Goal: Task Accomplishment & Management: Complete application form

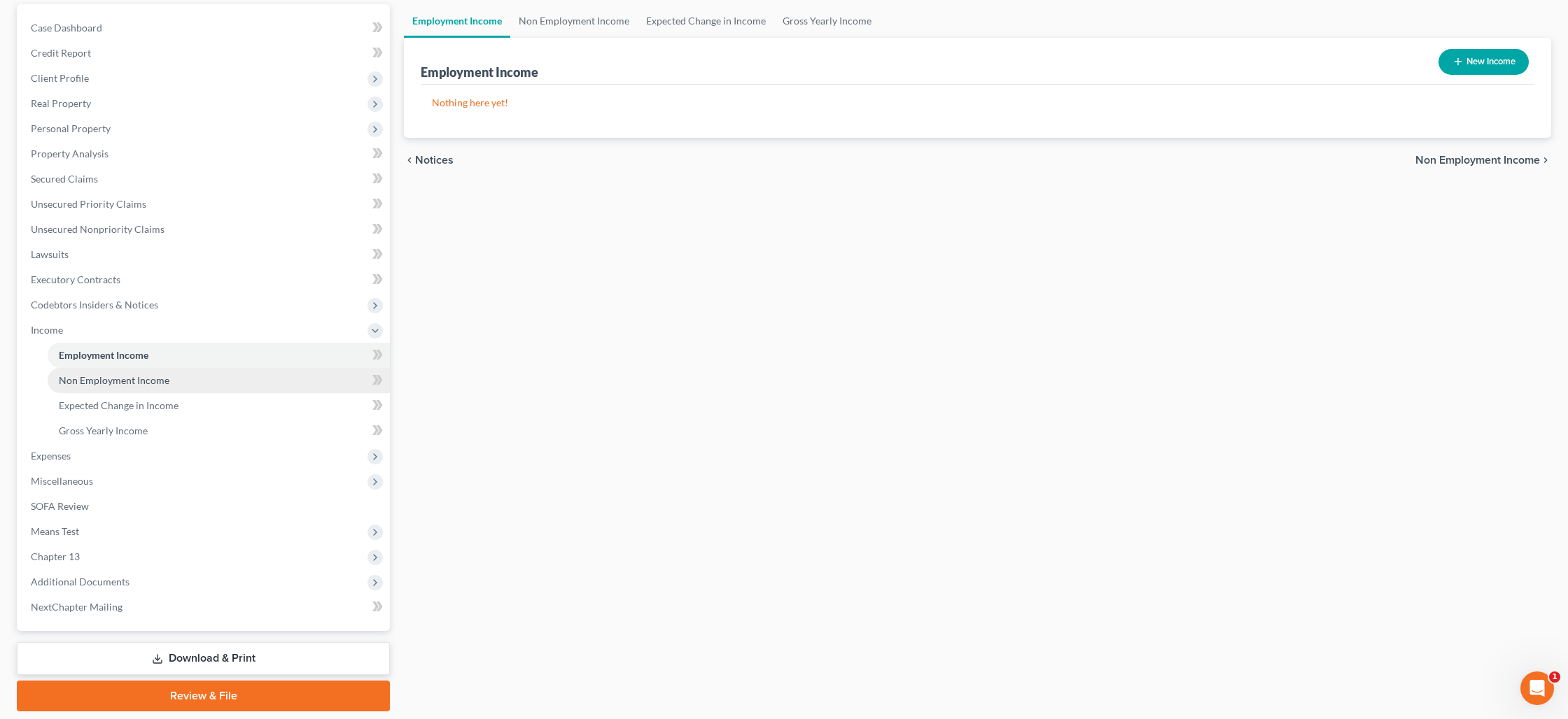
scroll to position [175, 0]
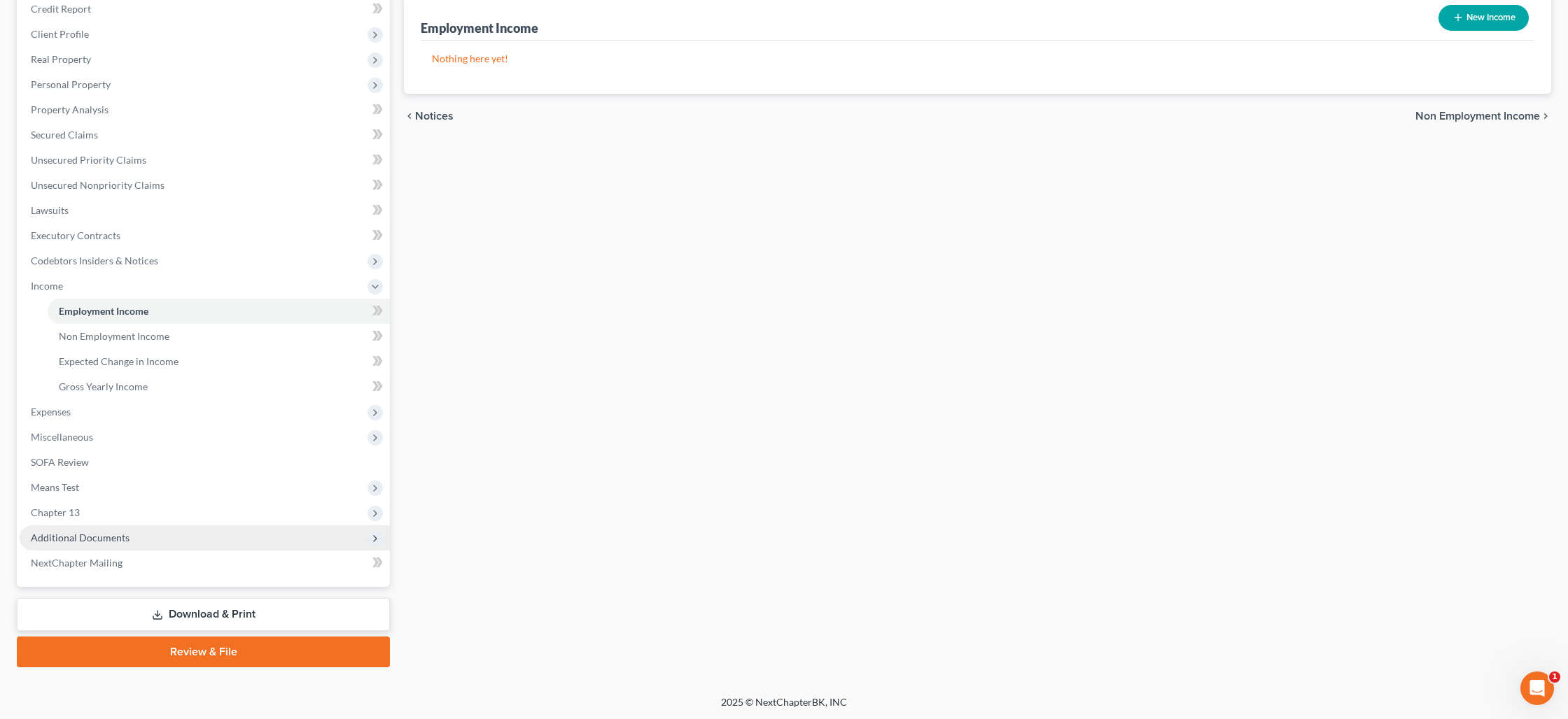
click at [102, 539] on span "Additional Documents" at bounding box center [80, 538] width 99 height 12
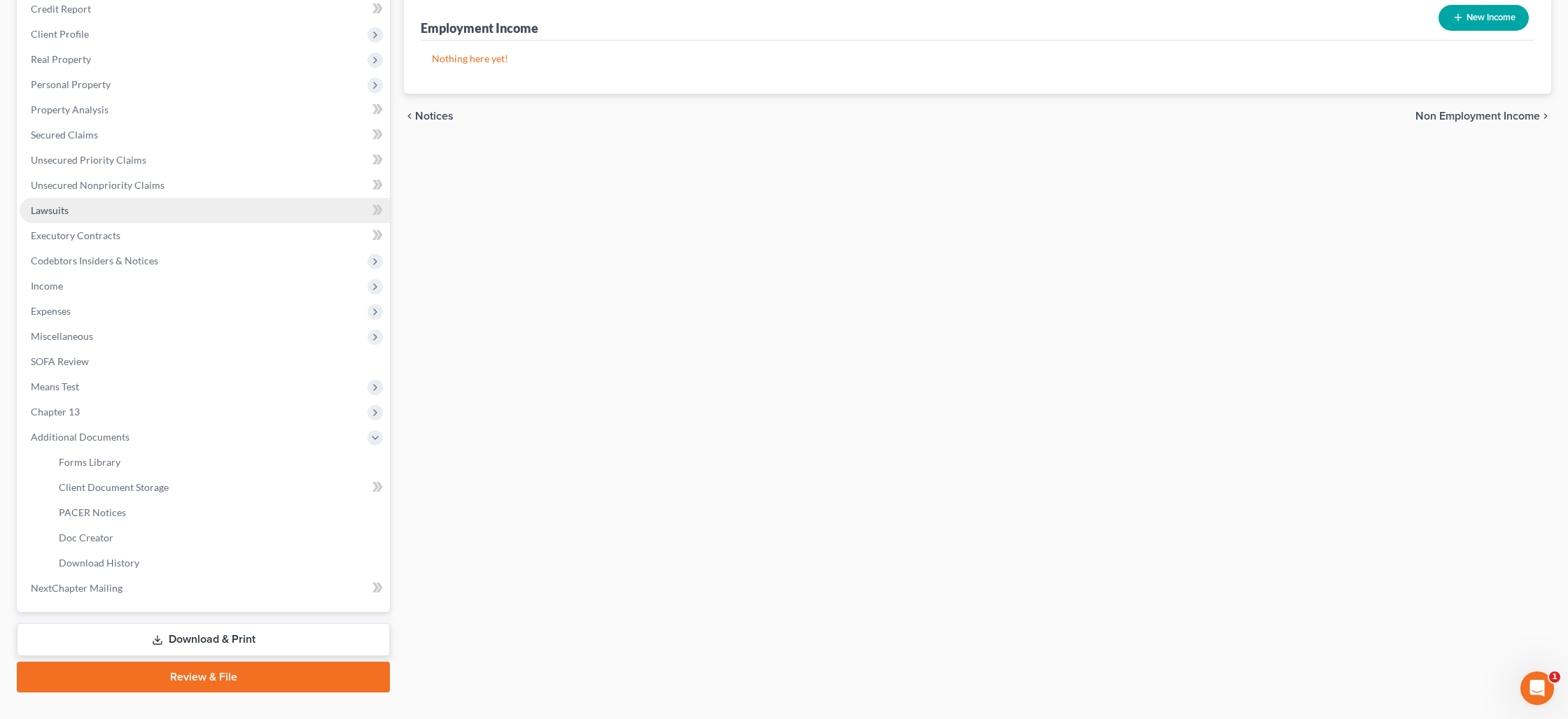
scroll to position [0, 0]
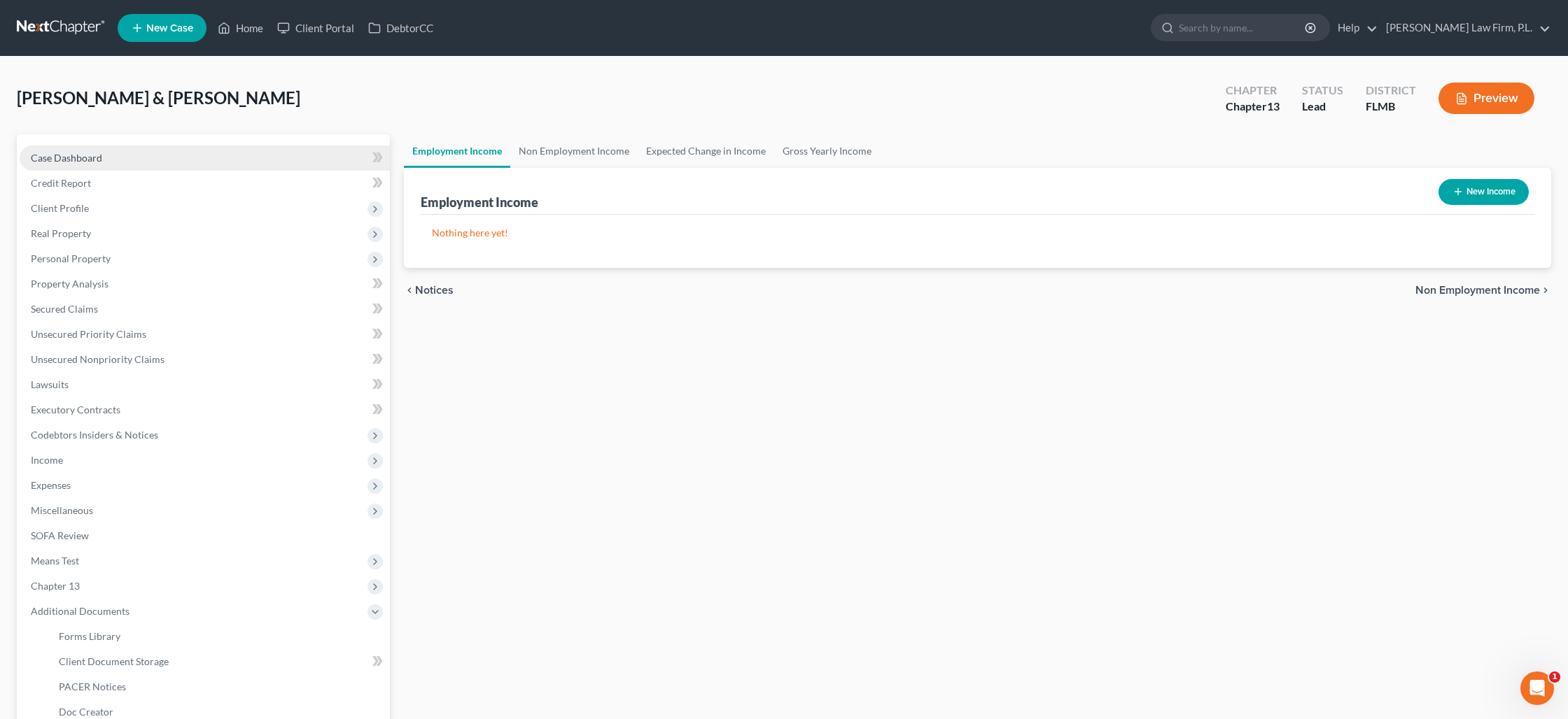
click at [119, 160] on link "Case Dashboard" at bounding box center [204, 158] width 370 height 25
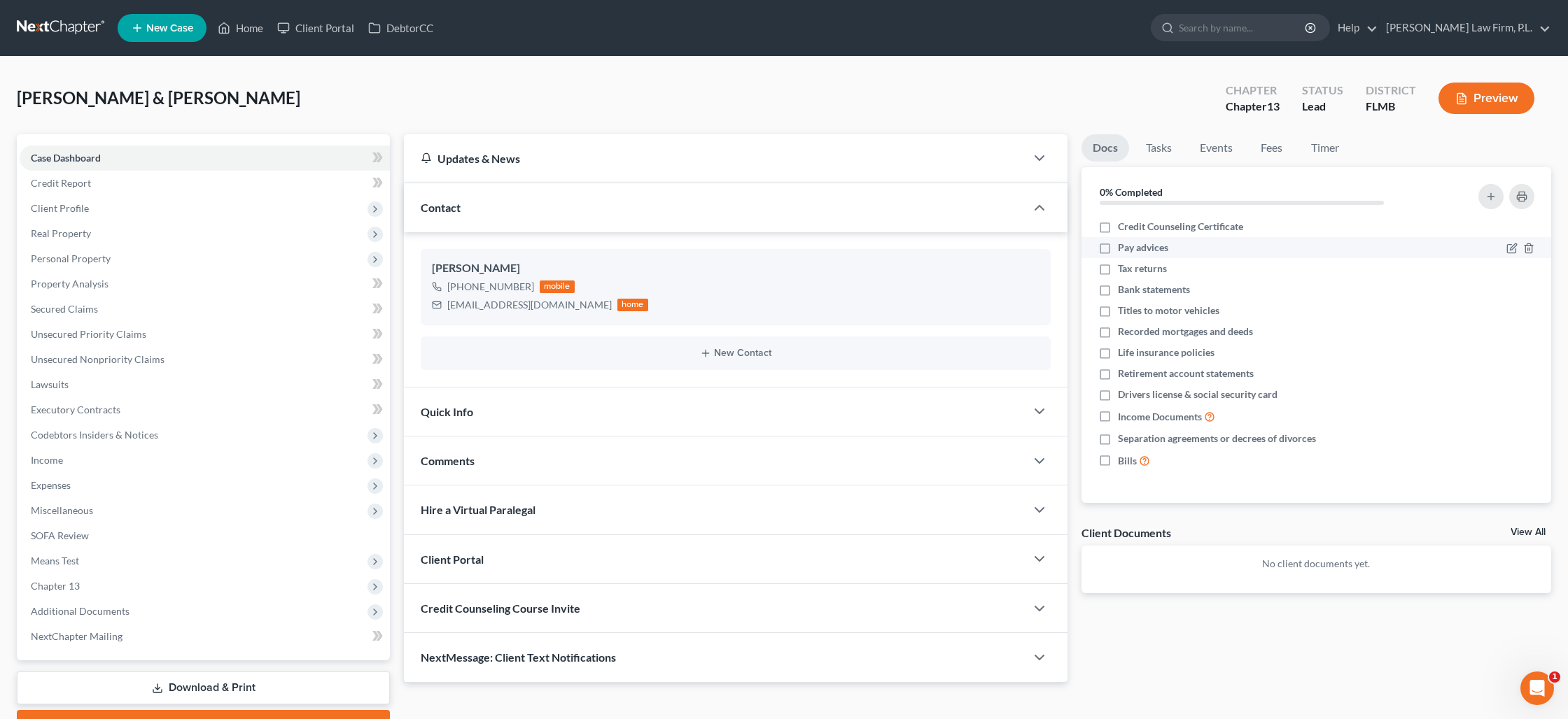
click at [1156, 250] on span "Pay advices" at bounding box center [1143, 248] width 51 height 14
click at [1132, 250] on input "Pay advices" at bounding box center [1128, 245] width 9 height 9
click at [1155, 250] on span "Pay advices" at bounding box center [1143, 248] width 51 height 14
click at [1132, 250] on input "Pay advices" at bounding box center [1128, 245] width 9 height 9
checkbox input "false"
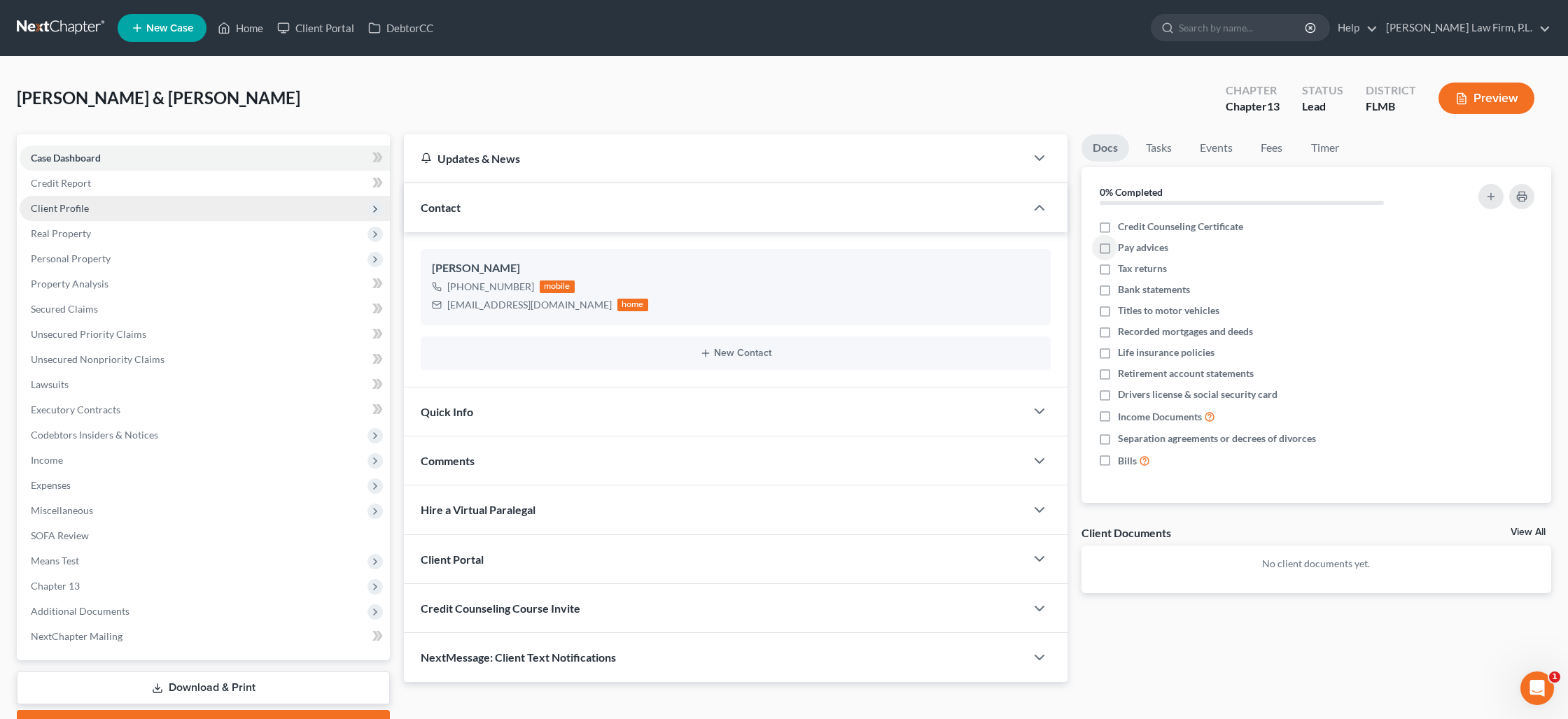
click at [68, 208] on span "Client Profile" at bounding box center [60, 208] width 58 height 12
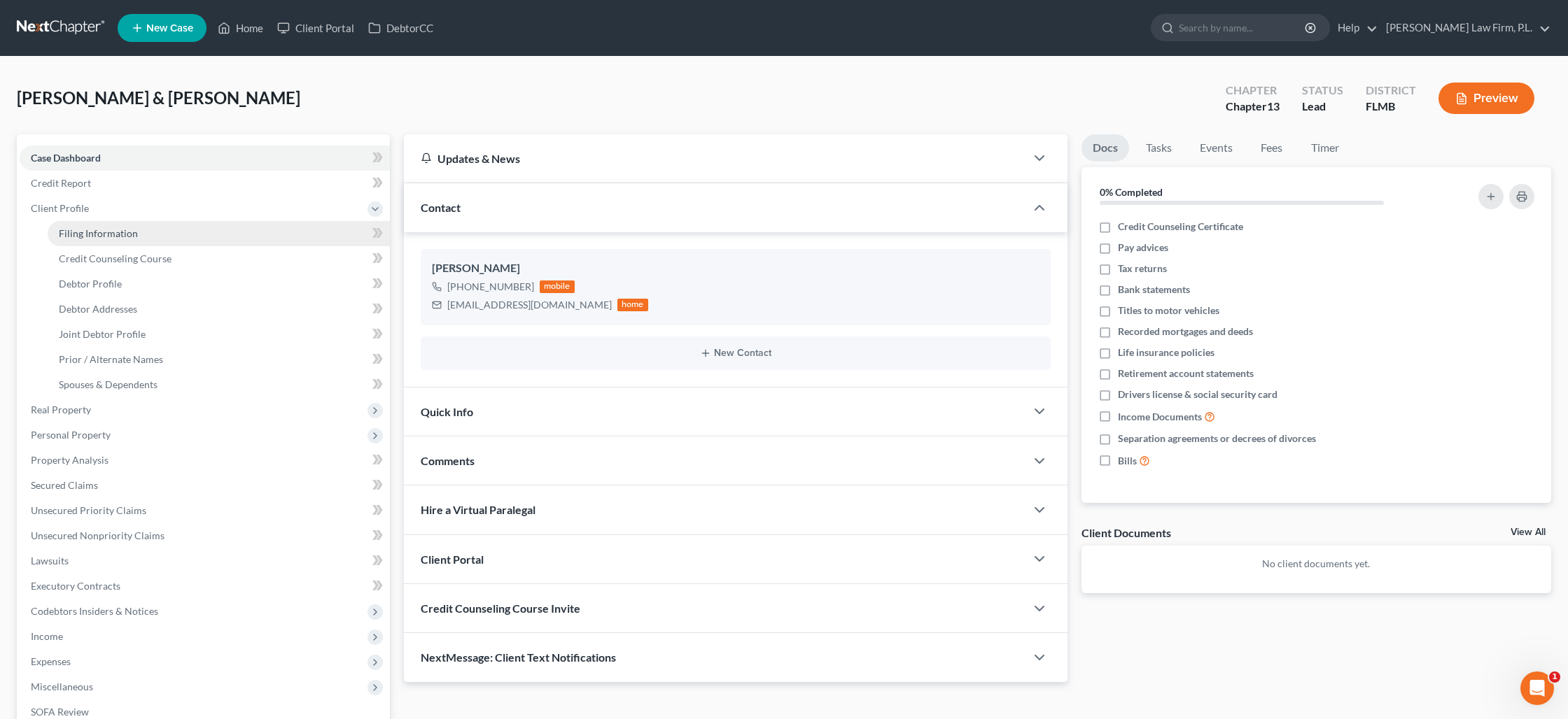
click at [78, 230] on span "Filing Information" at bounding box center [99, 233] width 79 height 12
select select "1"
select select "3"
select select "9"
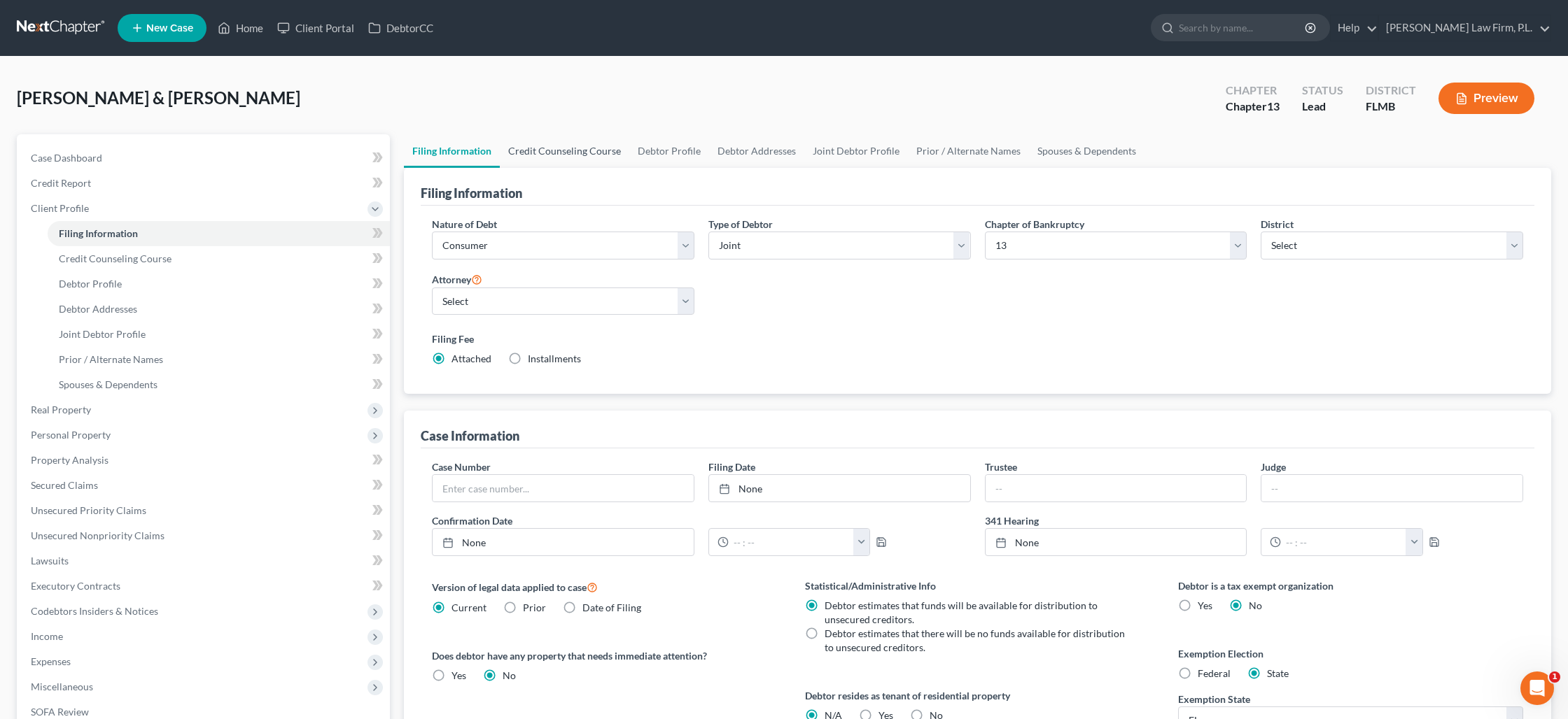
click at [581, 163] on link "Credit Counseling Course" at bounding box center [564, 151] width 129 height 34
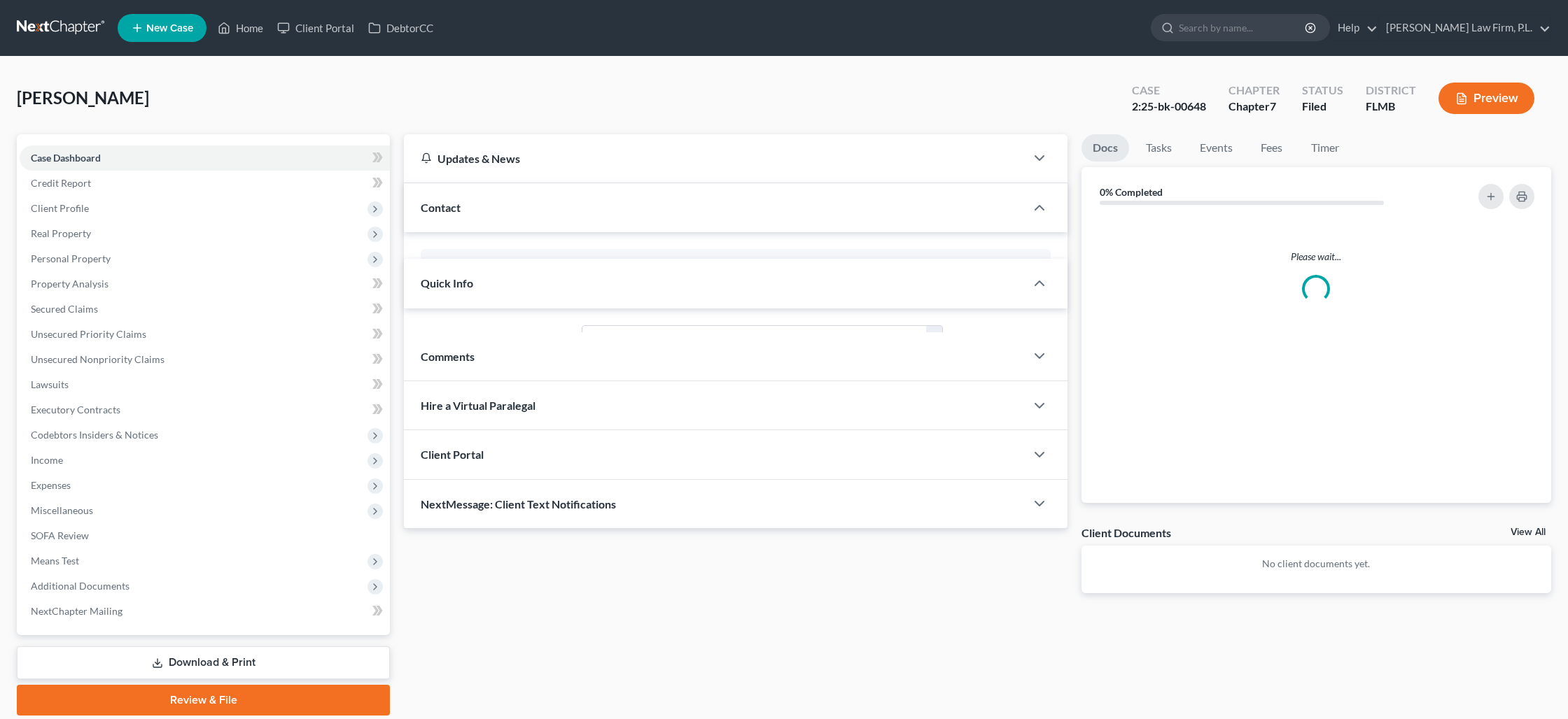
select select "2"
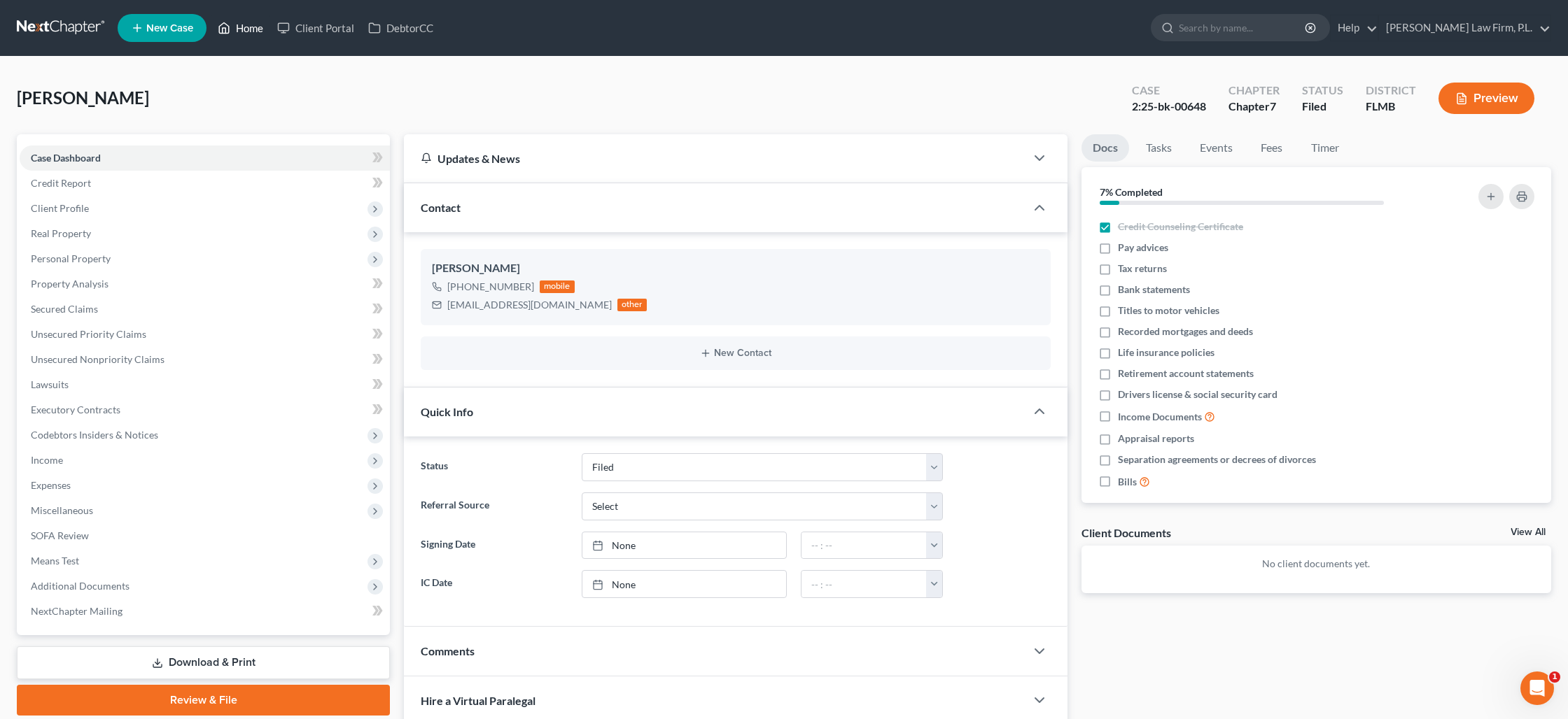
click at [241, 33] on link "Home" at bounding box center [240, 28] width 60 height 25
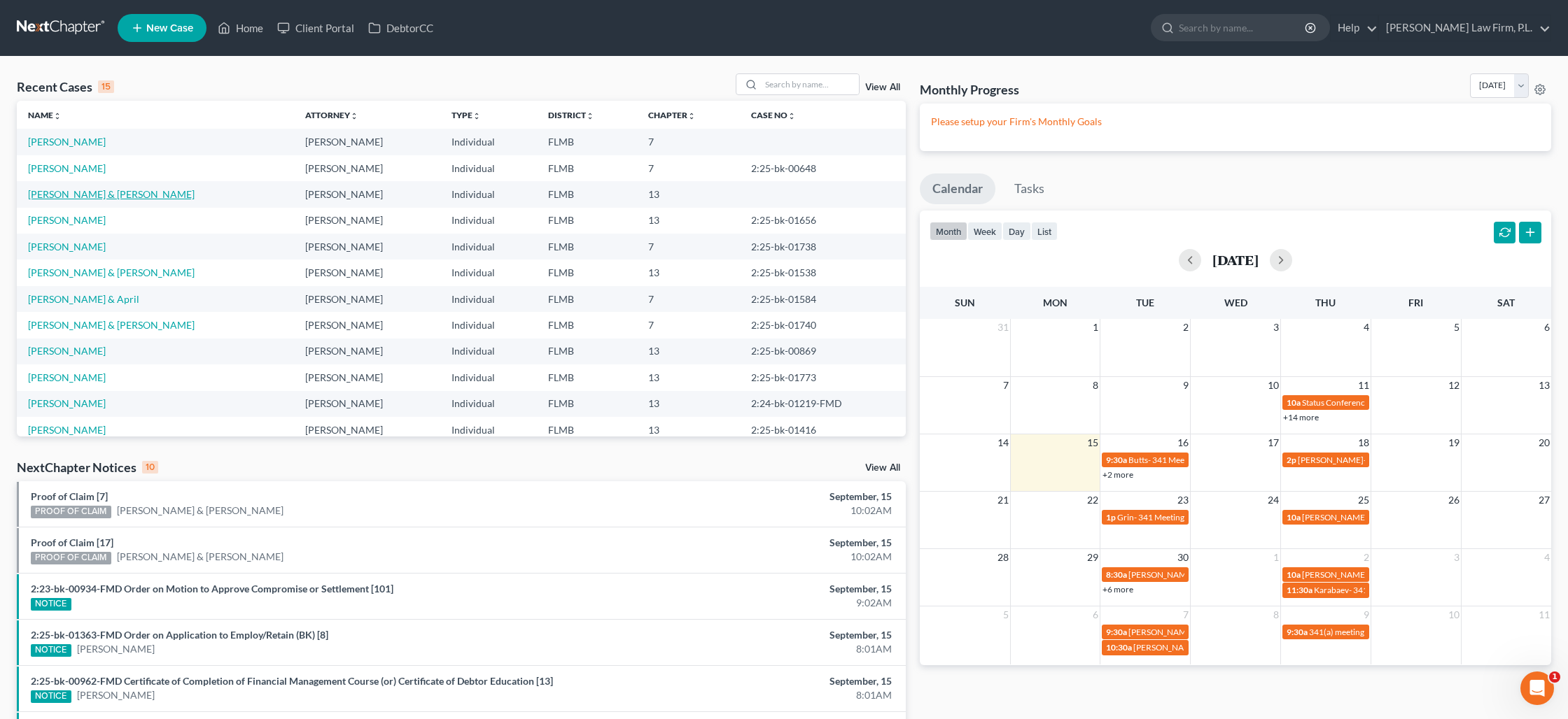
click at [58, 192] on link "[PERSON_NAME] & [PERSON_NAME]" at bounding box center [111, 194] width 166 height 12
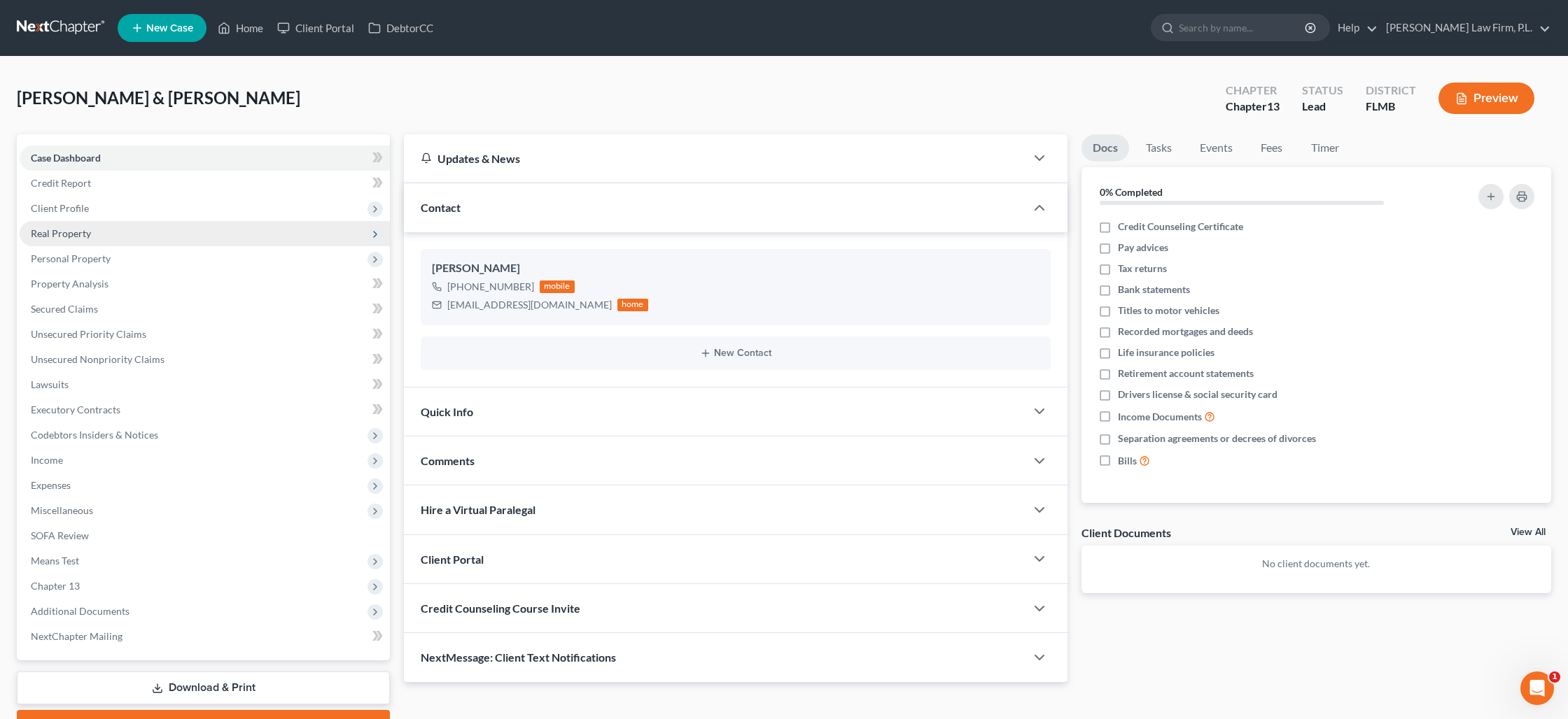
click at [76, 230] on span "Real Property" at bounding box center [60, 233] width 60 height 12
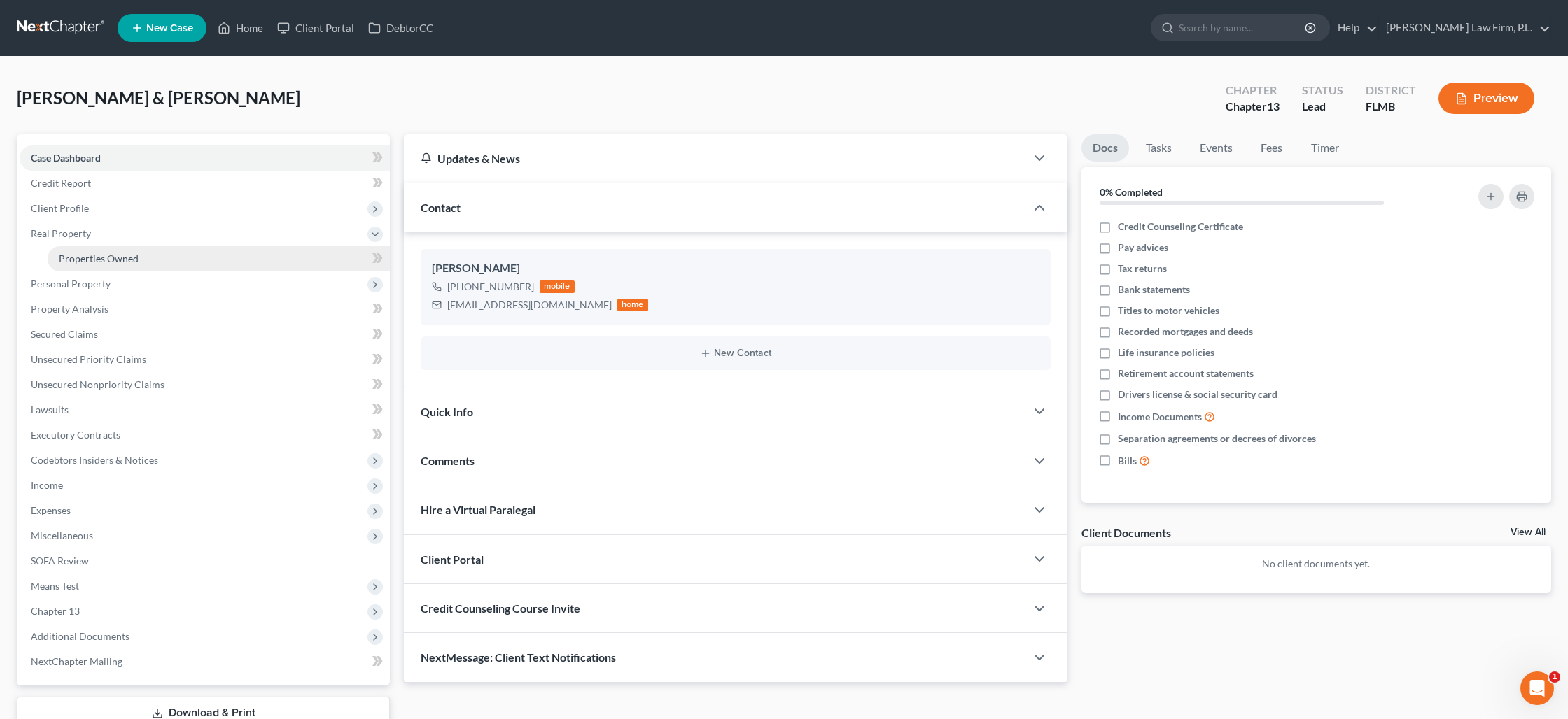
click at [90, 257] on span "Properties Owned" at bounding box center [99, 259] width 80 height 12
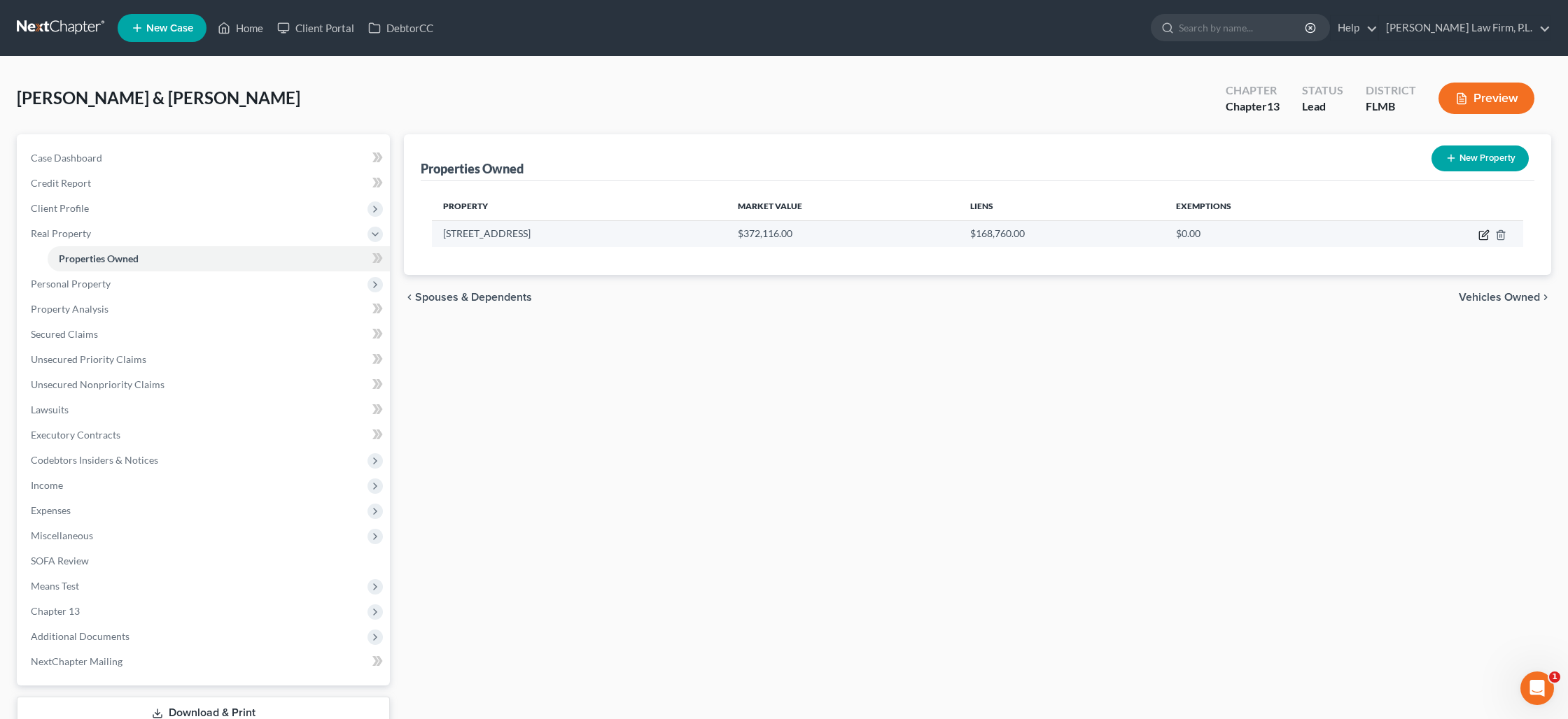
click at [1481, 230] on icon "button" at bounding box center [1484, 235] width 11 height 11
select select "9"
select select "2"
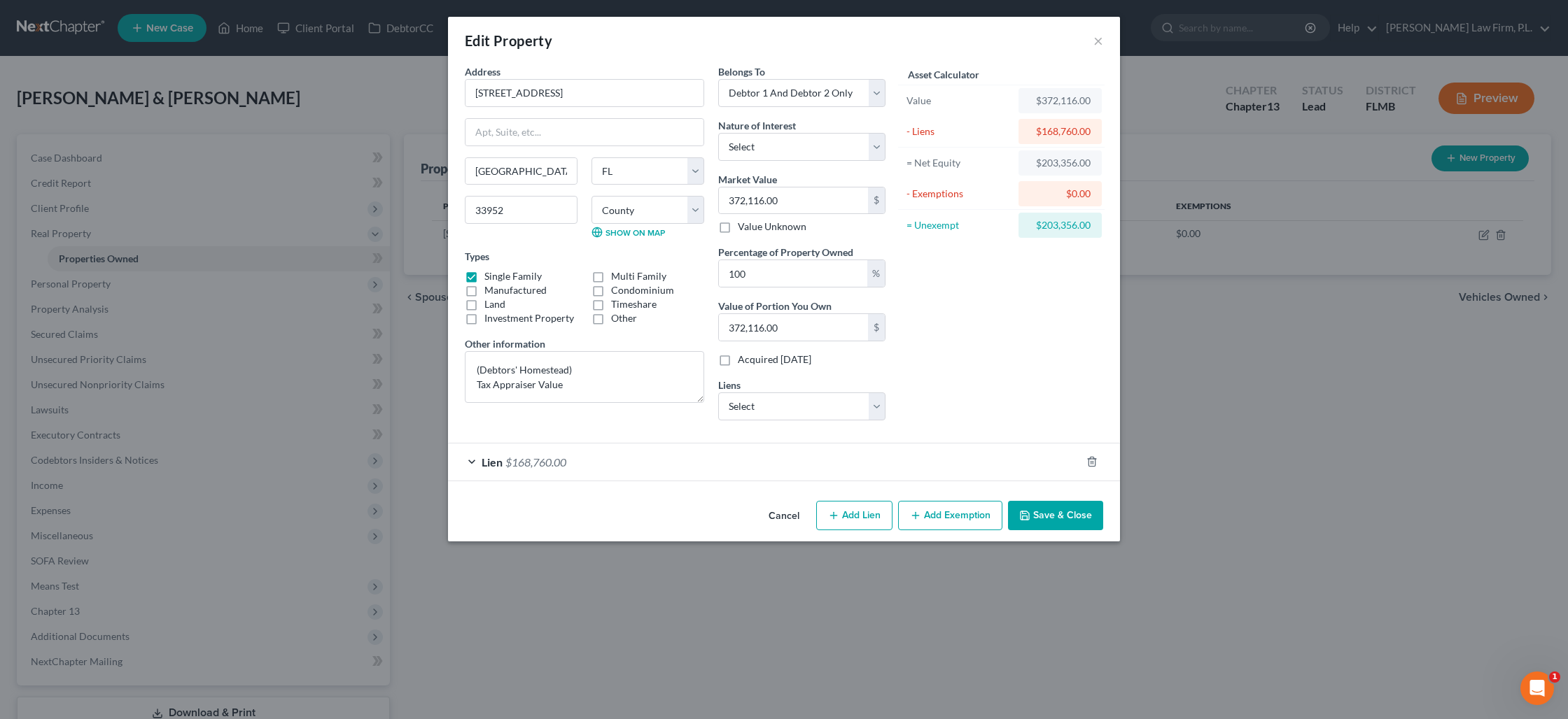
click at [924, 518] on button "Add Exemption" at bounding box center [950, 515] width 104 height 29
select select "2"
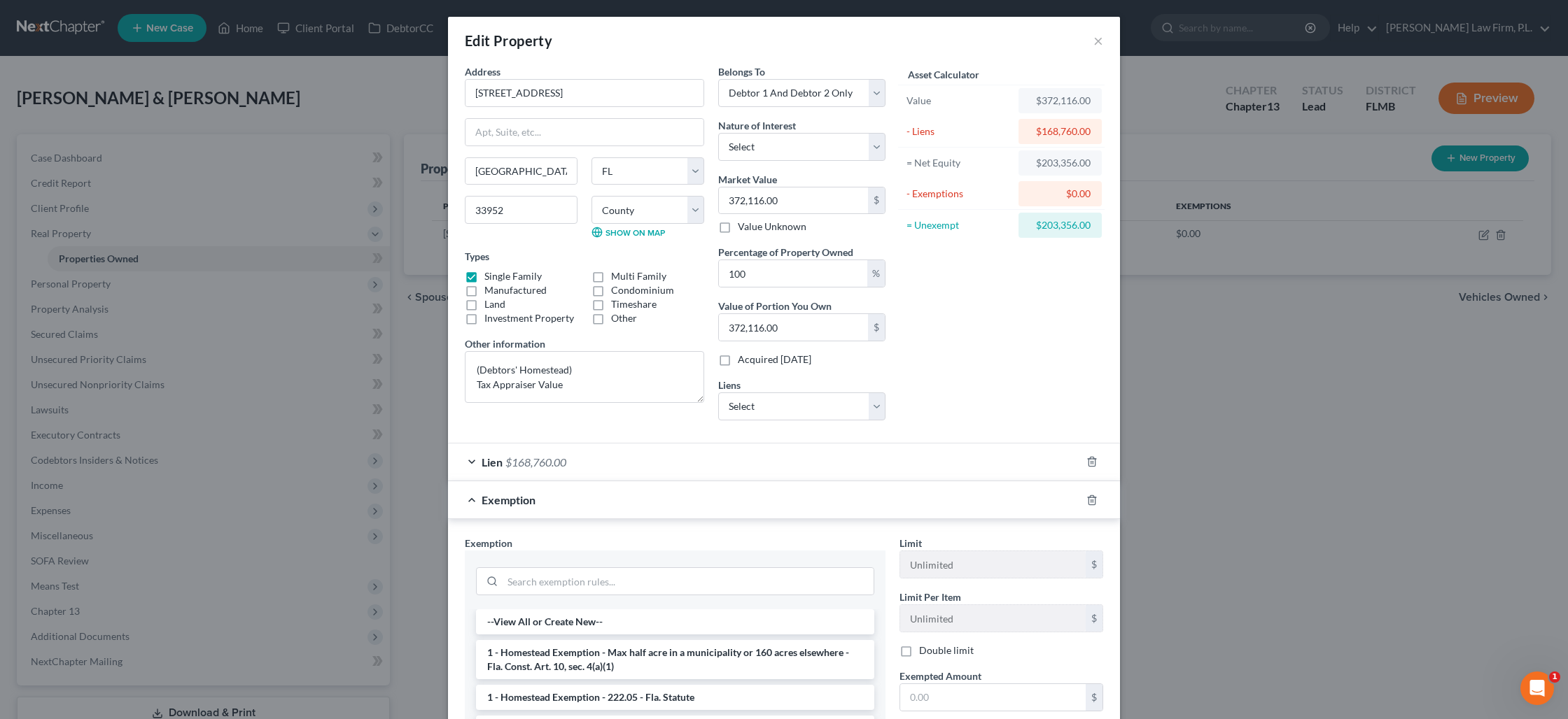
click at [657, 654] on li "1 - Homestead Exemption - Max half acre in a municipality or 160 acres elsewher…" at bounding box center [675, 659] width 399 height 40
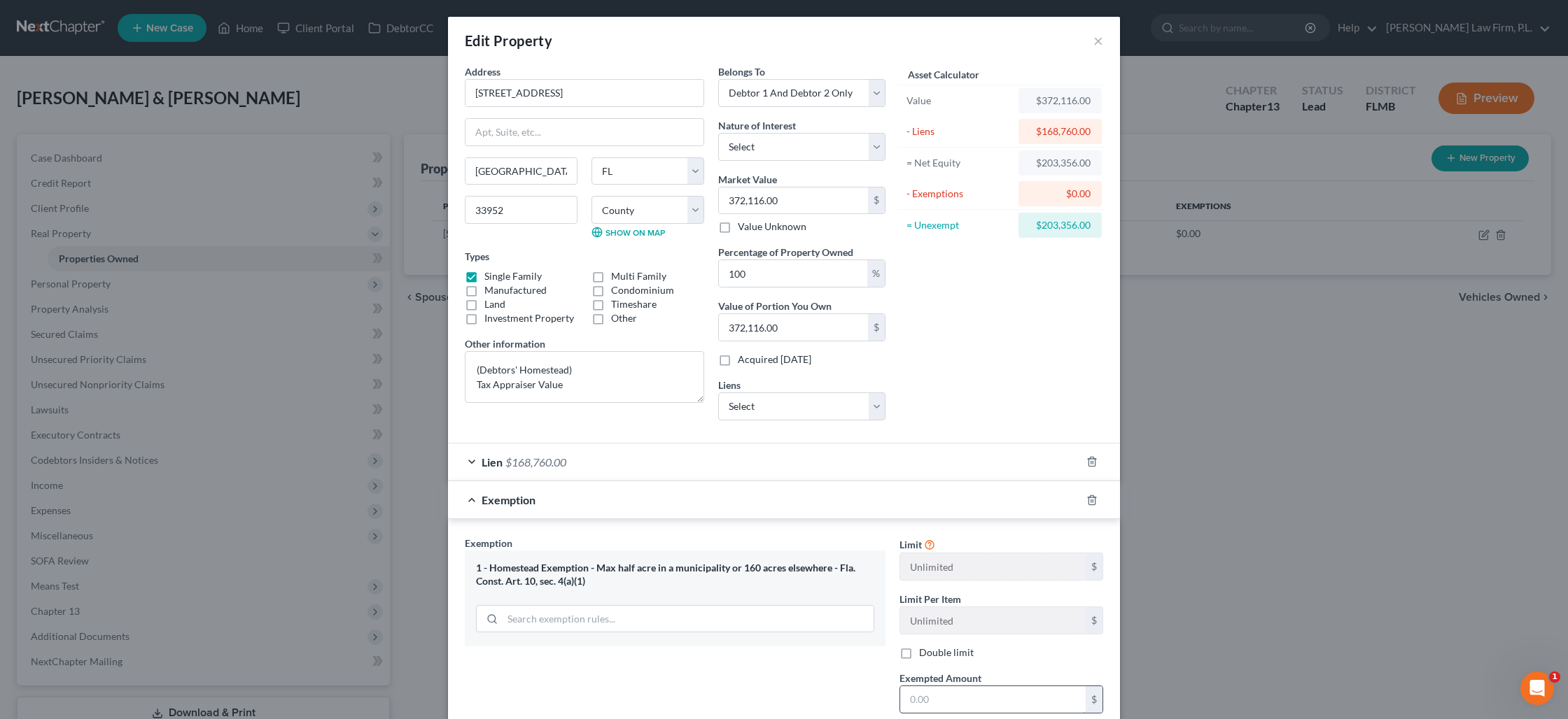
scroll to position [6, 0]
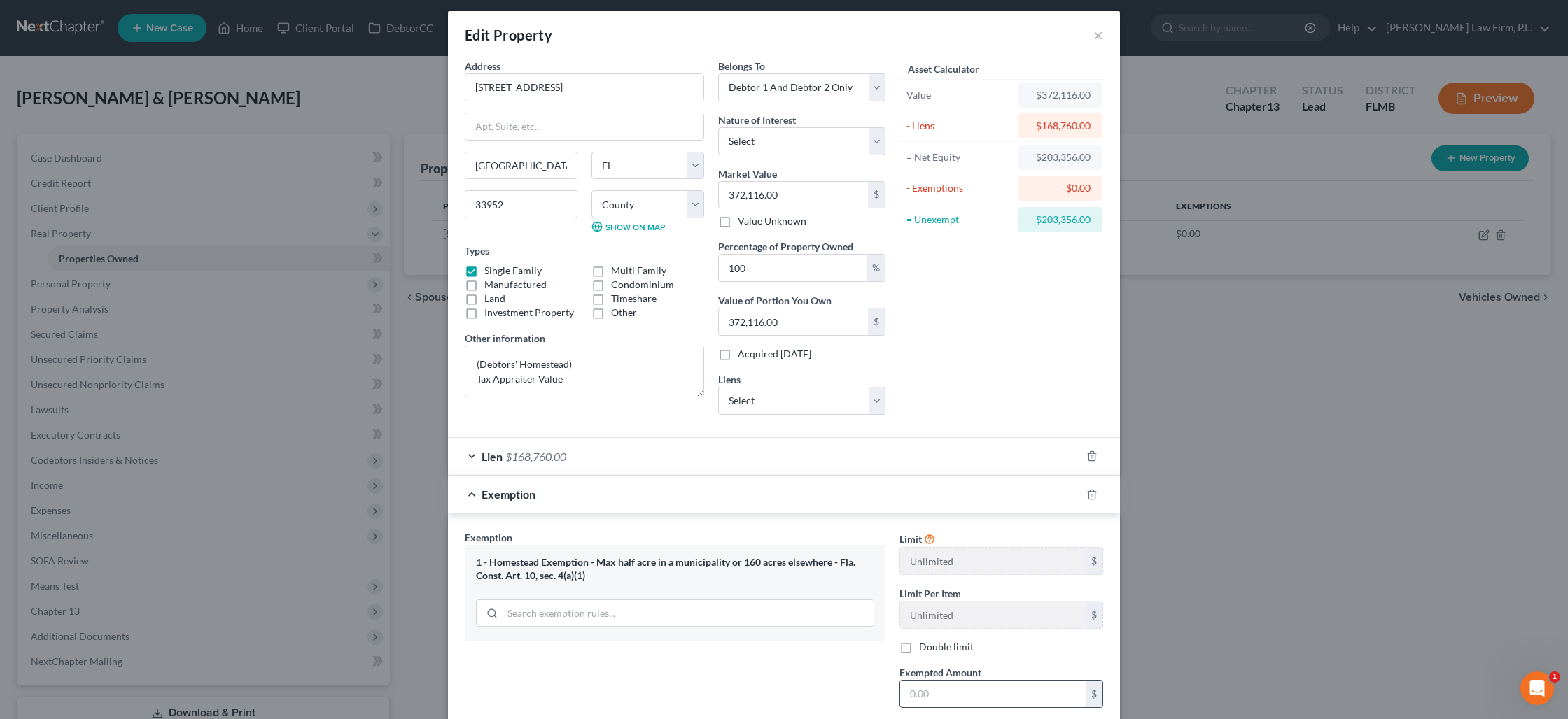
click at [936, 692] on input "text" at bounding box center [993, 694] width 186 height 27
type input "372,116"
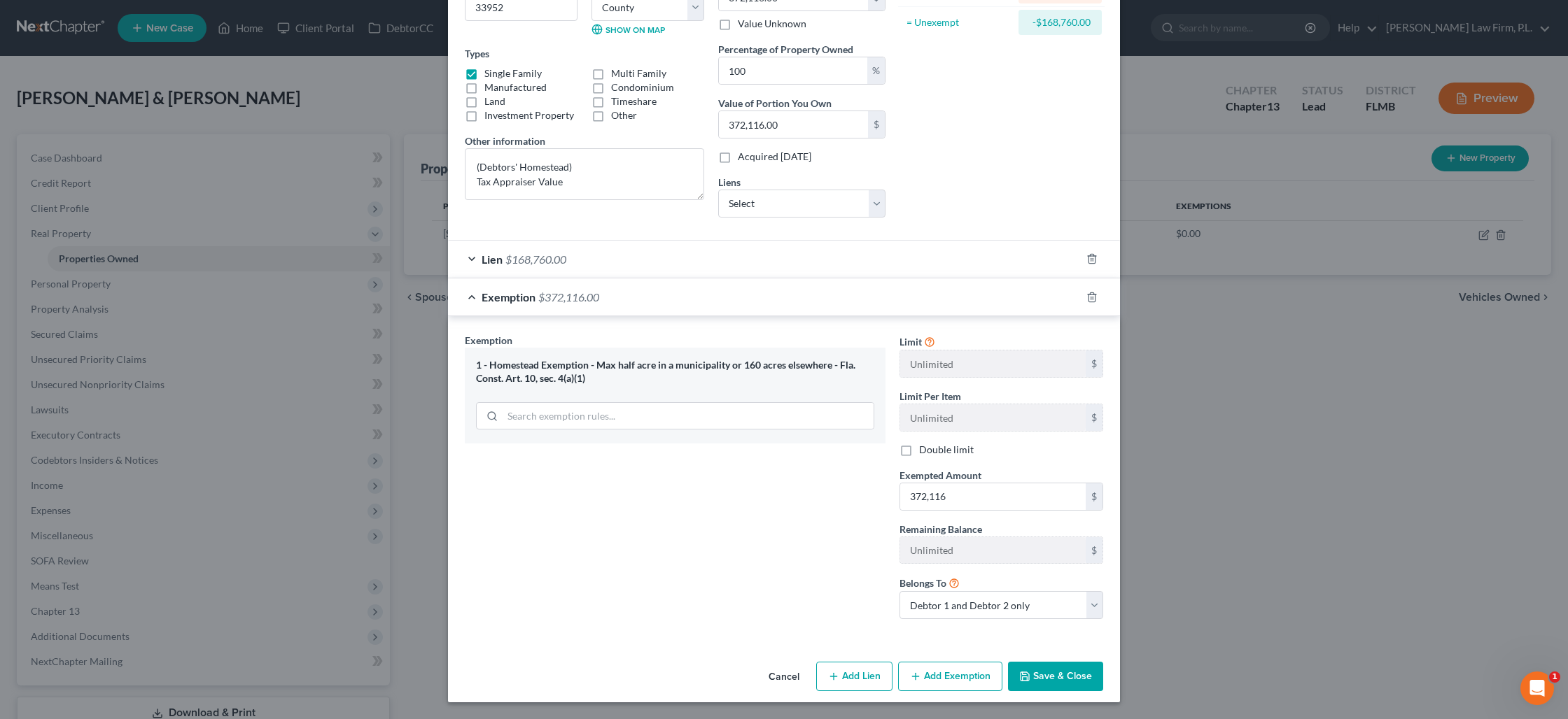
click at [1039, 678] on button "Save & Close" at bounding box center [1055, 676] width 96 height 29
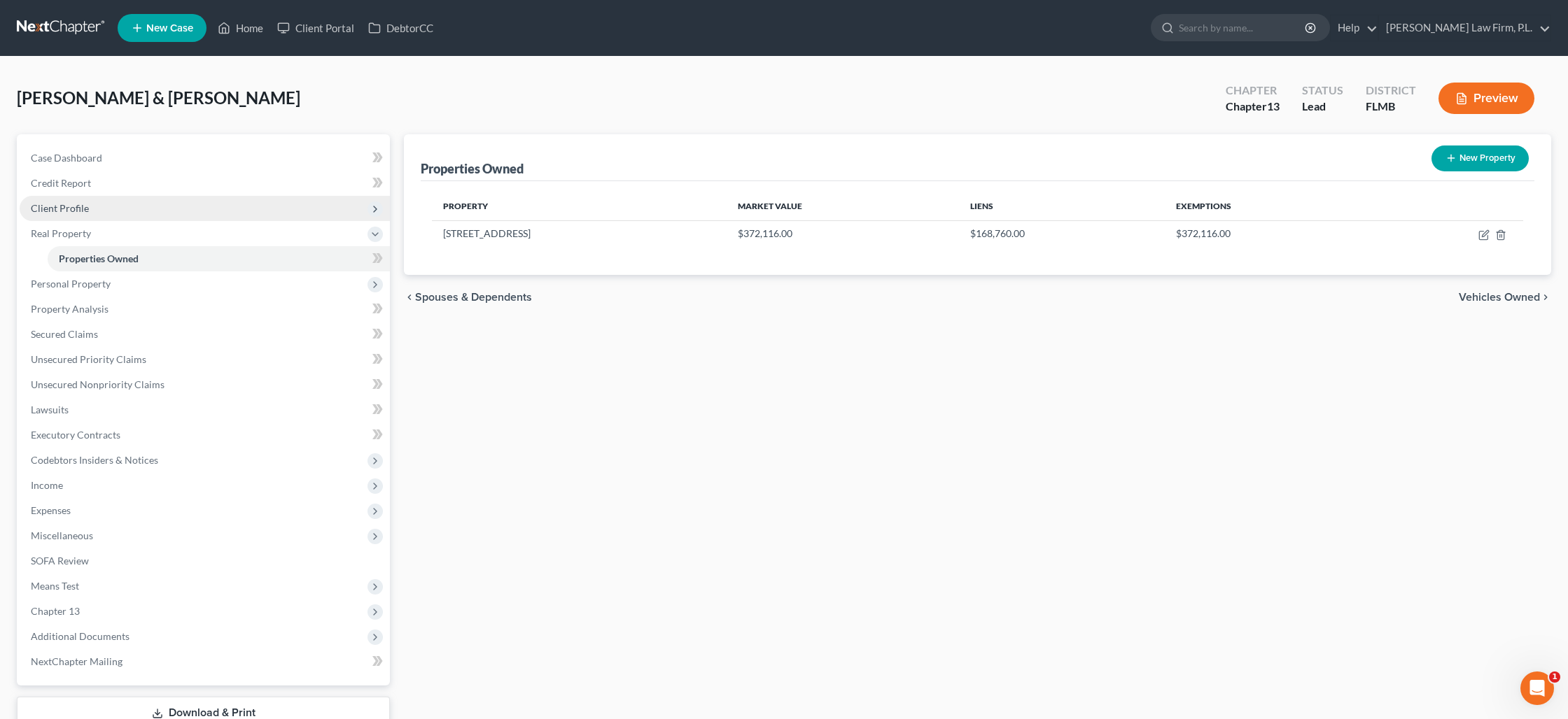
click at [146, 200] on span "Client Profile" at bounding box center [204, 209] width 370 height 25
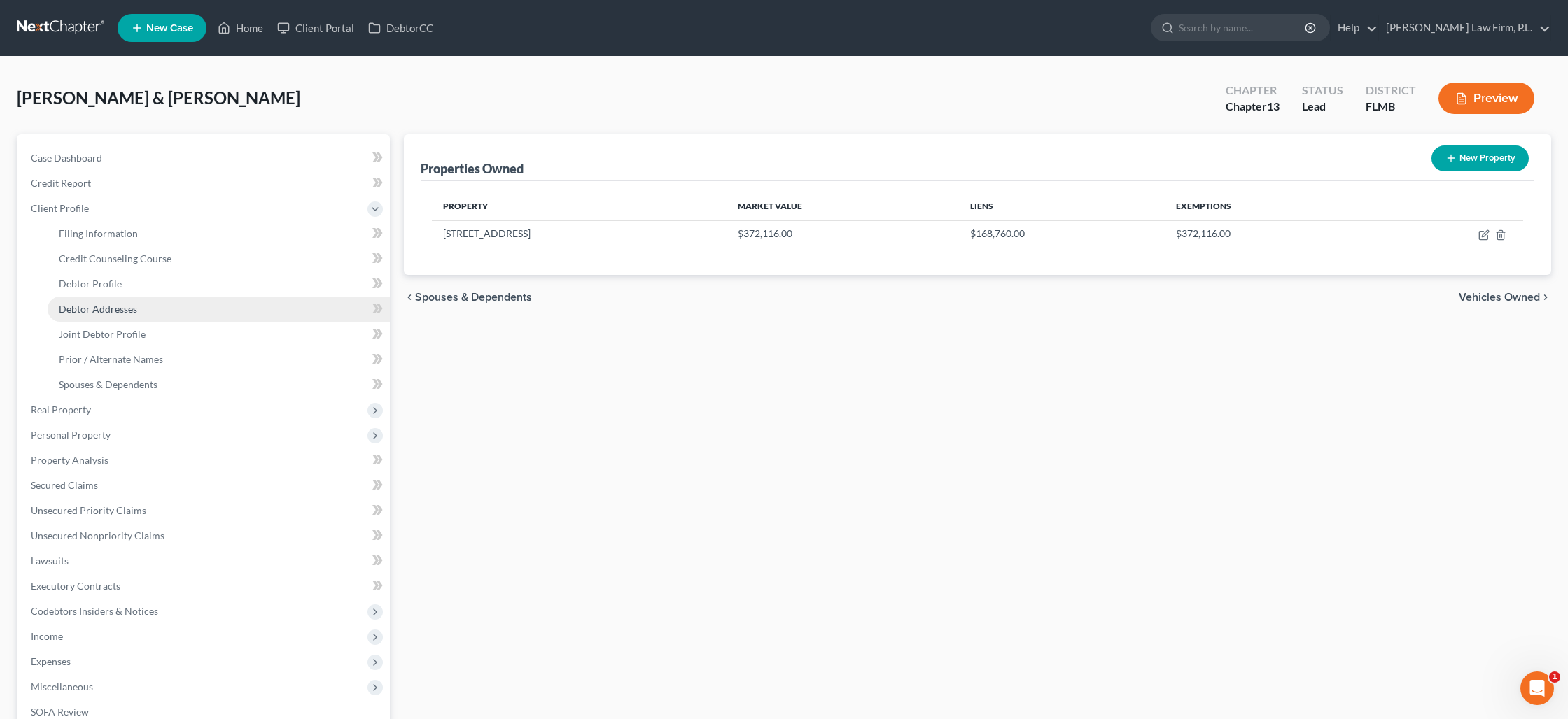
click at [120, 311] on span "Debtor Addresses" at bounding box center [98, 309] width 78 height 12
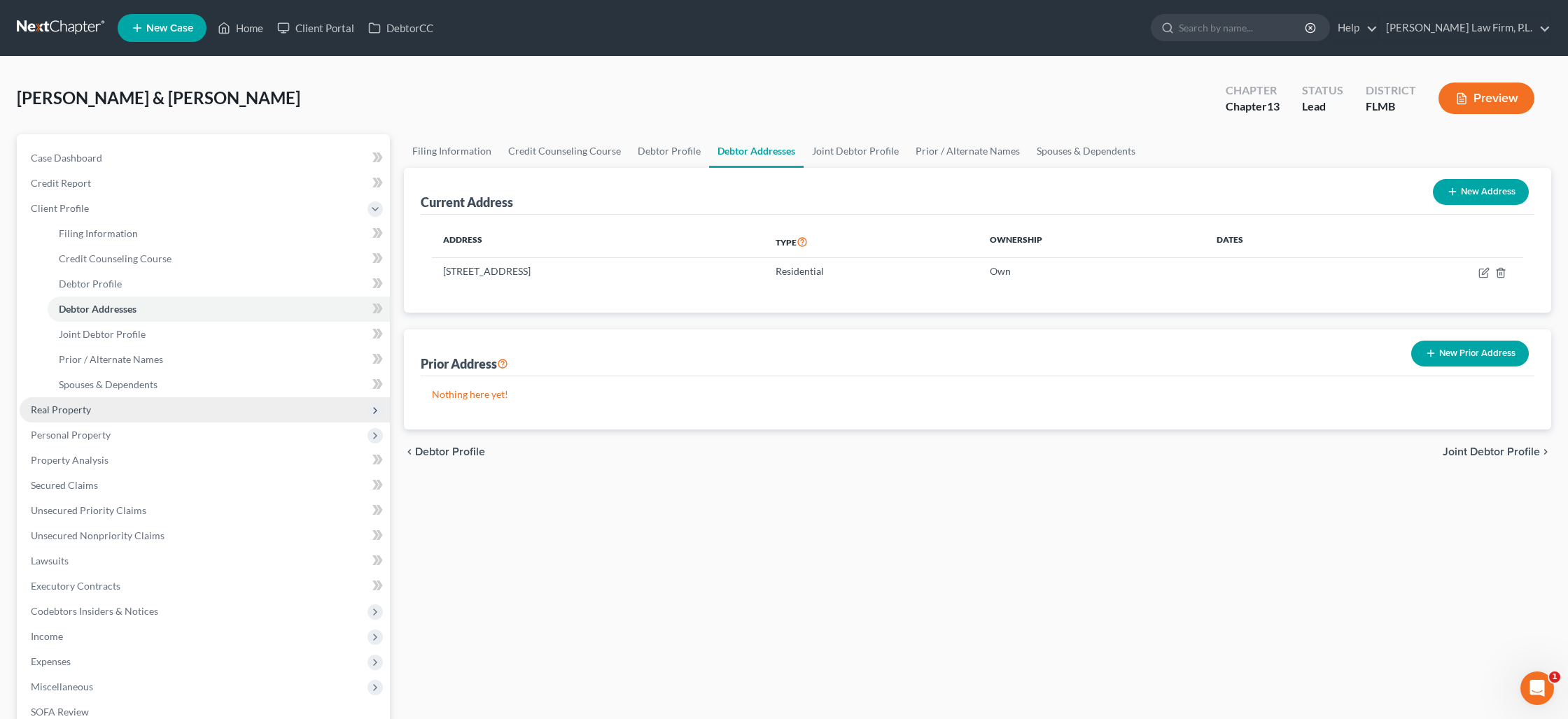
drag, startPoint x: 75, startPoint y: 406, endPoint x: 74, endPoint y: 413, distance: 7.1
click at [75, 406] on span "Real Property" at bounding box center [60, 409] width 60 height 12
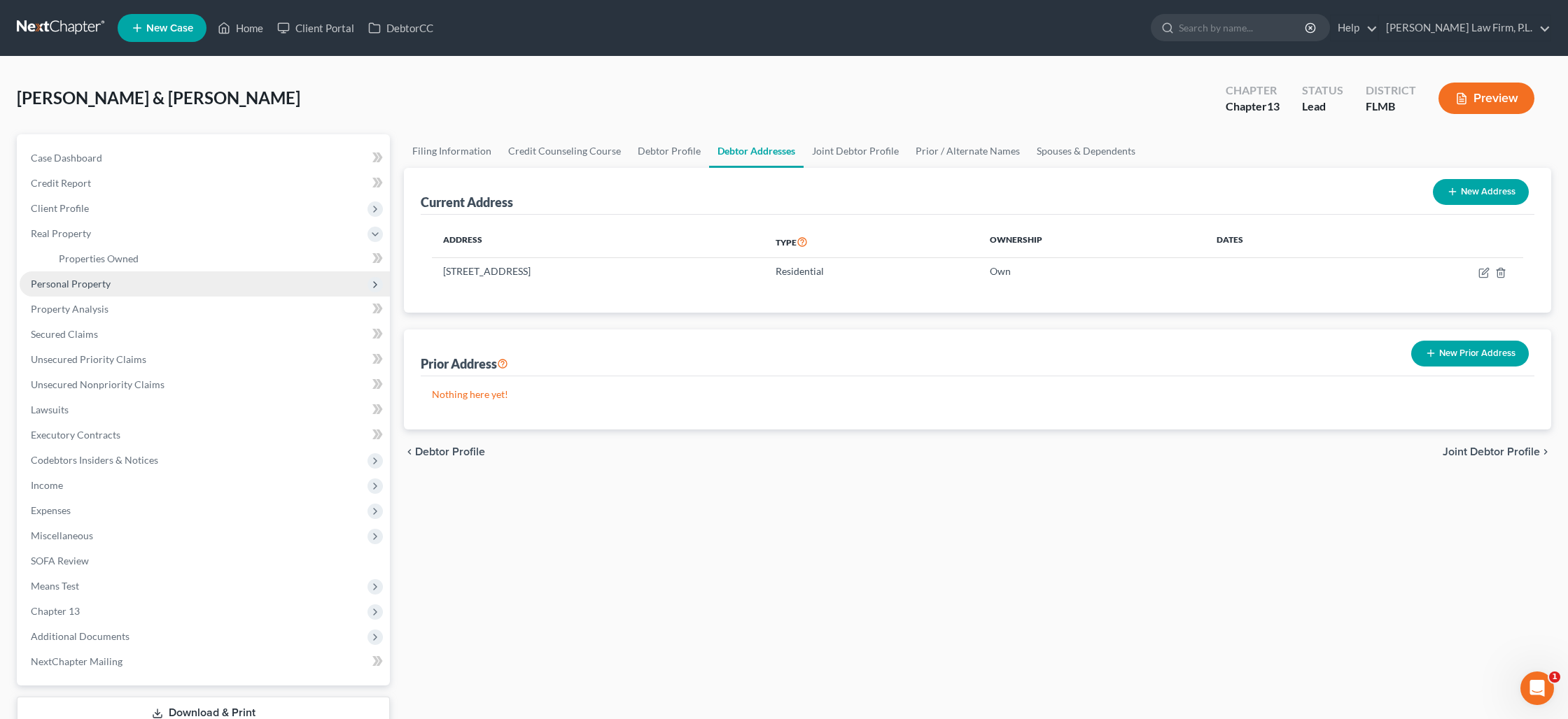
click at [84, 282] on span "Personal Property" at bounding box center [70, 283] width 80 height 12
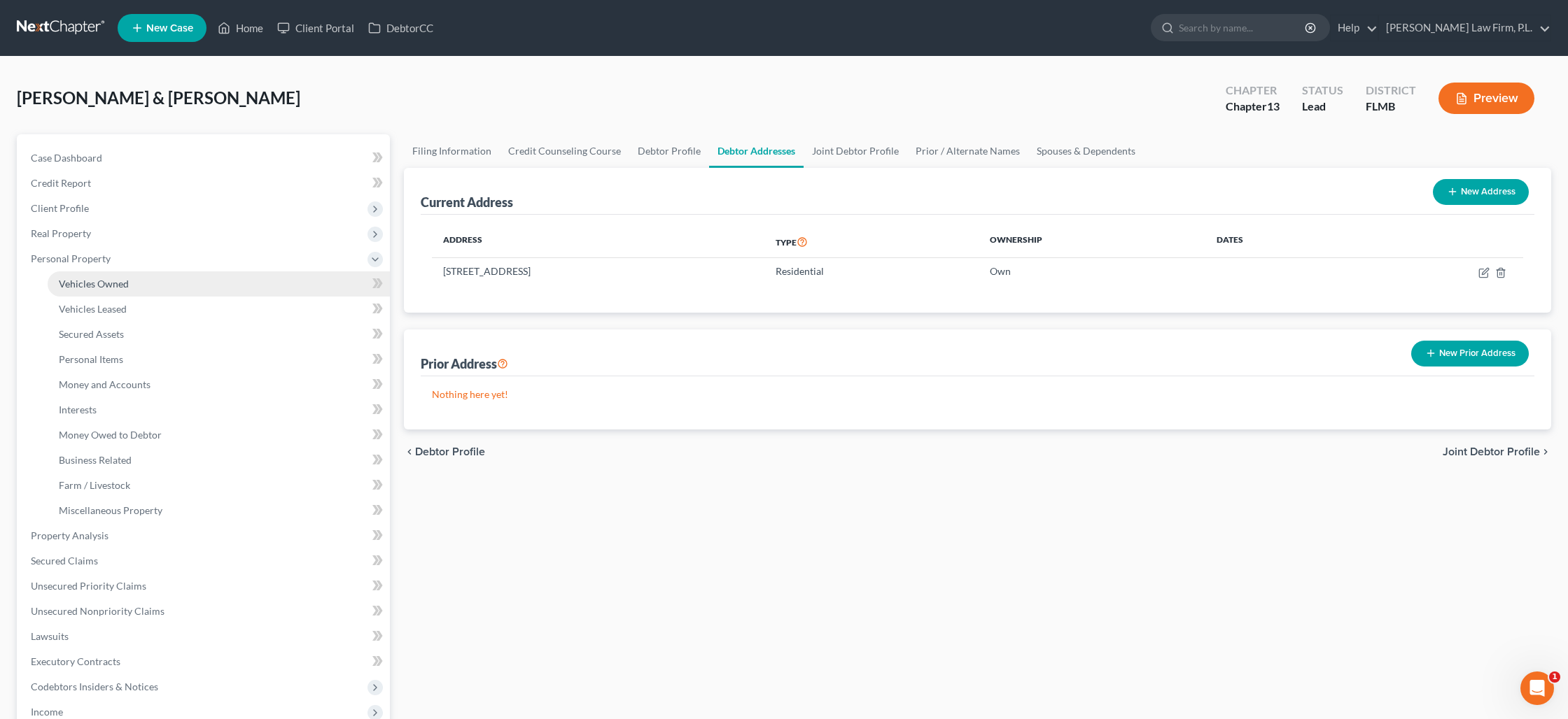
click at [96, 287] on span "Vehicles Owned" at bounding box center [94, 283] width 70 height 12
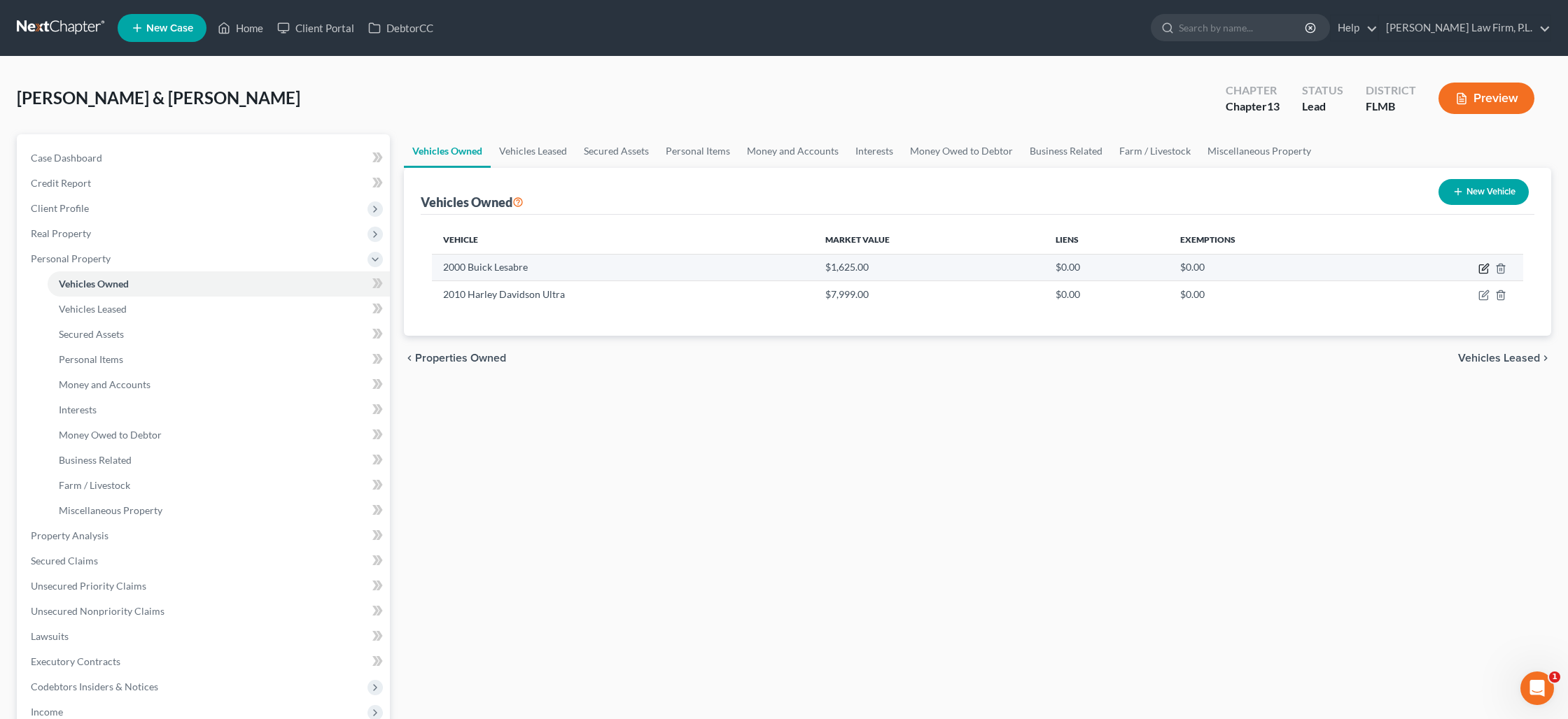
click at [1485, 267] on icon "button" at bounding box center [1484, 267] width 6 height 6
select select "0"
select select "26"
select select "1"
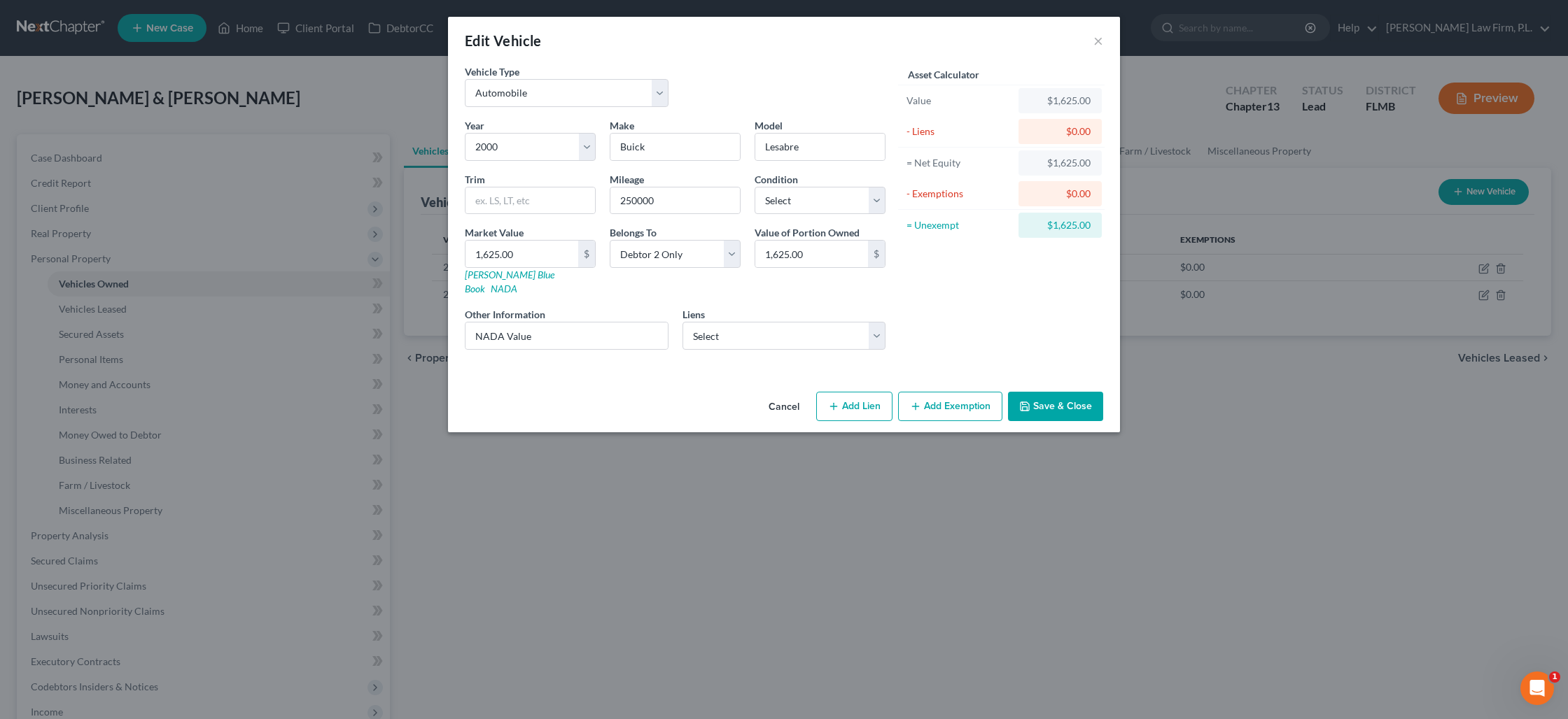
click at [972, 396] on button "Add Exemption" at bounding box center [950, 406] width 104 height 29
select select "2"
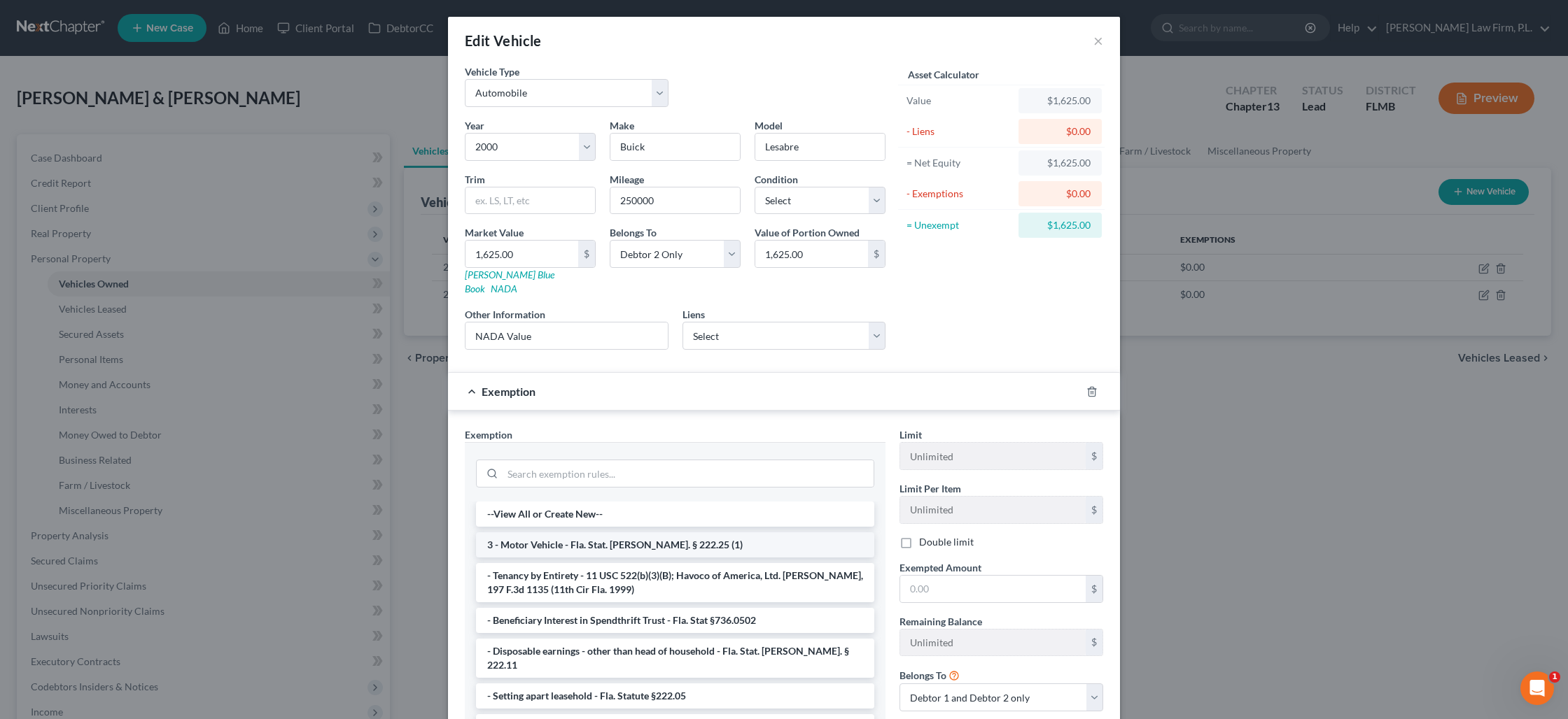
click at [596, 534] on li "3 - Motor Vehicle - Fla. Stat. [PERSON_NAME]. § 222.25 (1)" at bounding box center [675, 545] width 399 height 25
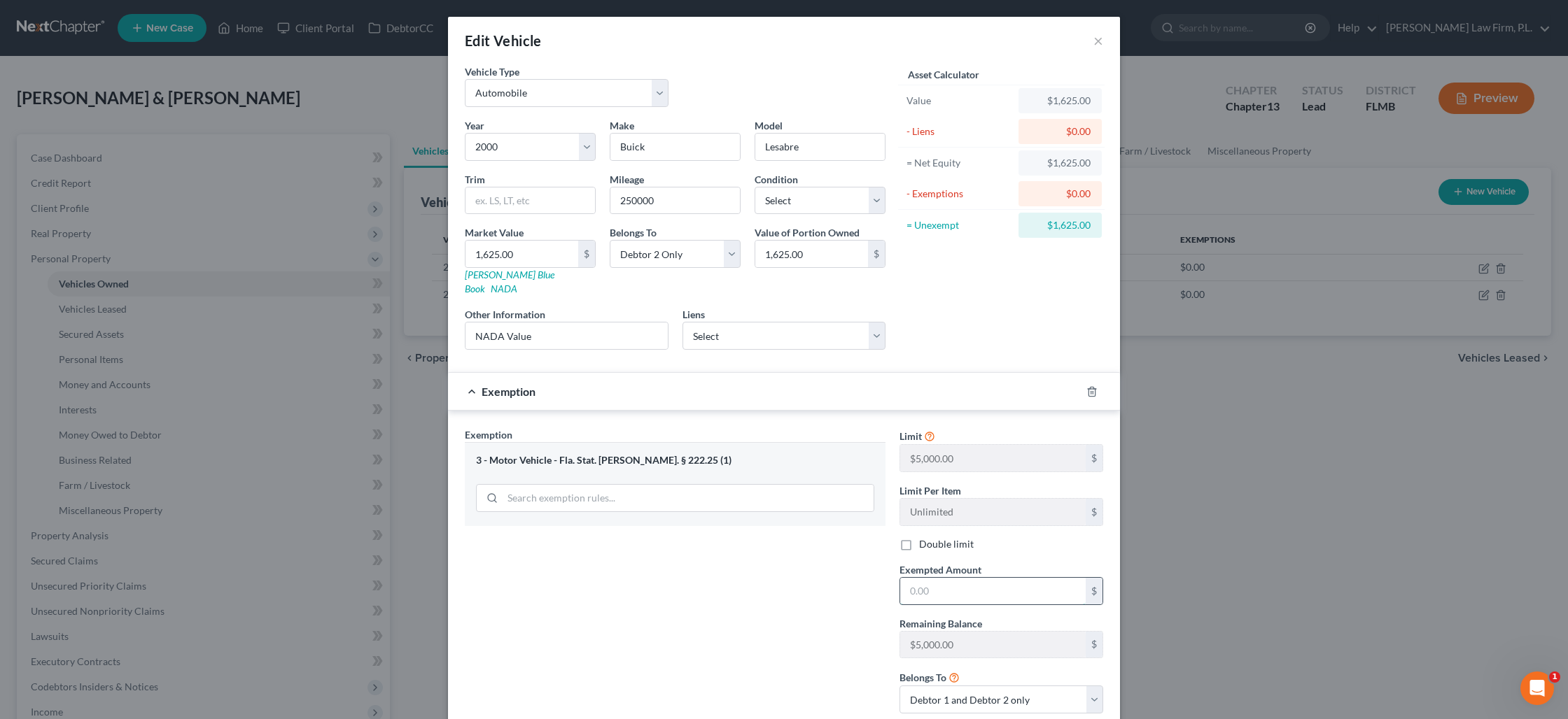
click at [991, 578] on input "text" at bounding box center [993, 591] width 186 height 27
type input "5,000"
click at [986, 685] on select "Debtor 1 only Debtor 2 only Debtor 1 and Debtor 2 only" at bounding box center [1001, 700] width 204 height 28
select select "1"
click at [899, 685] on select "Debtor 1 only Debtor 2 only Debtor 1 and Debtor 2 only" at bounding box center [1001, 700] width 204 height 28
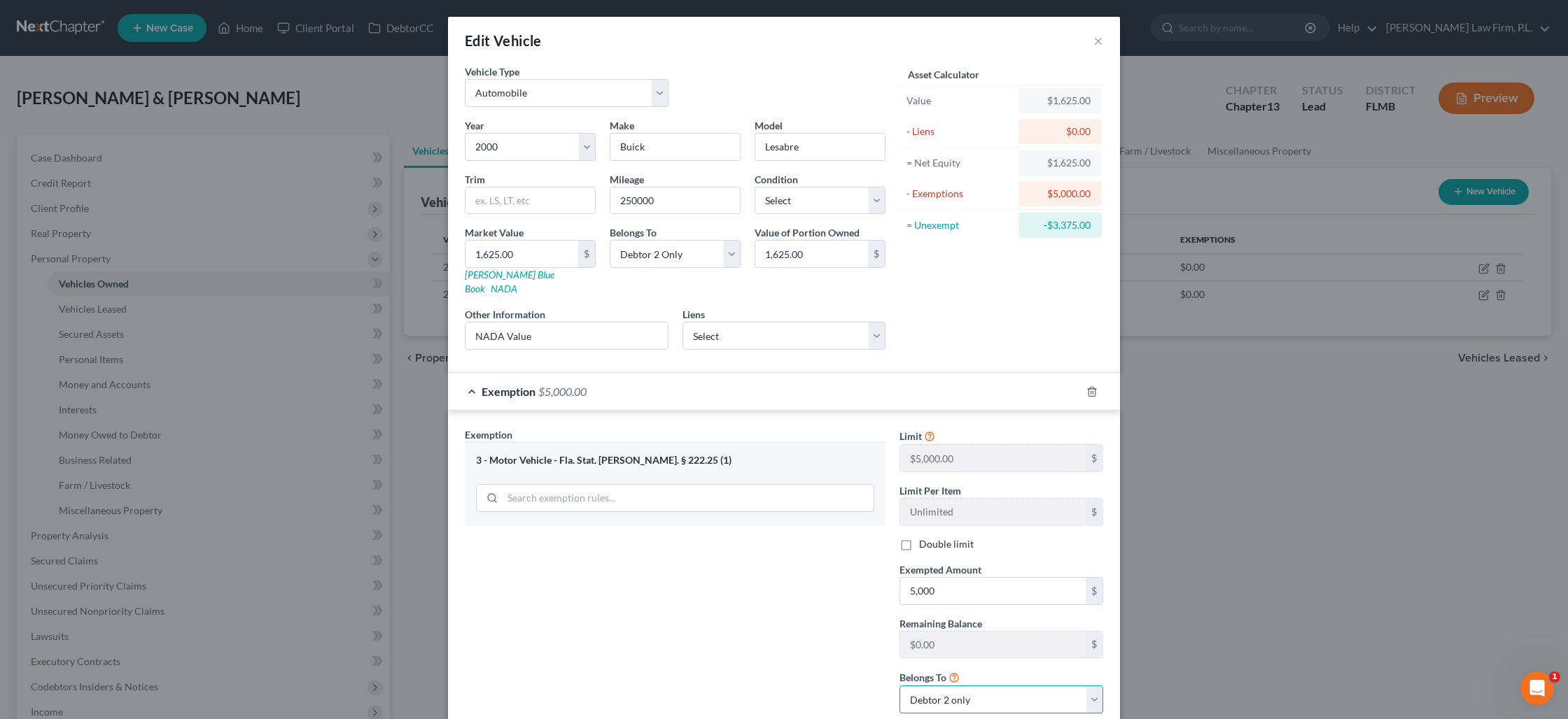
scroll to position [80, 0]
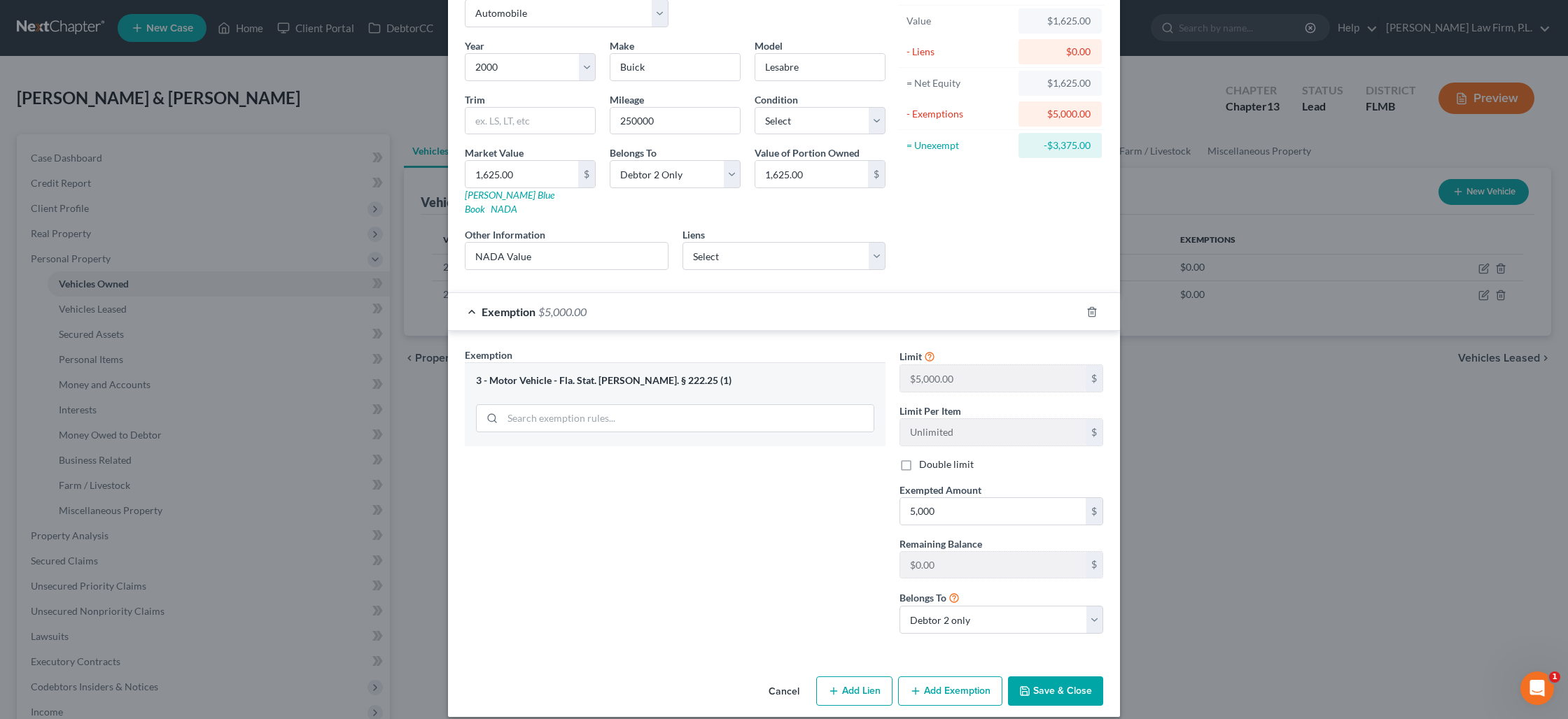
click at [1050, 676] on button "Save & Close" at bounding box center [1055, 691] width 96 height 29
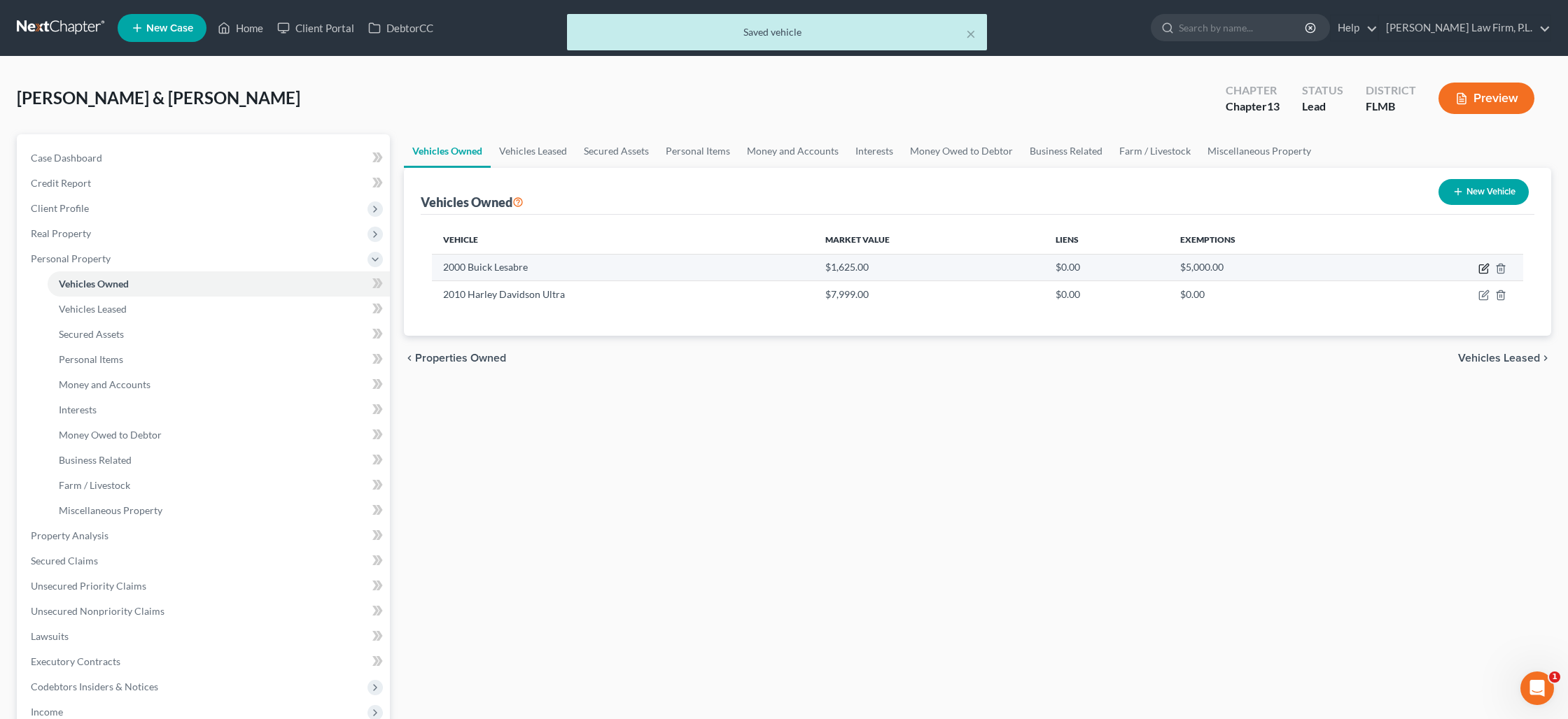
click at [1480, 265] on icon "button" at bounding box center [1483, 269] width 8 height 8
select select "0"
select select "26"
select select "1"
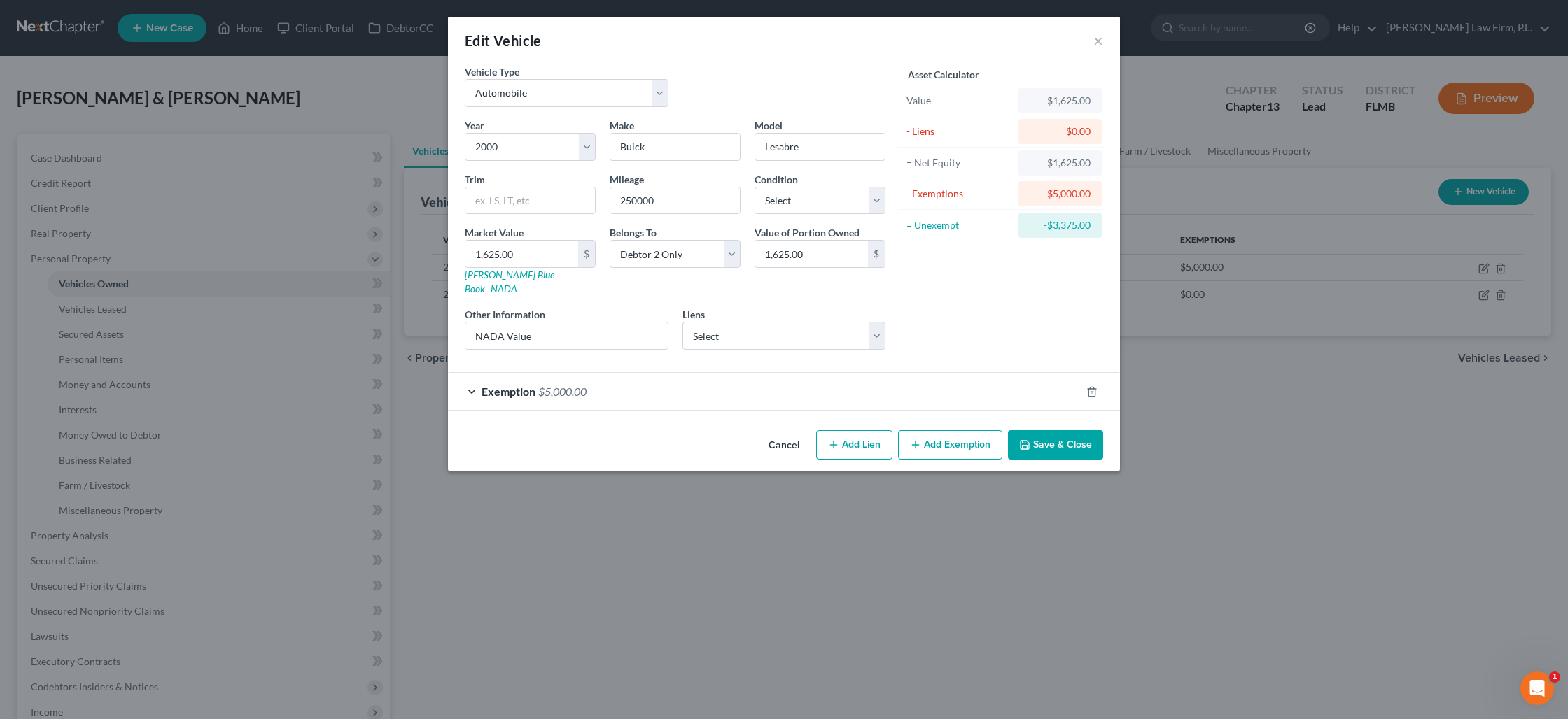
click at [1059, 436] on button "Save & Close" at bounding box center [1055, 445] width 96 height 29
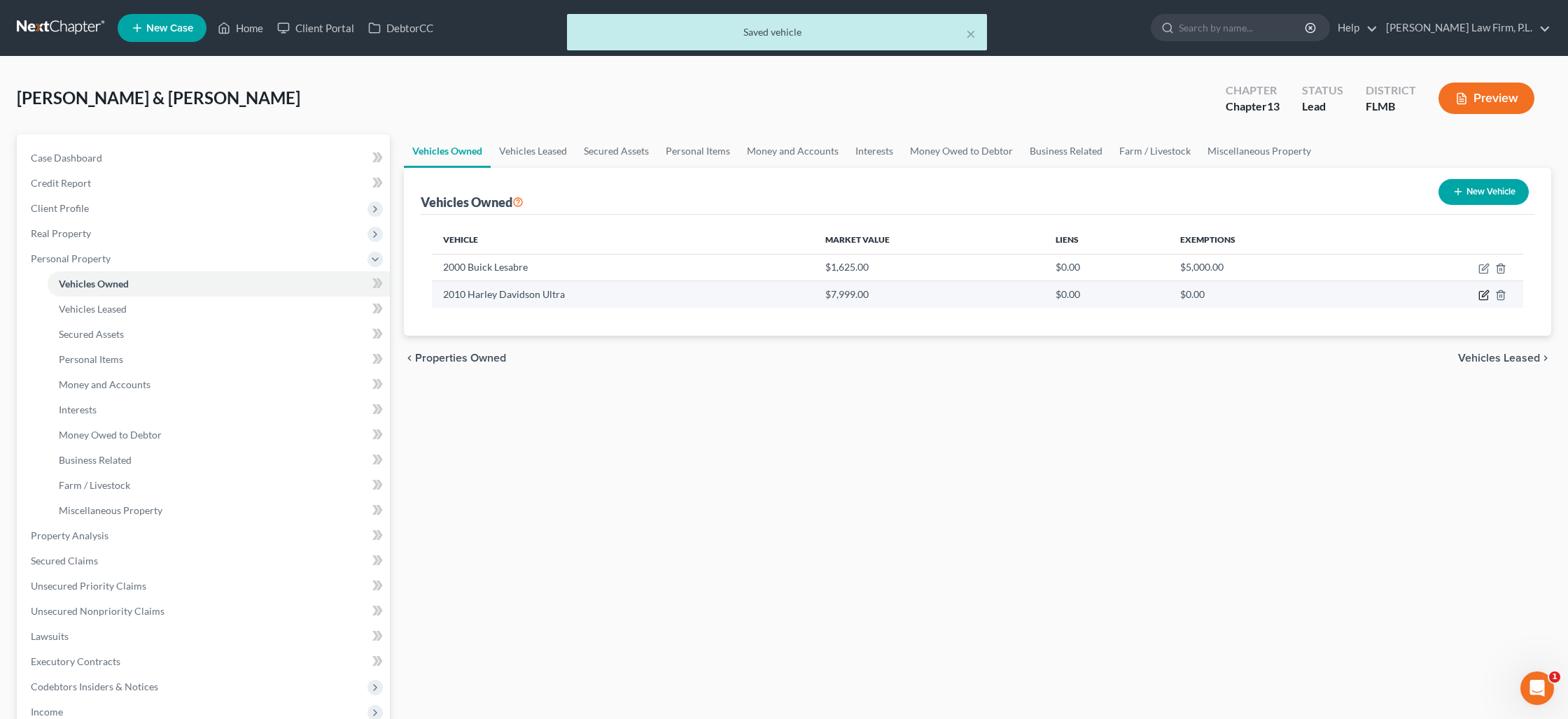
click at [1482, 295] on icon "button" at bounding box center [1484, 294] width 6 height 6
select select "7"
select select "16"
select select "2"
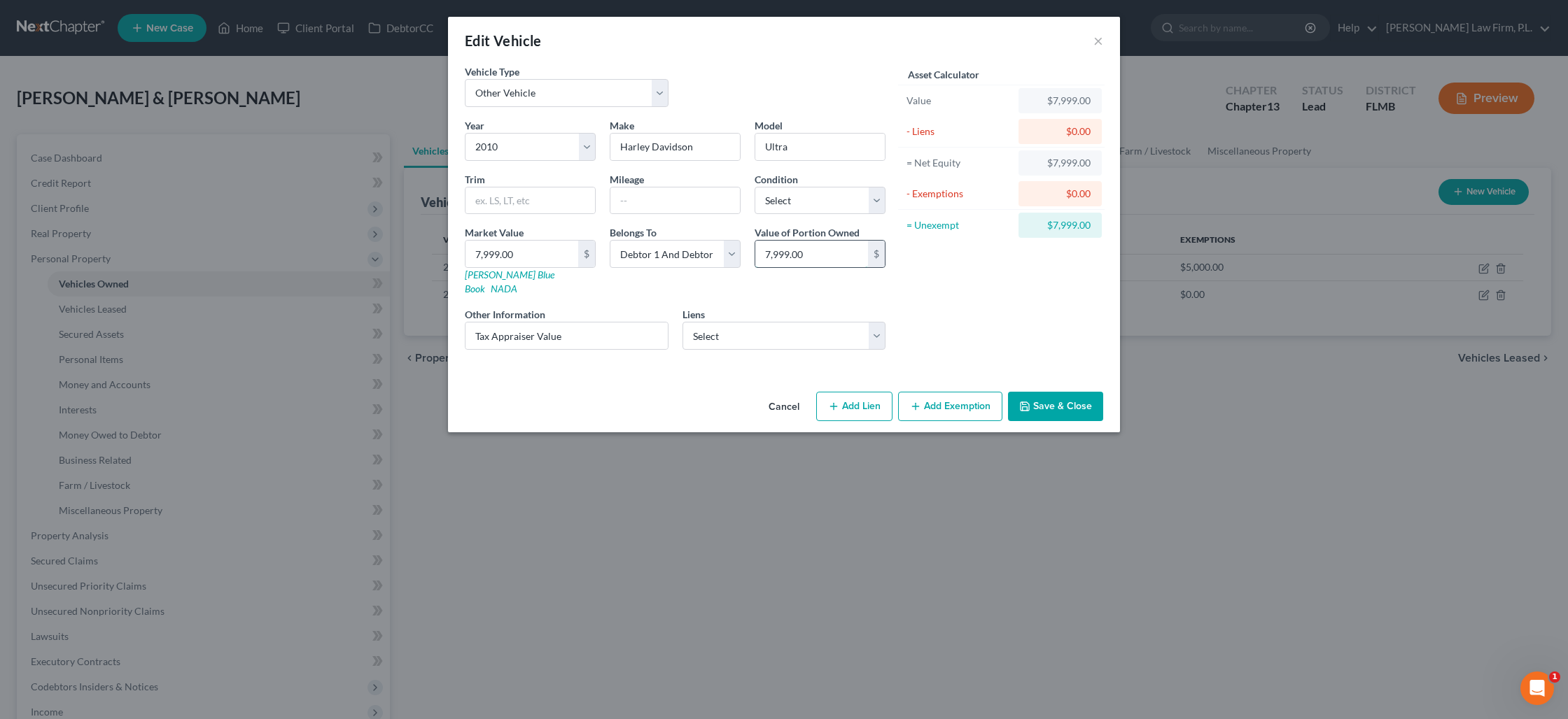
drag, startPoint x: 807, startPoint y: 257, endPoint x: 822, endPoint y: 260, distance: 15.3
click at [822, 260] on input "7,999.00" at bounding box center [811, 254] width 113 height 27
click at [822, 260] on input "7,999.00" at bounding box center [811, 254] width 113 height 27
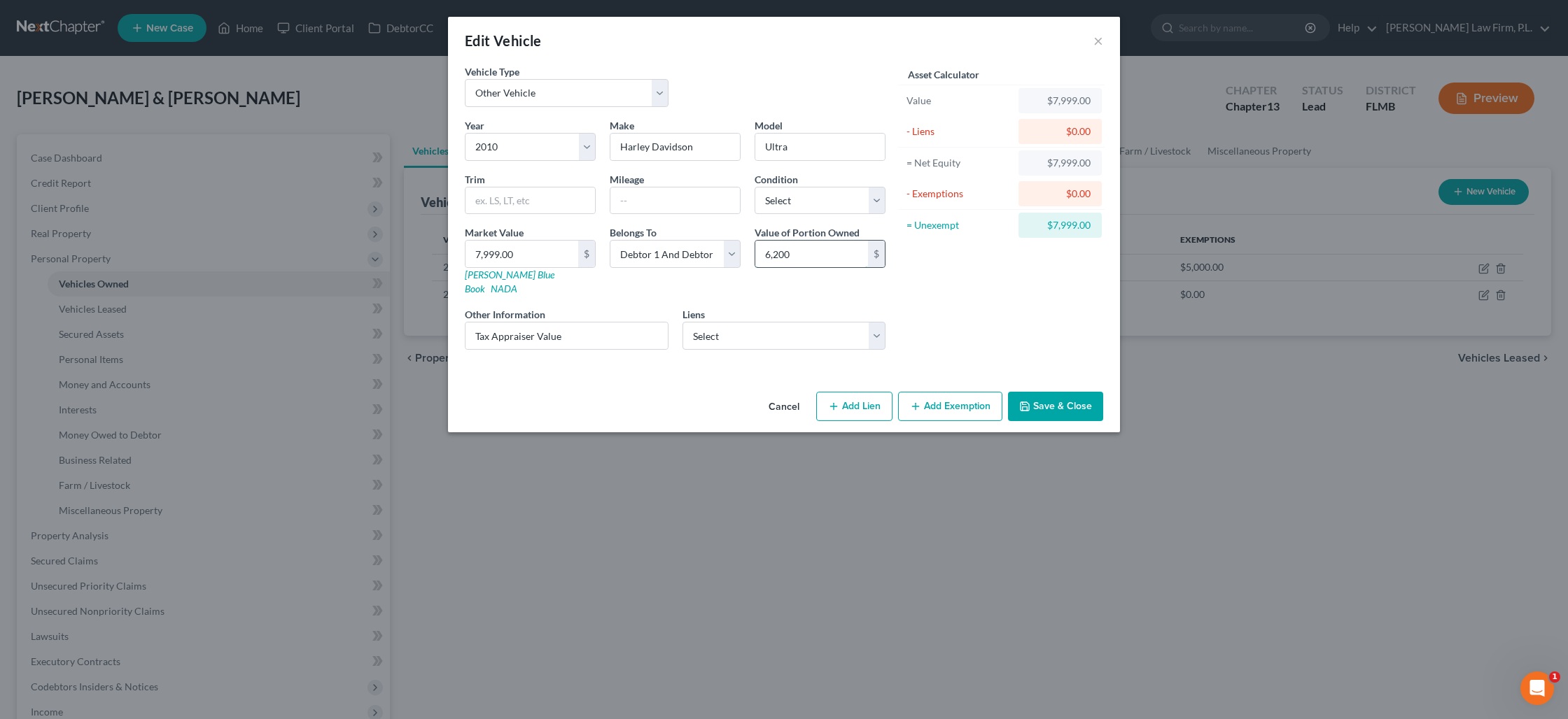
type input "6,200"
click at [567, 263] on input "7,999.00" at bounding box center [522, 254] width 113 height 27
type input "6"
type input "6.00"
type input "62"
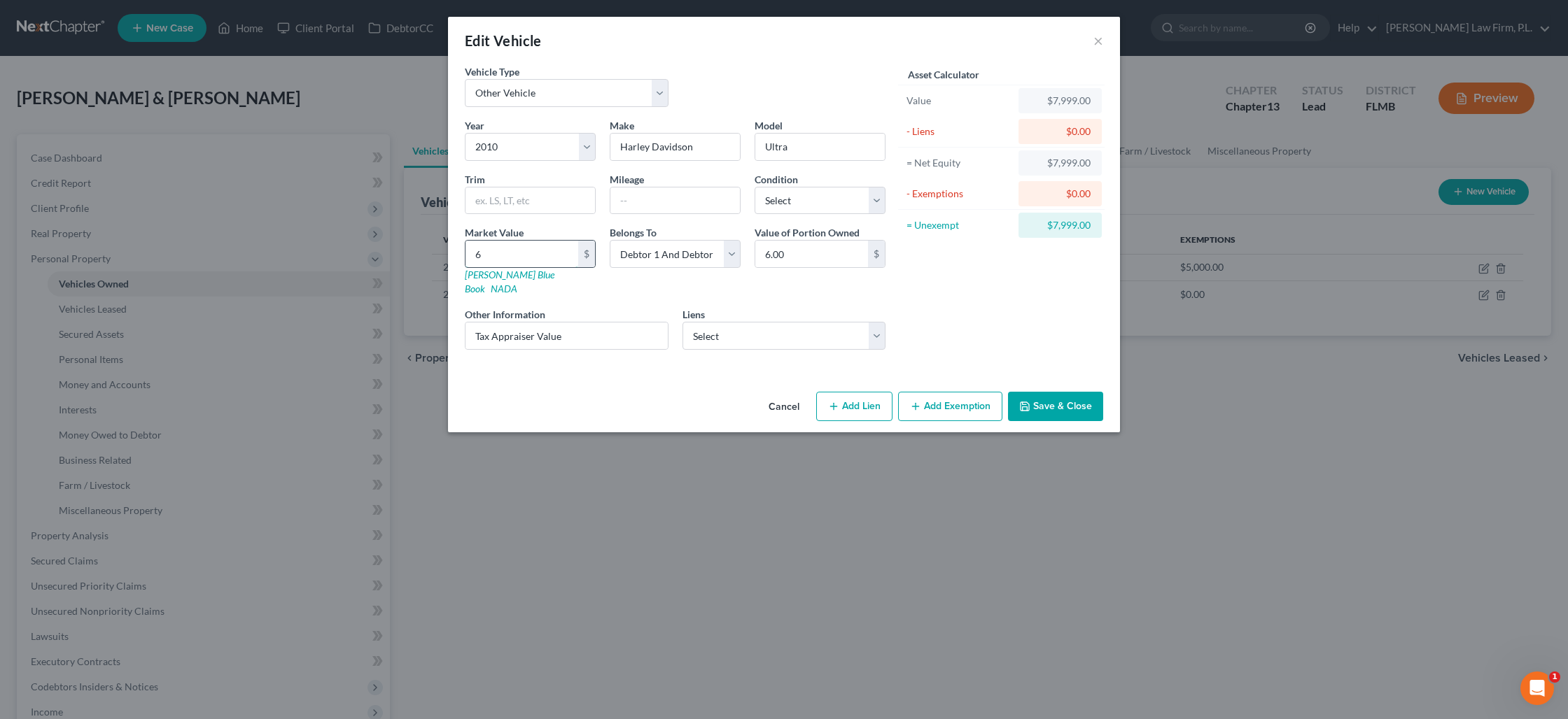
type input "62.00"
type input "620"
type input "620.00"
type input "6200"
type input "6,200.00"
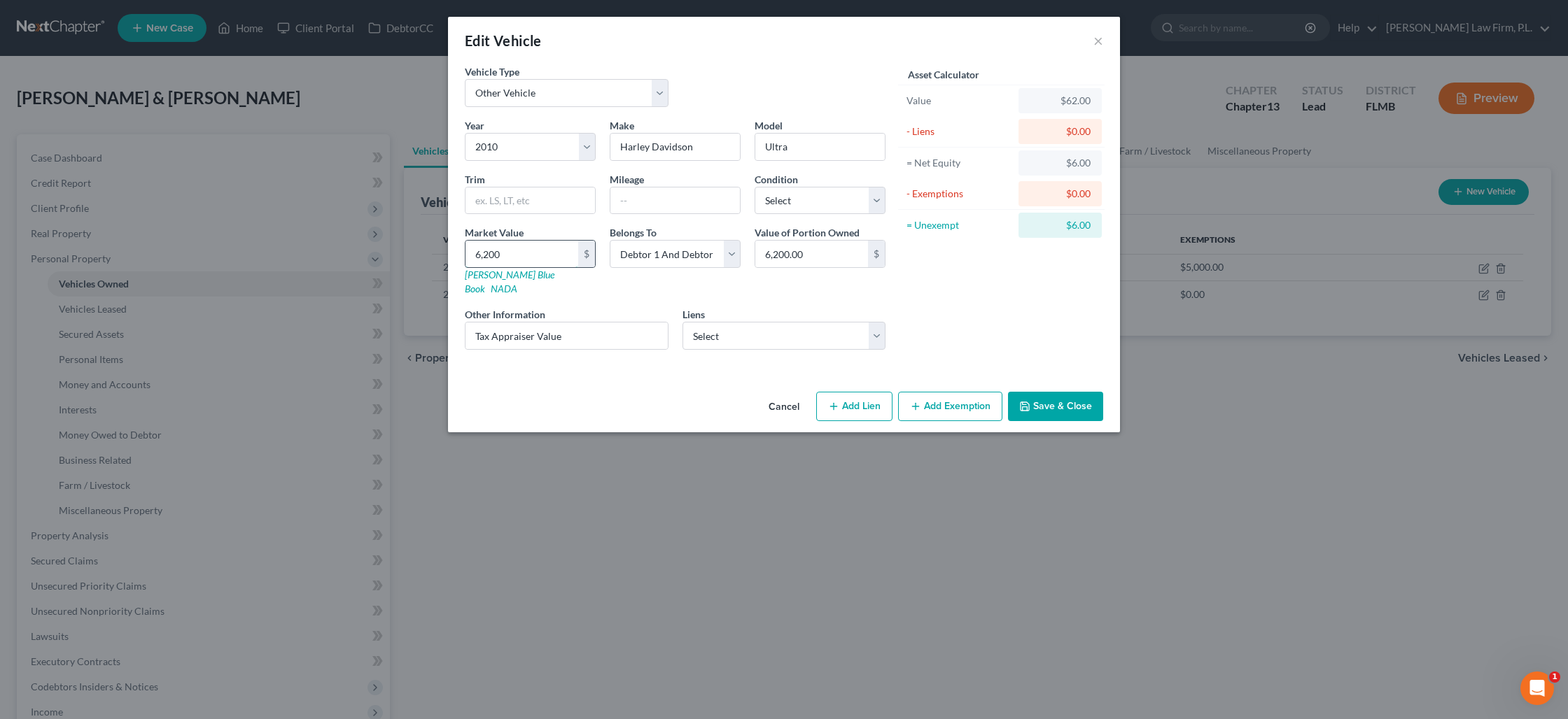
type input "6,200"
click at [955, 396] on button "Add Exemption" at bounding box center [950, 406] width 104 height 29
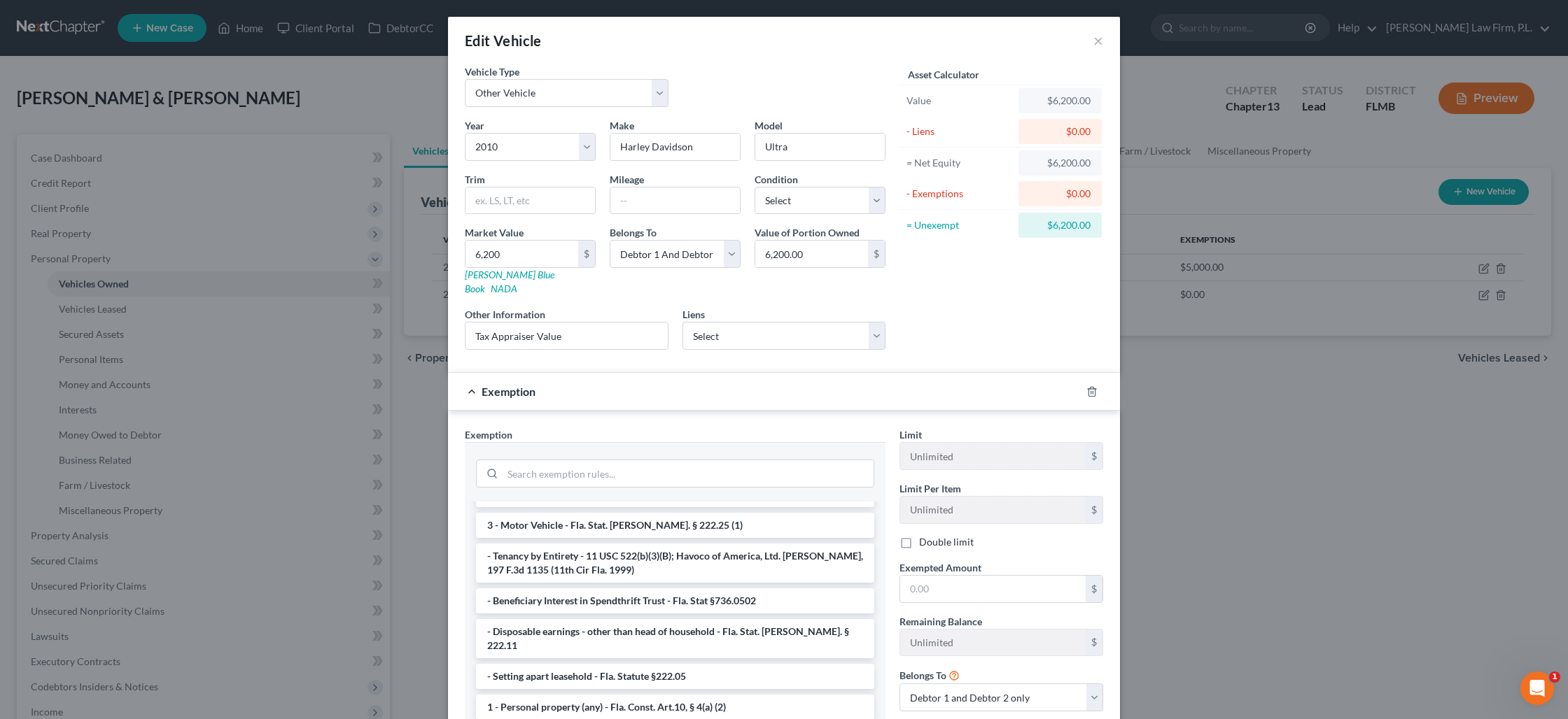
scroll to position [20, 0]
click at [618, 512] on li "3 - Motor Vehicle - Fla. Stat. [PERSON_NAME]. § 222.25 (1)" at bounding box center [675, 524] width 399 height 25
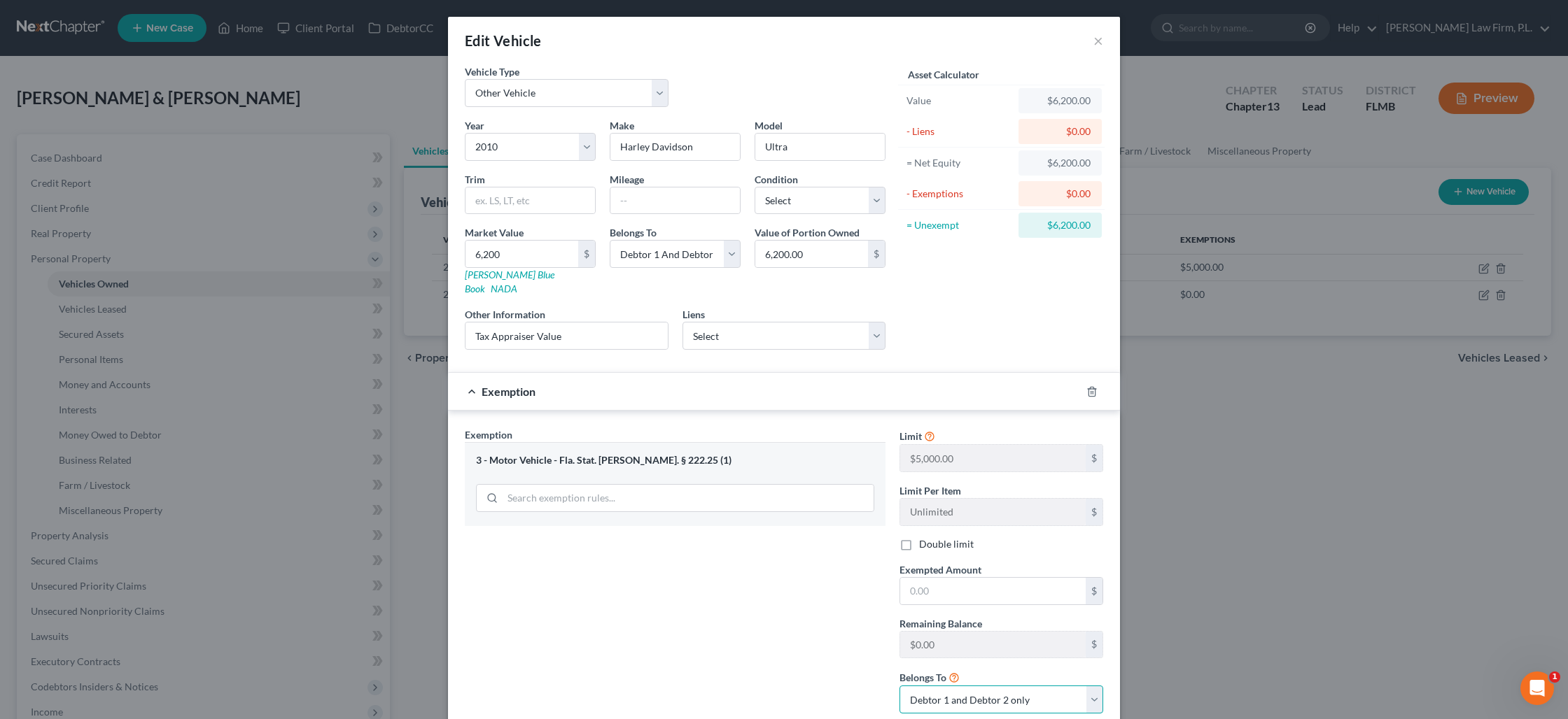
click at [986, 694] on select "Debtor 1 only Debtor 2 only Debtor 1 and Debtor 2 only" at bounding box center [1001, 700] width 204 height 28
select select "0"
click at [899, 685] on select "Debtor 1 only Debtor 2 only Debtor 1 and Debtor 2 only" at bounding box center [1001, 700] width 204 height 28
click at [961, 585] on input "text" at bounding box center [993, 591] width 186 height 27
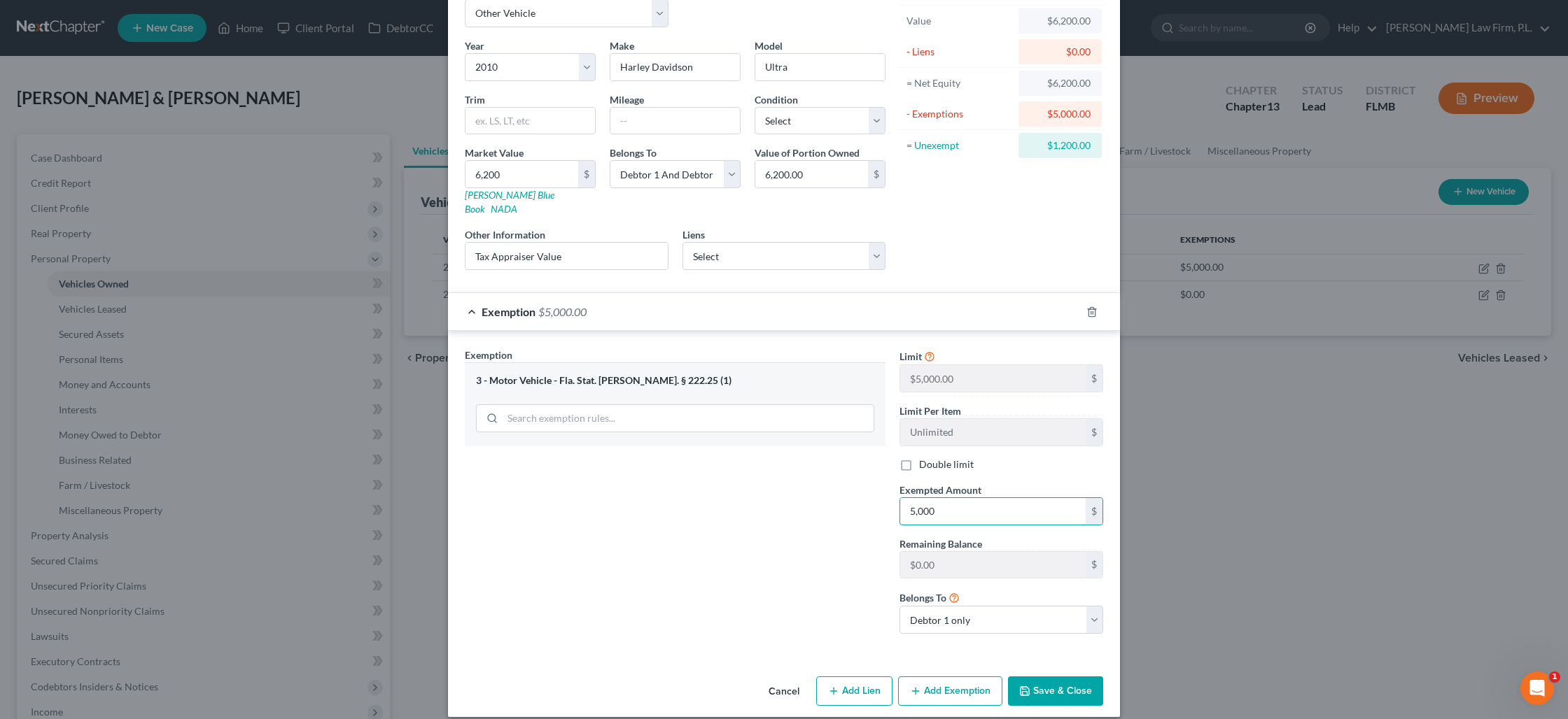
type input "5,000"
click at [1027, 685] on icon "button" at bounding box center [1024, 691] width 11 height 11
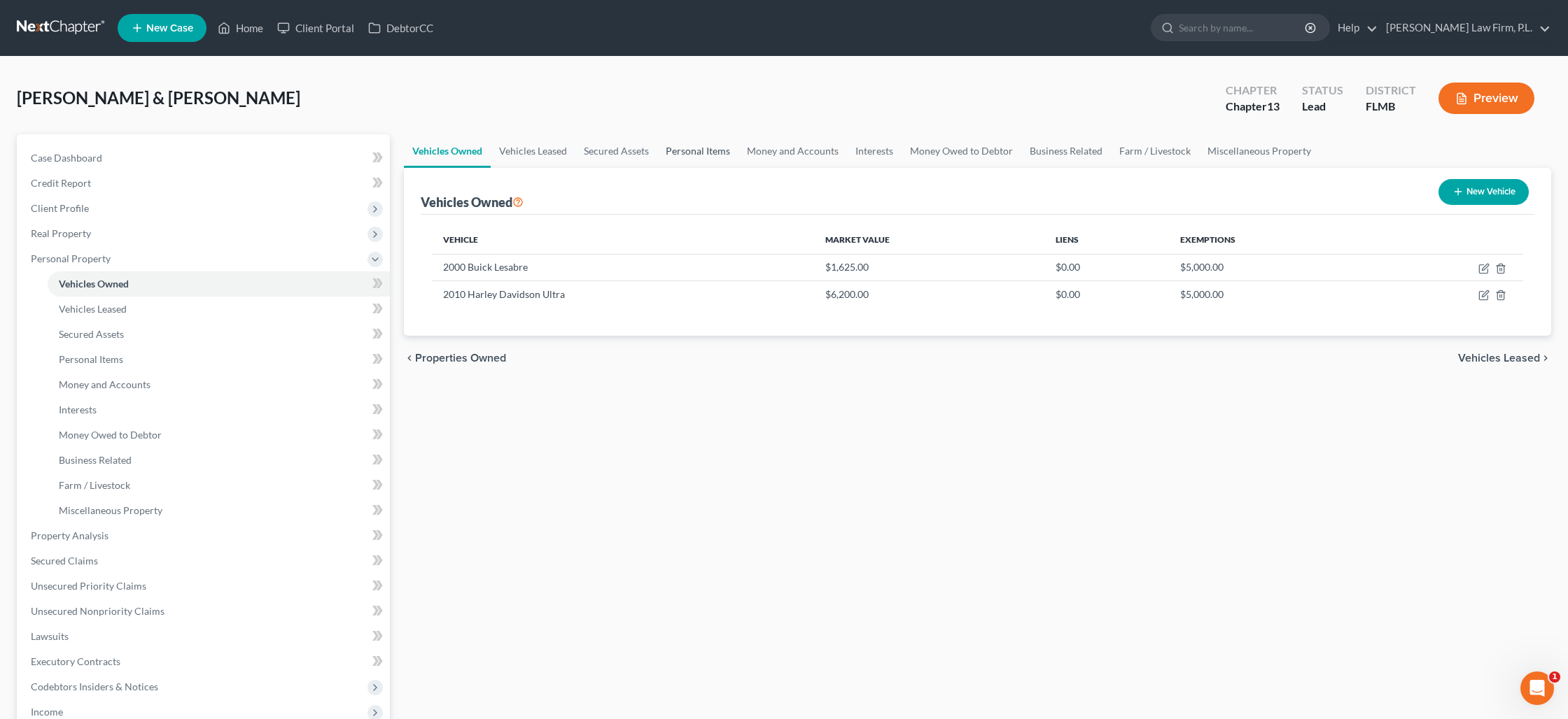
click at [699, 151] on link "Personal Items" at bounding box center [698, 151] width 81 height 34
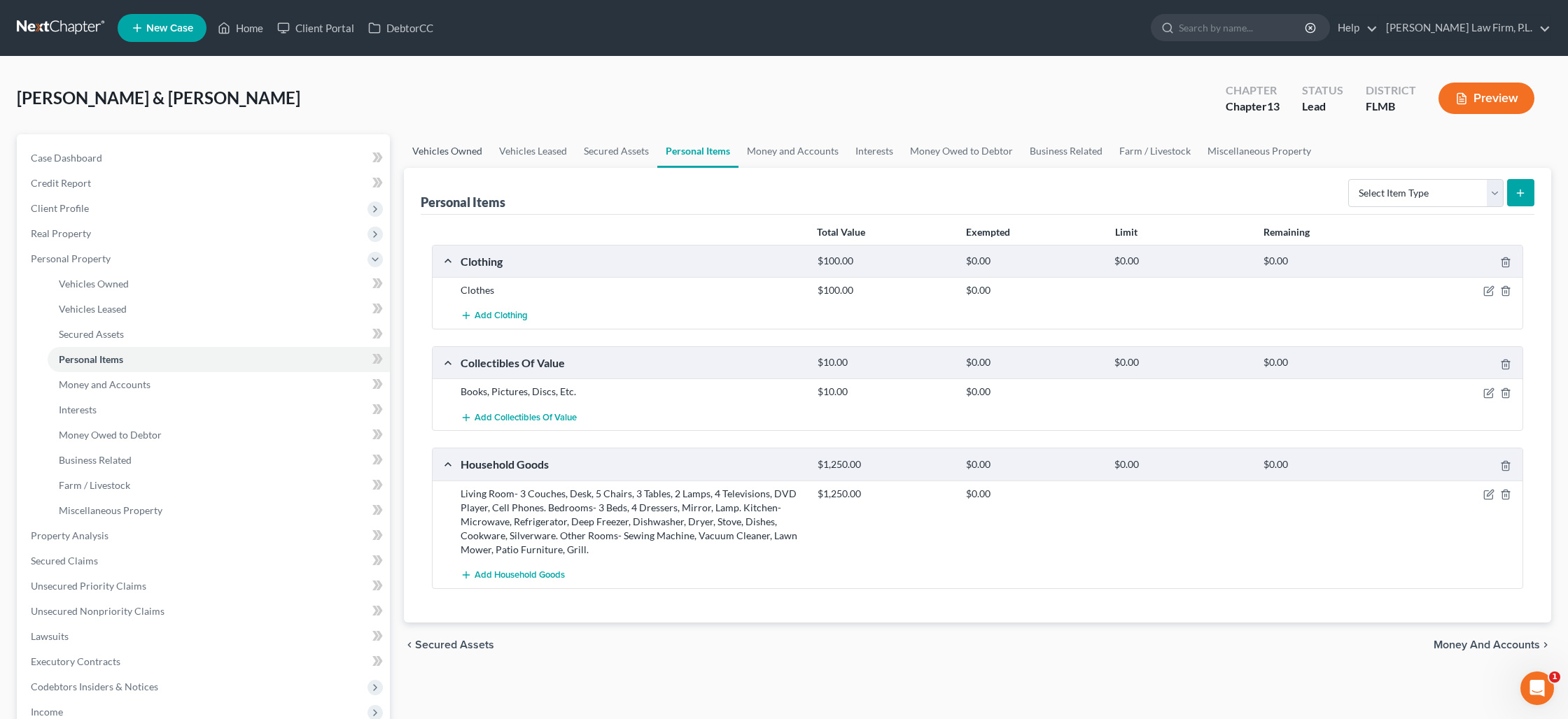
click at [461, 152] on link "Vehicles Owned" at bounding box center [447, 151] width 87 height 34
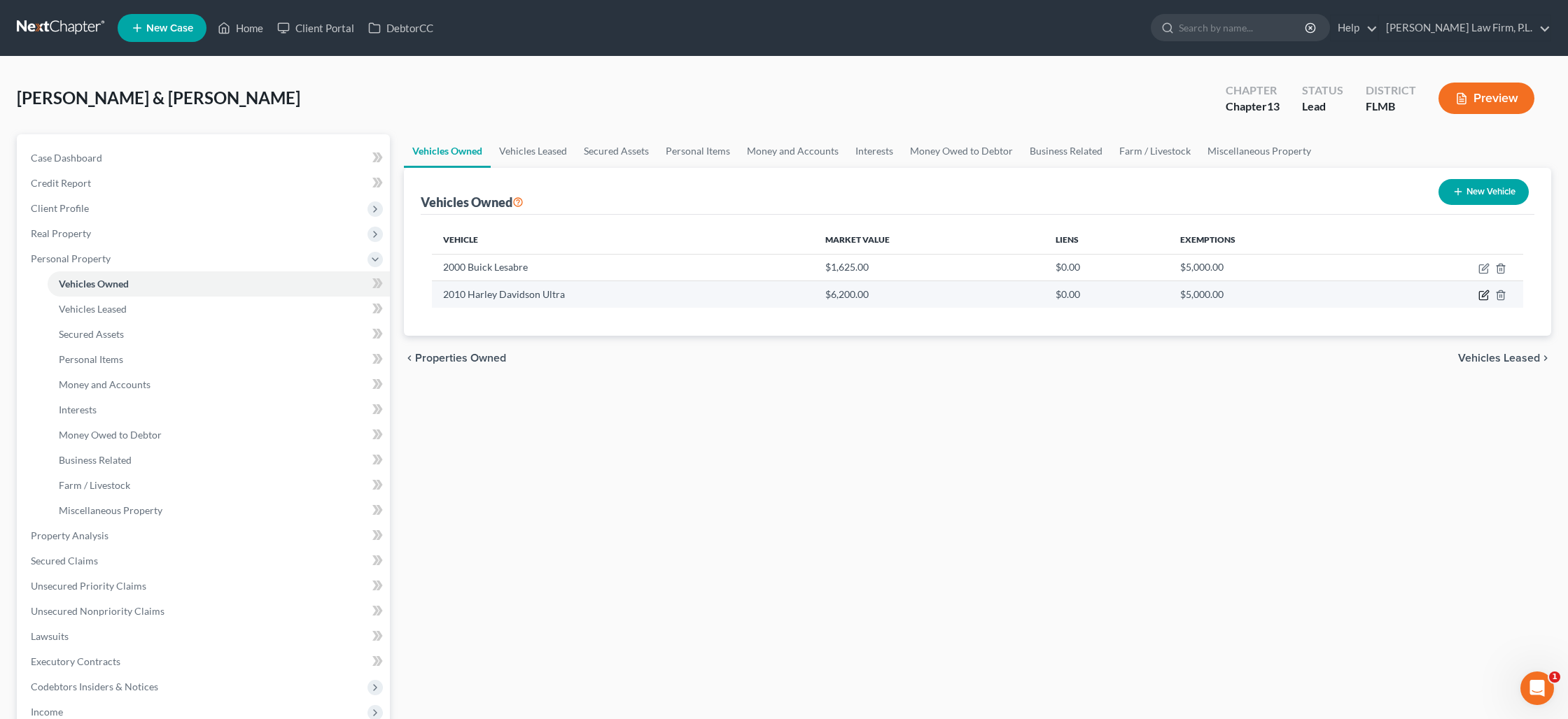
click at [1481, 295] on icon "button" at bounding box center [1484, 295] width 11 height 11
select select "7"
select select "16"
select select "2"
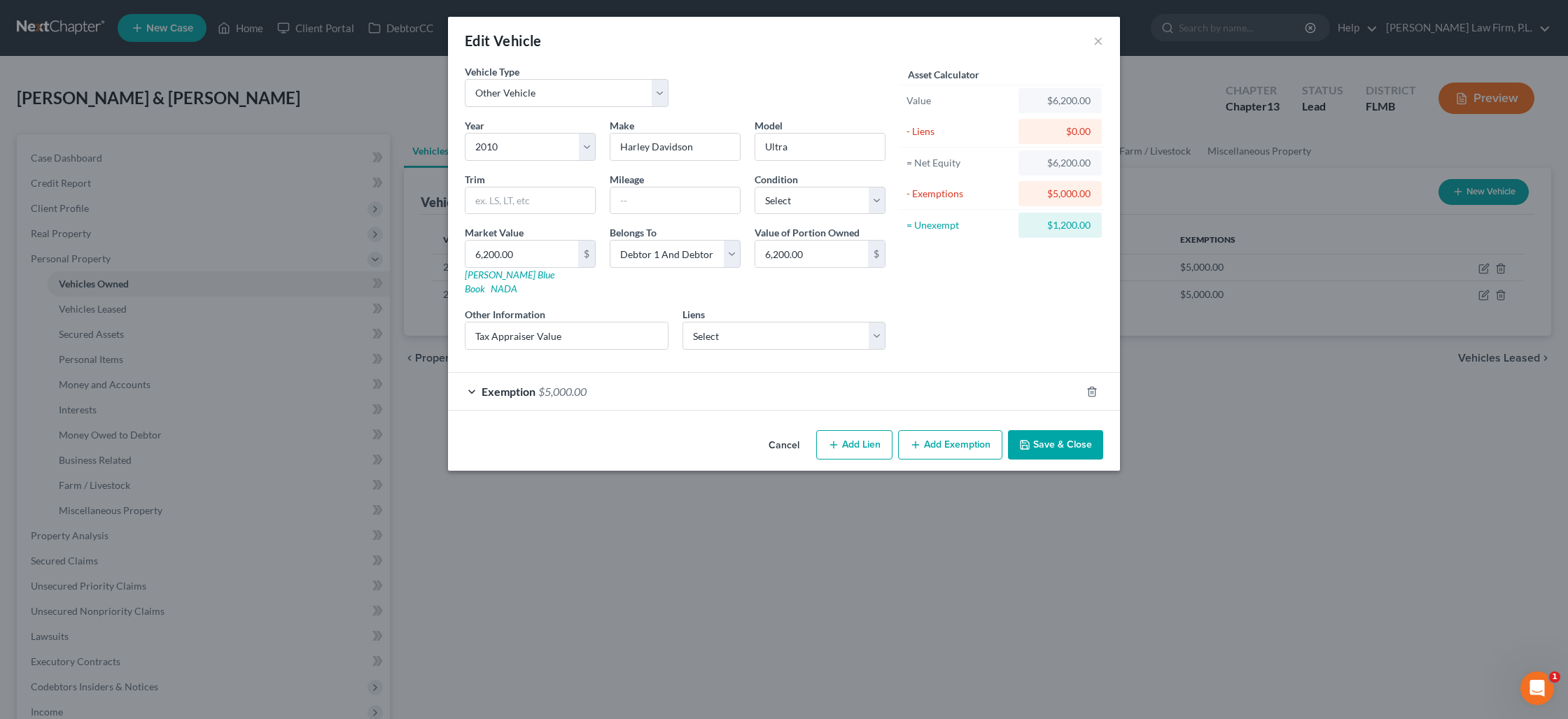
click at [963, 431] on button "Add Exemption" at bounding box center [950, 445] width 104 height 29
select select "2"
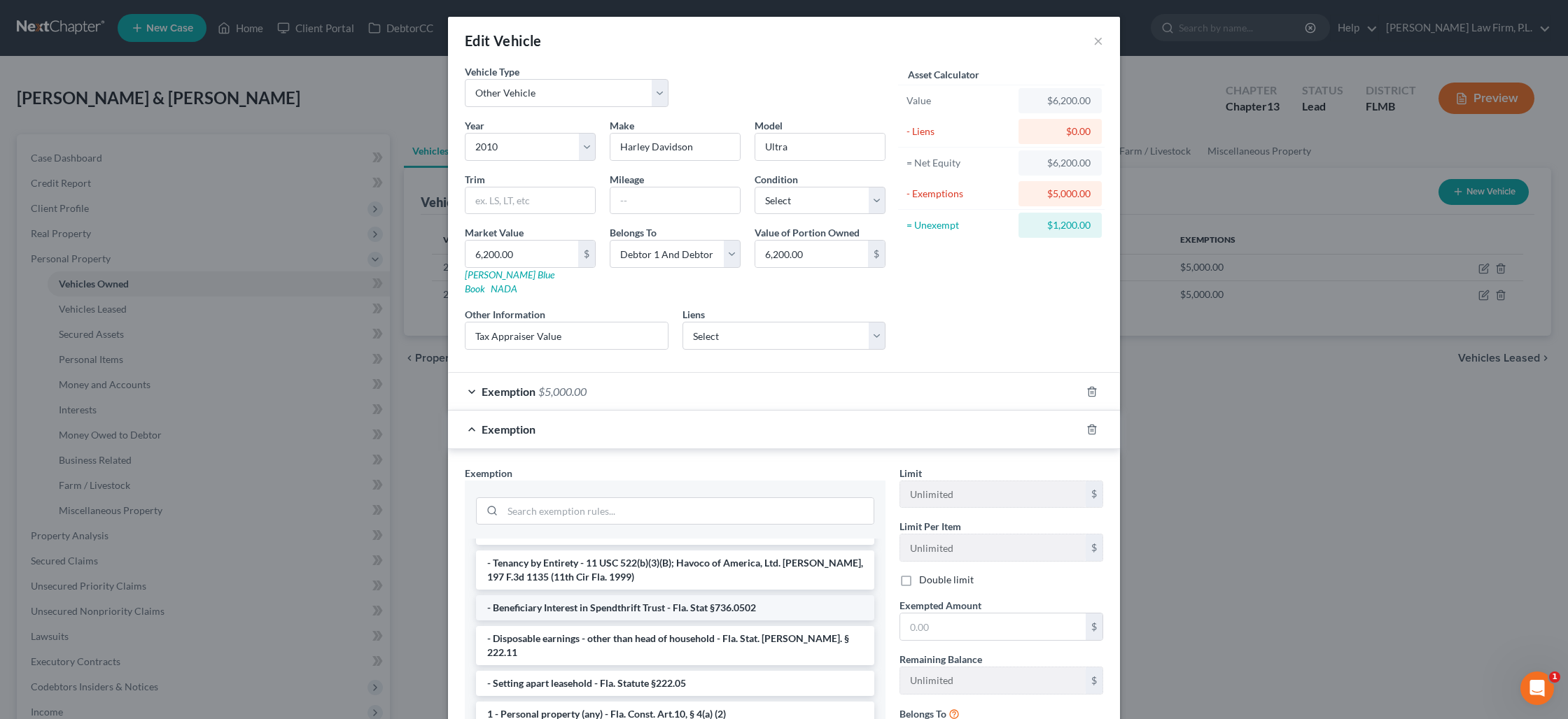
scroll to position [51, 0]
drag, startPoint x: 670, startPoint y: 678, endPoint x: 696, endPoint y: 677, distance: 26.0
click at [670, 700] on li "1 - Personal property (any) - Fla. Const. Art.10, § 4(a) (2)" at bounding box center [675, 713] width 399 height 25
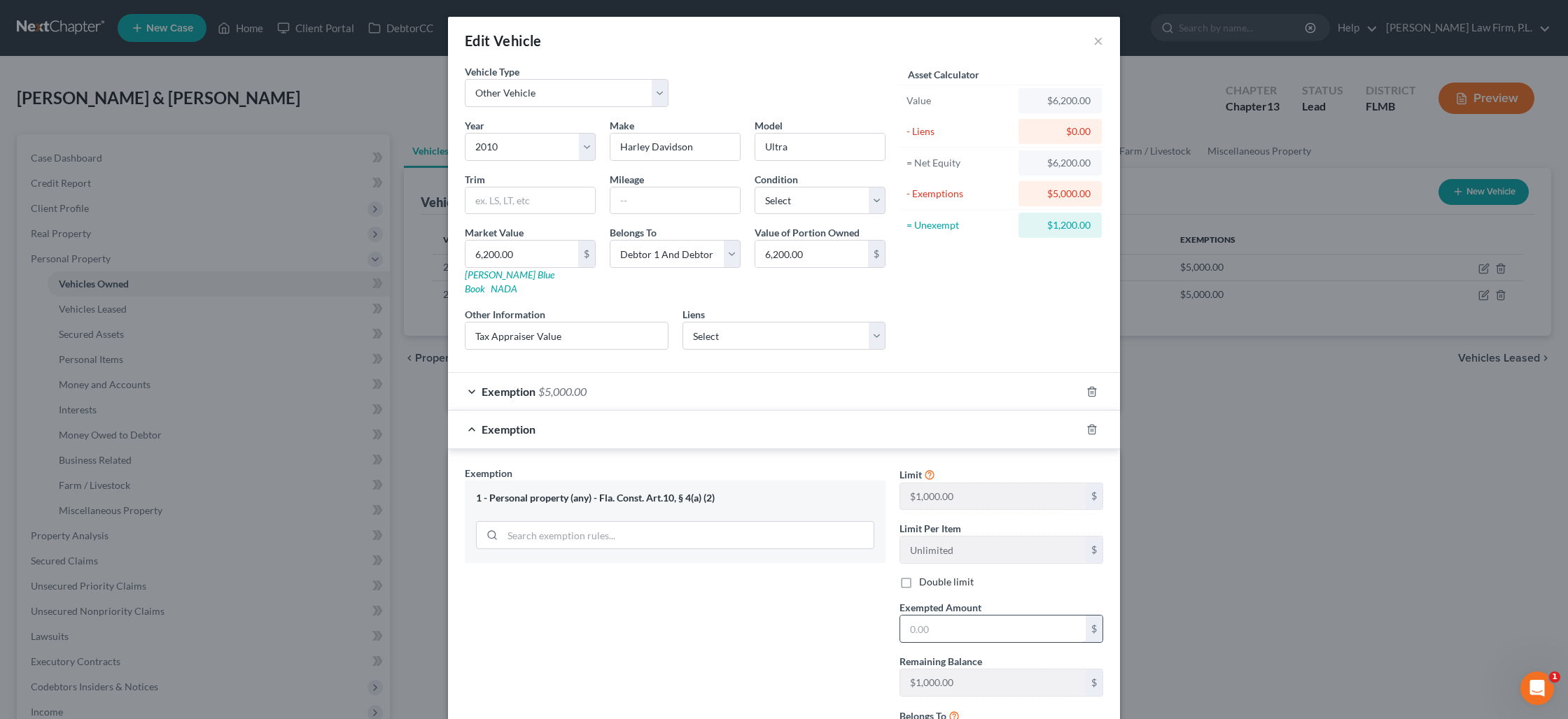
click at [939, 615] on input "text" at bounding box center [993, 629] width 186 height 27
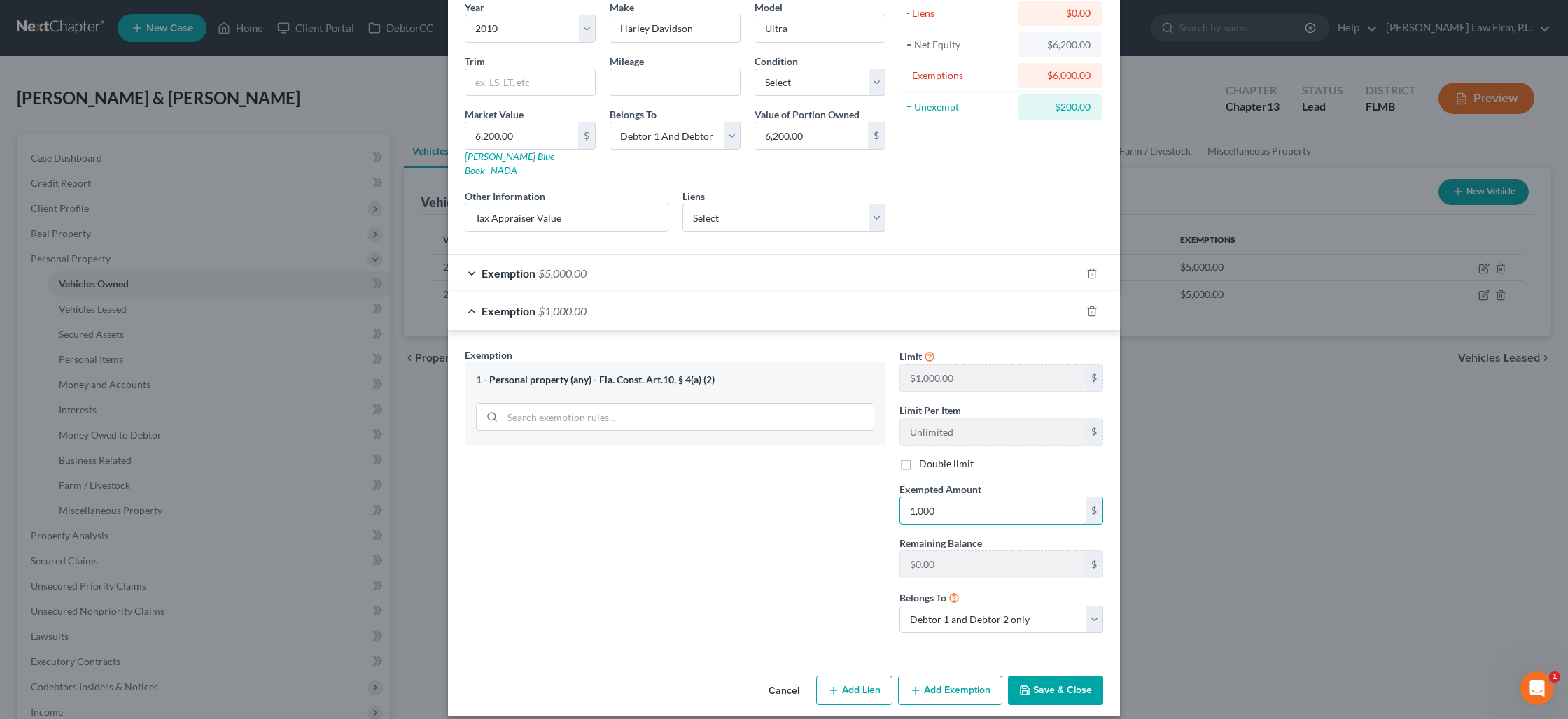
type input "1,000"
click at [1067, 678] on button "Save & Close" at bounding box center [1055, 690] width 96 height 29
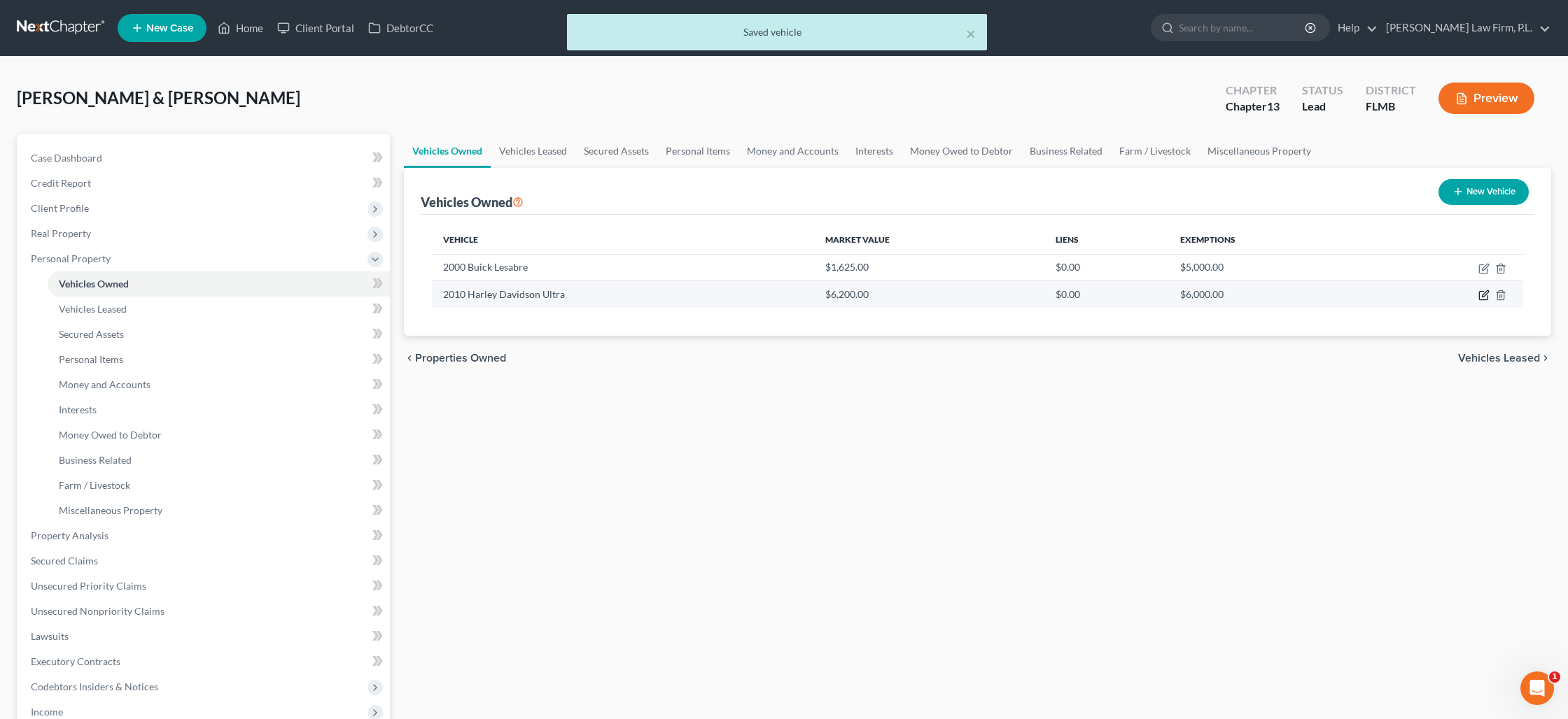
click at [1483, 293] on icon "button" at bounding box center [1484, 294] width 6 height 6
select select "7"
select select "16"
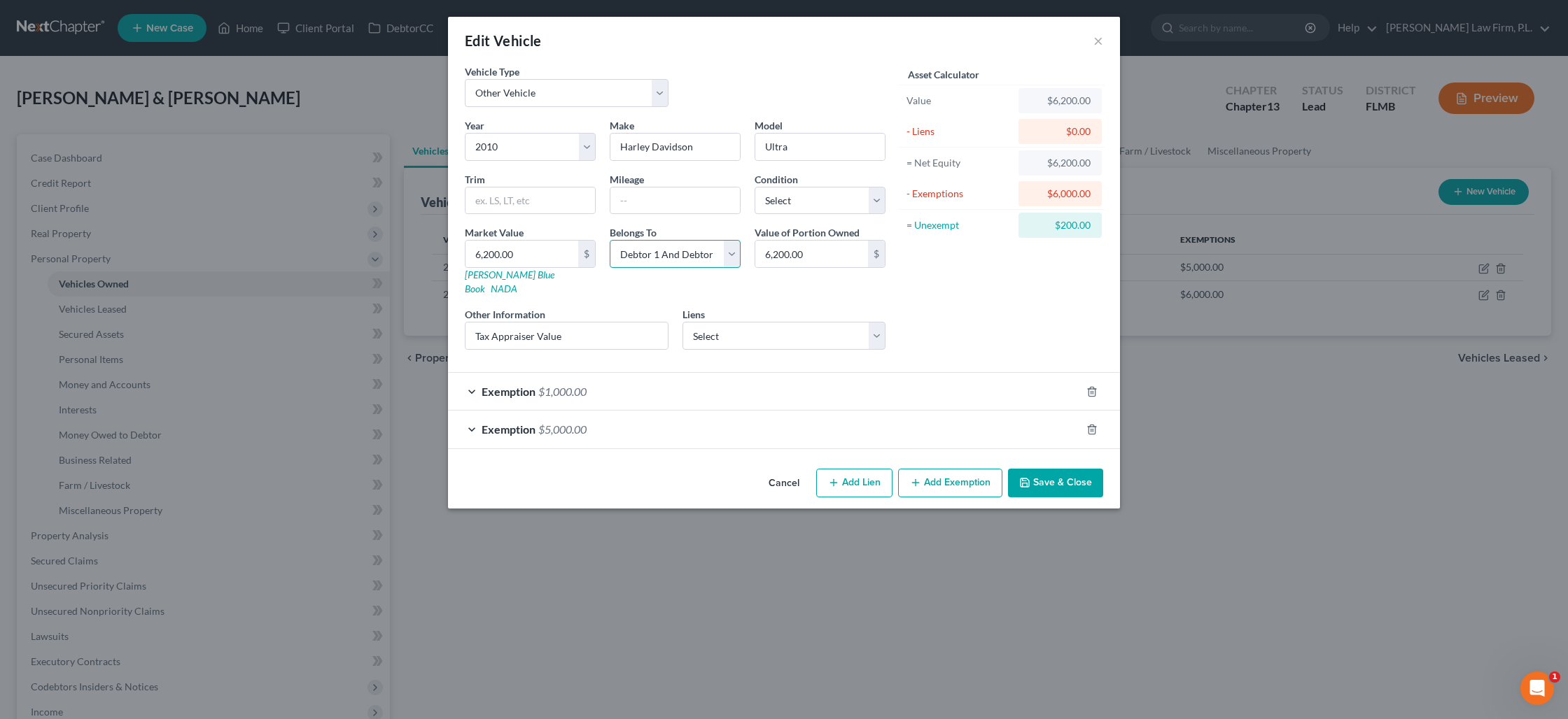
click at [681, 250] on select "Select Debtor 1 Only Debtor 2 Only Debtor 1 And Debtor 2 Only At Least One Of T…" at bounding box center [675, 254] width 131 height 28
select select "0"
click at [610, 240] on select "Select Debtor 1 Only Debtor 2 Only Debtor 1 And Debtor 2 Only At Least One Of T…" at bounding box center [675, 254] width 131 height 28
click at [1036, 468] on button "Save & Close" at bounding box center [1055, 483] width 96 height 29
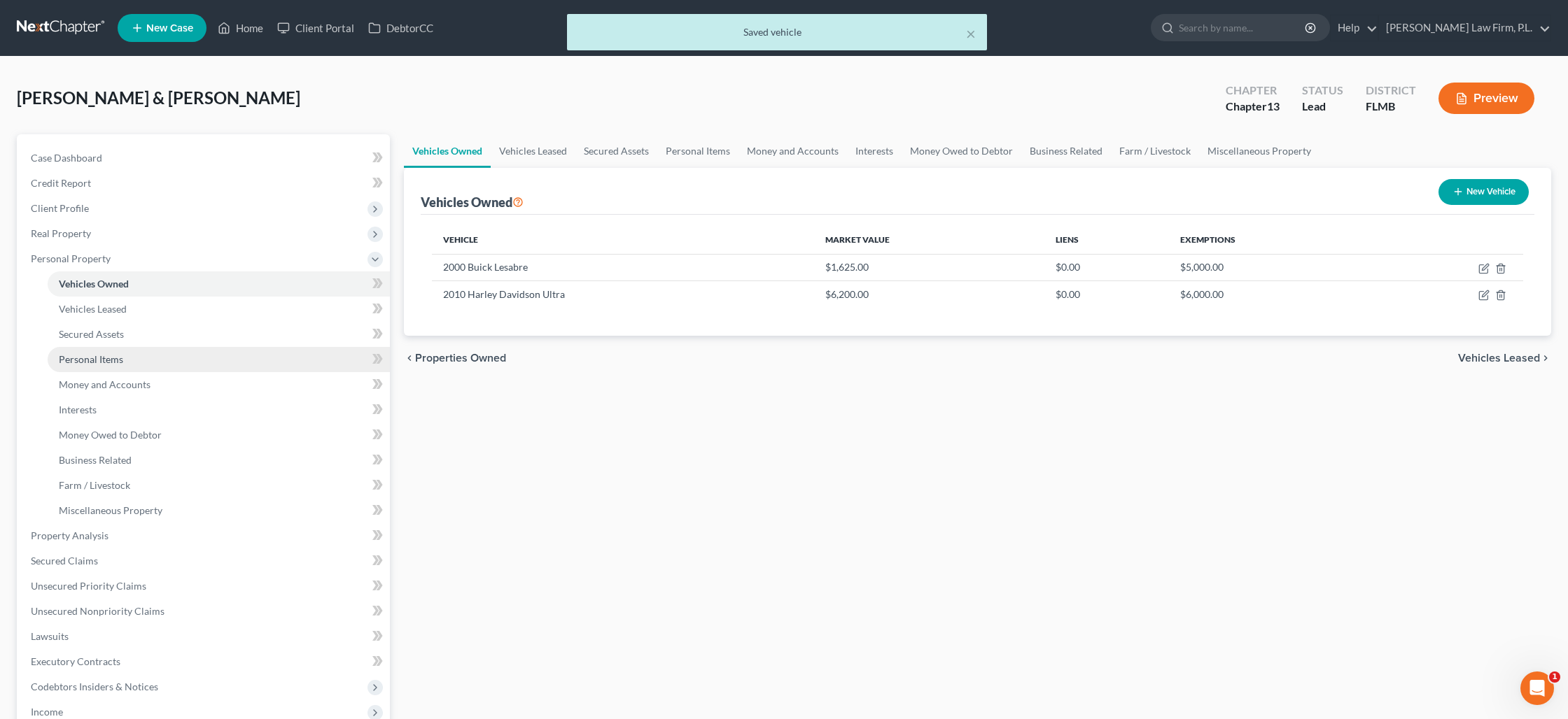
click at [107, 361] on span "Personal Items" at bounding box center [91, 360] width 64 height 12
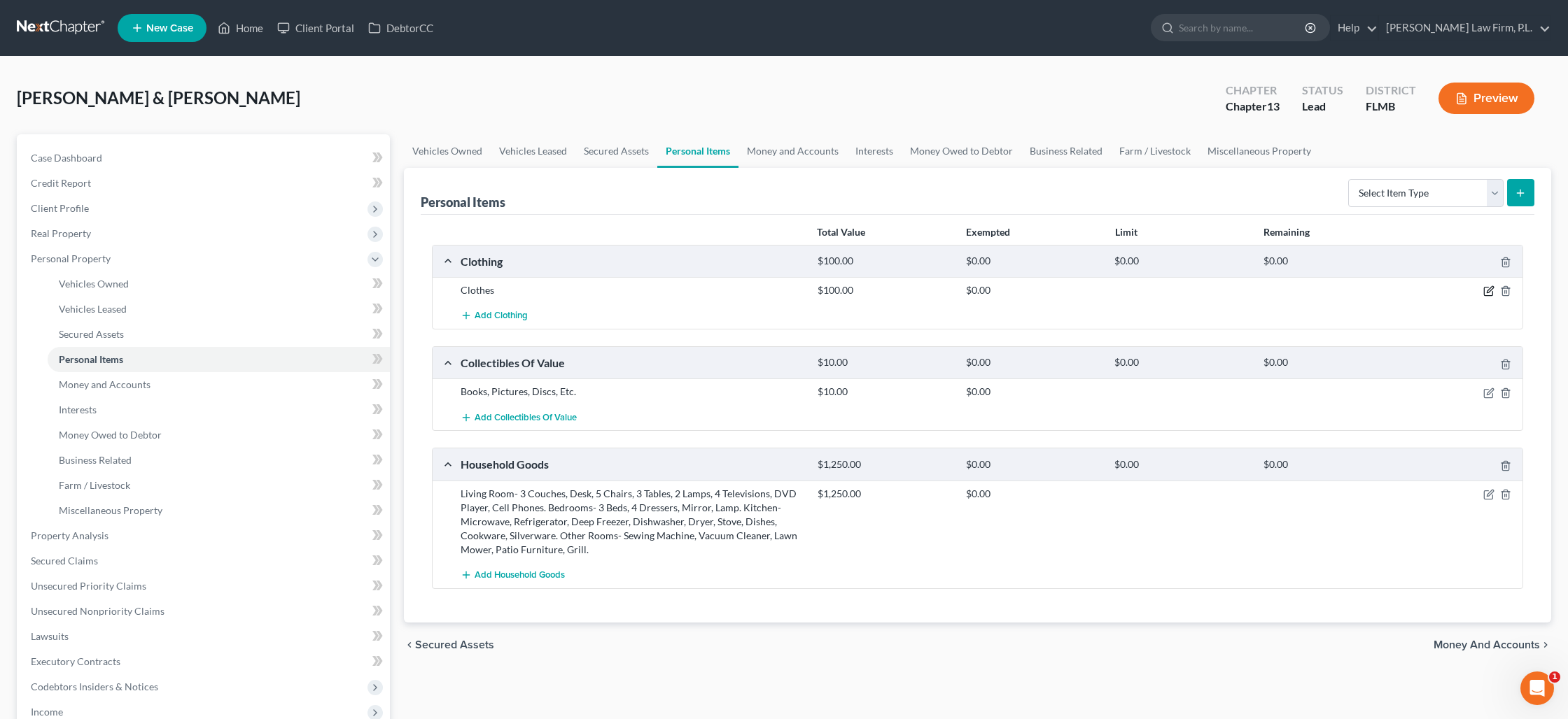
click at [1485, 289] on icon "button" at bounding box center [1488, 291] width 11 height 11
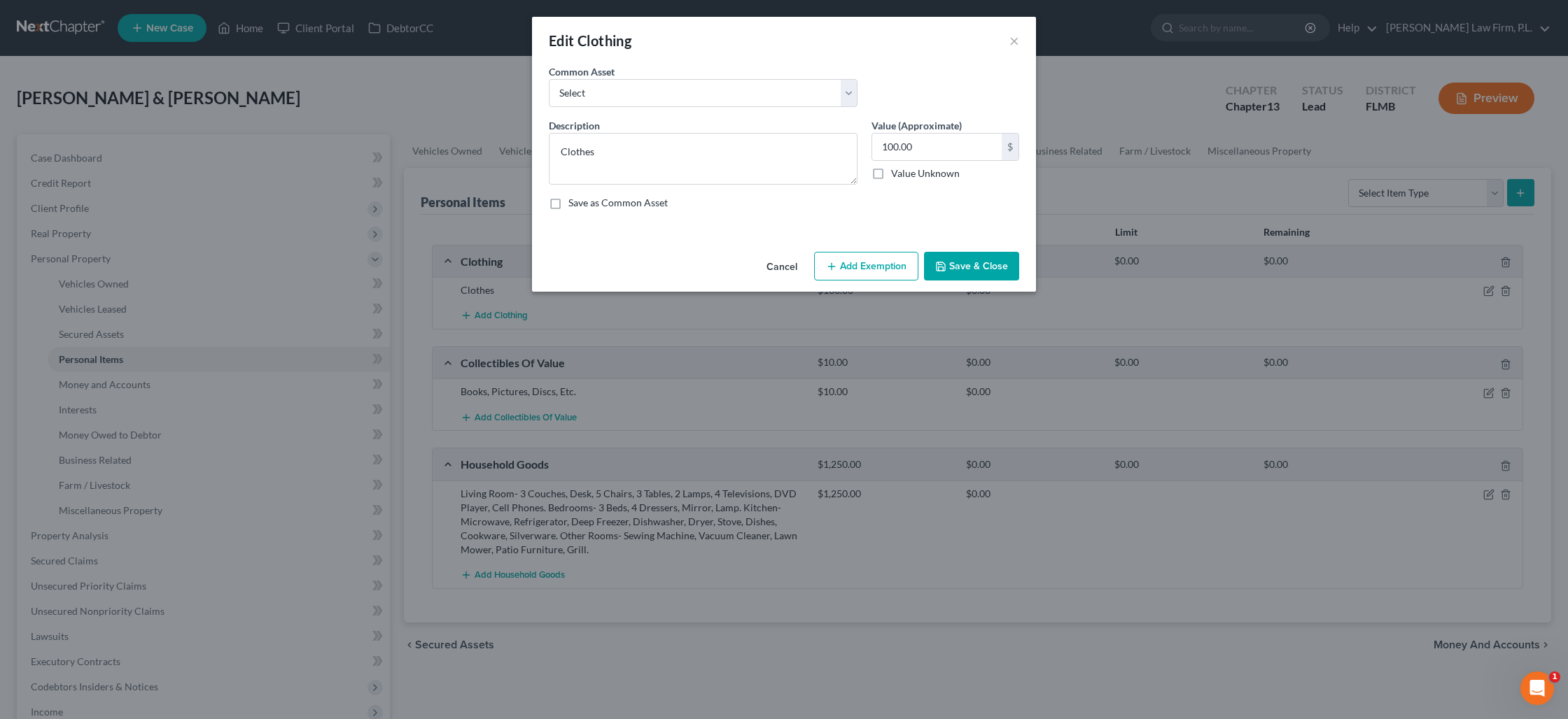
click at [843, 267] on button "Add Exemption" at bounding box center [866, 266] width 104 height 29
select select "2"
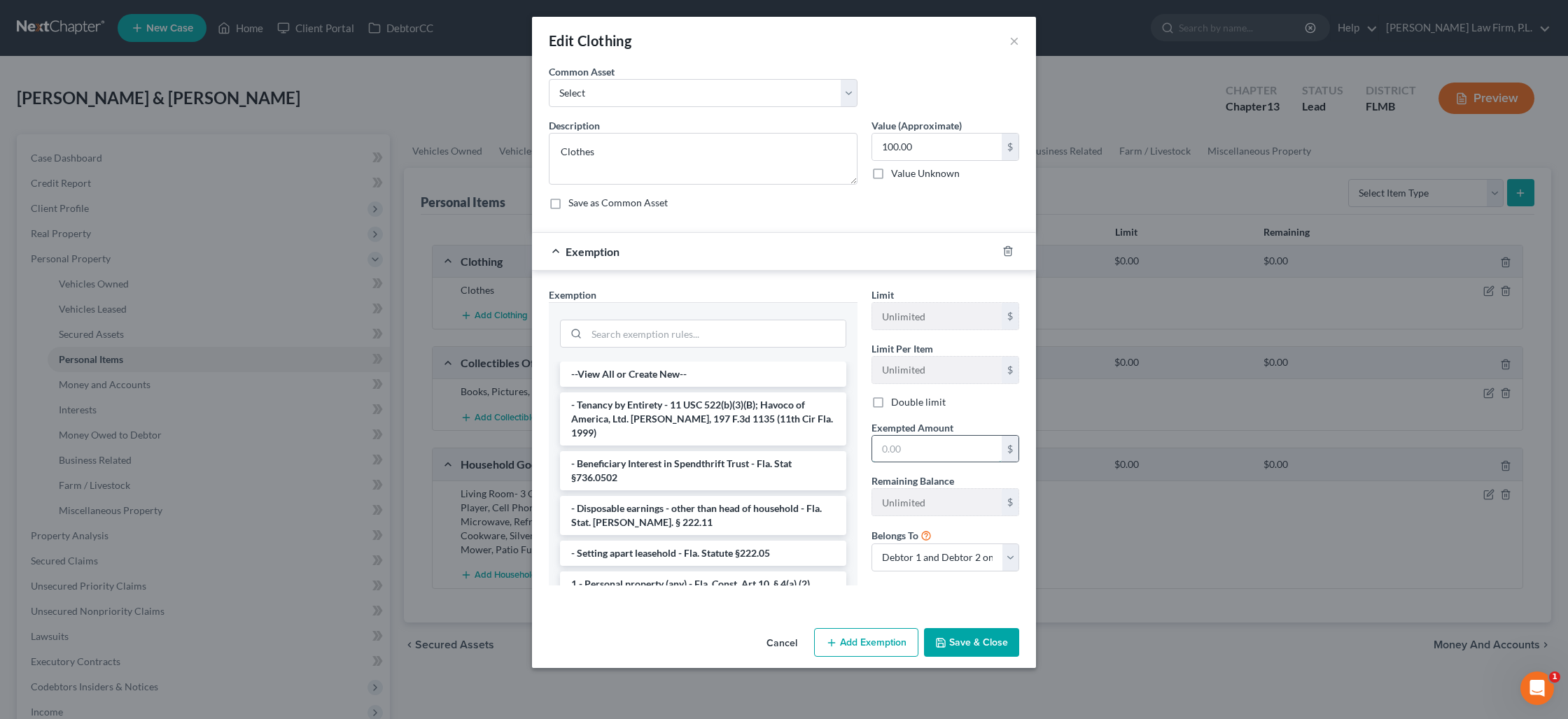
click at [925, 445] on input "text" at bounding box center [937, 449] width 129 height 27
type input "100"
click at [952, 653] on button "Save & Close" at bounding box center [972, 642] width 96 height 29
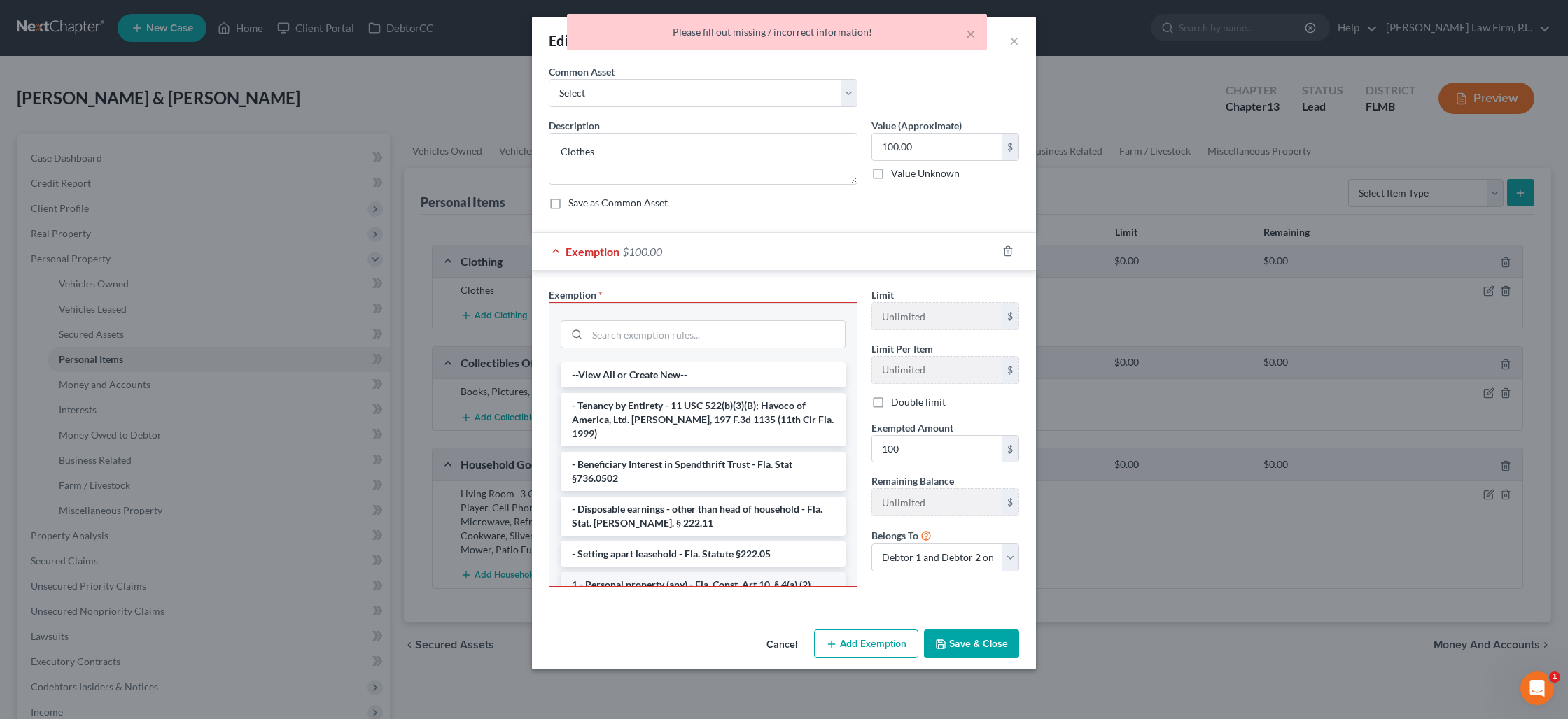
click at [701, 572] on li "1 - Personal property (any) - Fla. Const. Art.10, § 4(a) (2)" at bounding box center [703, 585] width 285 height 25
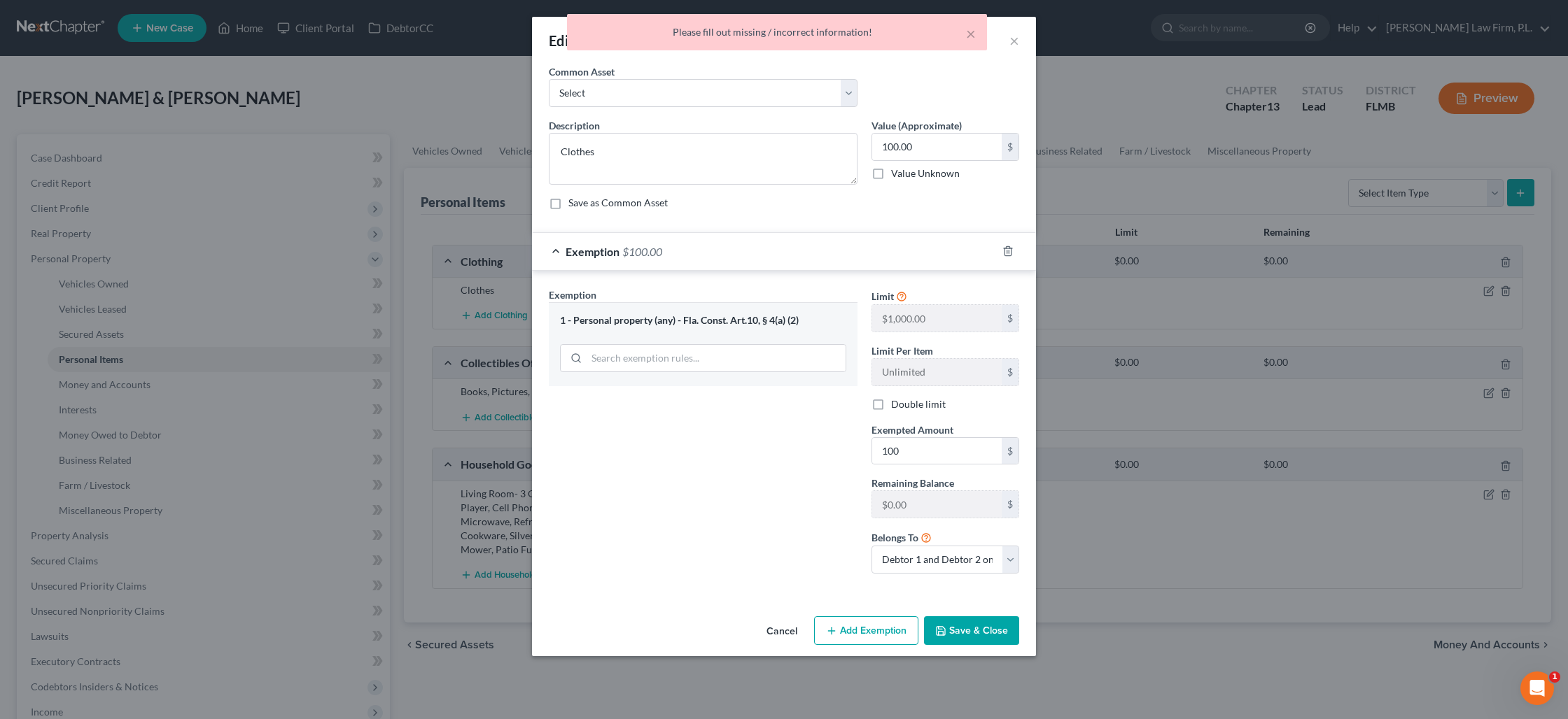
click at [982, 629] on button "Save & Close" at bounding box center [972, 630] width 96 height 29
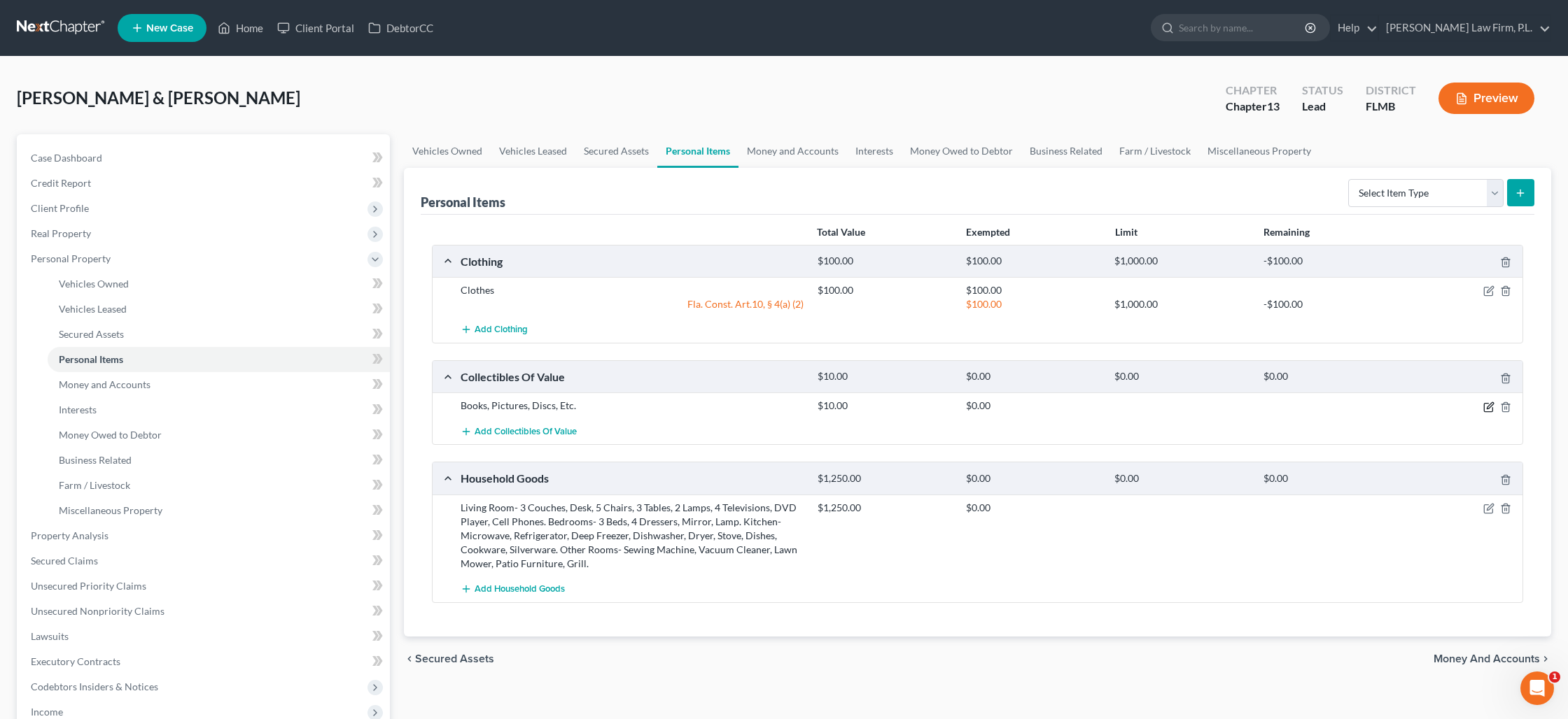
click at [1493, 405] on icon "button" at bounding box center [1488, 406] width 11 height 11
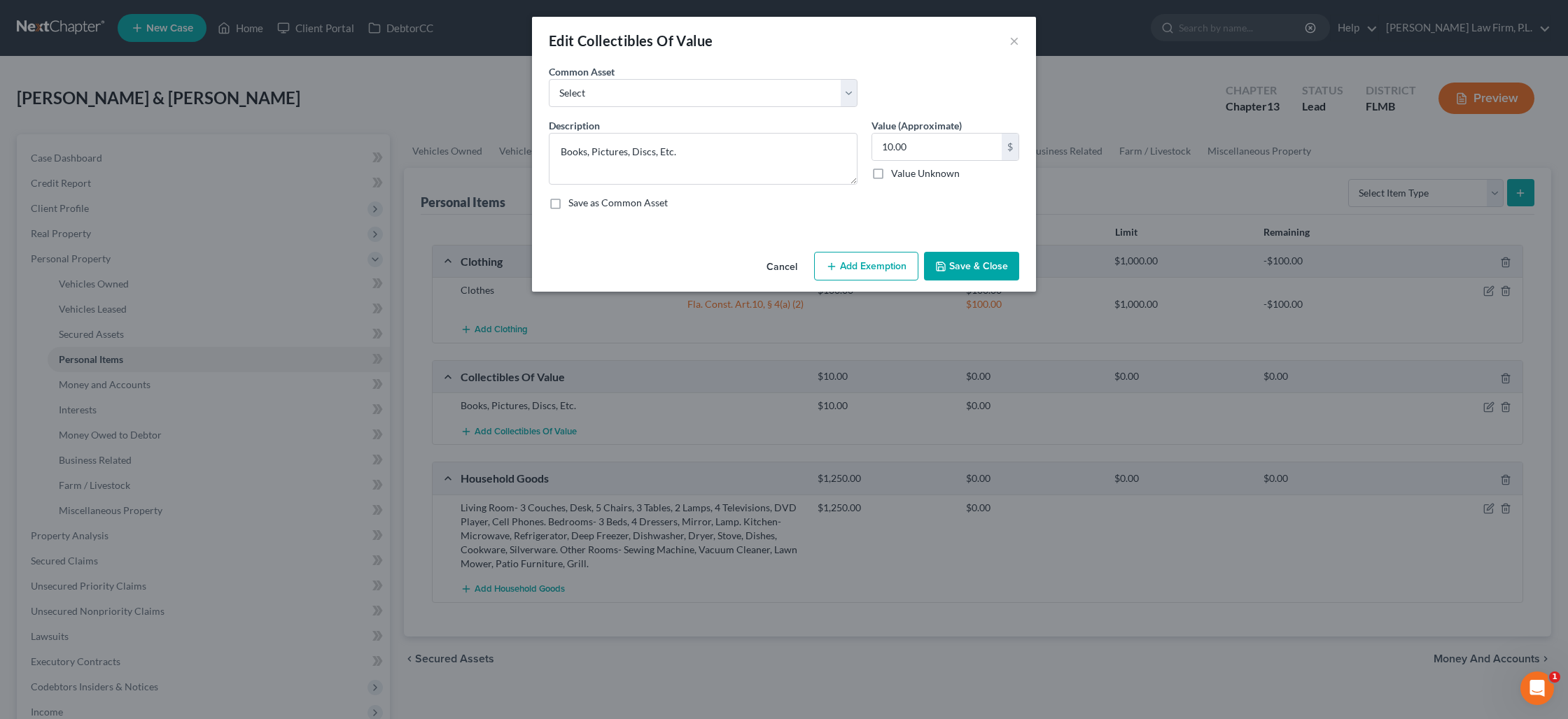
click at [872, 265] on button "Add Exemption" at bounding box center [866, 266] width 104 height 29
select select "2"
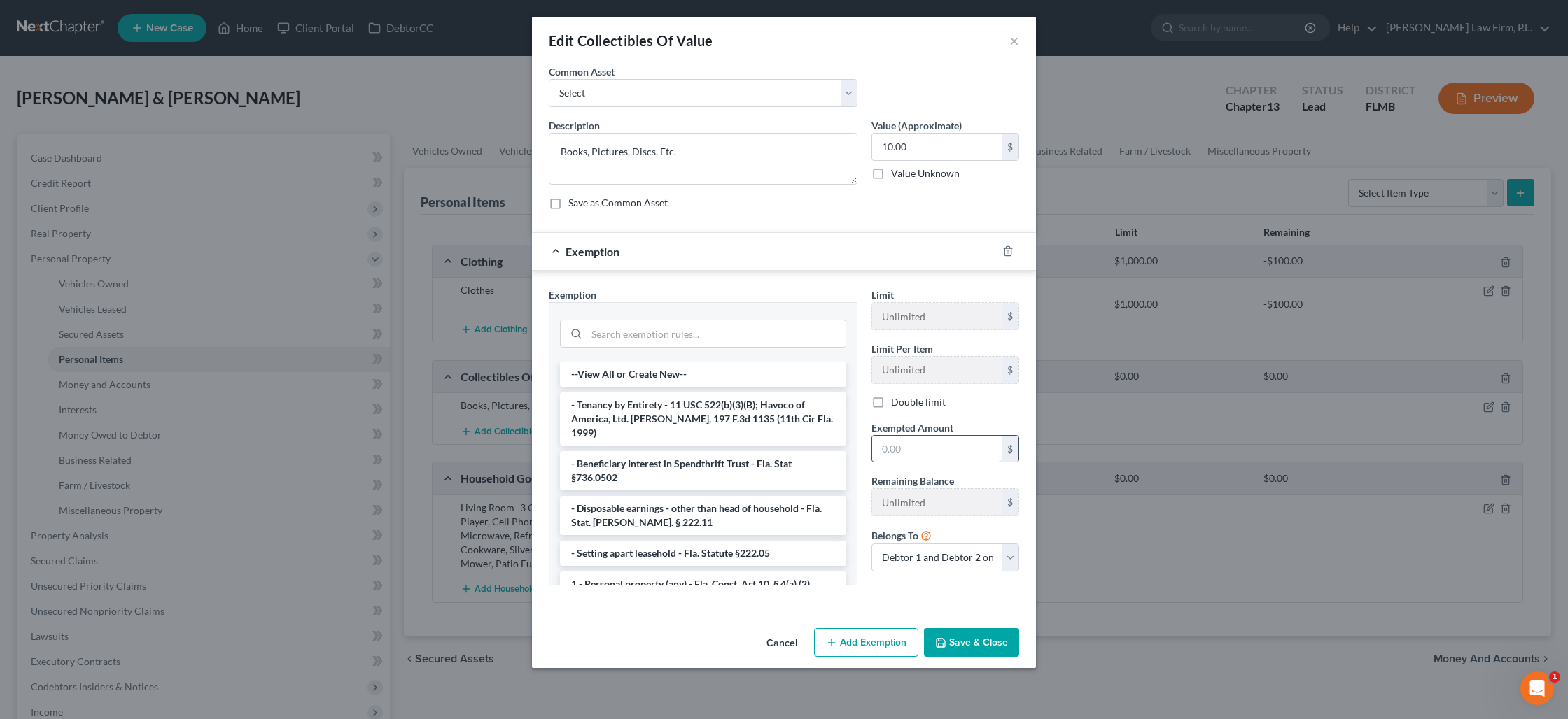
click at [921, 456] on input "text" at bounding box center [937, 449] width 129 height 27
type input "10"
click at [978, 639] on button "Save & Close" at bounding box center [972, 642] width 96 height 29
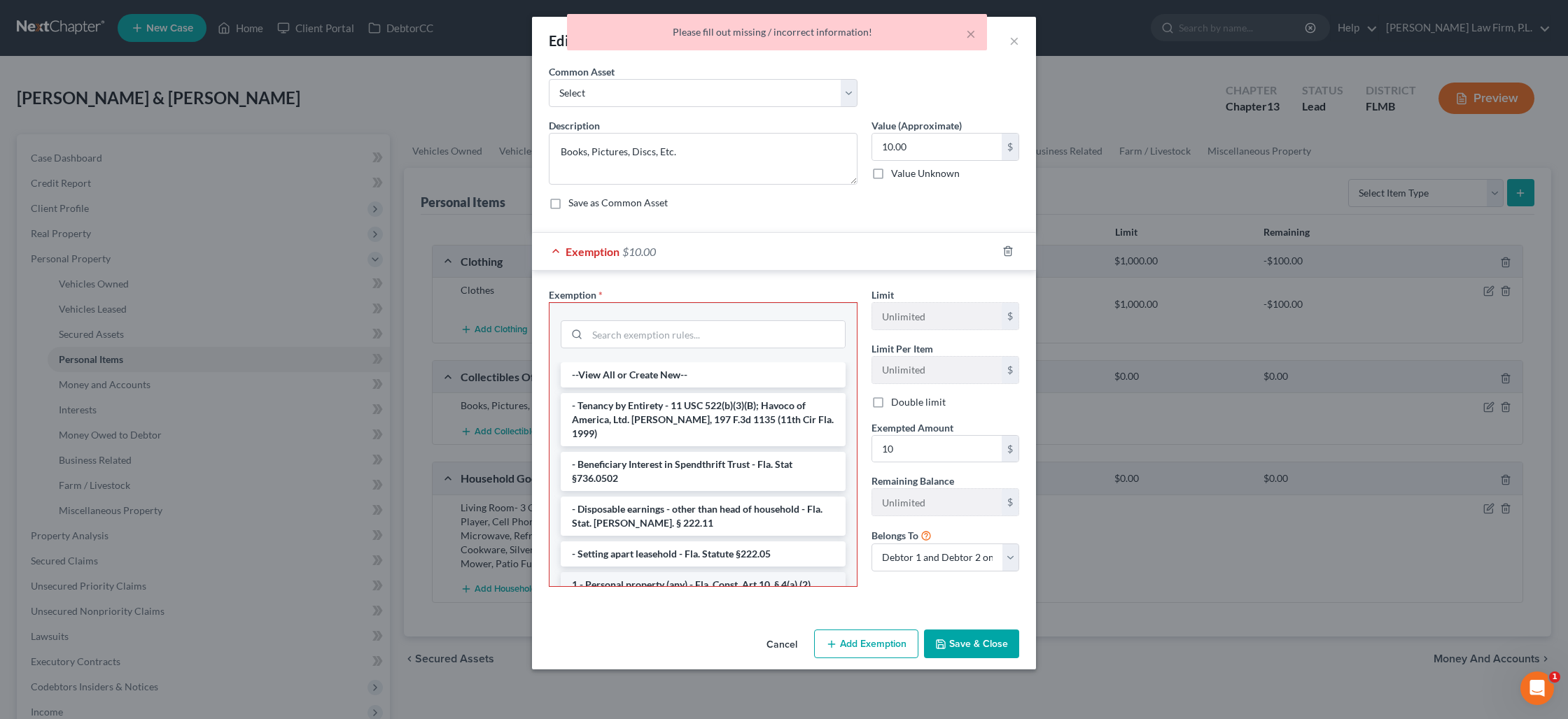
click at [682, 572] on li "1 - Personal property (any) - Fla. Const. Art.10, § 4(a) (2)" at bounding box center [703, 585] width 285 height 25
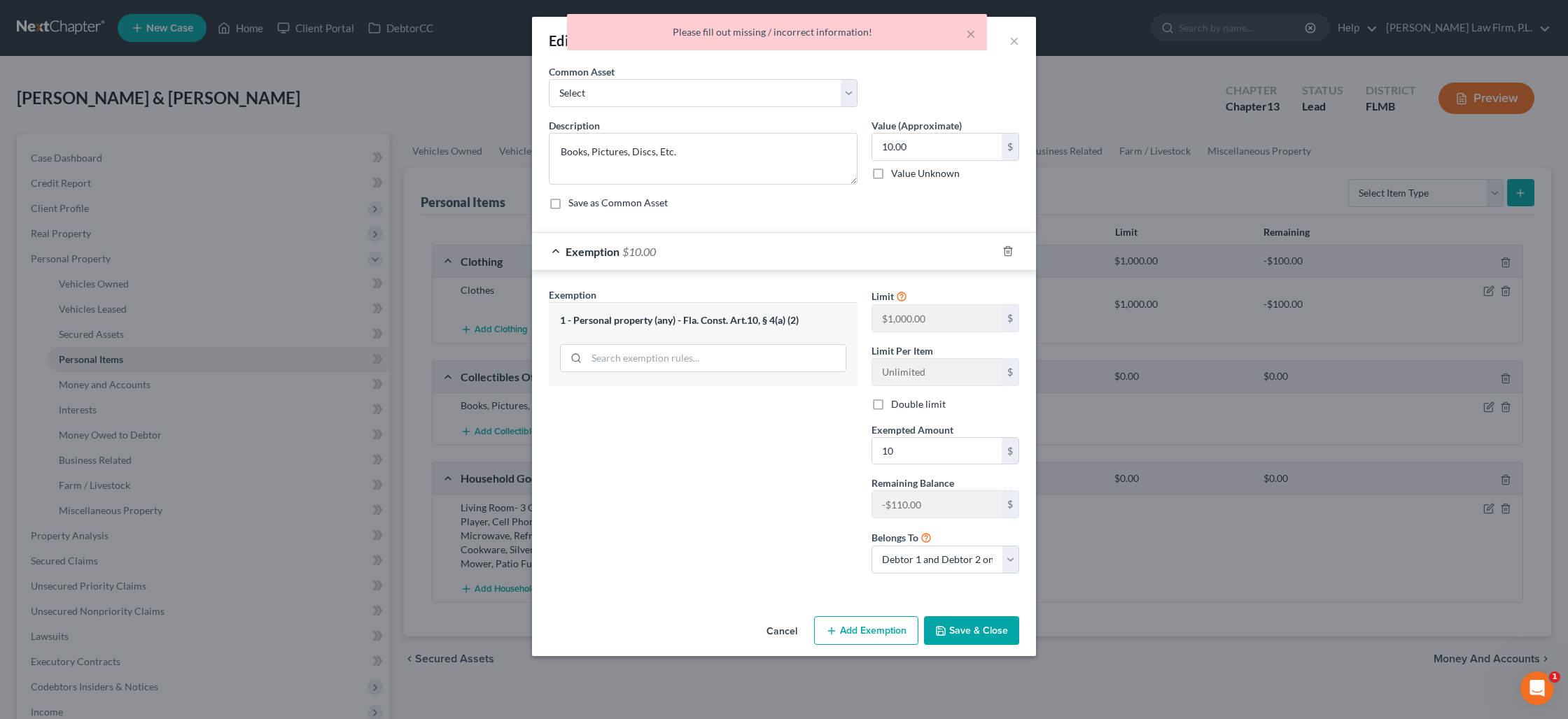
click at [992, 624] on button "Save & Close" at bounding box center [972, 630] width 96 height 29
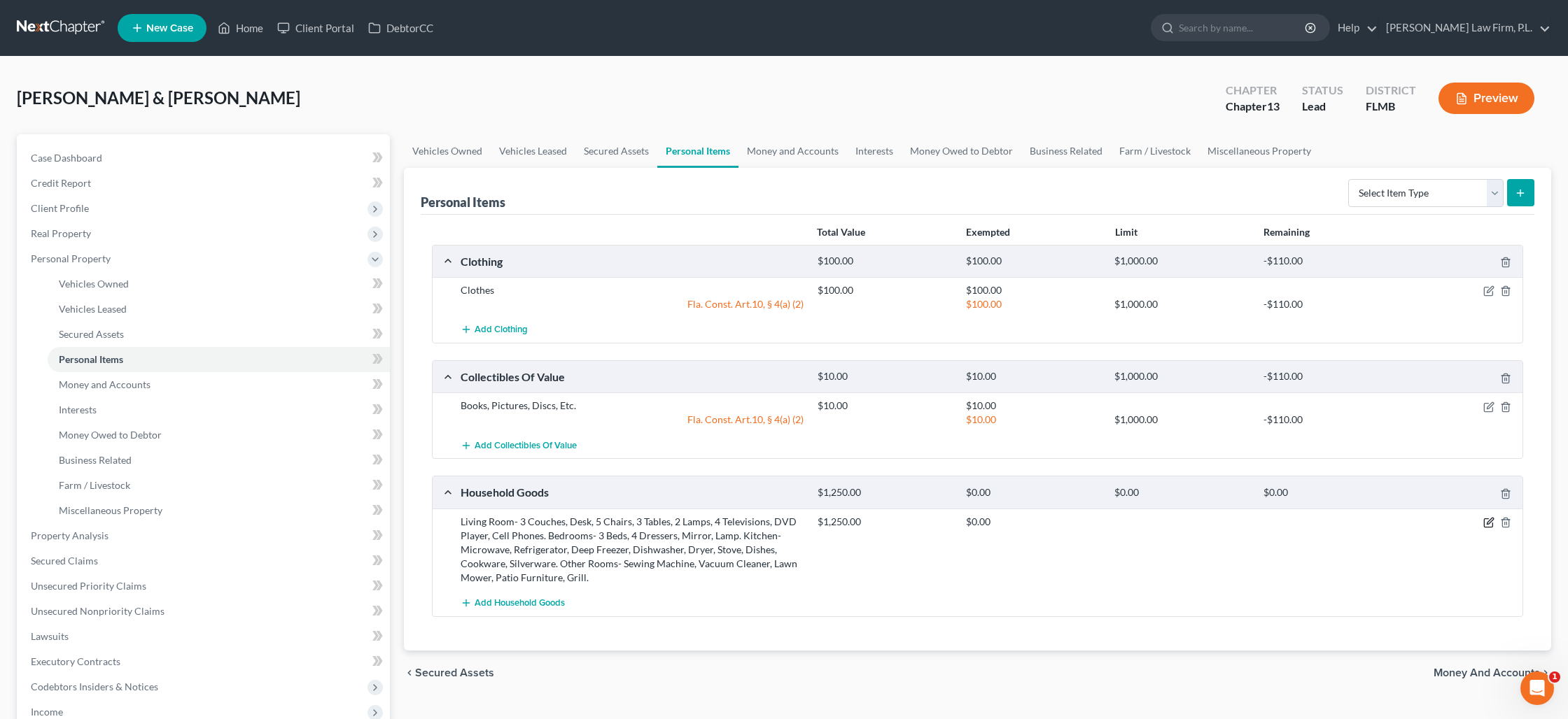
click at [1489, 527] on icon "button" at bounding box center [1487, 523] width 8 height 8
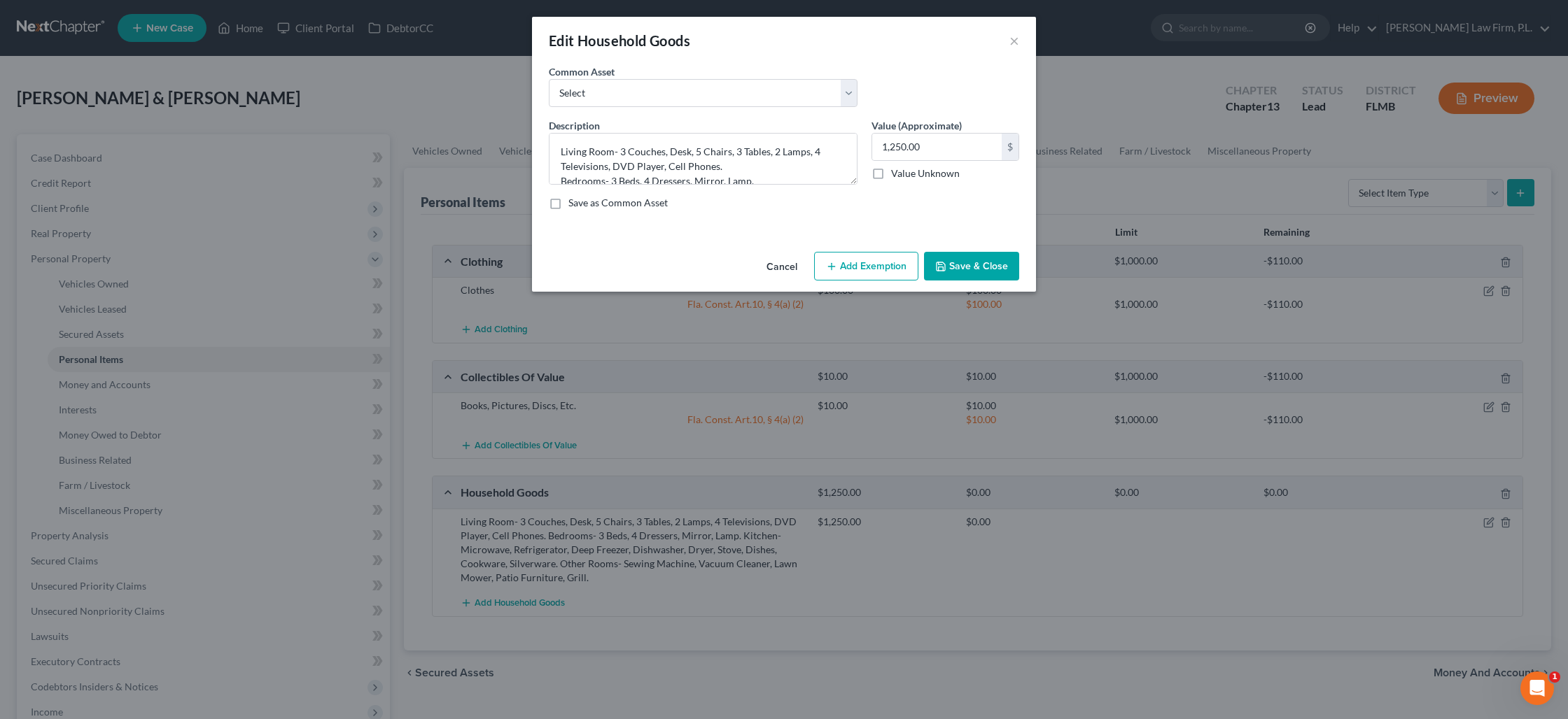
click at [862, 265] on button "Add Exemption" at bounding box center [866, 266] width 104 height 29
select select "2"
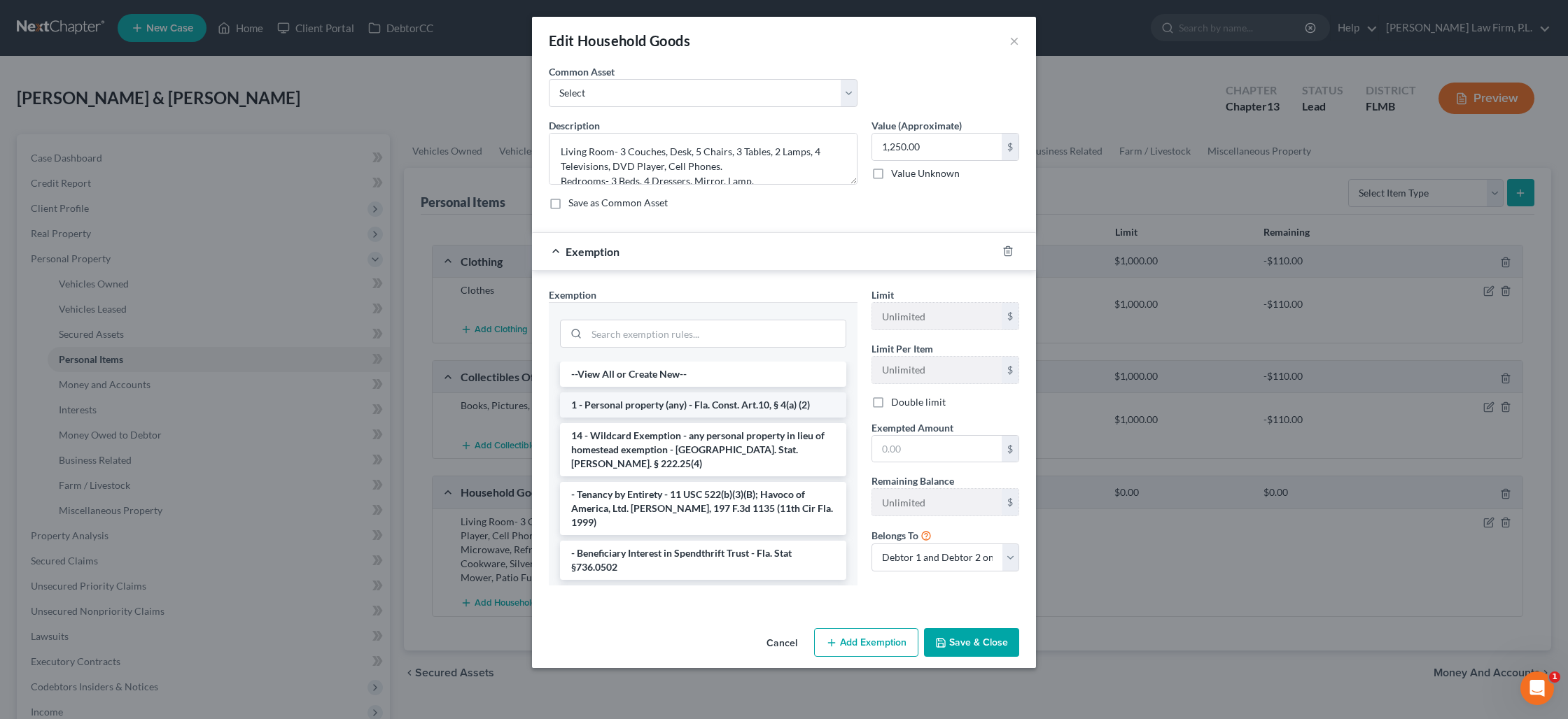
click at [709, 399] on li "1 - Personal property (any) - Fla. Const. Art.10, § 4(a) (2)" at bounding box center [703, 405] width 287 height 25
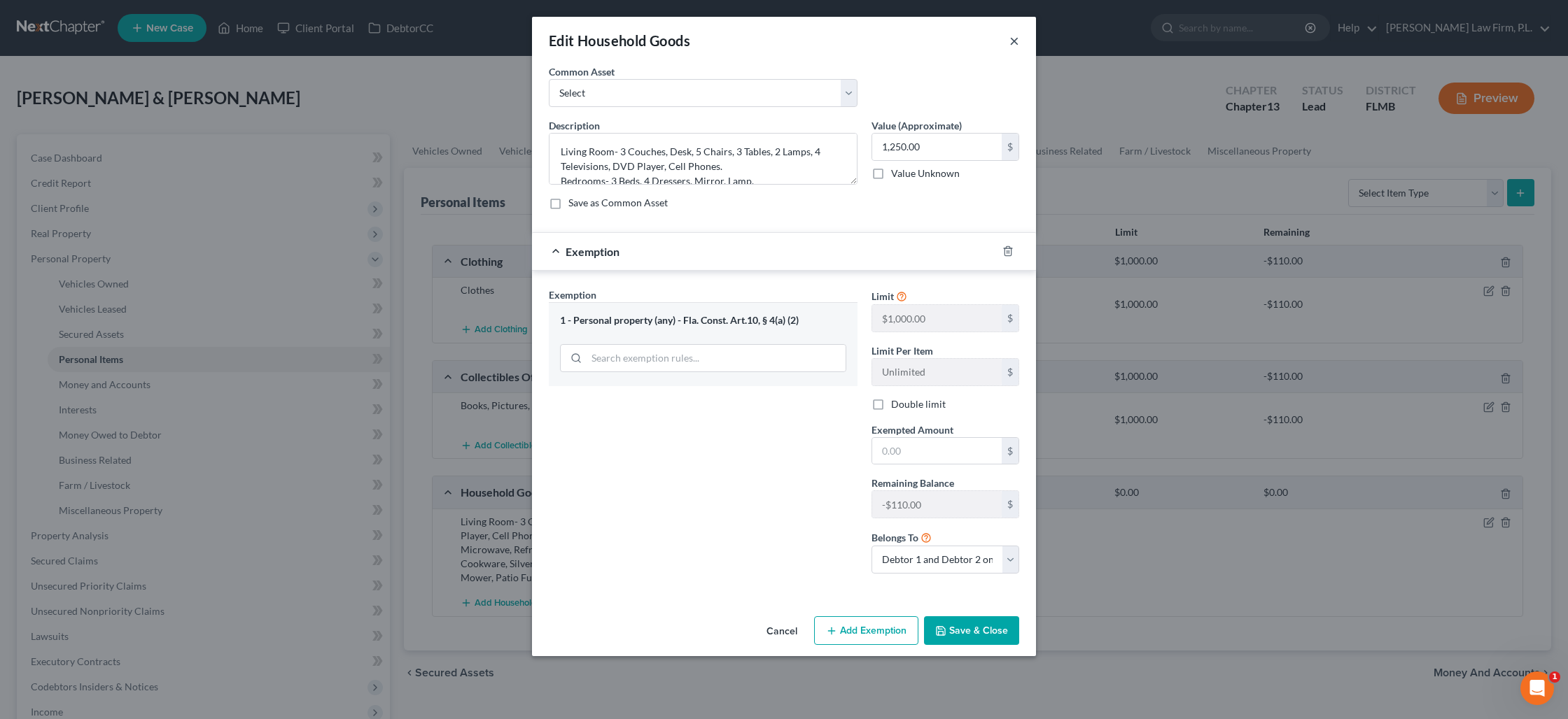
click at [1012, 40] on button "×" at bounding box center [1013, 40] width 10 height 17
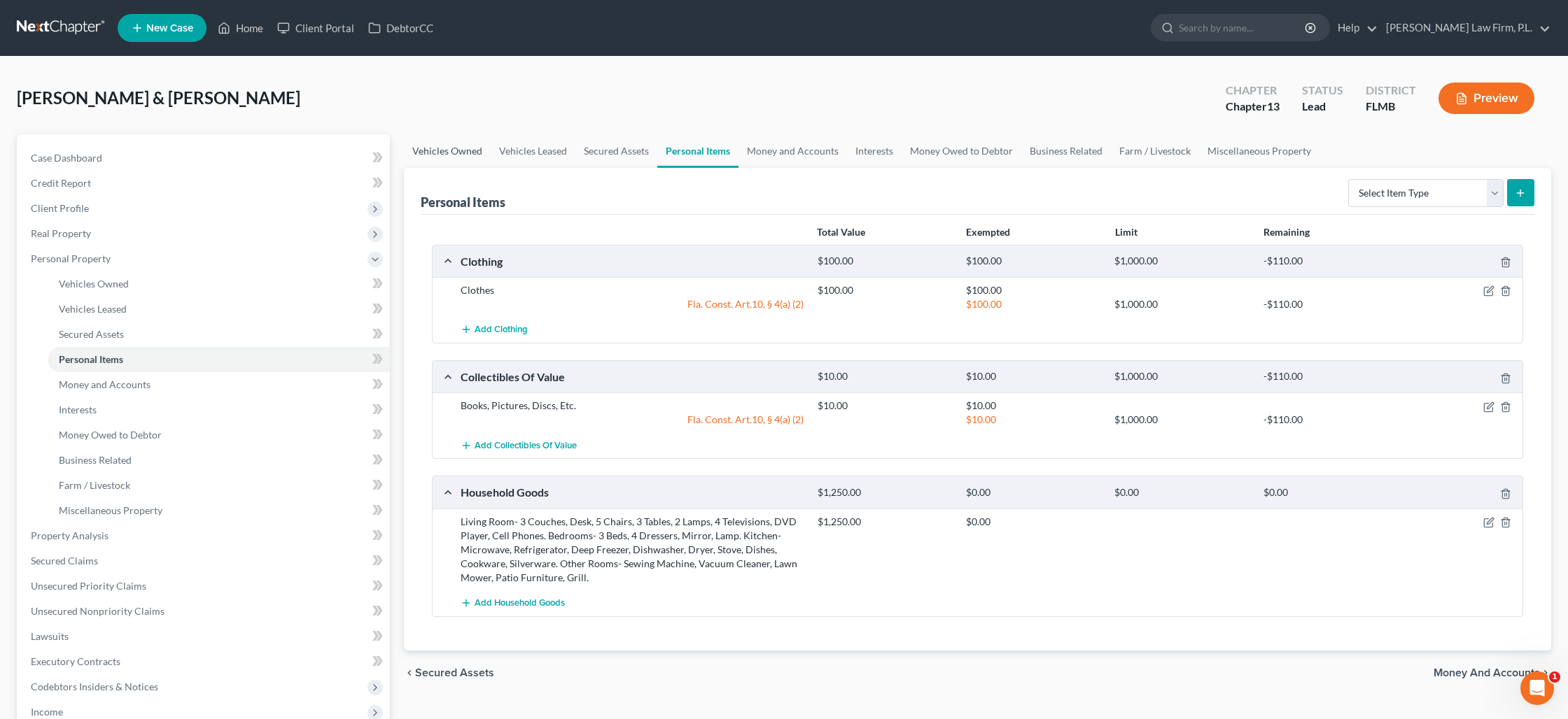
click at [474, 142] on link "Vehicles Owned" at bounding box center [447, 151] width 87 height 34
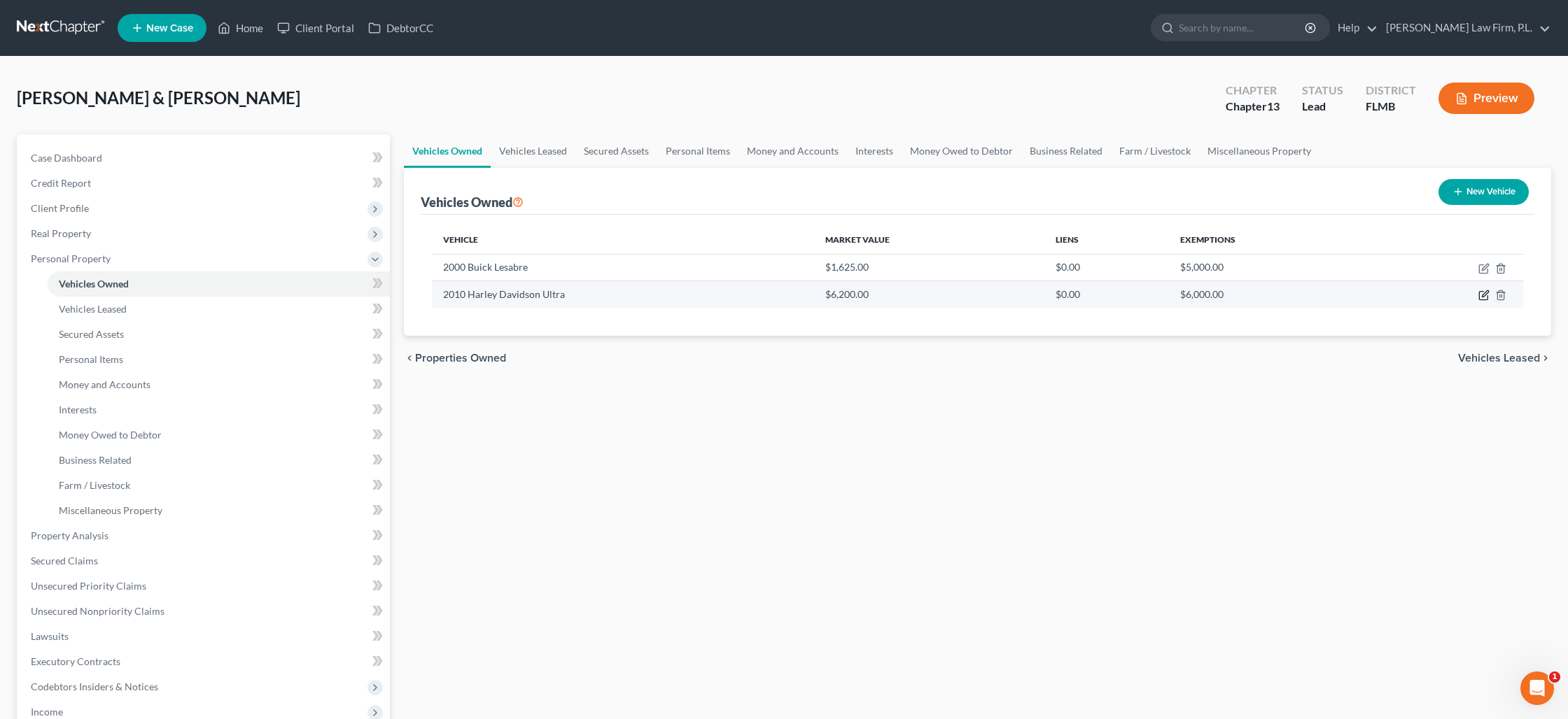
click at [1489, 298] on icon "button" at bounding box center [1484, 295] width 11 height 11
select select "7"
select select "16"
select select "0"
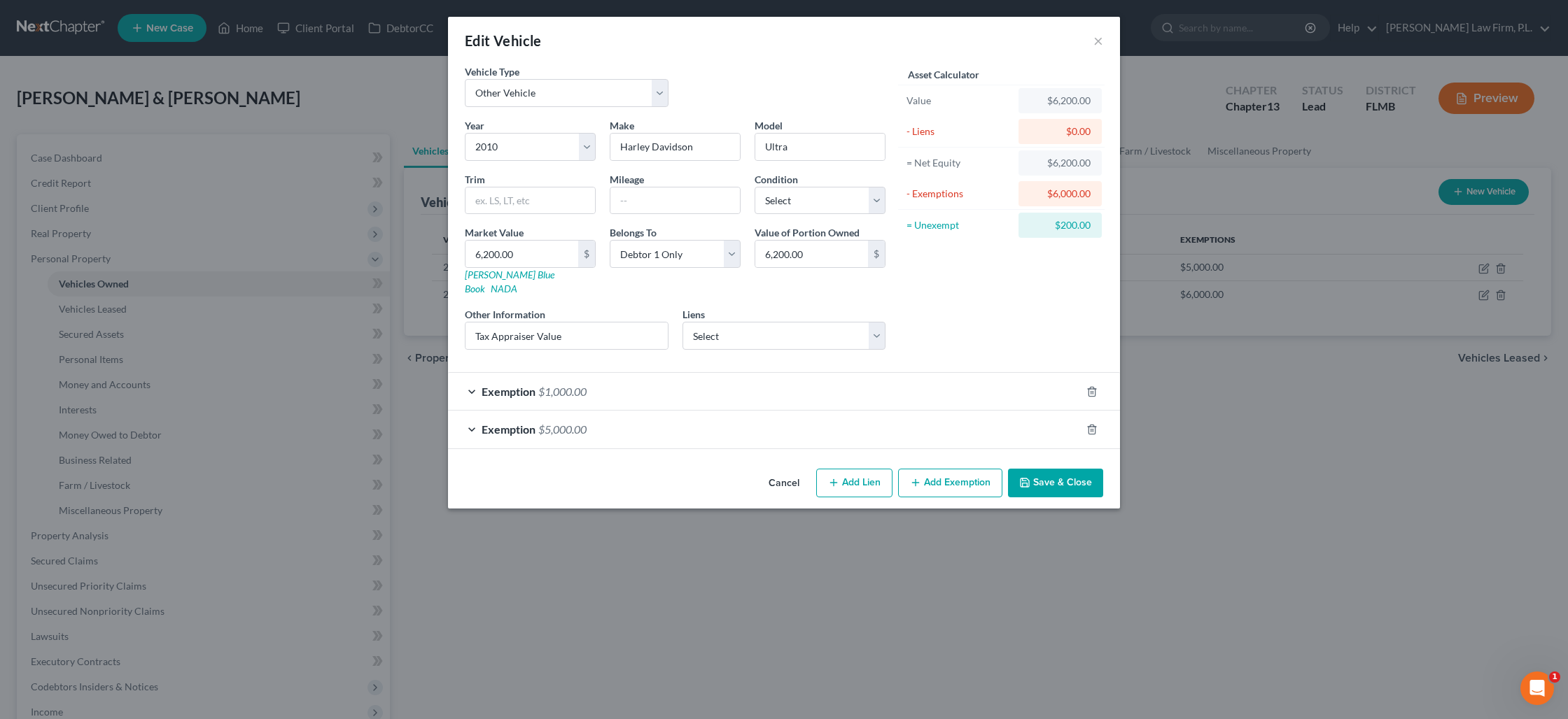
click at [799, 377] on div "Exemption $1,000.00" at bounding box center [764, 392] width 633 height 37
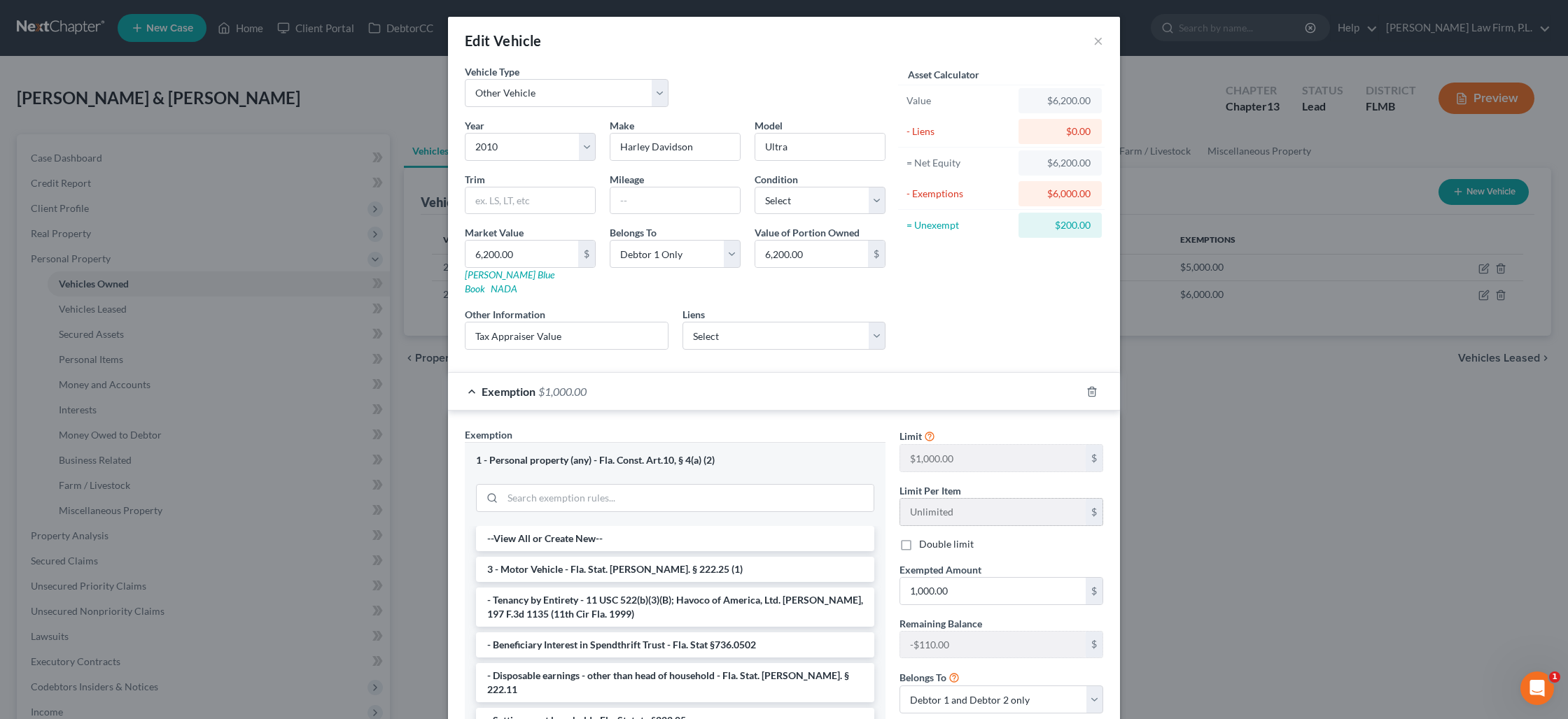
scroll to position [154, 0]
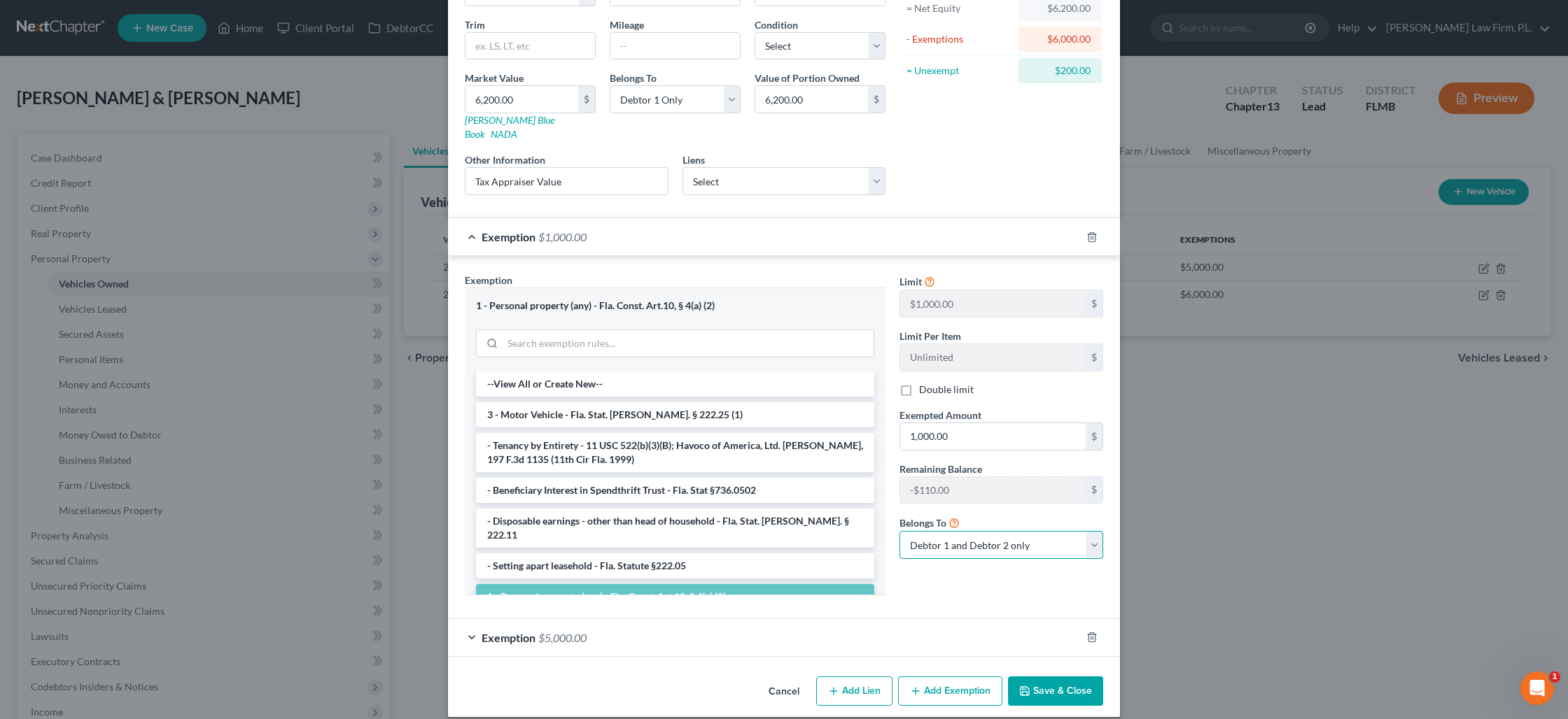
click at [1087, 533] on select "Debtor 1 only Debtor 2 only Debtor 1 and Debtor 2 only" at bounding box center [1001, 545] width 204 height 28
select select "0"
click at [899, 531] on select "Debtor 1 only Debtor 2 only Debtor 1 and Debtor 2 only" at bounding box center [1001, 545] width 204 height 28
click at [1066, 678] on button "Save & Close" at bounding box center [1055, 691] width 96 height 29
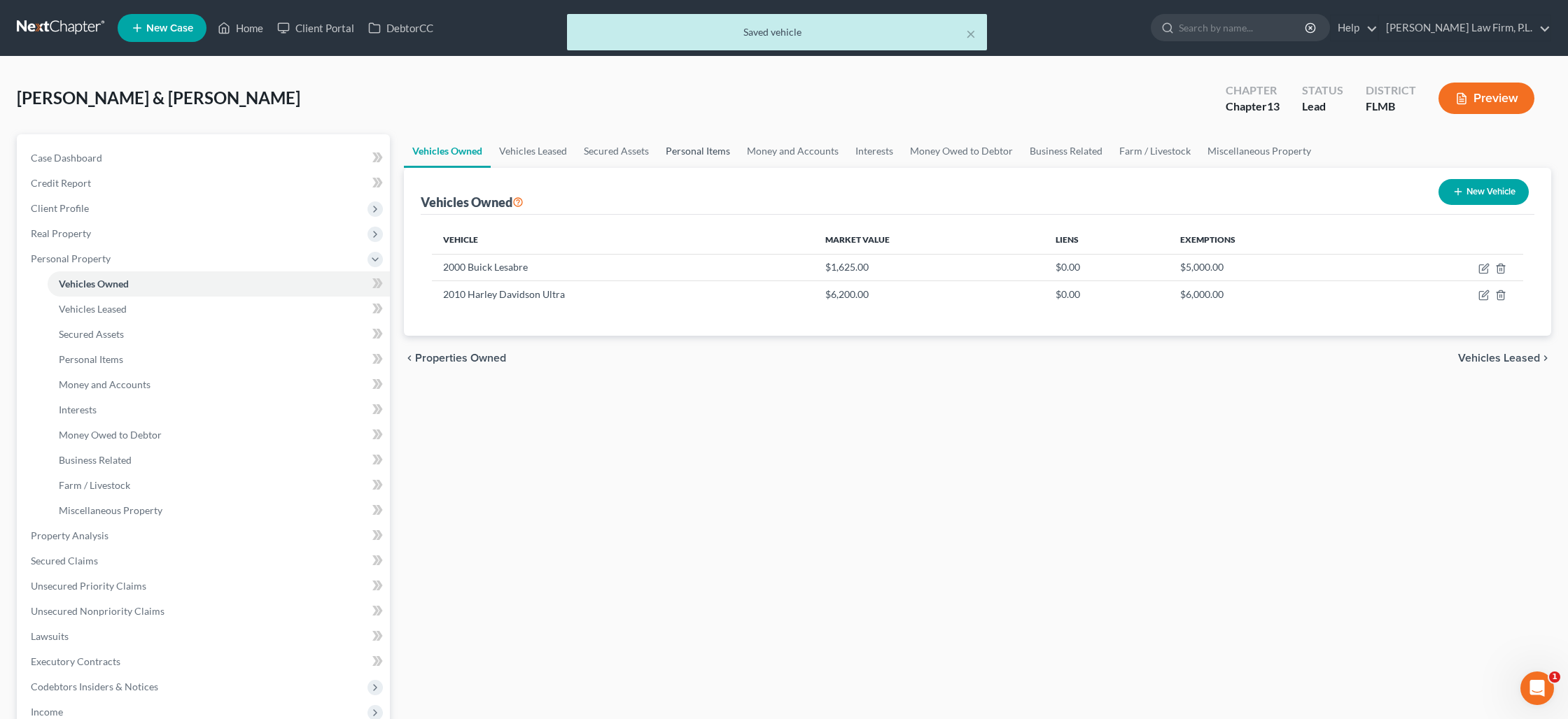
click at [693, 151] on link "Personal Items" at bounding box center [698, 151] width 81 height 34
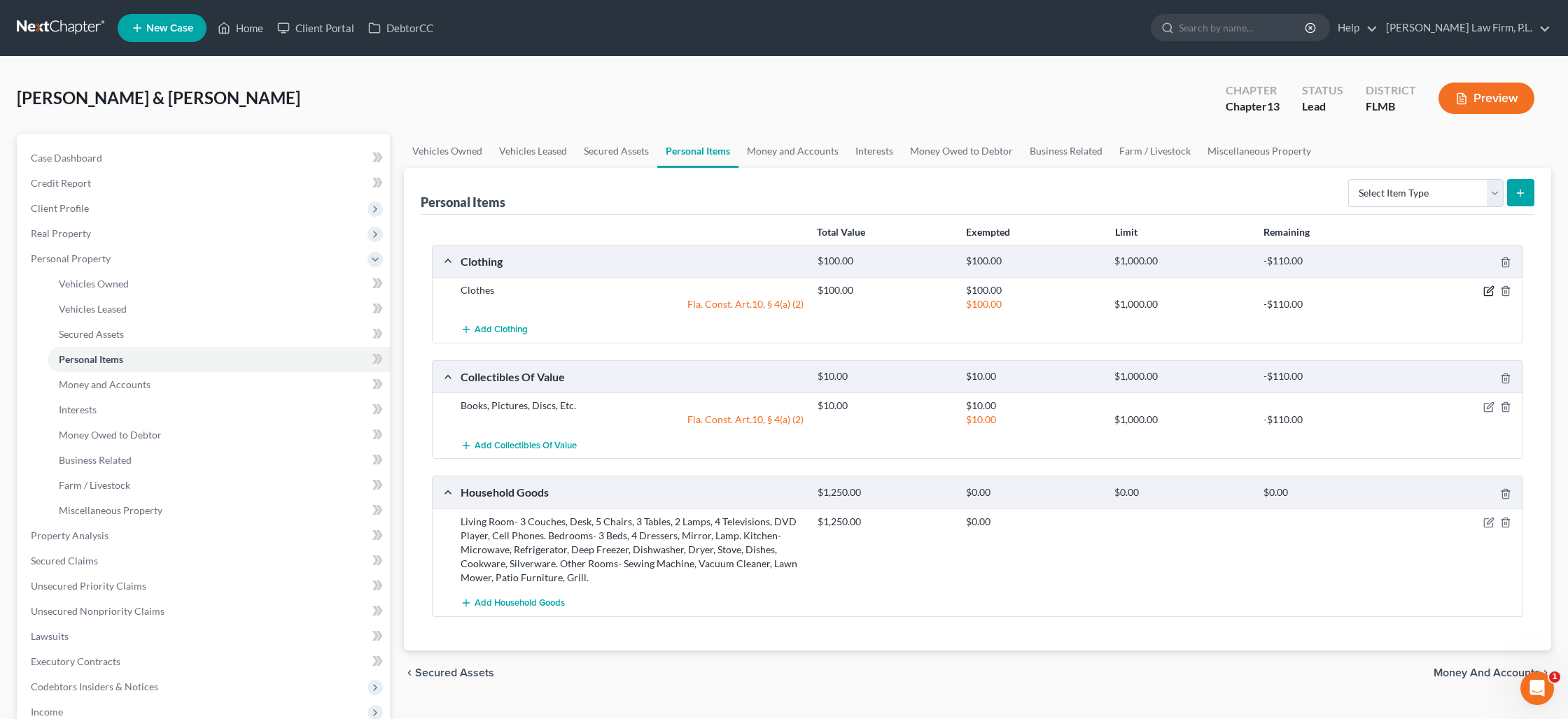
click at [1486, 290] on icon "button" at bounding box center [1488, 291] width 11 height 11
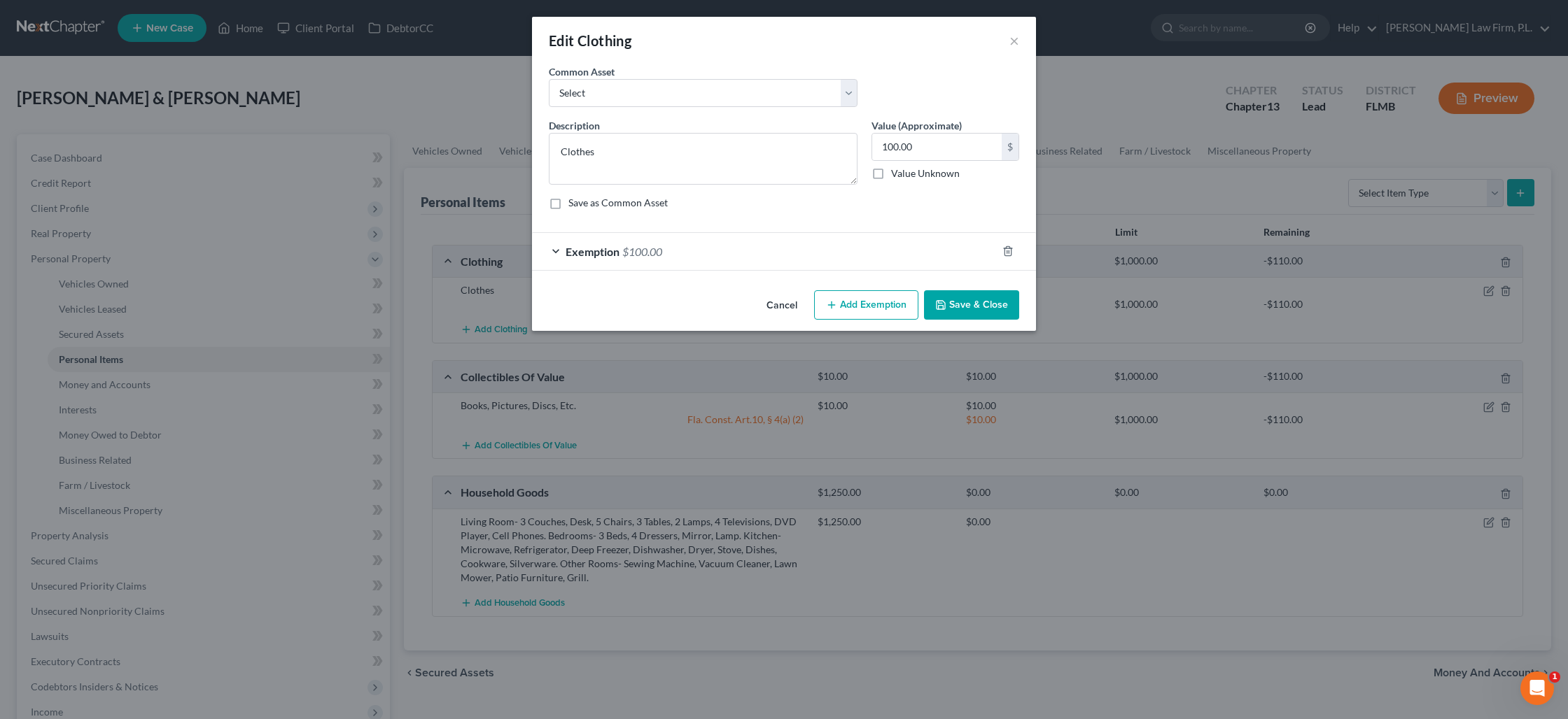
click at [875, 259] on div "Exemption $100.00" at bounding box center [764, 251] width 465 height 37
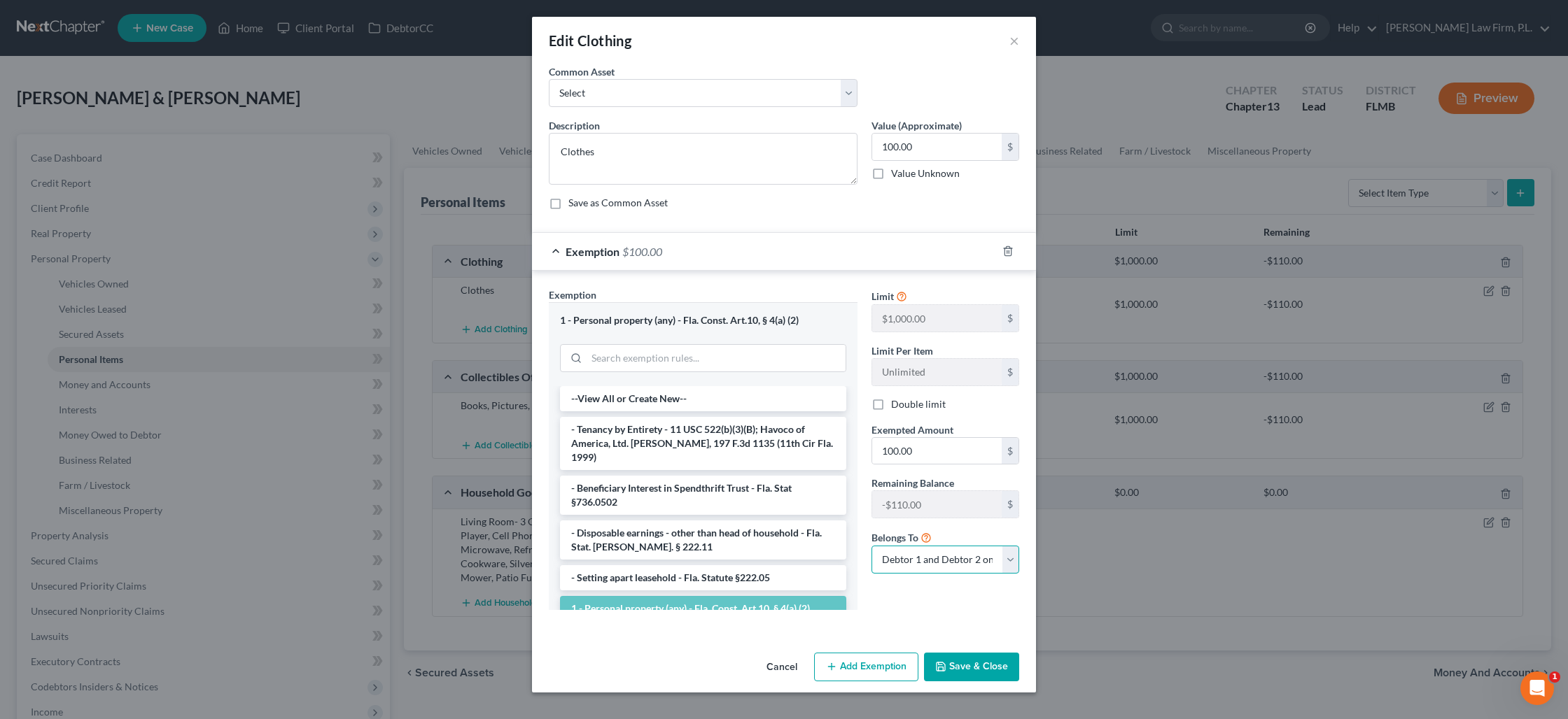
click at [976, 559] on select "Debtor 1 only Debtor 2 only Debtor 1 and Debtor 2 only" at bounding box center [946, 560] width 148 height 28
select select "1"
click at [872, 546] on select "Debtor 1 only Debtor 2 only Debtor 1 and Debtor 2 only" at bounding box center [946, 560] width 148 height 28
click at [959, 665] on button "Save & Close" at bounding box center [972, 667] width 96 height 29
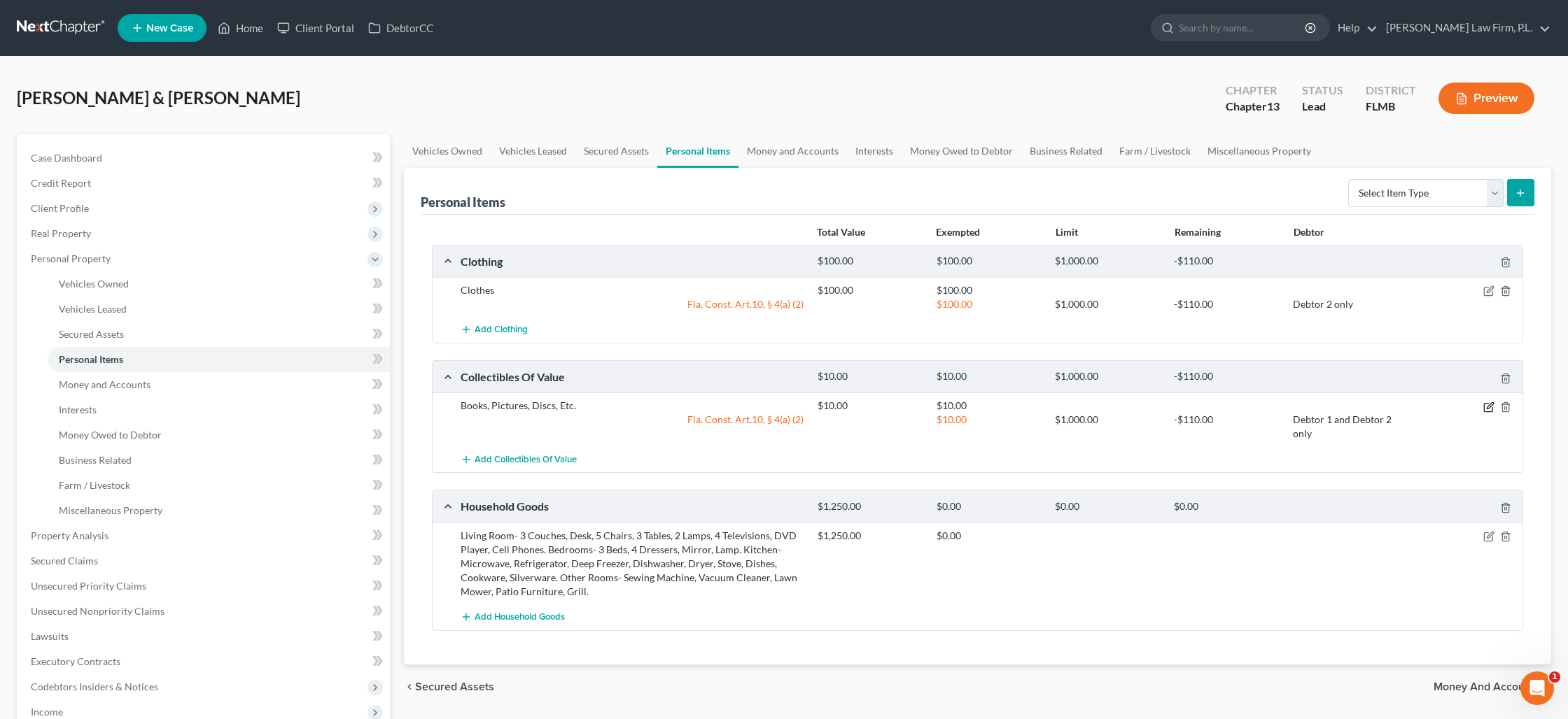
click at [1489, 411] on icon "button" at bounding box center [1488, 406] width 11 height 11
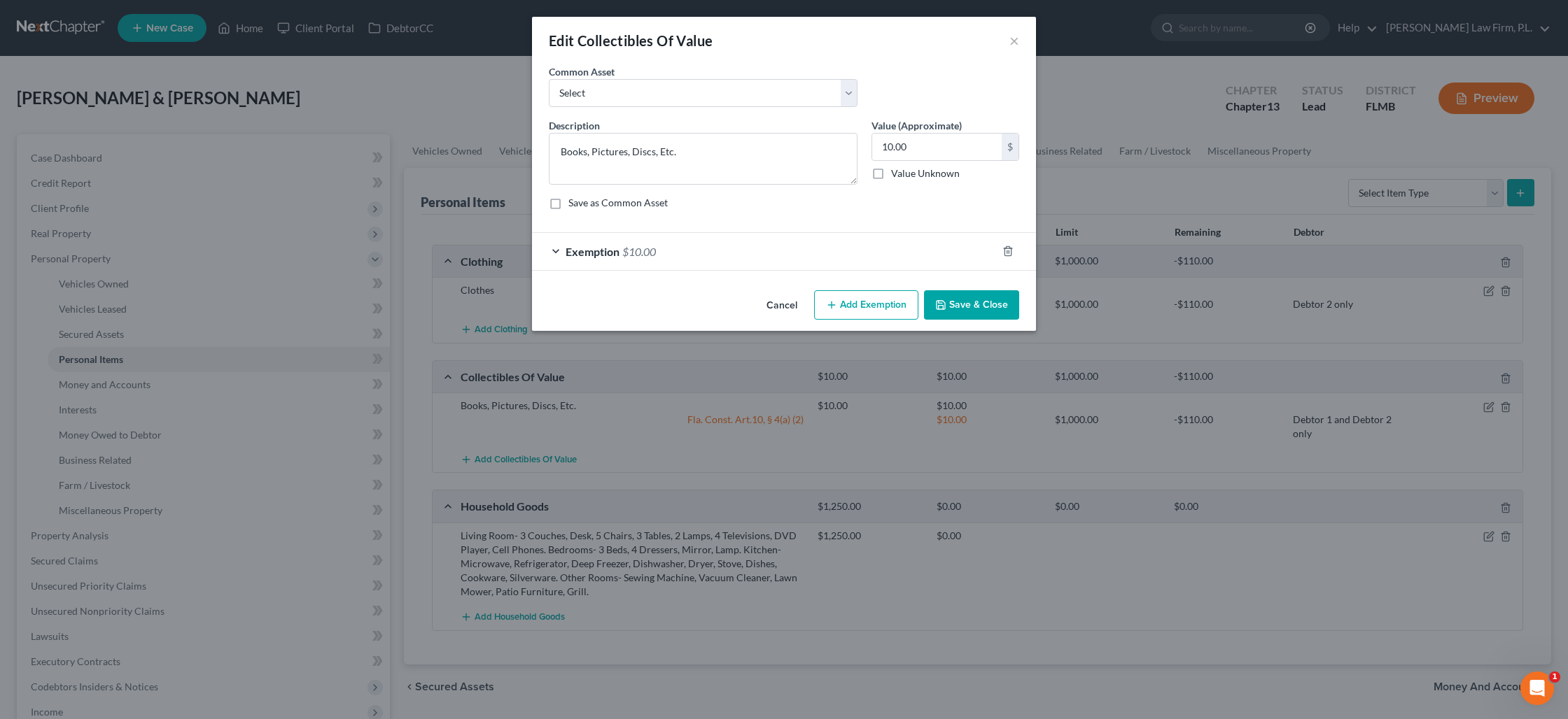
click at [869, 260] on div "Exemption $10.00" at bounding box center [764, 251] width 465 height 37
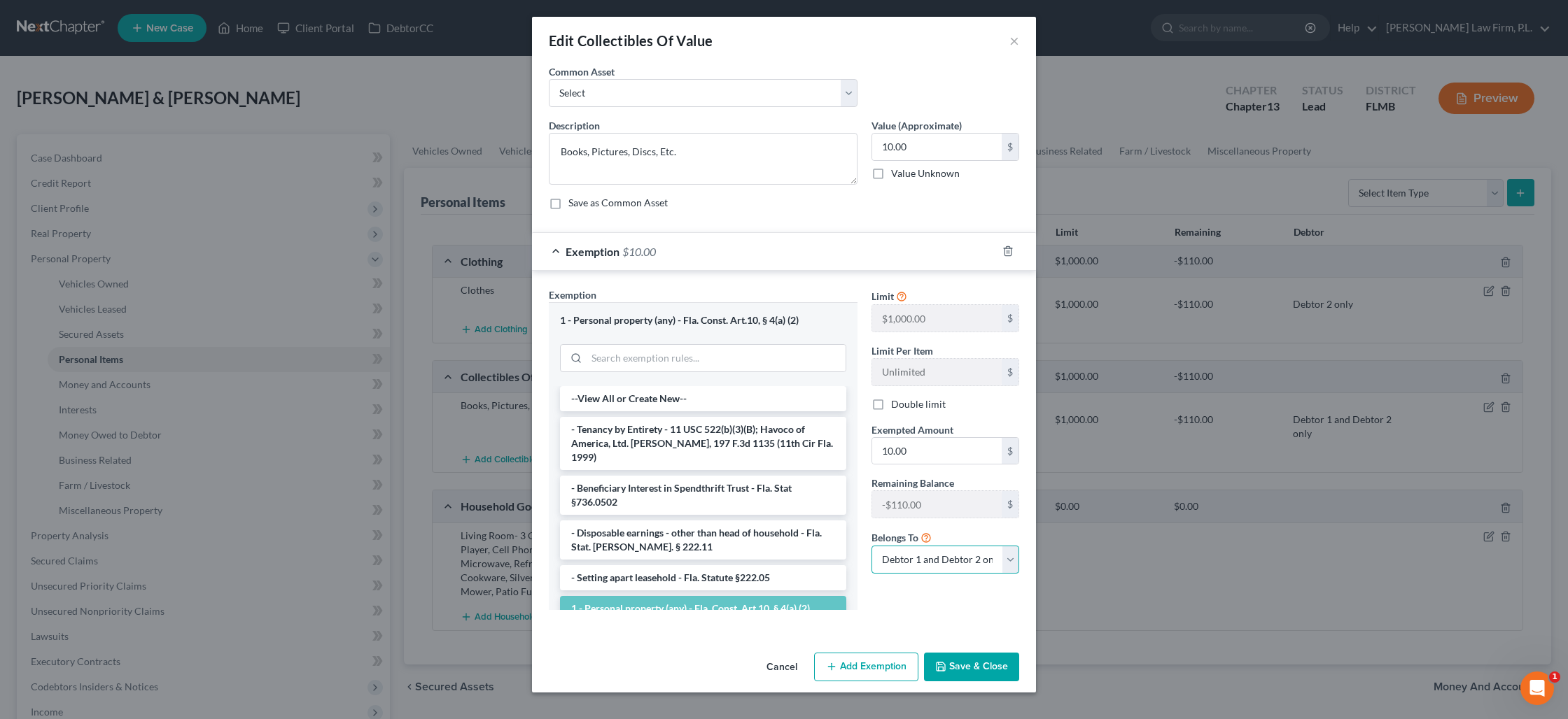
click at [931, 558] on select "Debtor 1 only Debtor 2 only Debtor 1 and Debtor 2 only" at bounding box center [946, 560] width 148 height 28
select select "1"
click at [872, 546] on select "Debtor 1 only Debtor 2 only Debtor 1 and Debtor 2 only" at bounding box center [946, 560] width 148 height 28
click at [965, 667] on button "Save & Close" at bounding box center [972, 667] width 96 height 29
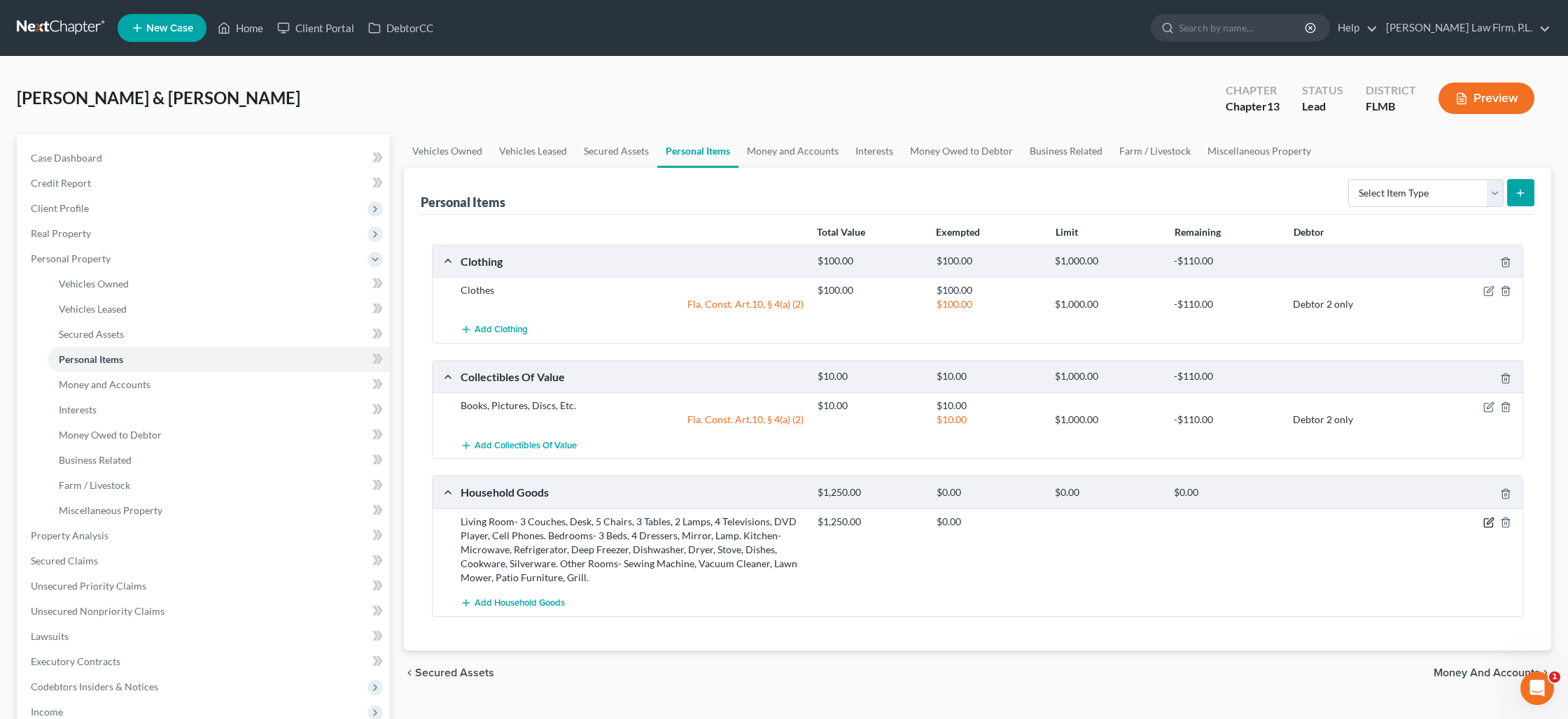
click at [1484, 522] on icon "button" at bounding box center [1488, 522] width 11 height 11
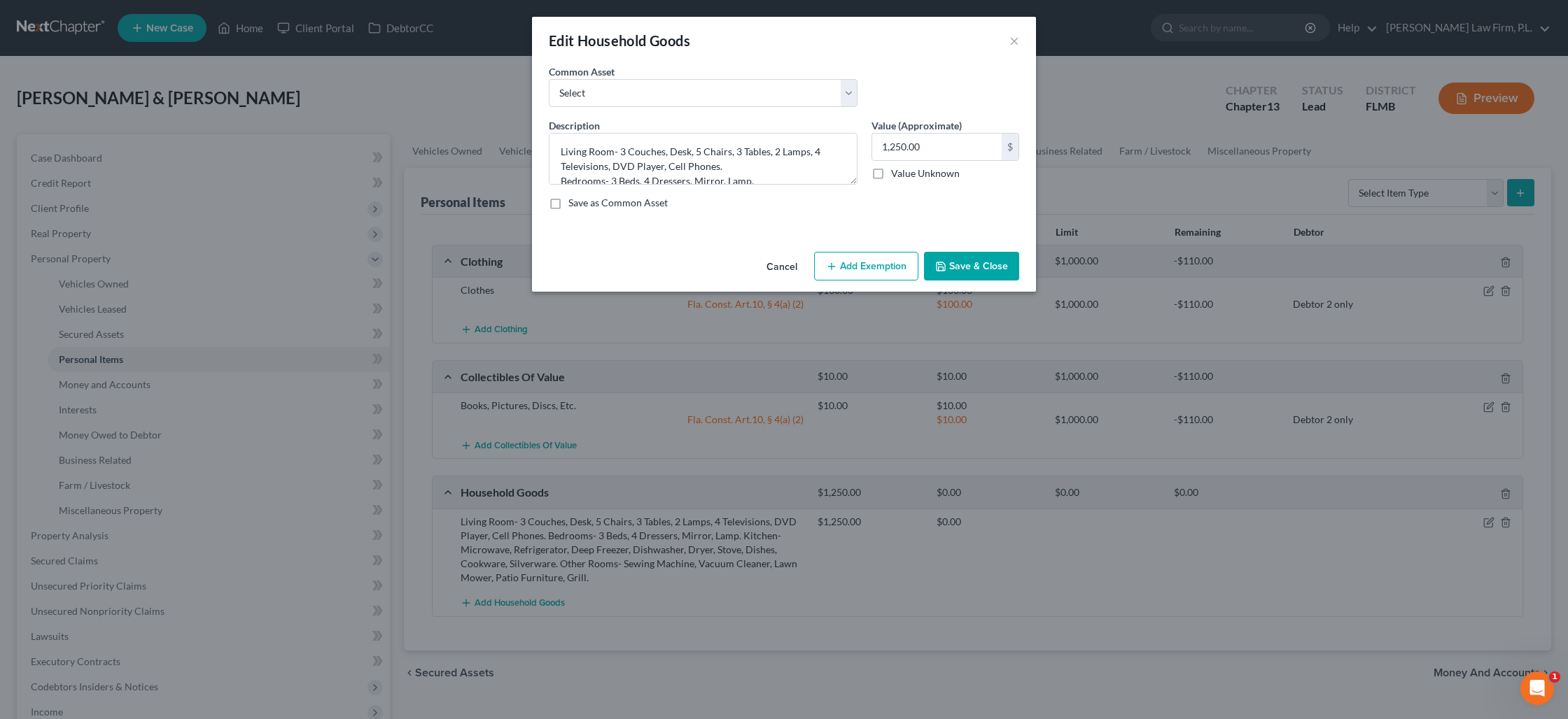
click at [866, 266] on button "Add Exemption" at bounding box center [866, 266] width 104 height 29
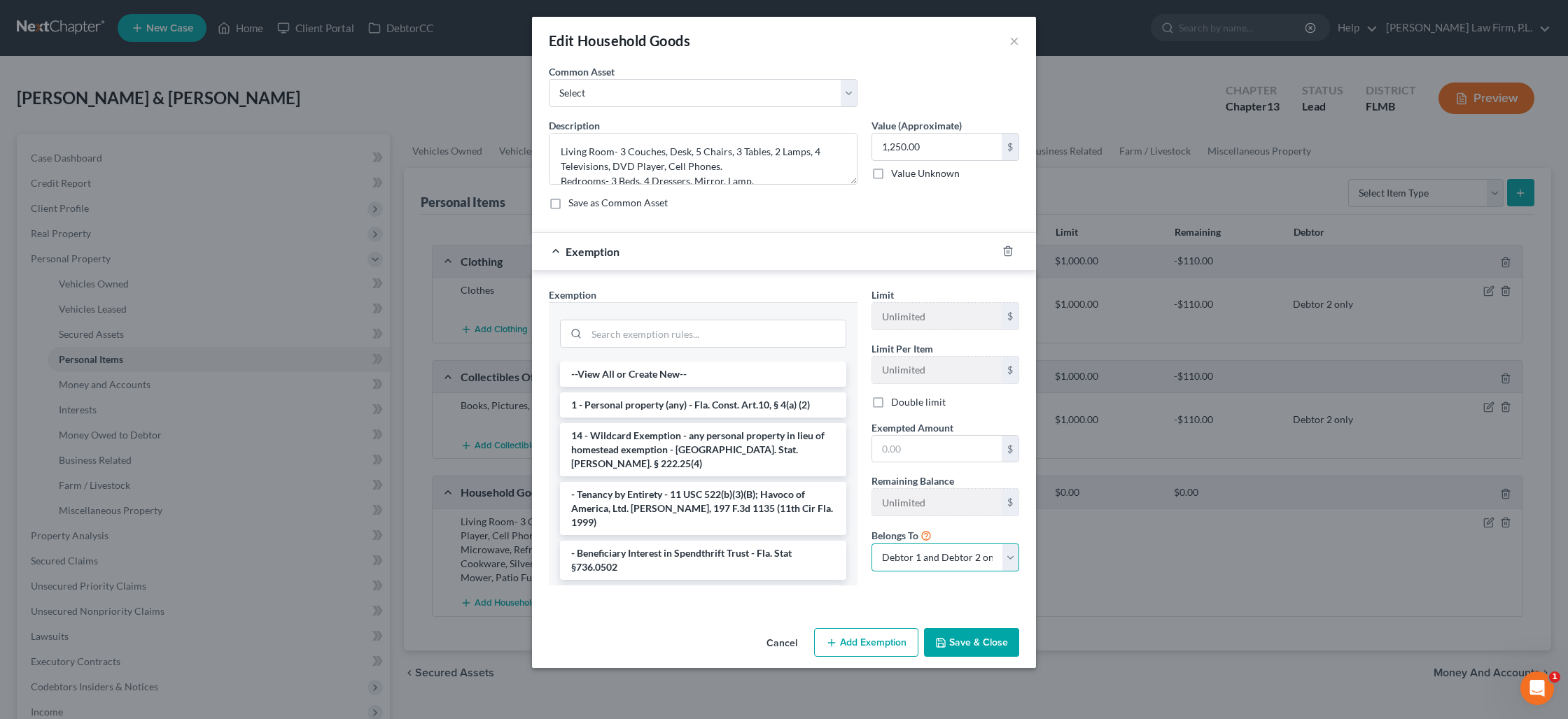
click at [925, 551] on select "Debtor 1 only Debtor 2 only Debtor 1 and Debtor 2 only" at bounding box center [946, 558] width 148 height 28
select select "1"
click at [872, 544] on select "Debtor 1 only Debtor 2 only Debtor 1 and Debtor 2 only" at bounding box center [946, 558] width 148 height 28
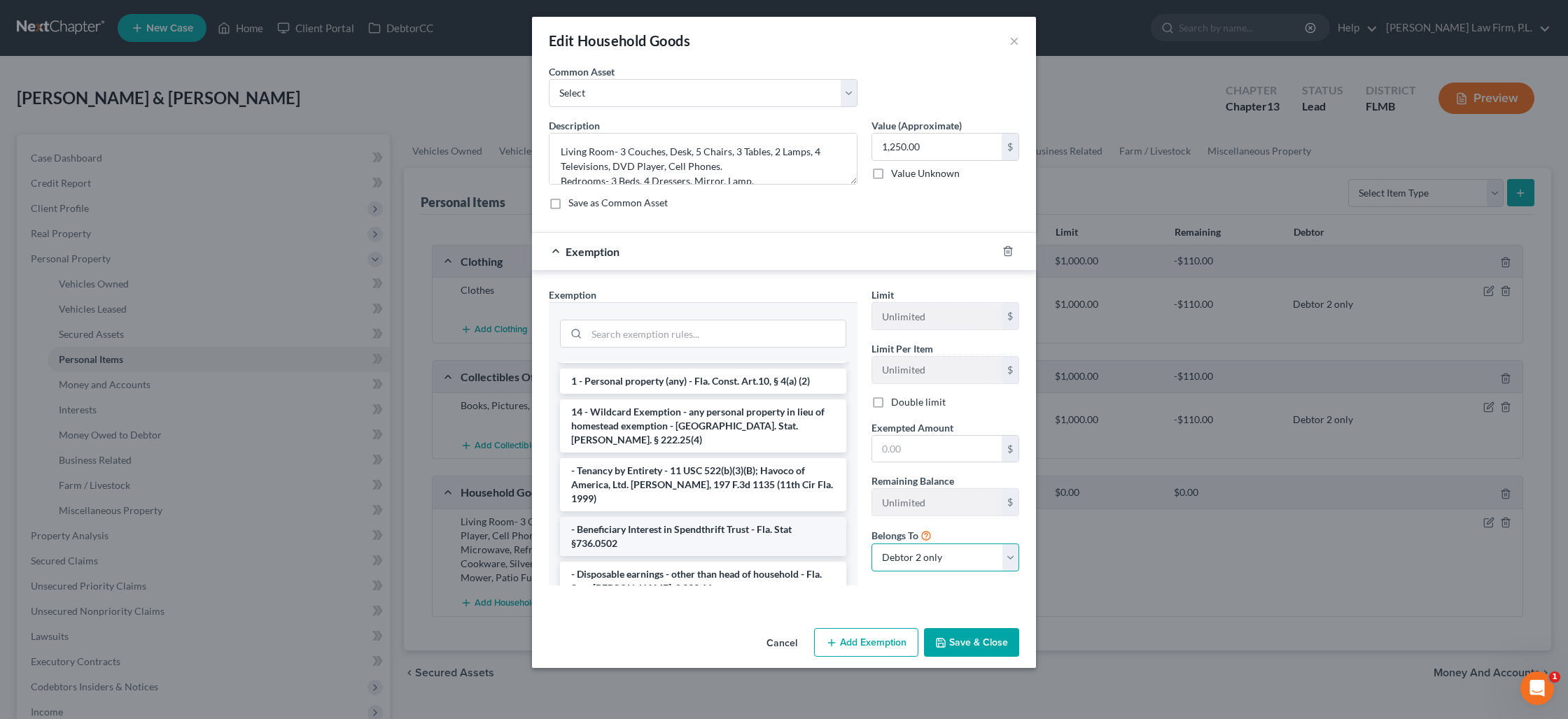
scroll to position [23, 0]
click at [658, 381] on li "1 - Personal property (any) - Fla. Const. Art.10, § 4(a) (2)" at bounding box center [703, 382] width 287 height 25
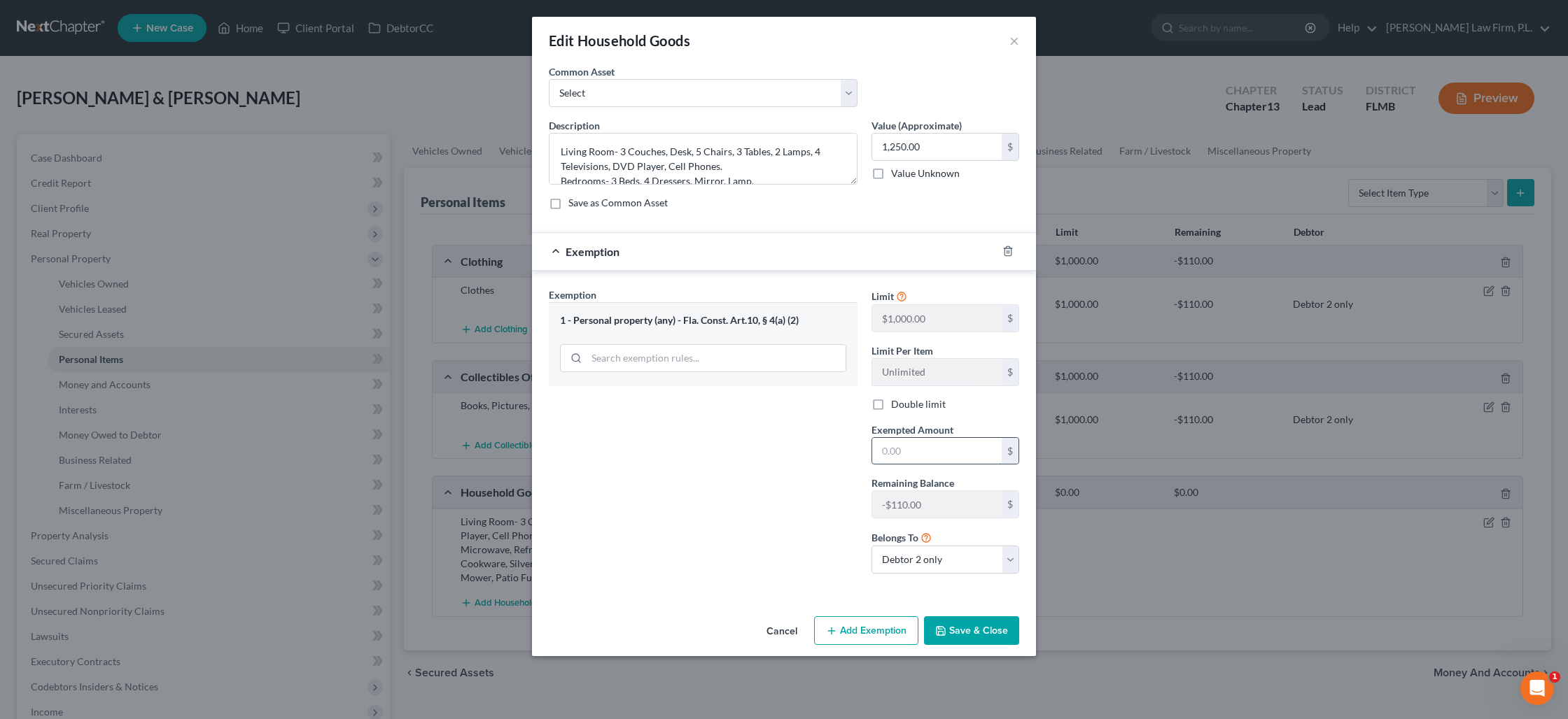
click at [933, 439] on input "text" at bounding box center [937, 451] width 129 height 27
type input "980"
click at [984, 634] on button "Save & Close" at bounding box center [972, 630] width 96 height 29
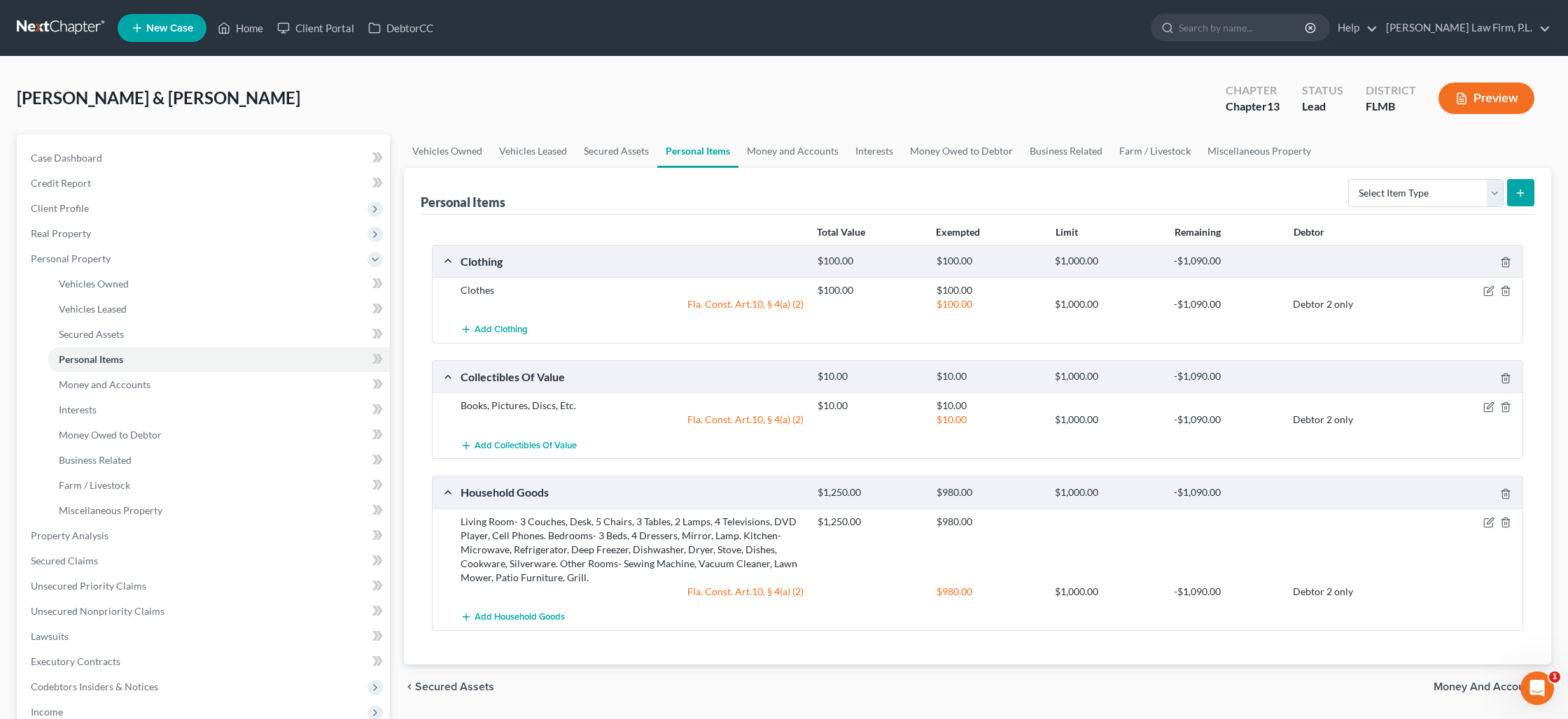
scroll to position [51, 0]
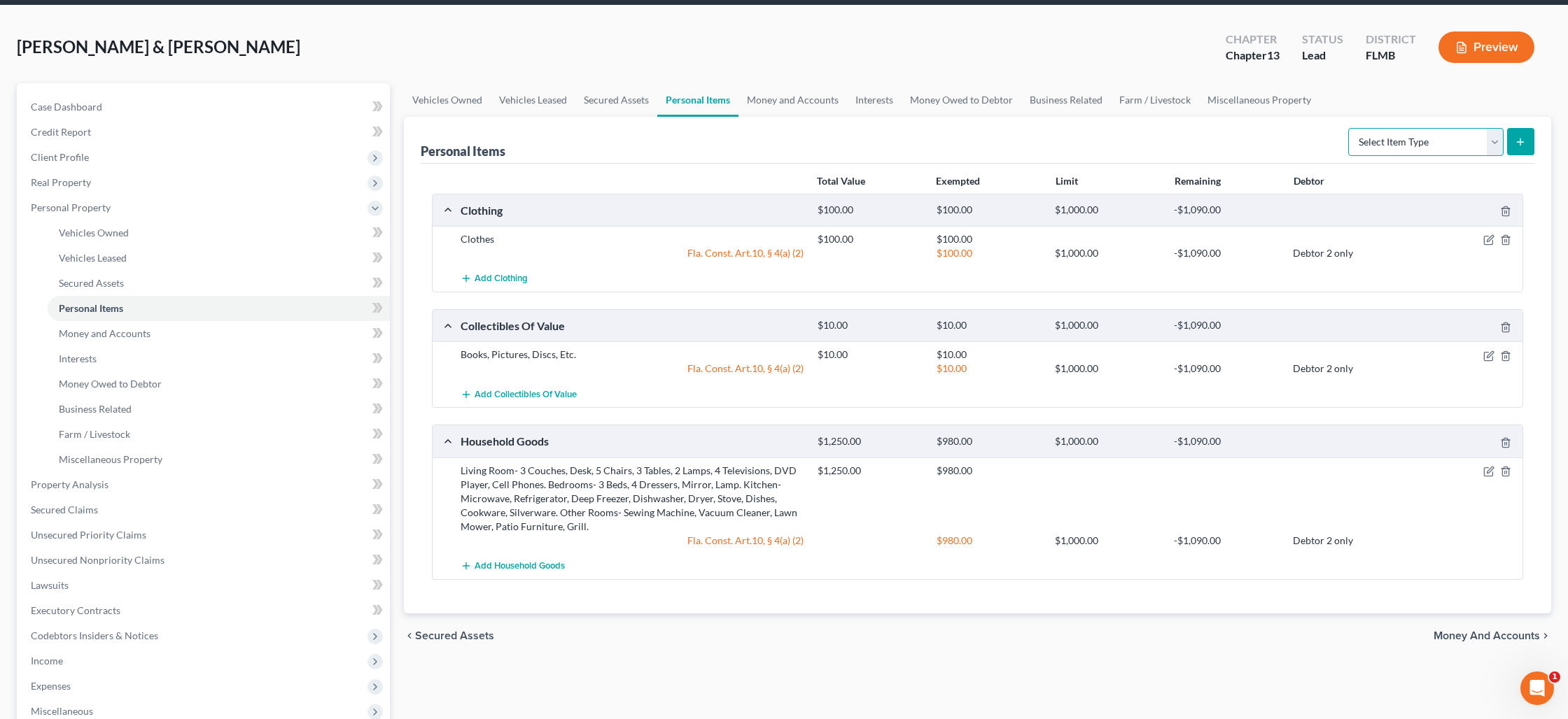
click at [1497, 148] on select "Select Item Type Clothing Collectibles Of Value Electronics Firearms Household …" at bounding box center [1425, 142] width 155 height 28
select select "jewelry"
click at [1349, 128] on select "Select Item Type Clothing Collectibles Of Value Electronics Firearms Household …" at bounding box center [1425, 142] width 155 height 28
click at [1525, 141] on icon "submit" at bounding box center [1519, 142] width 11 height 11
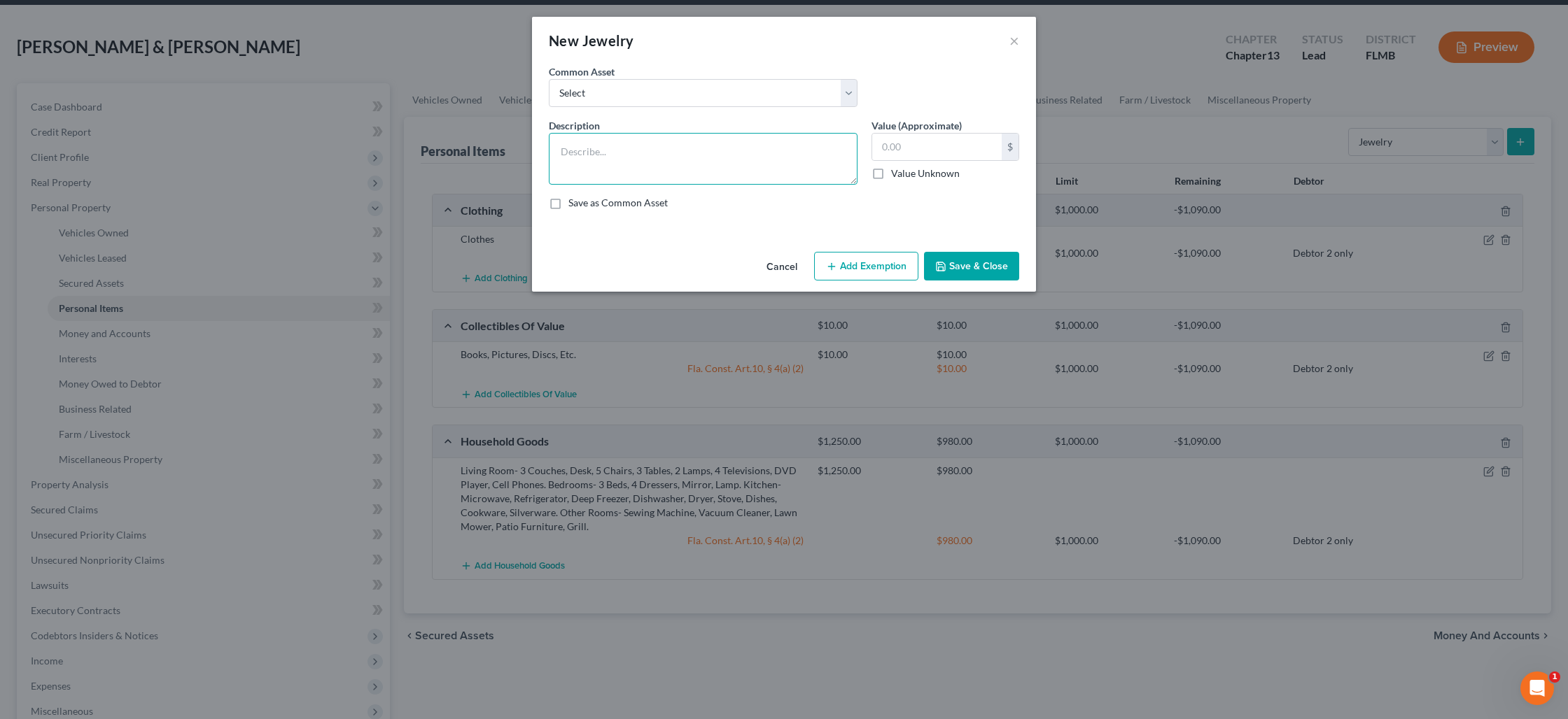
click at [666, 134] on textarea at bounding box center [703, 158] width 309 height 51
type textarea "misc. costume jewelry"
type input "25"
click at [962, 260] on button "Save & Close" at bounding box center [972, 266] width 96 height 29
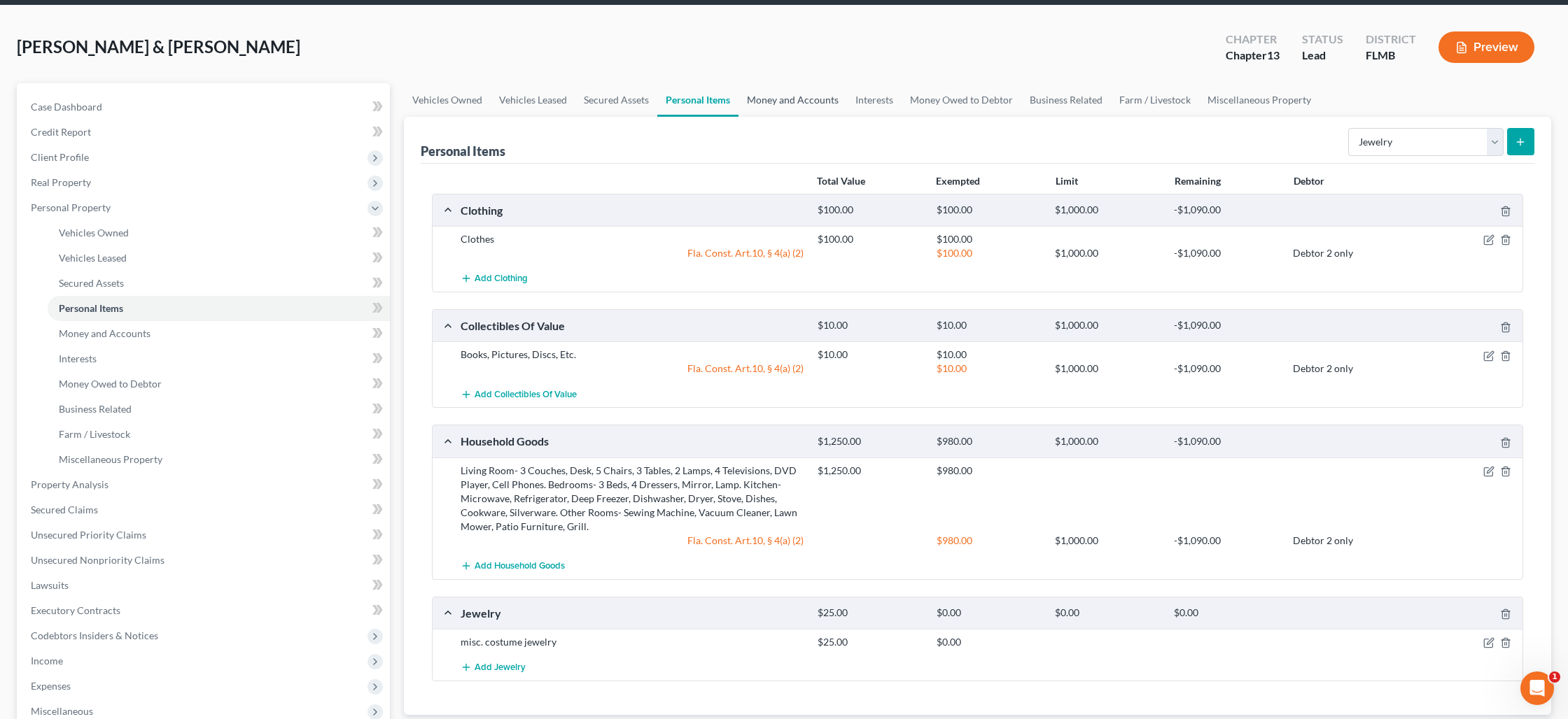
click at [787, 107] on link "Money and Accounts" at bounding box center [792, 100] width 108 height 34
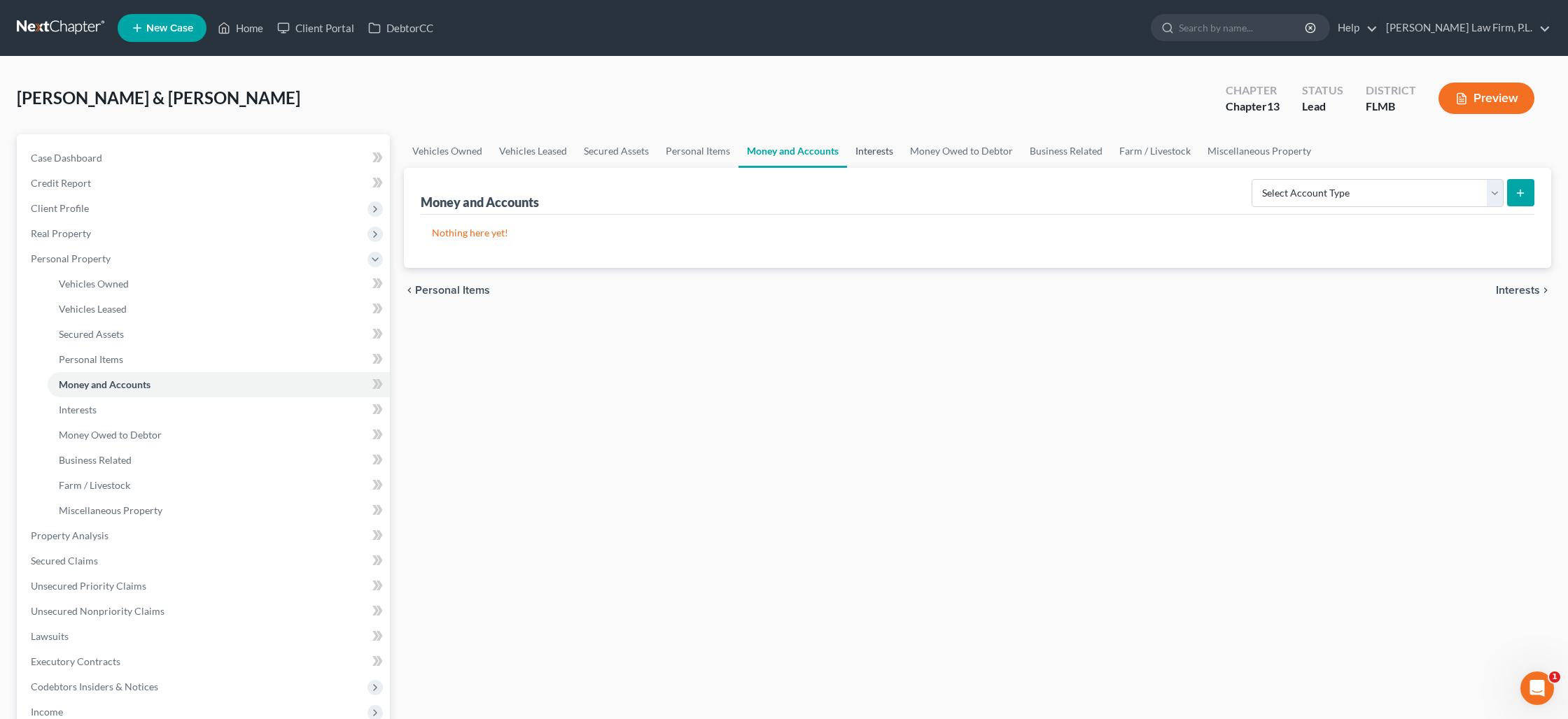
click at [870, 153] on link "Interests" at bounding box center [874, 151] width 54 height 34
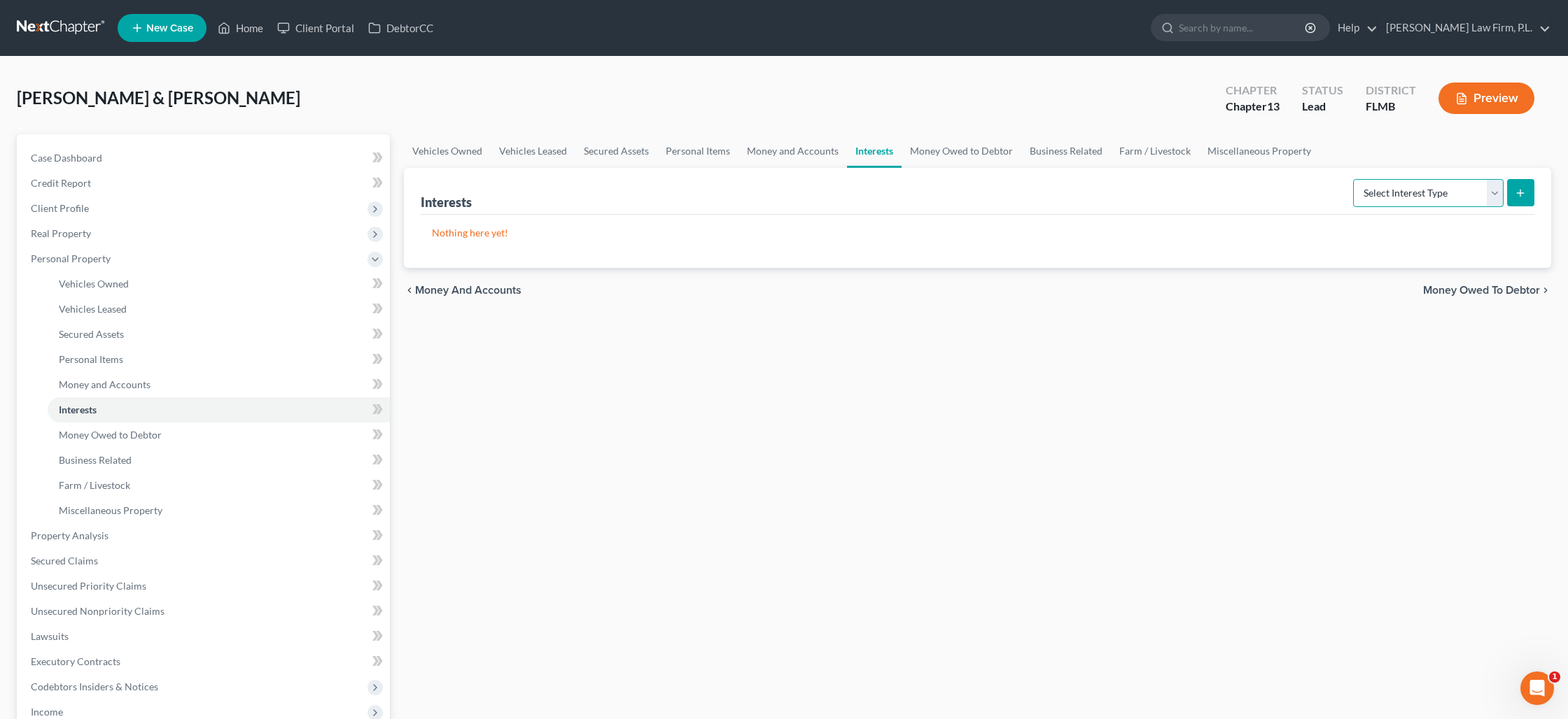
click at [1462, 201] on select "Select Interest Type 401K Annuity Bond Education IRA Government Bond Government…" at bounding box center [1428, 193] width 151 height 28
click at [978, 148] on link "Money Owed to Debtor" at bounding box center [961, 151] width 119 height 34
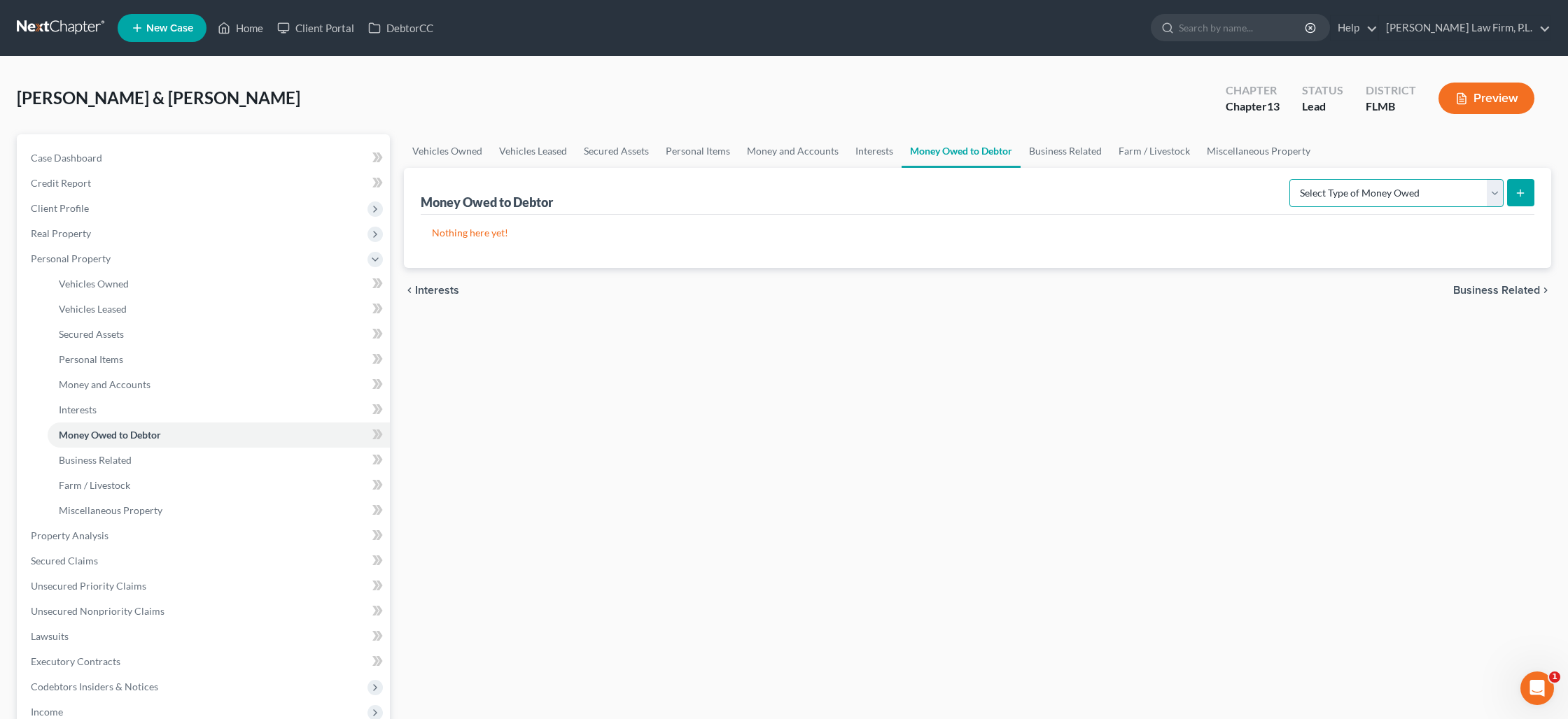
click at [1459, 194] on select "Select Type of Money Owed Accounts Receivable Alimony Child Support Claims Agai…" at bounding box center [1396, 193] width 214 height 28
select select "expected_tax_refund"
click at [1292, 179] on select "Select Type of Money Owed Accounts Receivable Alimony Child Support Claims Agai…" at bounding box center [1396, 193] width 214 height 28
click at [1521, 193] on line "submit" at bounding box center [1520, 193] width 6 height 0
select select "0"
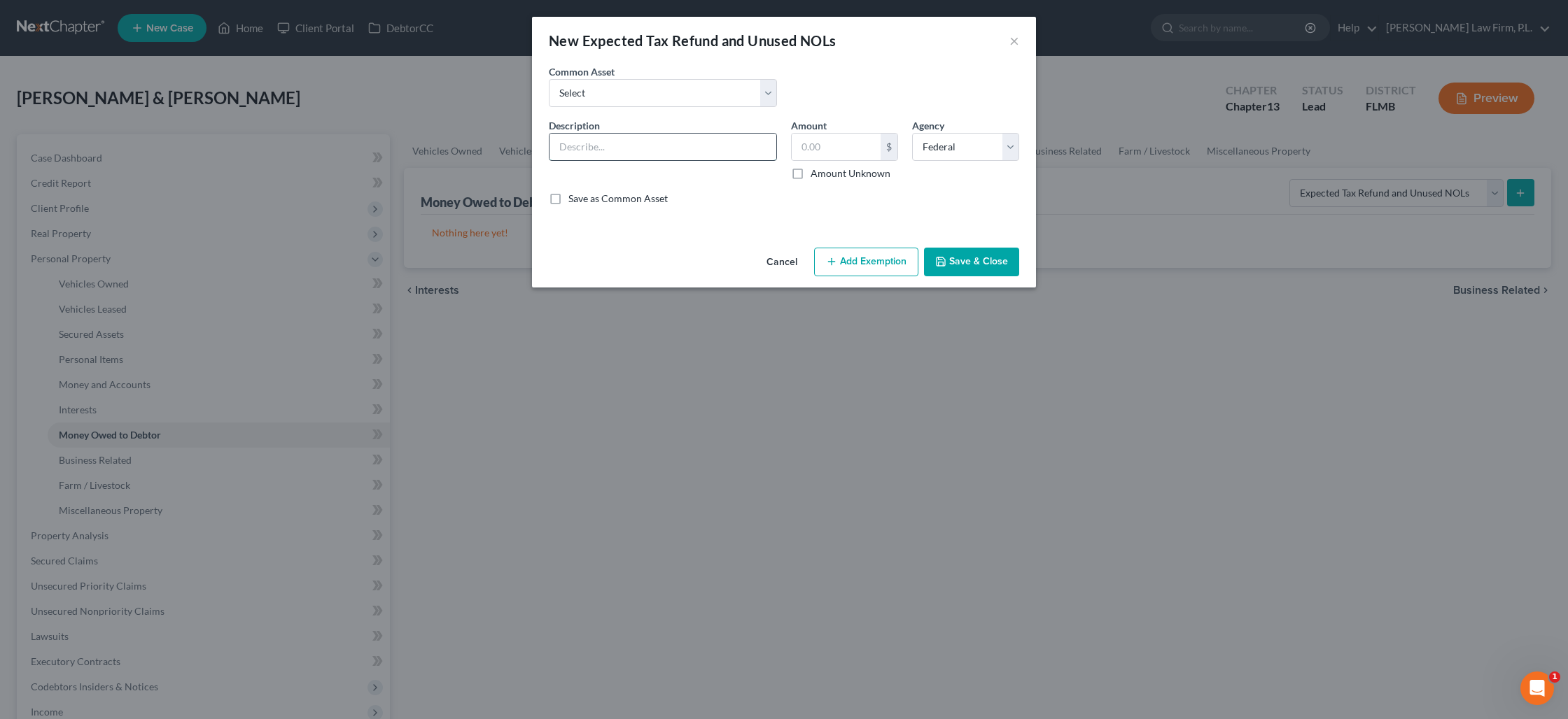
click at [670, 153] on input "text" at bounding box center [663, 147] width 227 height 27
type input "8/12ths of 2025 tax refund minus Earned Income Credit"
click at [810, 175] on label "Amount Unknown" at bounding box center [850, 173] width 80 height 14
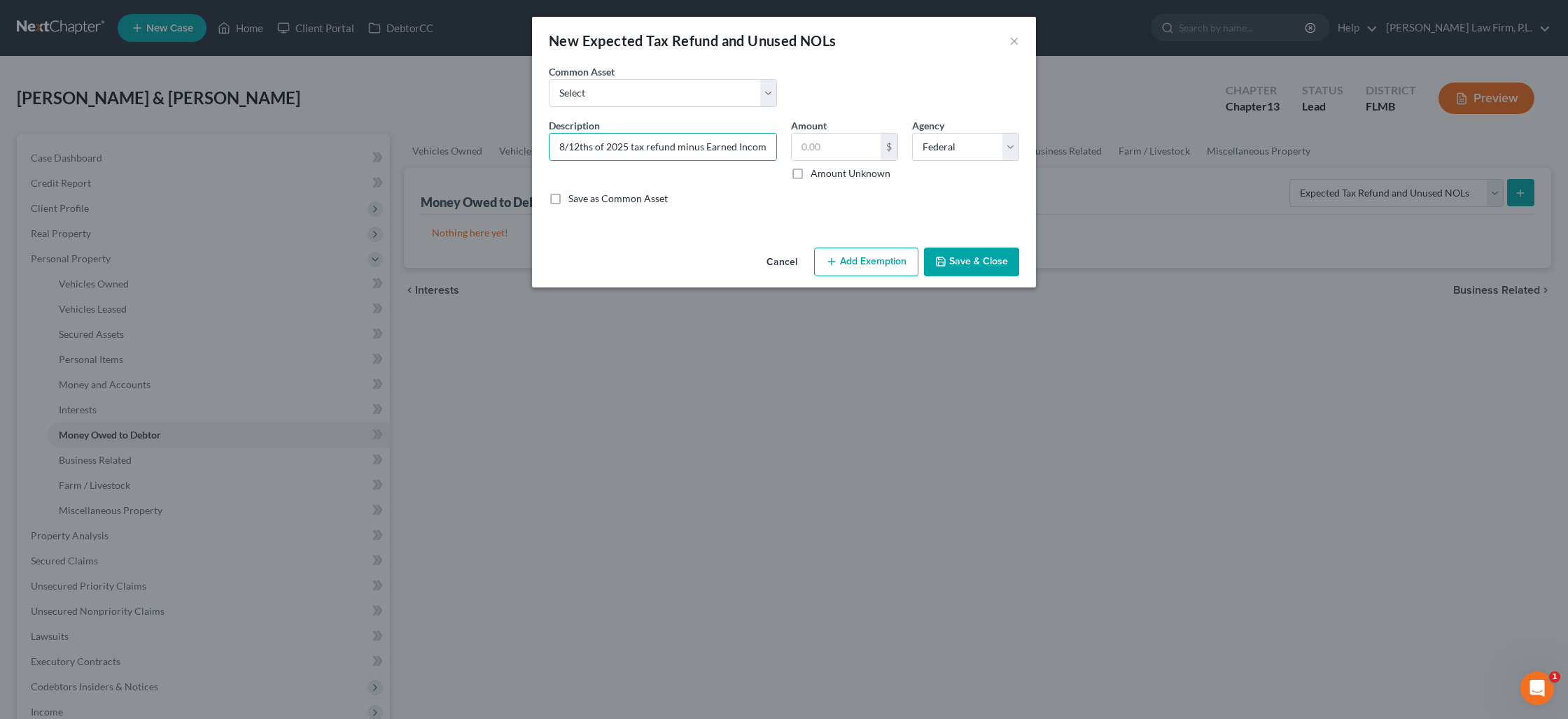
click at [816, 175] on input "Amount Unknown" at bounding box center [821, 171] width 9 height 9
checkbox input "true"
type input "0.00"
click at [997, 260] on button "Save & Close" at bounding box center [972, 262] width 96 height 29
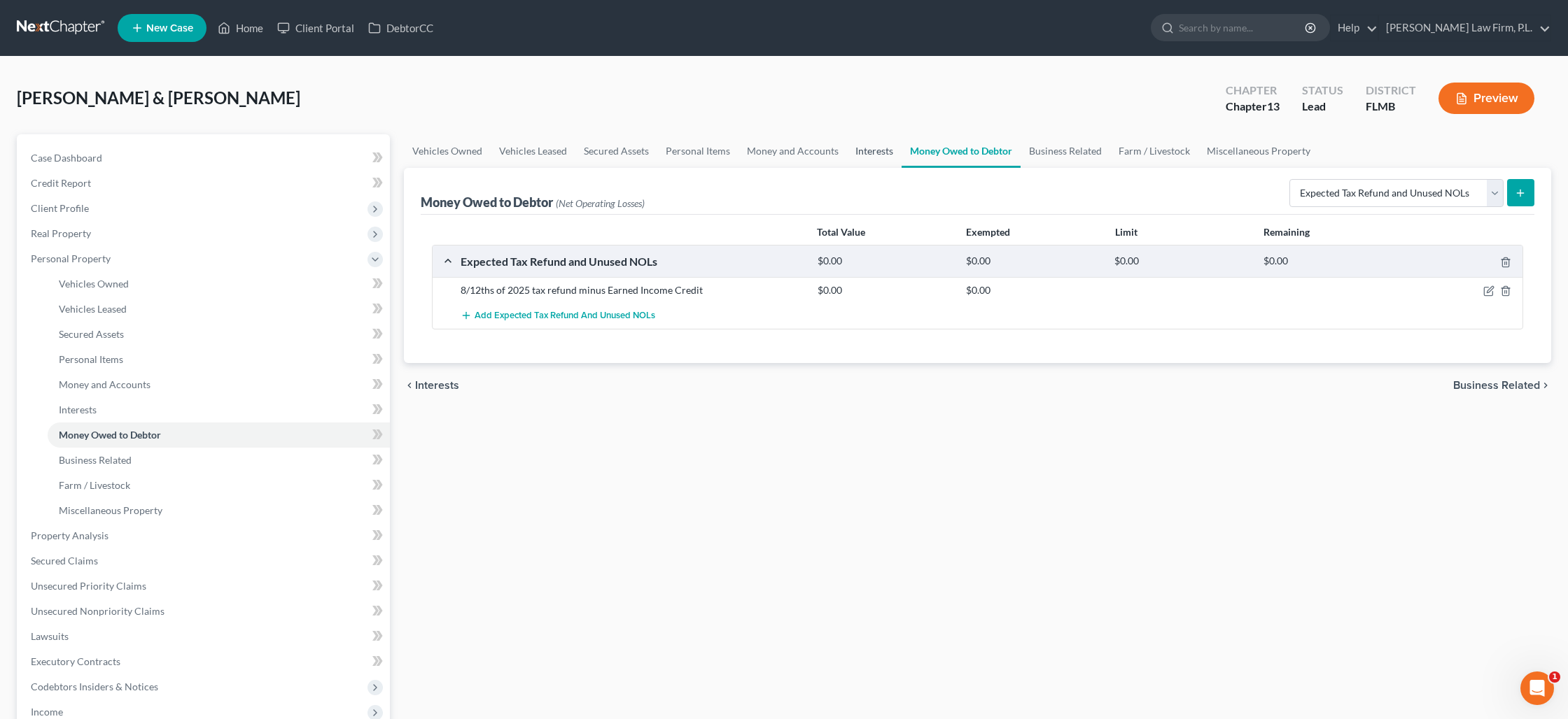
click at [857, 148] on link "Interests" at bounding box center [874, 151] width 54 height 34
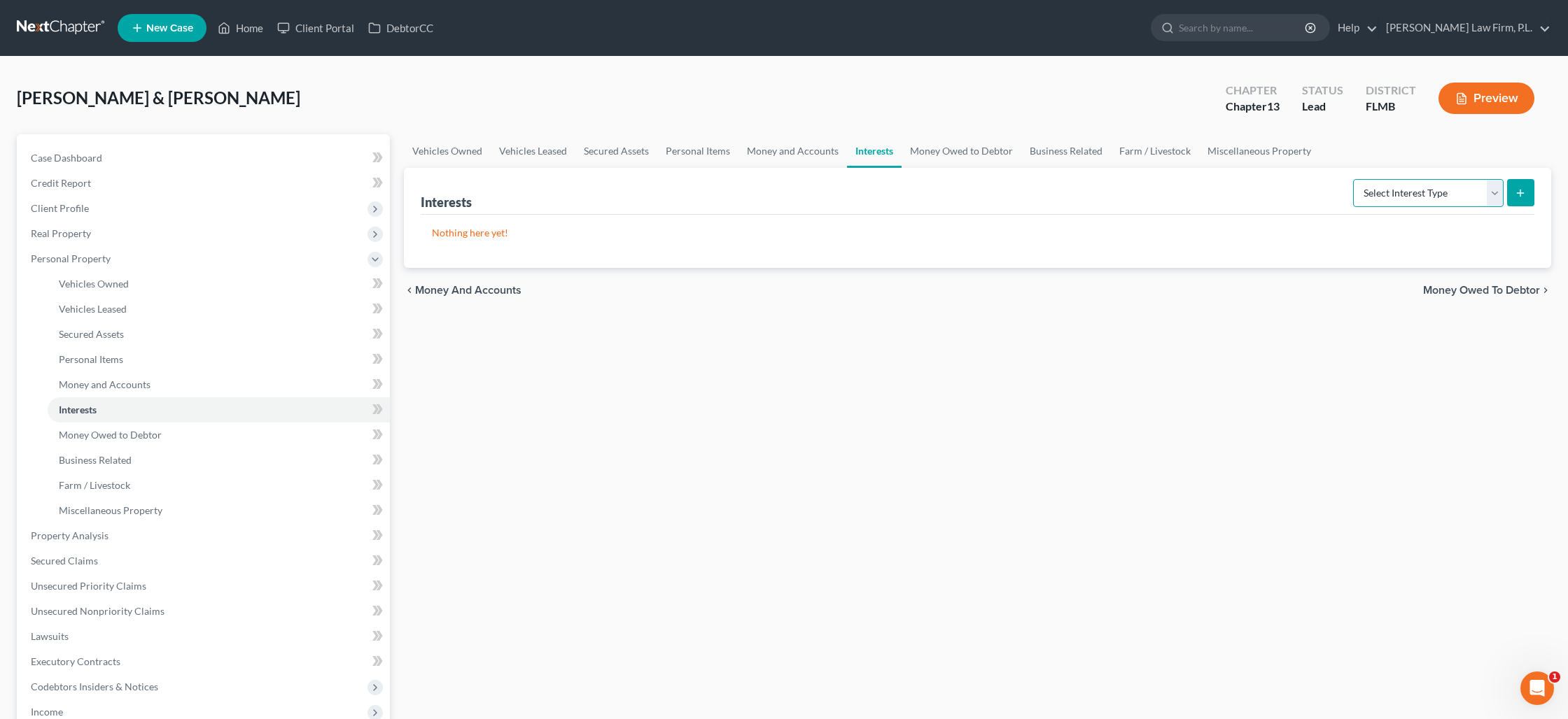
click at [1416, 195] on select "Select Interest Type 401K Annuity Bond Education IRA Government Bond Government…" at bounding box center [1428, 193] width 151 height 28
select select "incorporated_business"
click at [1355, 179] on select "Select Interest Type 401K Annuity Bond Education IRA Government Bond Government…" at bounding box center [1428, 193] width 151 height 28
click at [1517, 190] on icon "submit" at bounding box center [1519, 192] width 11 height 11
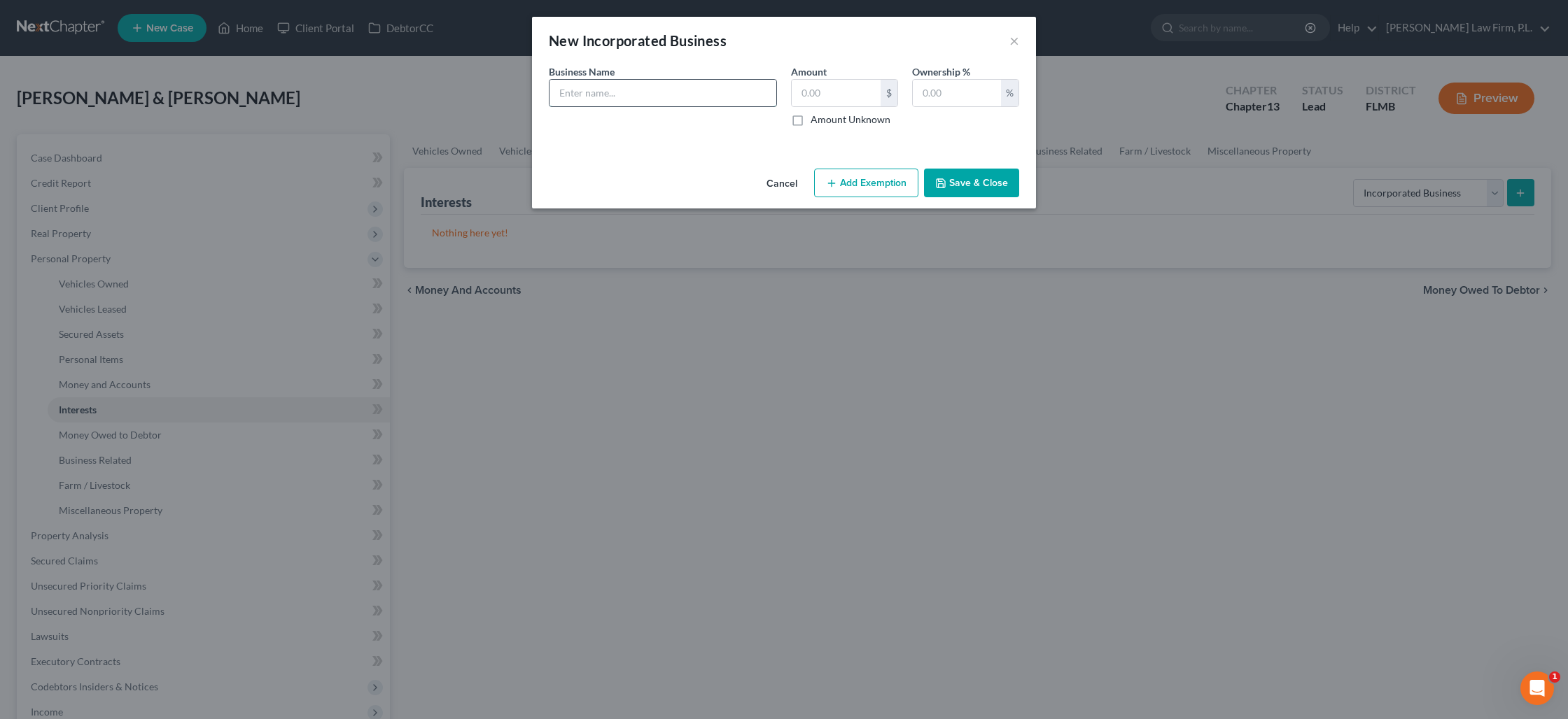
click at [648, 95] on input "text" at bounding box center [663, 93] width 227 height 27
type input "The Smoking Knight, Inc"
click at [810, 119] on label "Amount Unknown" at bounding box center [850, 119] width 80 height 14
click at [816, 119] on input "Amount Unknown" at bounding box center [821, 117] width 9 height 9
checkbox input "true"
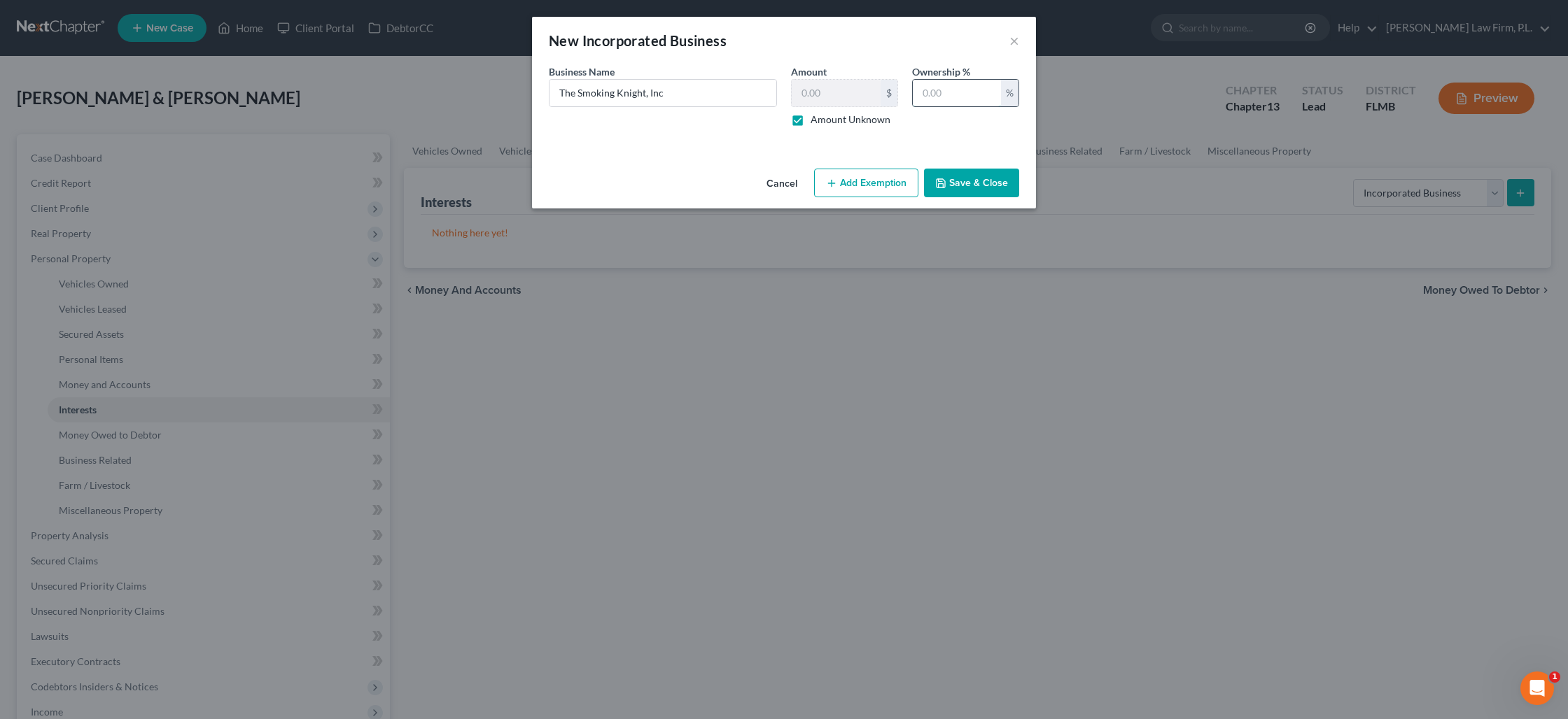
click at [940, 96] on input "text" at bounding box center [957, 93] width 88 height 27
type input "100"
click at [975, 187] on button "Save & Close" at bounding box center [972, 183] width 96 height 29
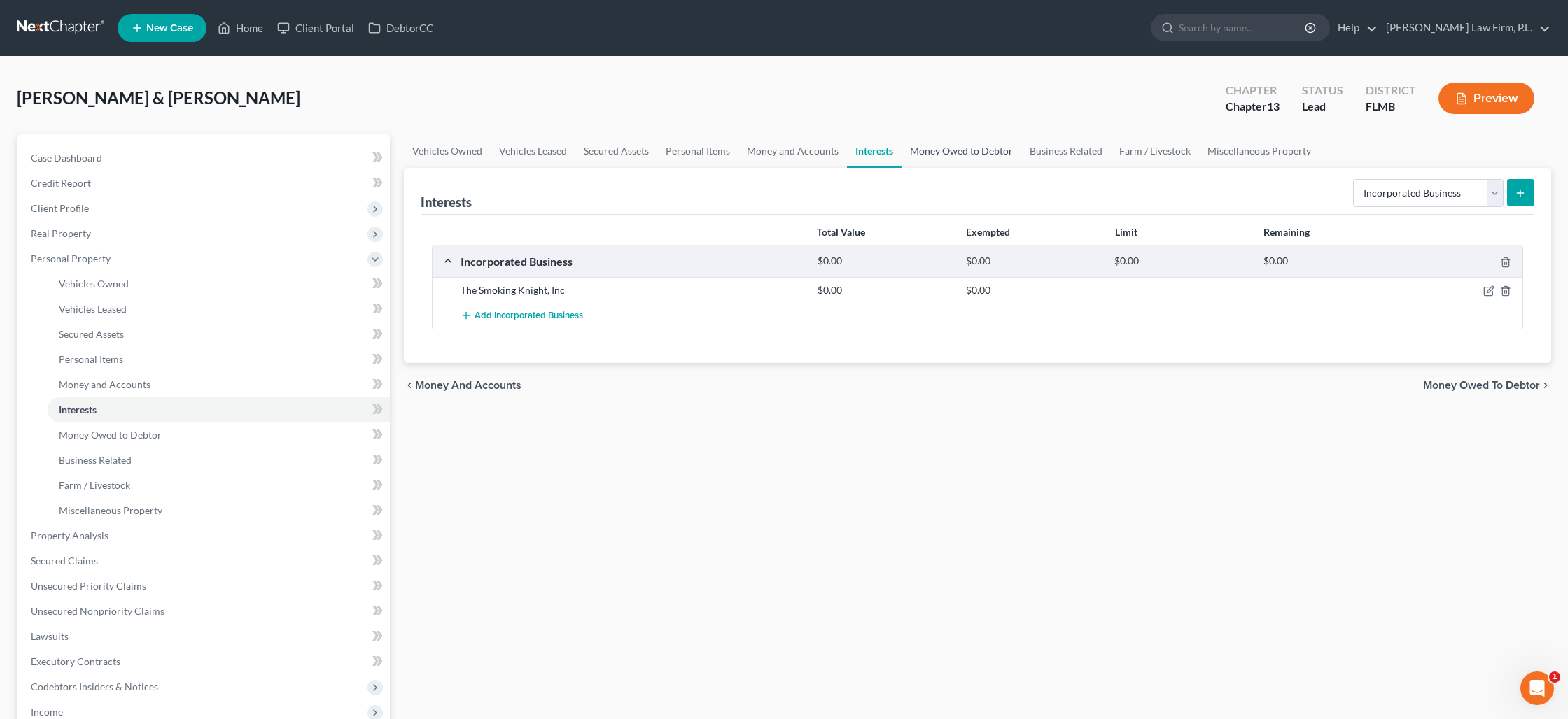
click at [950, 151] on link "Money Owed to Debtor" at bounding box center [961, 151] width 119 height 34
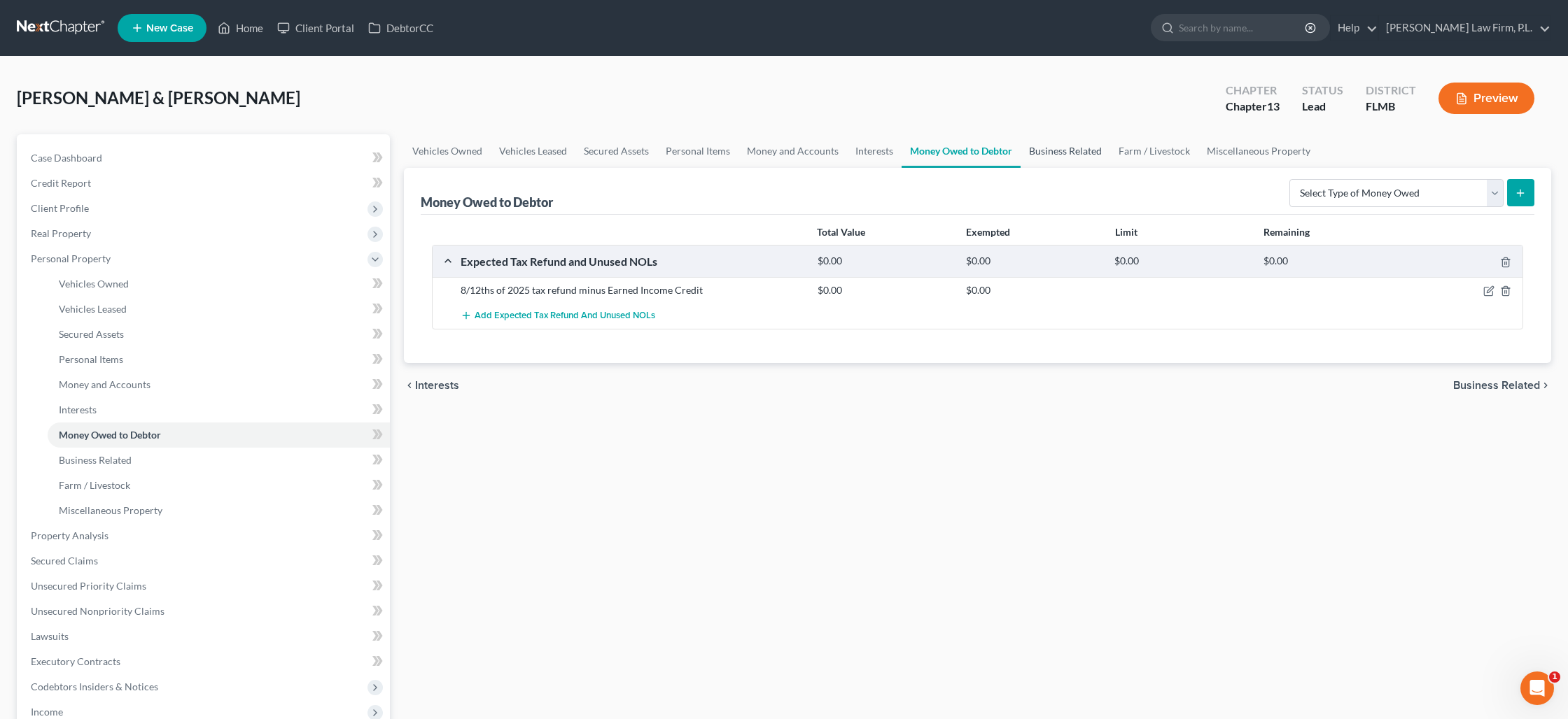
click at [1076, 155] on link "Business Related" at bounding box center [1065, 151] width 90 height 34
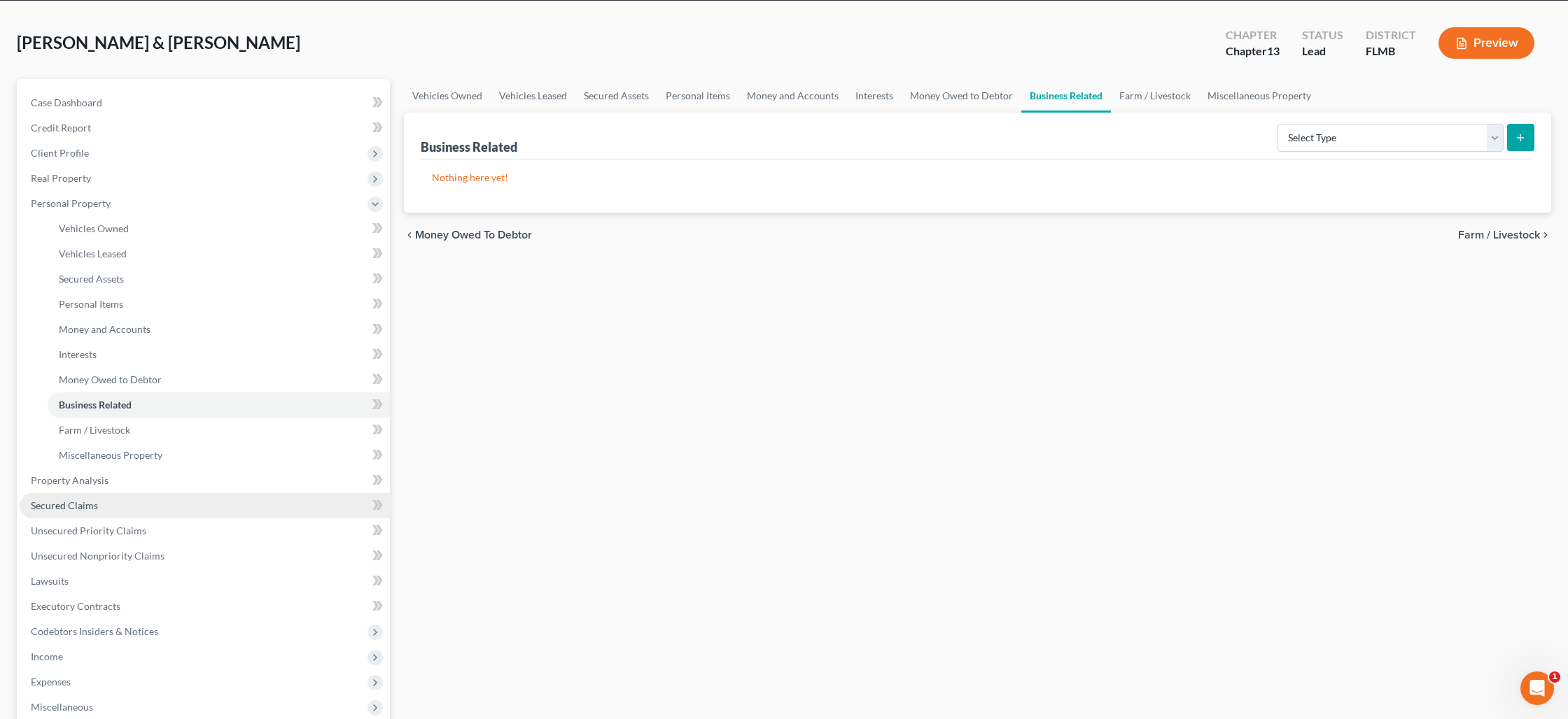
scroll to position [58, 0]
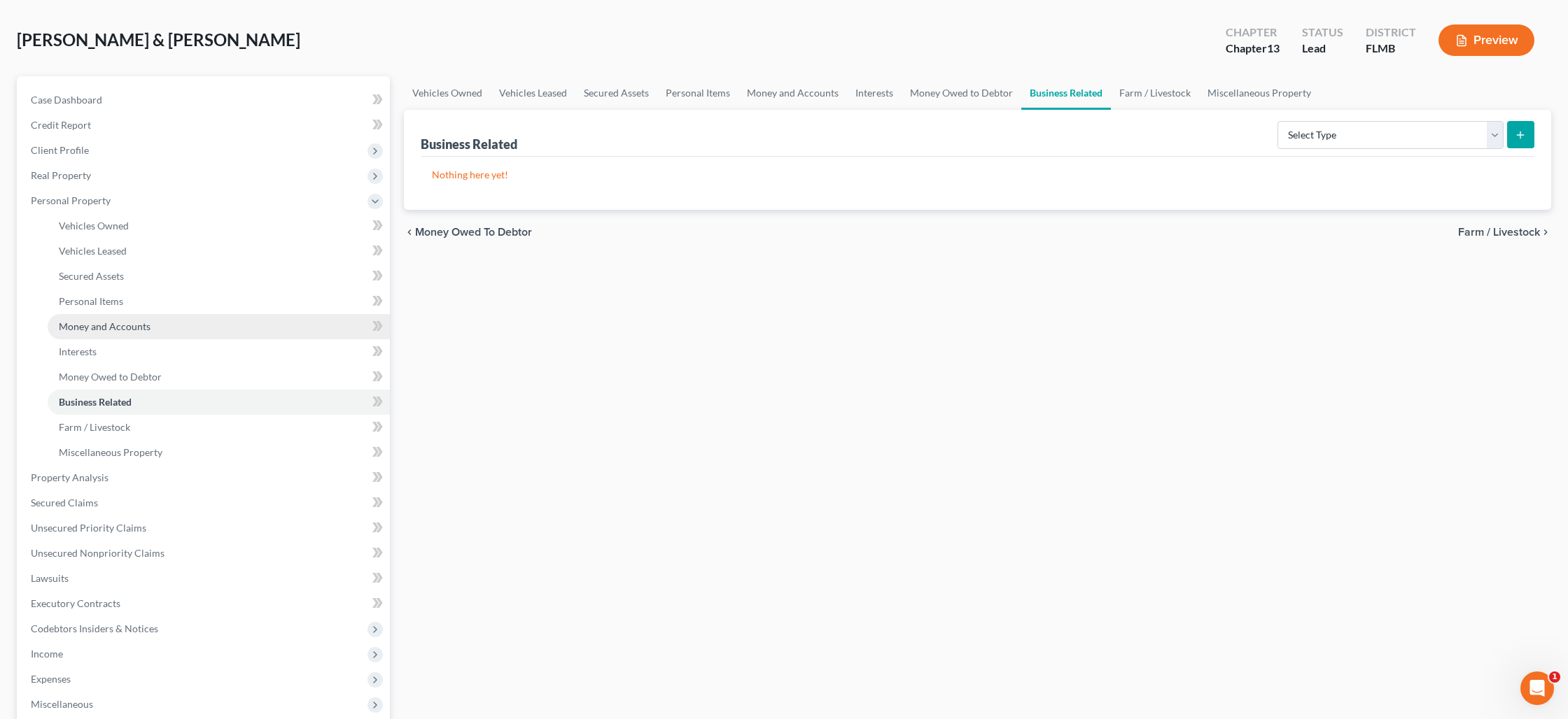
click at [119, 327] on span "Money and Accounts" at bounding box center [104, 327] width 92 height 12
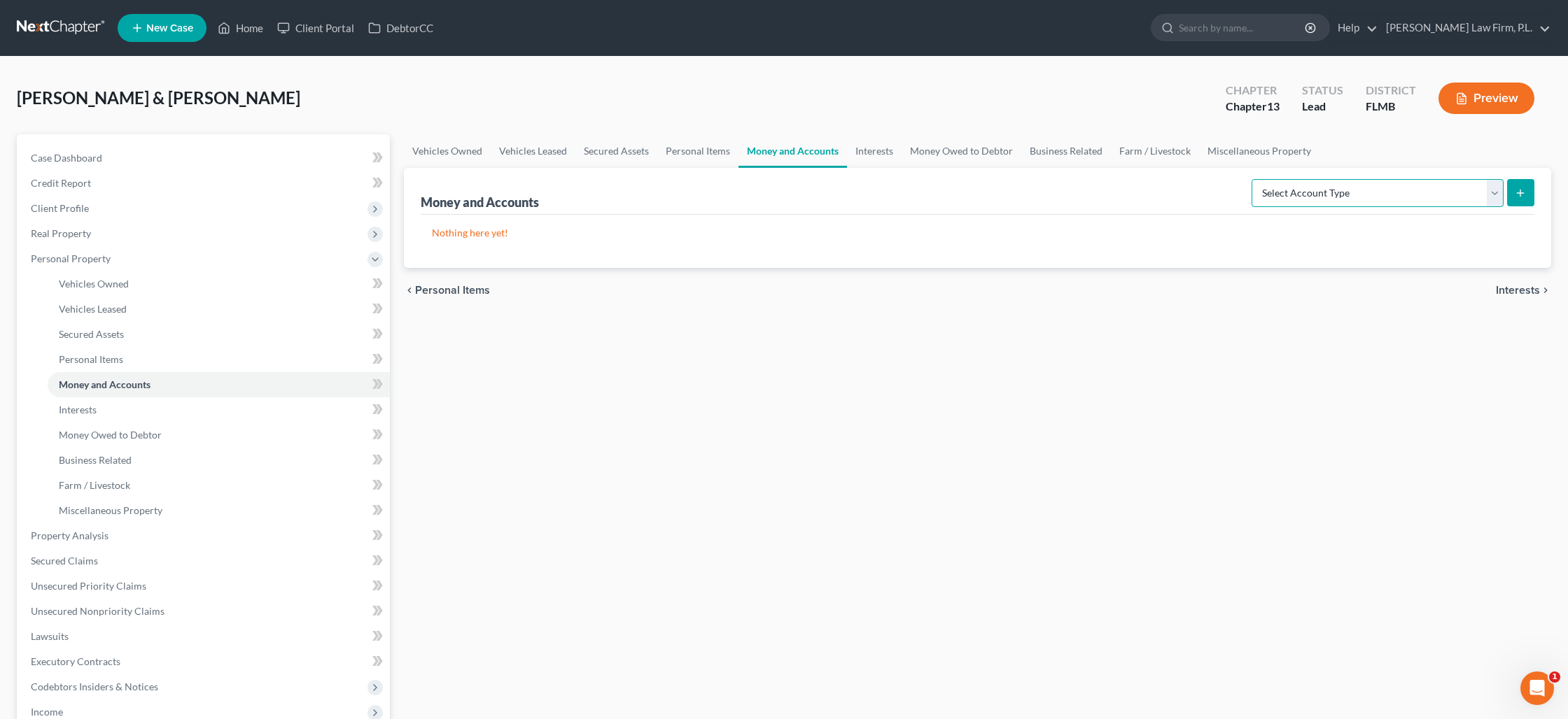
click at [1490, 197] on select "Select Account Type Brokerage Cash on Hand Certificates of Deposit Checking Acc…" at bounding box center [1378, 193] width 252 height 28
select select "checking"
click at [1255, 179] on select "Select Account Type Brokerage Cash on Hand Certificates of Deposit Checking Acc…" at bounding box center [1378, 193] width 252 height 28
click at [1520, 193] on line "submit" at bounding box center [1520, 193] width 6 height 0
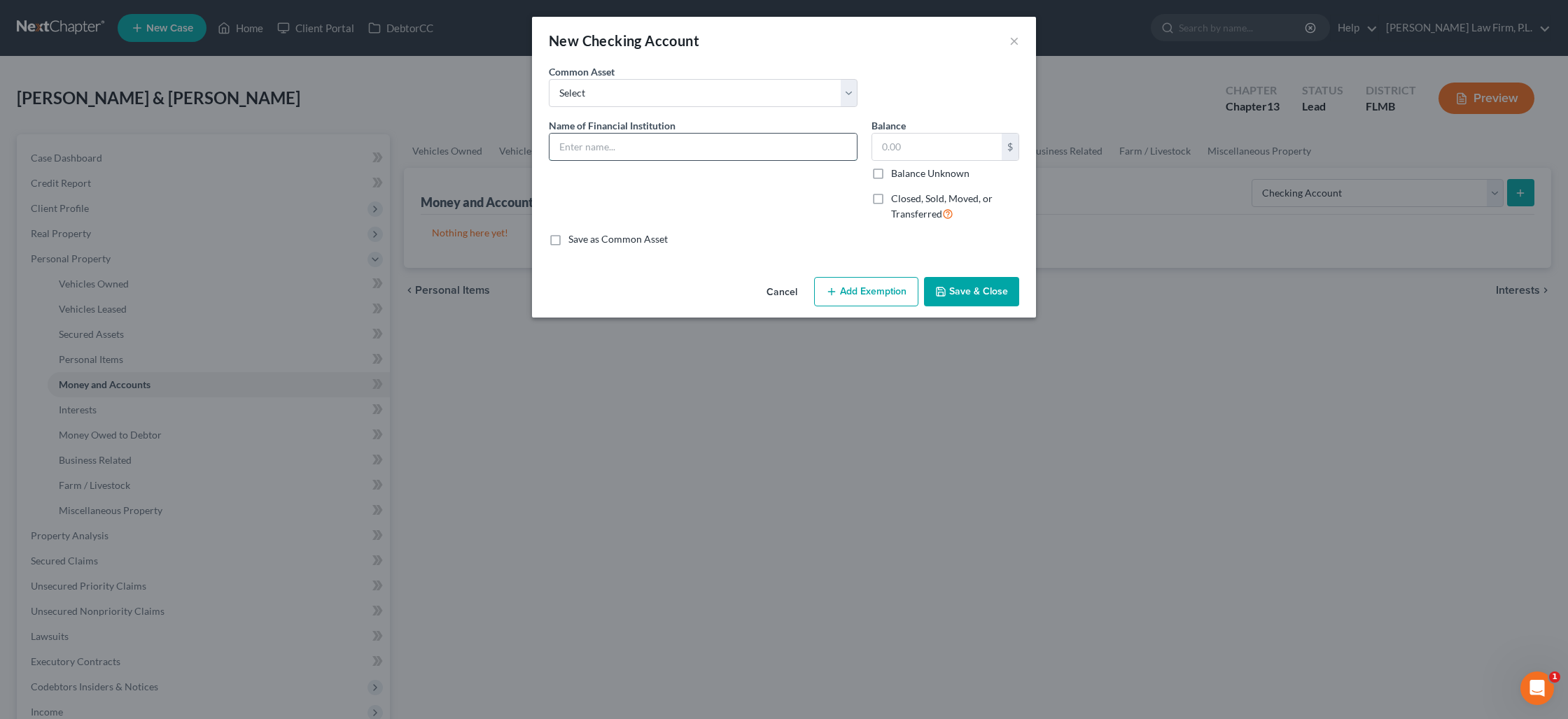
click at [716, 157] on input "text" at bounding box center [703, 147] width 307 height 27
click at [601, 147] on input "Regions checking xx" at bounding box center [703, 147] width 307 height 27
click at [762, 152] on input "Regions Checking xx" at bounding box center [703, 147] width 307 height 27
type input "Regions Checking xx7060"
click at [891, 175] on label "Balance Unknown" at bounding box center [930, 173] width 78 height 14
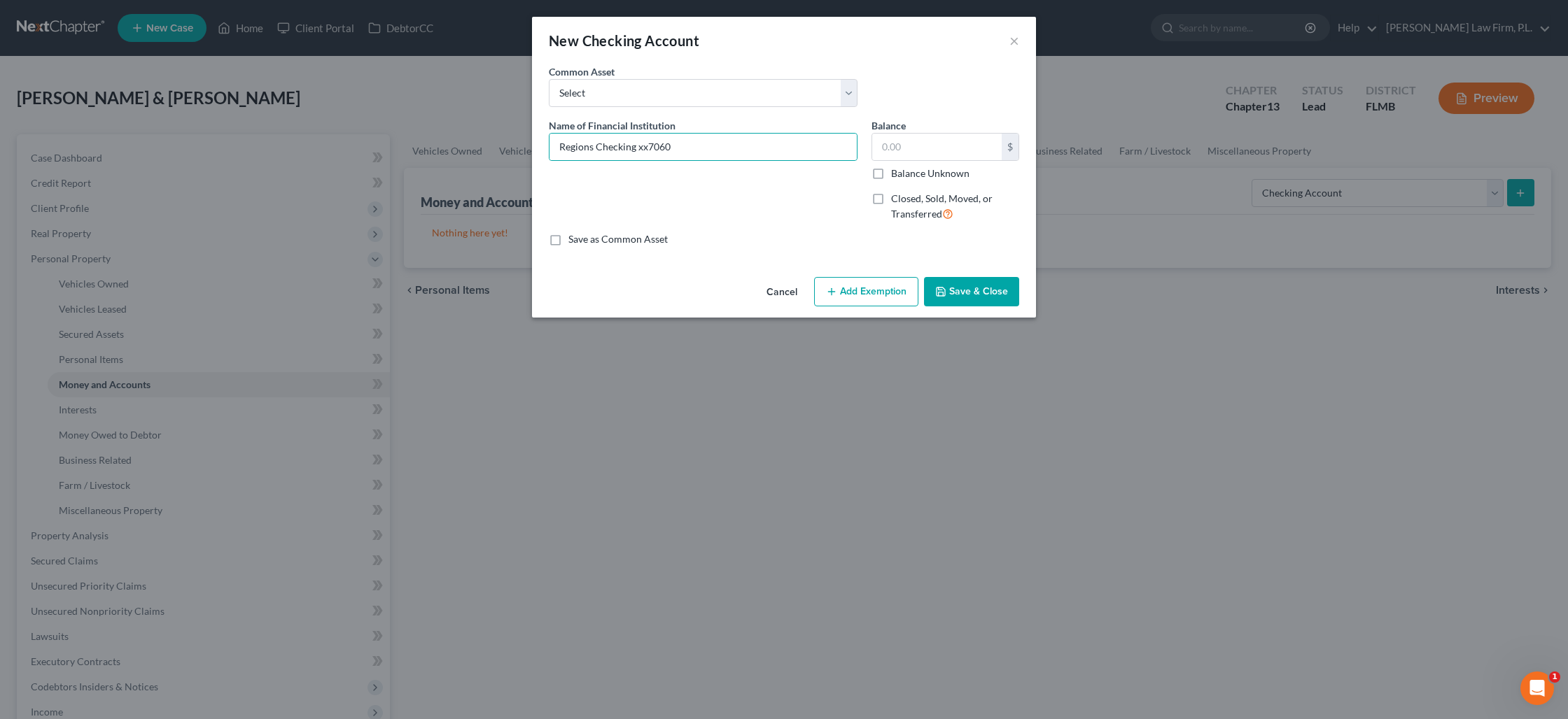
click at [896, 175] on input "Balance Unknown" at bounding box center [901, 171] width 9 height 9
checkbox input "true"
type input "0.00"
click at [984, 295] on button "Save & Close" at bounding box center [972, 291] width 96 height 29
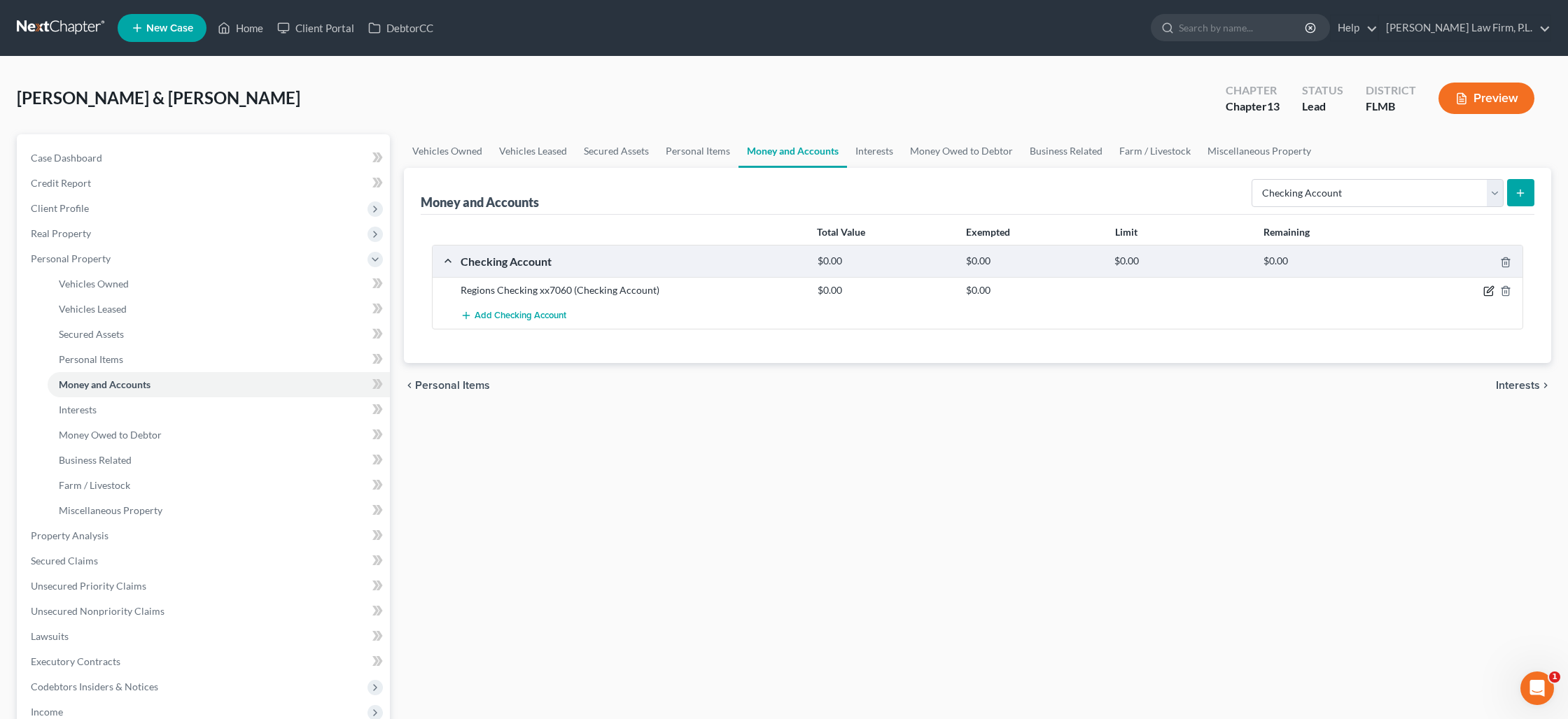
click at [1488, 288] on icon "button" at bounding box center [1488, 291] width 11 height 11
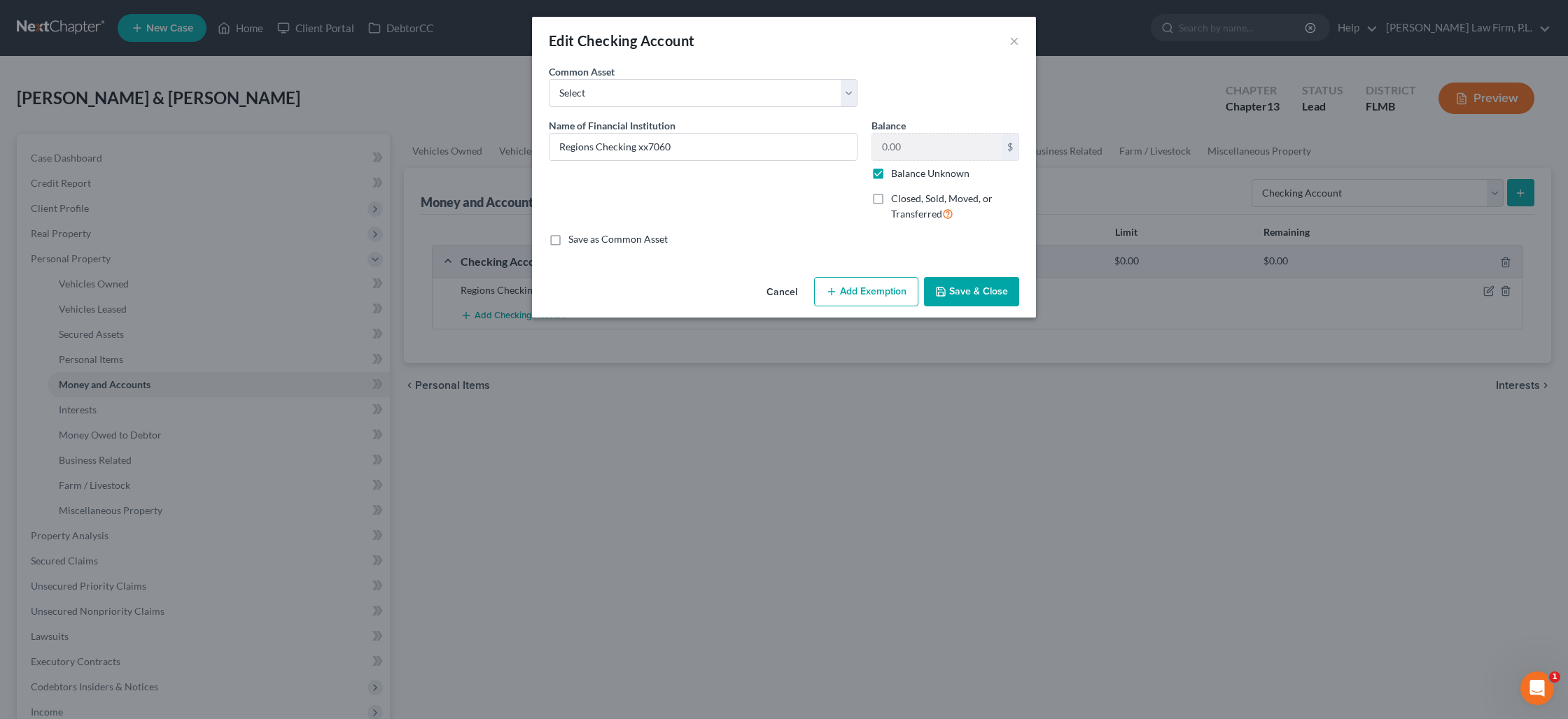
click at [991, 289] on button "Save & Close" at bounding box center [972, 291] width 96 height 29
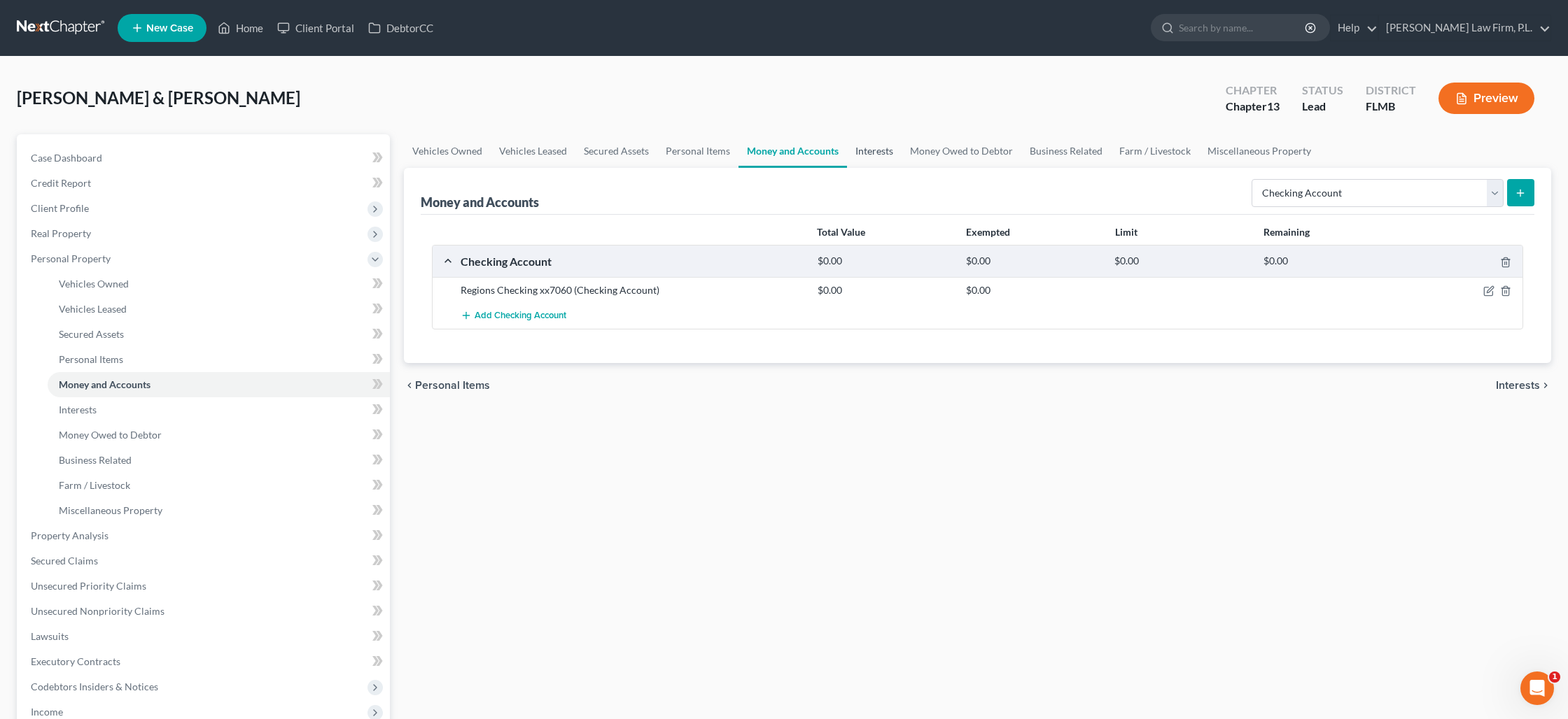
click at [863, 149] on link "Interests" at bounding box center [874, 151] width 54 height 34
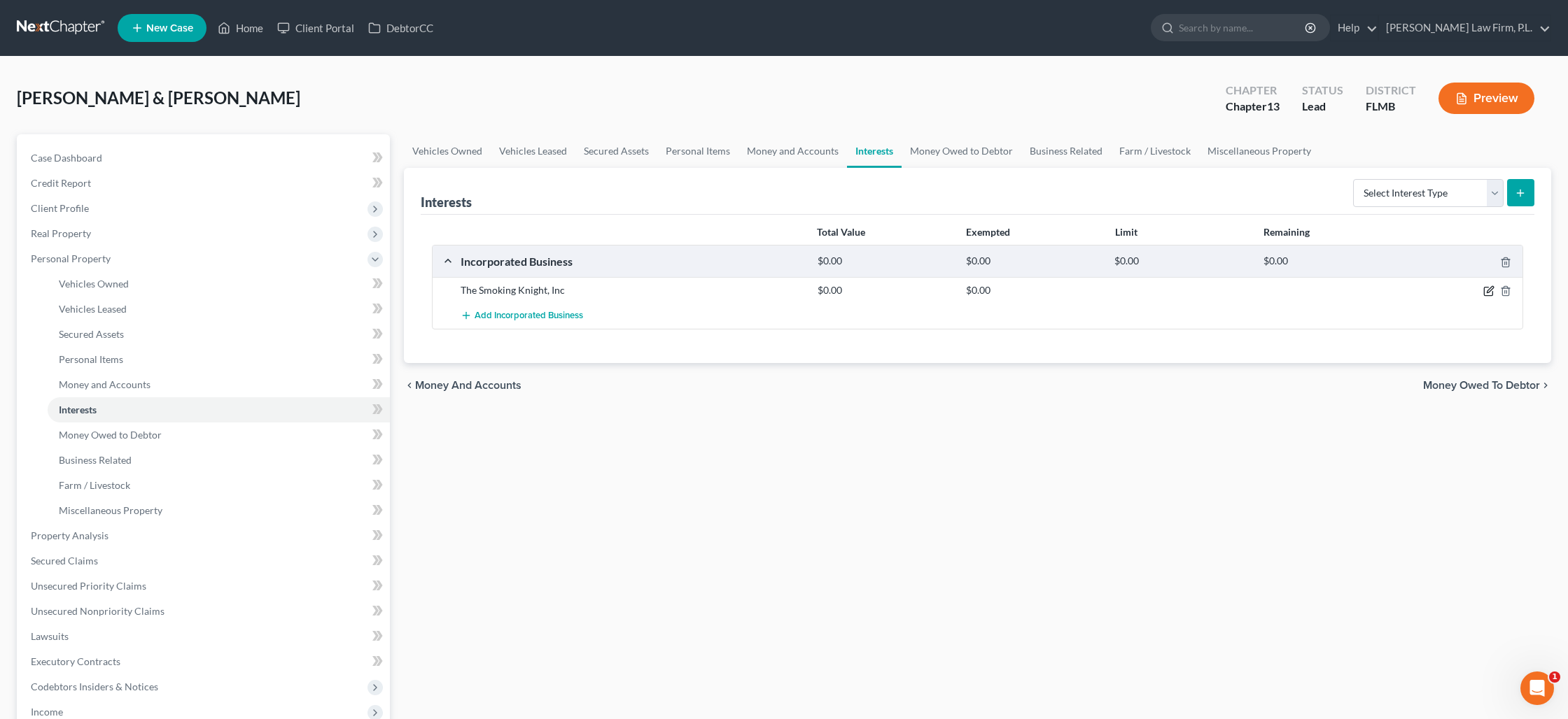
click at [1489, 291] on icon "button" at bounding box center [1490, 290] width 6 height 6
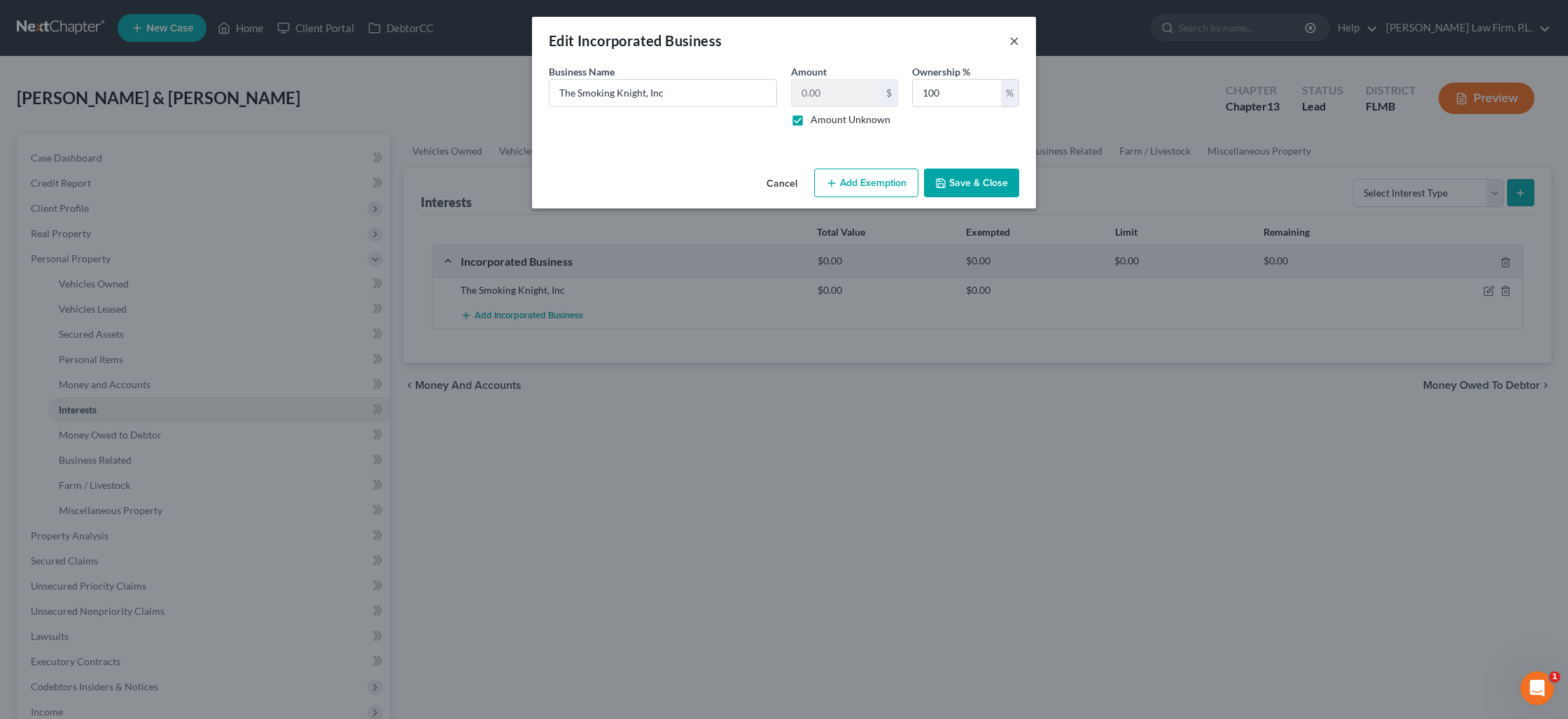
click at [1011, 43] on button "×" at bounding box center [1013, 40] width 10 height 17
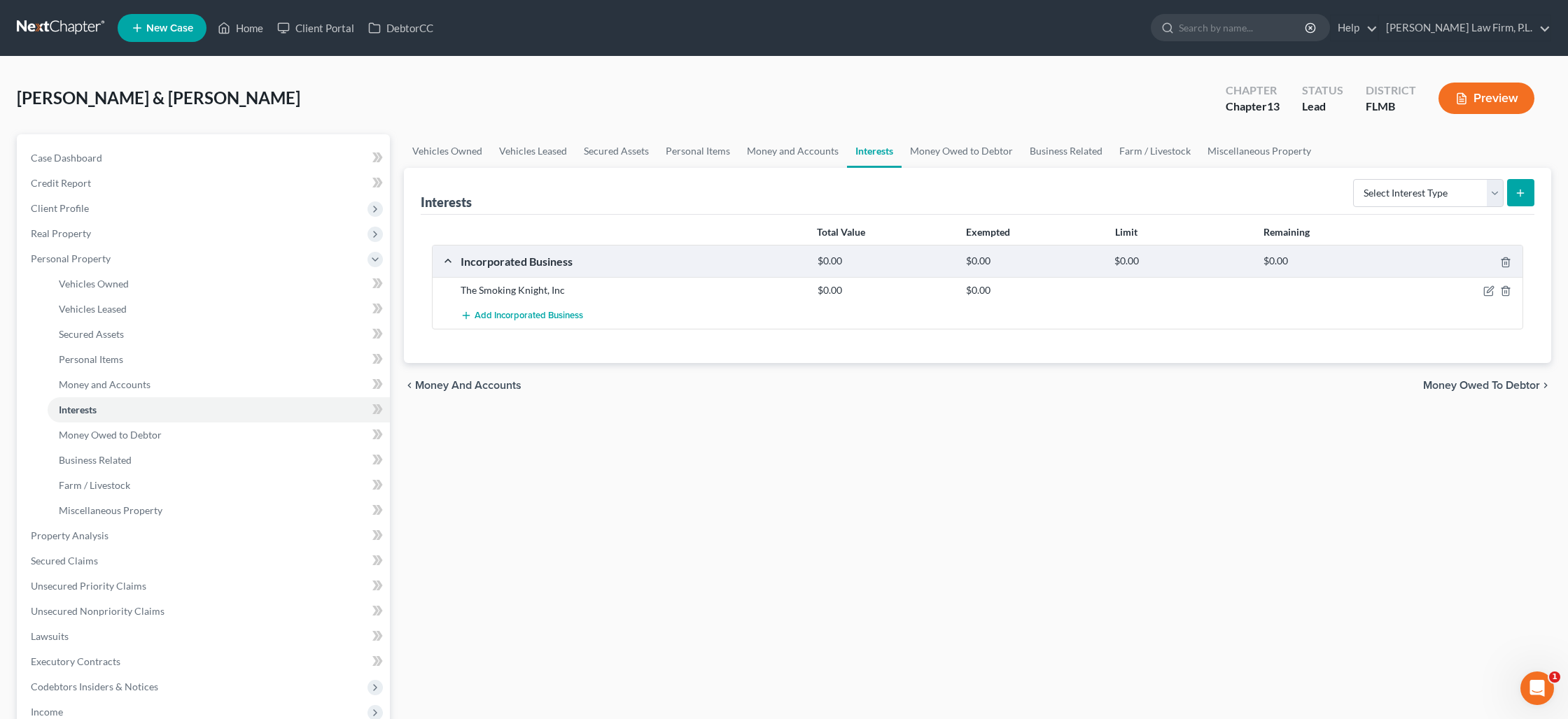
click at [1519, 191] on icon "submit" at bounding box center [1519, 192] width 11 height 11
click at [1452, 194] on select "Select Interest Type 401K Annuity Bond Education IRA Government Bond Government…" at bounding box center [1428, 193] width 151 height 28
select select "incorporated_business"
click at [1355, 179] on select "Select Interest Type 401K Annuity Bond Education IRA Government Bond Government…" at bounding box center [1428, 193] width 151 height 28
click at [1525, 186] on button "submit" at bounding box center [1520, 192] width 28 height 28
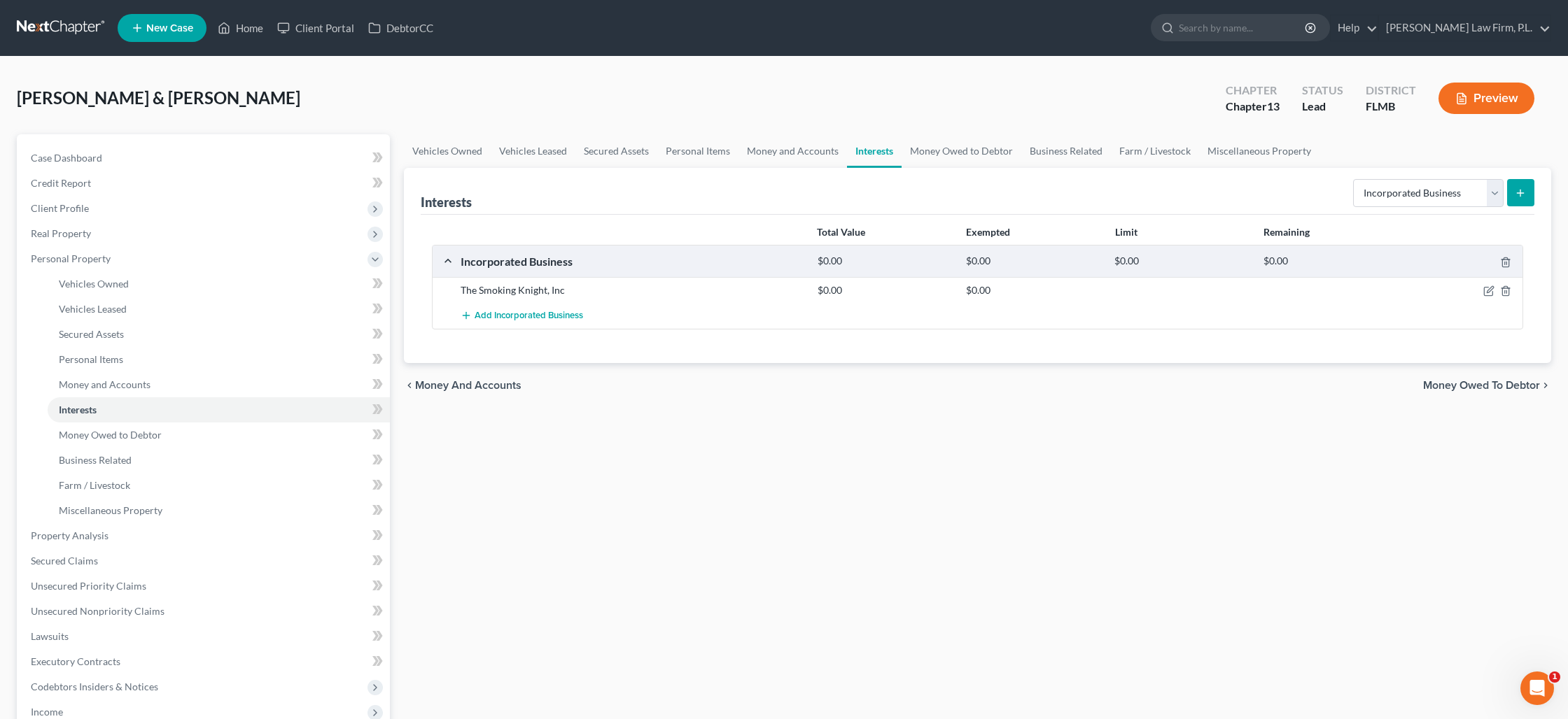
click at [1531, 196] on button "submit" at bounding box center [1520, 192] width 28 height 28
click at [769, 153] on link "Money and Accounts" at bounding box center [792, 151] width 108 height 34
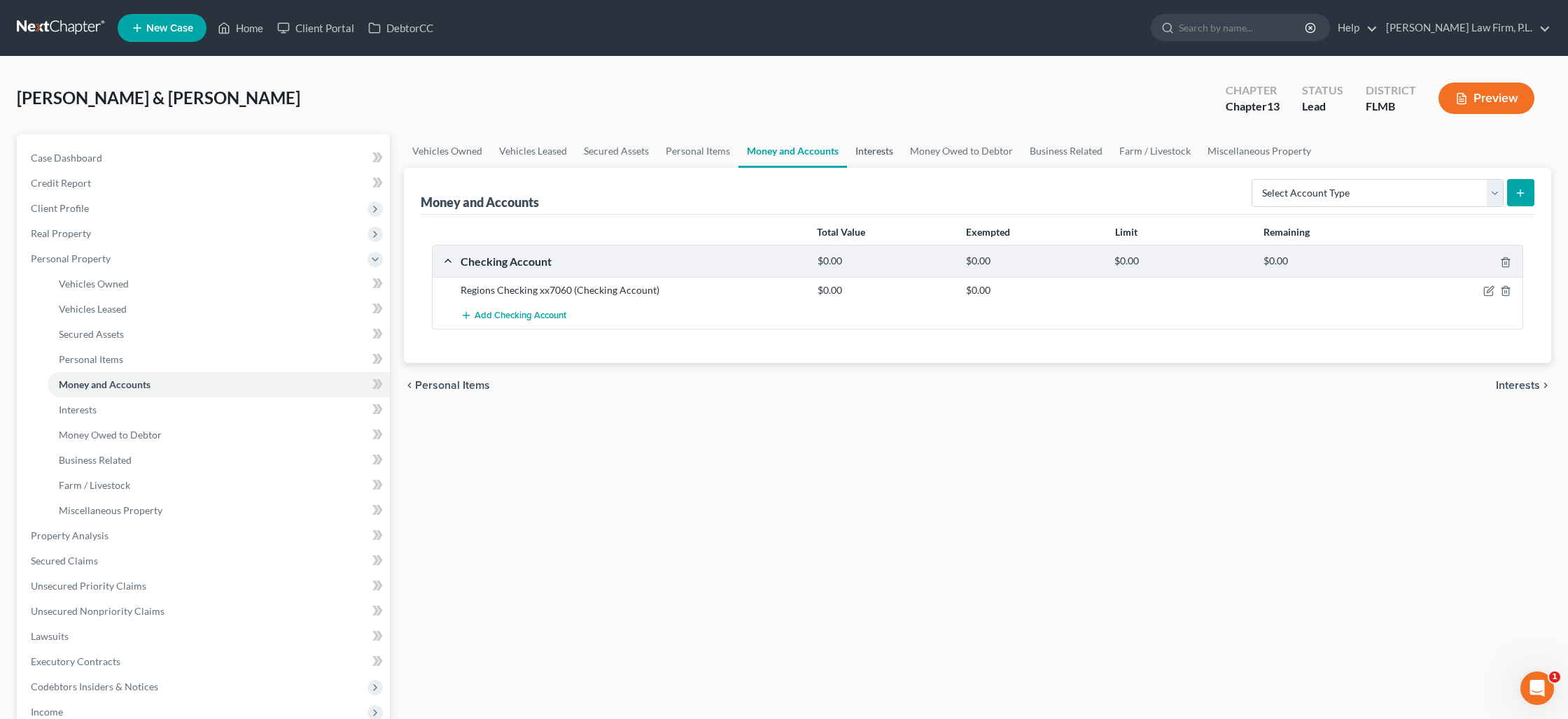
click at [869, 156] on link "Interests" at bounding box center [874, 151] width 54 height 34
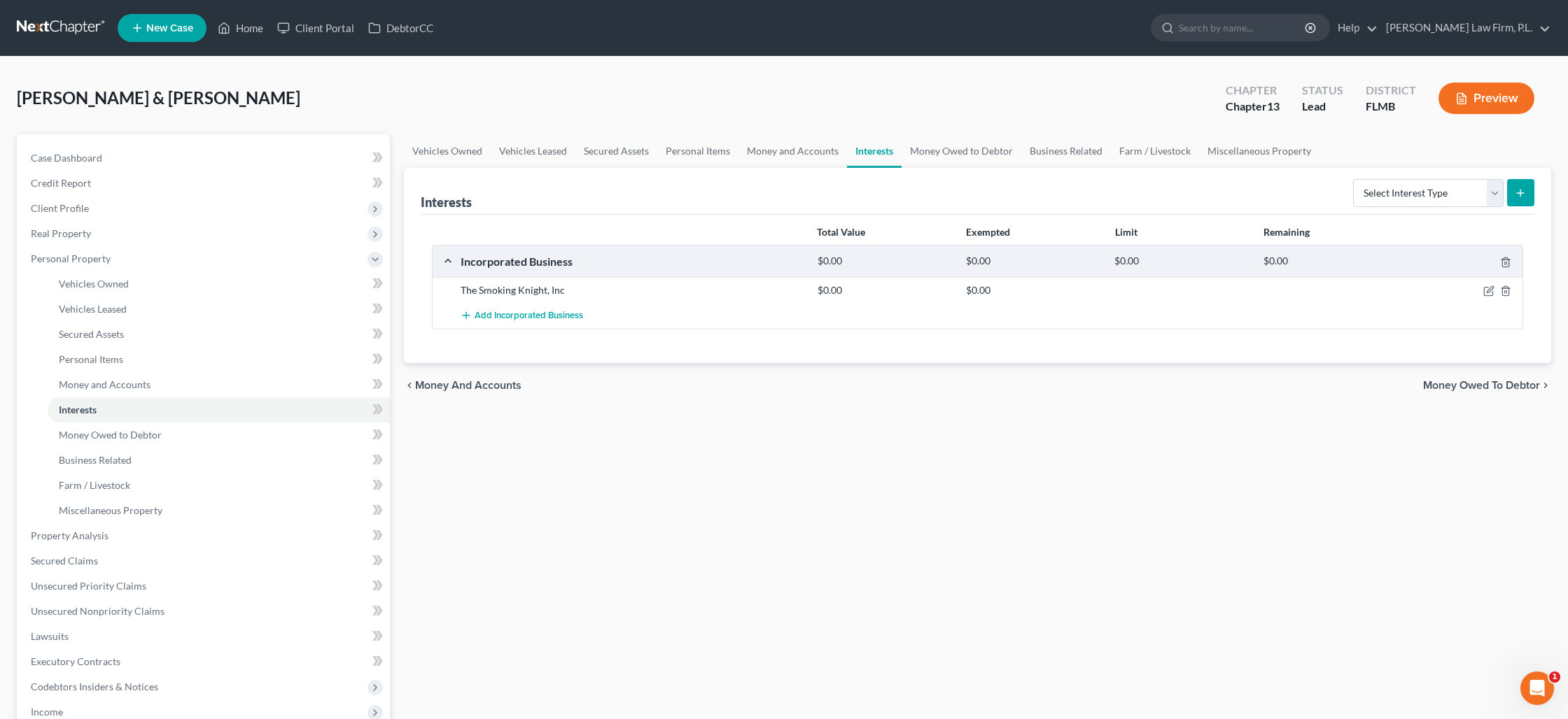
click at [1528, 193] on button "submit" at bounding box center [1520, 192] width 28 height 28
click at [1496, 195] on select "Select Interest Type 401K Annuity Bond Education IRA Government Bond Government…" at bounding box center [1428, 193] width 151 height 28
select select "incorporated_business"
click at [1355, 179] on select "Select Interest Type 401K Annuity Bond Education IRA Government Bond Government…" at bounding box center [1428, 193] width 151 height 28
click at [1528, 186] on button "submit" at bounding box center [1520, 192] width 28 height 28
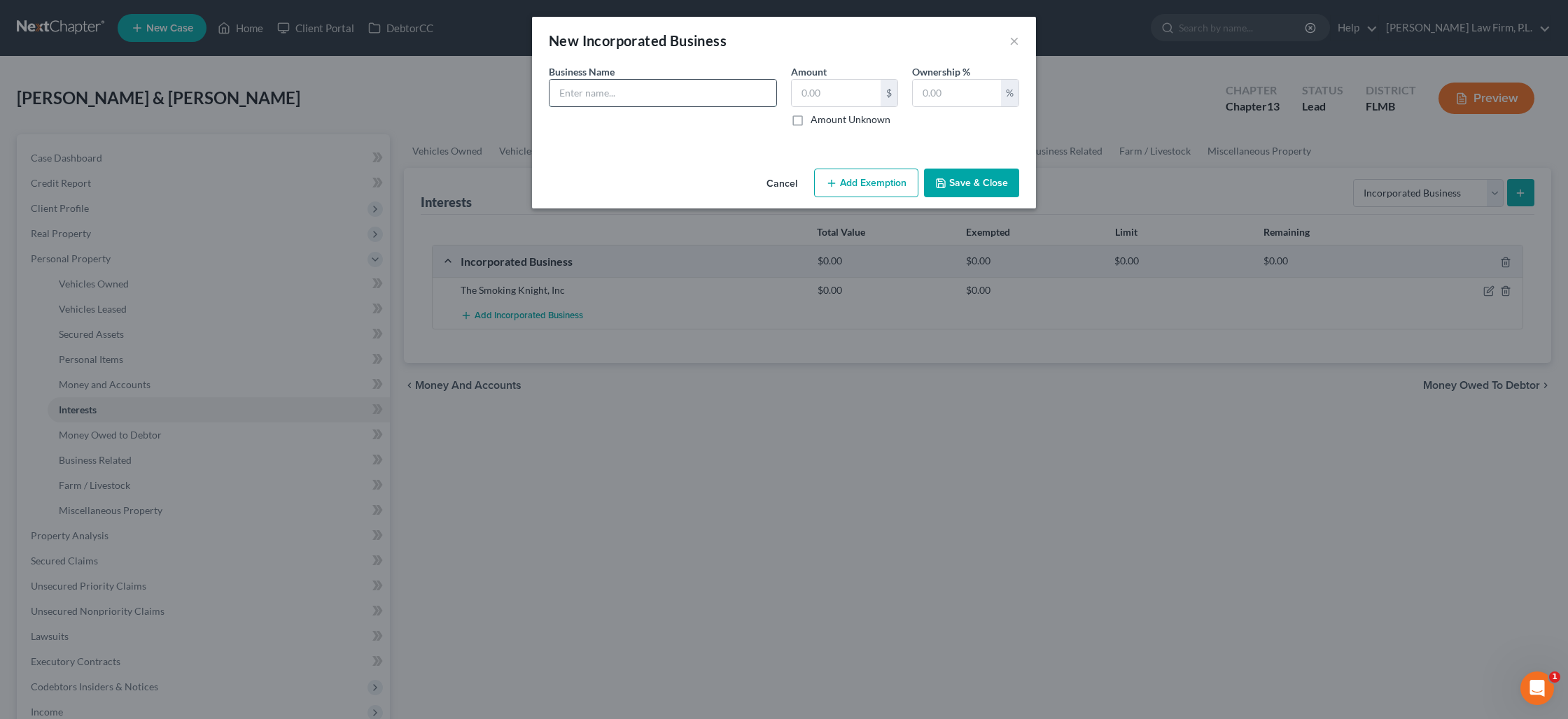
click at [669, 99] on input "text" at bounding box center [663, 93] width 227 height 27
type input "The Smoking Knight 2.0 LLC"
click at [810, 118] on label "Amount Unknown" at bounding box center [850, 119] width 80 height 14
click at [816, 118] on input "Amount Unknown" at bounding box center [821, 117] width 9 height 9
checkbox input "true"
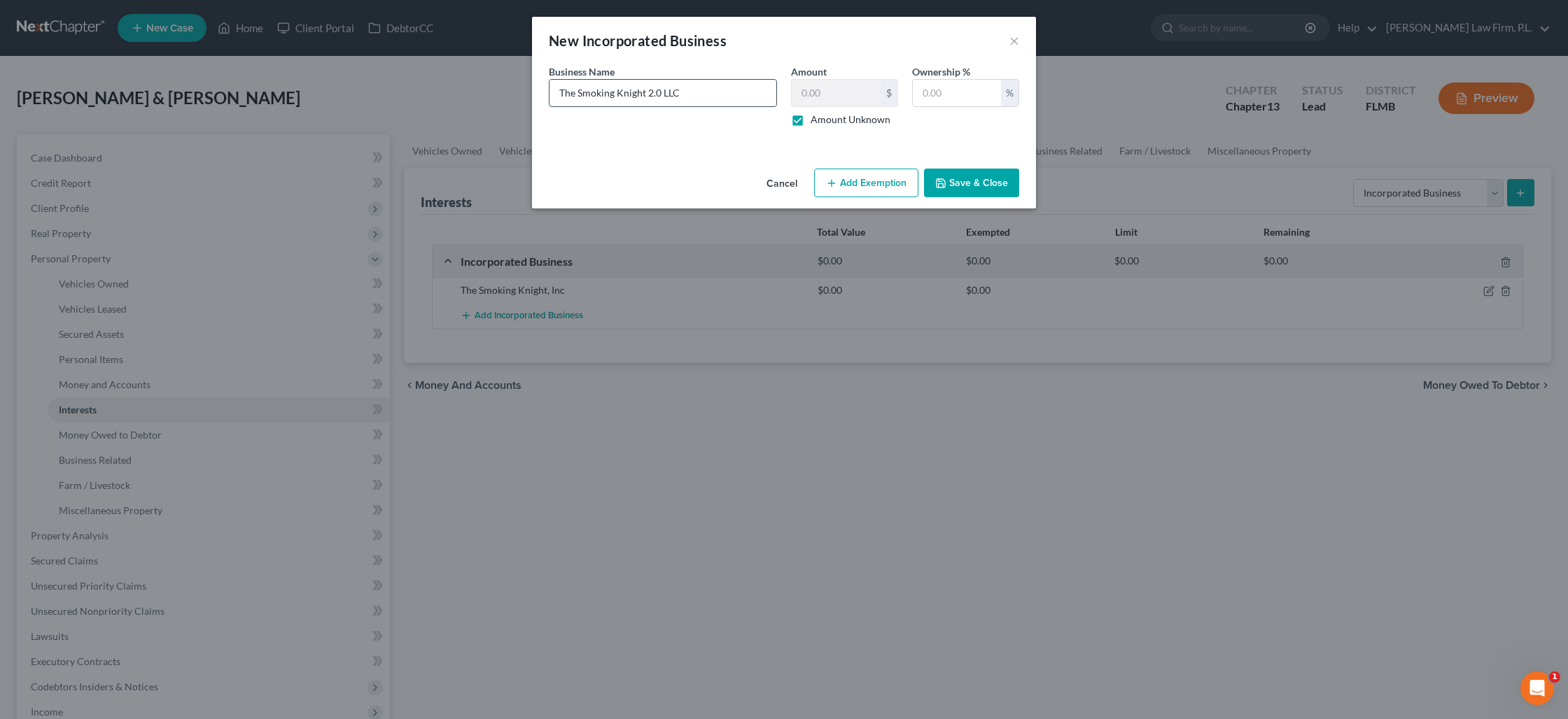
click at [731, 98] on input "The Smoking Knight 2.0 LLC" at bounding box center [663, 93] width 227 height 27
type input "The Smoking Knight 2.0 LLC (Assets:_________)"
click at [954, 181] on button "Save & Close" at bounding box center [972, 183] width 96 height 29
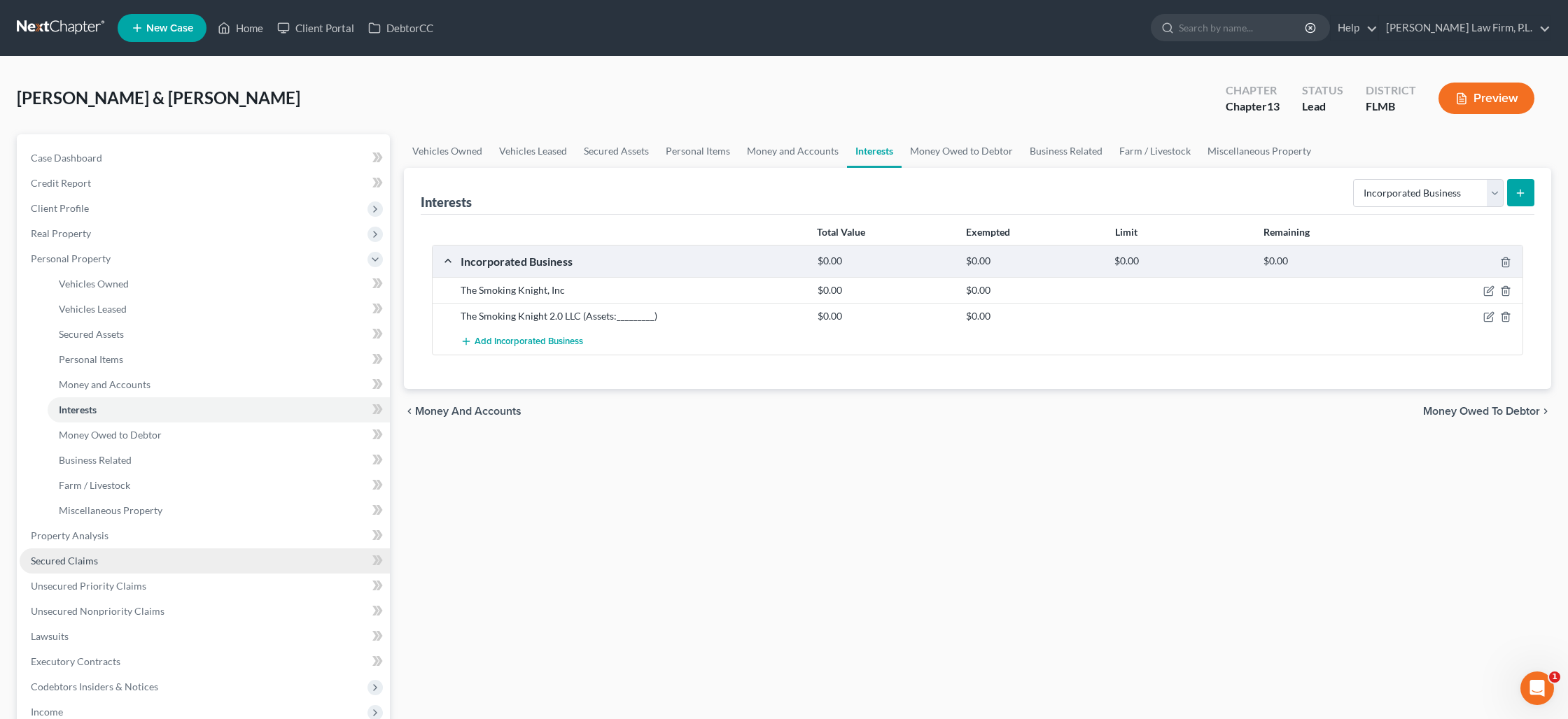
click at [96, 563] on span "Secured Claims" at bounding box center [64, 561] width 67 height 12
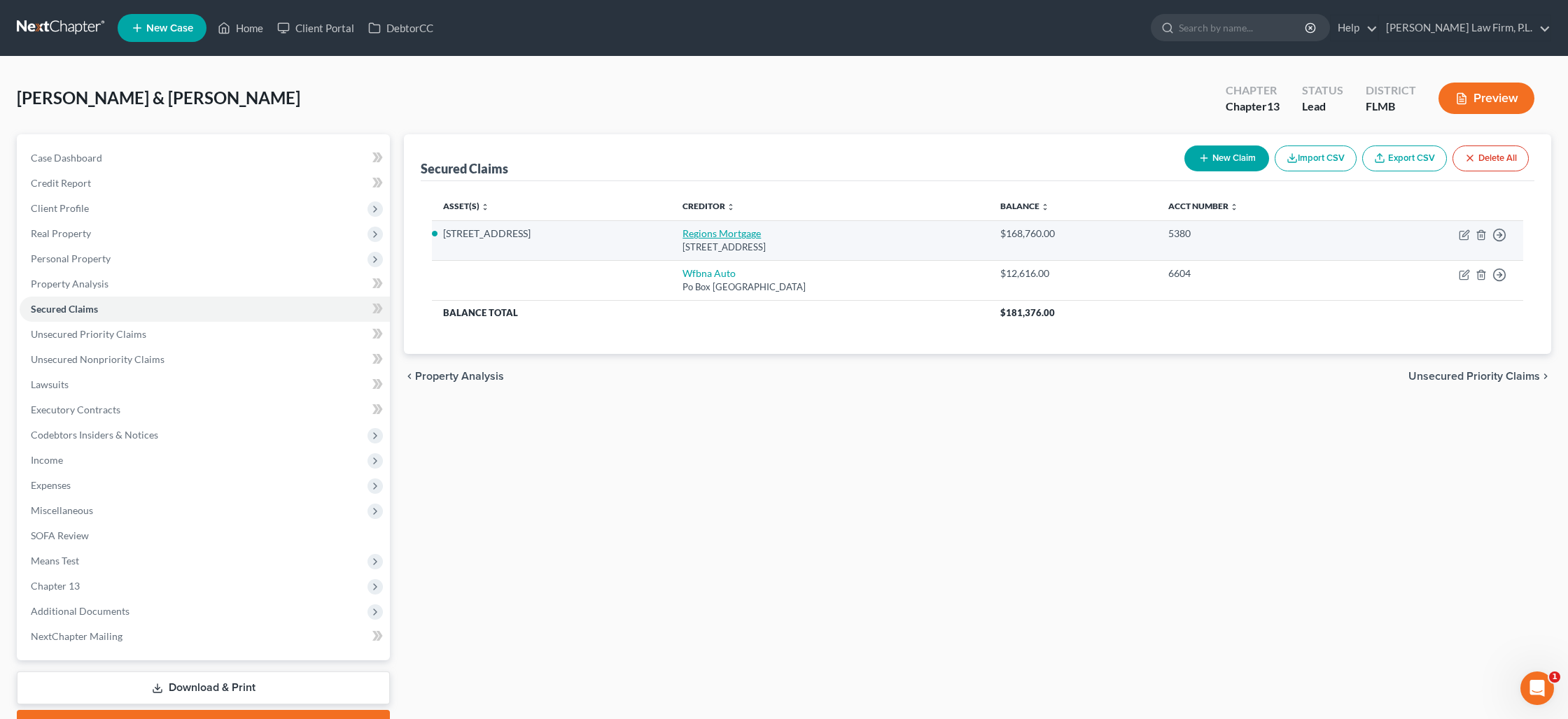
click at [699, 239] on link "Regions Mortgage" at bounding box center [721, 233] width 78 height 12
select select "25"
select select "3"
select select "2"
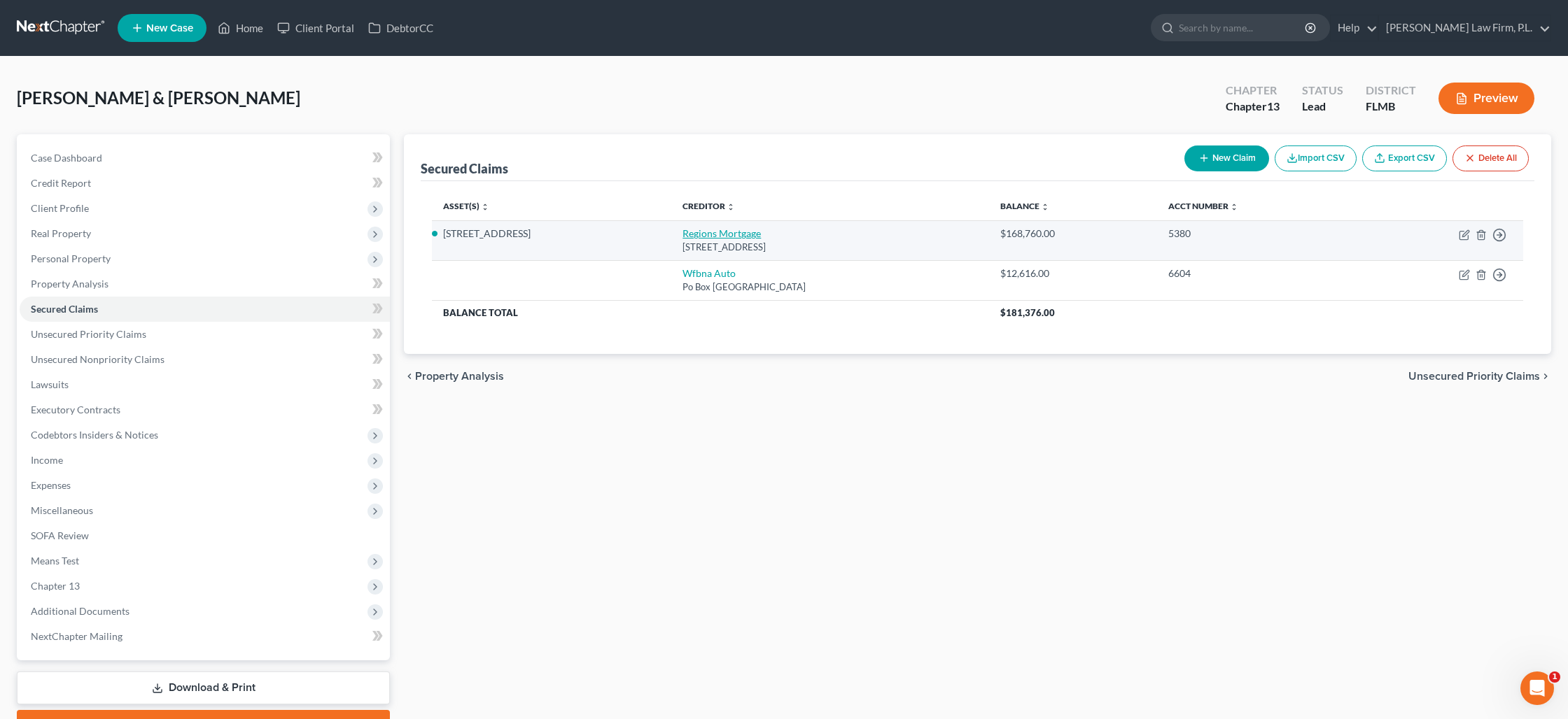
select select "2"
select select "0"
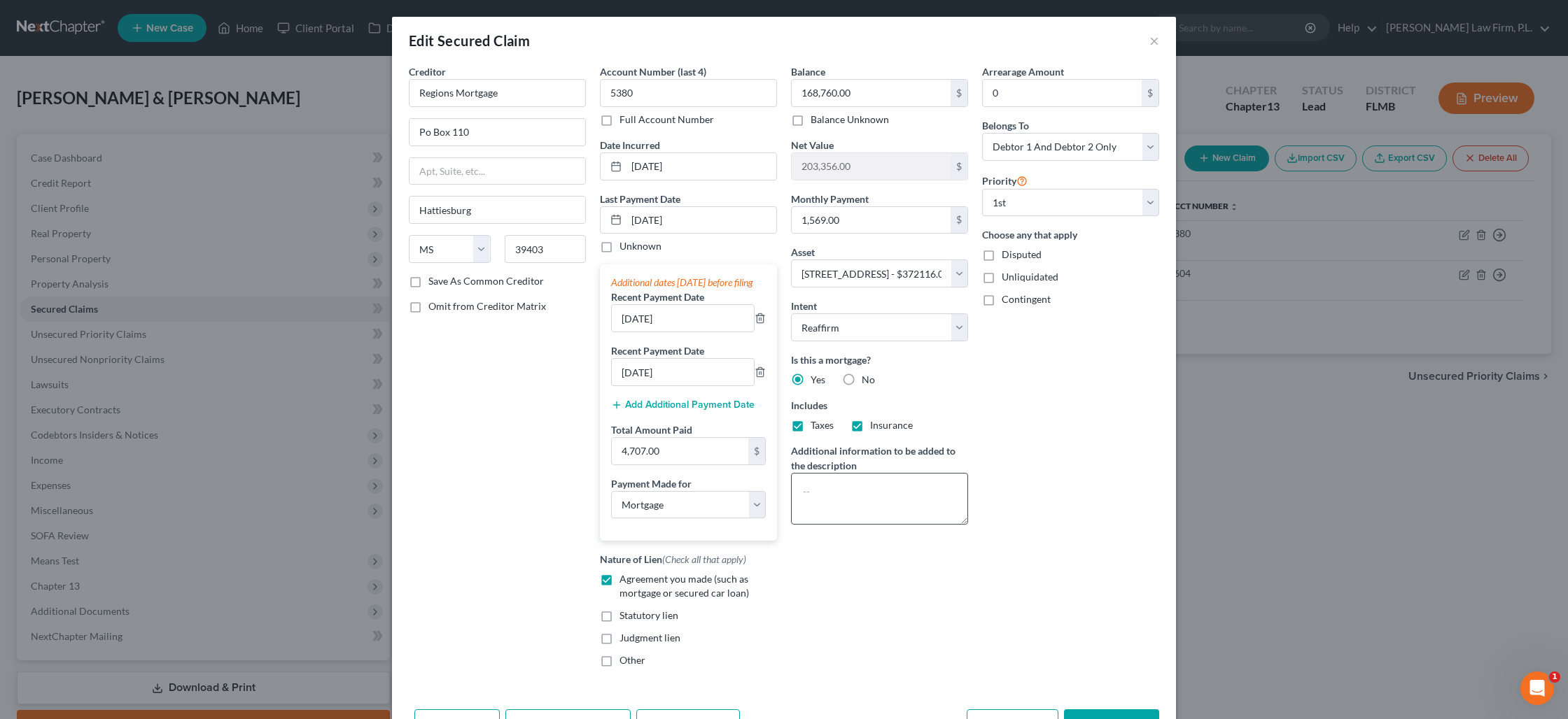
scroll to position [102, 0]
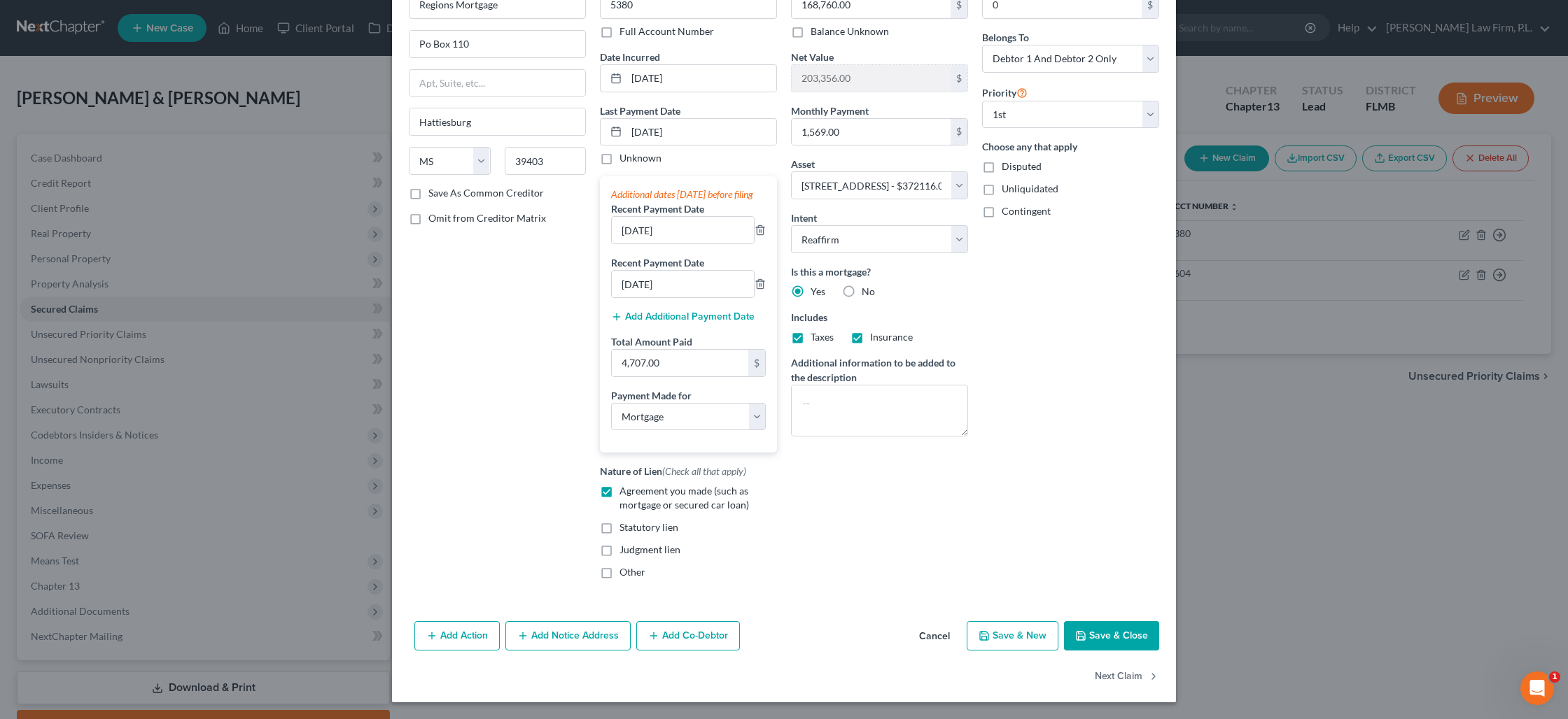
click at [1091, 639] on button "Save & Close" at bounding box center [1111, 635] width 96 height 29
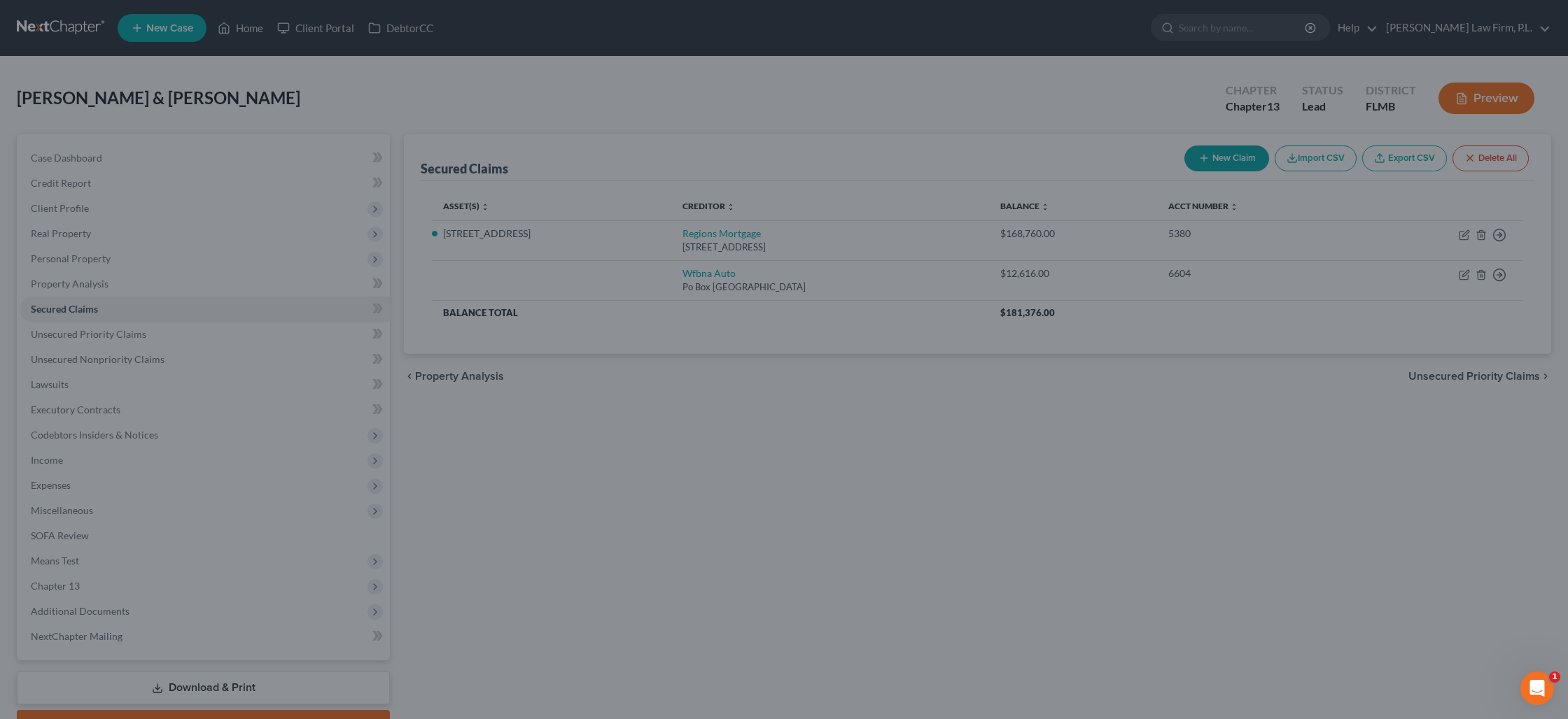
select select "3"
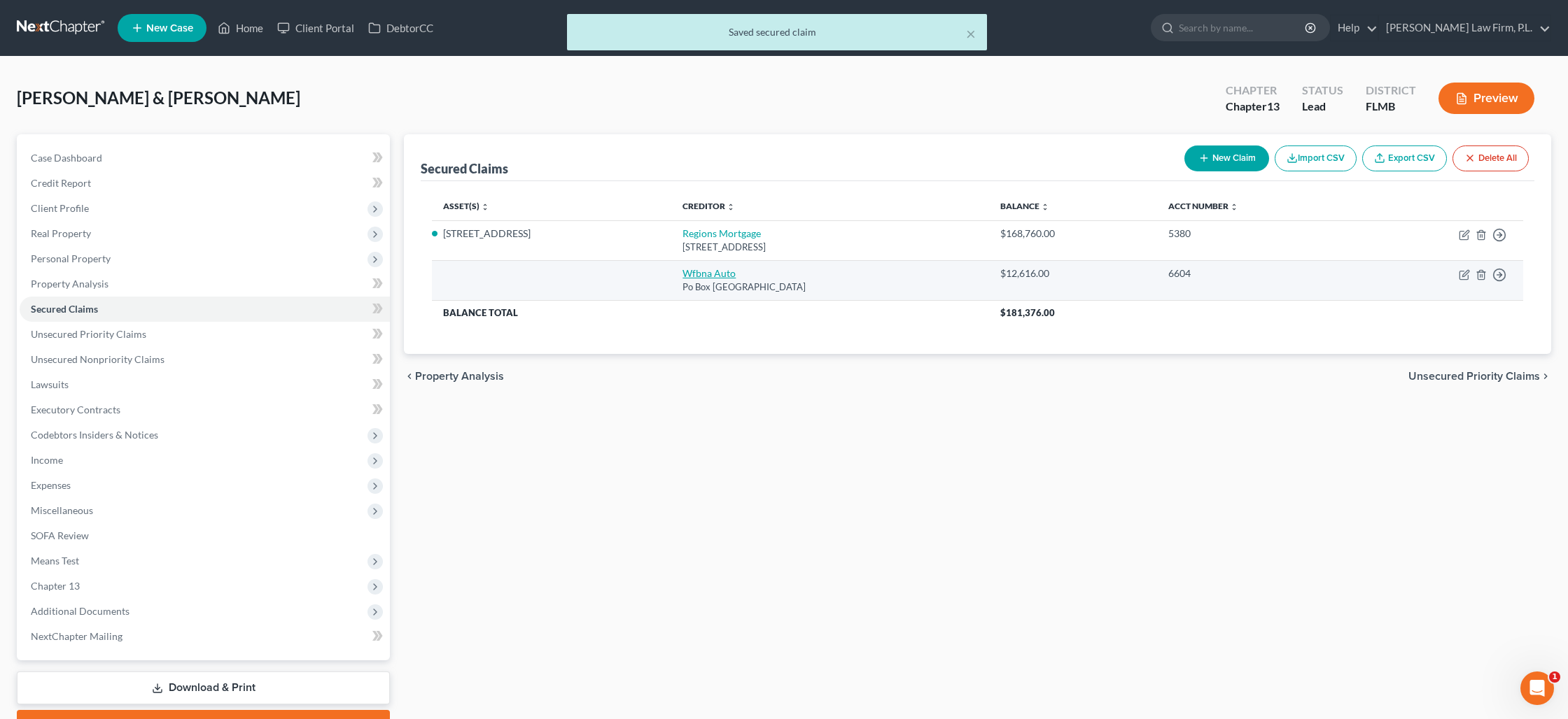
click at [700, 274] on link "Wfbna Auto" at bounding box center [708, 273] width 53 height 12
select select "28"
select select "0"
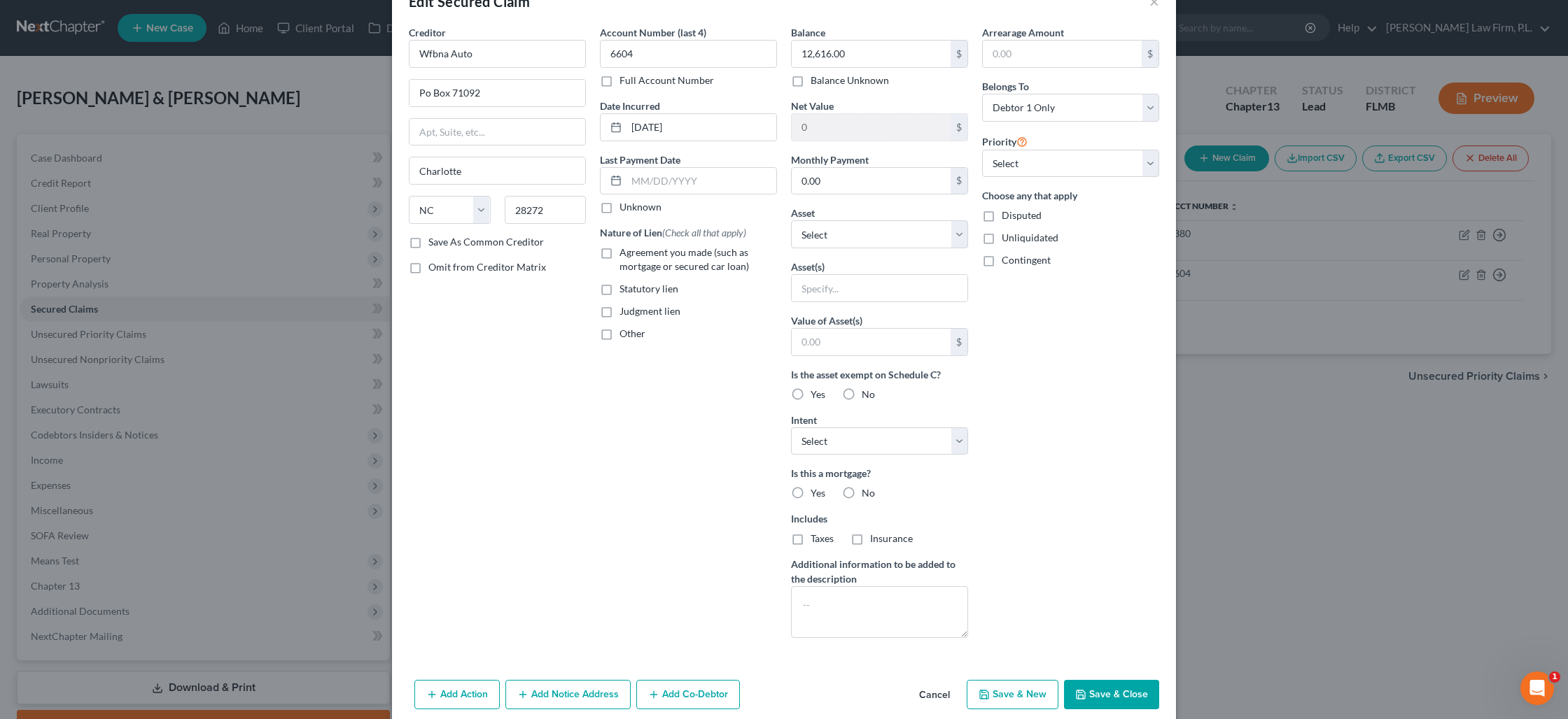
scroll to position [37, 0]
click at [1087, 693] on icon "button" at bounding box center [1080, 697] width 11 height 11
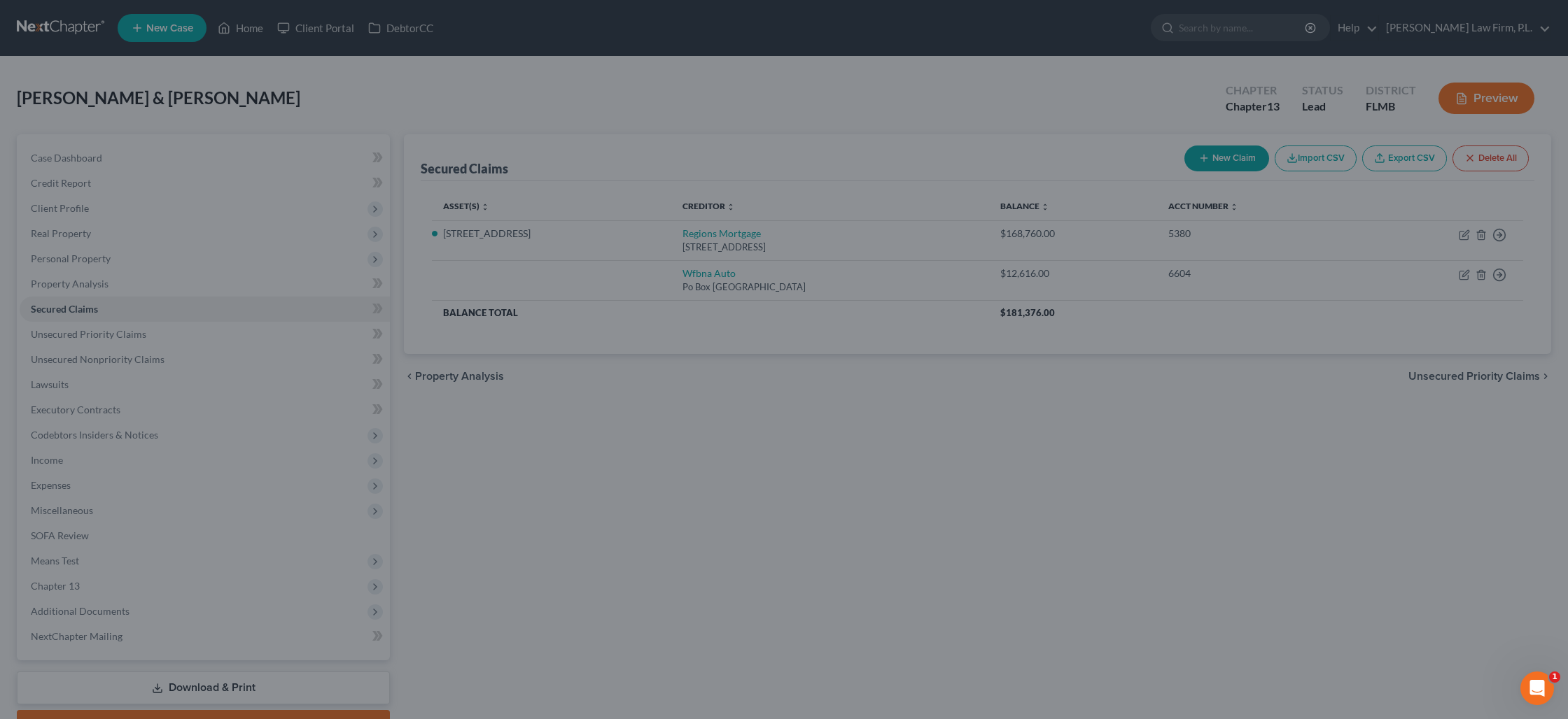
scroll to position [0, 0]
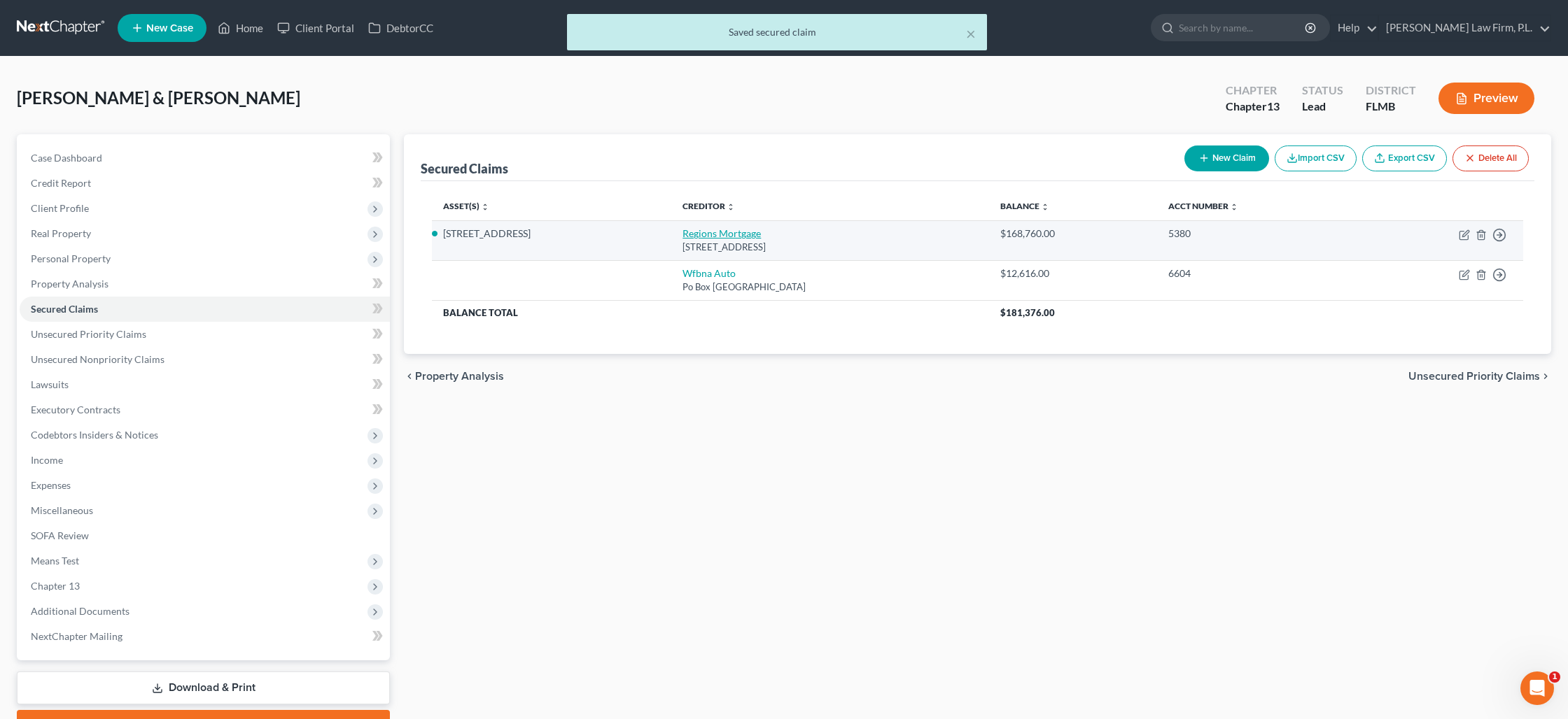
click at [719, 236] on link "Regions Mortgage" at bounding box center [721, 233] width 78 height 12
select select "25"
select select "3"
select select "2"
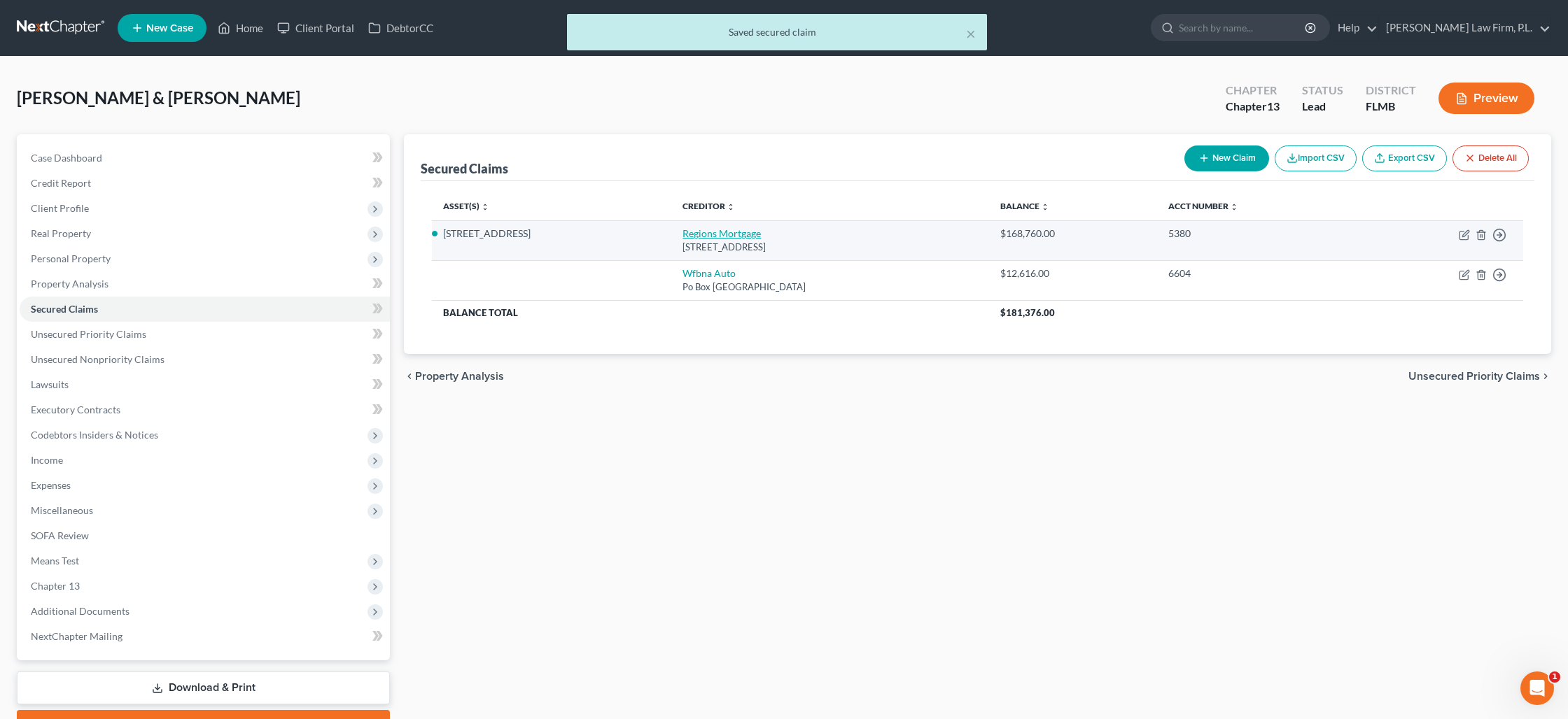
select select "0"
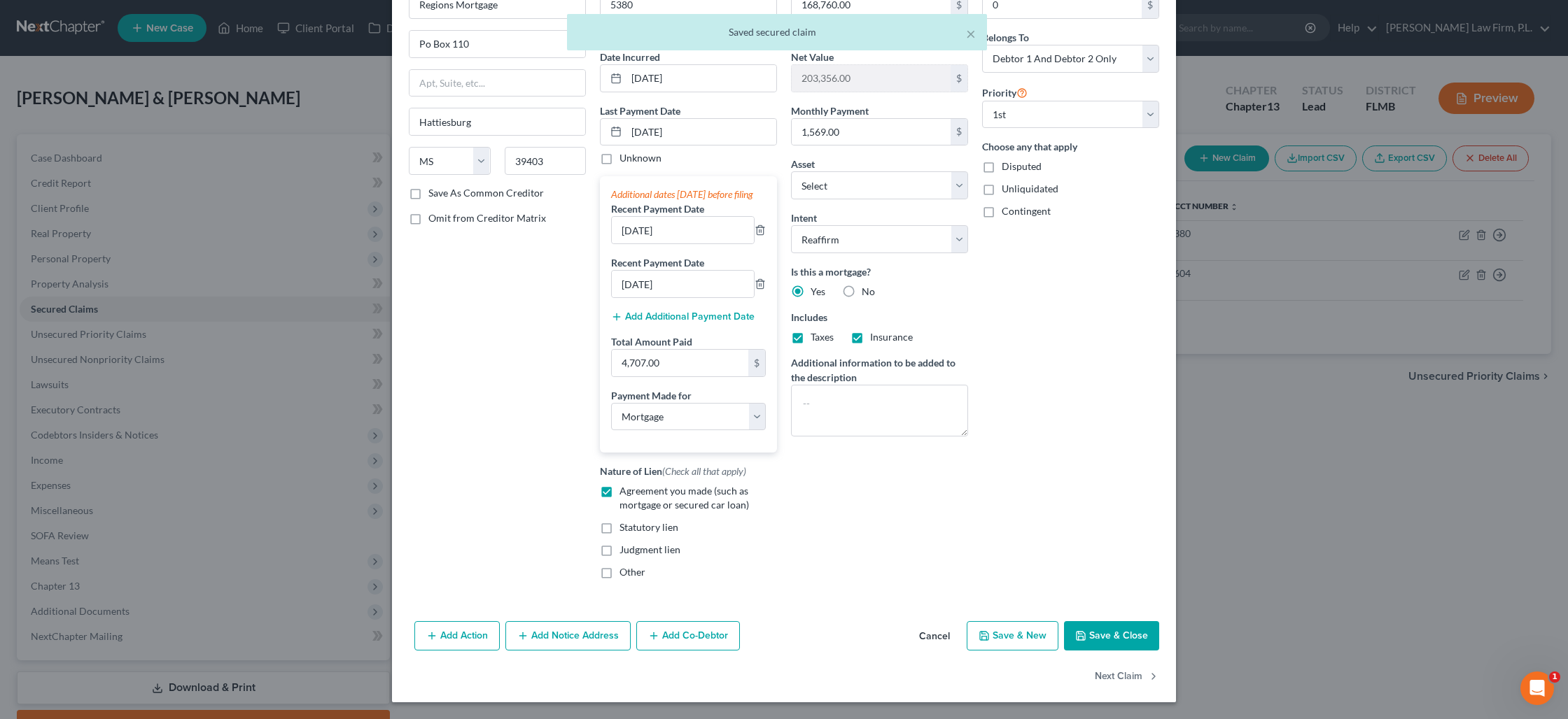
scroll to position [102, 0]
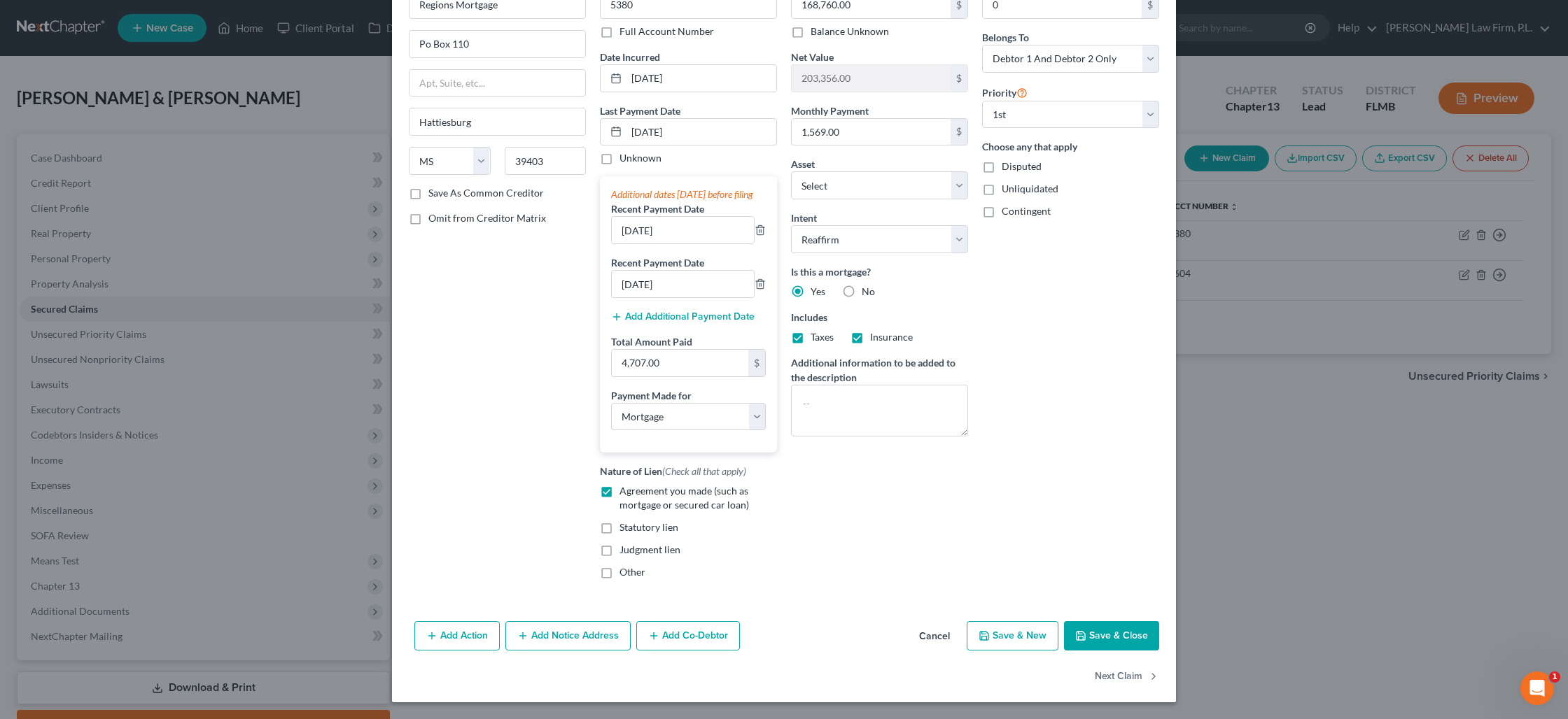
click at [1086, 632] on icon "button" at bounding box center [1080, 635] width 11 height 11
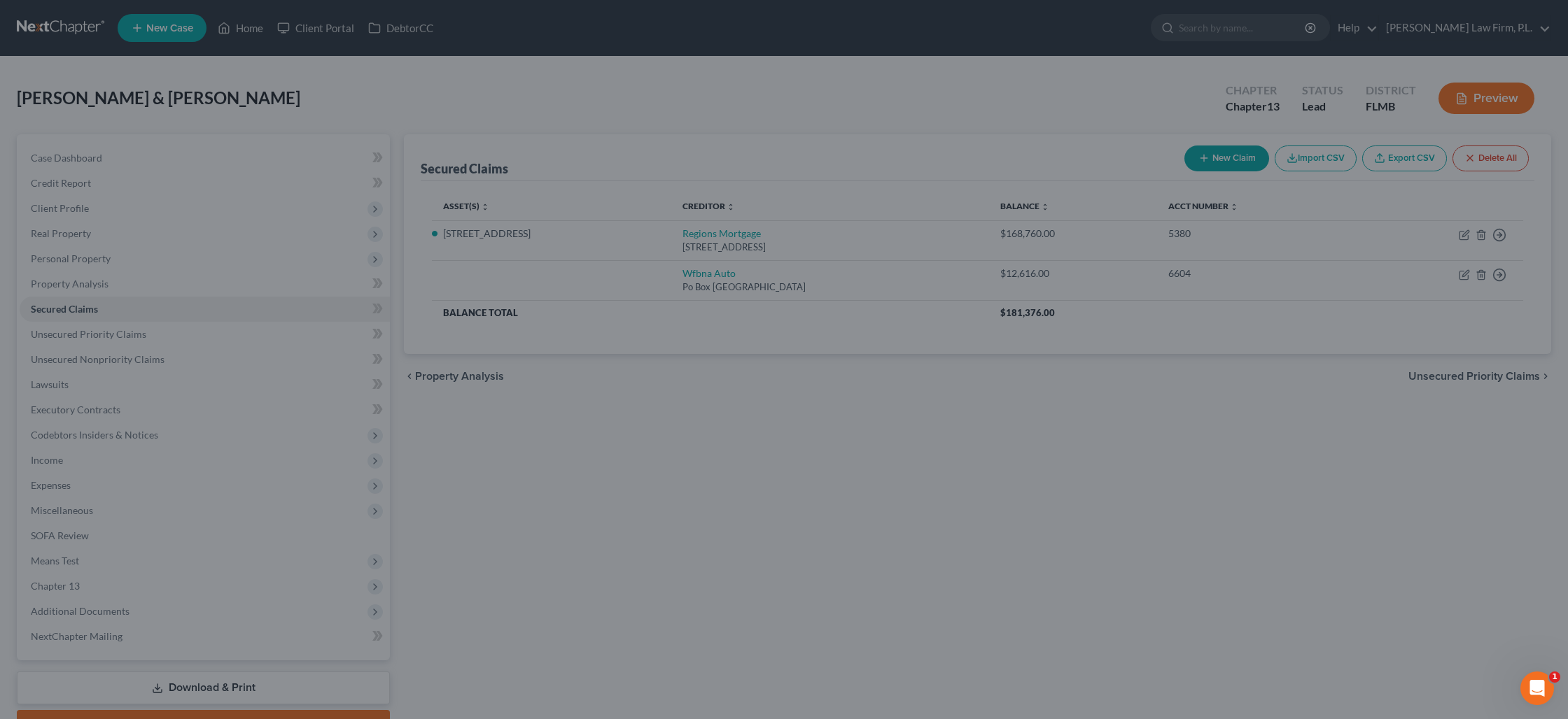
select select "3"
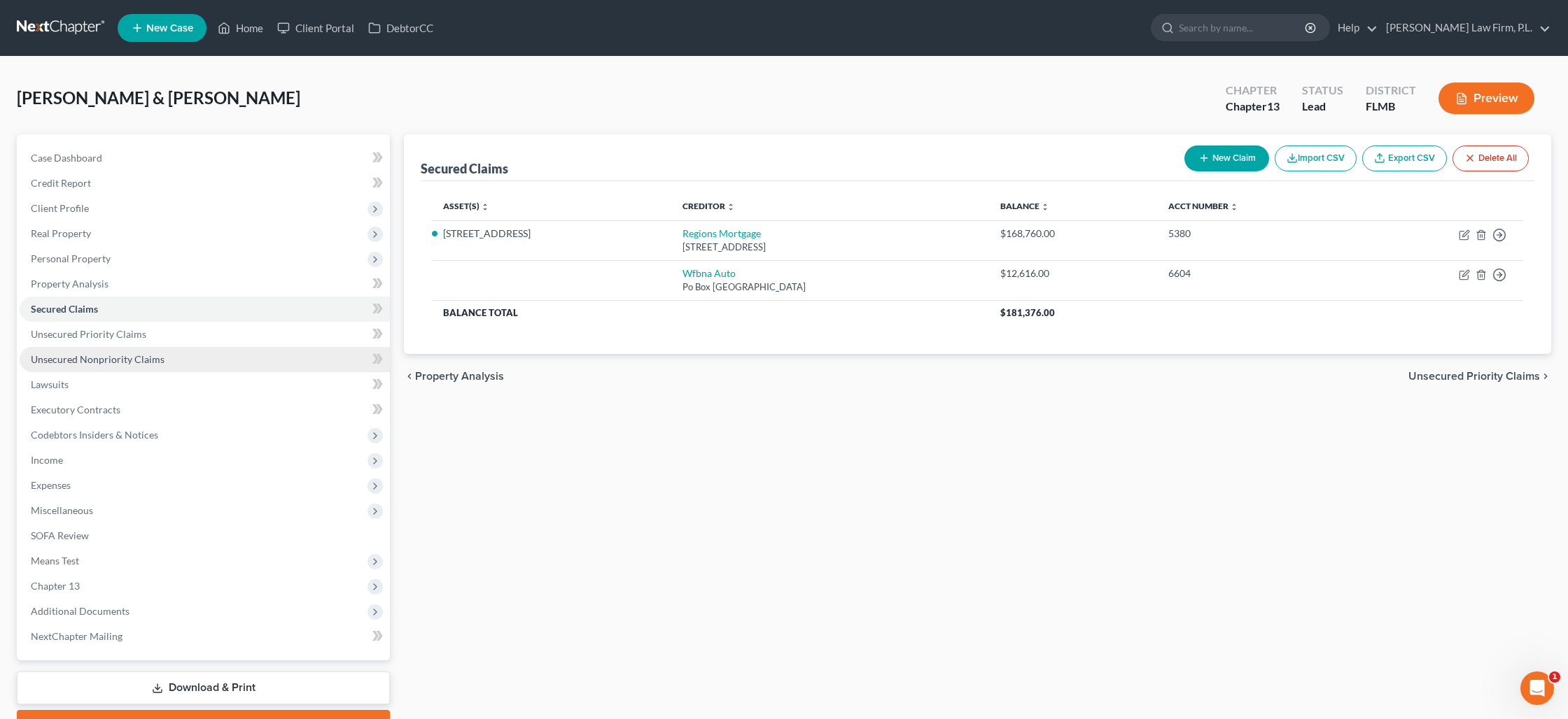
click at [133, 354] on span "Unsecured Nonpriority Claims" at bounding box center [97, 360] width 134 height 12
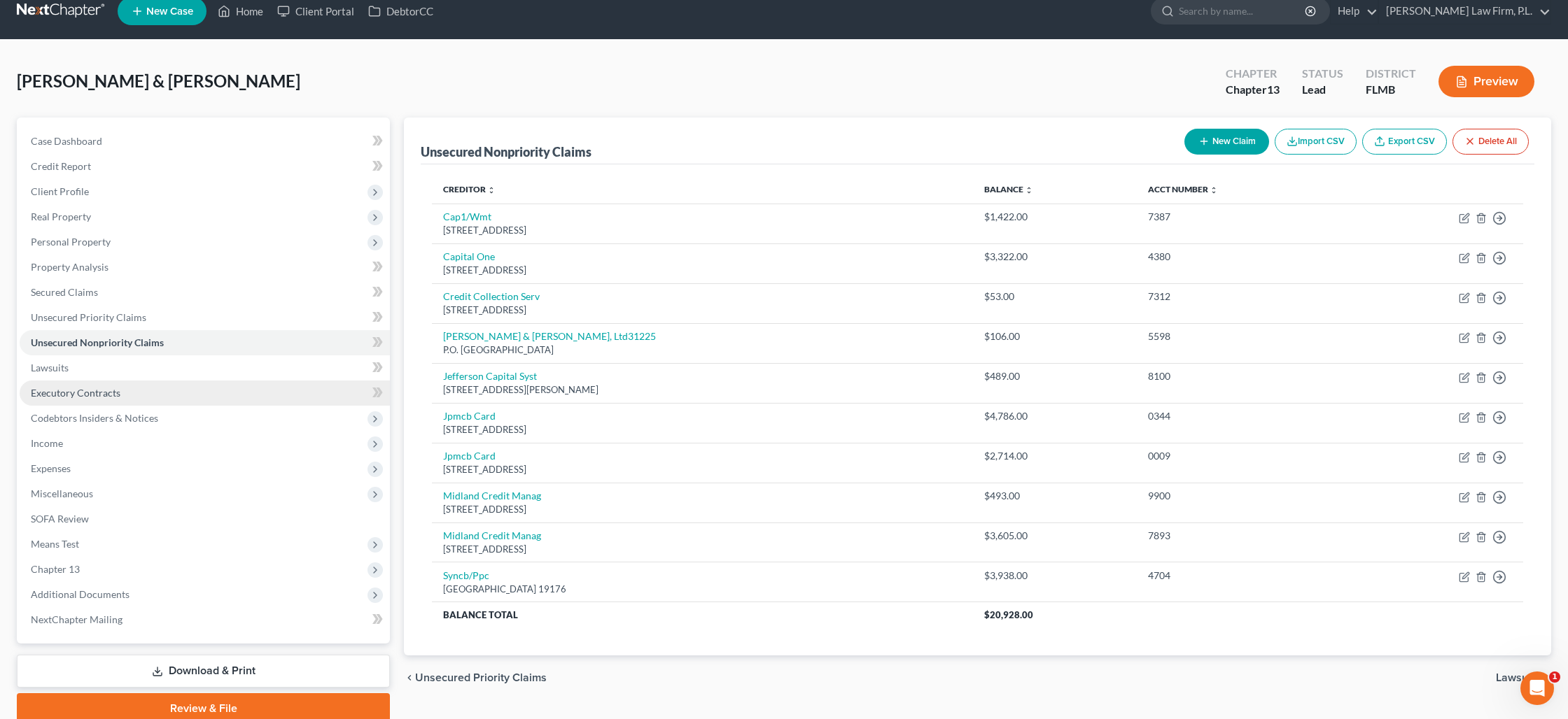
scroll to position [20, 0]
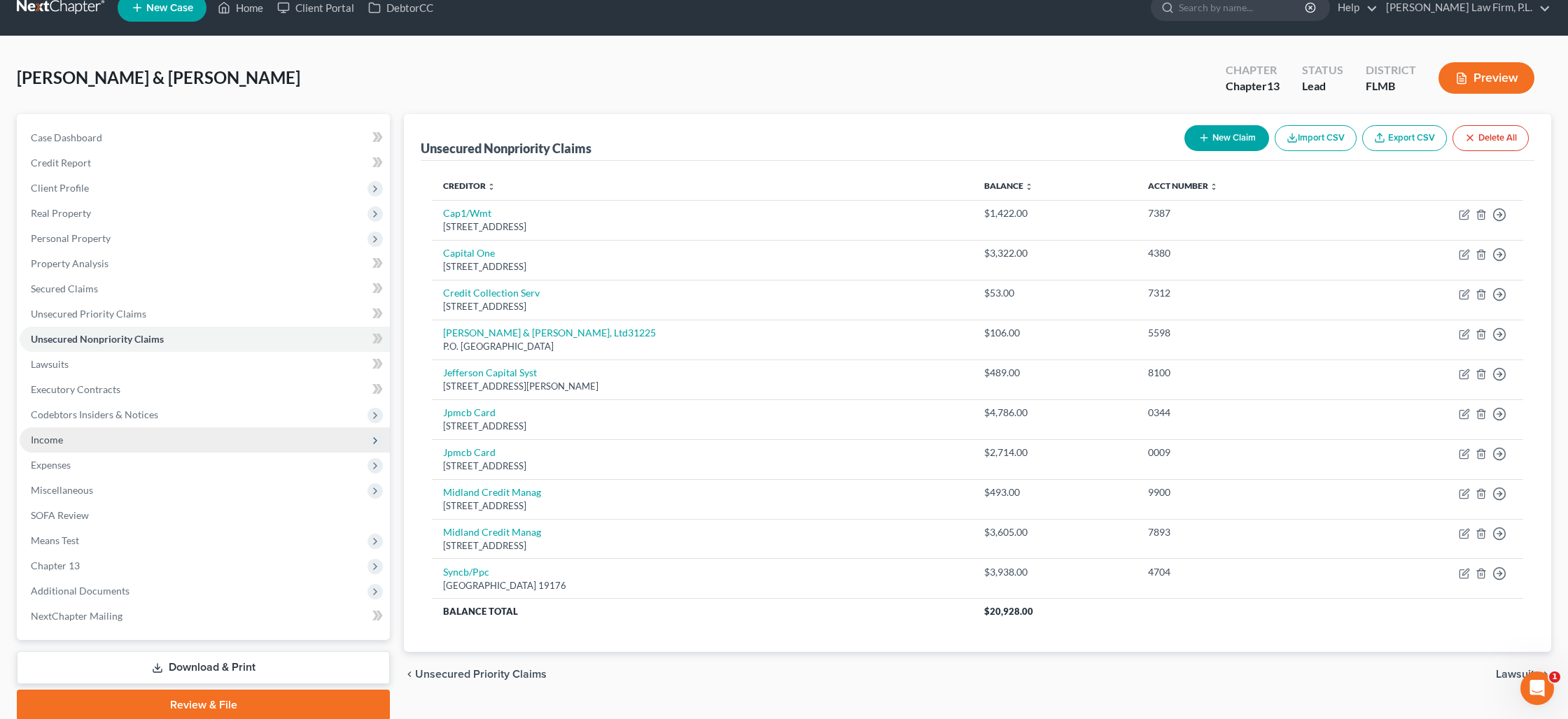
click at [69, 443] on span "Income" at bounding box center [204, 440] width 370 height 25
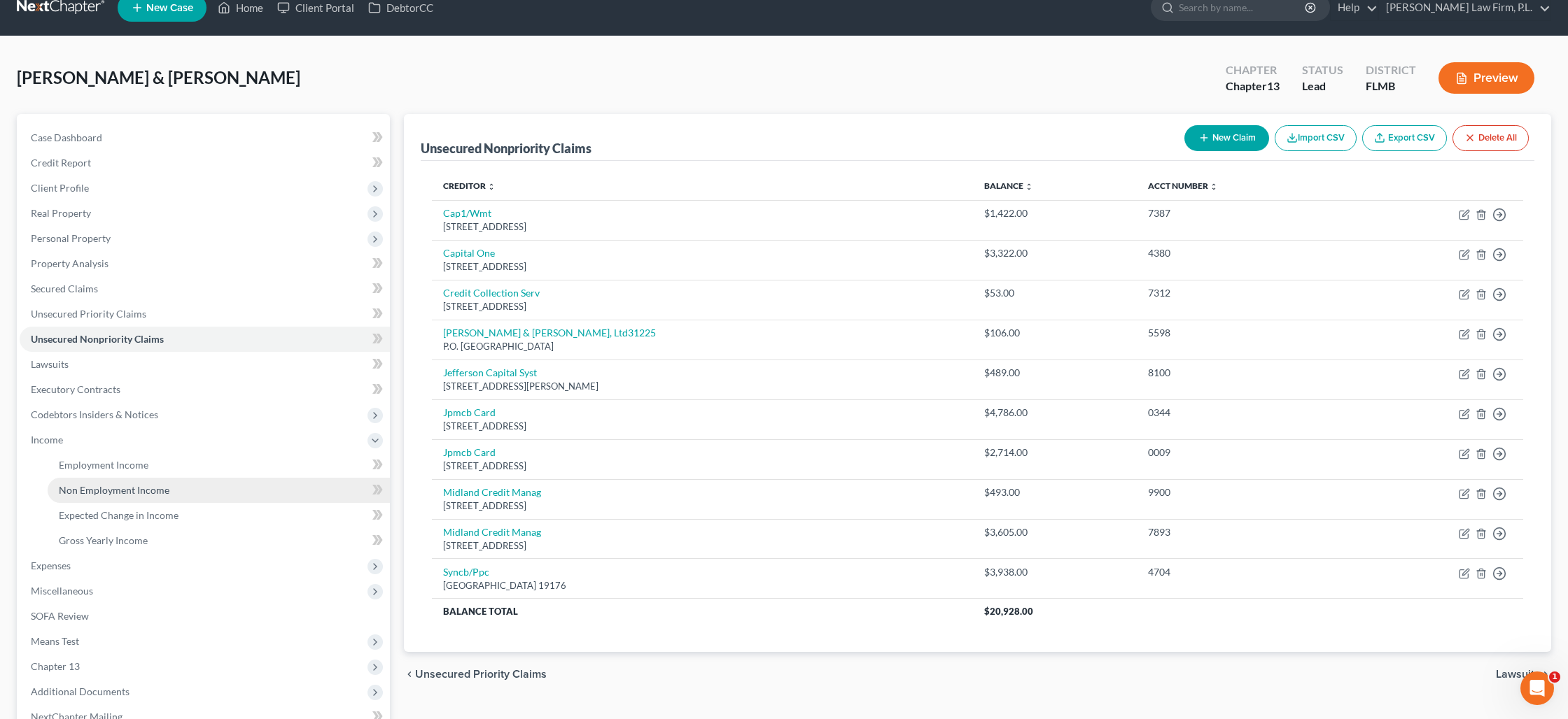
scroll to position [25, 0]
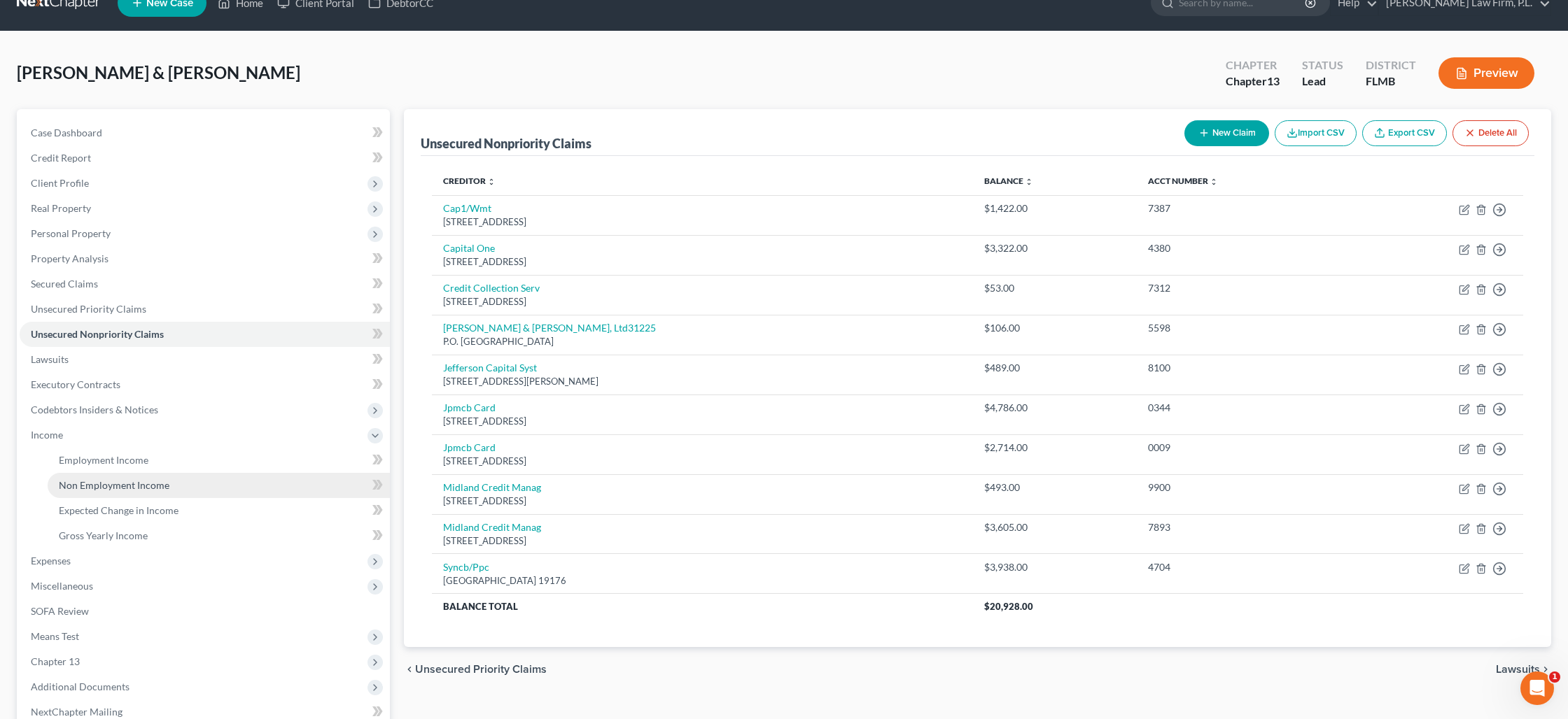
click at [107, 489] on span "Non Employment Income" at bounding box center [114, 485] width 110 height 12
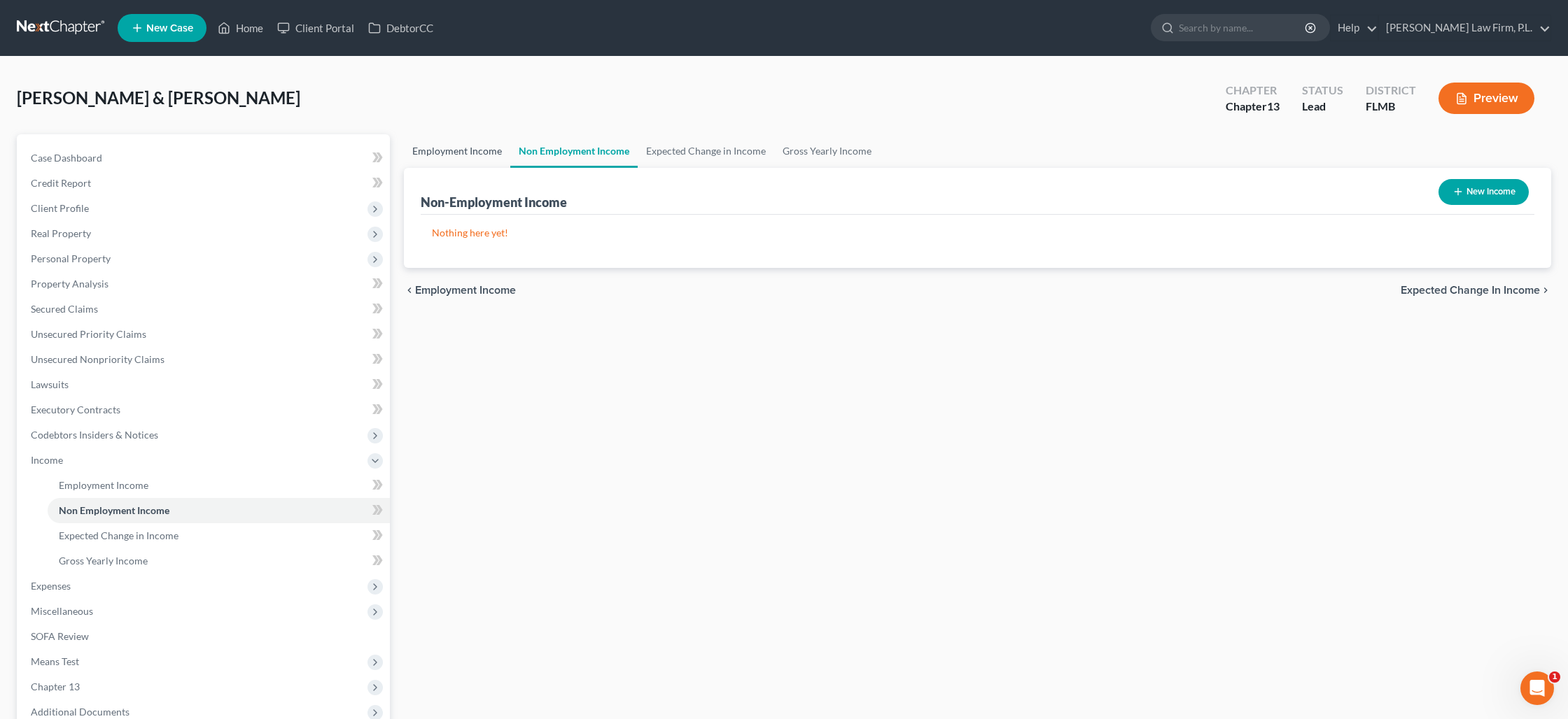
click at [487, 152] on link "Employment Income" at bounding box center [457, 151] width 107 height 34
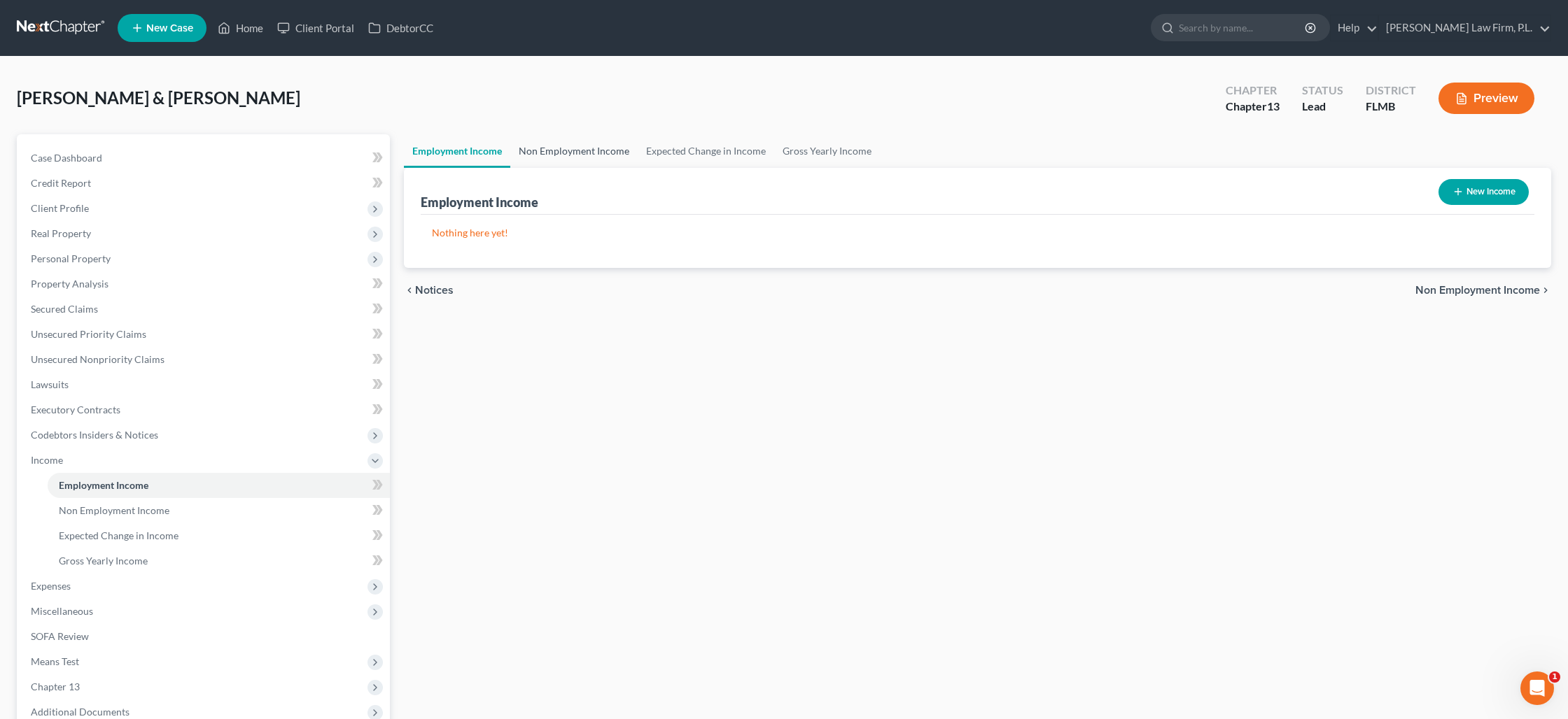
click at [555, 151] on link "Non Employment Income" at bounding box center [574, 151] width 128 height 34
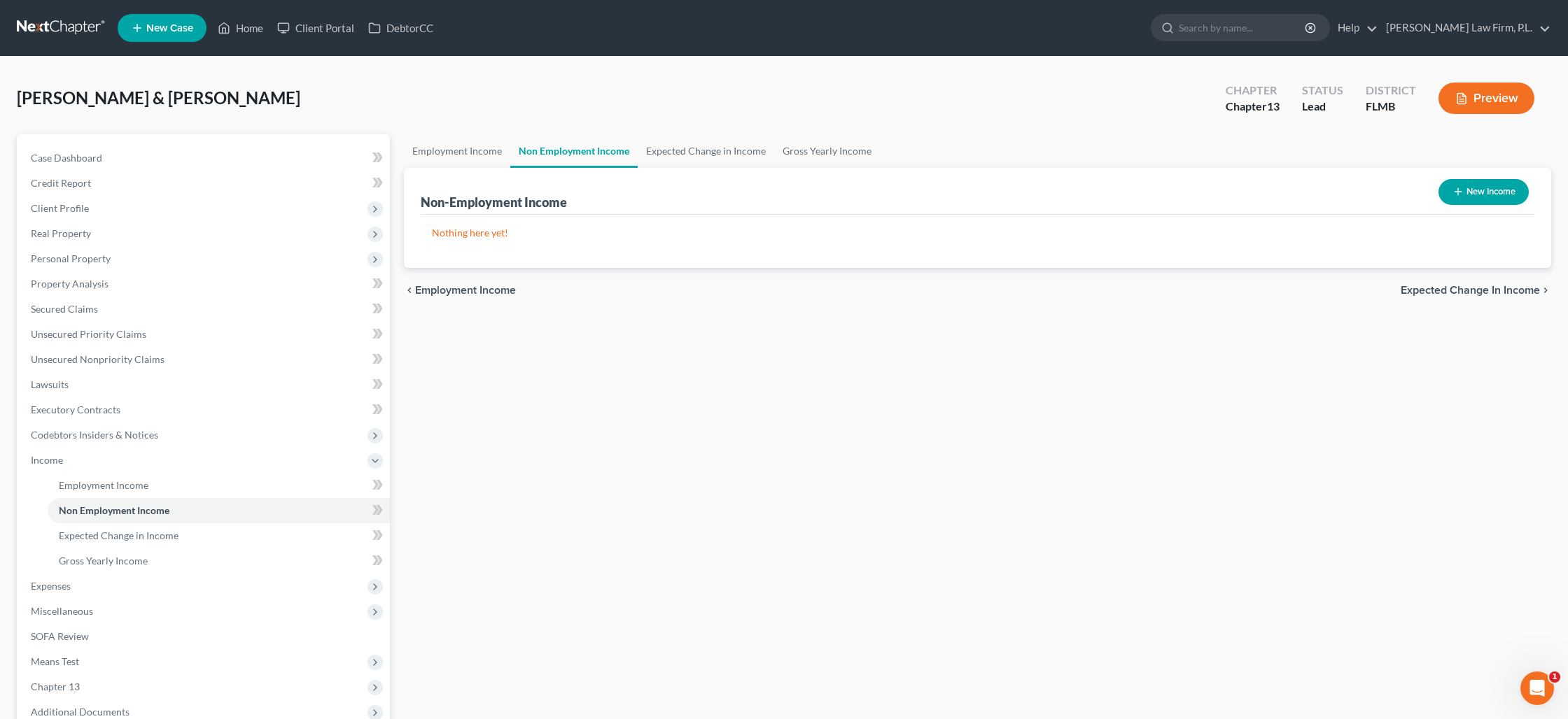
click at [1469, 195] on button "New Income" at bounding box center [1483, 192] width 90 height 26
select select "0"
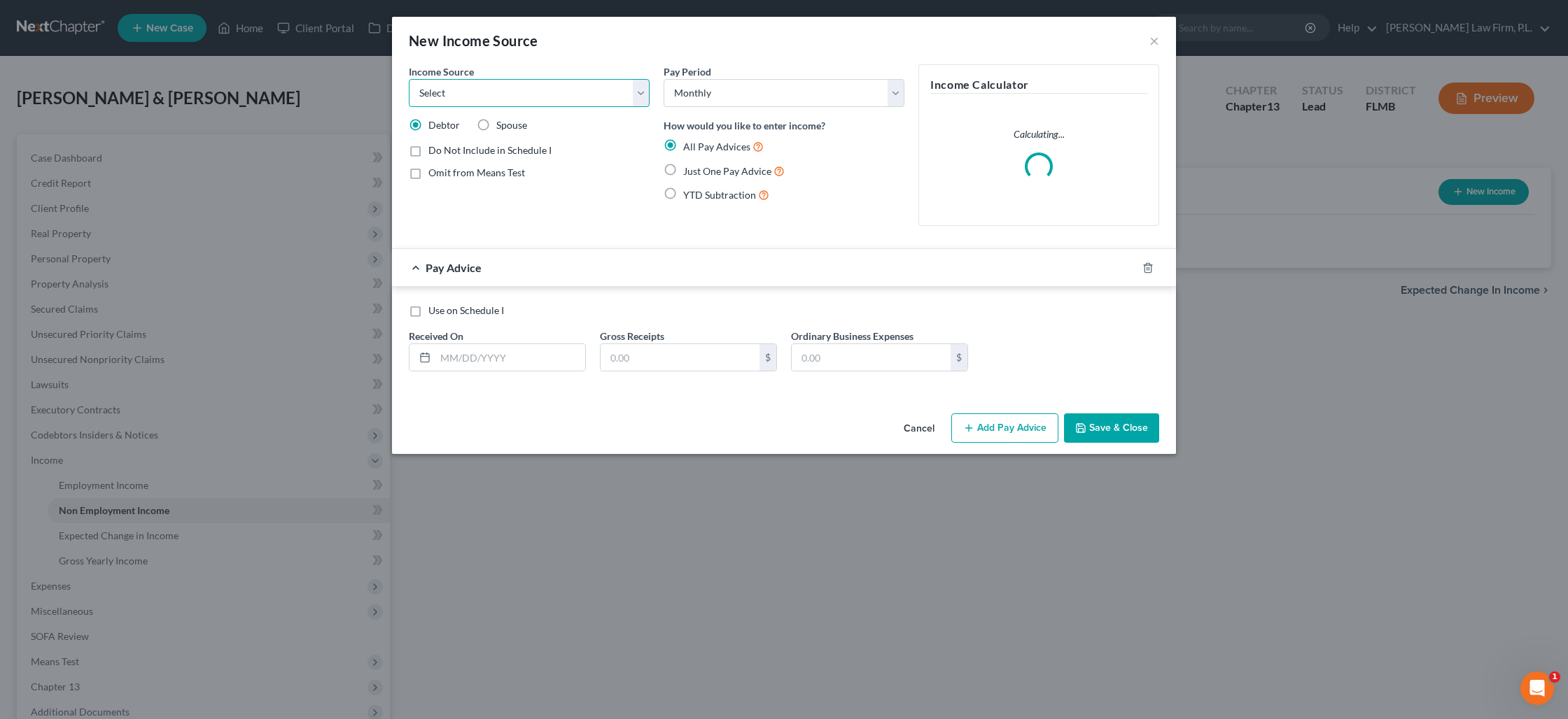
click at [506, 94] on select "Select Unemployment Disability (from employer) Pension Retirement Social Securi…" at bounding box center [529, 93] width 241 height 28
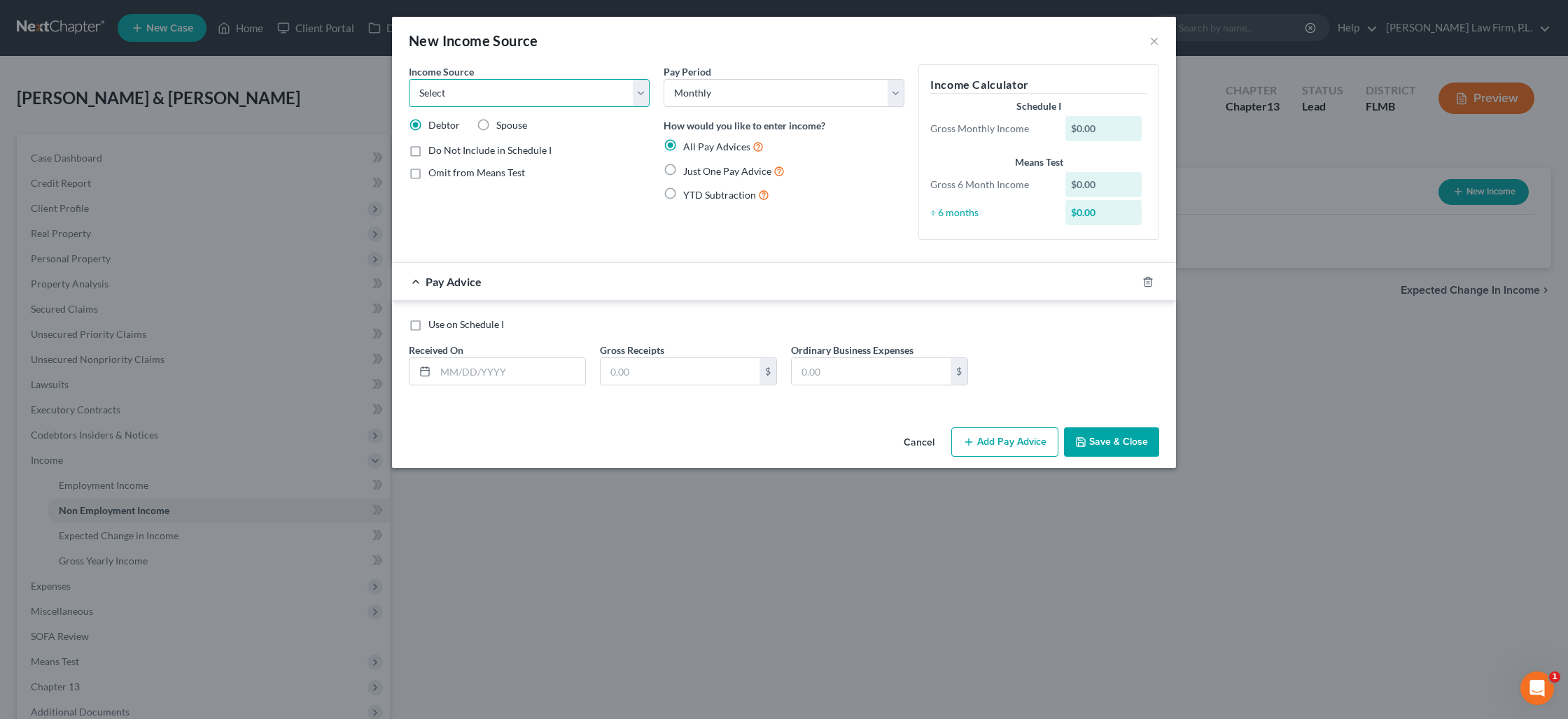
select select "10"
click at [409, 79] on select "Select Unemployment Disability (from employer) Pension Retirement Social Securi…" at bounding box center [529, 93] width 241 height 28
click at [705, 90] on select "Select Monthly Twice Monthly Every Other Week Weekly" at bounding box center [784, 93] width 241 height 28
click at [428, 201] on label "Add Business information to Schedule I" at bounding box center [513, 198] width 170 height 14
click at [434, 200] on input "Add Business information to Schedule I" at bounding box center [438, 195] width 9 height 9
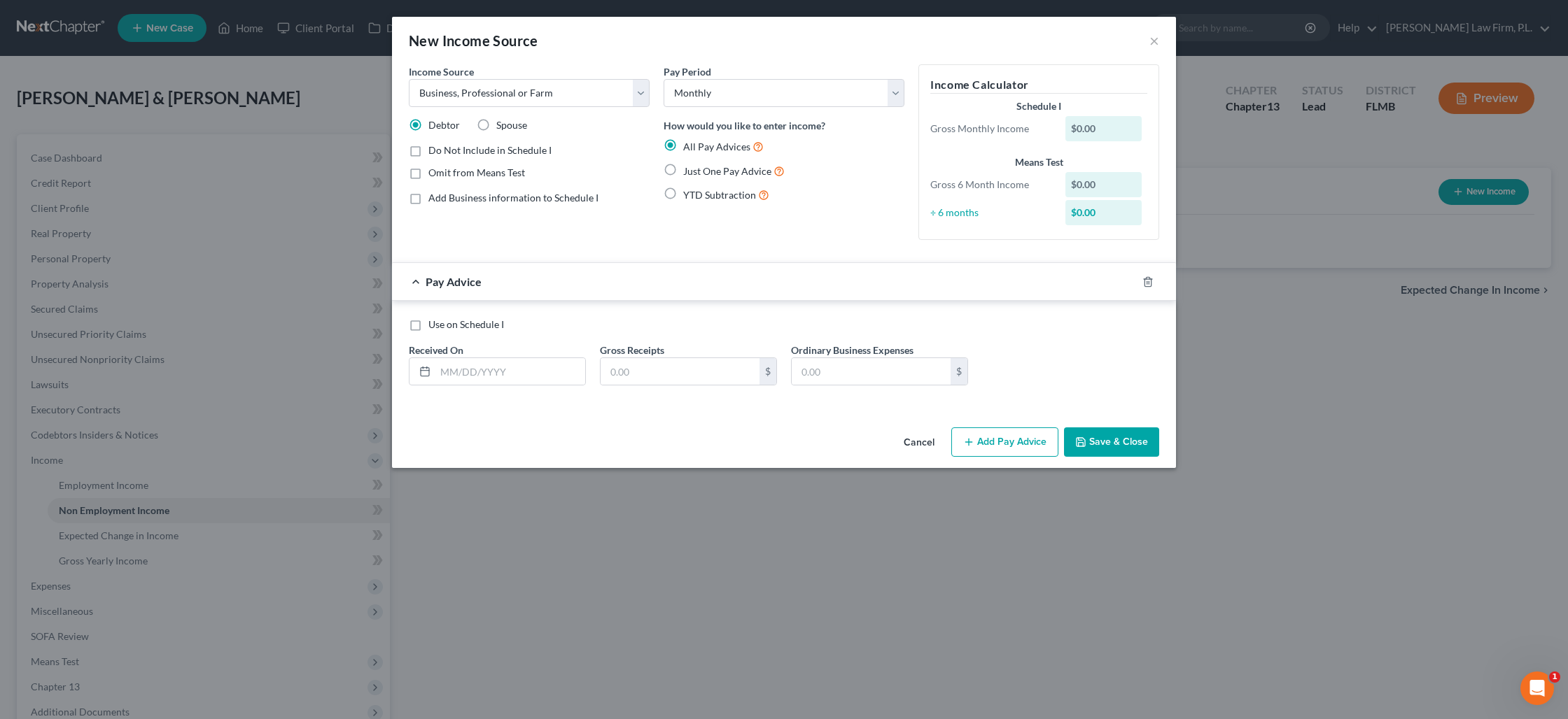
checkbox input "true"
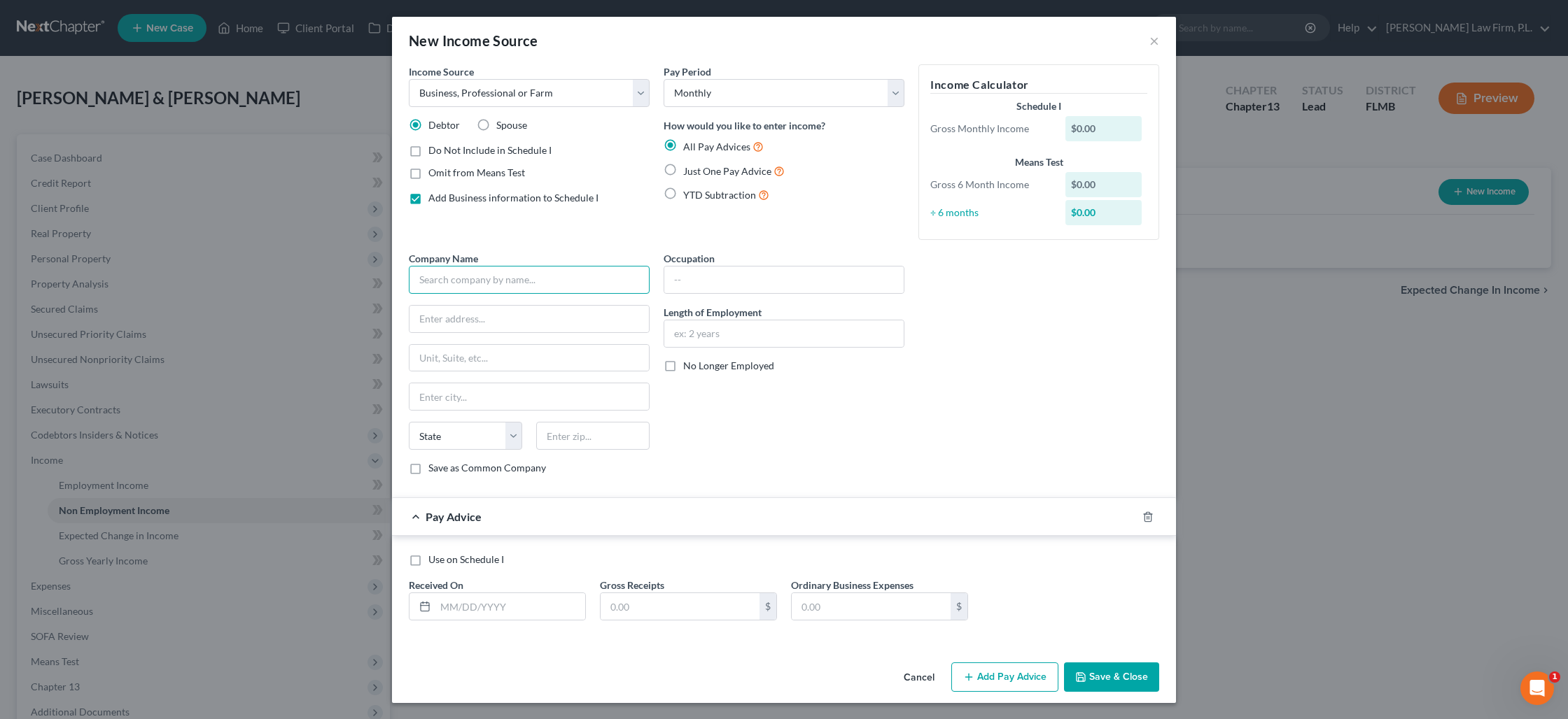
click at [493, 274] on input "text" at bounding box center [529, 280] width 241 height 28
type input "Smoking Knight 2.0 LLC"
type input "[STREET_ADDRESS]"
type input "33948"
type input "[GEOGRAPHIC_DATA]"
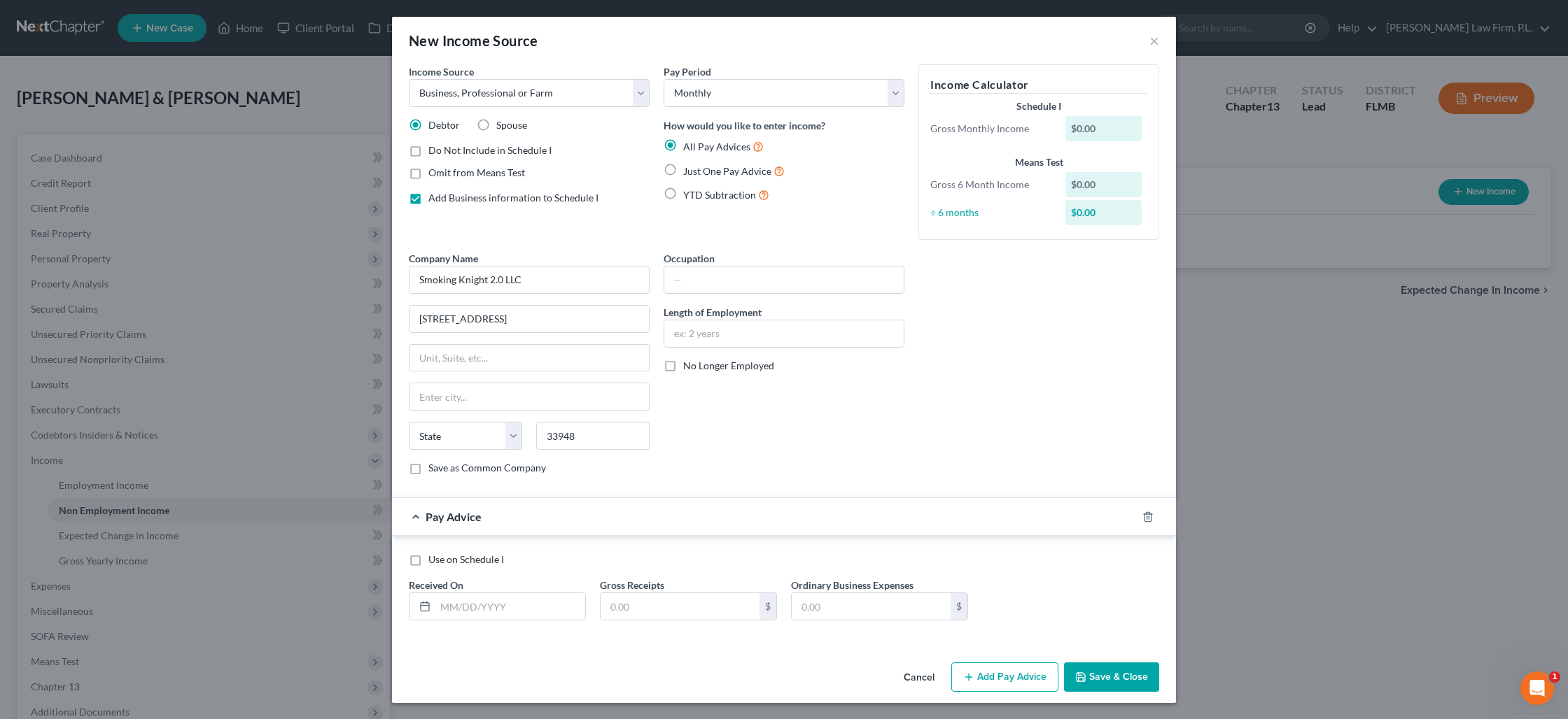
select select "9"
click at [716, 285] on input "text" at bounding box center [784, 280] width 240 height 27
click at [1034, 404] on div "Company Name * Smoking Knight 2.0 LLC [GEOGRAPHIC_DATA] [GEOGRAPHIC_DATA] [US_S…" at bounding box center [784, 368] width 764 height 235
click at [737, 291] on input "text" at bounding box center [784, 280] width 240 height 27
type input "Owner"
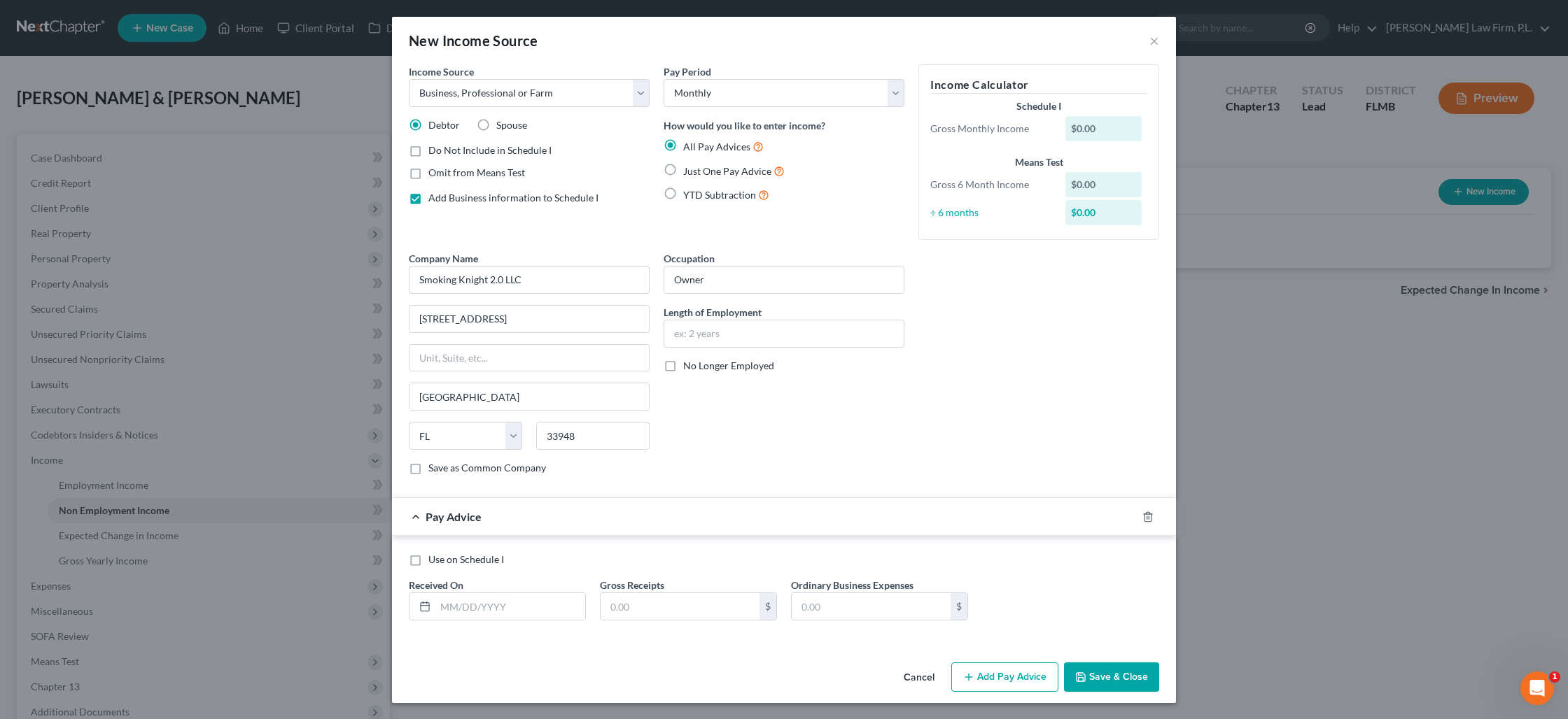
click at [1099, 675] on button "Save & Close" at bounding box center [1111, 676] width 96 height 29
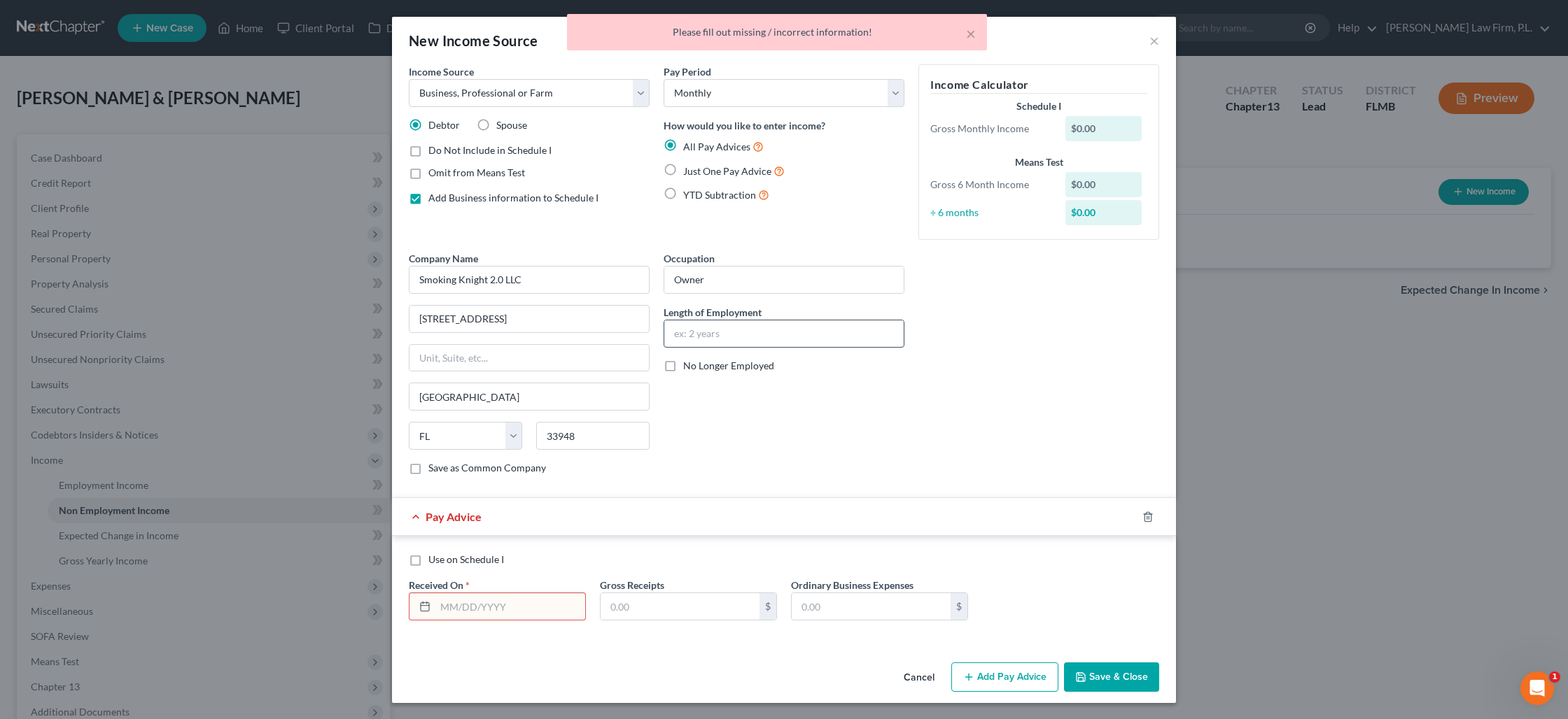
click at [725, 332] on input "text" at bounding box center [784, 334] width 240 height 27
click at [803, 243] on div "Pay Period Select Monthly Twice Monthly Every Other Week Weekly How would you l…" at bounding box center [784, 157] width 254 height 186
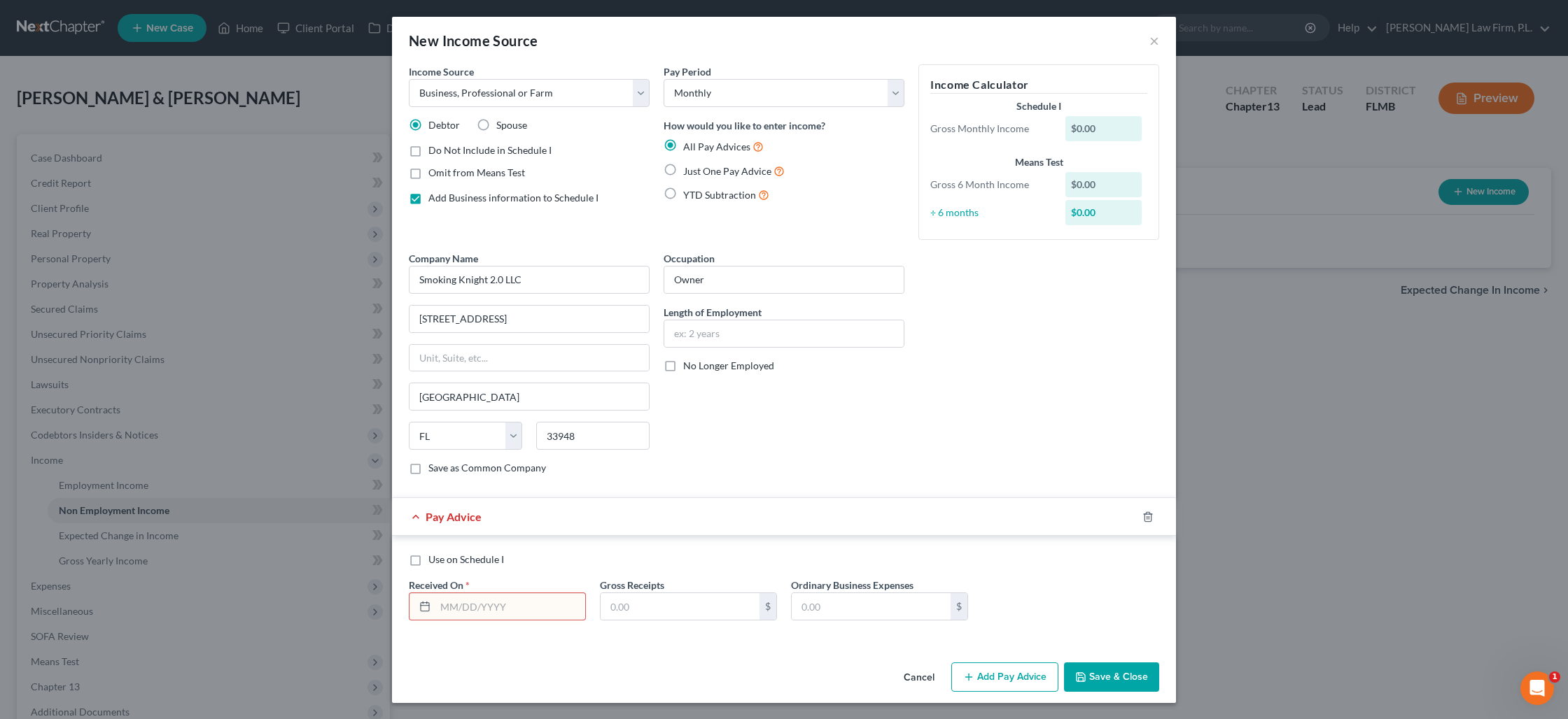
click at [476, 607] on input "text" at bounding box center [510, 606] width 150 height 27
click at [479, 605] on input "07/01/202" at bounding box center [510, 606] width 150 height 27
type input "[DATE]"
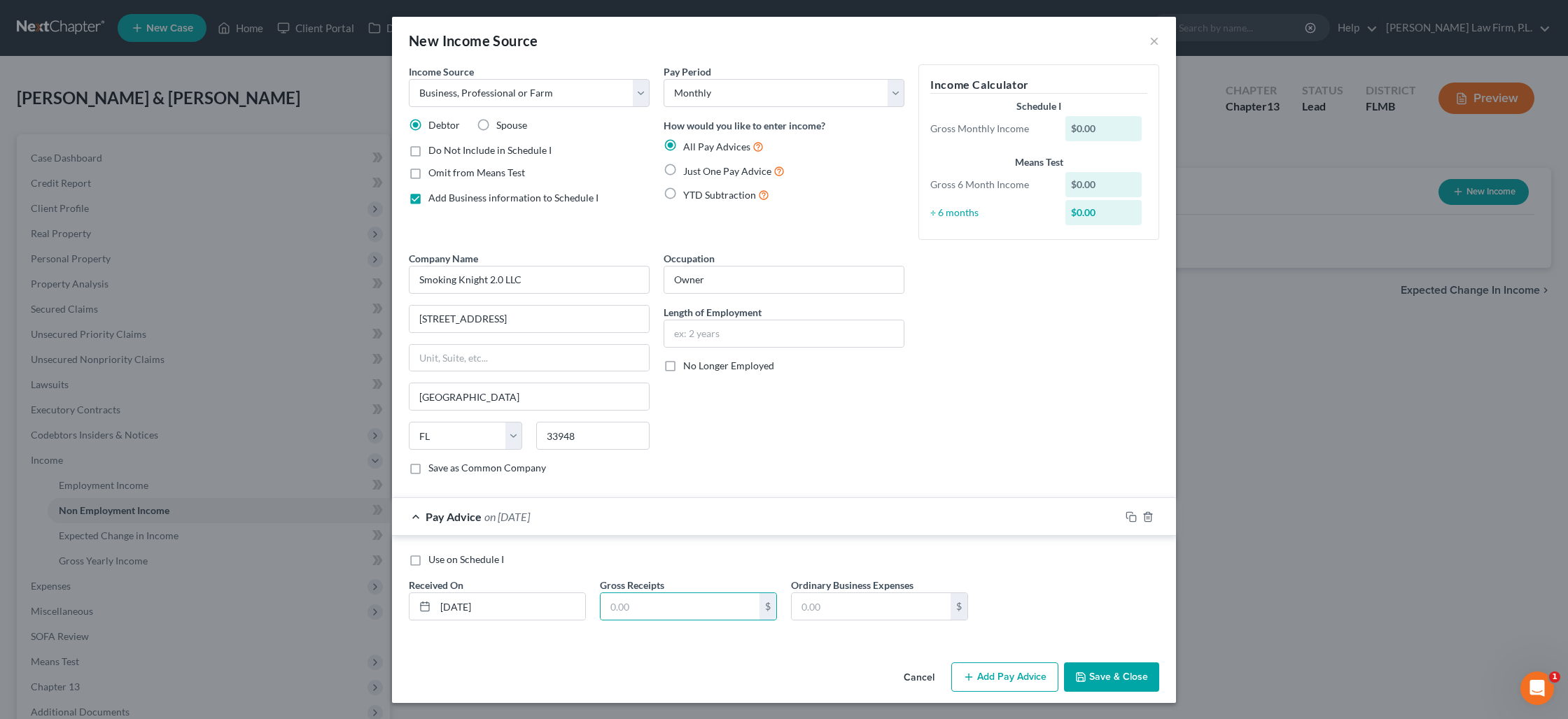
click at [1131, 671] on button "Save & Close" at bounding box center [1111, 676] width 96 height 29
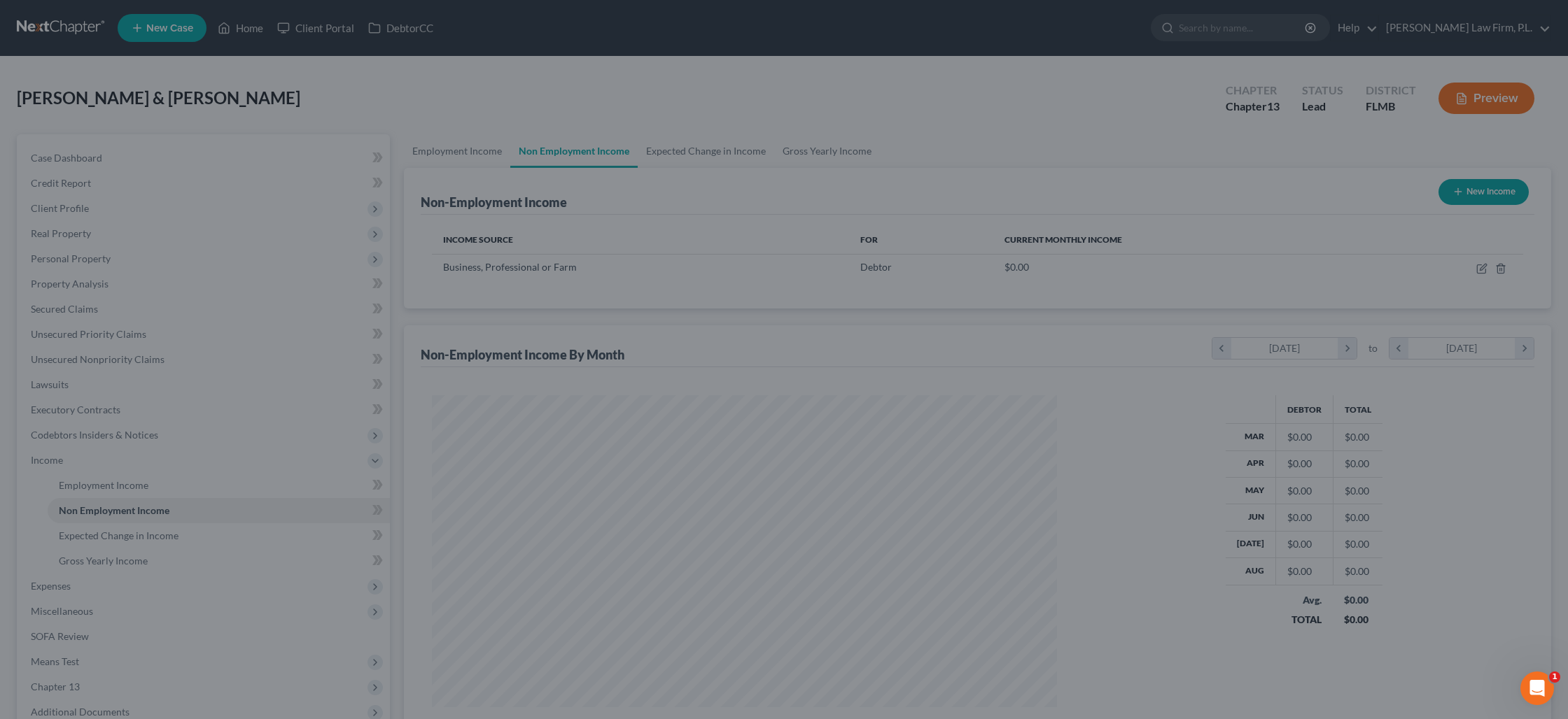
scroll to position [312, 652]
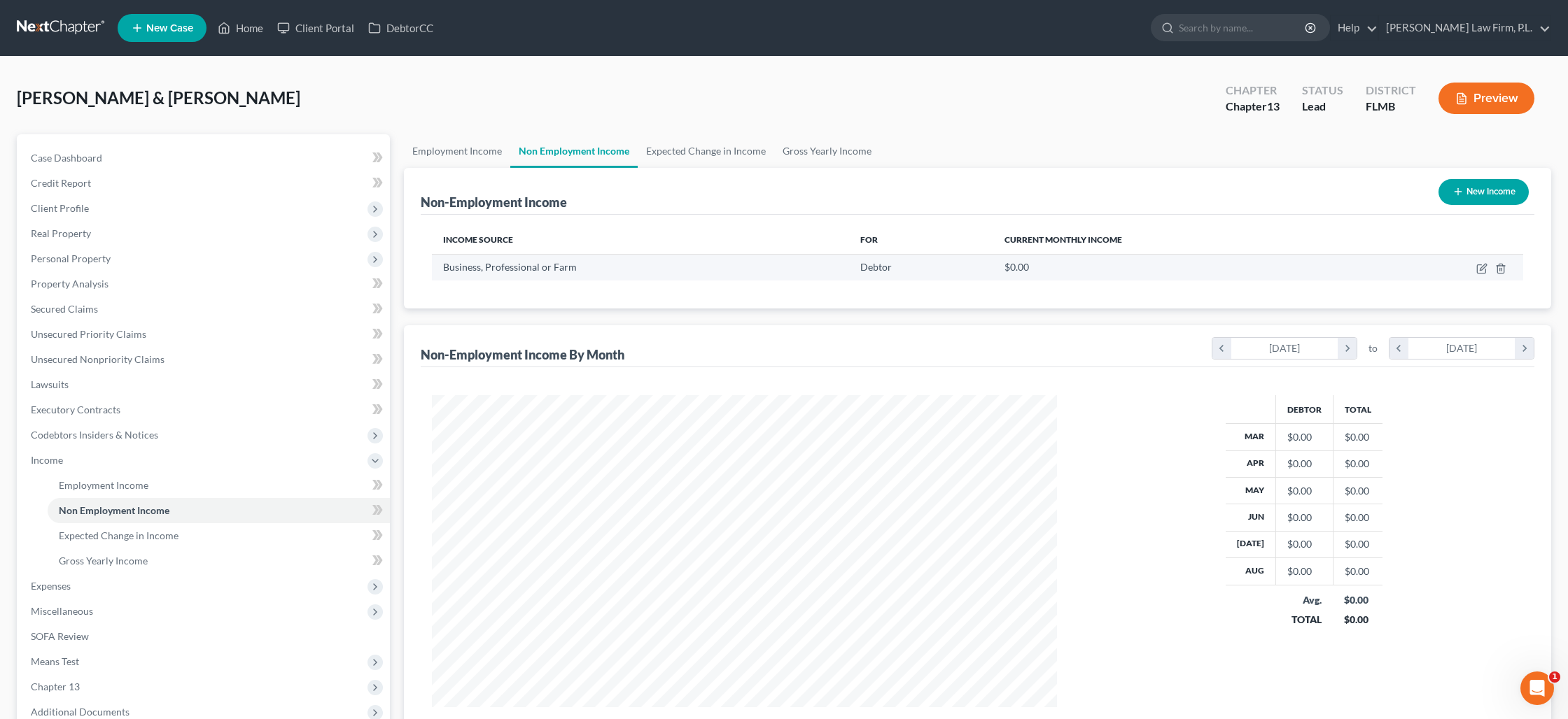
click at [790, 263] on div "Business, Professional or Farm" at bounding box center [640, 267] width 395 height 14
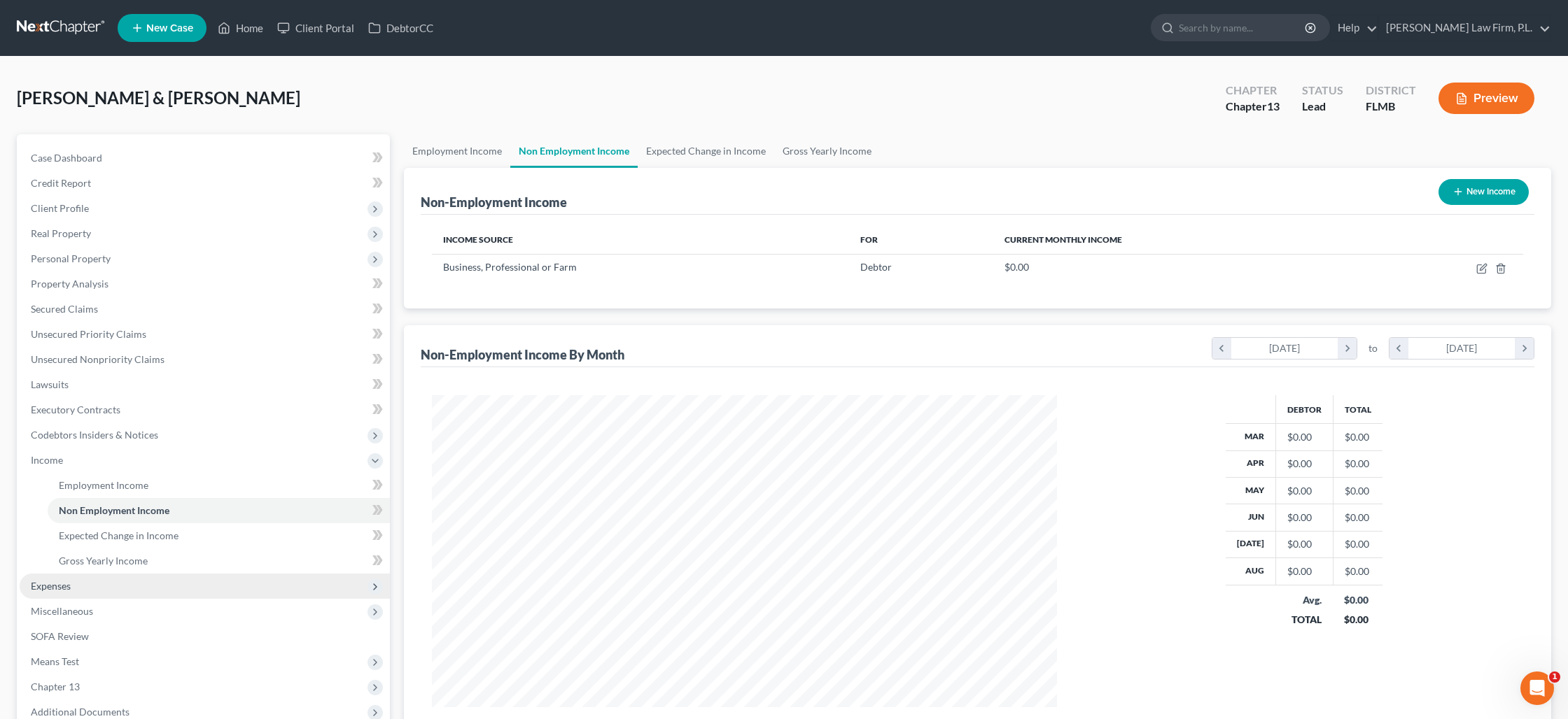
click at [119, 580] on span "Expenses" at bounding box center [204, 586] width 370 height 25
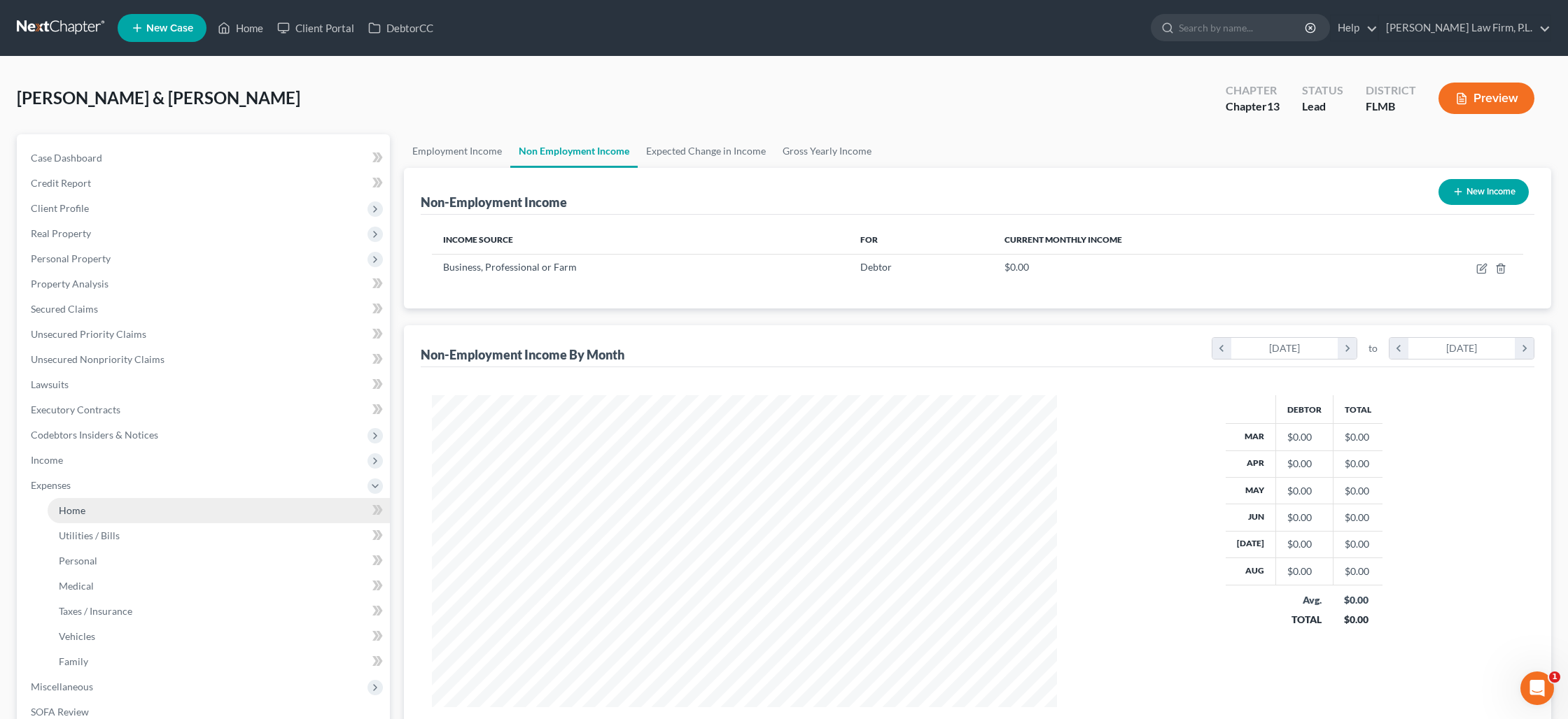
click at [113, 508] on link "Home" at bounding box center [219, 511] width 343 height 25
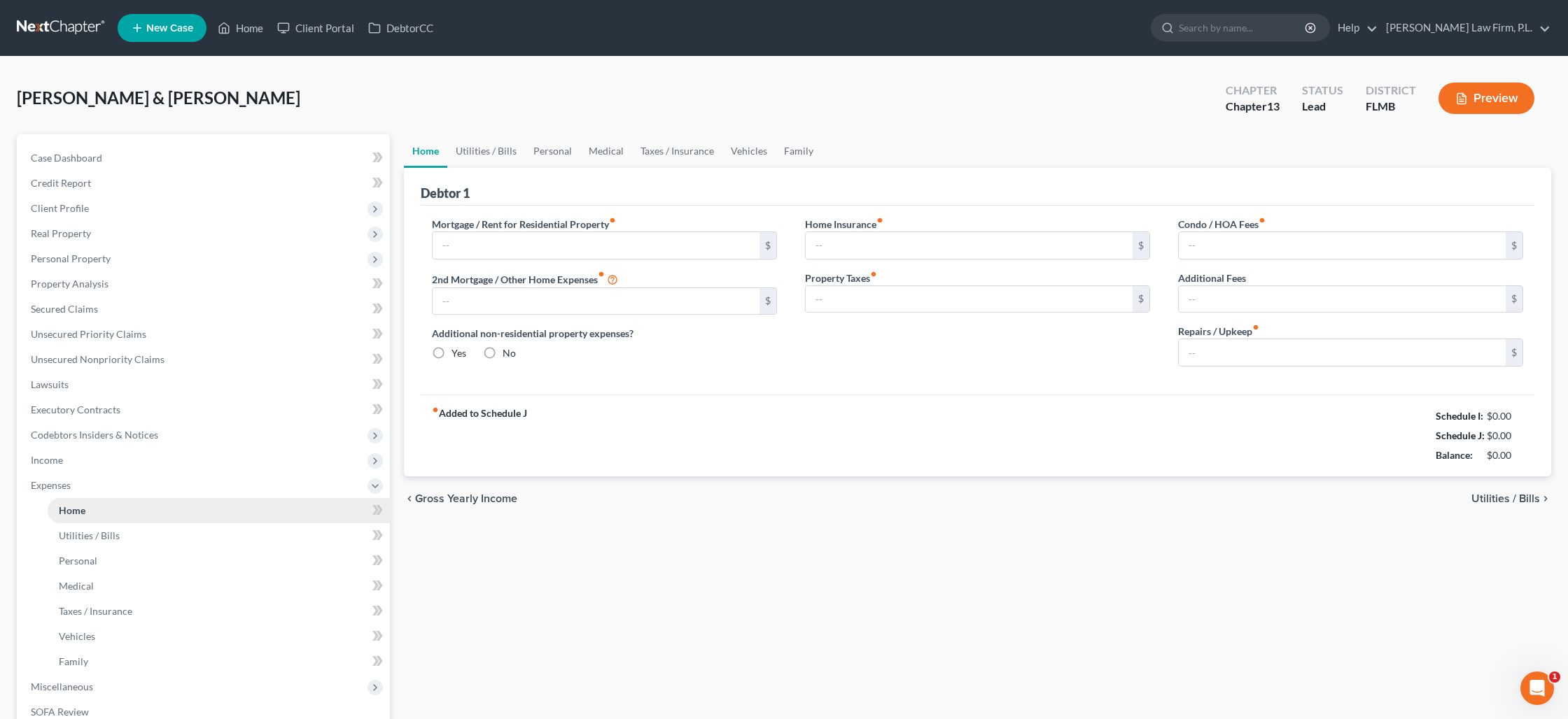
type input "1,650.00"
type input "0.00"
radio input "true"
type input "0.00"
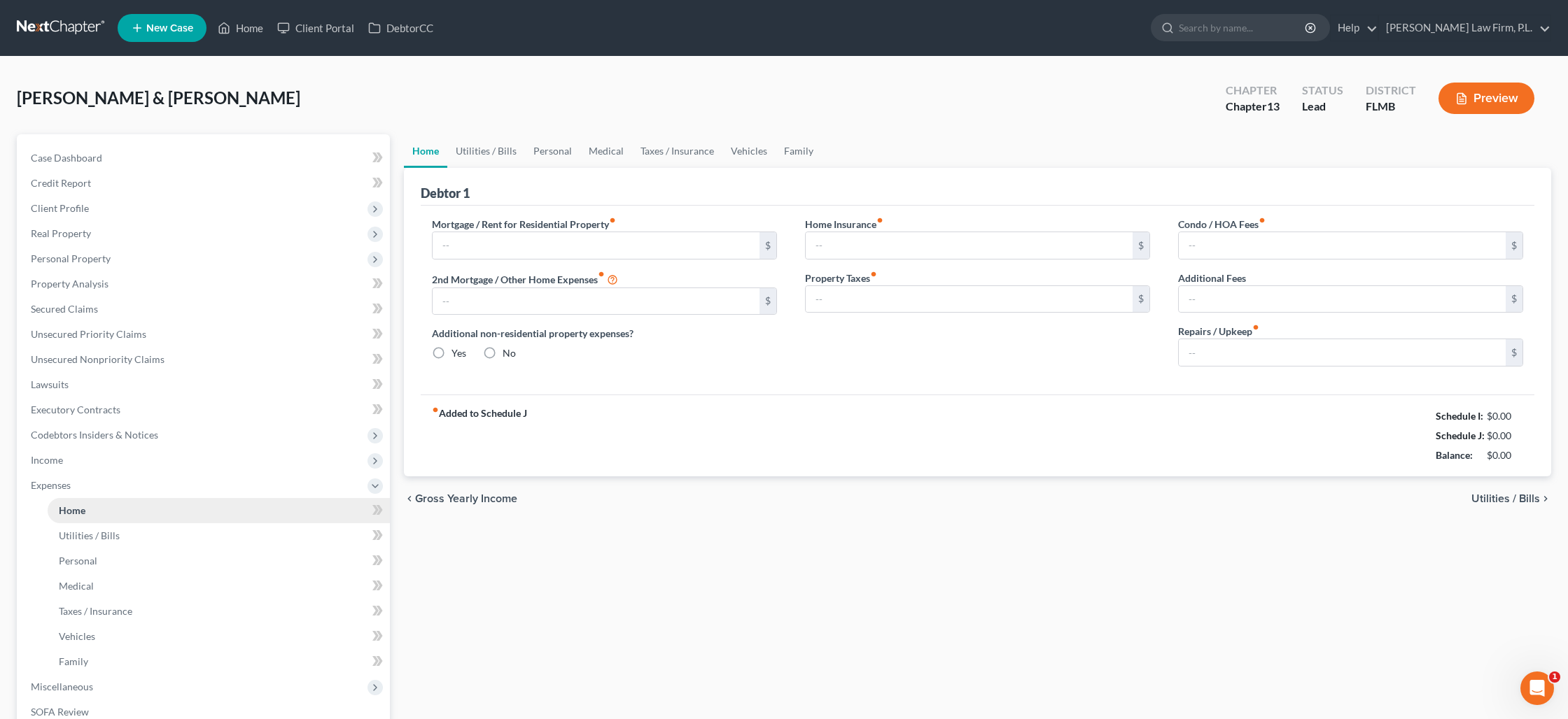
type input "0.00"
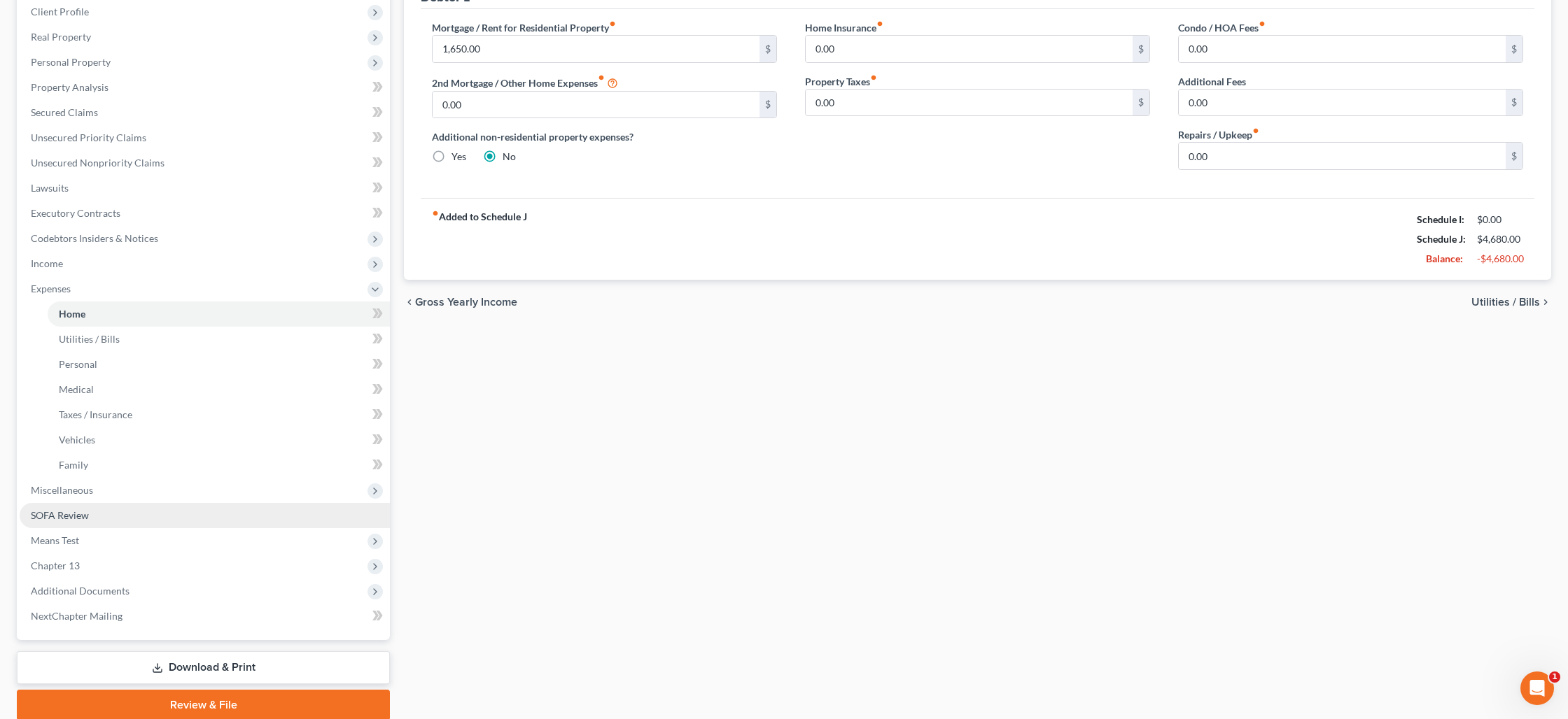
scroll to position [192, 0]
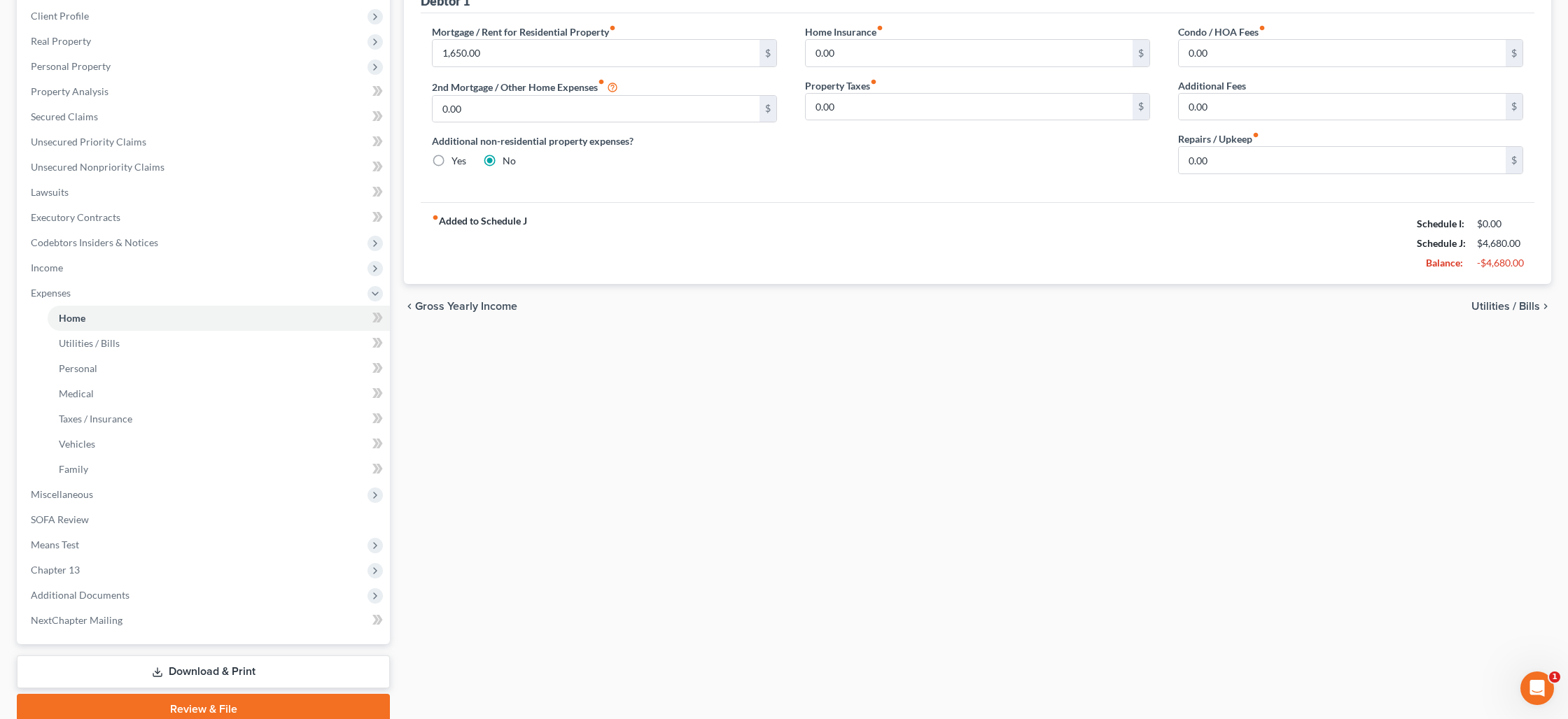
click at [175, 671] on link "Download & Print" at bounding box center [204, 672] width 373 height 33
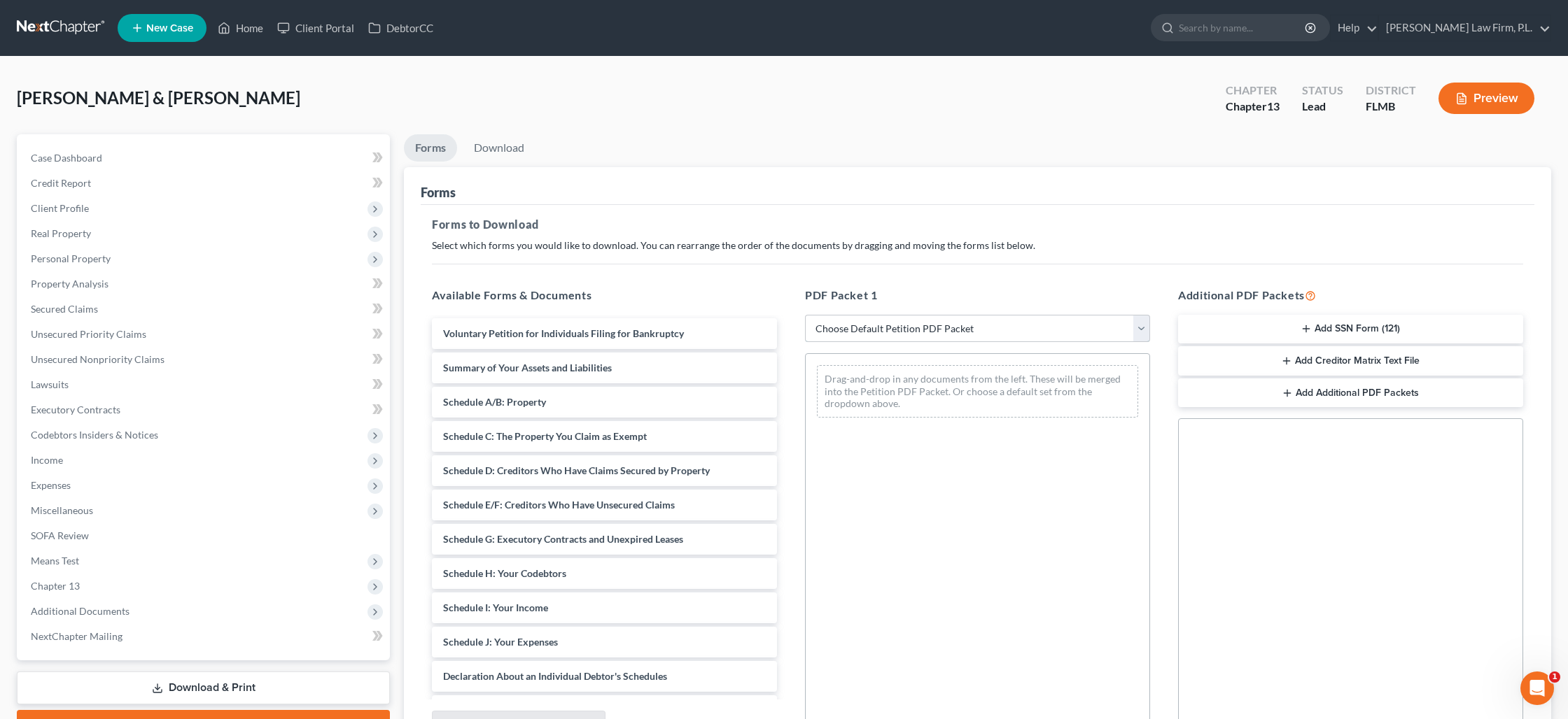
click at [985, 322] on select "Choose Default Petition PDF Packet Complete Bankruptcy Petition (all forms and …" at bounding box center [977, 329] width 345 height 28
select select "0"
click at [805, 315] on select "Choose Default Petition PDF Packet Complete Bankruptcy Petition (all forms and …" at bounding box center [977, 329] width 345 height 28
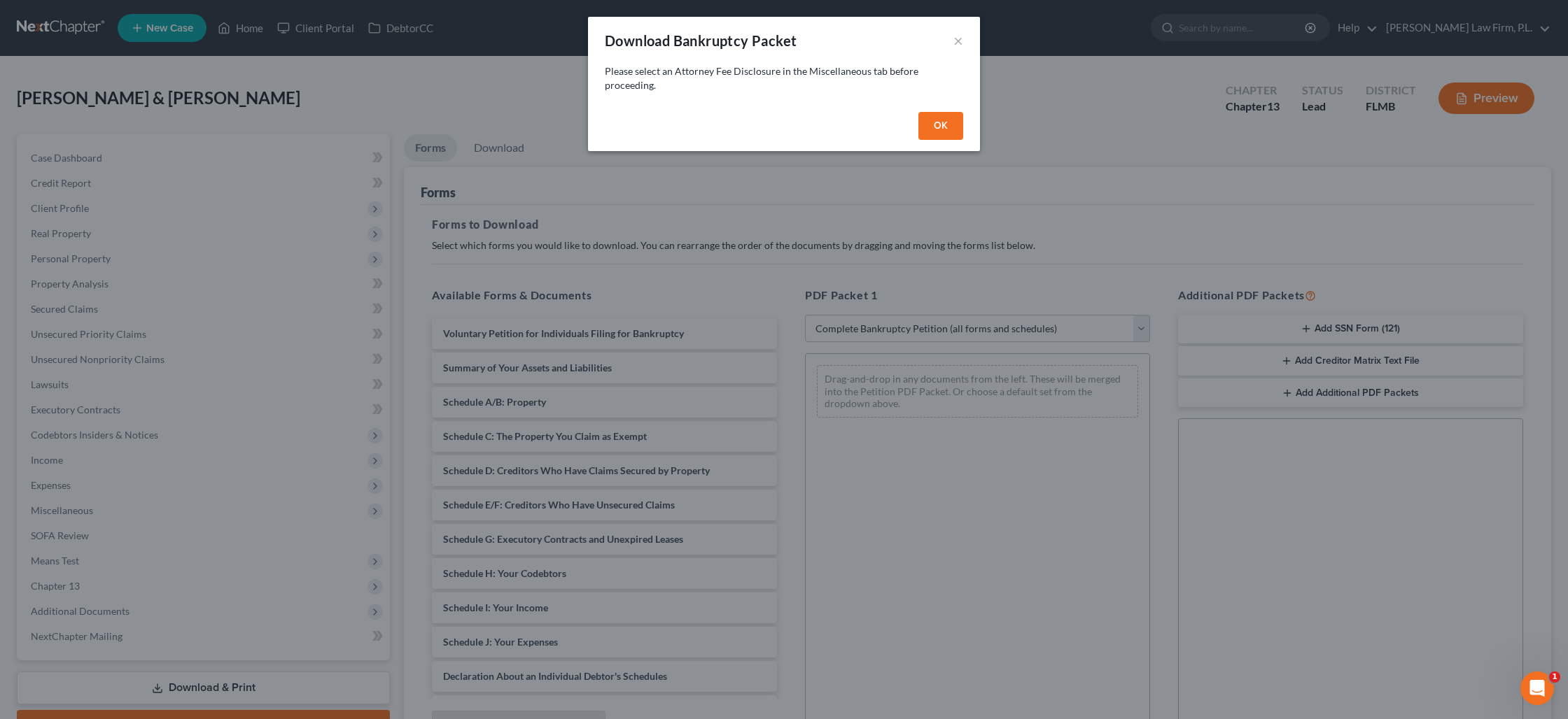
click at [958, 124] on button "OK" at bounding box center [940, 126] width 45 height 28
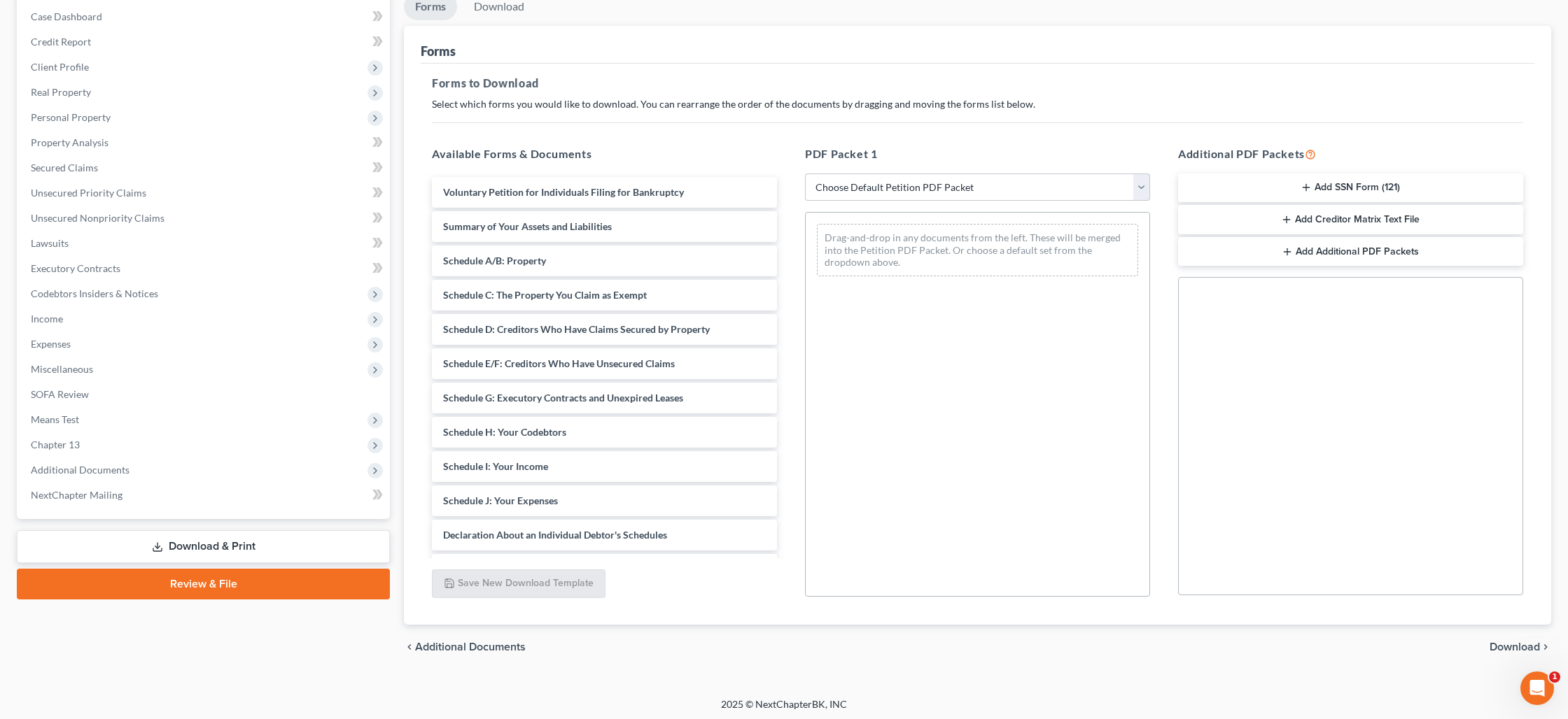
scroll to position [144, 0]
click at [1004, 183] on select "Choose Default Petition PDF Packet Complete Bankruptcy Petition (all forms and …" at bounding box center [977, 185] width 345 height 28
select select "0"
click at [805, 171] on select "Choose Default Petition PDF Packet Complete Bankruptcy Petition (all forms and …" at bounding box center [977, 185] width 345 height 28
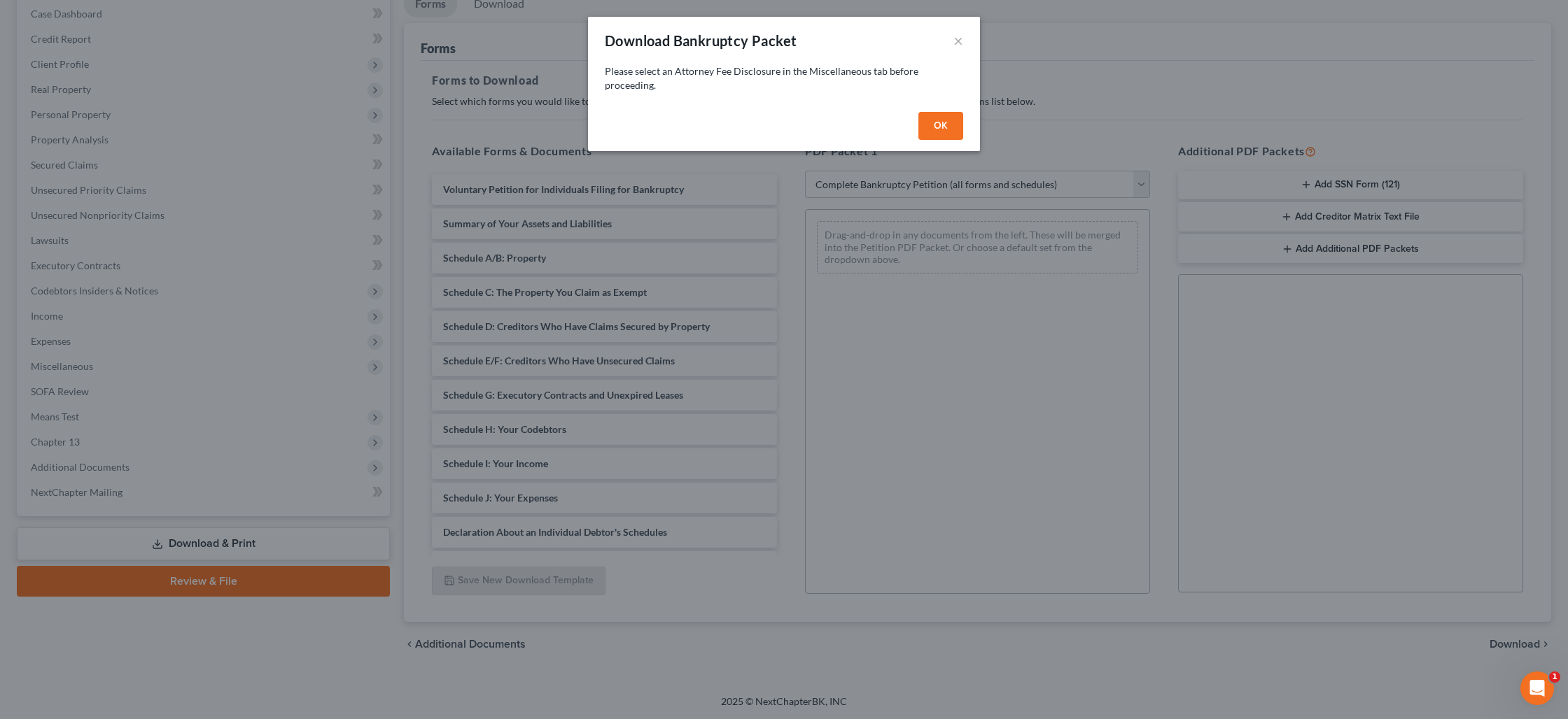
click at [951, 116] on button "OK" at bounding box center [940, 126] width 45 height 28
select select
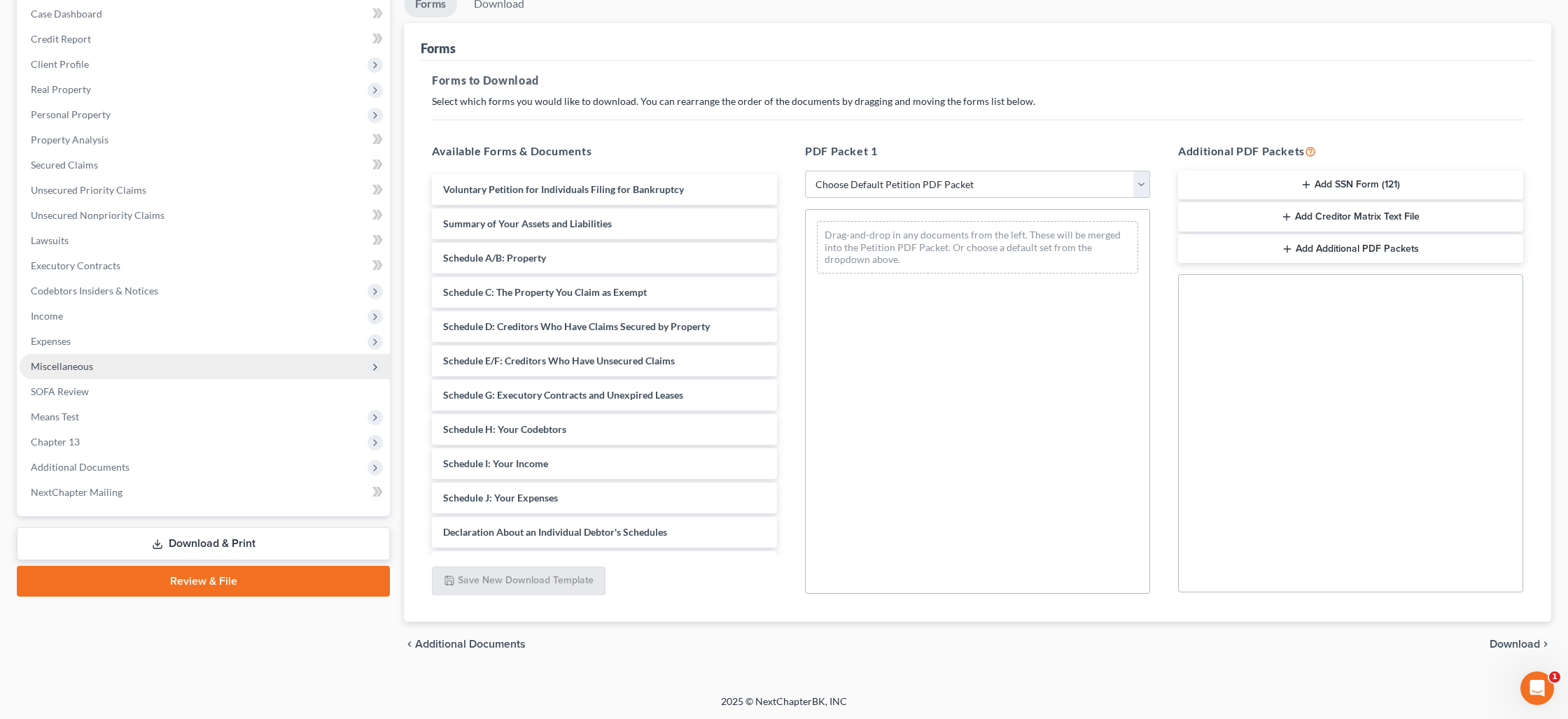
click at [116, 366] on span "Miscellaneous" at bounding box center [204, 367] width 370 height 25
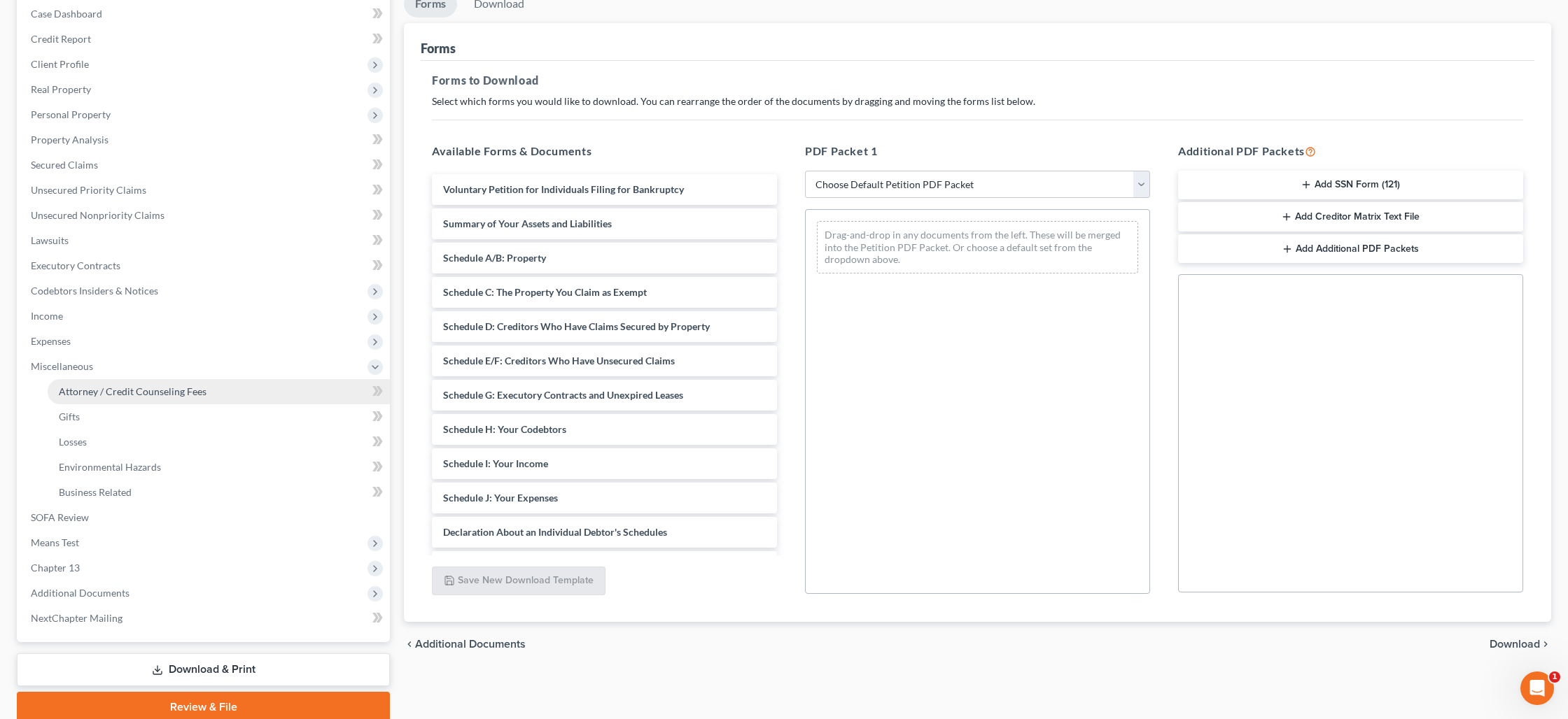
click at [116, 391] on span "Attorney / Credit Counseling Fees" at bounding box center [133, 392] width 148 height 12
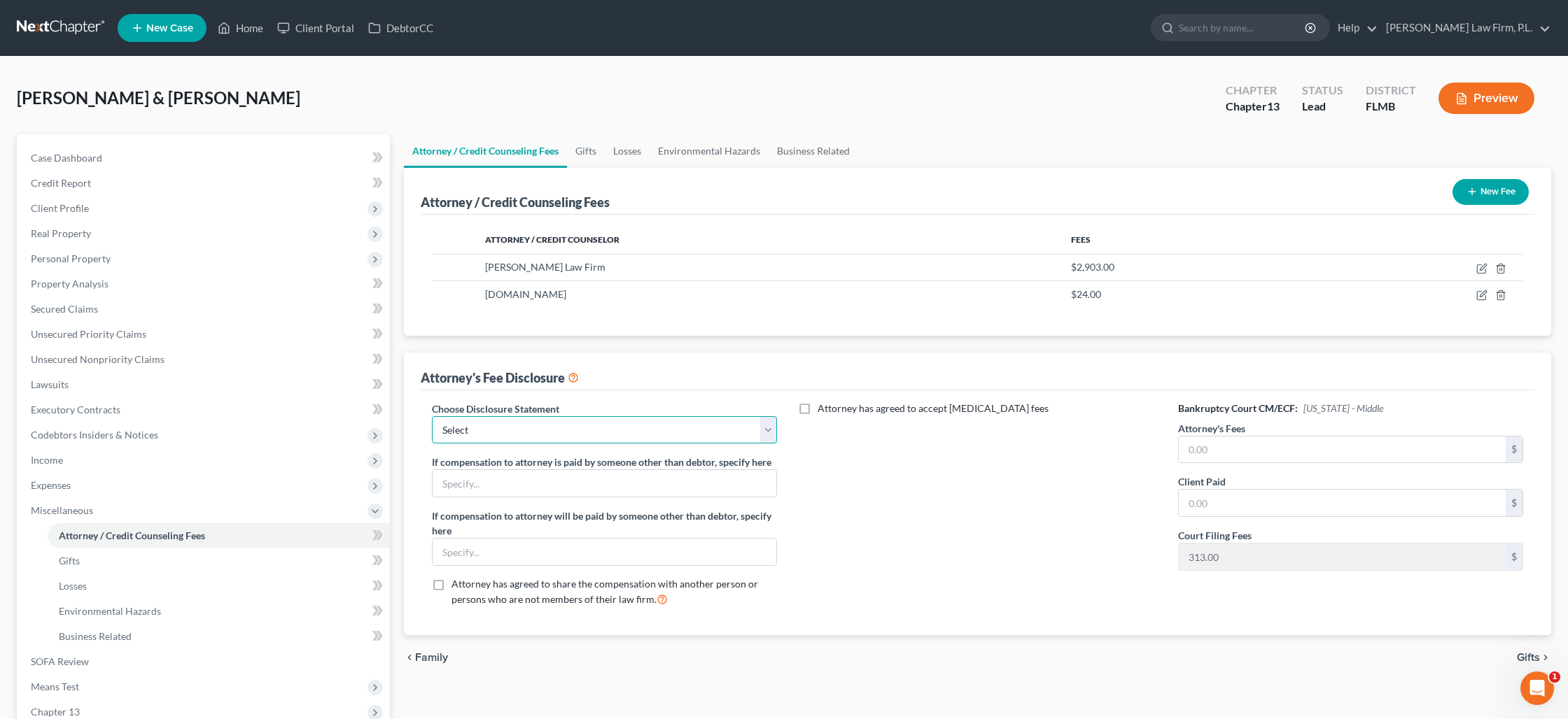
click at [725, 439] on select "Select JB- Standard Disclosure Disclosure" at bounding box center [605, 430] width 345 height 28
select select "0"
click at [432, 416] on select "Select JB- Standard Disclosure Disclosure" at bounding box center [605, 430] width 345 height 28
click at [1199, 456] on input "text" at bounding box center [1342, 450] width 327 height 27
type input "5,000"
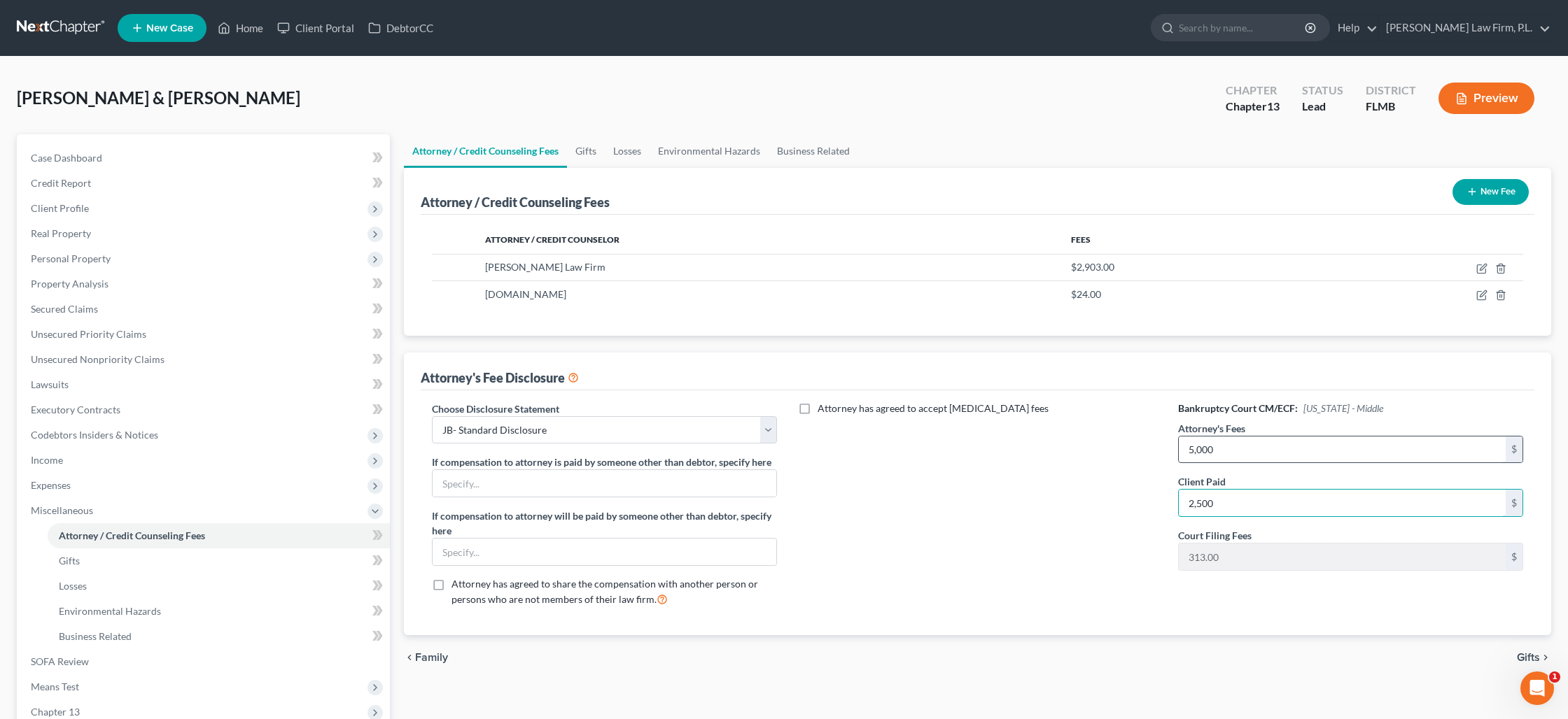
type input "2,500"
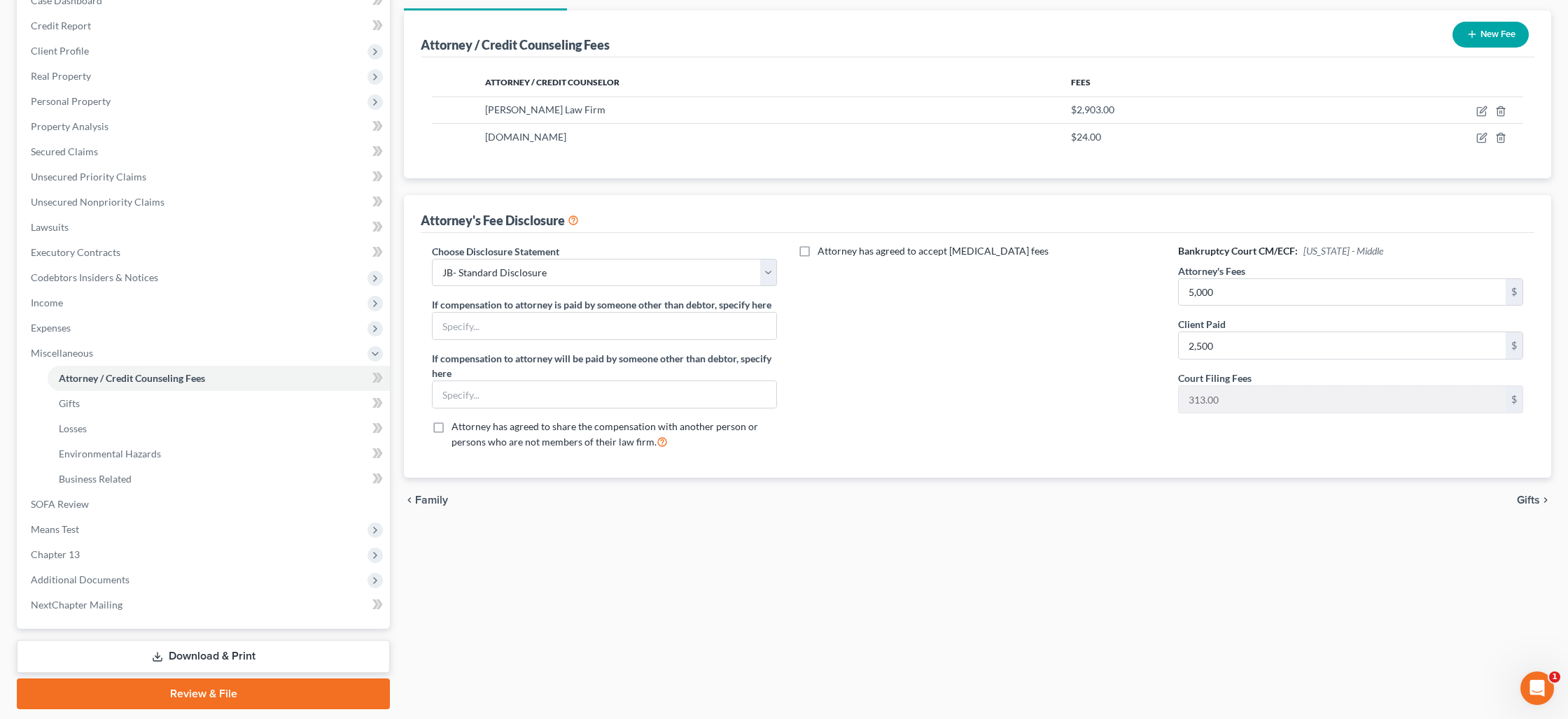
scroll to position [175, 0]
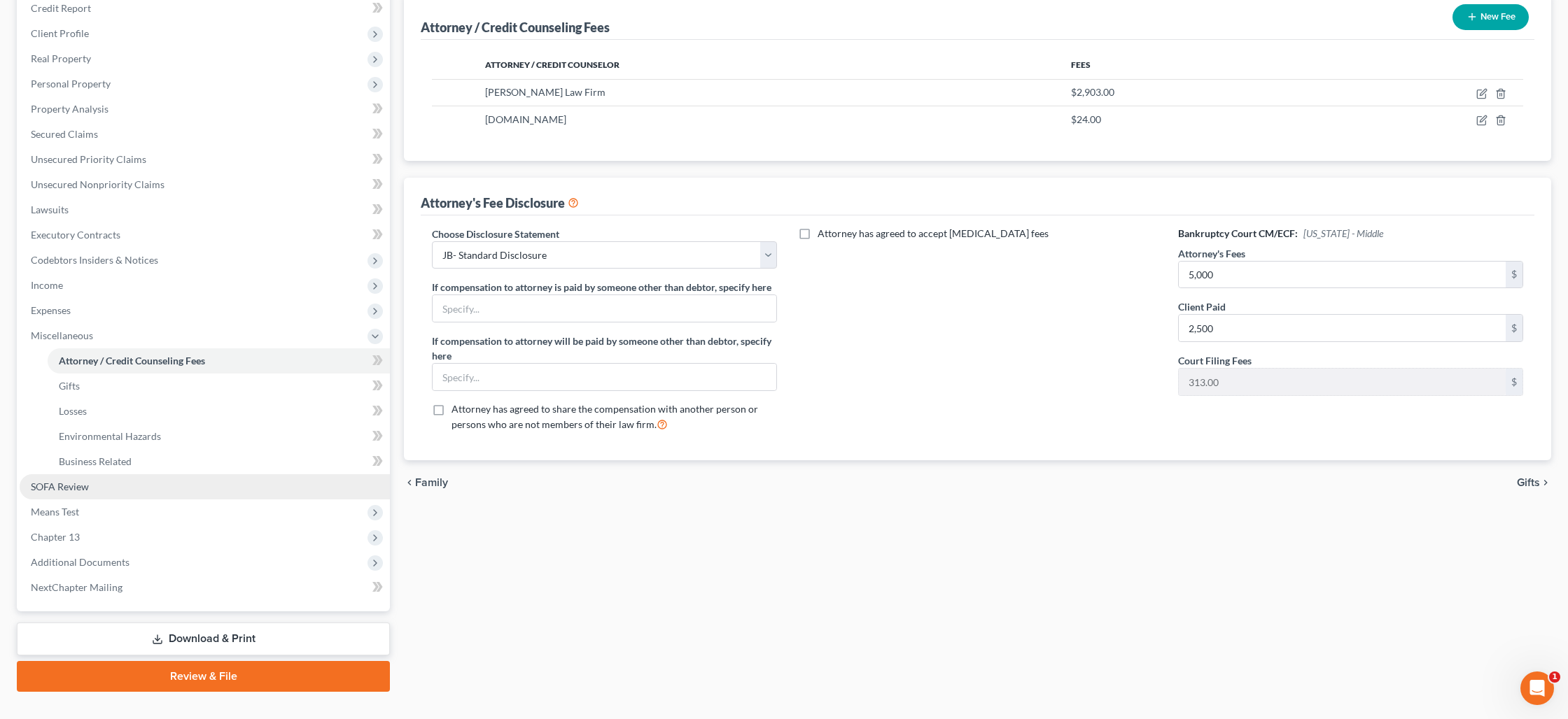
click at [93, 489] on link "SOFA Review" at bounding box center [204, 487] width 370 height 25
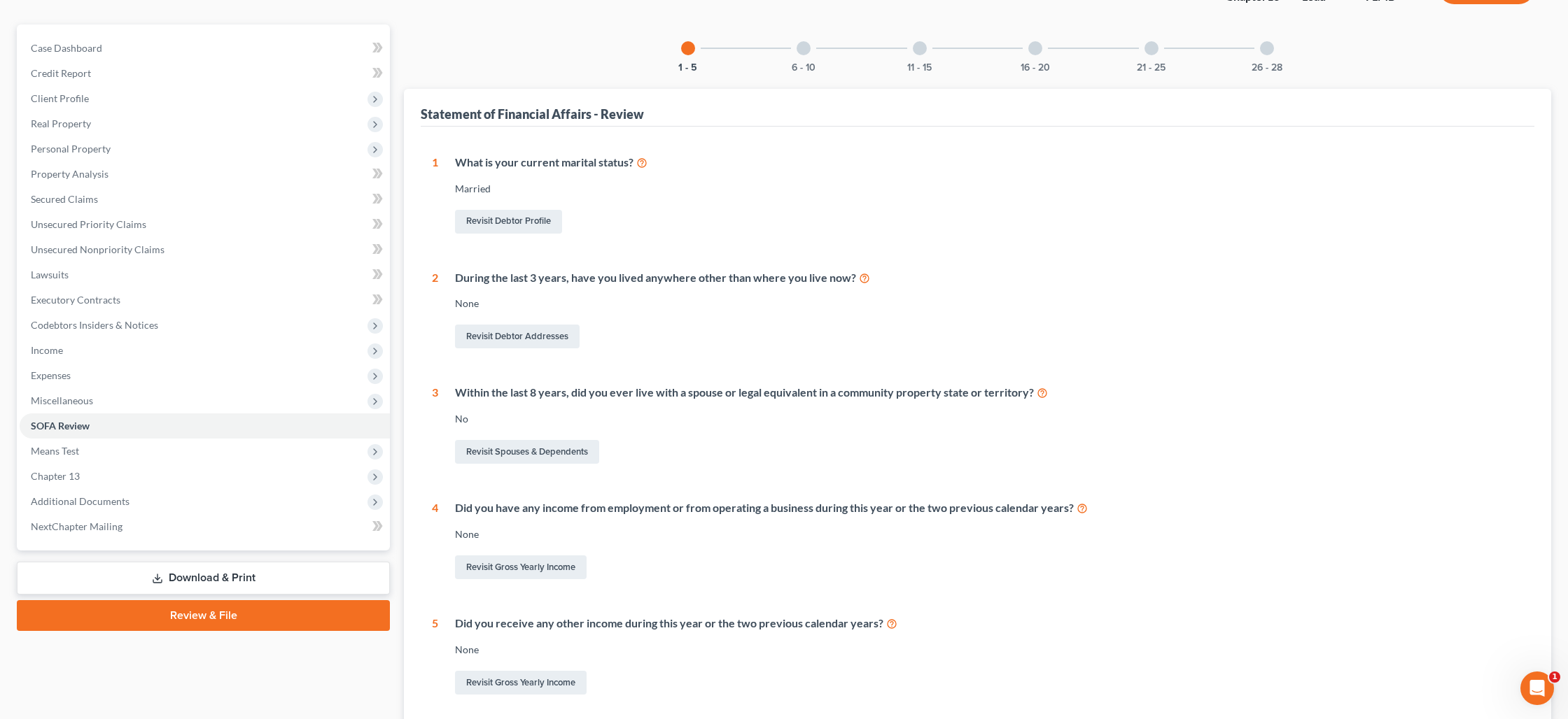
scroll to position [226, 0]
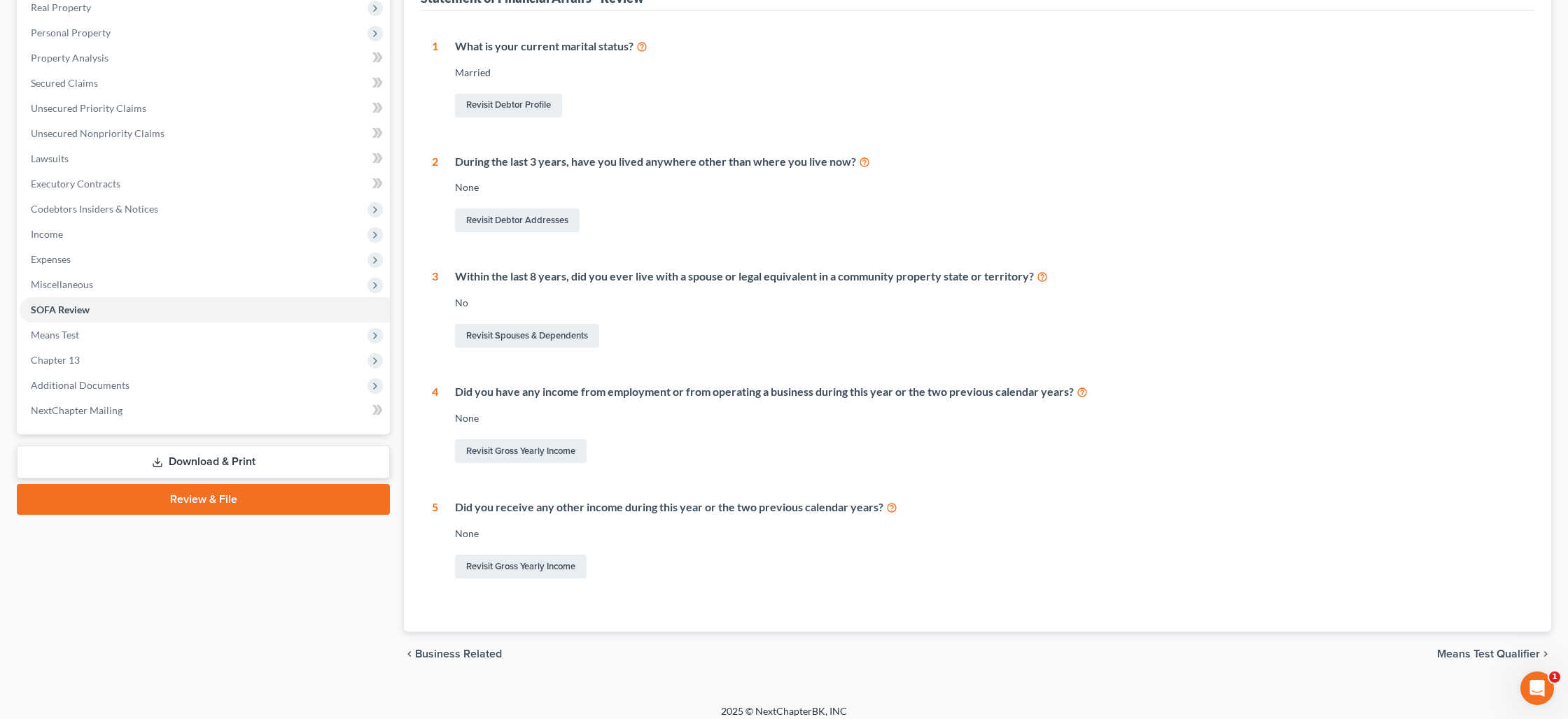
click at [176, 466] on link "Download & Print" at bounding box center [204, 462] width 373 height 33
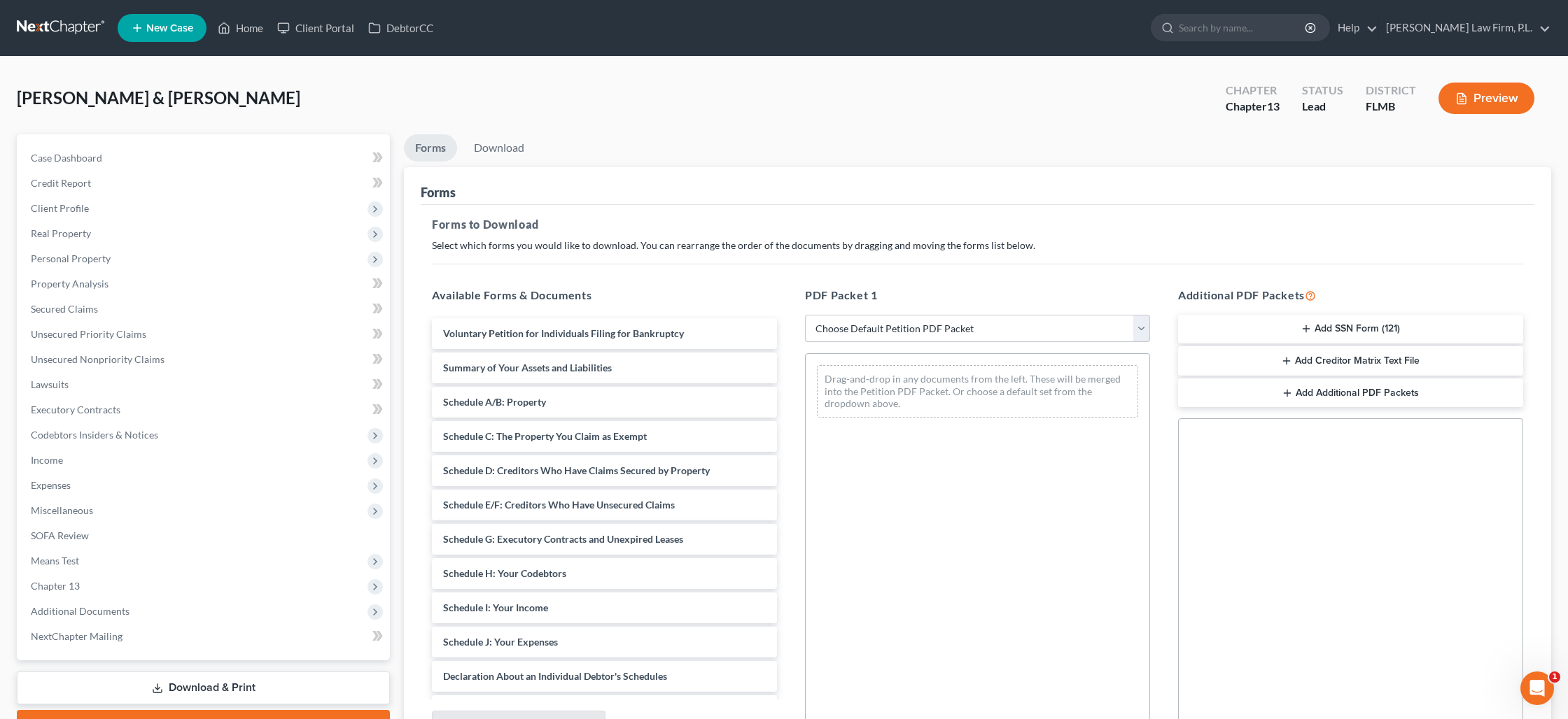
click at [907, 334] on select "Choose Default Petition PDF Packet Complete Bankruptcy Petition (all forms and …" at bounding box center [977, 329] width 345 height 28
select select "0"
click at [805, 315] on select "Choose Default Petition PDF Packet Complete Bankruptcy Petition (all forms and …" at bounding box center [977, 329] width 345 height 28
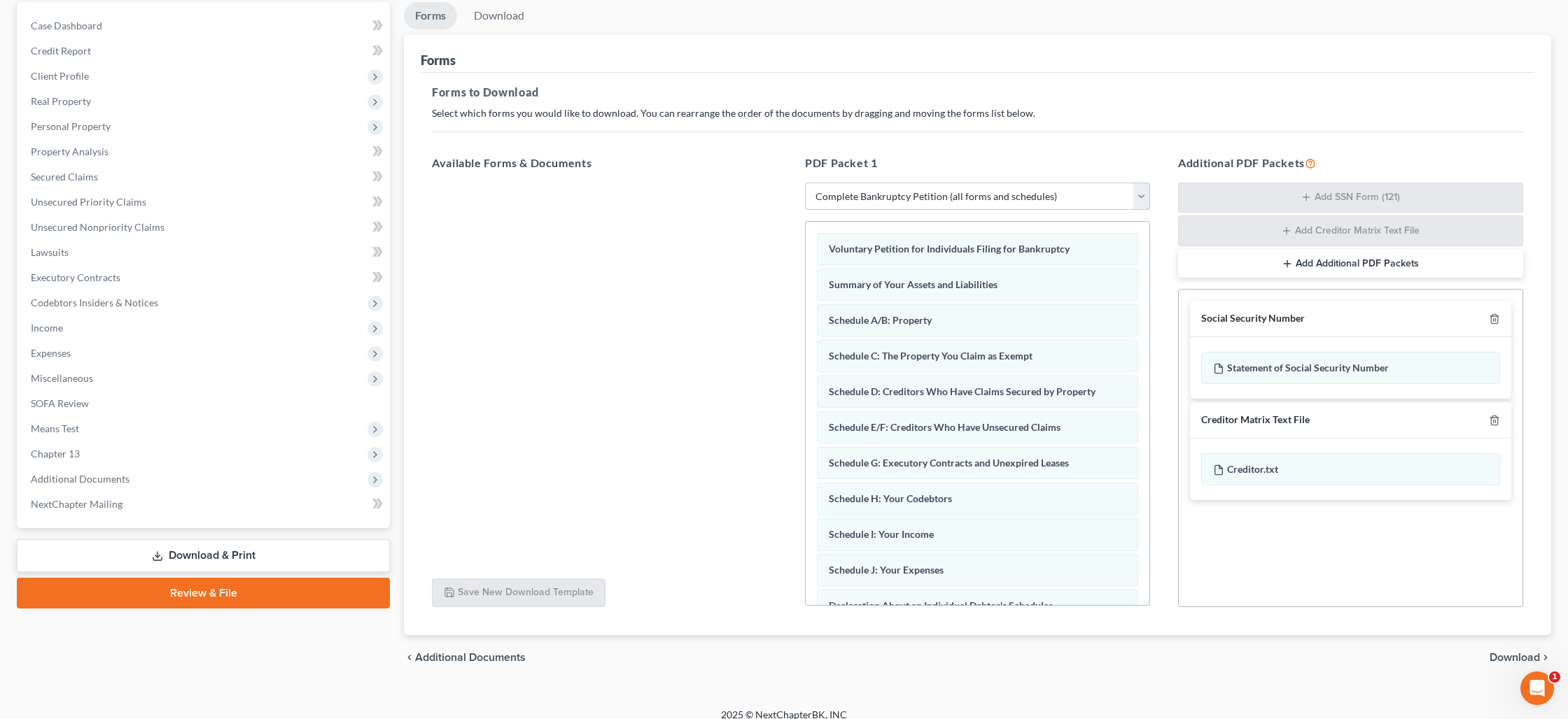
scroll to position [145, 0]
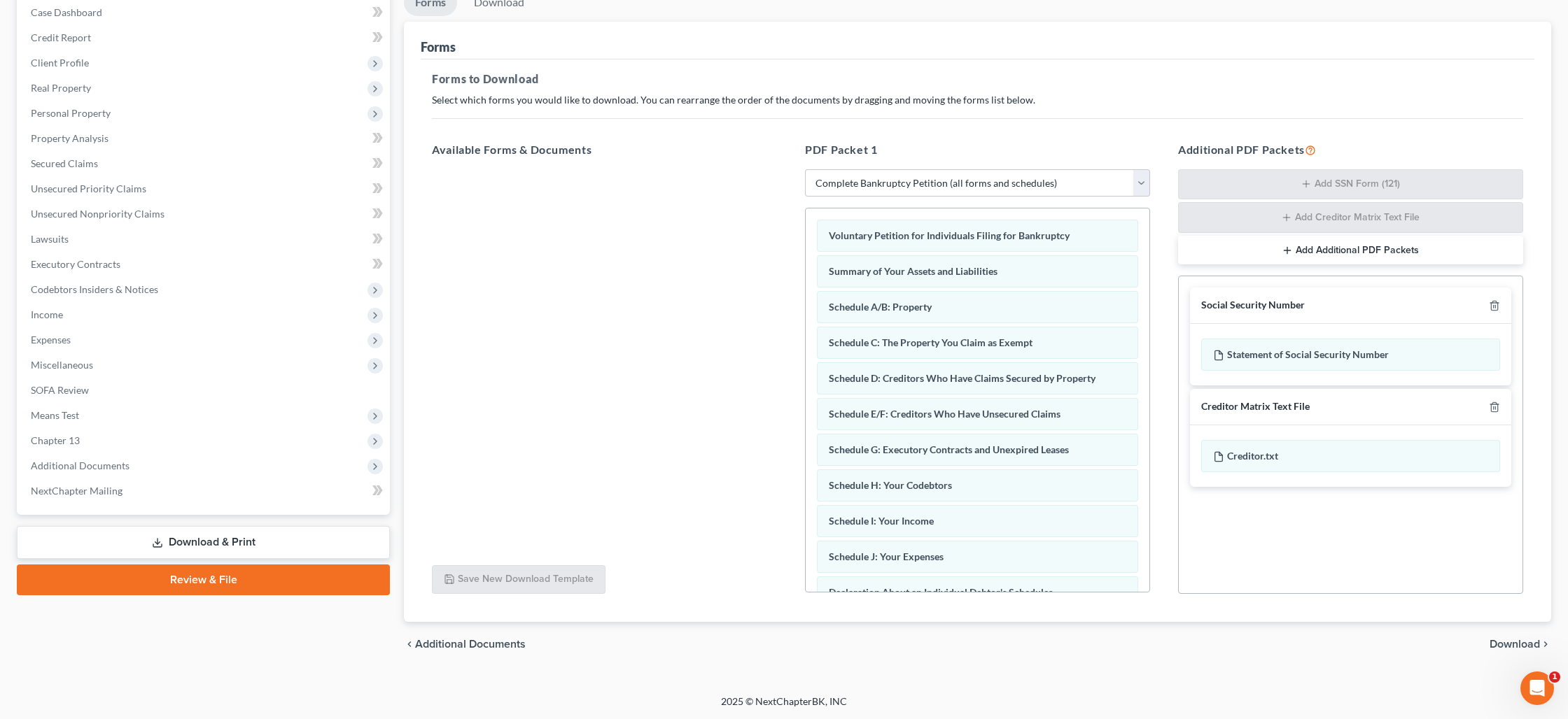
click at [1493, 643] on span "Download" at bounding box center [1515, 644] width 51 height 11
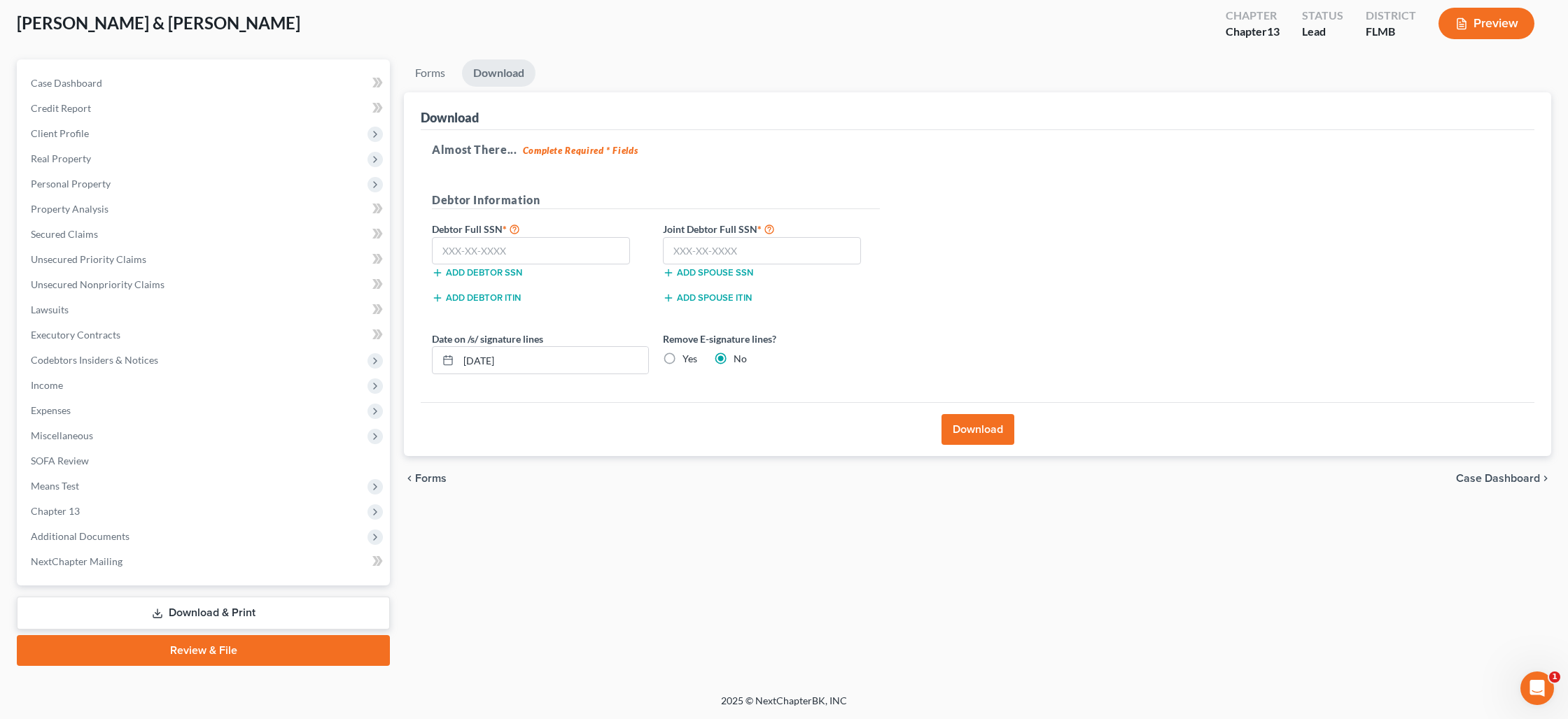
scroll to position [73, 0]
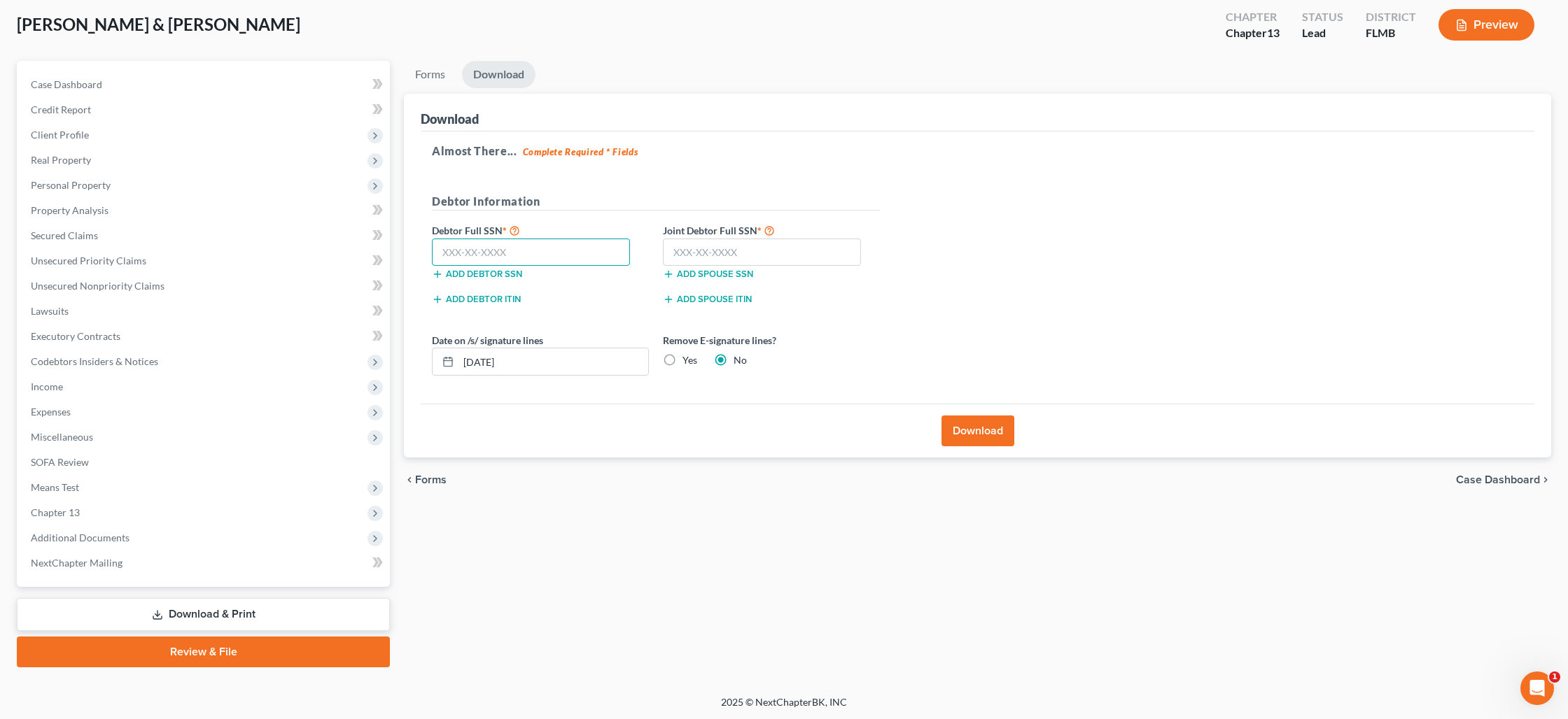
click at [451, 260] on input "text" at bounding box center [531, 253] width 198 height 28
type input "5"
type input "593-34-6577"
click at [710, 254] on input "text" at bounding box center [761, 253] width 198 height 28
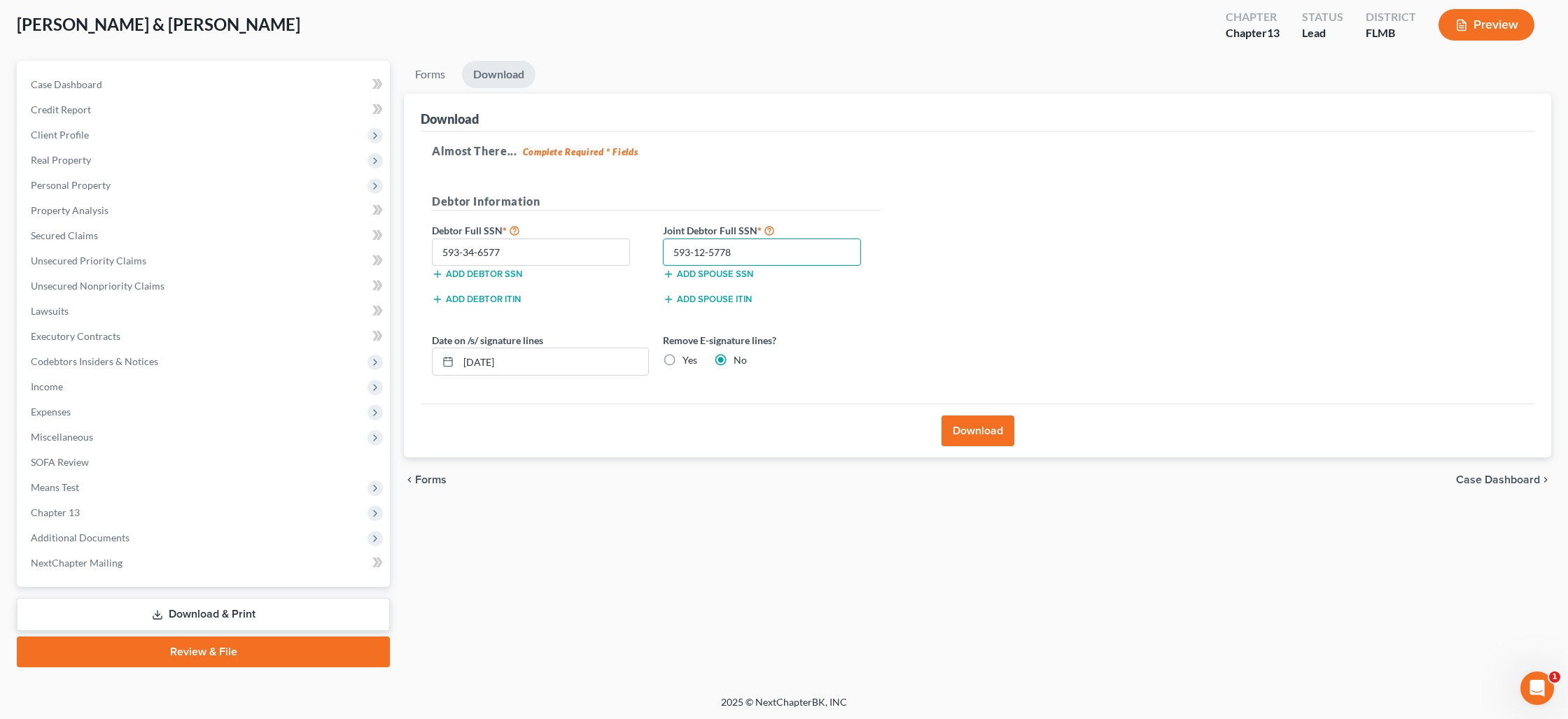
type input "593-12-5778"
click at [607, 358] on input "[DATE]" at bounding box center [553, 362] width 190 height 27
click at [682, 357] on label "Yes" at bounding box center [690, 360] width 15 height 14
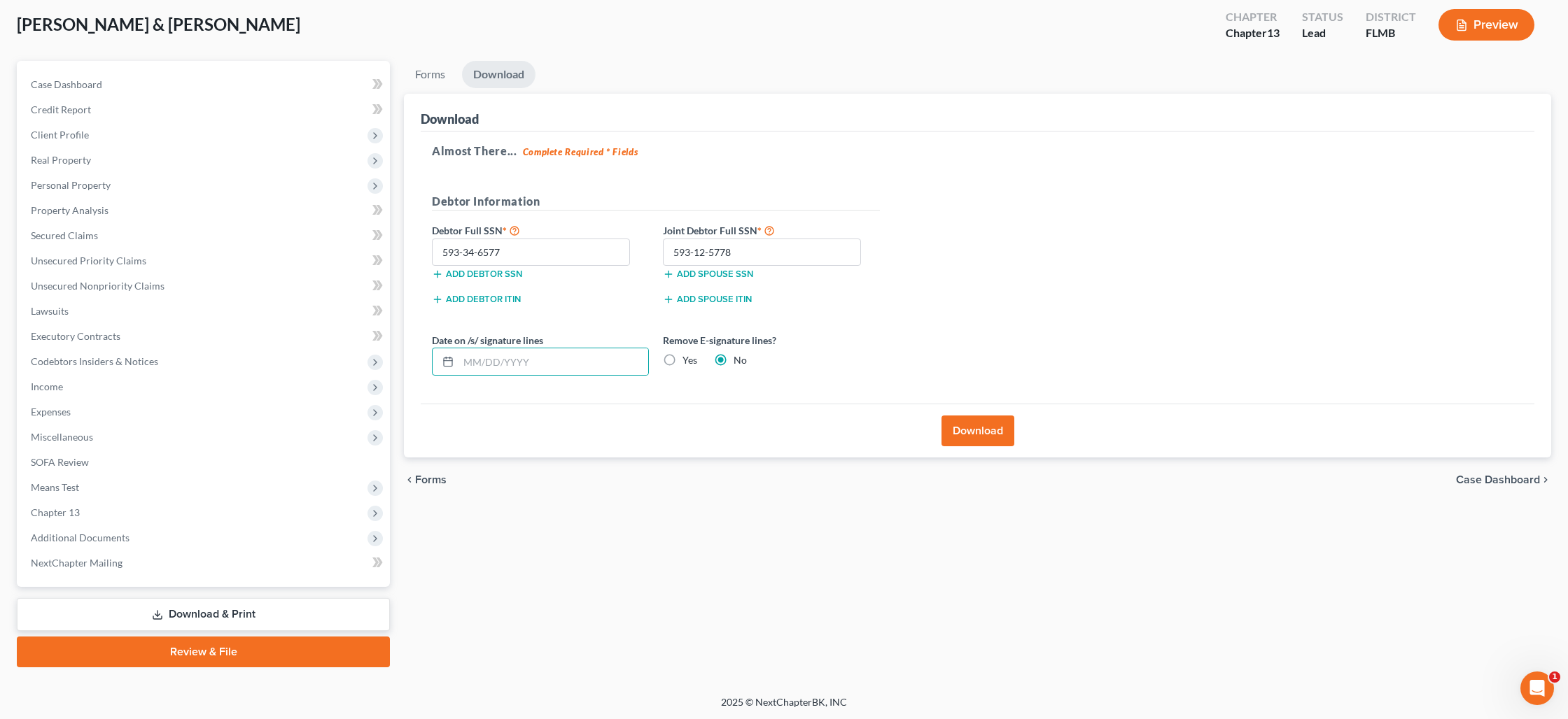
click at [688, 357] on input "Yes" at bounding box center [693, 358] width 9 height 9
radio input "true"
radio input "false"
click at [969, 442] on button "Download" at bounding box center [978, 430] width 73 height 31
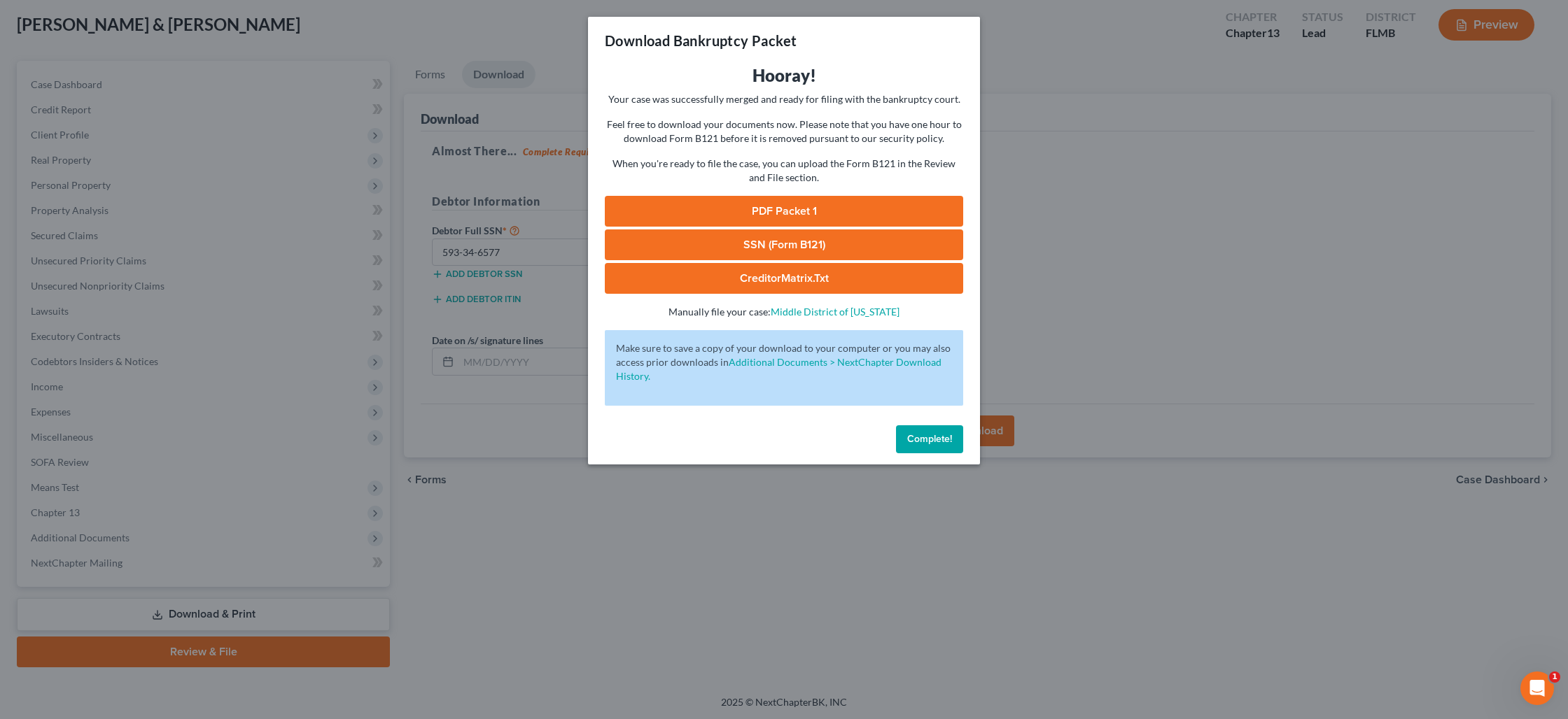
click at [785, 201] on link "PDF Packet 1" at bounding box center [784, 211] width 358 height 31
click at [792, 248] on link "SSN (Form B121)" at bounding box center [784, 245] width 358 height 31
click at [1116, 172] on div "Download Bankruptcy Packet Hooray! Your case was successfully merged and ready …" at bounding box center [784, 360] width 1568 height 719
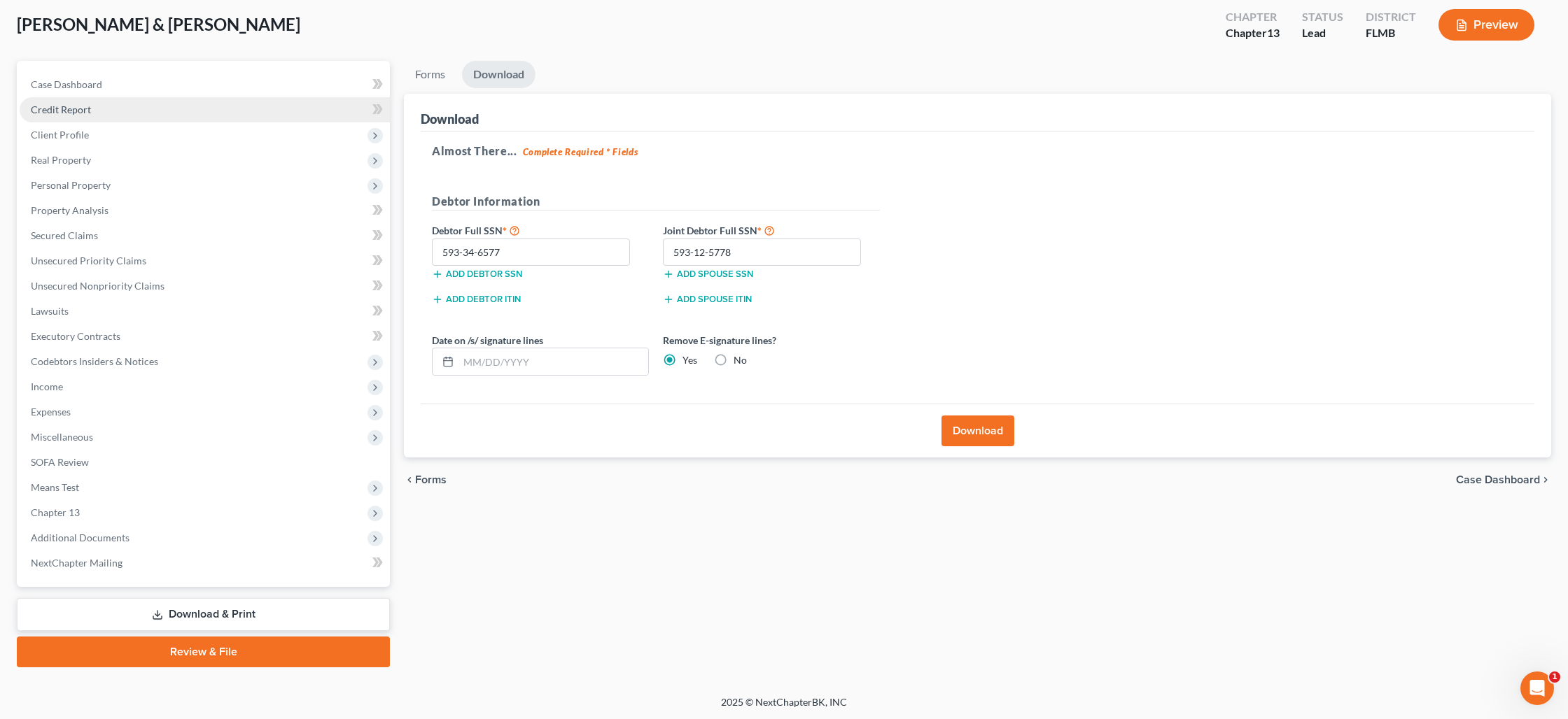
click at [114, 106] on link "Credit Report" at bounding box center [204, 110] width 370 height 25
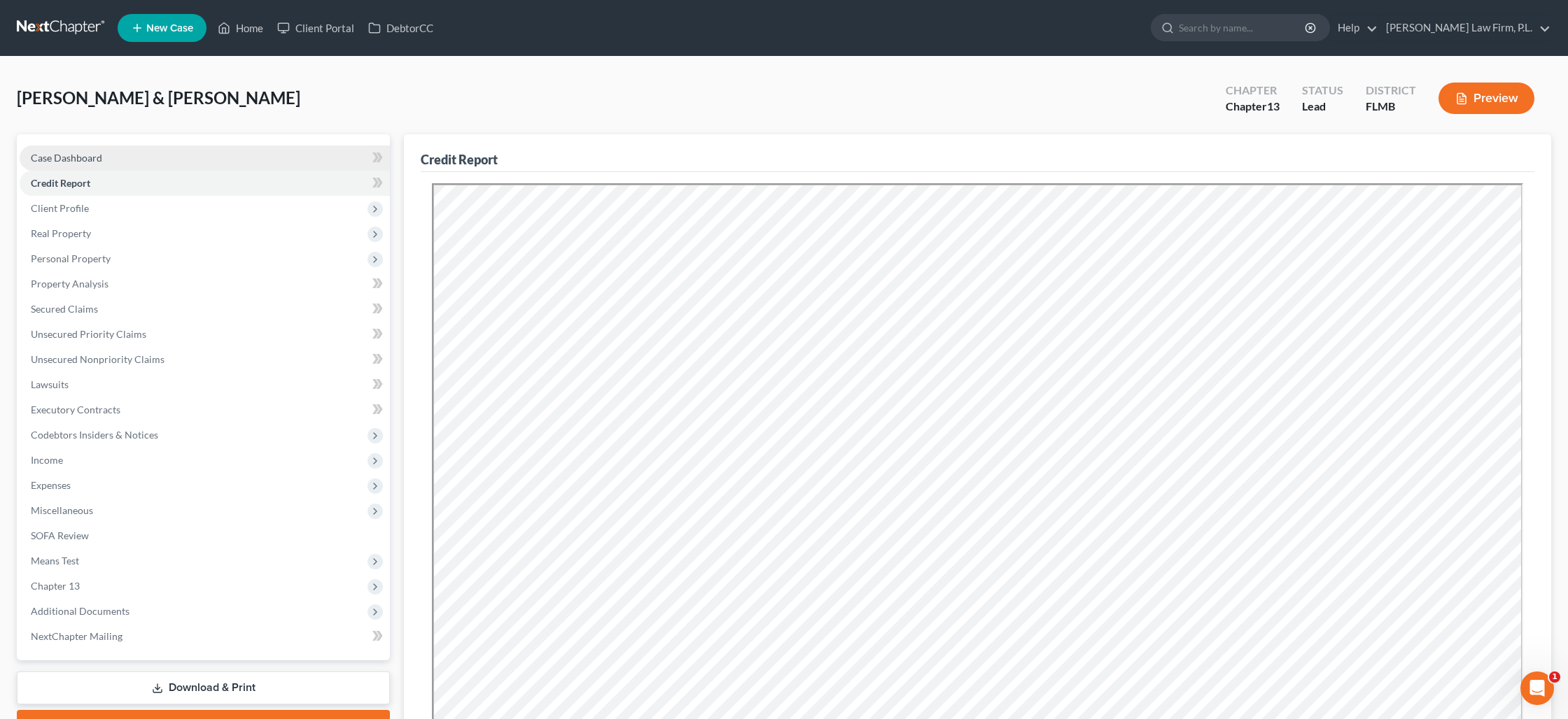
click at [93, 157] on span "Case Dashboard" at bounding box center [66, 158] width 72 height 12
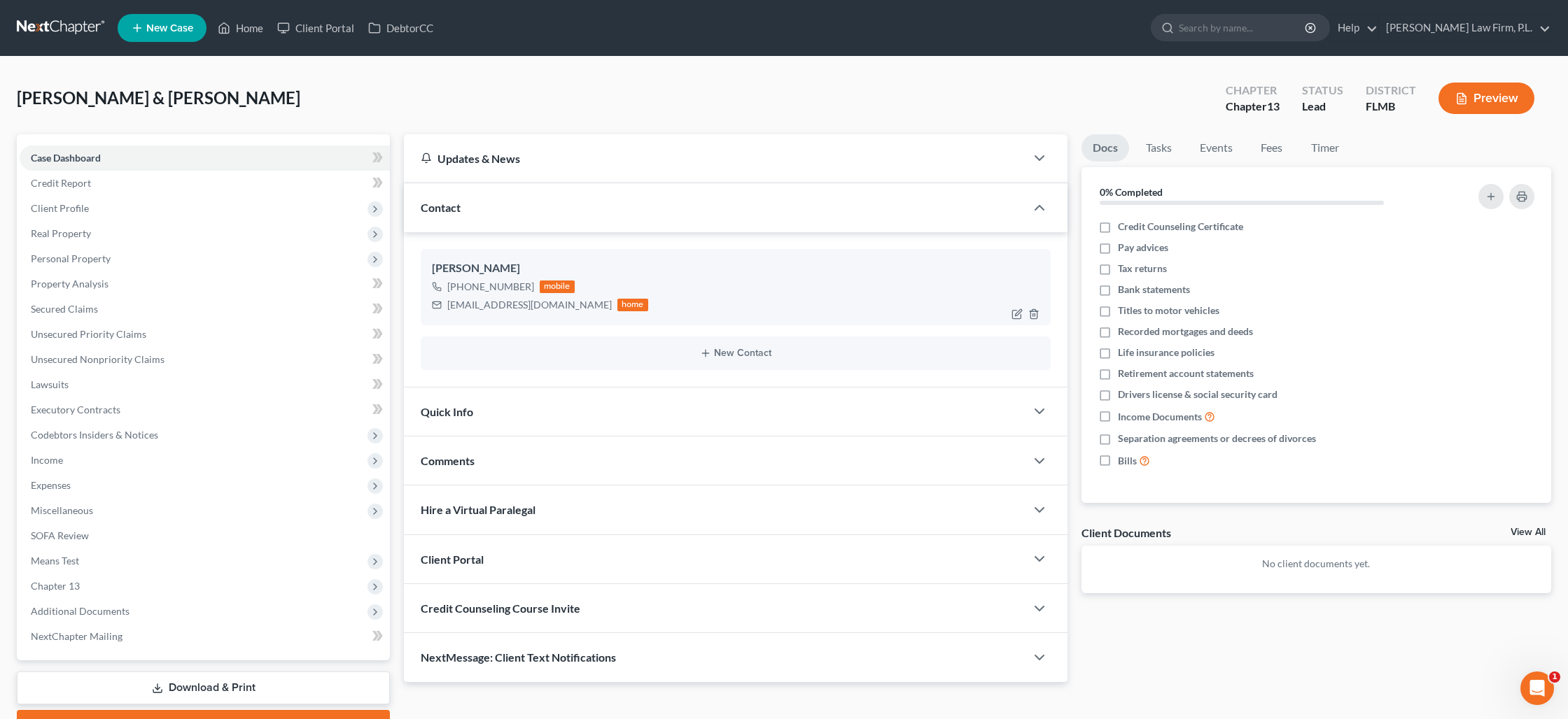
drag, startPoint x: 528, startPoint y: 286, endPoint x: 599, endPoint y: 288, distance: 71.0
click at [459, 287] on div "[PHONE_NUMBER]" at bounding box center [490, 286] width 87 height 14
click at [69, 228] on span "Real Property" at bounding box center [60, 233] width 60 height 12
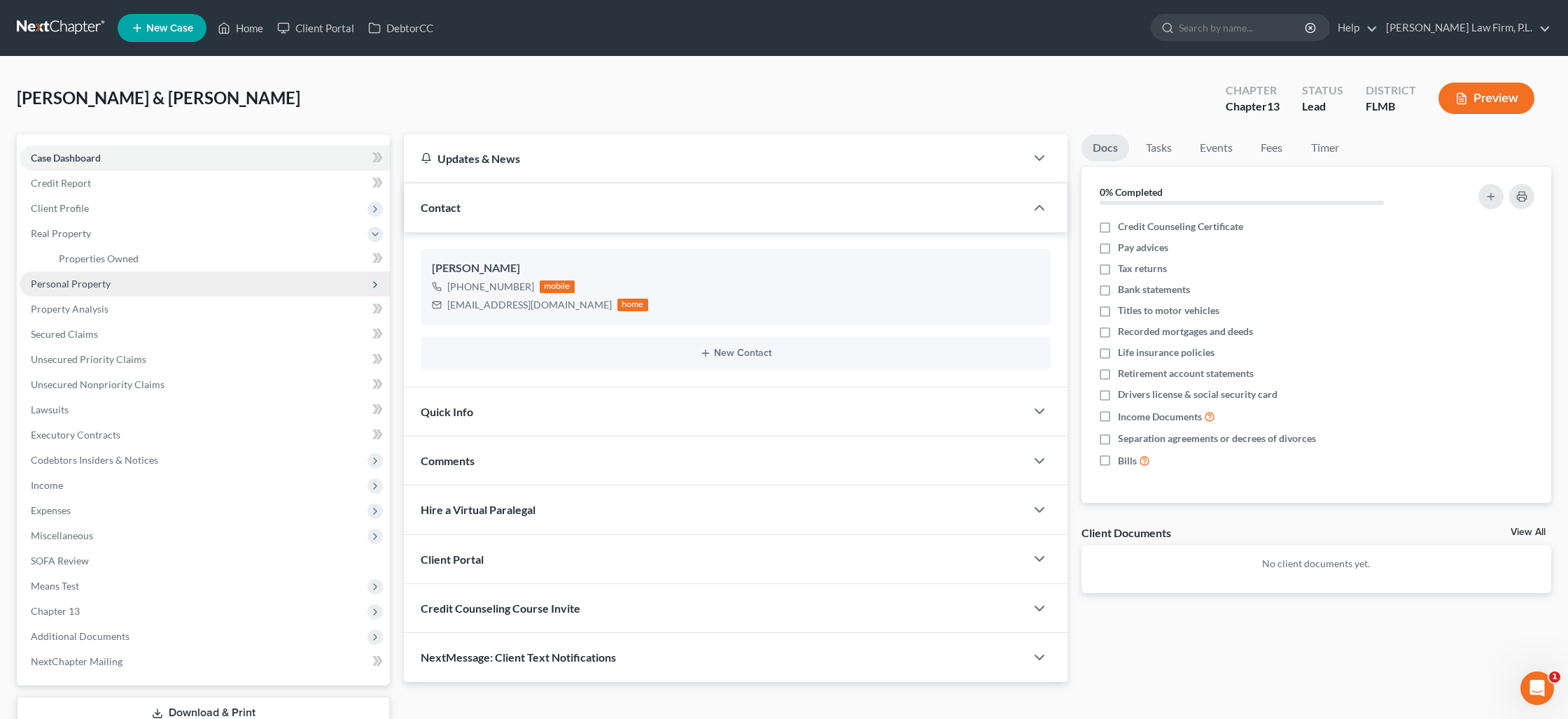
click at [82, 283] on span "Personal Property" at bounding box center [70, 283] width 80 height 12
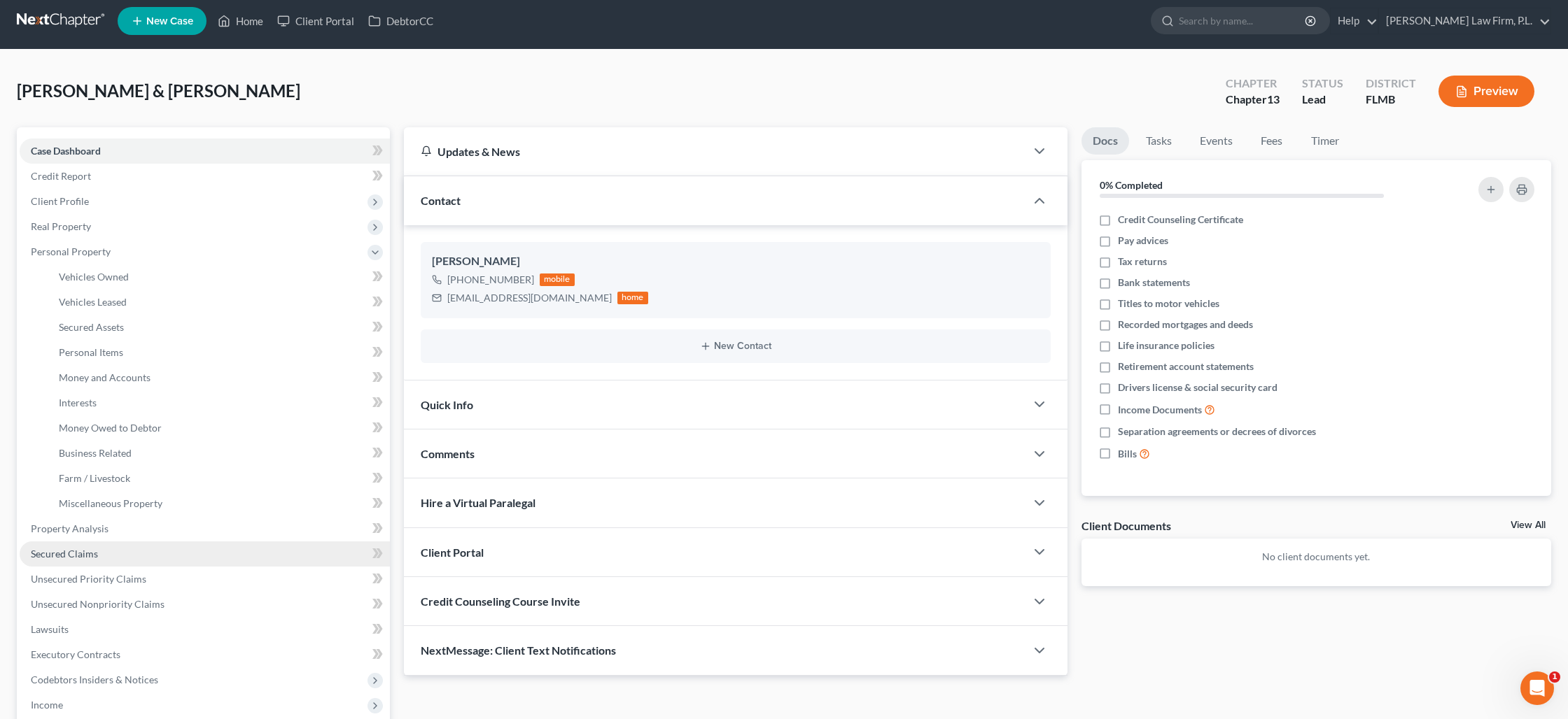
click at [94, 558] on span "Secured Claims" at bounding box center [64, 553] width 67 height 12
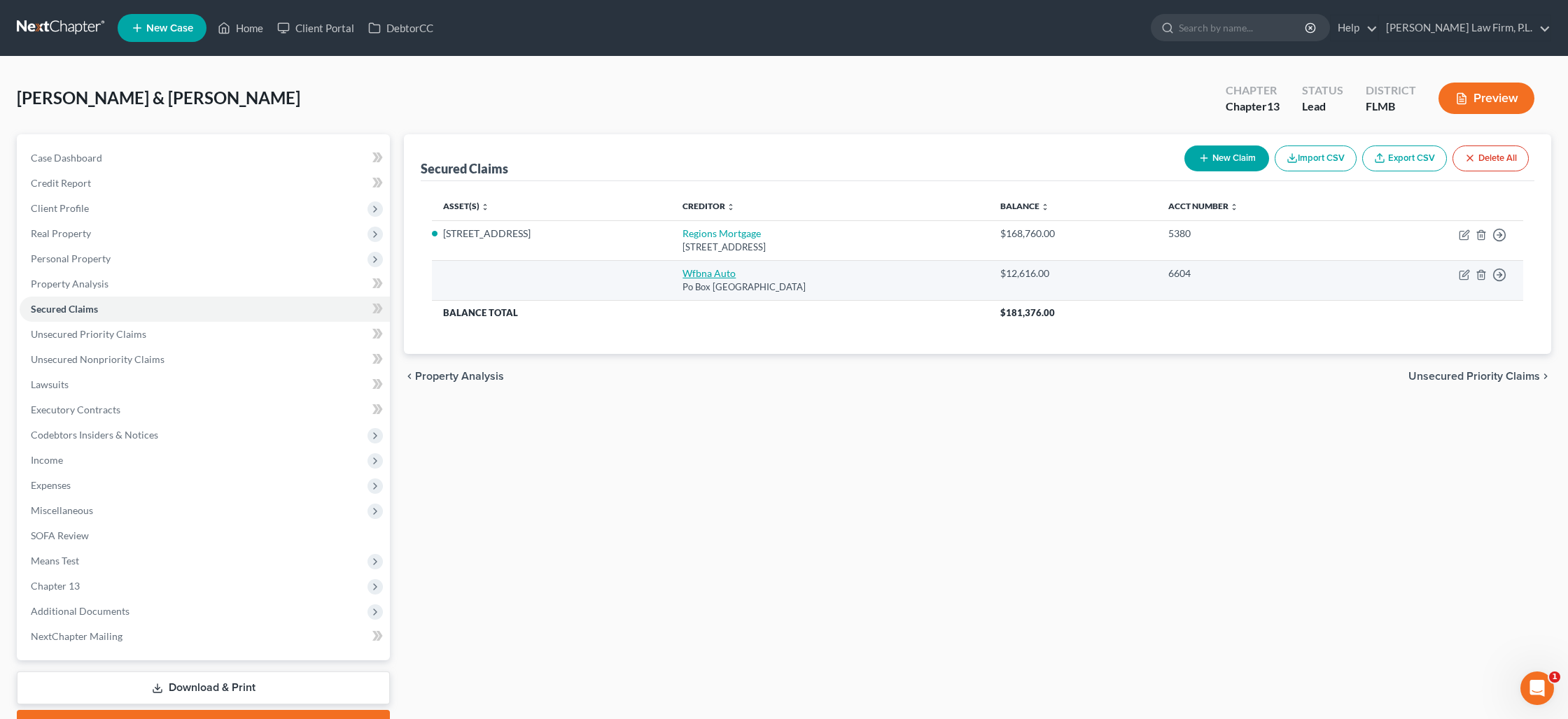
click at [710, 277] on link "Wfbna Auto" at bounding box center [708, 273] width 53 height 12
select select "28"
select select "0"
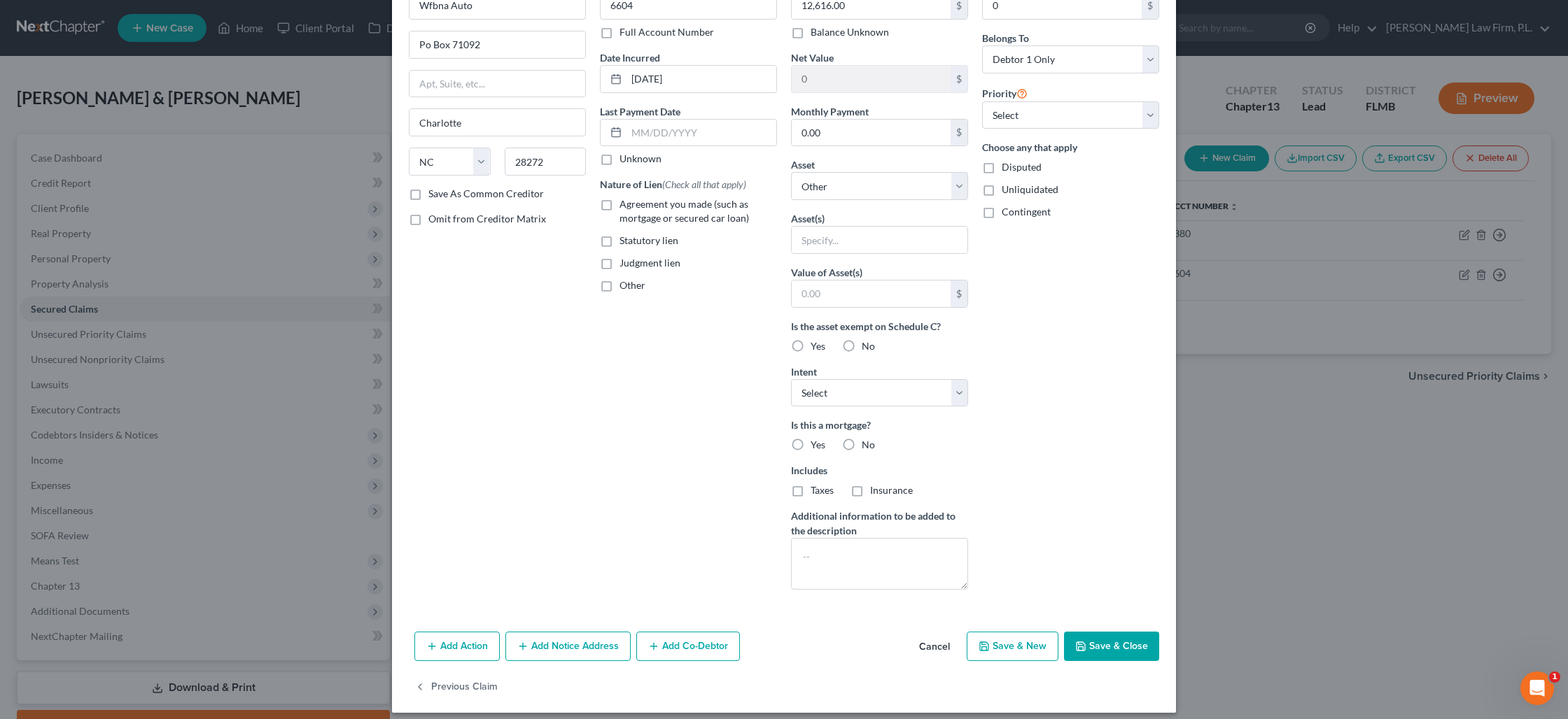
scroll to position [98, 0]
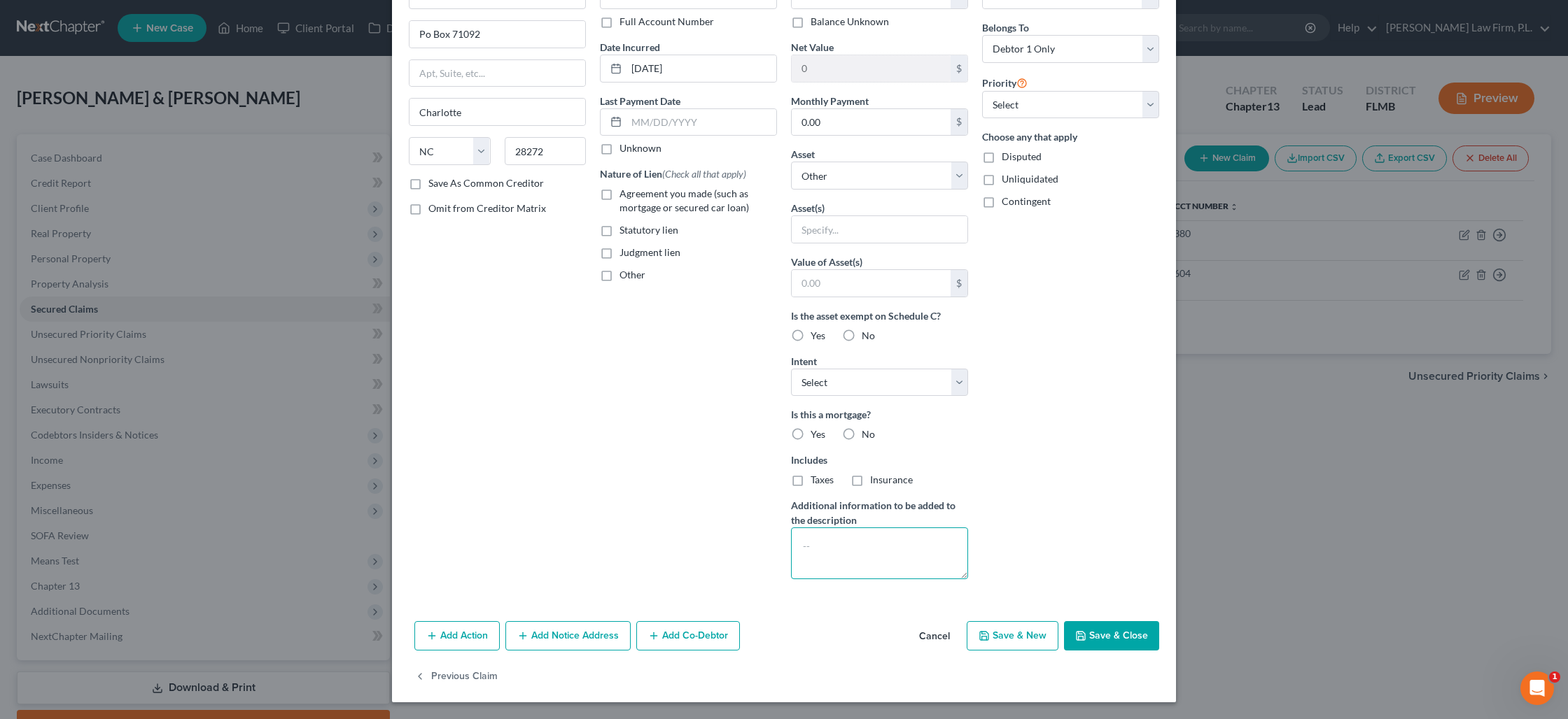
click at [825, 546] on textarea at bounding box center [879, 553] width 177 height 51
type textarea "Repossessed Vehicle"
click at [1125, 634] on button "Save & Close" at bounding box center [1111, 635] width 96 height 29
select select
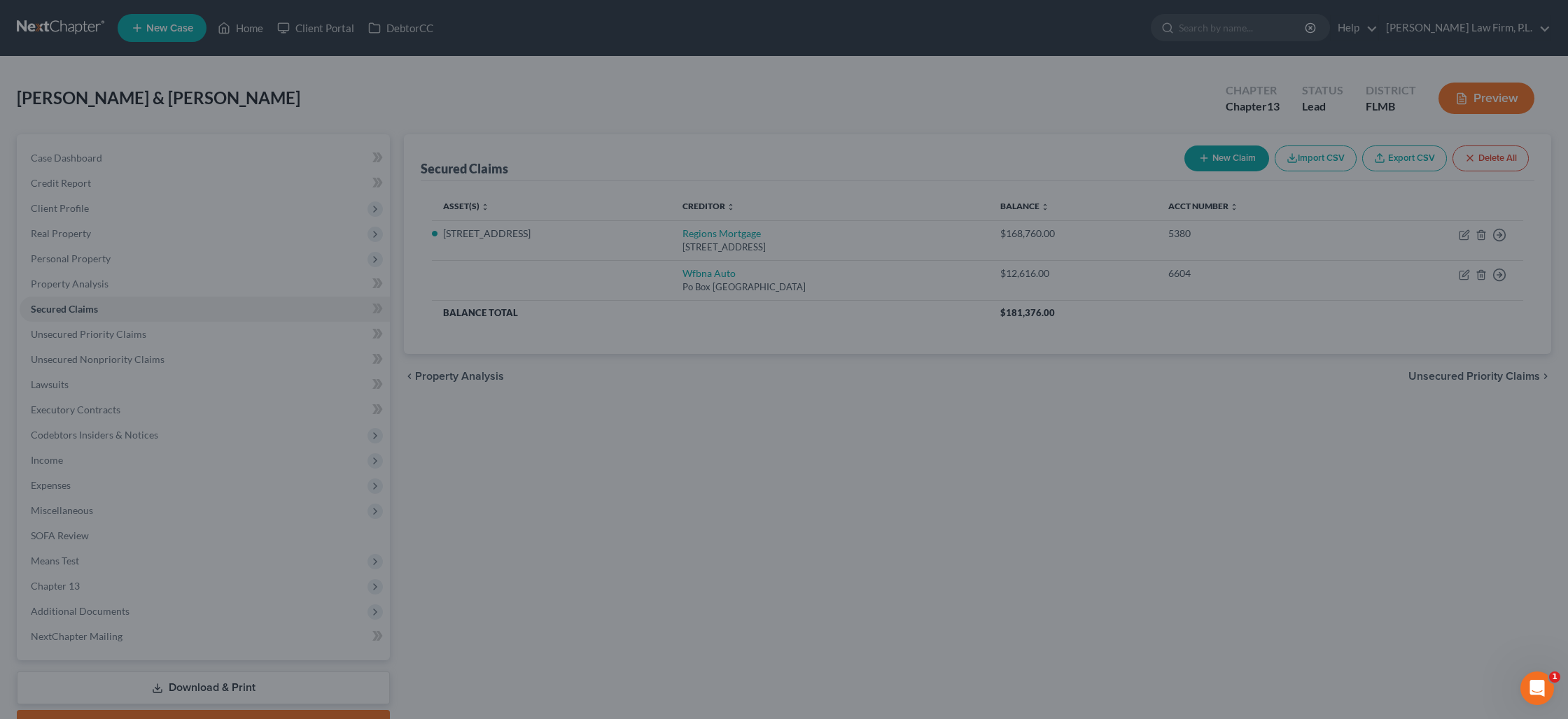
scroll to position [0, 0]
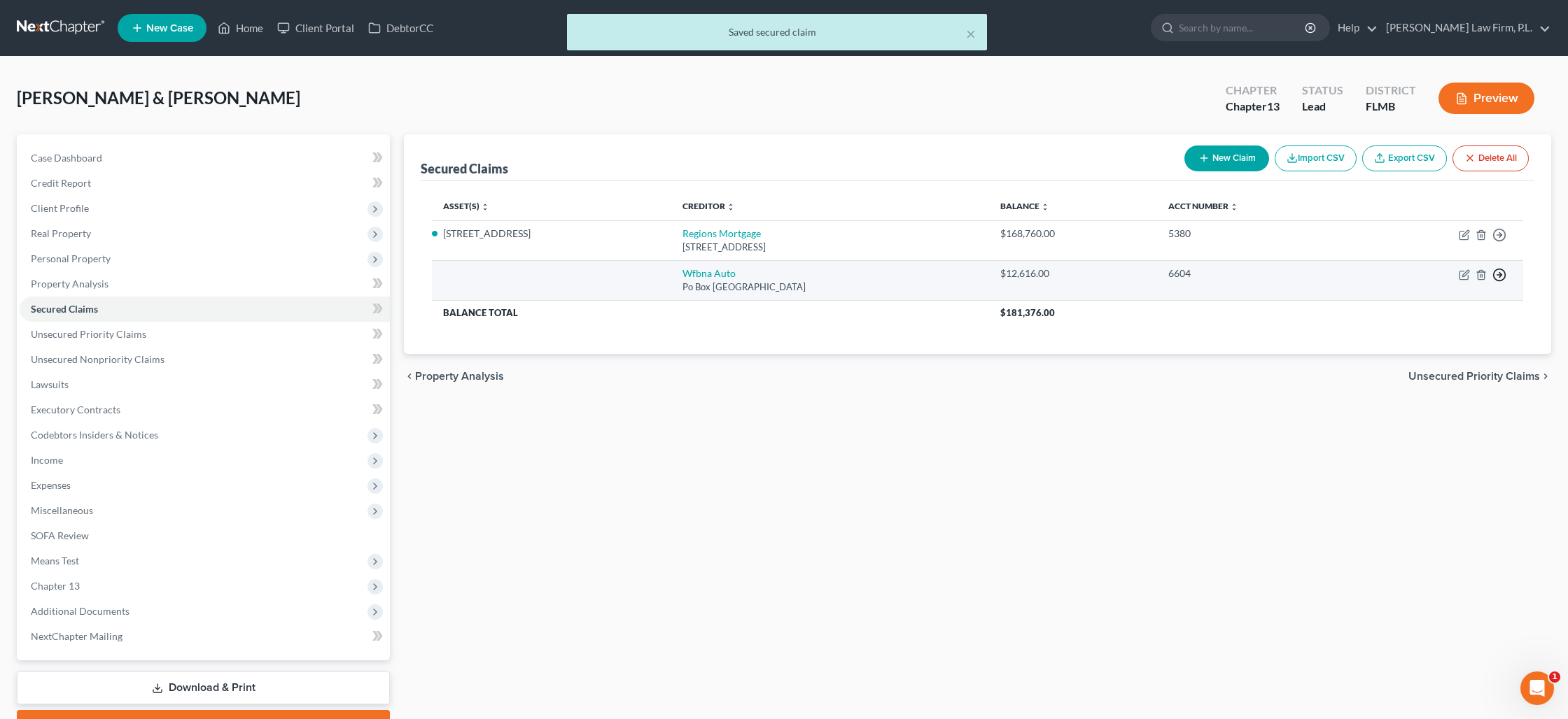
click at [1501, 277] on icon "button" at bounding box center [1499, 274] width 14 height 14
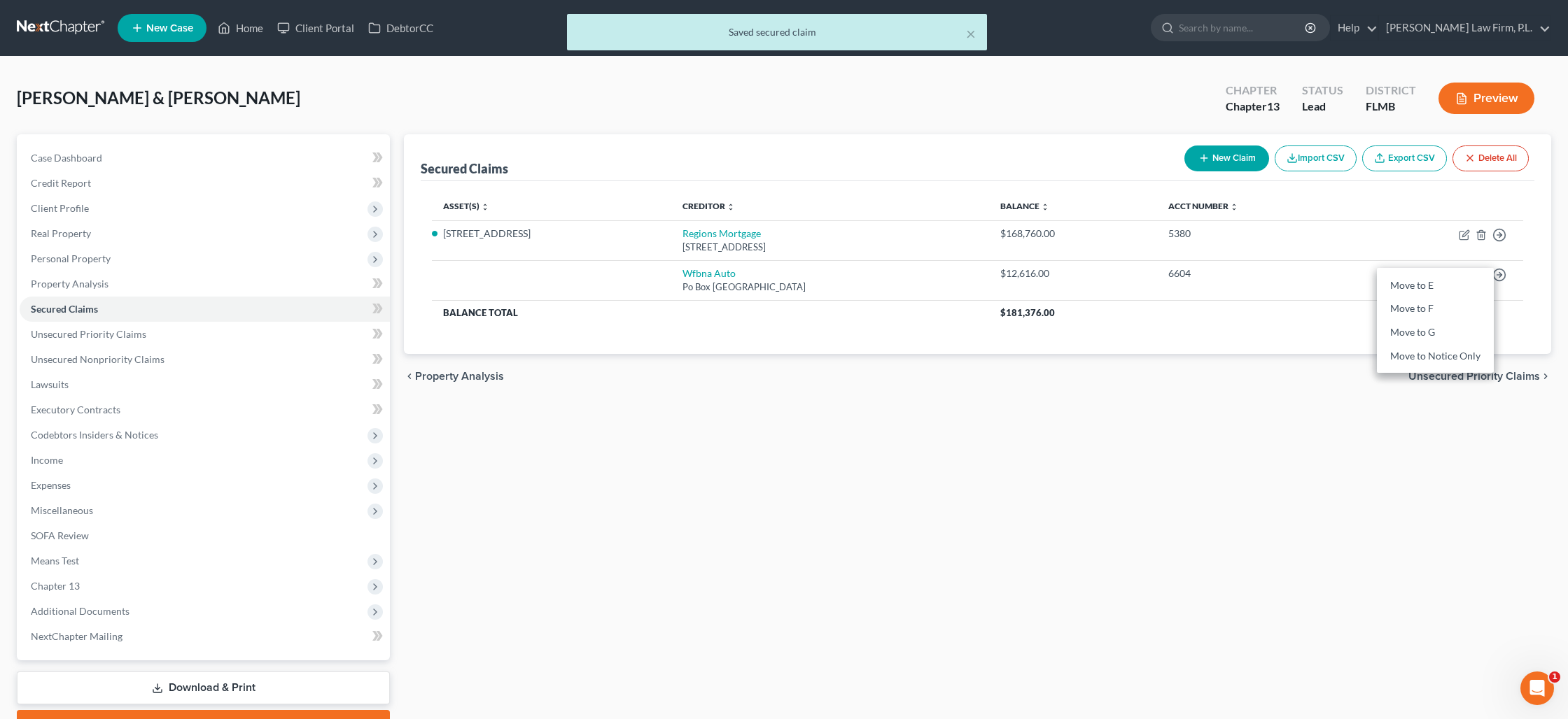
click at [768, 386] on div "chevron_left Property Analysis Unsecured Priority Claims chevron_right" at bounding box center [977, 377] width 1147 height 45
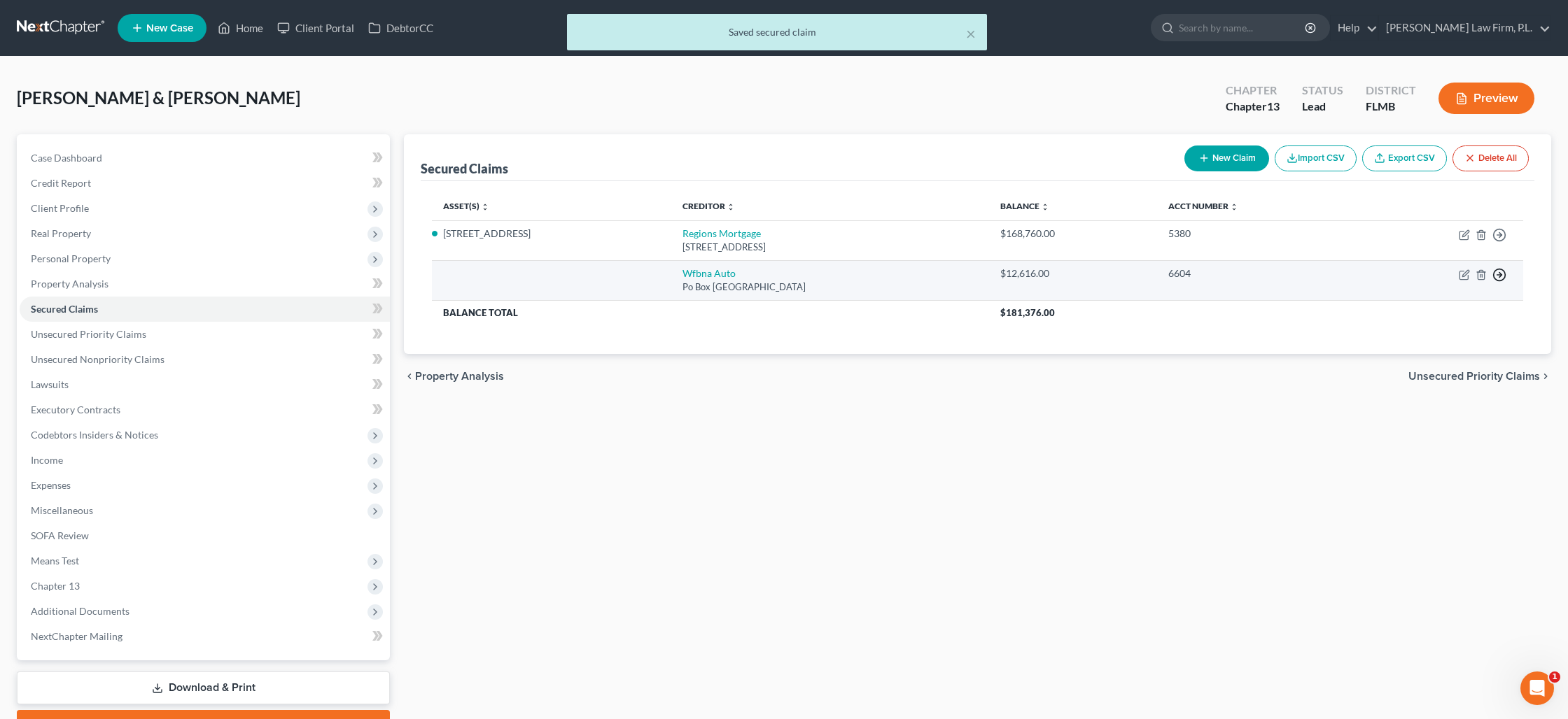
click at [1502, 277] on icon "button" at bounding box center [1499, 274] width 14 height 14
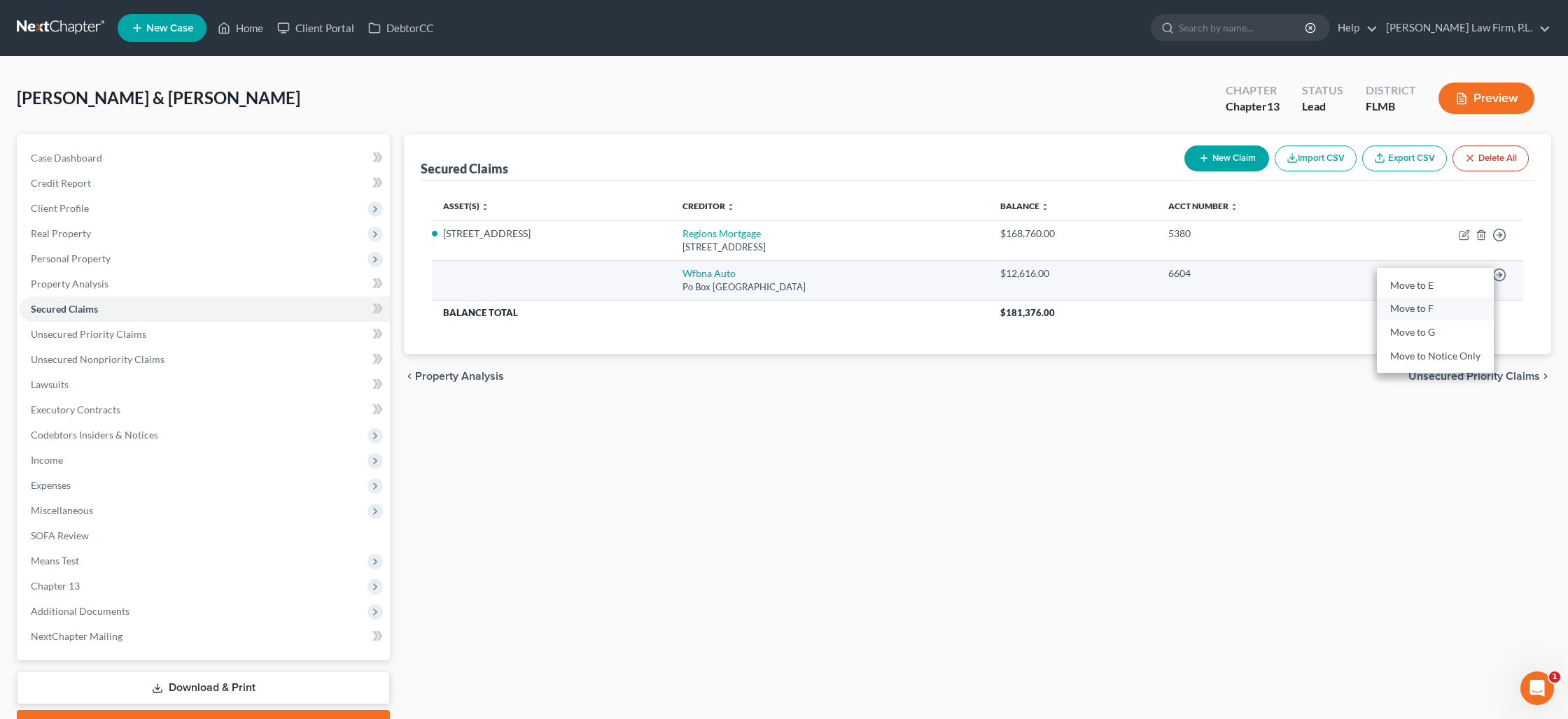
click at [1431, 307] on link "Move to F" at bounding box center [1435, 310] width 117 height 24
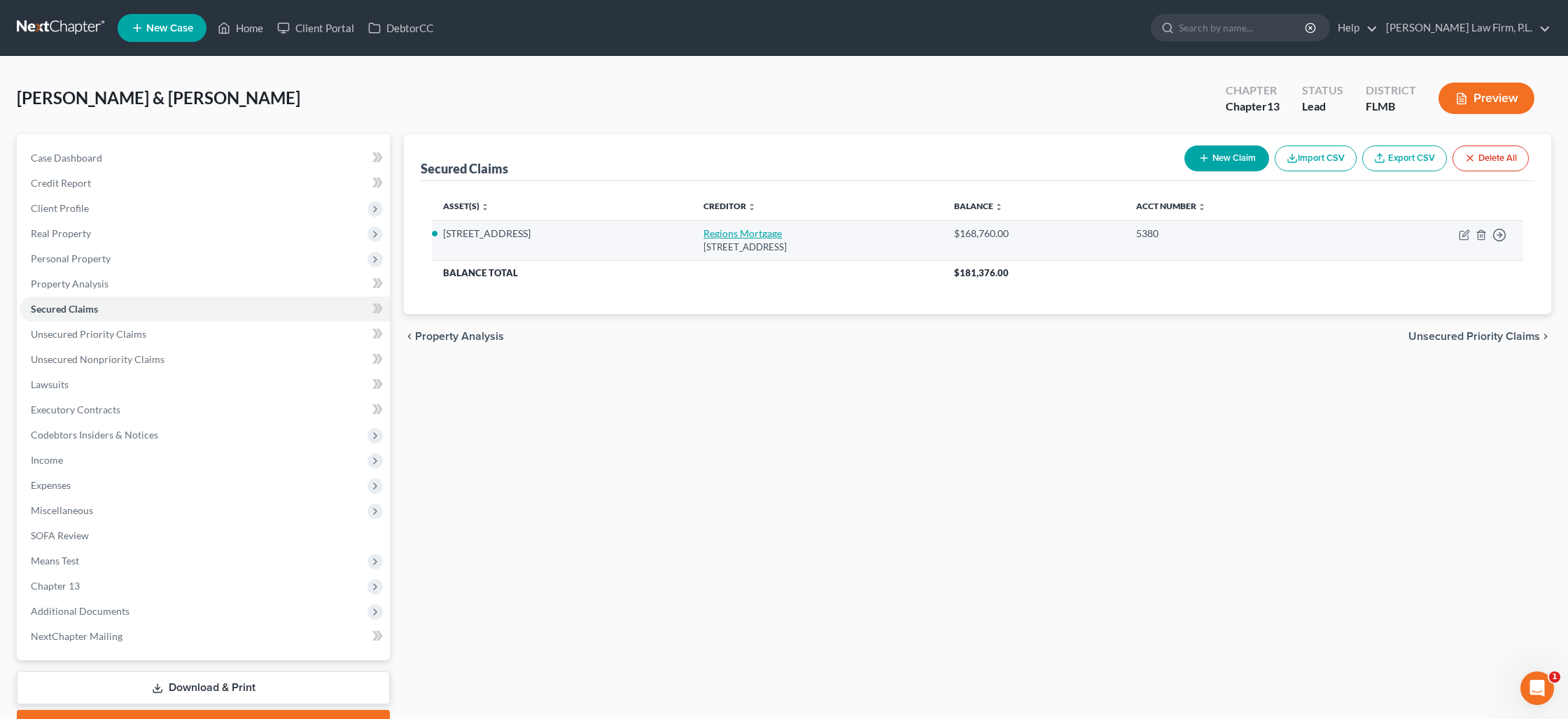
click at [708, 234] on link "Regions Mortgage" at bounding box center [743, 233] width 78 height 12
select select "25"
select select "3"
select select "2"
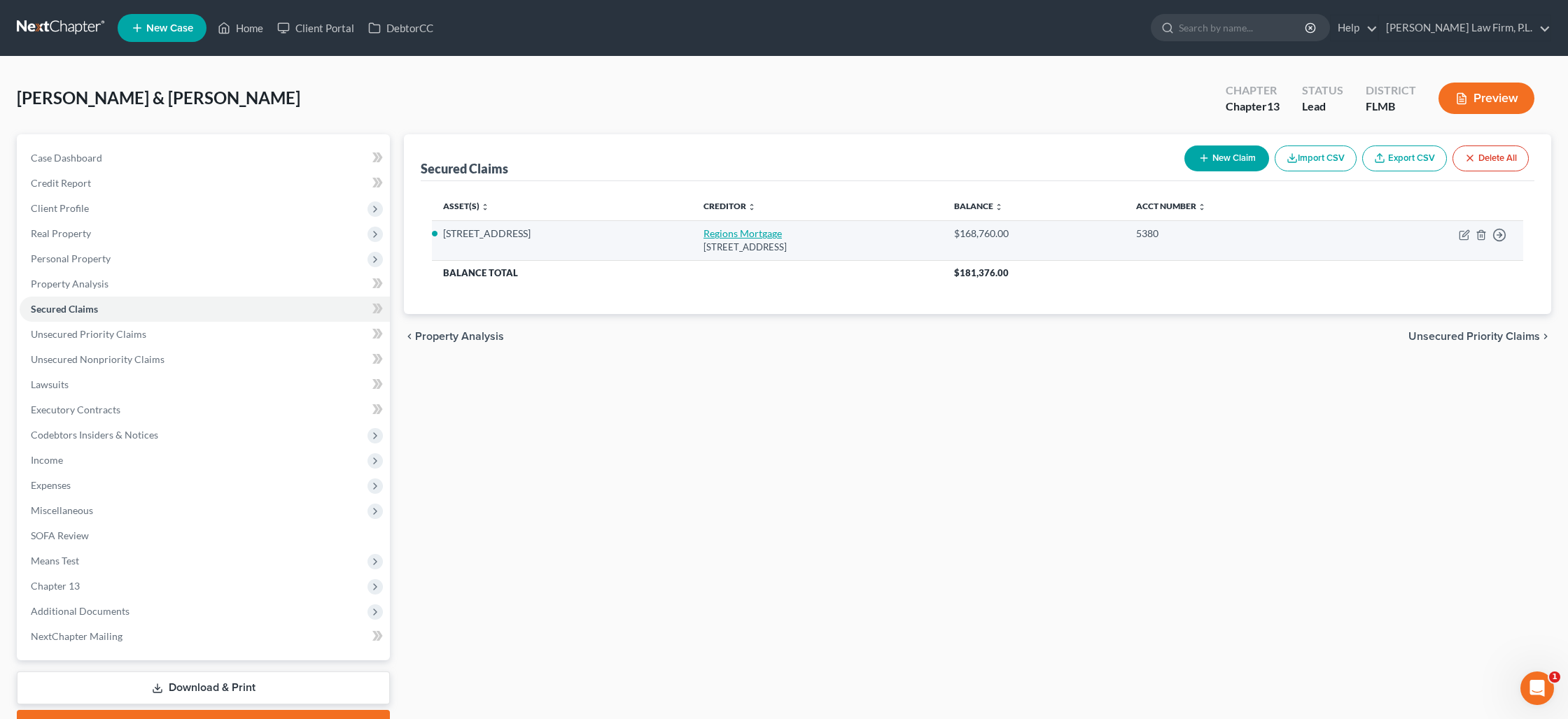
select select "0"
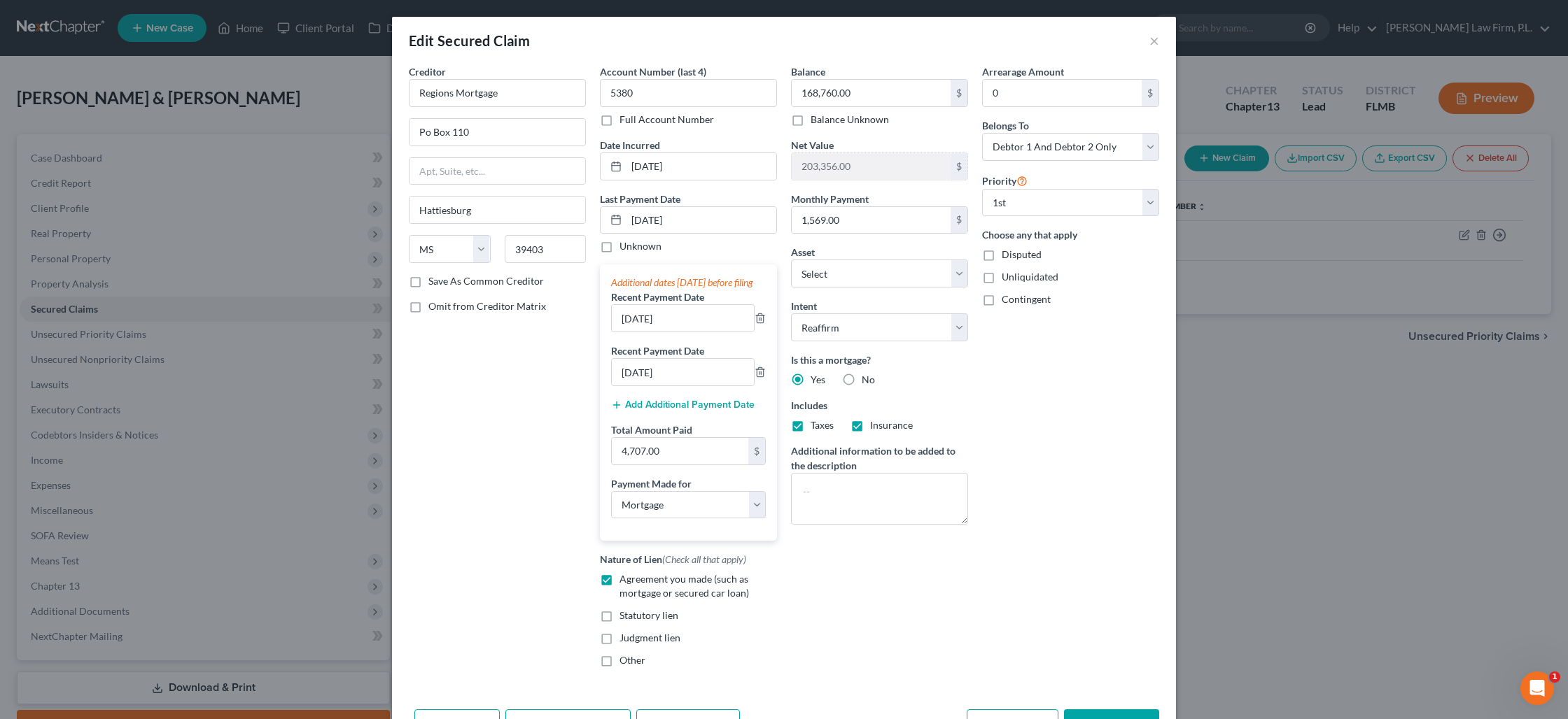
scroll to position [73, 0]
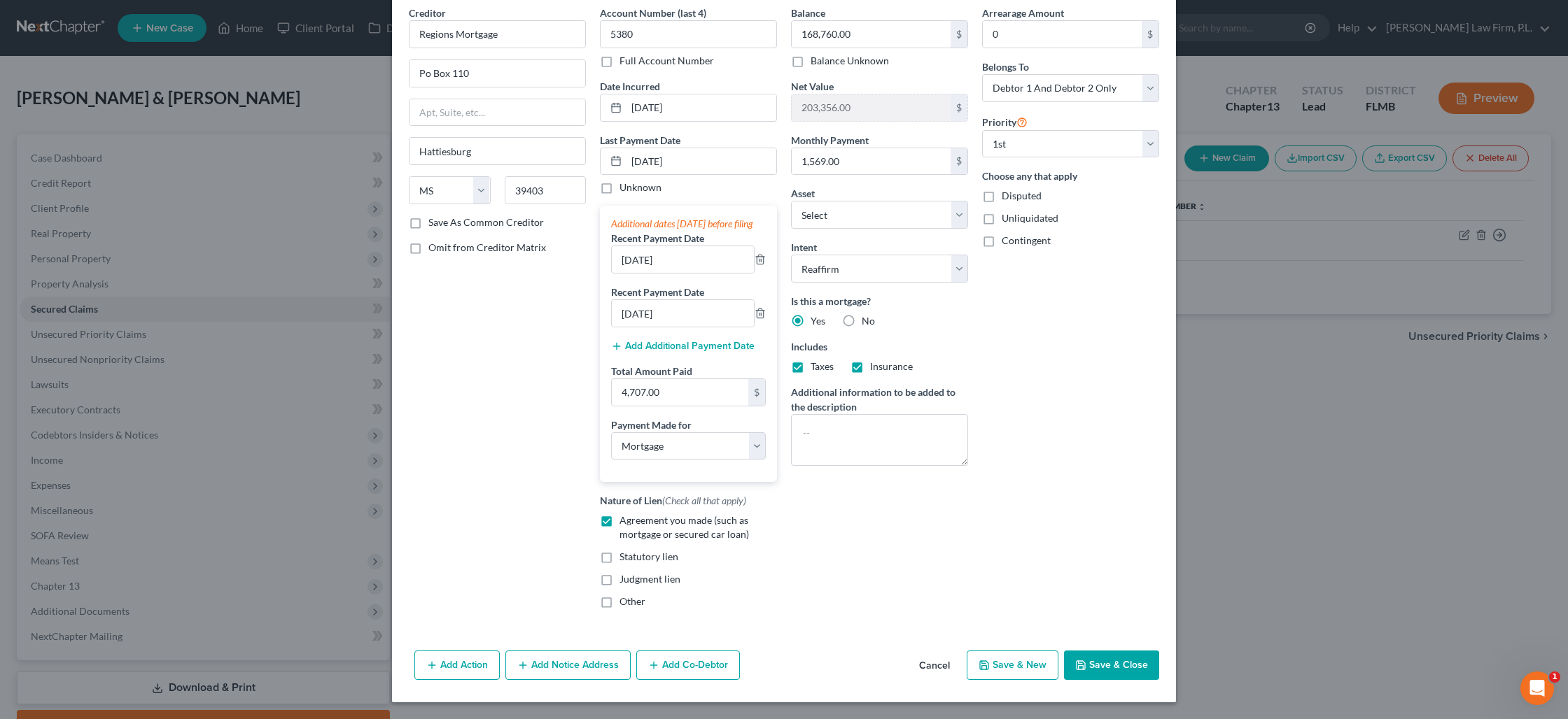
click at [1089, 661] on button "Save & Close" at bounding box center [1111, 665] width 96 height 29
select select "3"
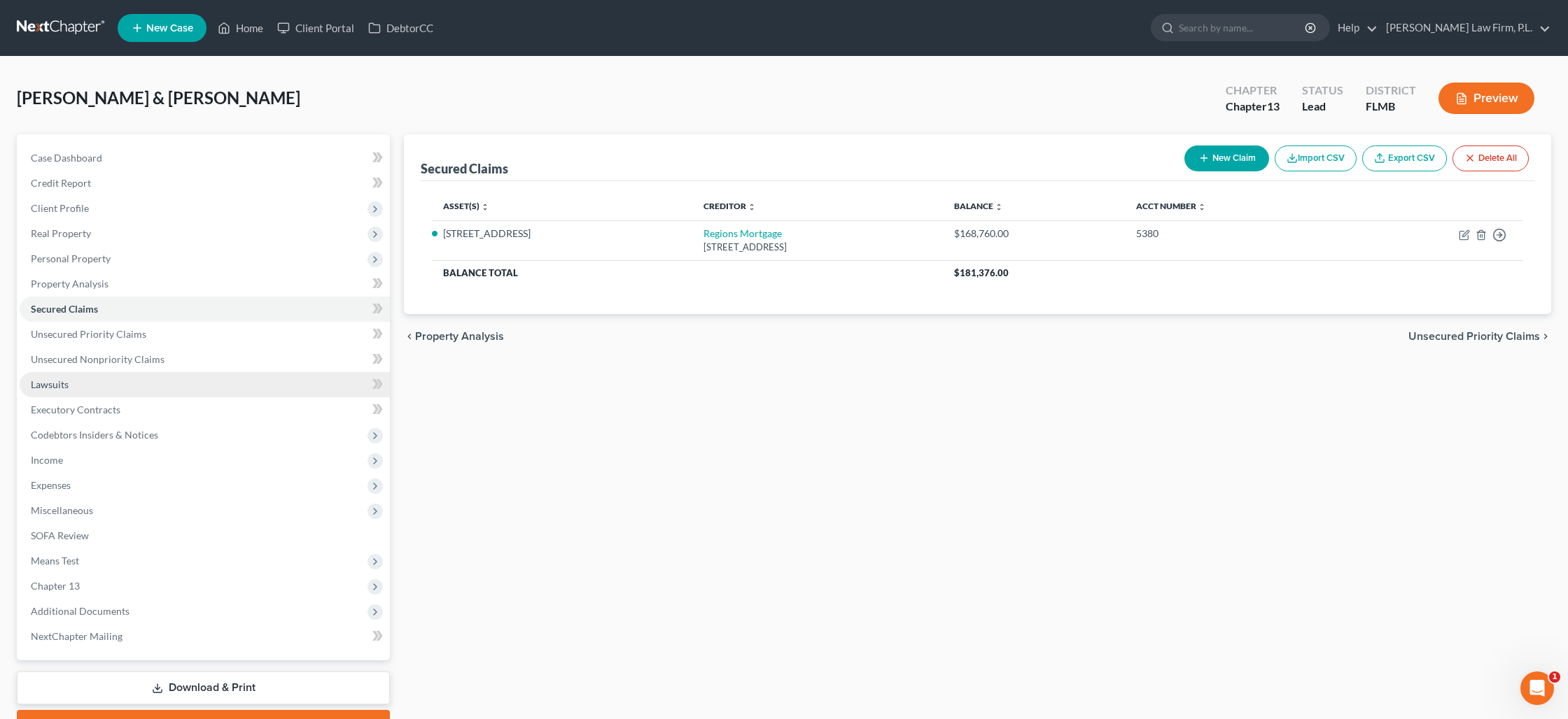
click at [113, 388] on link "Lawsuits" at bounding box center [204, 385] width 370 height 25
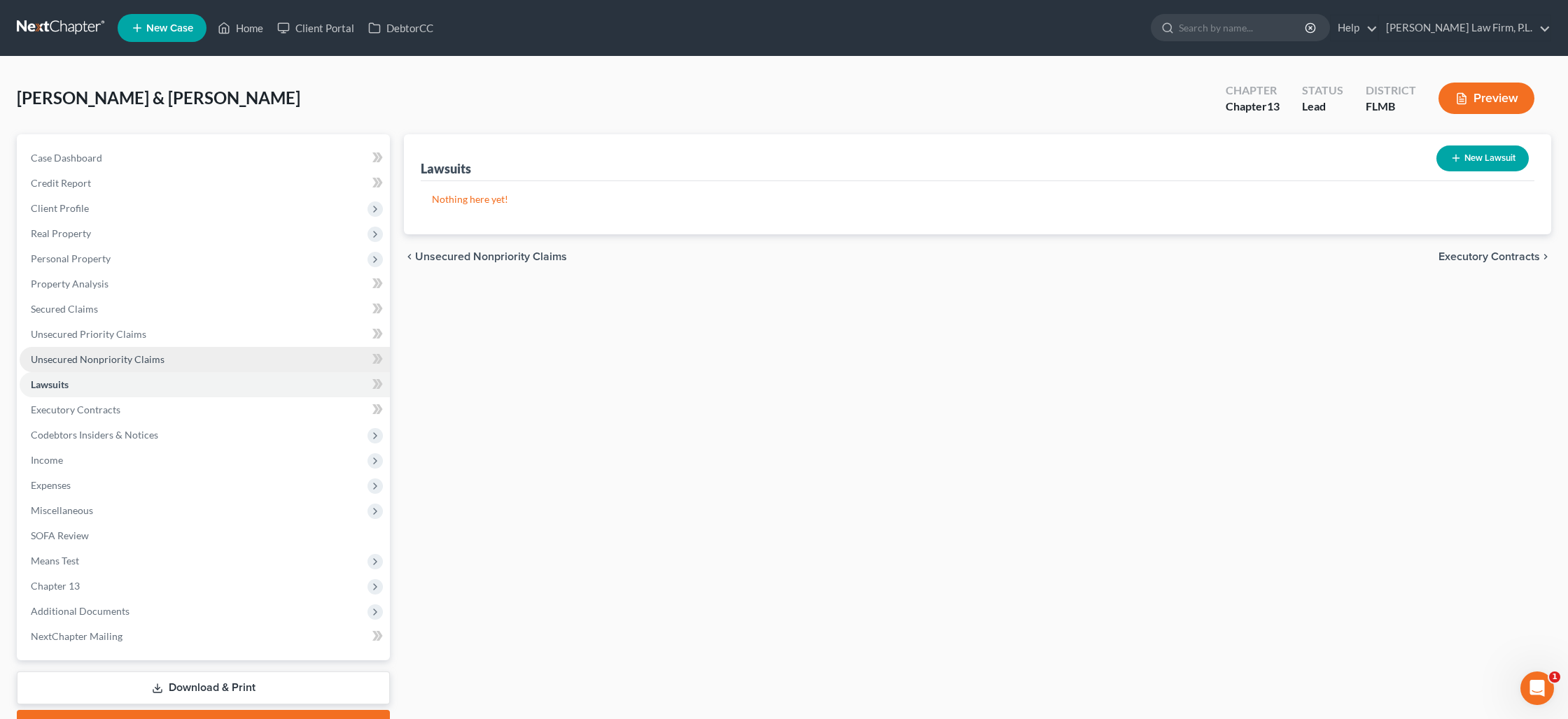
click at [88, 363] on span "Unsecured Nonpriority Claims" at bounding box center [97, 360] width 134 height 12
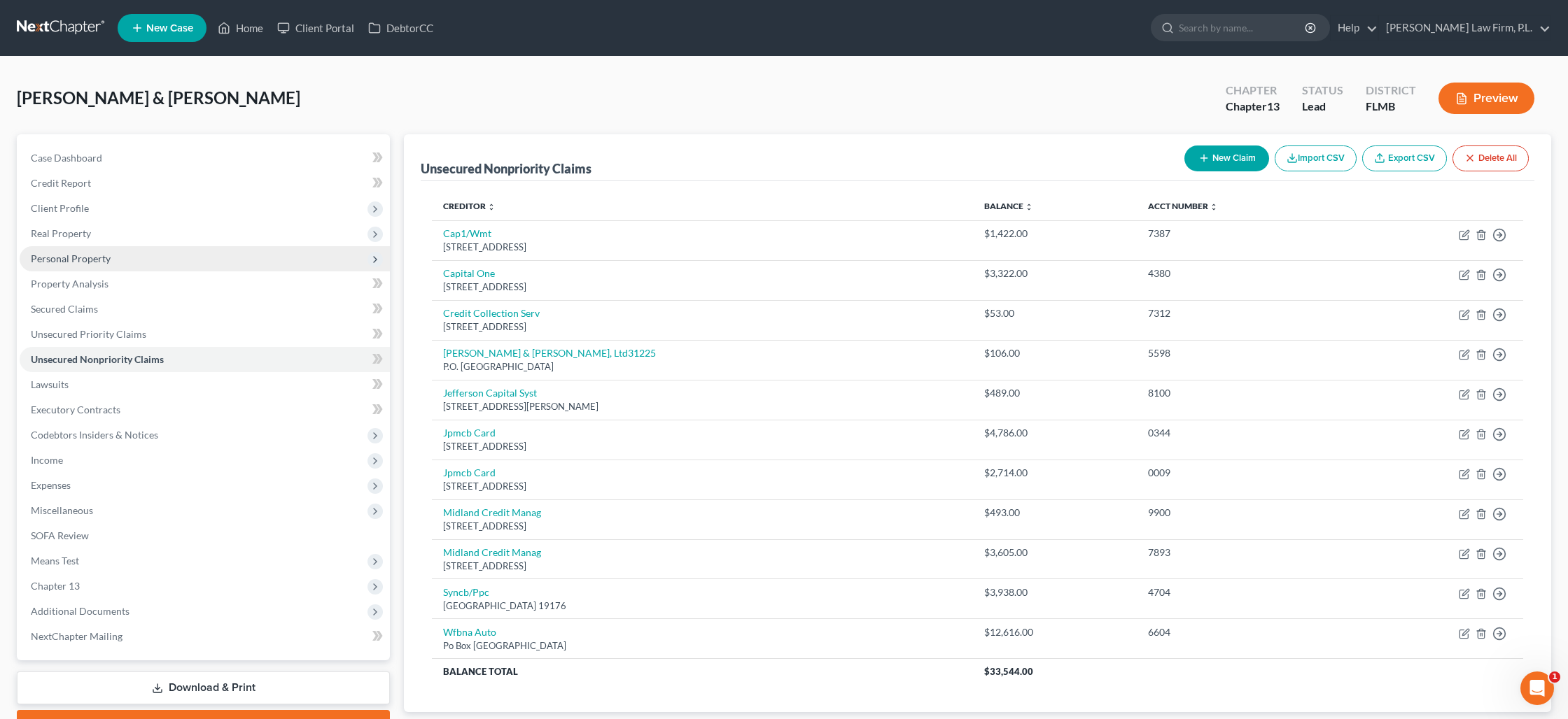
click at [78, 255] on span "Personal Property" at bounding box center [70, 259] width 80 height 12
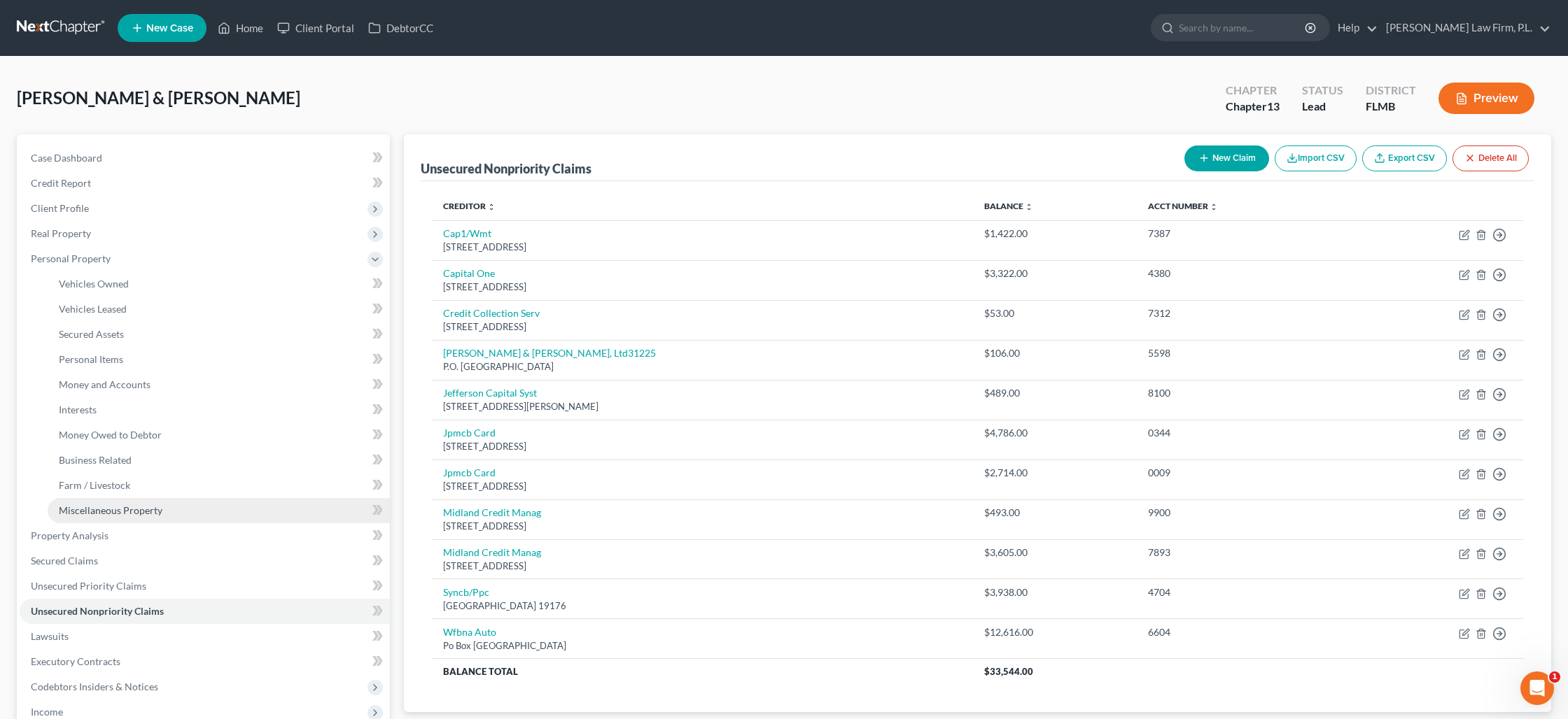
click at [110, 504] on span "Miscellaneous Property" at bounding box center [110, 510] width 104 height 12
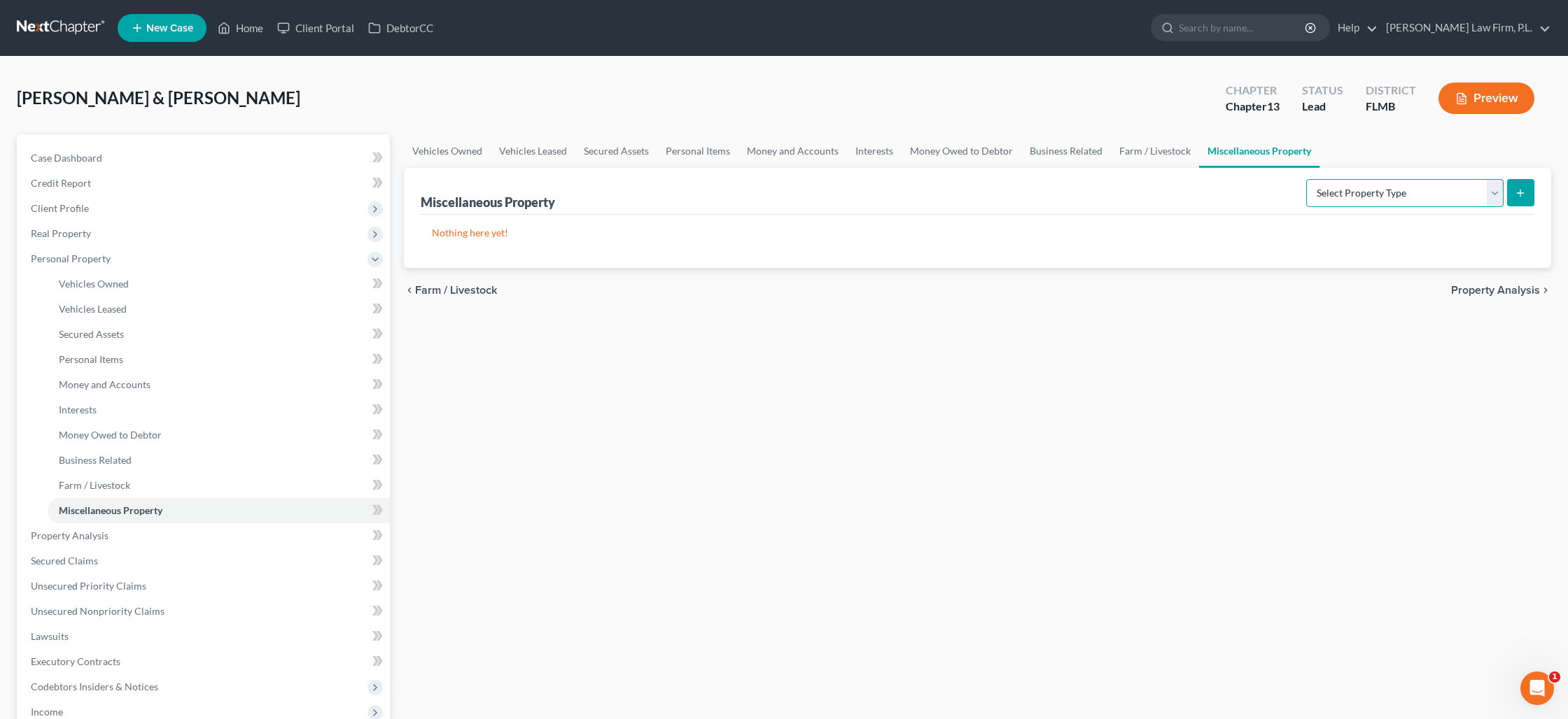
click at [1458, 192] on select "Select Property Type Assigned for Creditor Benefit [DATE] Holding for Another N…" at bounding box center [1405, 193] width 197 height 28
select select "transferred"
click at [1306, 179] on select "Select Property Type Assigned for Creditor Benefit [DATE] Holding for Another N…" at bounding box center [1405, 193] width 197 height 28
click at [1517, 195] on icon "submit" at bounding box center [1519, 192] width 11 height 11
select select "Ordinary ([DATE])"
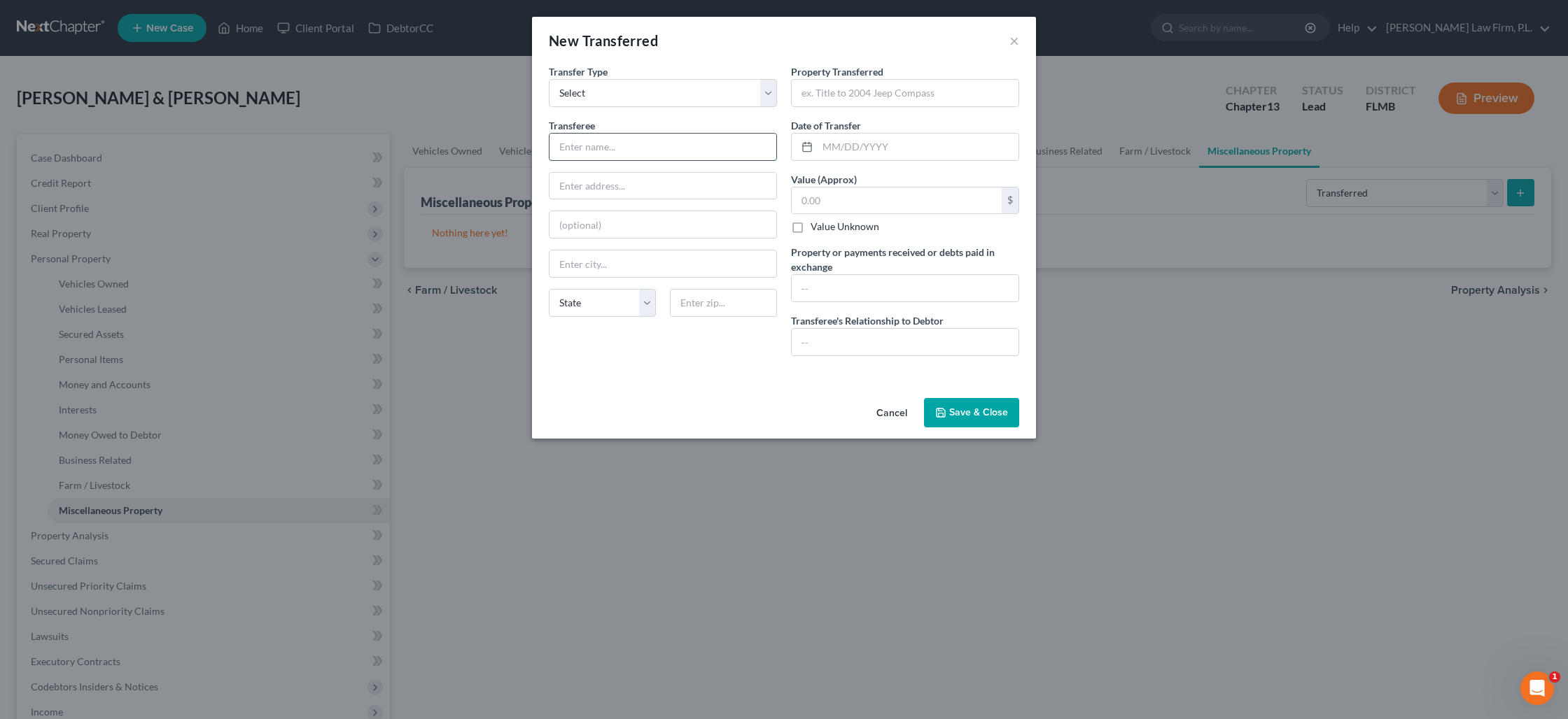
click at [635, 142] on input "text" at bounding box center [663, 147] width 227 height 27
type input "[PERSON_NAME]"
type input "2"
type input "[STREET_ADDRESS]"
type input "33954"
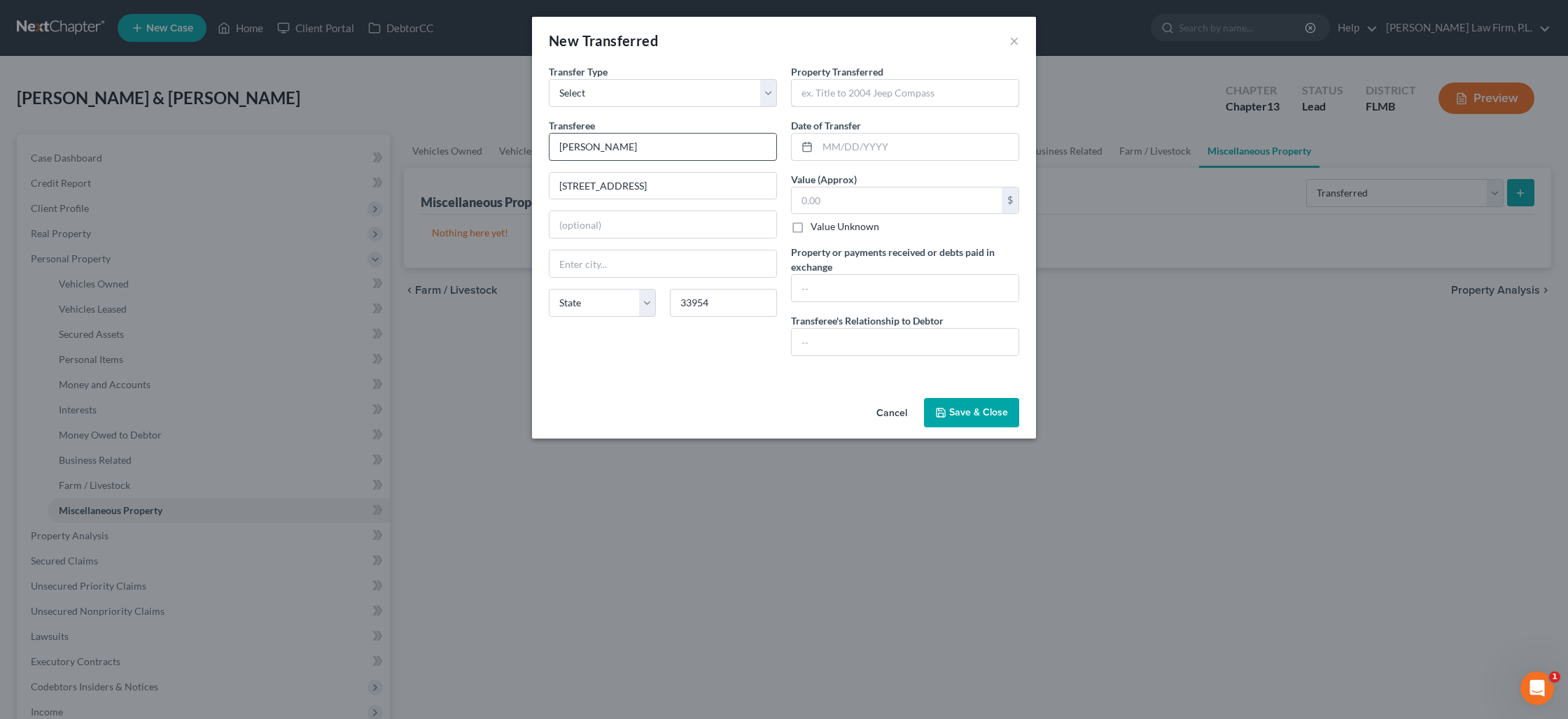
type input "[GEOGRAPHIC_DATA]"
click at [842, 150] on input "text" at bounding box center [917, 147] width 201 height 27
type input "[DATE]"
click at [827, 96] on input "text" at bounding box center [905, 93] width 227 height 27
type input "Business Inventory"
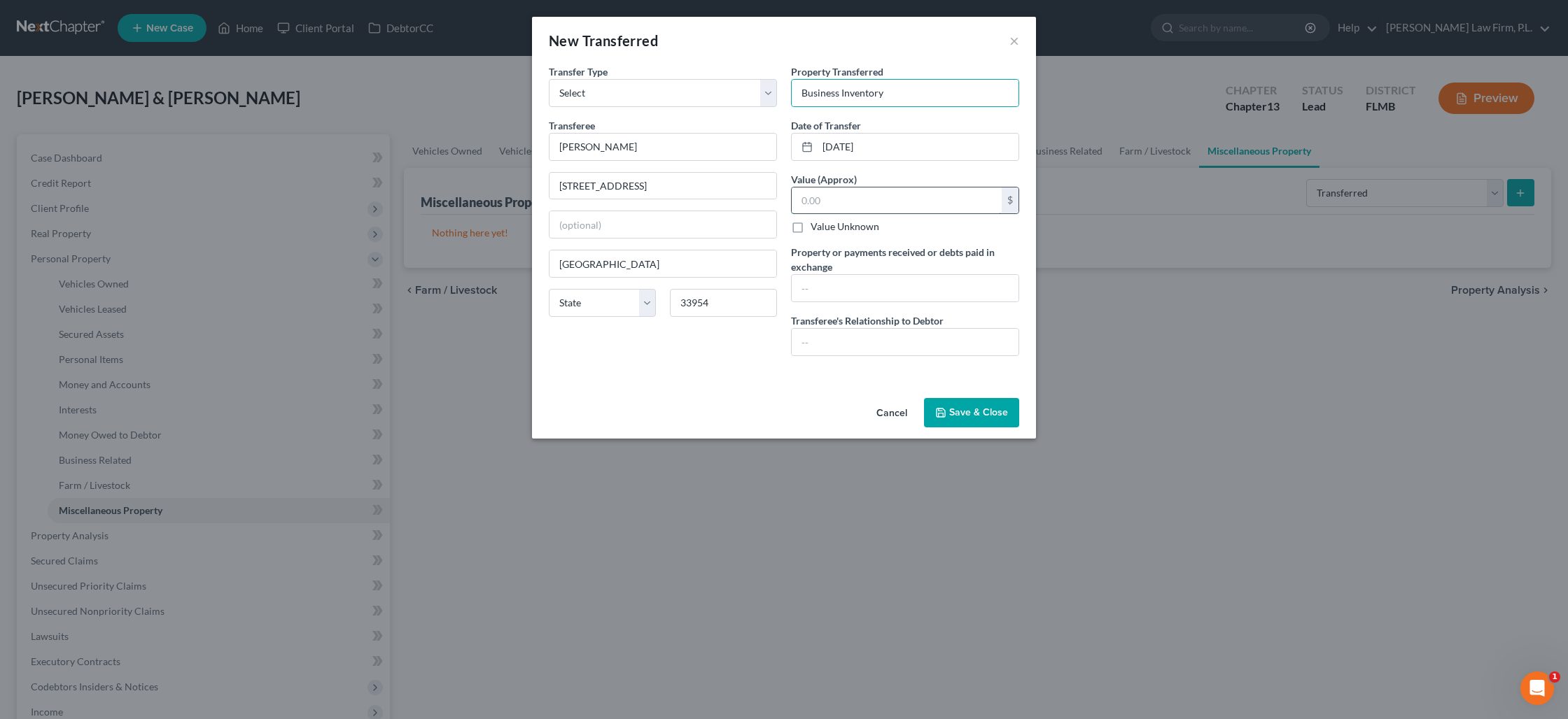
click at [819, 203] on input "text" at bounding box center [896, 201] width 210 height 27
type input "15,000"
type input "Father"
click at [937, 415] on icon "button" at bounding box center [940, 412] width 8 height 8
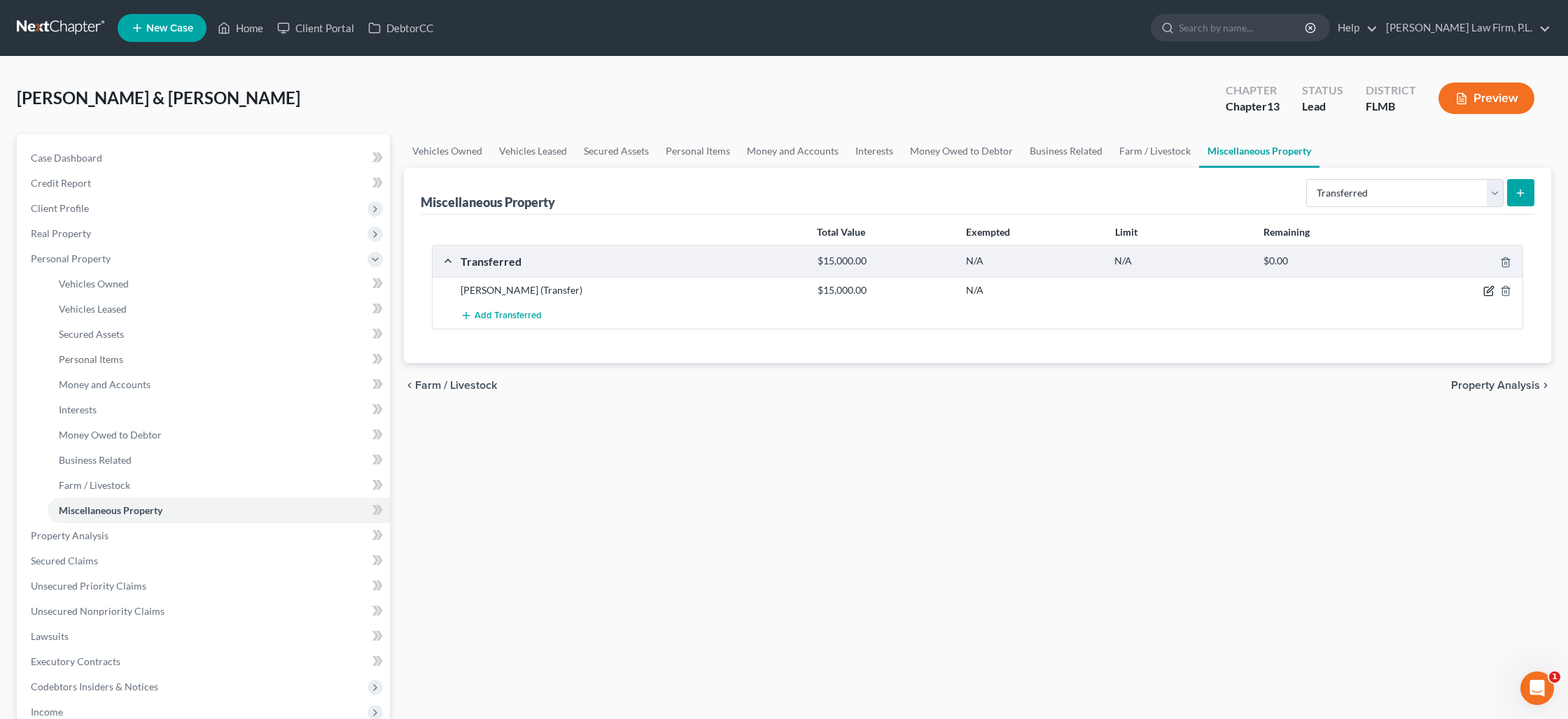
click at [1483, 290] on icon "button" at bounding box center [1488, 291] width 11 height 11
select select "Ordinary ([DATE])"
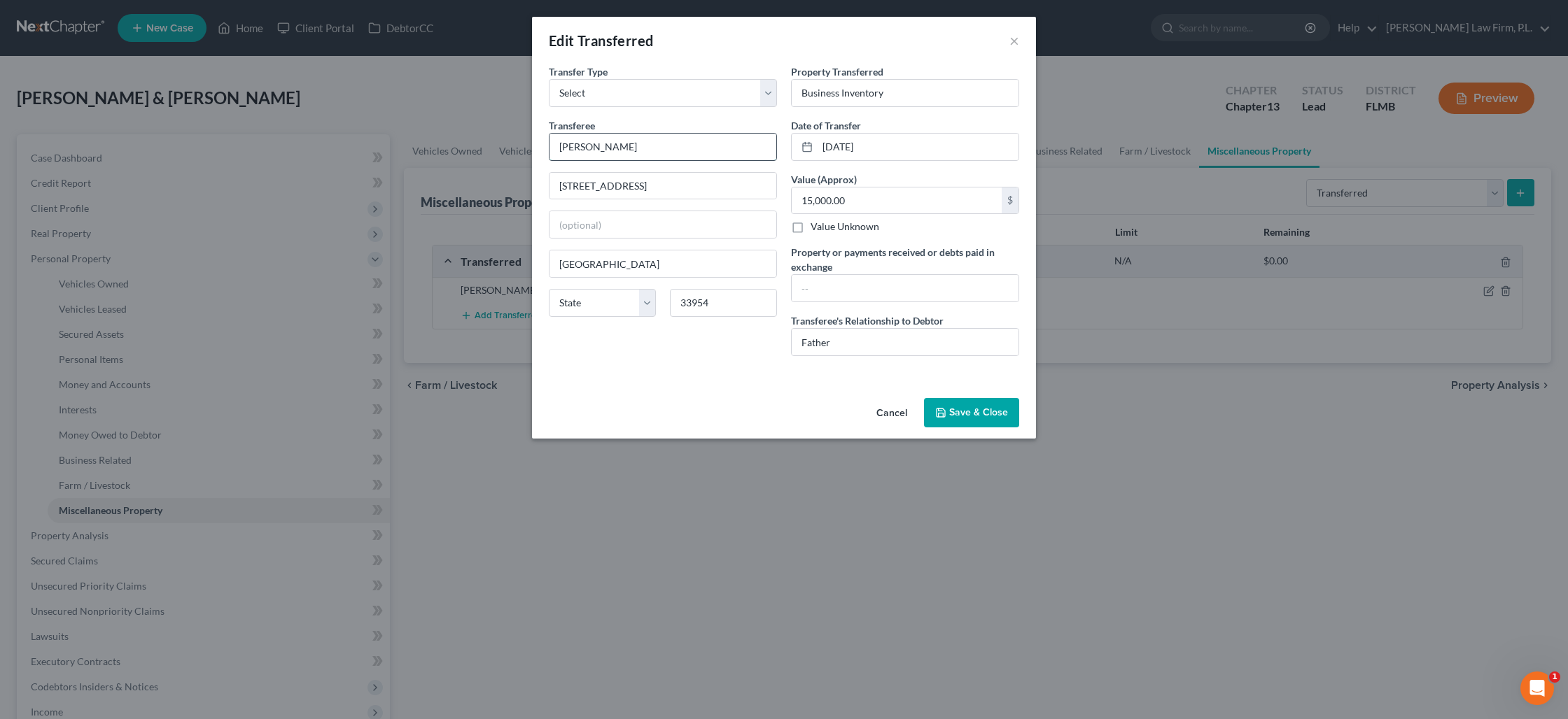
click at [612, 147] on input "[PERSON_NAME]" at bounding box center [663, 147] width 227 height 27
type input "[PERSON_NAME]"
click at [958, 401] on button "Save & Close" at bounding box center [972, 412] width 96 height 29
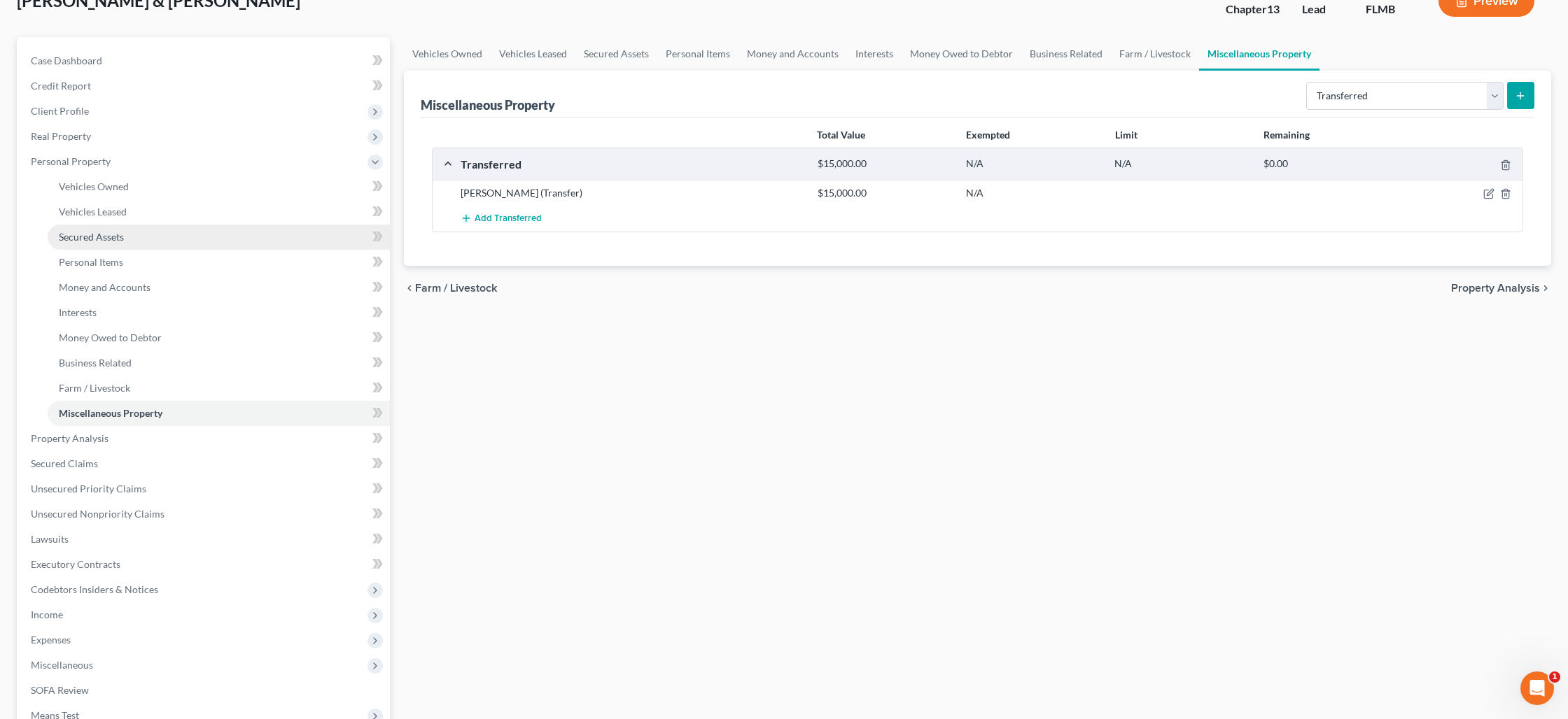
scroll to position [167, 0]
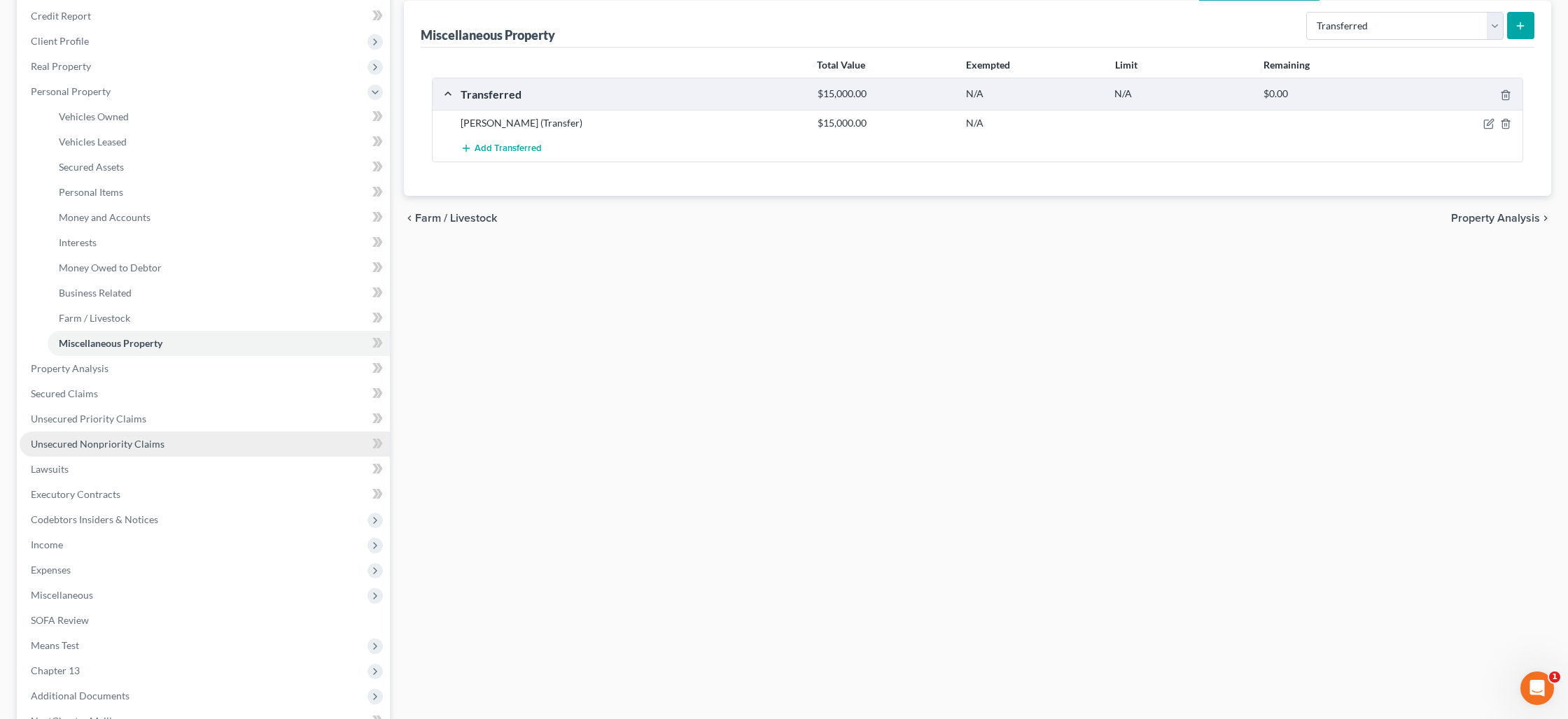
click at [107, 442] on span "Unsecured Nonpriority Claims" at bounding box center [97, 444] width 134 height 12
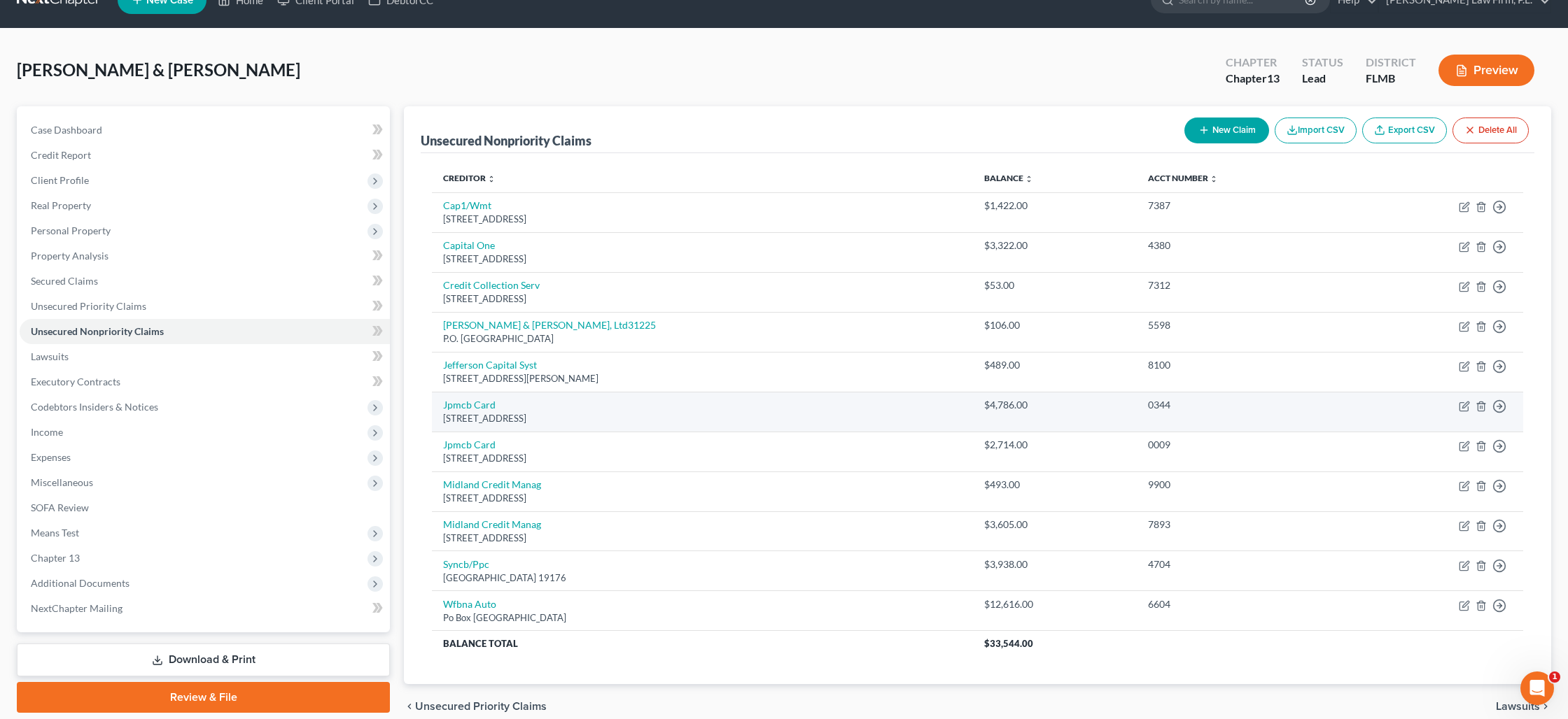
scroll to position [49, 0]
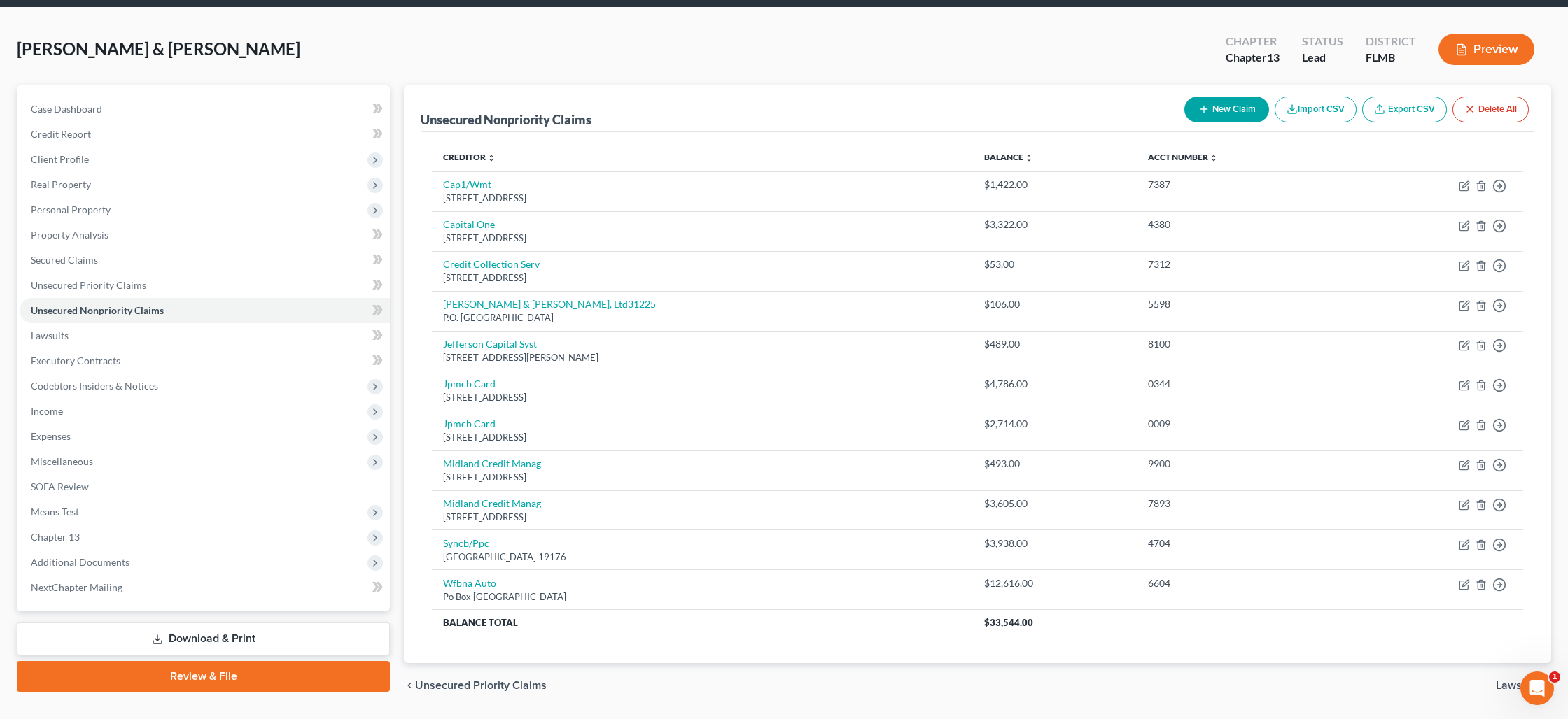
click at [1234, 110] on button "New Claim" at bounding box center [1226, 109] width 84 height 26
select select "2"
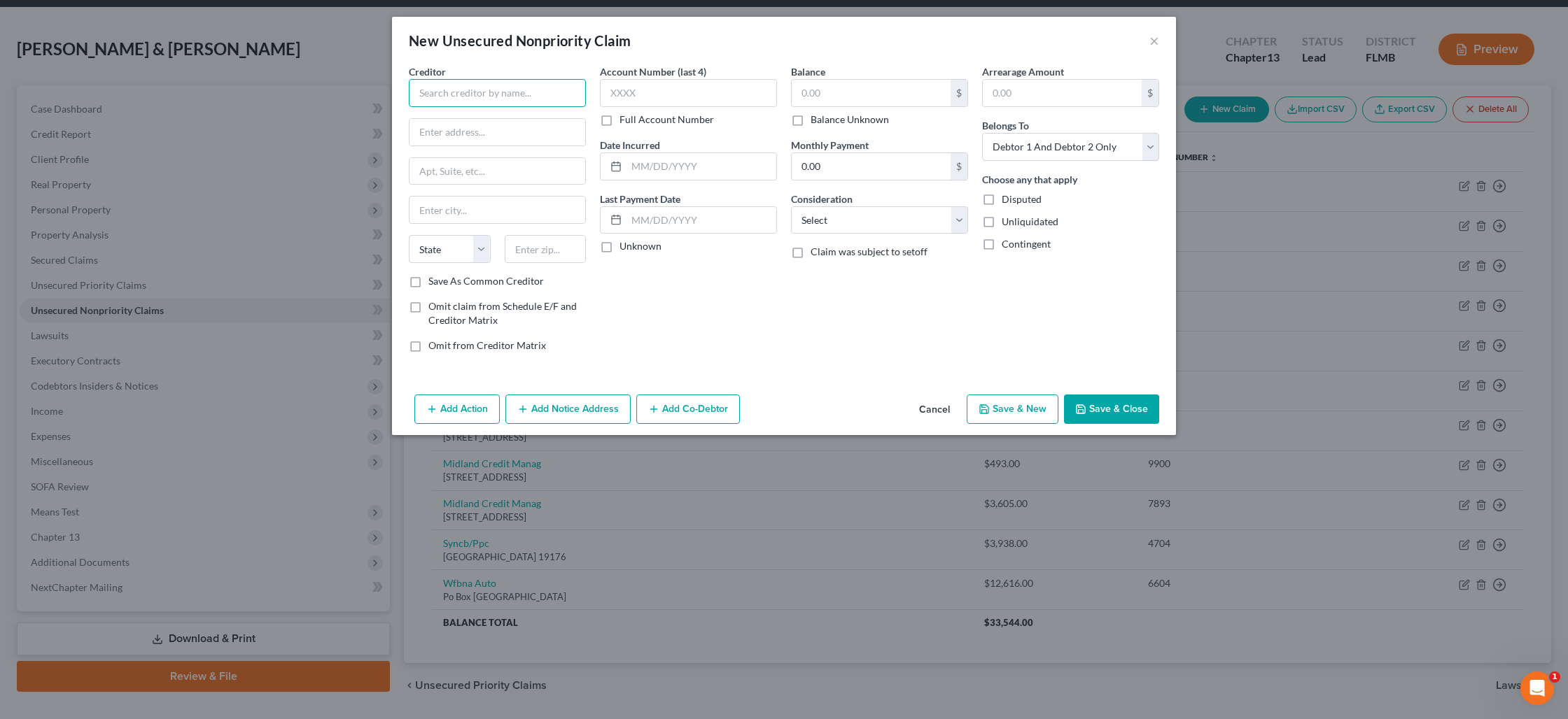
click at [513, 101] on input "text" at bounding box center [497, 93] width 177 height 28
type input "[PERSON_NAME]"
type input "[STREET_ADDRESS]"
type input "33954"
type input "[GEOGRAPHIC_DATA]"
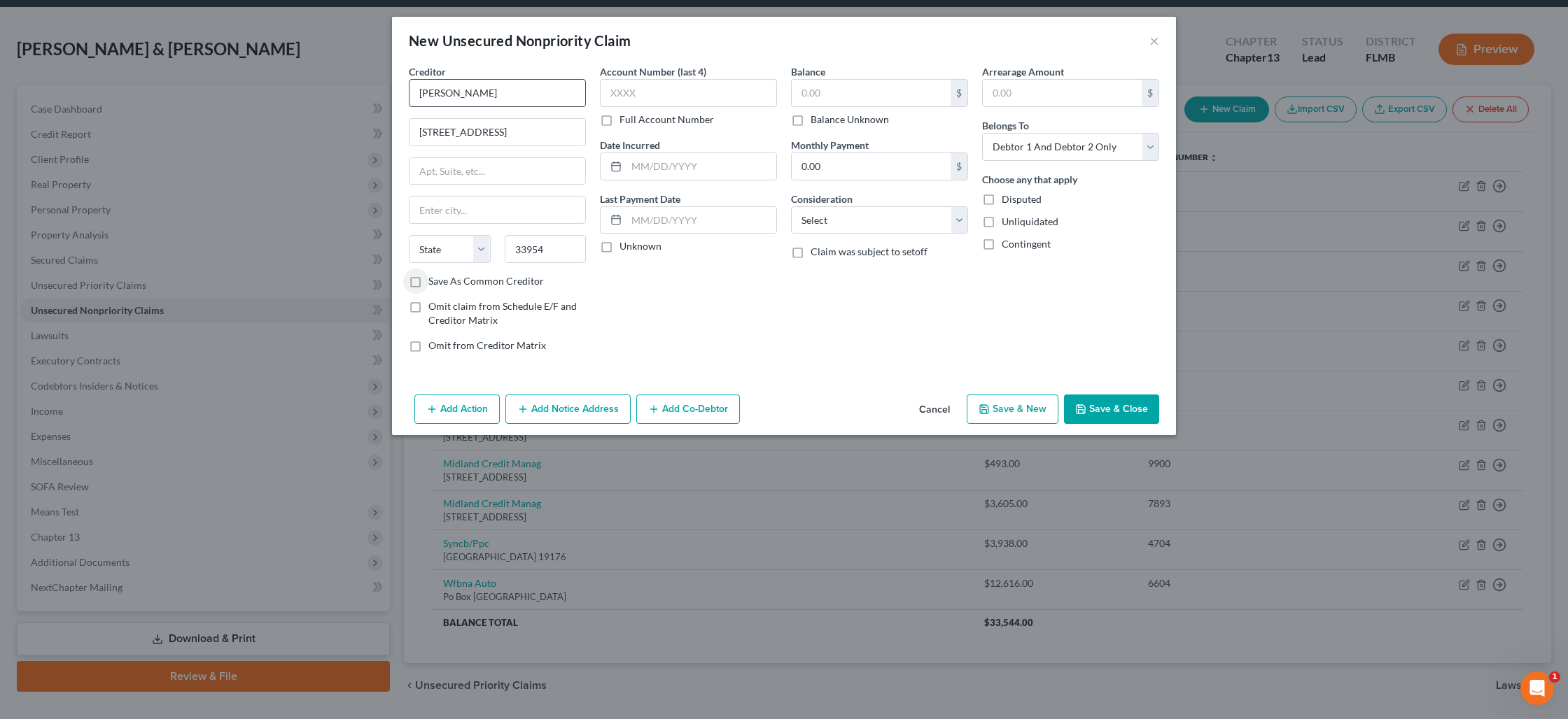
select select "9"
click at [667, 91] on input "text" at bounding box center [688, 93] width 177 height 28
type input "100,000"
click at [1131, 409] on button "Save & Close" at bounding box center [1111, 409] width 96 height 29
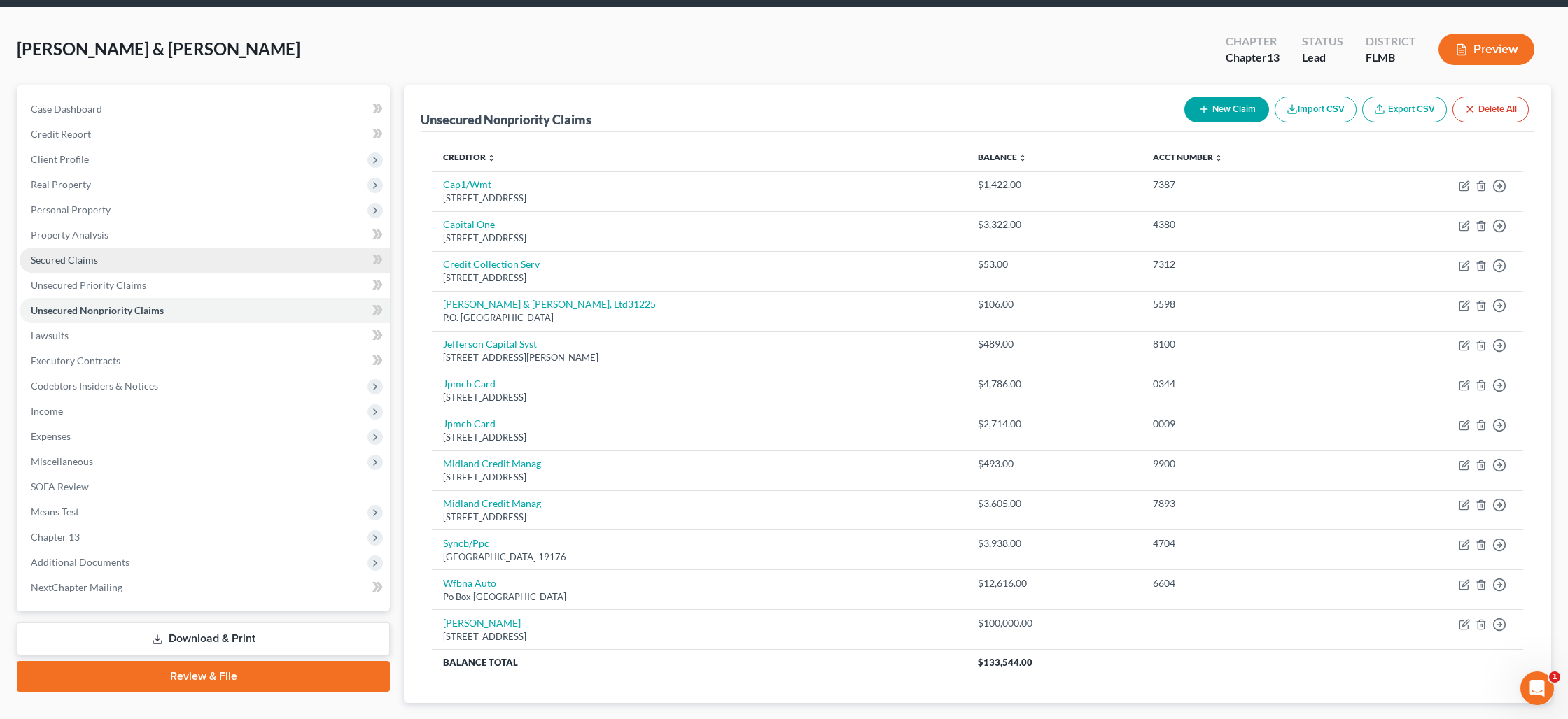
click at [68, 263] on span "Secured Claims" at bounding box center [64, 260] width 67 height 12
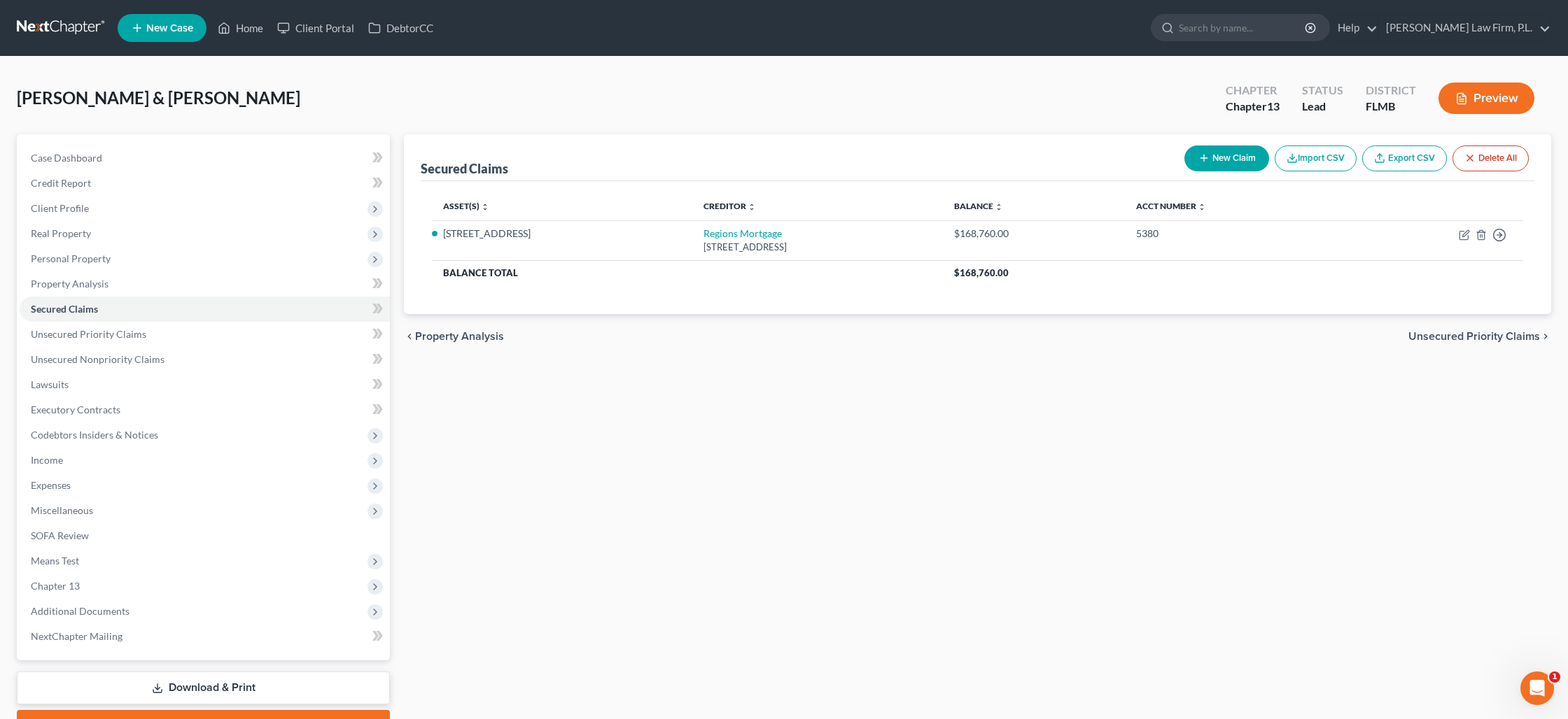
click at [1228, 166] on button "New Claim" at bounding box center [1226, 158] width 84 height 26
select select "0"
select select "2"
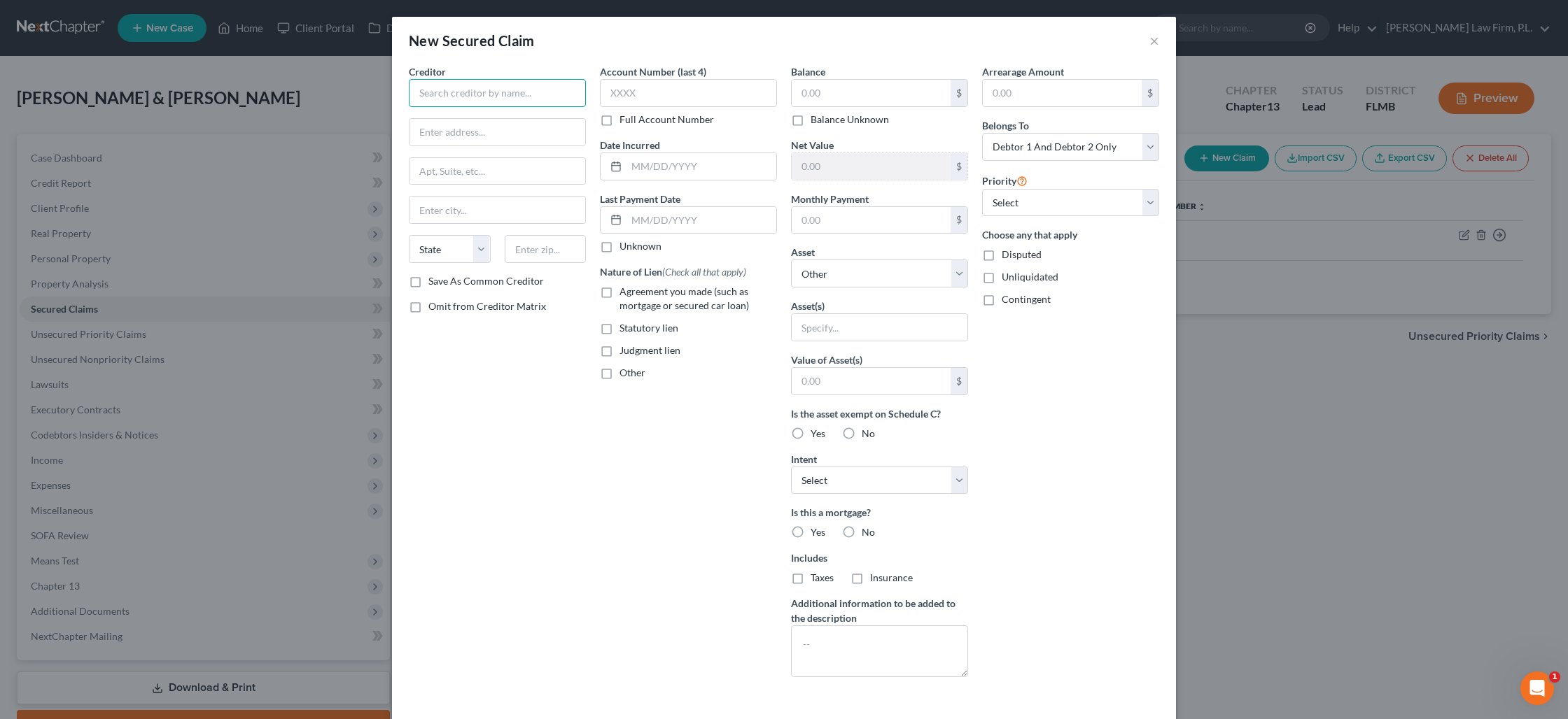
click at [499, 95] on input "text" at bounding box center [497, 93] width 177 height 28
type input "Kapitus Servicing"
type input "c"
type input "100 Shokoe Slip"
type input "2nd"
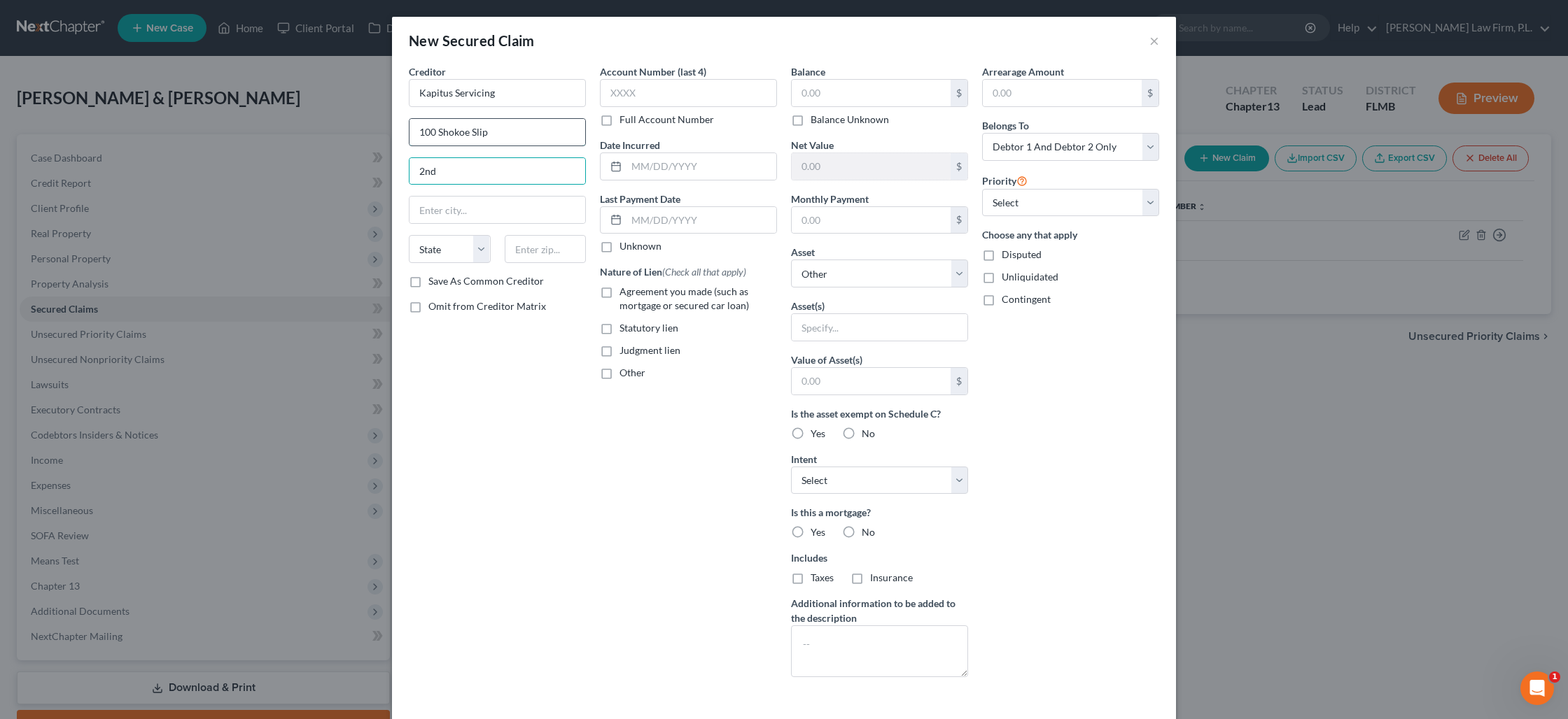
click at [452, 135] on input "100 Shokoe Slip" at bounding box center [497, 132] width 175 height 27
type input "100 Shockoe Slip"
click at [466, 169] on input "2nd" at bounding box center [497, 172] width 175 height 27
type input "2nd Floor"
type input "23219"
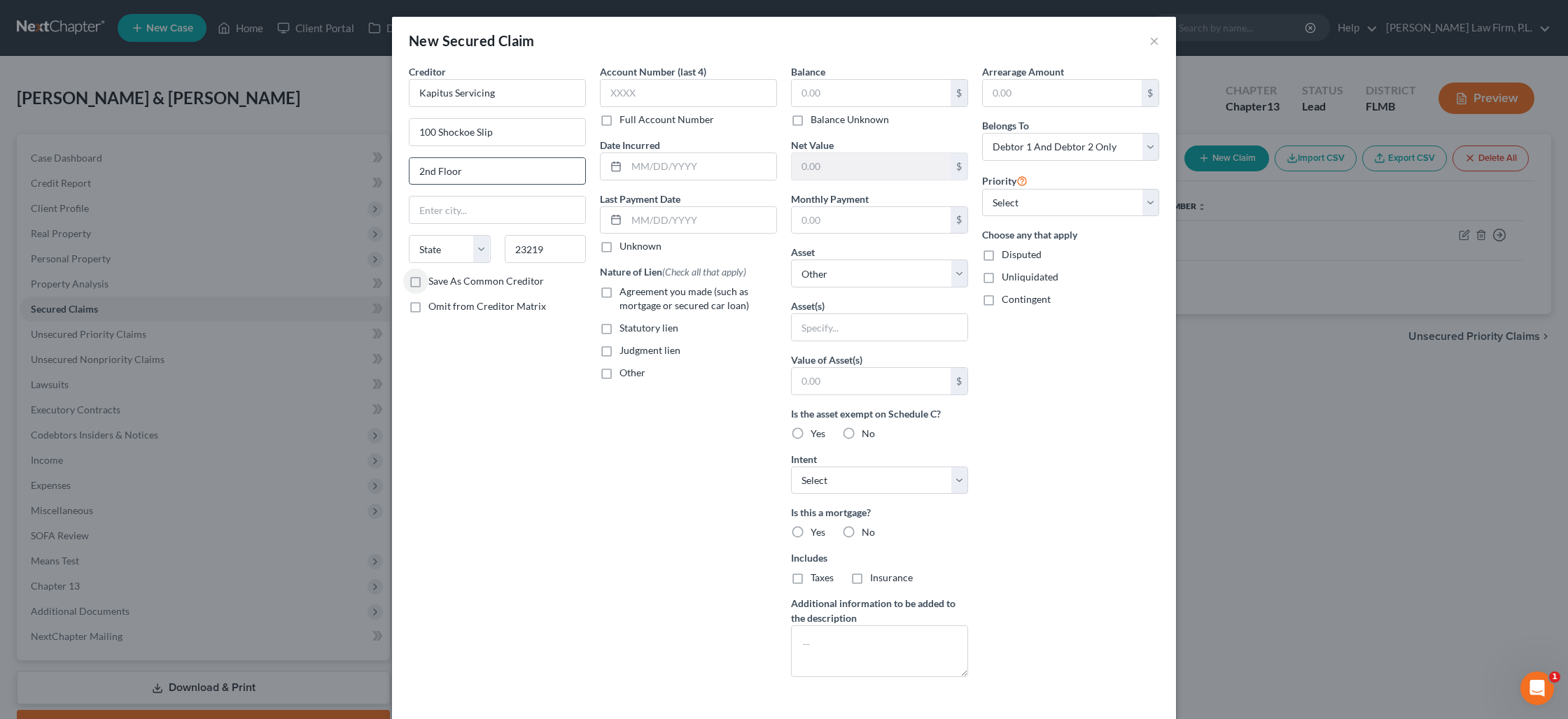
type input "[GEOGRAPHIC_DATA]"
select select "48"
click at [855, 95] on input "text" at bounding box center [871, 93] width 159 height 27
type input "25,000"
click at [835, 380] on input "text" at bounding box center [871, 381] width 159 height 27
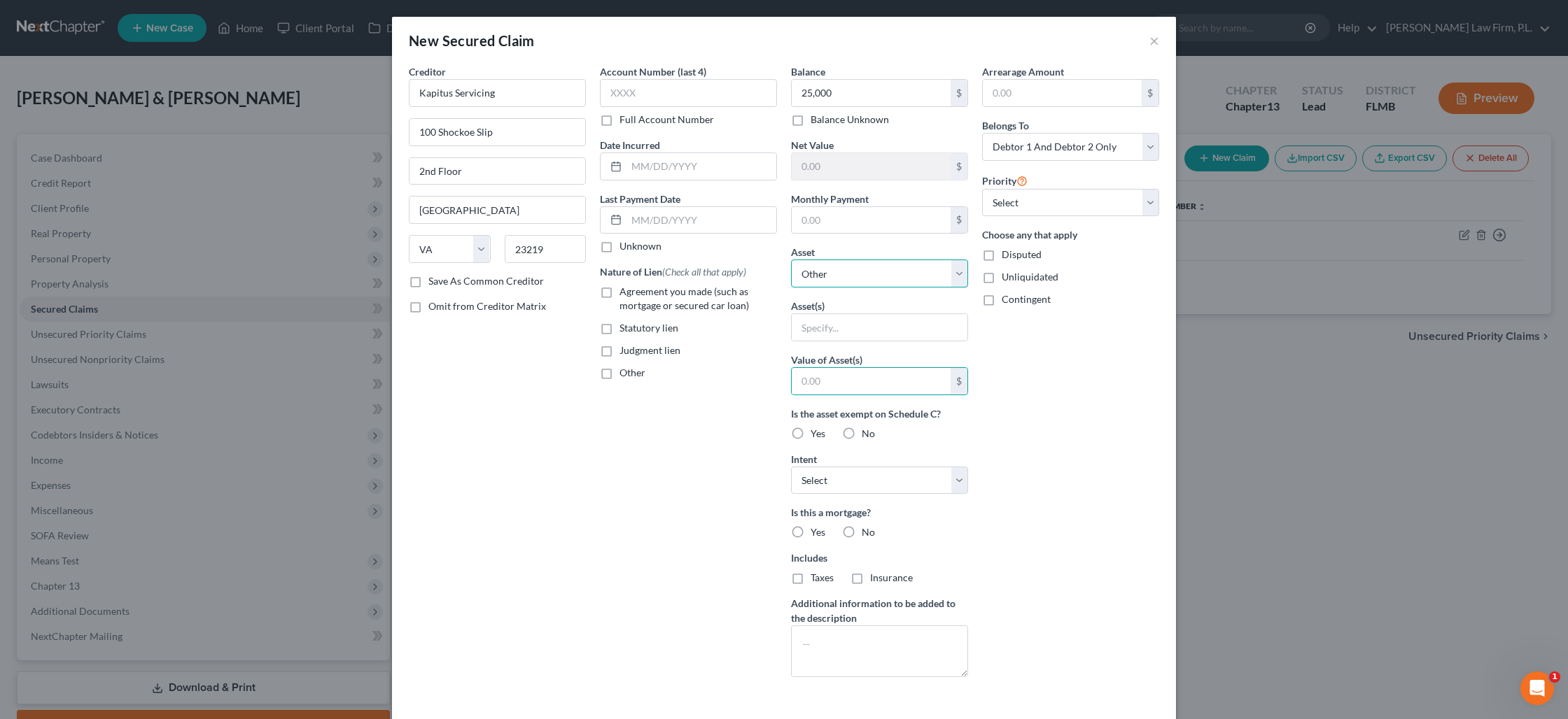
click at [837, 277] on select "Select Other Multiple Assets Clothing - Clothes - $100.0 [STREET_ADDRESS] - $37…" at bounding box center [879, 274] width 177 height 28
select select "3"
click at [791, 260] on select "Select Other Multiple Assets Clothing - Clothes - $100.0 [STREET_ADDRESS] - $37…" at bounding box center [879, 274] width 177 height 28
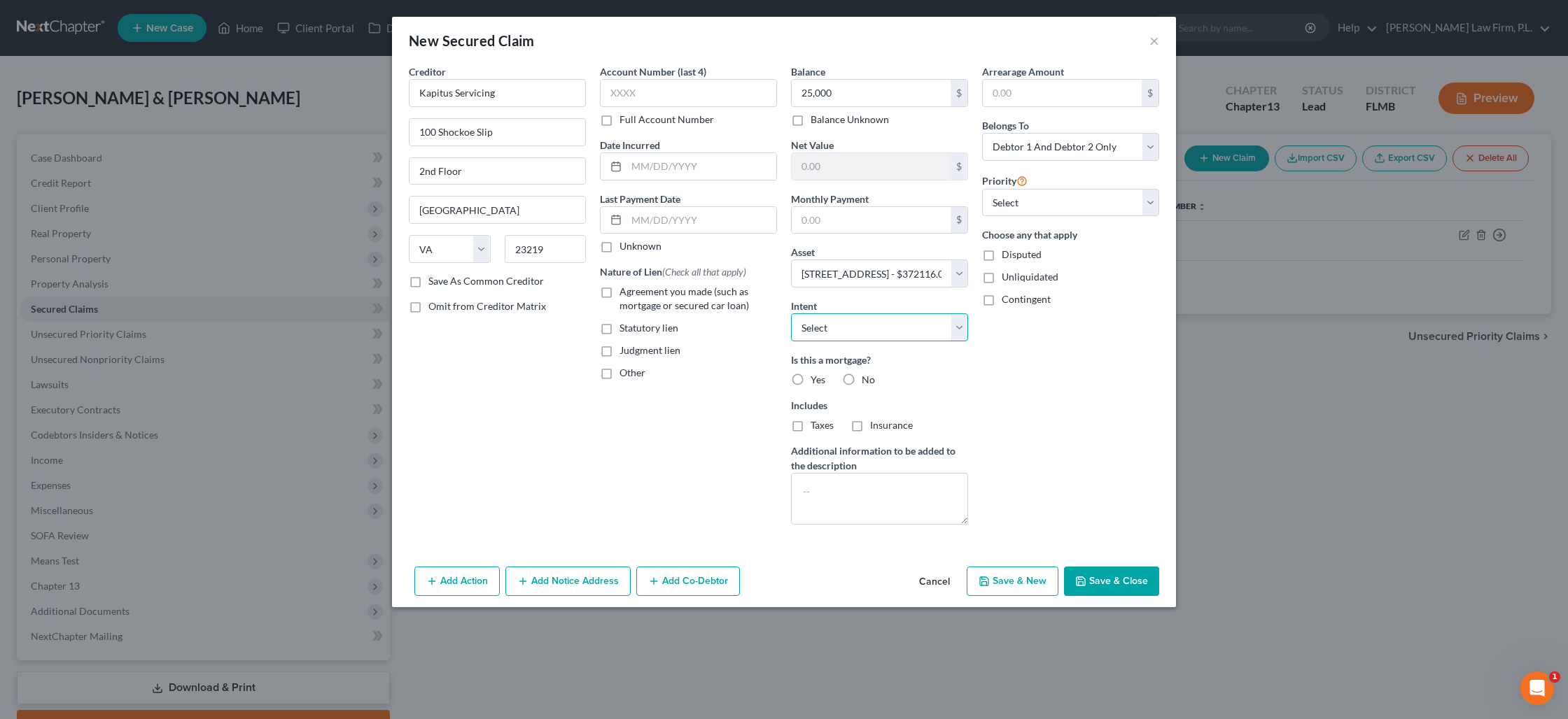
click at [828, 336] on select "Select Surrender Redeem Reaffirm Avoid Other" at bounding box center [879, 327] width 177 height 28
select select "3"
click at [791, 313] on select "Select Surrender Redeem Reaffirm Avoid Other" at bounding box center [879, 327] width 177 height 28
click at [861, 380] on label "No" at bounding box center [868, 380] width 13 height 14
click at [867, 380] on input "No" at bounding box center [872, 377] width 9 height 9
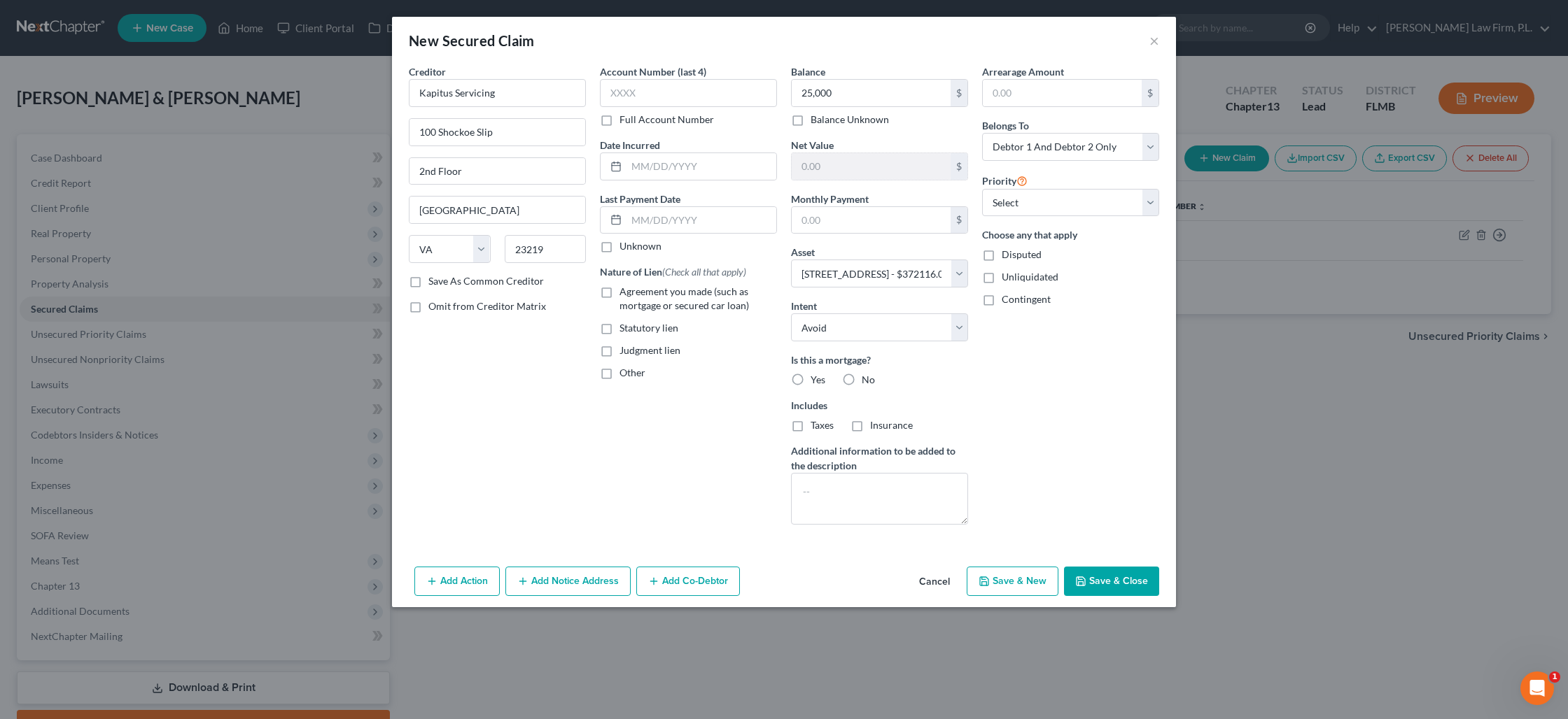
radio input "true"
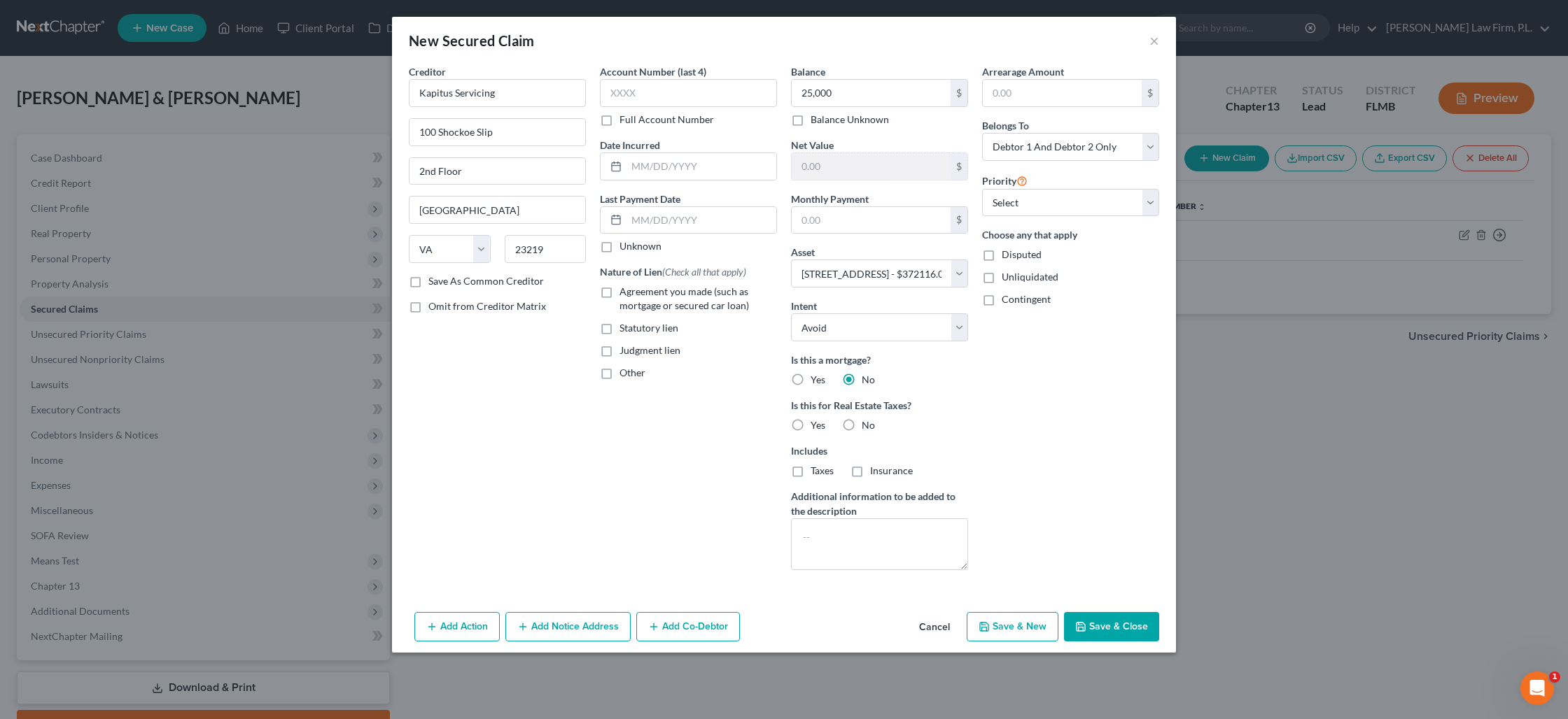
click at [810, 424] on label "Yes" at bounding box center [818, 425] width 15 height 14
click at [816, 424] on input "Yes" at bounding box center [821, 423] width 9 height 9
radio input "true"
click at [858, 541] on textarea at bounding box center [879, 544] width 177 height 51
type textarea "J"
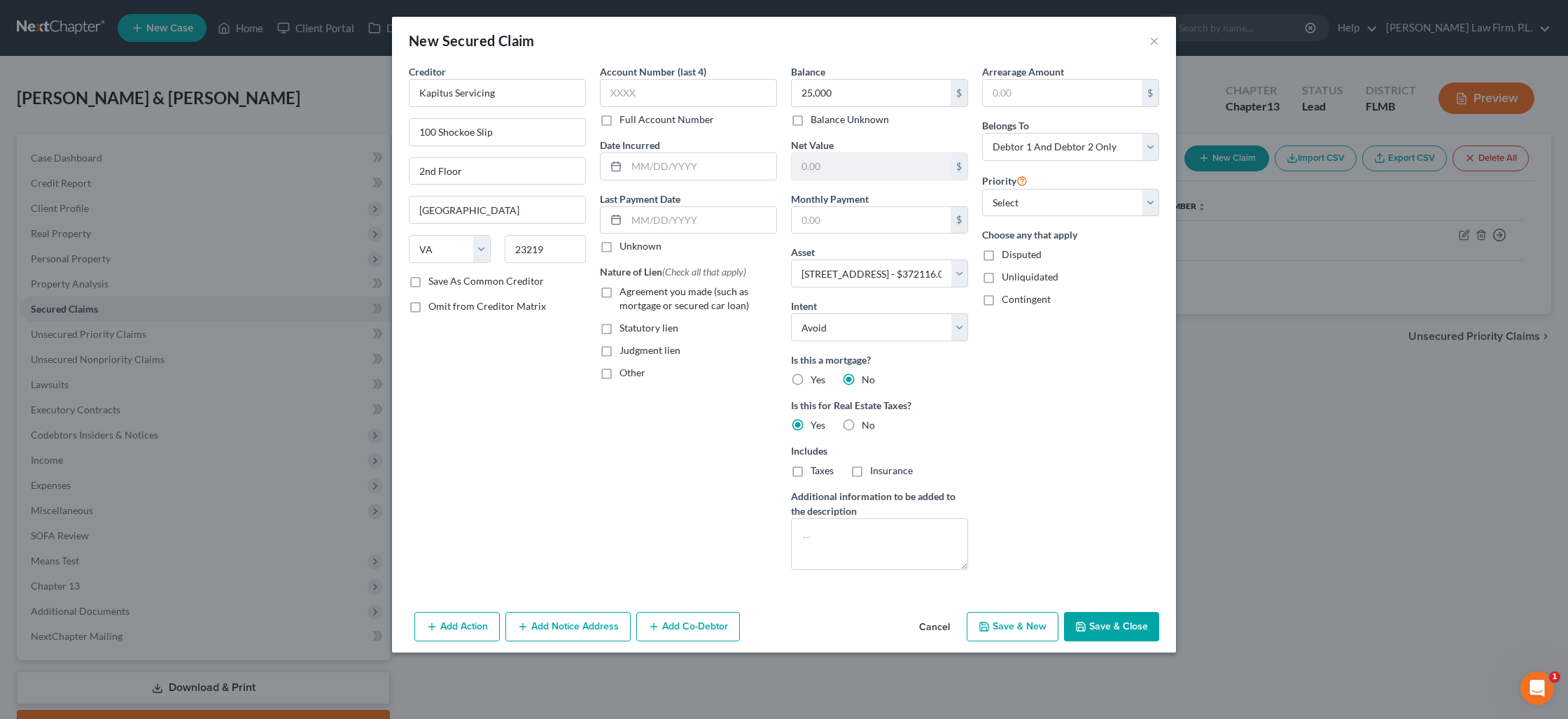
click at [619, 349] on label "Judgment lien" at bounding box center [650, 350] width 61 height 14
click at [625, 349] on input "Judgment lien" at bounding box center [629, 348] width 9 height 9
checkbox input "true"
click at [1084, 206] on select "Select 2nd 3rd 4th 5th 6th 7th 8th 9th 10th 11th 12th 13th 14th 15th 16th 17th …" at bounding box center [1070, 203] width 177 height 28
select select "0"
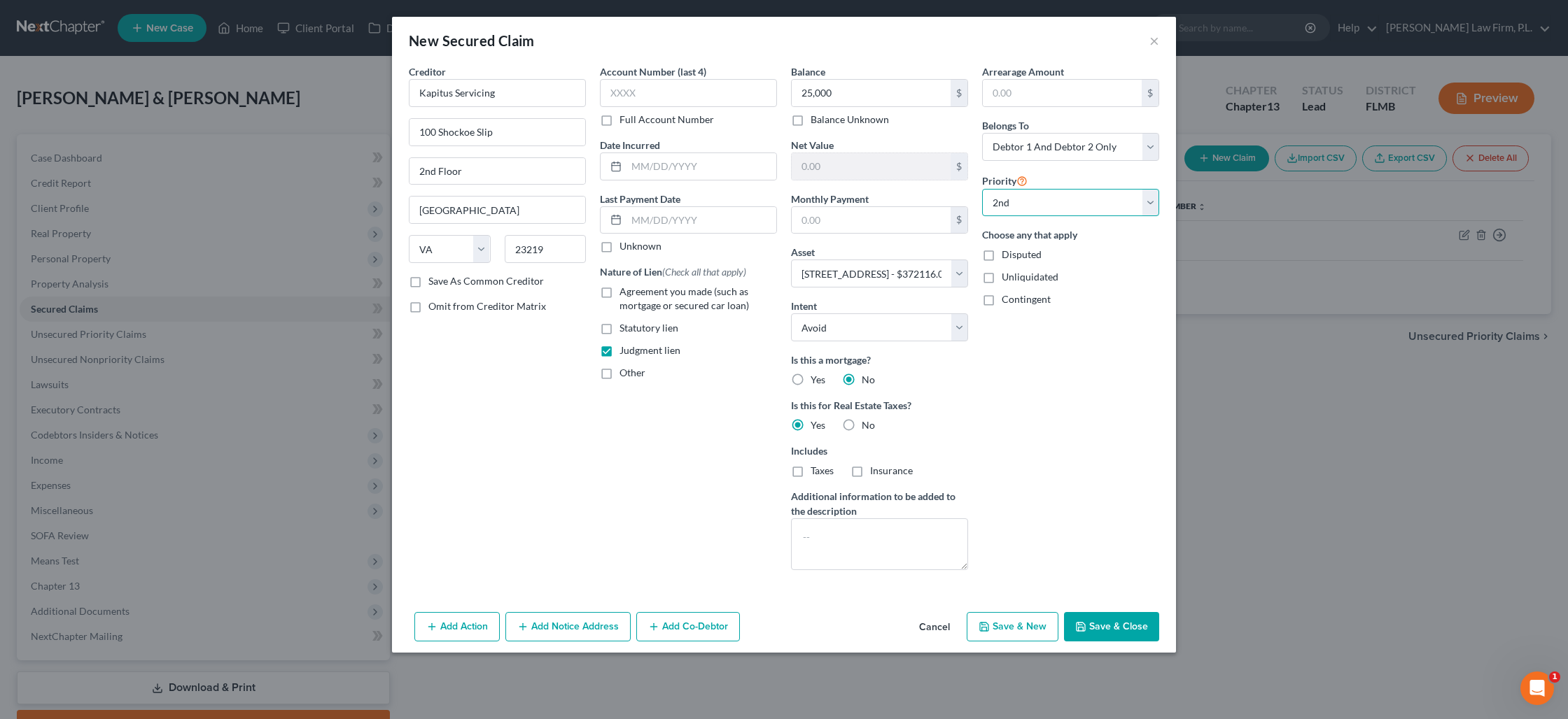
click at [982, 189] on select "Select 2nd 3rd 4th 5th 6th 7th 8th 9th 10th 11th 12th 13th 14th 15th 16th 17th …" at bounding box center [1070, 203] width 177 height 28
click at [1119, 627] on button "Save & Close" at bounding box center [1111, 627] width 96 height 29
select select
select select "1"
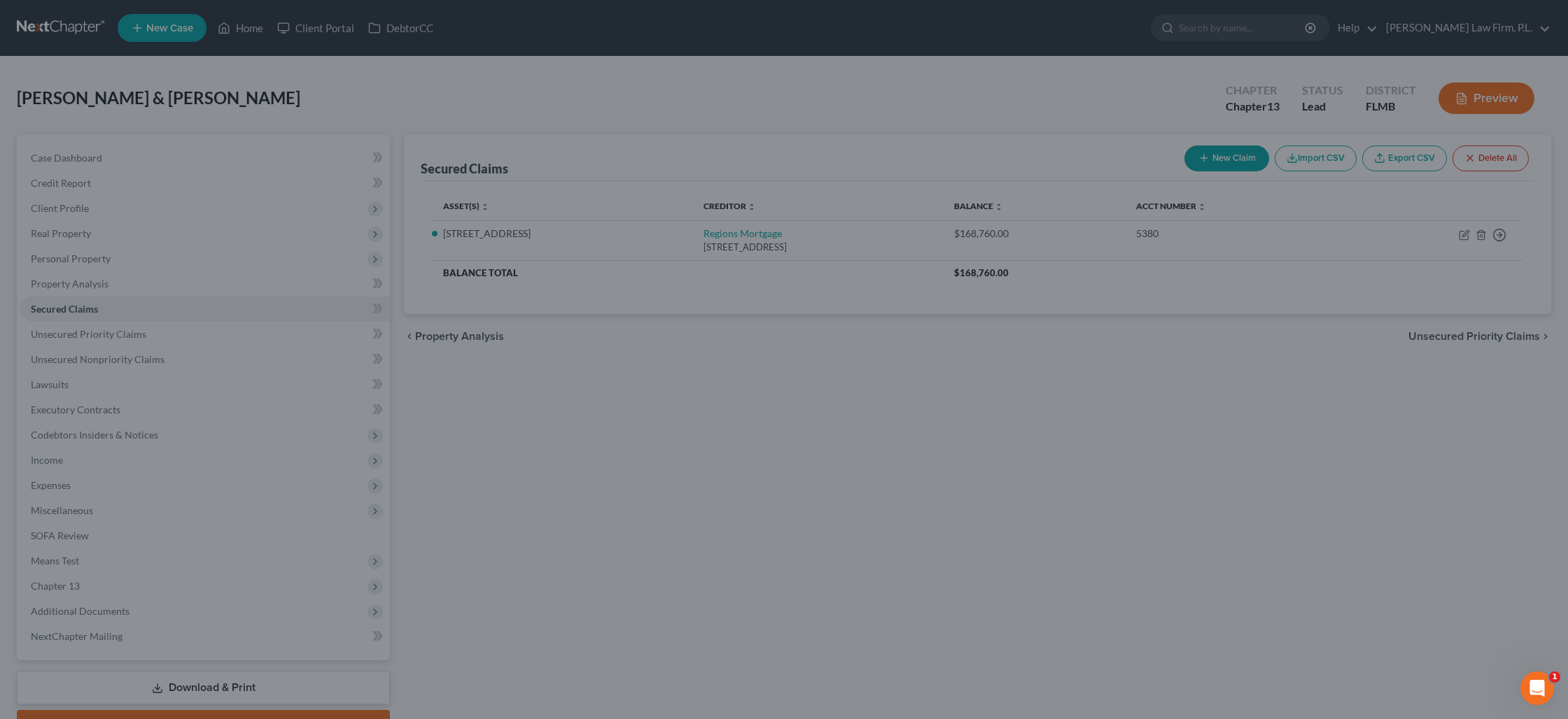
type input "25,000.00"
type input "178,356.00"
type input "0.00"
select select "3"
select select "0"
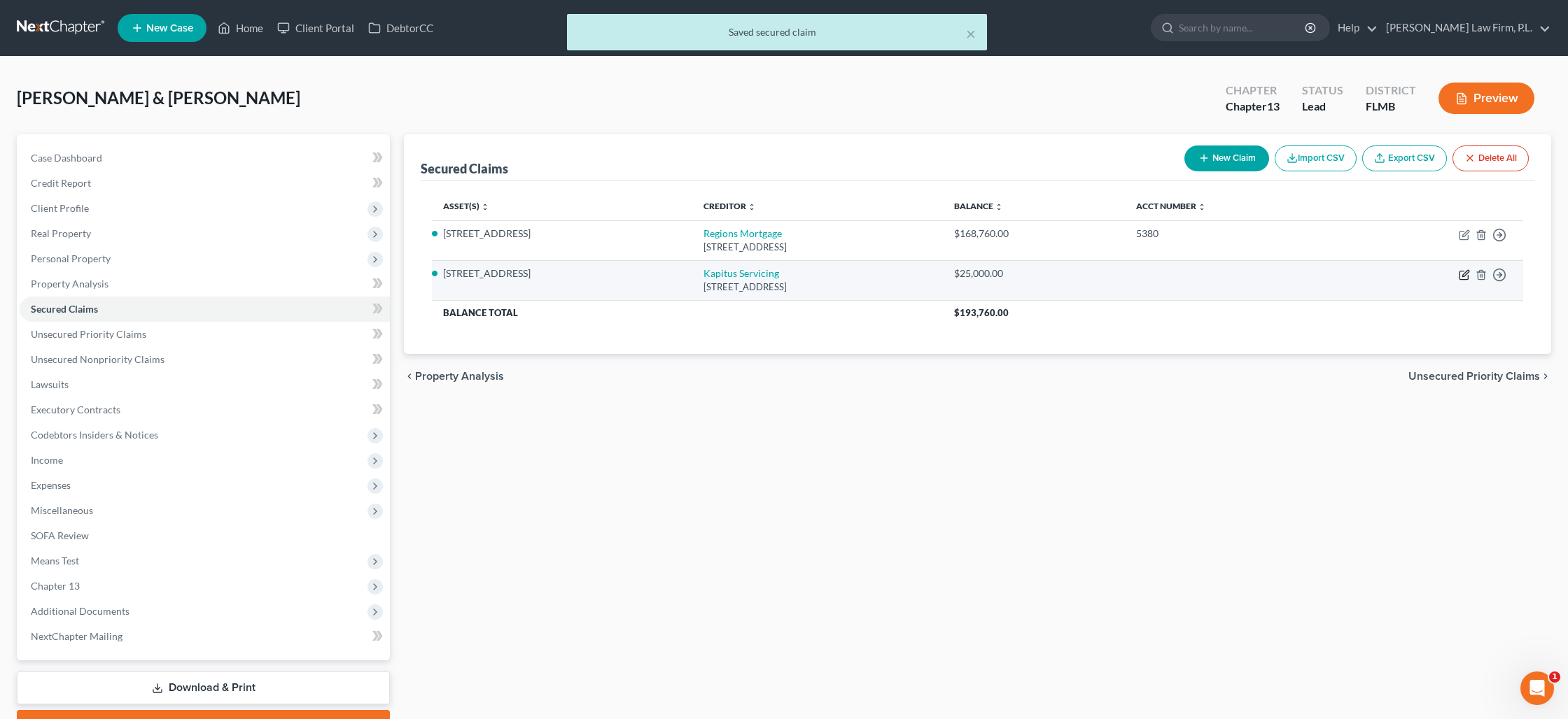
click at [1461, 274] on icon "button" at bounding box center [1464, 274] width 11 height 11
select select "48"
select select "3"
select select "2"
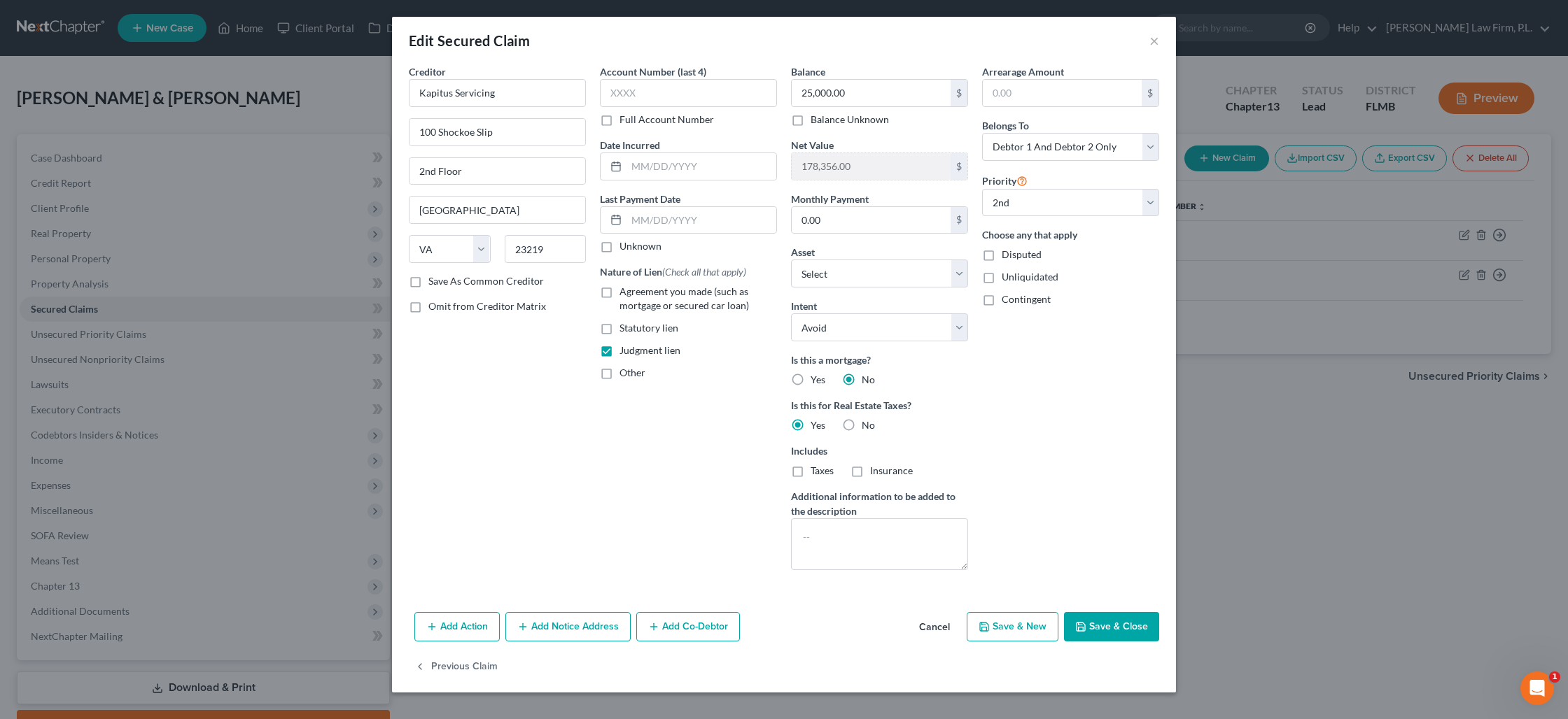
click at [1102, 624] on button "Save & Close" at bounding box center [1111, 627] width 96 height 29
select select "1"
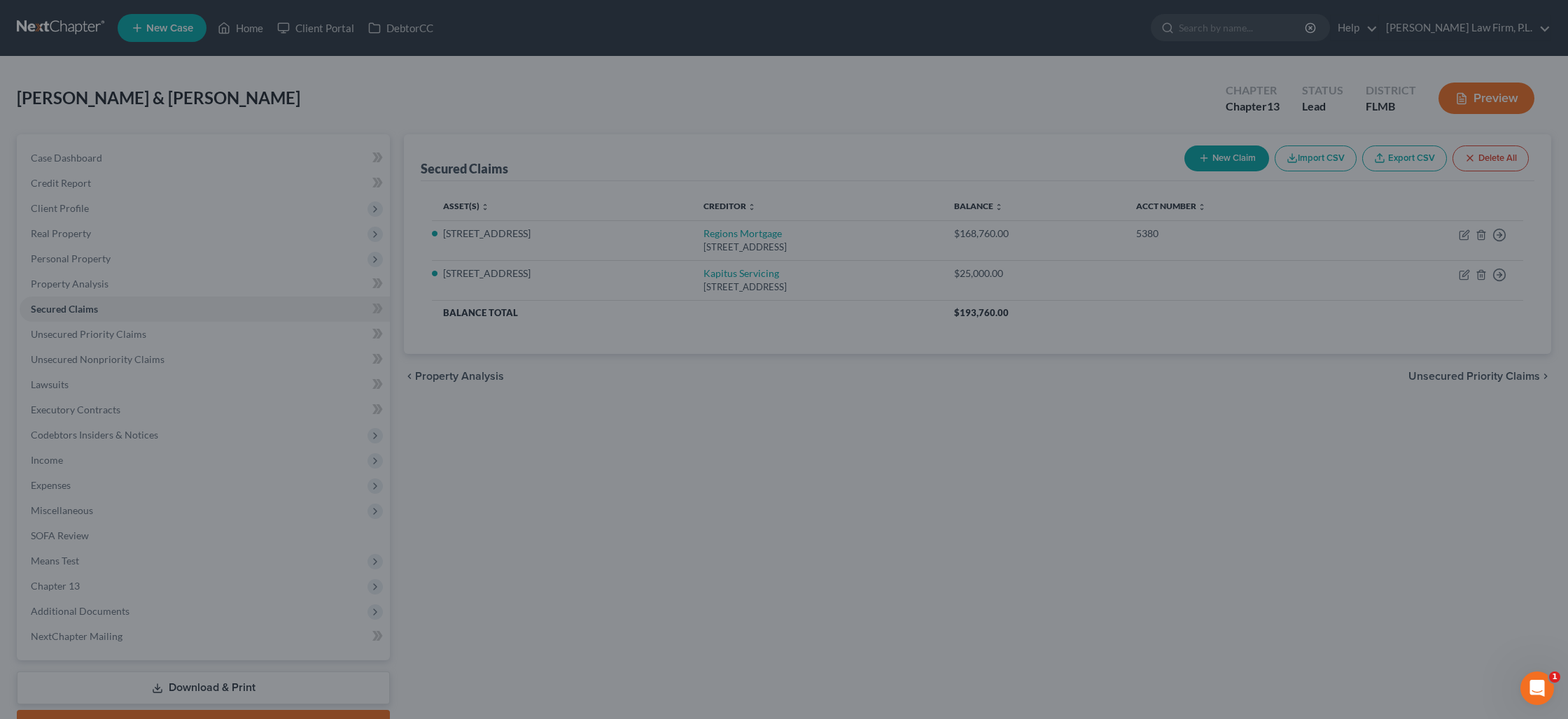
select select "3"
type input "0"
select select "0"
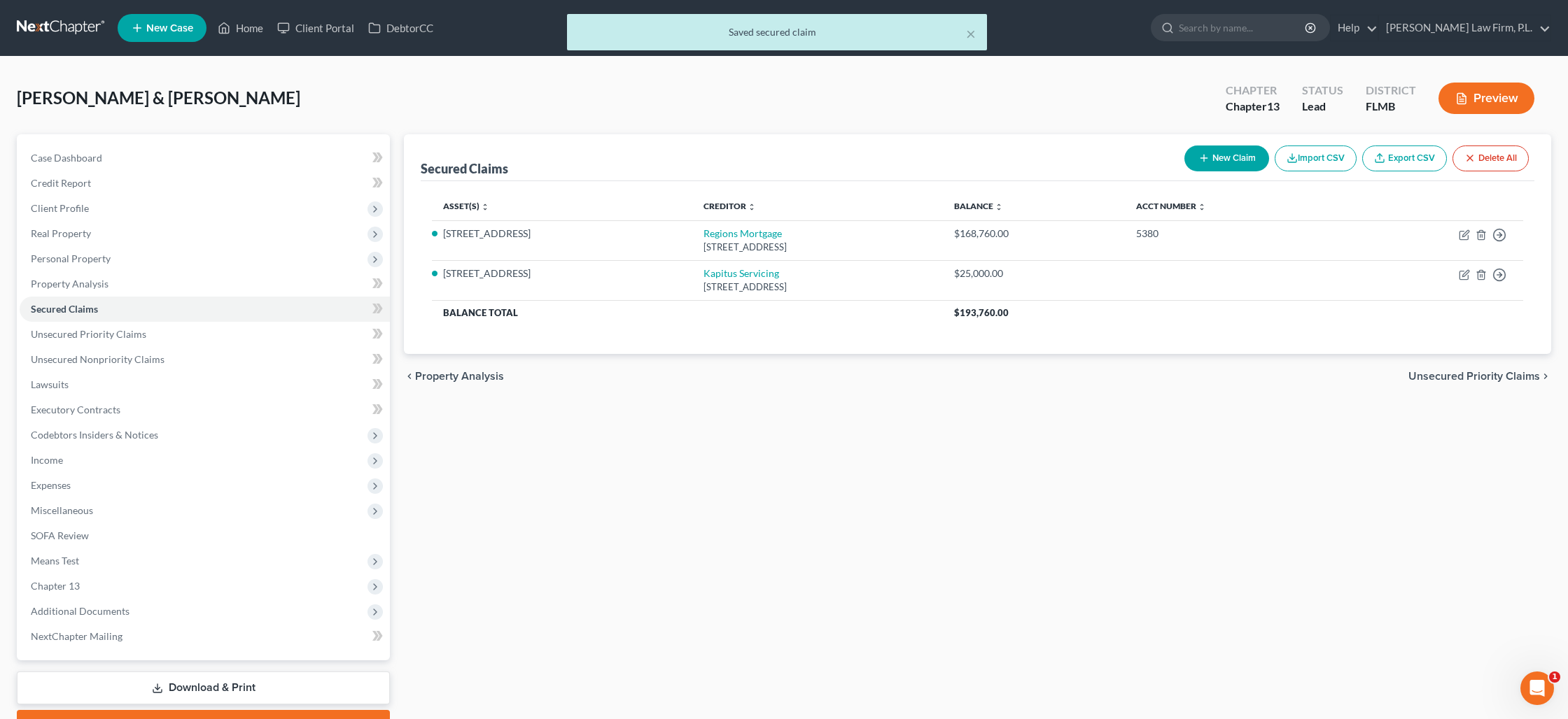
click at [1233, 160] on button "New Claim" at bounding box center [1226, 158] width 84 height 26
select select "0"
select select "2"
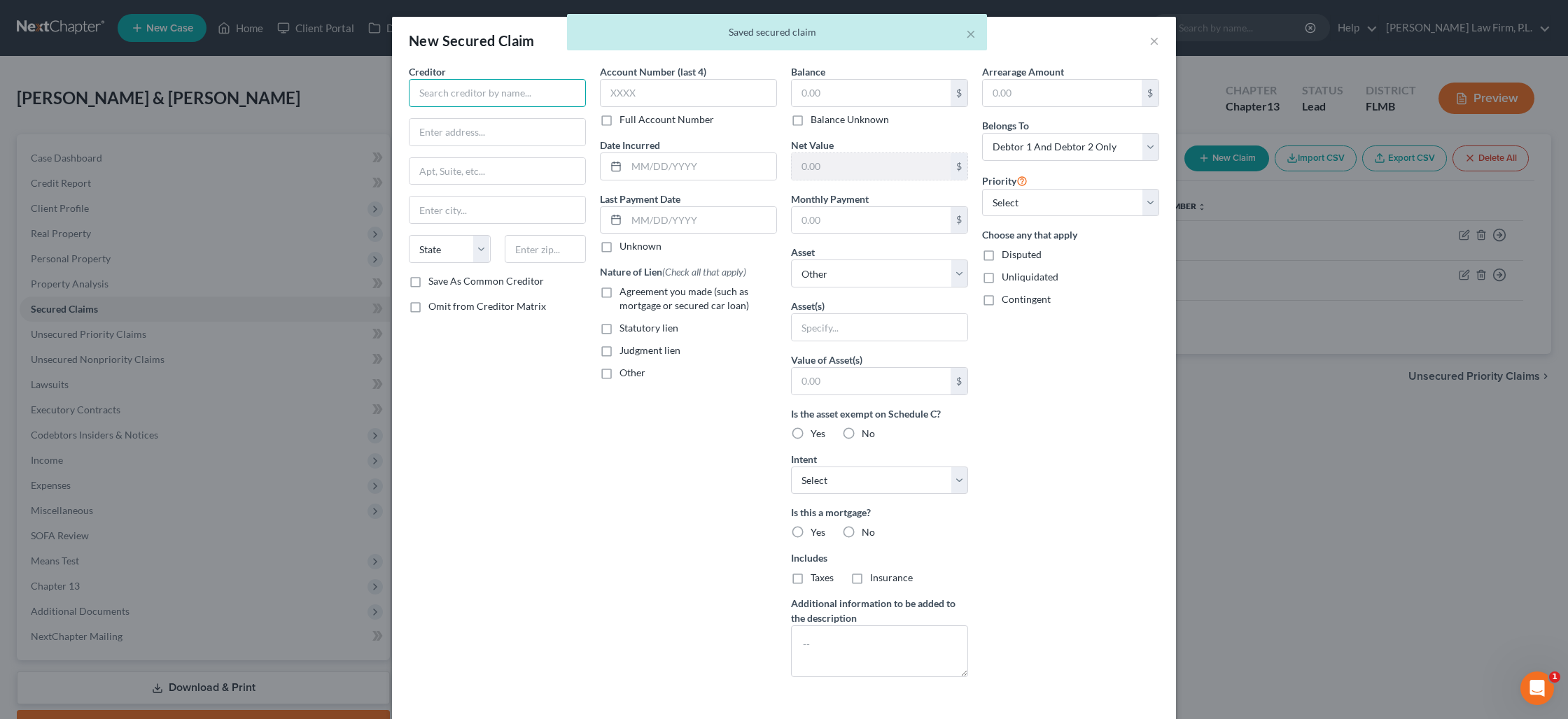
click at [481, 95] on input "text" at bounding box center [497, 93] width 177 height 28
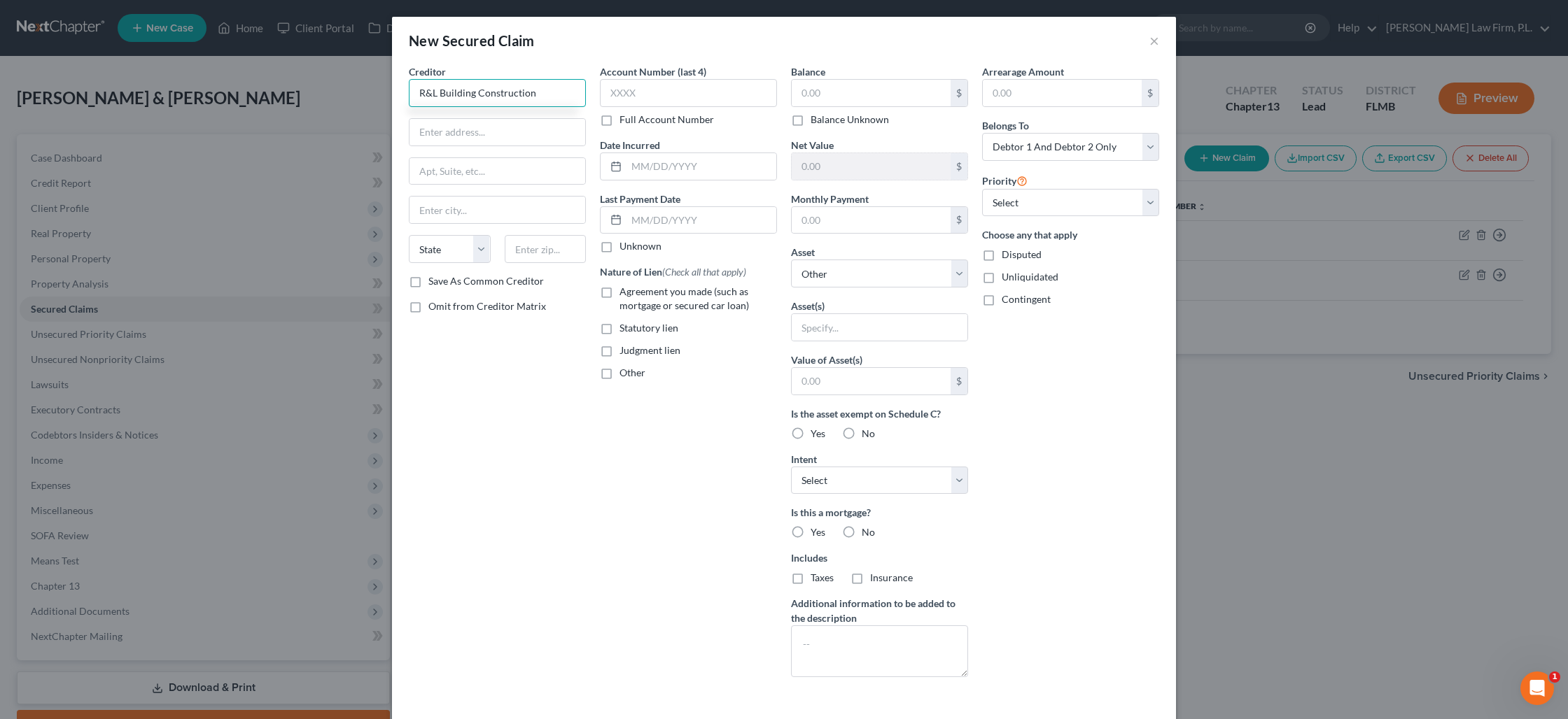
type input "R&L Building Construction"
type input "c/o [PERSON_NAME]"
type input "[STREET_ADDRESS]"
type input "33983"
type input "[GEOGRAPHIC_DATA]"
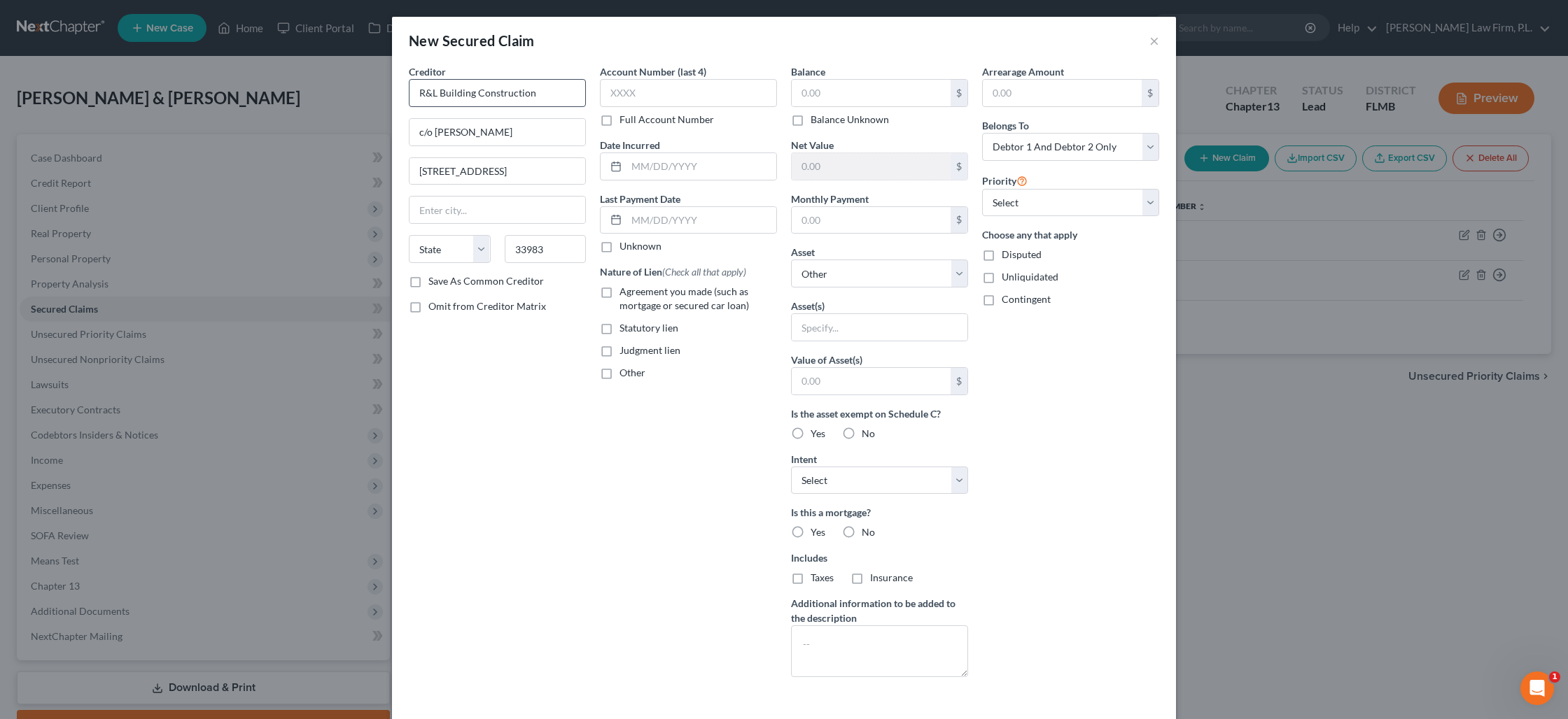
select select "9"
click at [809, 94] on input "text" at bounding box center [871, 93] width 159 height 27
click at [1013, 211] on select "Select 1st 2nd 3rd 4th 5th 6th 7th 8th 9th 10th 11th 12th 13th 14th 15th 16th 1…" at bounding box center [1070, 203] width 177 height 28
click at [982, 189] on select "Select 1st 2nd 3rd 4th 5th 6th 7th 8th 9th 10th 11th 12th 13th 14th 15th 16th 1…" at bounding box center [1070, 203] width 177 height 28
click at [619, 356] on label "Judgment lien" at bounding box center [650, 350] width 61 height 14
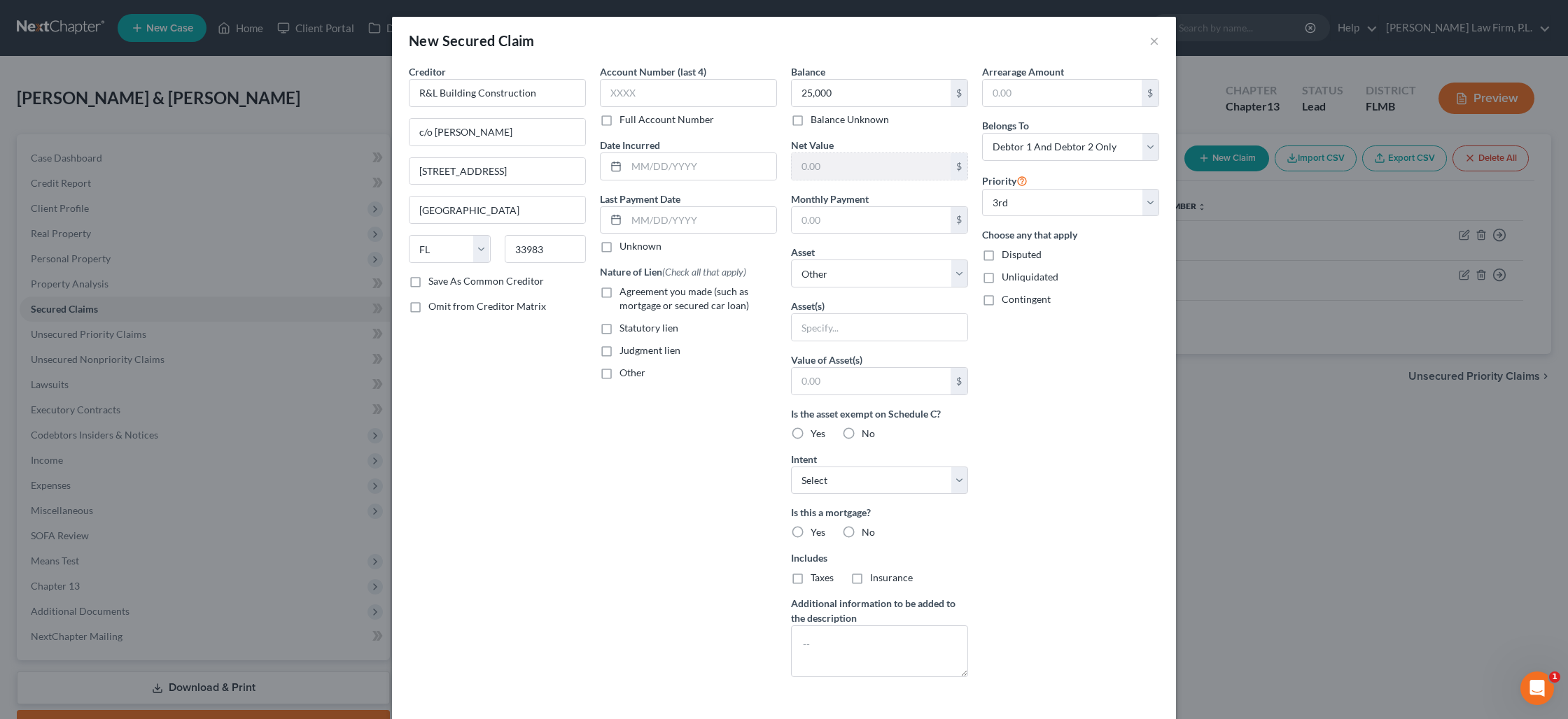
click at [625, 353] on input "Judgment lien" at bounding box center [629, 348] width 9 height 9
click at [872, 478] on select "Select Surrender Redeem Reaffirm Avoid Other" at bounding box center [879, 481] width 177 height 28
click at [791, 467] on select "Select Surrender Redeem Reaffirm Avoid Other" at bounding box center [879, 481] width 177 height 28
click at [861, 533] on label "No" at bounding box center [868, 532] width 13 height 14
click at [867, 533] on input "No" at bounding box center [872, 530] width 9 height 9
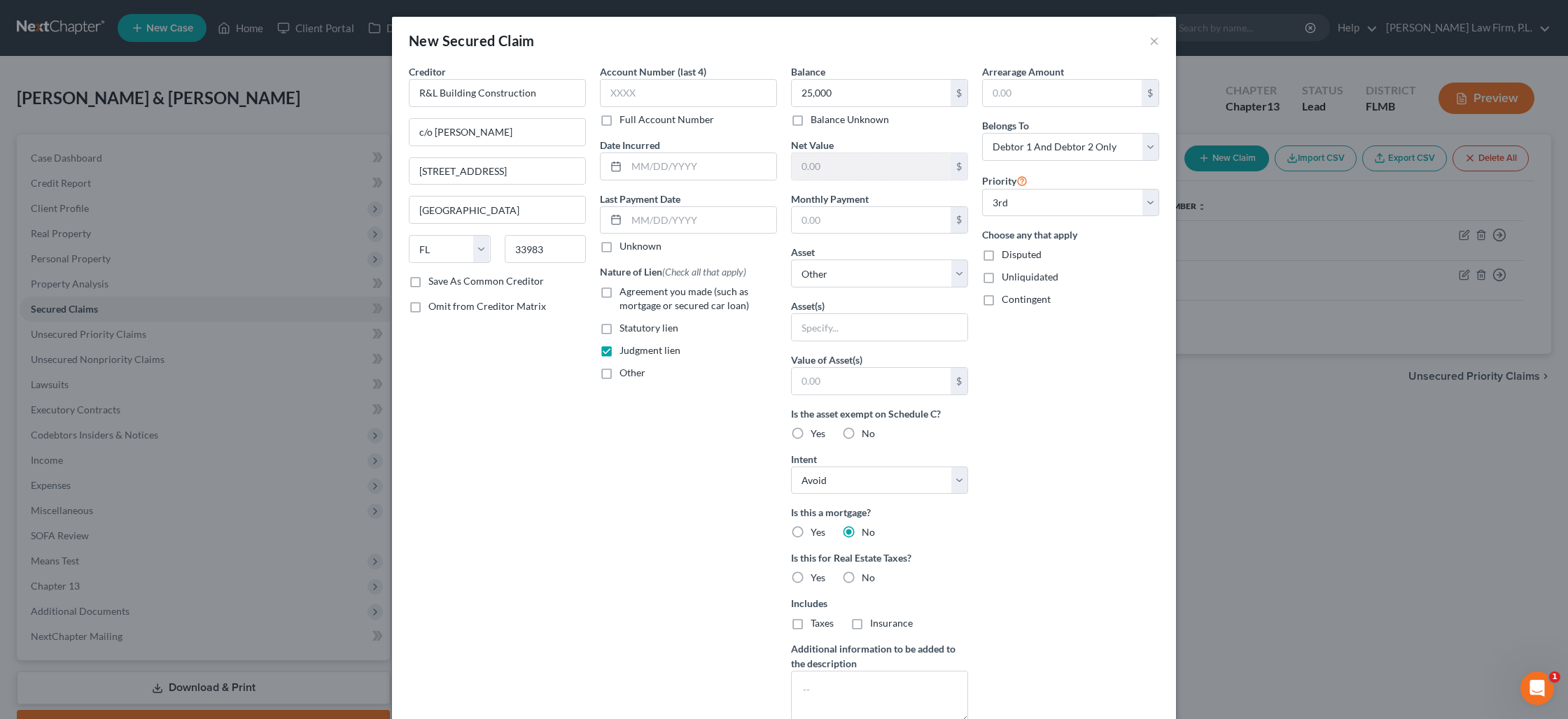
drag, startPoint x: 795, startPoint y: 579, endPoint x: 805, endPoint y: 578, distance: 10.0
click at [810, 579] on label "Yes" at bounding box center [818, 577] width 15 height 14
click at [816, 579] on input "Yes" at bounding box center [821, 575] width 9 height 9
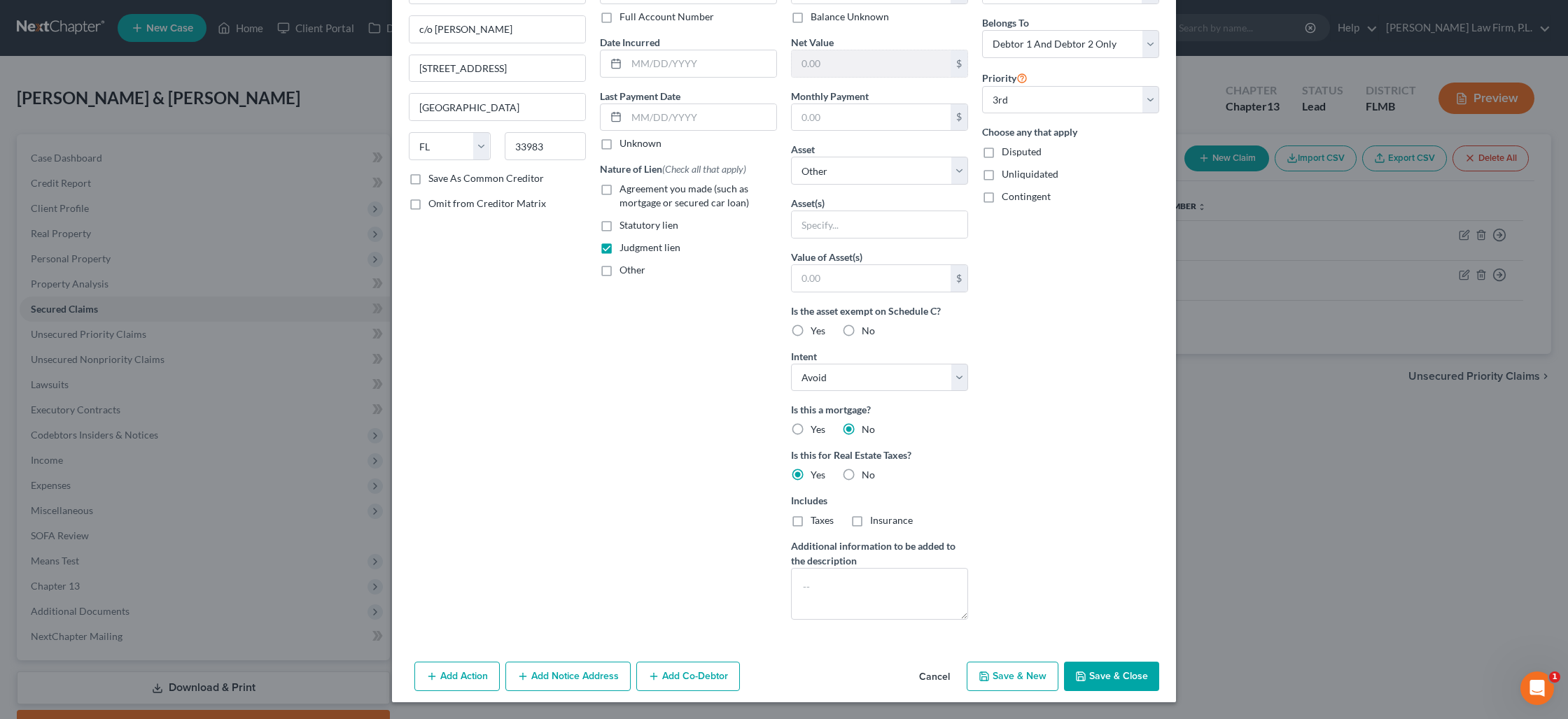
click at [1100, 677] on button "Save & Close" at bounding box center [1111, 676] width 96 height 29
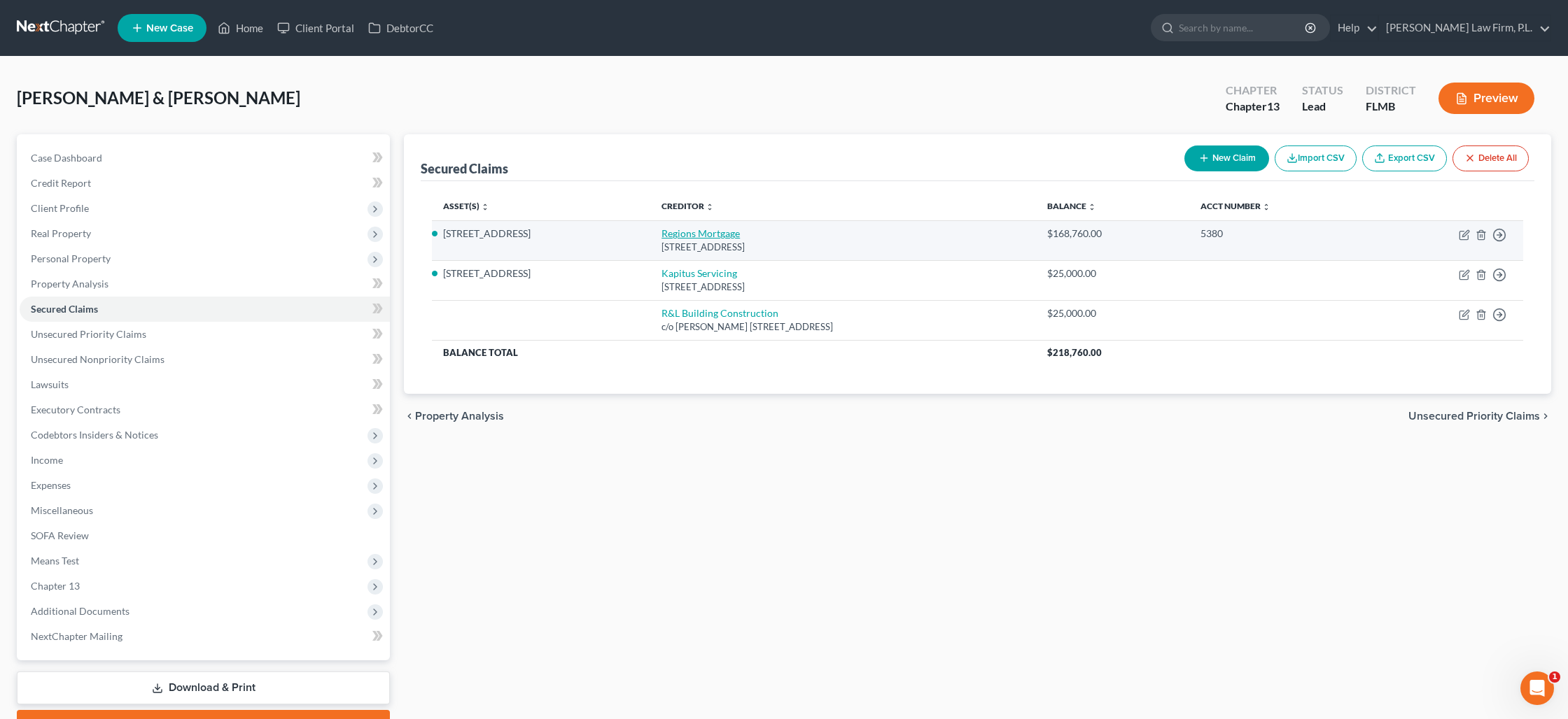
click at [663, 233] on link "Regions Mortgage" at bounding box center [700, 233] width 78 height 12
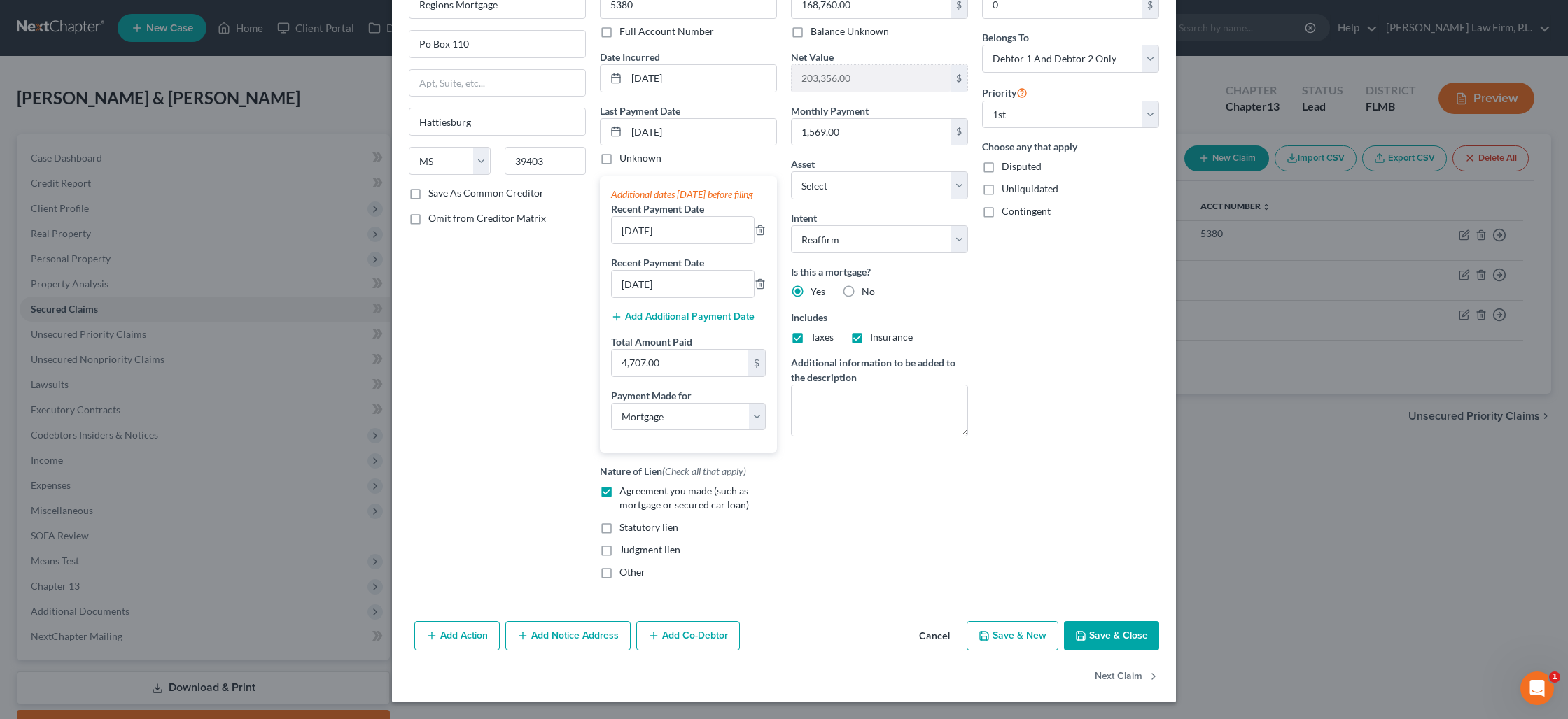
scroll to position [102, 0]
click at [593, 633] on button "Add Notice Address" at bounding box center [568, 635] width 125 height 29
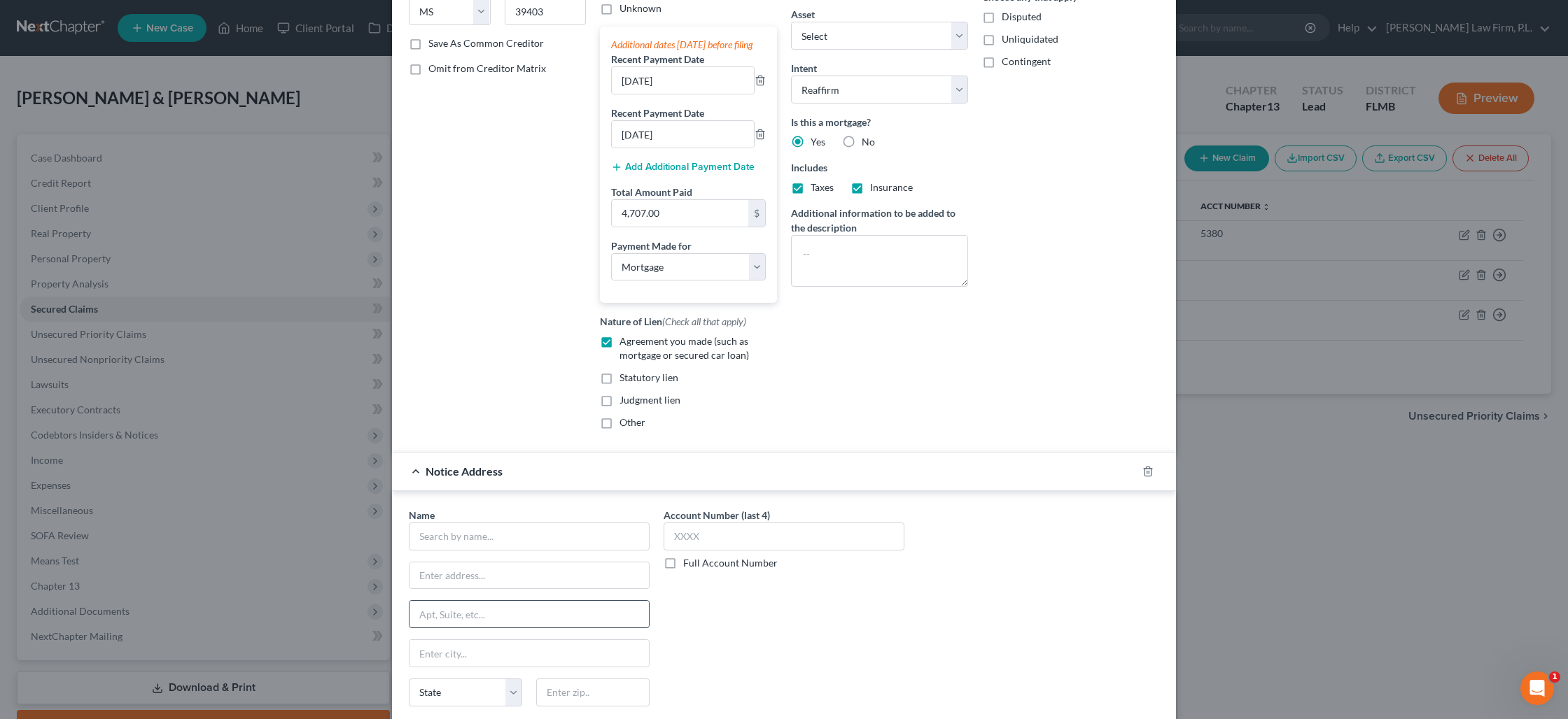
scroll to position [294, 0]
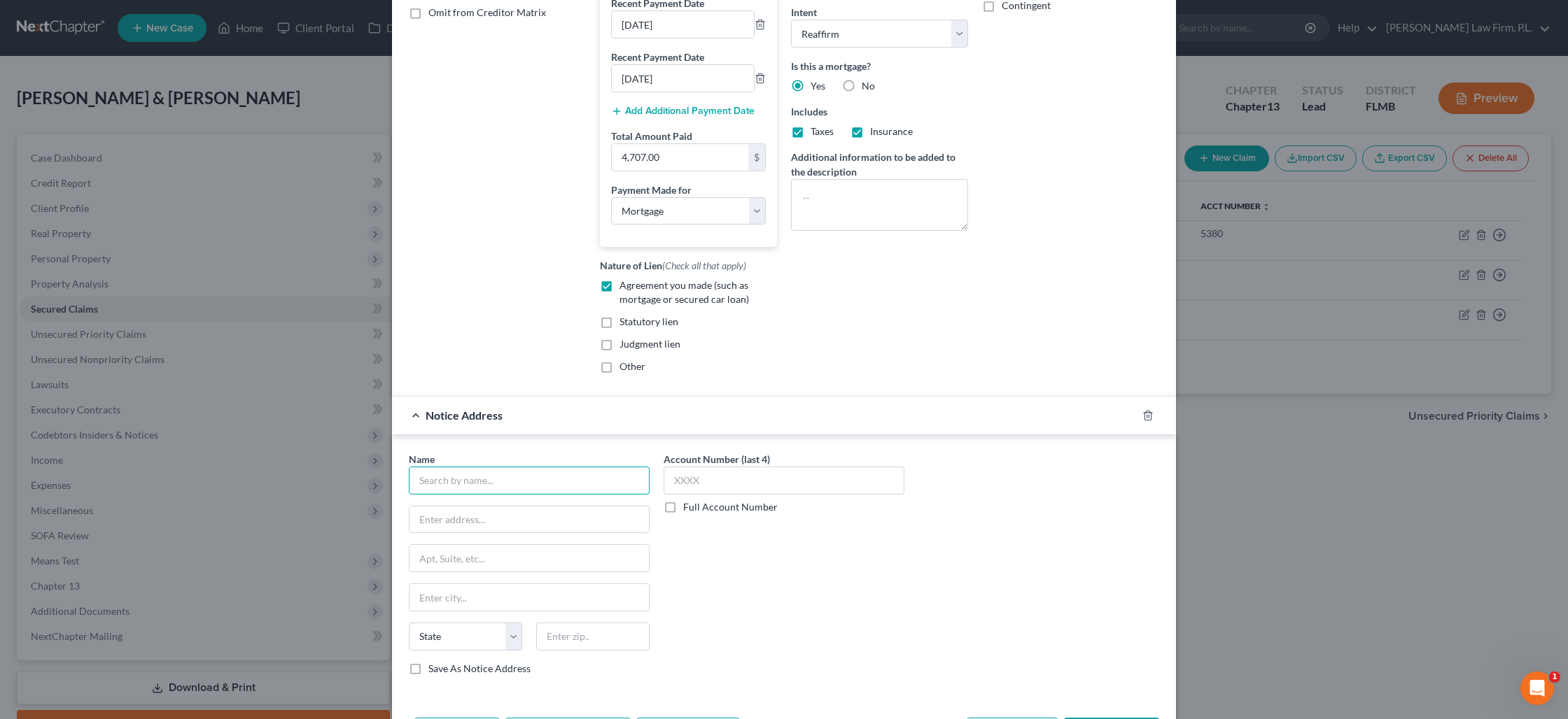
click at [484, 494] on input "text" at bounding box center [529, 481] width 241 height 28
click at [473, 494] on input "Regions Ban" at bounding box center [529, 481] width 241 height 28
drag, startPoint x: 534, startPoint y: 574, endPoint x: 401, endPoint y: 571, distance: 133.0
click at [401, 571] on div "Name * Regions Bank c/o Winderweedle [PERSON_NAME] [STREET_ADDRESS][GEOGRAPHIC_…" at bounding box center [784, 566] width 784 height 263
click at [590, 648] on input "text" at bounding box center [593, 637] width 113 height 28
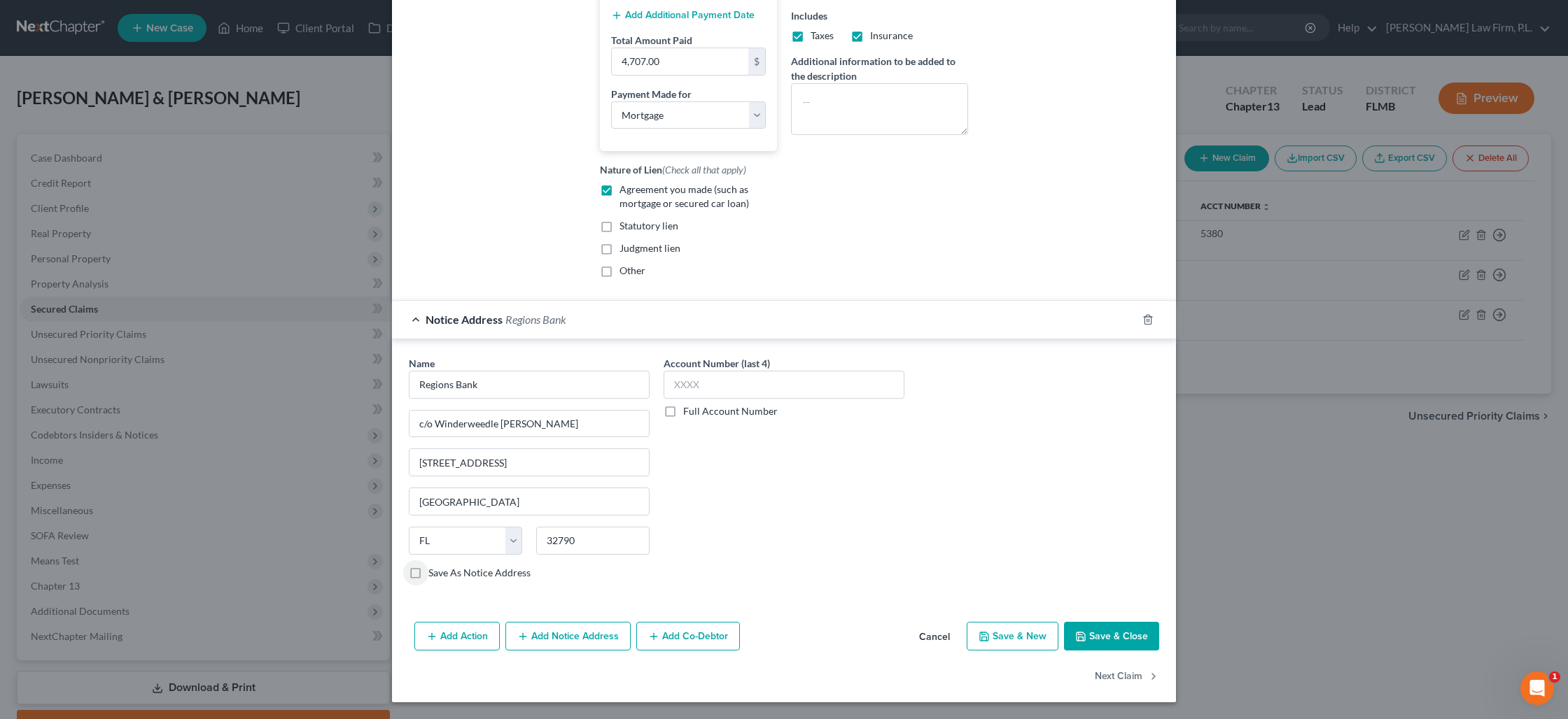
scroll to position [404, 0]
click at [1025, 636] on button "Save & New" at bounding box center [1012, 636] width 92 height 29
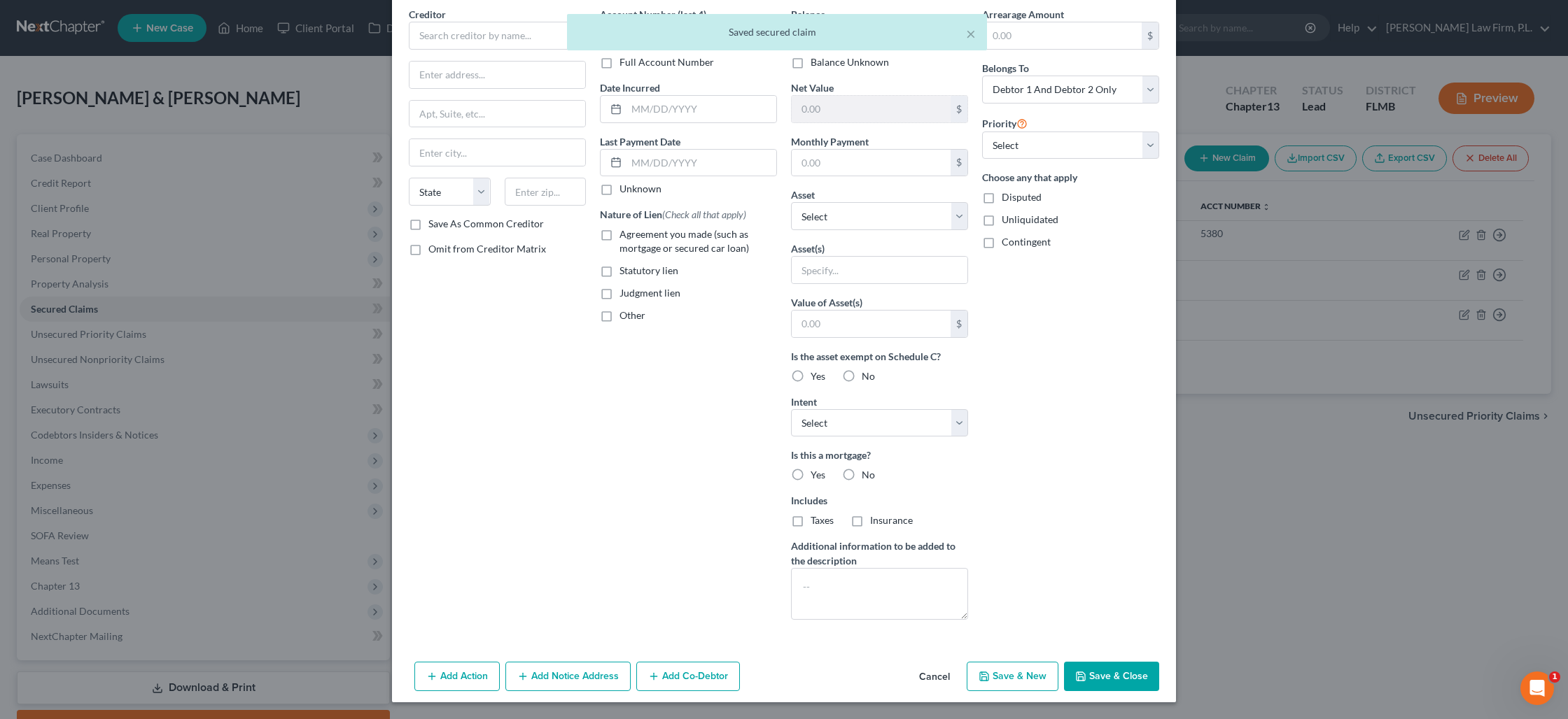
scroll to position [0, 0]
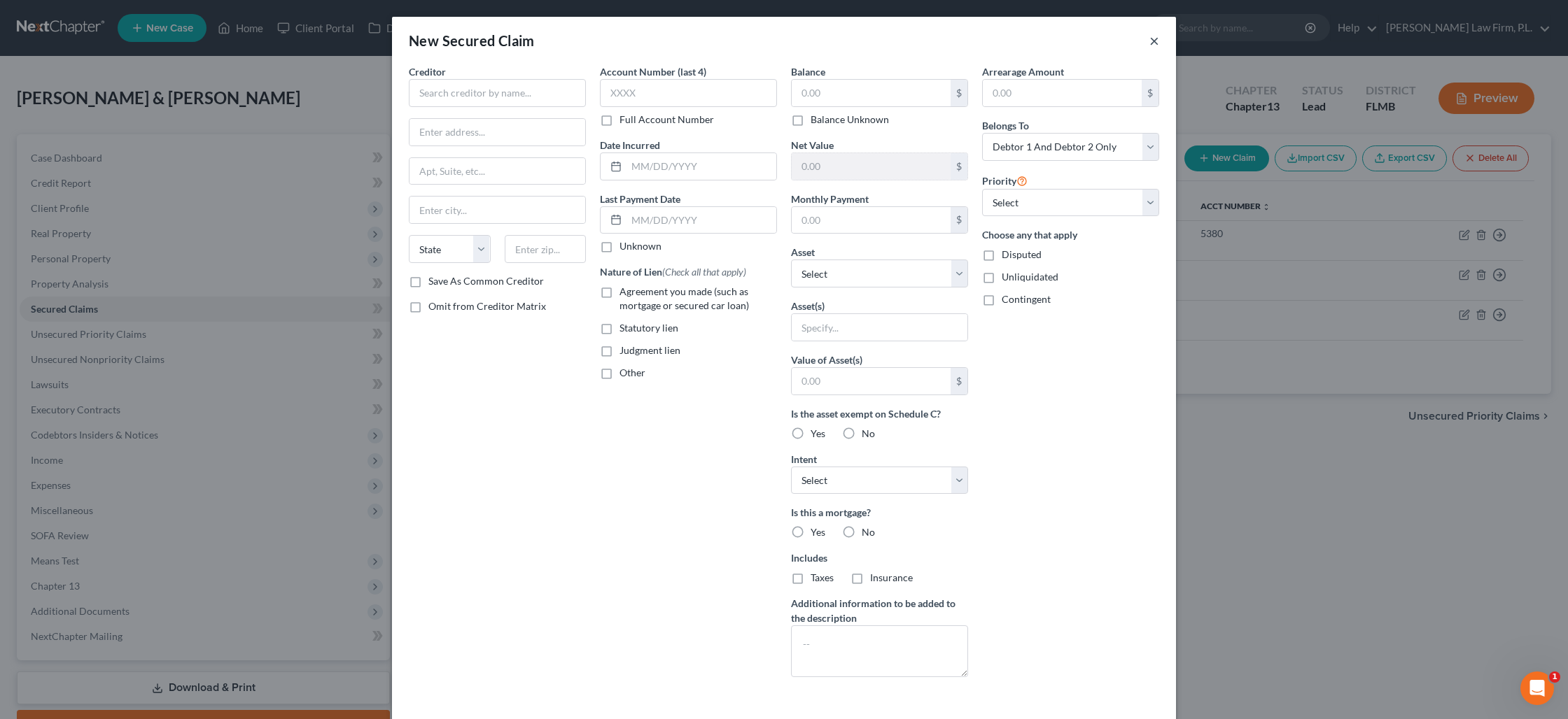
click at [1154, 40] on button "×" at bounding box center [1154, 40] width 10 height 17
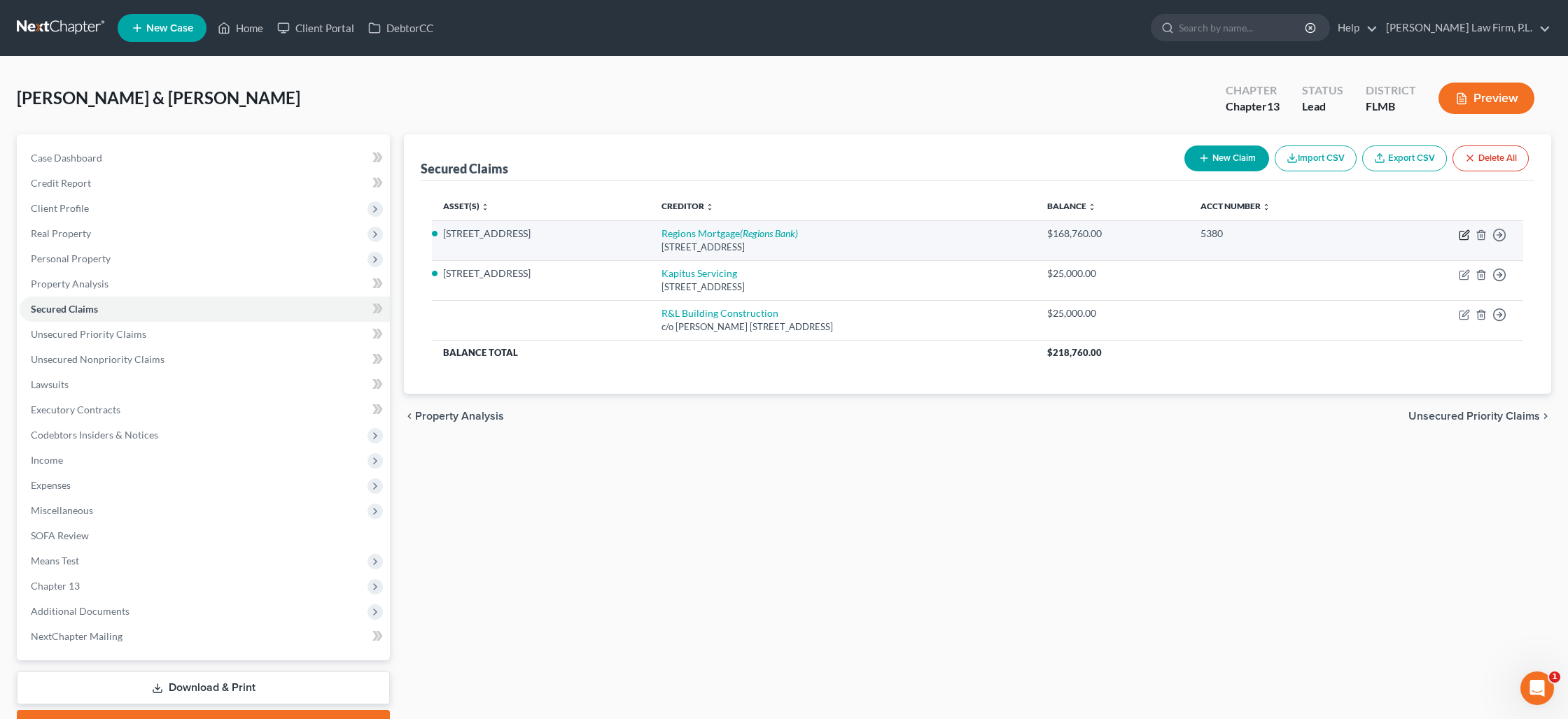
click at [1460, 235] on icon "button" at bounding box center [1464, 235] width 11 height 11
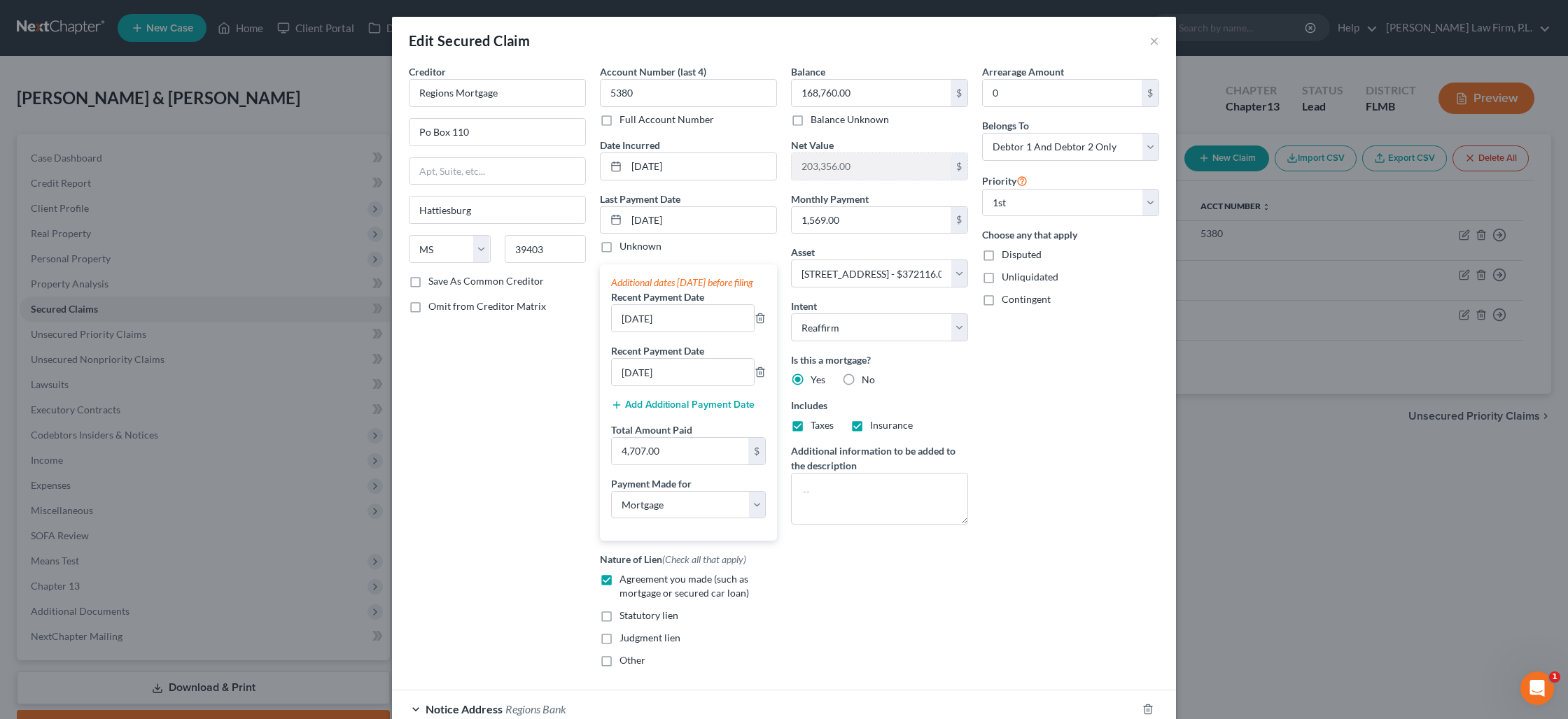
scroll to position [141, 0]
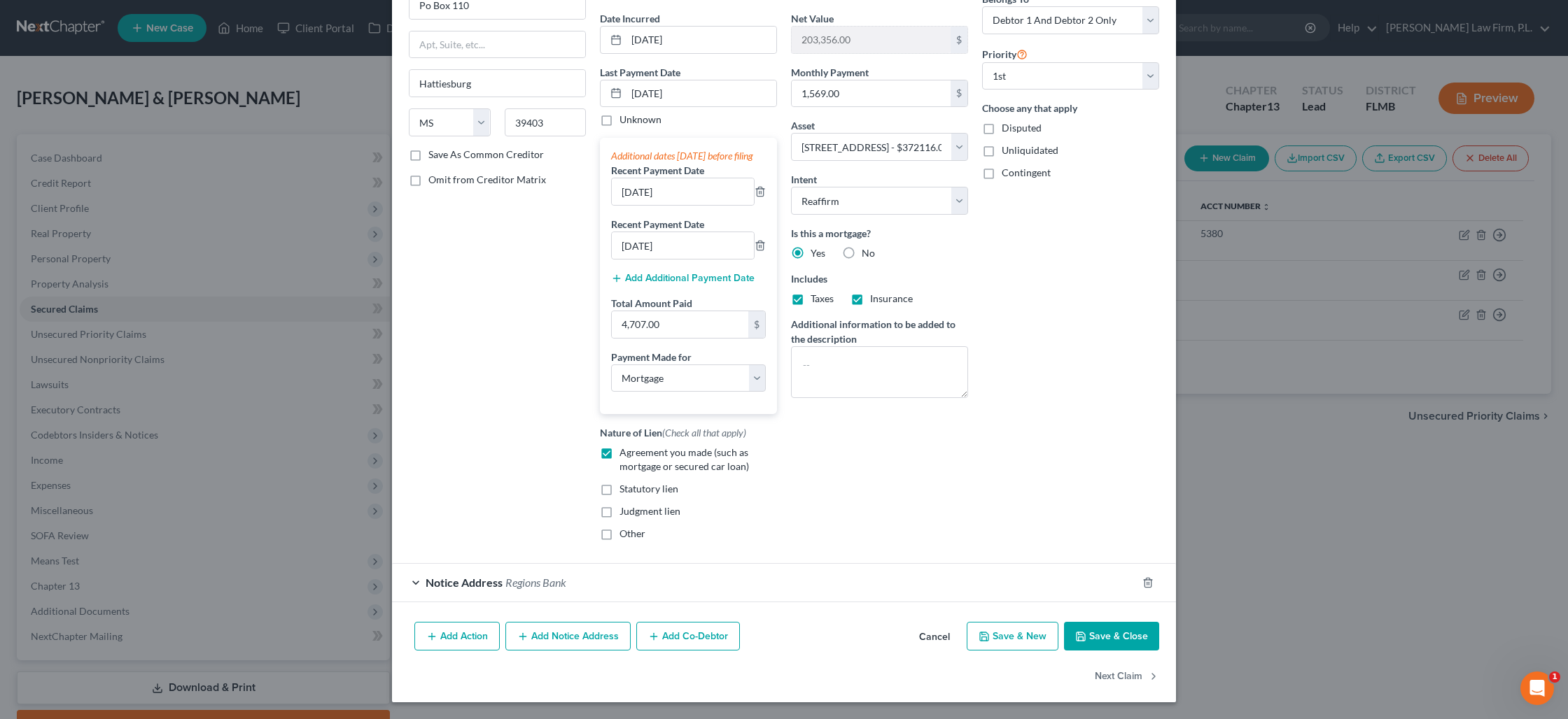
click at [519, 583] on span "Regions Bank" at bounding box center [536, 583] width 61 height 13
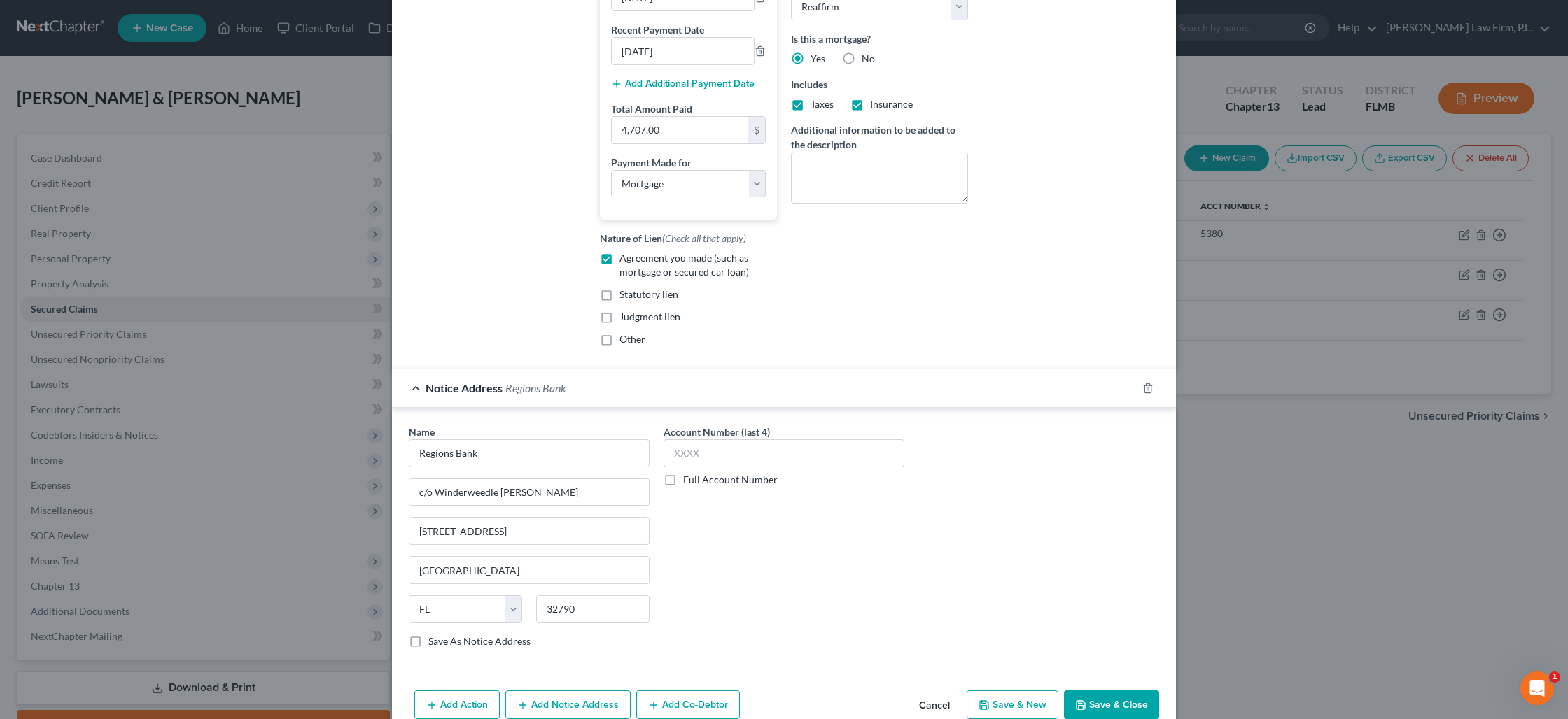
scroll to position [404, 0]
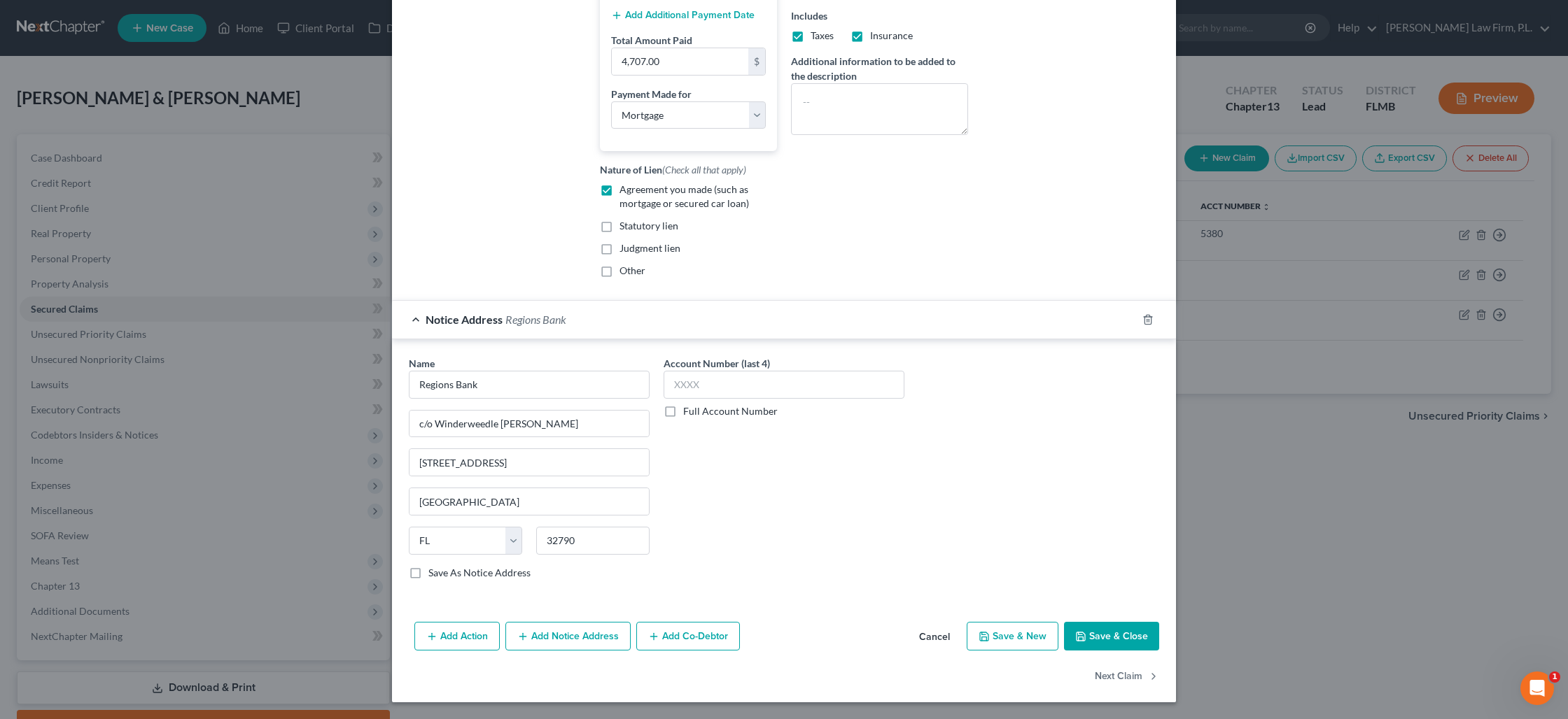
click at [535, 644] on button "Add Notice Address" at bounding box center [568, 636] width 125 height 29
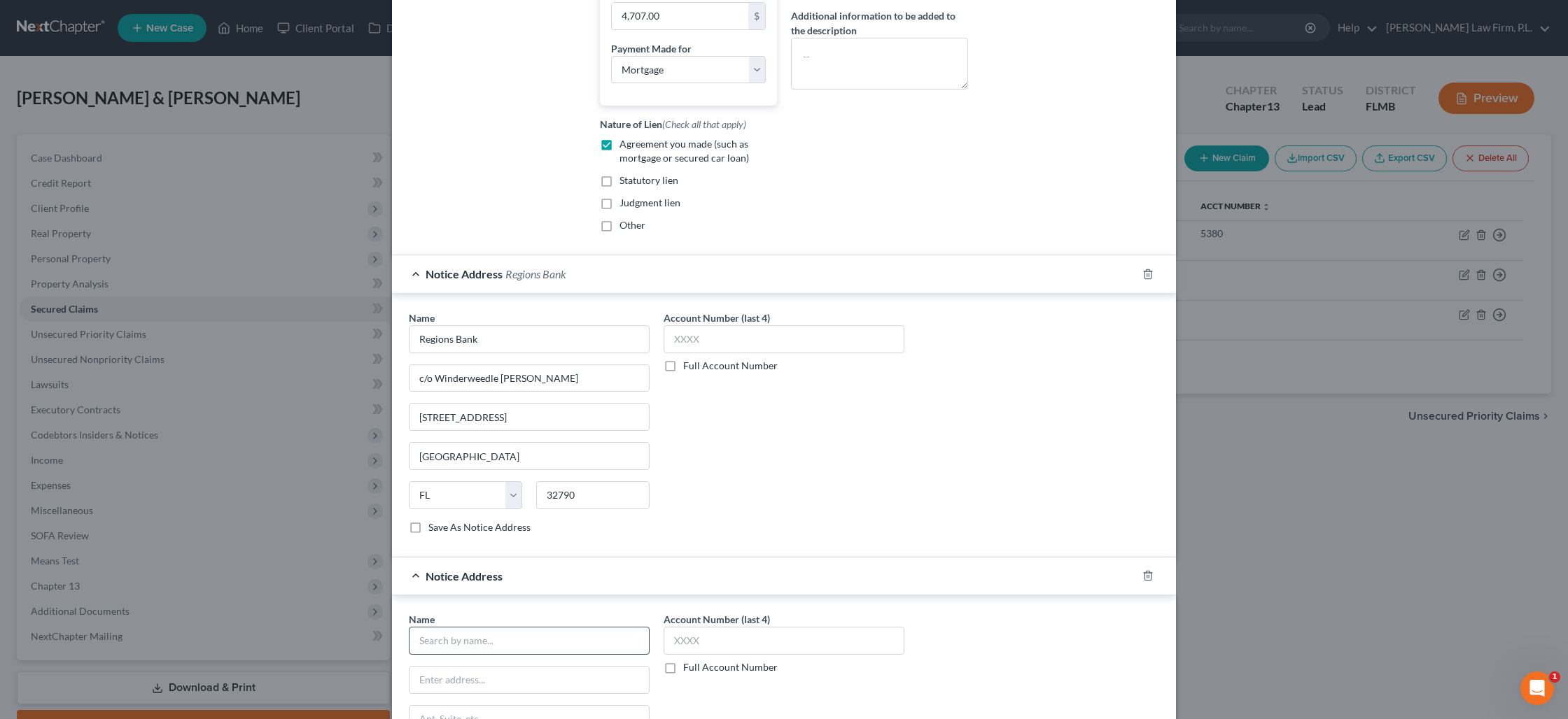
scroll to position [443, 0]
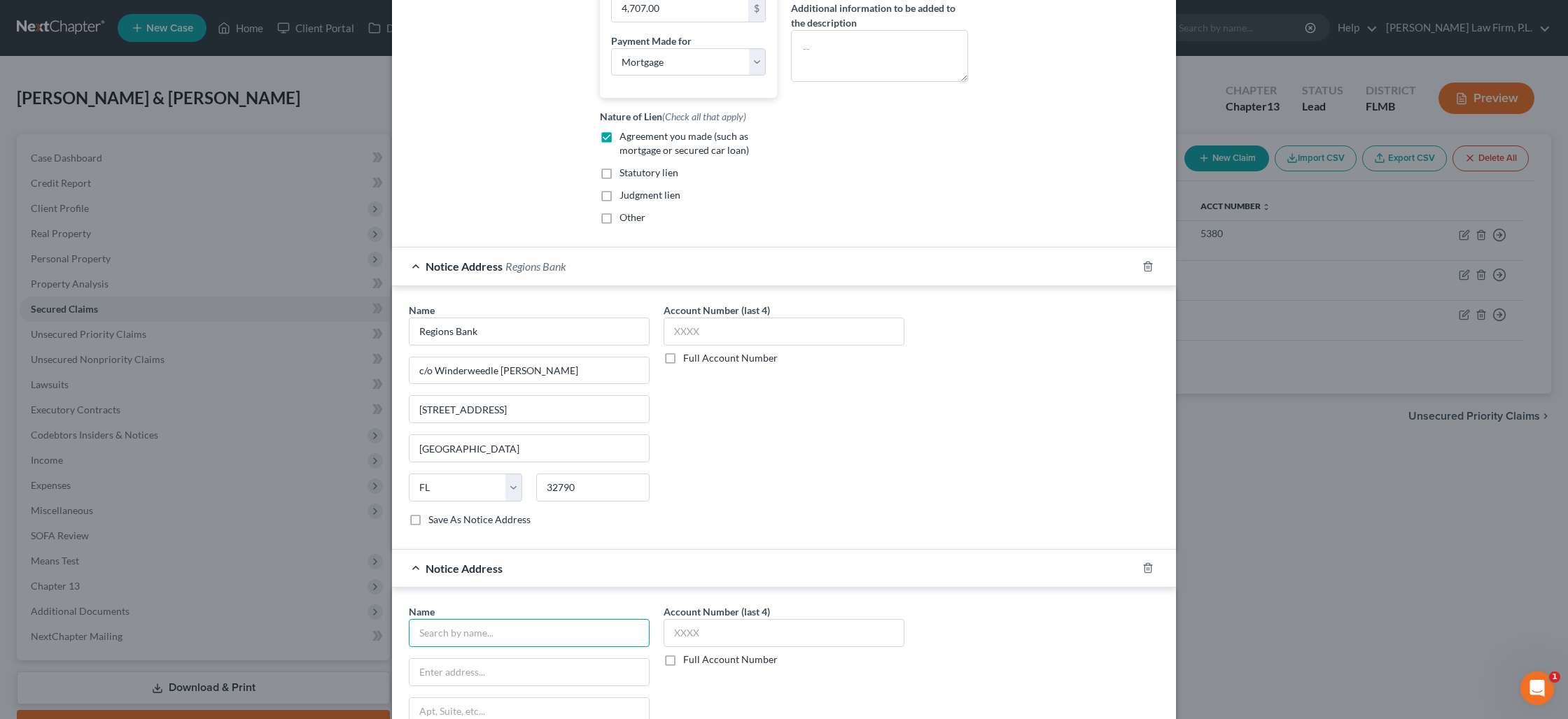
drag, startPoint x: 501, startPoint y: 645, endPoint x: 520, endPoint y: 632, distance: 23.0
click at [510, 635] on input "text" at bounding box center [529, 633] width 241 height 28
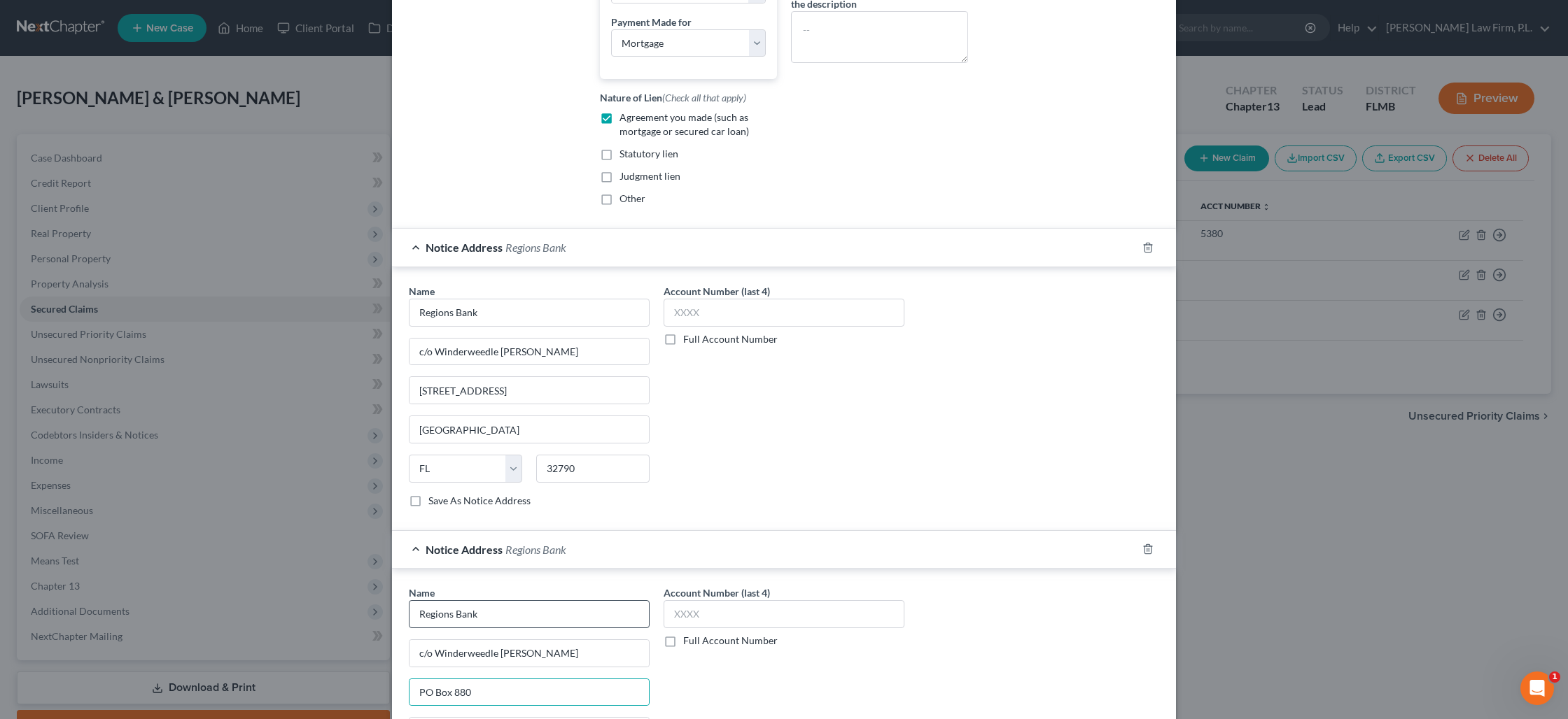
scroll to position [705, 0]
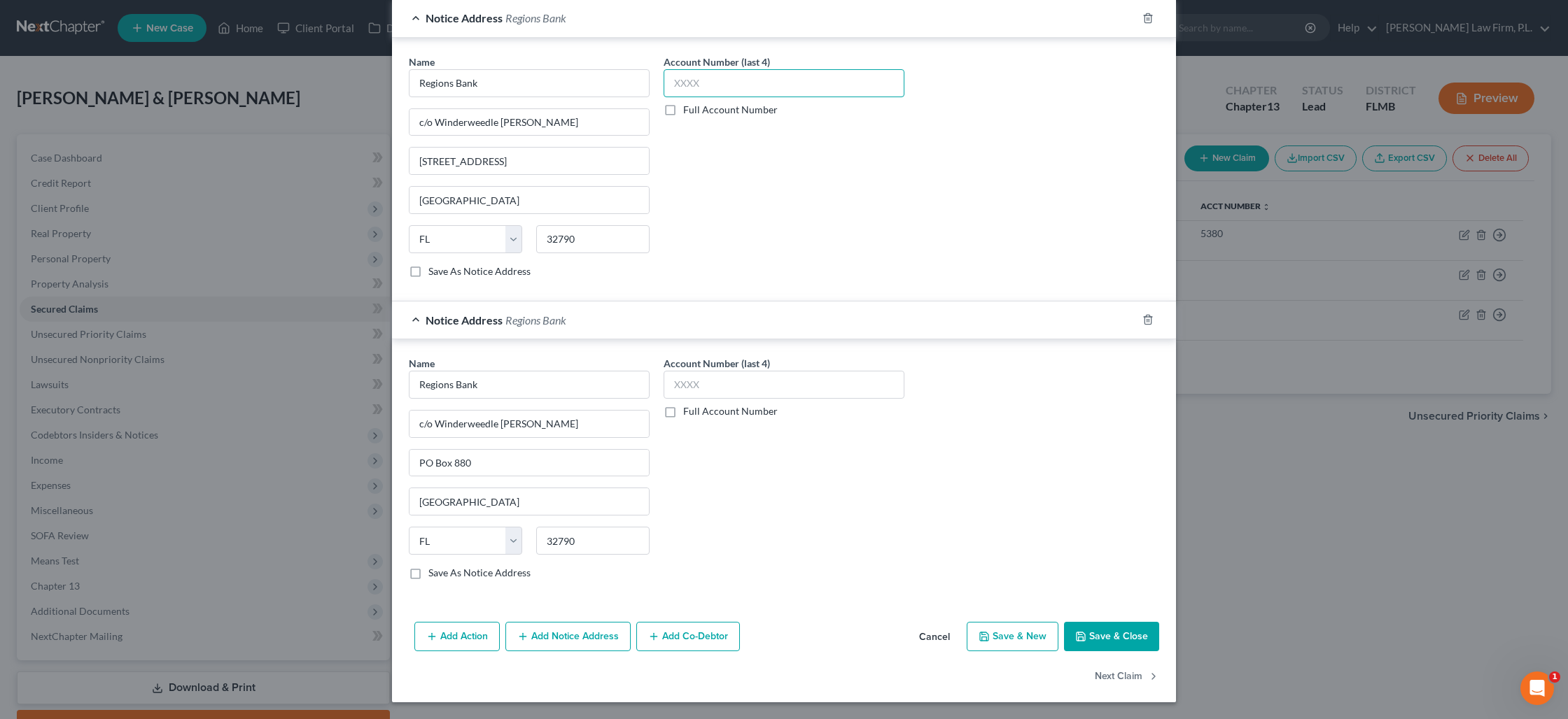
click at [726, 82] on input "text" at bounding box center [784, 84] width 241 height 28
click at [730, 375] on input "text" at bounding box center [784, 385] width 241 height 28
click at [1109, 636] on button "Save & Close" at bounding box center [1111, 636] width 96 height 29
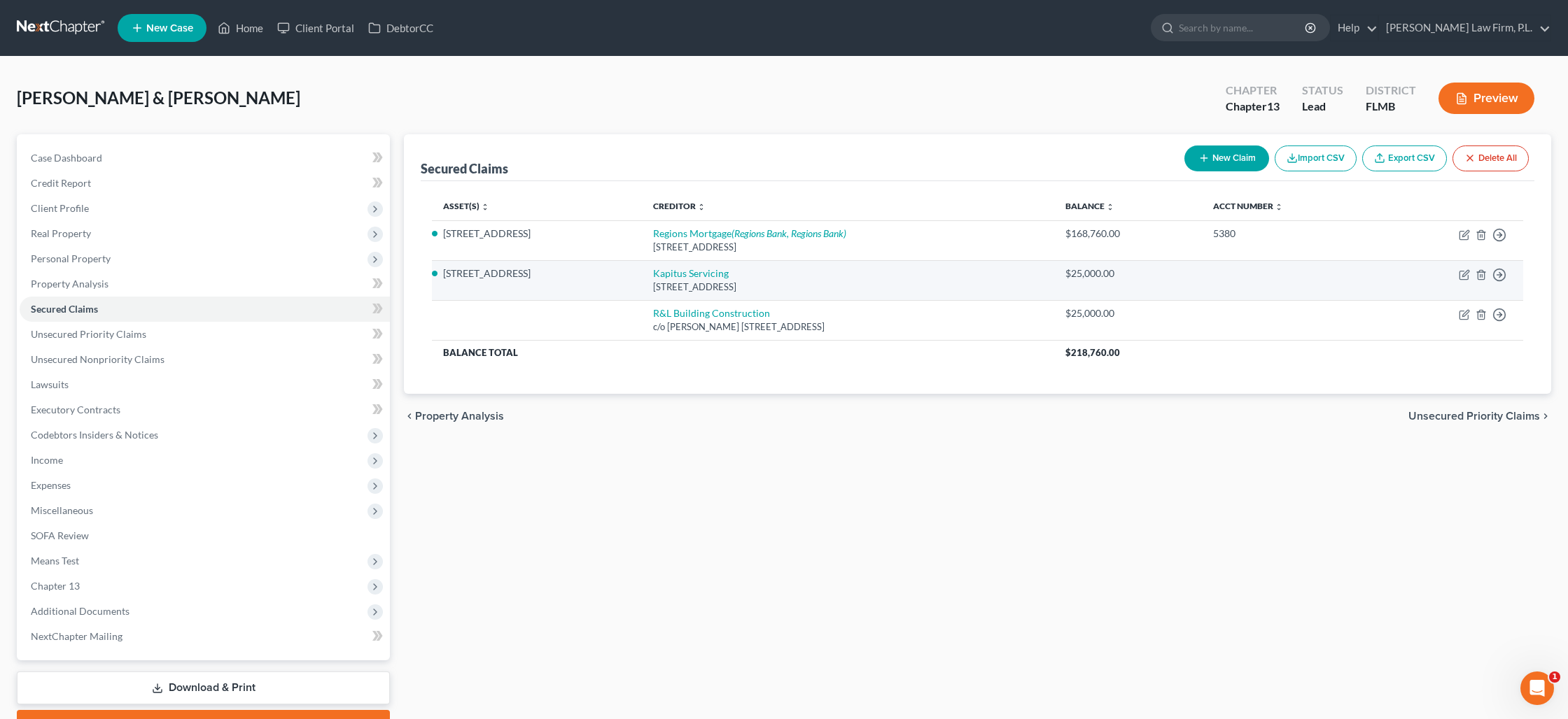
click at [1463, 280] on td "Move to E Move to F Move to G Move to Notice Only" at bounding box center [1451, 280] width 145 height 40
click at [1464, 276] on icon "button" at bounding box center [1464, 274] width 11 height 11
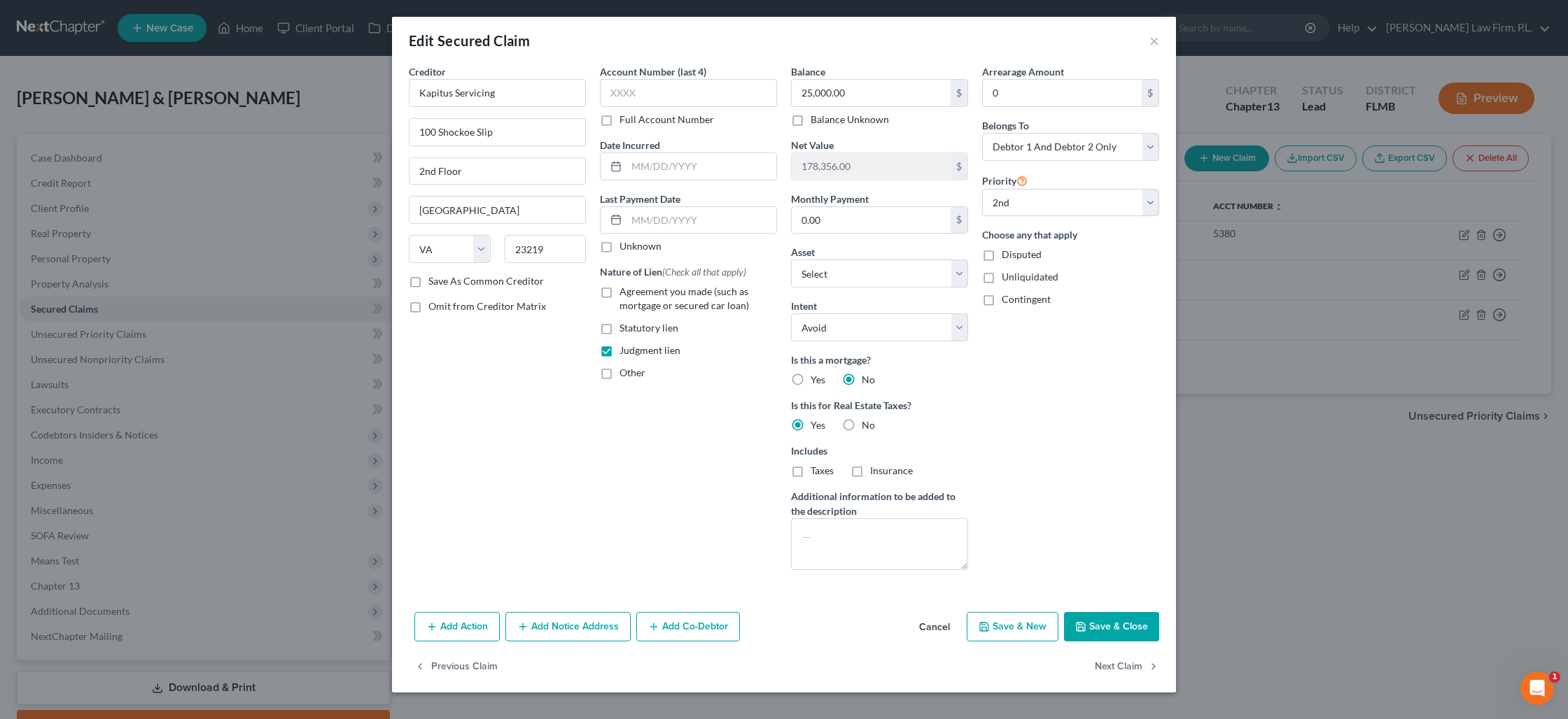
click at [555, 625] on button "Add Notice Address" at bounding box center [568, 627] width 125 height 29
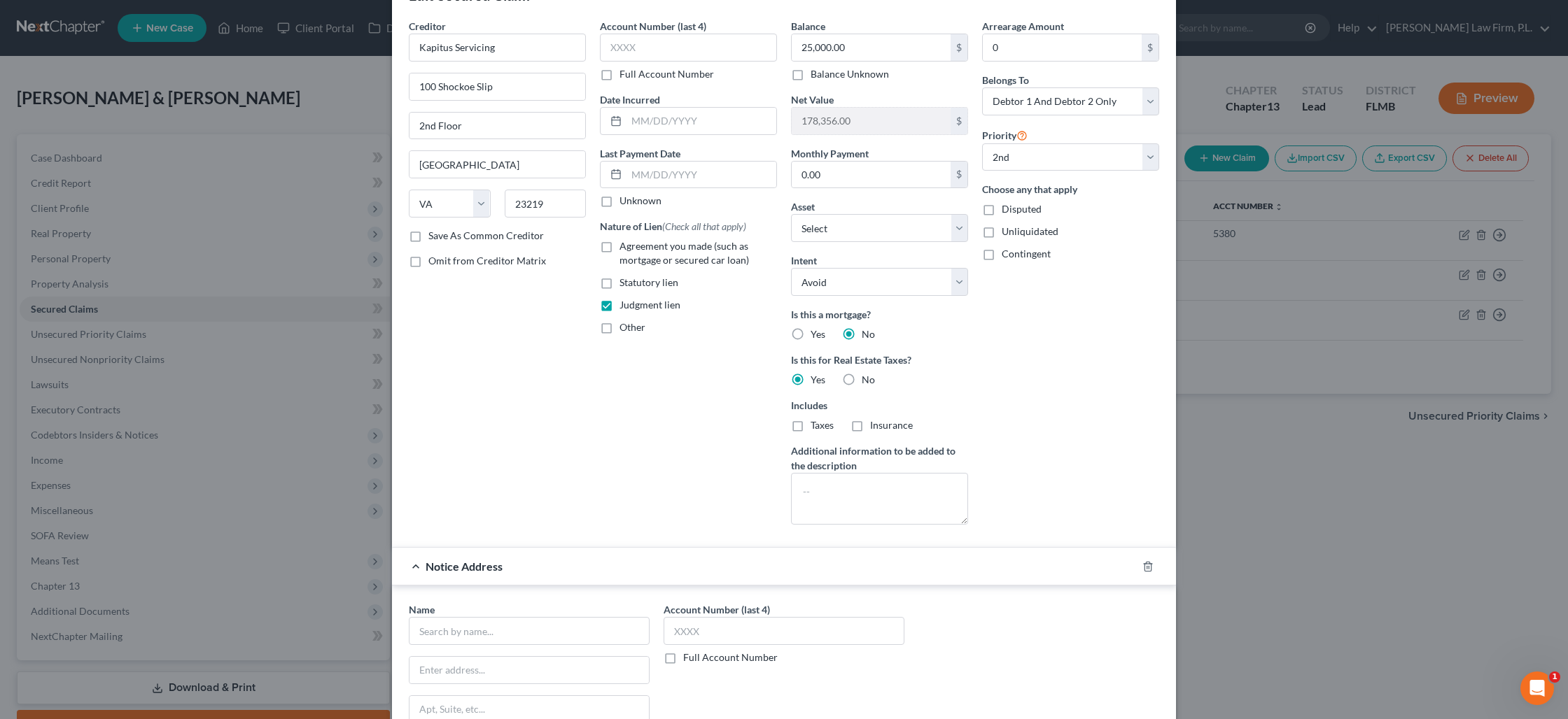
scroll to position [78, 0]
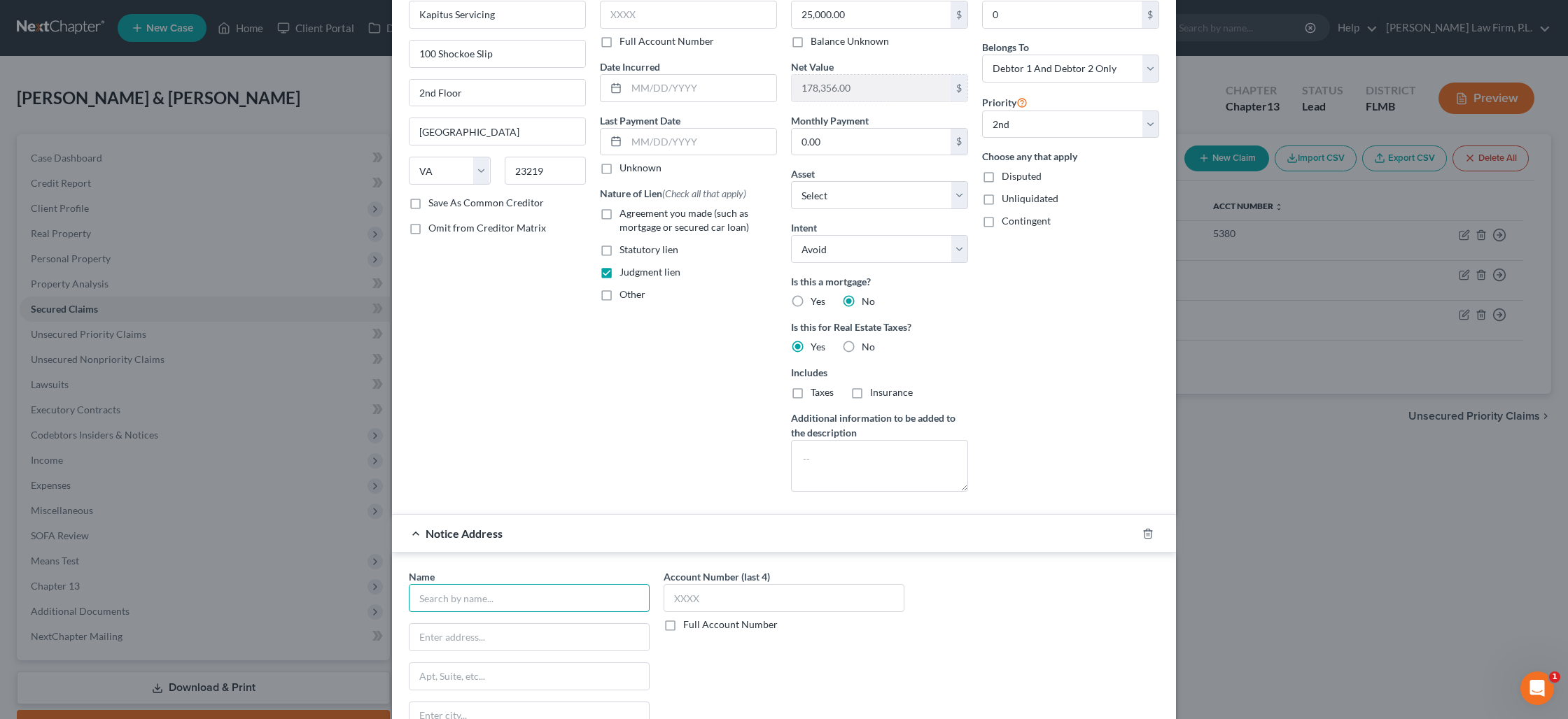
drag, startPoint x: 507, startPoint y: 606, endPoint x: 502, endPoint y: 598, distance: 9.4
click at [507, 606] on input "text" at bounding box center [529, 598] width 241 height 28
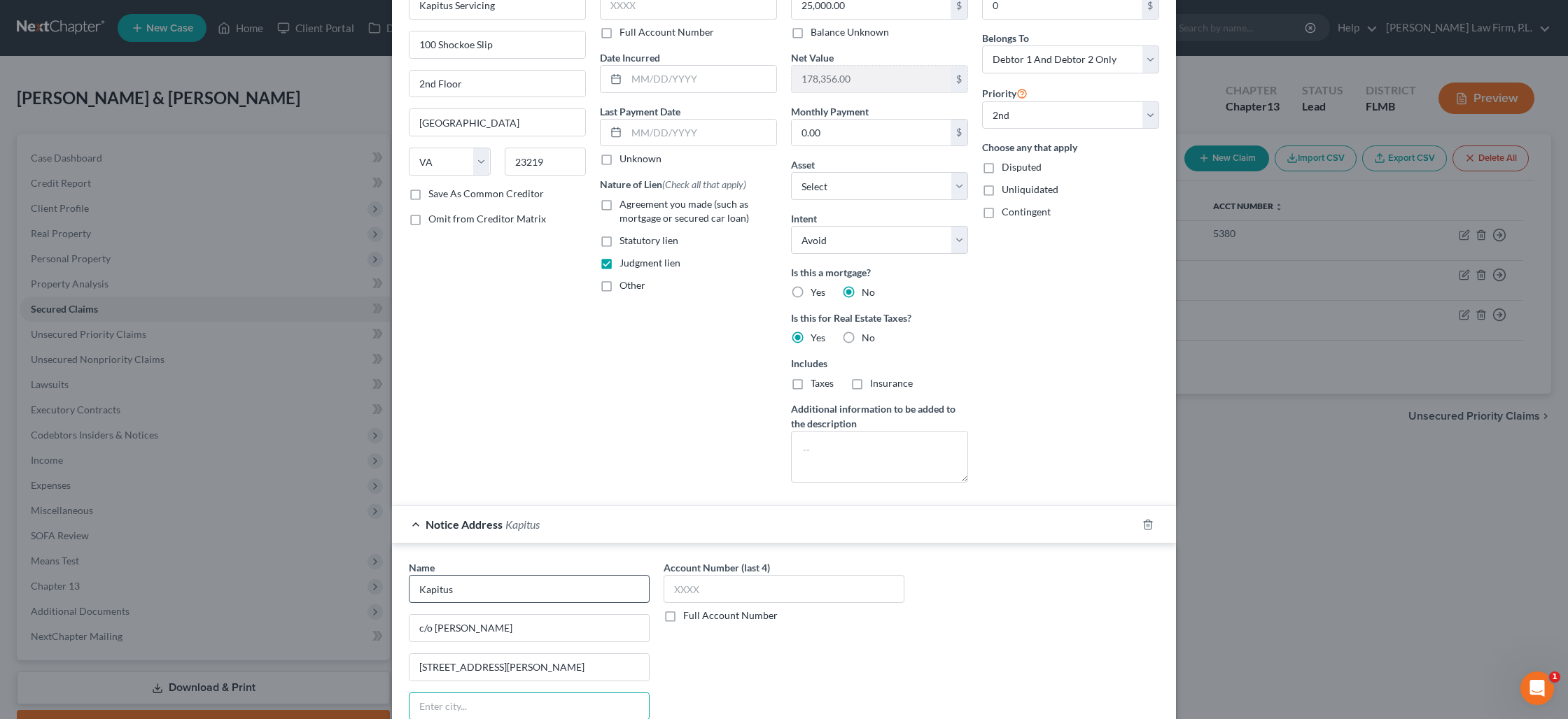
scroll to position [292, 0]
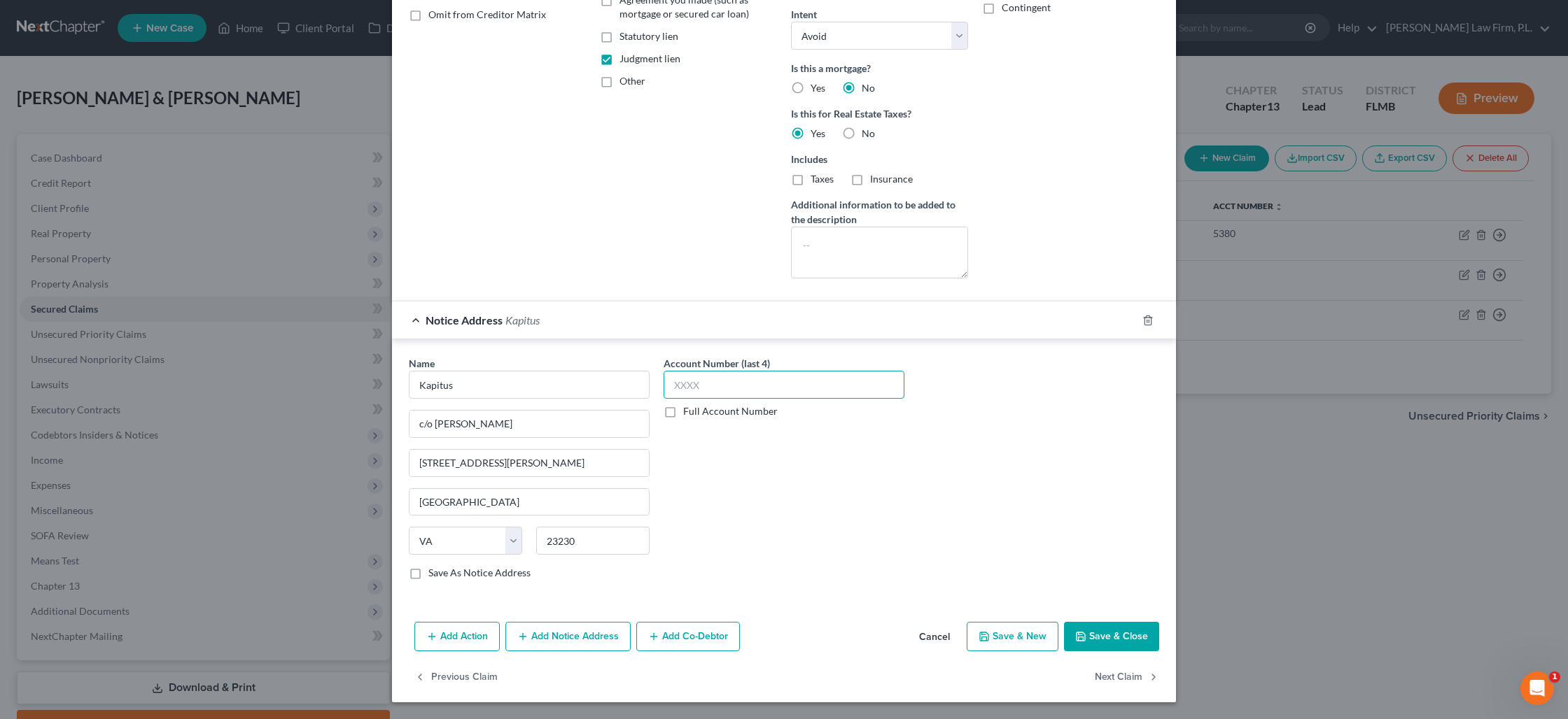
click at [709, 377] on input "text" at bounding box center [784, 385] width 241 height 28
drag, startPoint x: 706, startPoint y: 383, endPoint x: 627, endPoint y: 368, distance: 80.4
click at [627, 368] on div "Name * Kapitus c/o [PERSON_NAME] [STREET_ADDRESS][GEOGRAPHIC_DATA][PERSON_NAME]…" at bounding box center [784, 473] width 764 height 235
click at [1081, 631] on icon "button" at bounding box center [1080, 636] width 11 height 11
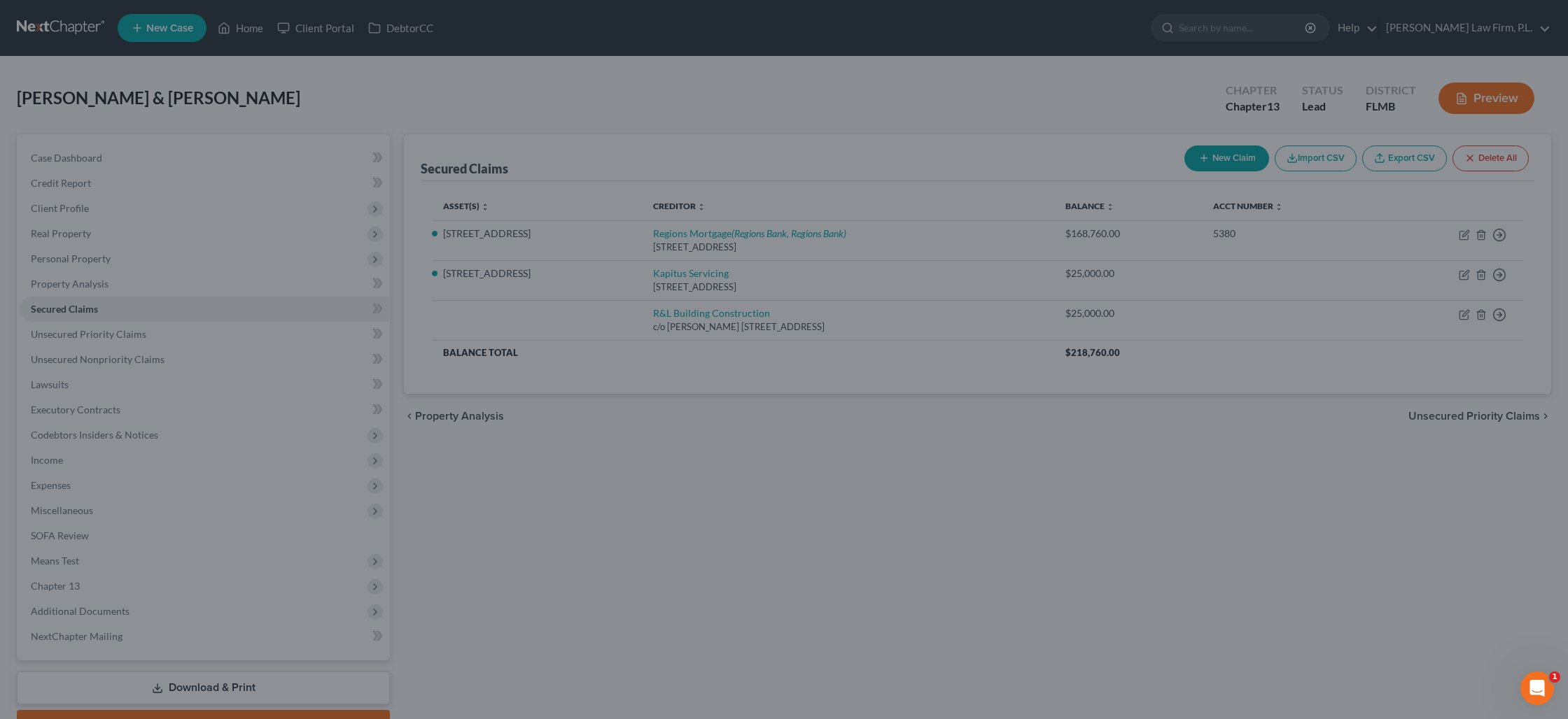
scroll to position [0, 0]
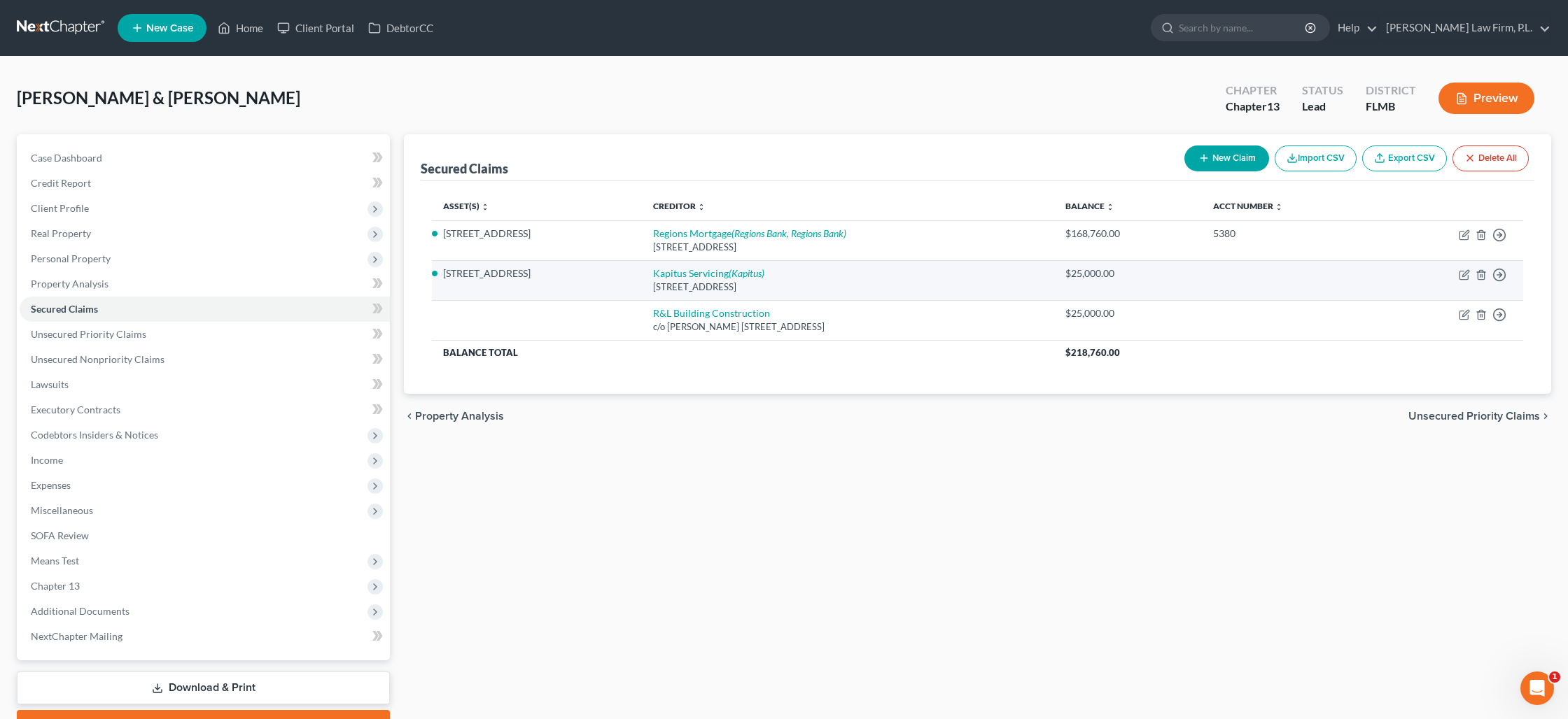
click at [706, 280] on div "[STREET_ADDRESS]" at bounding box center [848, 287] width 390 height 13
click at [728, 269] on icon "(Kapitus)" at bounding box center [746, 273] width 36 height 12
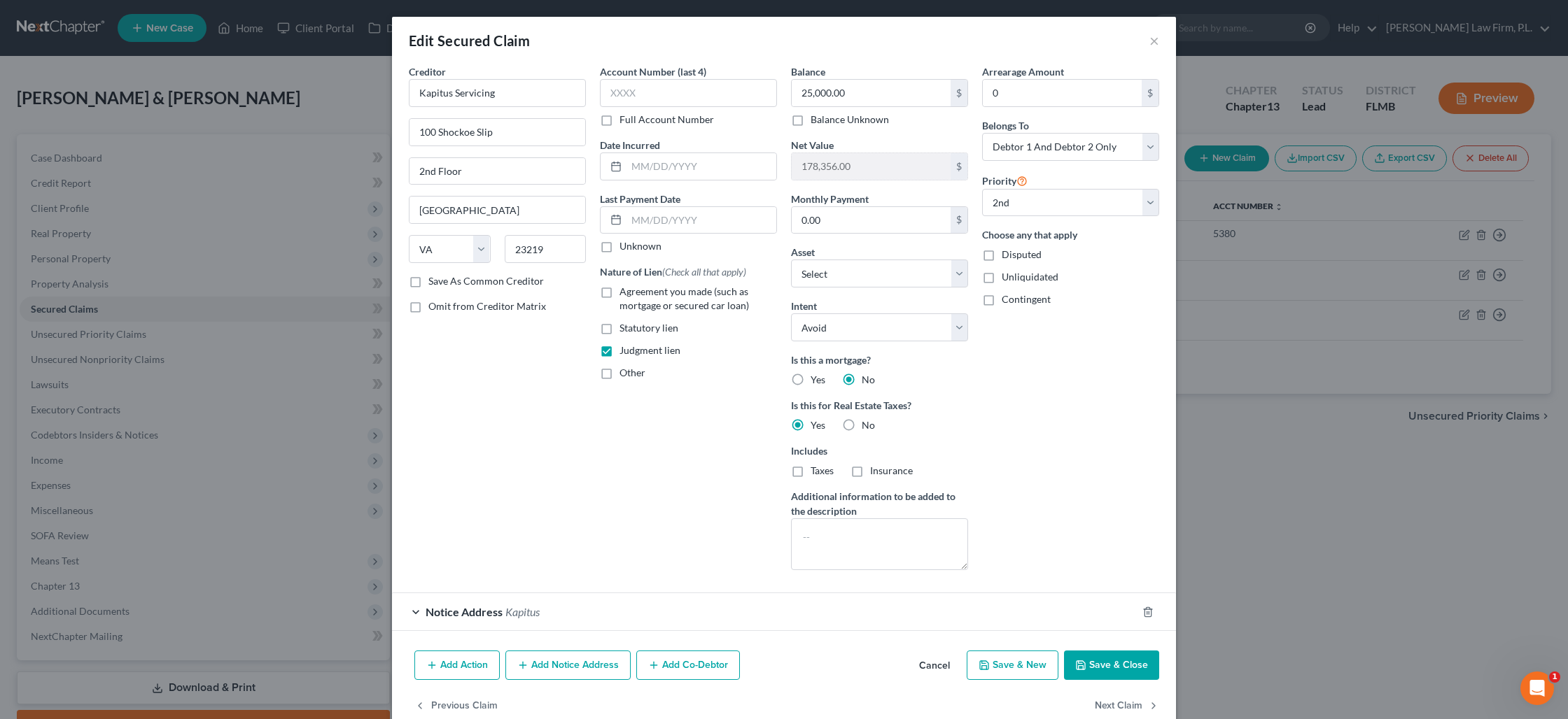
scroll to position [28, 0]
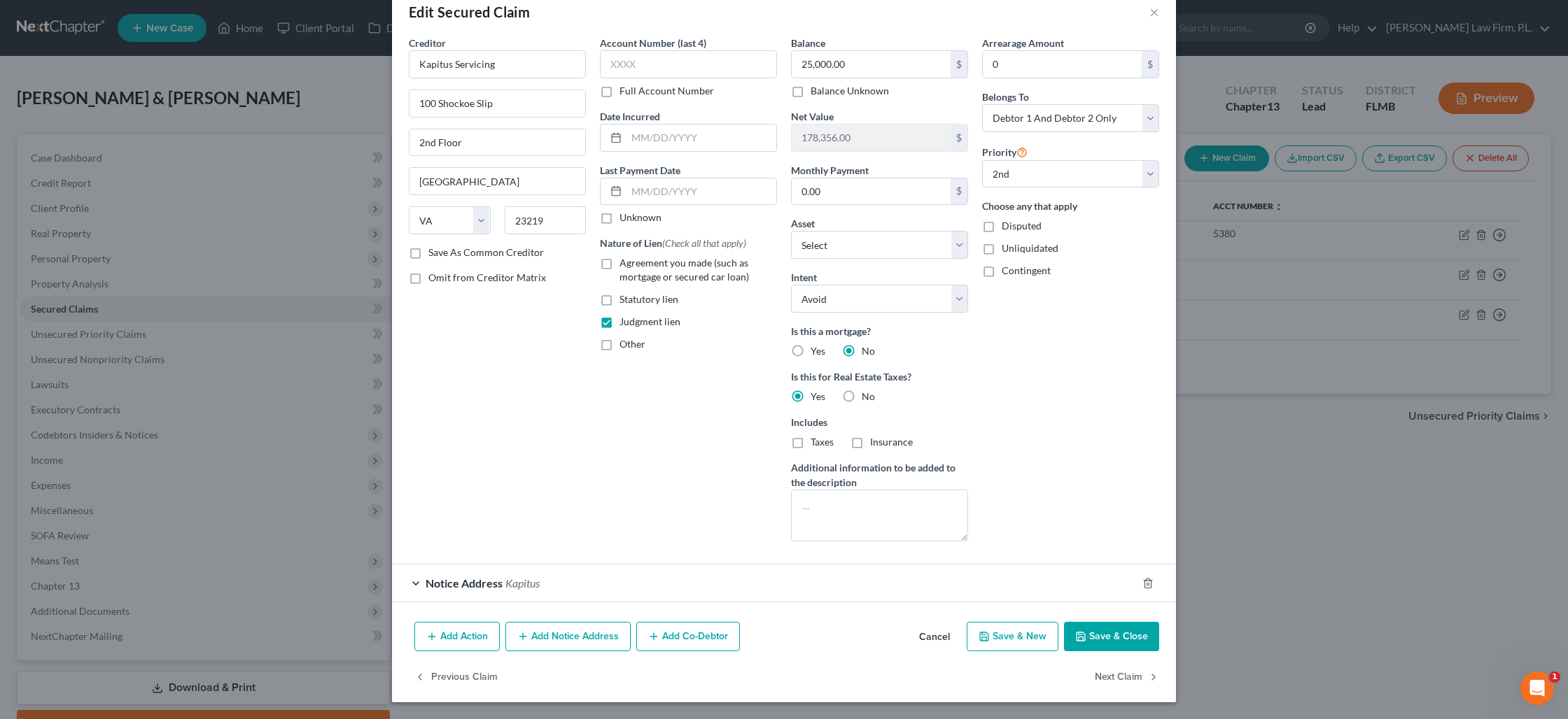
click at [578, 635] on button "Add Notice Address" at bounding box center [568, 636] width 125 height 29
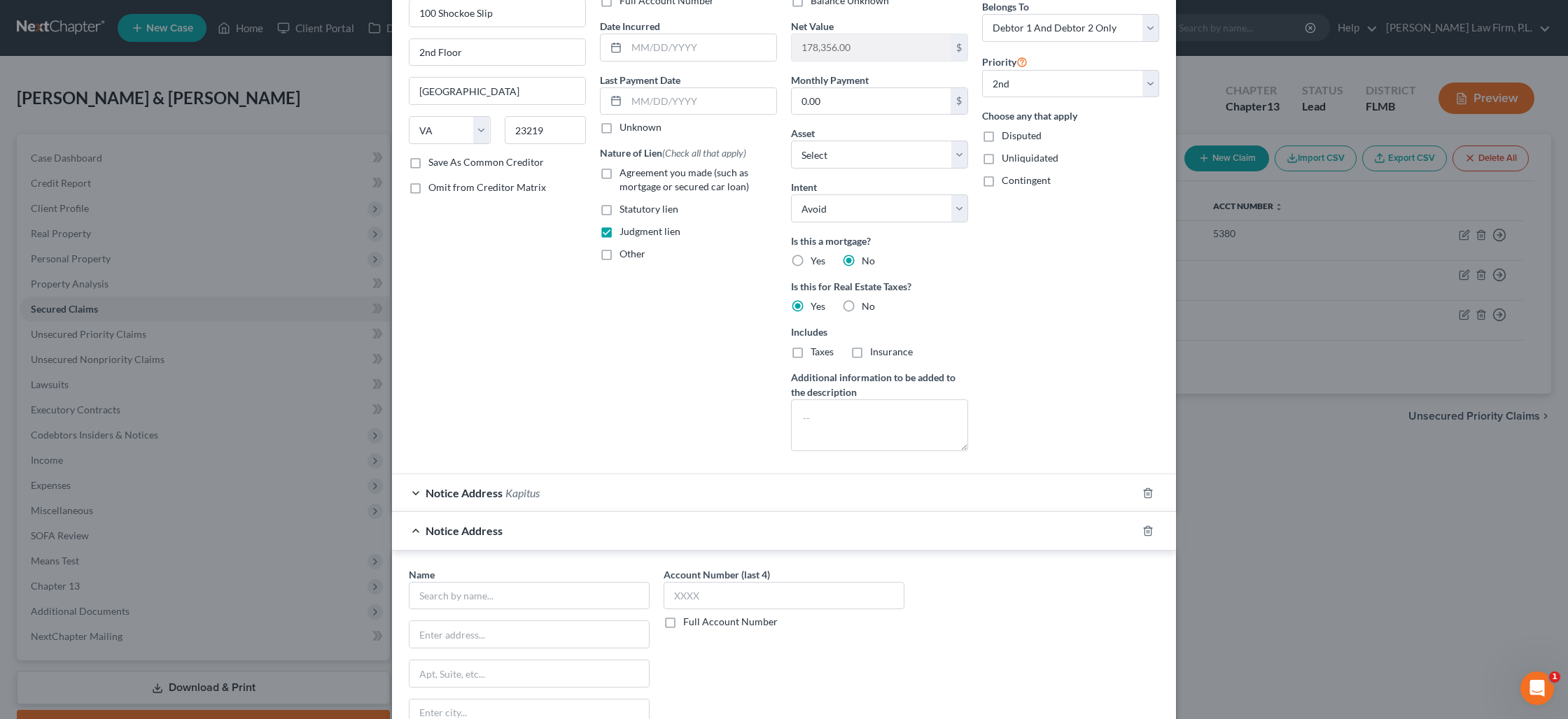
scroll to position [286, 0]
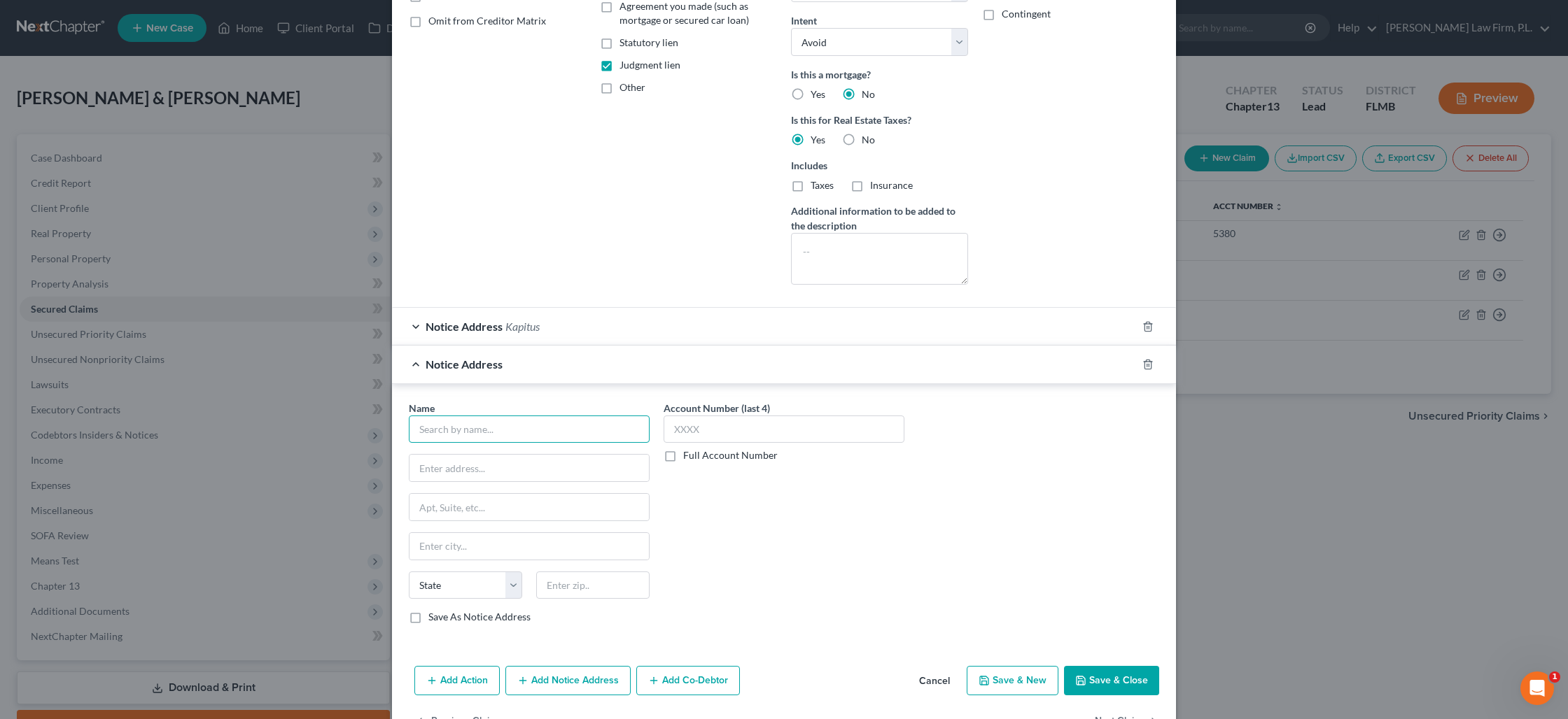
click at [502, 433] on input "text" at bounding box center [529, 430] width 241 height 28
click at [534, 512] on input "[STREET_ADDRESS]" at bounding box center [529, 507] width 240 height 27
click at [786, 412] on div "Account Number (last 4) Full Account Number" at bounding box center [784, 431] width 241 height 62
click at [742, 422] on input "text" at bounding box center [784, 430] width 241 height 28
click at [1100, 673] on button "Save & Close" at bounding box center [1111, 680] width 96 height 29
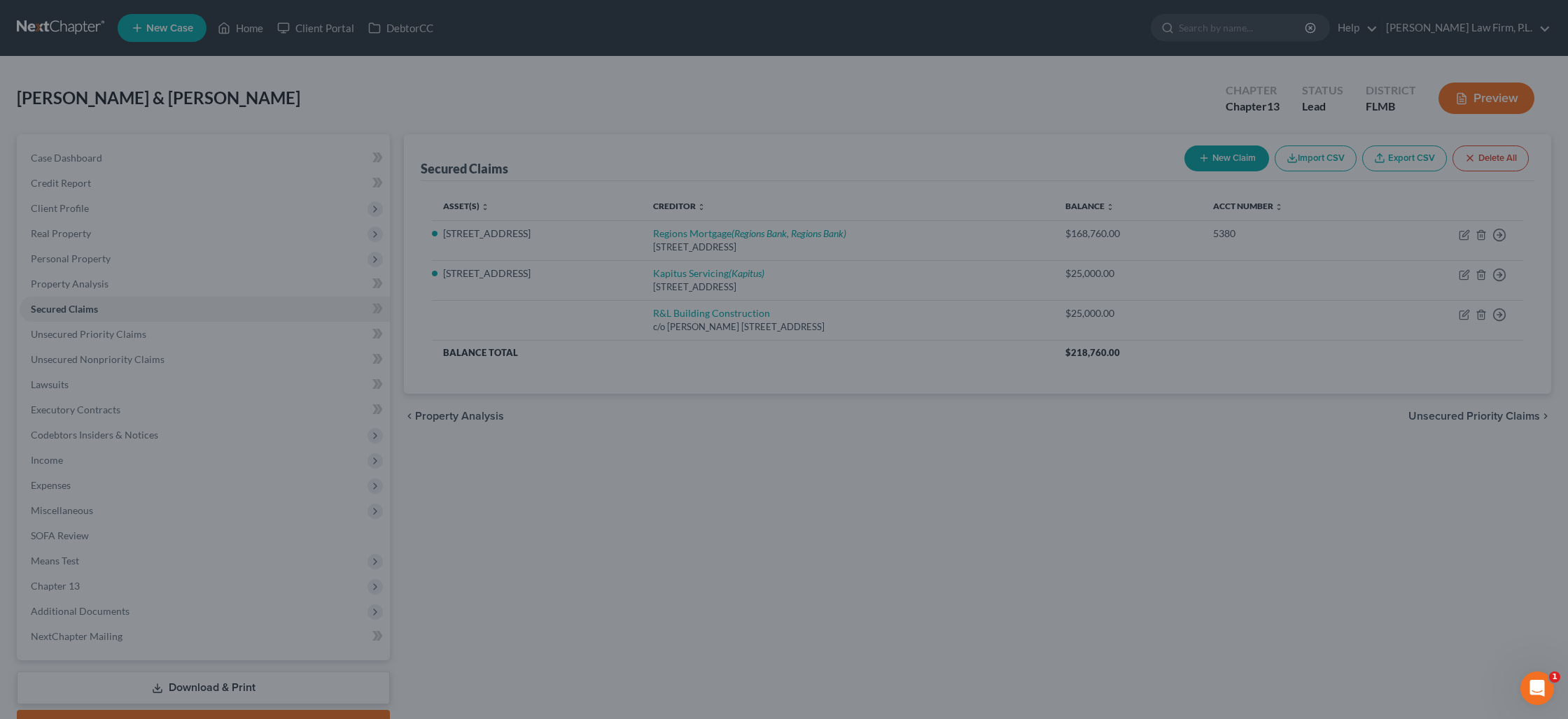
scroll to position [0, 0]
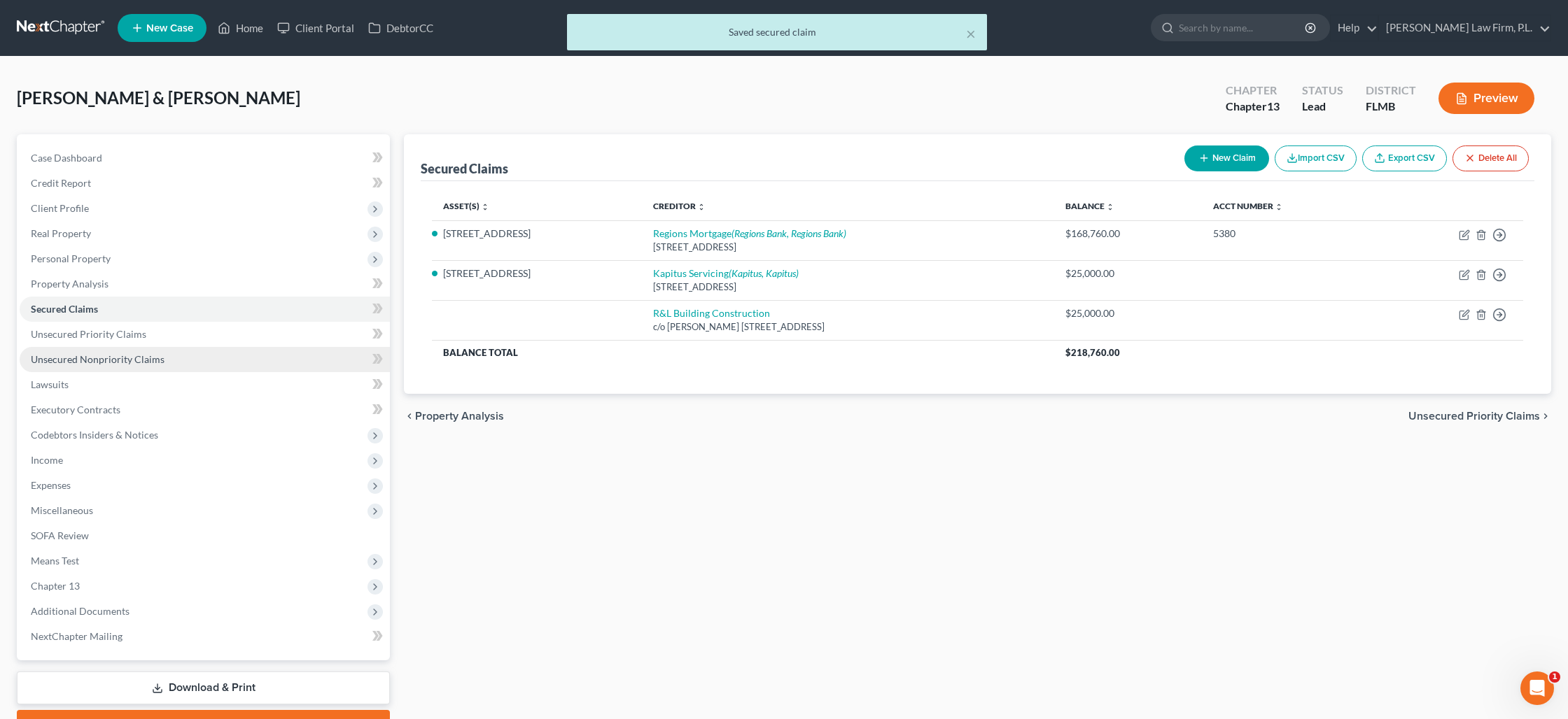
click at [105, 357] on span "Unsecured Nonpriority Claims" at bounding box center [97, 360] width 134 height 12
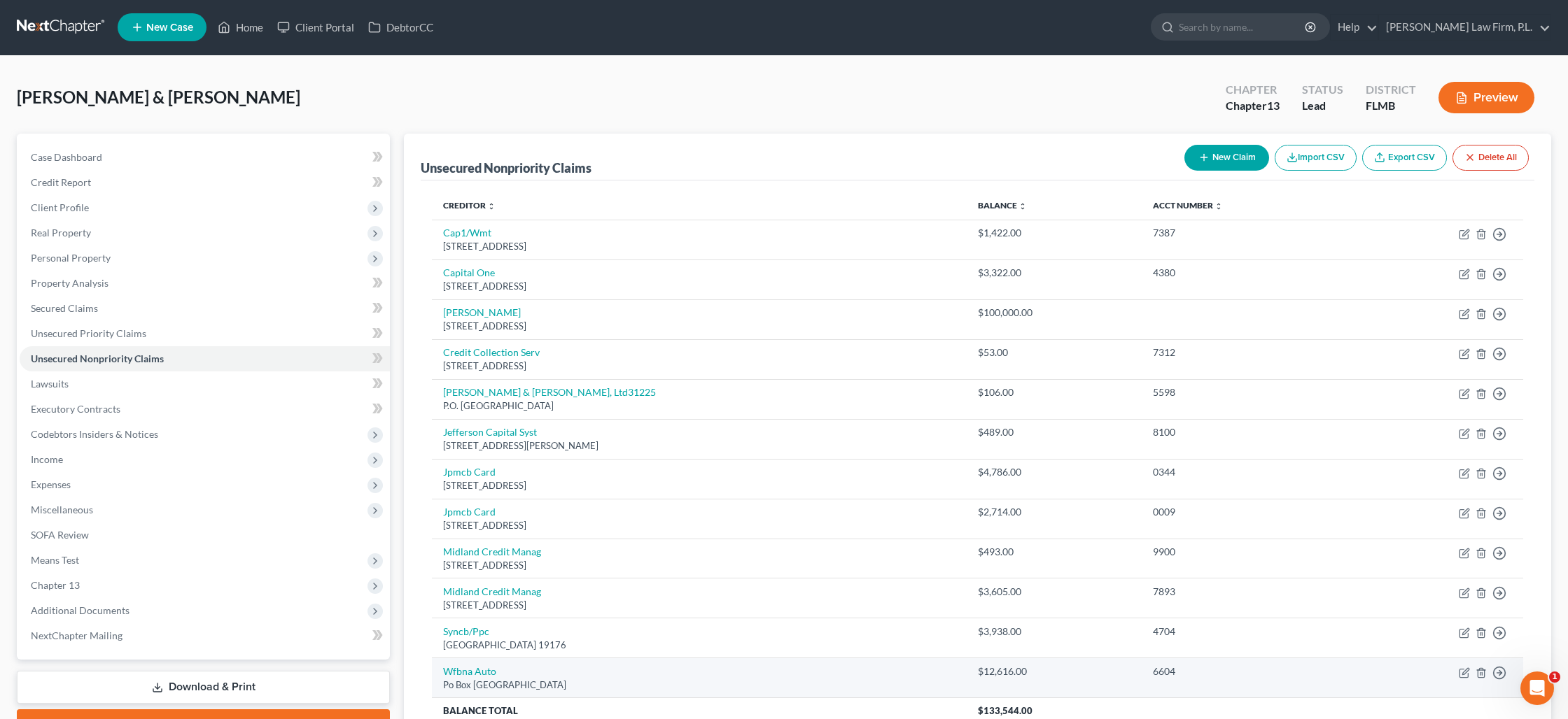
scroll to position [130, 0]
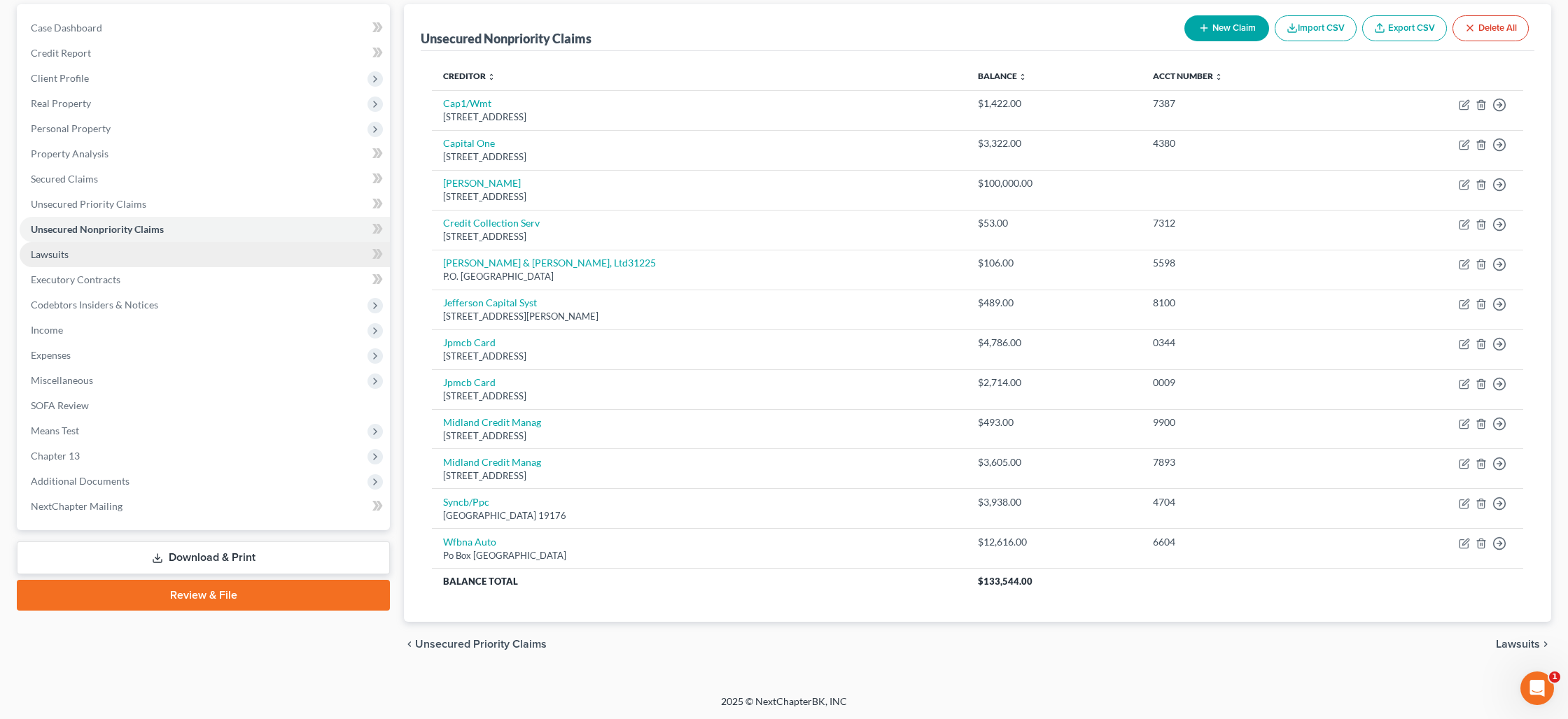
click at [199, 258] on link "Lawsuits" at bounding box center [204, 254] width 370 height 25
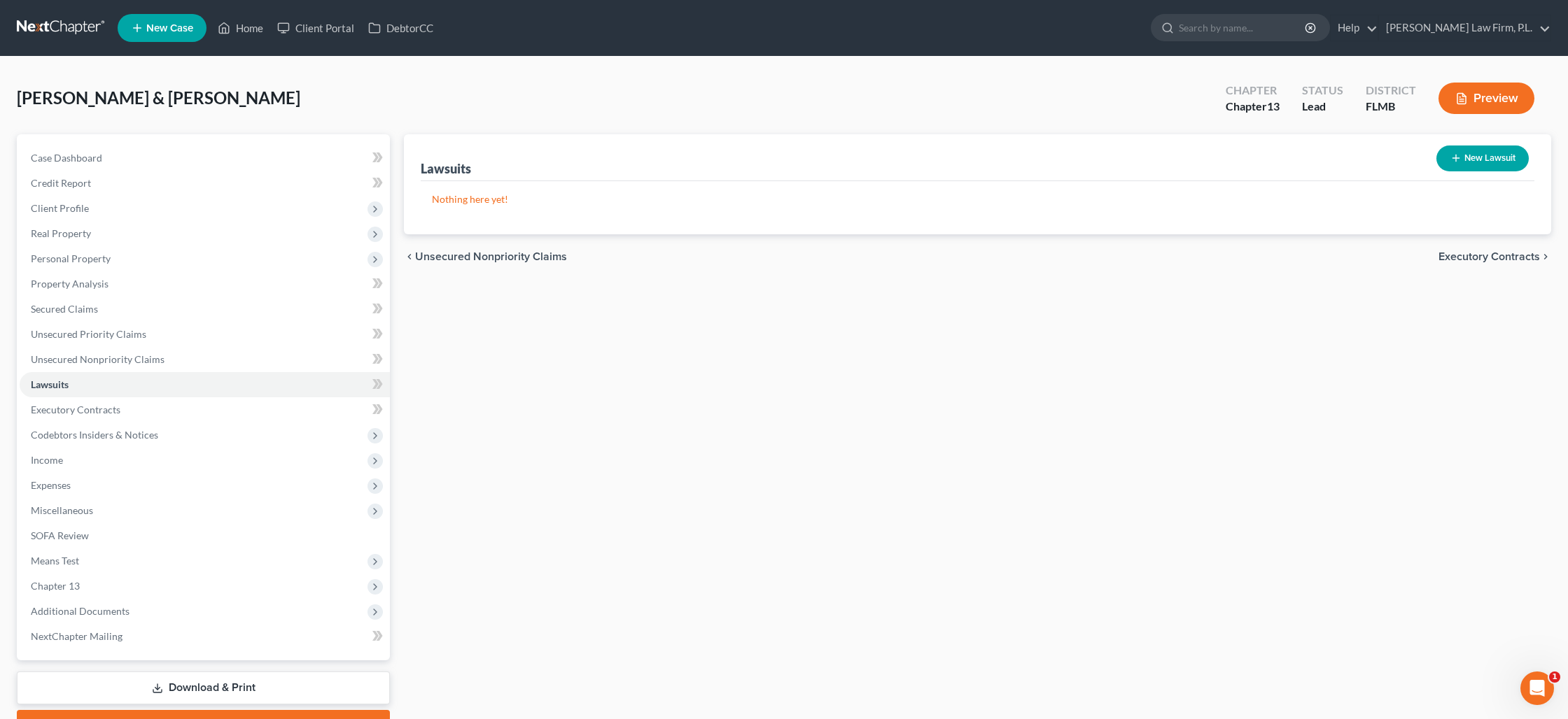
click at [1473, 166] on button "New Lawsuit" at bounding box center [1482, 158] width 93 height 26
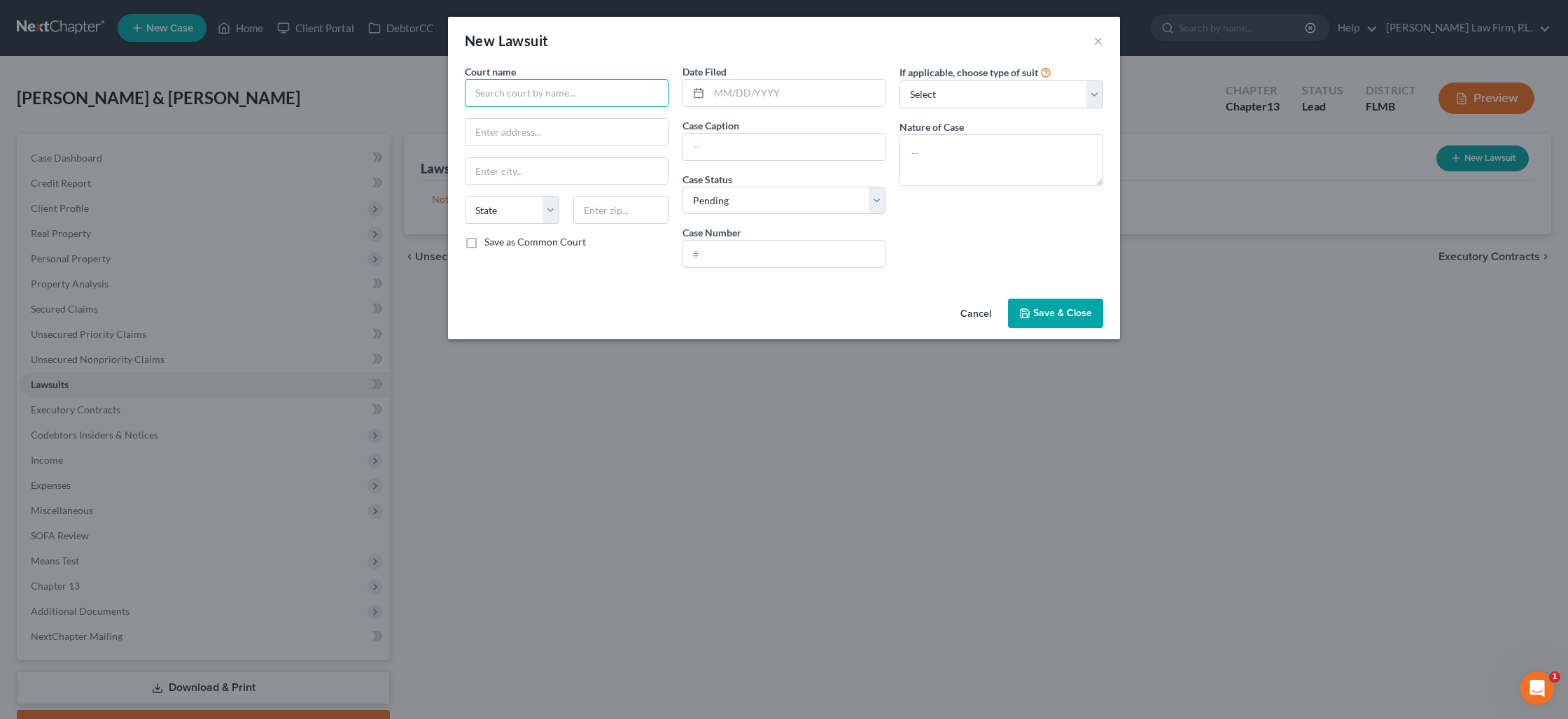
click at [530, 102] on input "text" at bounding box center [566, 93] width 204 height 28
click at [602, 164] on input "text" at bounding box center [566, 172] width 202 height 27
click at [718, 145] on input "text" at bounding box center [784, 147] width 202 height 27
click at [771, 204] on select "Select Pending On Appeal Concluded" at bounding box center [784, 201] width 204 height 28
click at [682, 186] on select "Select Pending On Appeal Concluded" at bounding box center [784, 201] width 204 height 28
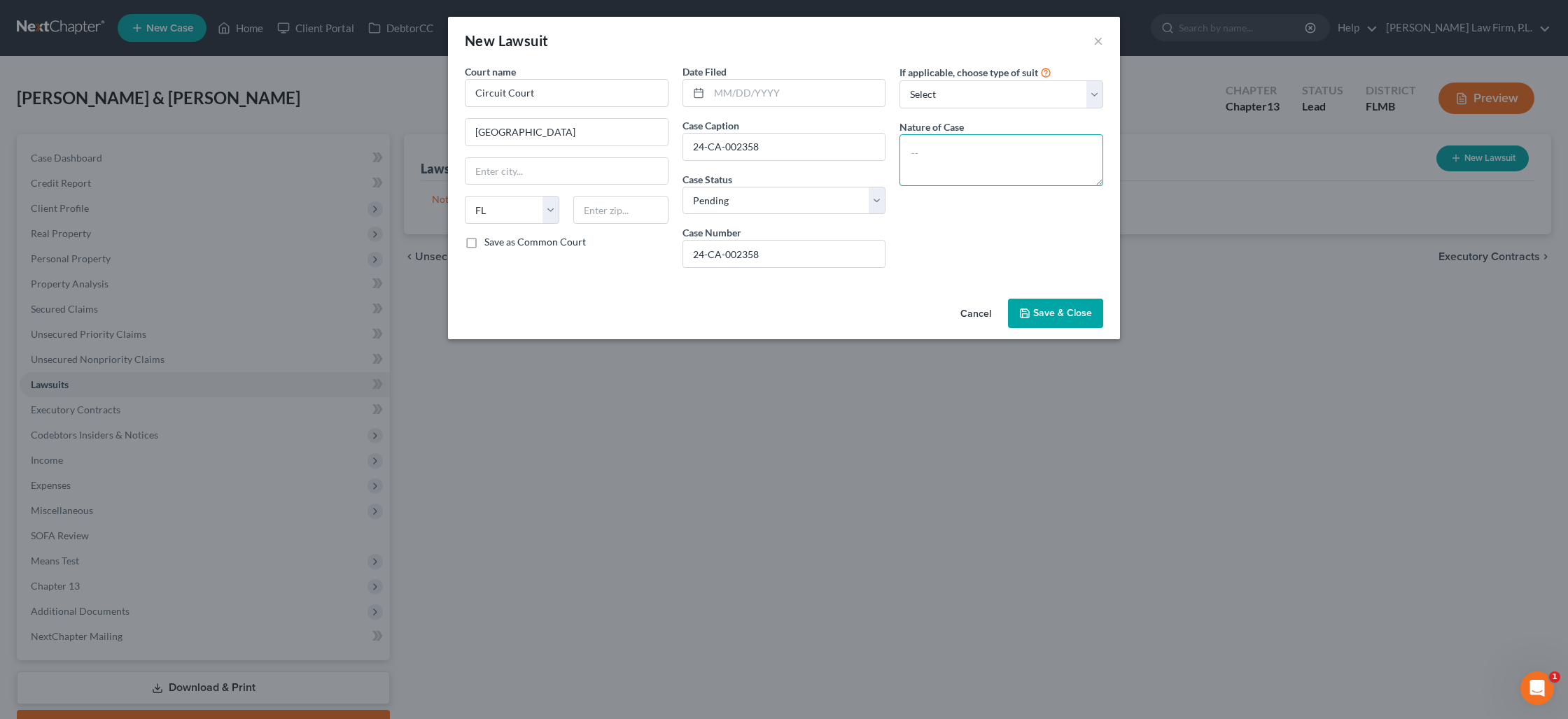
click at [969, 143] on textarea at bounding box center [1001, 160] width 204 height 51
click at [1049, 316] on span "Save & Close" at bounding box center [1062, 313] width 59 height 12
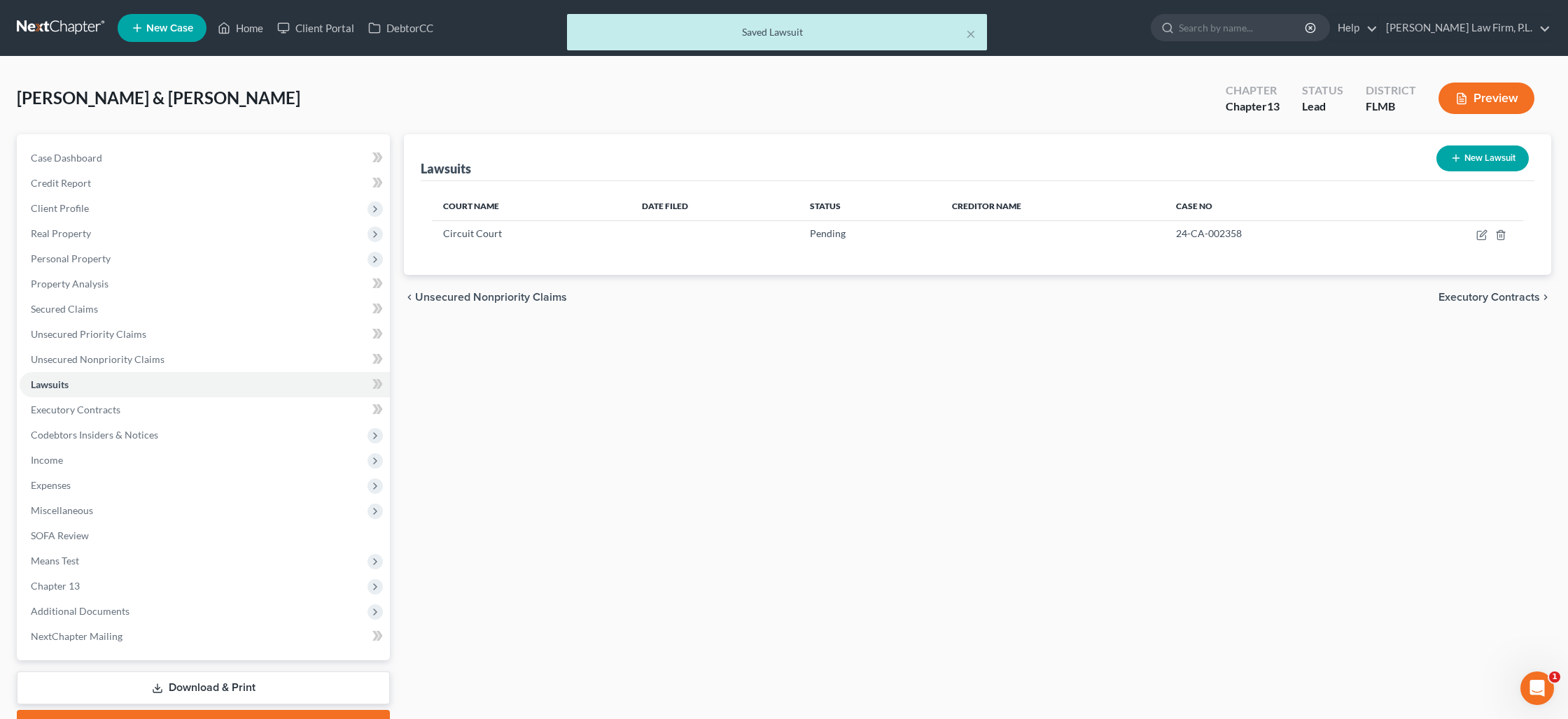
click at [1472, 164] on button "New Lawsuit" at bounding box center [1482, 158] width 93 height 26
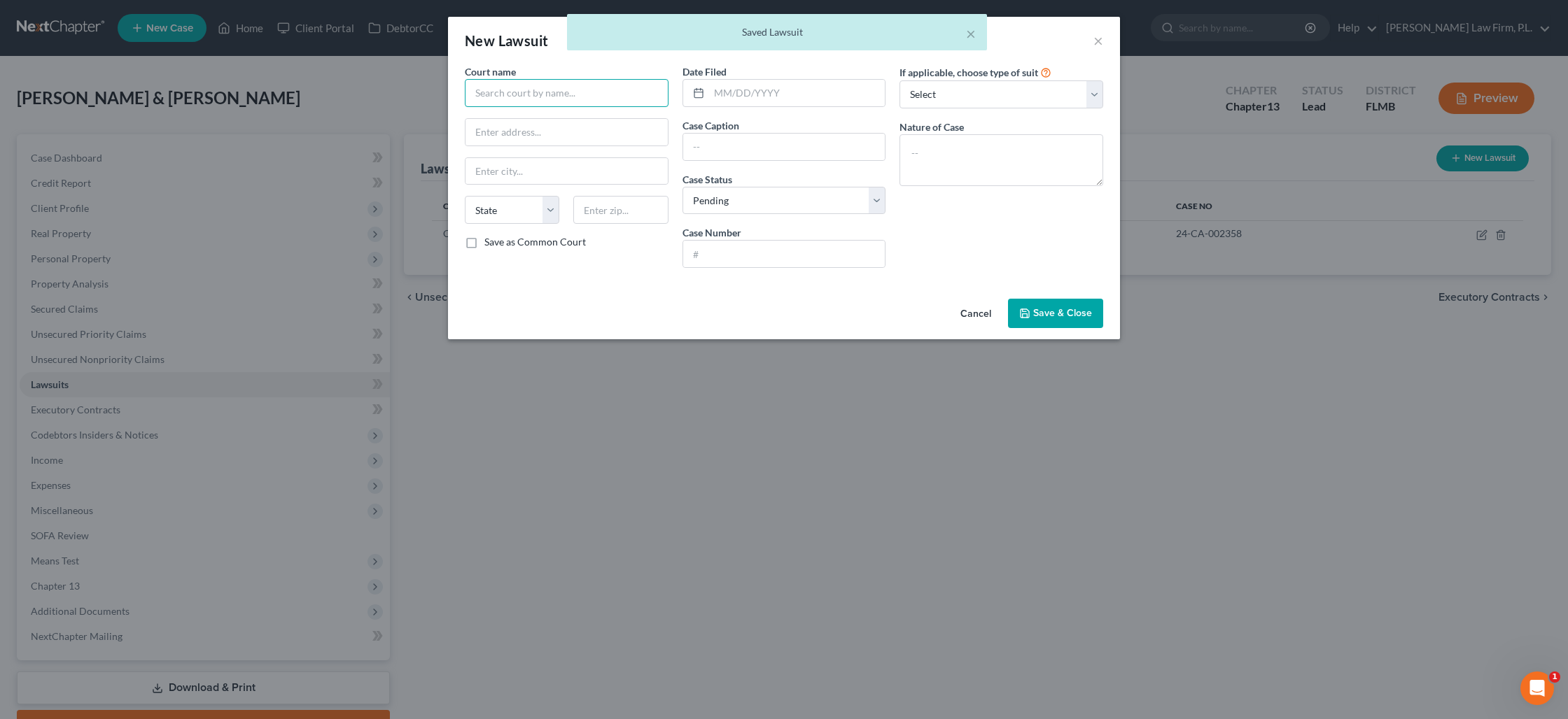
click at [505, 93] on input "text" at bounding box center [566, 93] width 204 height 28
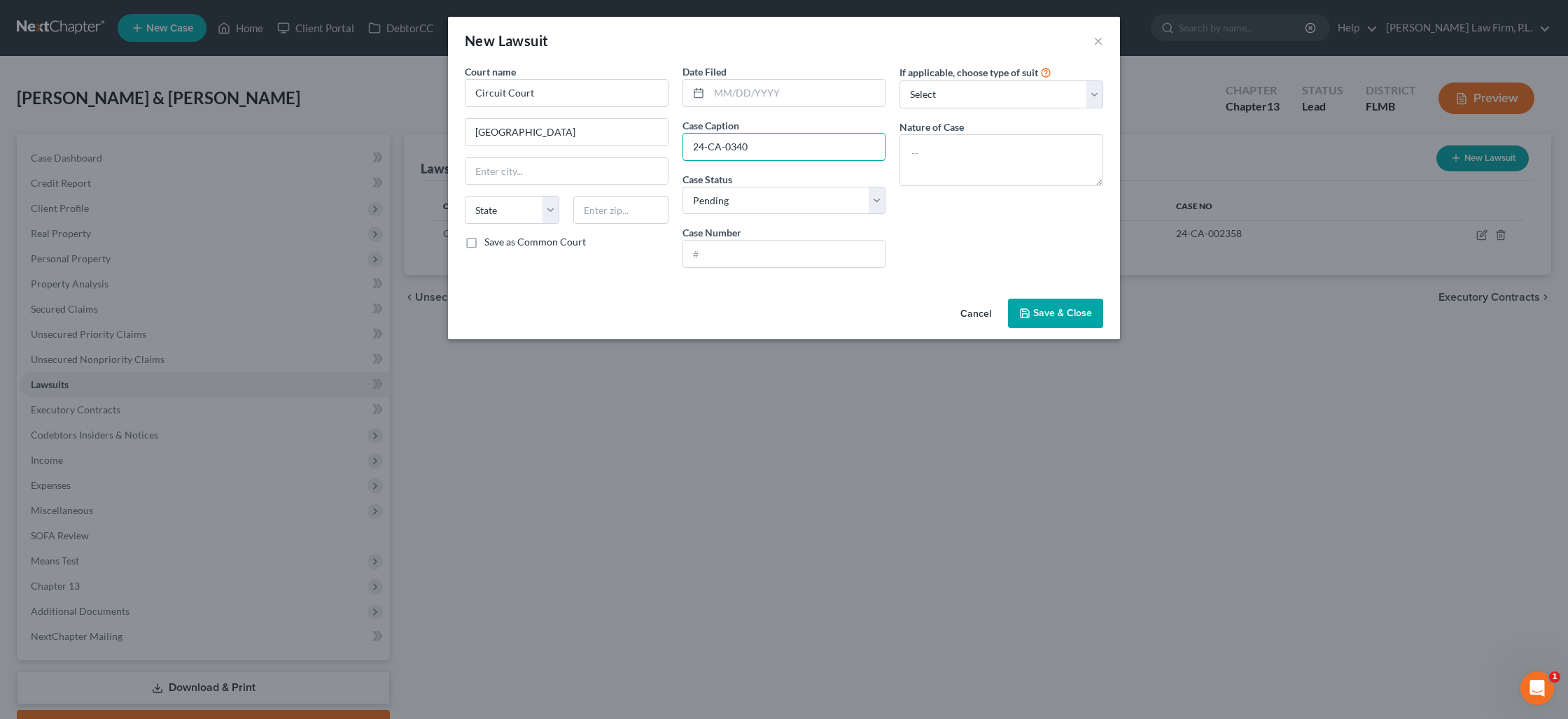
drag, startPoint x: 769, startPoint y: 147, endPoint x: 654, endPoint y: 148, distance: 115.0
click at [654, 148] on div "Court name * Circuit Court [GEOGRAPHIC_DATA] [US_STATE] AK AR AZ CA CO [GEOGRAP…" at bounding box center [784, 172] width 652 height 215
click at [745, 255] on input "text" at bounding box center [784, 254] width 202 height 27
paste input "24-CA-0340"
drag, startPoint x: 762, startPoint y: 145, endPoint x: 682, endPoint y: 142, distance: 80.1
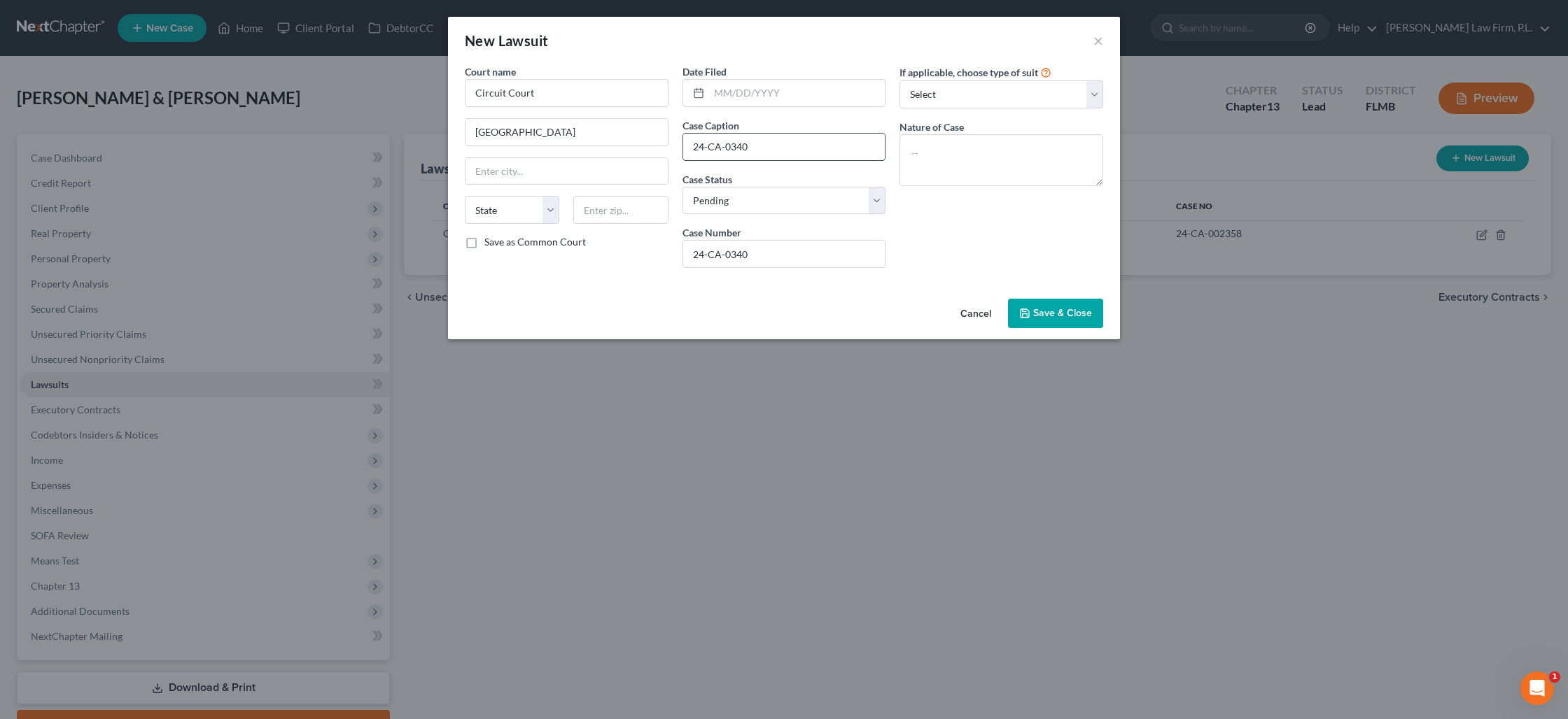
click at [683, 142] on input "24-CA-0340" at bounding box center [784, 147] width 202 height 27
click at [927, 97] on select "Select Repossession Garnishment Foreclosure Attached, Seized, Or Levied Other" at bounding box center [1001, 95] width 204 height 28
click at [925, 157] on textarea at bounding box center [1001, 160] width 204 height 51
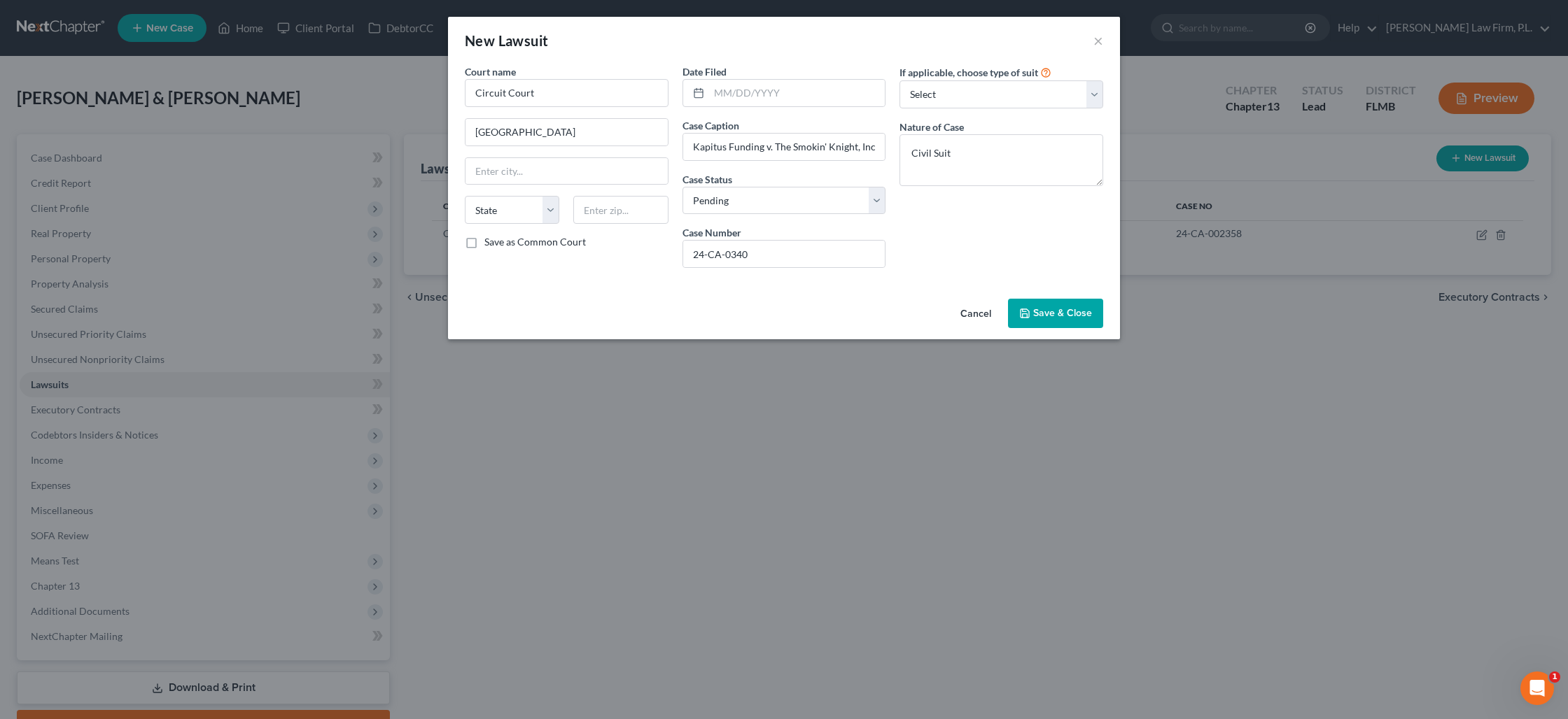
click at [1043, 315] on span "Save & Close" at bounding box center [1062, 313] width 59 height 12
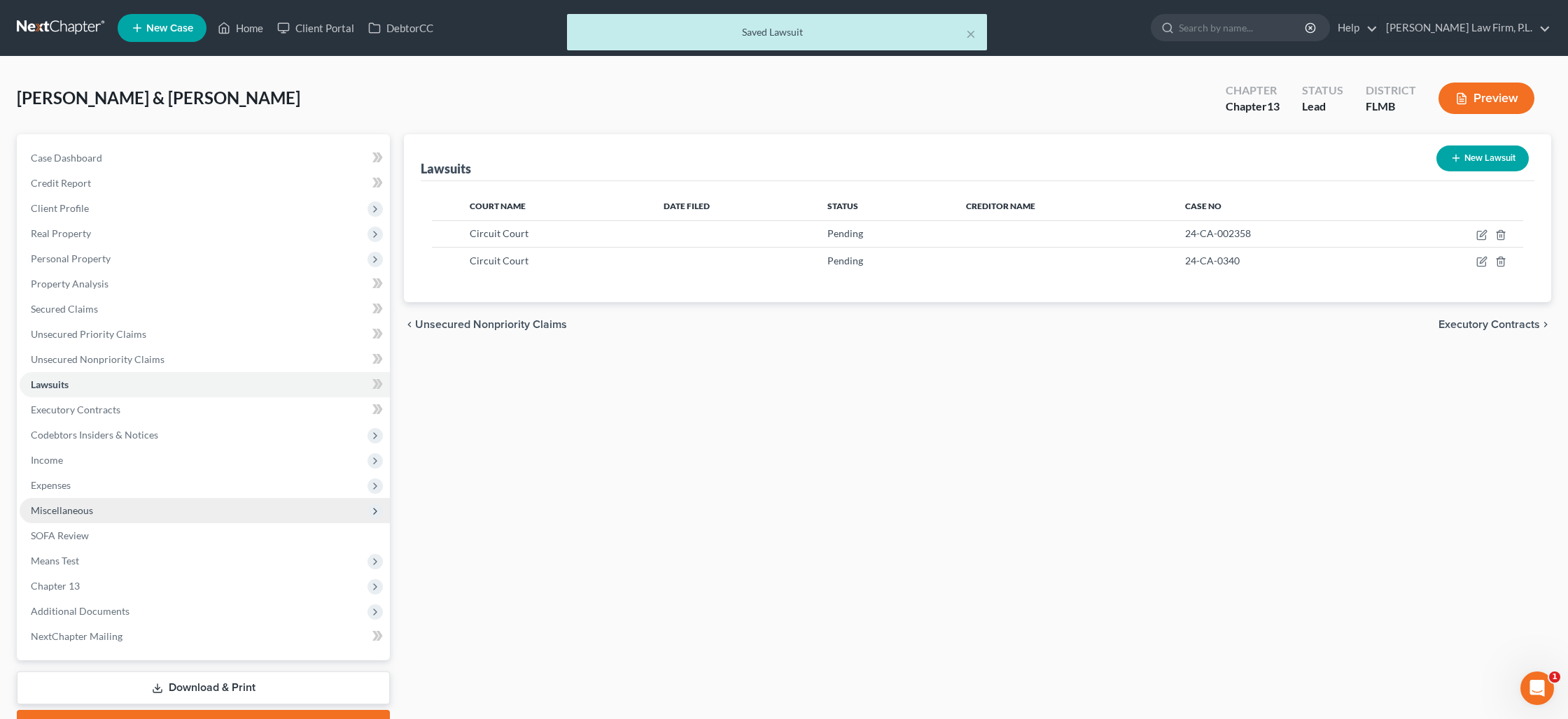
click at [103, 512] on span "Miscellaneous" at bounding box center [204, 511] width 370 height 25
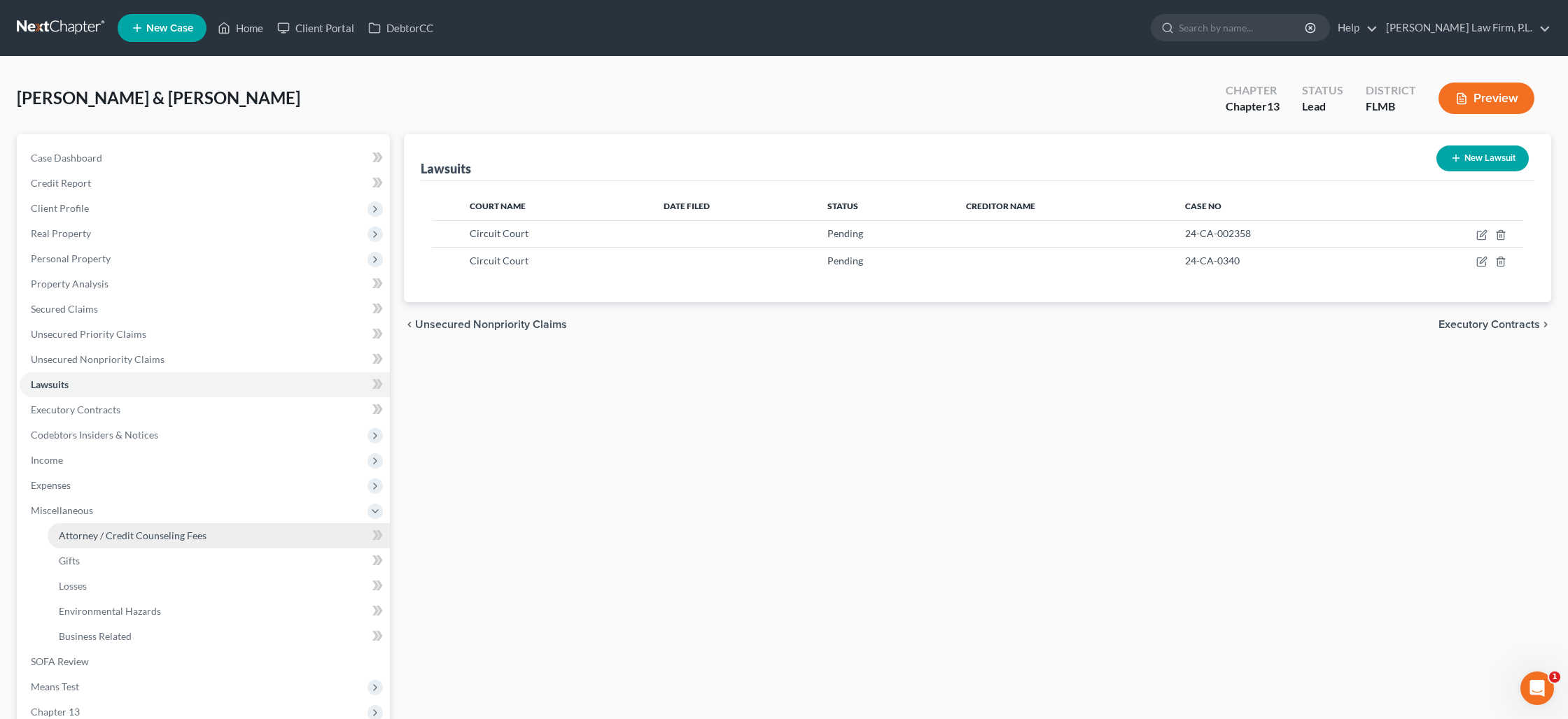
click at [126, 530] on span "Attorney / Credit Counseling Fees" at bounding box center [133, 536] width 148 height 12
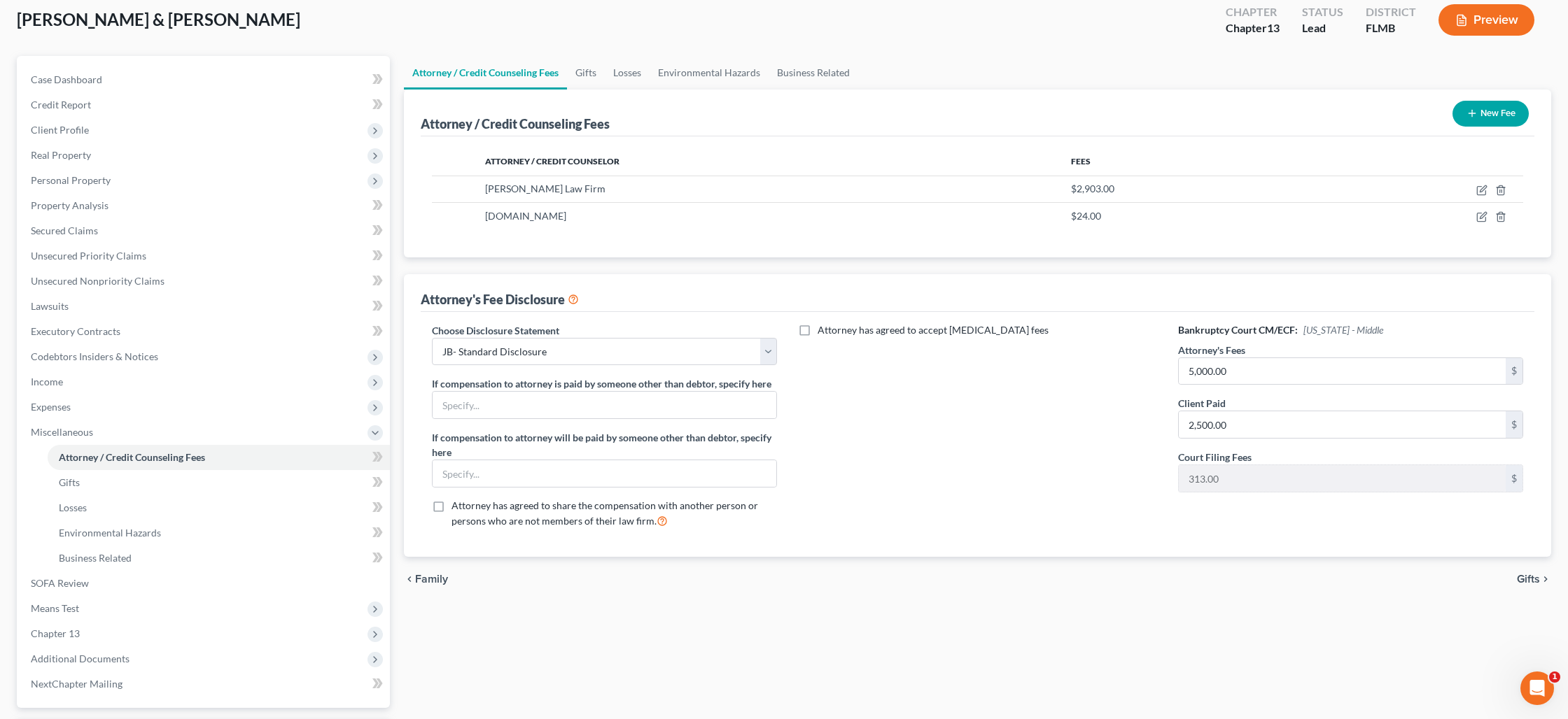
scroll to position [199, 0]
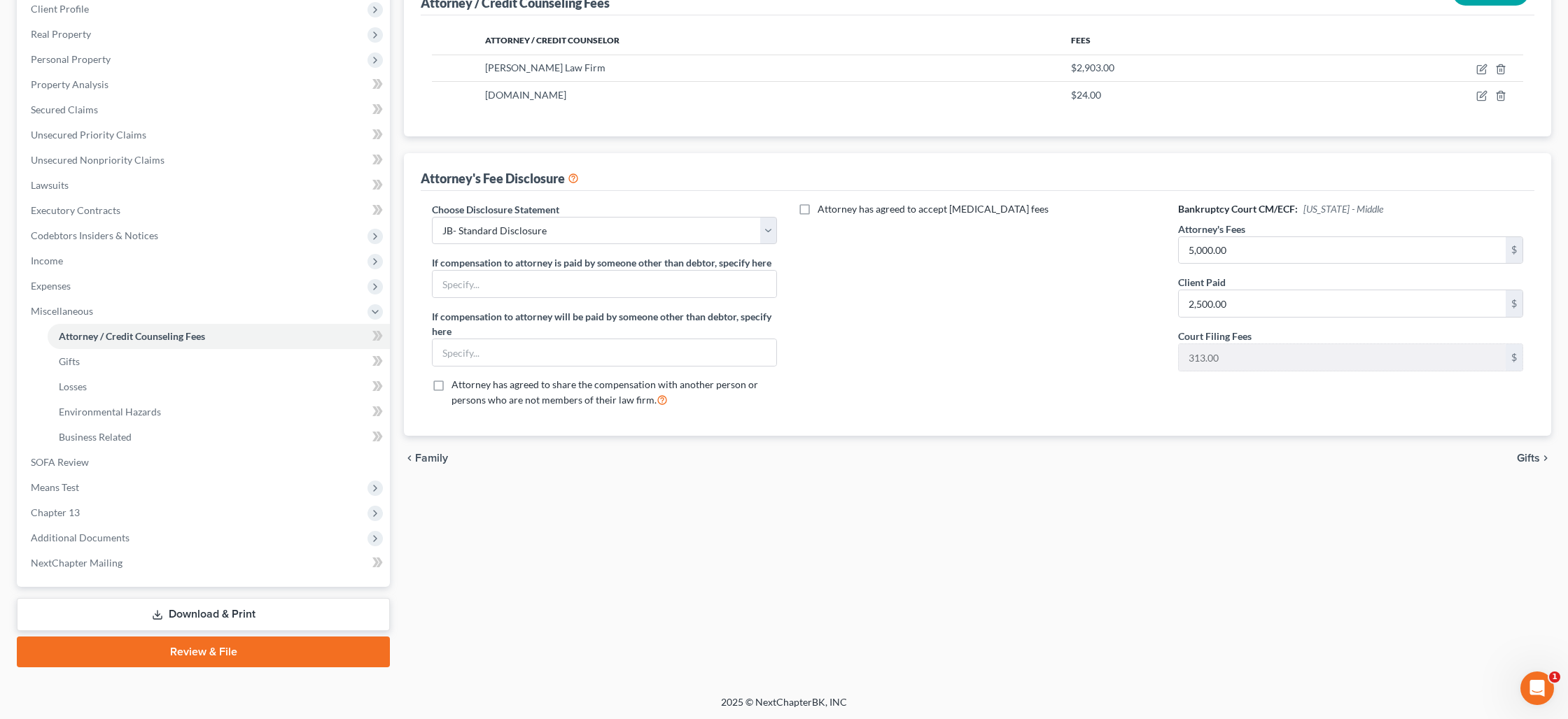
click at [217, 618] on link "Download & Print" at bounding box center [204, 615] width 373 height 33
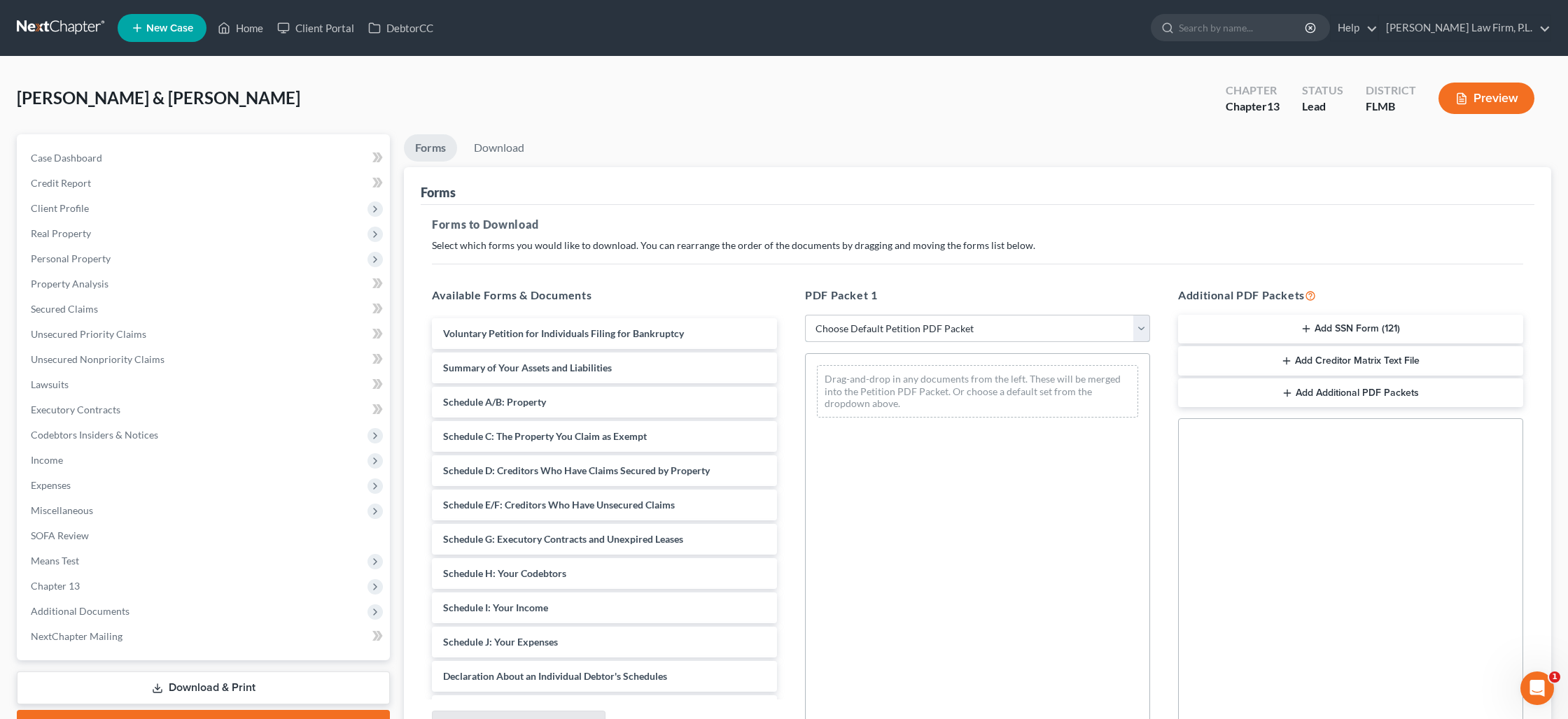
click at [1037, 322] on select "Choose Default Petition PDF Packet Complete Bankruptcy Petition (all forms and …" at bounding box center [977, 329] width 345 height 28
click at [805, 315] on select "Choose Default Petition PDF Packet Complete Bankruptcy Petition (all forms and …" at bounding box center [977, 329] width 345 height 28
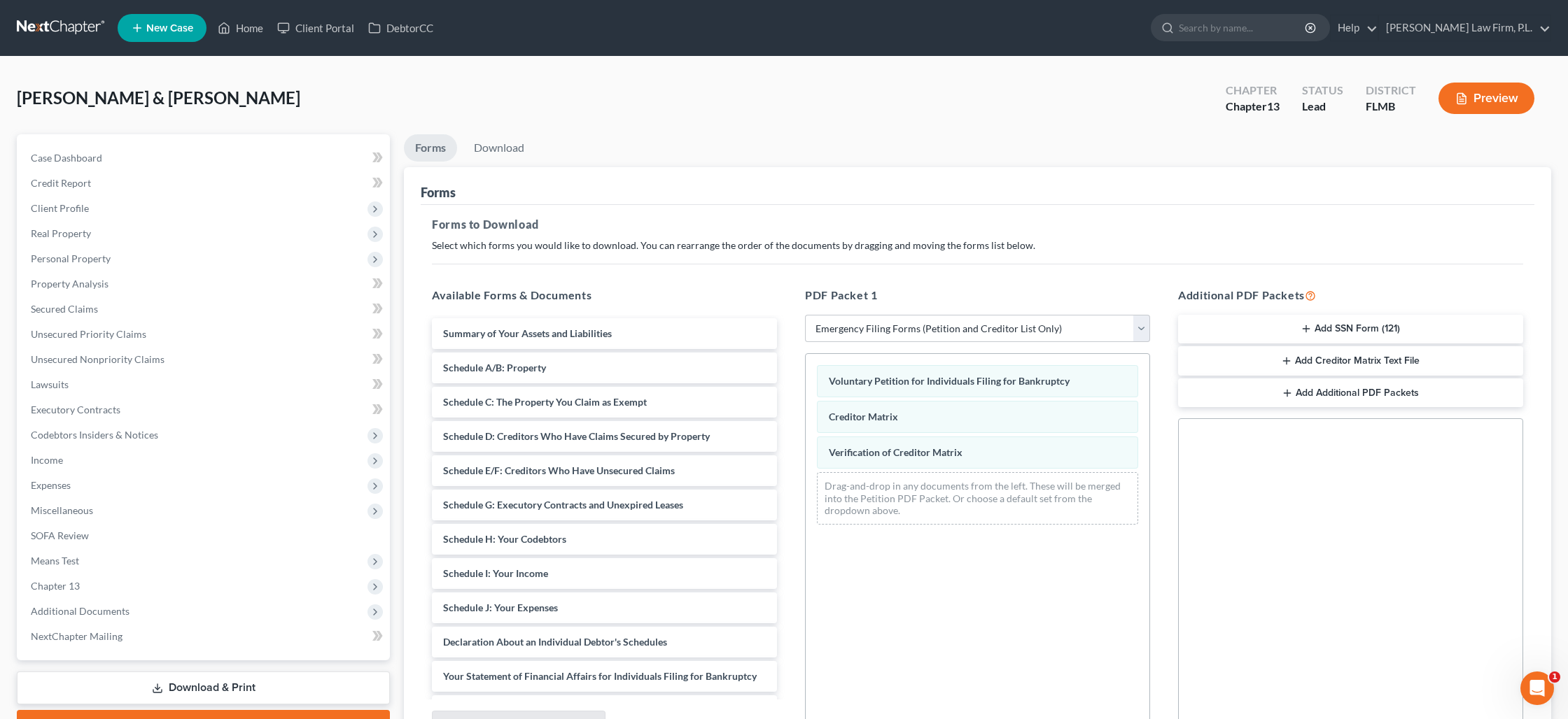
click at [1337, 328] on button "Add SSN Form (121)" at bounding box center [1350, 329] width 345 height 29
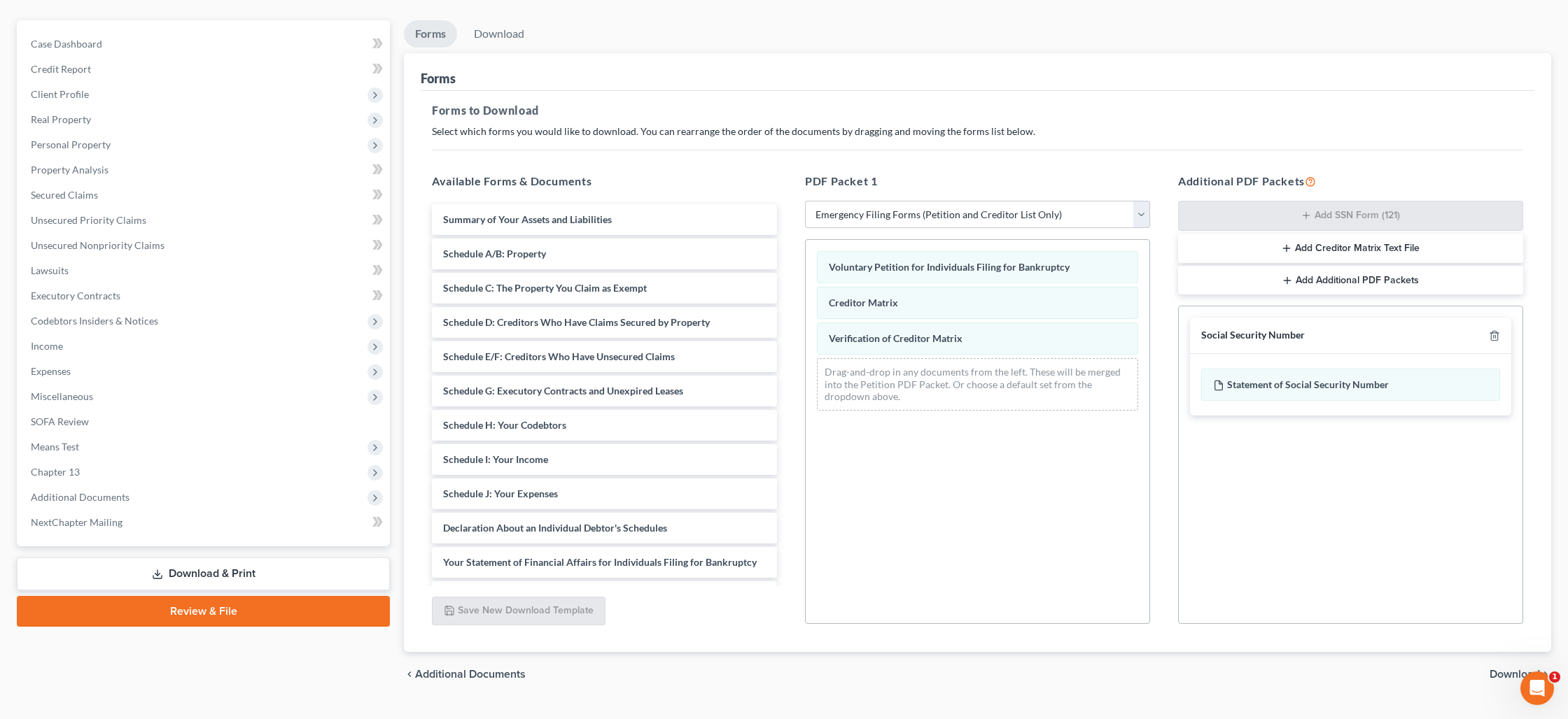
scroll to position [144, 0]
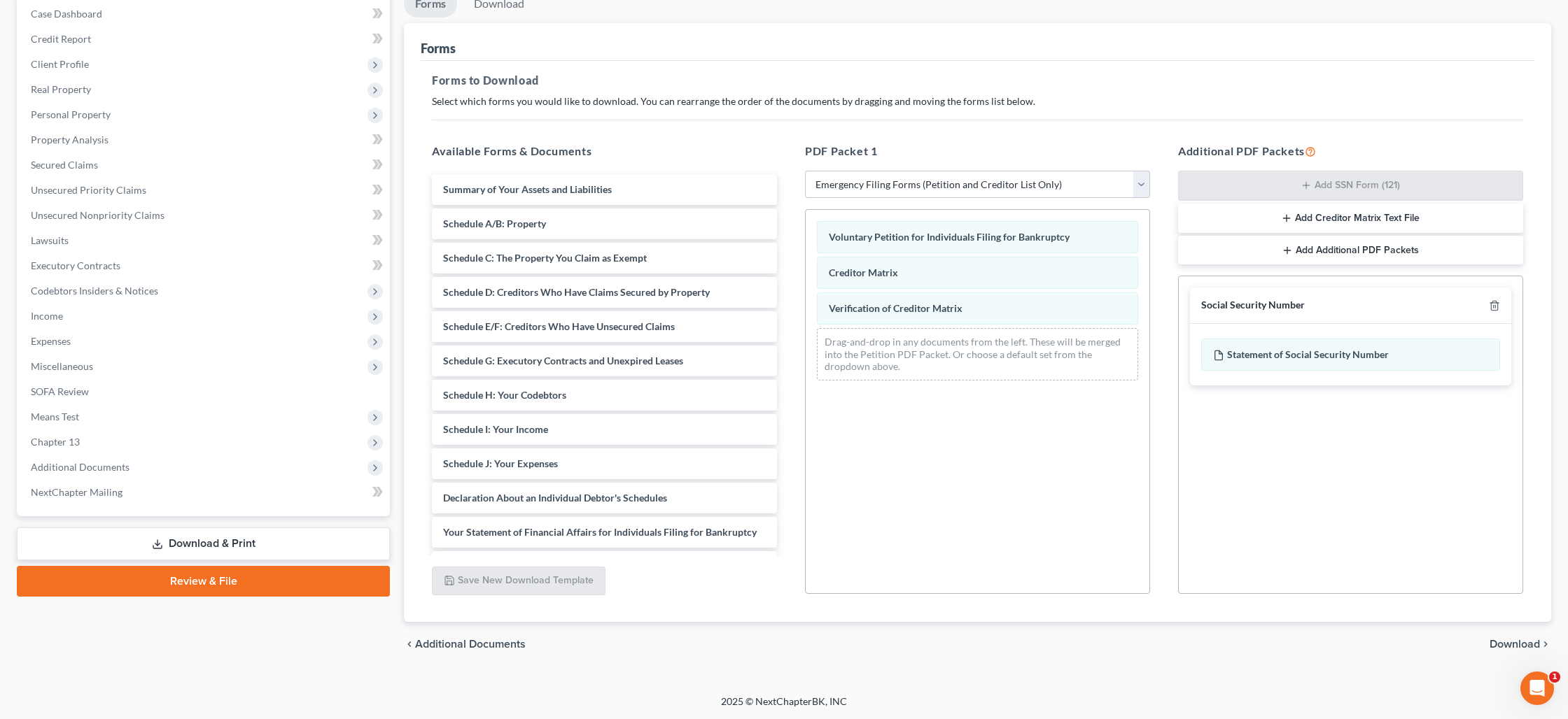
click at [1522, 647] on span "Download" at bounding box center [1515, 644] width 51 height 11
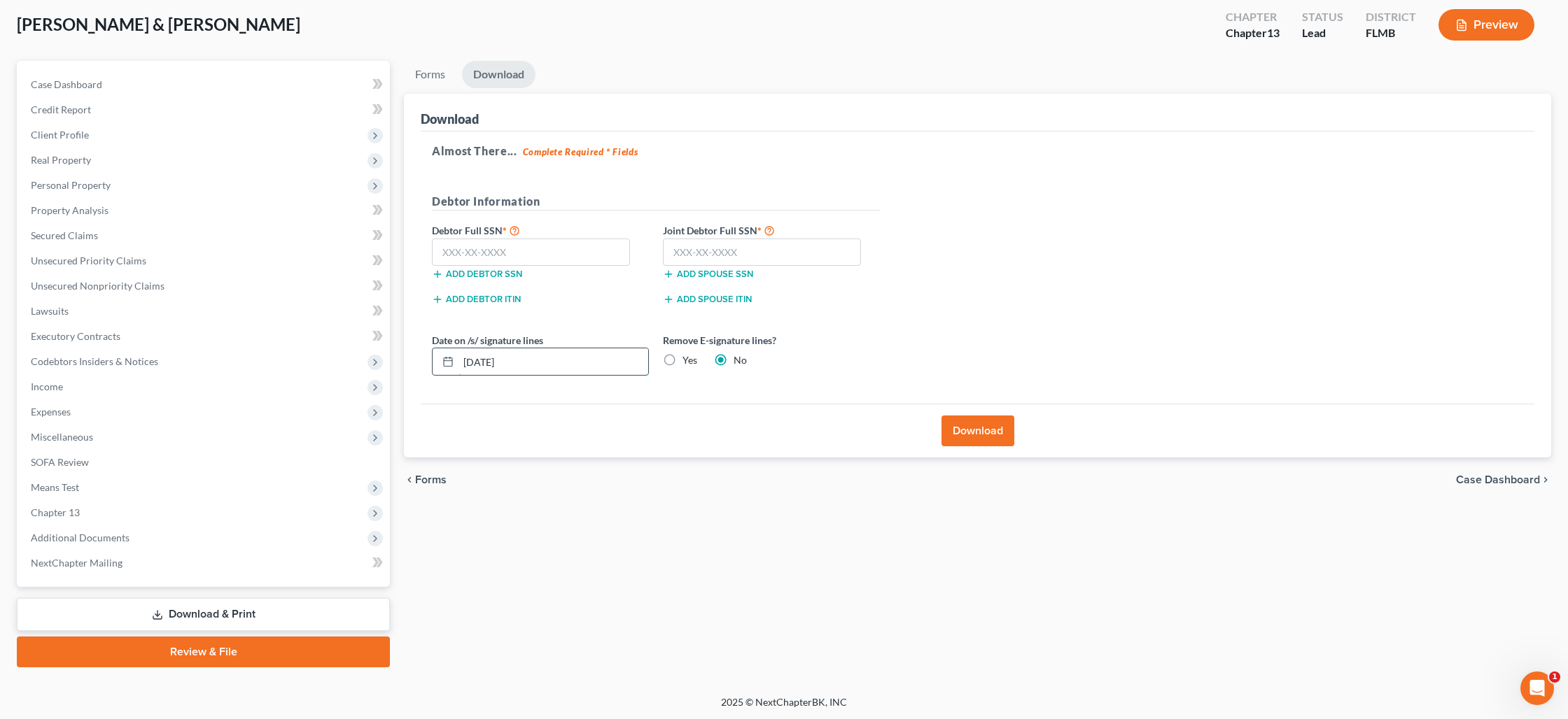
drag, startPoint x: 554, startPoint y: 367, endPoint x: 464, endPoint y: 362, distance: 90.1
click at [464, 362] on input "[DATE]" at bounding box center [553, 362] width 190 height 27
click at [682, 360] on label "Yes" at bounding box center [690, 360] width 15 height 14
click at [688, 360] on input "Yes" at bounding box center [693, 358] width 9 height 9
click at [454, 250] on input "text" at bounding box center [531, 253] width 198 height 28
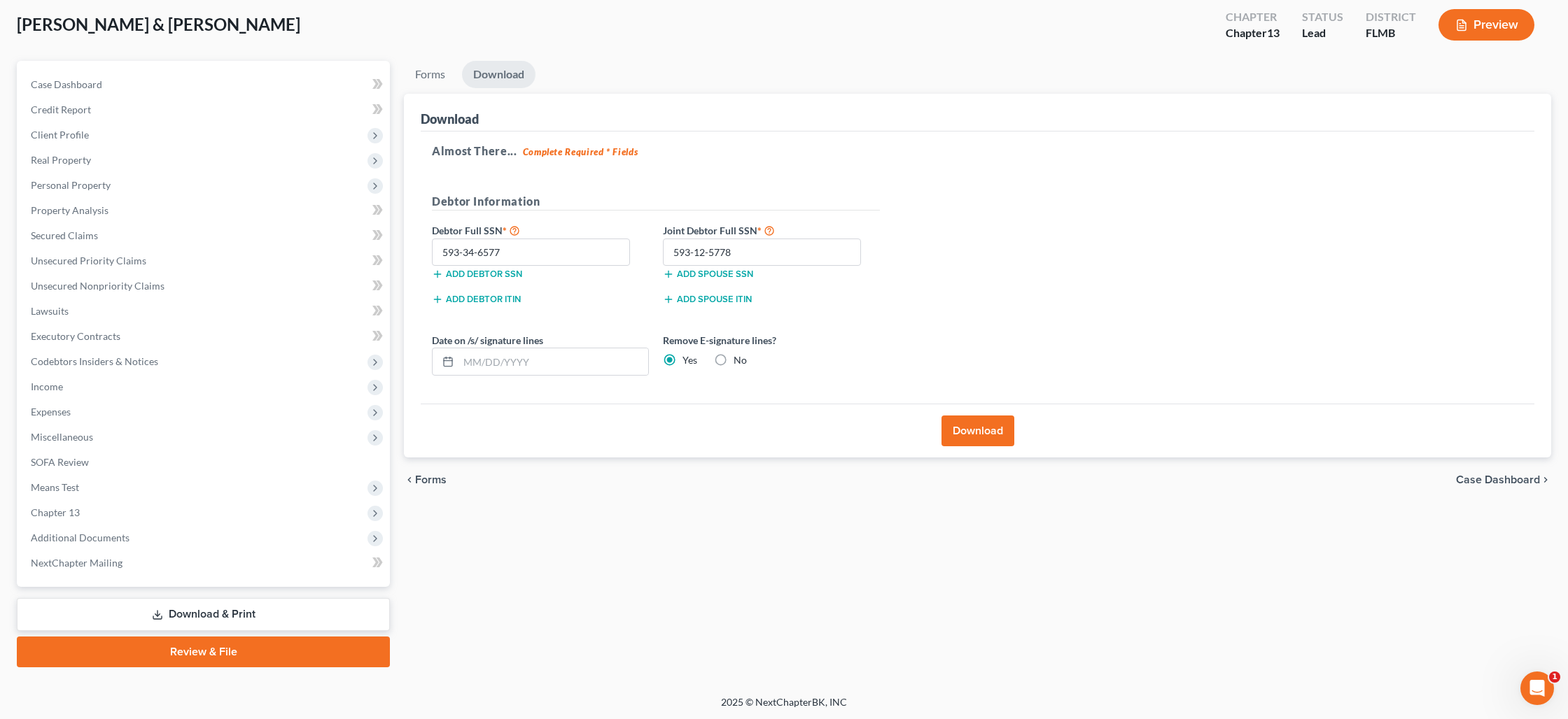
click at [975, 430] on button "Download" at bounding box center [978, 430] width 73 height 31
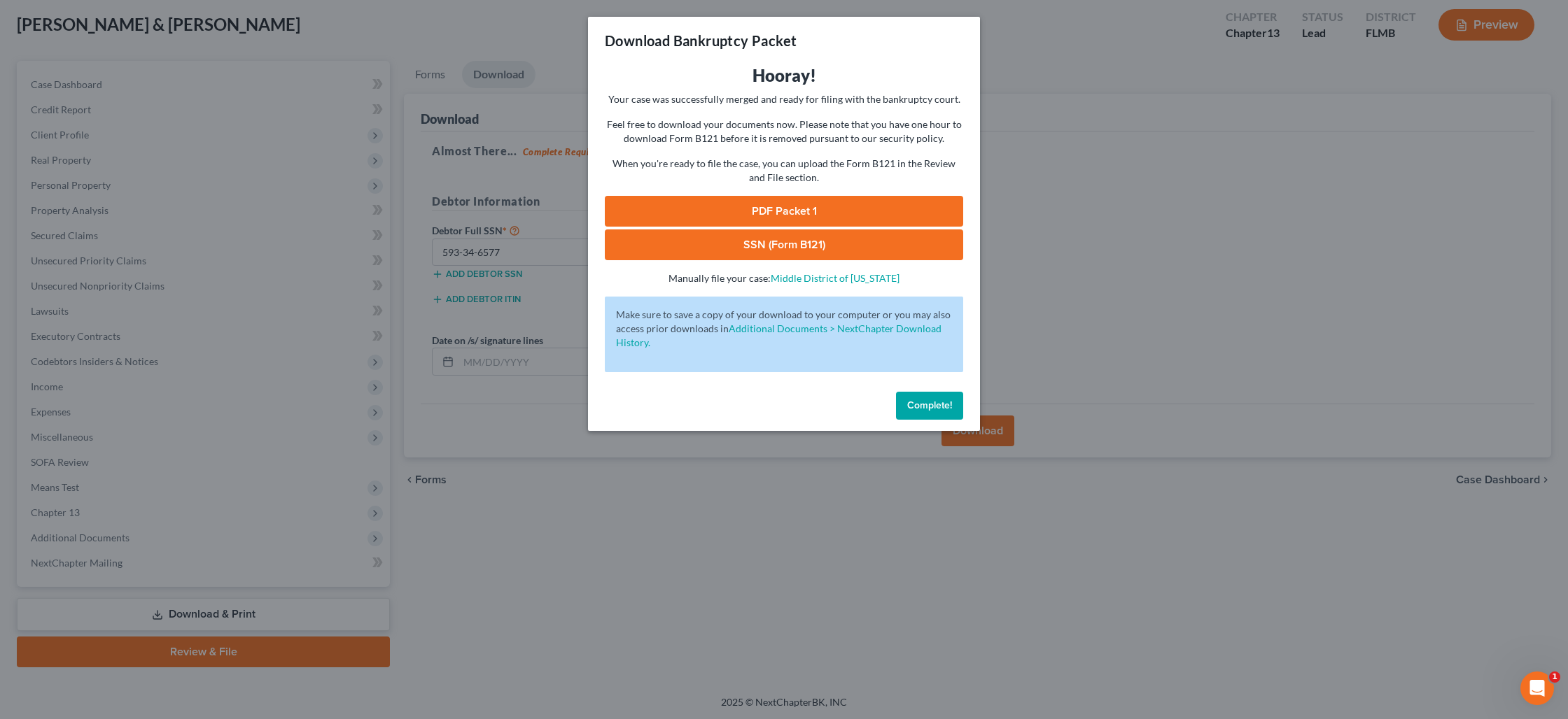
click at [781, 210] on link "PDF Packet 1" at bounding box center [784, 211] width 358 height 31
drag, startPoint x: 772, startPoint y: 248, endPoint x: 789, endPoint y: 248, distance: 17.0
click at [773, 248] on link "SSN (Form B121)" at bounding box center [784, 245] width 358 height 31
click at [919, 409] on span "Complete!" at bounding box center [929, 405] width 45 height 12
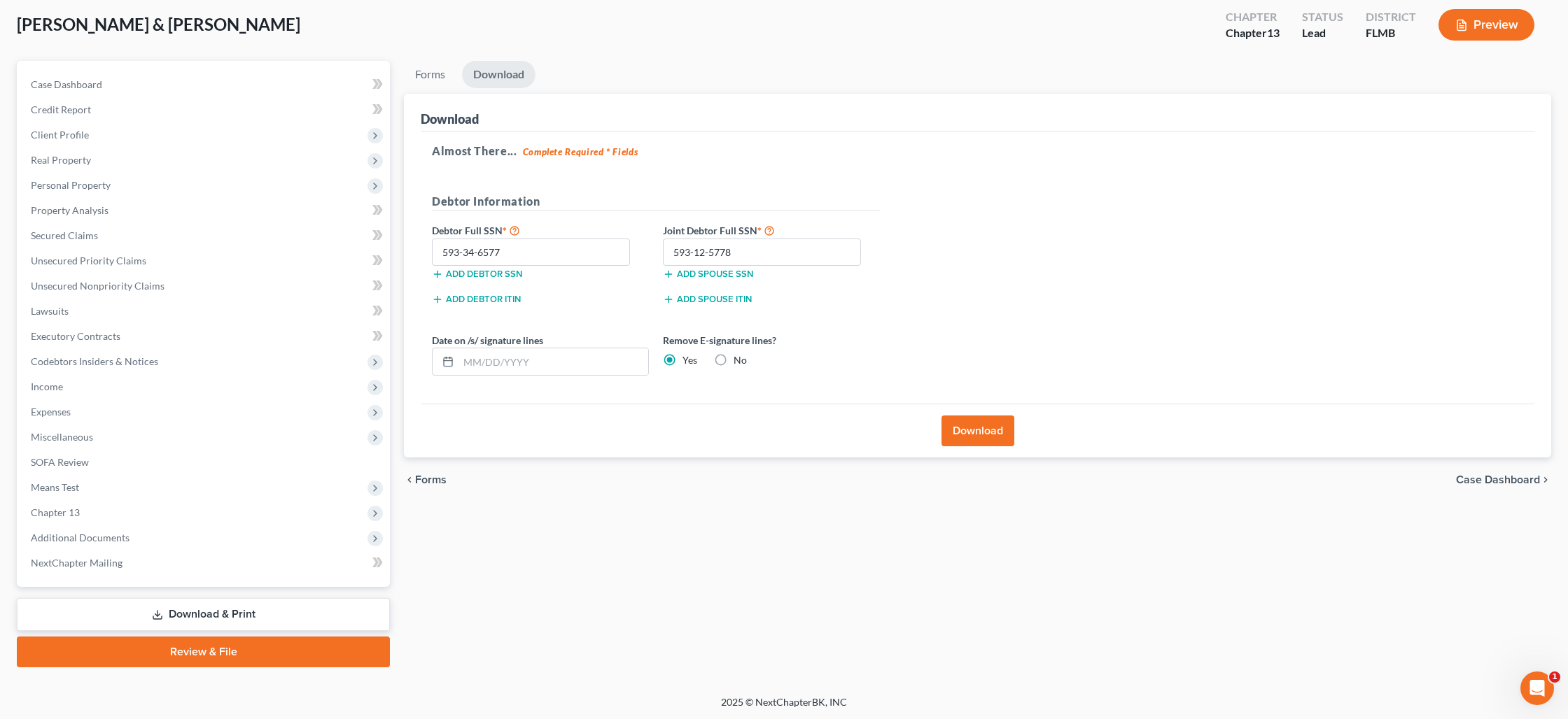
scroll to position [0, 0]
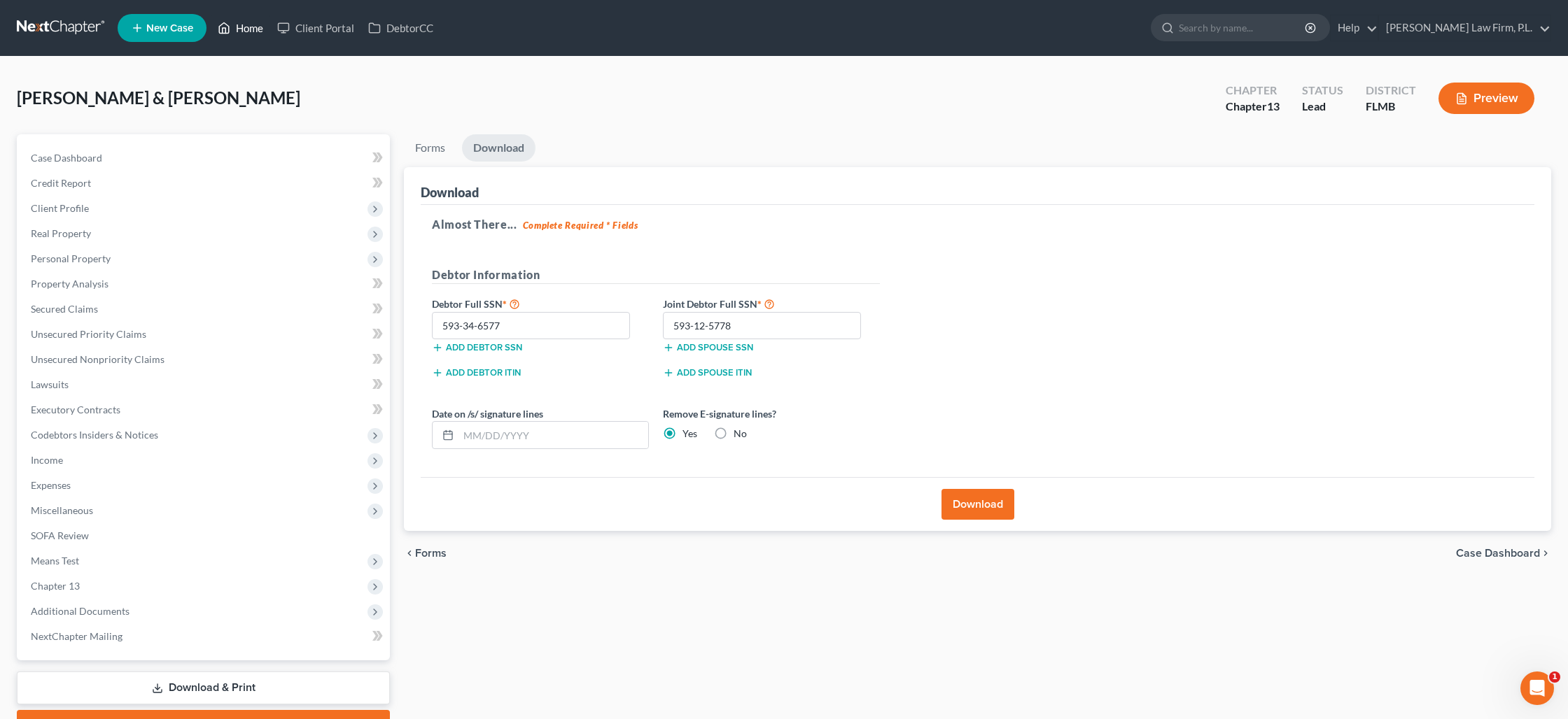
click at [245, 31] on link "Home" at bounding box center [240, 28] width 60 height 25
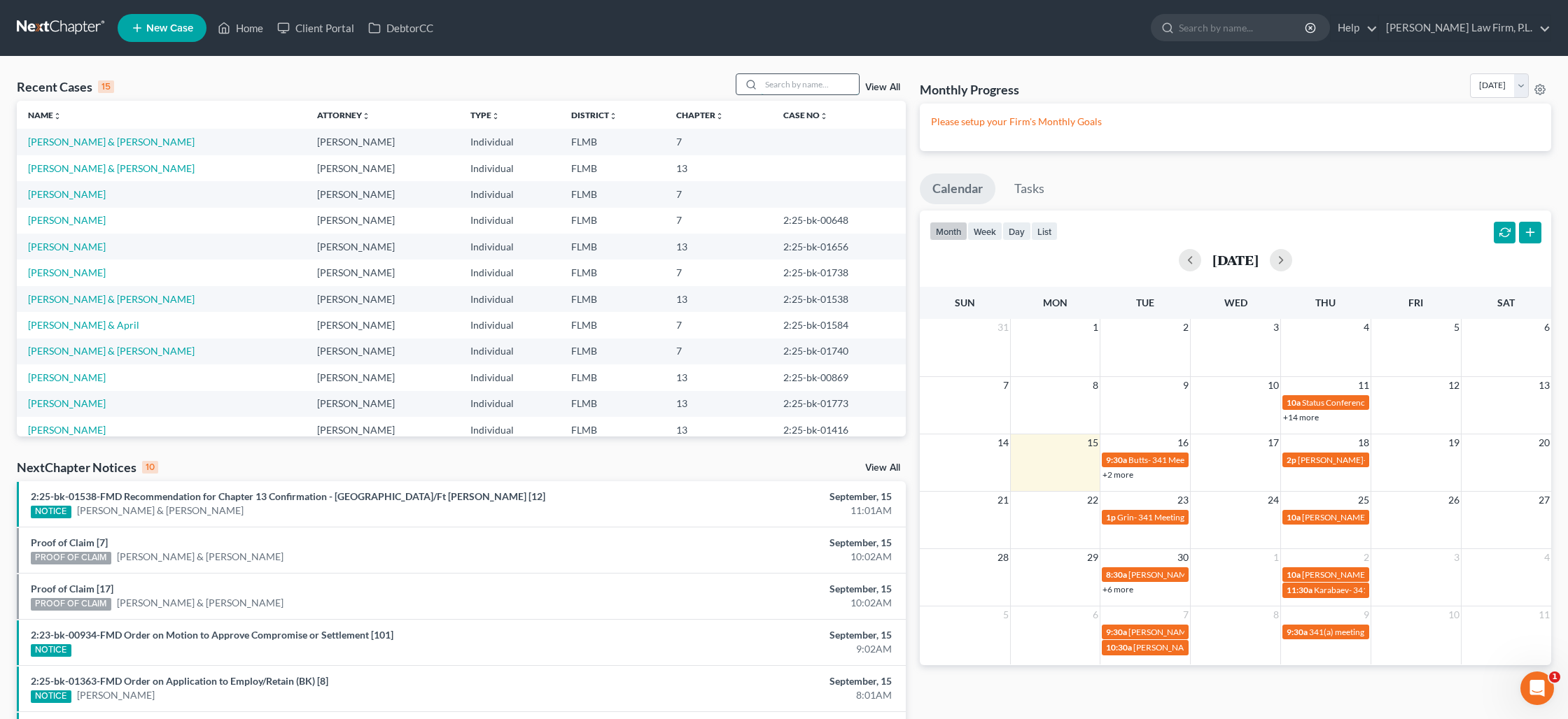
click at [773, 84] on input "search" at bounding box center [809, 84] width 98 height 20
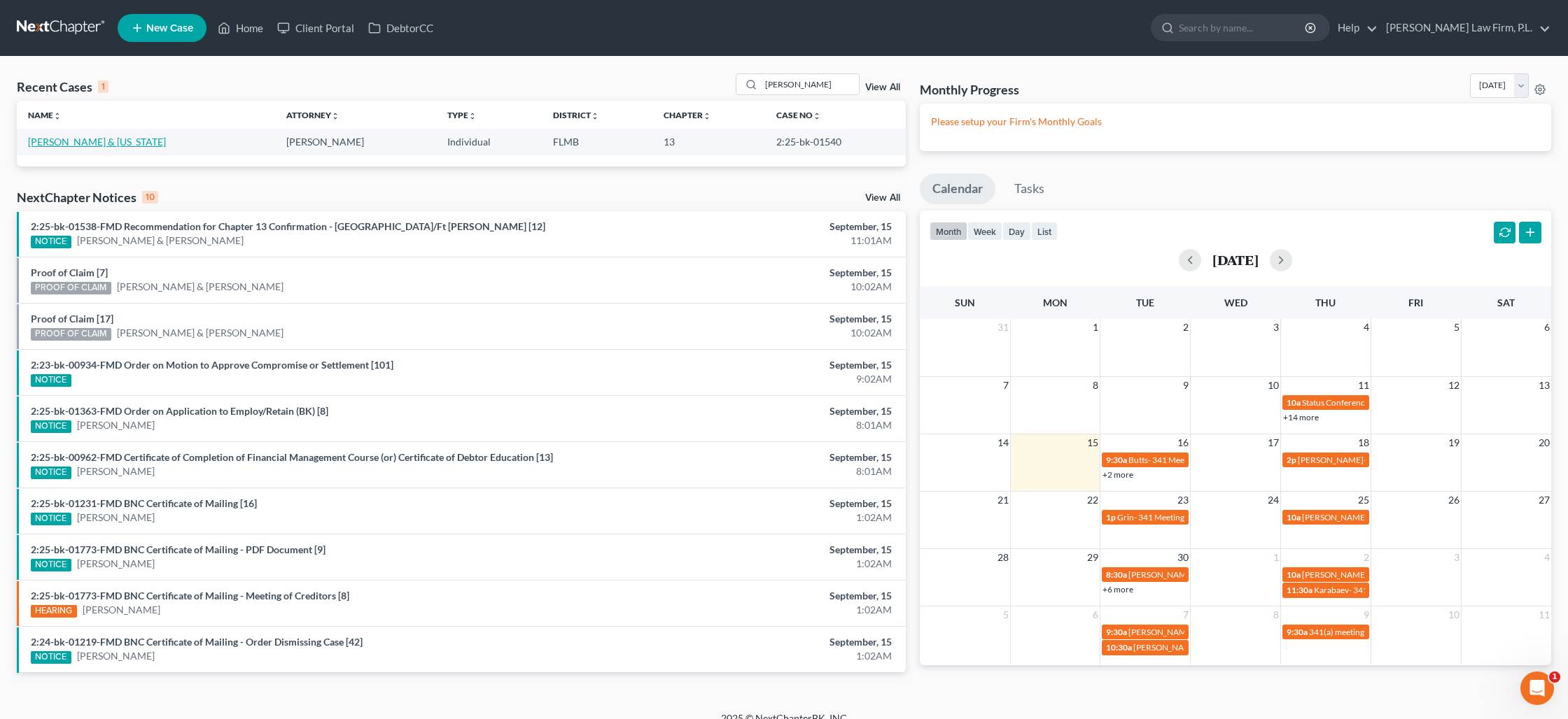
click at [93, 141] on link "[PERSON_NAME] & [US_STATE]" at bounding box center [97, 142] width 138 height 12
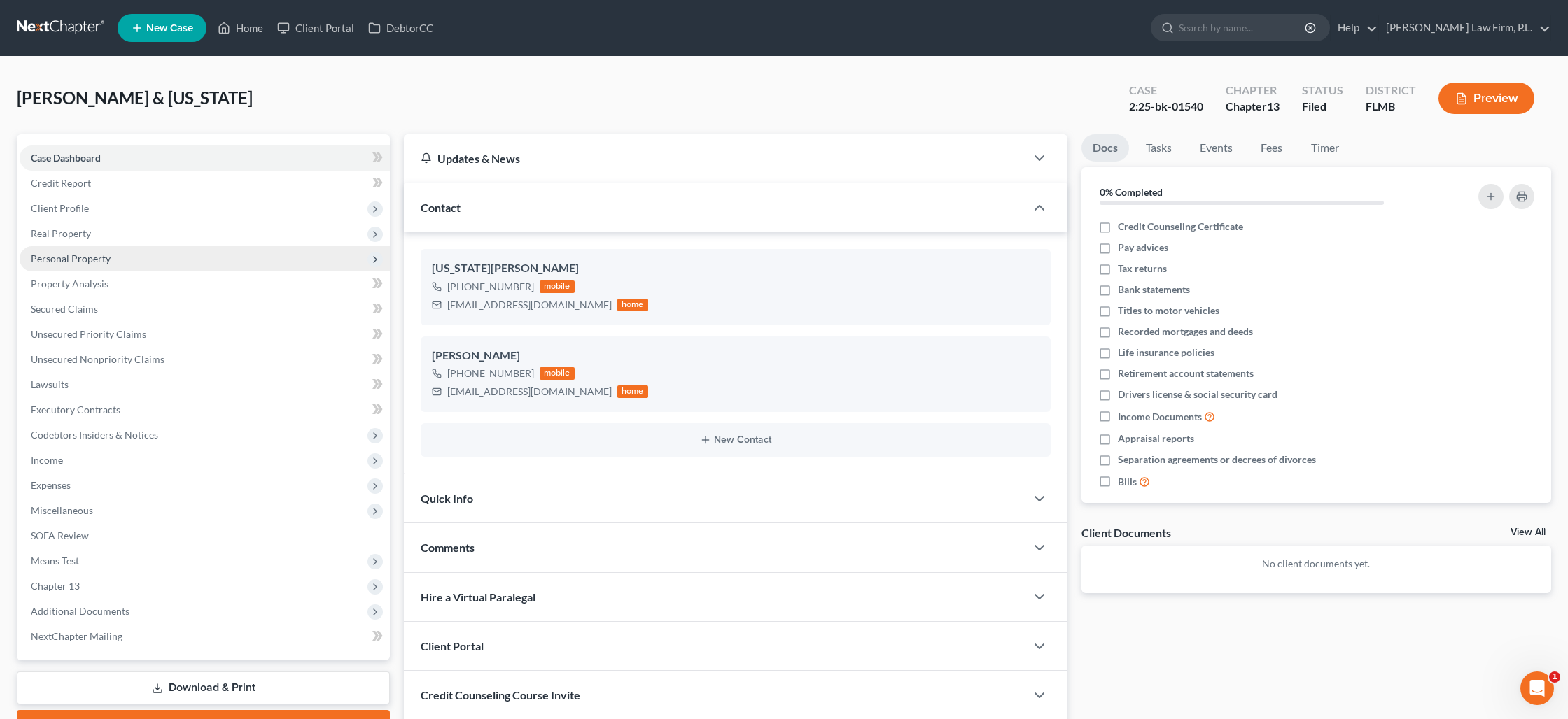
click at [81, 264] on span "Personal Property" at bounding box center [204, 259] width 370 height 25
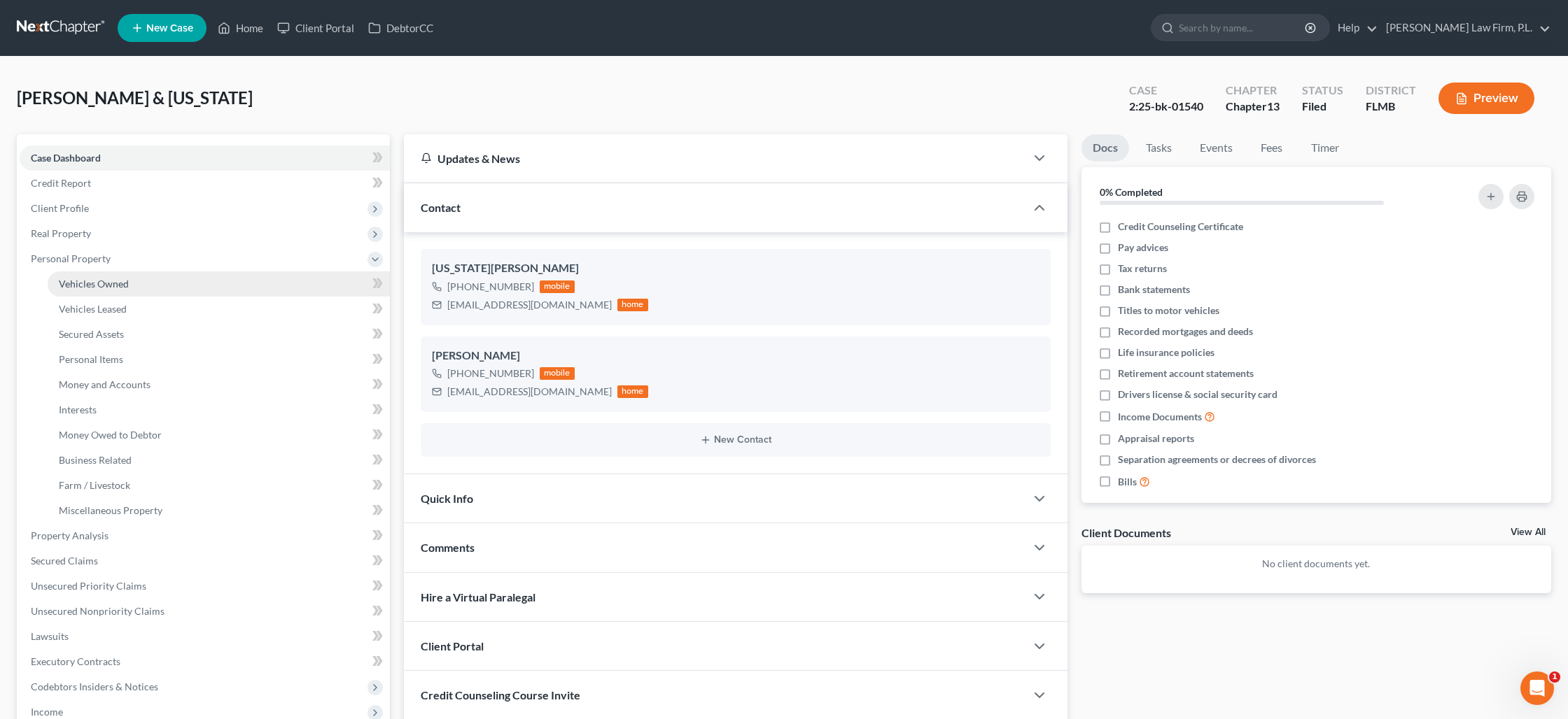
click at [90, 286] on span "Vehicles Owned" at bounding box center [94, 283] width 70 height 12
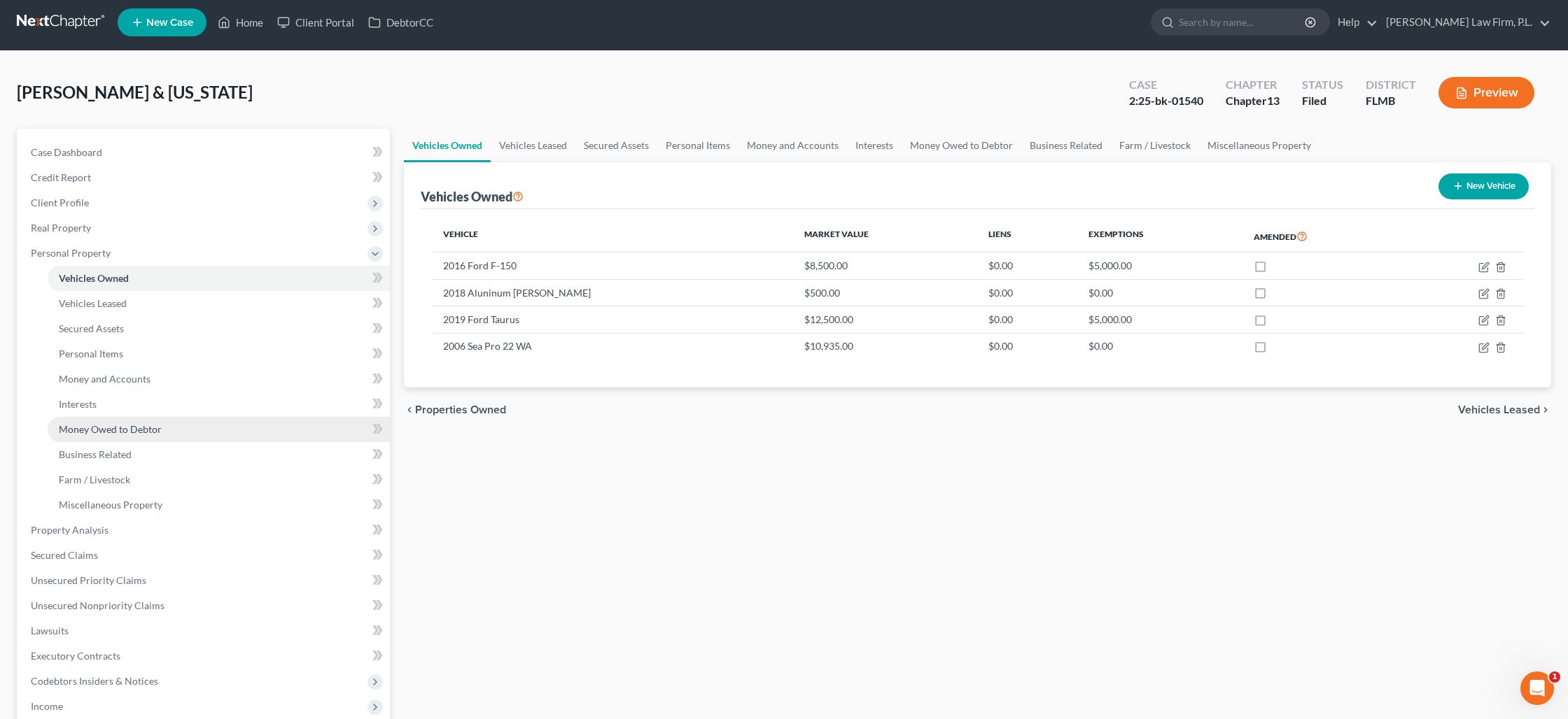
scroll to position [7, 0]
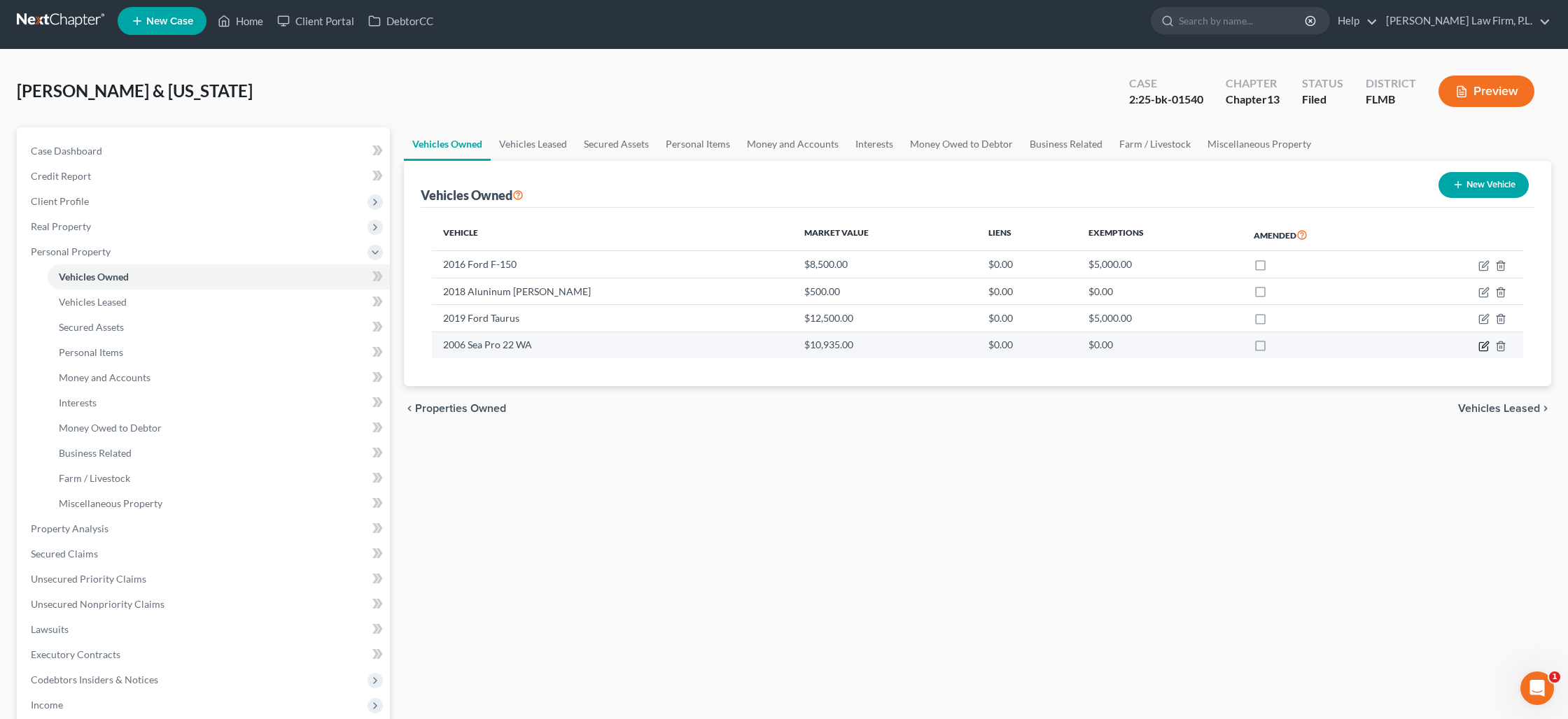
click at [1488, 344] on icon "button" at bounding box center [1484, 346] width 11 height 11
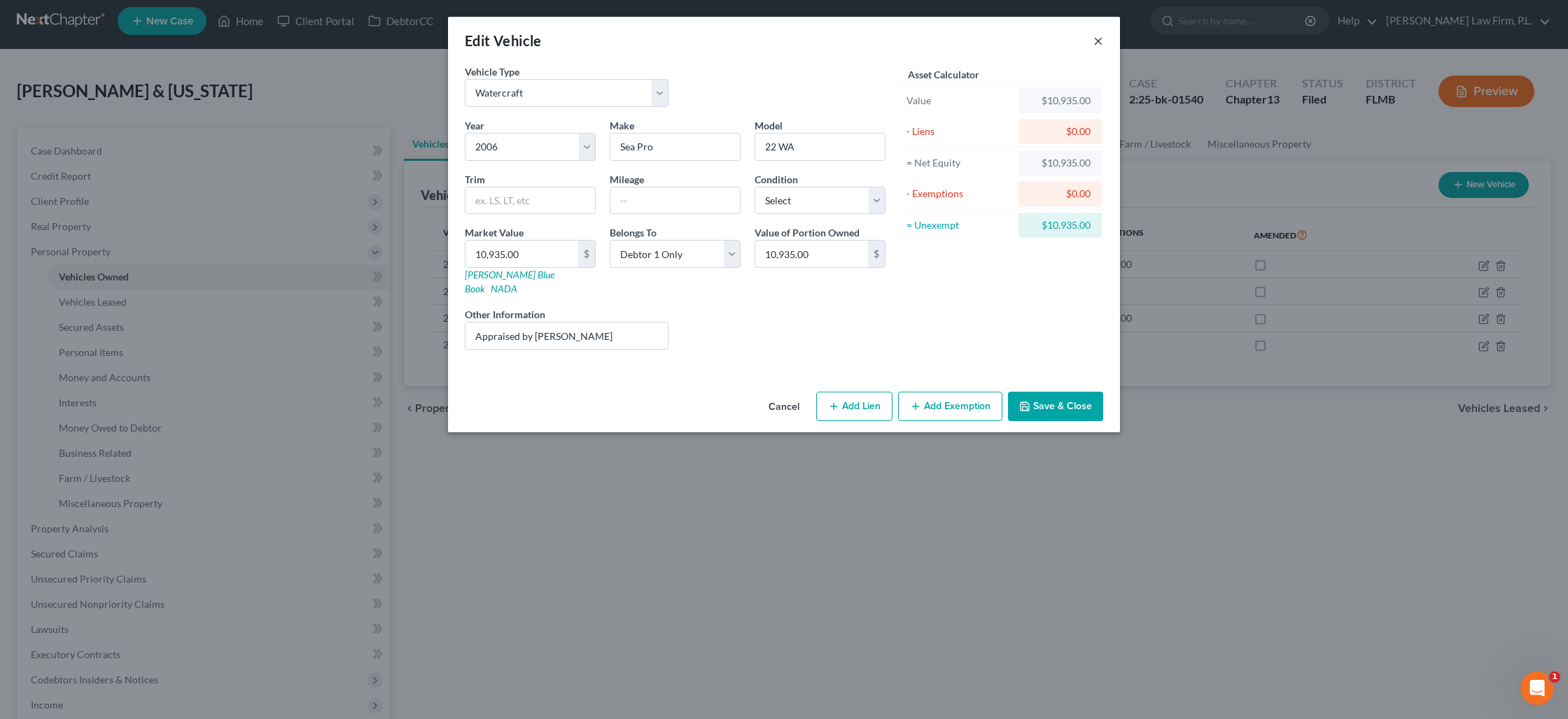
click at [1101, 40] on button "×" at bounding box center [1098, 40] width 10 height 17
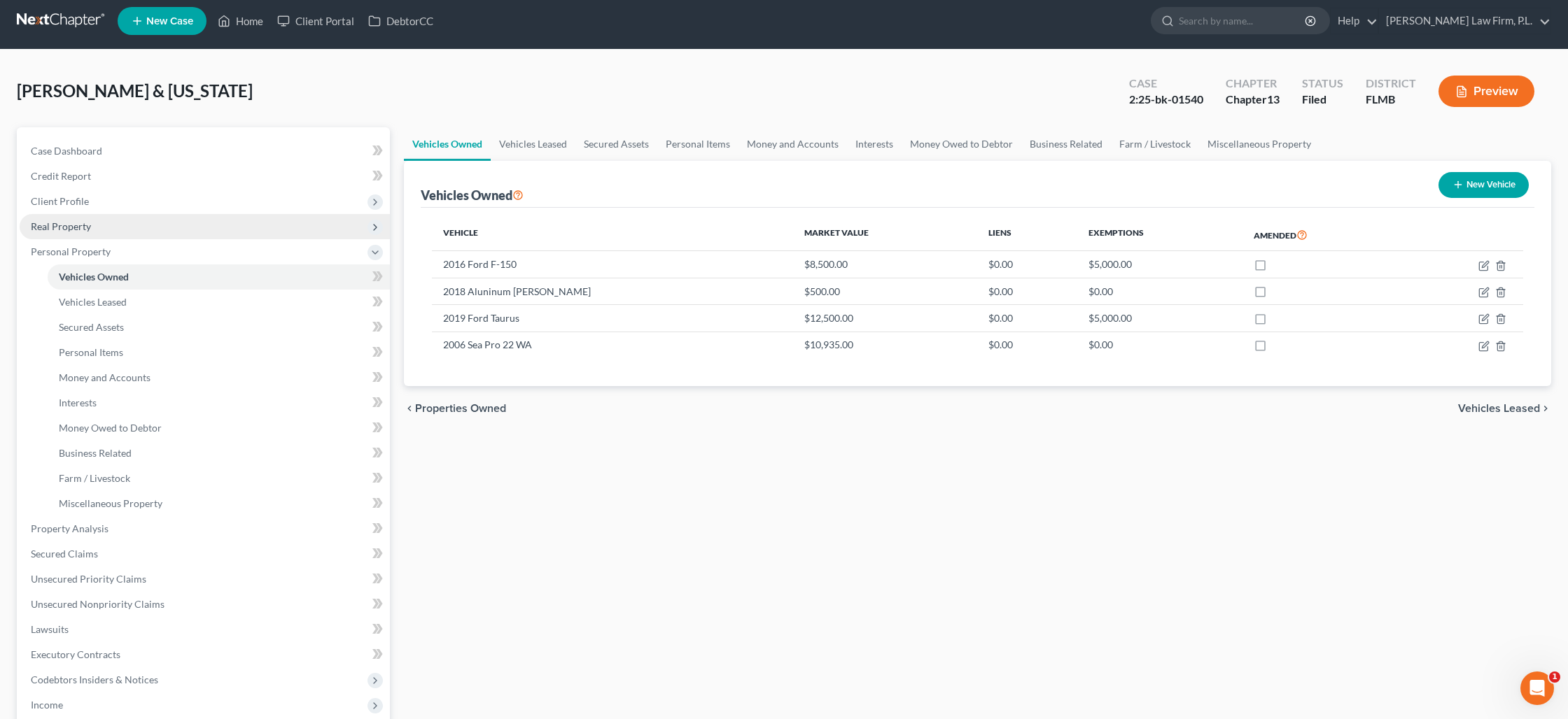
click at [92, 227] on span "Real Property" at bounding box center [204, 227] width 370 height 25
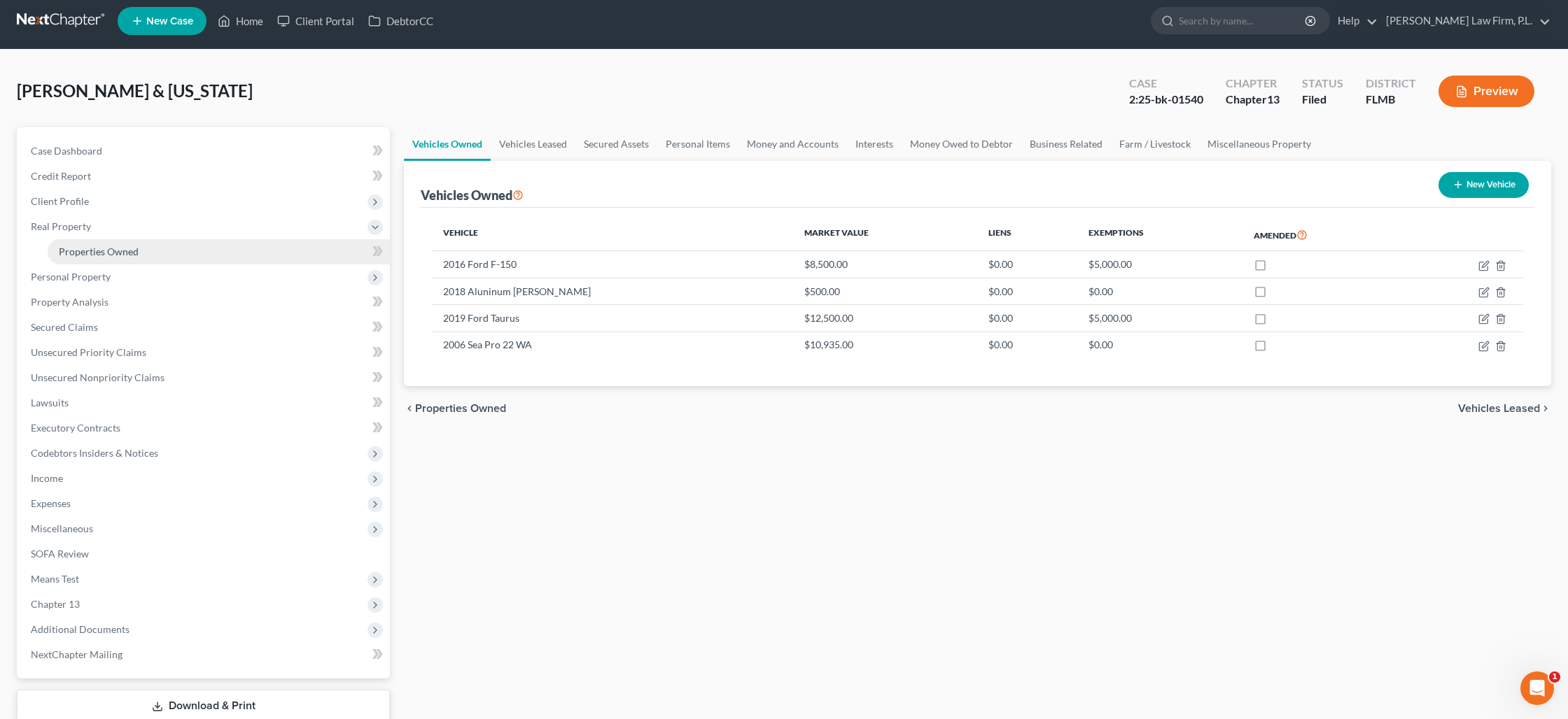
click at [99, 257] on link "Properties Owned" at bounding box center [219, 252] width 343 height 25
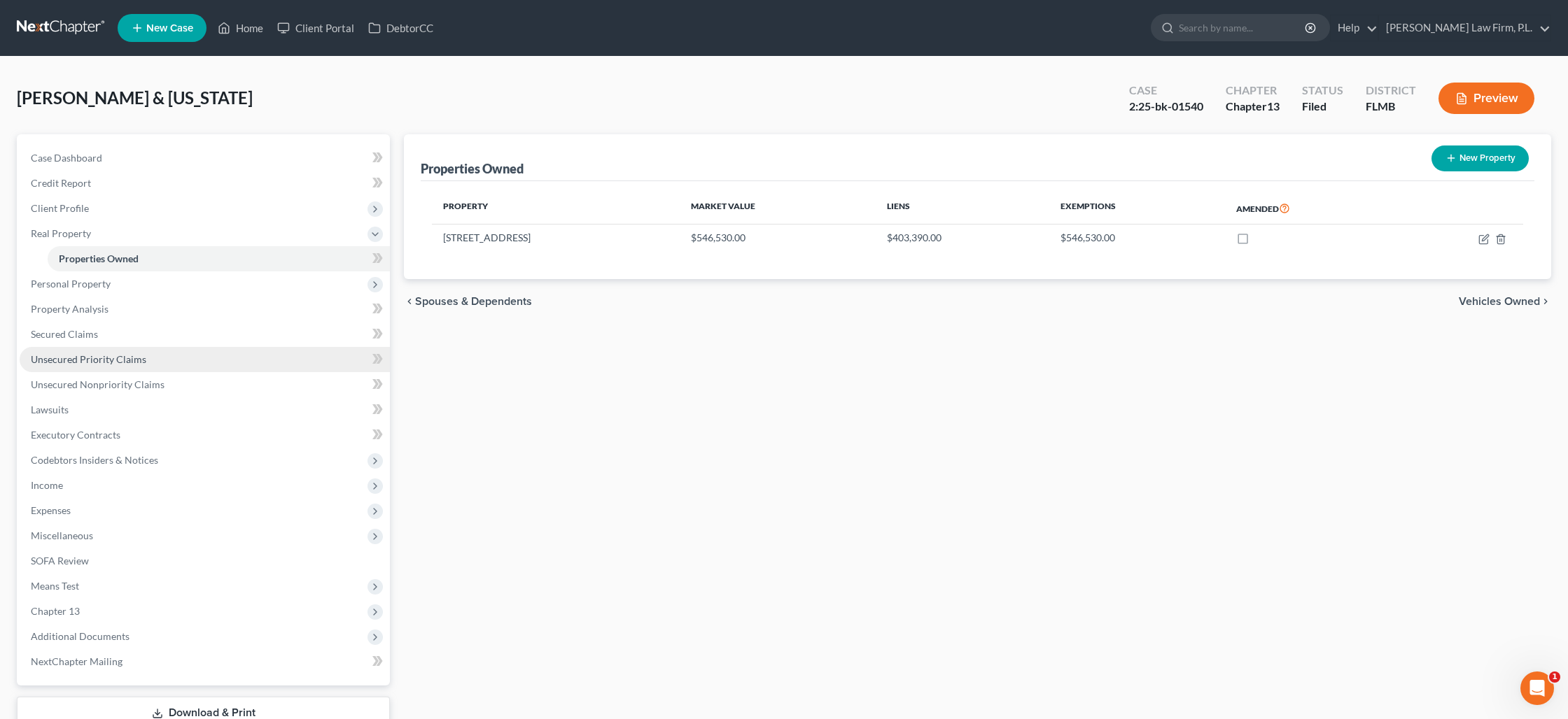
click at [87, 354] on span "Unsecured Priority Claims" at bounding box center [88, 360] width 116 height 12
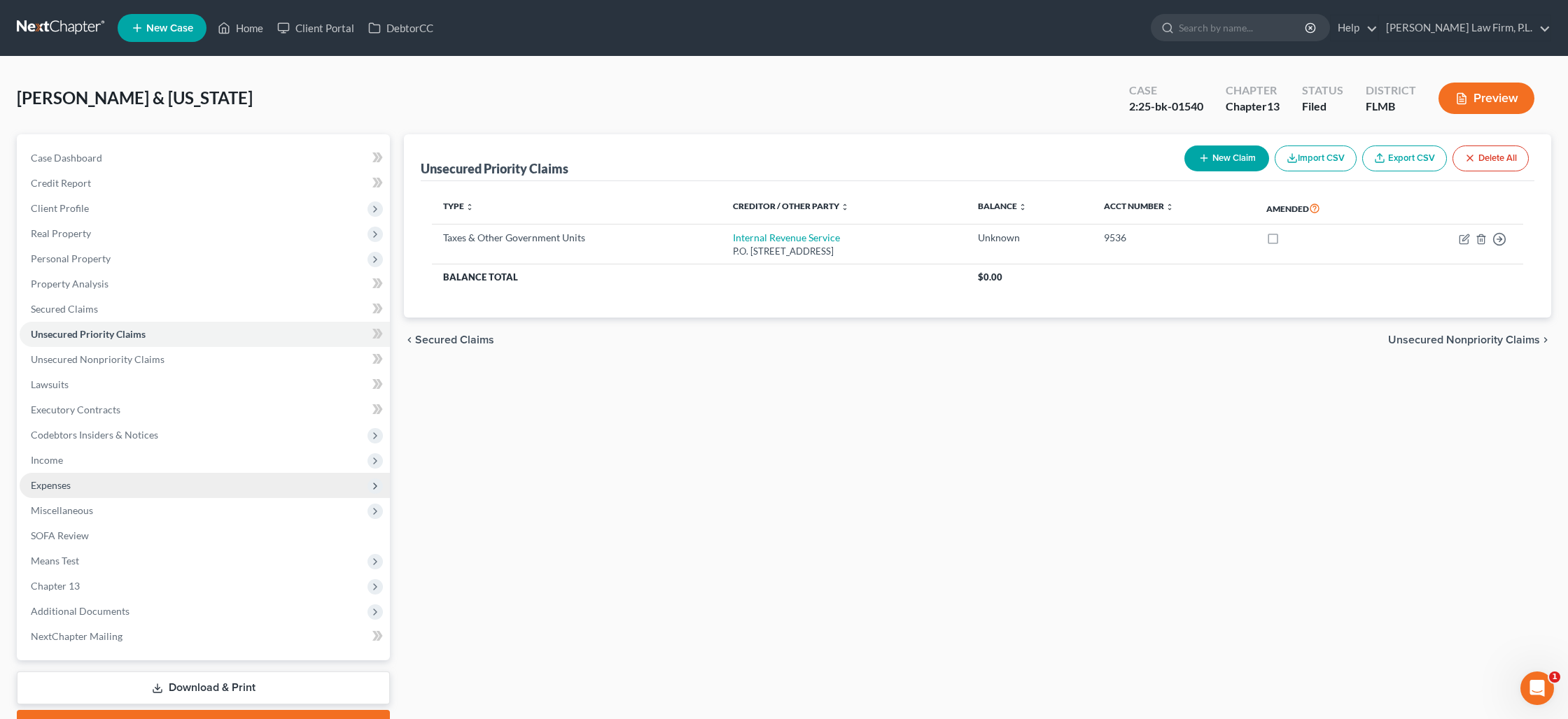
click at [73, 487] on span "Expenses" at bounding box center [204, 486] width 370 height 25
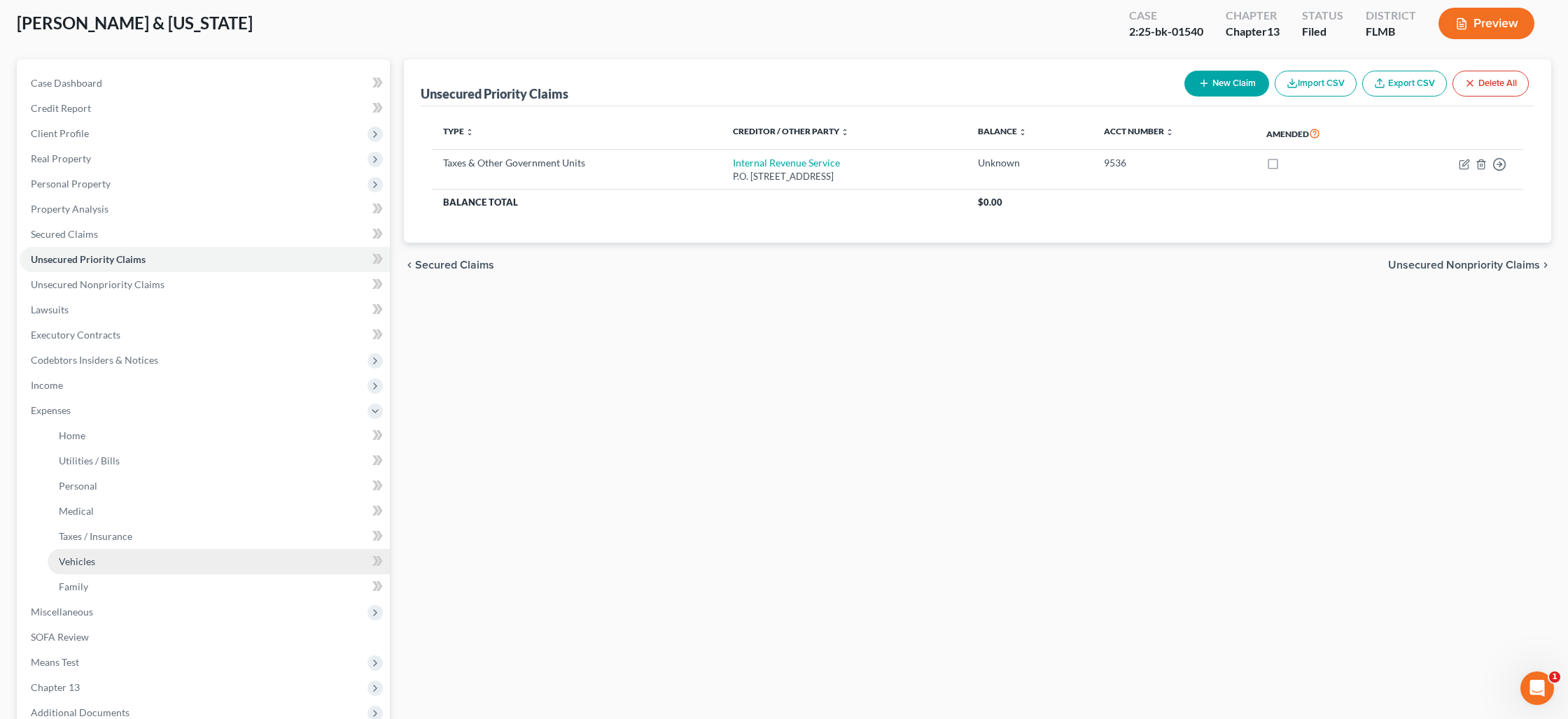
scroll to position [76, 0]
click at [91, 569] on link "Vehicles" at bounding box center [219, 560] width 343 height 25
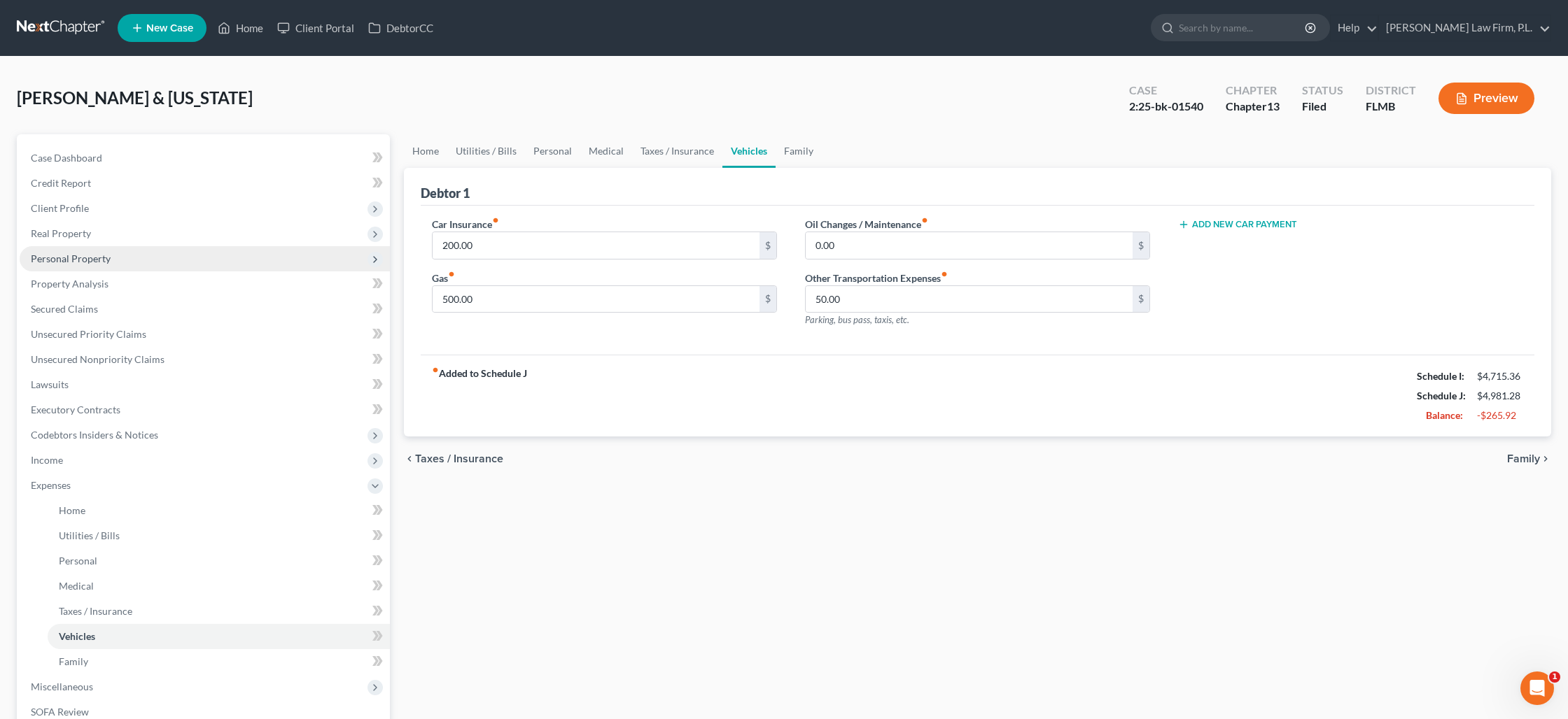
click at [58, 254] on span "Personal Property" at bounding box center [70, 259] width 80 height 12
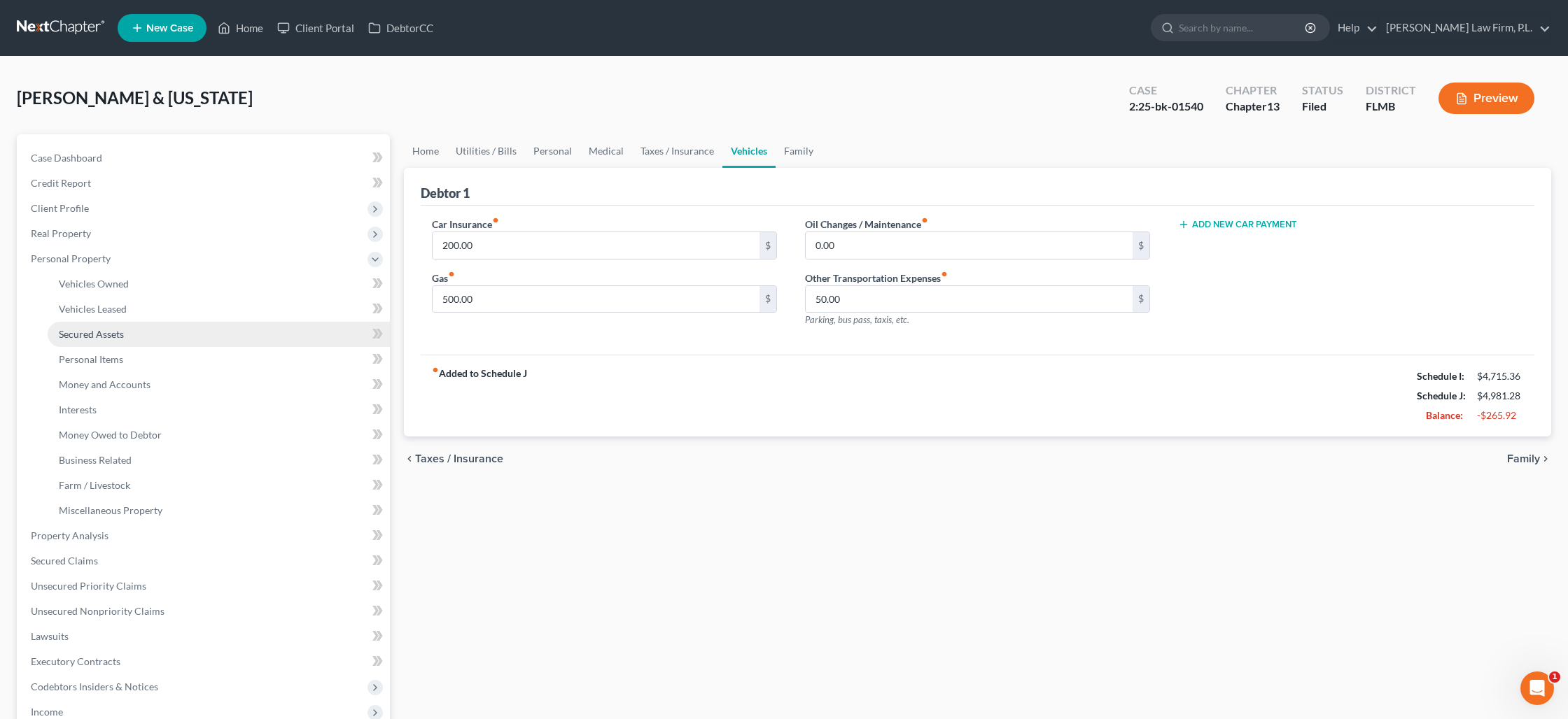
click at [110, 340] on link "Secured Assets" at bounding box center [219, 334] width 343 height 25
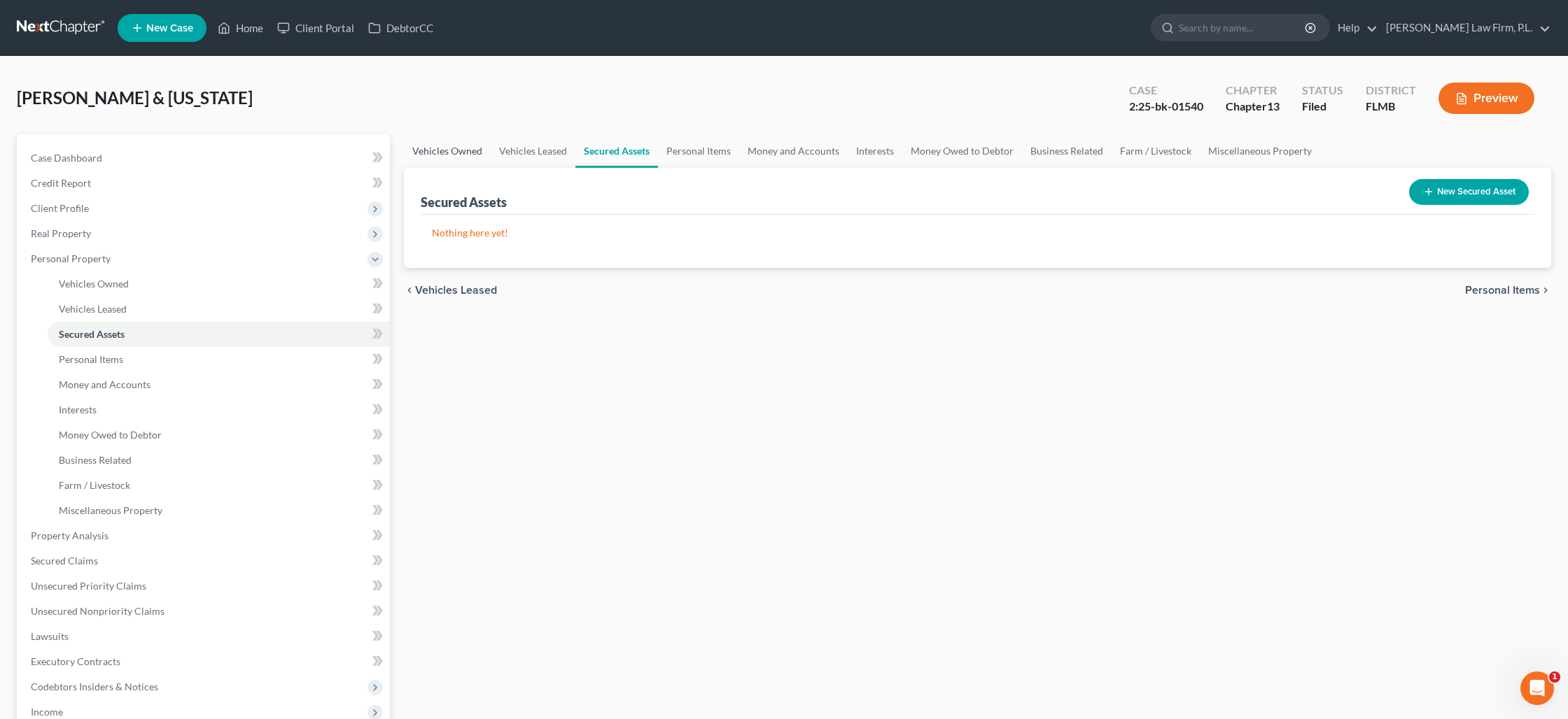
click at [475, 152] on link "Vehicles Owned" at bounding box center [447, 151] width 87 height 34
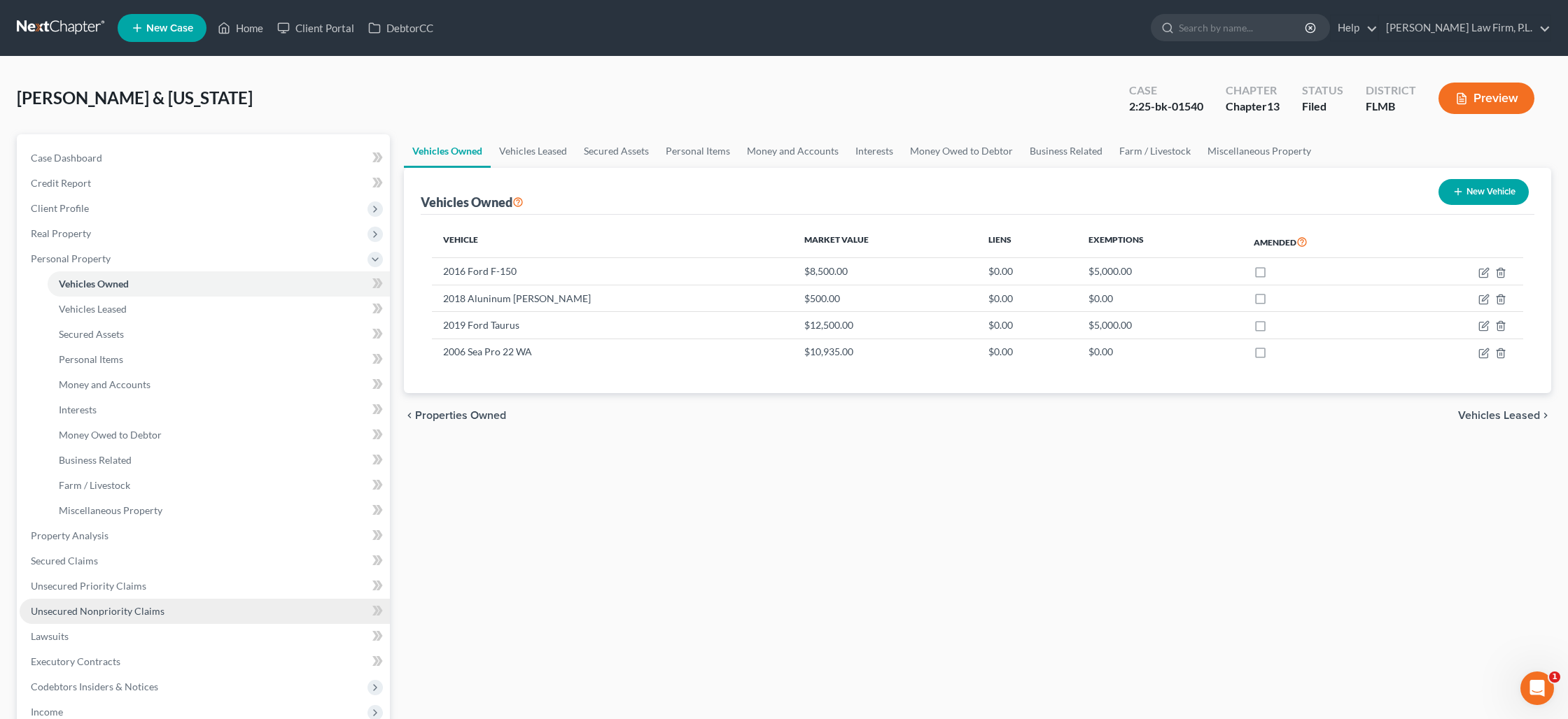
click at [116, 606] on span "Unsecured Nonpriority Claims" at bounding box center [97, 611] width 134 height 12
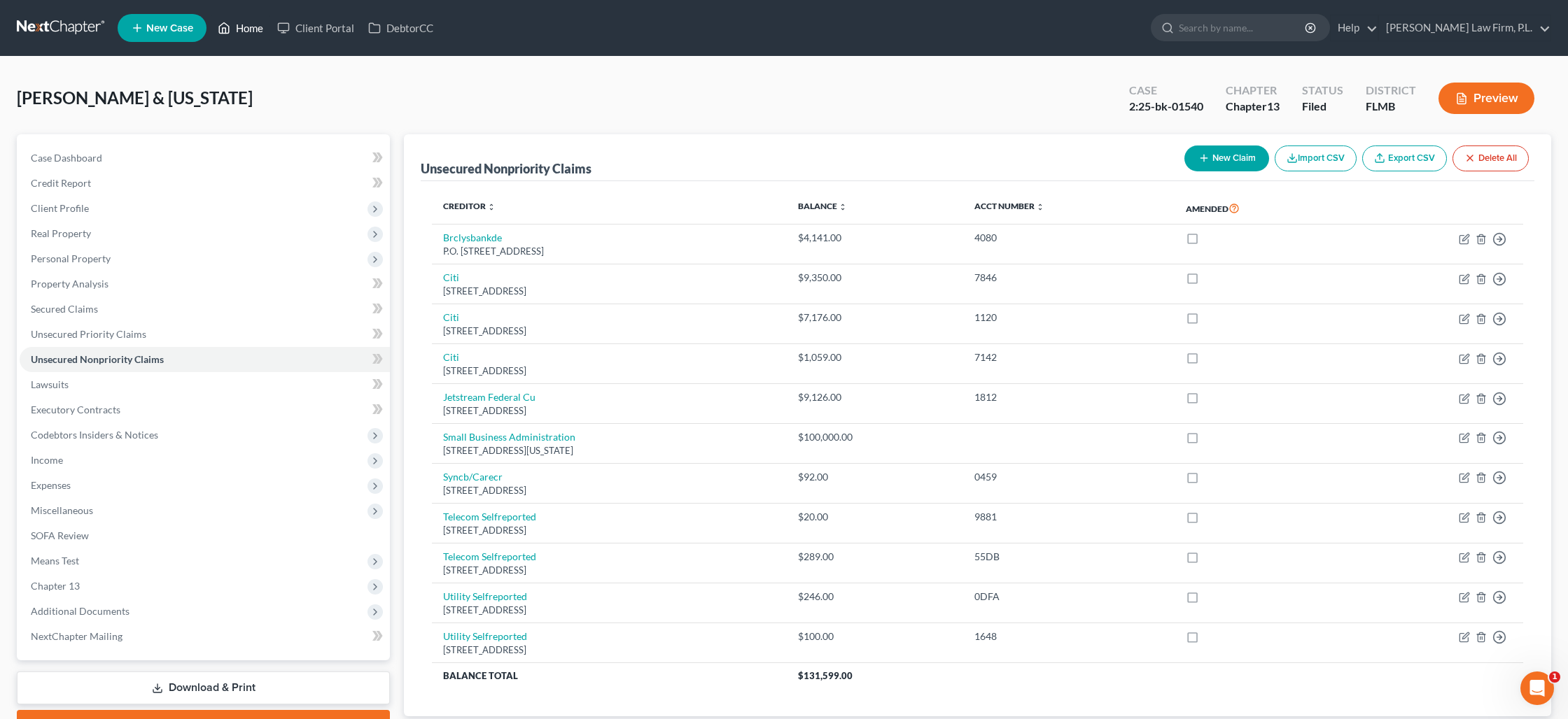
click at [222, 31] on icon at bounding box center [224, 28] width 13 height 17
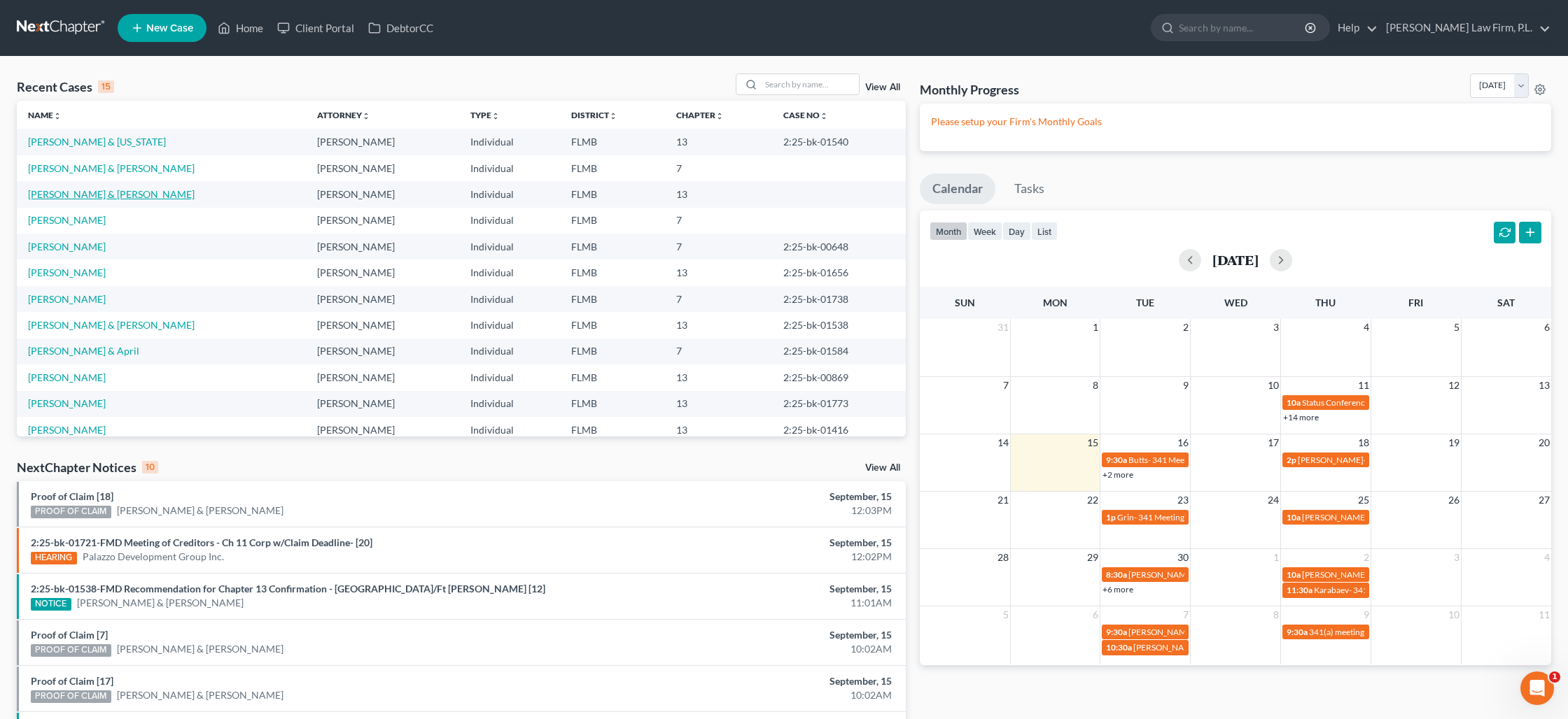
click at [102, 195] on link "[PERSON_NAME] & [PERSON_NAME]" at bounding box center [111, 194] width 166 height 12
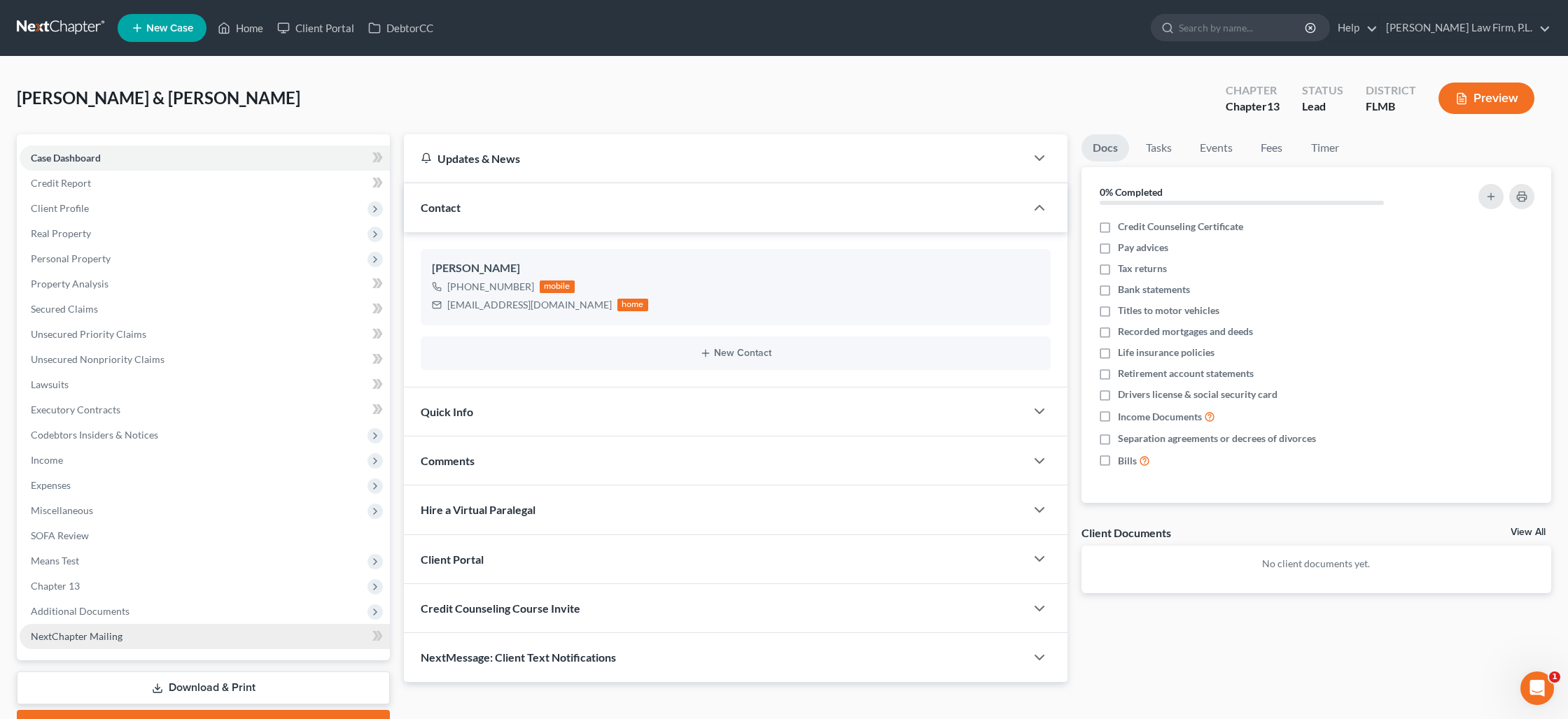
scroll to position [73, 0]
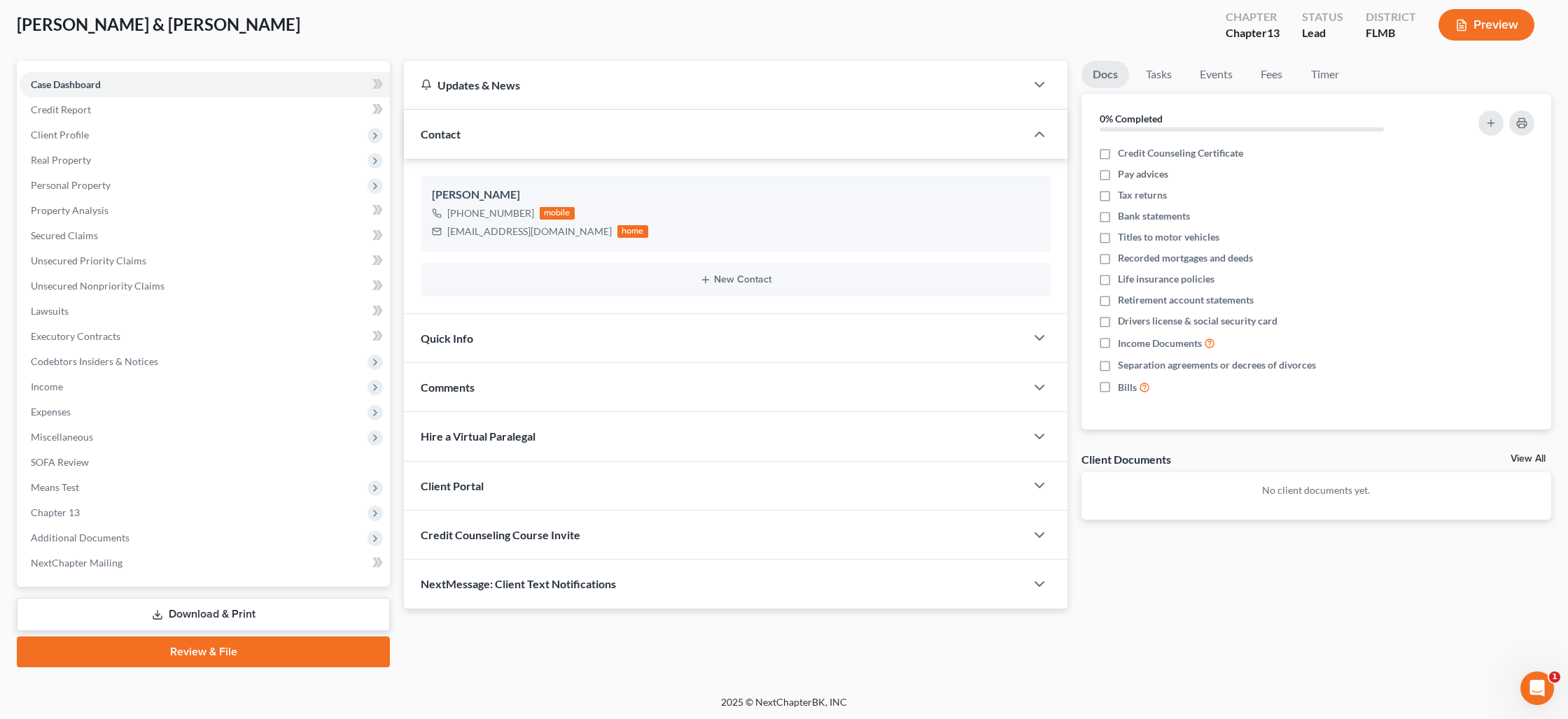
click at [207, 659] on link "Review & File" at bounding box center [204, 651] width 373 height 31
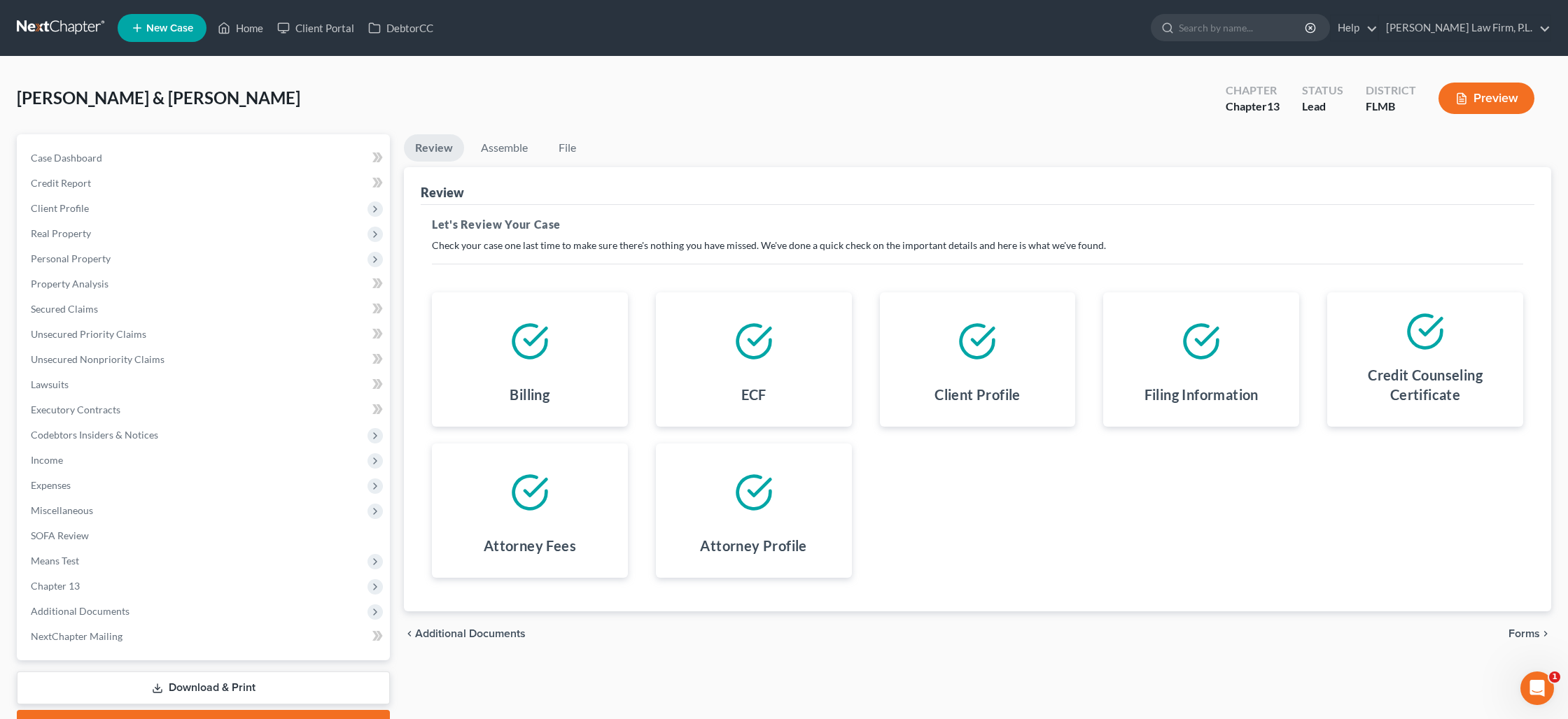
click at [1513, 630] on span "Forms" at bounding box center [1524, 633] width 31 height 11
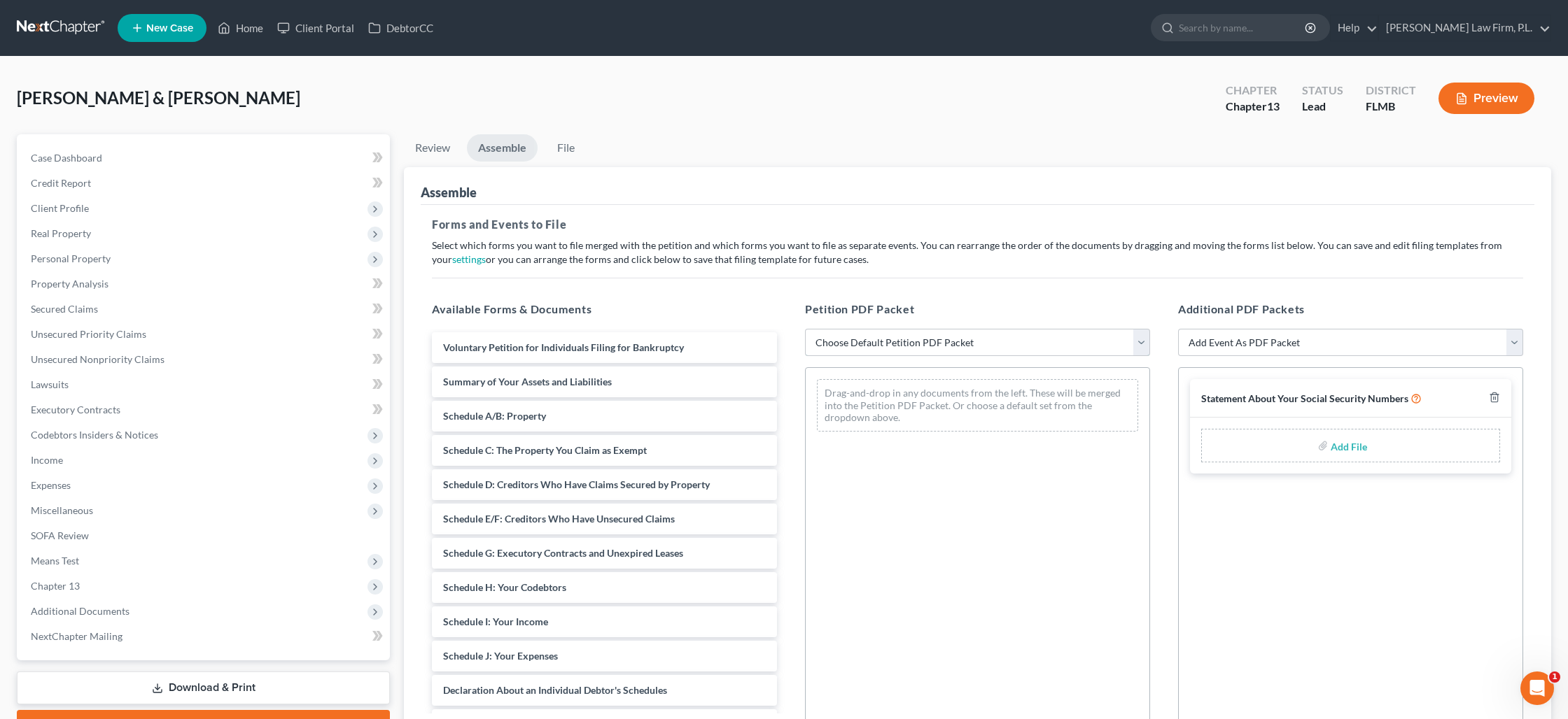
click at [942, 347] on select "Choose Default Petition PDF Packet Complete Bankruptcy Petition (all forms and …" at bounding box center [977, 343] width 345 height 28
click at [805, 329] on select "Choose Default Petition PDF Packet Complete Bankruptcy Petition (all forms and …" at bounding box center [977, 343] width 345 height 28
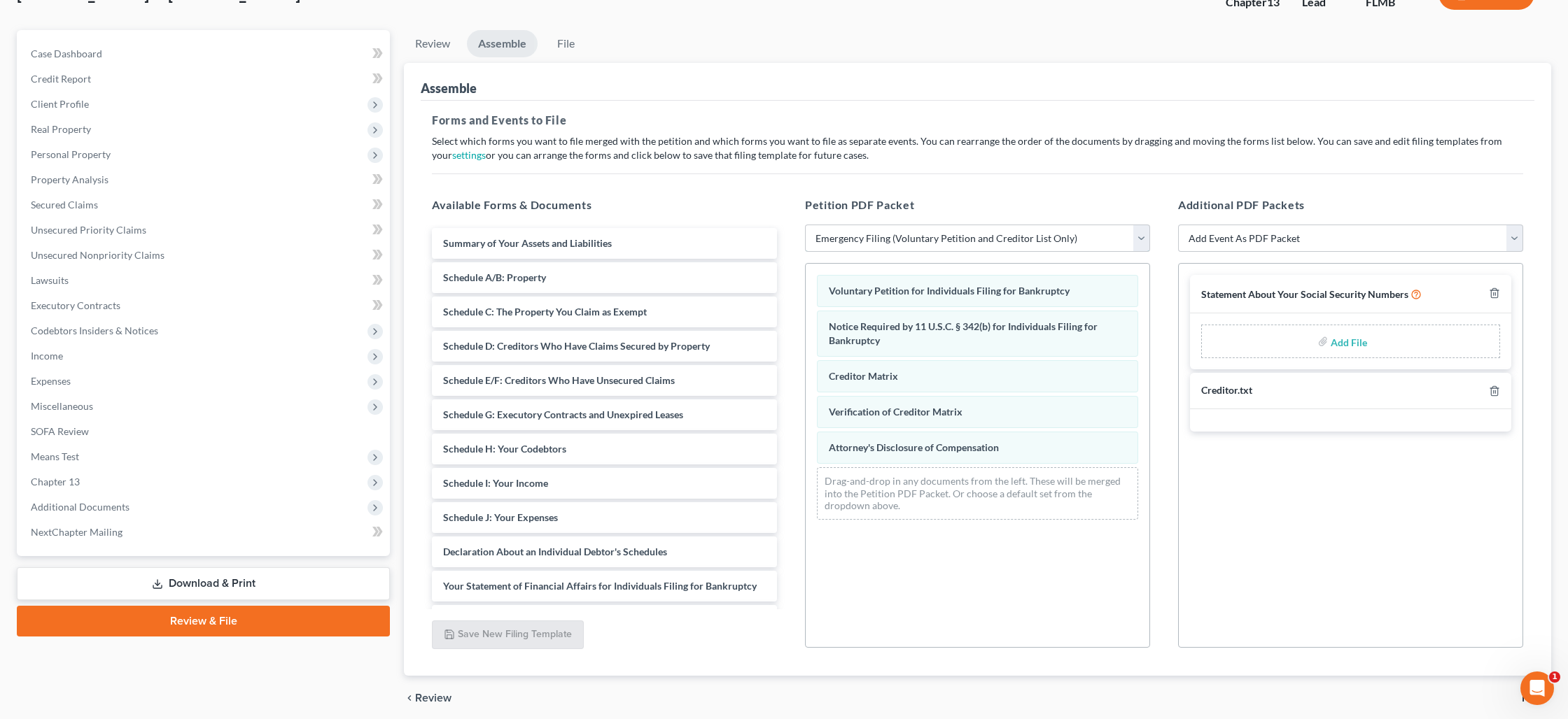
scroll to position [158, 0]
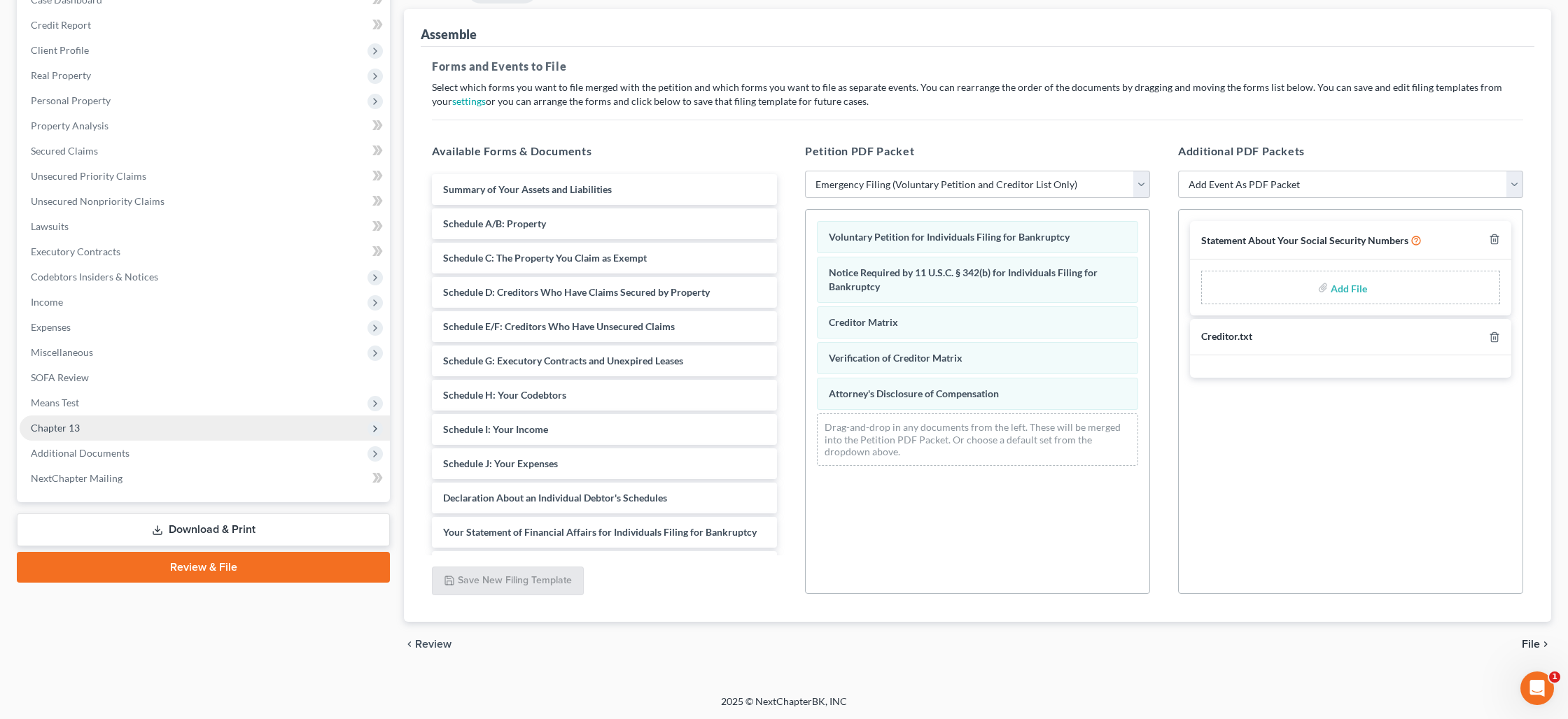
click at [96, 434] on span "Chapter 13" at bounding box center [204, 428] width 370 height 25
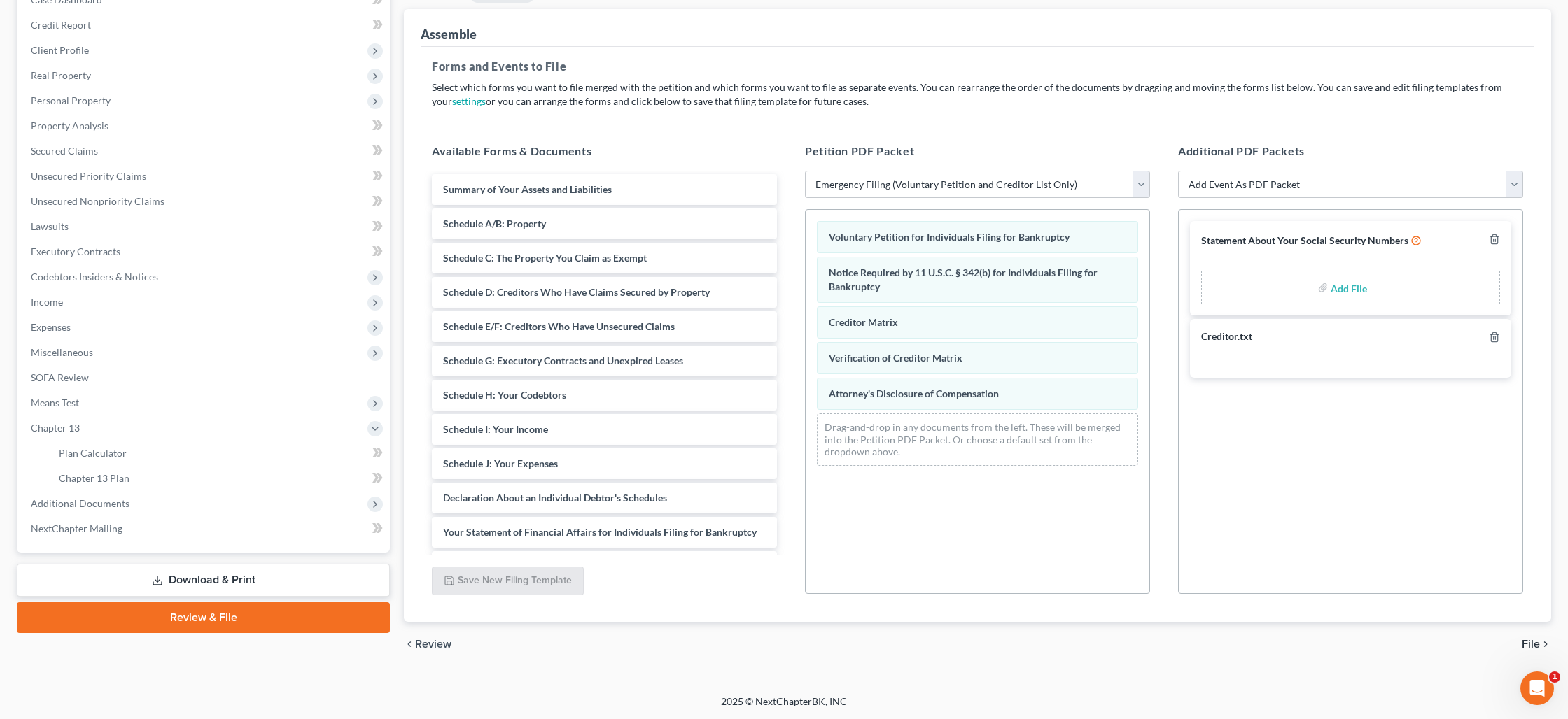
click at [202, 581] on link "Download & Print" at bounding box center [204, 580] width 373 height 33
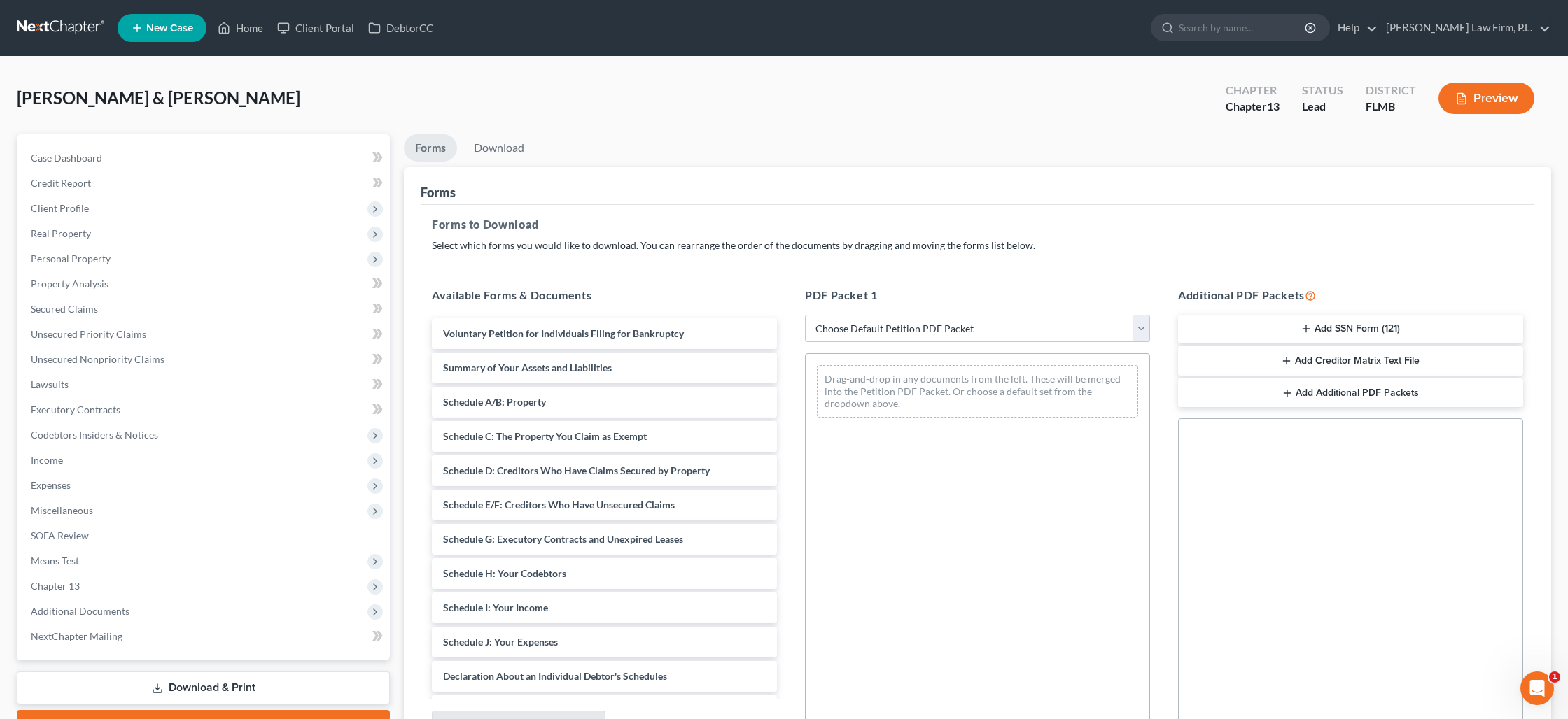
click at [1319, 327] on button "Add SSN Form (121)" at bounding box center [1350, 329] width 345 height 29
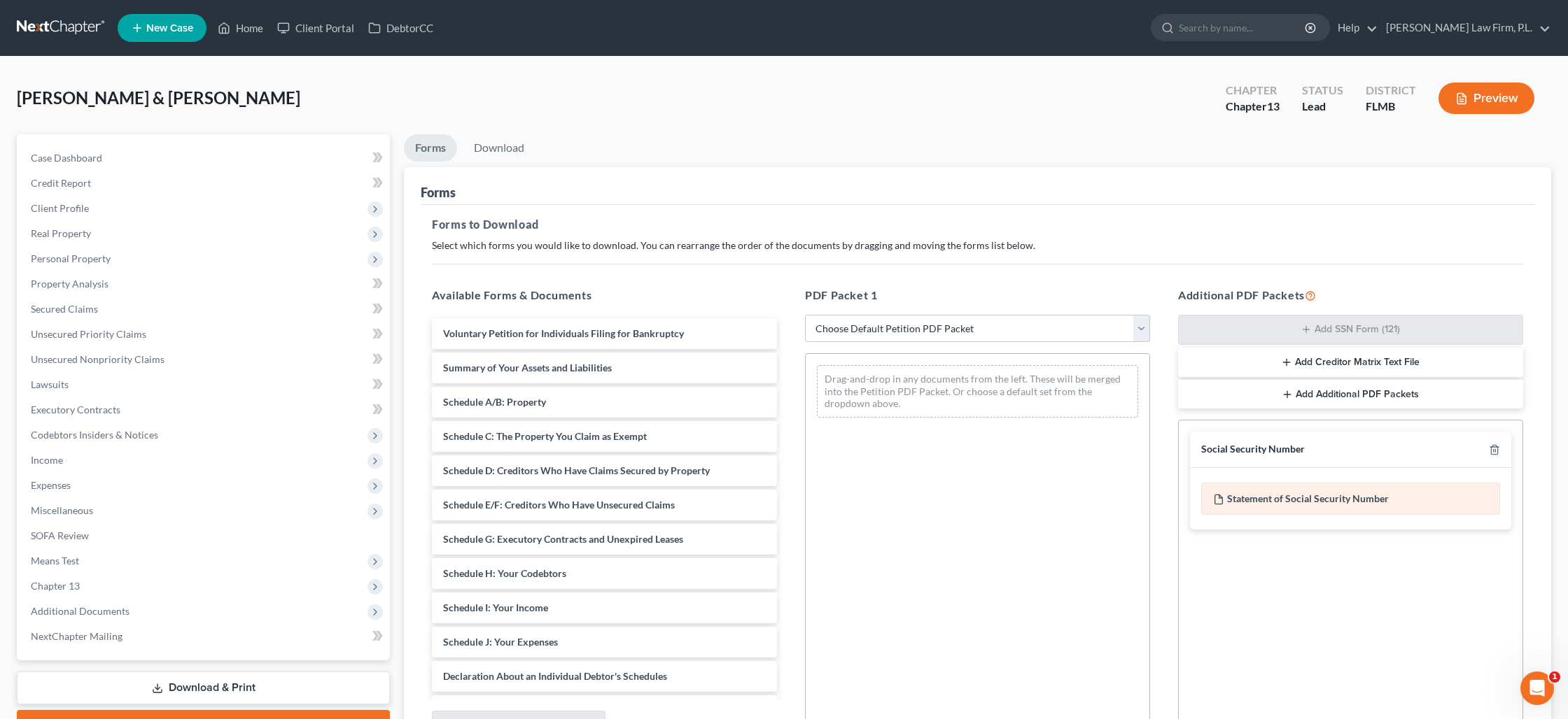
click at [1311, 502] on div "Statement of Social Security Number" at bounding box center [1350, 498] width 299 height 32
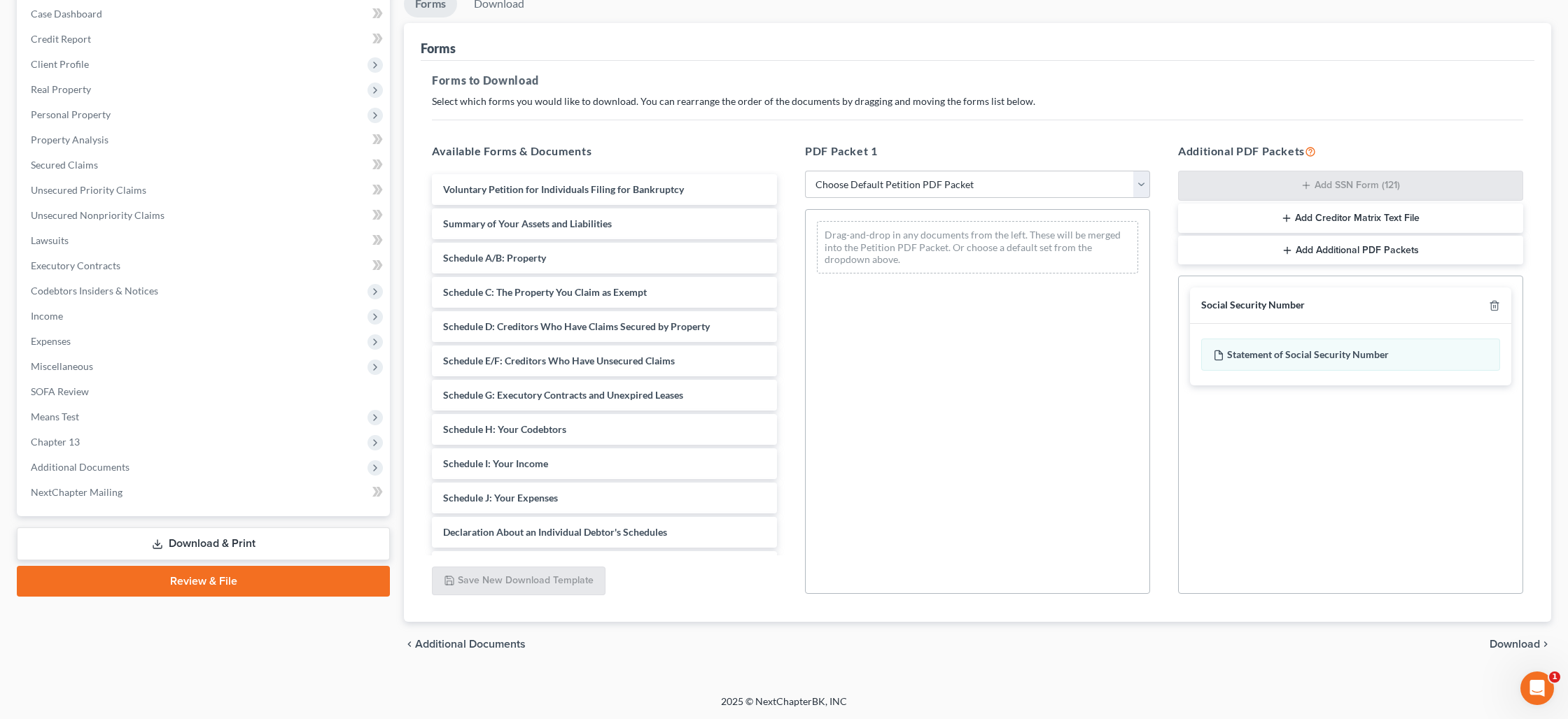
click at [1508, 644] on span "Download" at bounding box center [1515, 644] width 51 height 11
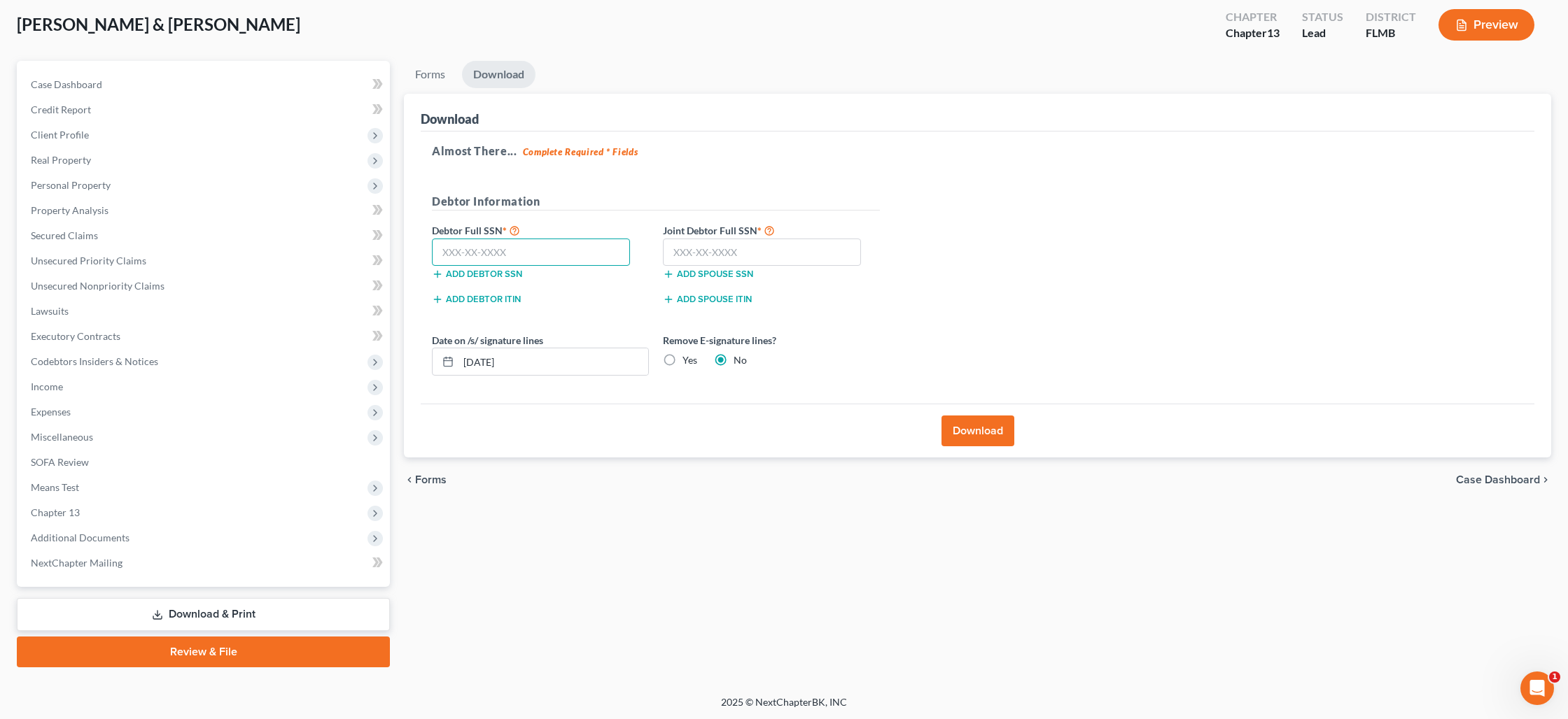
click at [489, 253] on input "text" at bounding box center [531, 253] width 198 height 28
click at [1002, 426] on button "Download" at bounding box center [978, 430] width 73 height 31
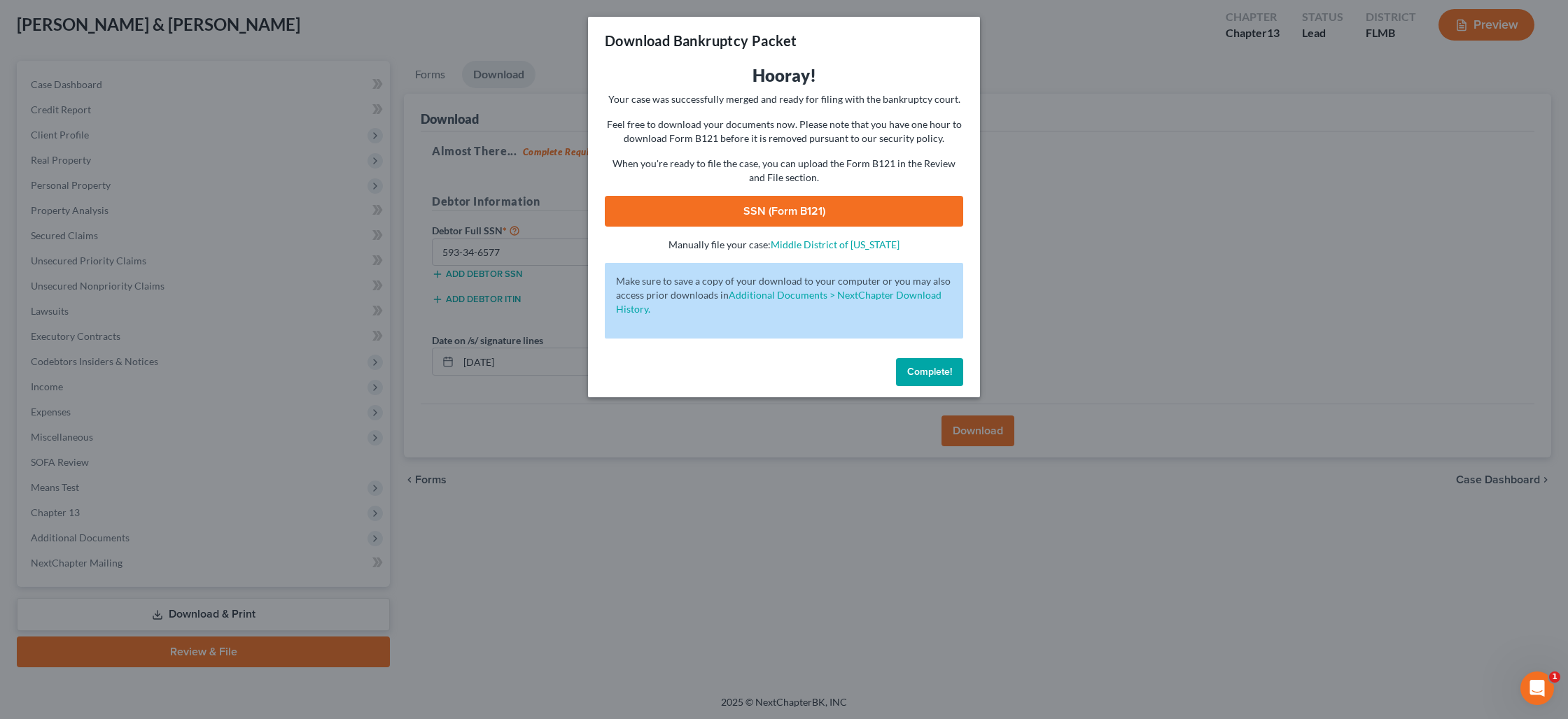
click at [831, 214] on link "SSN (Form B121)" at bounding box center [784, 211] width 358 height 31
click at [912, 373] on span "Complete!" at bounding box center [929, 371] width 45 height 12
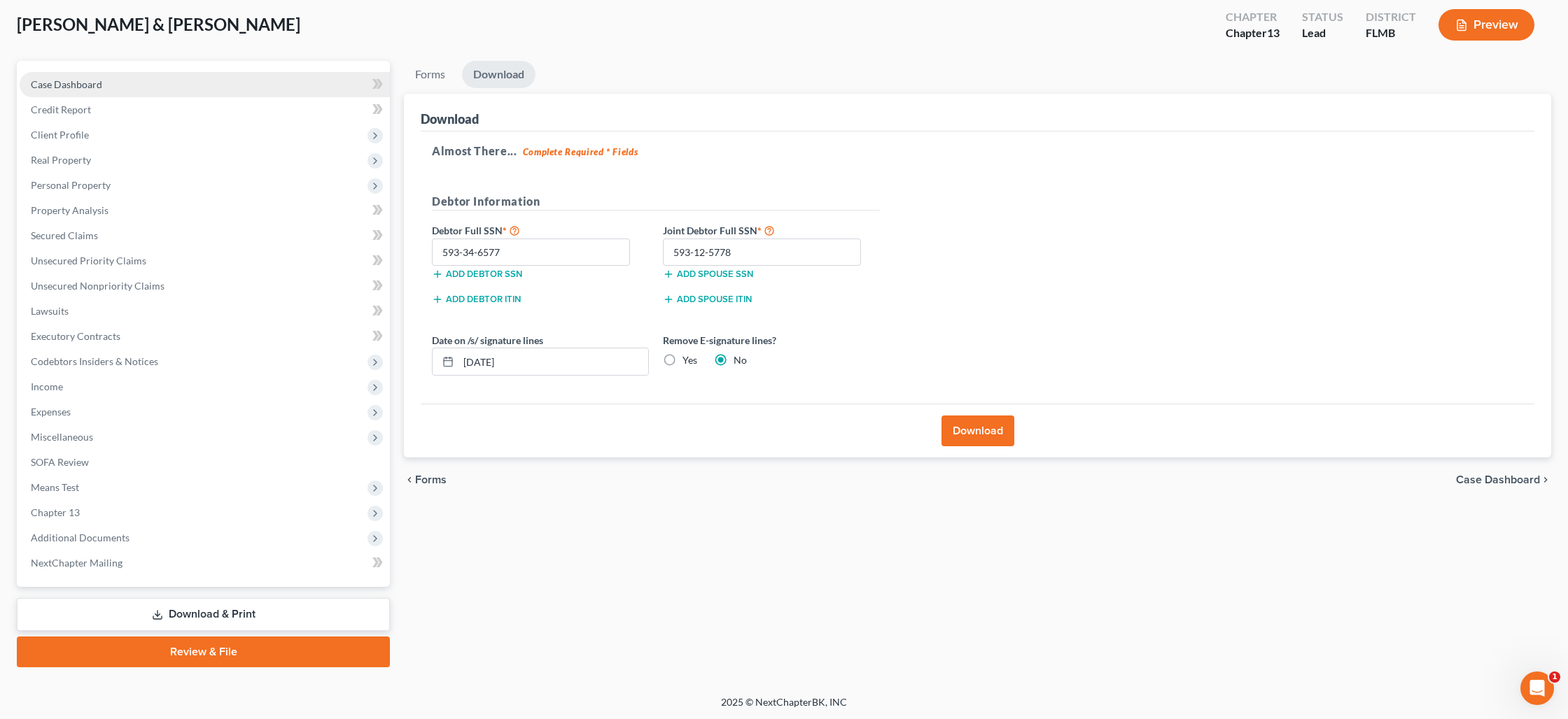
click at [75, 84] on span "Case Dashboard" at bounding box center [66, 84] width 72 height 12
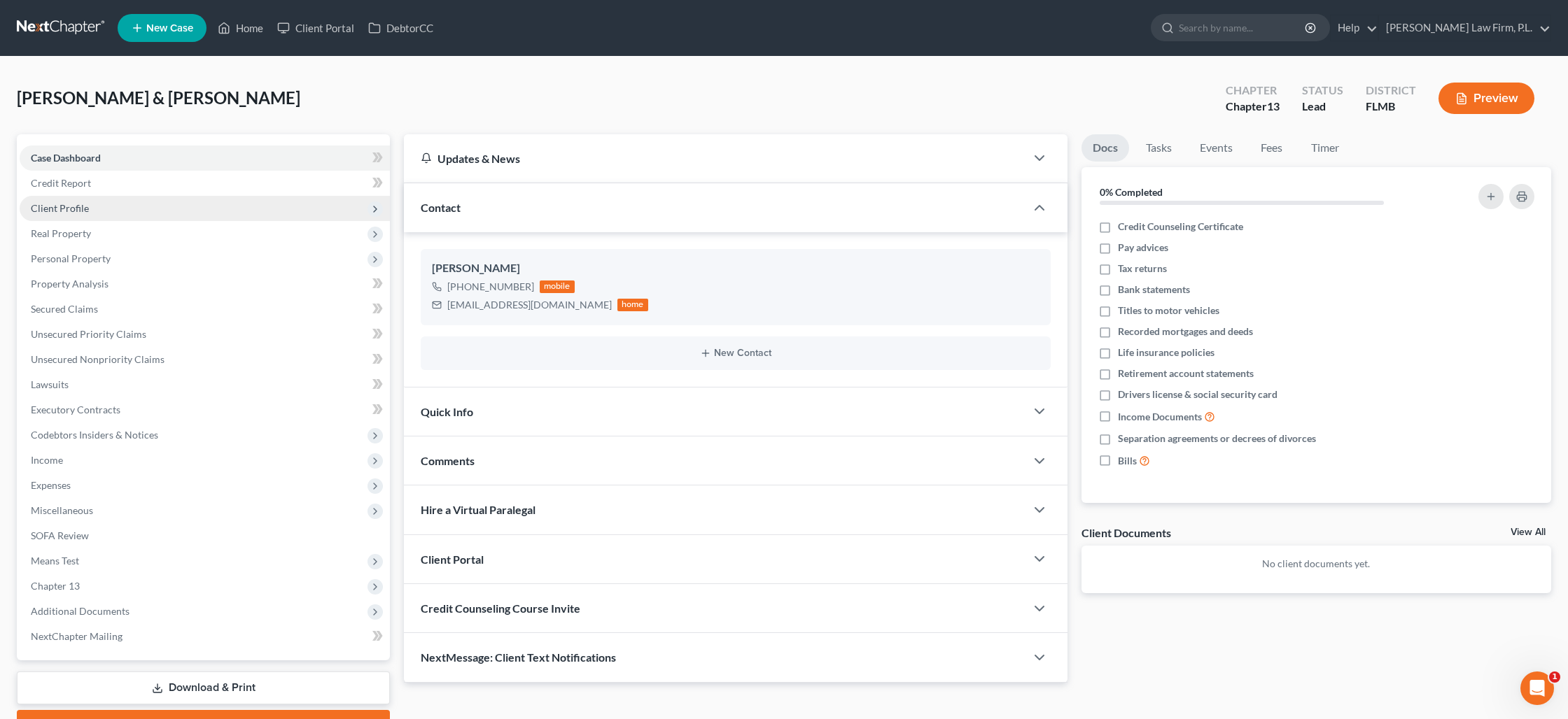
click at [72, 204] on span "Client Profile" at bounding box center [60, 208] width 58 height 12
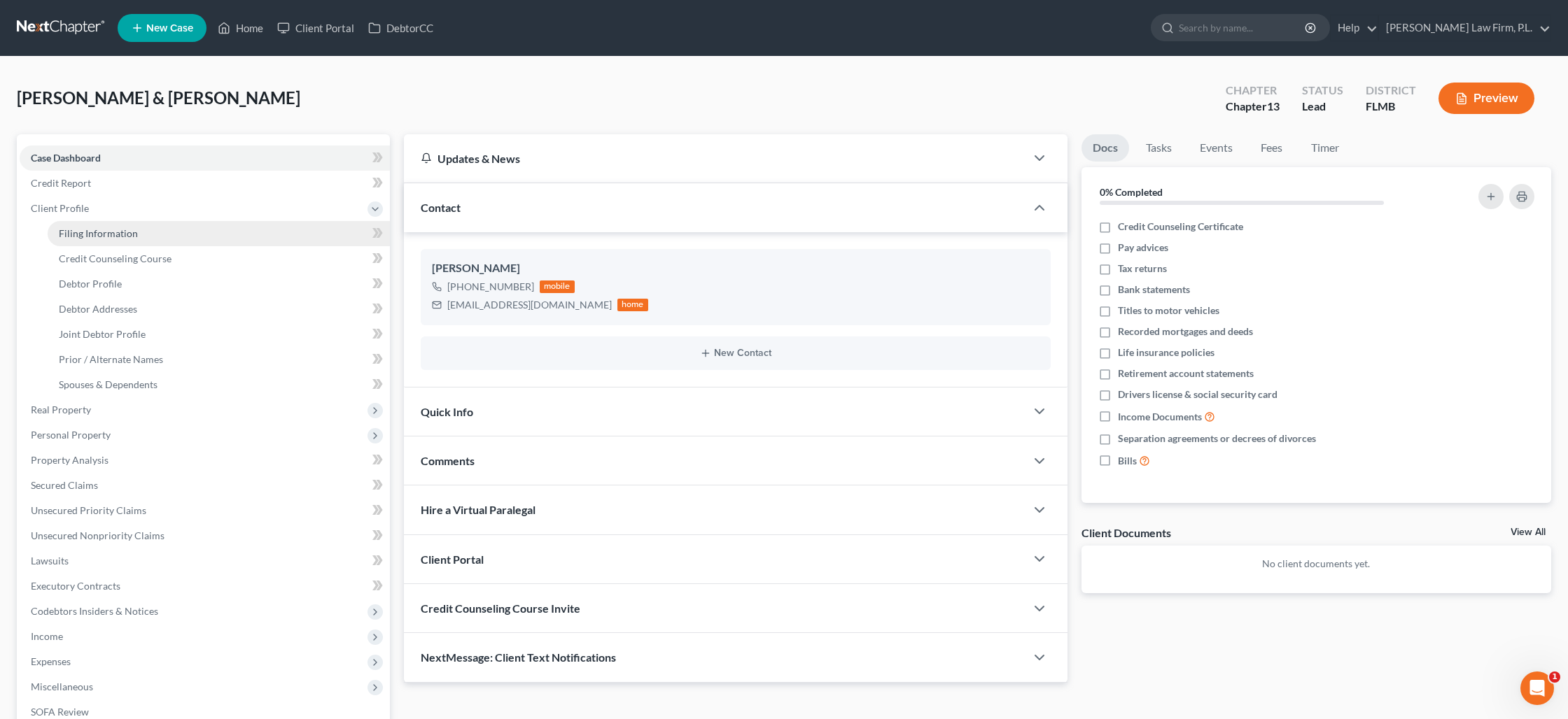
click at [109, 236] on span "Filing Information" at bounding box center [99, 233] width 79 height 12
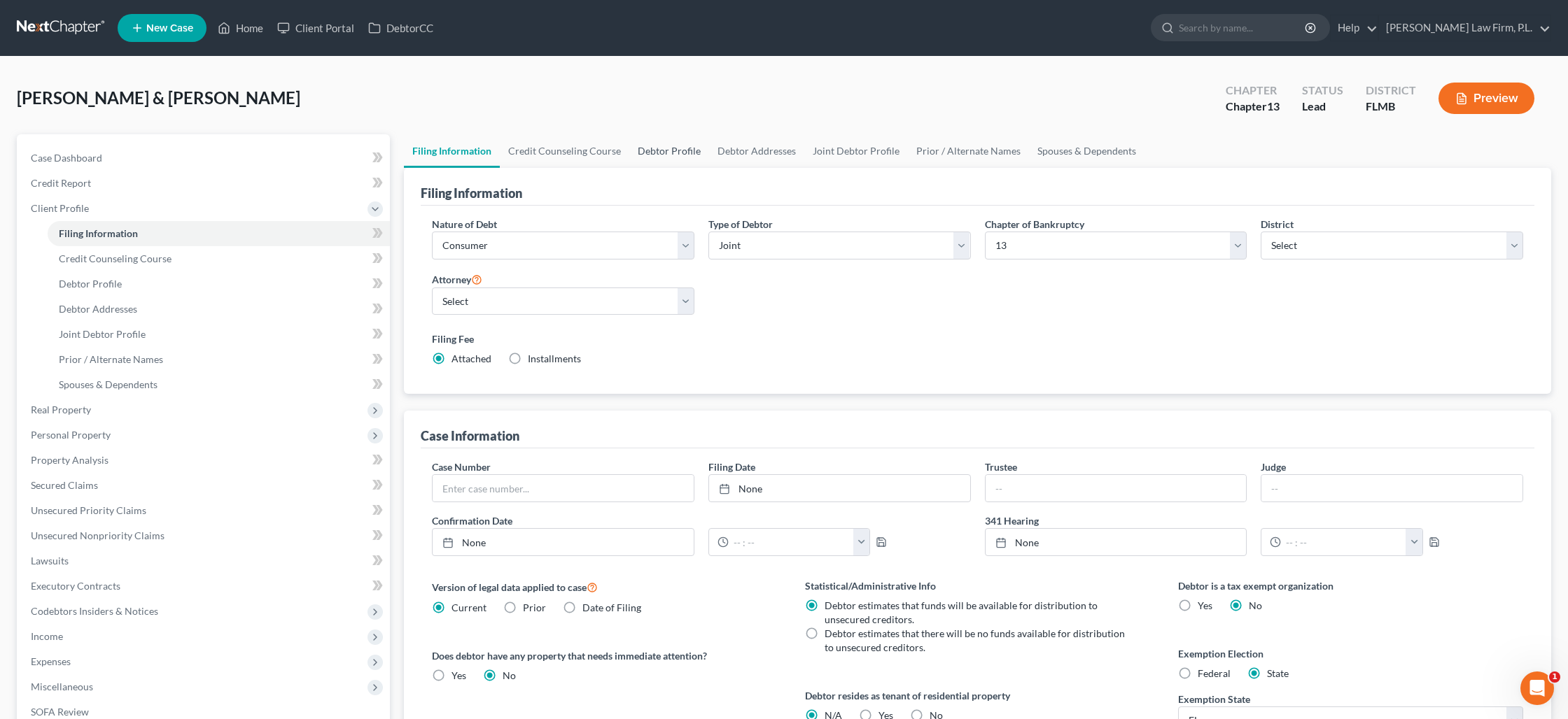
click at [681, 145] on link "Debtor Profile" at bounding box center [669, 151] width 80 height 34
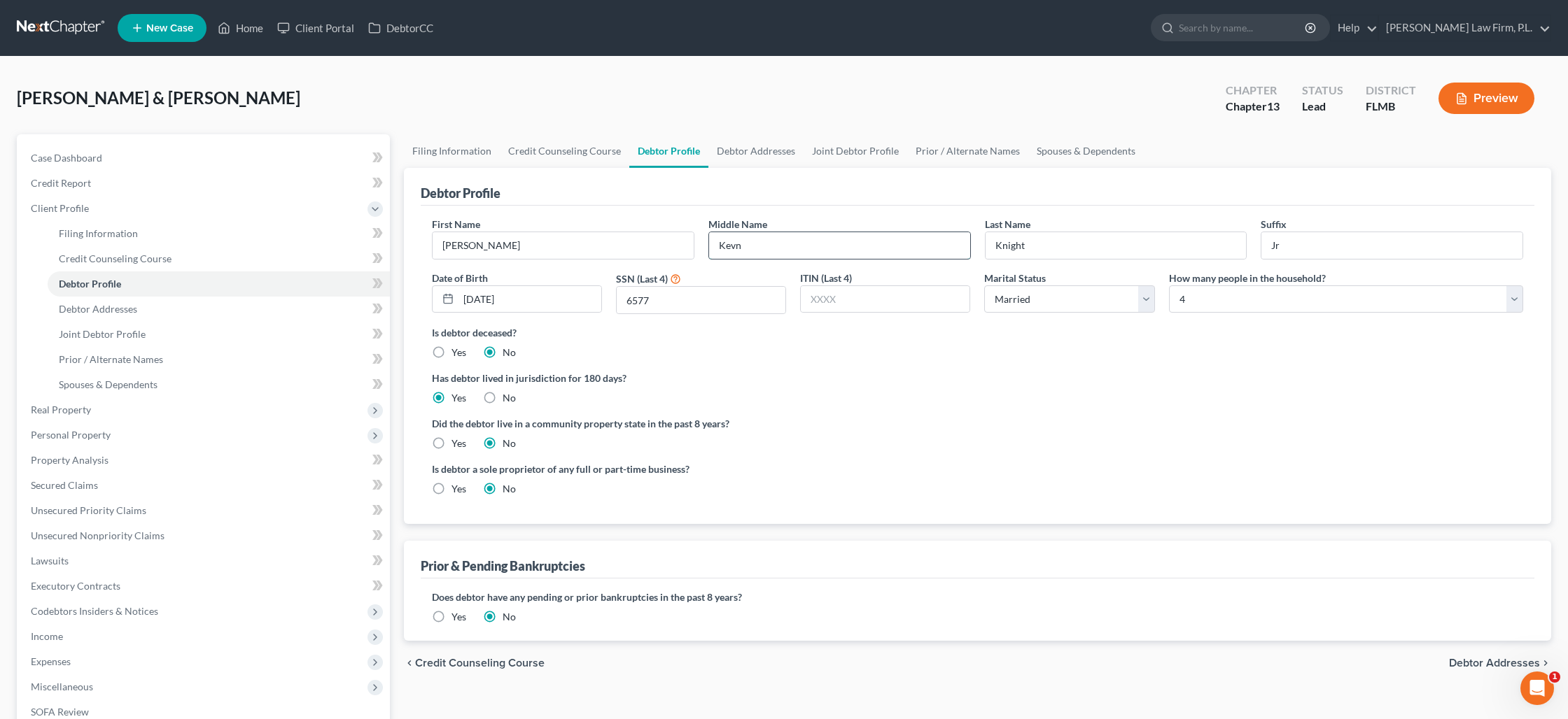
click at [737, 247] on input "Kevn" at bounding box center [840, 245] width 261 height 27
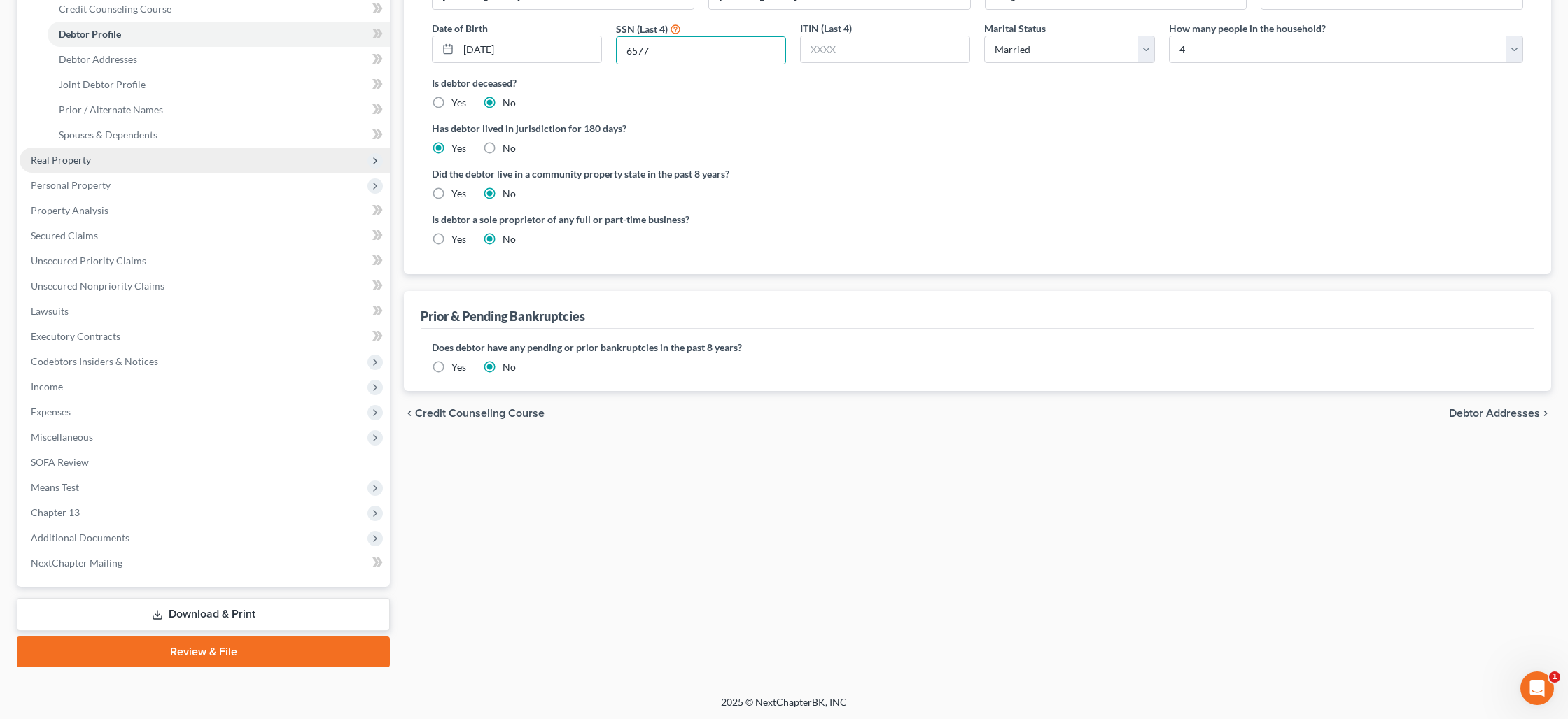
click at [99, 163] on span "Real Property" at bounding box center [204, 160] width 370 height 25
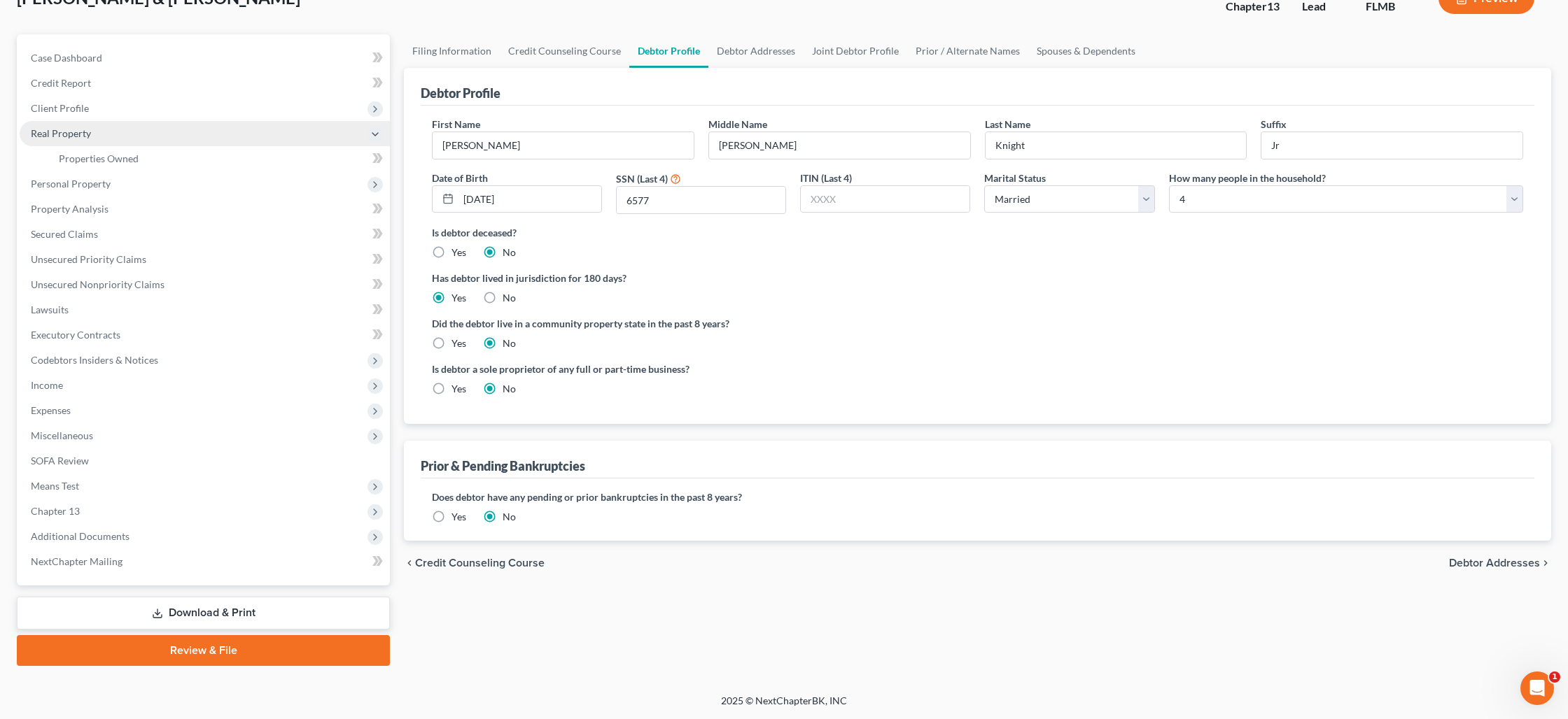
scroll to position [98, 0]
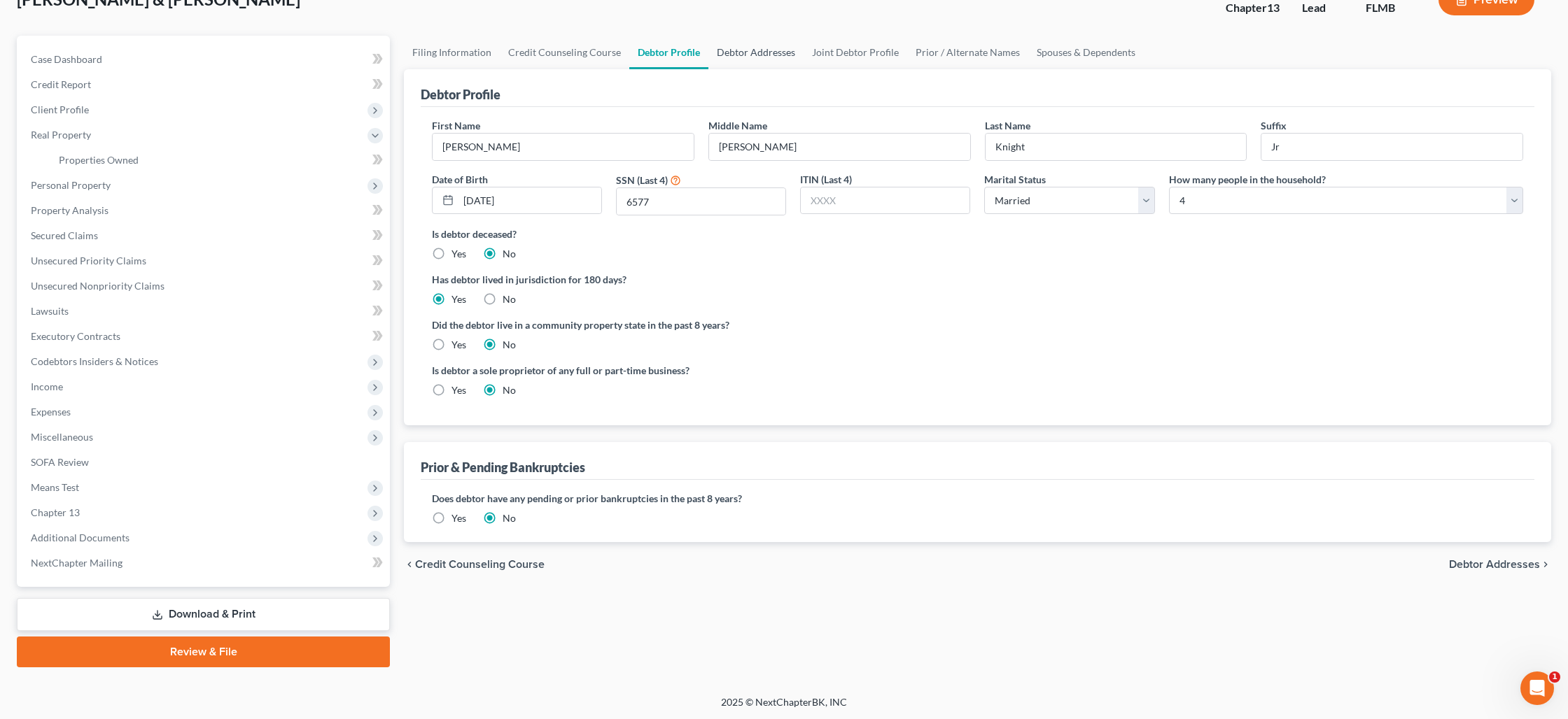
click at [728, 52] on link "Debtor Addresses" at bounding box center [756, 52] width 96 height 34
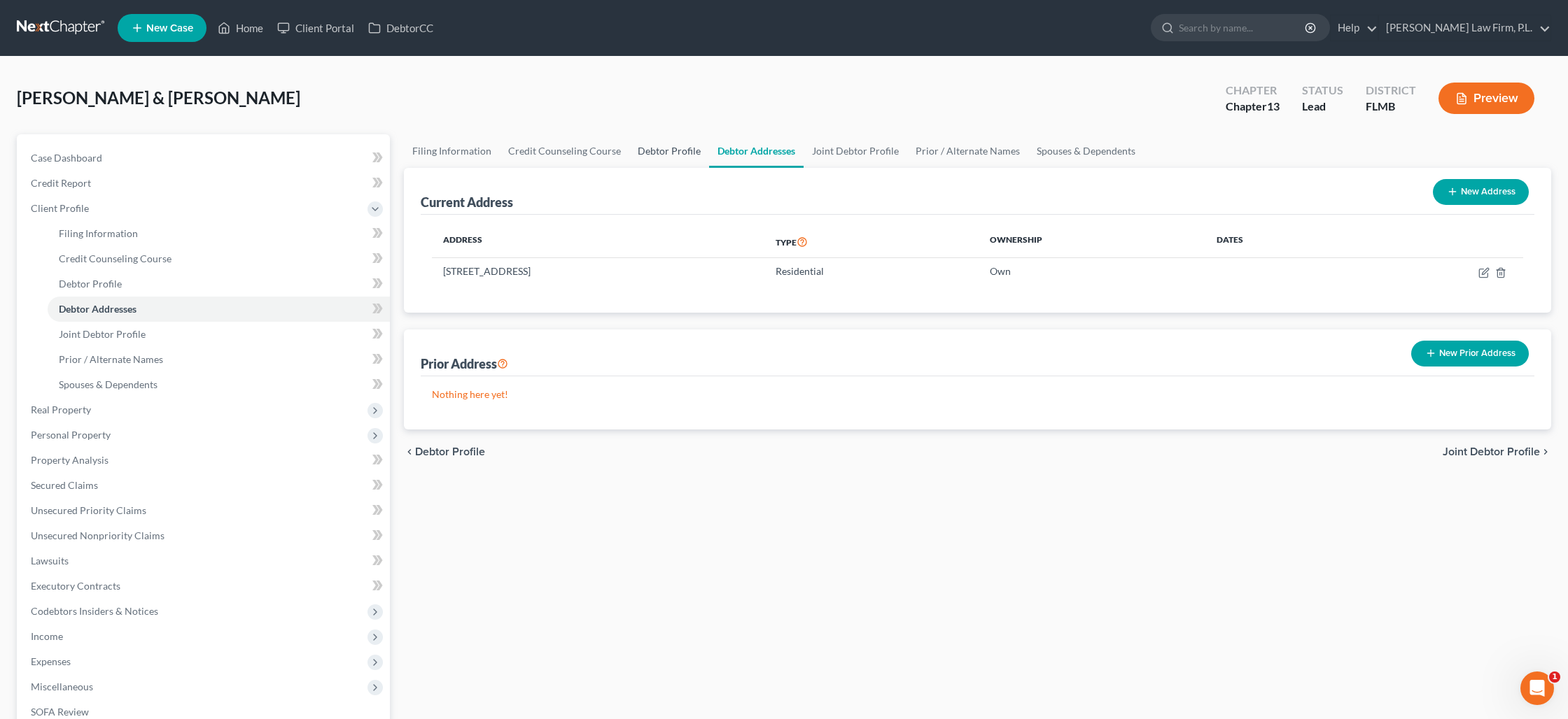
click at [646, 152] on link "Debtor Profile" at bounding box center [669, 151] width 80 height 34
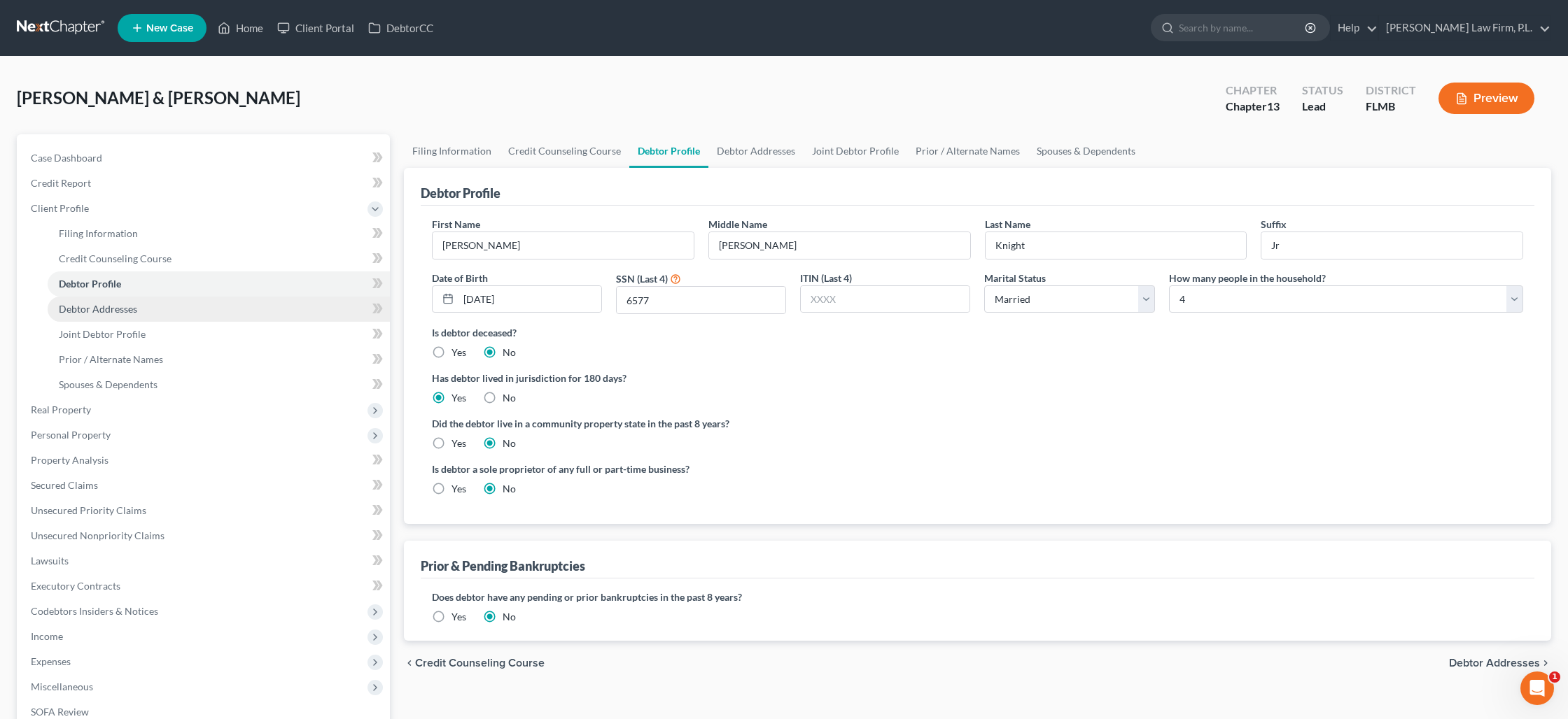
click at [130, 315] on link "Debtor Addresses" at bounding box center [219, 310] width 343 height 25
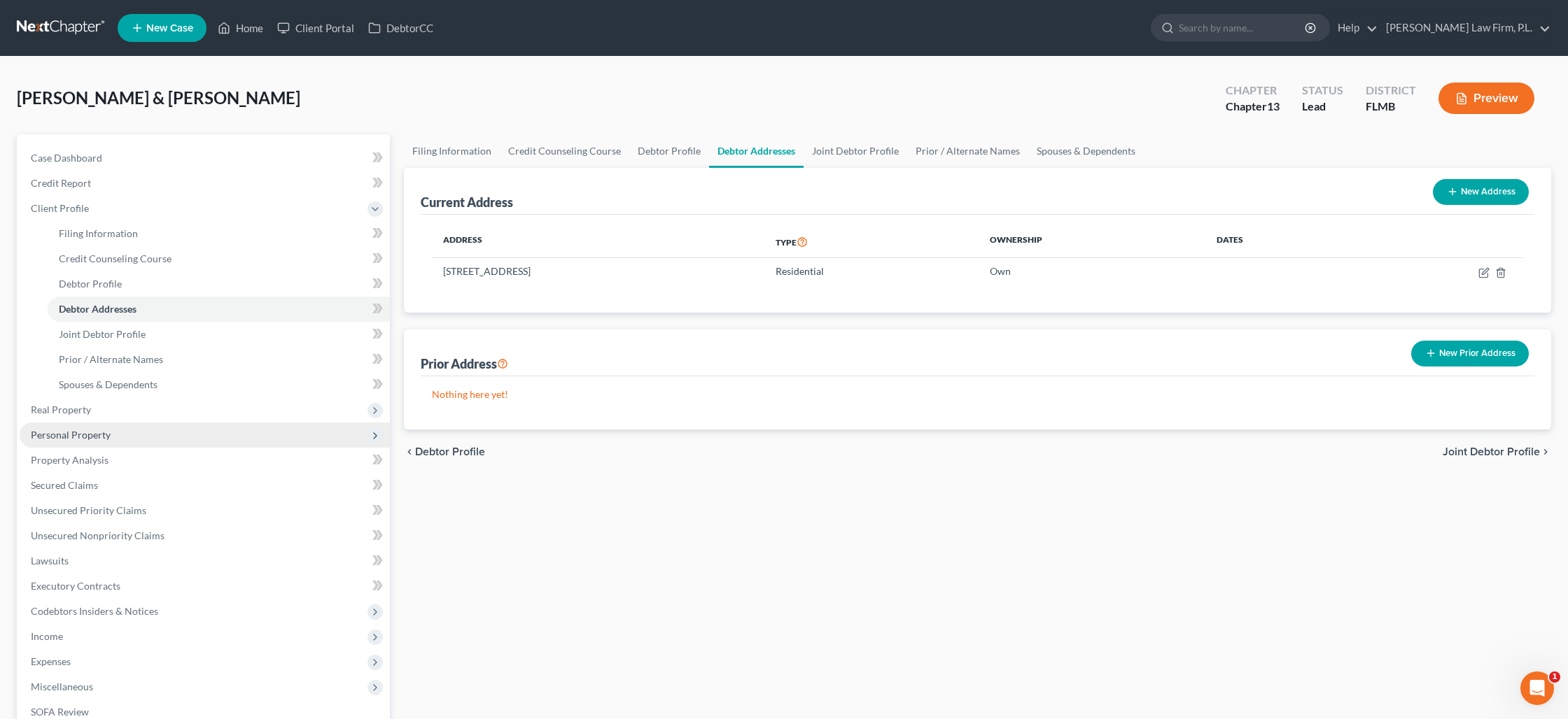
click at [82, 445] on span "Personal Property" at bounding box center [204, 435] width 370 height 25
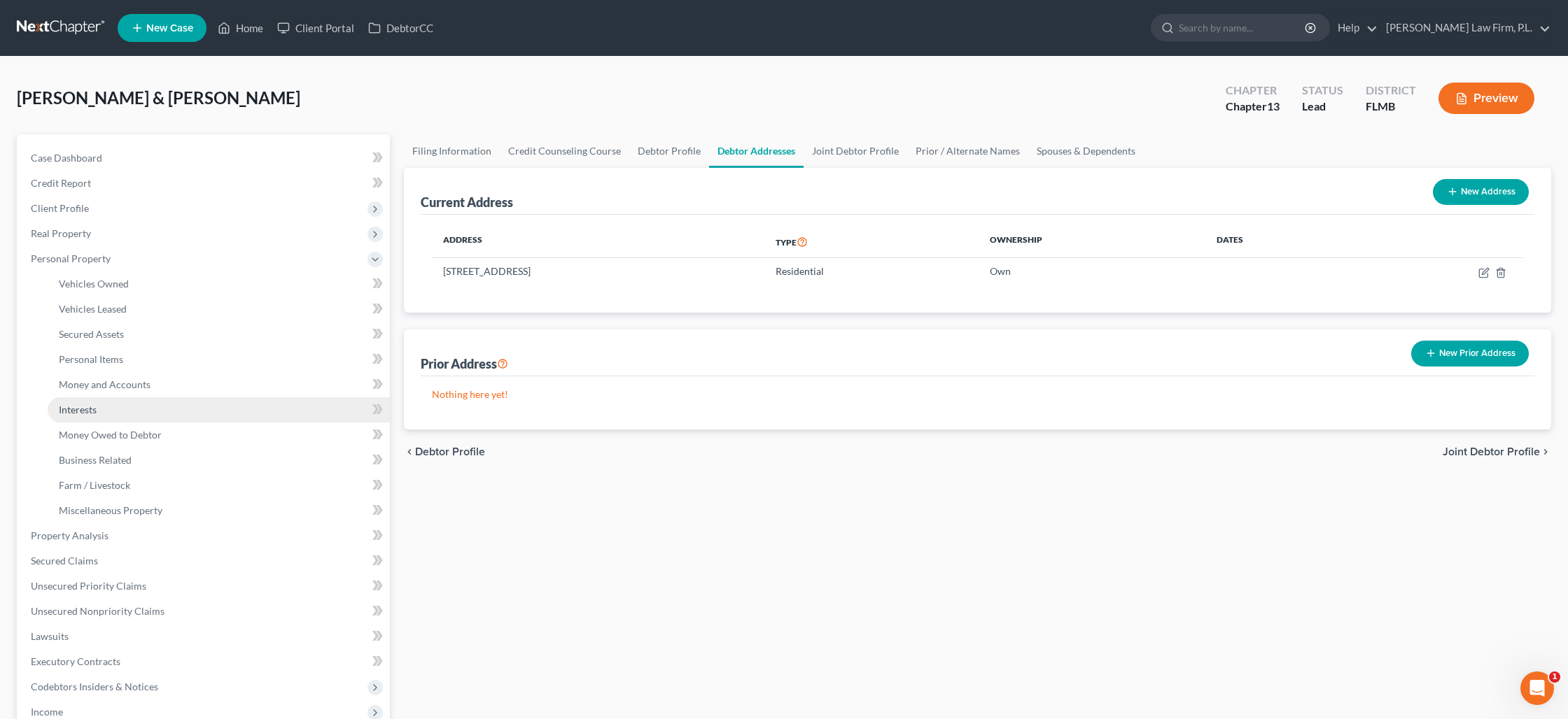
click at [81, 418] on link "Interests" at bounding box center [219, 410] width 343 height 25
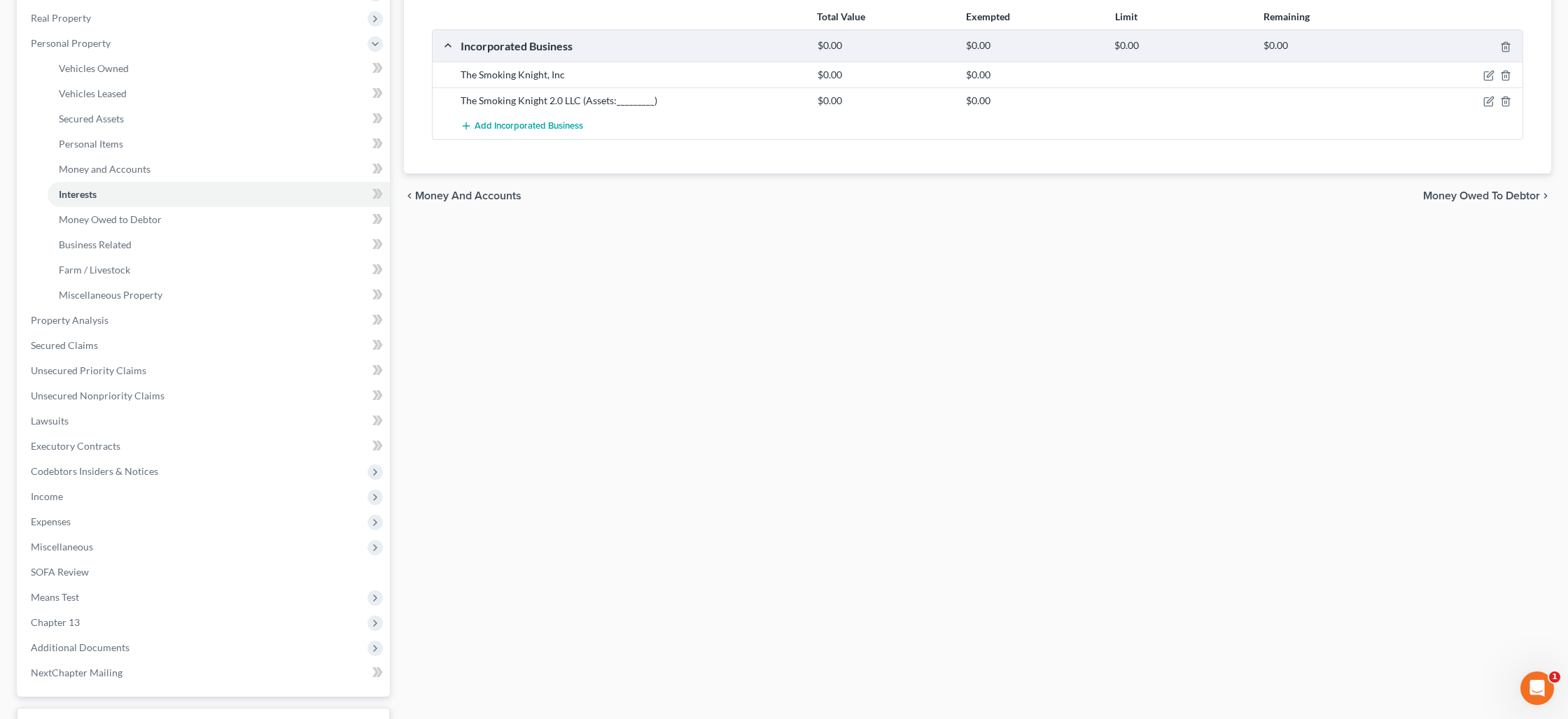
scroll to position [325, 0]
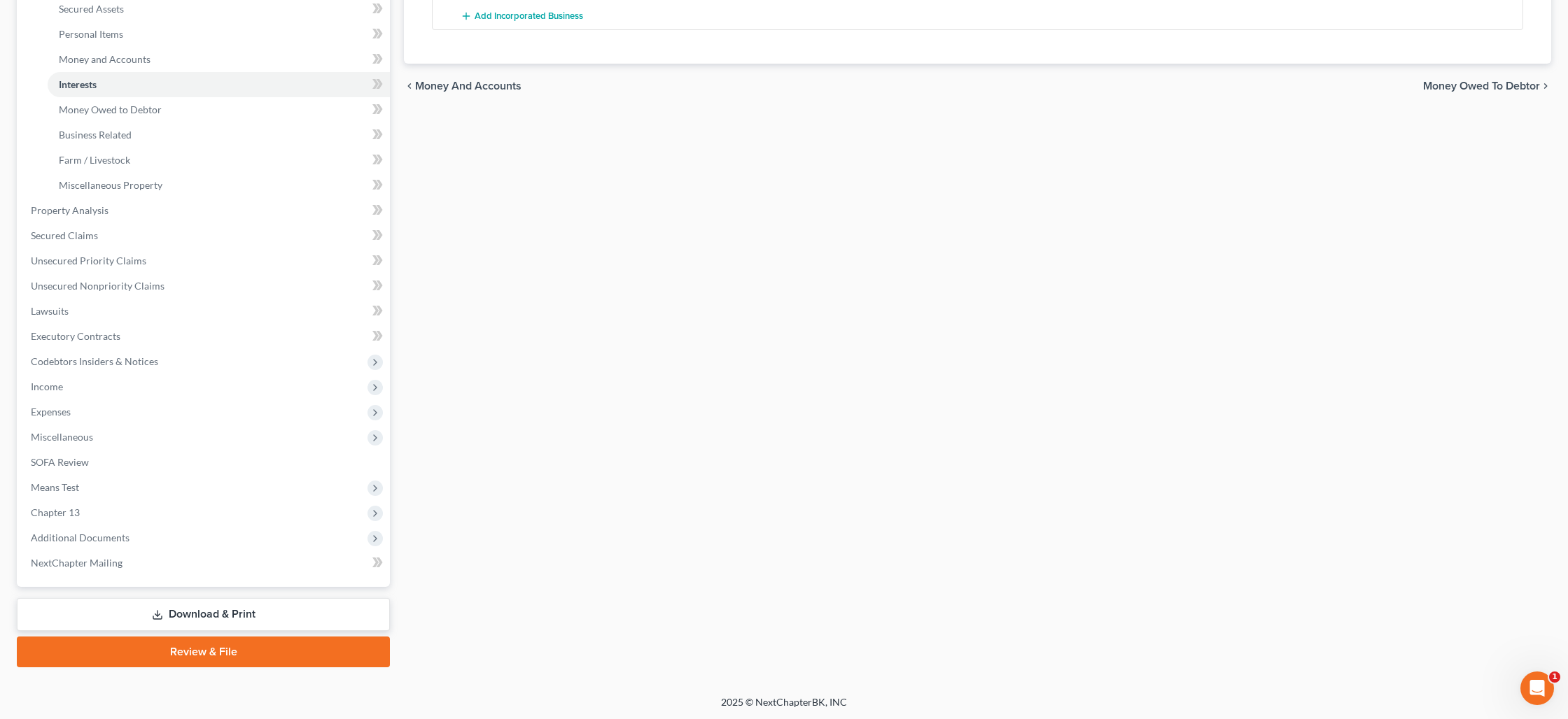
click at [196, 617] on link "Download & Print" at bounding box center [204, 615] width 373 height 33
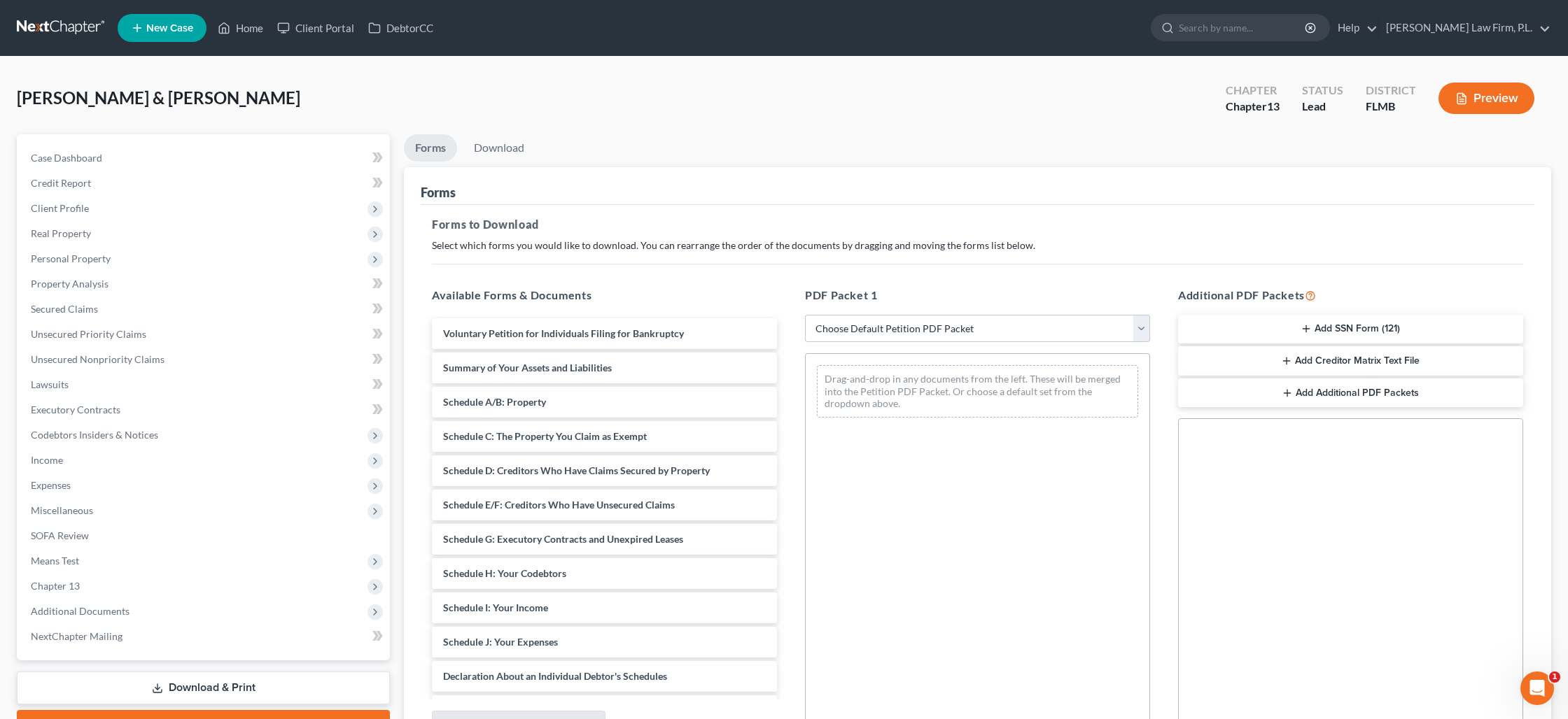
click at [1339, 330] on button "Add SSN Form (121)" at bounding box center [1350, 329] width 345 height 29
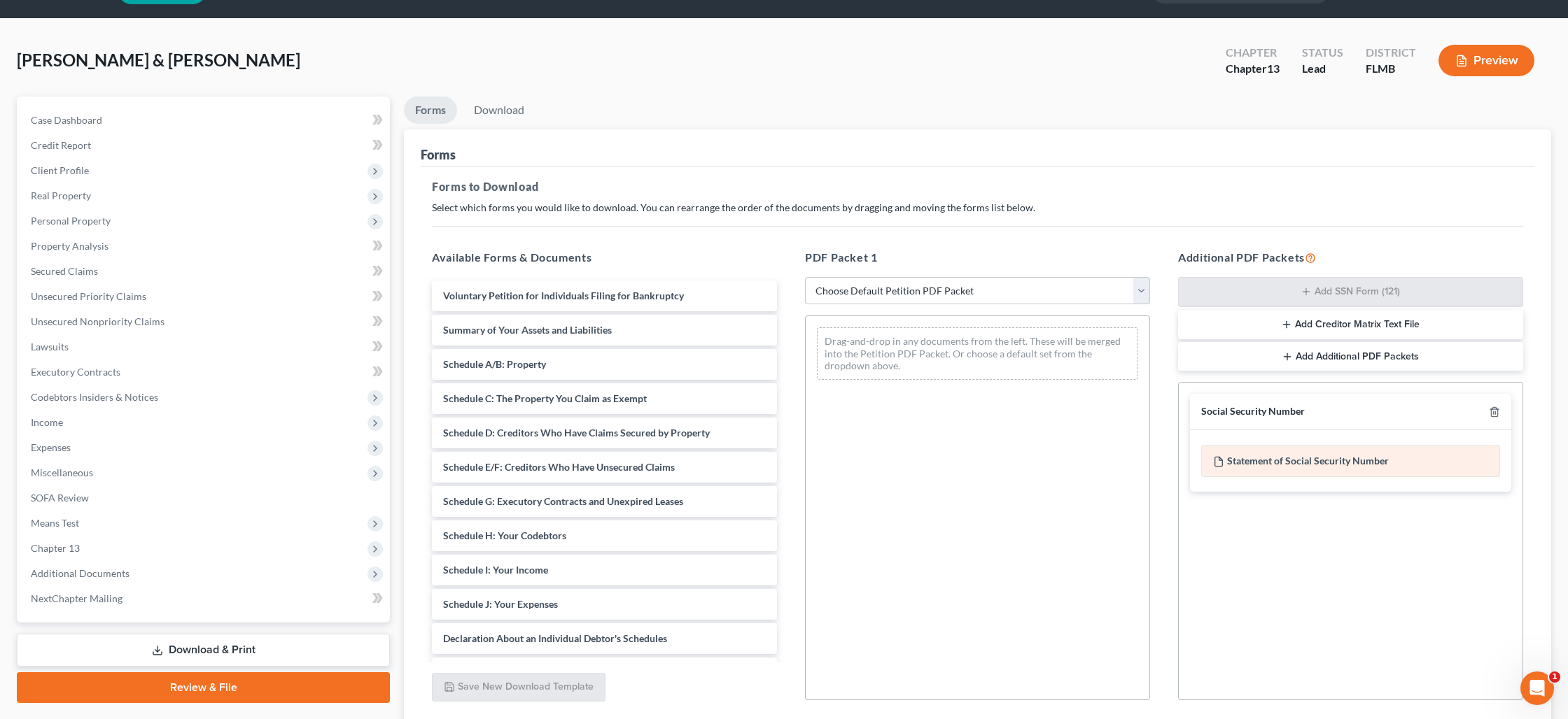
scroll to position [144, 0]
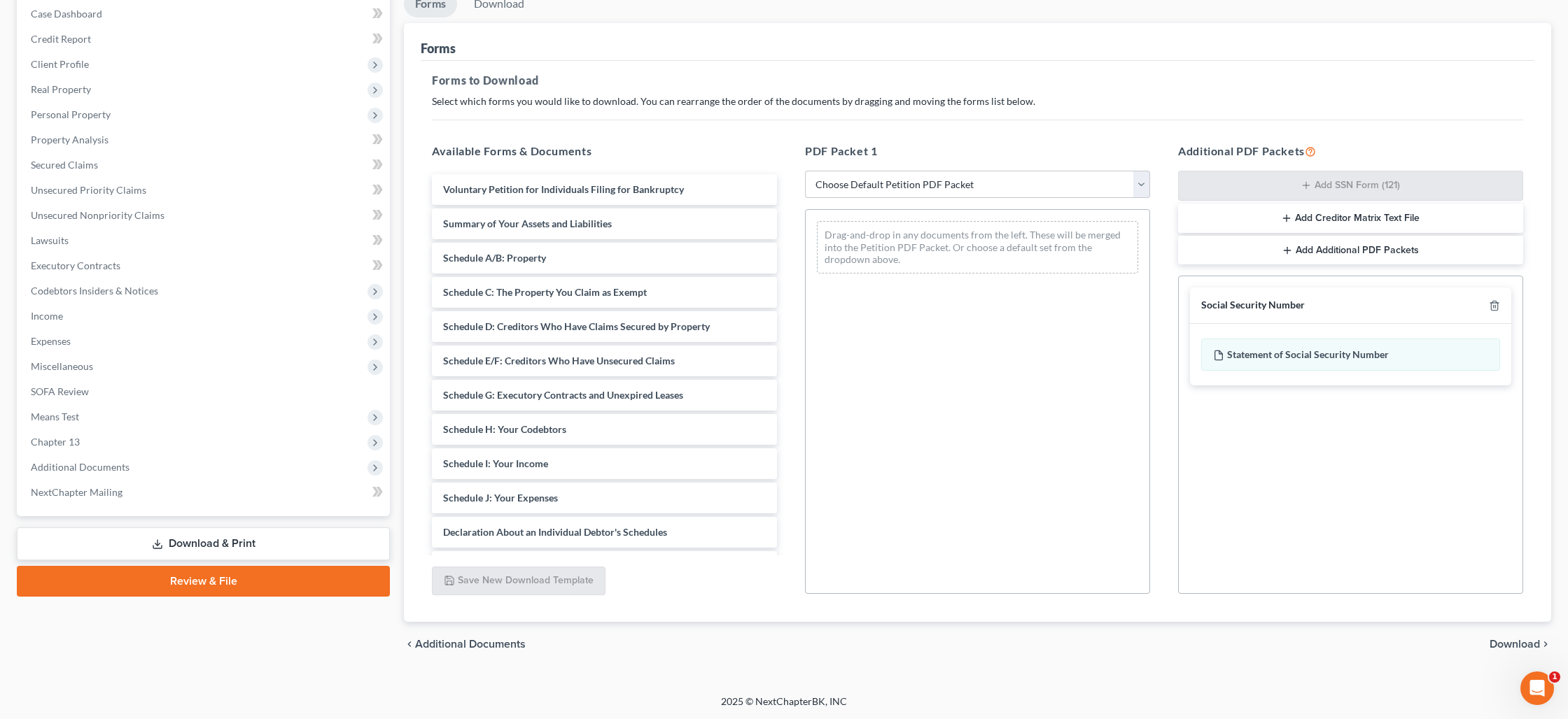
click at [1510, 643] on span "Download" at bounding box center [1515, 644] width 51 height 11
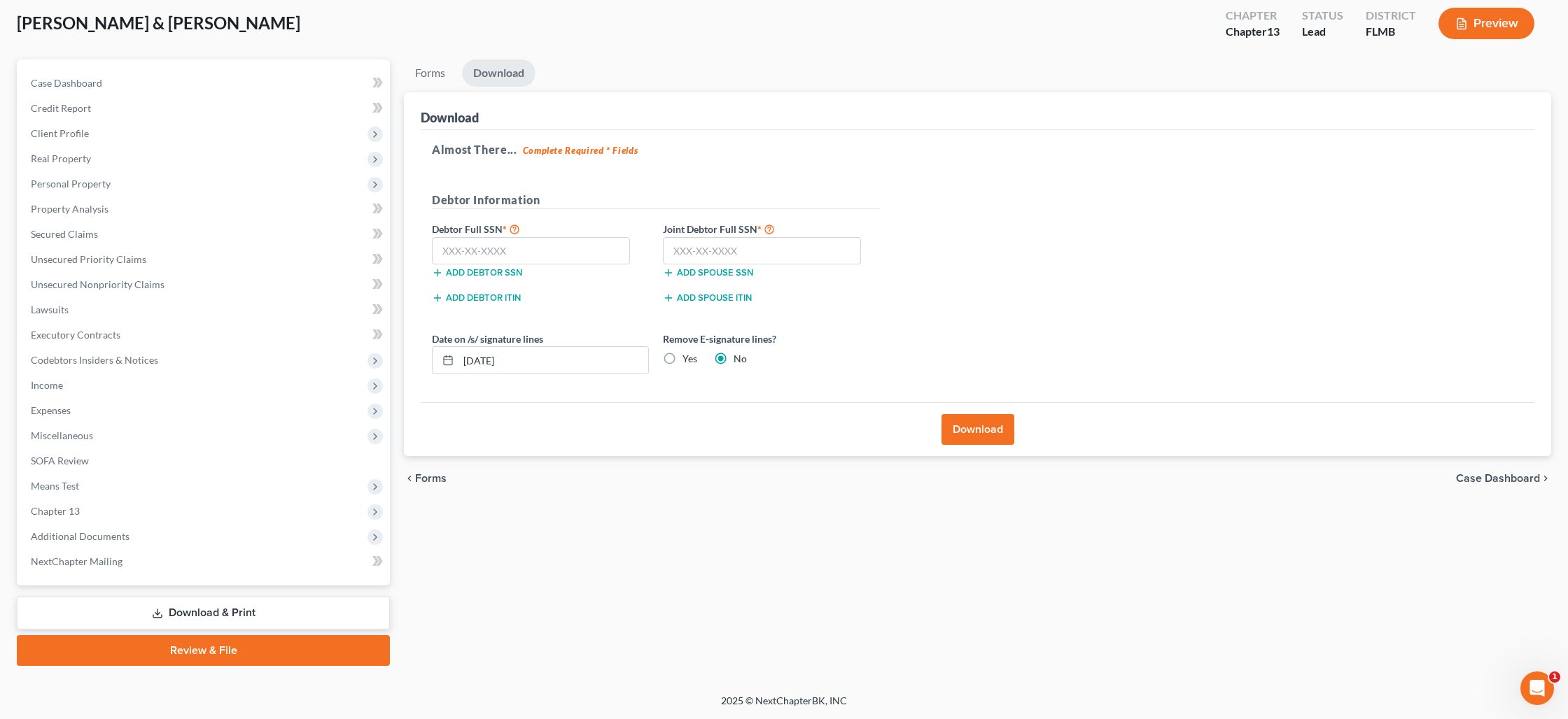
scroll to position [73, 0]
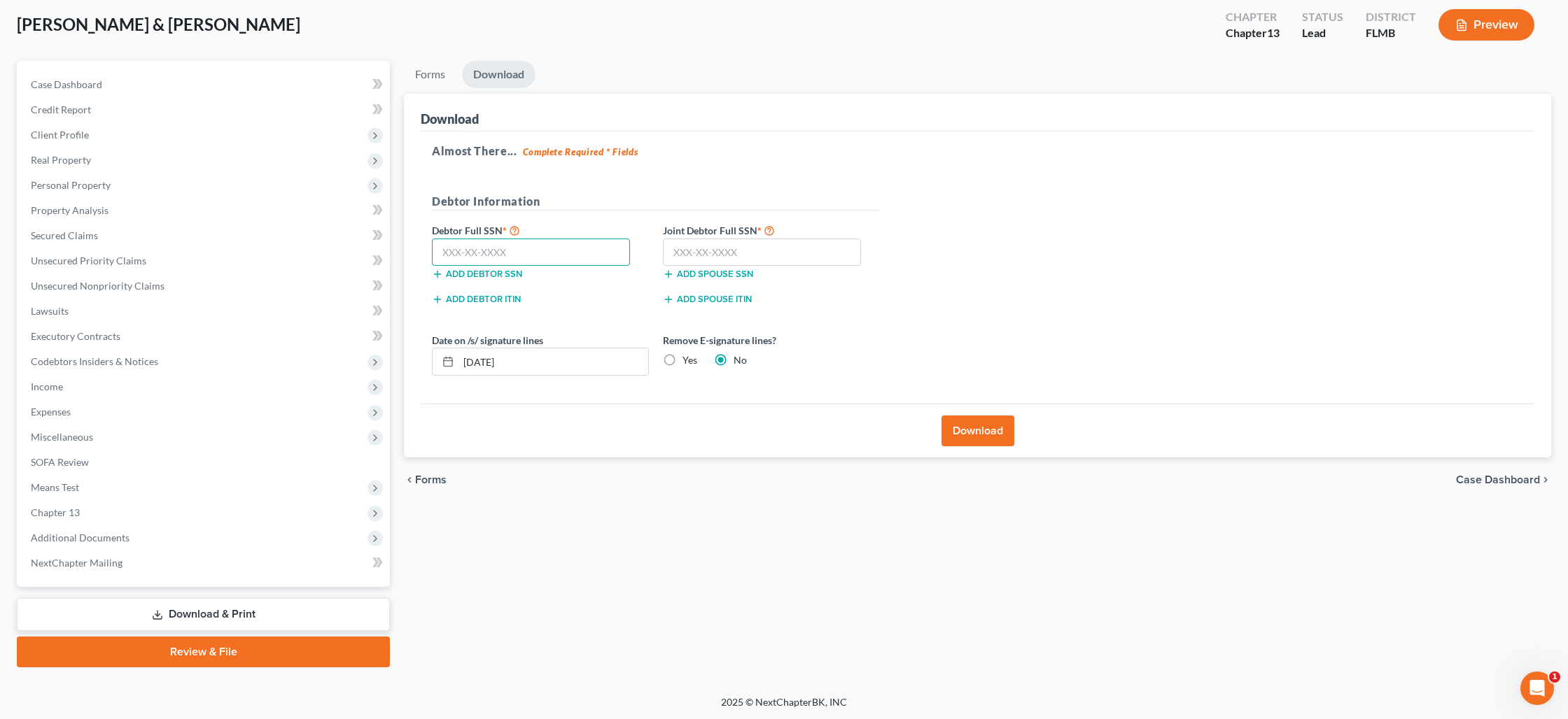
click at [501, 250] on input "text" at bounding box center [531, 253] width 198 height 28
click at [984, 430] on button "Download" at bounding box center [978, 430] width 73 height 31
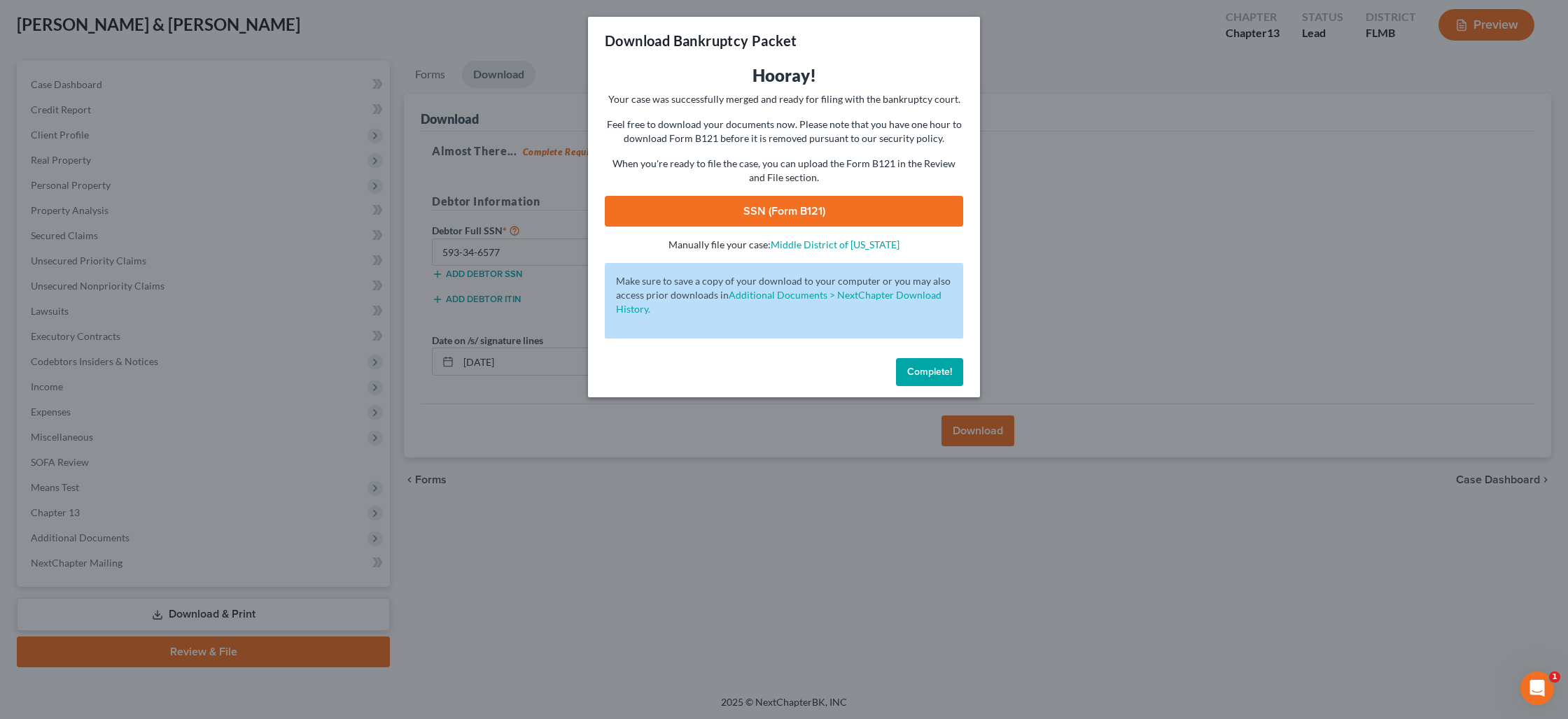
click at [802, 215] on link "SSN (Form B121)" at bounding box center [784, 211] width 358 height 31
drag, startPoint x: 919, startPoint y: 377, endPoint x: 652, endPoint y: 392, distance: 267.4
click at [919, 376] on span "Complete!" at bounding box center [929, 371] width 45 height 12
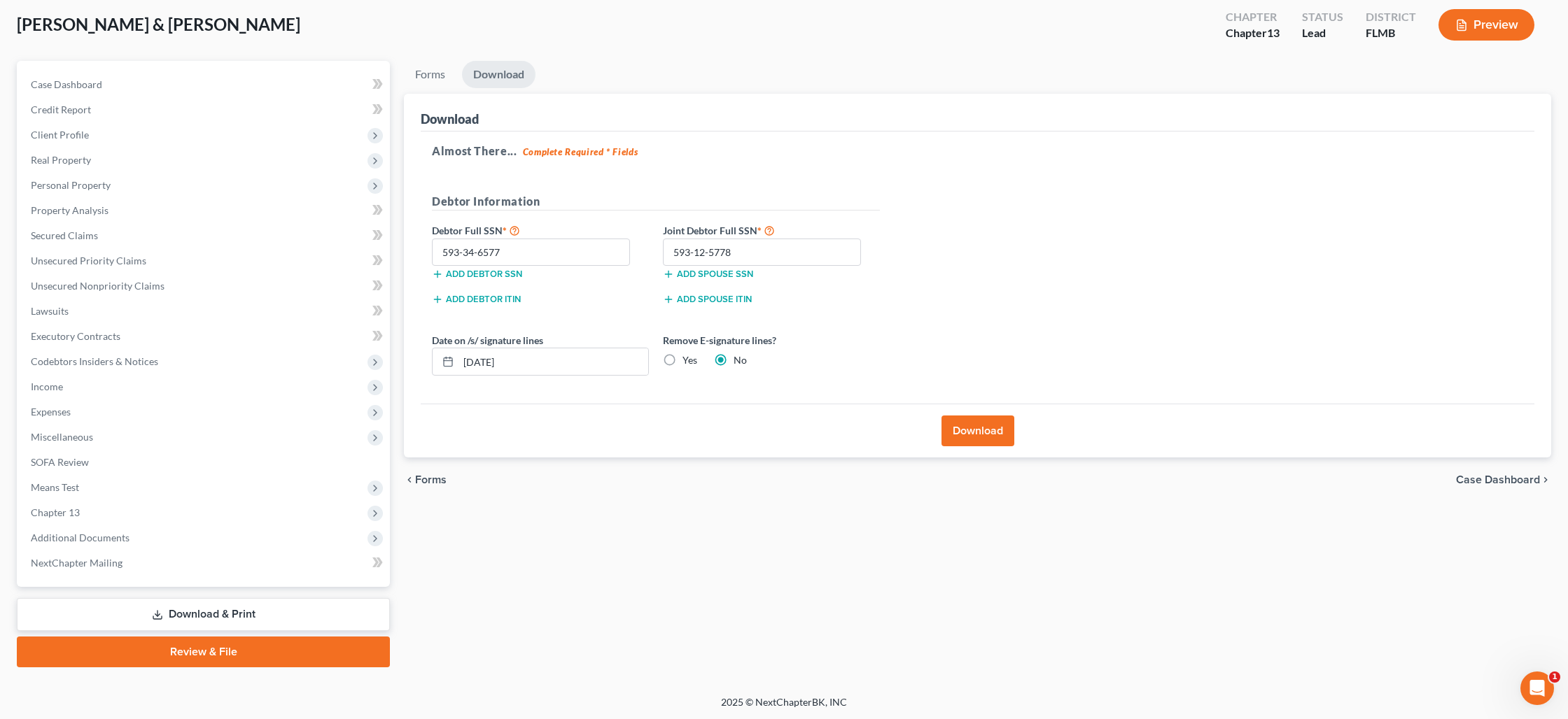
drag, startPoint x: 208, startPoint y: 653, endPoint x: 586, endPoint y: 603, distance: 381.3
click at [208, 653] on link "Review & File" at bounding box center [204, 651] width 373 height 31
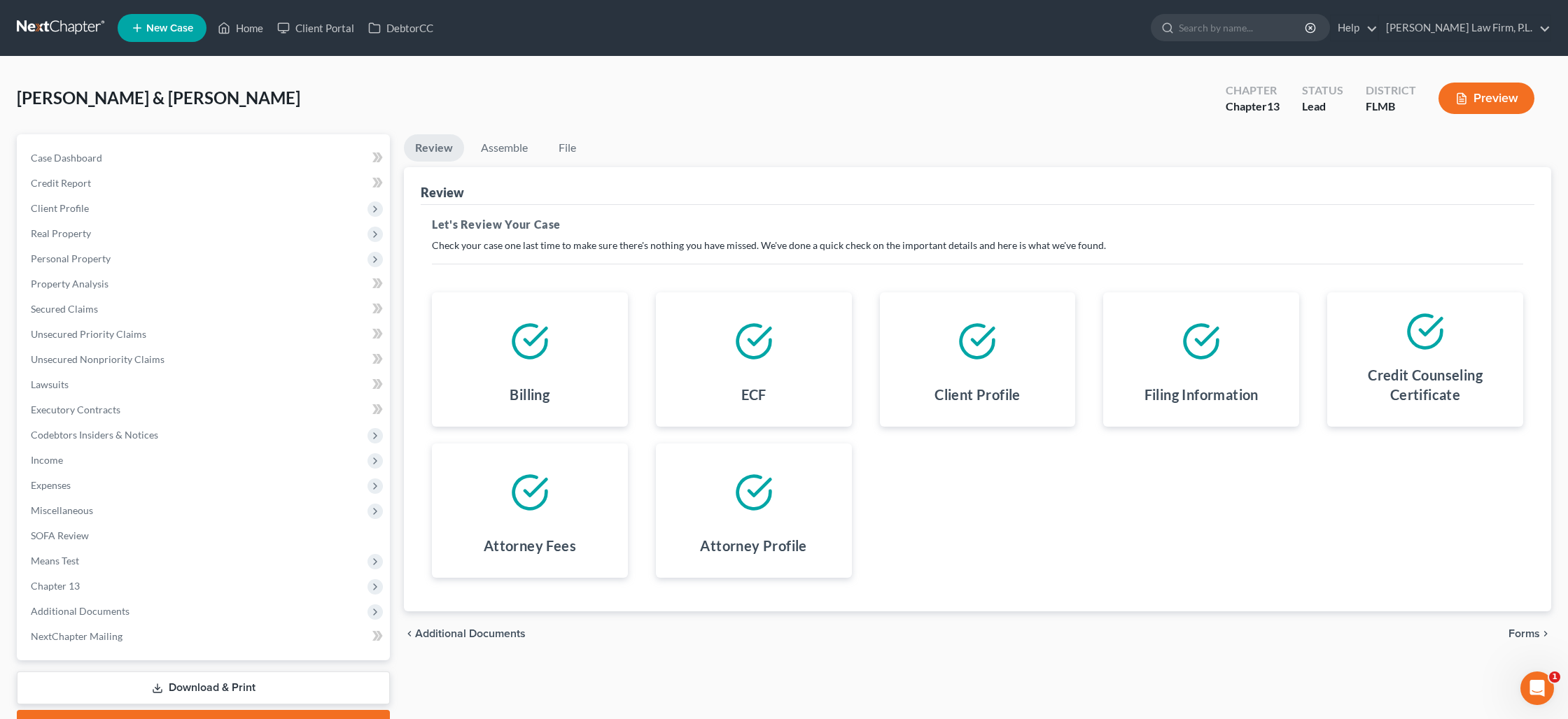
click at [1524, 629] on span "Forms" at bounding box center [1524, 633] width 31 height 11
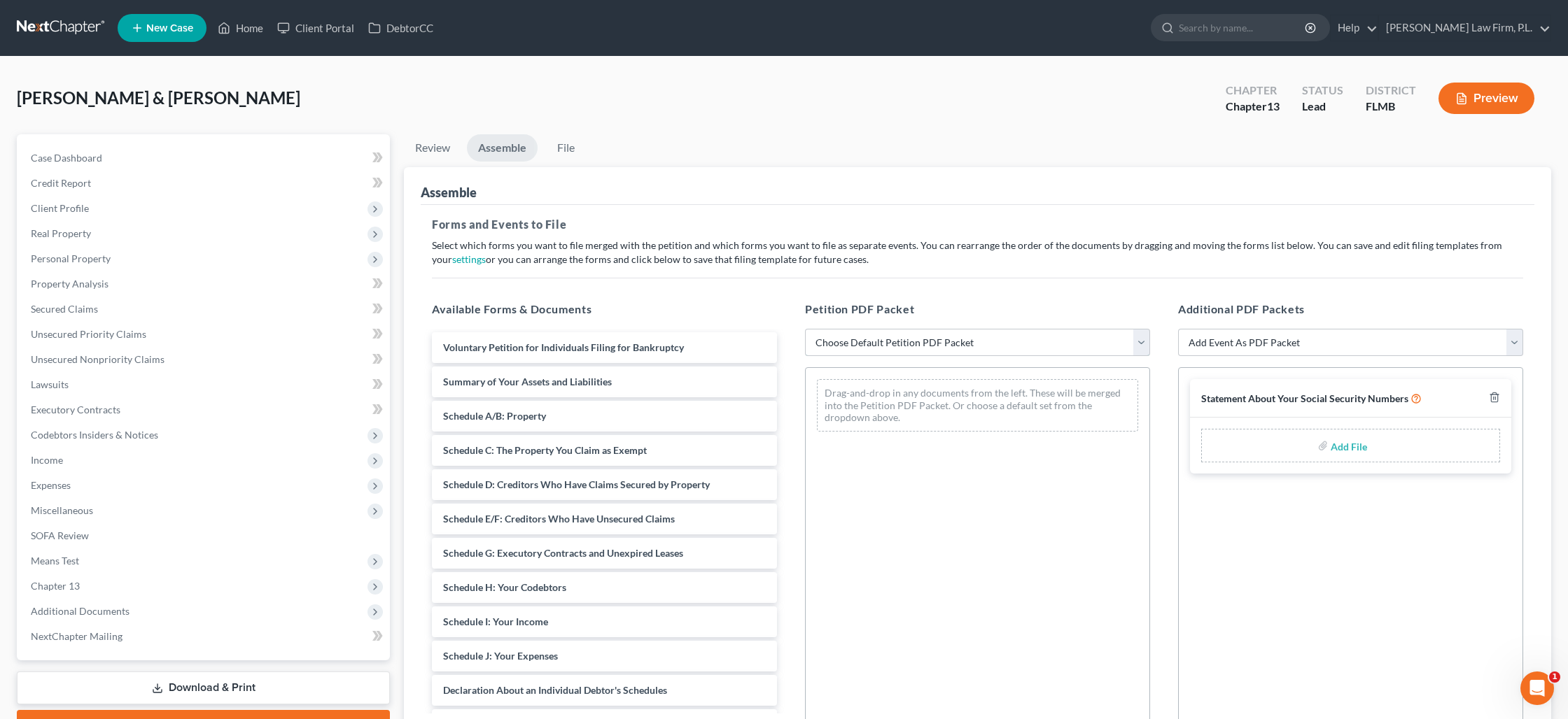
click at [865, 344] on select "Choose Default Petition PDF Packet Complete Bankruptcy Petition (all forms and …" at bounding box center [977, 343] width 345 height 28
click at [805, 329] on select "Choose Default Petition PDF Packet Complete Bankruptcy Petition (all forms and …" at bounding box center [977, 343] width 345 height 28
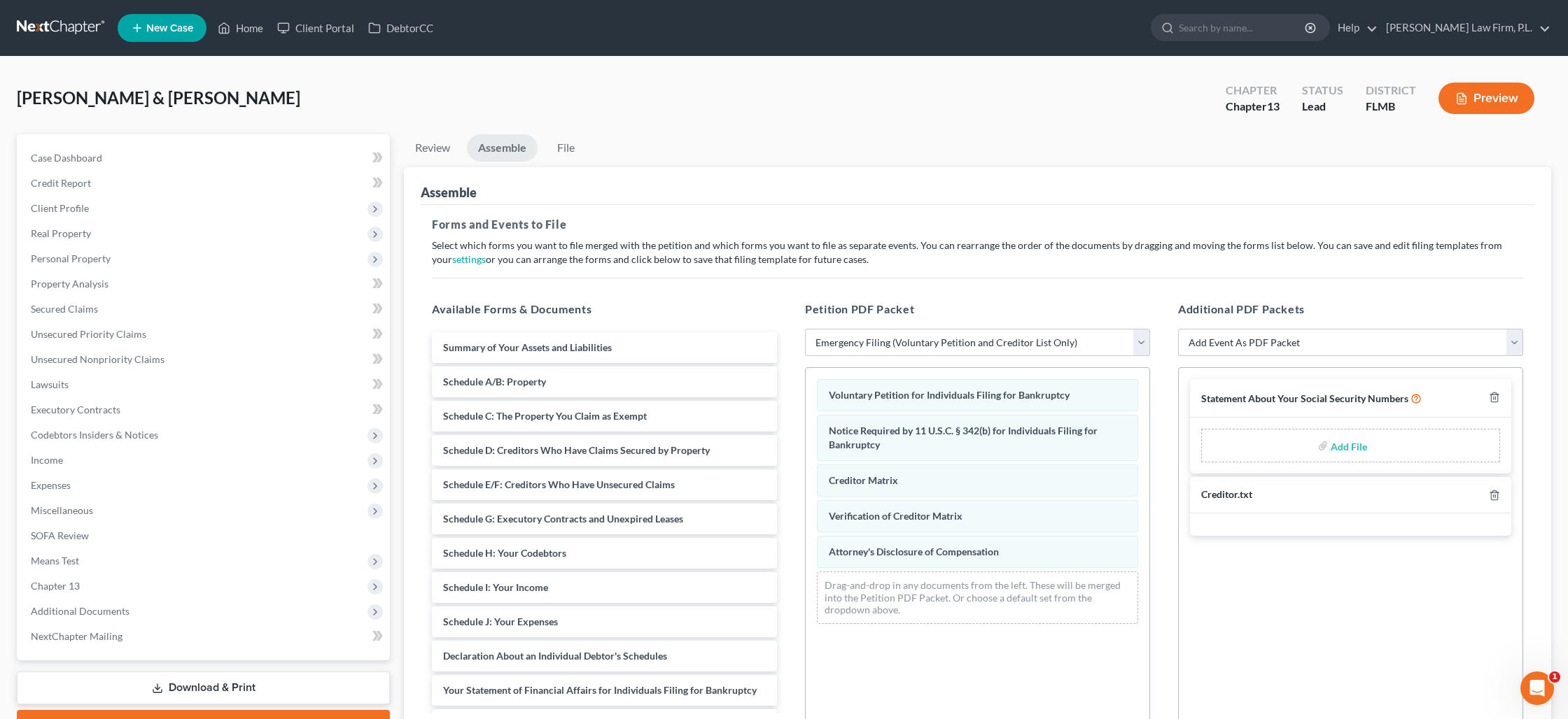
click at [1331, 445] on label "Add File" at bounding box center [1350, 448] width 40 height 25
click at [1331, 445] on label "Add File" at bounding box center [1350, 448] width 40 height 25
click at [1289, 348] on select "Add Event As PDF Packet Amended Chapter 13 Plan Amended Creditor Matrix (Fee)- …" at bounding box center [1350, 343] width 345 height 28
click at [1178, 329] on select "Add Event As PDF Packet Amended Chapter 13 Plan Amended Creditor Matrix (Fee)- …" at bounding box center [1350, 343] width 345 height 28
drag, startPoint x: 1493, startPoint y: 497, endPoint x: 1494, endPoint y: 504, distance: 7.1
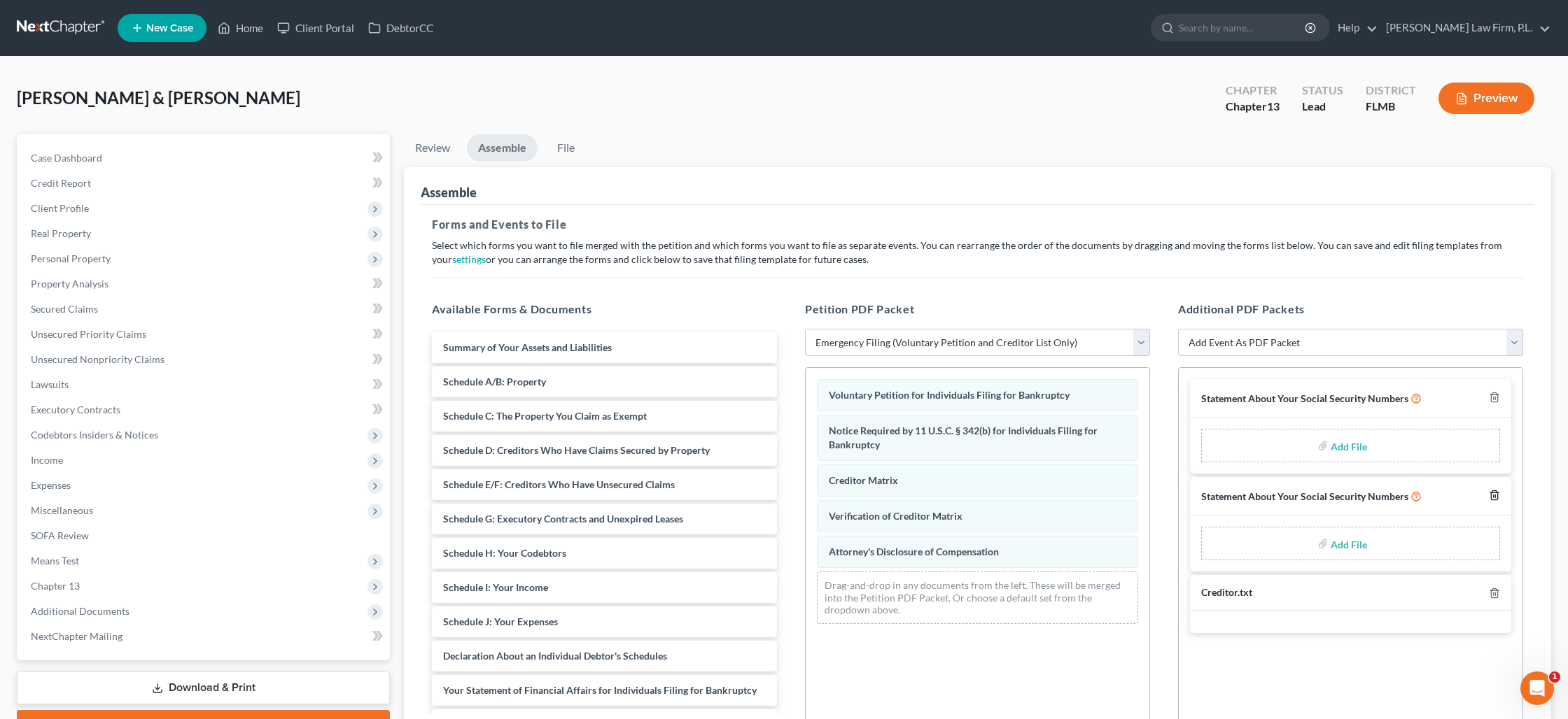
click at [1493, 497] on icon "button" at bounding box center [1494, 494] width 11 height 11
click at [1337, 442] on input "file" at bounding box center [1347, 446] width 34 height 25
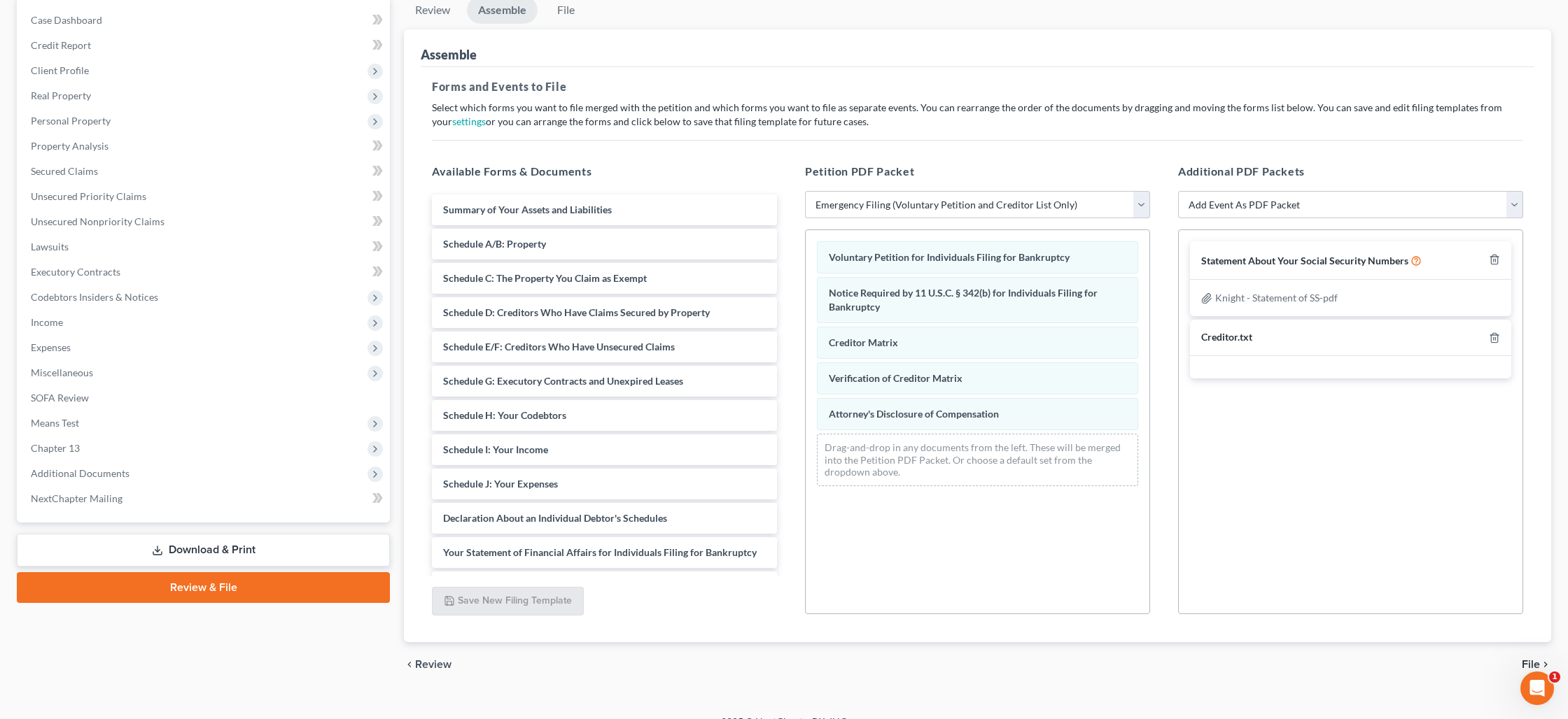
scroll to position [158, 0]
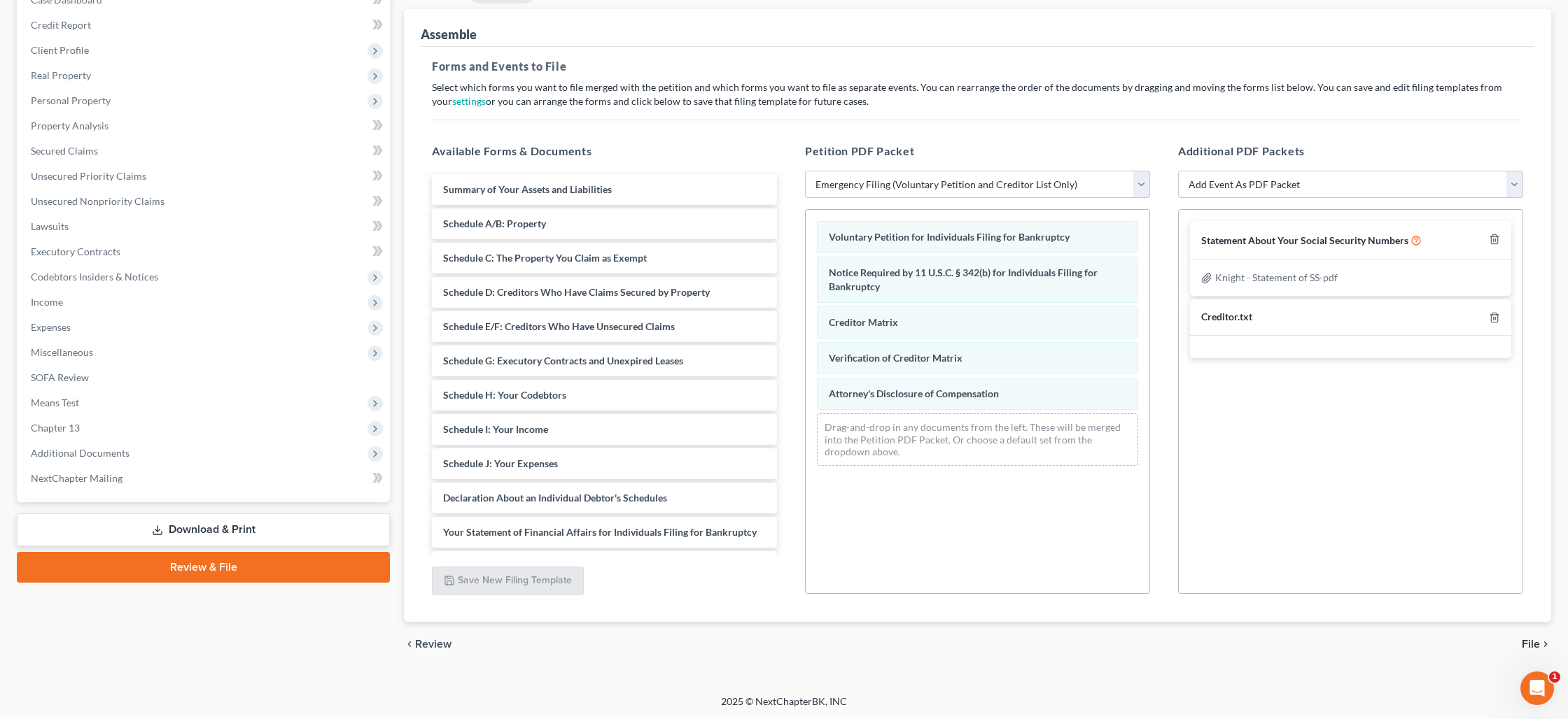
click at [1525, 645] on span "File" at bounding box center [1531, 644] width 18 height 11
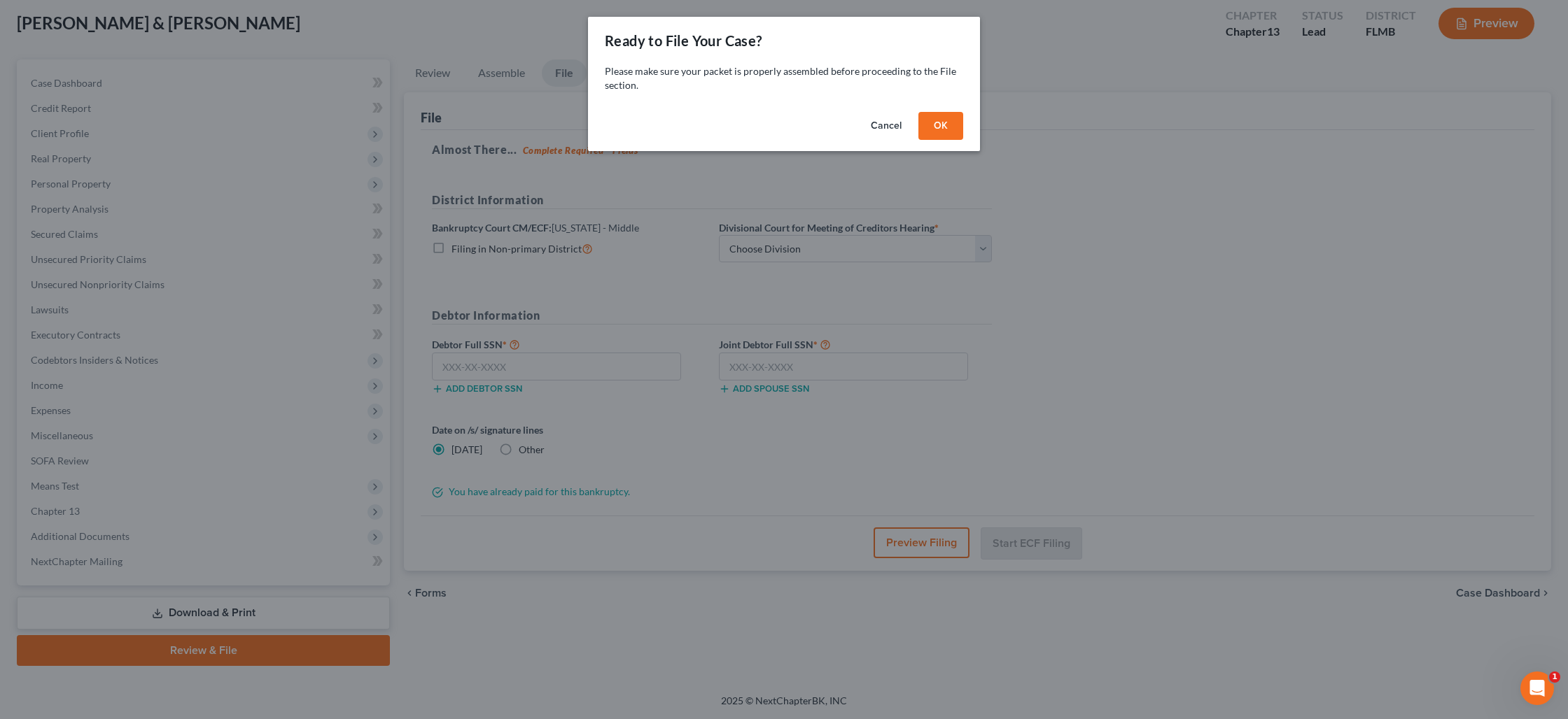
scroll to position [73, 0]
click at [940, 125] on button "OK" at bounding box center [940, 126] width 45 height 28
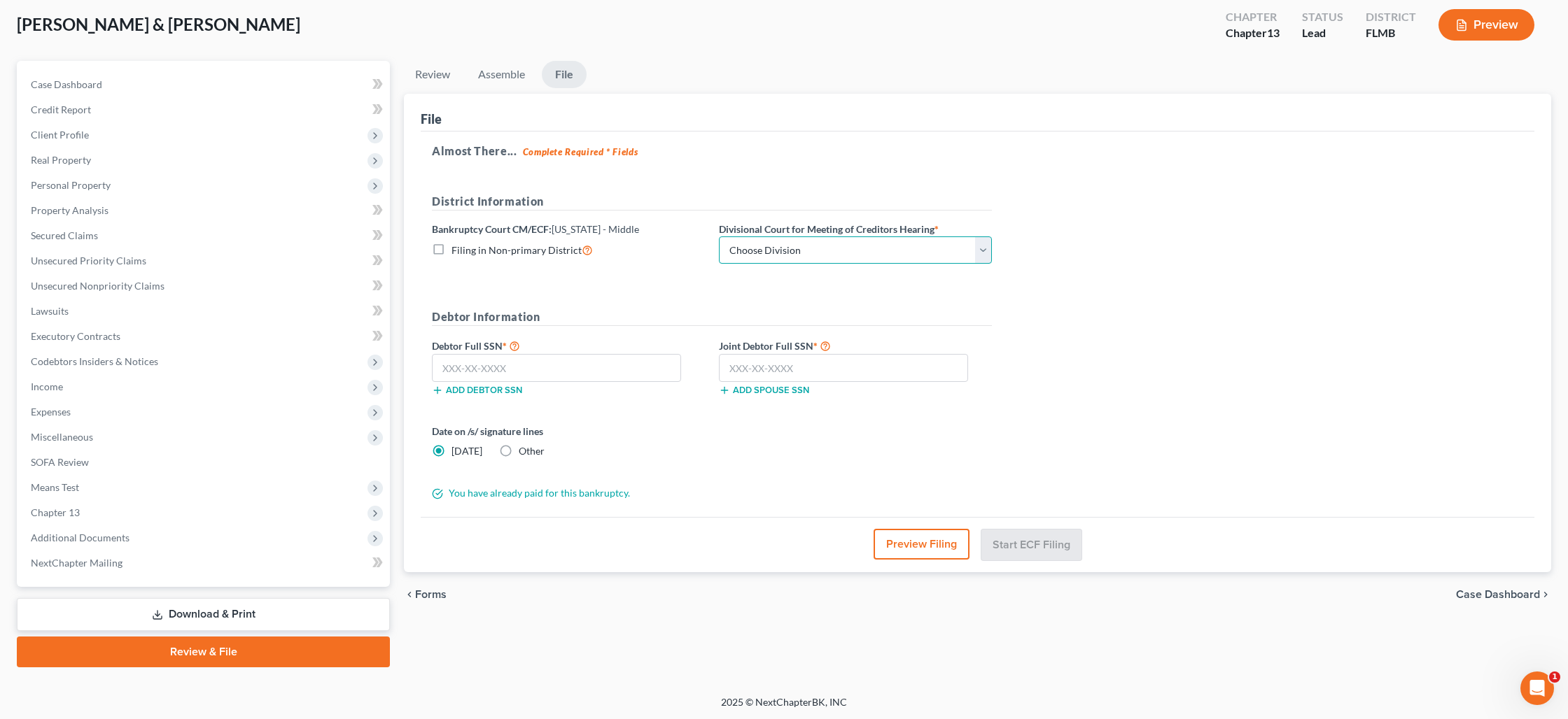
click at [772, 248] on select "Choose Division [GEOGRAPHIC_DATA][PERSON_NAME] [GEOGRAPHIC_DATA] [GEOGRAPHIC_DA…" at bounding box center [855, 251] width 273 height 28
click at [719, 236] on select "Choose Division [GEOGRAPHIC_DATA][PERSON_NAME] [GEOGRAPHIC_DATA] [GEOGRAPHIC_DA…" at bounding box center [855, 251] width 273 height 28
click at [507, 367] on input "text" at bounding box center [557, 368] width 249 height 28
click at [749, 374] on input "text" at bounding box center [843, 368] width 249 height 28
click at [921, 548] on button "Preview Filing" at bounding box center [922, 544] width 96 height 31
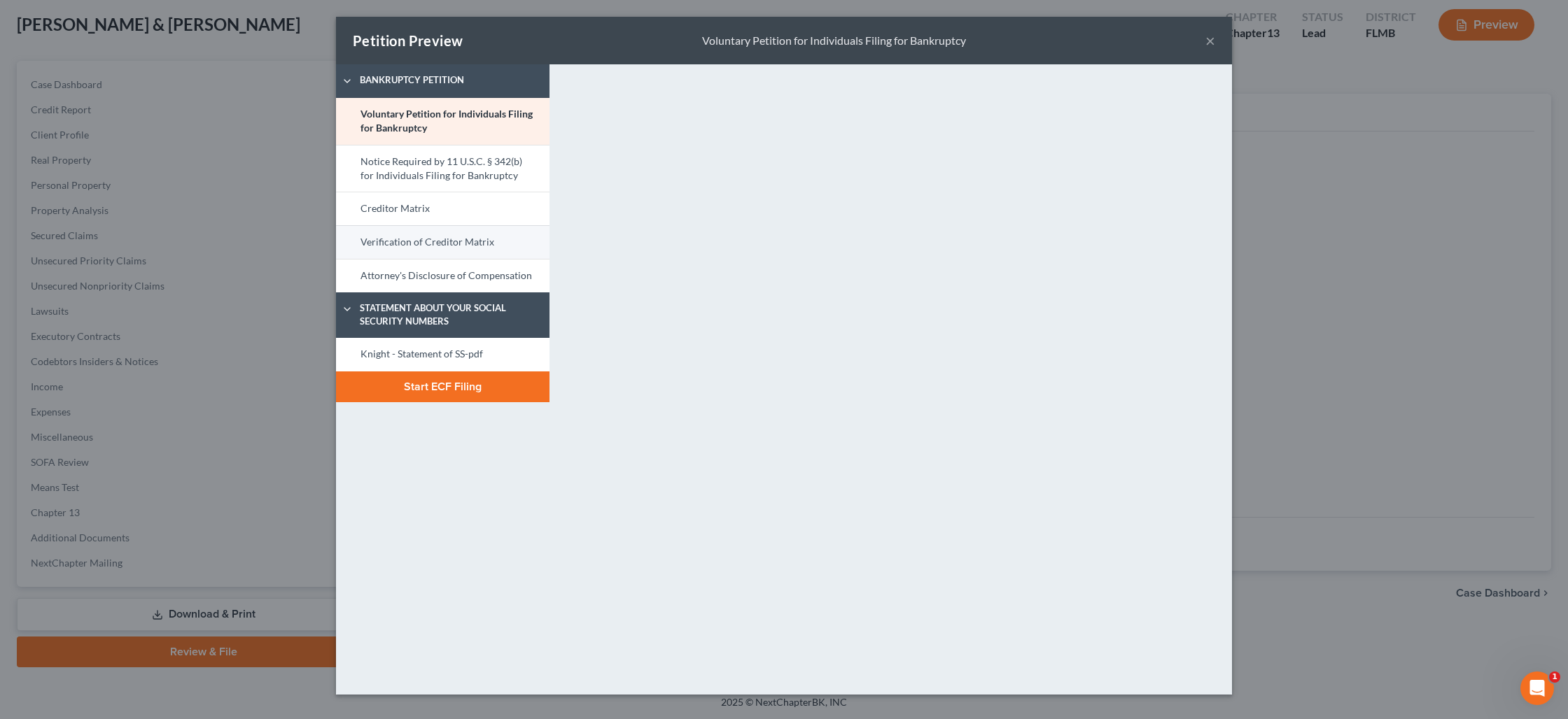
click at [428, 242] on link "Verification of Creditor Matrix" at bounding box center [443, 242] width 213 height 34
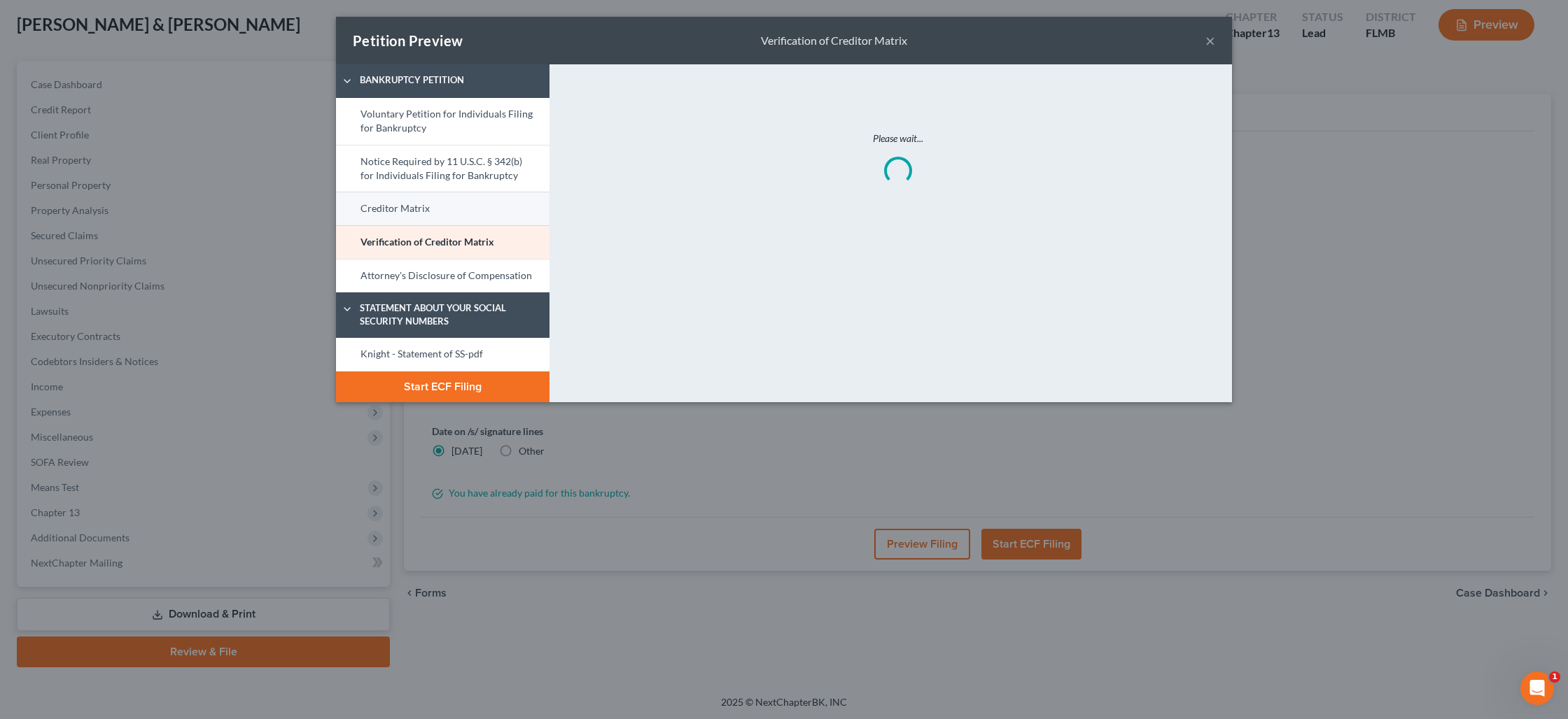
click at [409, 210] on link "Creditor Matrix" at bounding box center [443, 208] width 213 height 34
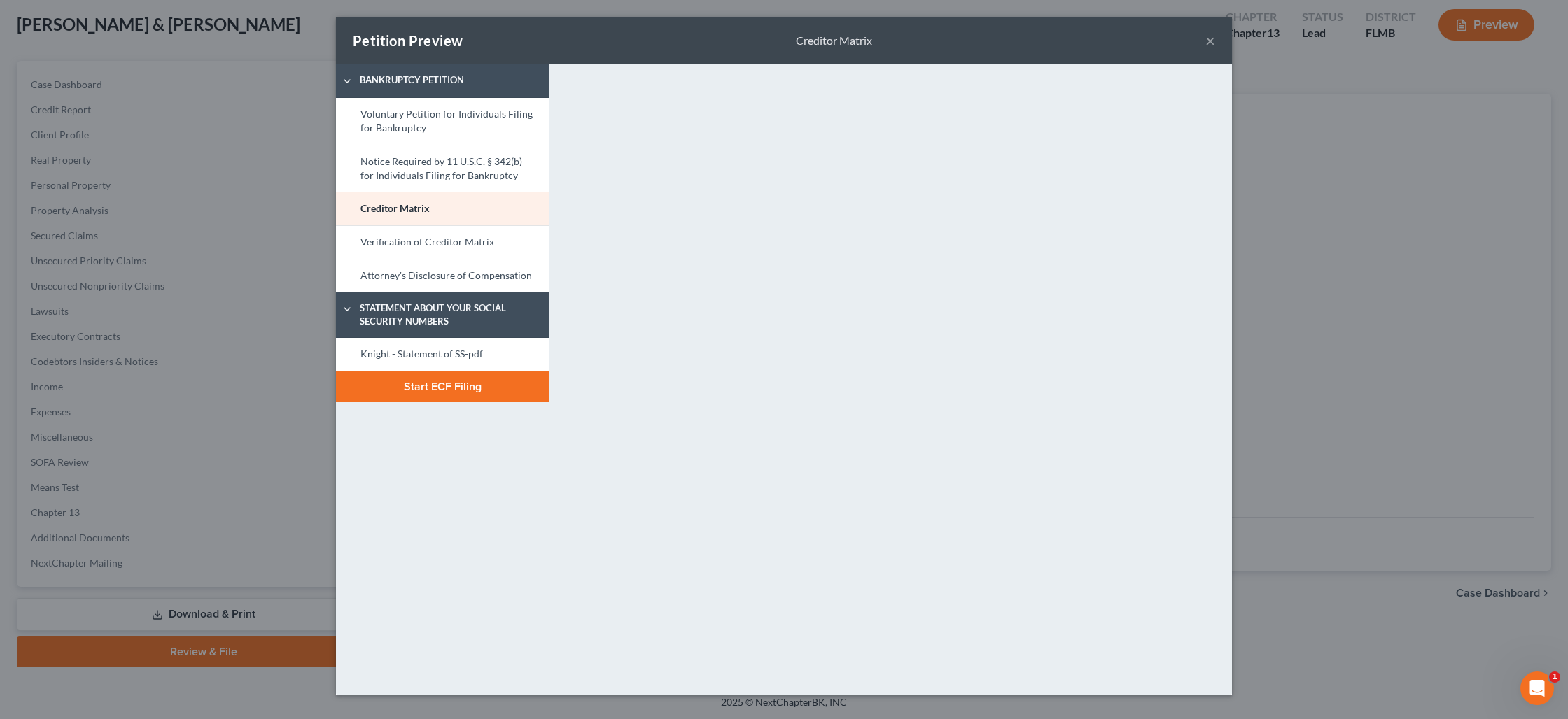
click at [1212, 45] on button "×" at bounding box center [1210, 40] width 10 height 17
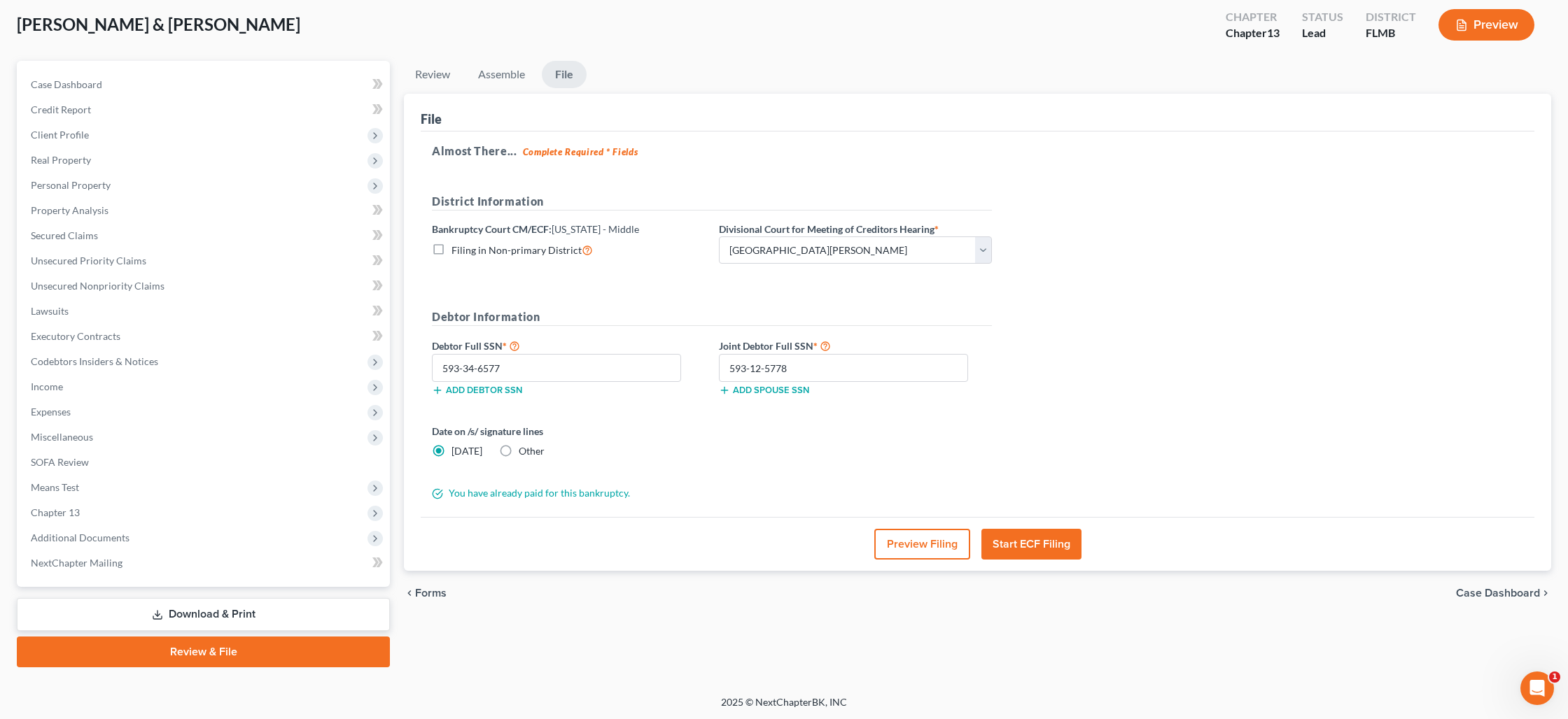
click at [1041, 547] on button "Start ECF Filing" at bounding box center [1031, 544] width 100 height 31
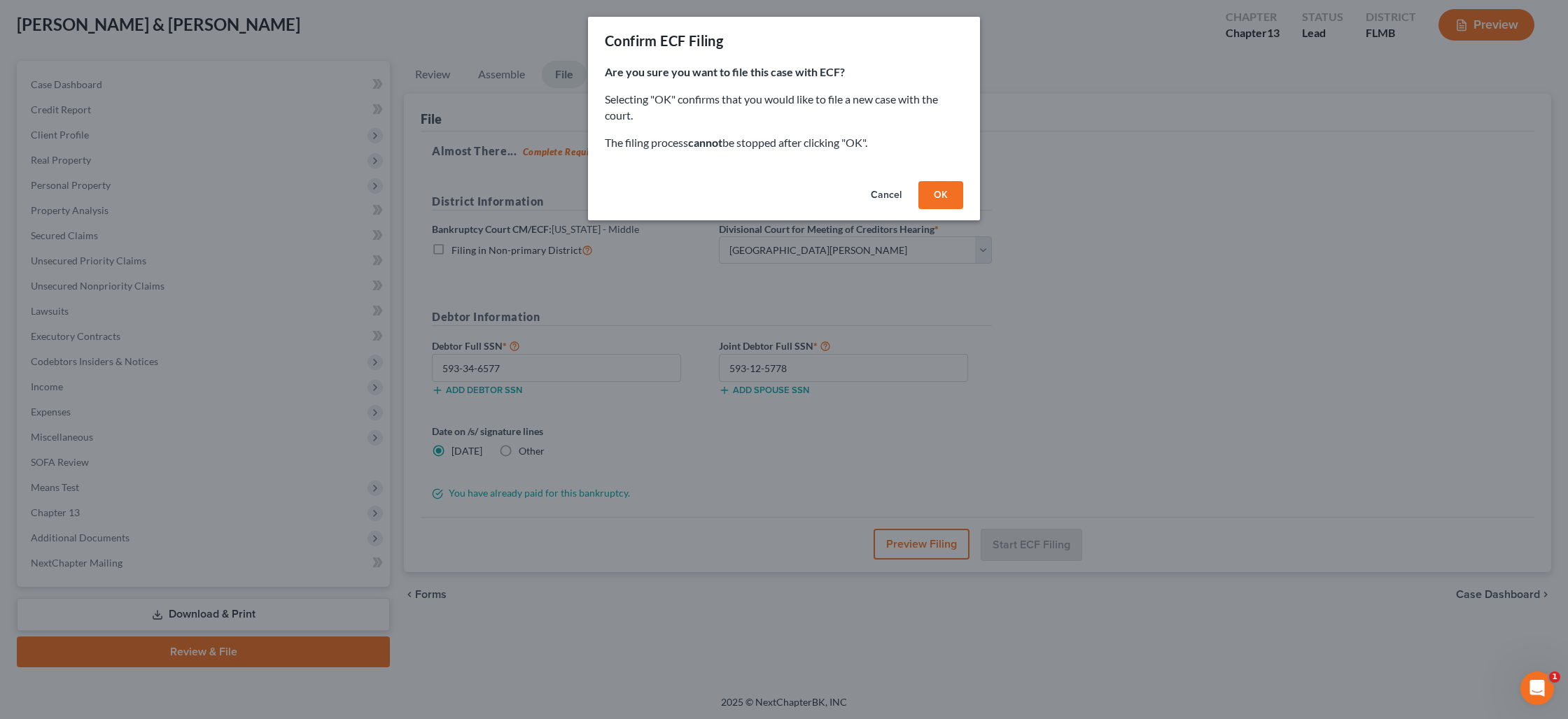
click at [948, 200] on button "OK" at bounding box center [940, 195] width 45 height 28
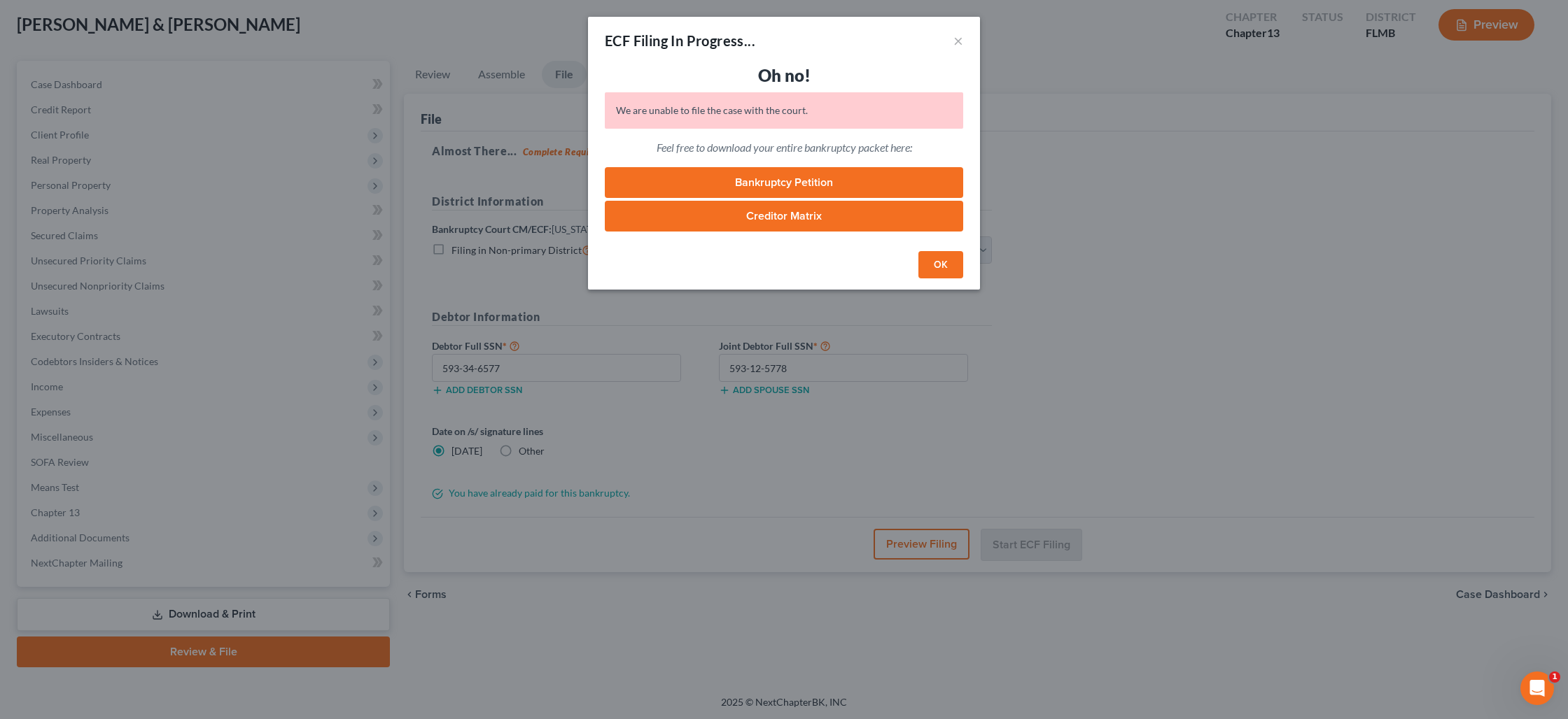
click at [930, 270] on button "OK" at bounding box center [940, 266] width 45 height 28
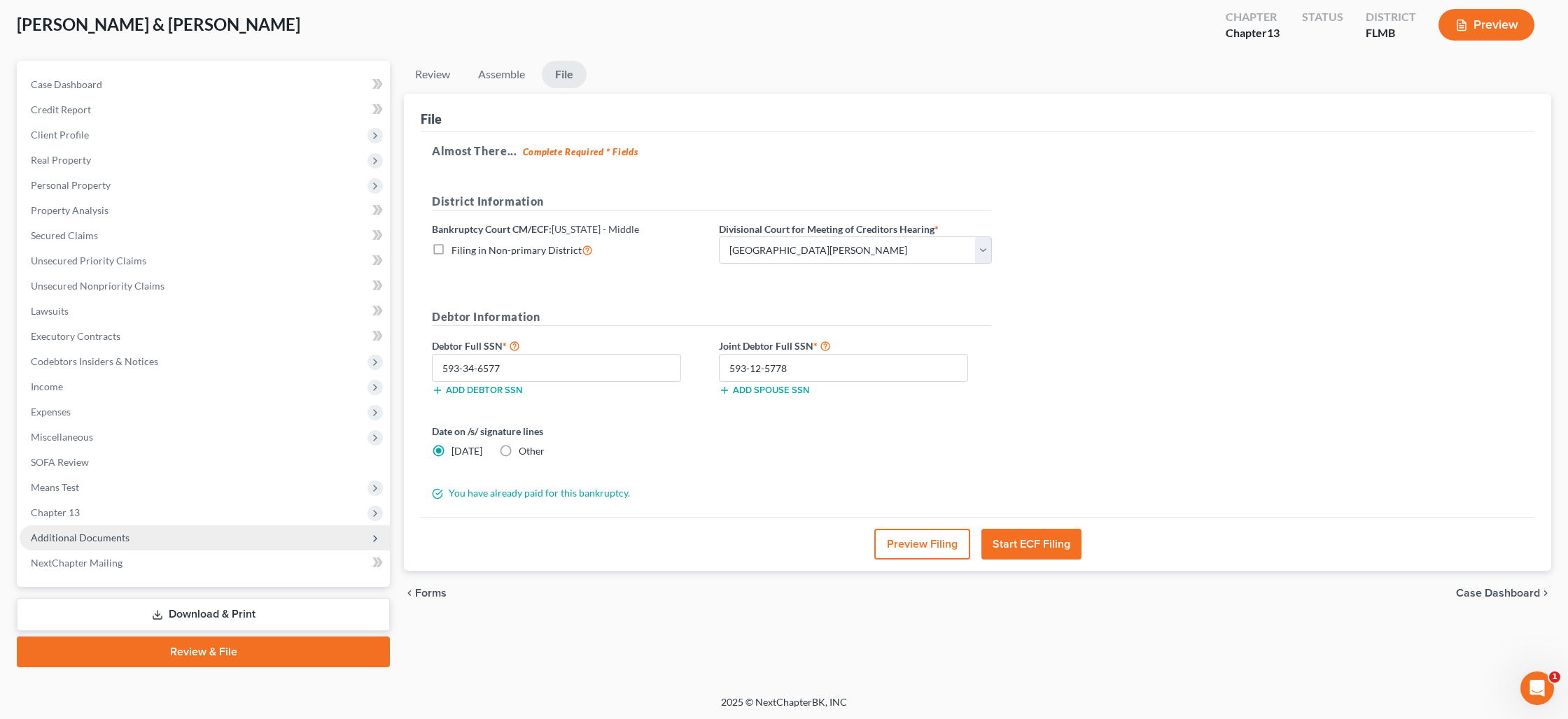
scroll to position [0, 0]
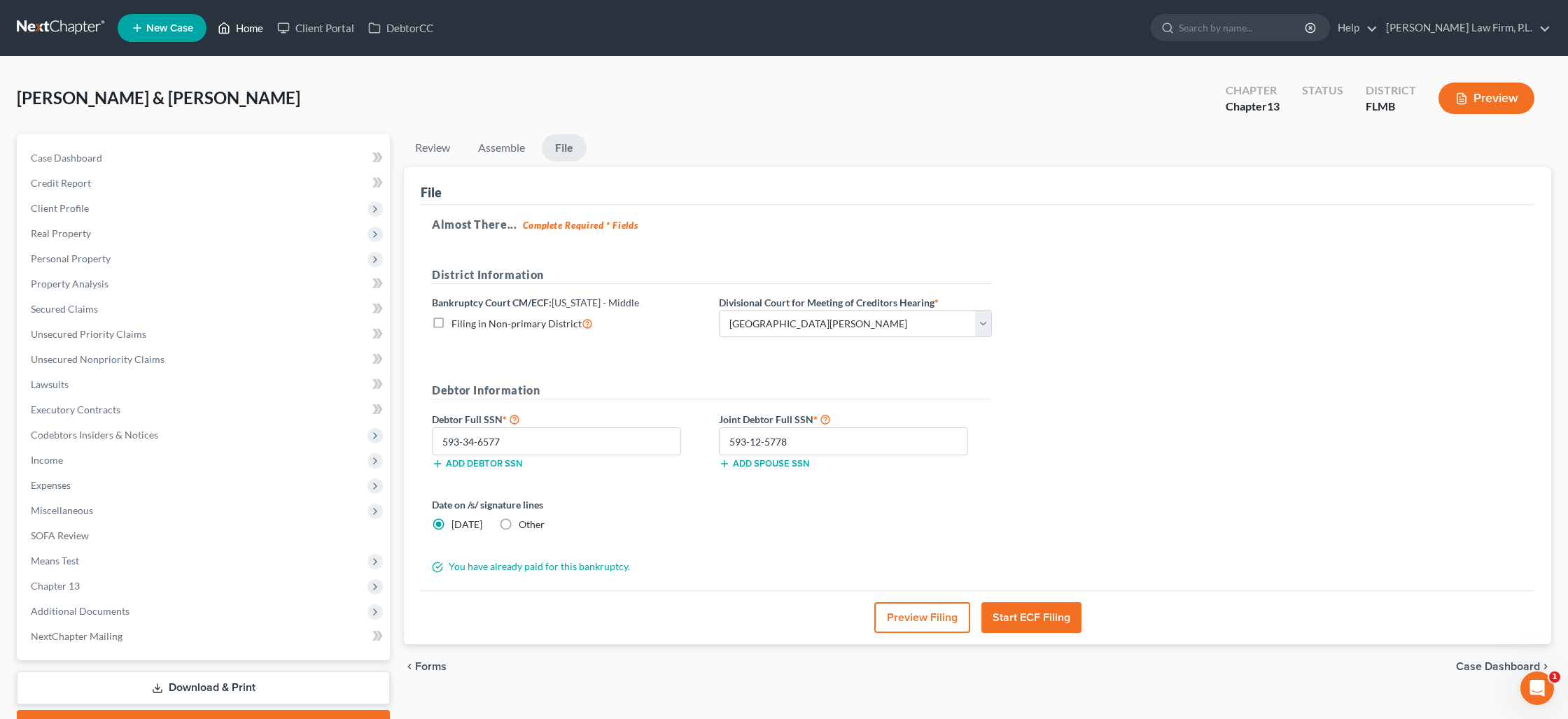
click at [250, 22] on link "Home" at bounding box center [240, 28] width 60 height 25
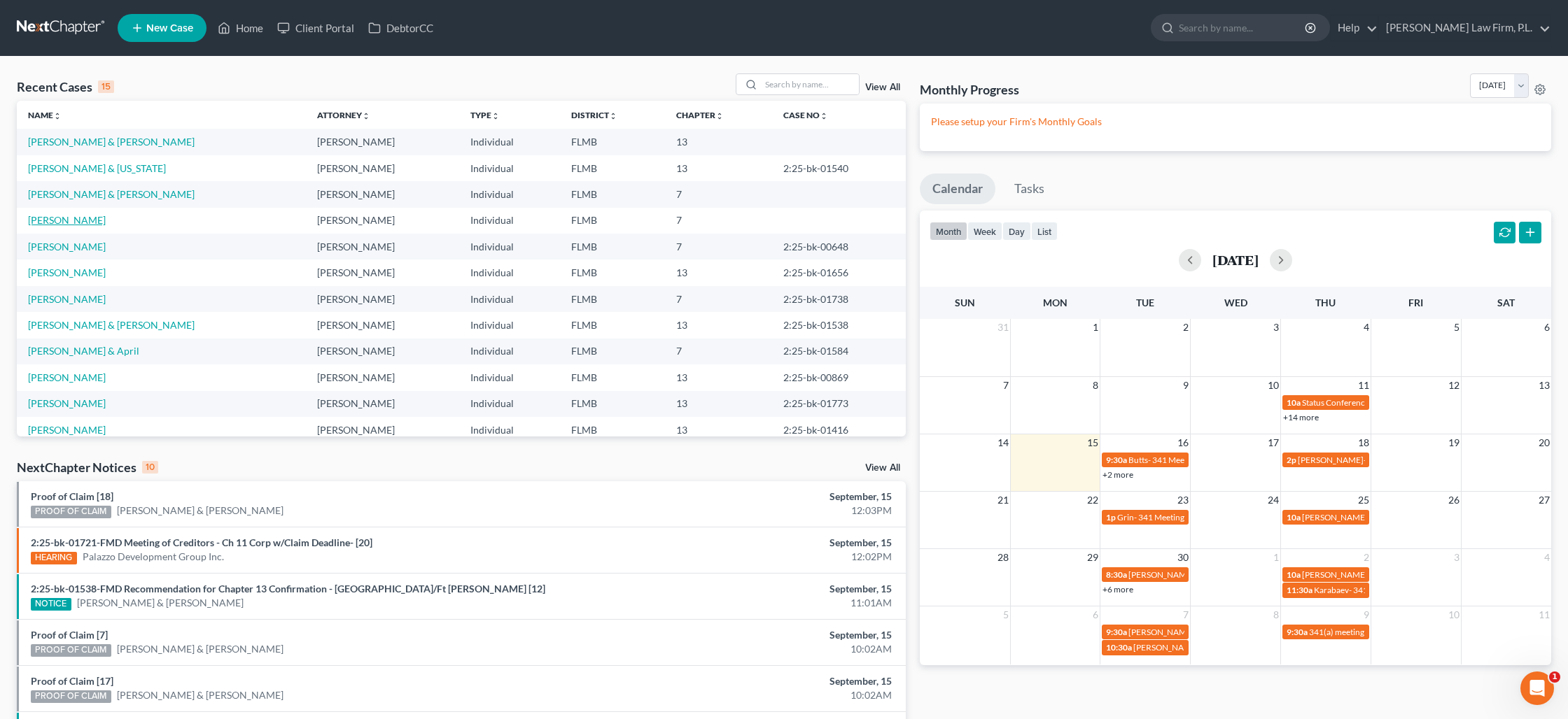
click at [63, 219] on link "[PERSON_NAME]" at bounding box center [67, 220] width 78 height 12
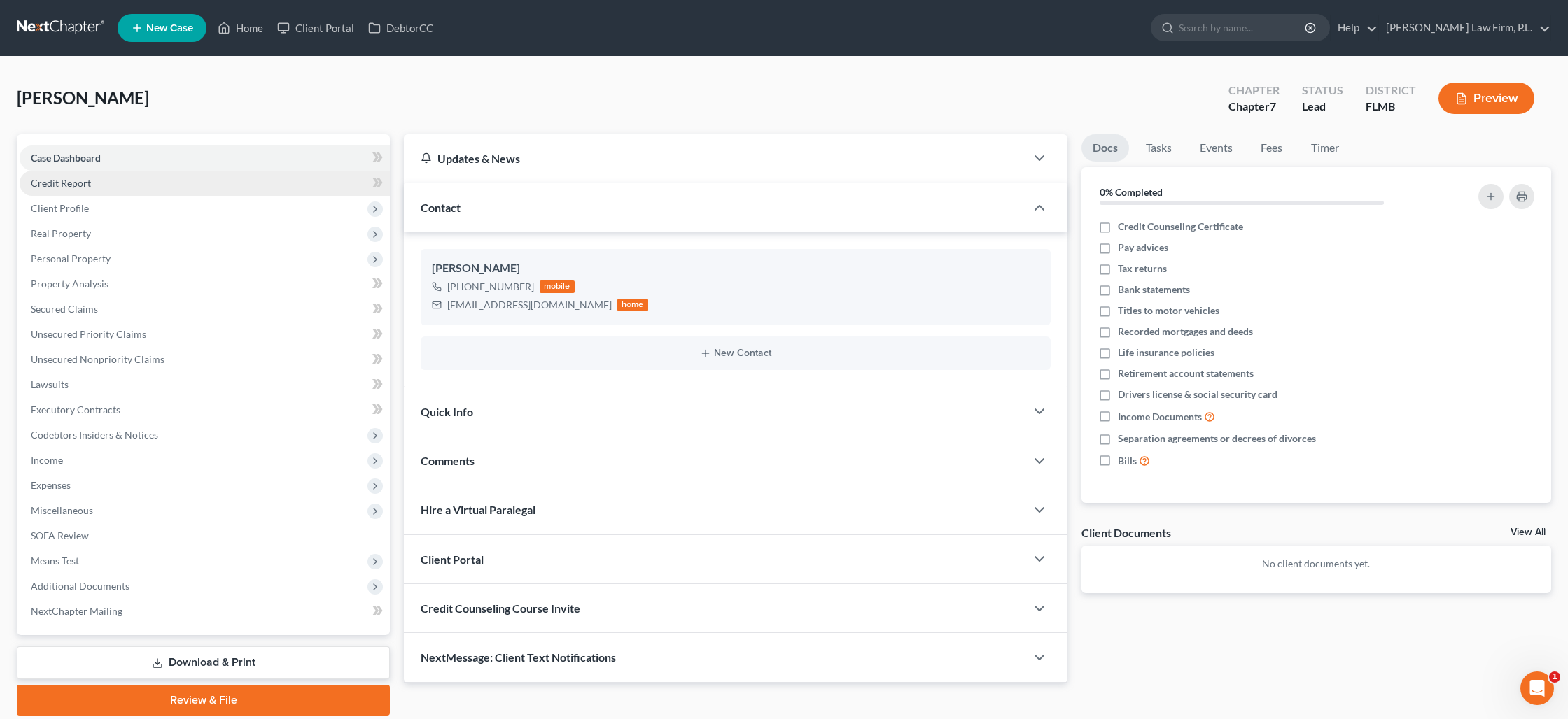
click at [66, 188] on link "Credit Report" at bounding box center [204, 183] width 370 height 25
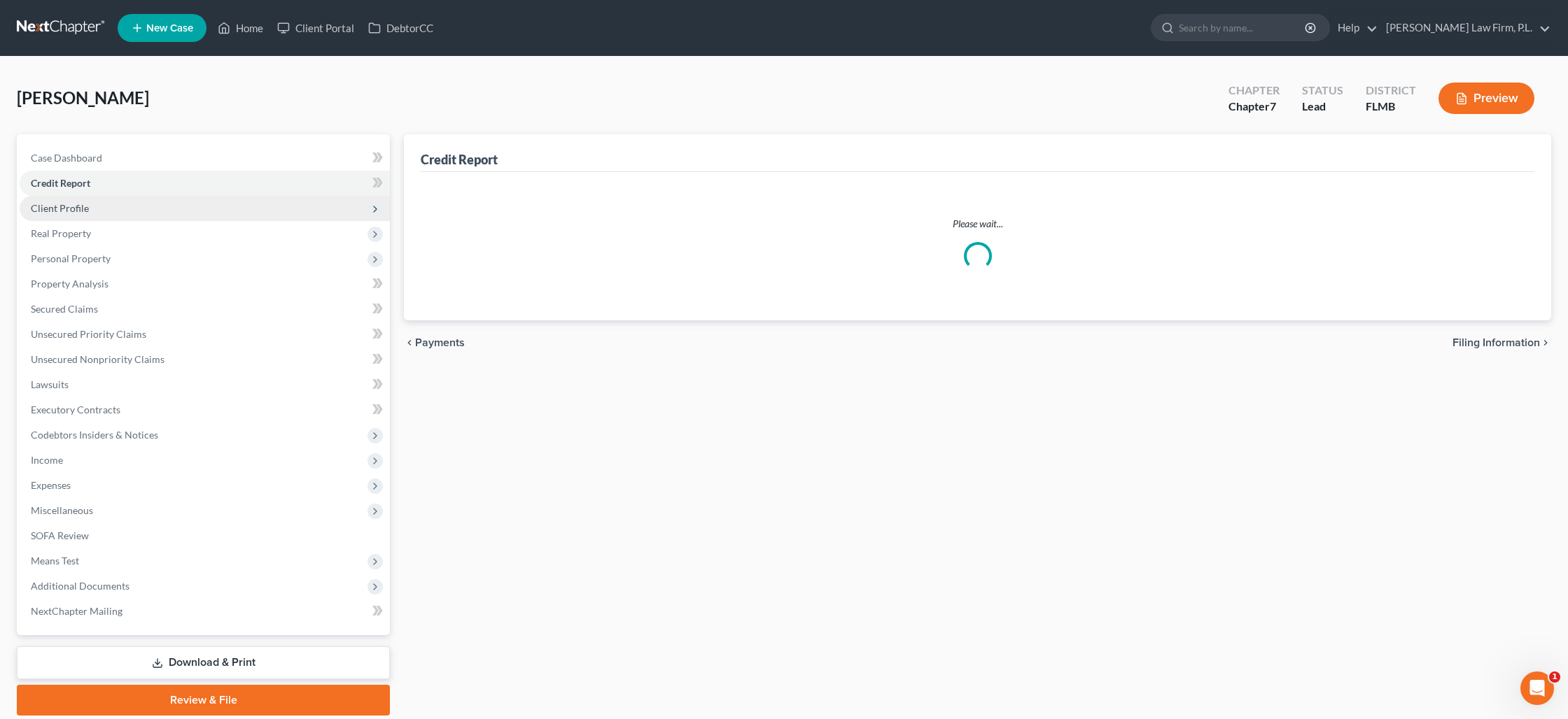
click at [70, 212] on span "Client Profile" at bounding box center [60, 208] width 58 height 12
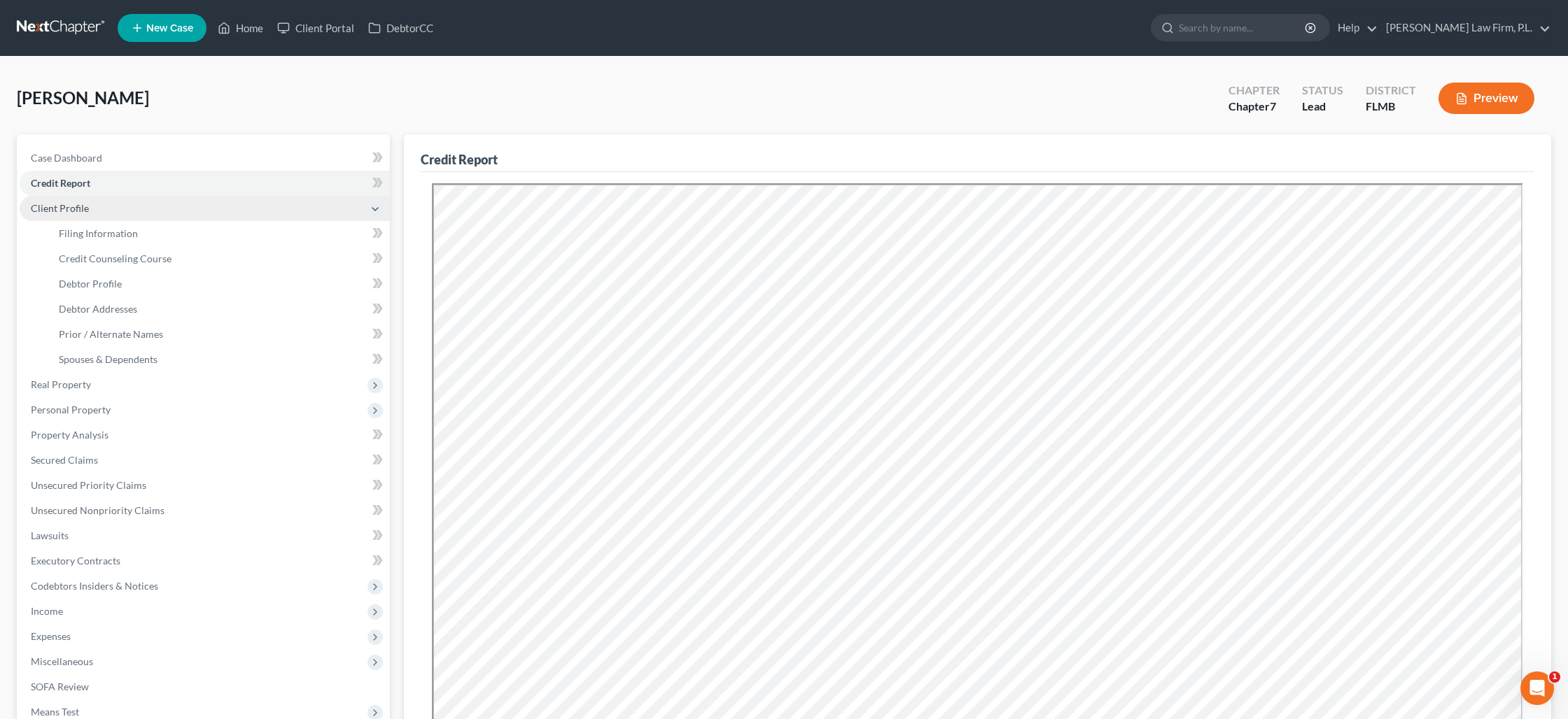
click at [70, 212] on span "Client Profile" at bounding box center [60, 208] width 58 height 12
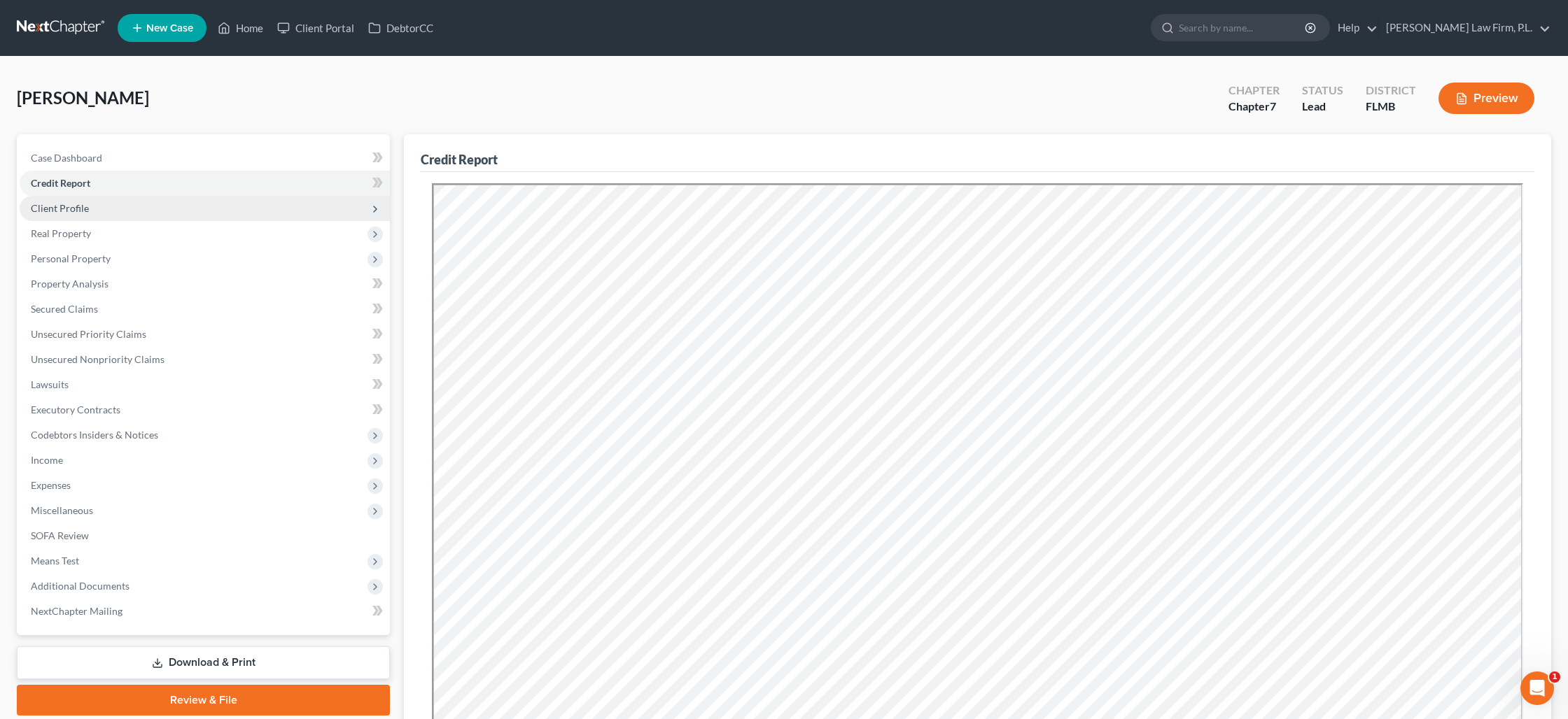
click at [70, 212] on span "Client Profile" at bounding box center [60, 208] width 58 height 12
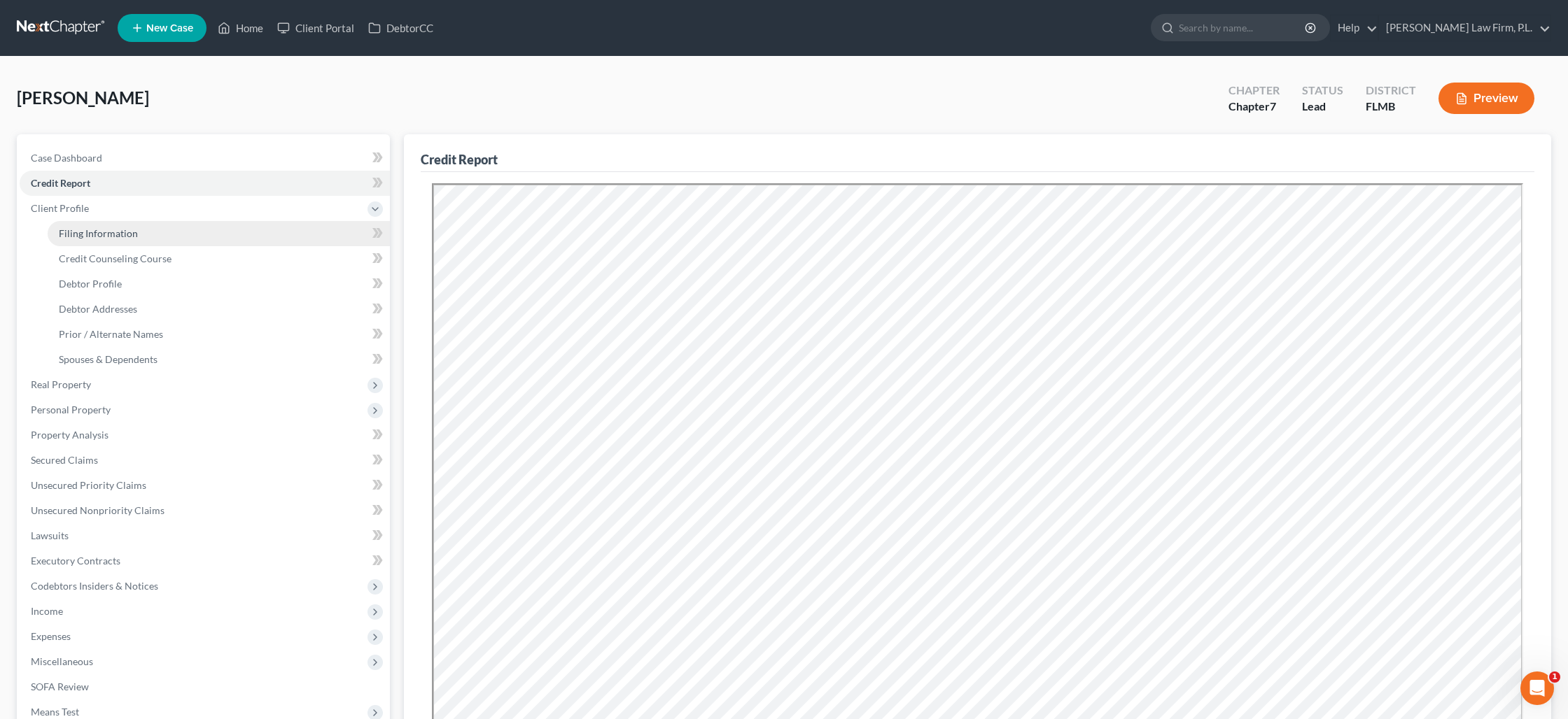
click at [81, 235] on span "Filing Information" at bounding box center [99, 233] width 79 height 12
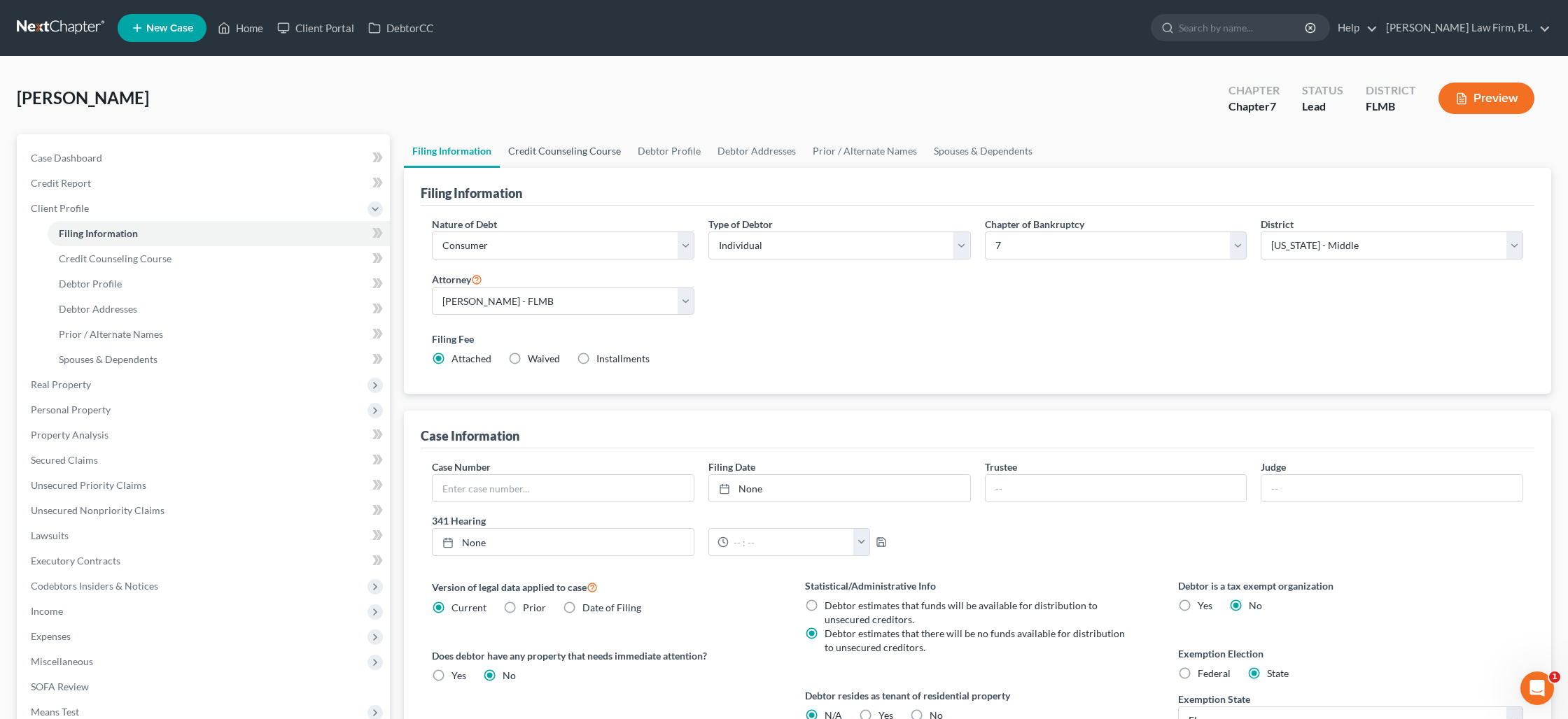
click at [566, 160] on link "Credit Counseling Course" at bounding box center [564, 151] width 129 height 34
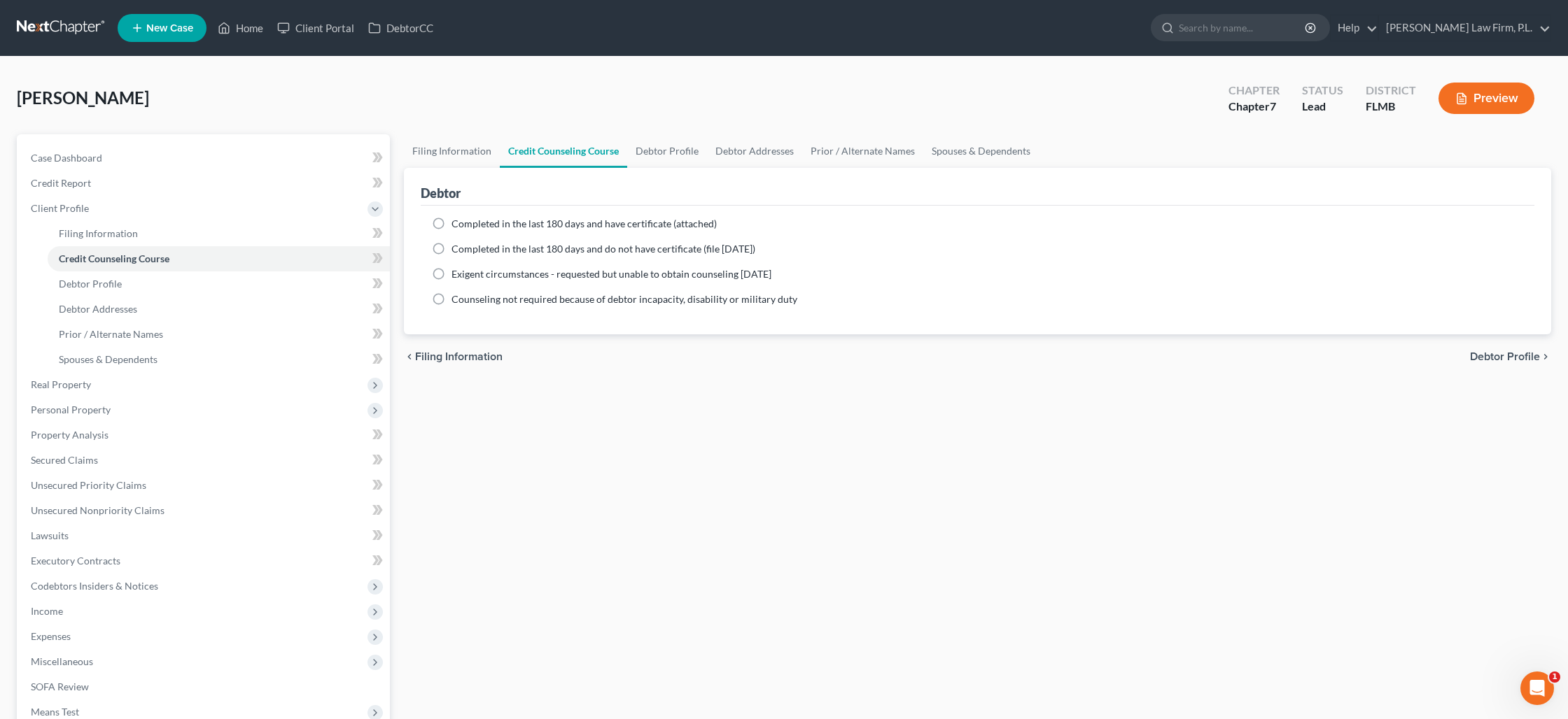
click at [452, 222] on label "Completed in the last 180 days and have certificate (attached)" at bounding box center [584, 224] width 265 height 14
click at [457, 222] on input "Completed in the last 180 days and have certificate (attached)" at bounding box center [461, 222] width 9 height 9
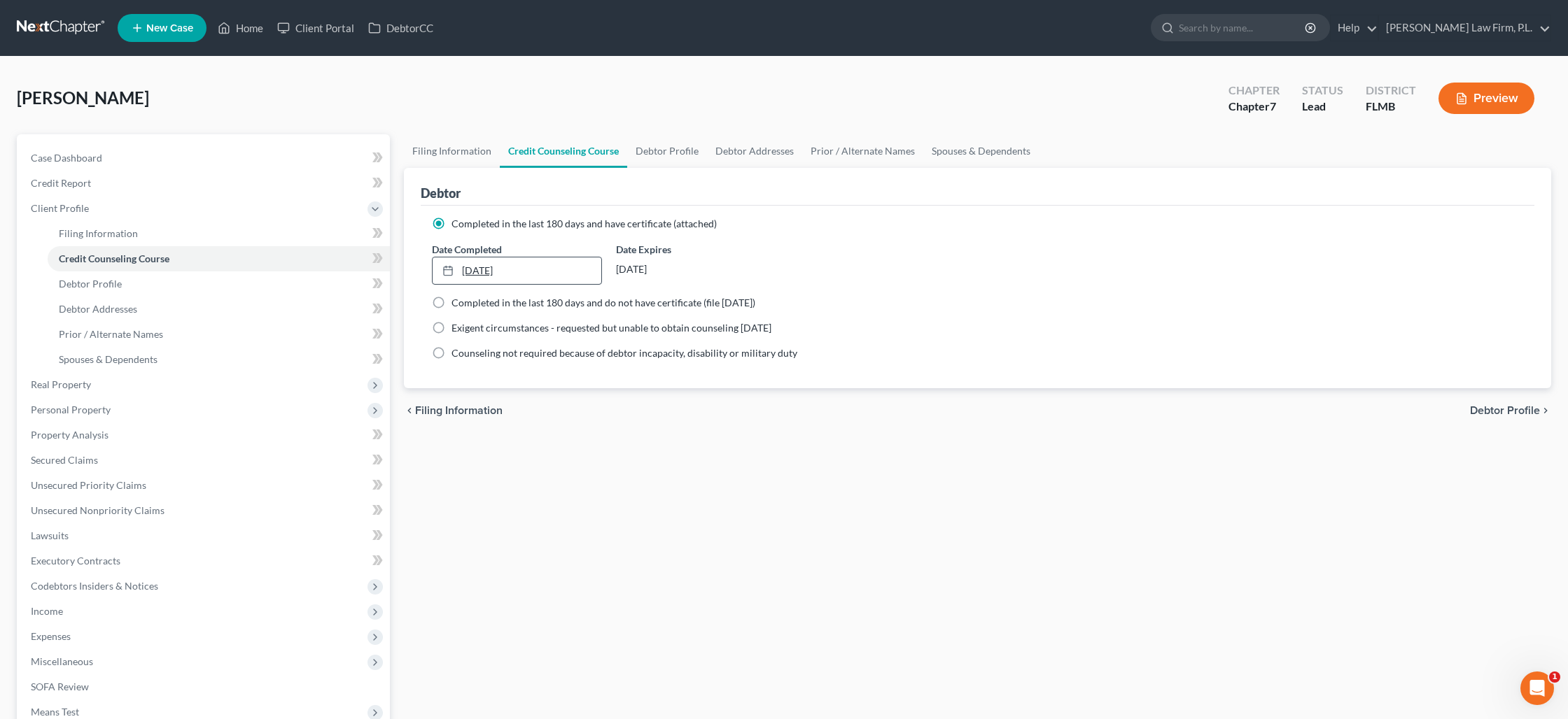
click at [543, 263] on link "[DATE]" at bounding box center [517, 271] width 169 height 27
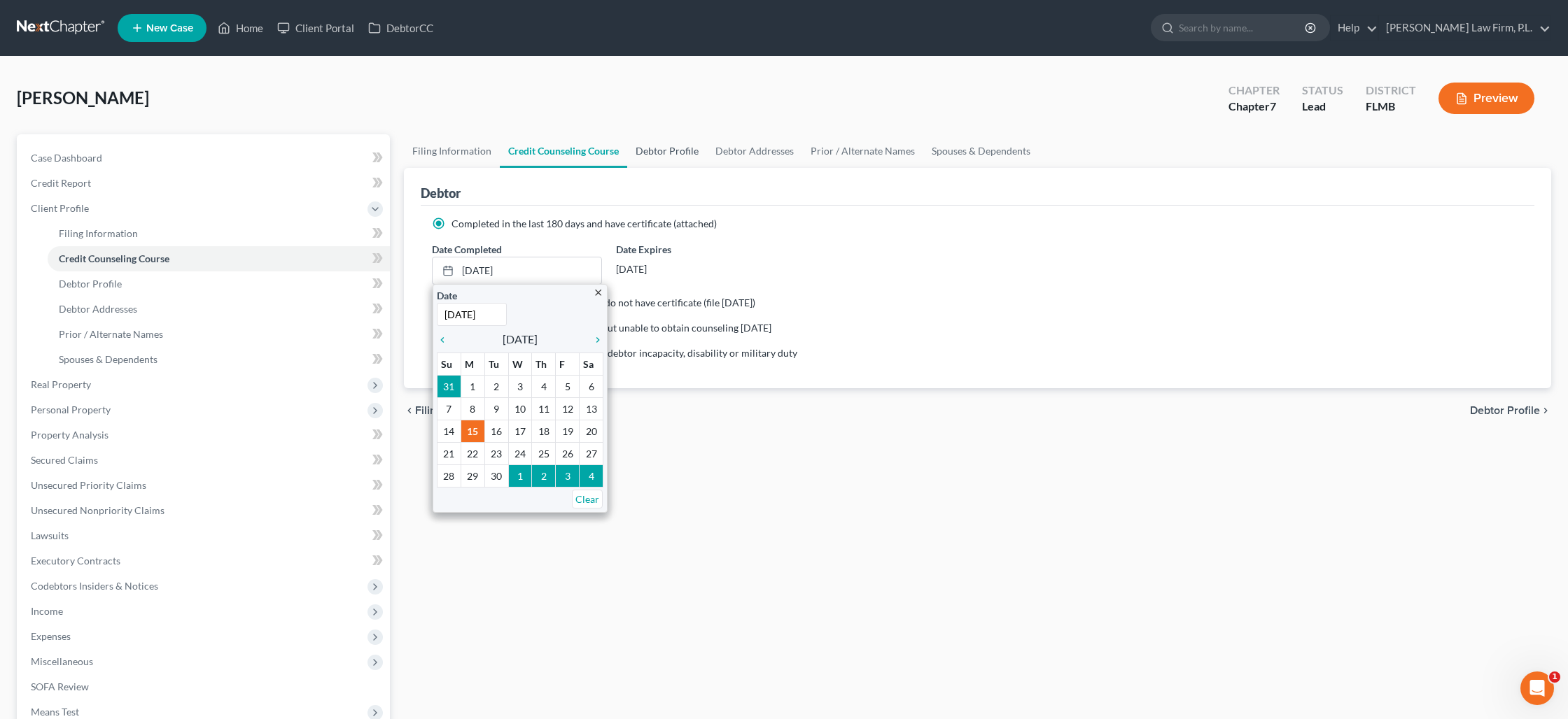
click at [666, 153] on link "Debtor Profile" at bounding box center [666, 151] width 80 height 34
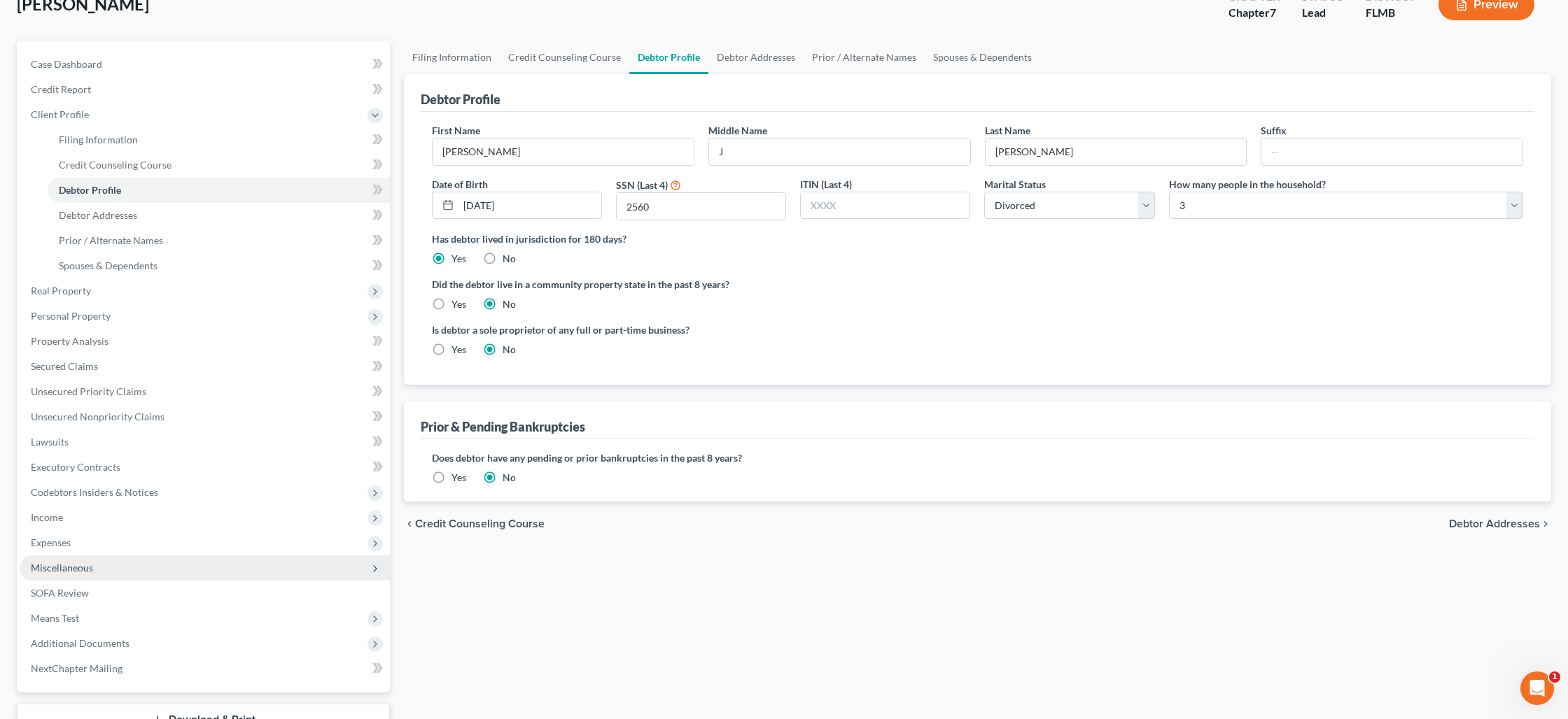
scroll to position [199, 0]
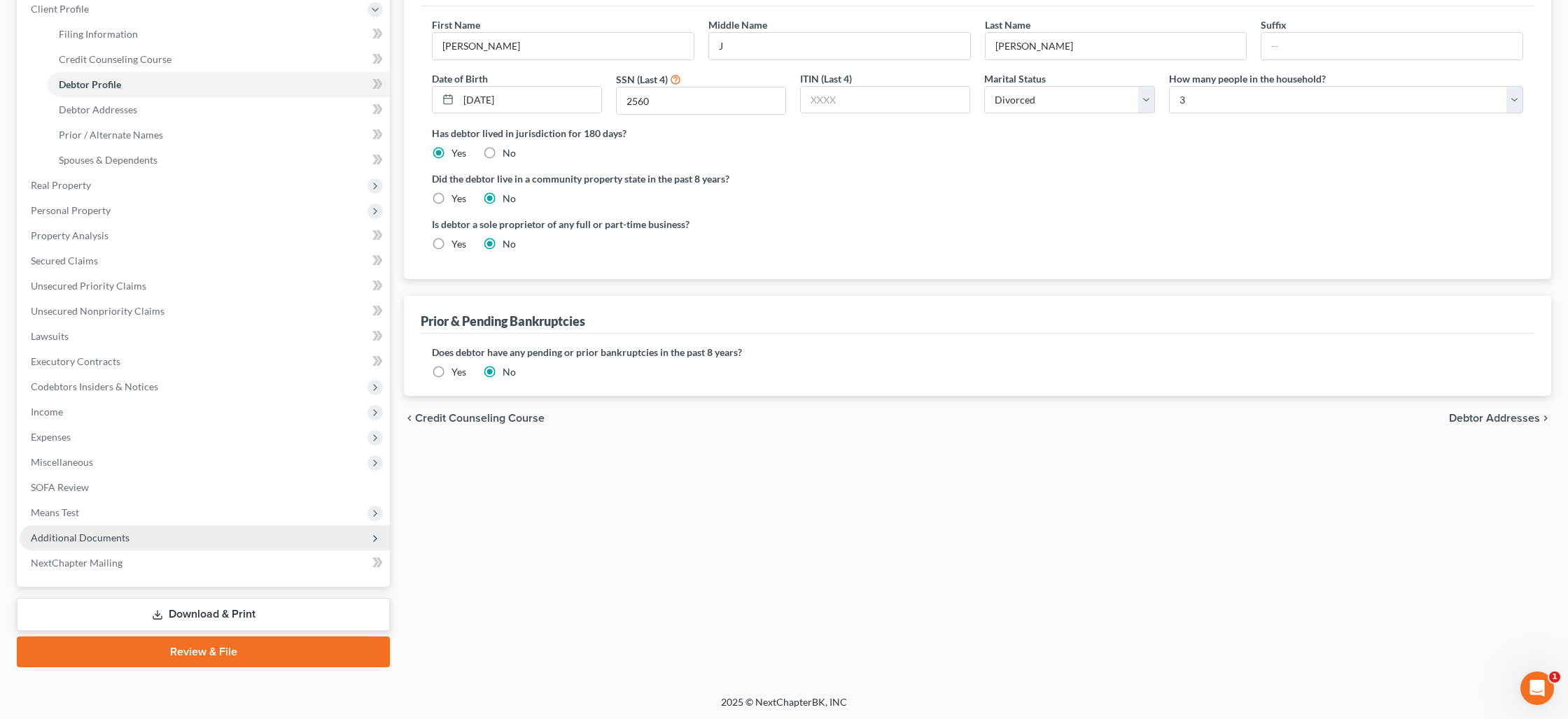
click at [141, 528] on span "Additional Documents" at bounding box center [204, 538] width 370 height 25
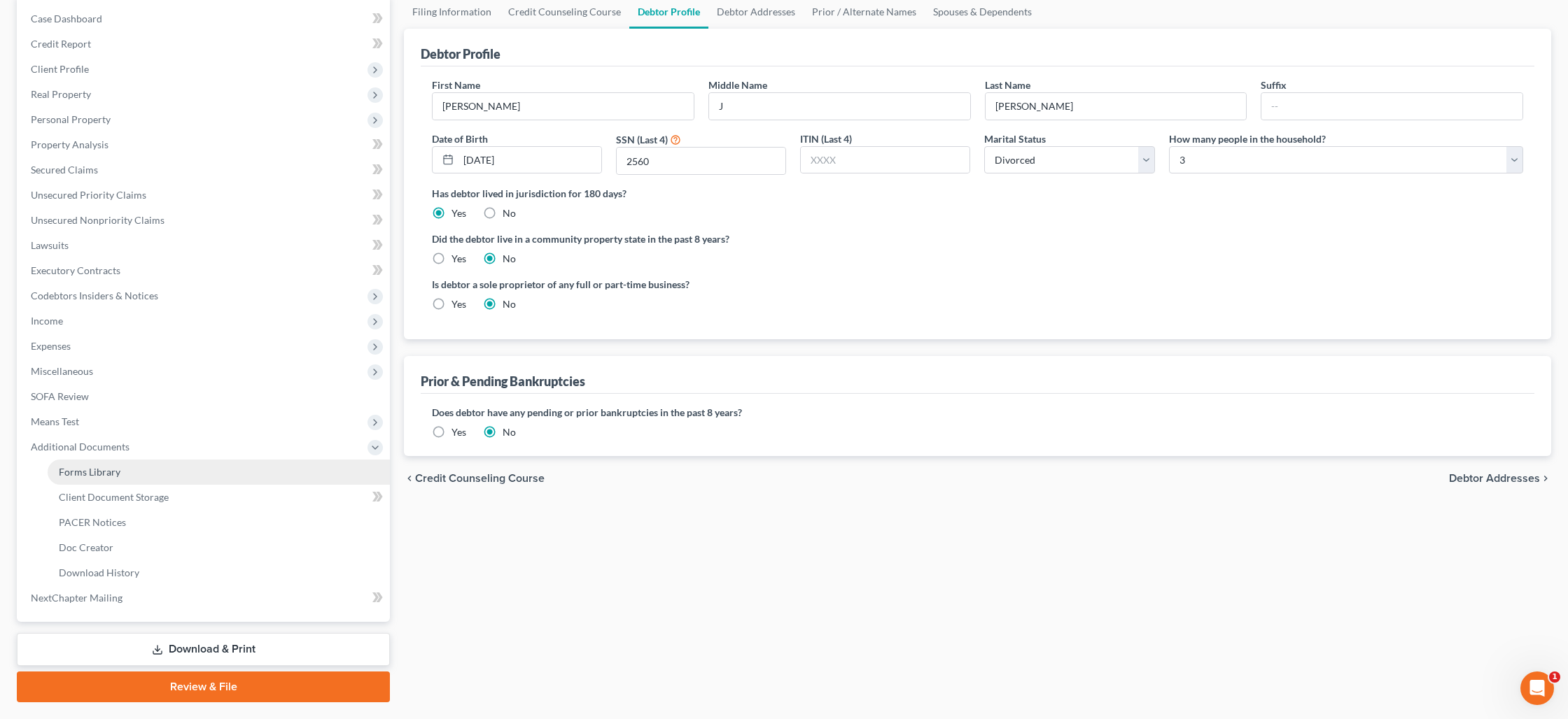
scroll to position [0, 0]
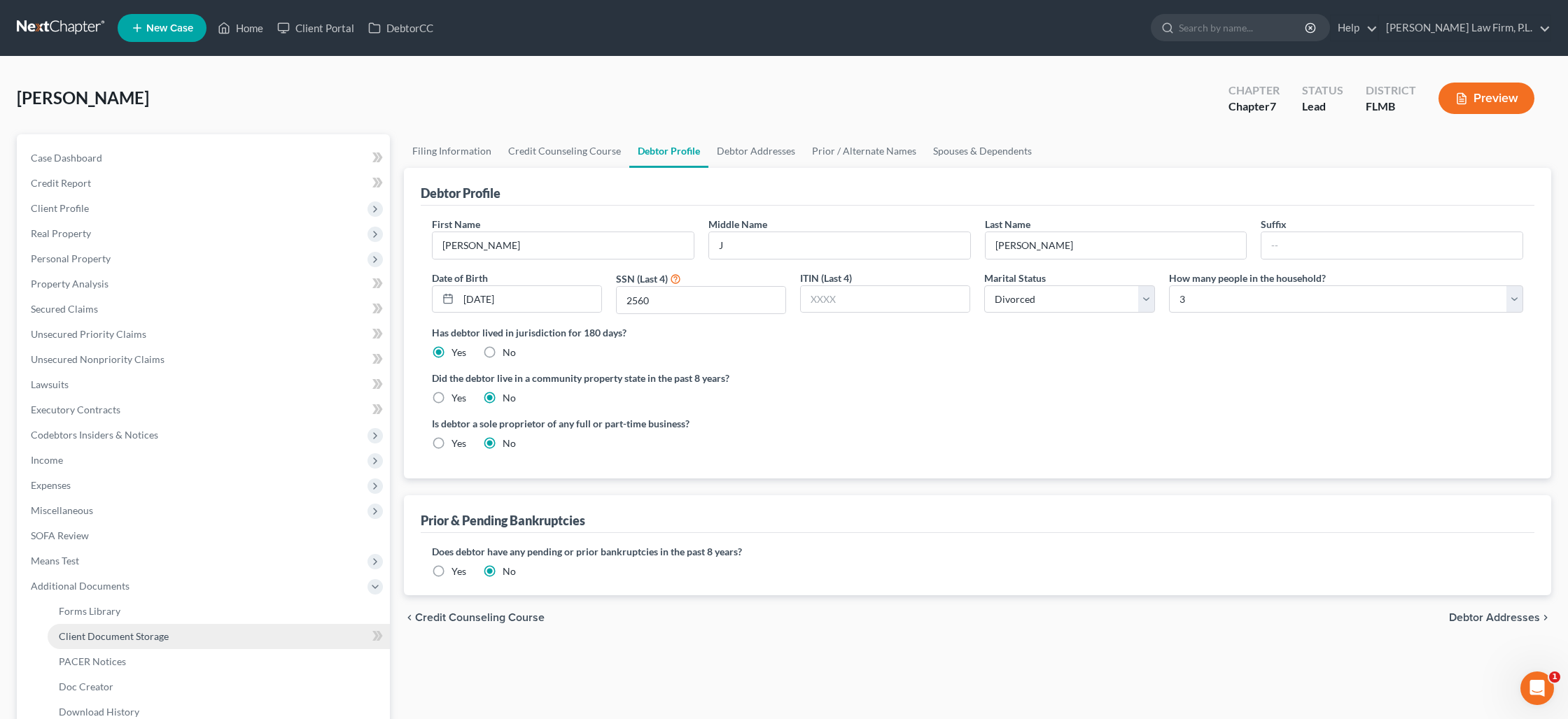
click at [156, 632] on span "Client Document Storage" at bounding box center [113, 636] width 110 height 12
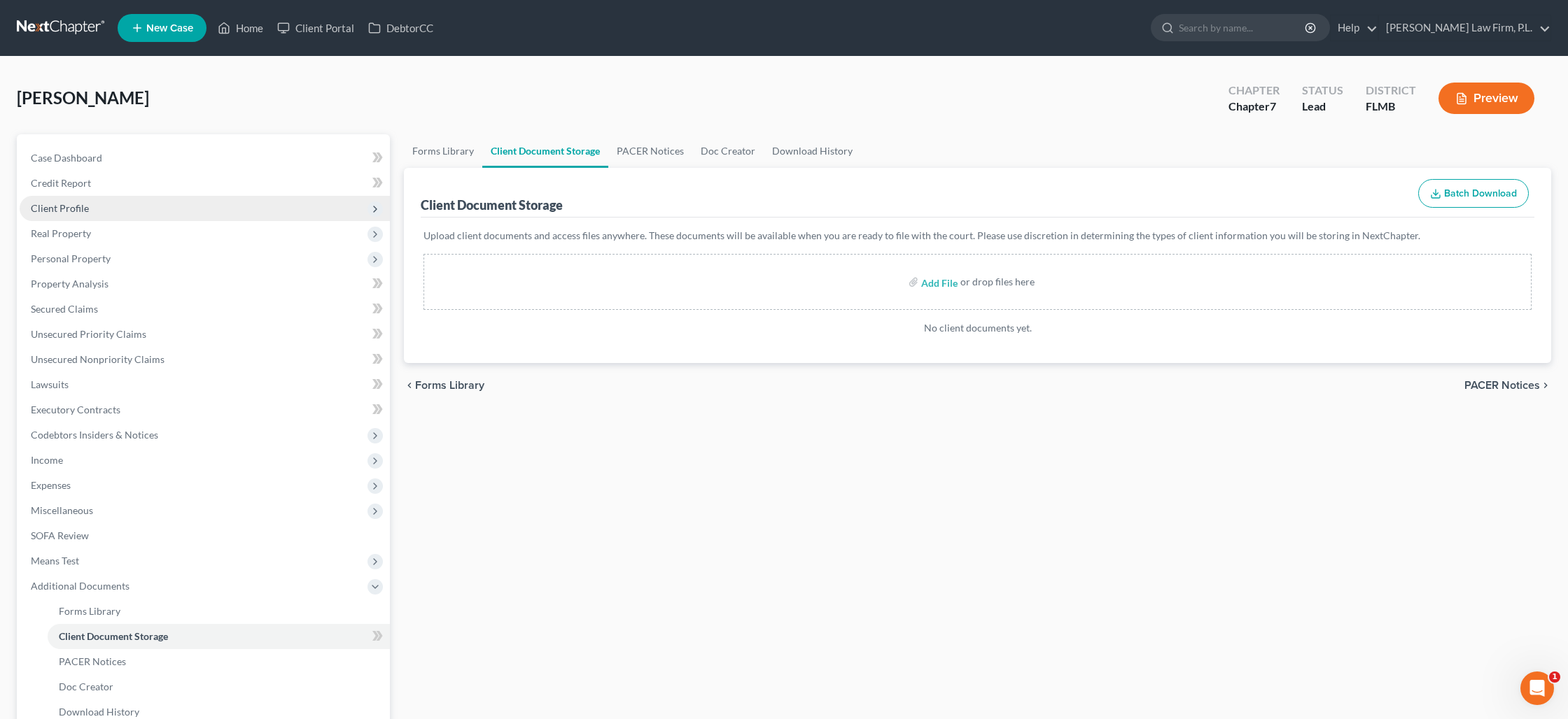
click at [61, 207] on span "Client Profile" at bounding box center [60, 208] width 58 height 12
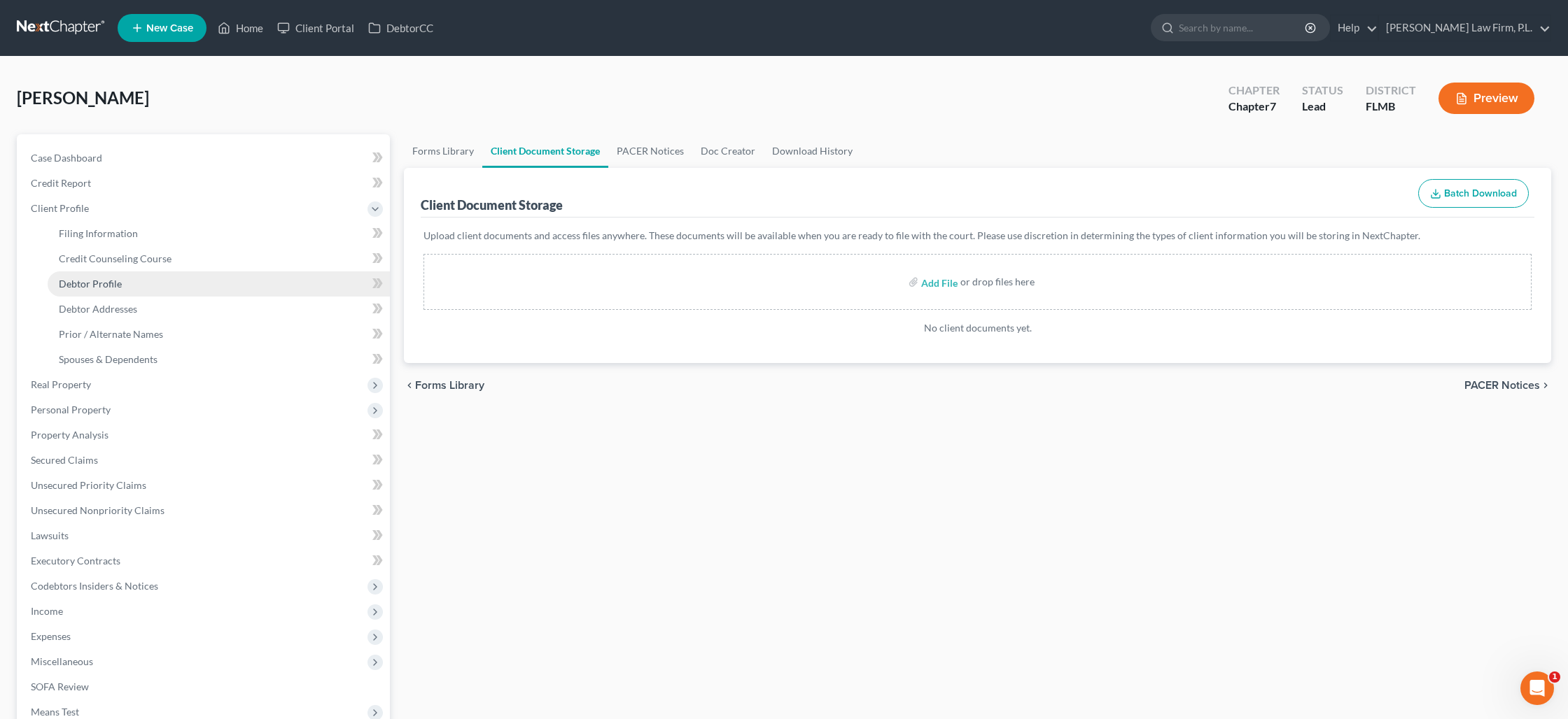
click at [122, 288] on link "Debtor Profile" at bounding box center [219, 284] width 343 height 25
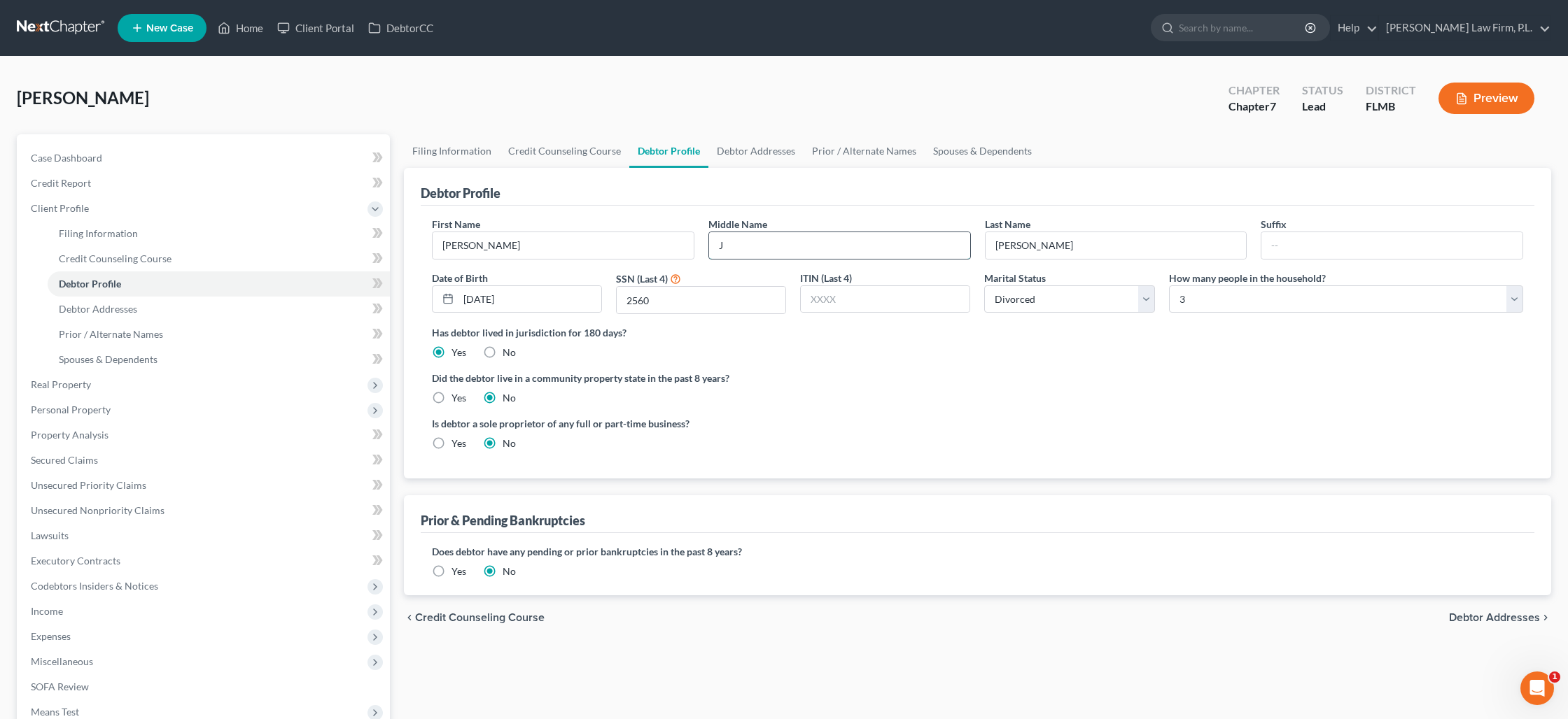
click at [758, 247] on input "J" at bounding box center [840, 245] width 261 height 27
click at [743, 149] on link "Debtor Addresses" at bounding box center [756, 151] width 96 height 34
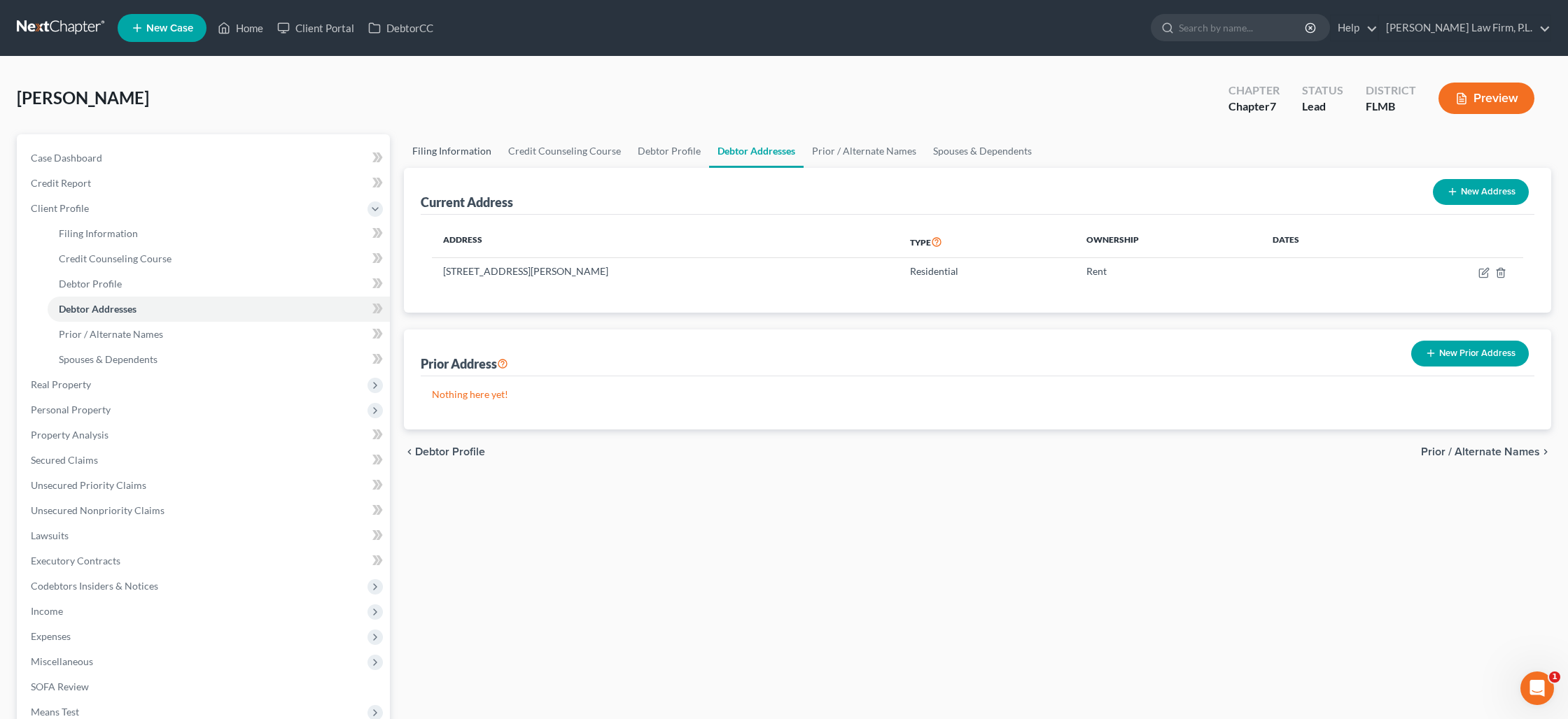
click at [463, 151] on link "Filing Information" at bounding box center [452, 151] width 96 height 34
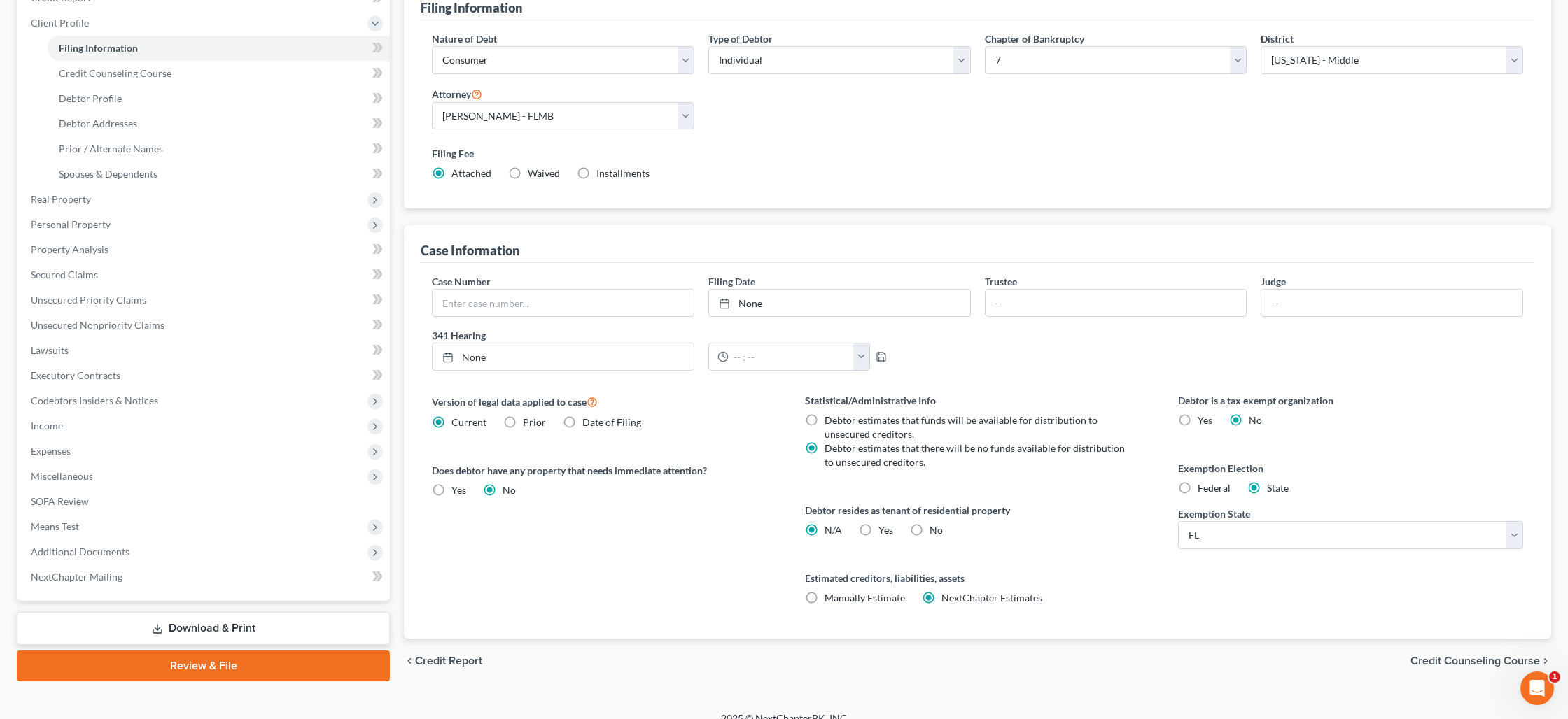
scroll to position [202, 0]
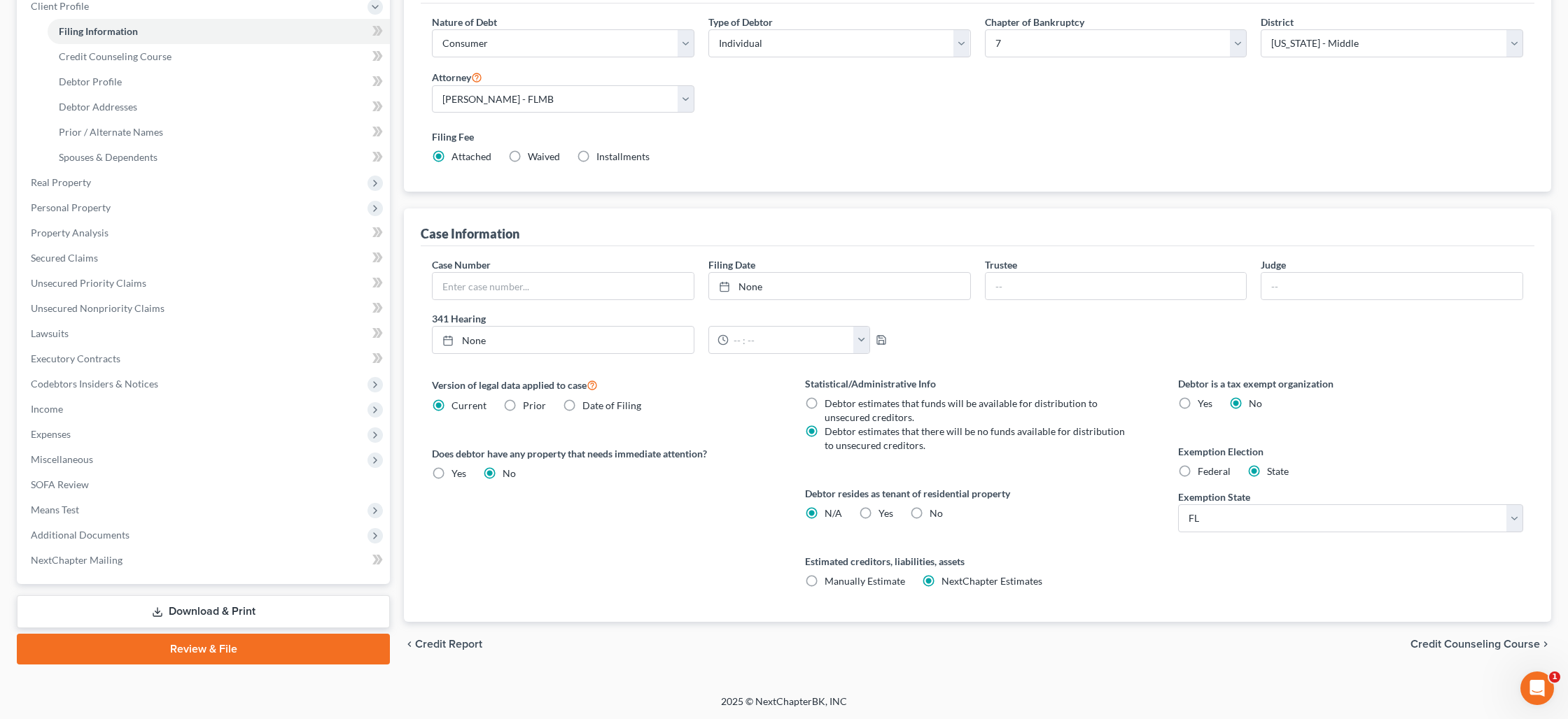
click at [878, 512] on label "Yes Yes" at bounding box center [886, 513] width 15 height 14
click at [884, 512] on input "Yes Yes" at bounding box center [888, 511] width 9 height 9
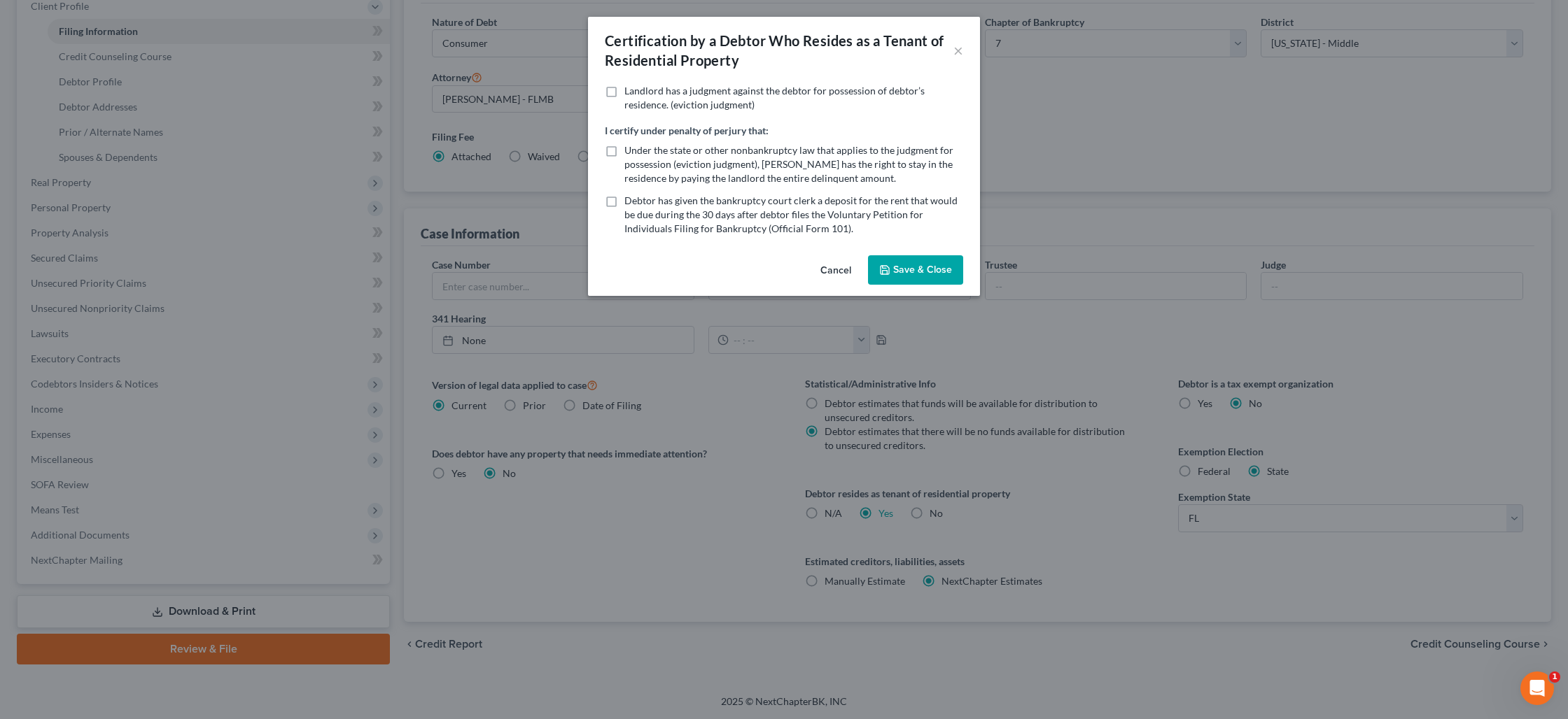
click at [625, 151] on label "Under the state or other nonbankruptcy law that applies to the judgment for pos…" at bounding box center [794, 164] width 339 height 42
click at [630, 151] on input "Under the state or other nonbankruptcy law that applies to the judgment for pos…" at bounding box center [634, 148] width 9 height 9
click at [623, 204] on div "Debtor has given the bankruptcy court clerk a deposit for the rent that would b…" at bounding box center [784, 215] width 358 height 42
click at [625, 198] on label "Debtor has given the bankruptcy court clerk a deposit for the rent that would b…" at bounding box center [794, 215] width 339 height 42
click at [630, 198] on input "Debtor has given the bankruptcy court clerk a deposit for the rent that would b…" at bounding box center [634, 198] width 9 height 9
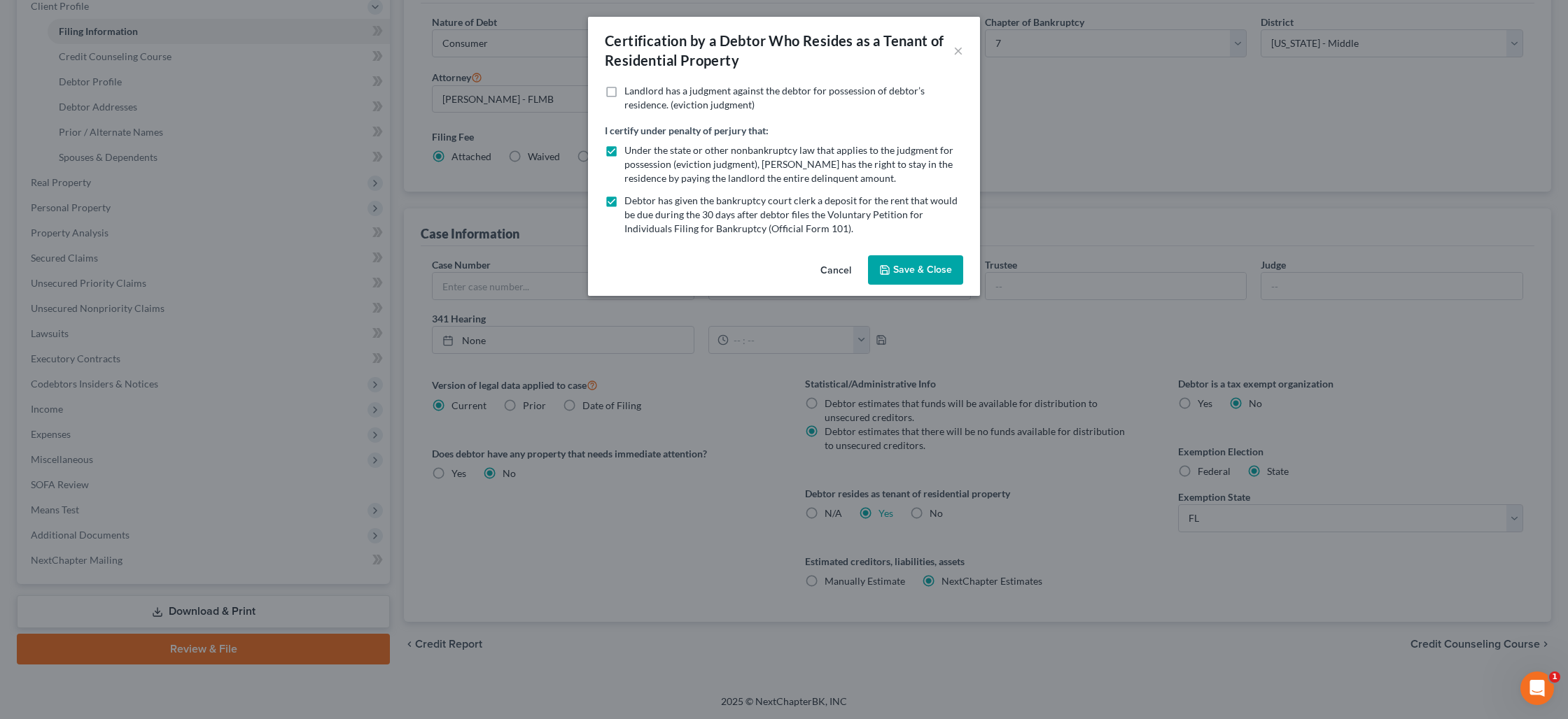
click at [625, 149] on label "Under the state or other nonbankruptcy law that applies to the judgment for pos…" at bounding box center [794, 164] width 339 height 42
click at [630, 149] on input "Under the state or other nonbankruptcy law that applies to the judgment for pos…" at bounding box center [634, 148] width 9 height 9
click at [893, 269] on button "Save & Close" at bounding box center [916, 269] width 96 height 29
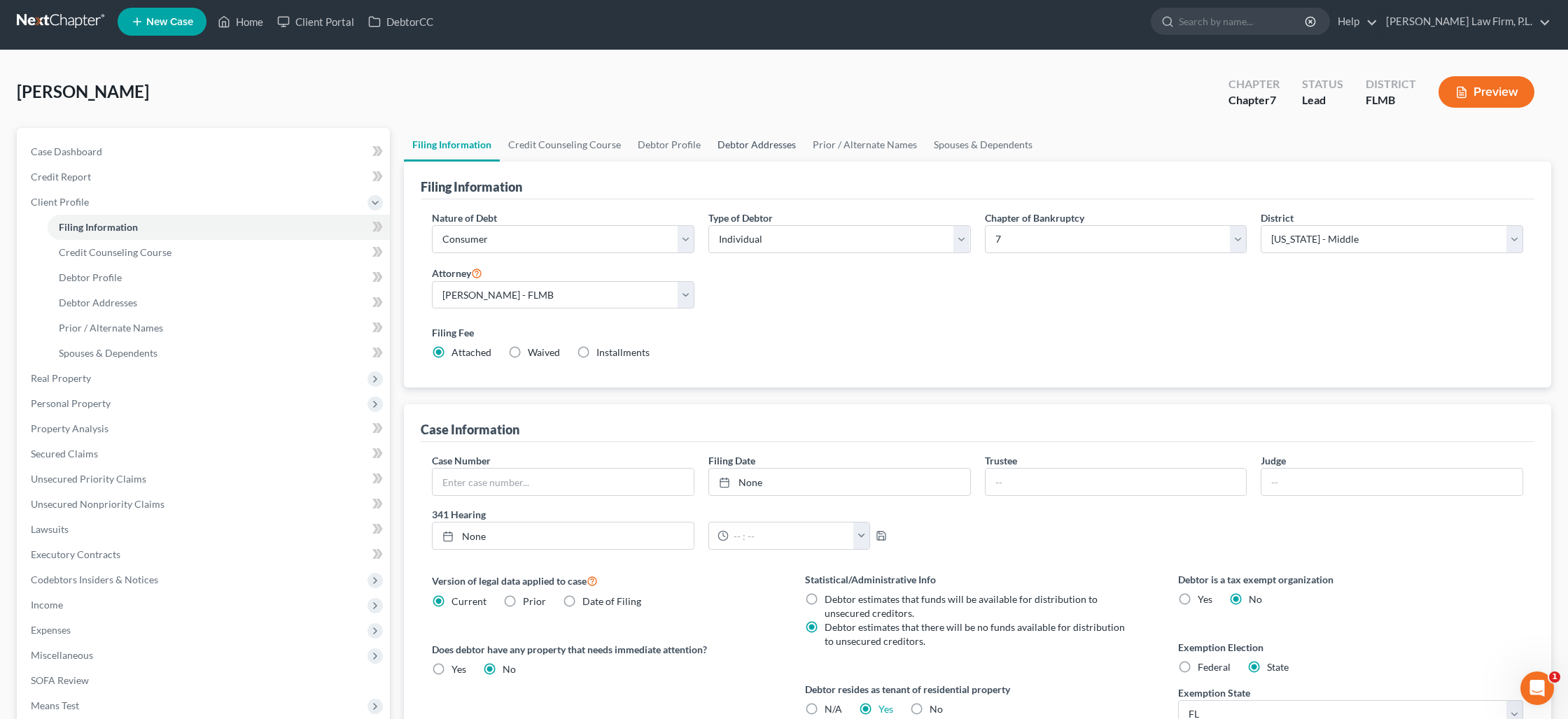
scroll to position [0, 0]
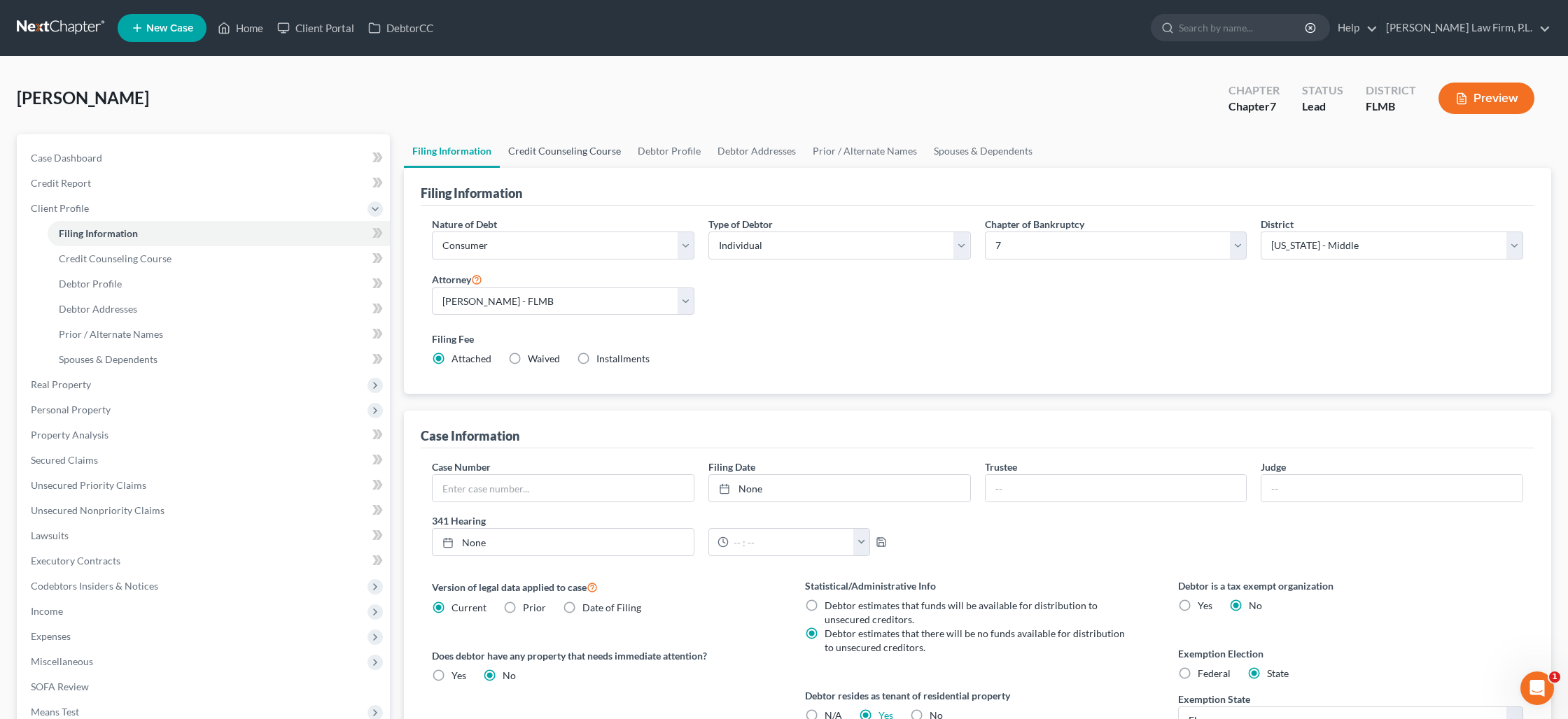
click at [547, 160] on link "Credit Counseling Course" at bounding box center [564, 151] width 129 height 34
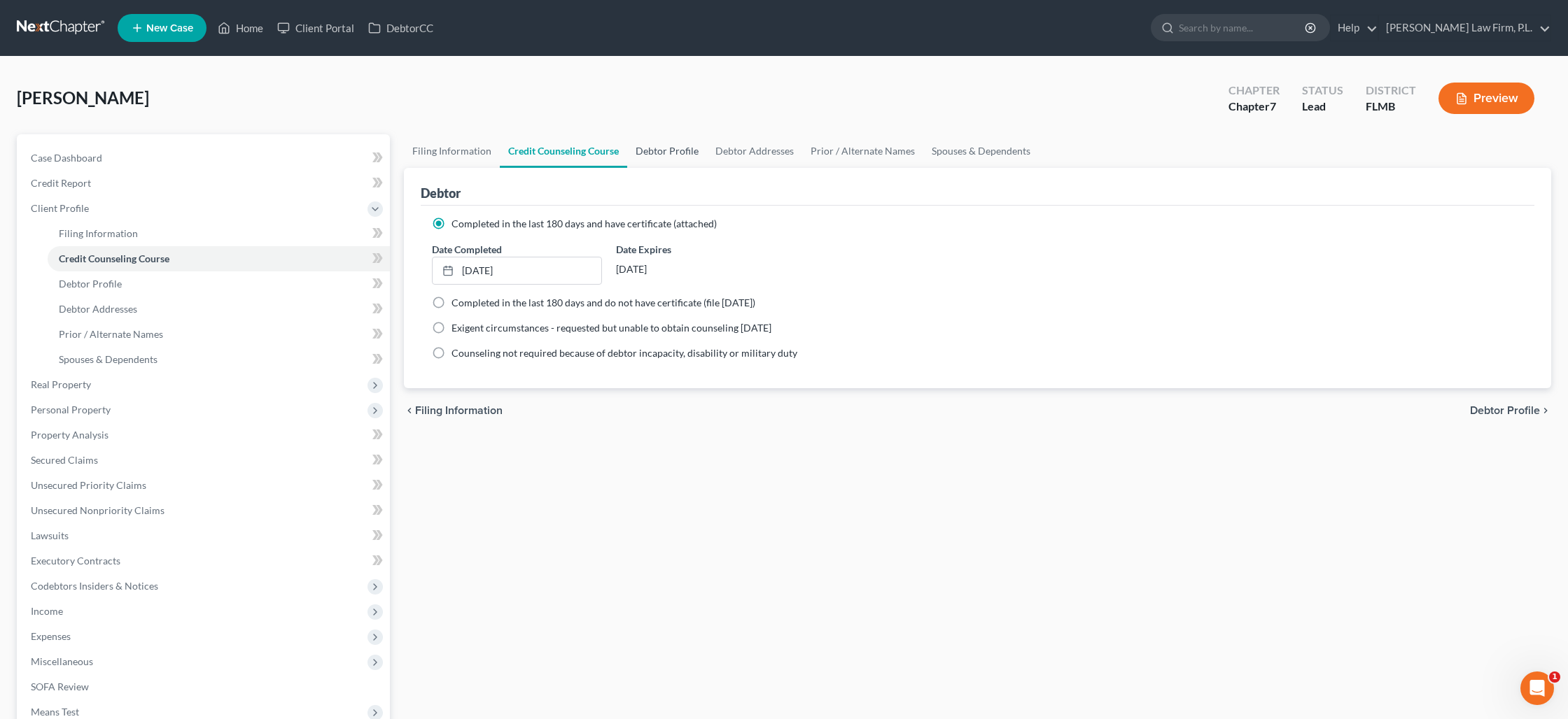
click at [658, 152] on link "Debtor Profile" at bounding box center [666, 151] width 80 height 34
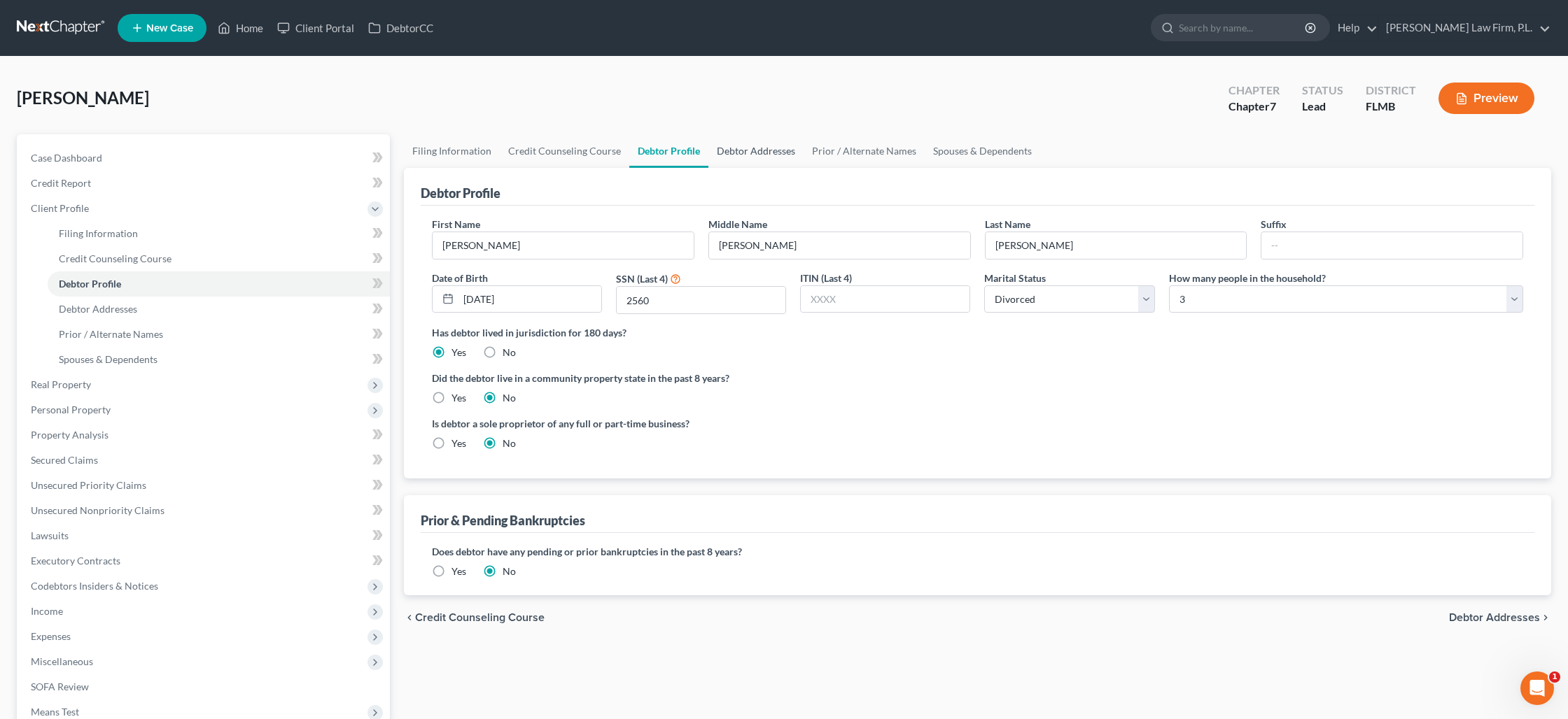
click at [740, 152] on link "Debtor Addresses" at bounding box center [756, 151] width 96 height 34
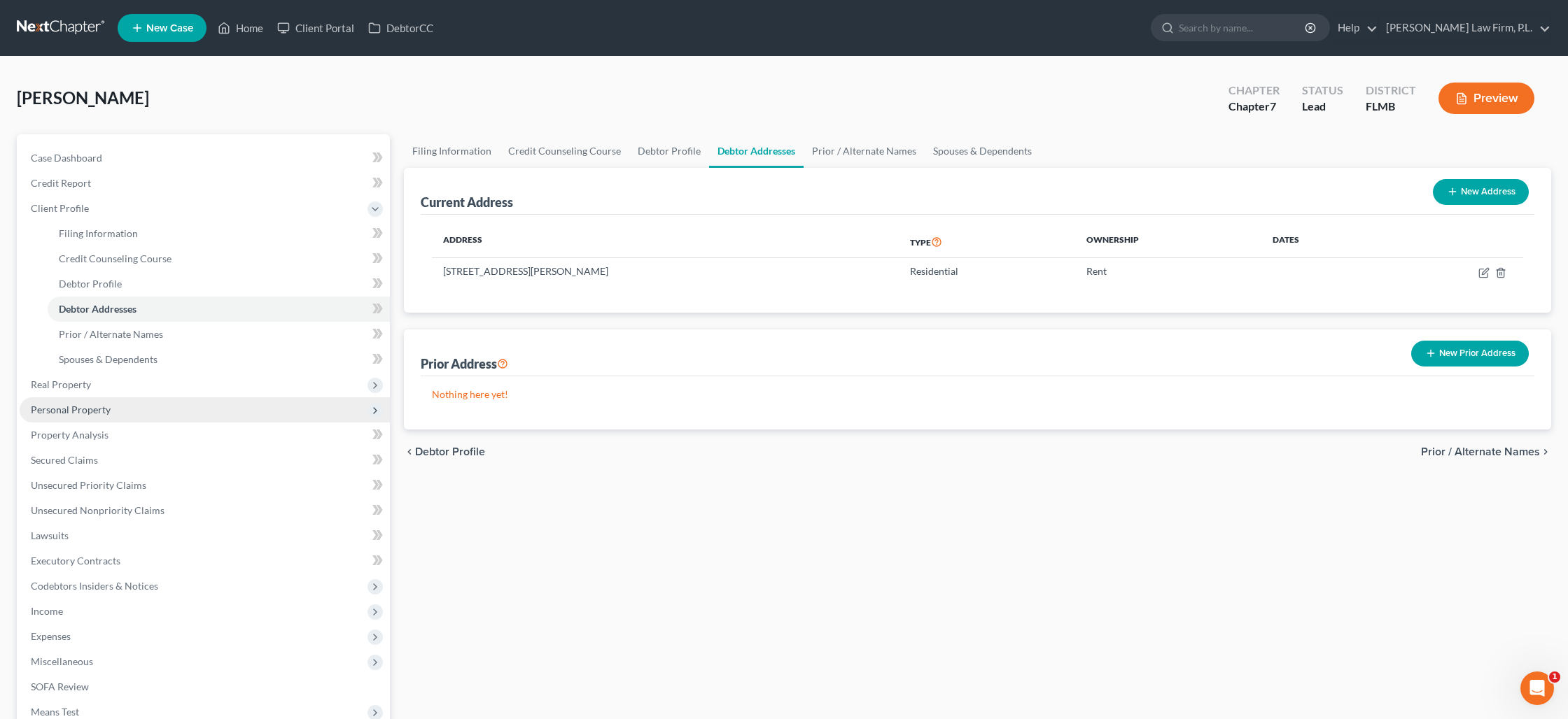
click at [105, 404] on span "Personal Property" at bounding box center [70, 409] width 80 height 12
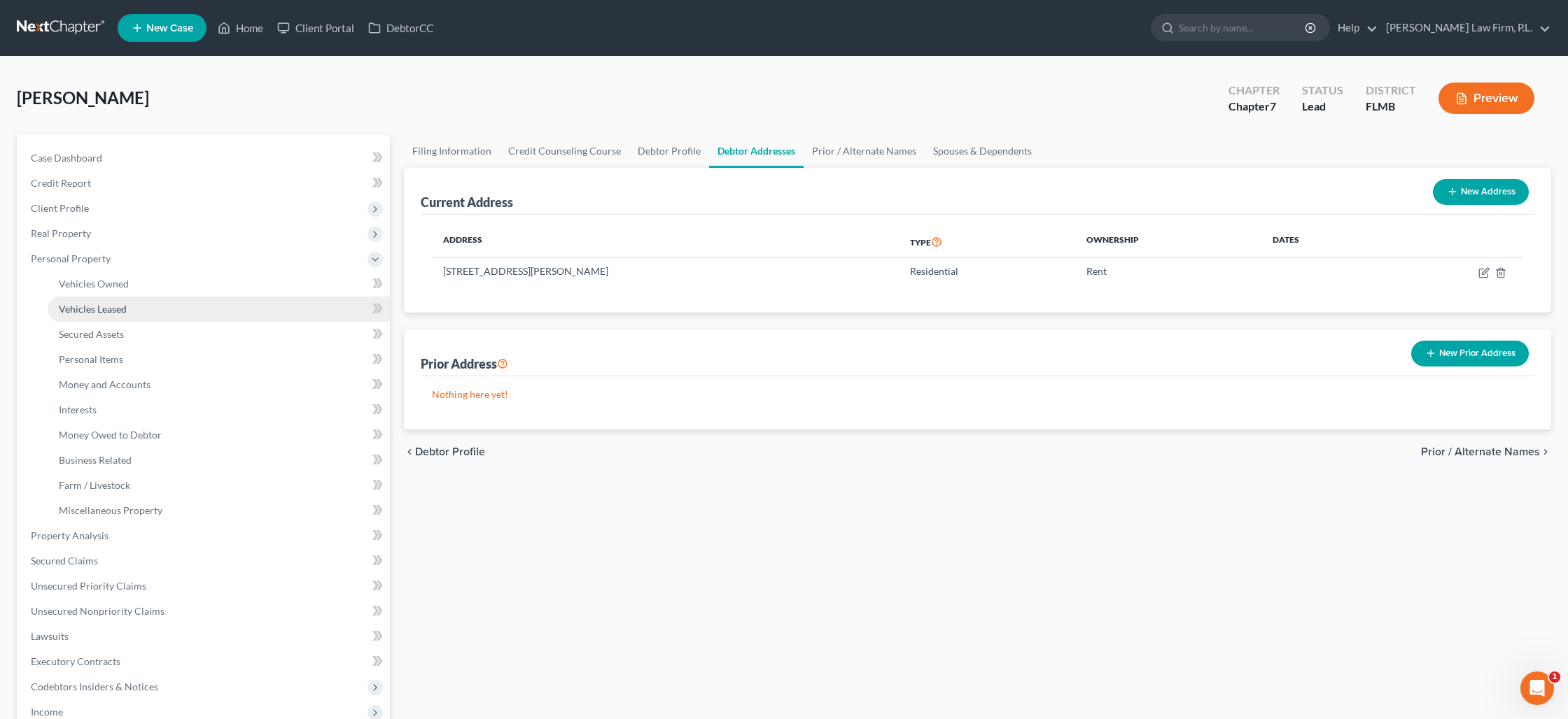
click at [101, 310] on span "Vehicles Leased" at bounding box center [93, 309] width 68 height 12
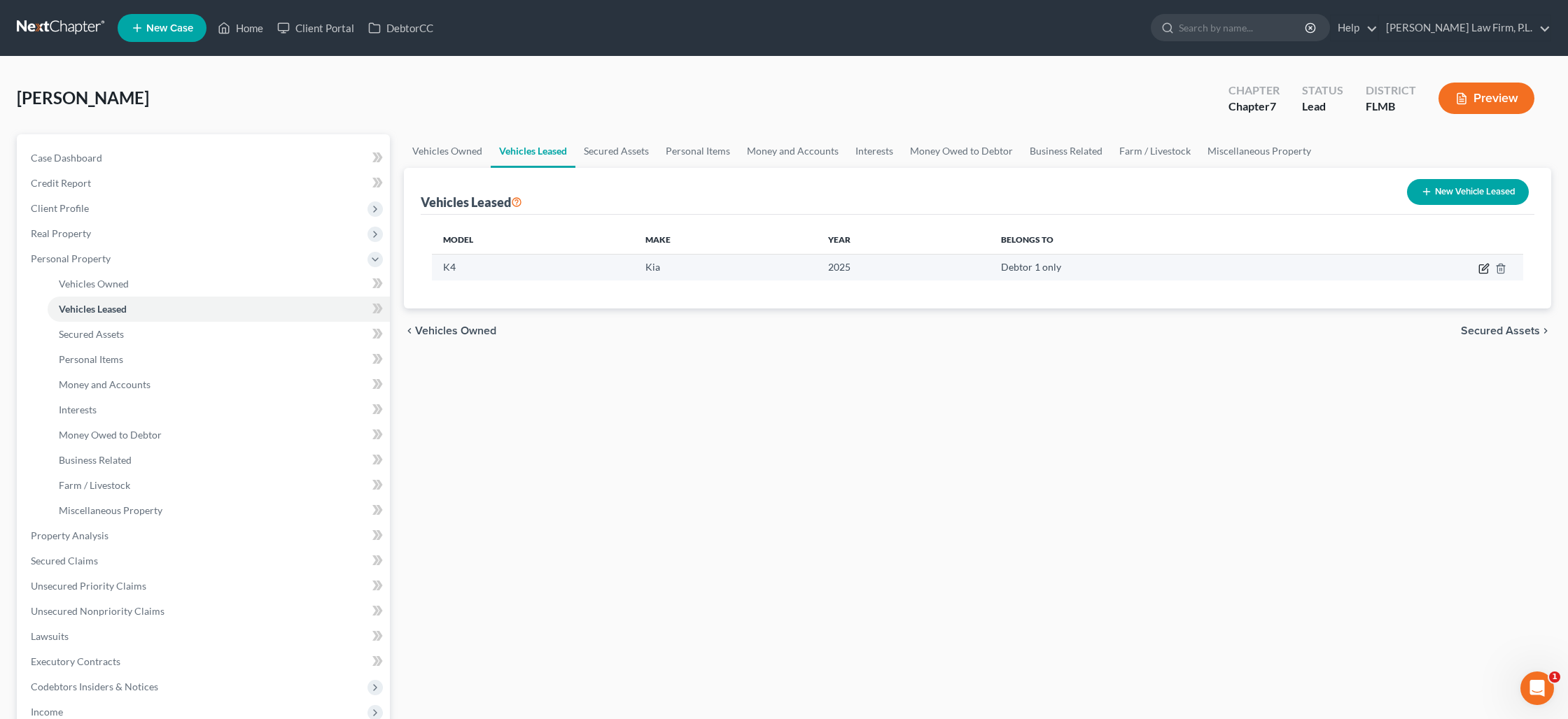
drag, startPoint x: 1480, startPoint y: 265, endPoint x: 1376, endPoint y: 277, distance: 104.7
click at [1479, 265] on icon "button" at bounding box center [1484, 269] width 11 height 11
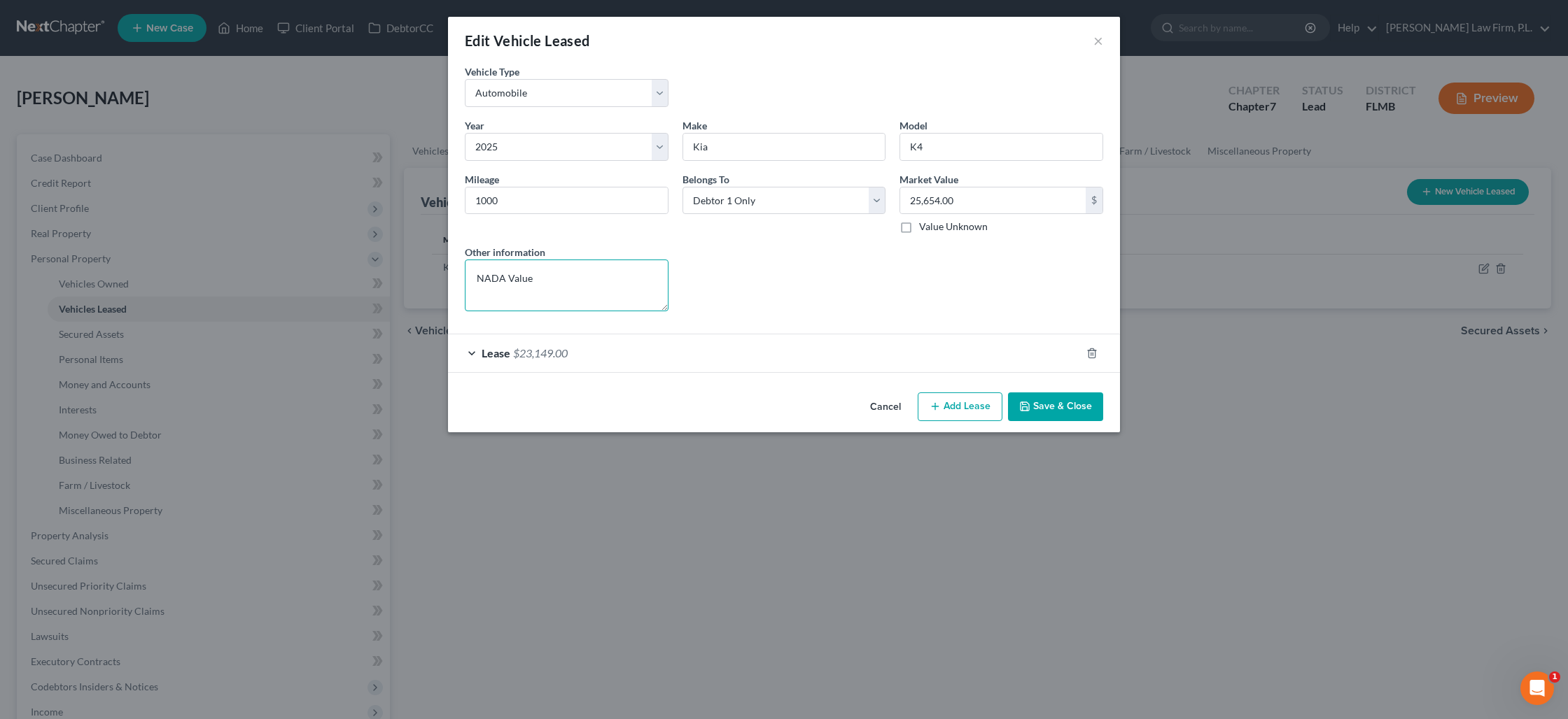
click at [569, 282] on textarea "NADA Value" at bounding box center [566, 285] width 204 height 51
click at [1028, 403] on icon "button" at bounding box center [1024, 406] width 8 height 8
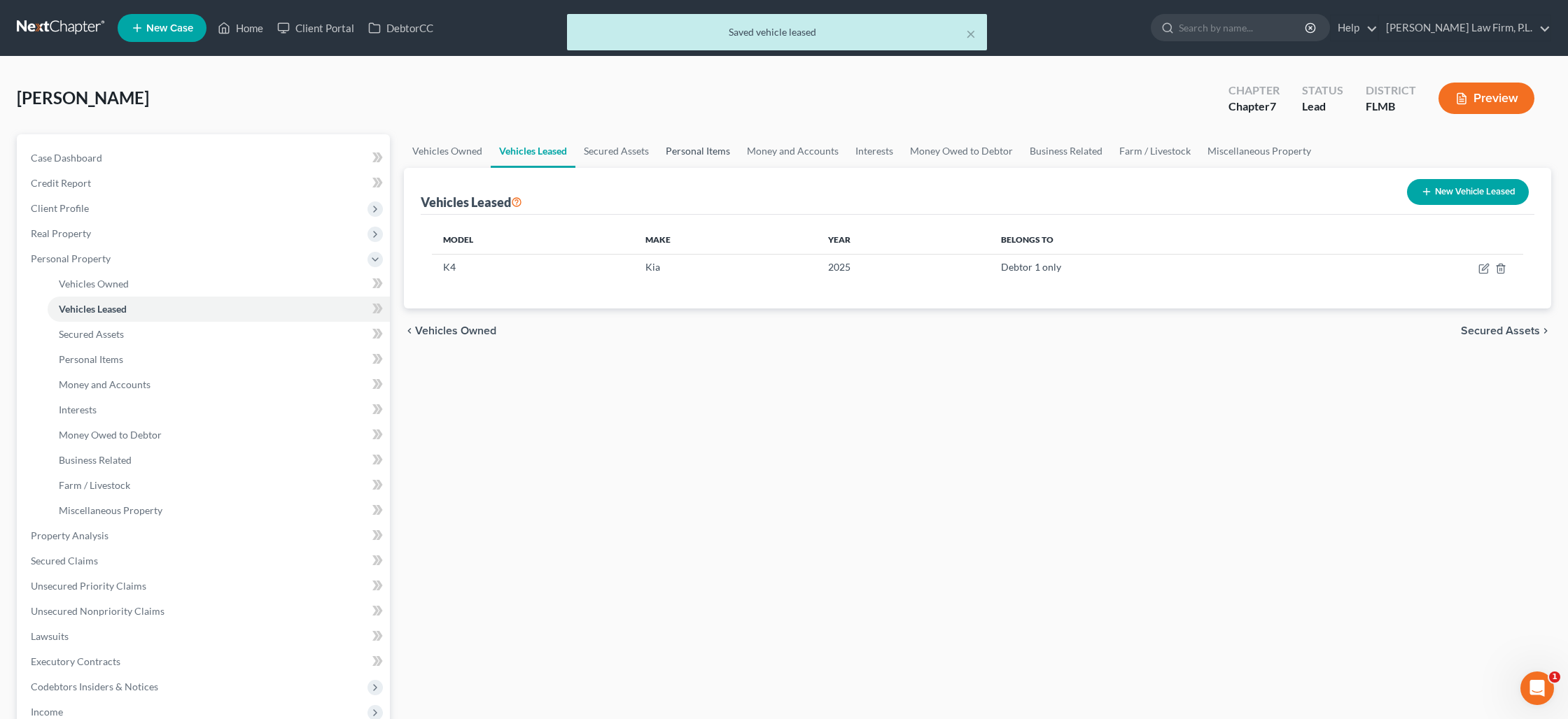
click at [678, 151] on link "Personal Items" at bounding box center [698, 151] width 81 height 34
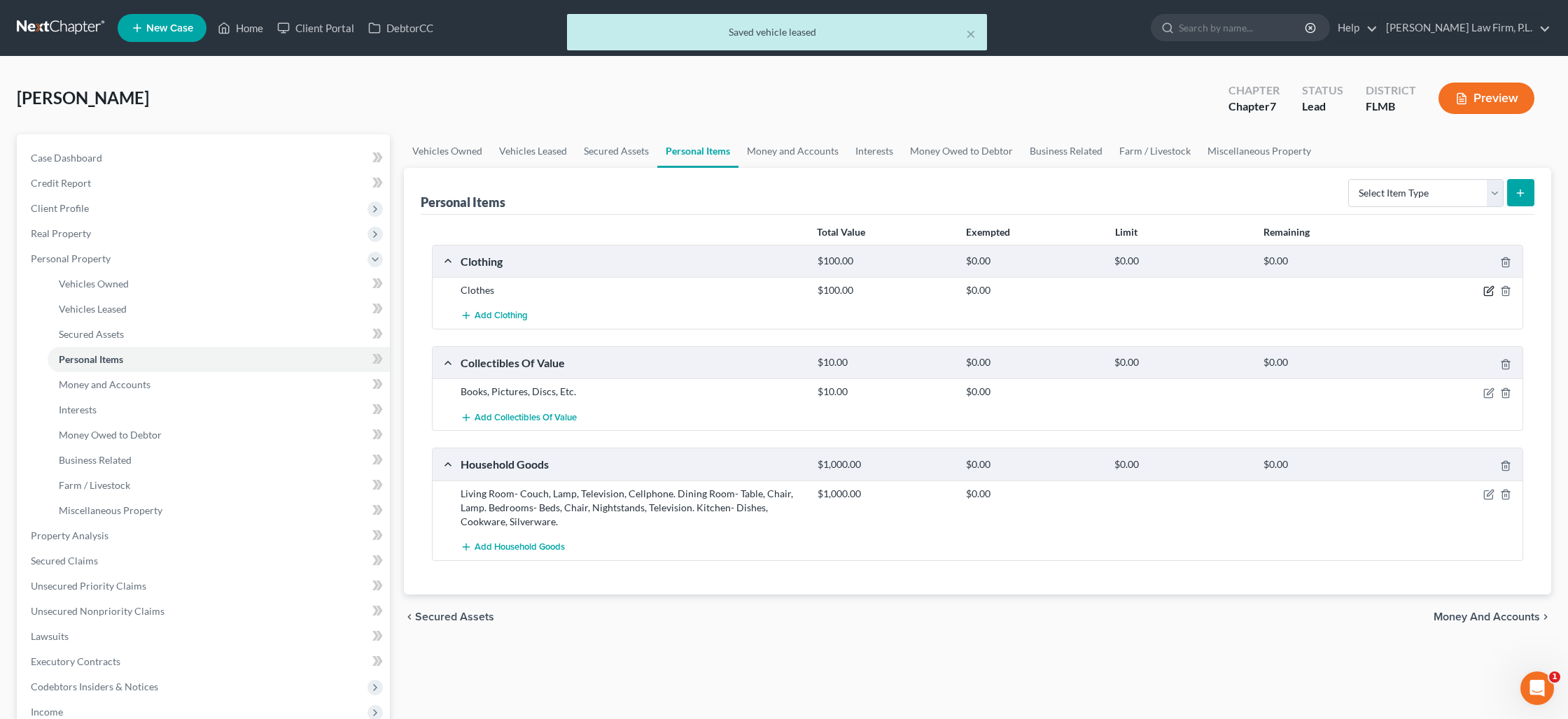
click at [1488, 292] on icon "button" at bounding box center [1488, 291] width 11 height 11
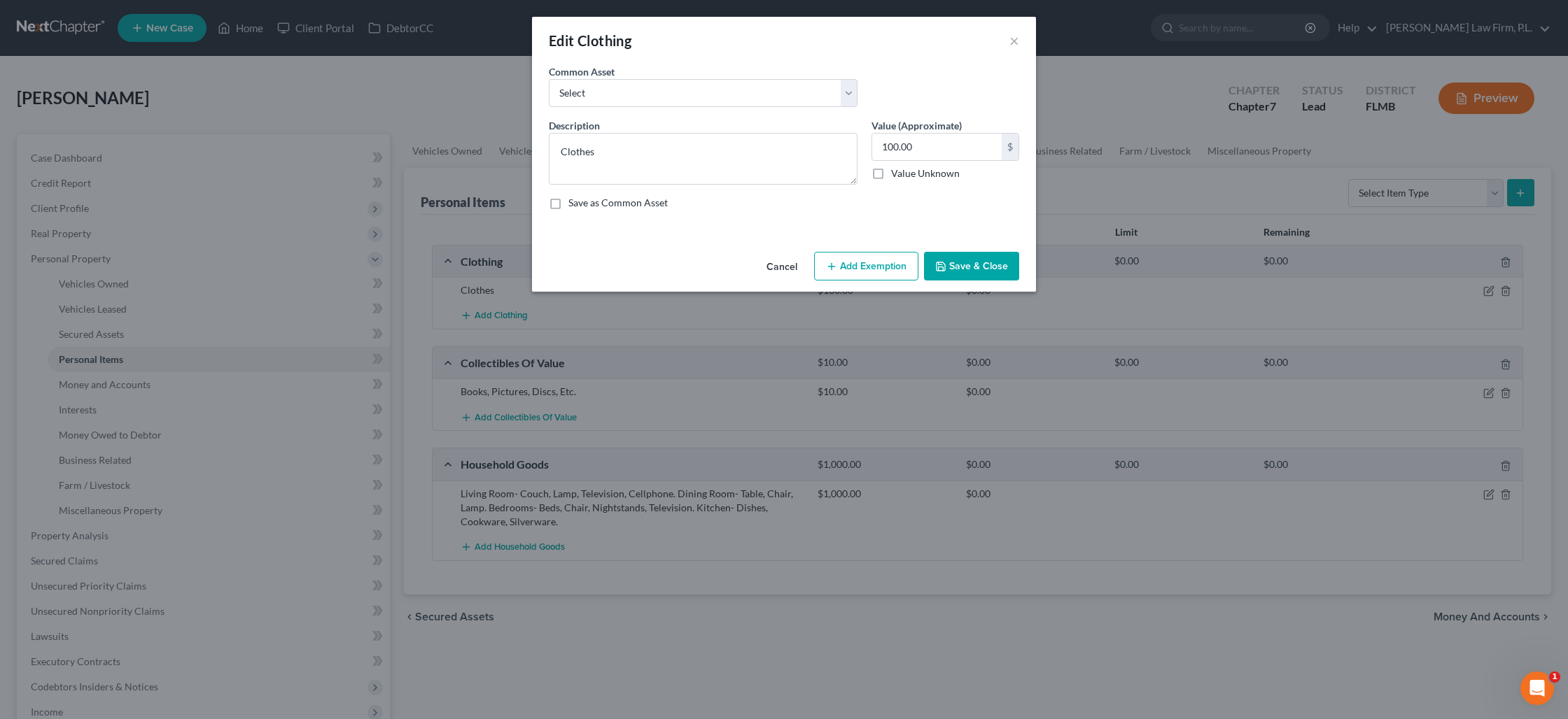
click at [852, 269] on button "Add Exemption" at bounding box center [866, 266] width 104 height 29
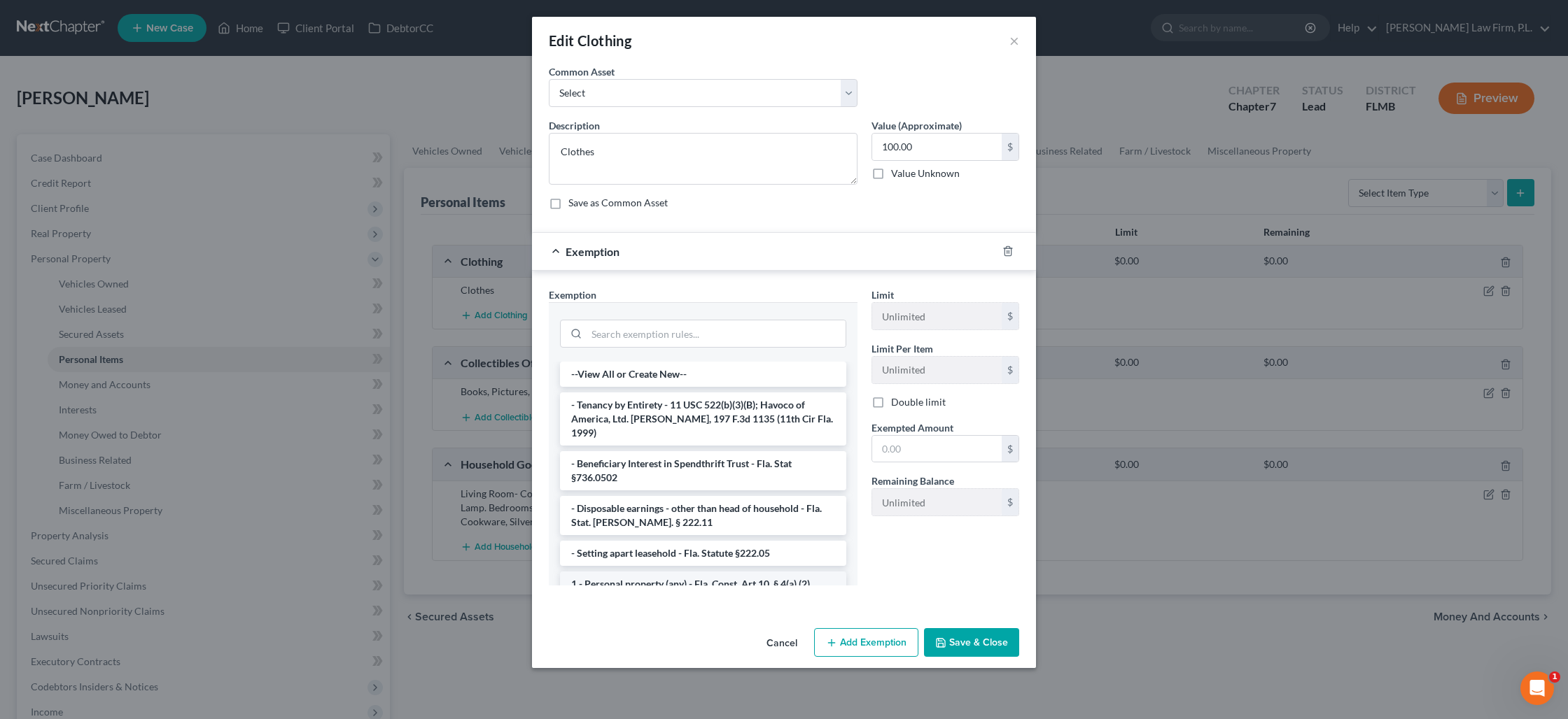
click at [658, 573] on li "1 - Personal property (any) - Fla. Const. Art.10, § 4(a) (2)" at bounding box center [703, 584] width 287 height 25
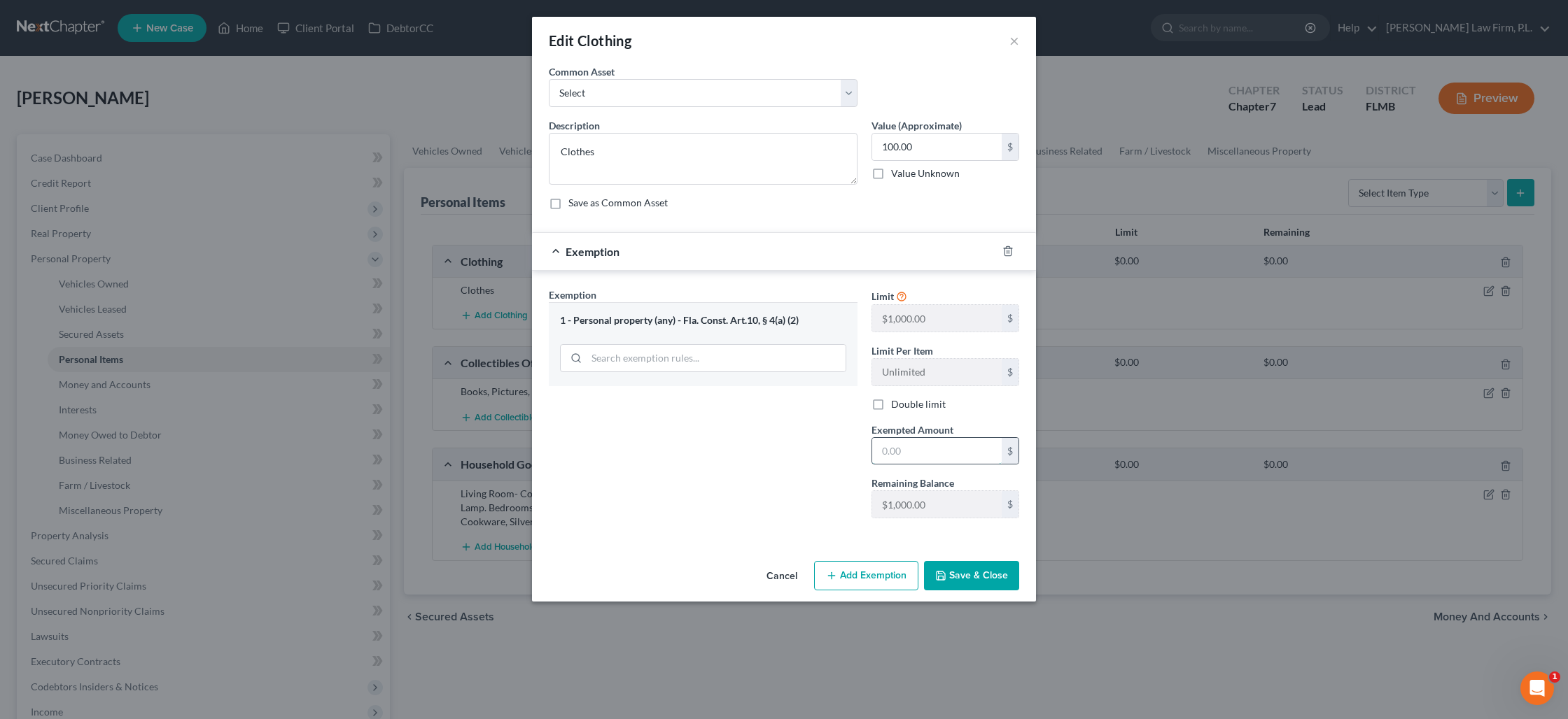
click at [908, 459] on input "text" at bounding box center [937, 451] width 129 height 27
click at [949, 582] on button "Save & Close" at bounding box center [972, 575] width 96 height 29
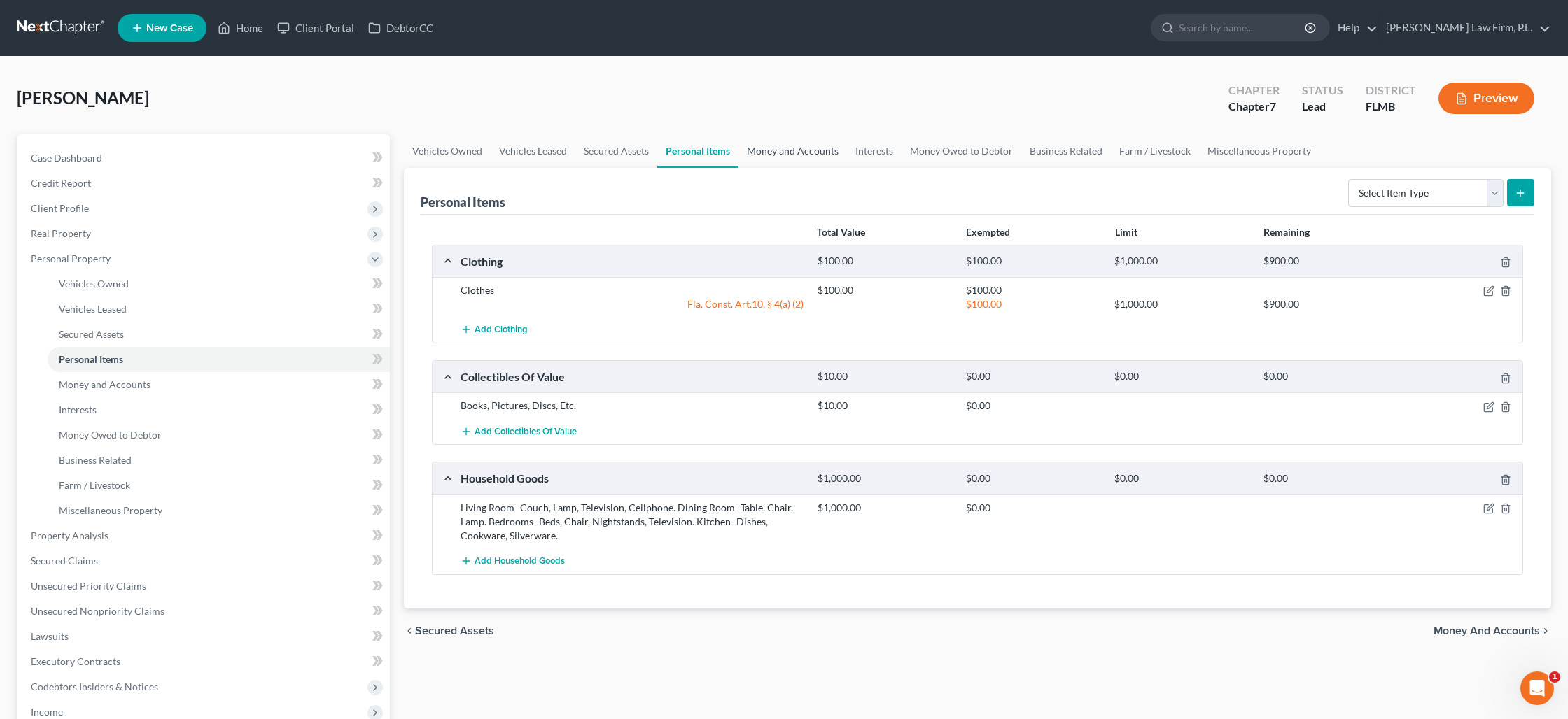
click at [793, 152] on link "Money and Accounts" at bounding box center [792, 151] width 108 height 34
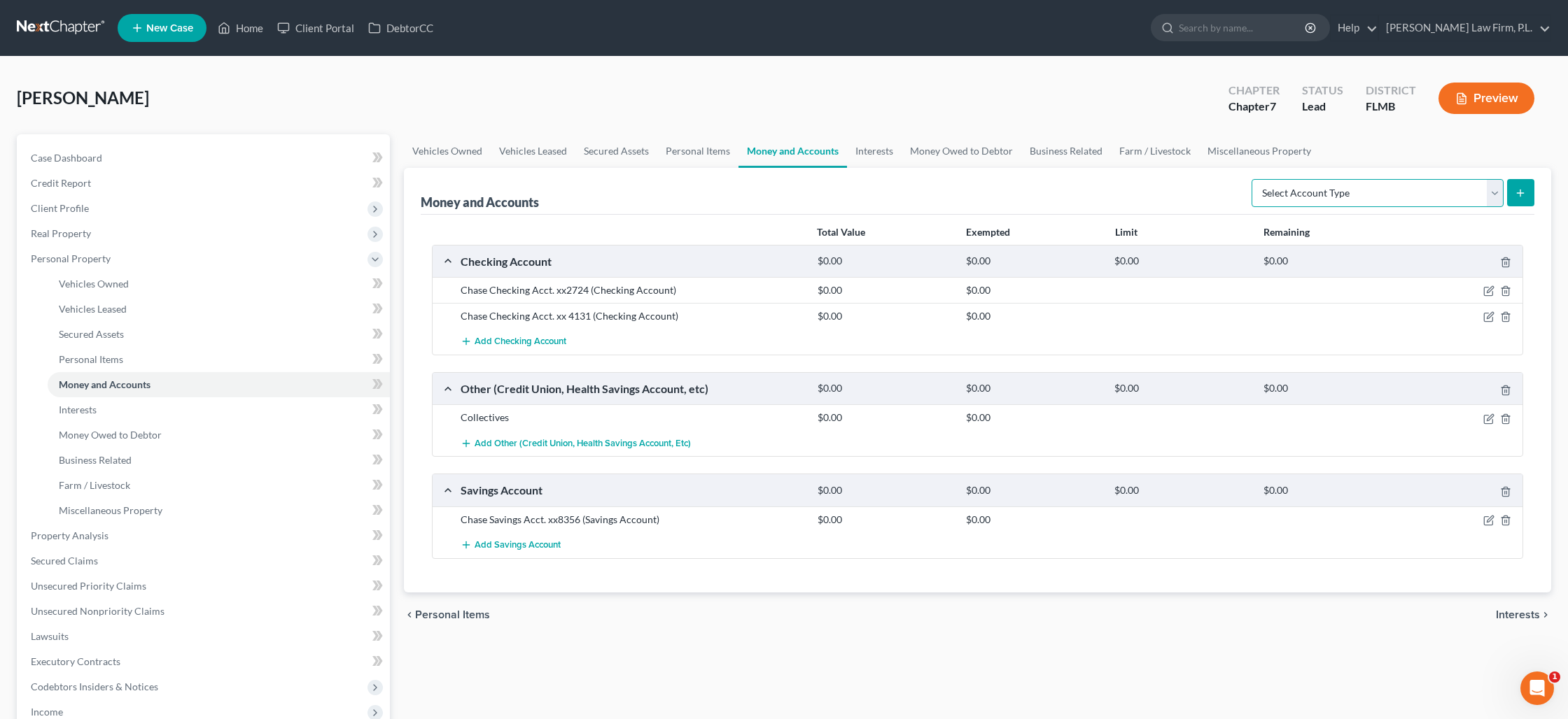
click at [1502, 196] on select "Select Account Type Brokerage Cash on Hand Certificates of Deposit Checking Acc…" at bounding box center [1378, 193] width 252 height 28
click at [1255, 179] on select "Select Account Type Brokerage Cash on Hand Certificates of Deposit Checking Acc…" at bounding box center [1378, 193] width 252 height 28
click at [1517, 187] on icon "submit" at bounding box center [1519, 192] width 11 height 11
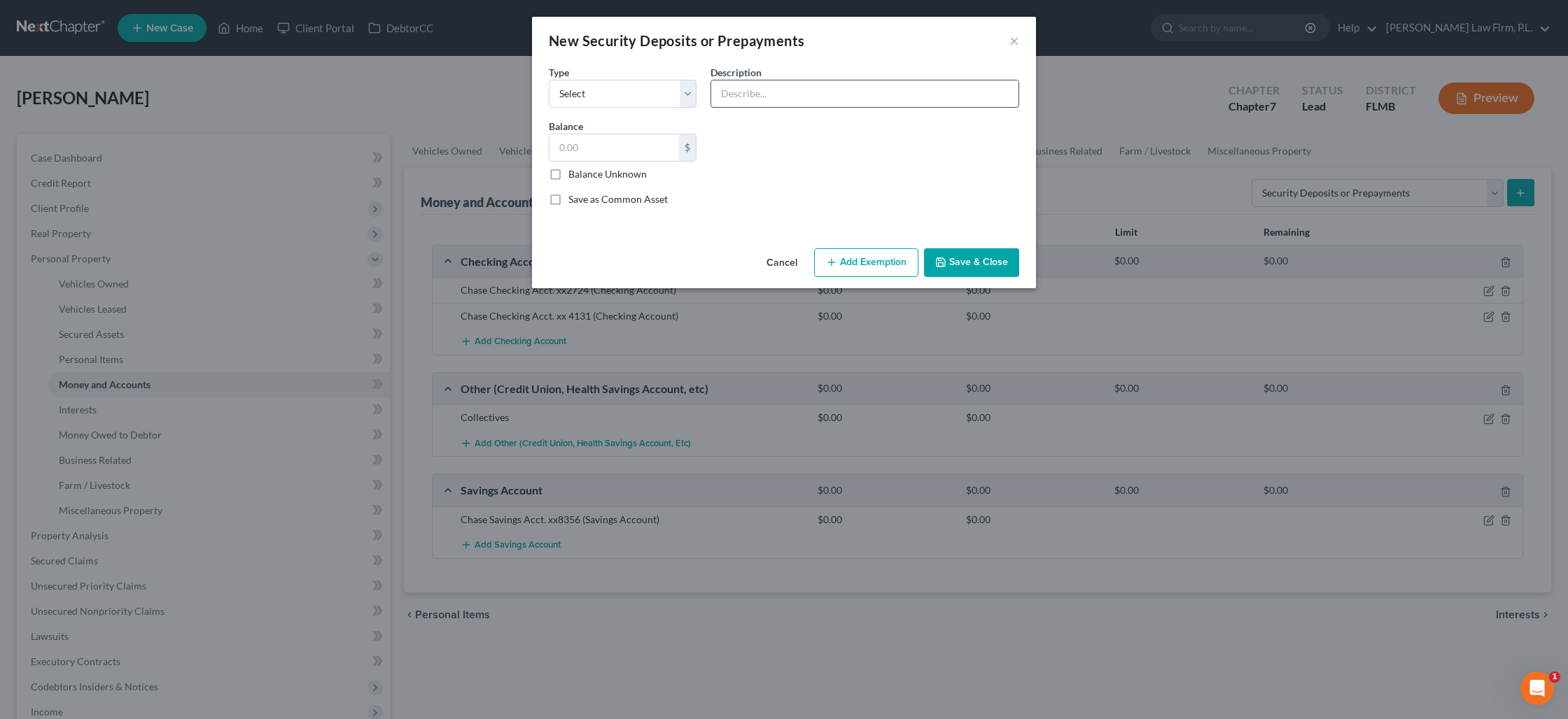
click at [747, 95] on input "text" at bounding box center [865, 94] width 307 height 27
click at [603, 151] on input "text" at bounding box center [613, 148] width 129 height 27
click at [851, 264] on button "Add Exemption" at bounding box center [866, 263] width 104 height 29
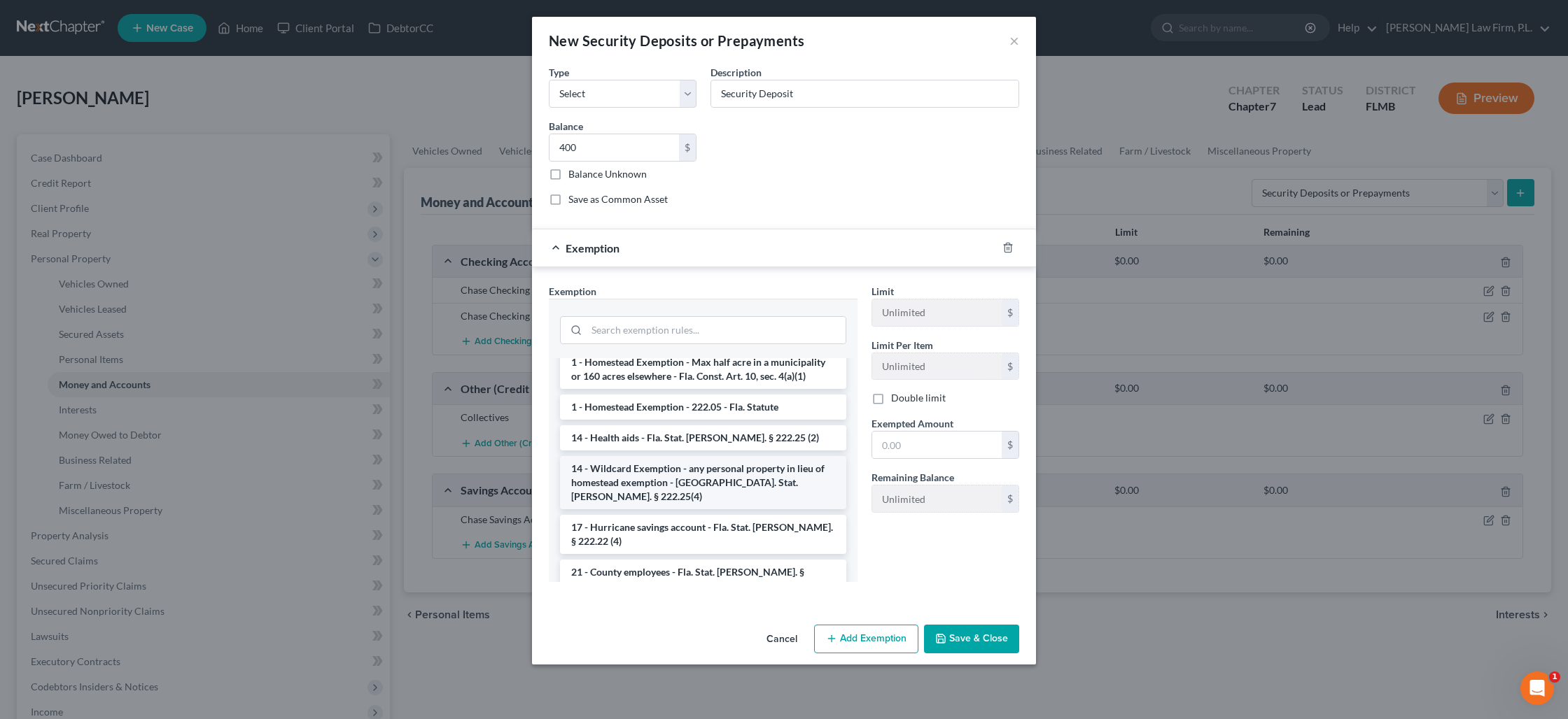
scroll to position [251, 0]
click at [707, 468] on li "14 - Wildcard Exemption - any personal property in lieu of homestead exemption …" at bounding box center [703, 481] width 287 height 53
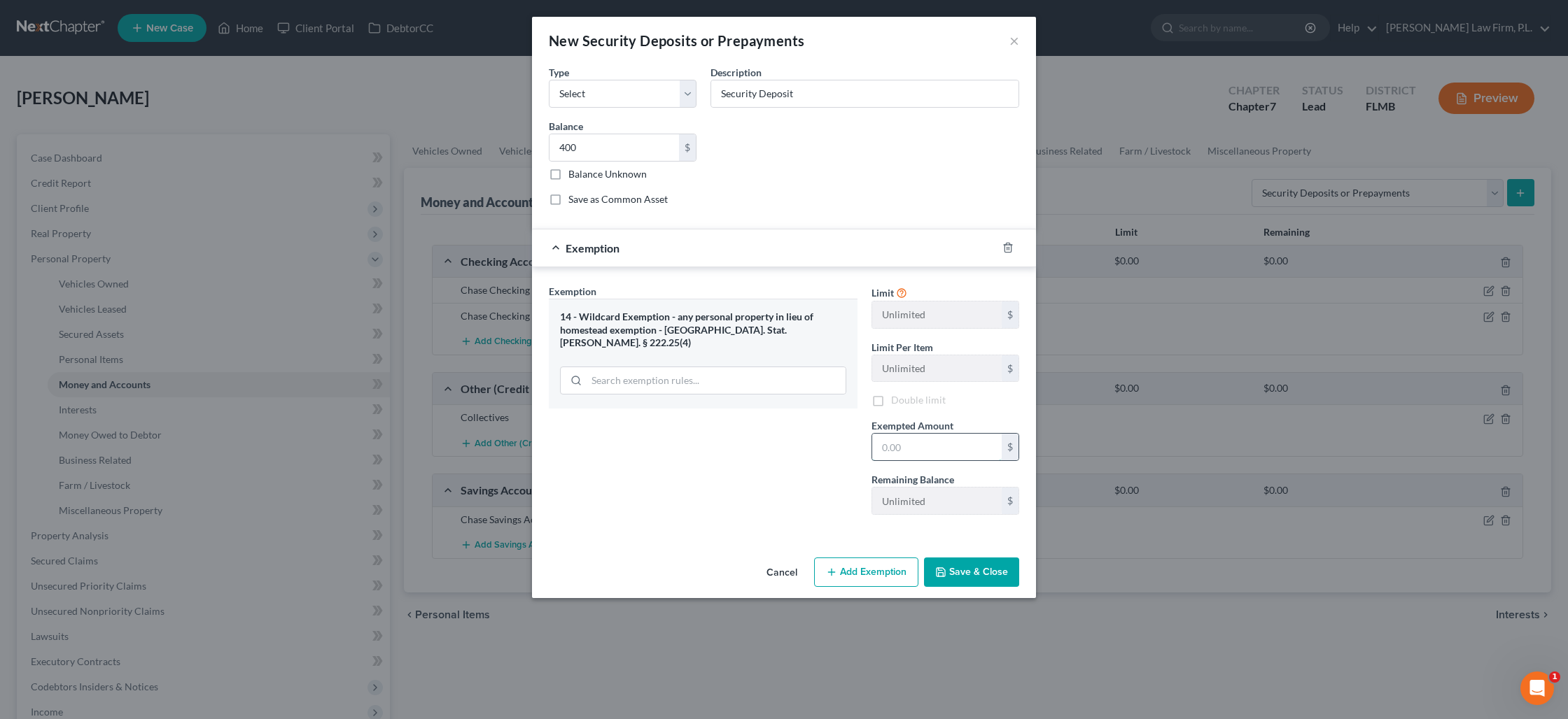
click at [928, 453] on input "text" at bounding box center [937, 447] width 129 height 27
click at [998, 573] on button "Save & Close" at bounding box center [972, 571] width 96 height 29
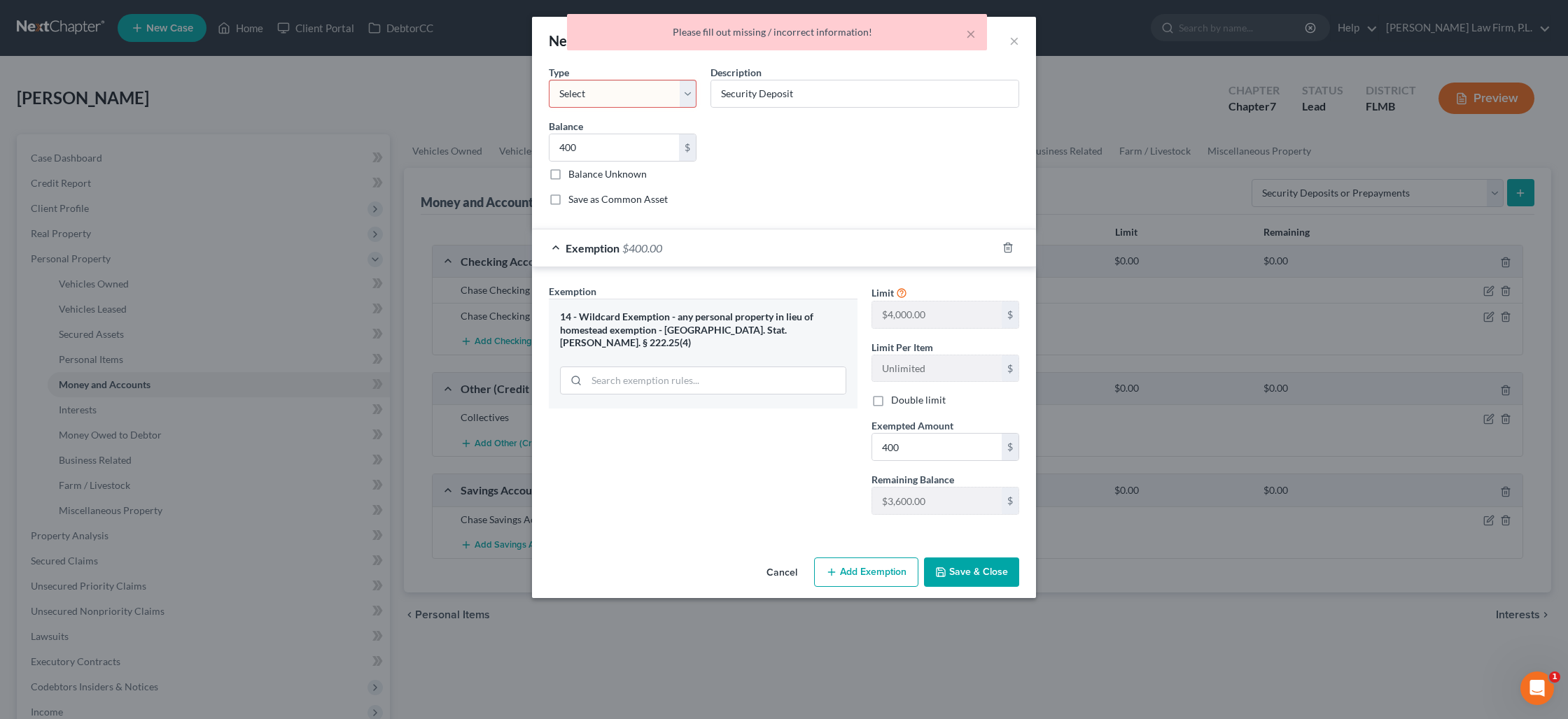
click at [568, 84] on select "Select Electric Gas Heating Oil Security Deposit On Rental Unit Prepaid Rent Te…" at bounding box center [622, 94] width 148 height 28
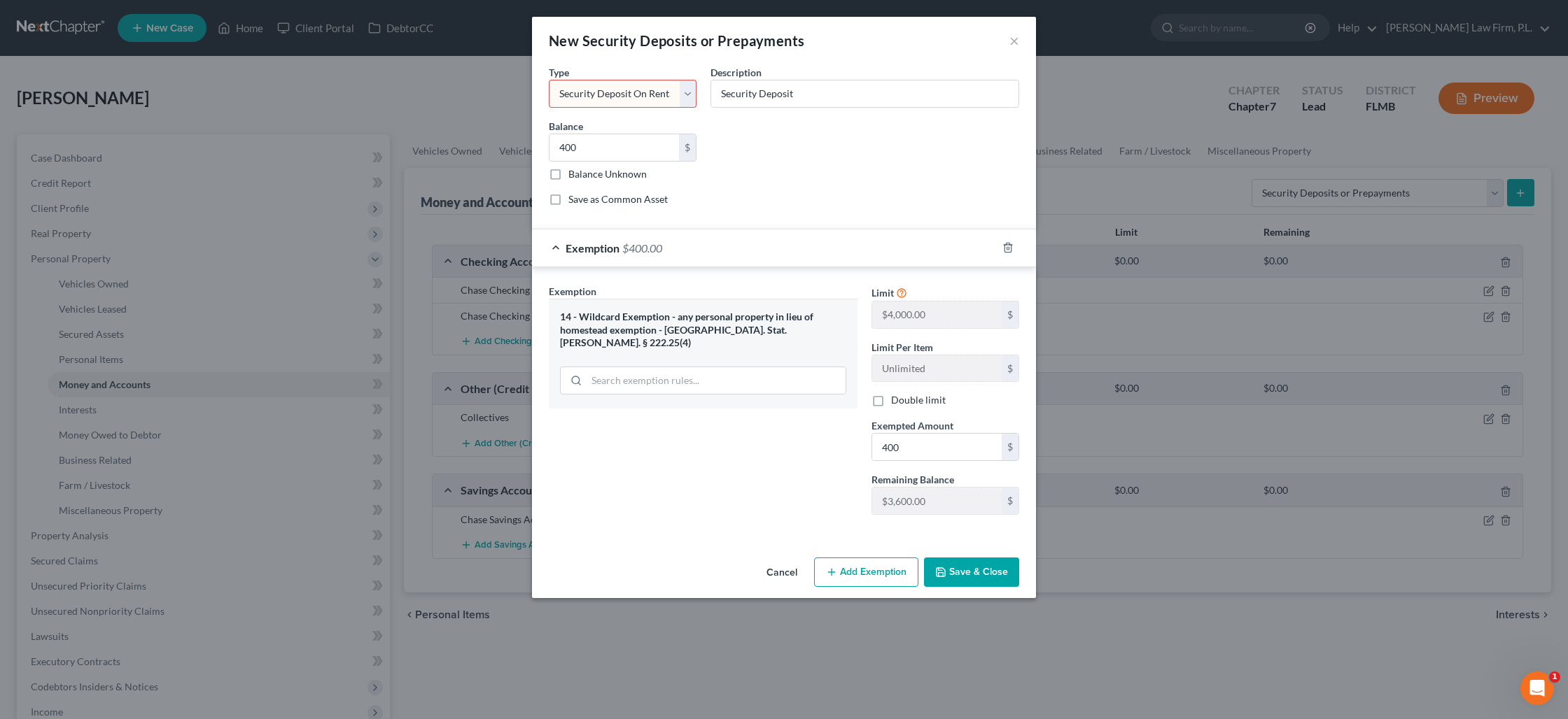
click at [549, 80] on select "Select Electric Gas Heating Oil Security Deposit On Rental Unit Prepaid Rent Te…" at bounding box center [622, 94] width 148 height 28
click at [961, 574] on button "Save & Close" at bounding box center [972, 571] width 96 height 29
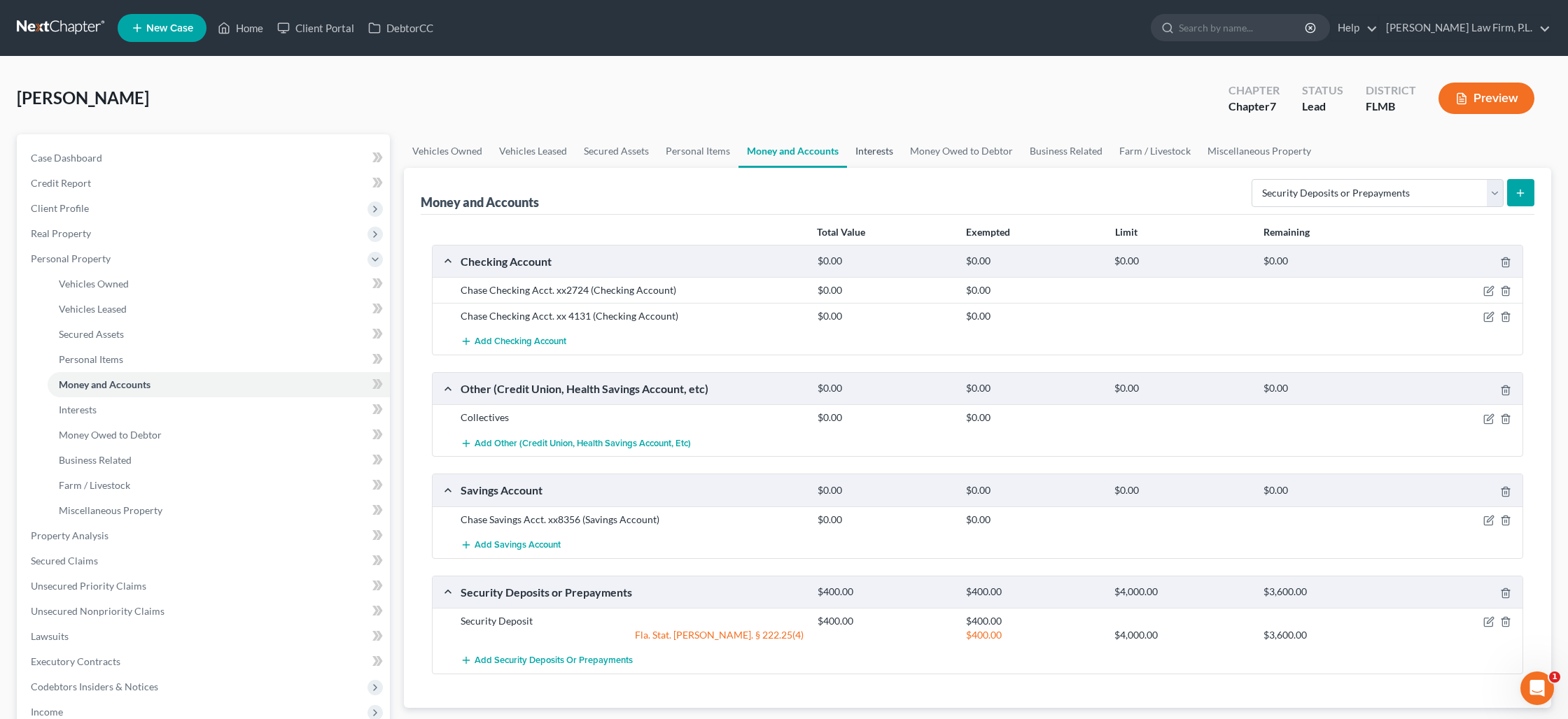
click at [879, 153] on link "Interests" at bounding box center [874, 151] width 54 height 34
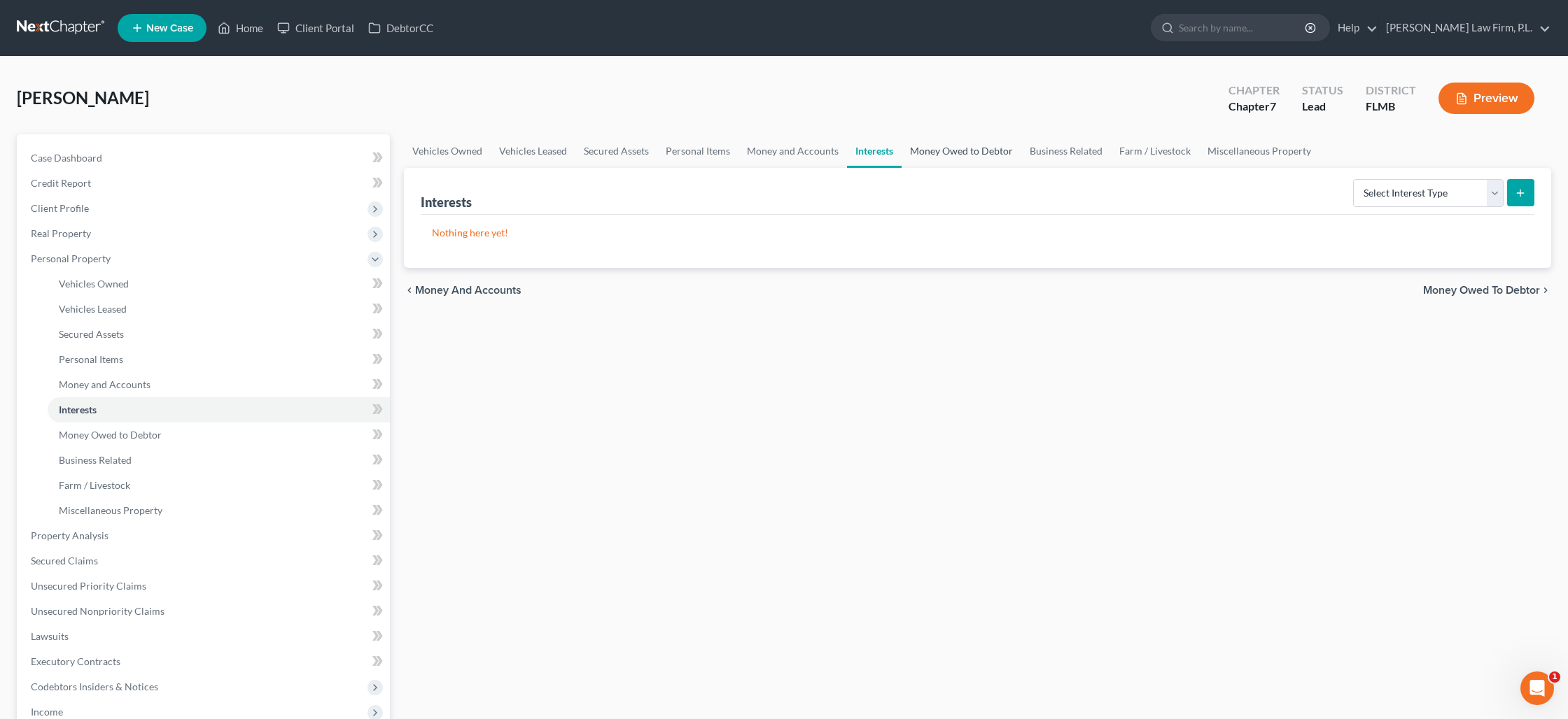
click at [993, 152] on link "Money Owed to Debtor" at bounding box center [961, 151] width 119 height 34
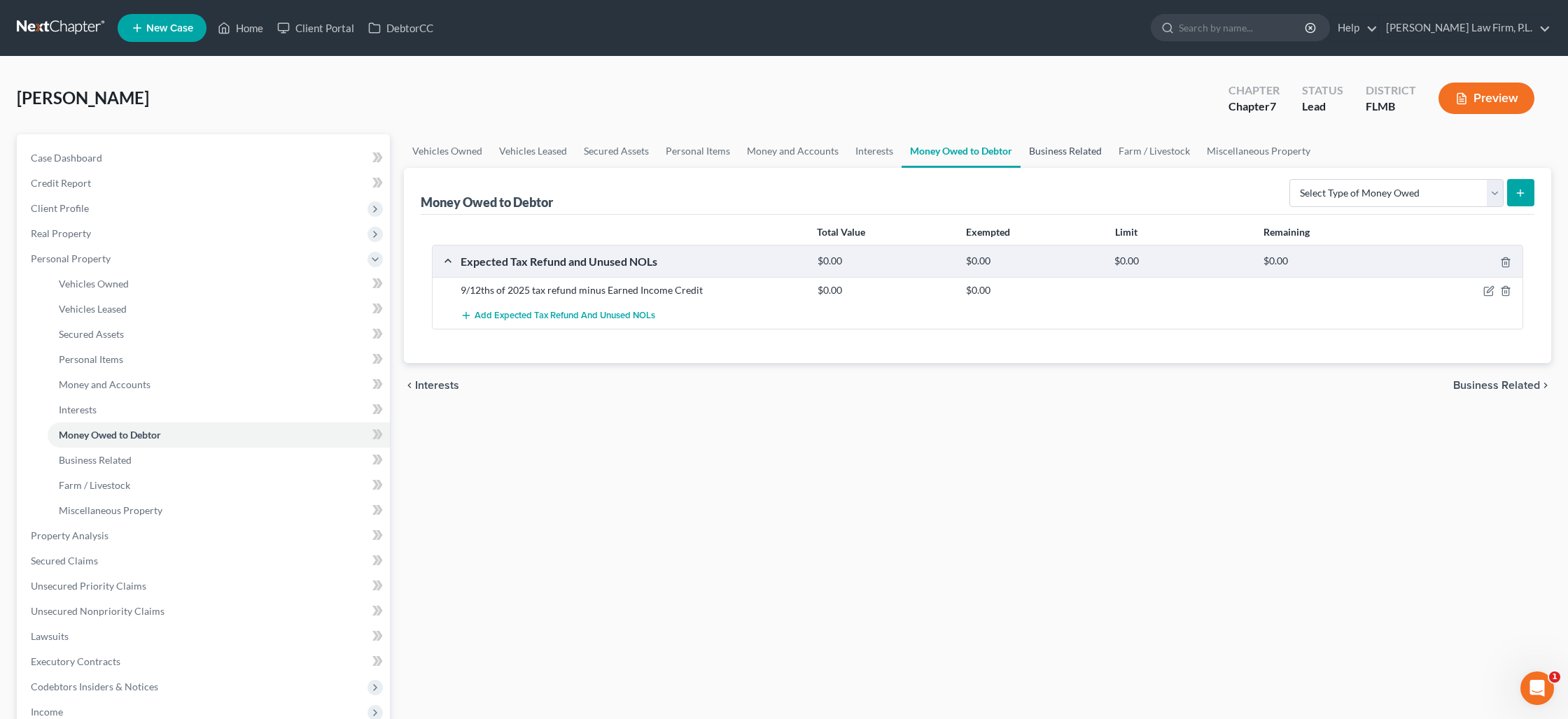
click at [1075, 148] on link "Business Related" at bounding box center [1065, 151] width 90 height 34
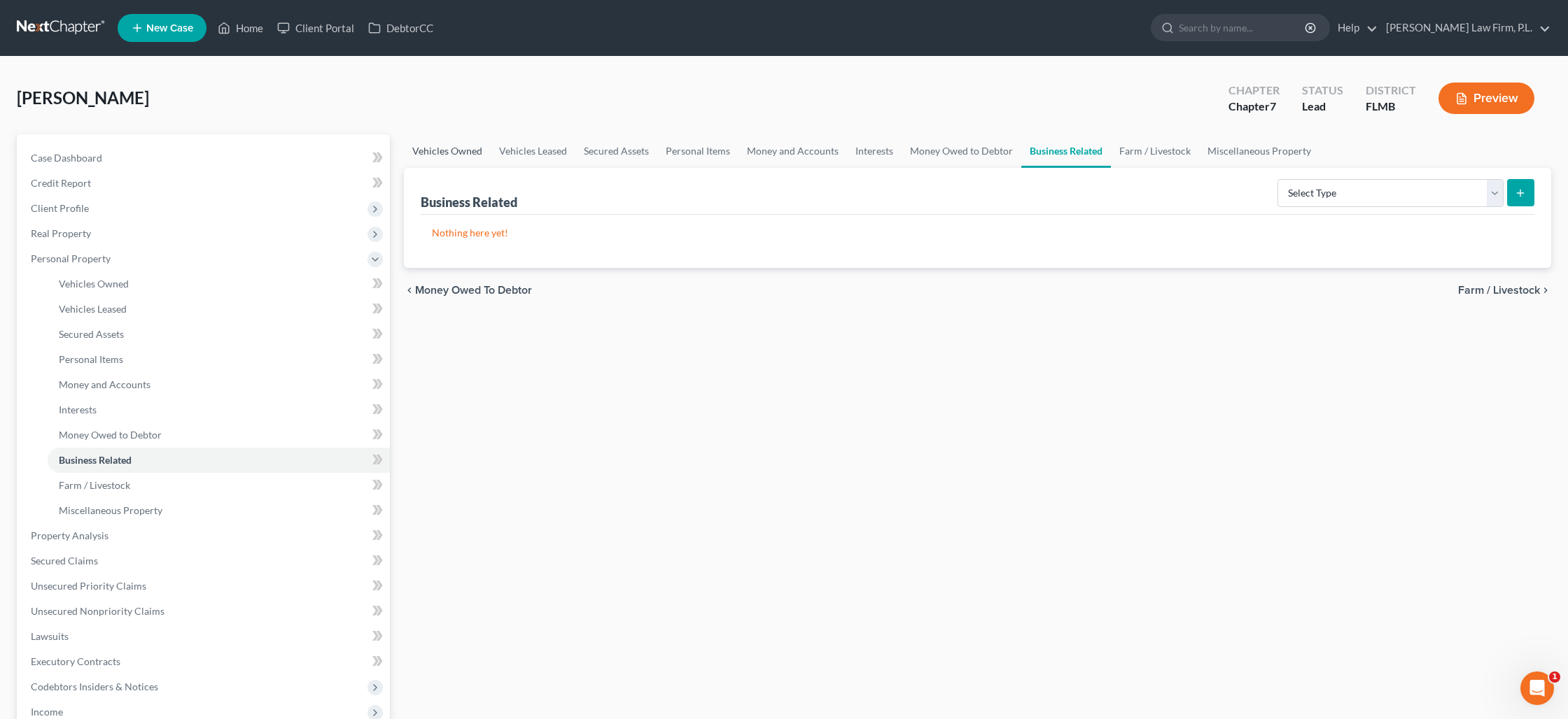
click at [460, 157] on link "Vehicles Owned" at bounding box center [447, 151] width 87 height 34
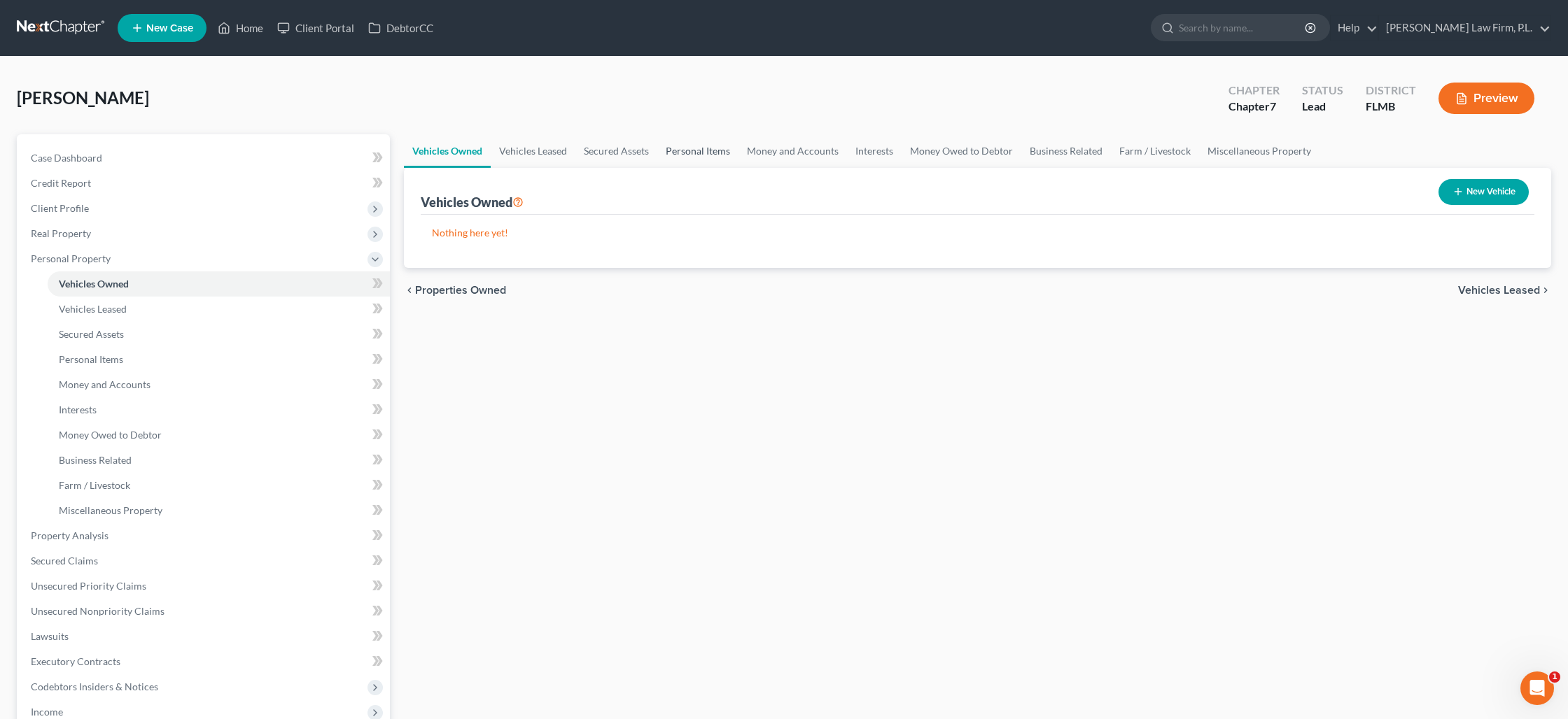
click at [713, 151] on link "Personal Items" at bounding box center [698, 151] width 81 height 34
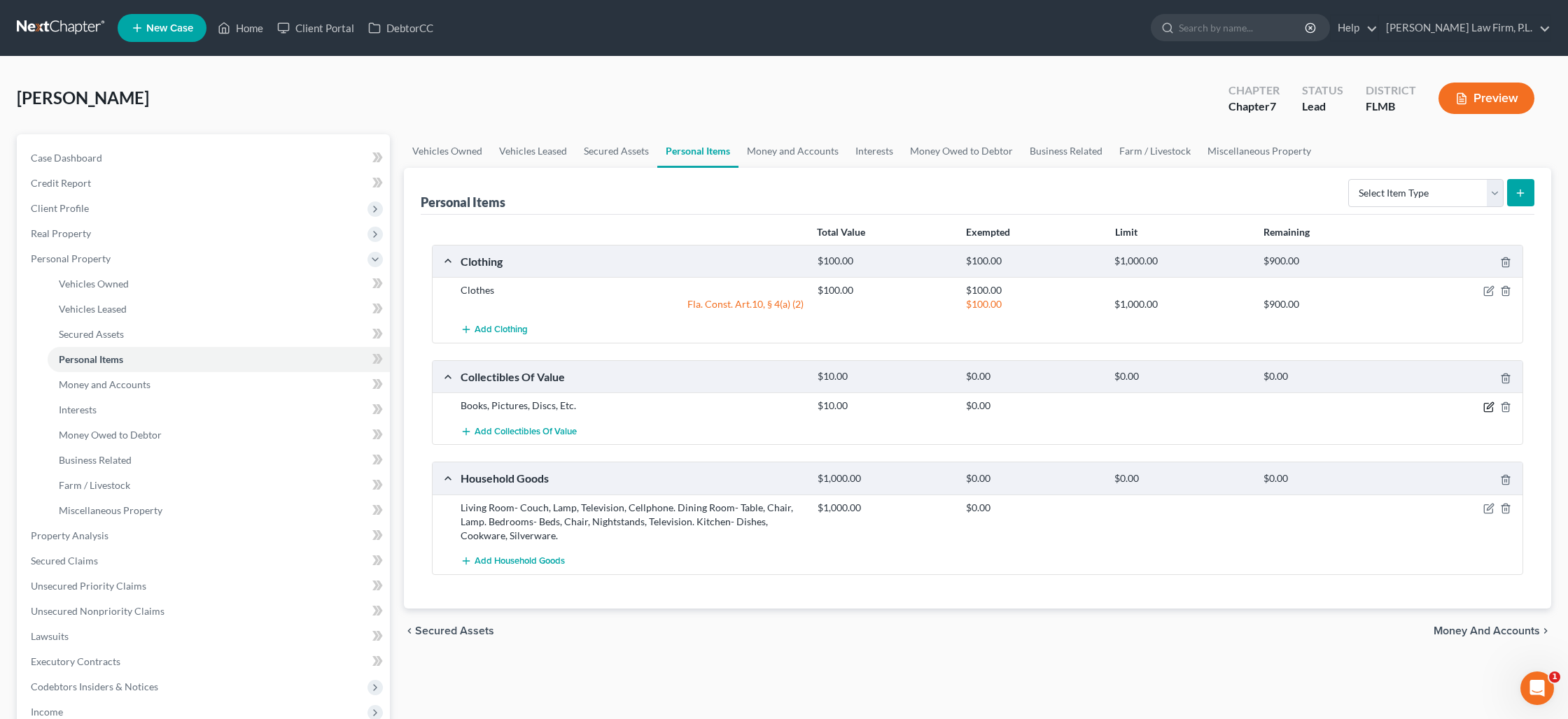
click at [1487, 409] on icon "button" at bounding box center [1488, 406] width 11 height 11
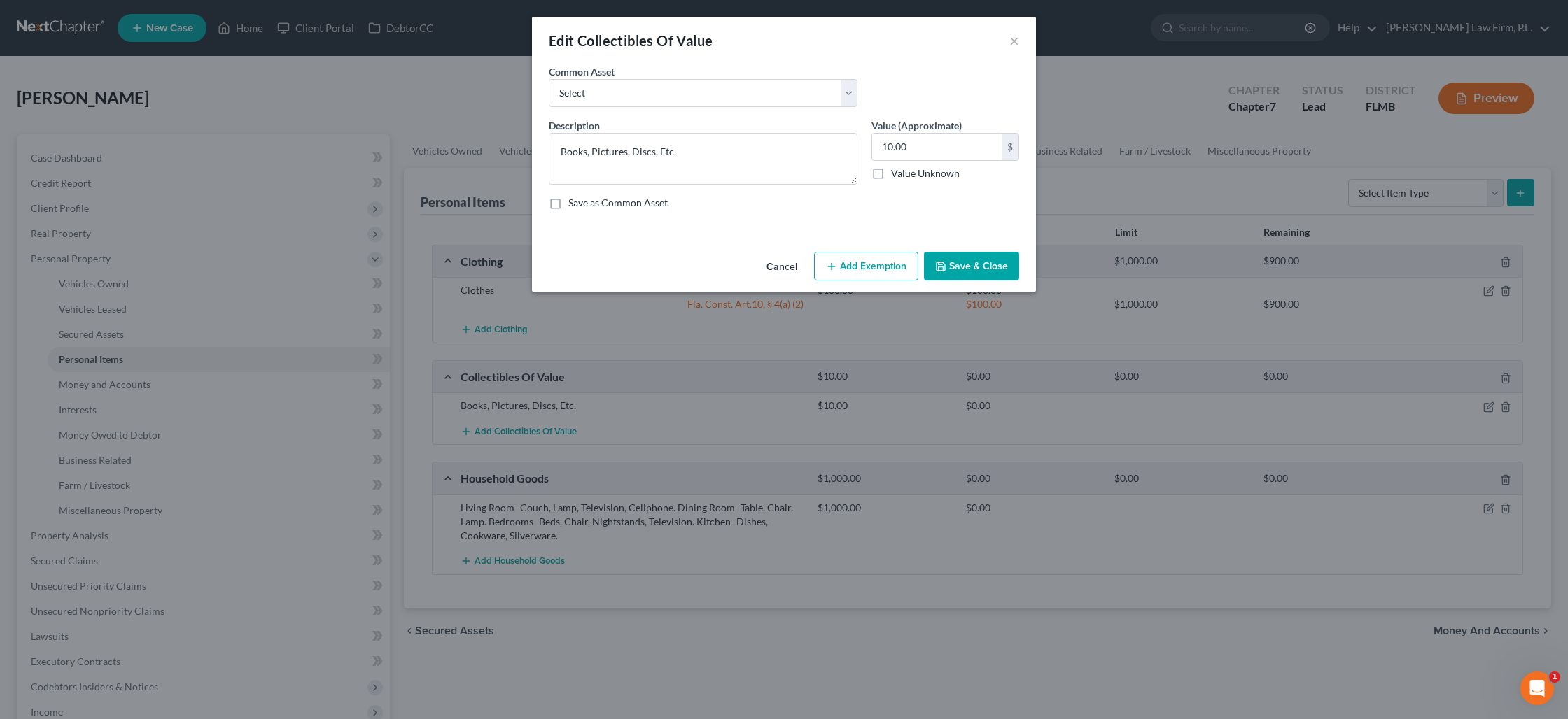
click at [871, 276] on button "Add Exemption" at bounding box center [866, 266] width 104 height 29
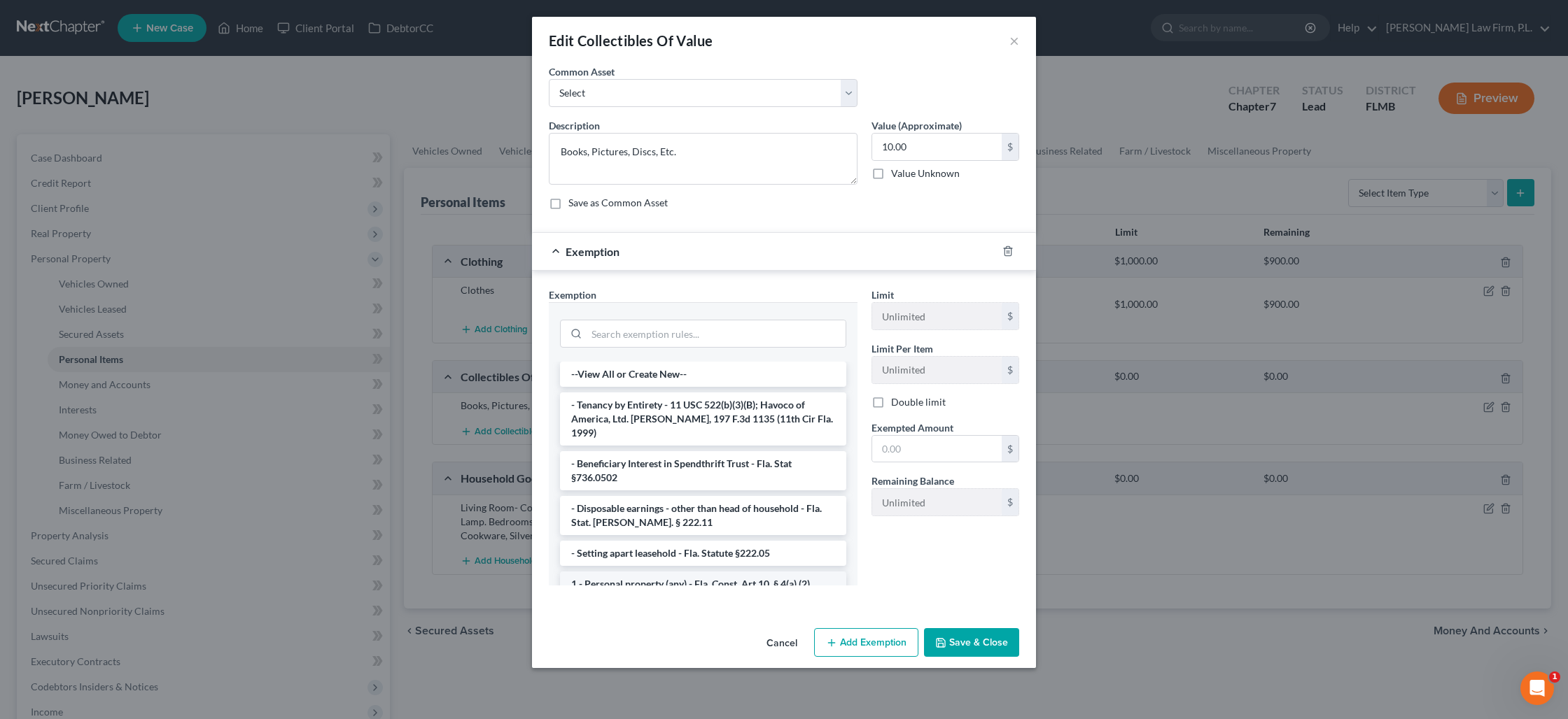
click at [694, 571] on li "1 - Personal property (any) - Fla. Const. Art.10, § 4(a) (2)" at bounding box center [703, 584] width 287 height 25
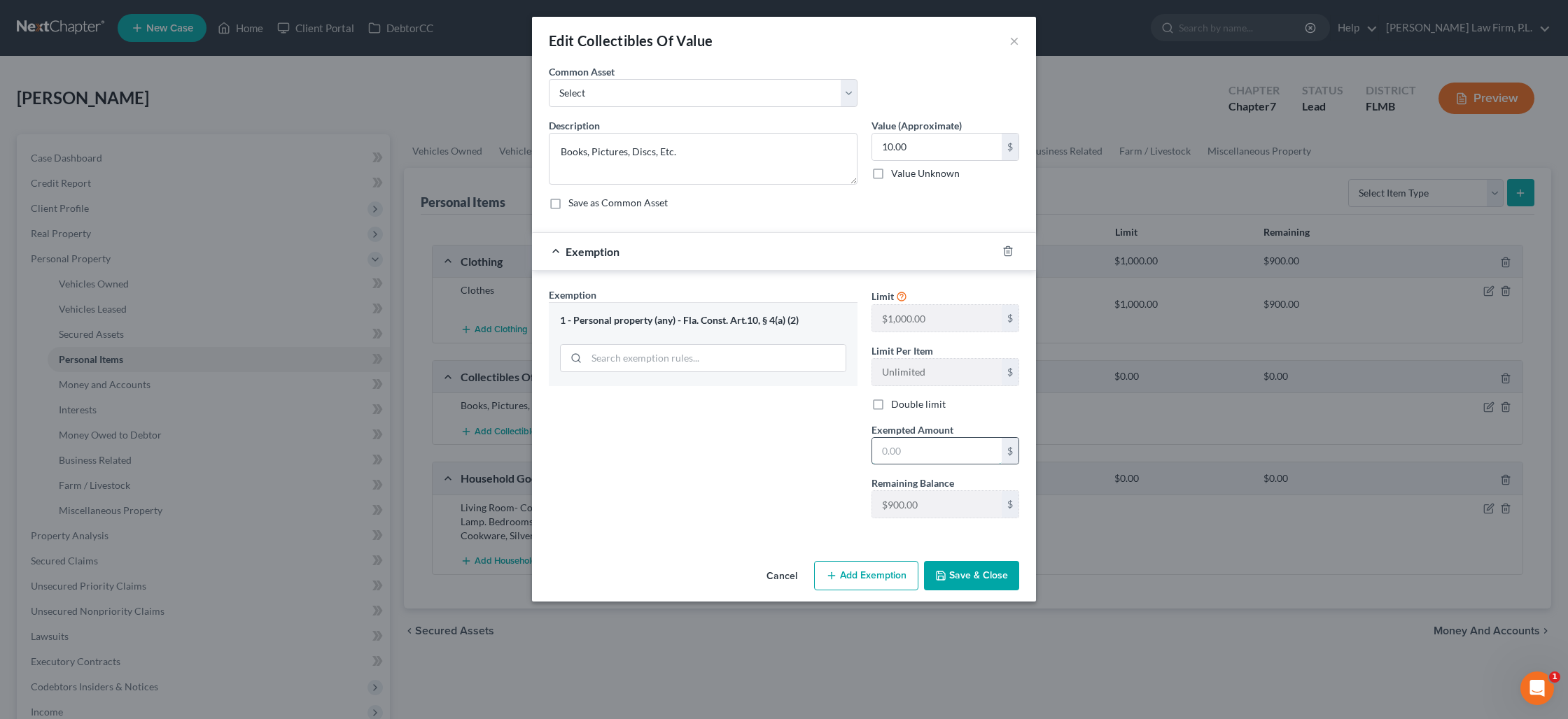
click at [902, 451] on input "text" at bounding box center [937, 451] width 129 height 27
click at [981, 581] on button "Save & Close" at bounding box center [972, 575] width 96 height 29
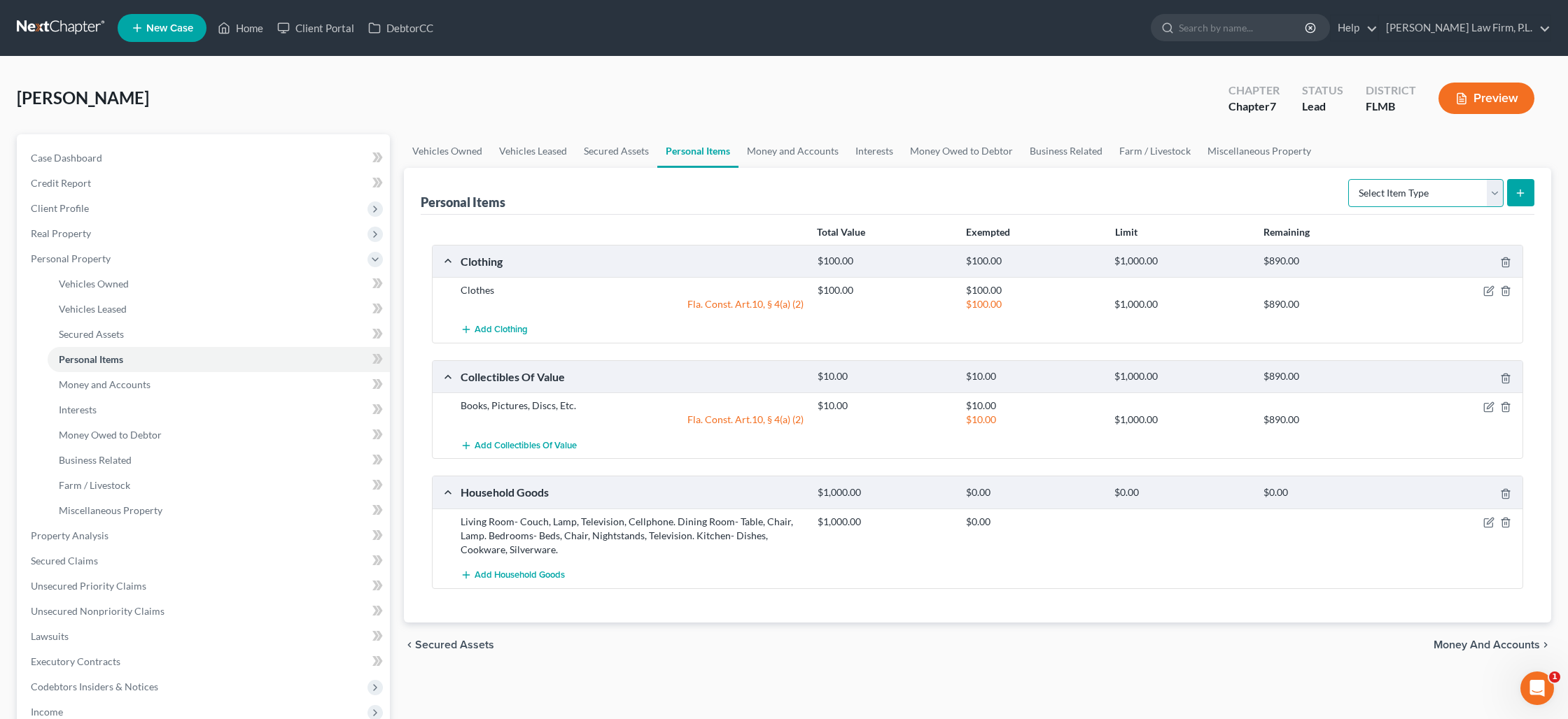
click at [1489, 192] on select "Select Item Type Clothing Collectibles Of Value Electronics Firearms Household …" at bounding box center [1425, 193] width 155 height 28
click at [1349, 179] on select "Select Item Type Clothing Collectibles Of Value Electronics Firearms Household …" at bounding box center [1425, 193] width 155 height 28
click at [1516, 196] on icon "submit" at bounding box center [1519, 192] width 11 height 11
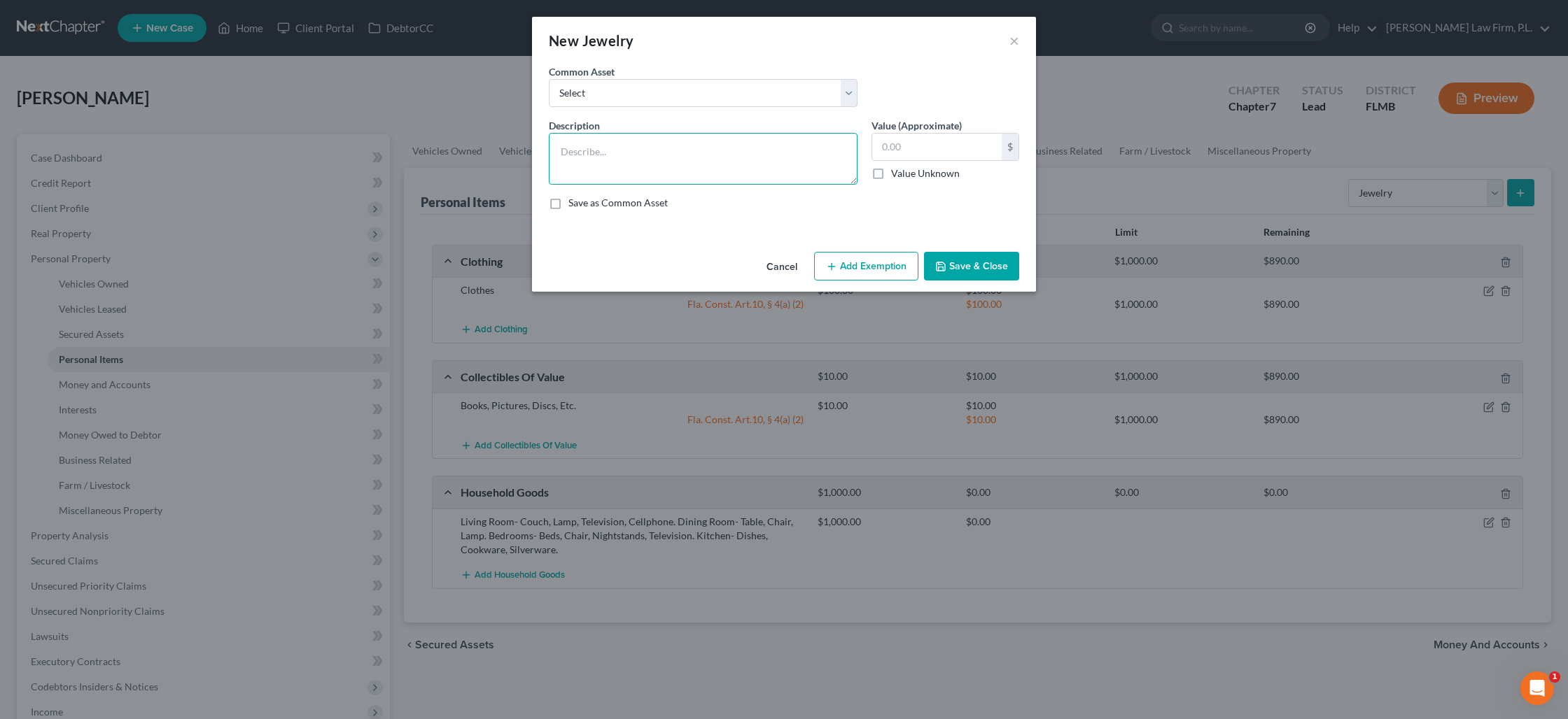
click at [684, 162] on textarea at bounding box center [703, 158] width 309 height 51
click at [844, 271] on button "Add Exemption" at bounding box center [866, 266] width 104 height 29
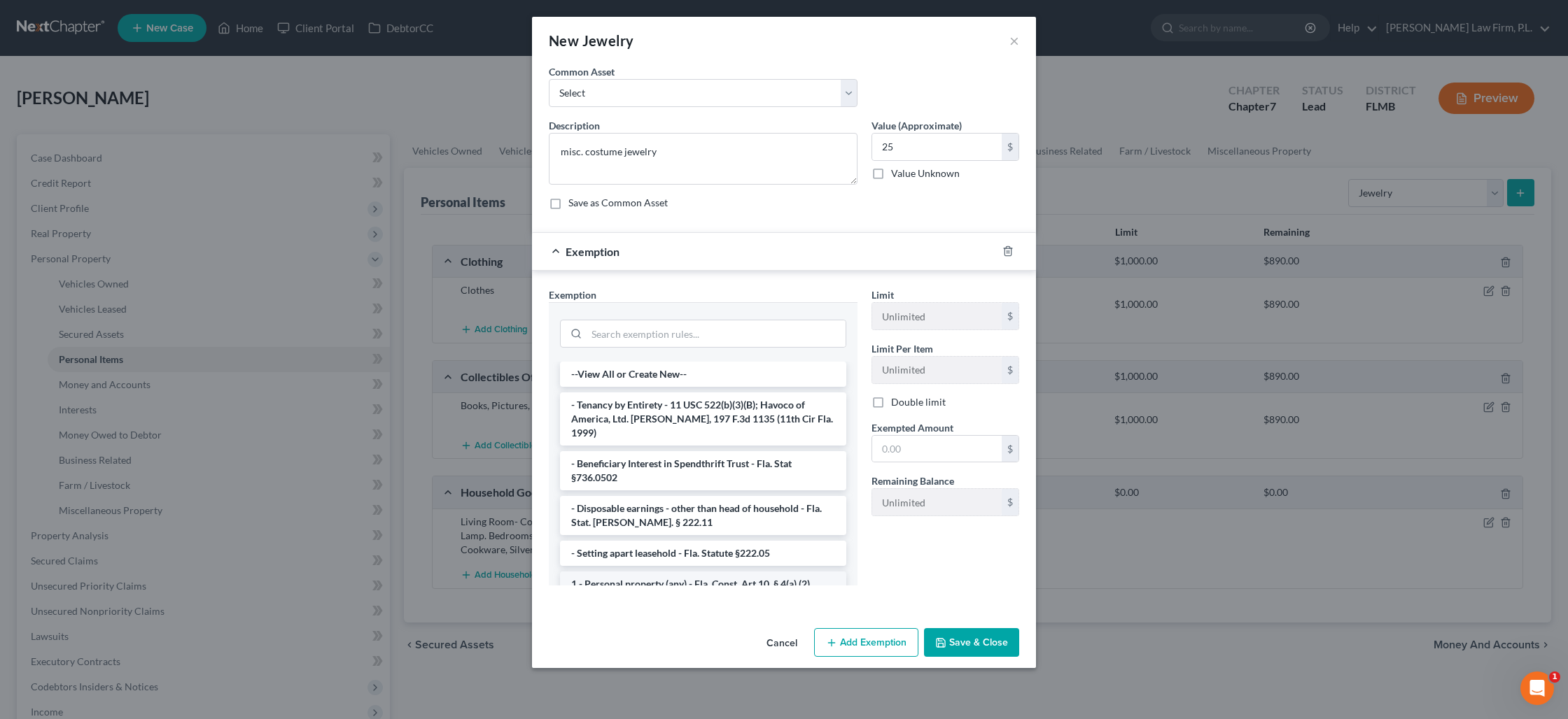
click at [634, 571] on li "1 - Personal property (any) - Fla. Const. Art.10, § 4(a) (2)" at bounding box center [703, 584] width 287 height 25
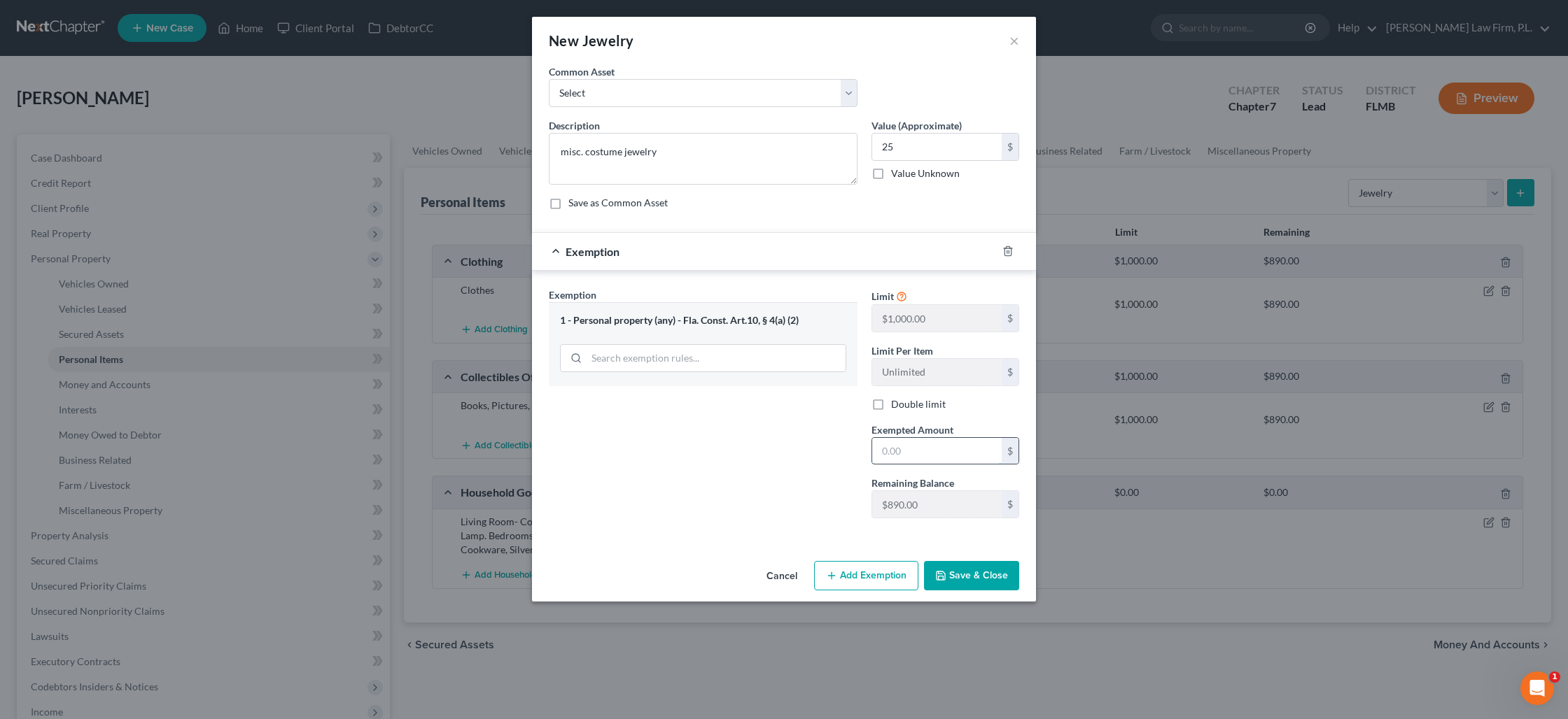
click at [945, 448] on input "text" at bounding box center [937, 451] width 129 height 27
click at [964, 581] on button "Save & Close" at bounding box center [972, 575] width 96 height 29
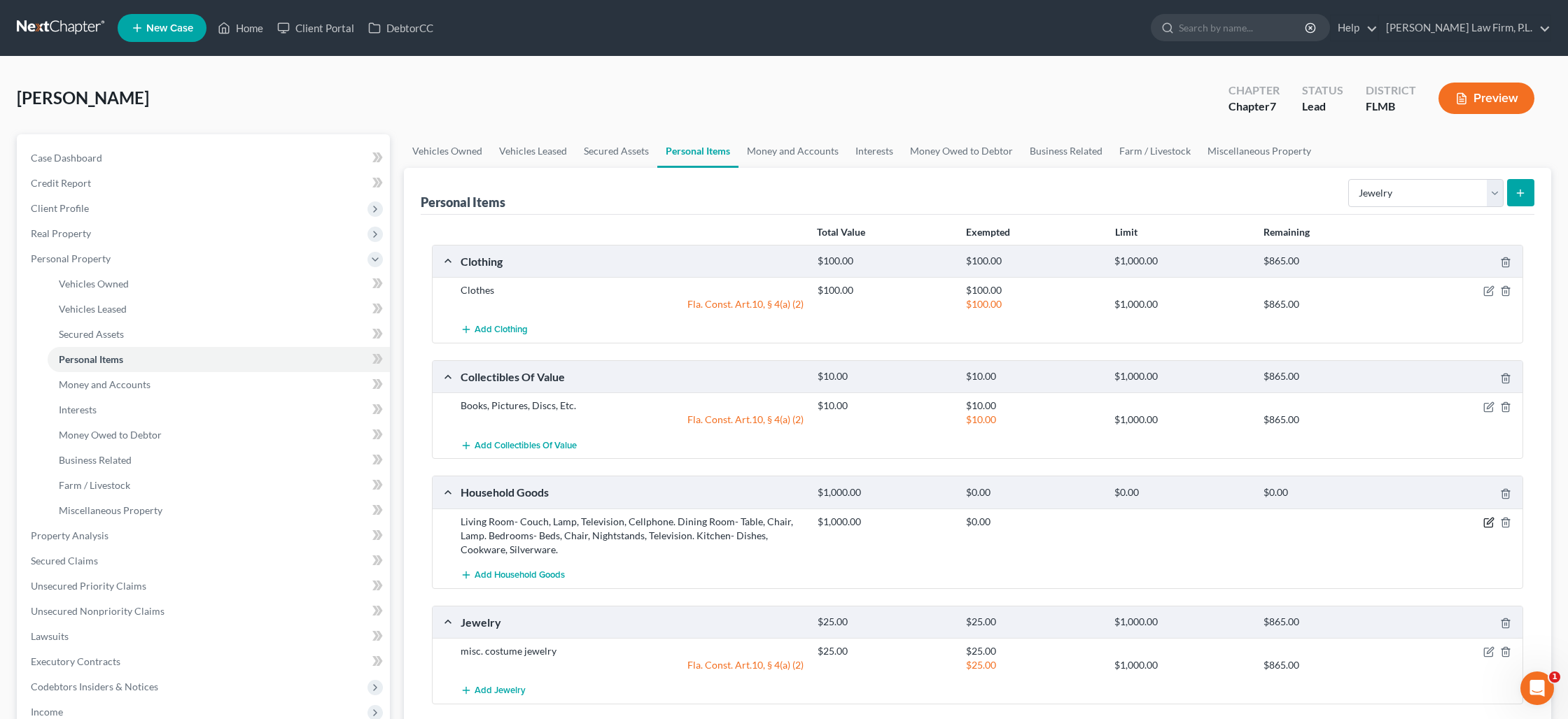
click at [1492, 522] on icon "button" at bounding box center [1487, 523] width 8 height 8
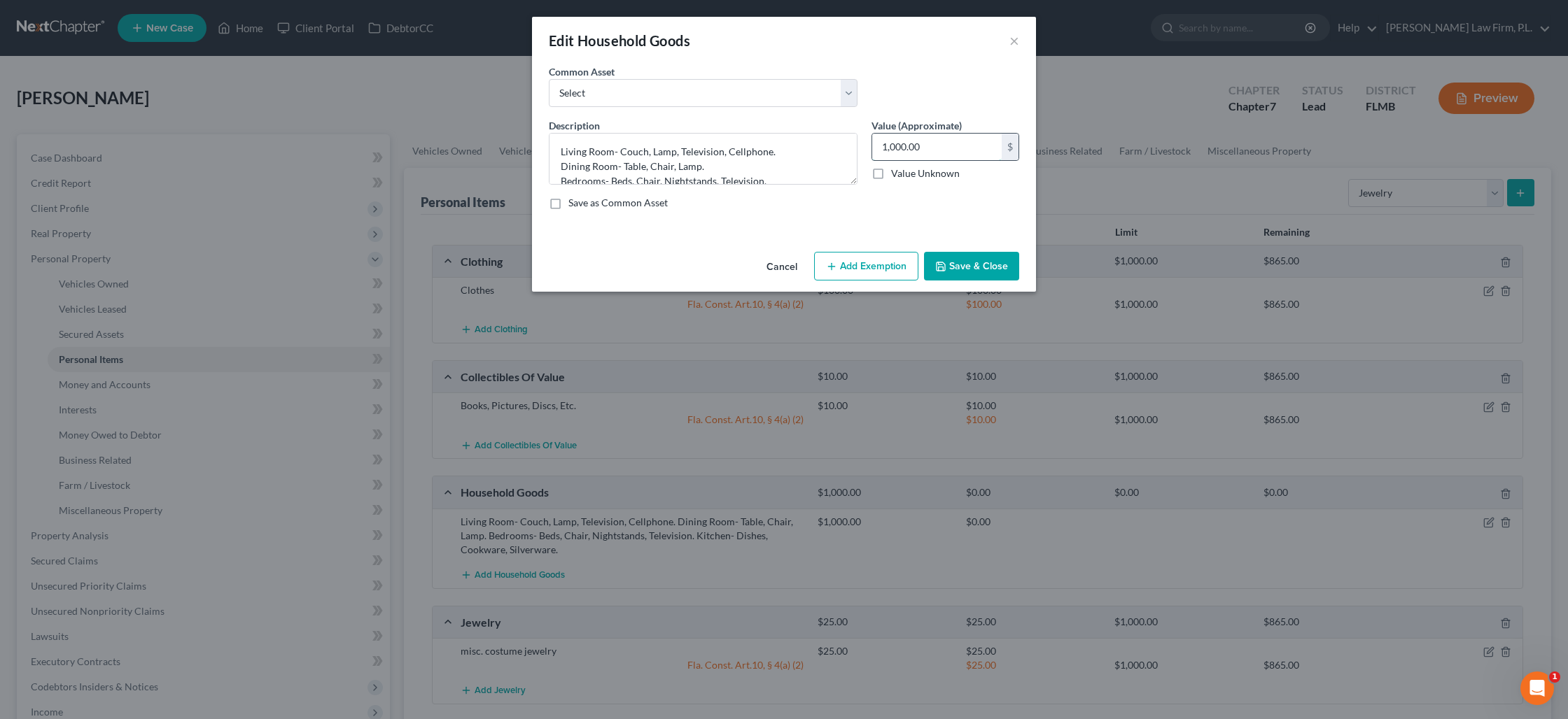
click at [912, 151] on input "1,000.00" at bounding box center [937, 147] width 129 height 27
click at [866, 271] on button "Add Exemption" at bounding box center [866, 266] width 104 height 29
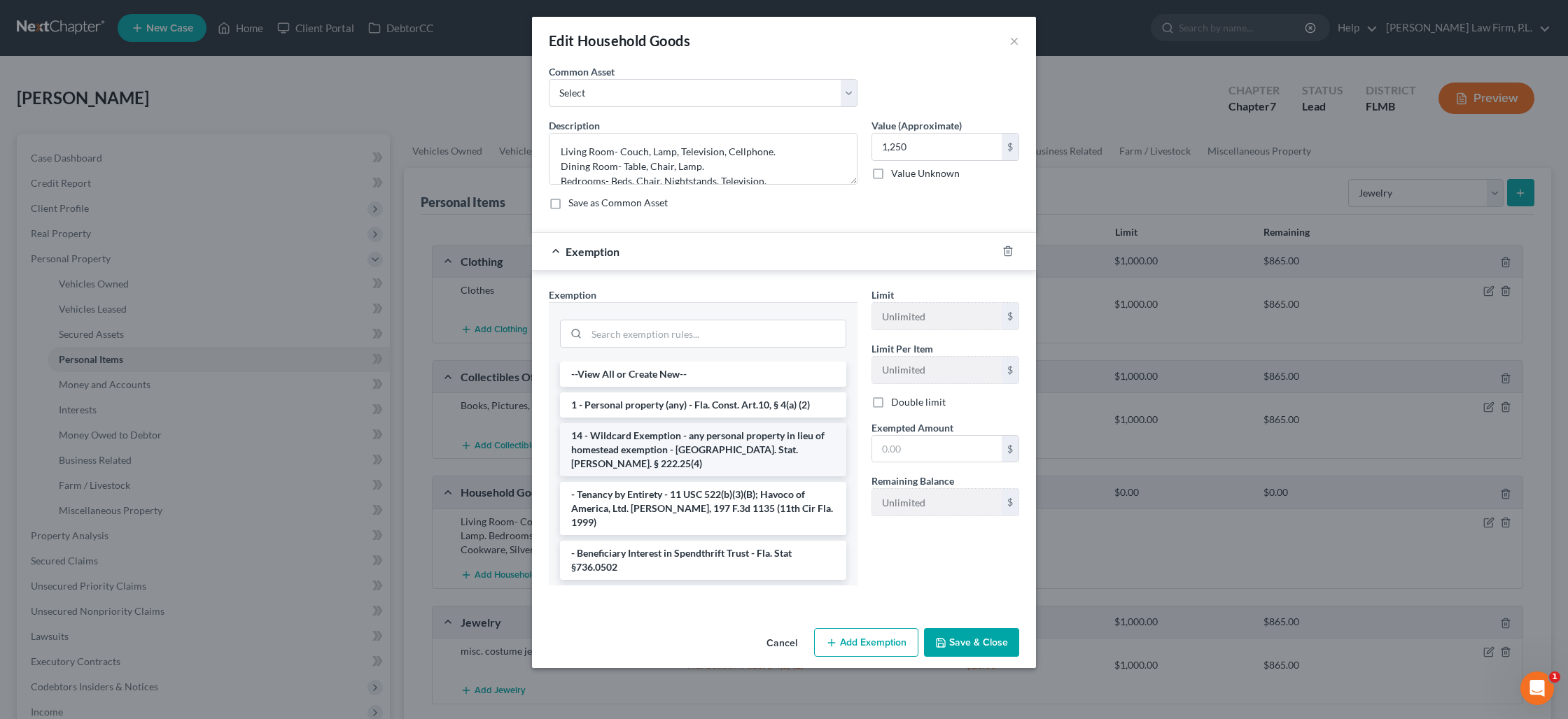
scroll to position [1, 0]
click at [714, 454] on li "14 - Wildcard Exemption - any personal property in lieu of homestead exemption …" at bounding box center [703, 448] width 287 height 53
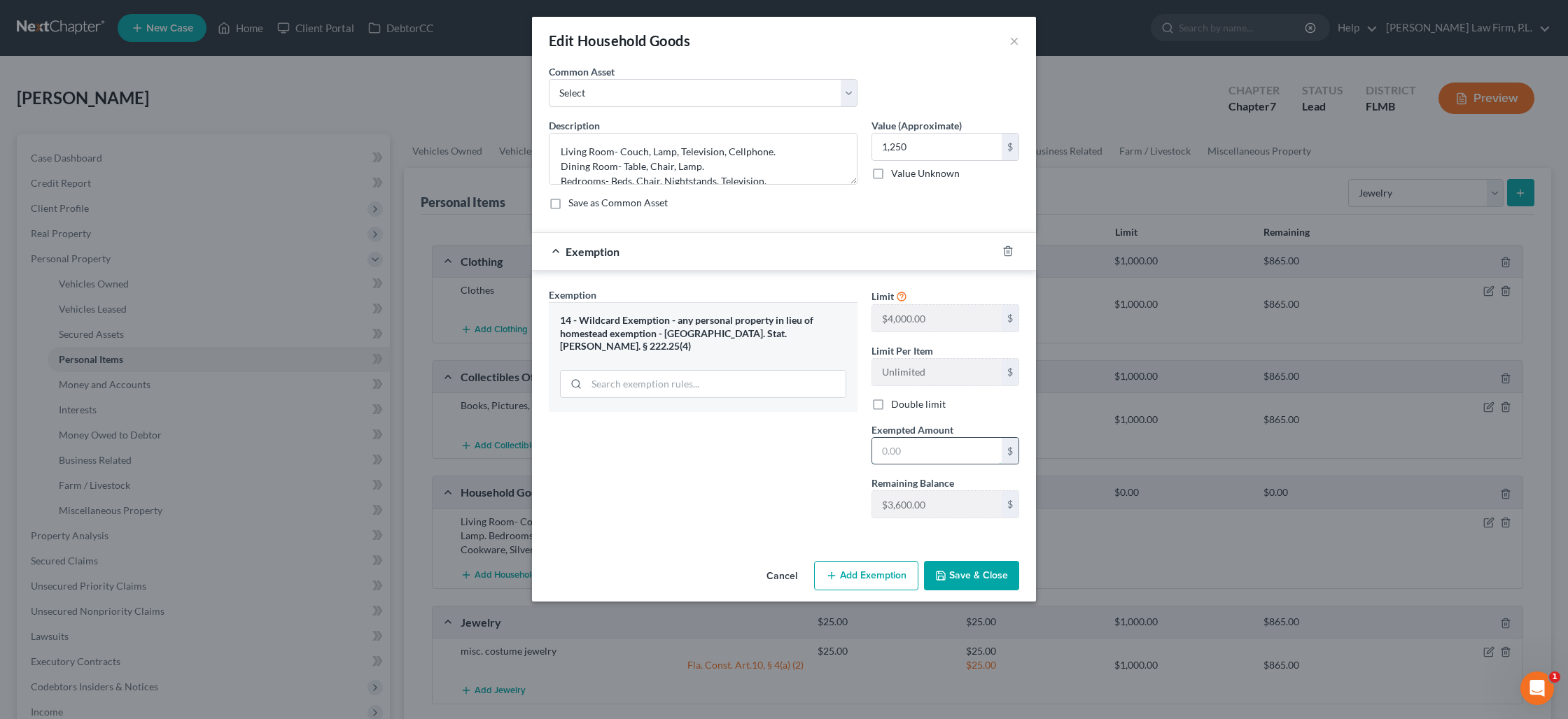
click at [895, 456] on input "text" at bounding box center [937, 451] width 129 height 27
click at [953, 575] on button "Save & Close" at bounding box center [972, 575] width 96 height 29
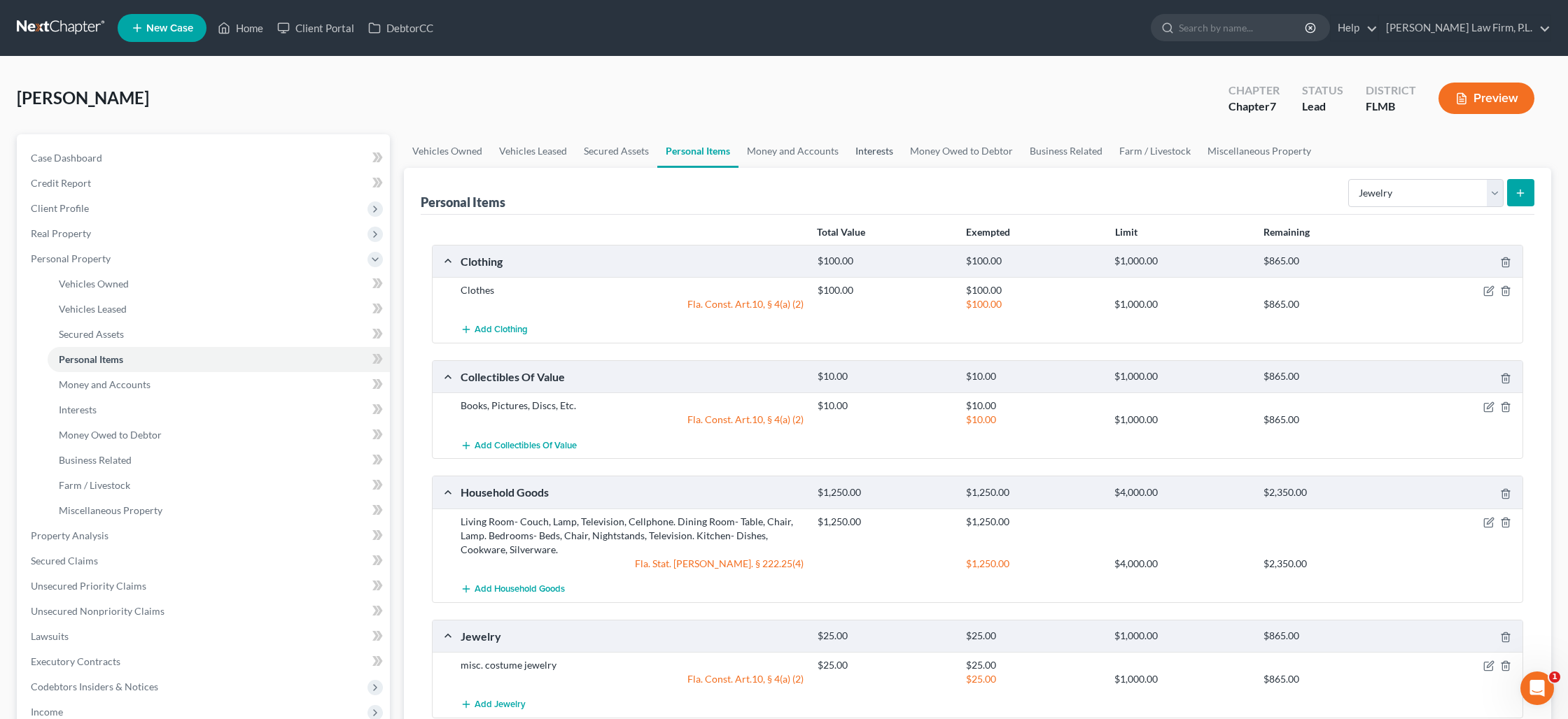
click at [862, 148] on link "Interests" at bounding box center [874, 151] width 54 height 34
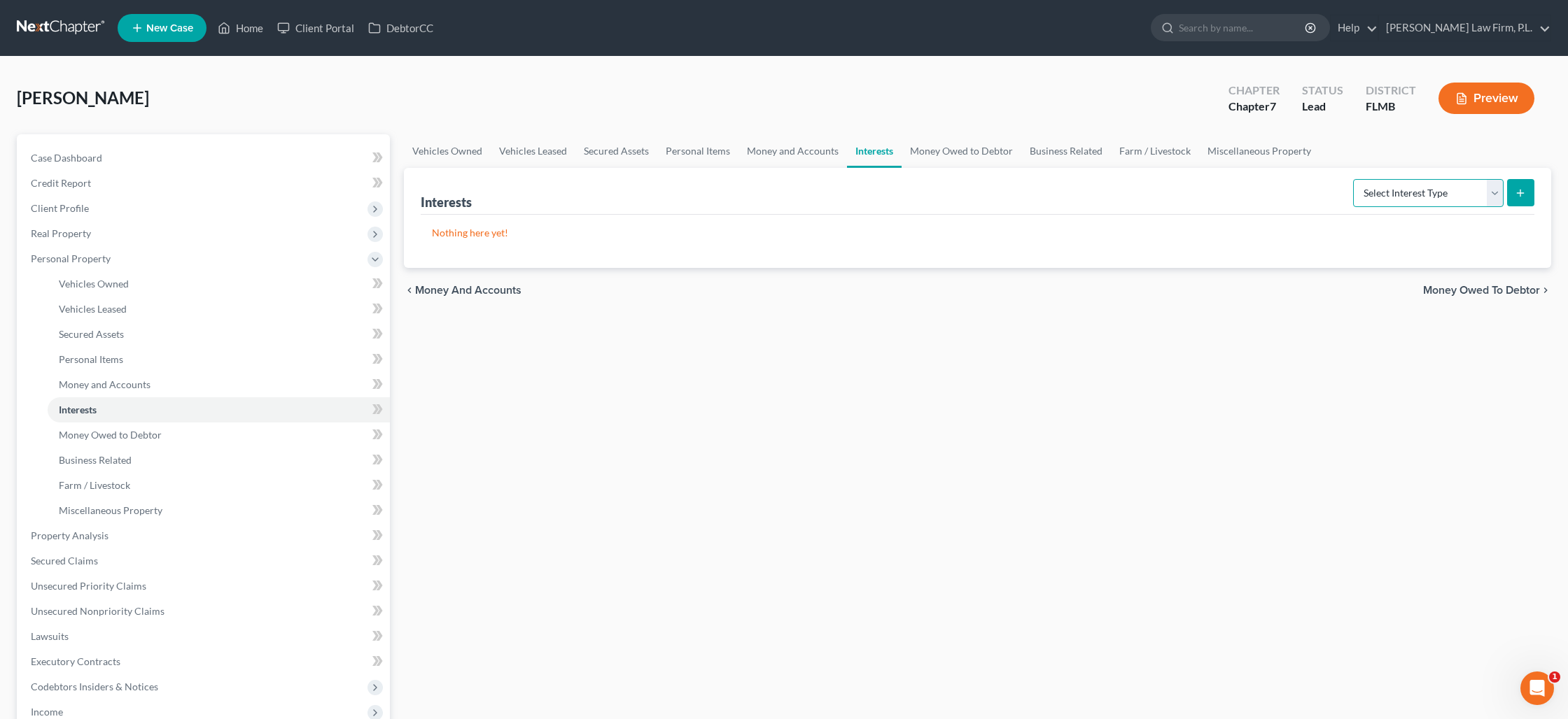
click at [1458, 197] on select "Select Interest Type 401K Annuity Bond Education IRA Government Bond Government…" at bounding box center [1428, 193] width 151 height 28
click at [1355, 179] on select "Select Interest Type 401K Annuity Bond Education IRA Government Bond Government…" at bounding box center [1428, 193] width 151 height 28
click at [1523, 191] on icon "submit" at bounding box center [1519, 192] width 11 height 11
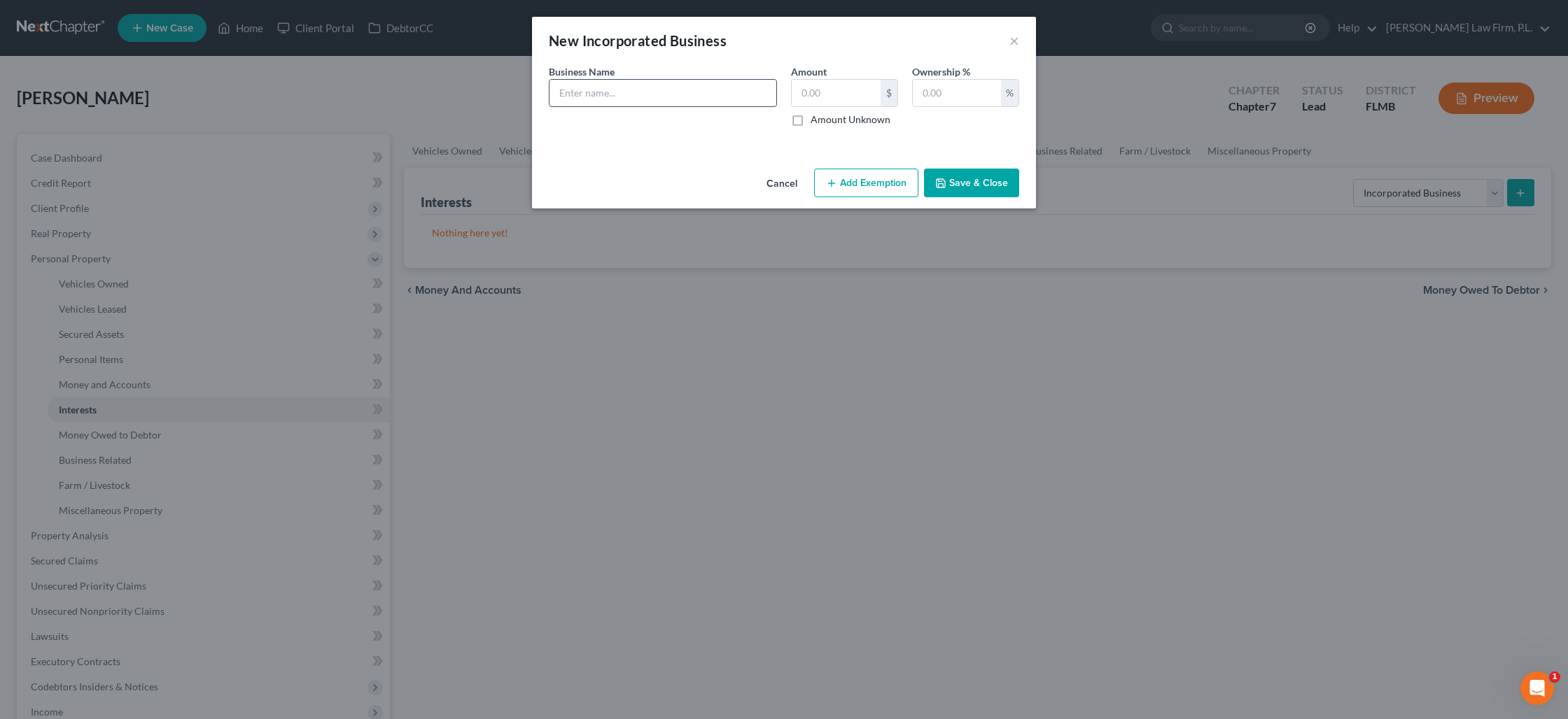
click at [658, 104] on input "text" at bounding box center [663, 93] width 227 height 27
click at [810, 119] on label "Amount Unknown" at bounding box center [850, 119] width 80 height 14
click at [816, 119] on input "Amount Unknown" at bounding box center [821, 117] width 9 height 9
click at [908, 181] on button "Add Exemption" at bounding box center [866, 183] width 104 height 29
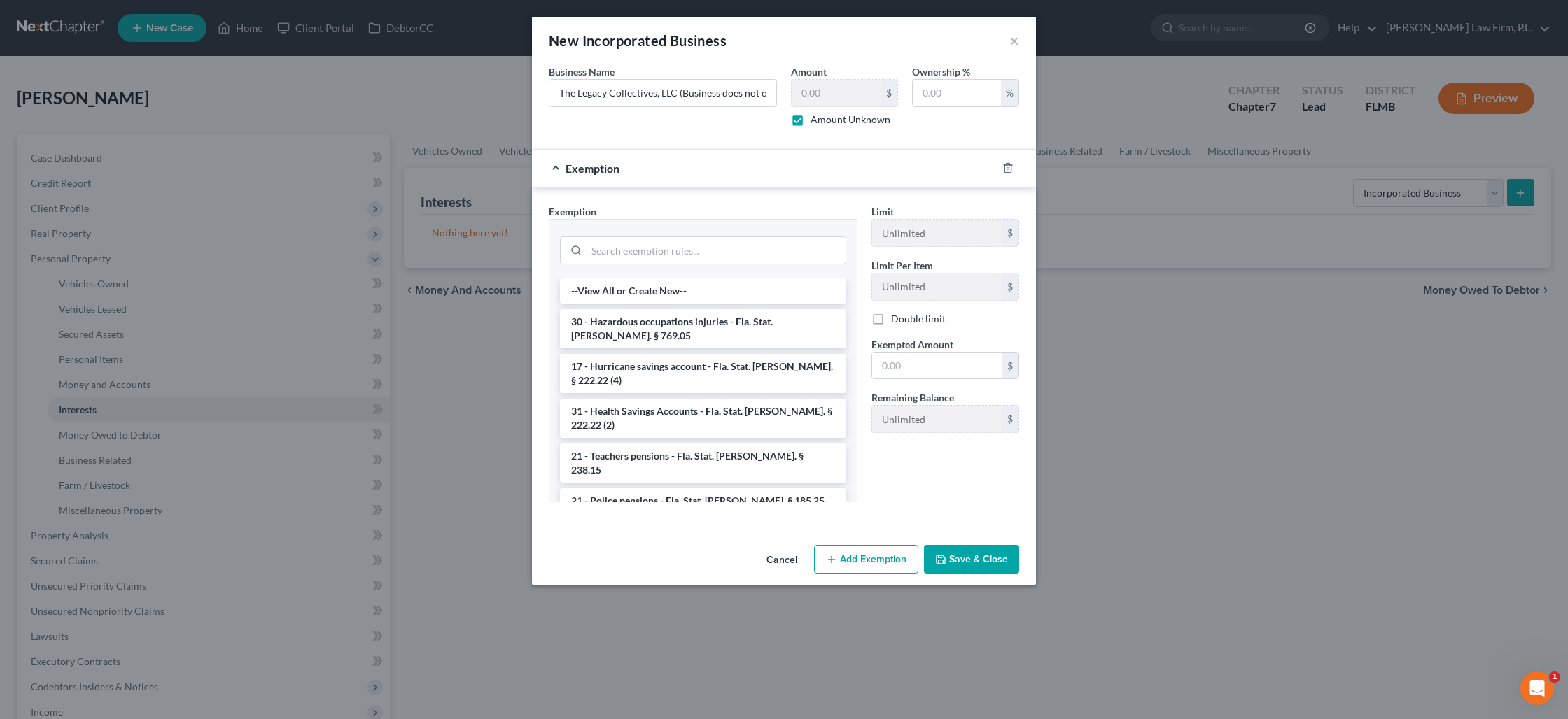
click at [957, 557] on button "Save & Close" at bounding box center [972, 559] width 96 height 29
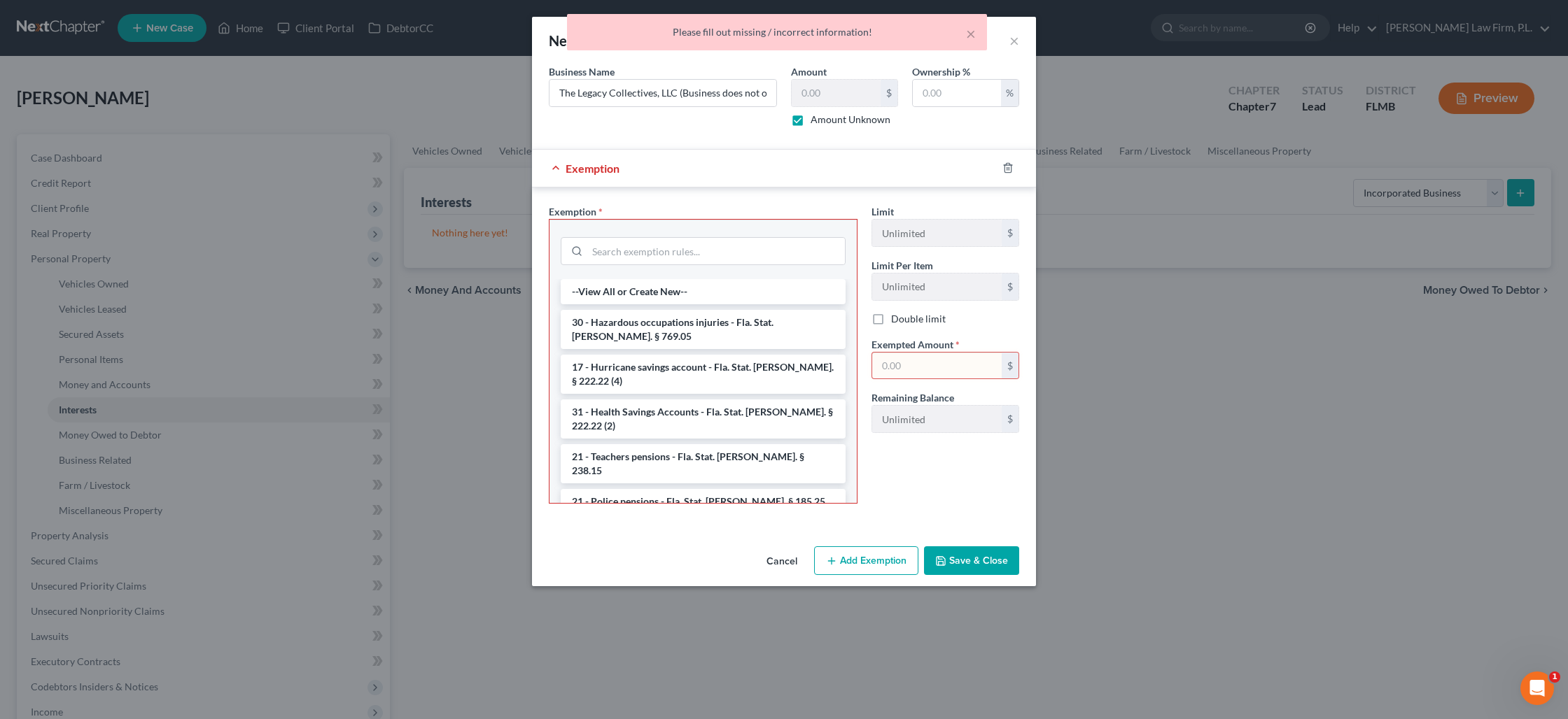
click at [810, 118] on label "Amount Unknown" at bounding box center [850, 119] width 80 height 14
click at [816, 118] on input "Amount Unknown" at bounding box center [821, 117] width 9 height 9
click at [790, 562] on button "Cancel" at bounding box center [781, 562] width 53 height 28
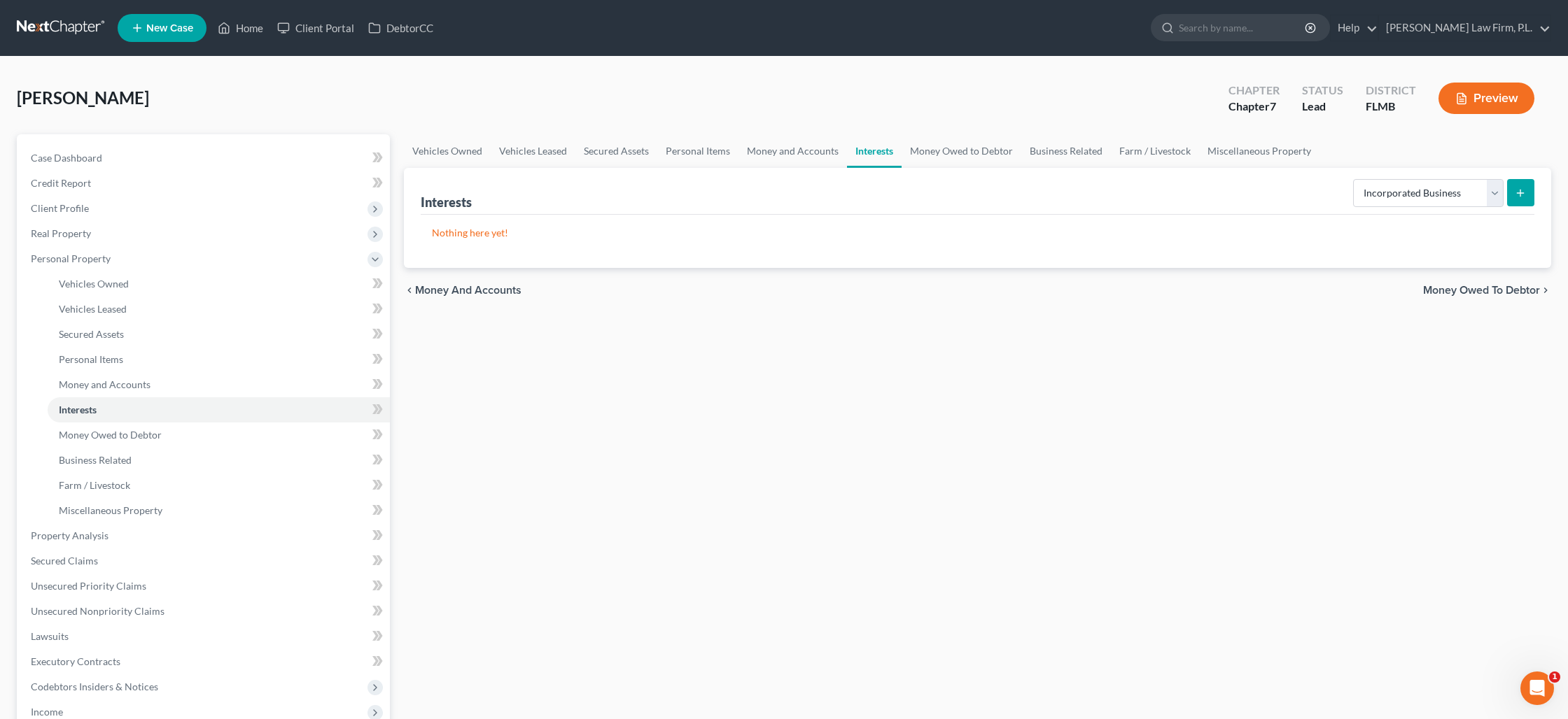
click at [1519, 192] on icon "submit" at bounding box center [1519, 192] width 11 height 11
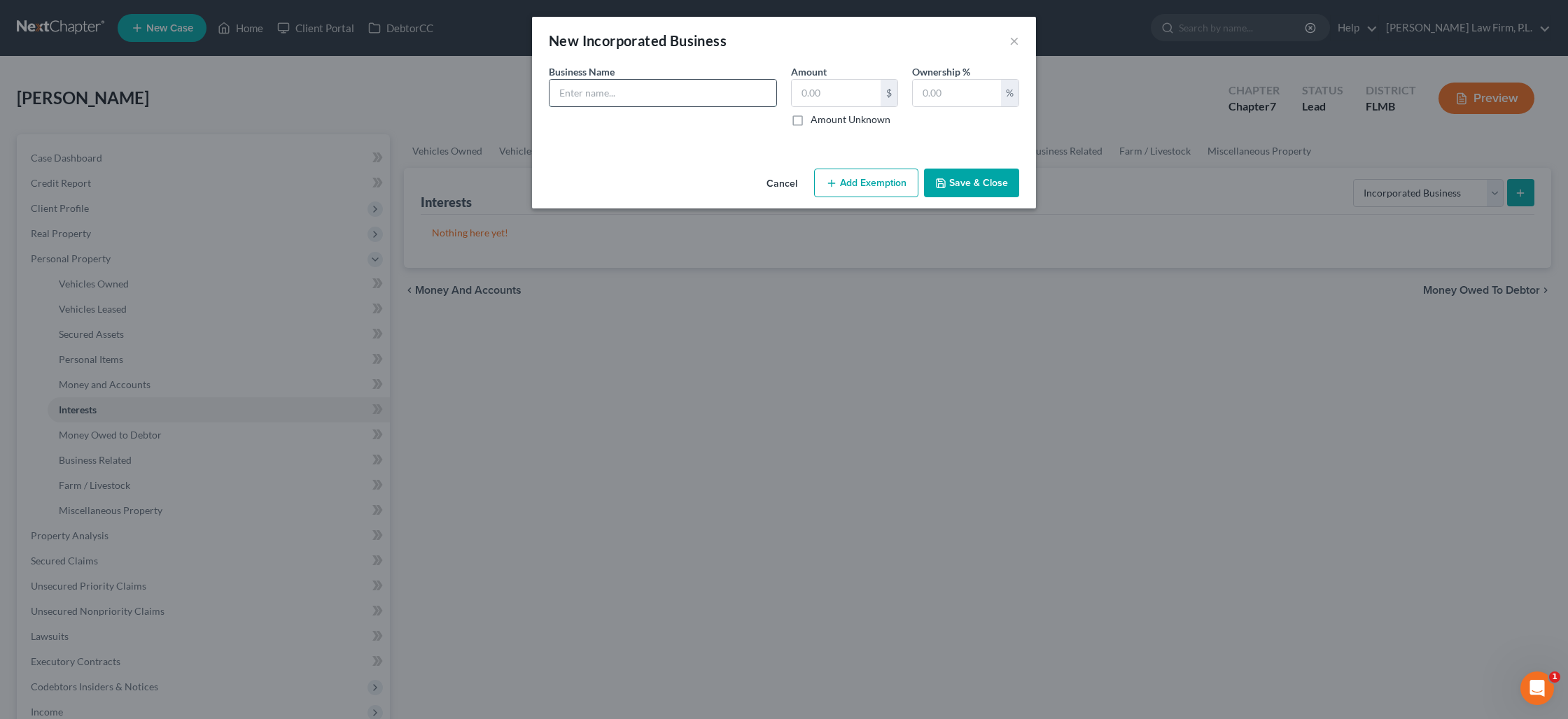
click at [716, 103] on input "text" at bounding box center [663, 93] width 227 height 27
click at [810, 122] on label "Amount Unknown" at bounding box center [850, 119] width 80 height 14
click at [816, 122] on input "Amount Unknown" at bounding box center [821, 117] width 9 height 9
click at [959, 190] on button "Save & Close" at bounding box center [972, 183] width 96 height 29
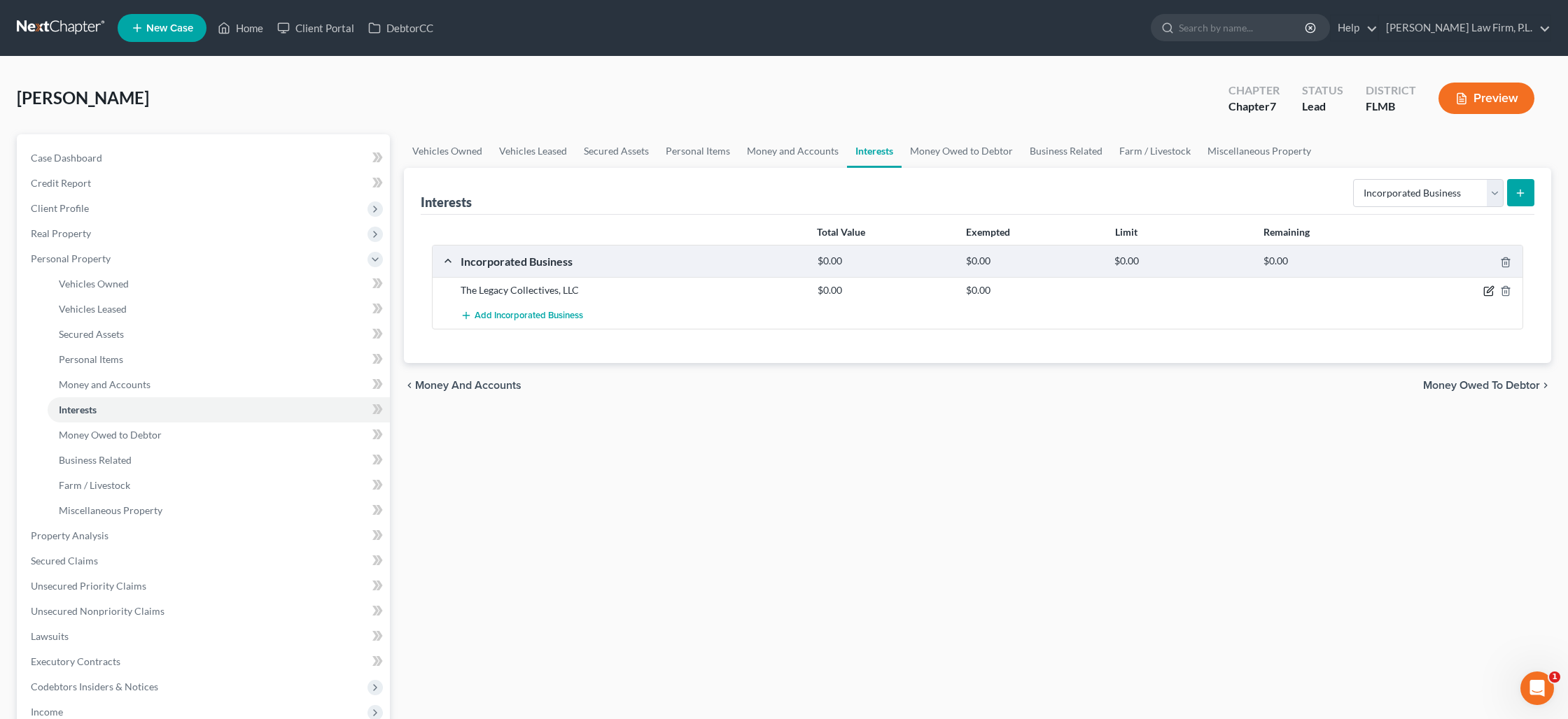
click at [1484, 295] on icon "button" at bounding box center [1487, 291] width 8 height 8
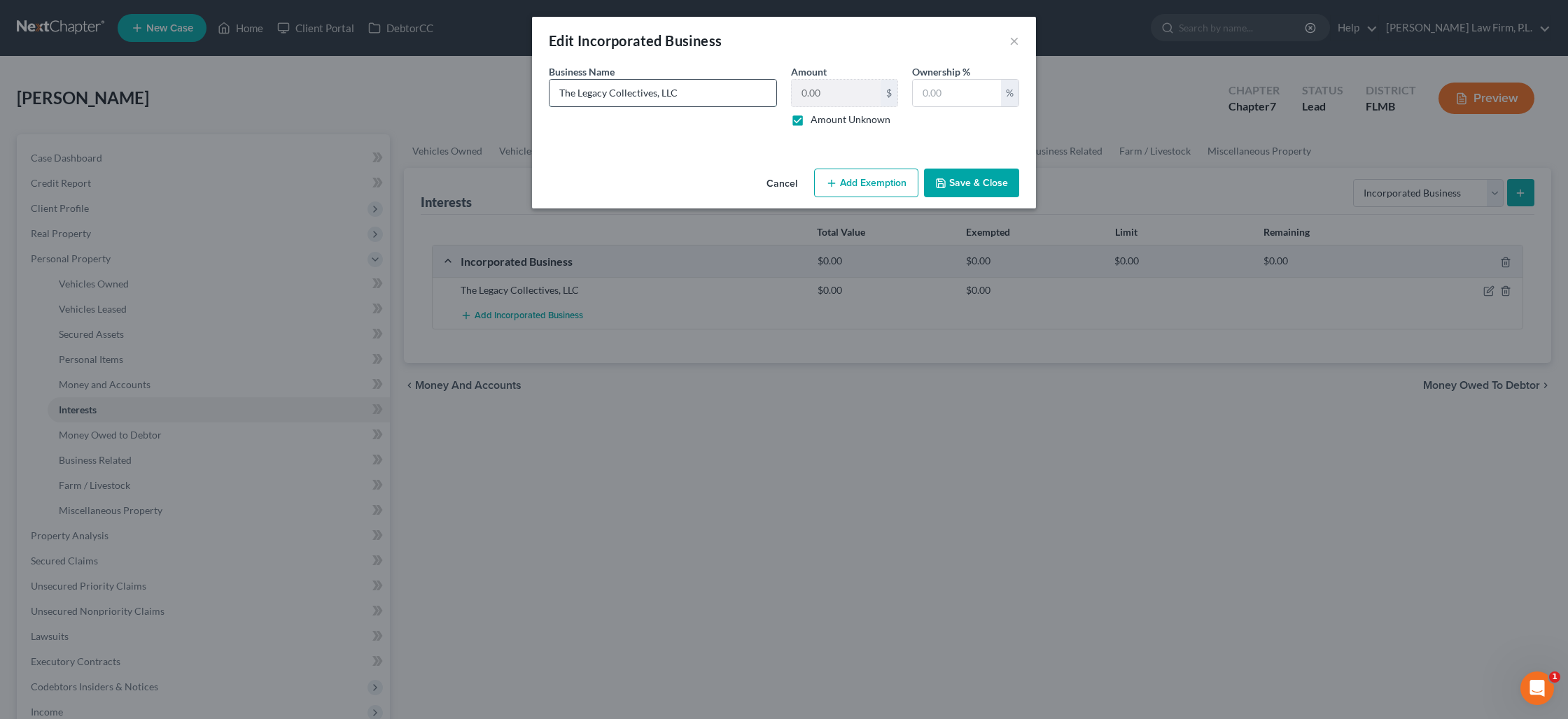
click at [705, 99] on input "The Legacy Collectives, LLC" at bounding box center [663, 93] width 227 height 27
click at [980, 191] on button "Save & Close" at bounding box center [972, 183] width 96 height 29
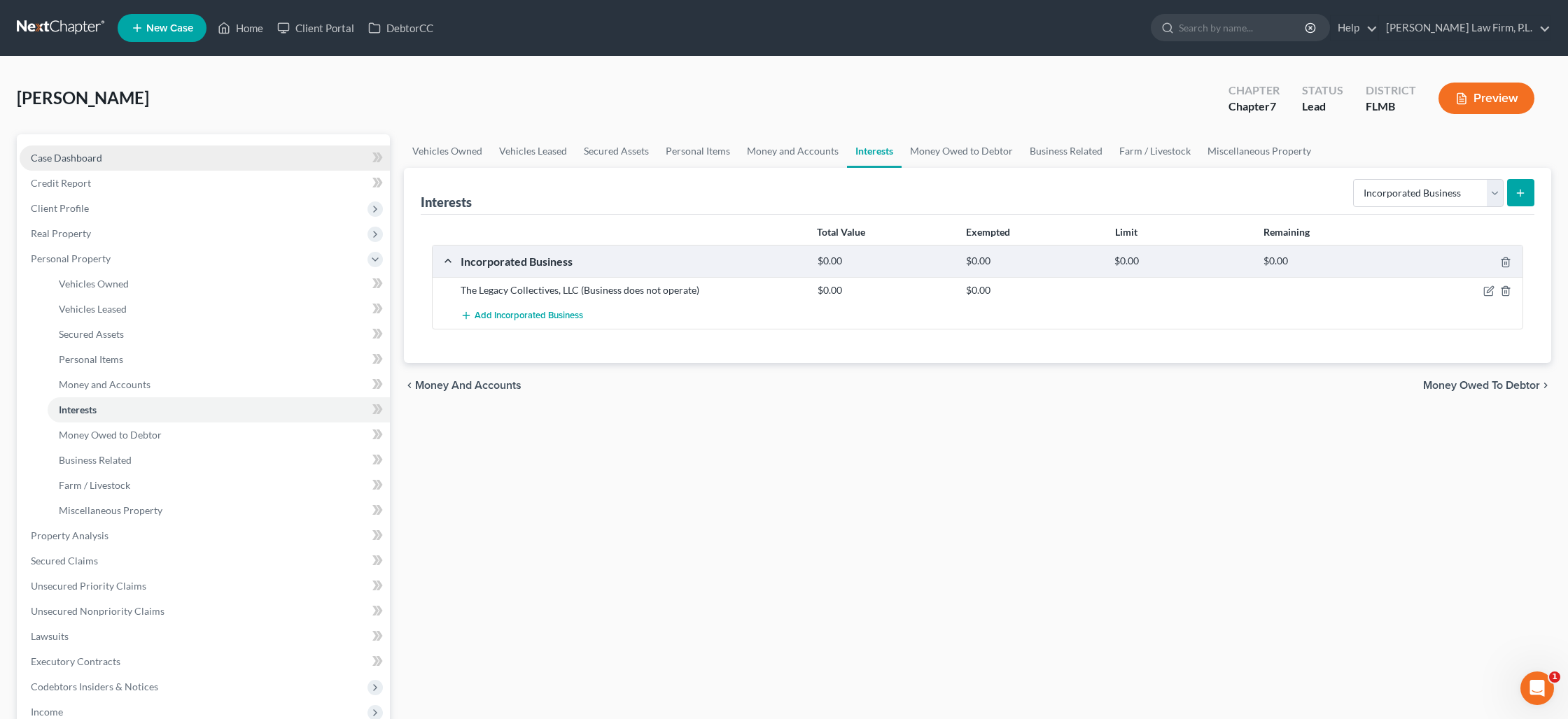
click at [223, 155] on link "Case Dashboard" at bounding box center [204, 158] width 370 height 25
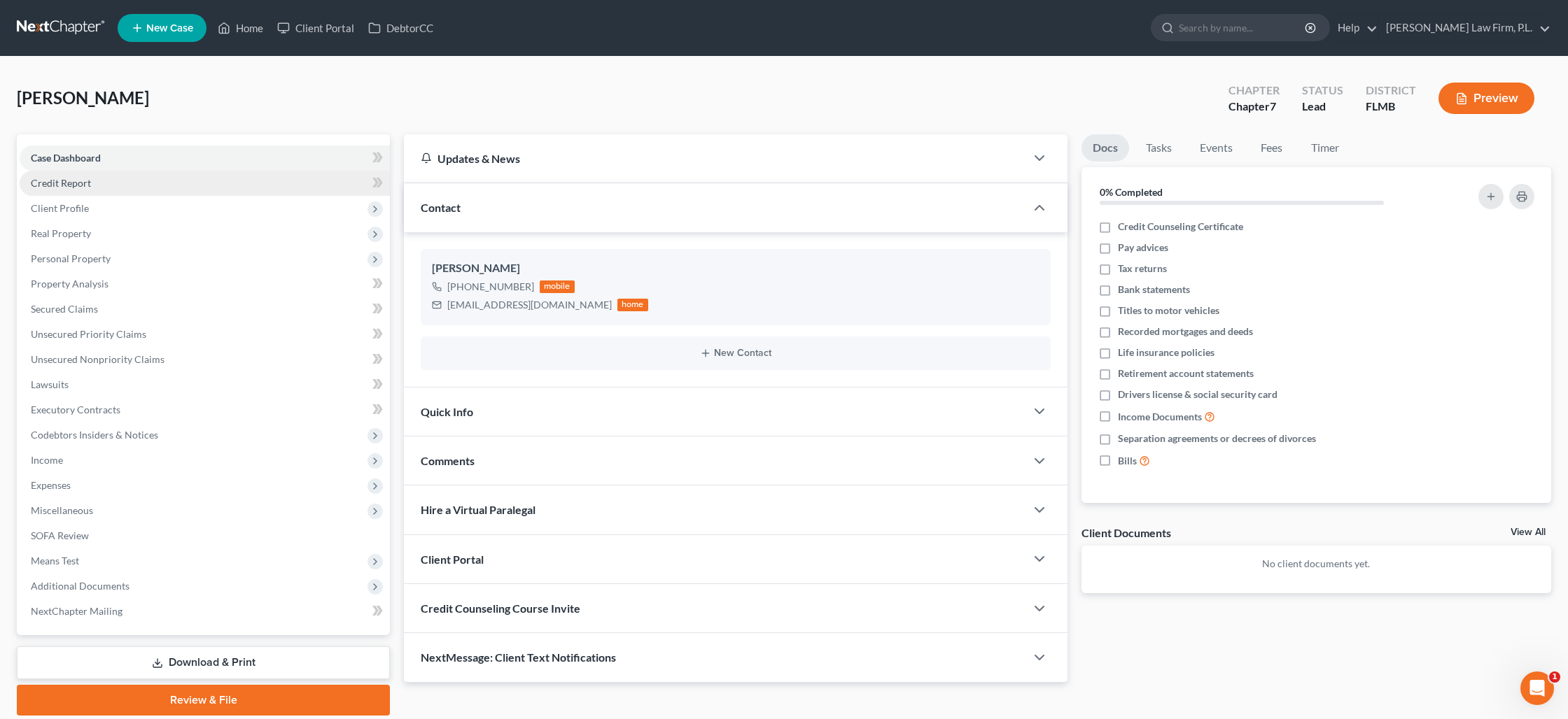
click at [147, 188] on link "Credit Report" at bounding box center [204, 183] width 370 height 25
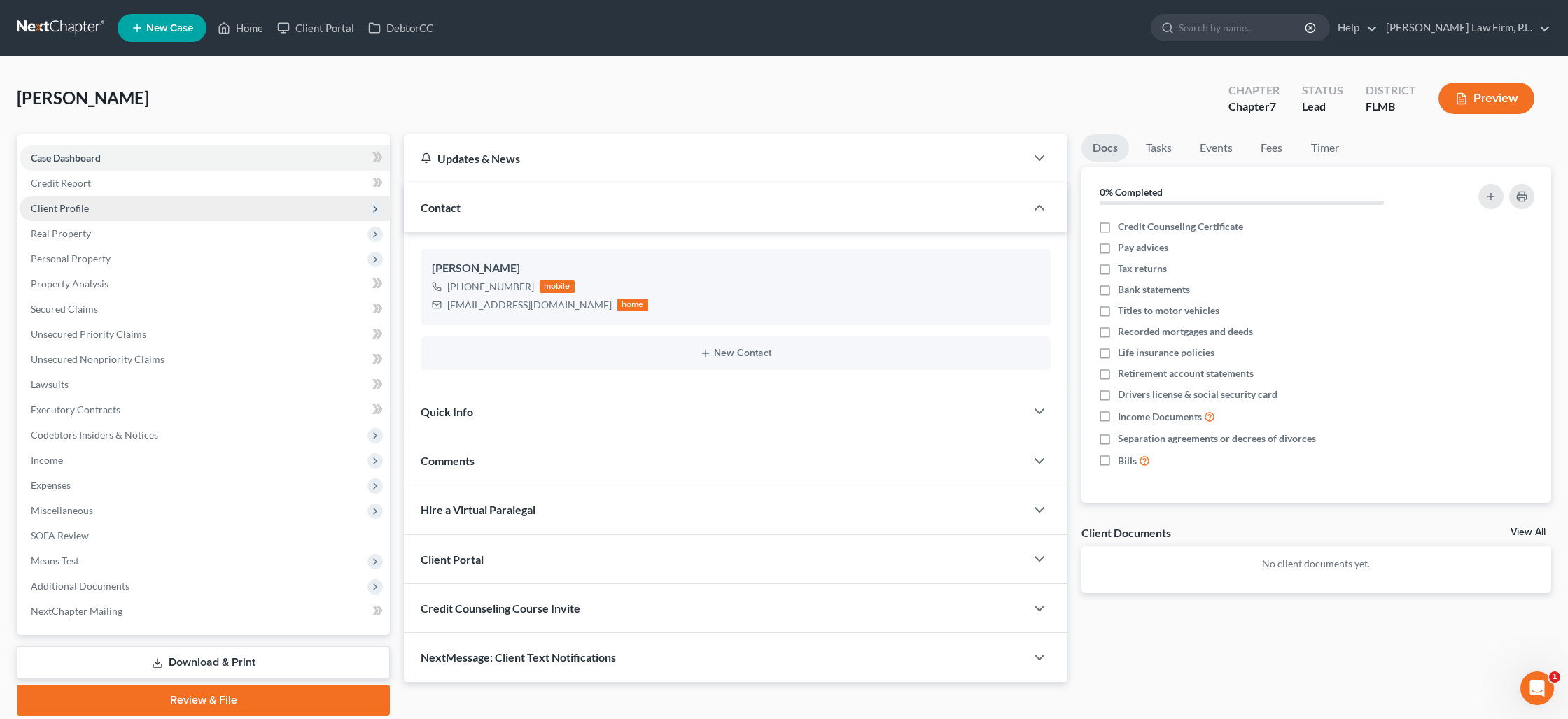
click at [129, 207] on span "Client Profile" at bounding box center [204, 209] width 370 height 25
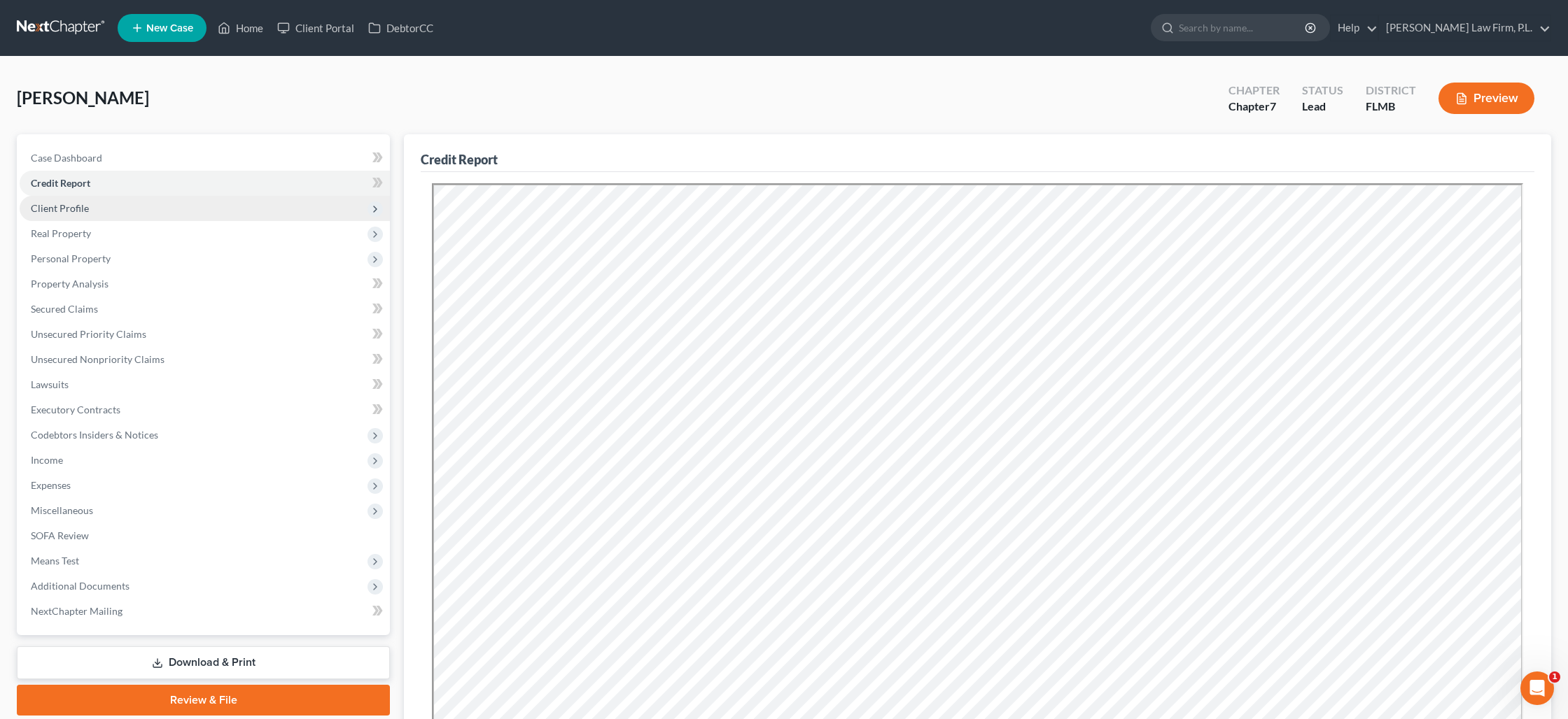
click at [100, 207] on span "Client Profile" at bounding box center [204, 209] width 370 height 25
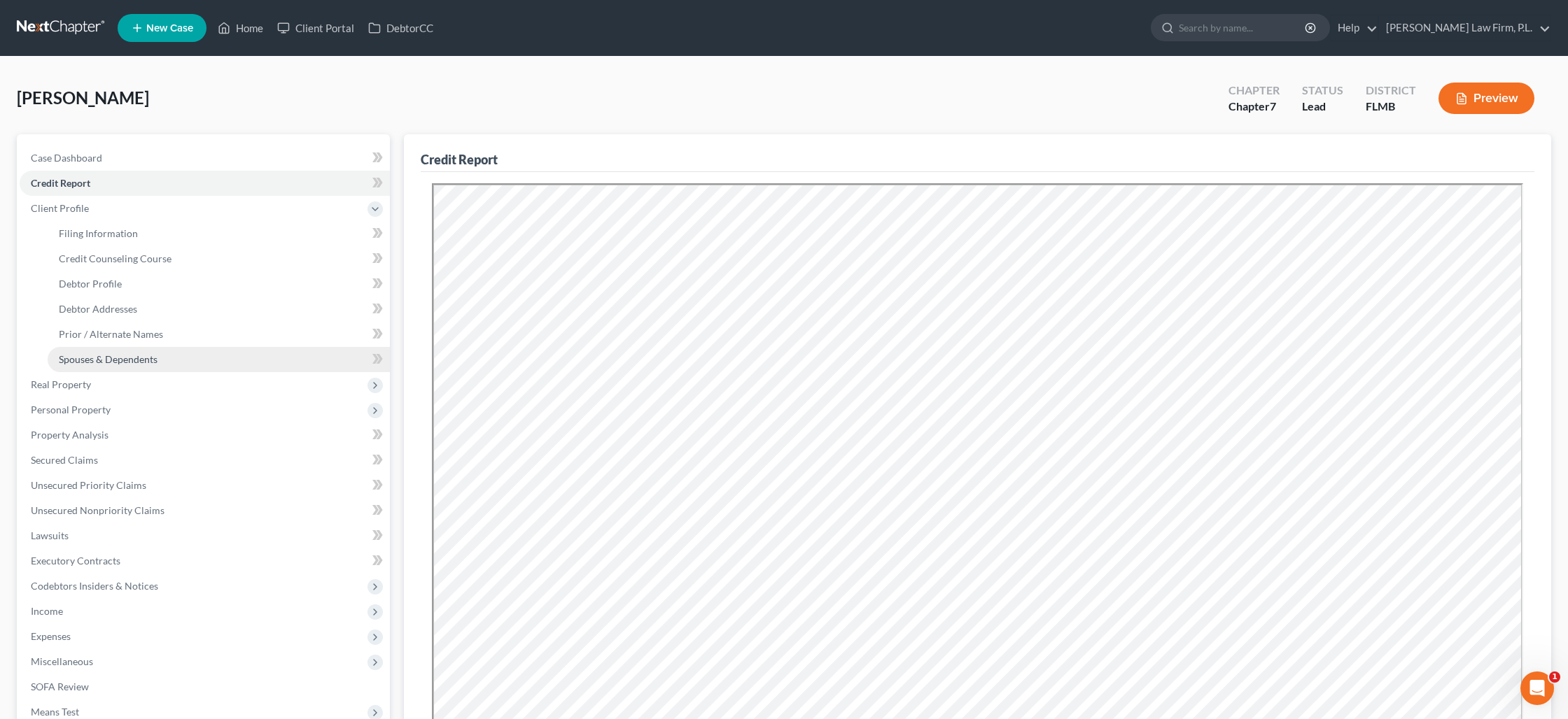
click at [118, 355] on span "Spouses & Dependents" at bounding box center [108, 360] width 99 height 12
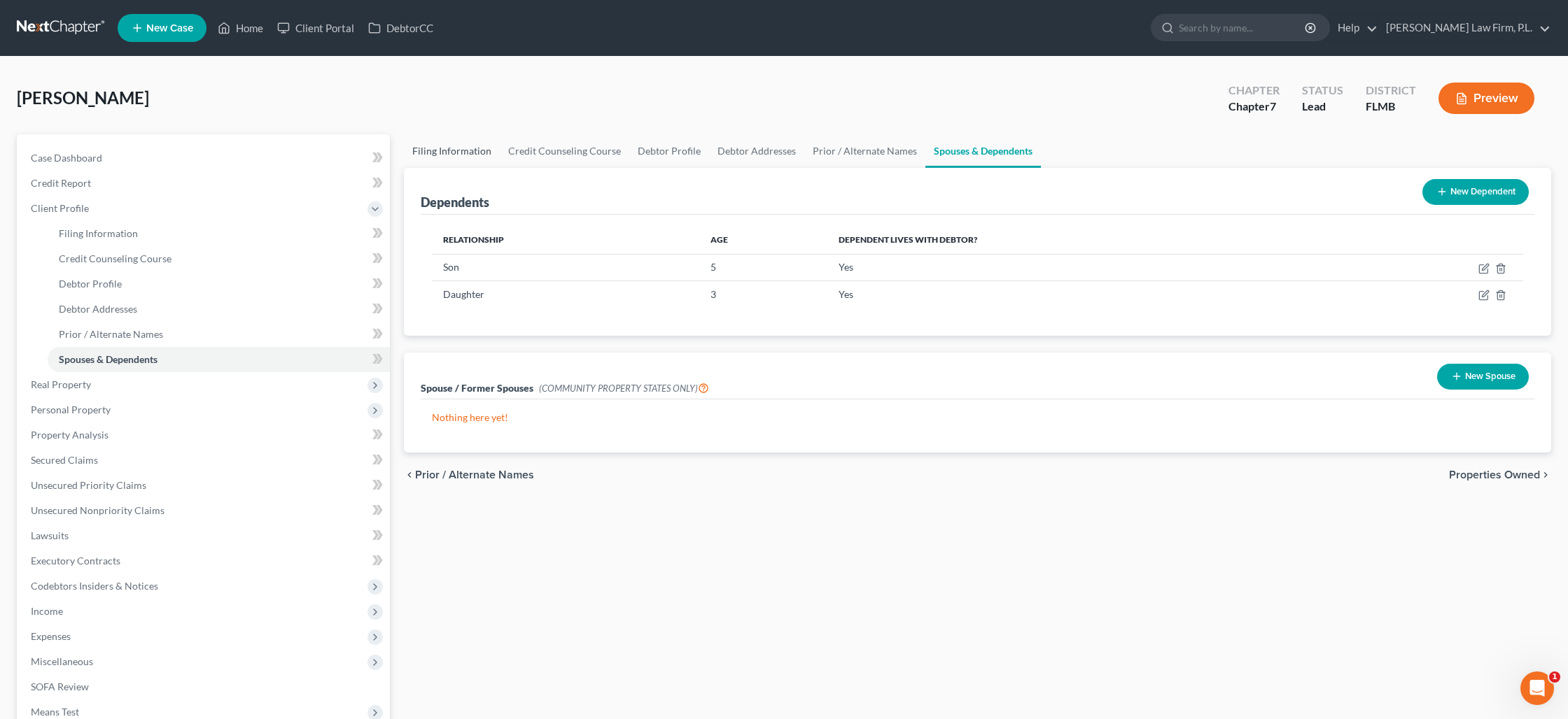
click at [467, 144] on link "Filing Information" at bounding box center [452, 151] width 96 height 34
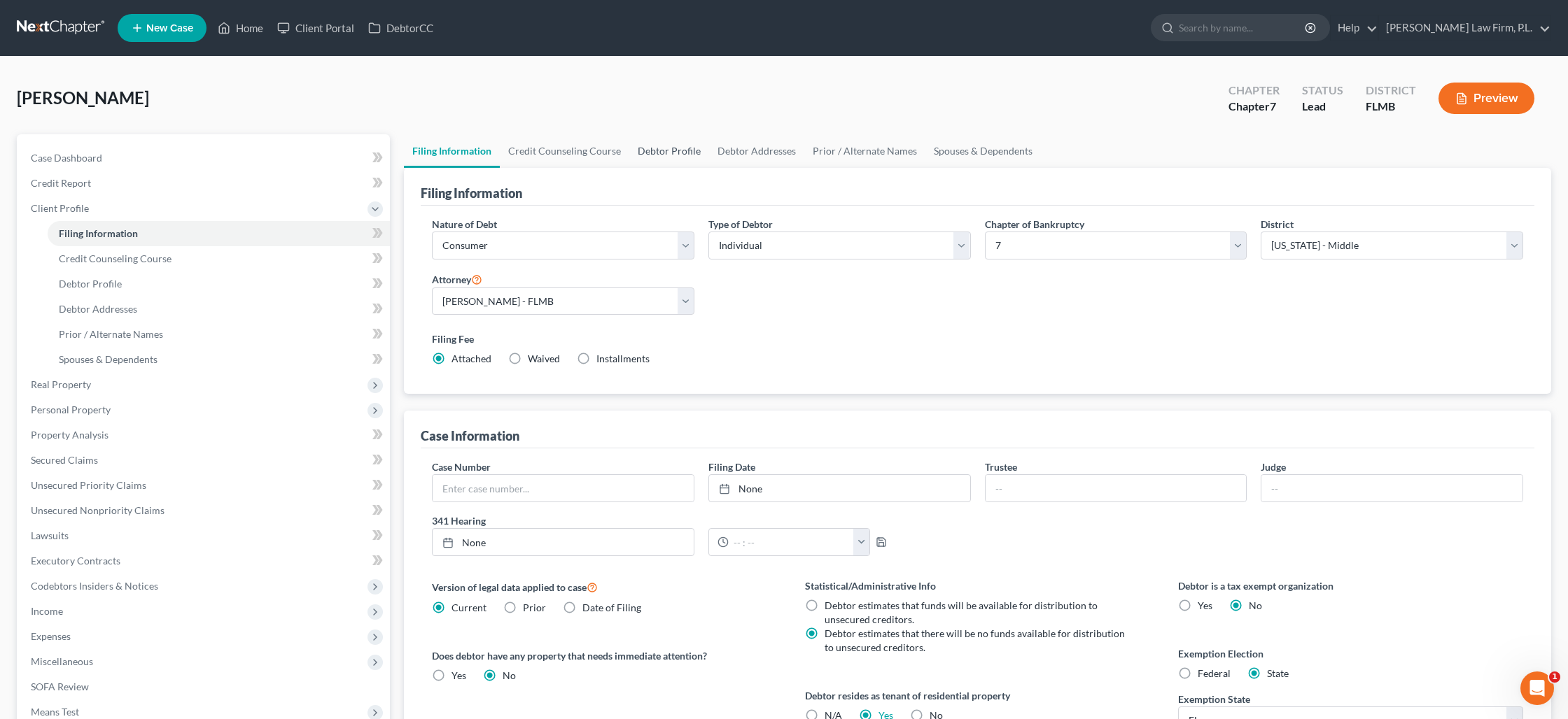
click at [643, 148] on link "Debtor Profile" at bounding box center [669, 151] width 80 height 34
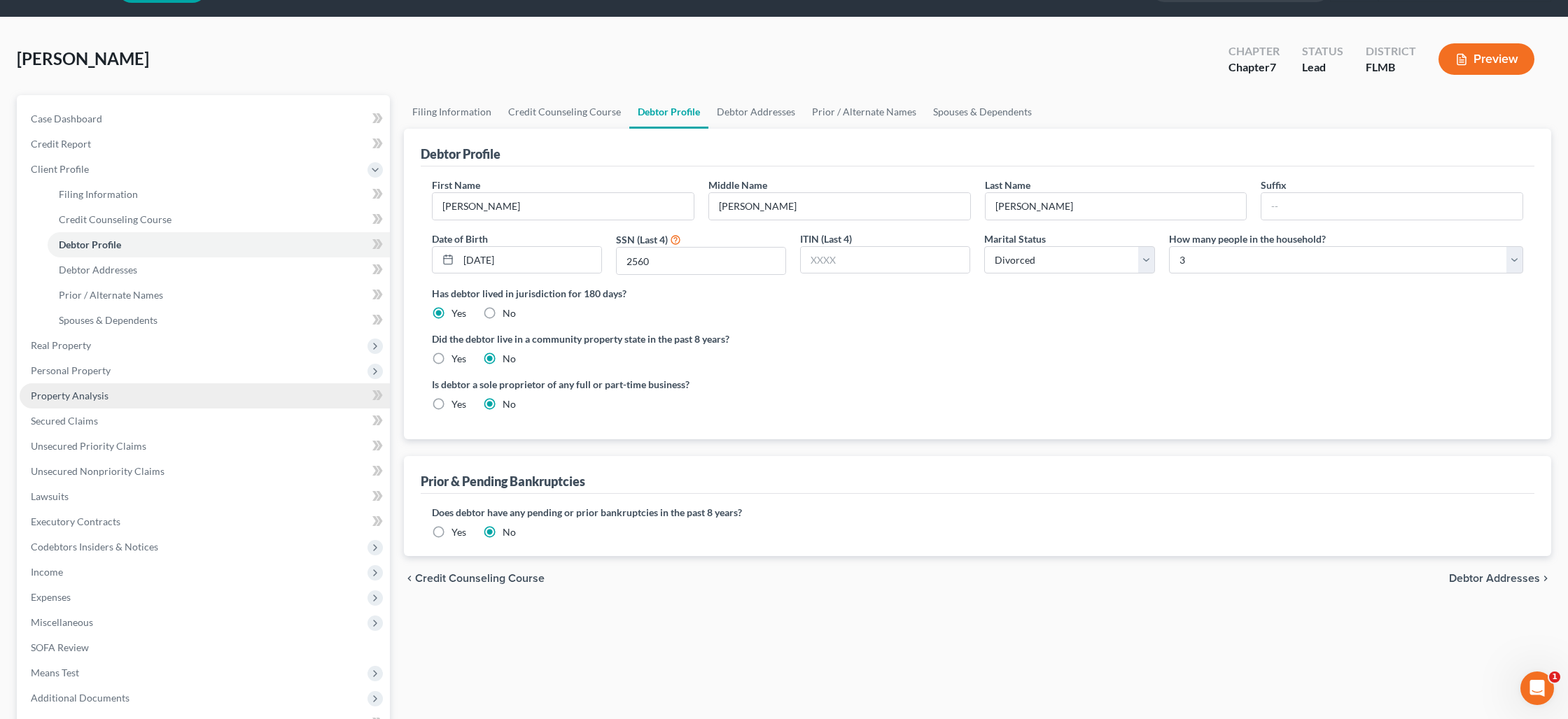
scroll to position [95, 0]
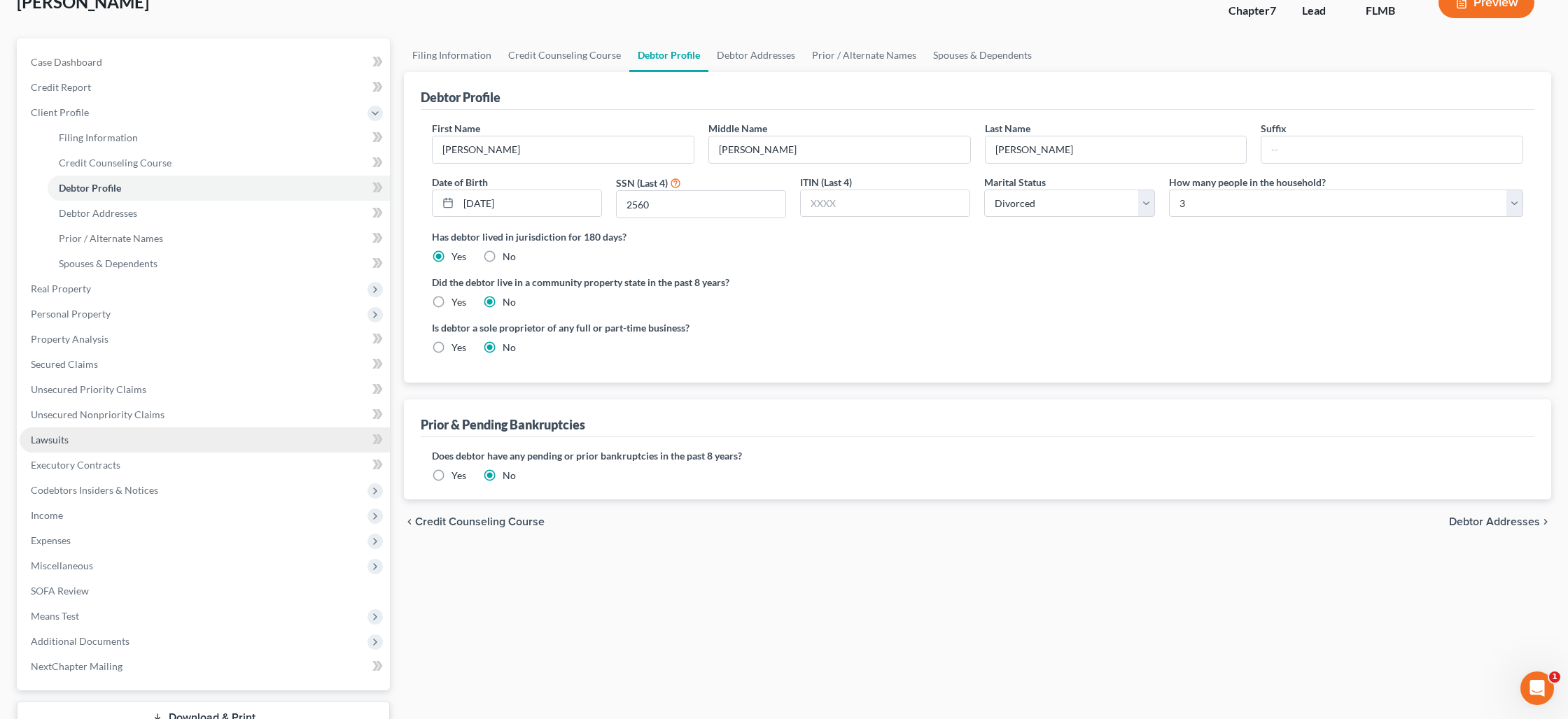
click at [125, 432] on link "Lawsuits" at bounding box center [204, 440] width 370 height 25
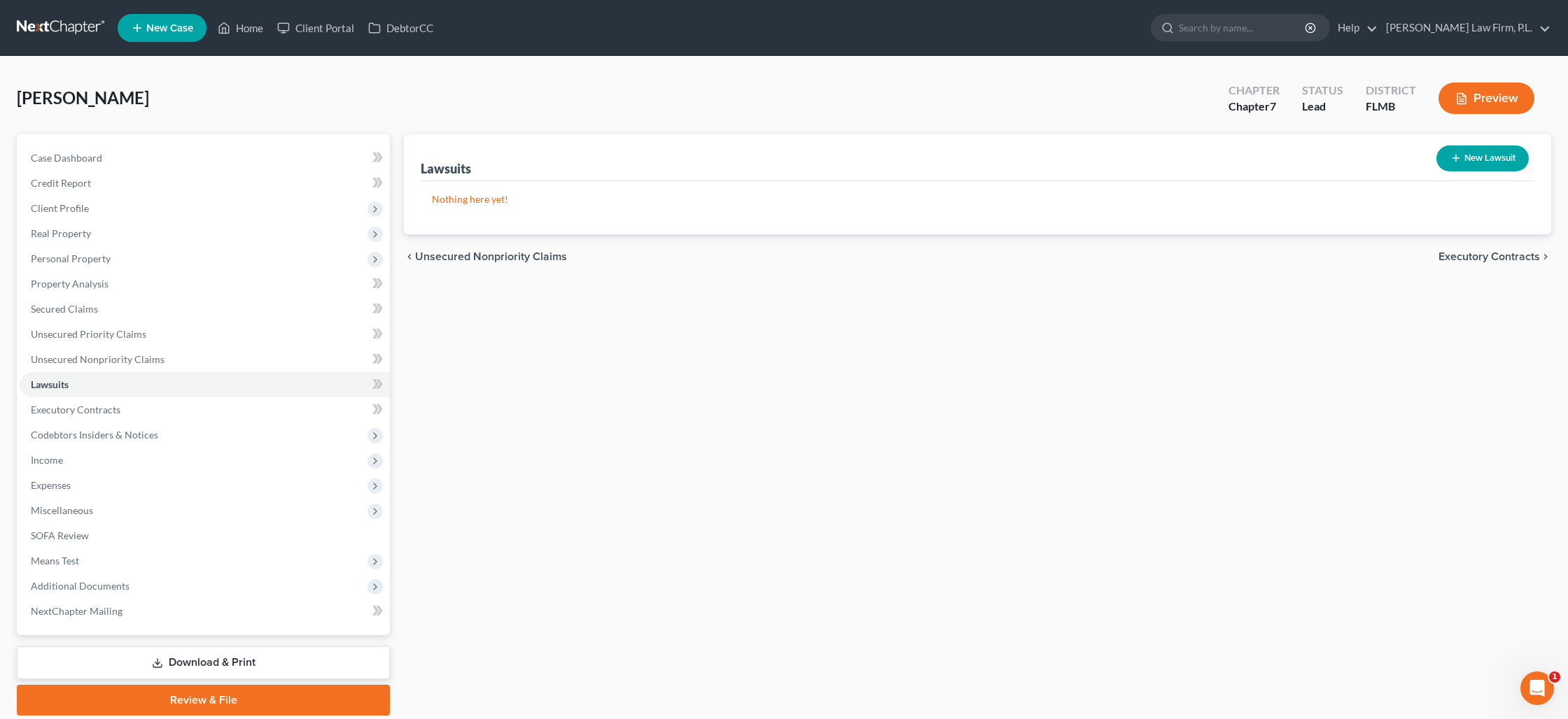
click at [1450, 158] on icon "button" at bounding box center [1455, 157] width 11 height 11
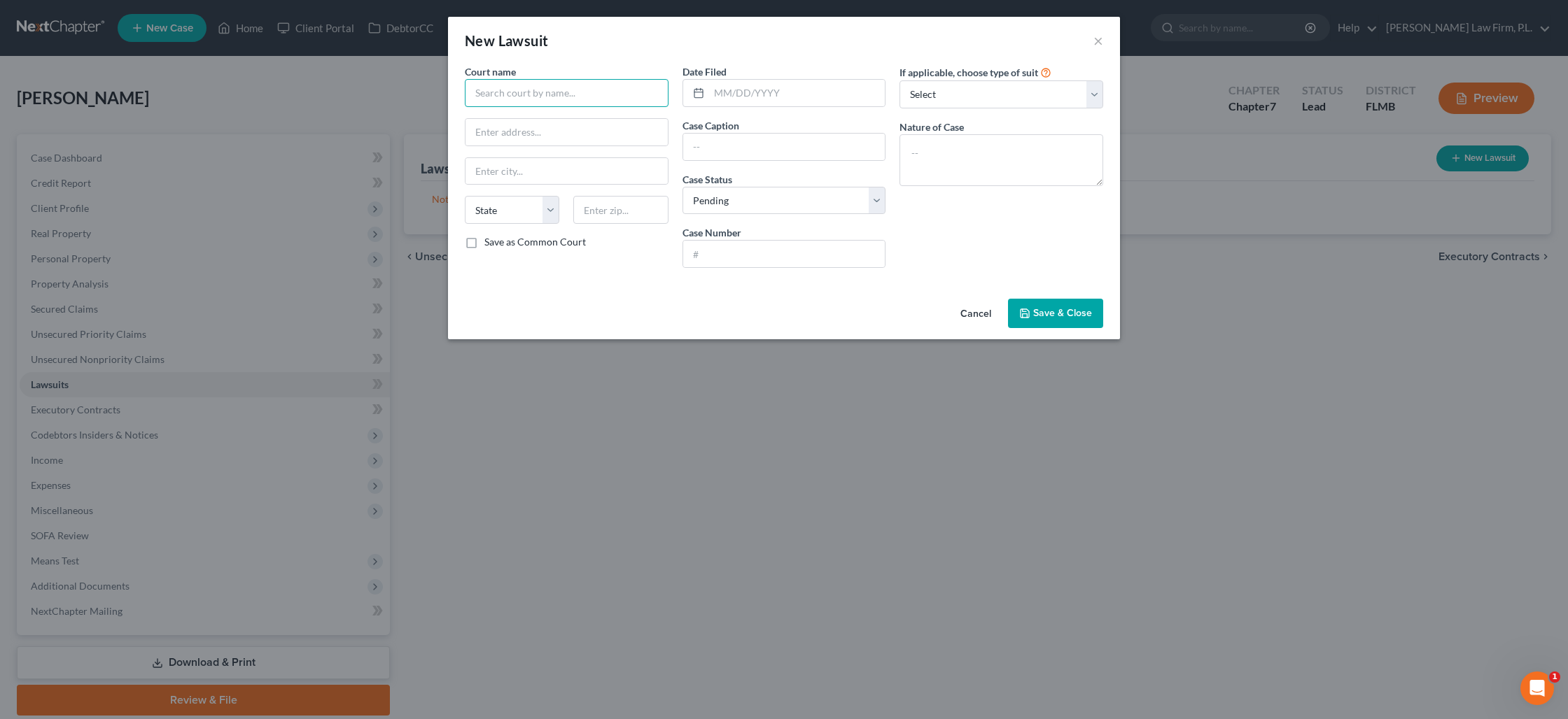
click at [552, 94] on input "text" at bounding box center [566, 93] width 204 height 28
click at [723, 147] on input "text" at bounding box center [784, 147] width 202 height 27
click at [777, 195] on select "Select Pending On Appeal Concluded" at bounding box center [784, 201] width 204 height 28
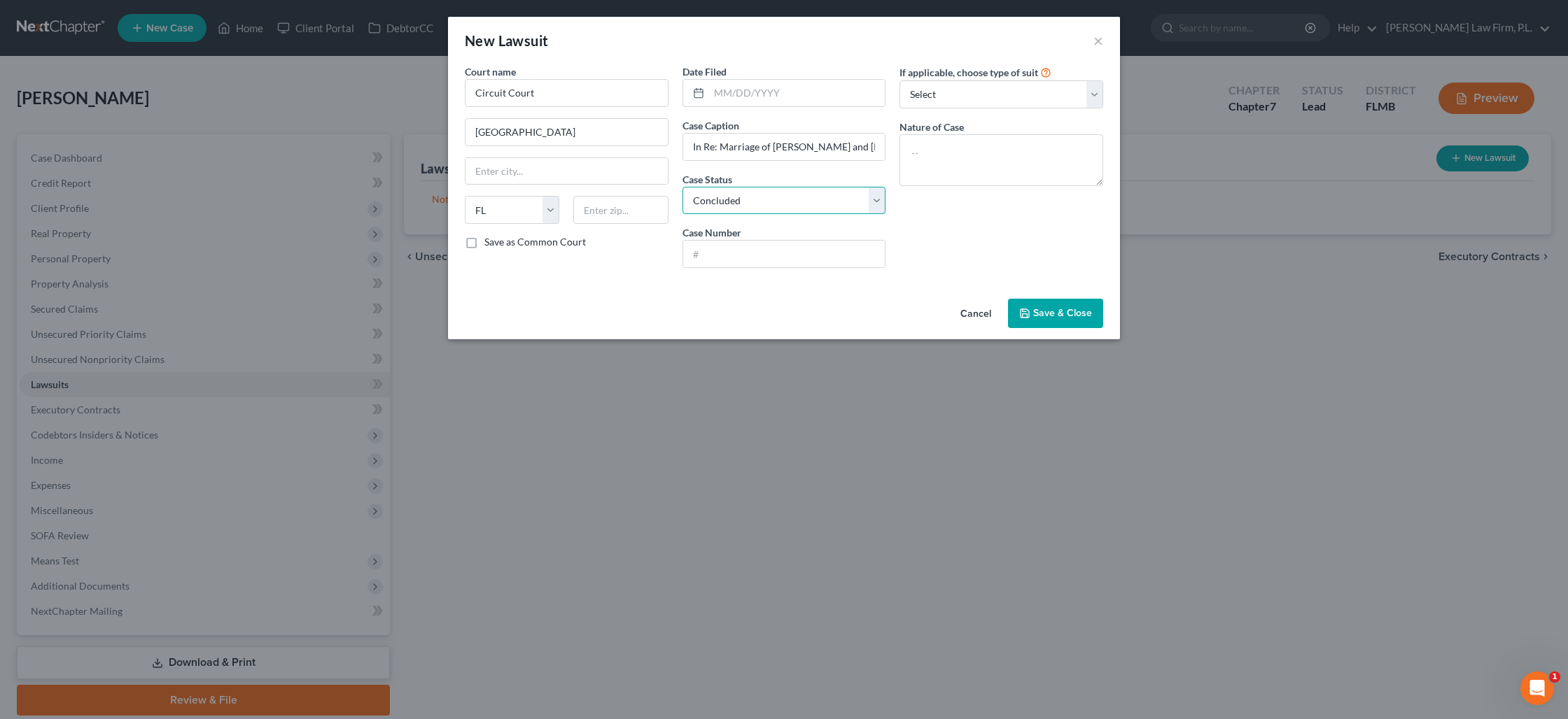
click at [682, 186] on select "Select Pending On Appeal Concluded" at bounding box center [784, 201] width 204 height 28
click at [715, 254] on input "text" at bounding box center [784, 254] width 202 height 27
click at [955, 139] on textarea at bounding box center [1001, 160] width 204 height 51
click at [1052, 318] on span "Save & Close" at bounding box center [1062, 313] width 59 height 12
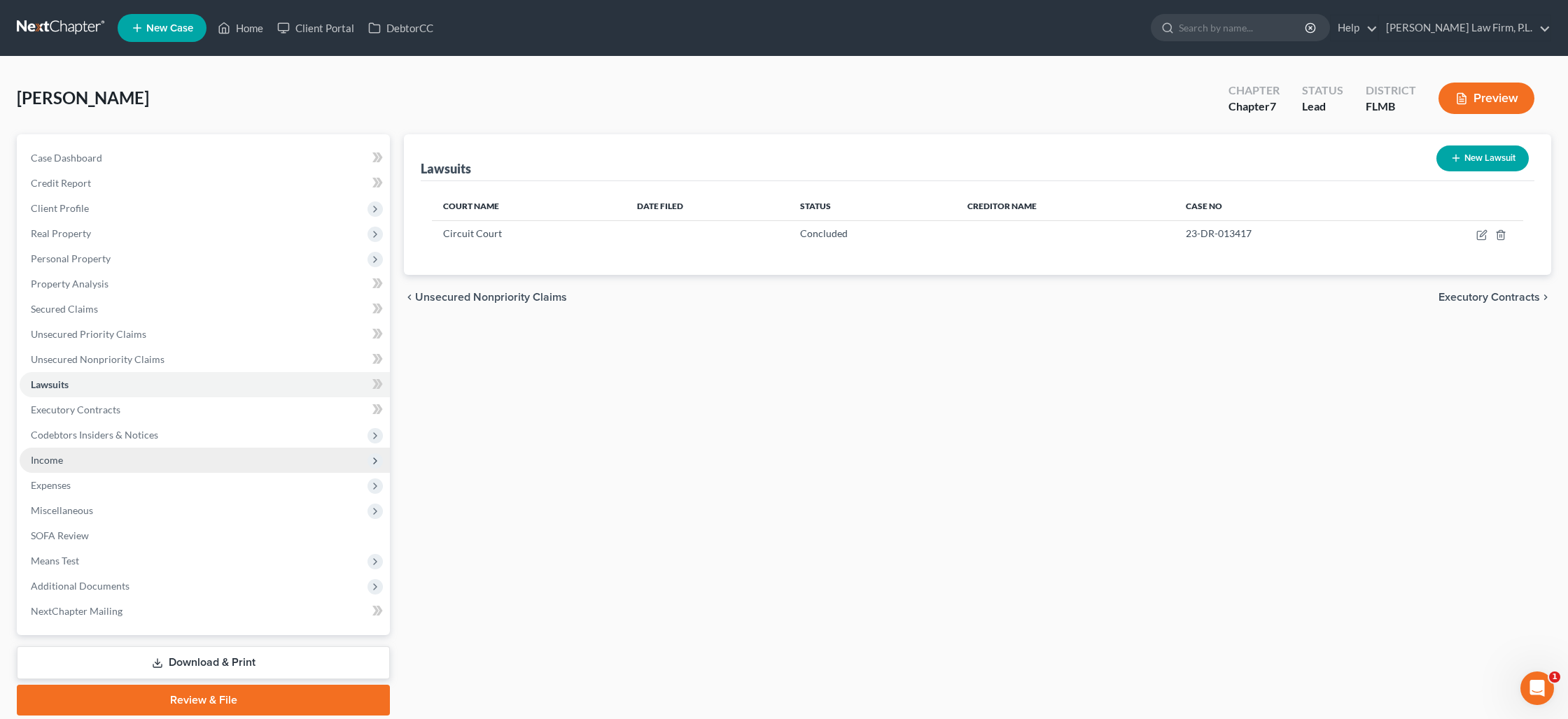
click at [90, 461] on span "Income" at bounding box center [204, 460] width 370 height 25
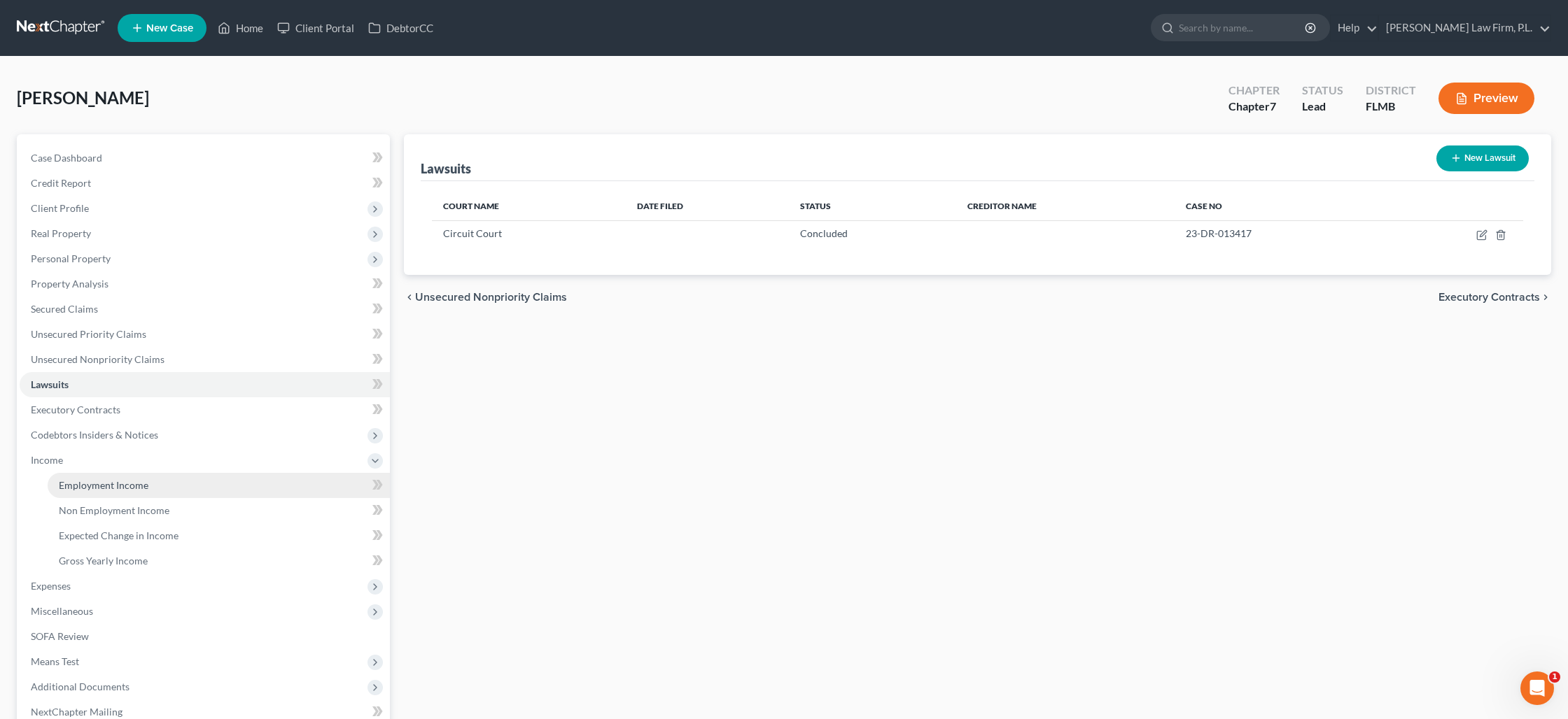
click at [154, 490] on link "Employment Income" at bounding box center [219, 486] width 343 height 25
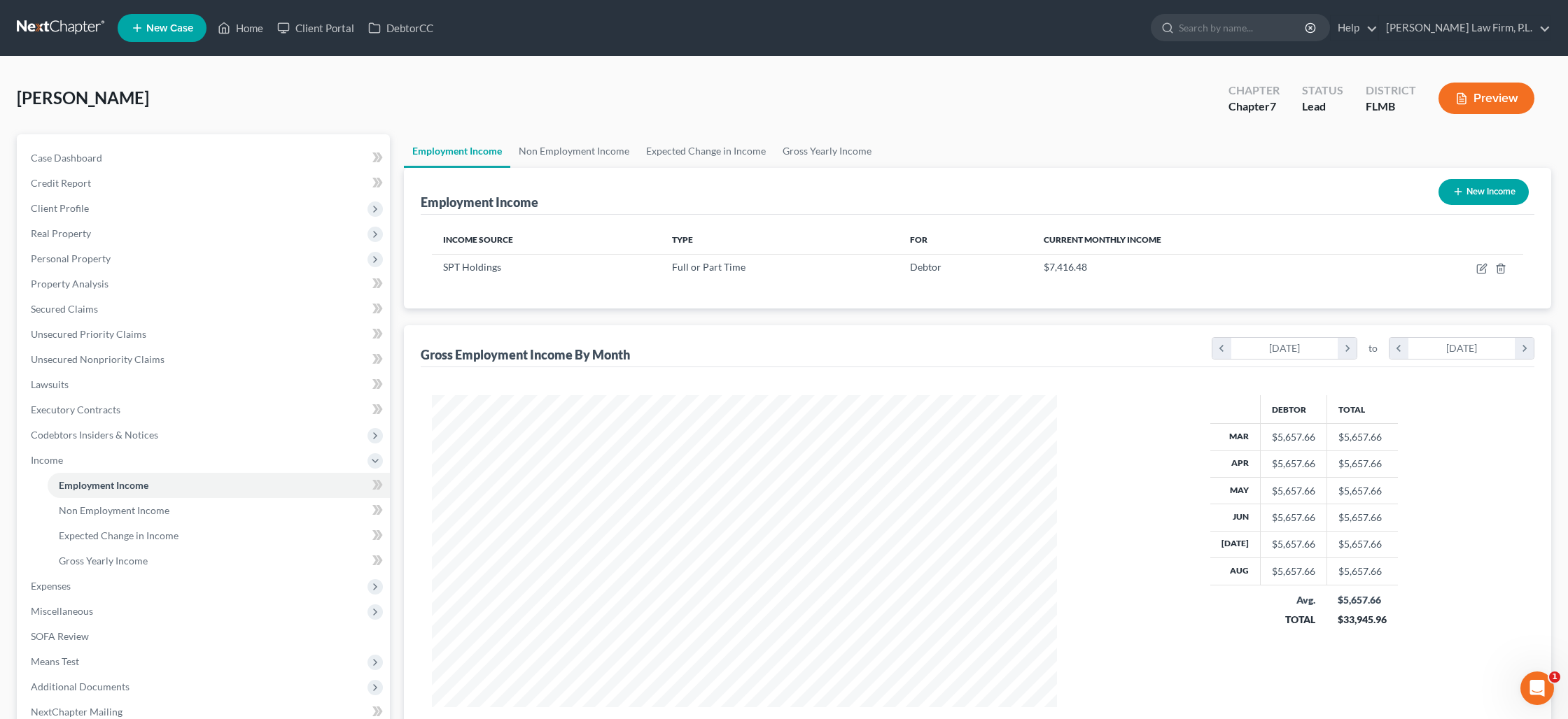
scroll to position [312, 652]
click at [1478, 272] on icon "button" at bounding box center [1481, 269] width 11 height 11
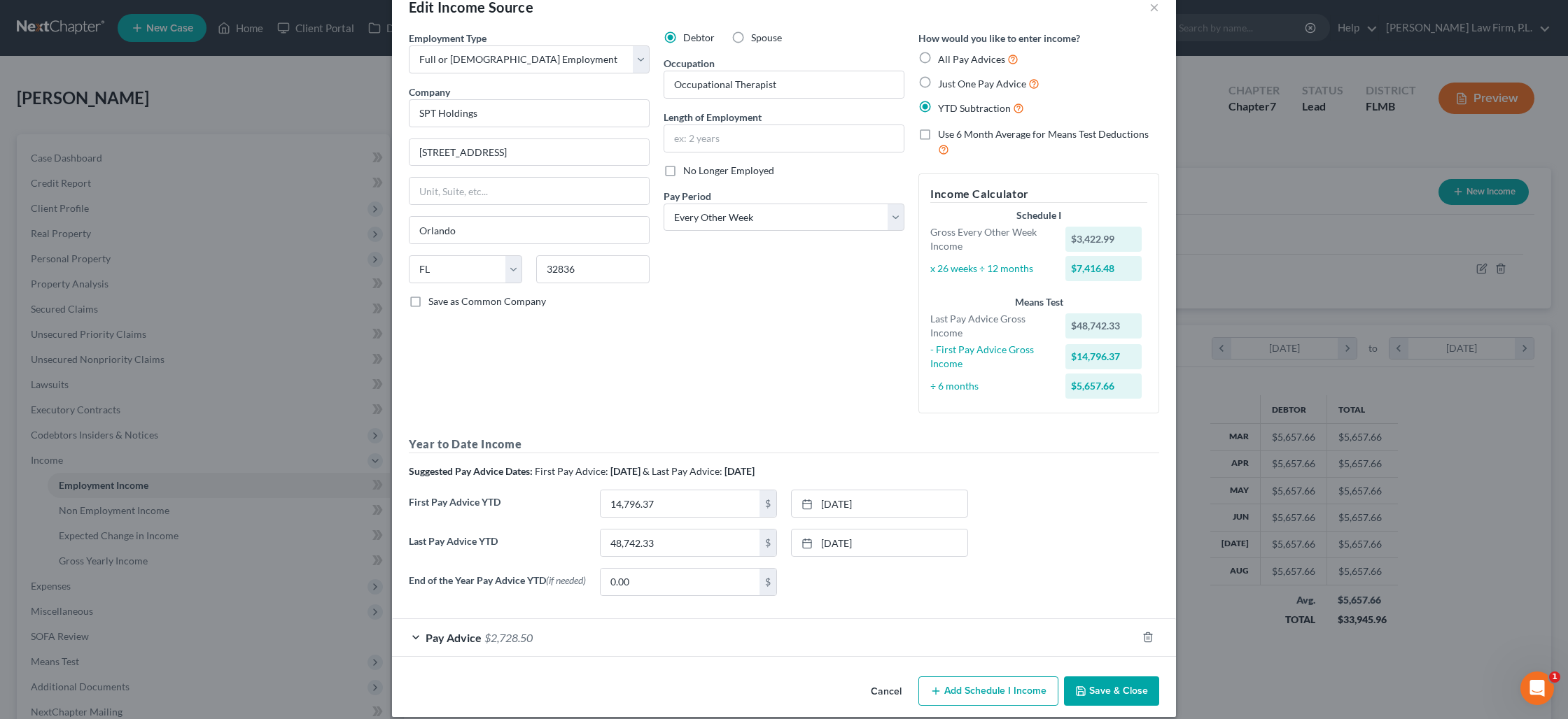
scroll to position [51, 0]
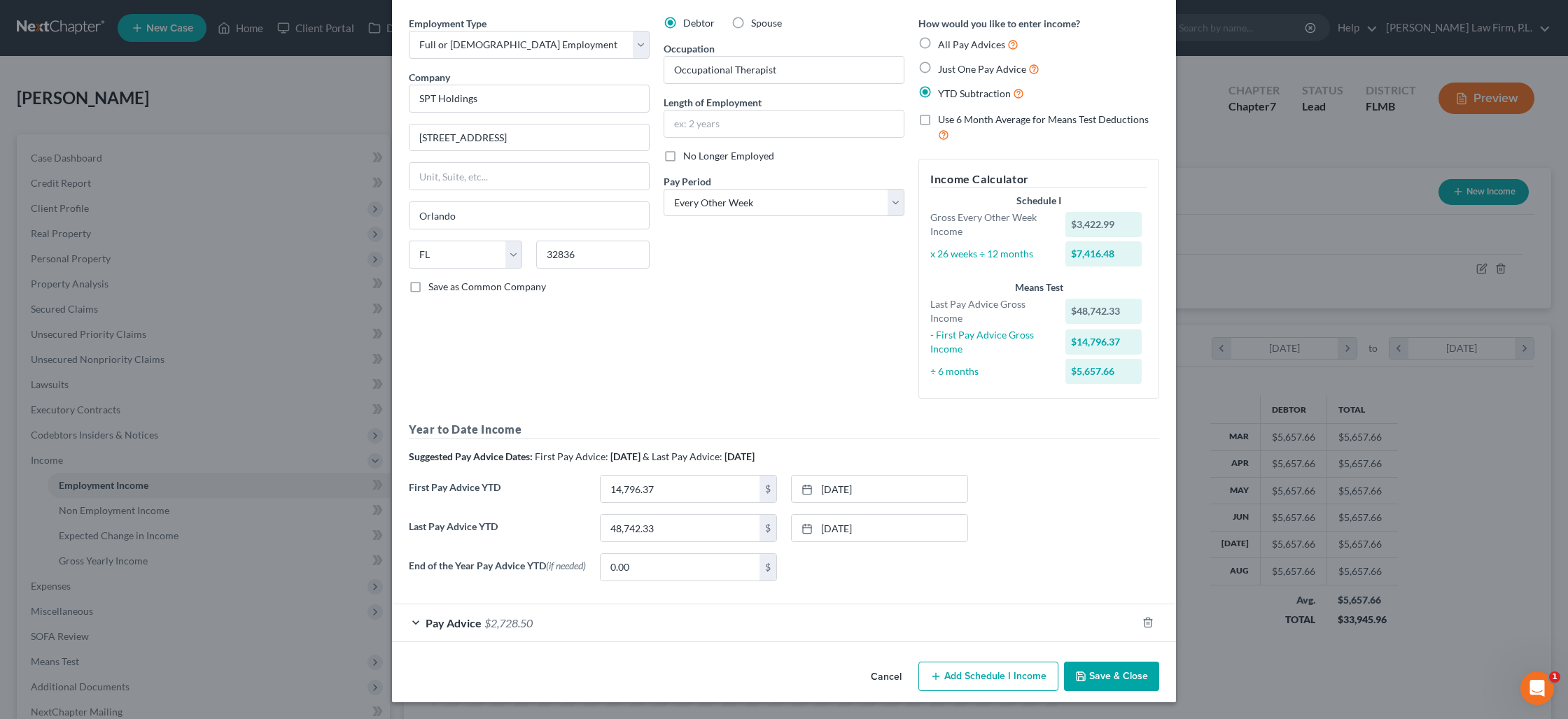
click at [1105, 676] on button "Save & Close" at bounding box center [1111, 676] width 96 height 29
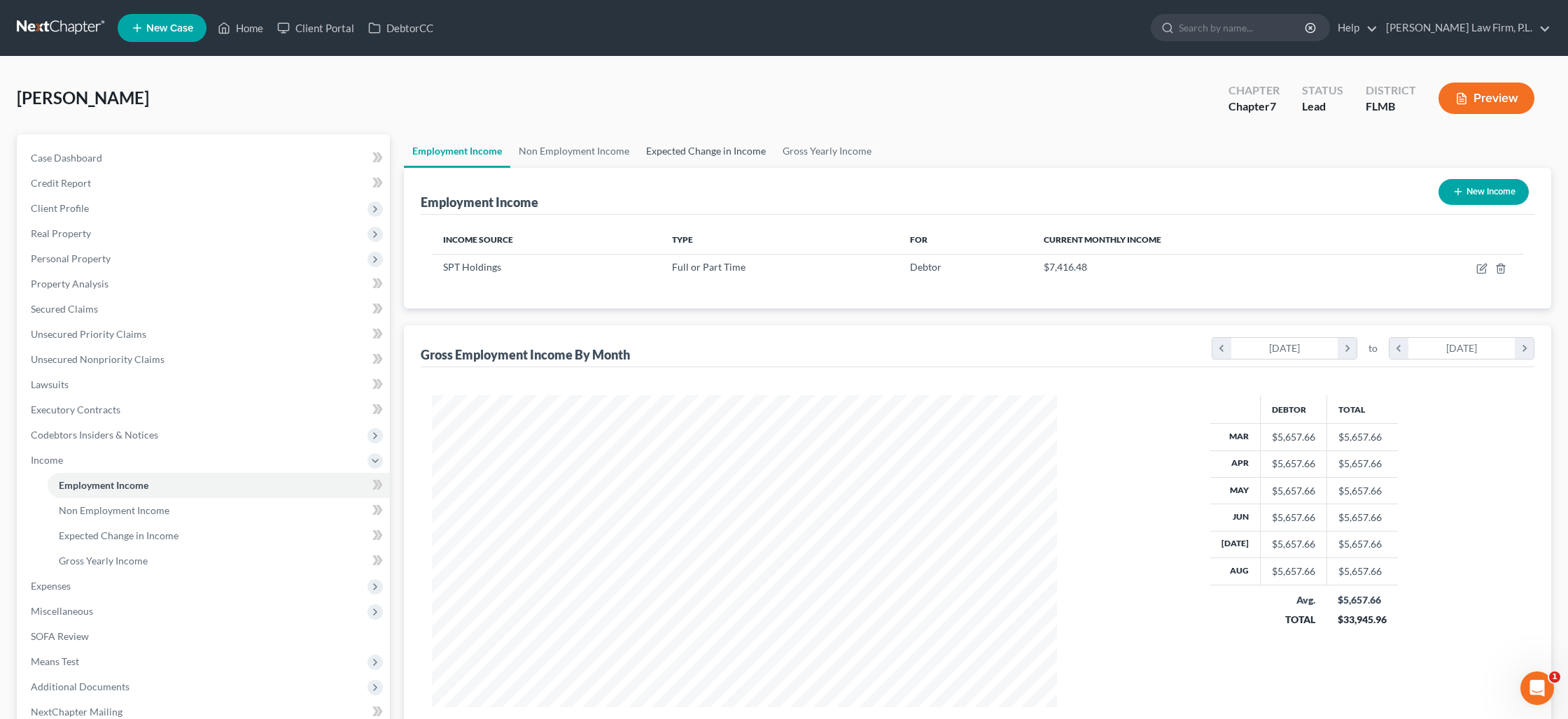
click at [716, 151] on link "Expected Change in Income" at bounding box center [705, 151] width 137 height 34
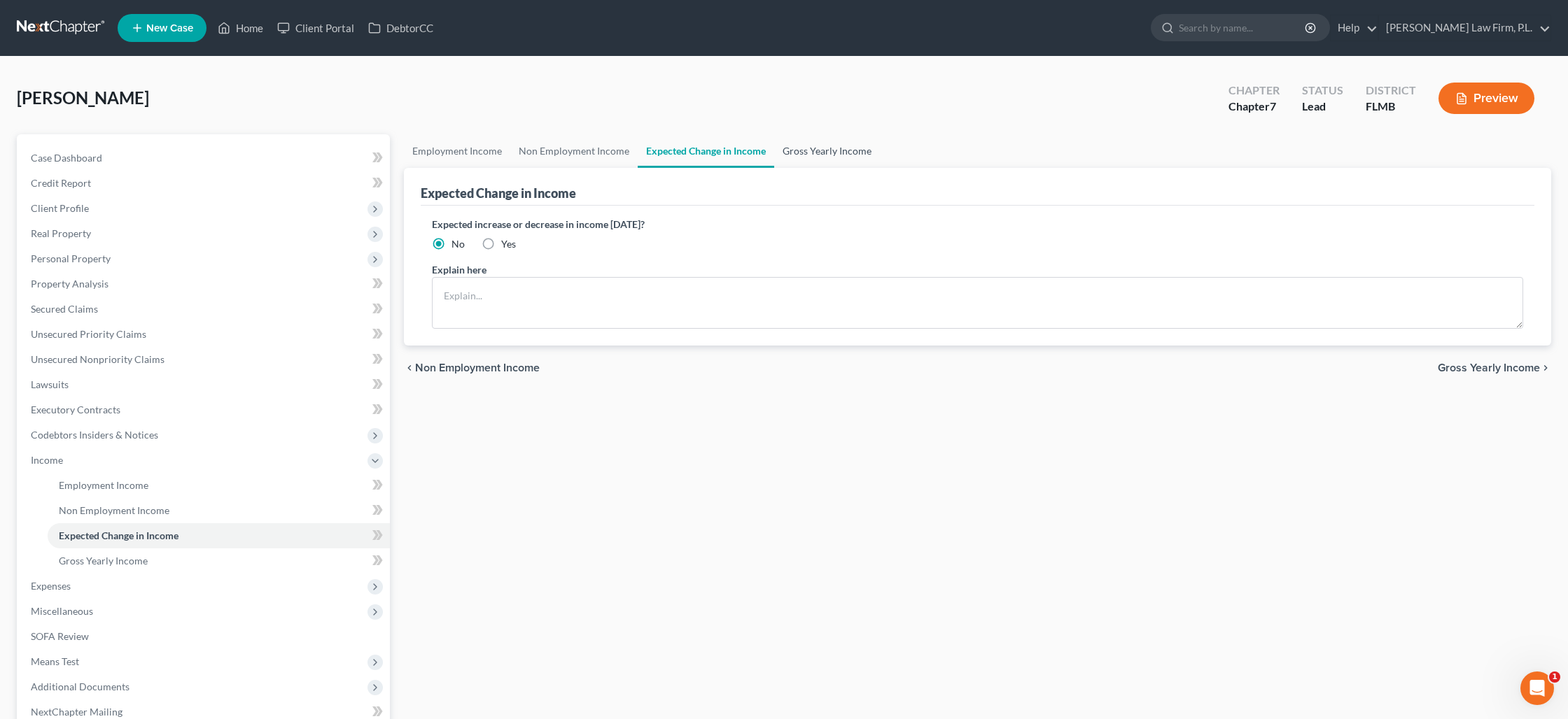
click at [799, 152] on link "Gross Yearly Income" at bounding box center [827, 151] width 106 height 34
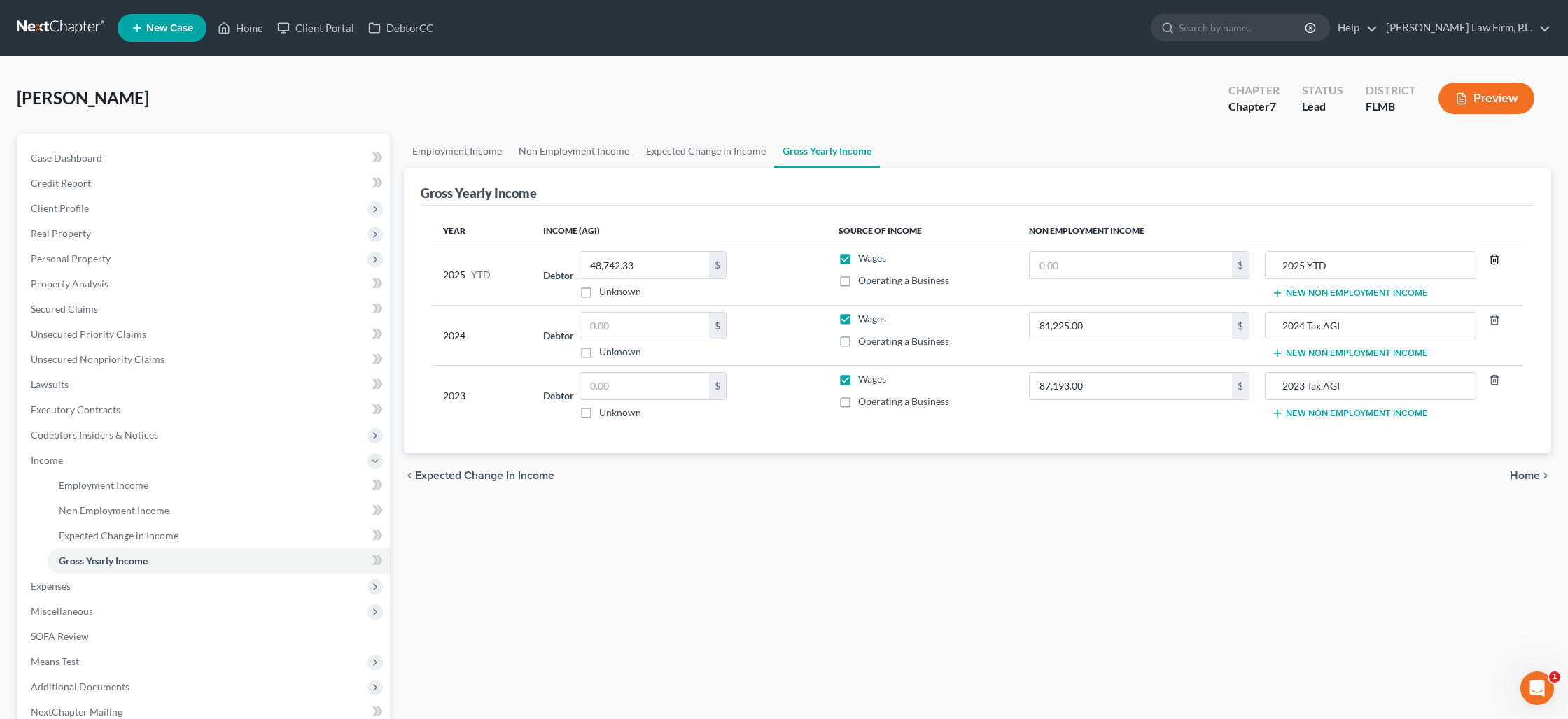
click at [1493, 263] on icon "button" at bounding box center [1494, 259] width 11 height 11
click at [858, 319] on label "Wages" at bounding box center [872, 318] width 28 height 14
click at [863, 319] on input "Wages" at bounding box center [868, 316] width 9 height 9
click at [858, 378] on label "Wages" at bounding box center [872, 379] width 28 height 14
click at [863, 378] on input "Wages" at bounding box center [868, 377] width 9 height 9
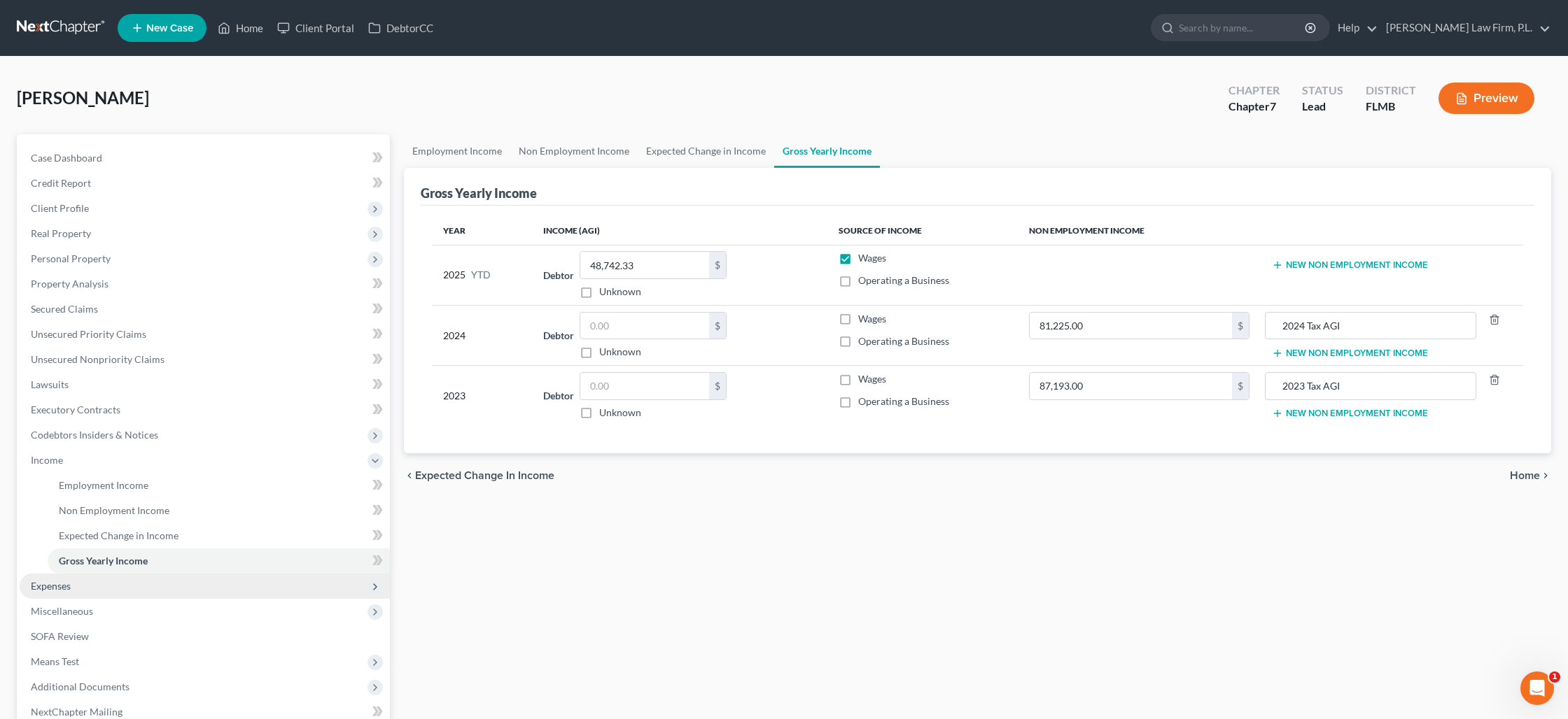
click at [80, 585] on span "Expenses" at bounding box center [204, 586] width 370 height 25
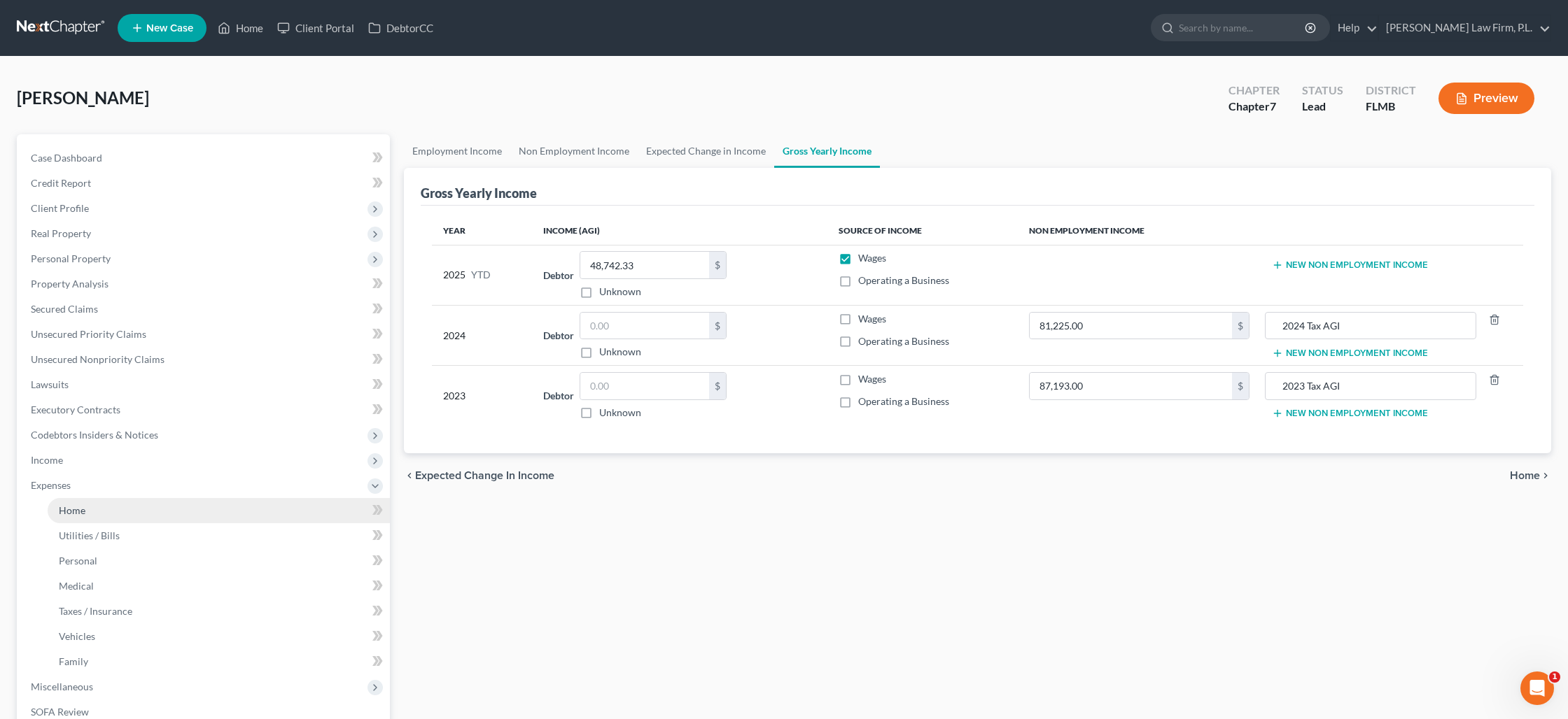
click at [107, 511] on link "Home" at bounding box center [219, 511] width 343 height 25
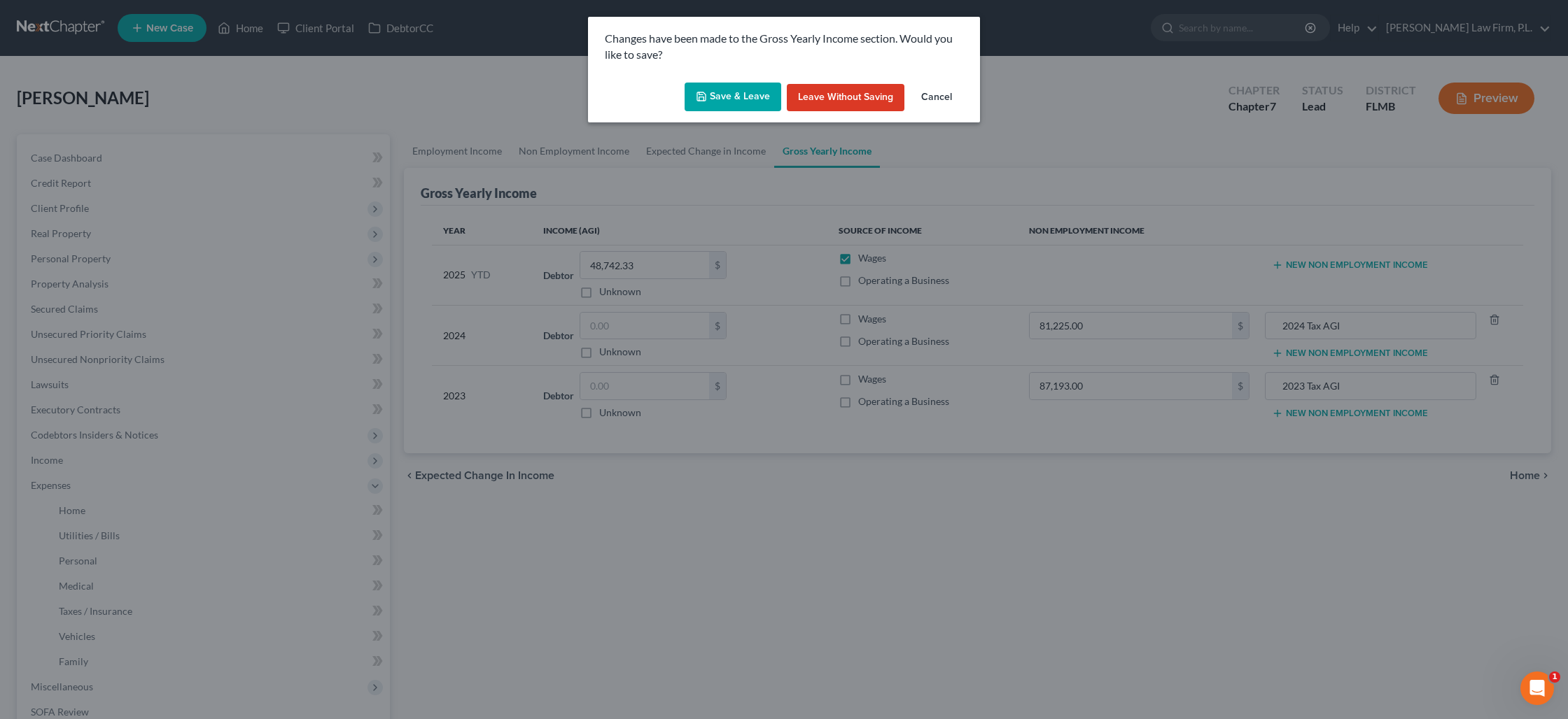
click at [733, 107] on button "Save & Leave" at bounding box center [732, 97] width 96 height 29
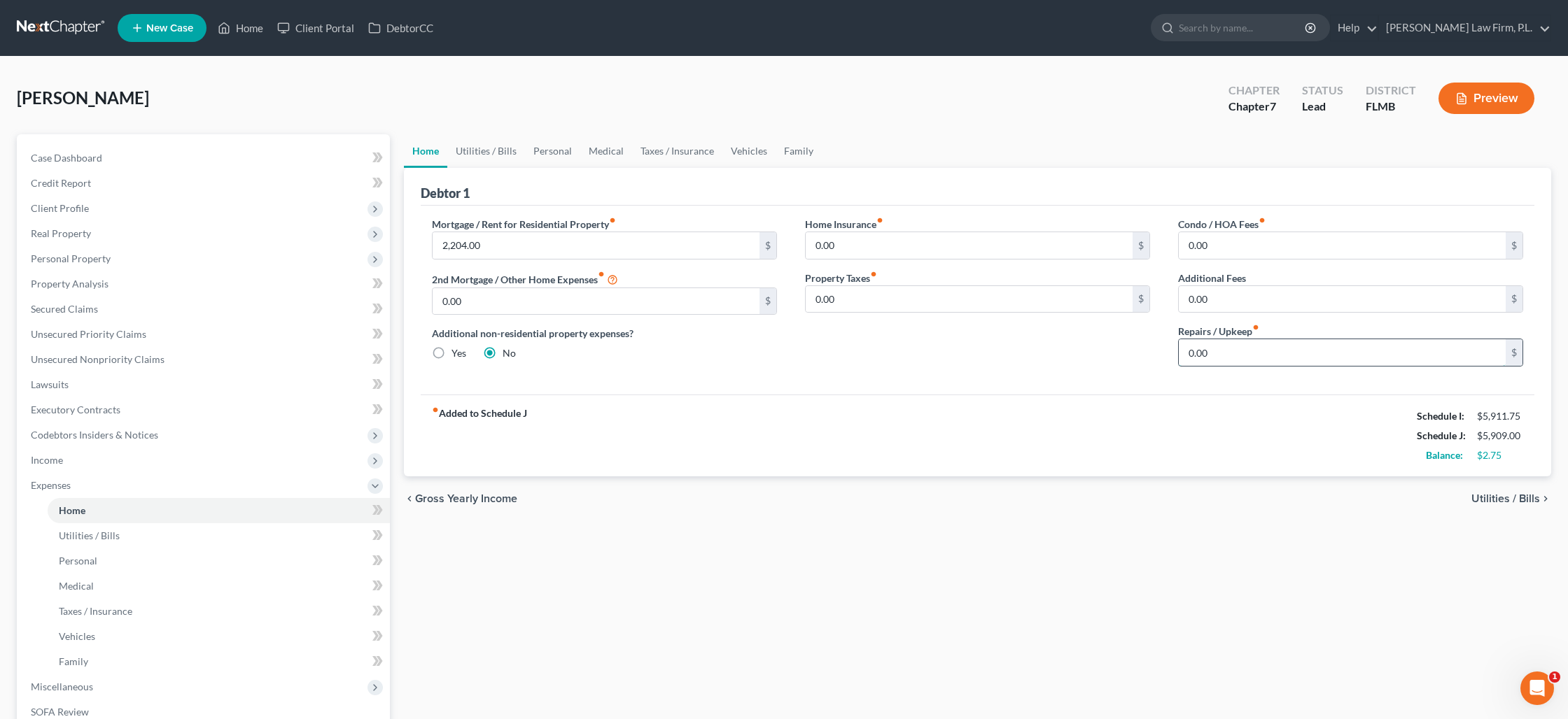
click at [1246, 350] on input "0.00" at bounding box center [1342, 353] width 327 height 27
click at [490, 157] on link "Utilities / Bills" at bounding box center [486, 151] width 78 height 34
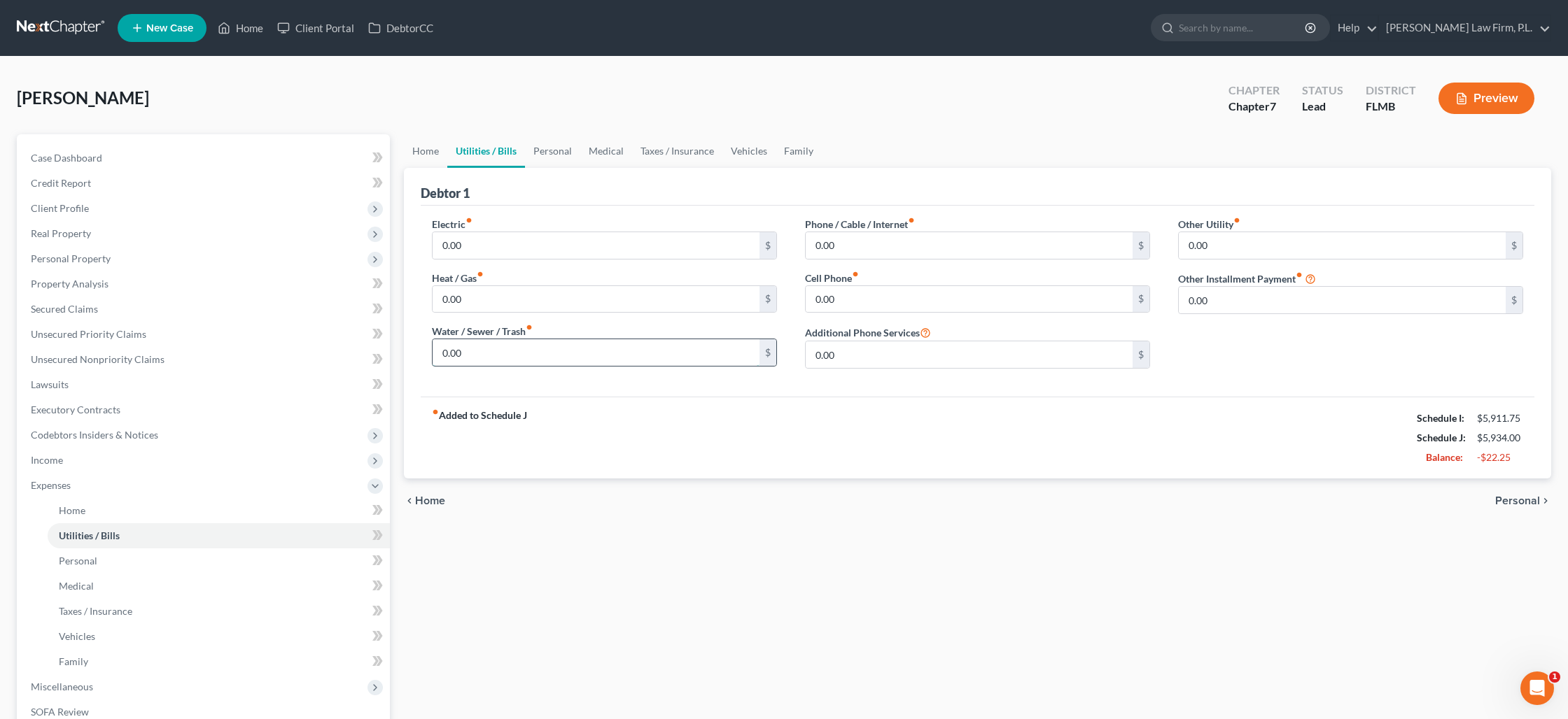
click at [559, 357] on input "0.00" at bounding box center [596, 353] width 327 height 27
click at [481, 243] on input "0.00" at bounding box center [596, 245] width 327 height 27
click at [562, 159] on link "Personal" at bounding box center [552, 151] width 55 height 34
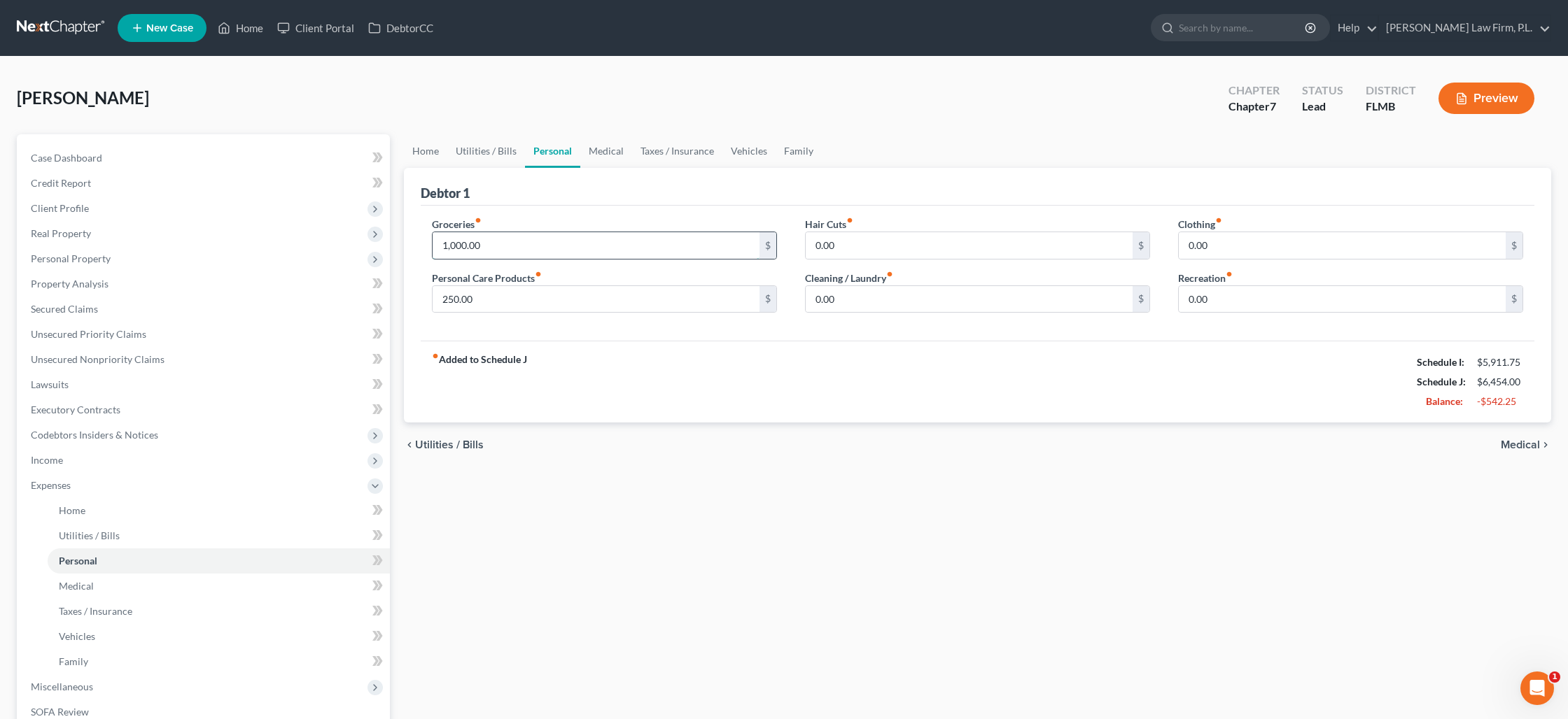
click at [511, 241] on input "1,000.00" at bounding box center [596, 245] width 327 height 27
click at [602, 152] on link "Medical" at bounding box center [605, 151] width 51 height 34
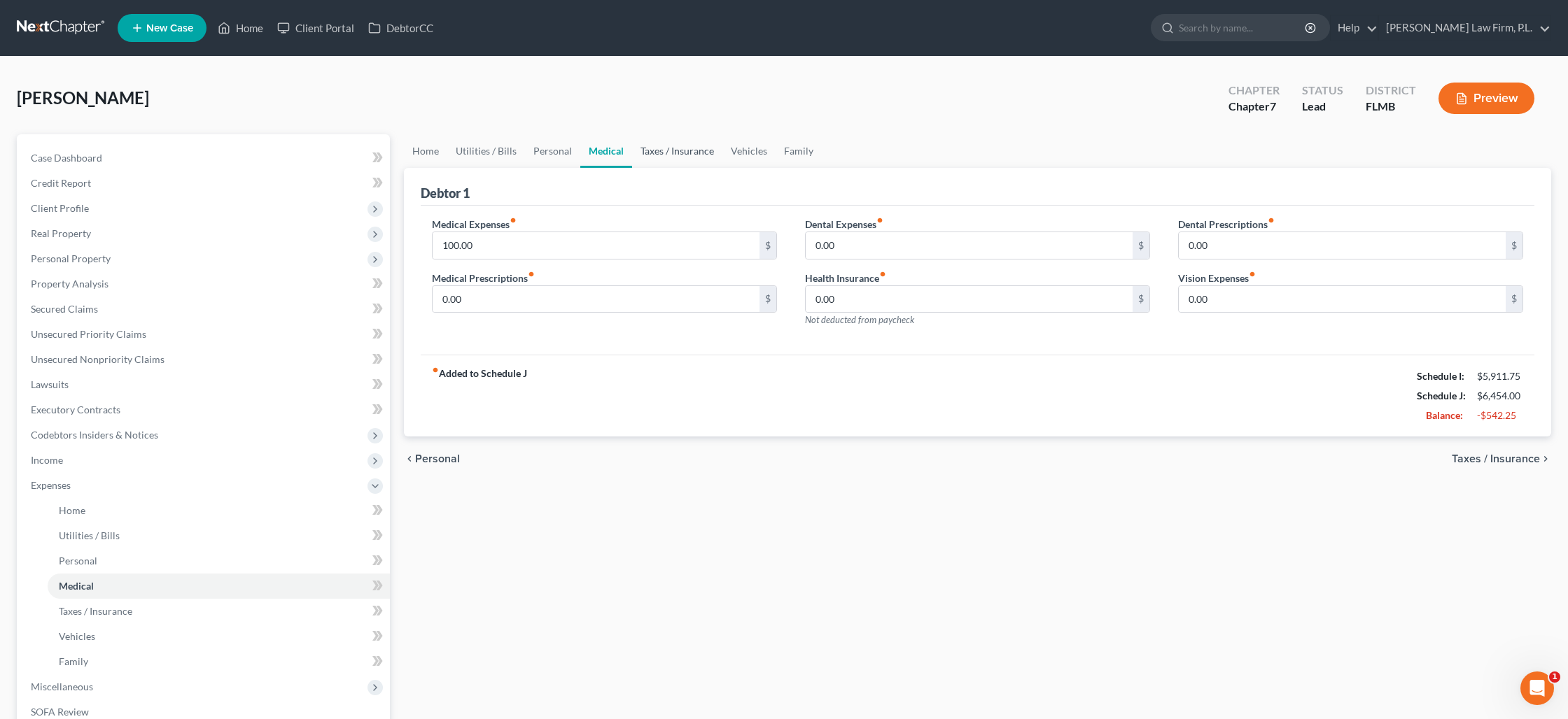
click at [676, 155] on link "Taxes / Insurance" at bounding box center [677, 151] width 90 height 34
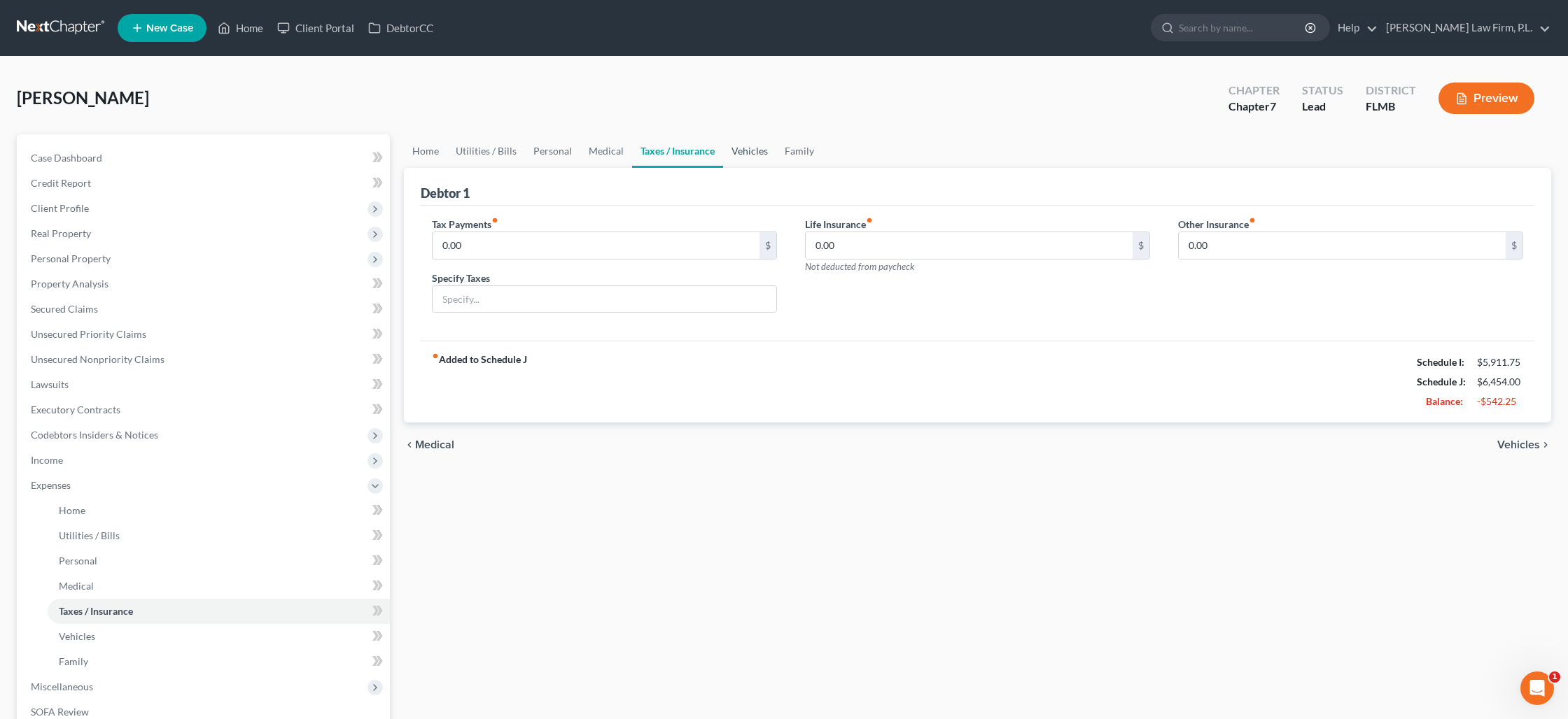
click at [740, 151] on link "Vehicles" at bounding box center [749, 151] width 53 height 34
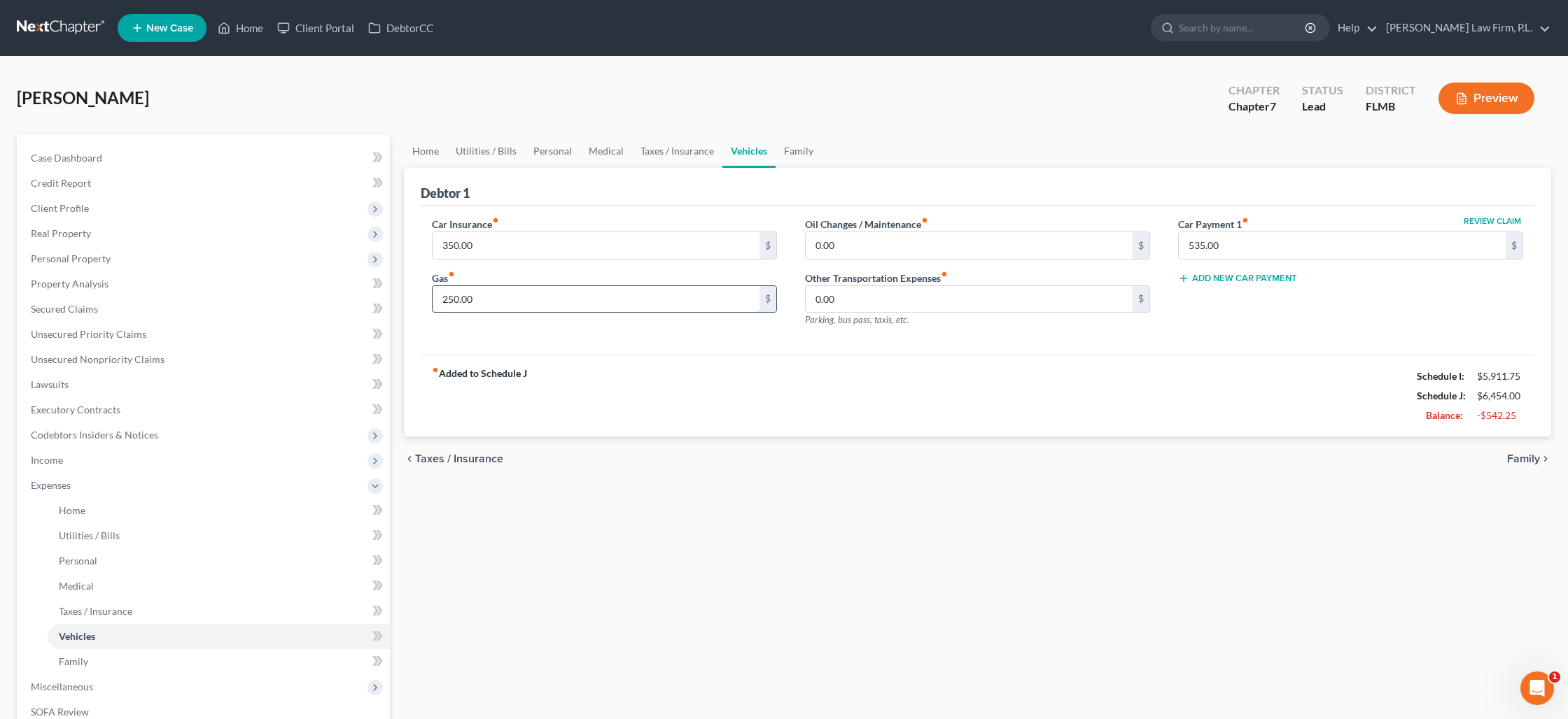
click at [493, 297] on input "250.00" at bounding box center [596, 300] width 327 height 27
click at [808, 147] on link "Family" at bounding box center [799, 151] width 46 height 34
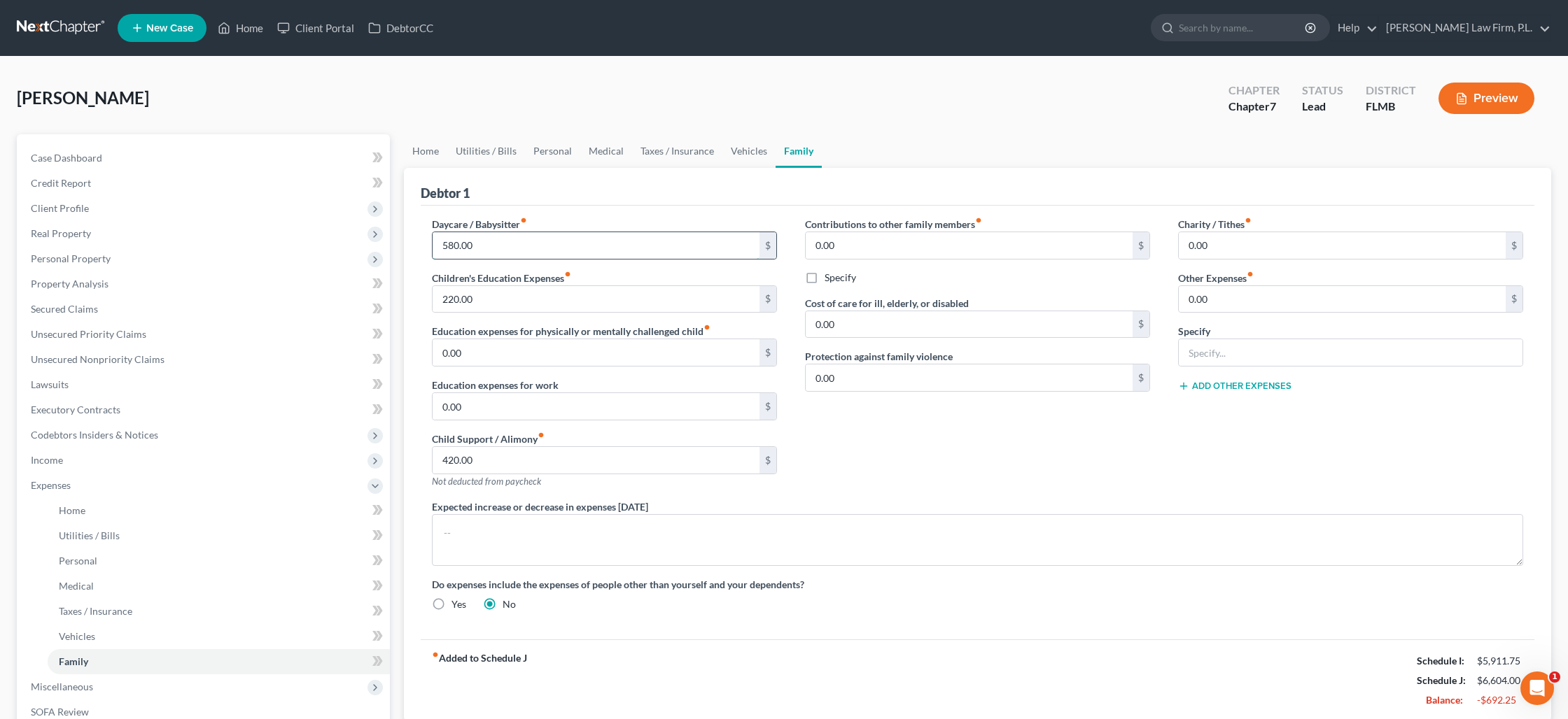
drag, startPoint x: 493, startPoint y: 251, endPoint x: 483, endPoint y: 250, distance: 10.0
click at [483, 250] on input "580.00" at bounding box center [596, 245] width 327 height 27
click at [475, 301] on input "220.00" at bounding box center [596, 300] width 327 height 27
click at [417, 154] on link "Home" at bounding box center [425, 151] width 43 height 34
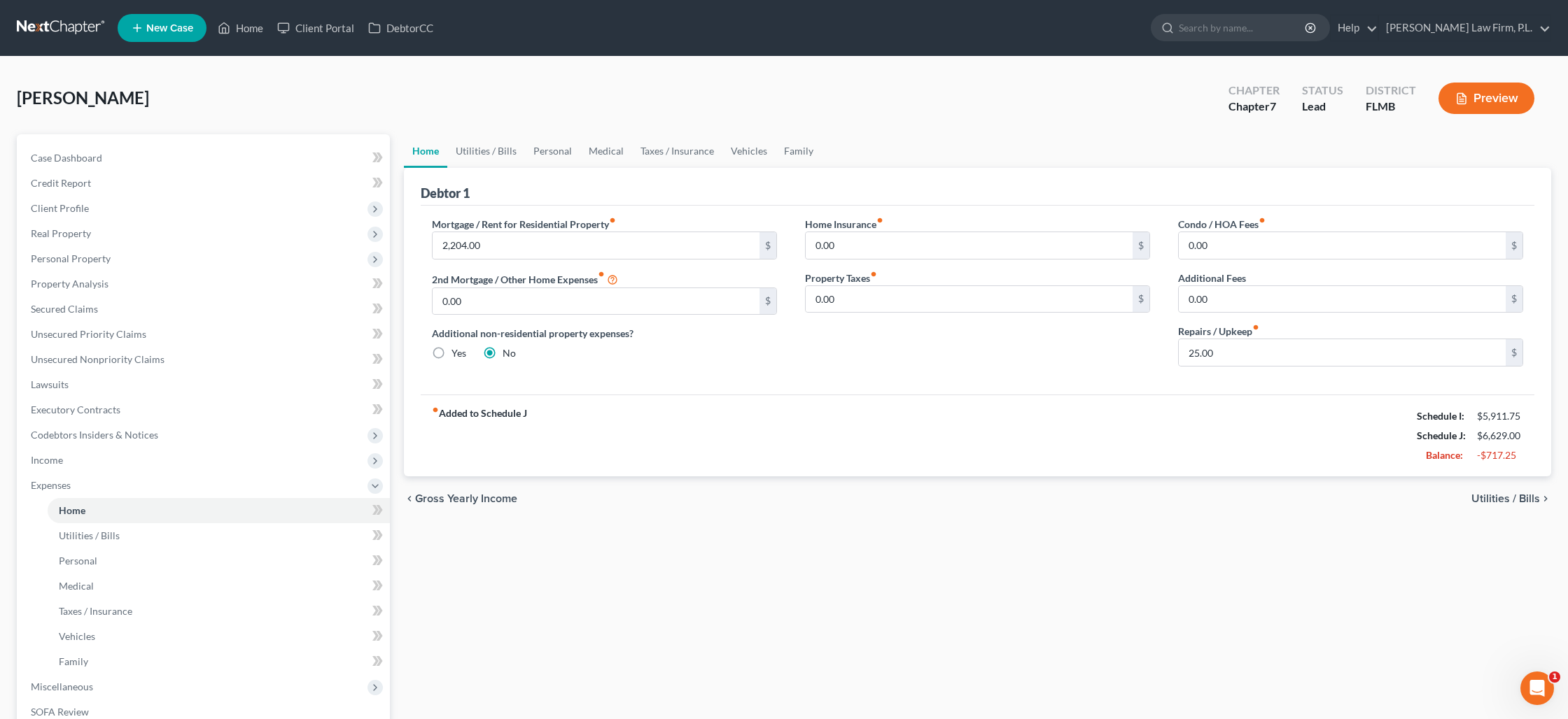
click at [1504, 90] on button "Preview" at bounding box center [1486, 98] width 96 height 31
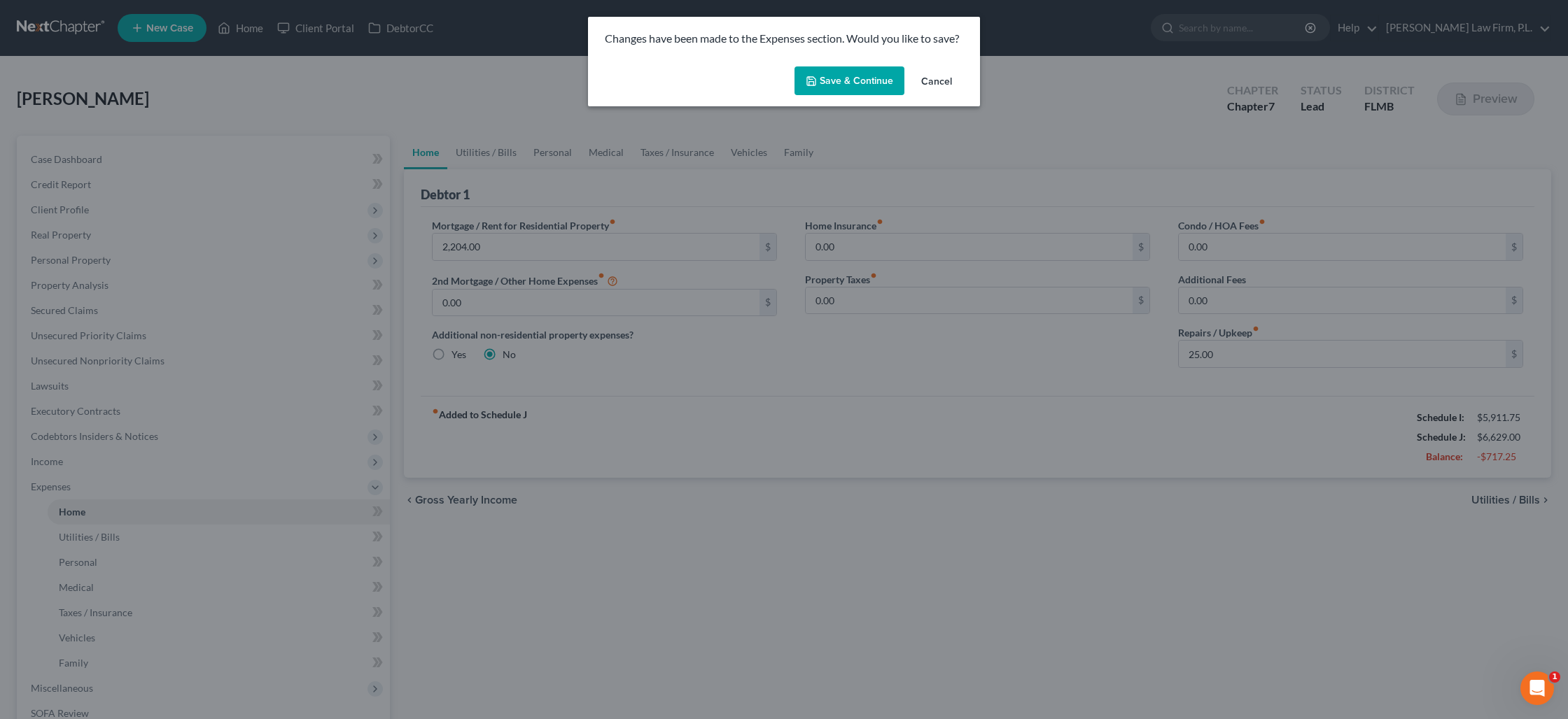
click at [838, 81] on button "Save & Continue" at bounding box center [849, 81] width 110 height 29
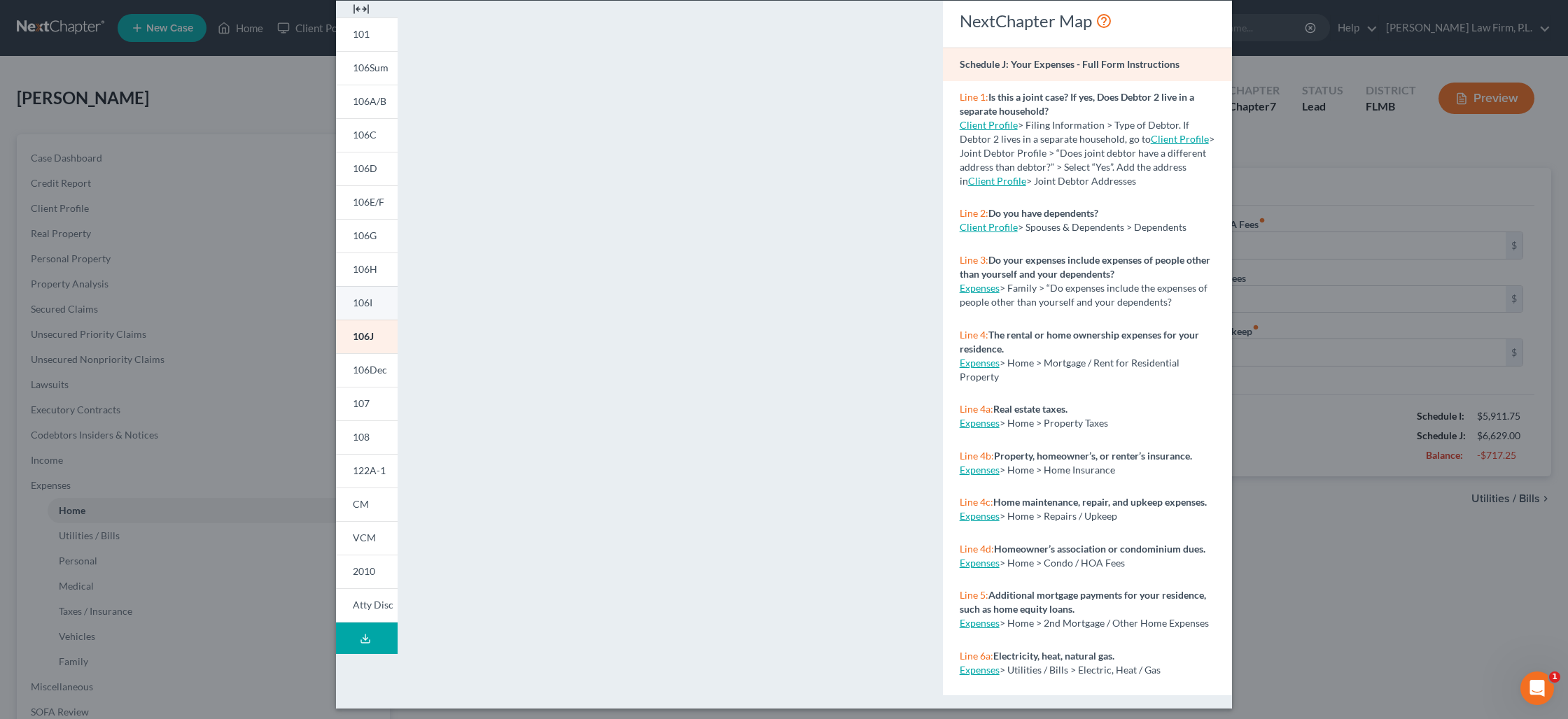
scroll to position [69, 0]
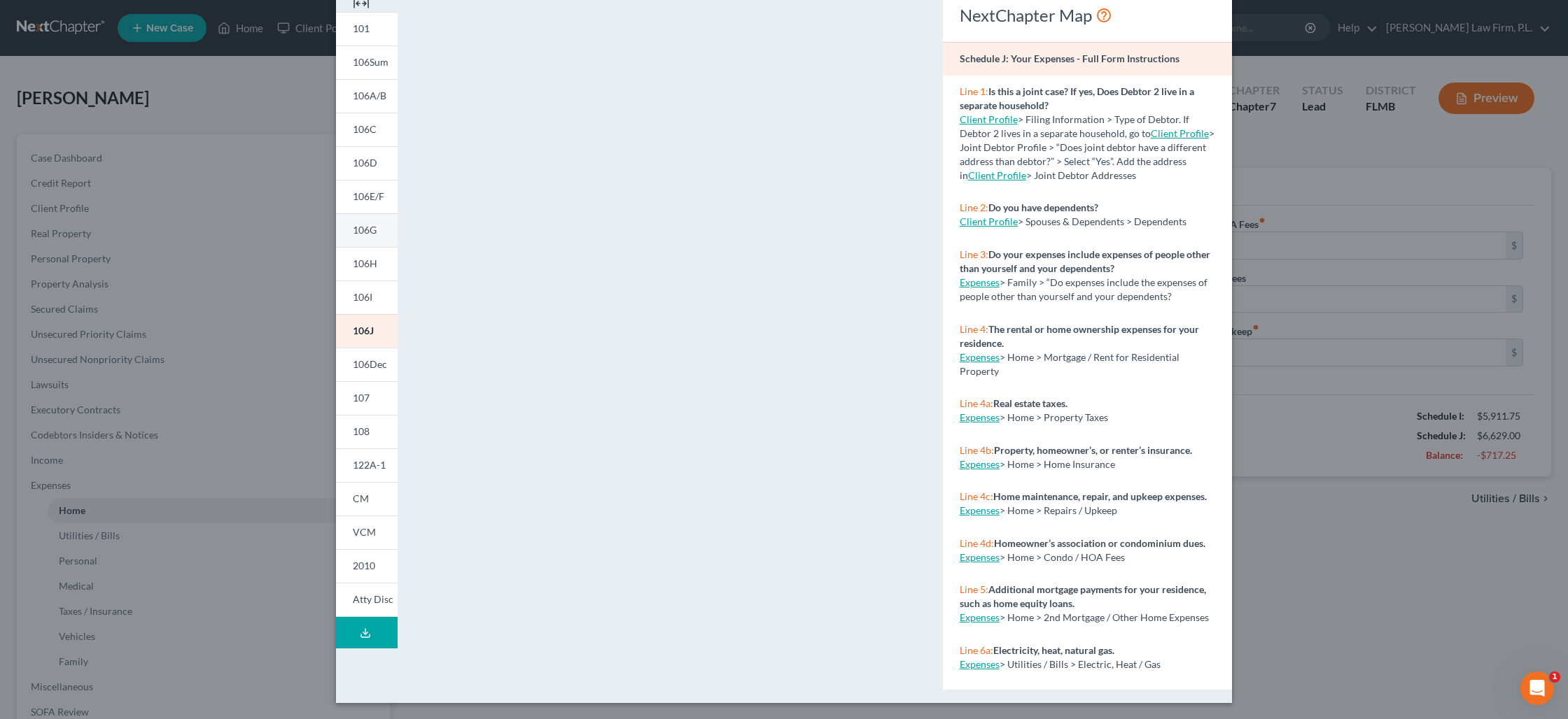
click at [375, 238] on link "106G" at bounding box center [366, 230] width 62 height 34
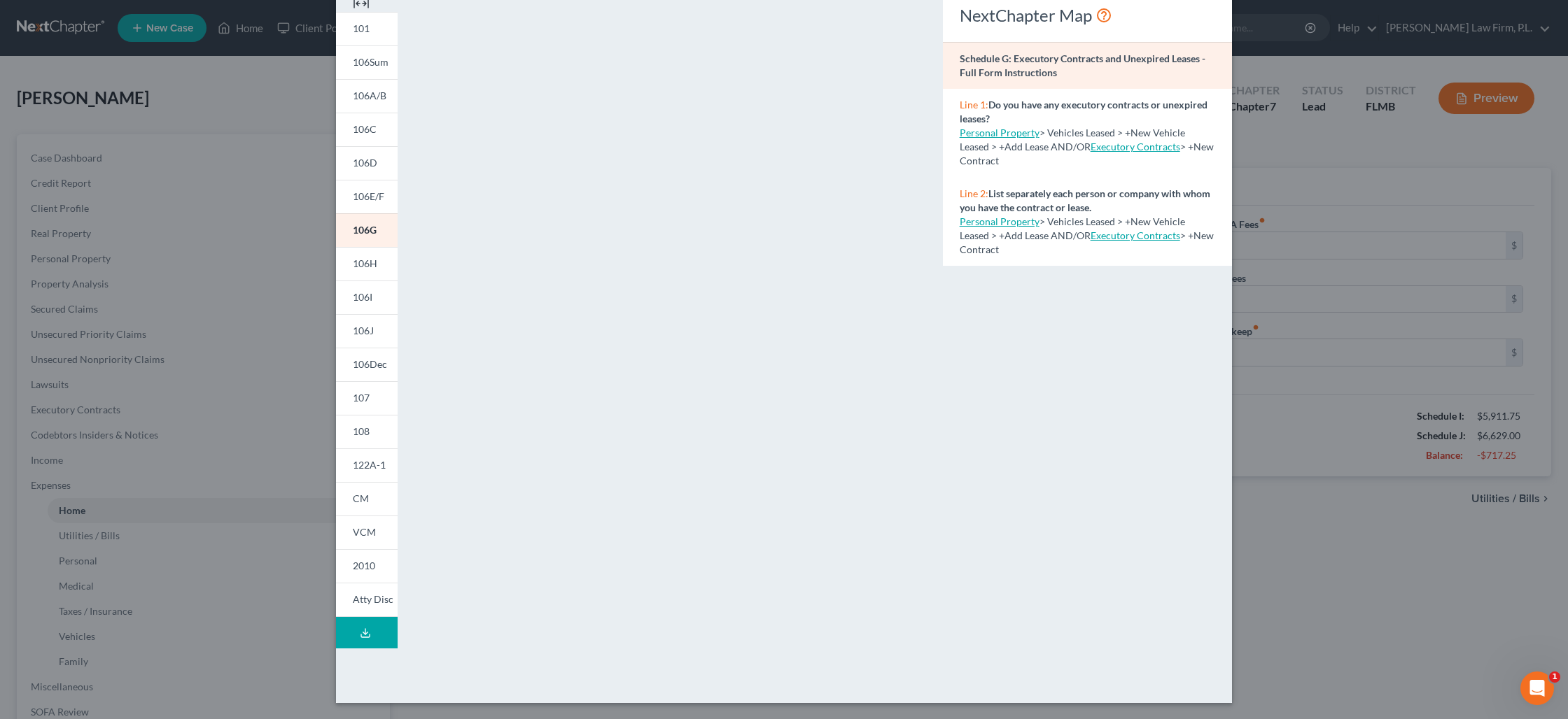
click at [1345, 569] on div "Petition Preview Schedule G: Executory Contracts and Unexpired Leases × 101 106…" at bounding box center [784, 360] width 1568 height 719
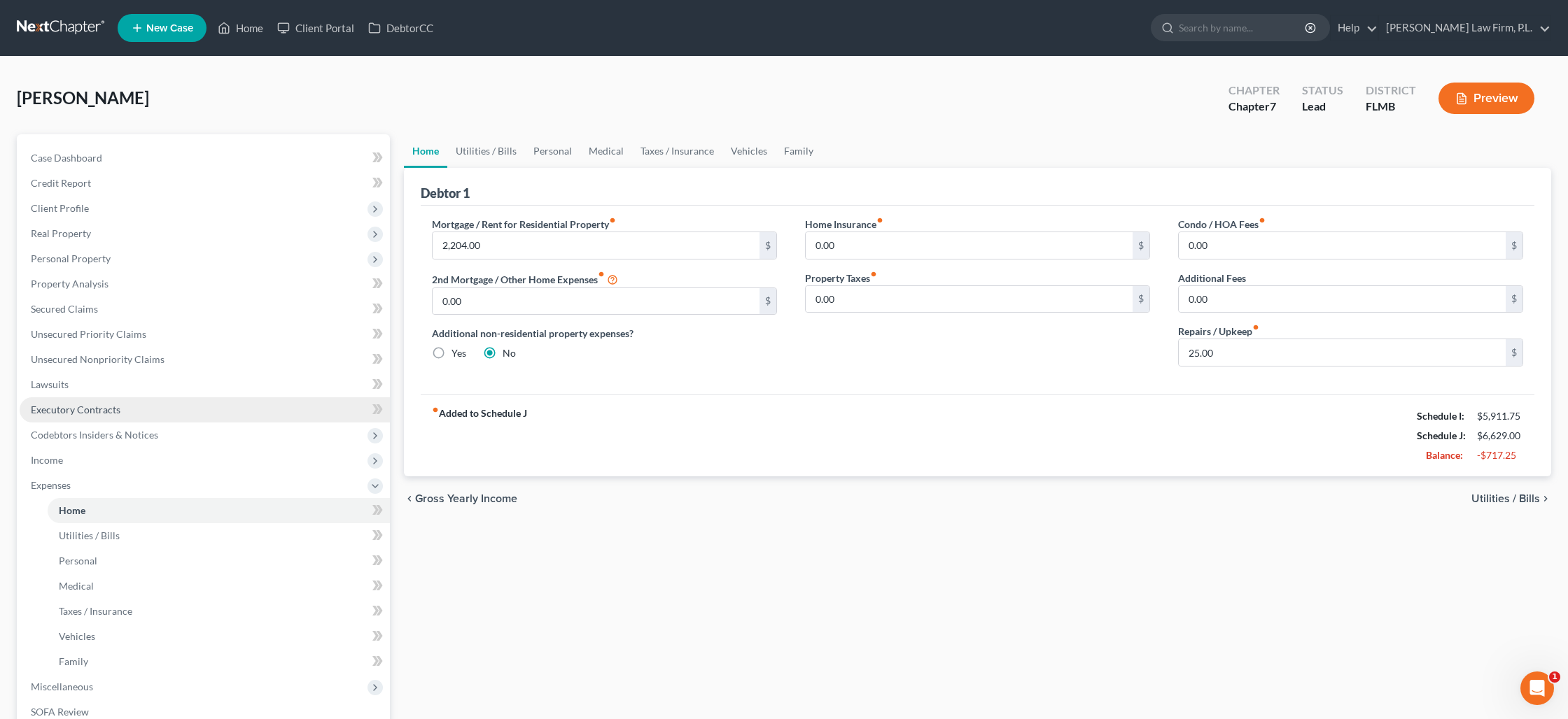
click at [101, 411] on span "Executory Contracts" at bounding box center [75, 409] width 90 height 12
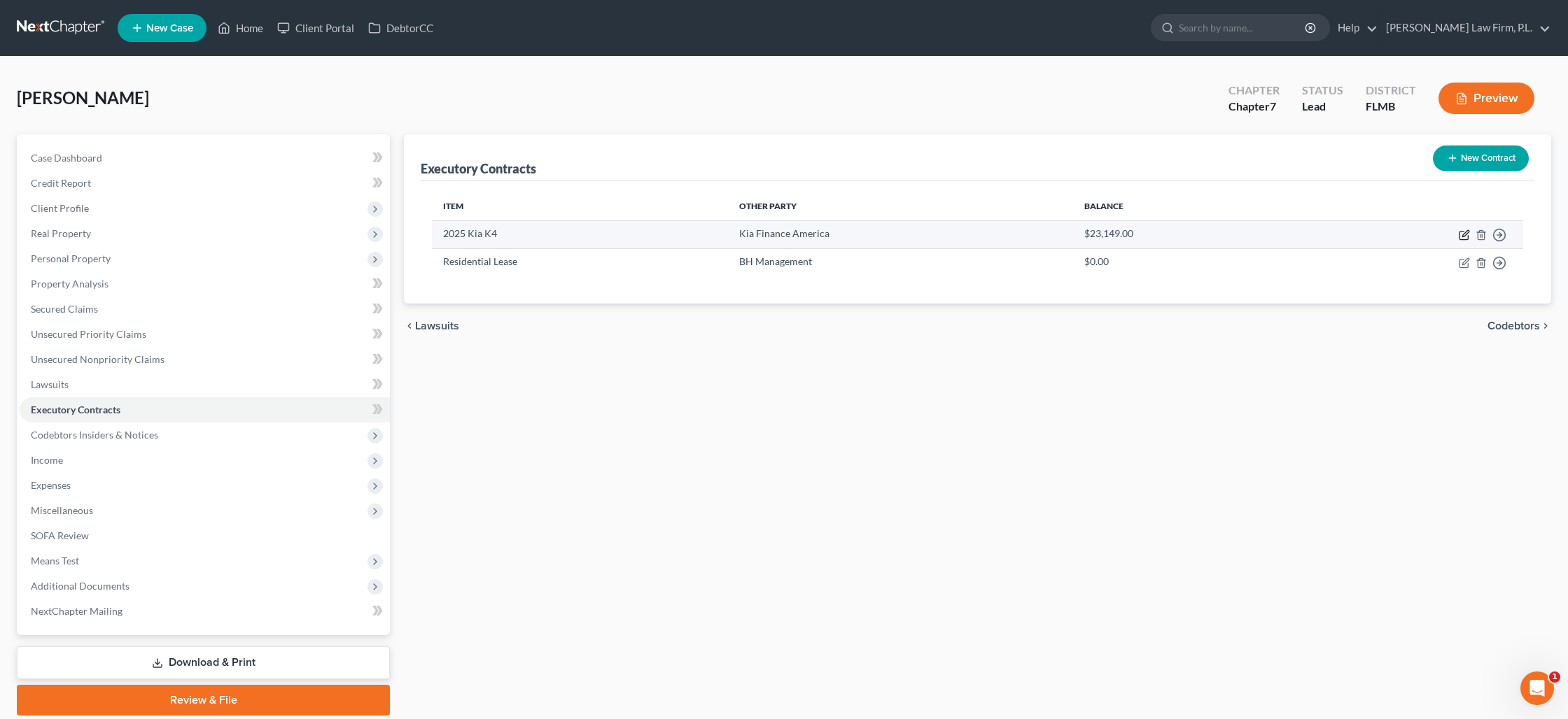
click at [1458, 233] on icon "button" at bounding box center [1464, 235] width 11 height 11
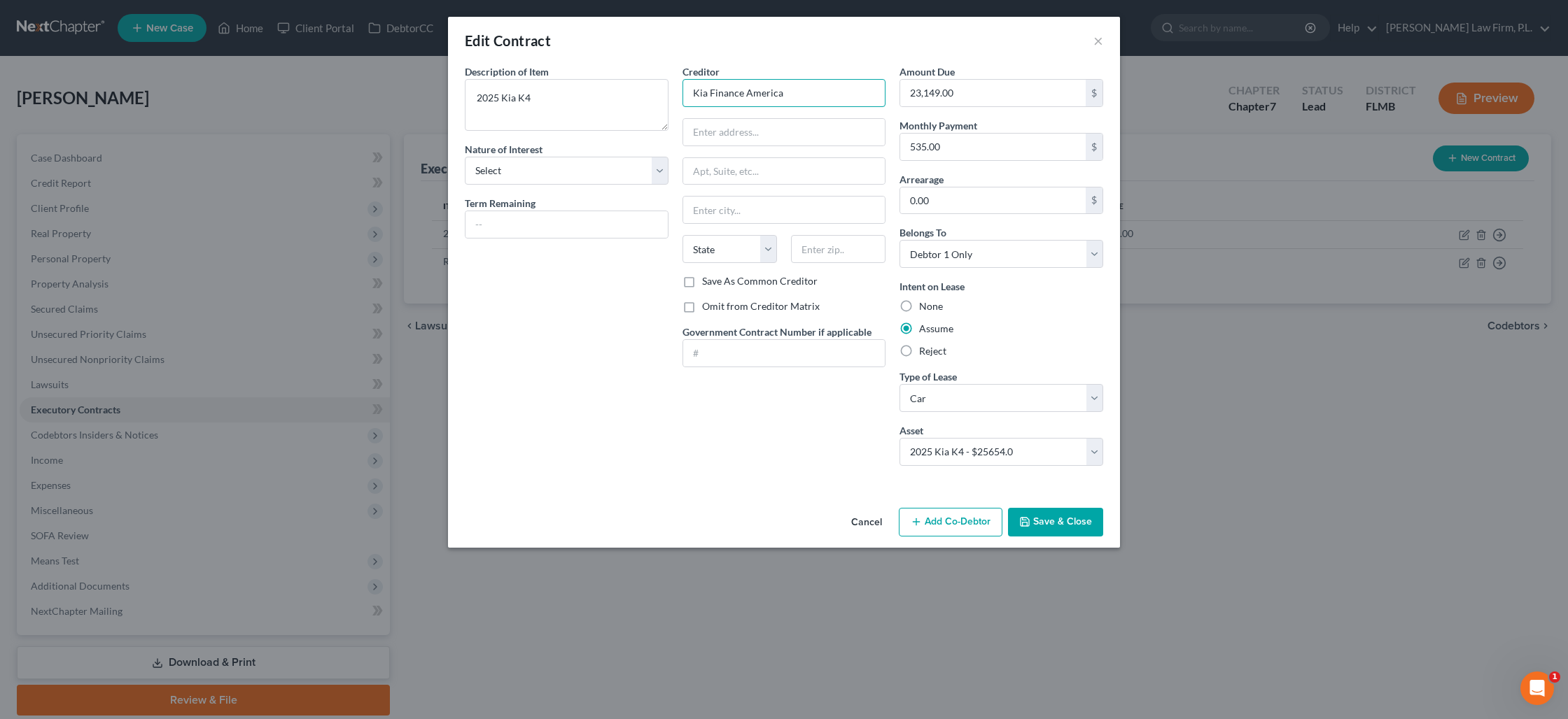
click at [785, 98] on input "Kia Finance America" at bounding box center [784, 93] width 204 height 28
click at [768, 139] on input "text" at bounding box center [784, 132] width 202 height 27
paste input "P.O. Box 650805"
click at [656, 183] on select "Select Purchaser Agent Lessor Lessee" at bounding box center [566, 171] width 204 height 28
click at [465, 157] on select "Select Purchaser Agent Lessor Lessee" at bounding box center [566, 171] width 204 height 28
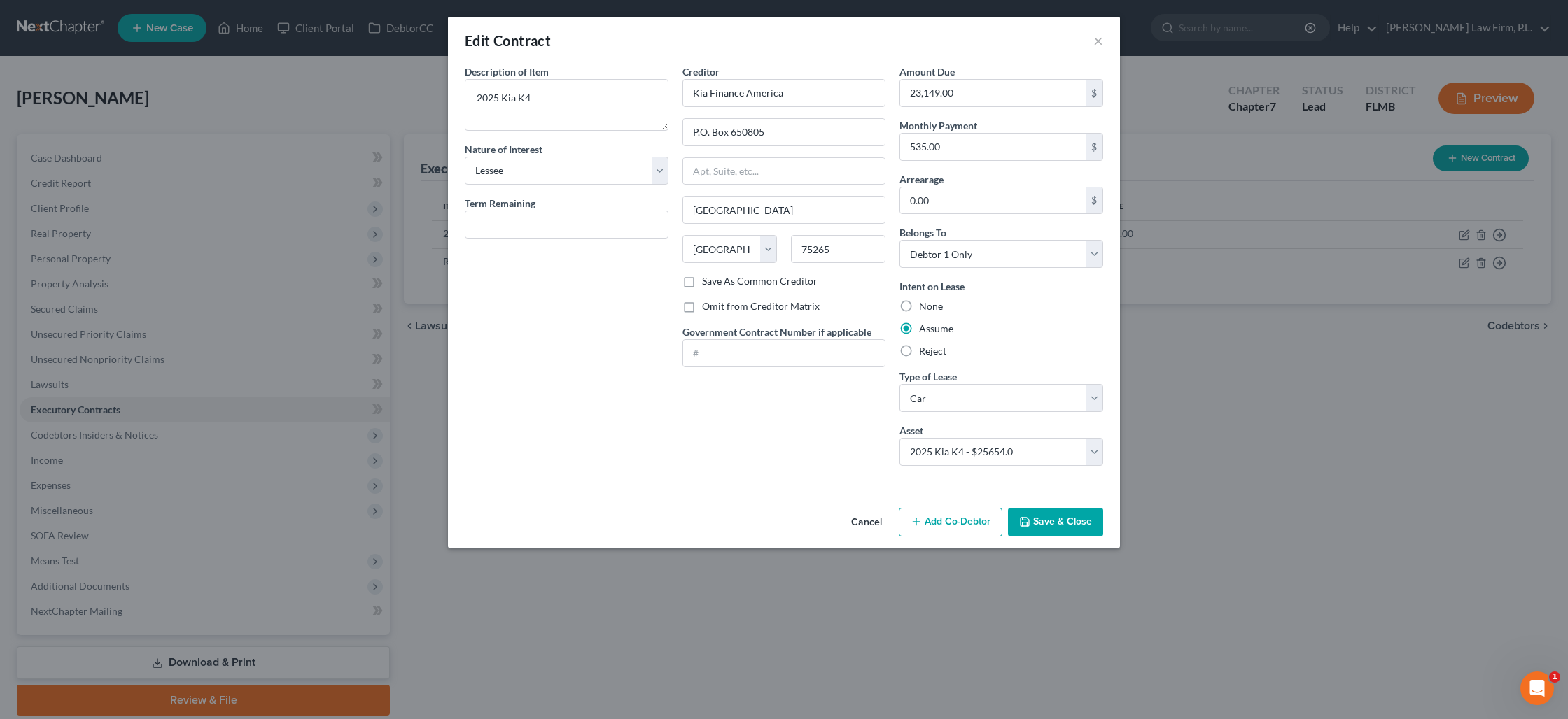
click at [1041, 524] on button "Save & Close" at bounding box center [1055, 522] width 96 height 29
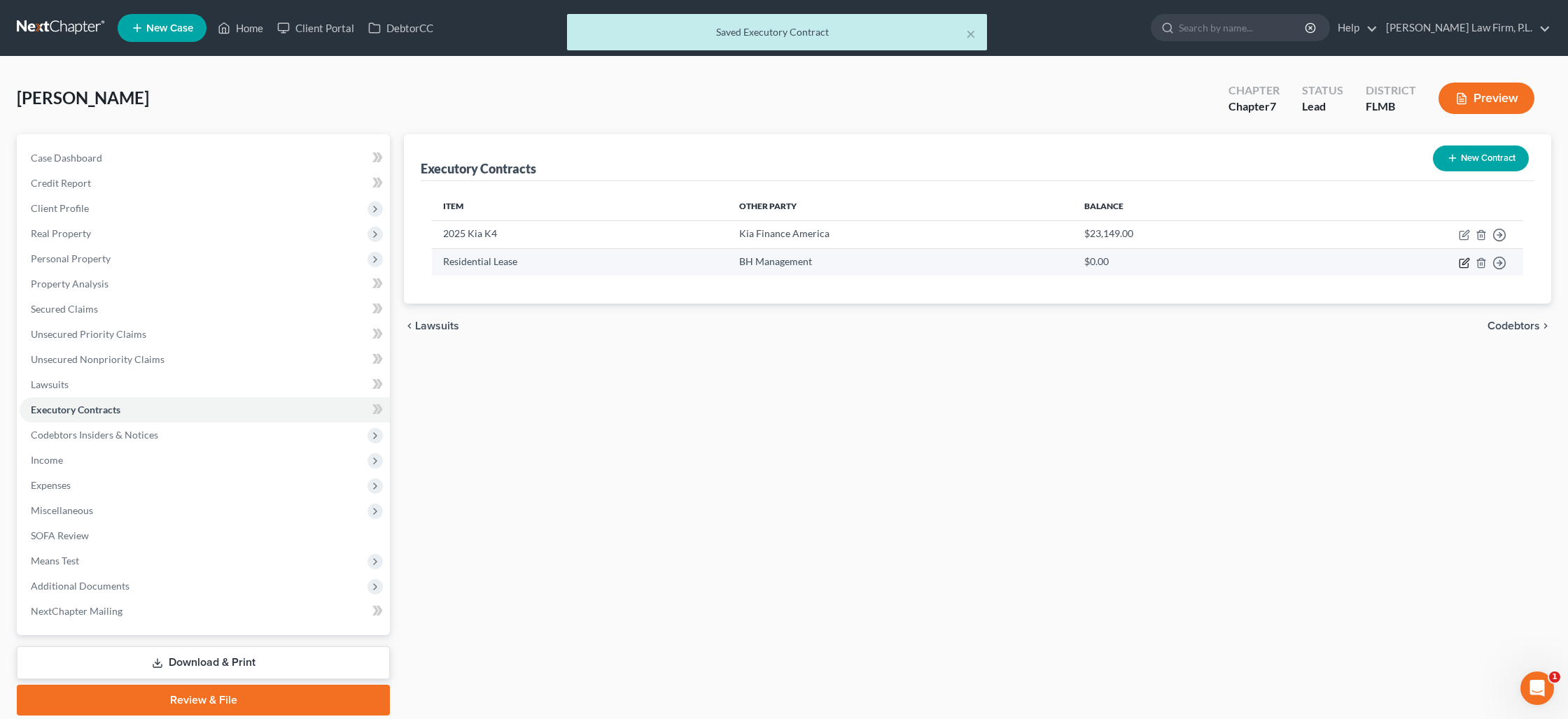
click at [1462, 261] on icon "button" at bounding box center [1464, 263] width 11 height 11
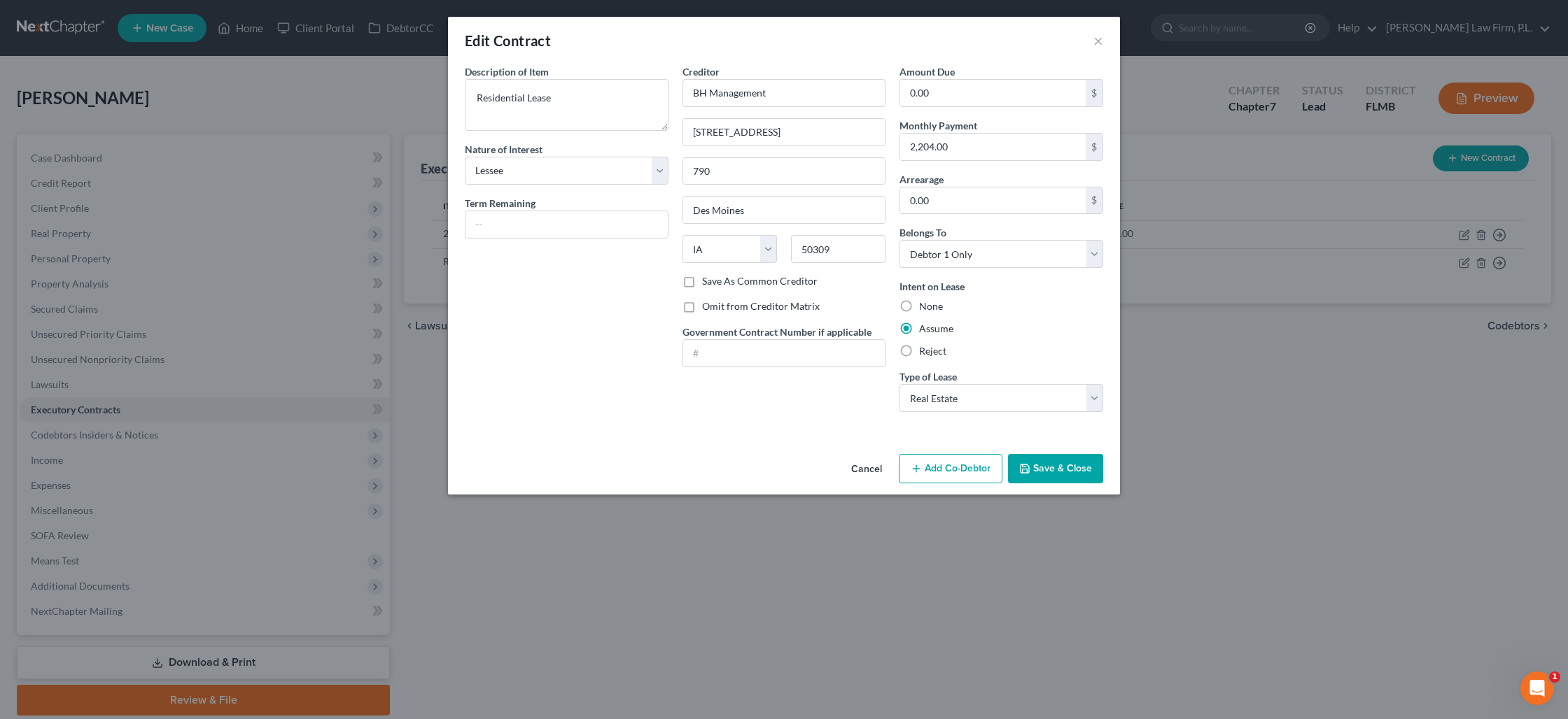
click at [1047, 472] on button "Save & Close" at bounding box center [1055, 468] width 96 height 29
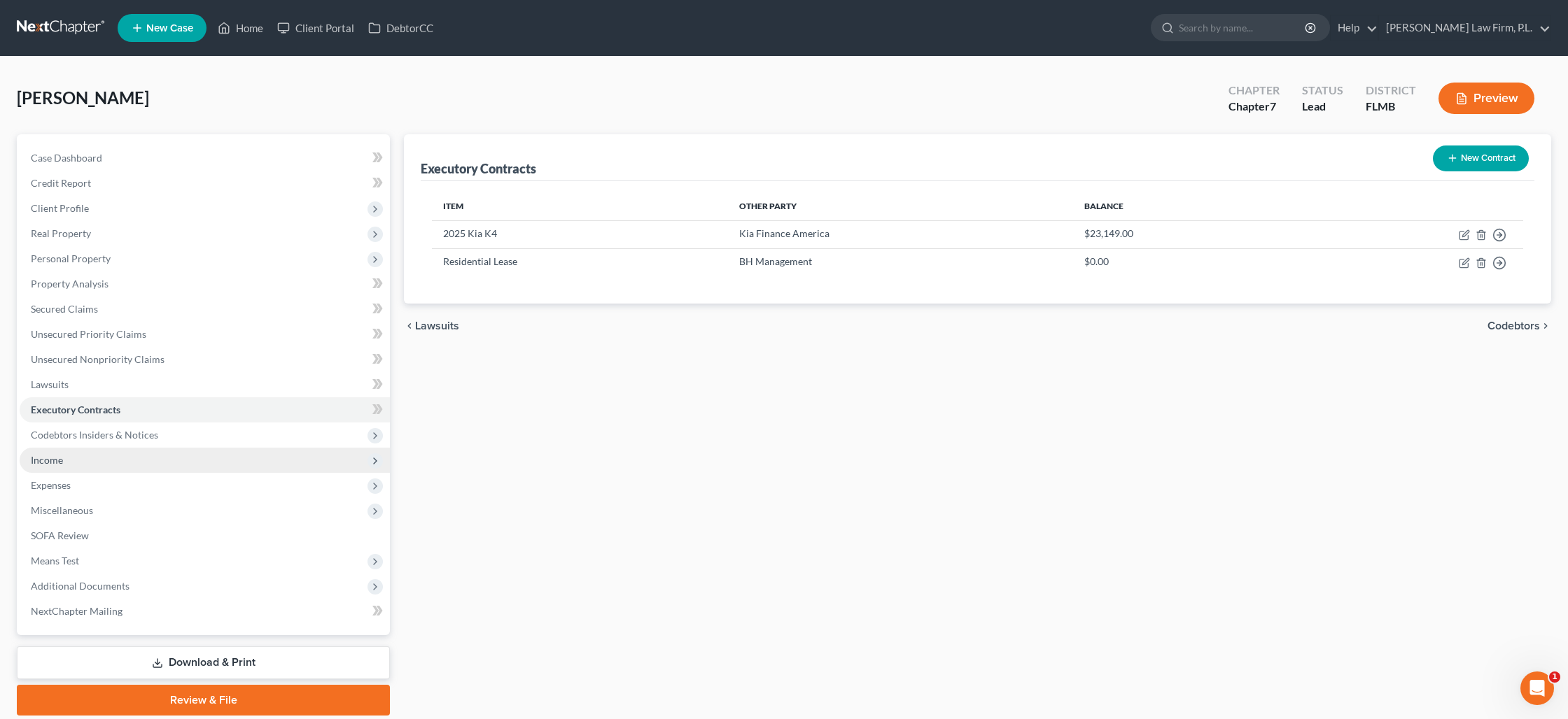
click at [152, 453] on span "Income" at bounding box center [204, 460] width 370 height 25
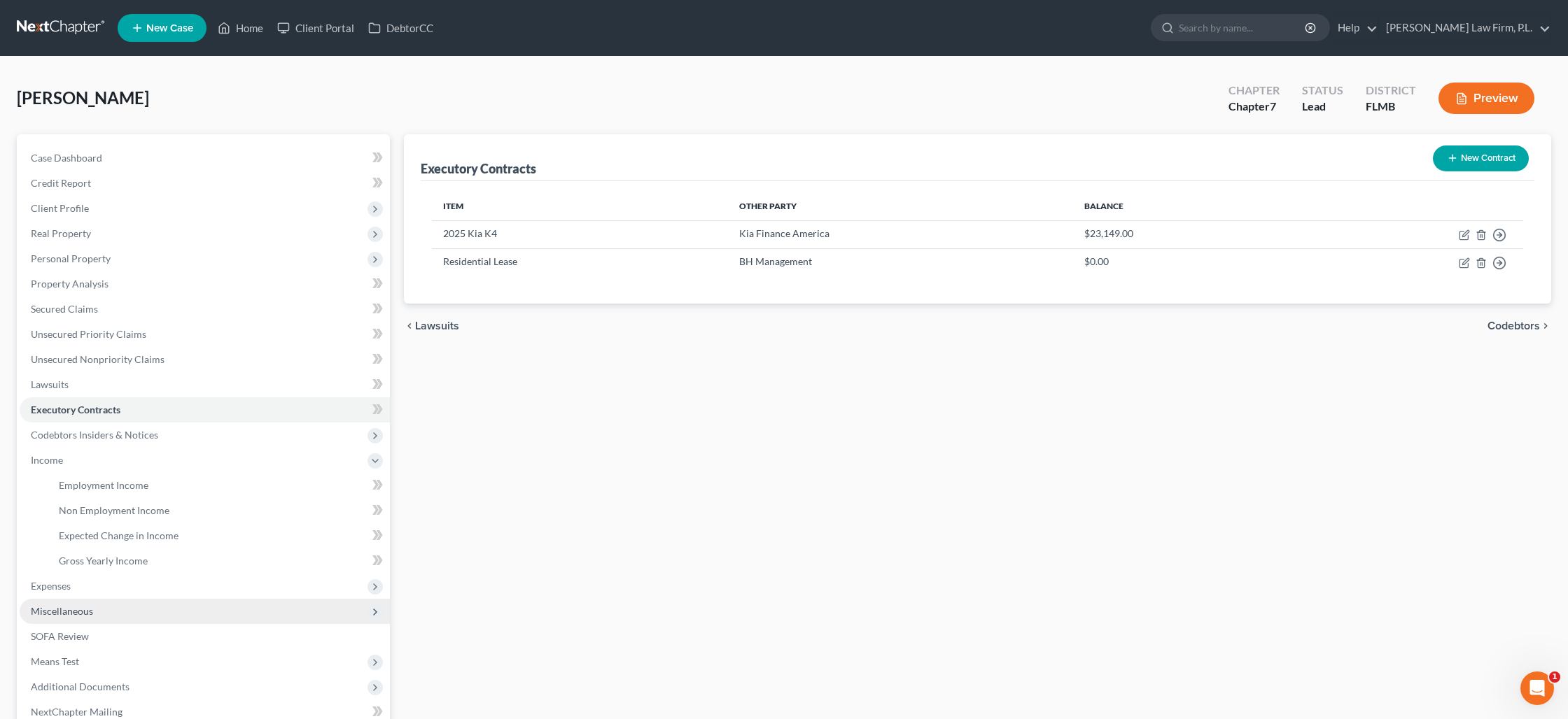
click at [108, 617] on span "Miscellaneous" at bounding box center [204, 612] width 370 height 25
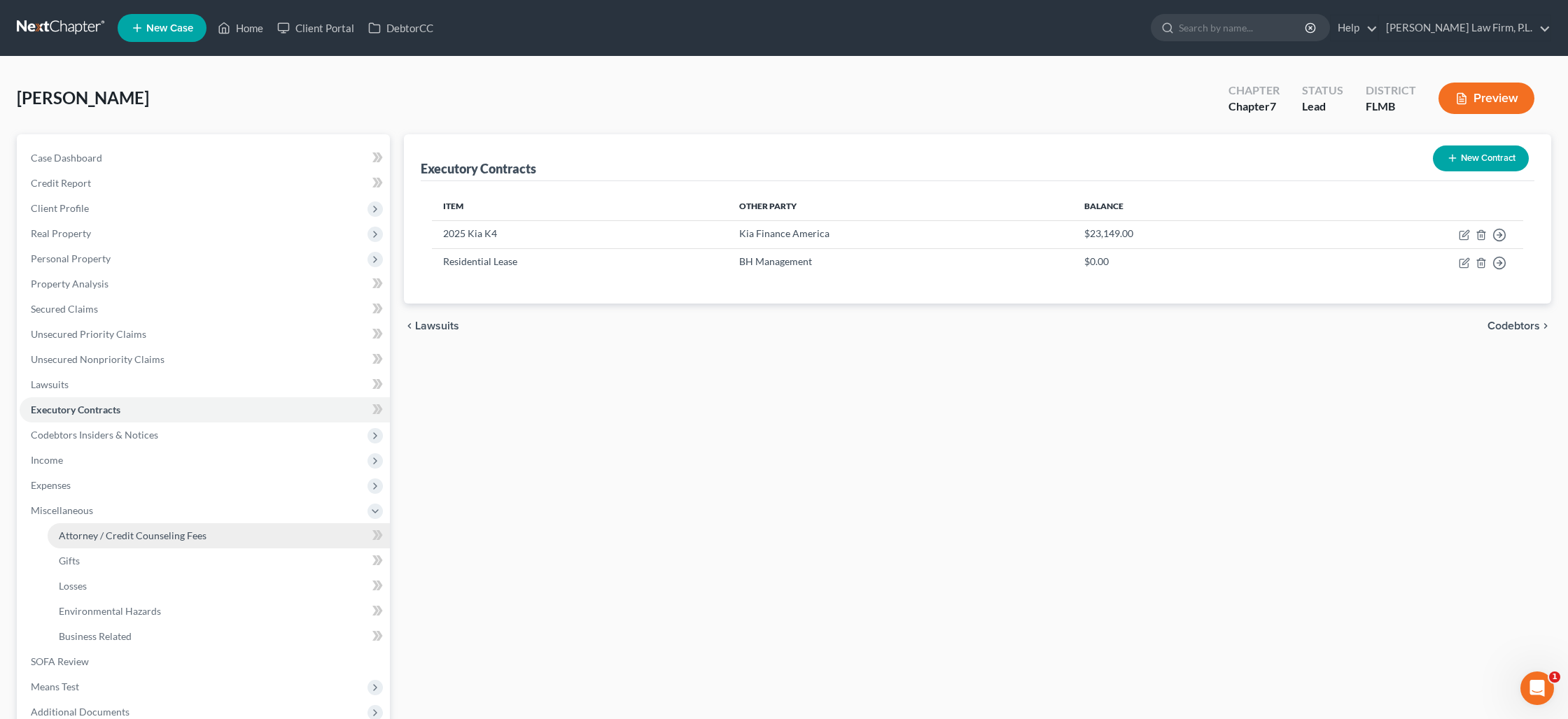
click at [129, 537] on span "Attorney / Credit Counseling Fees" at bounding box center [133, 536] width 148 height 12
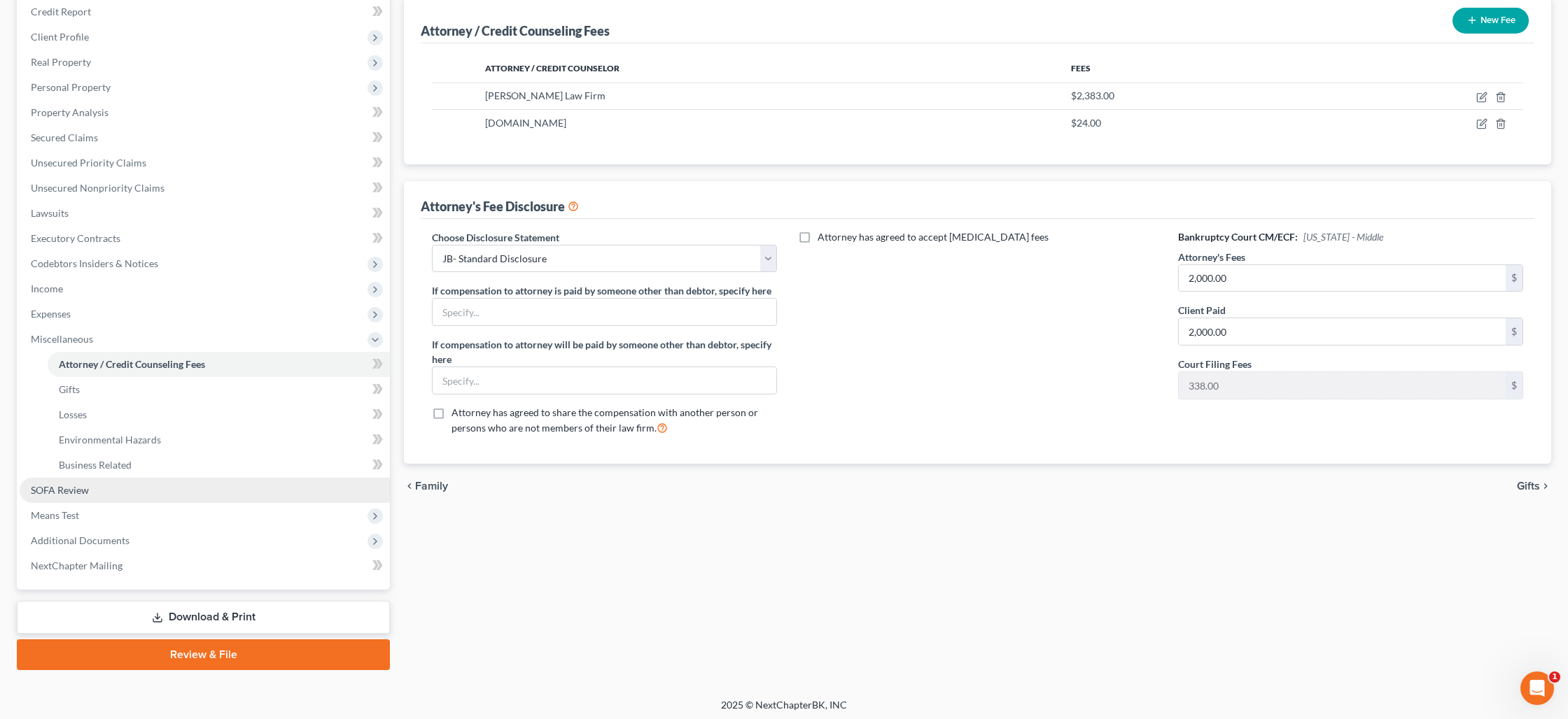
scroll to position [175, 0]
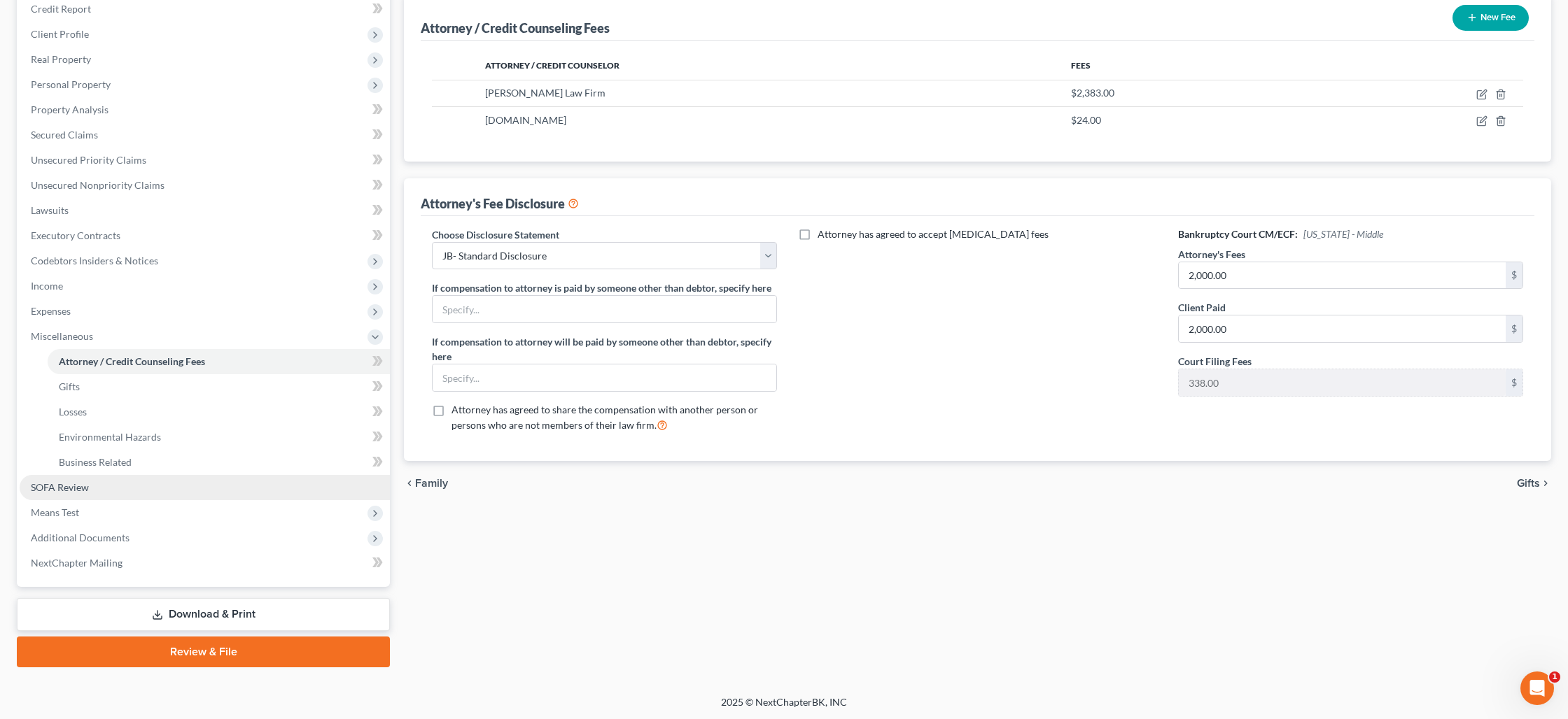
click at [168, 491] on link "SOFA Review" at bounding box center [204, 488] width 370 height 25
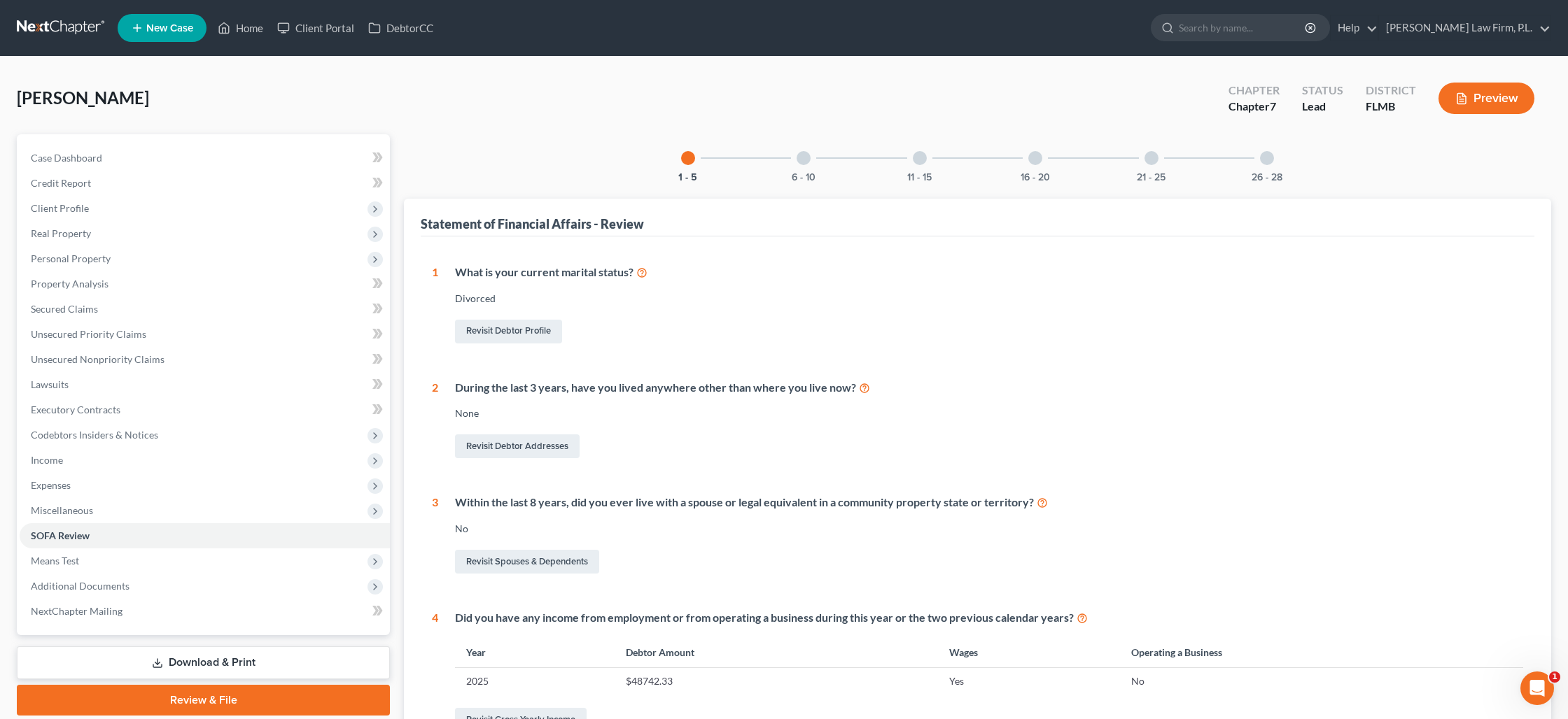
click at [801, 163] on div at bounding box center [803, 158] width 14 height 14
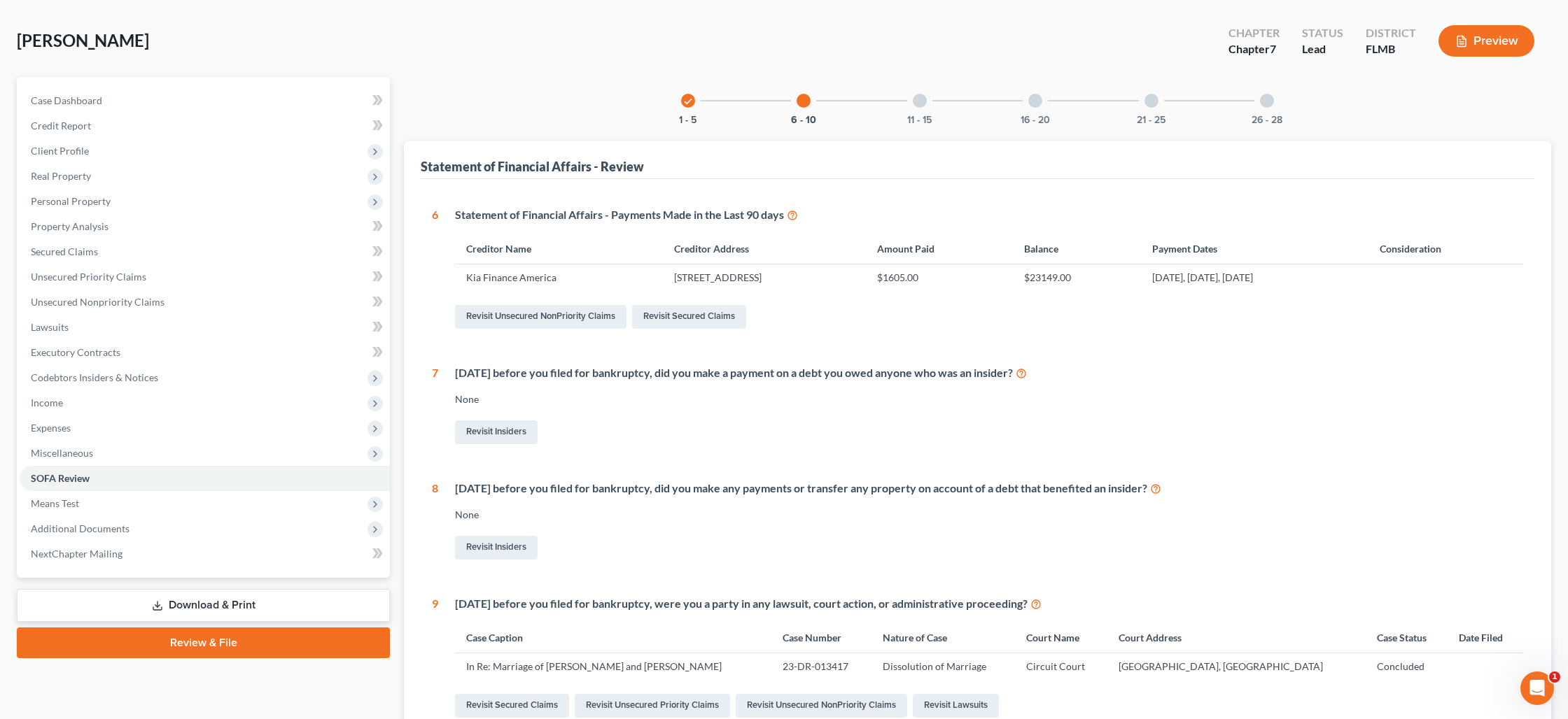
scroll to position [109, 0]
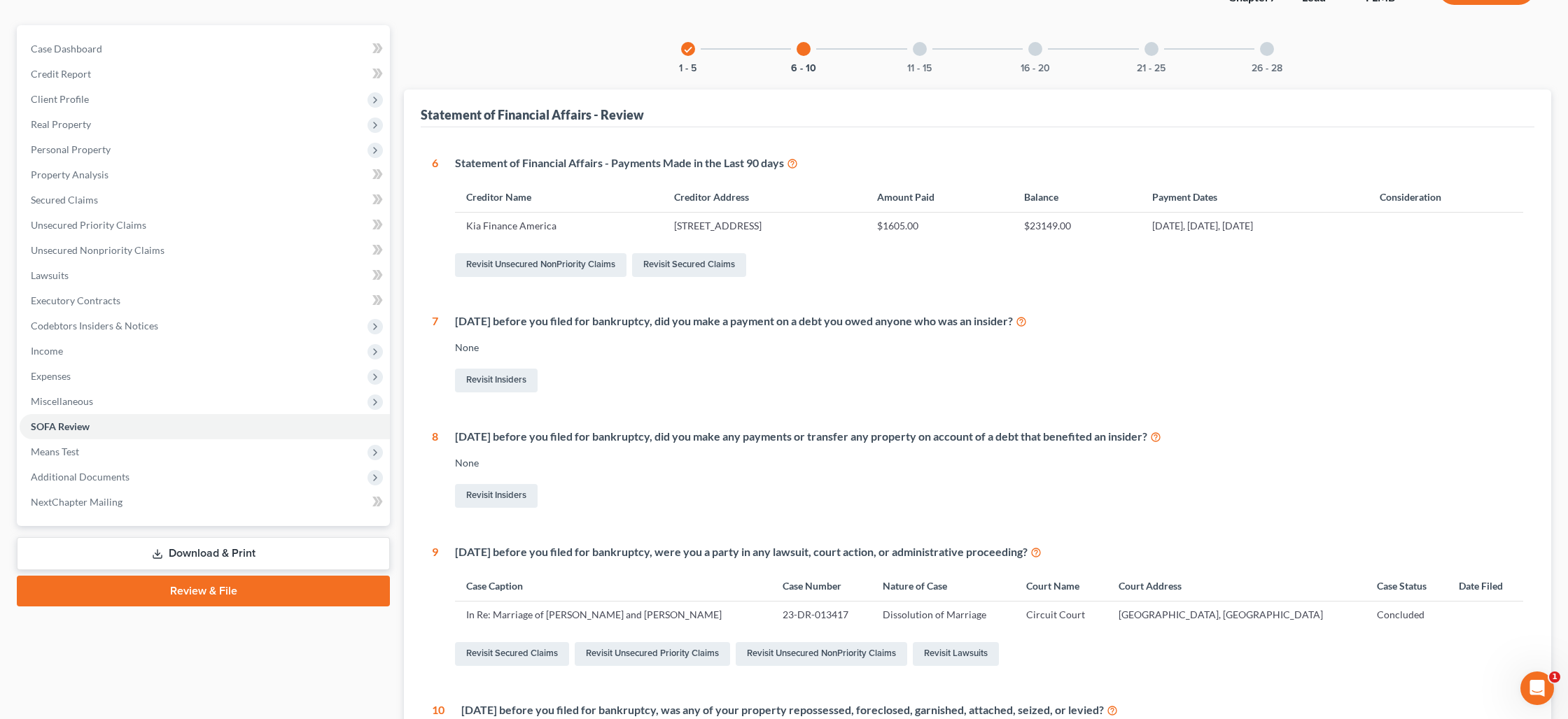
click at [916, 52] on div at bounding box center [919, 48] width 14 height 14
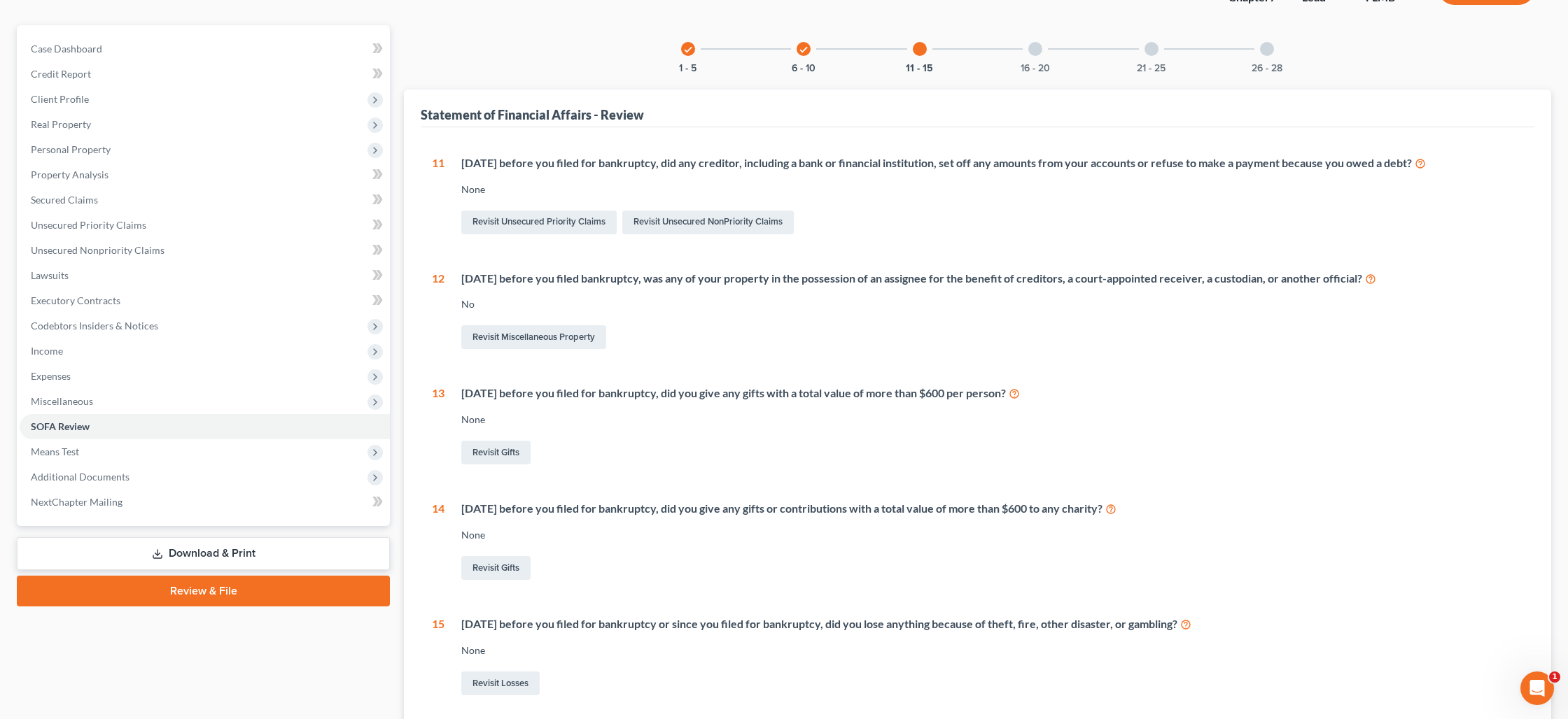
click at [1031, 54] on div at bounding box center [1035, 48] width 14 height 14
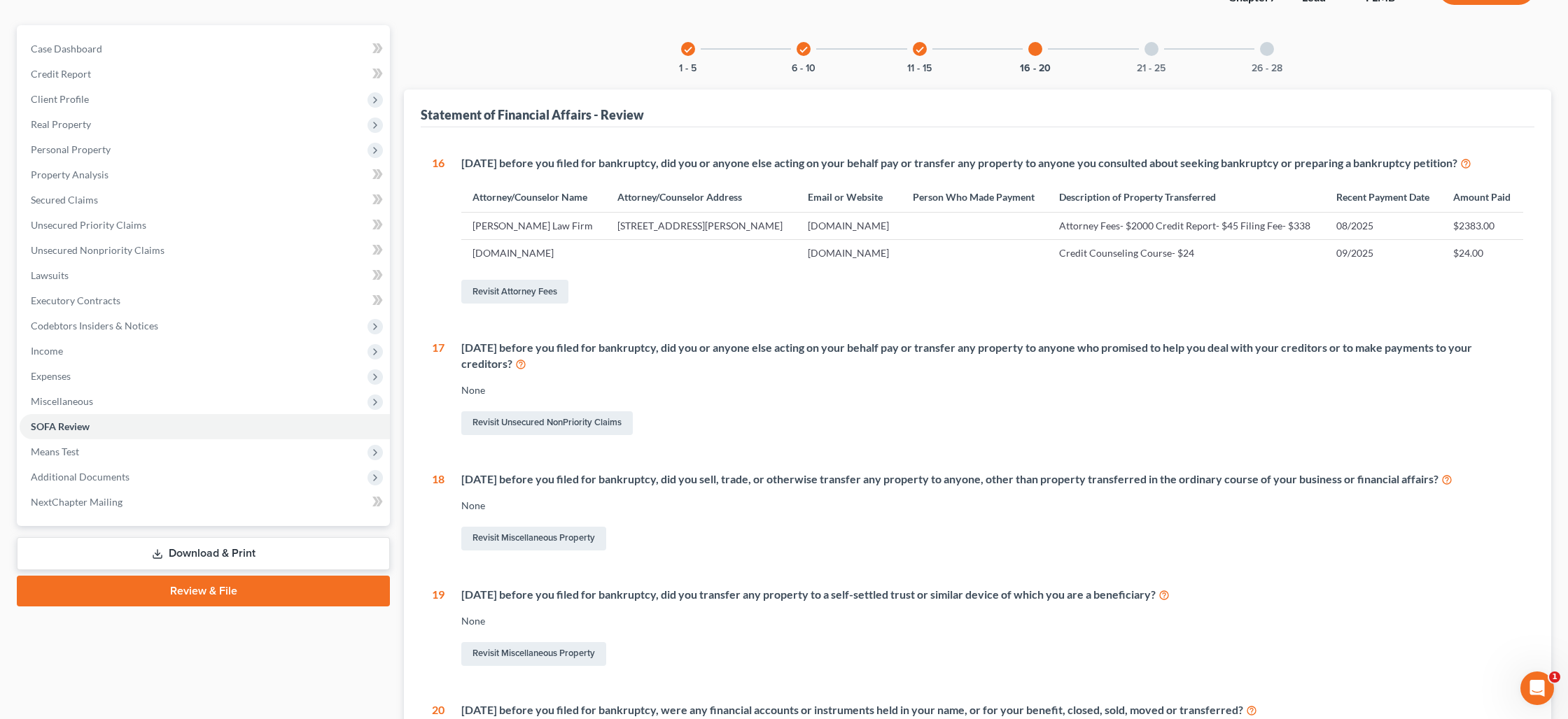
click at [1266, 53] on div at bounding box center [1266, 48] width 14 height 14
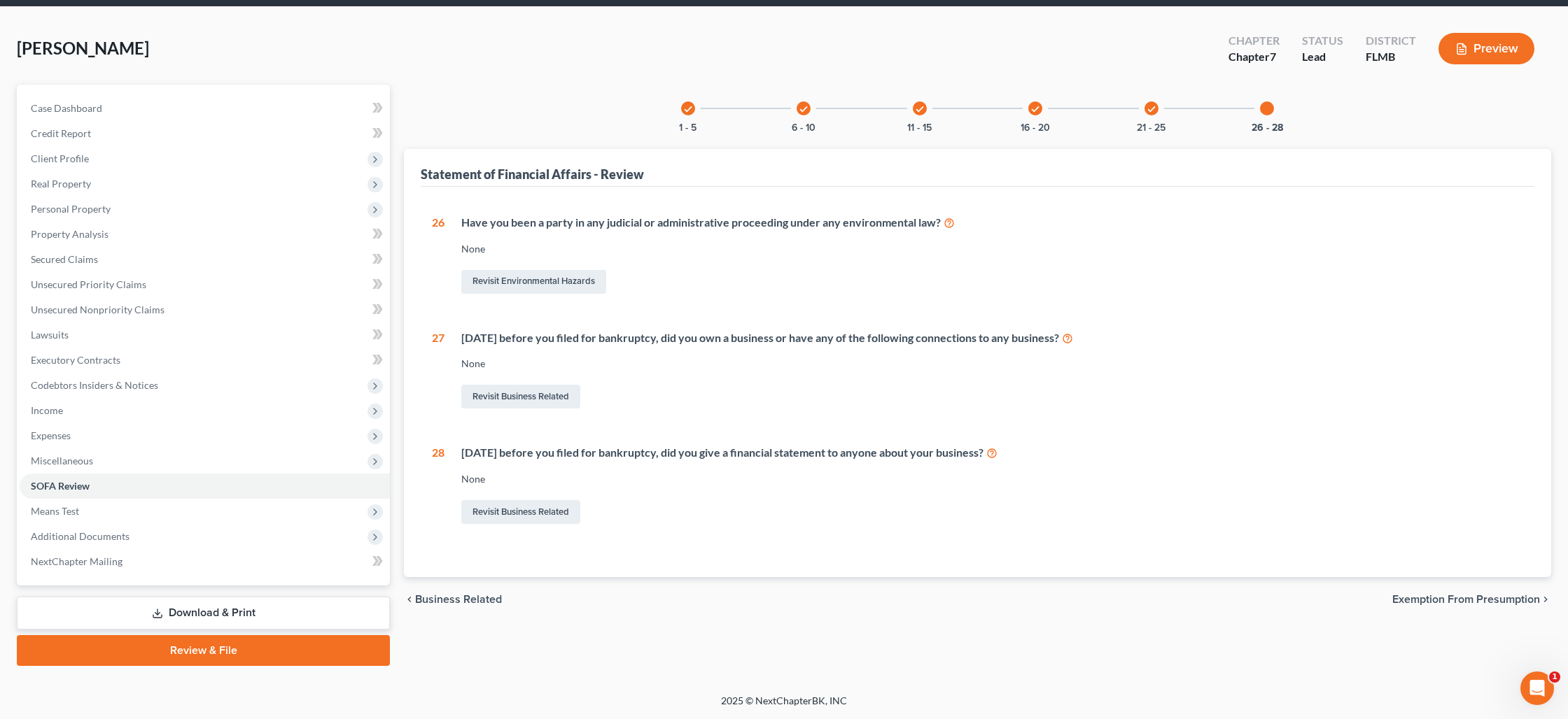
scroll to position [48, 0]
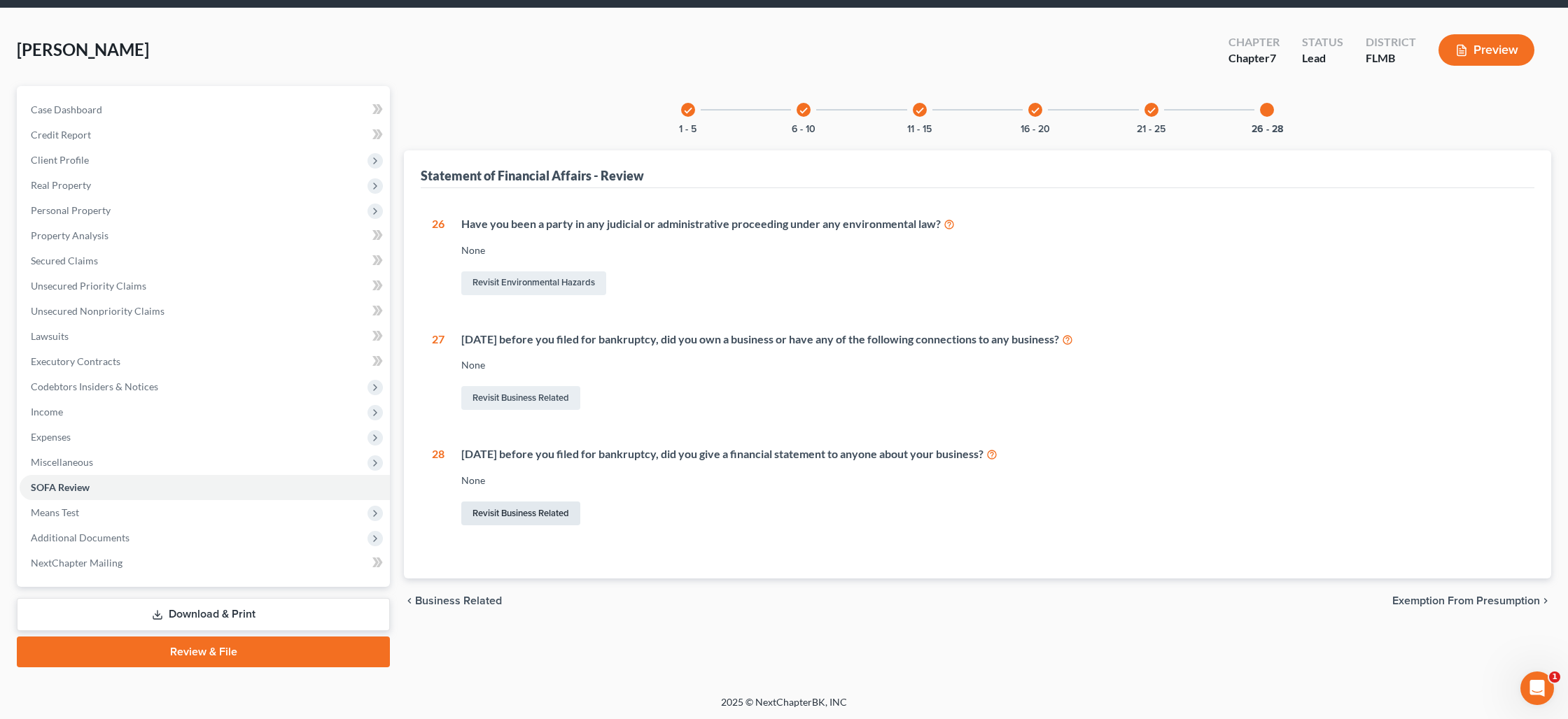
click at [542, 517] on link "Revisit Business Related" at bounding box center [520, 513] width 119 height 24
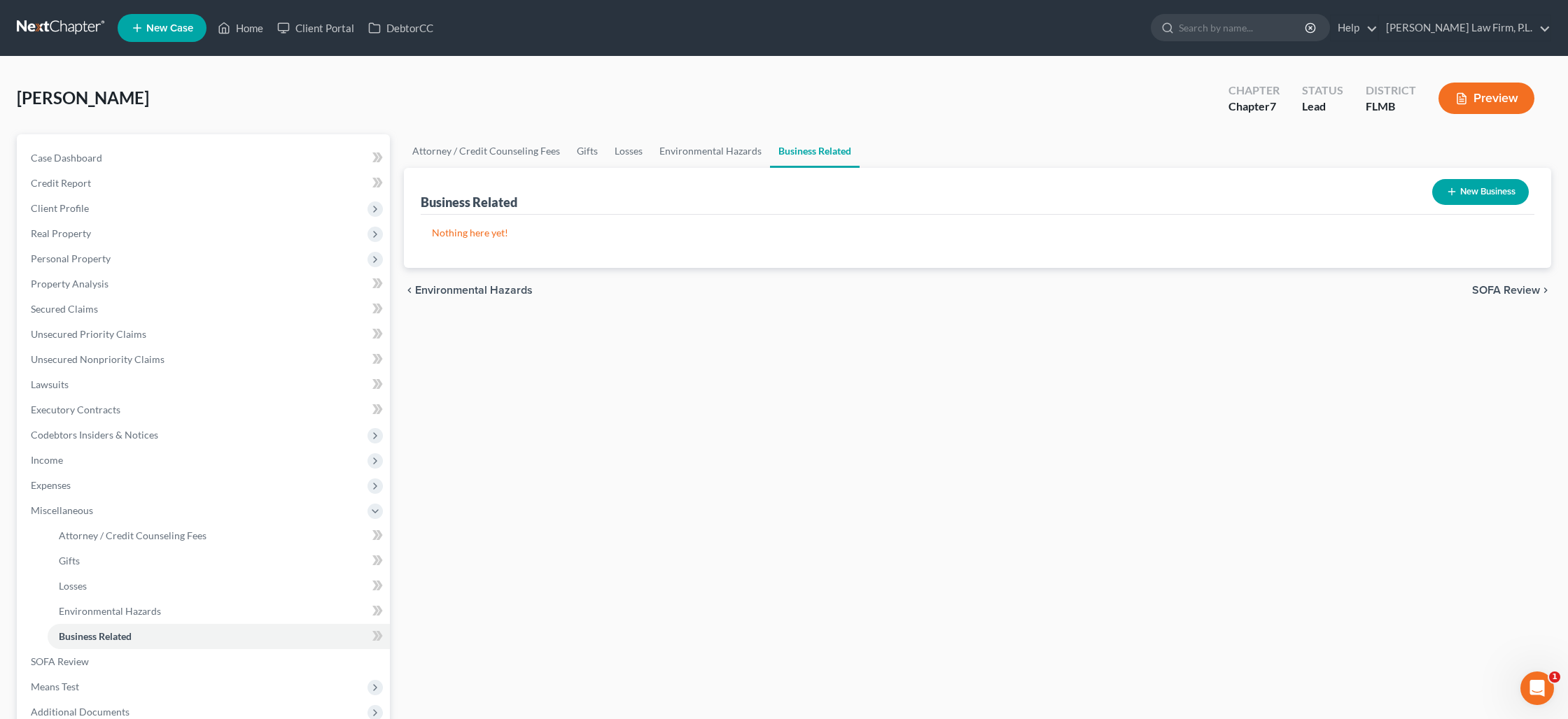
click at [1487, 186] on button "New Business" at bounding box center [1480, 192] width 96 height 26
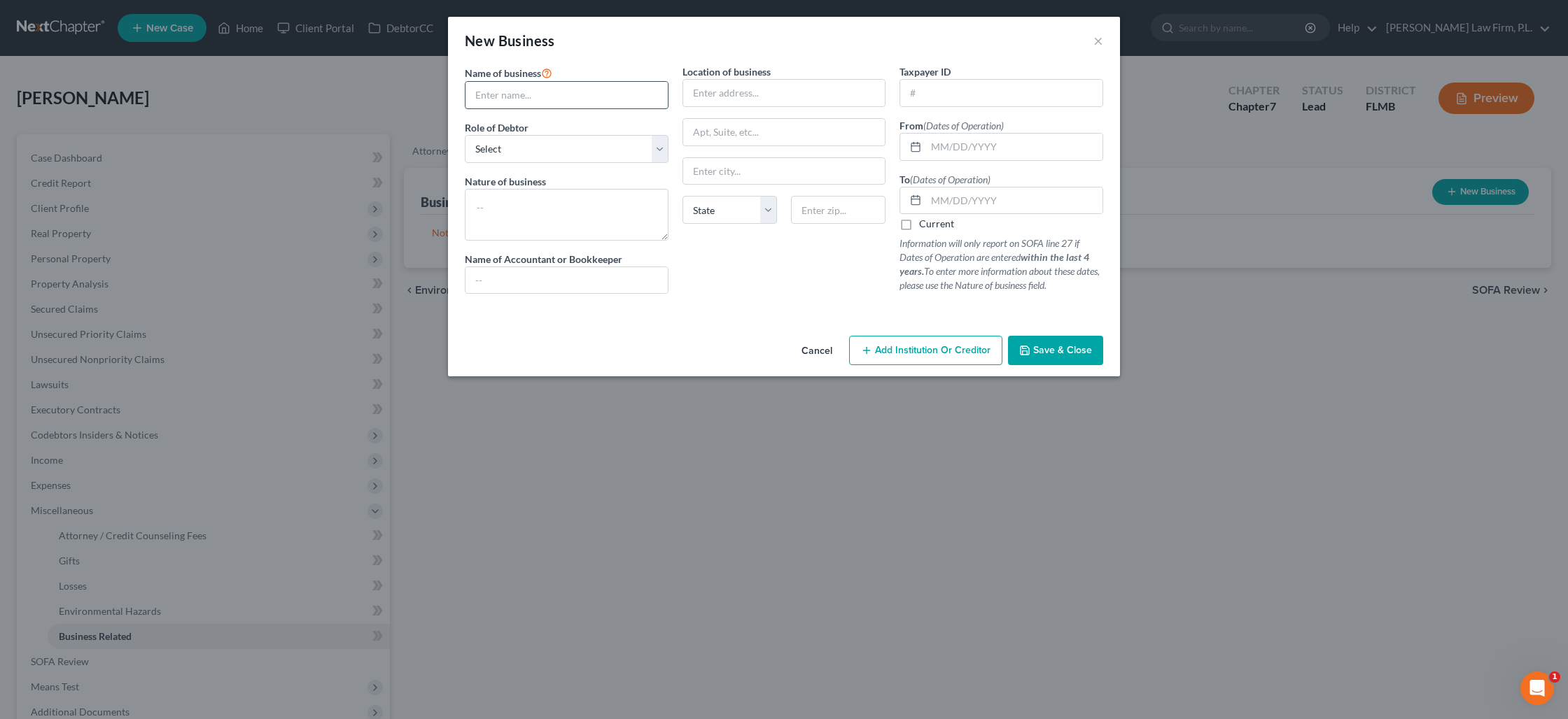
click at [507, 101] on input "text" at bounding box center [566, 95] width 202 height 27
click at [575, 156] on select "Select A member of a limited liability company (LLC) or limited liability partn…" at bounding box center [566, 149] width 204 height 28
click at [465, 135] on select "Select A member of a limited liability company (LLC) or limited liability partn…" at bounding box center [566, 149] width 204 height 28
click at [517, 199] on textarea at bounding box center [566, 214] width 204 height 51
click at [951, 151] on input "text" at bounding box center [1014, 147] width 176 height 27
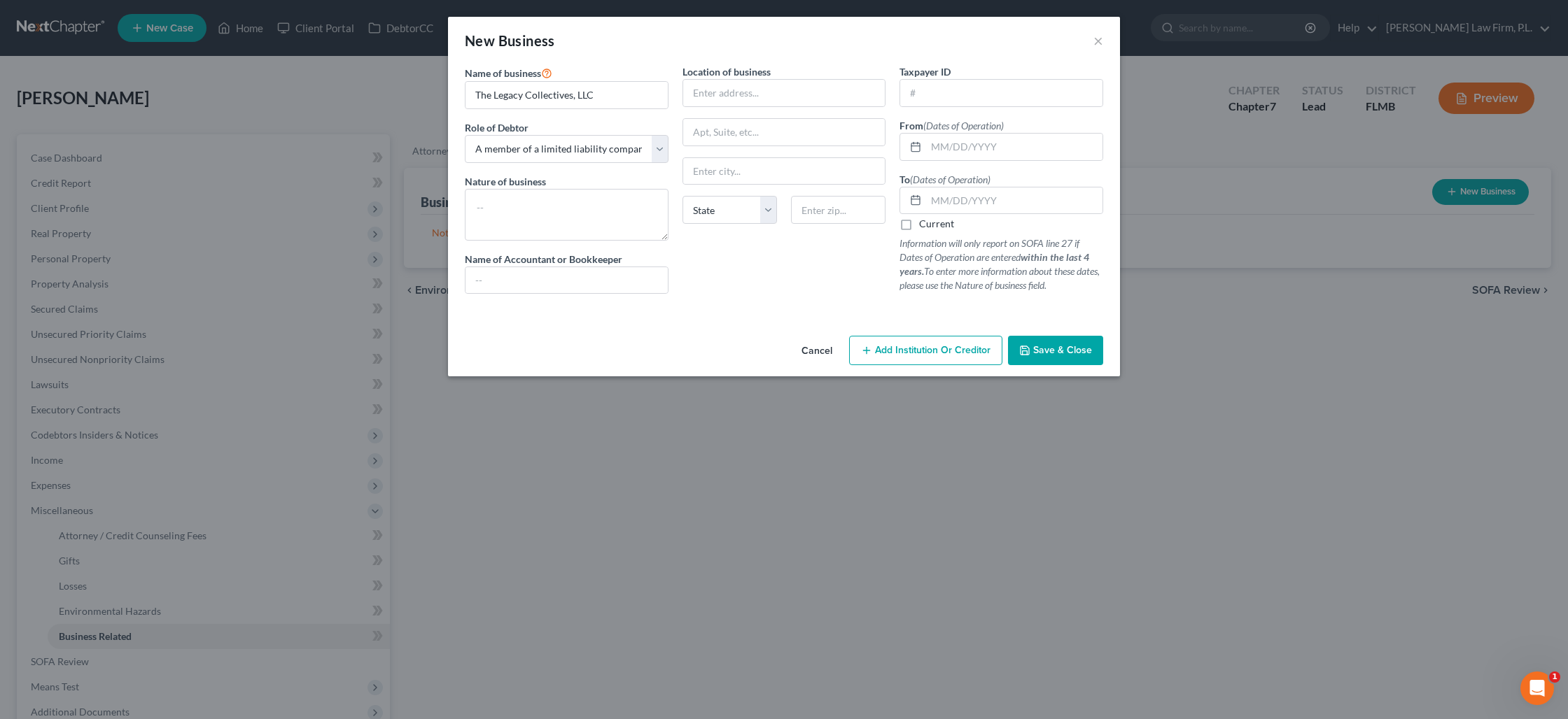
drag, startPoint x: 904, startPoint y: 228, endPoint x: 916, endPoint y: 219, distance: 15.0
click at [919, 228] on label "Current" at bounding box center [936, 224] width 35 height 14
click at [925, 226] on input "Current" at bounding box center [929, 222] width 9 height 9
click at [1055, 350] on span "Save & Close" at bounding box center [1062, 350] width 59 height 12
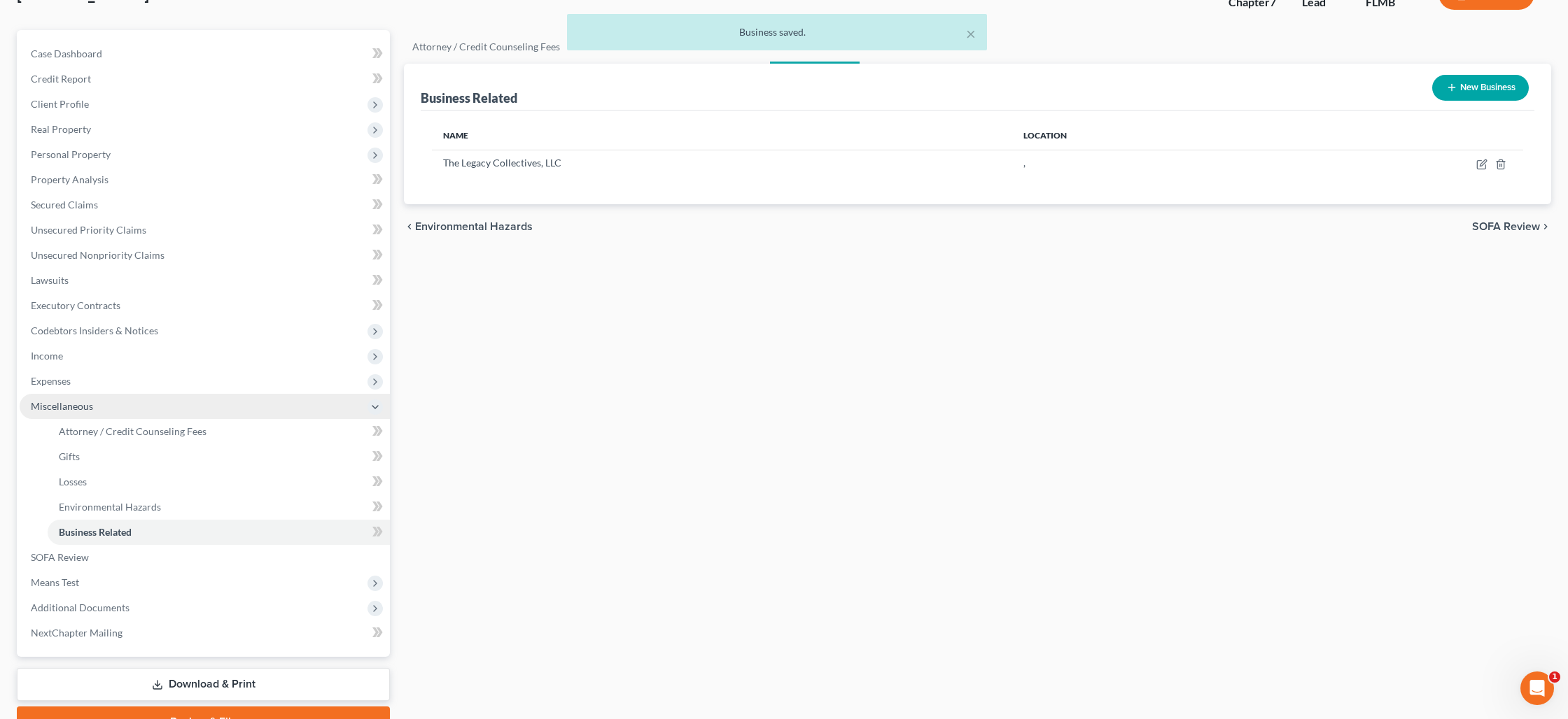
scroll to position [175, 0]
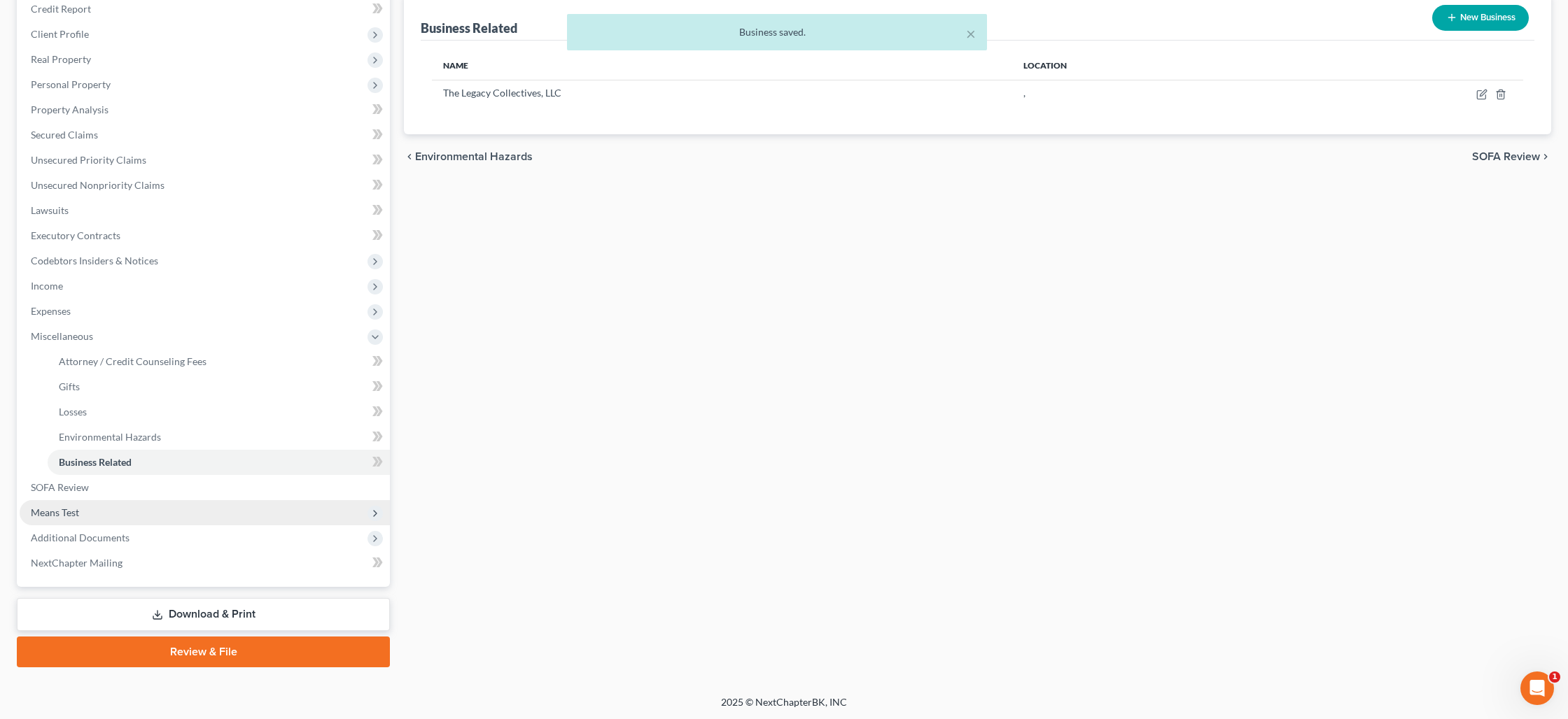
click at [73, 509] on span "Means Test" at bounding box center [54, 512] width 49 height 12
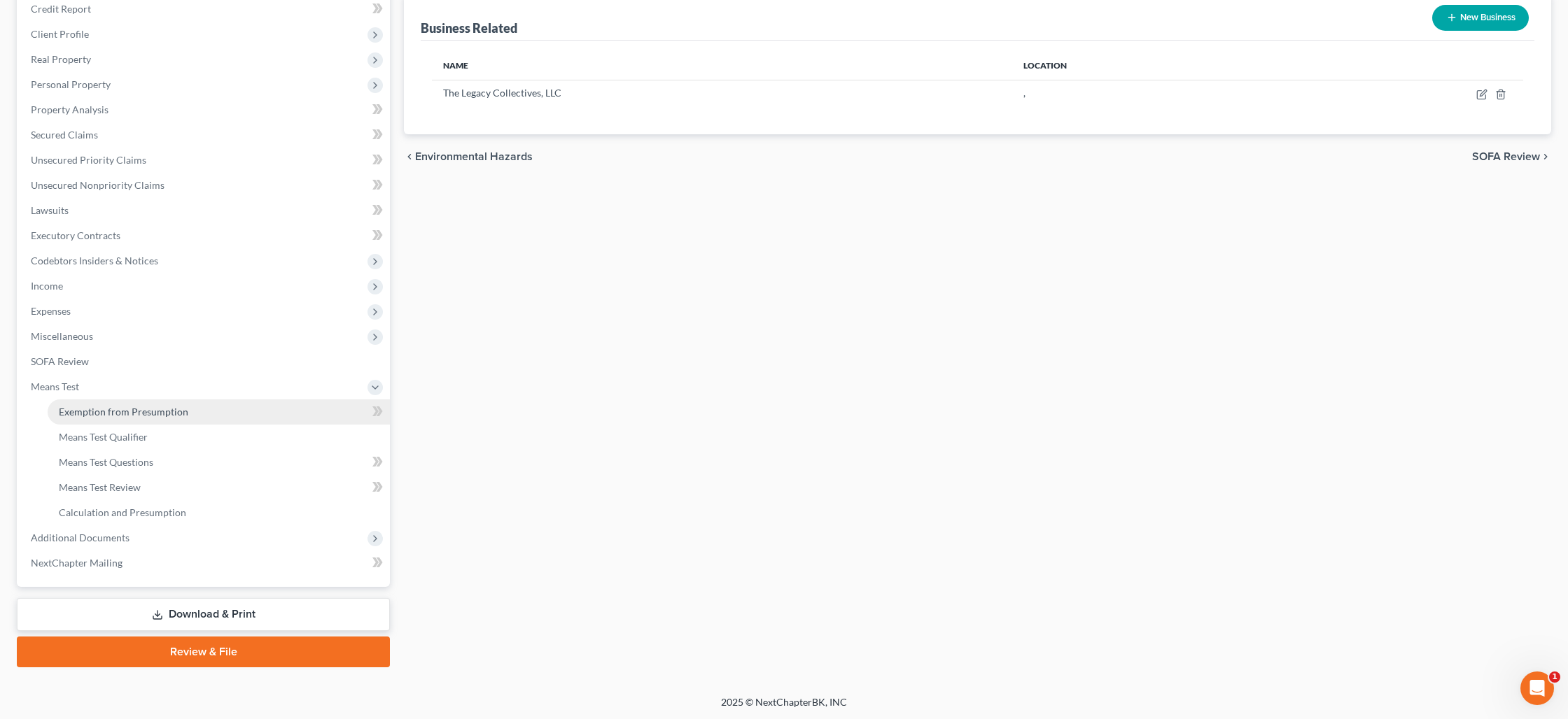
click at [119, 411] on span "Exemption from Presumption" at bounding box center [123, 412] width 129 height 12
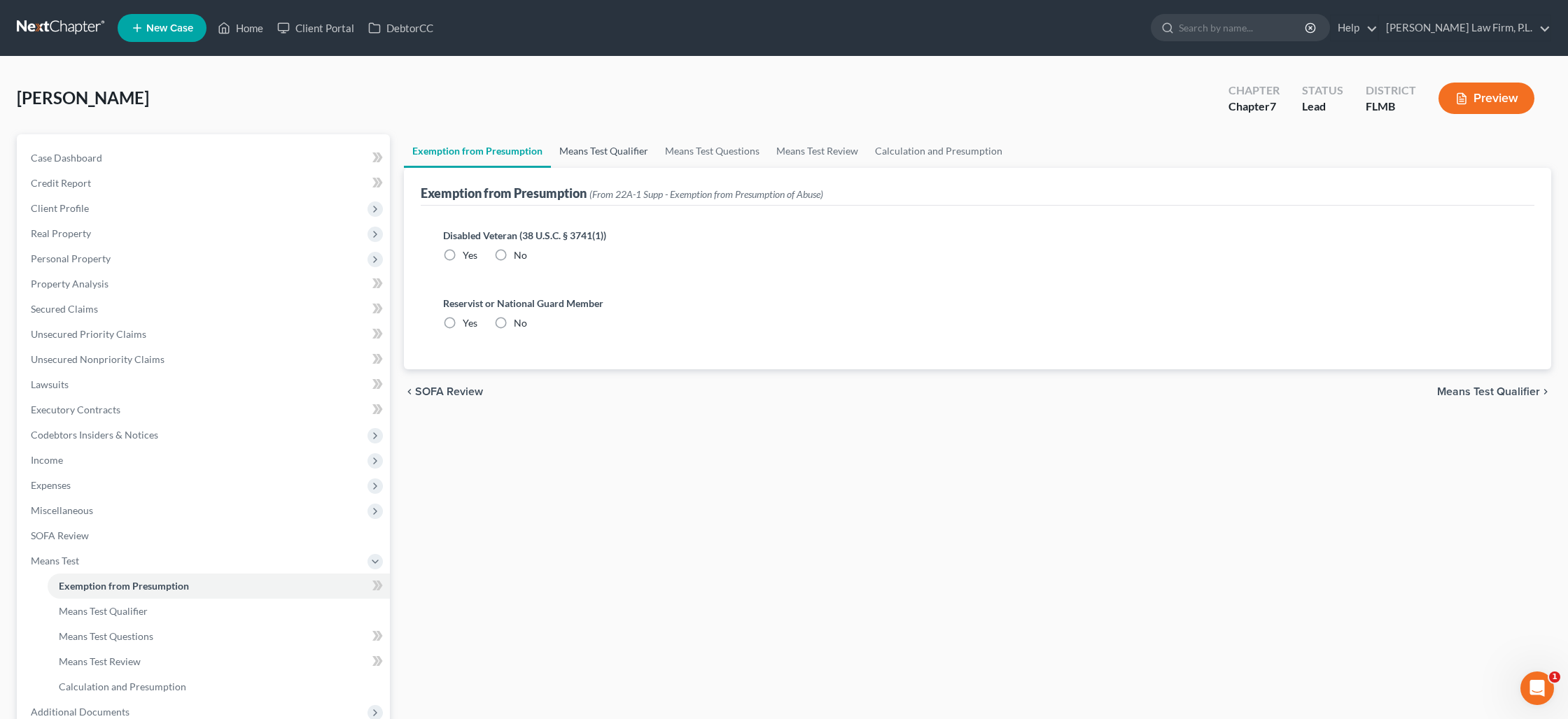
click at [602, 149] on link "Means Test Qualifier" at bounding box center [604, 151] width 106 height 34
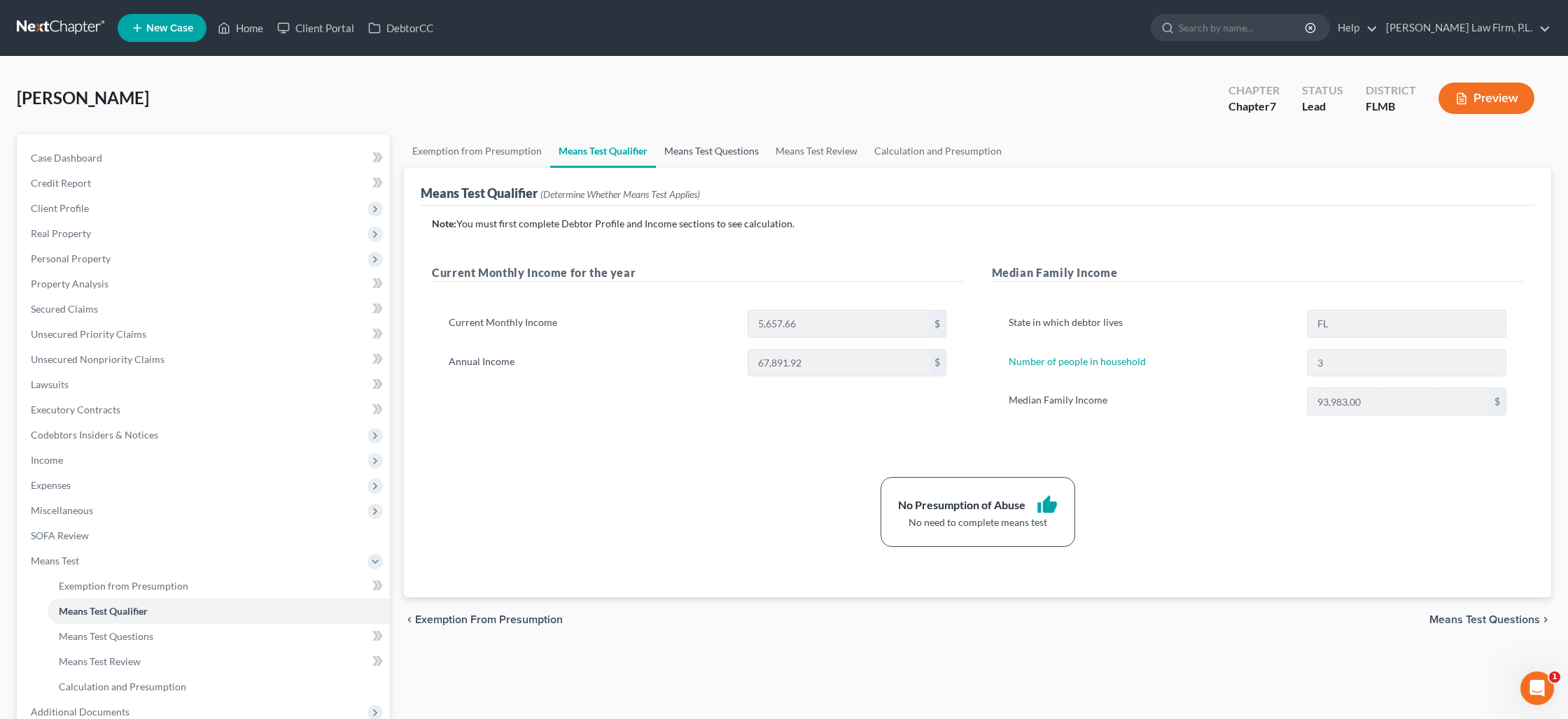
click at [688, 157] on link "Means Test Questions" at bounding box center [711, 151] width 111 height 34
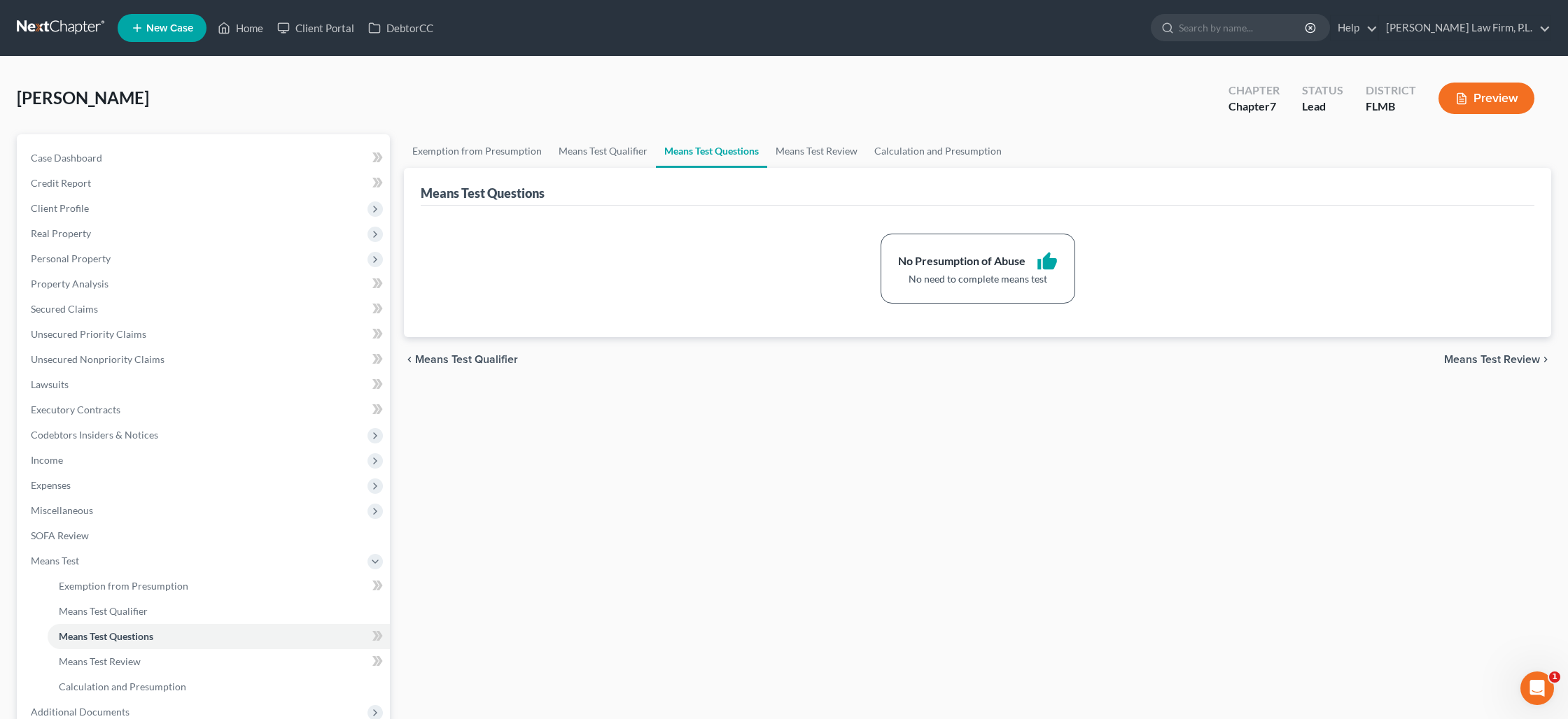
scroll to position [175, 0]
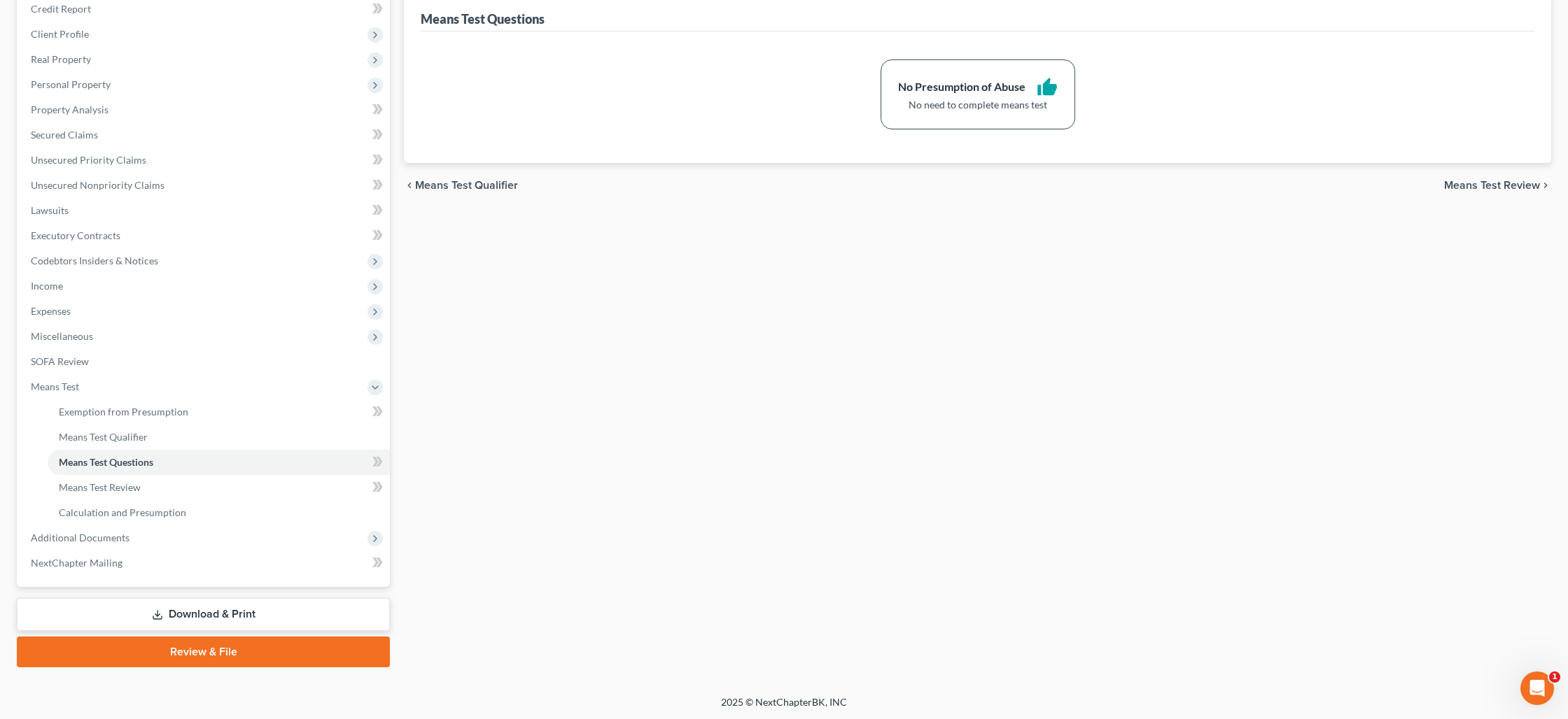
drag, startPoint x: 187, startPoint y: 610, endPoint x: 467, endPoint y: 591, distance: 280.6
click at [187, 609] on link "Download & Print" at bounding box center [204, 615] width 373 height 33
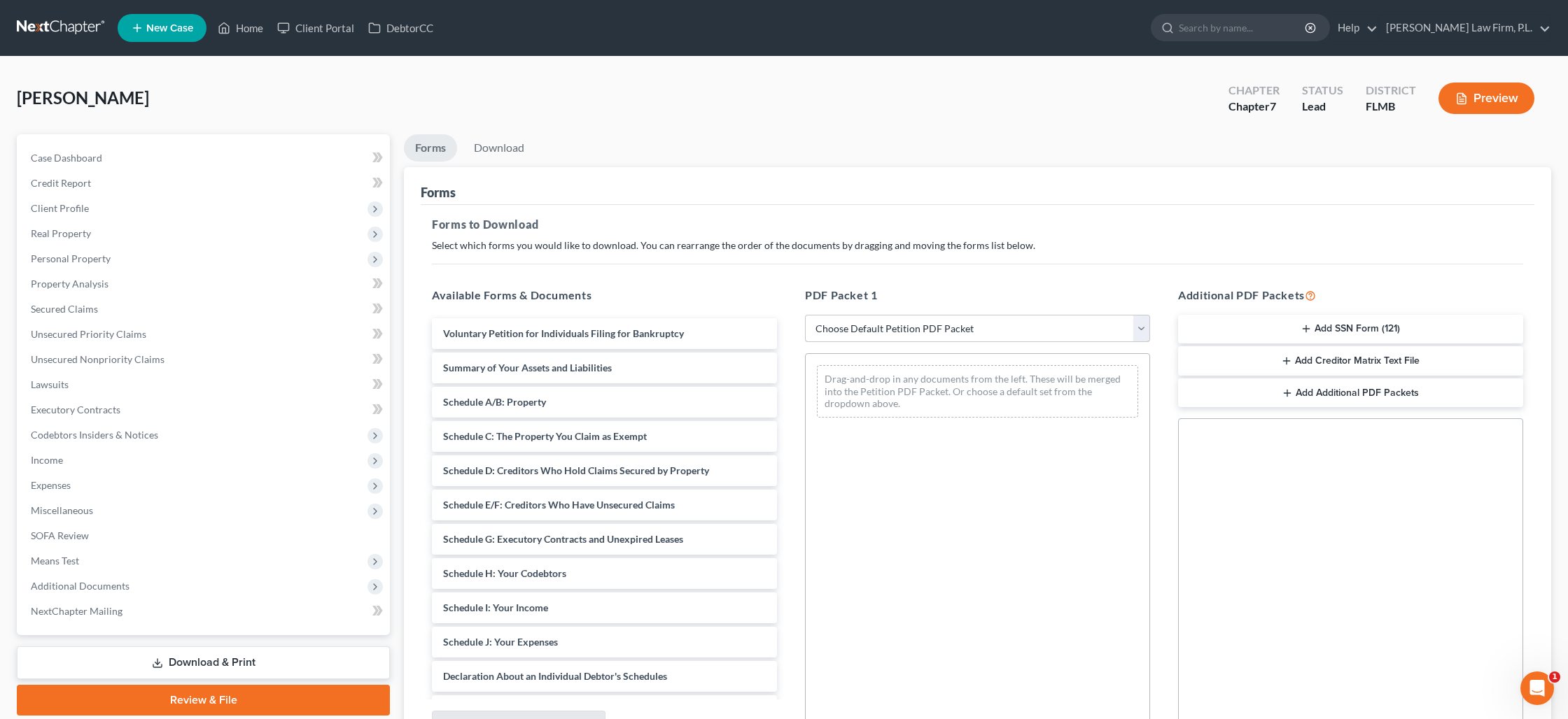
click at [1031, 326] on select "Choose Default Petition PDF Packet Complete Bankruptcy Petition (all forms and …" at bounding box center [977, 329] width 345 height 28
click at [805, 315] on select "Choose Default Petition PDF Packet Complete Bankruptcy Petition (all forms and …" at bounding box center [977, 329] width 345 height 28
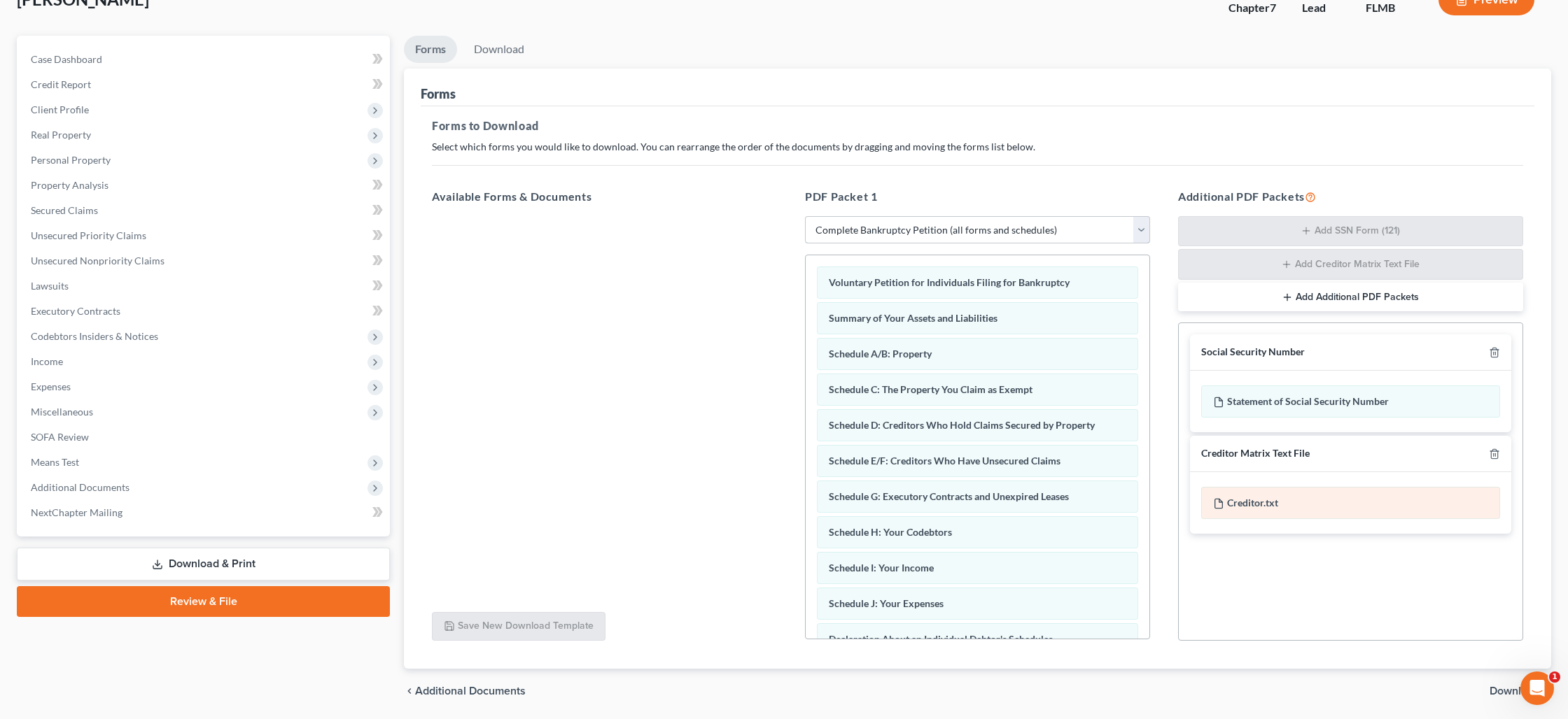
scroll to position [145, 0]
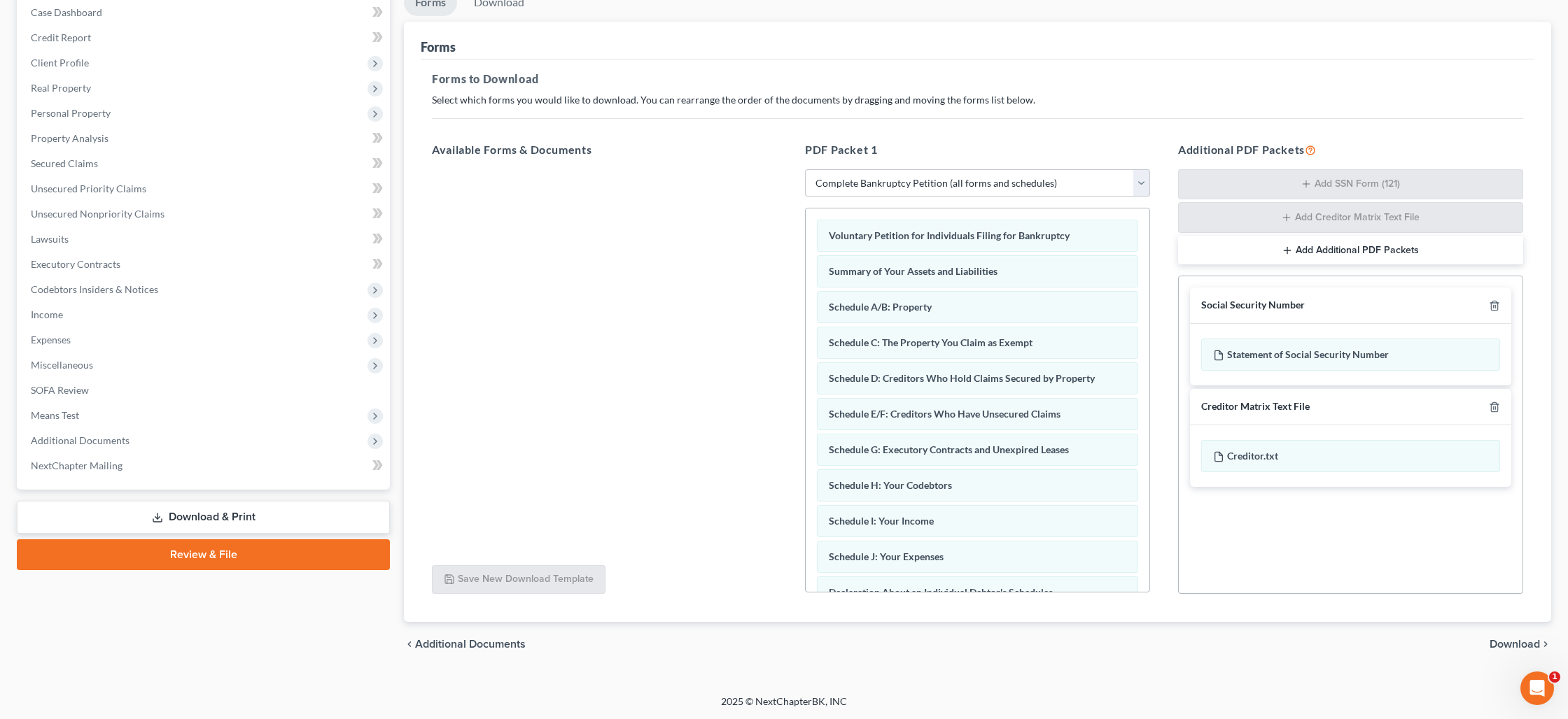
click at [1499, 641] on span "Download" at bounding box center [1515, 644] width 51 height 11
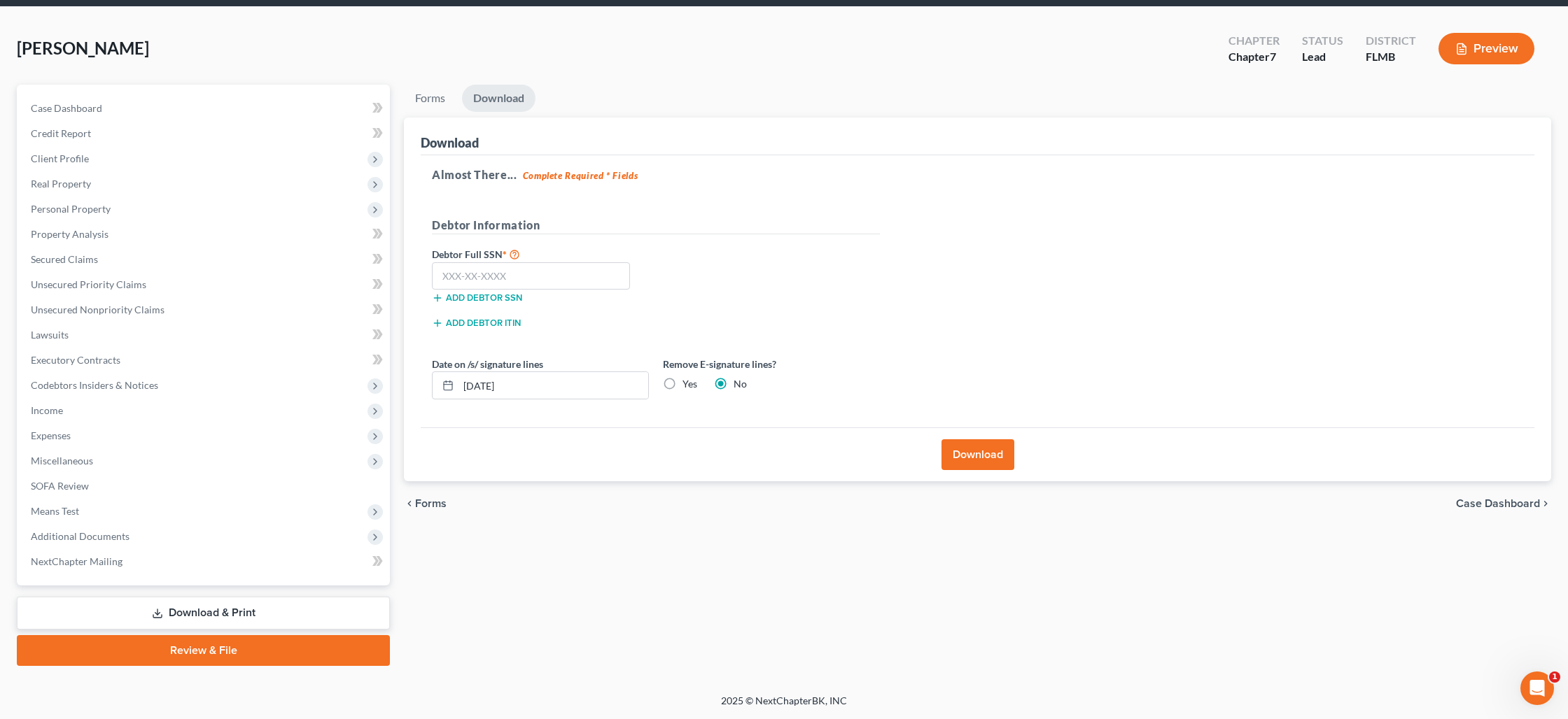
scroll to position [48, 0]
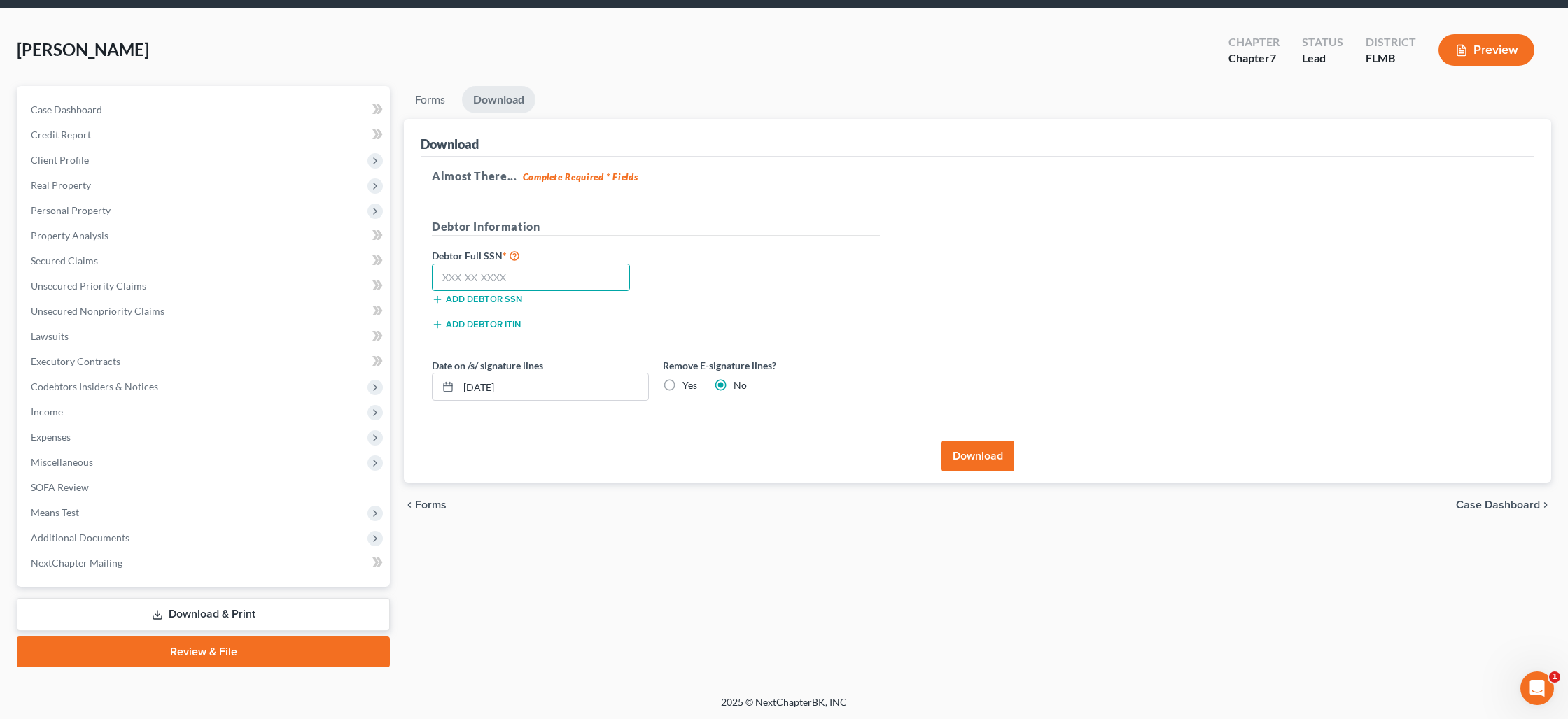
click at [525, 280] on input "text" at bounding box center [531, 278] width 198 height 28
drag, startPoint x: 549, startPoint y: 392, endPoint x: 374, endPoint y: 358, distance: 178.3
click at [379, 374] on div "Petition Navigation Case Dashboard Payments Invoices Payments Payments Credit R…" at bounding box center [784, 376] width 1548 height 581
click at [493, 278] on input "text" at bounding box center [531, 278] width 198 height 28
click at [682, 385] on label "Yes" at bounding box center [690, 385] width 15 height 14
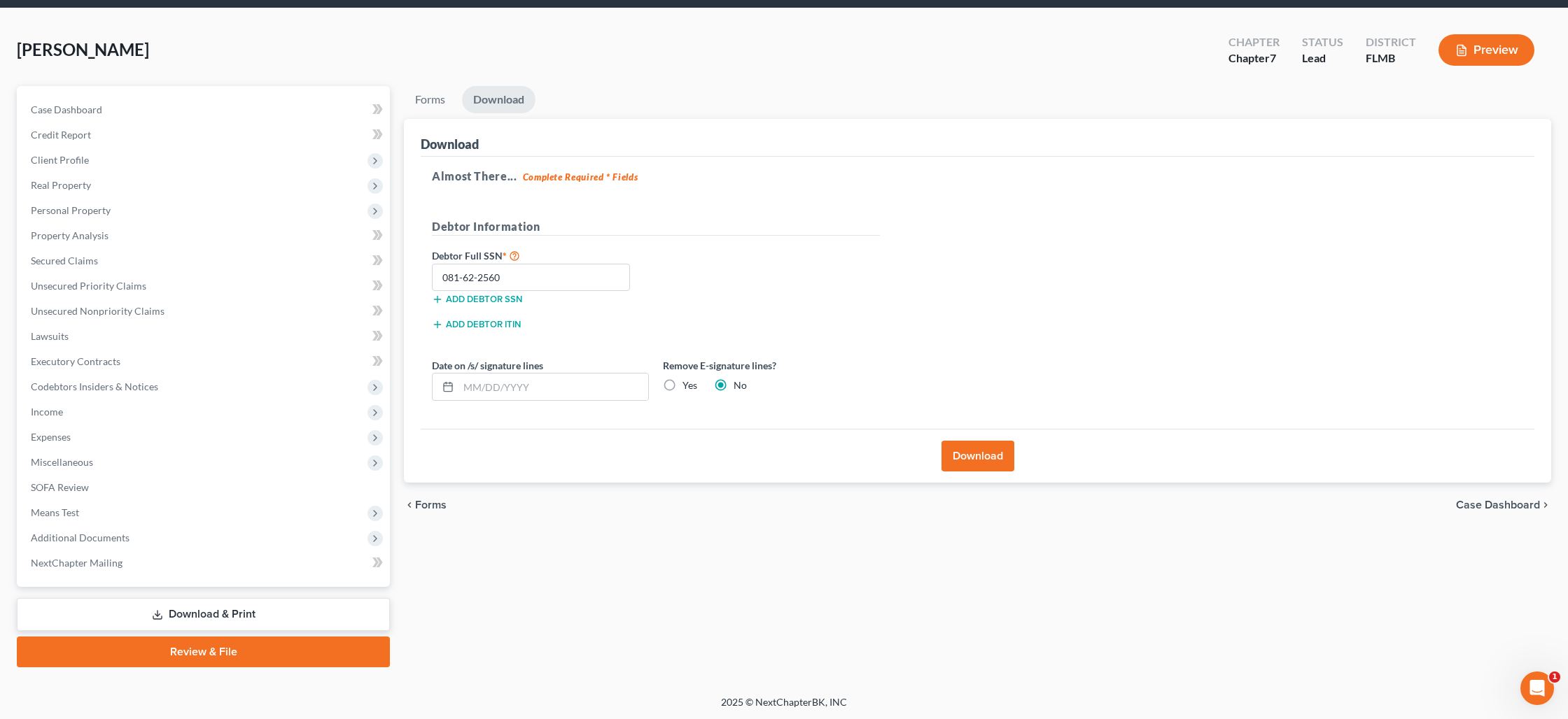
click at [688, 385] on input "Yes" at bounding box center [693, 383] width 9 height 9
click at [974, 456] on button "Download" at bounding box center [978, 456] width 73 height 31
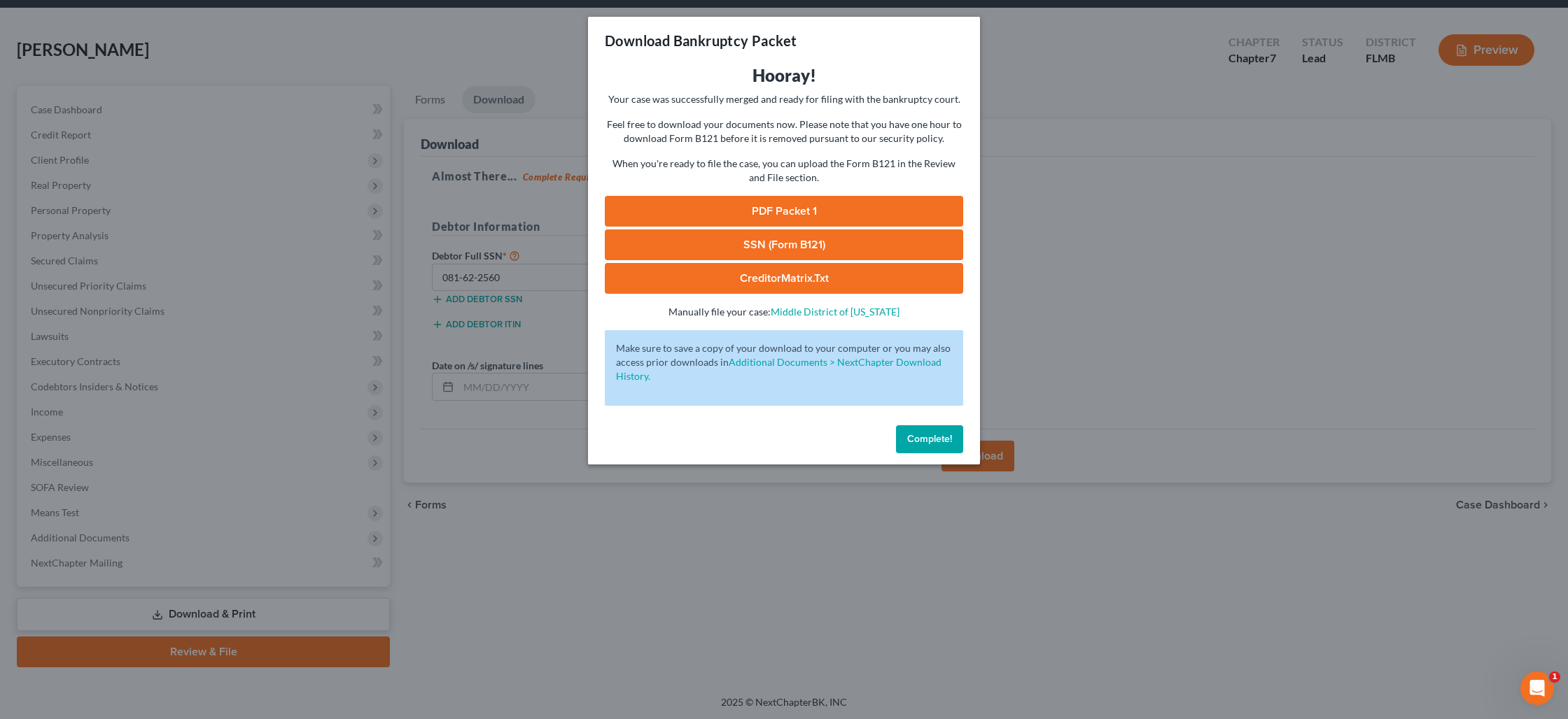
click at [806, 216] on link "PDF Packet 1" at bounding box center [784, 211] width 358 height 31
click at [777, 251] on link "SSN (Form B121)" at bounding box center [784, 245] width 358 height 31
click at [937, 442] on span "Complete!" at bounding box center [929, 439] width 45 height 12
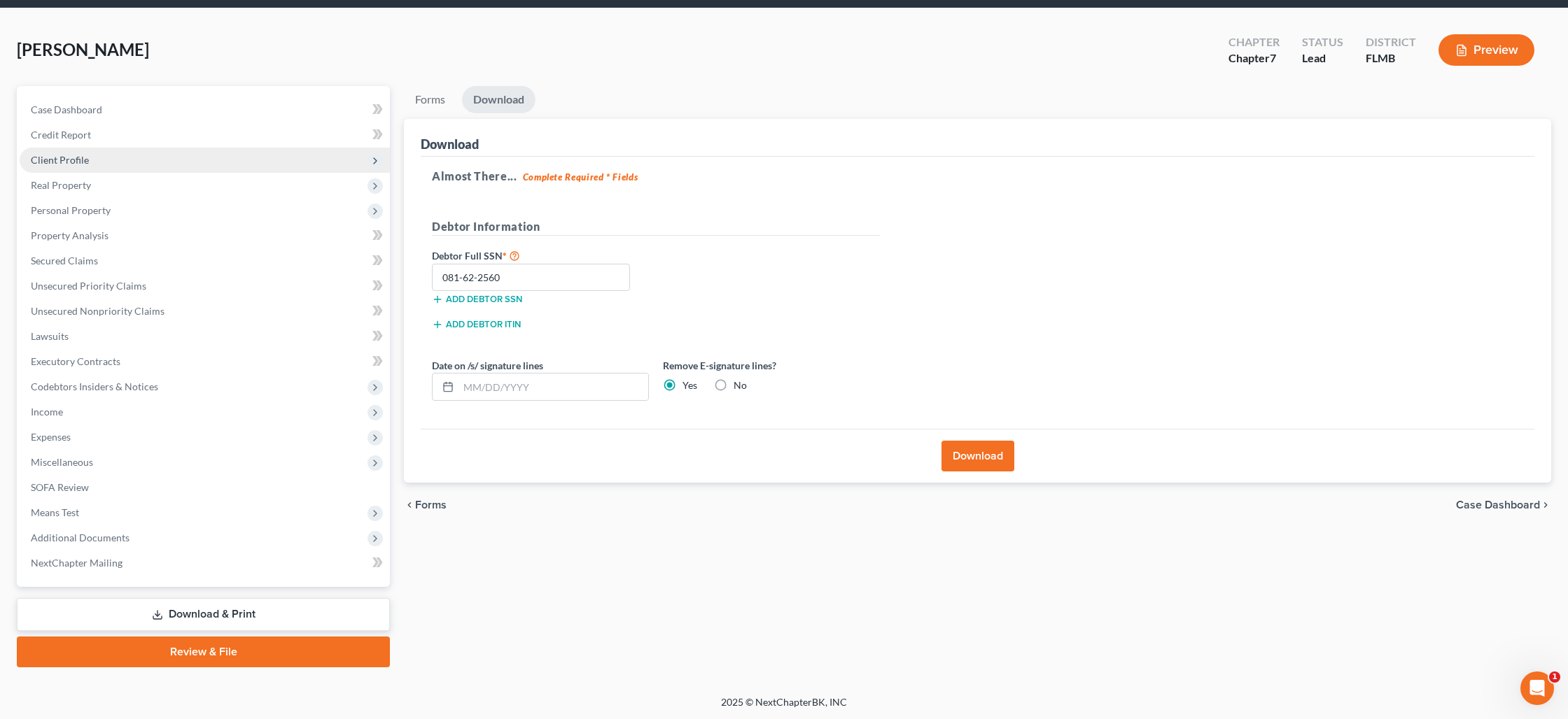
click at [78, 160] on span "Client Profile" at bounding box center [60, 160] width 58 height 12
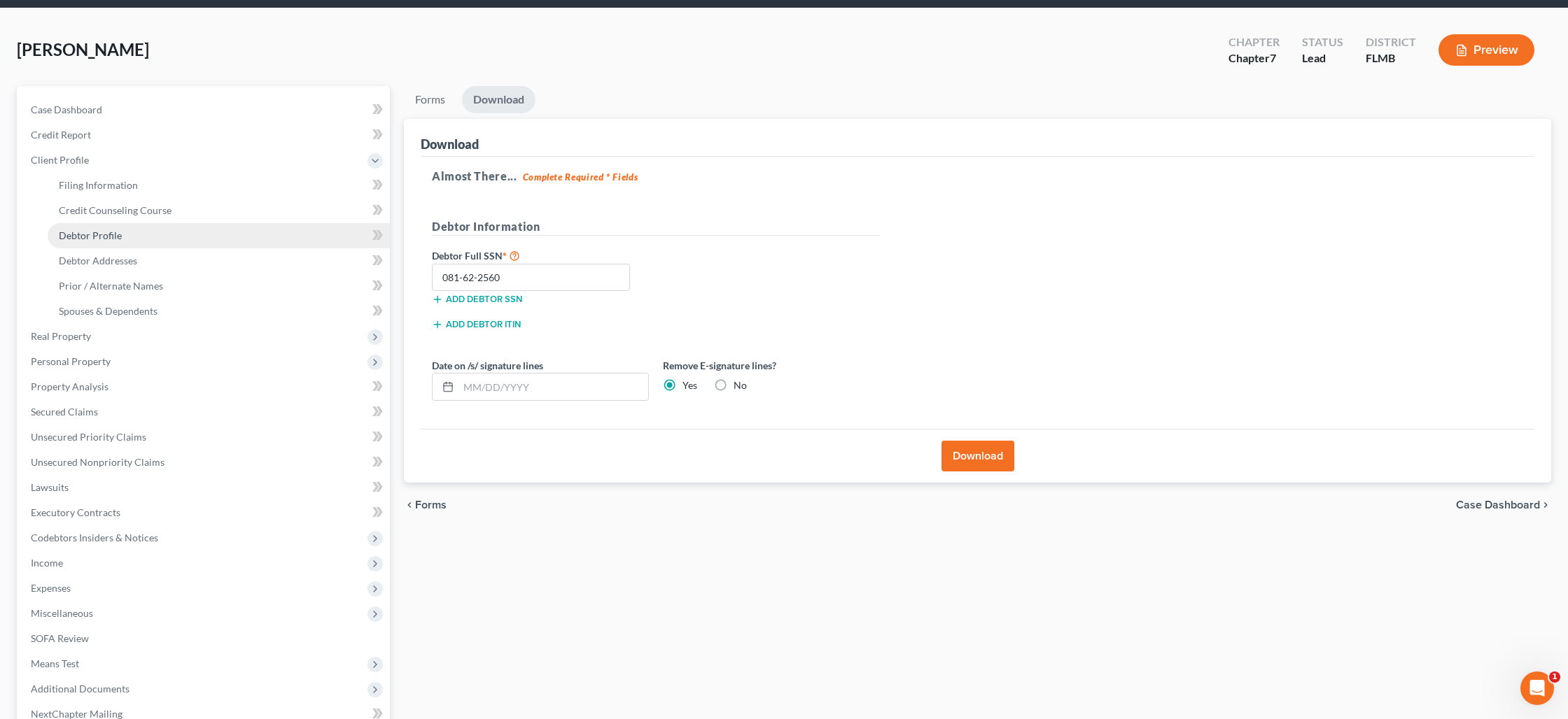
click at [107, 233] on span "Debtor Profile" at bounding box center [90, 236] width 63 height 12
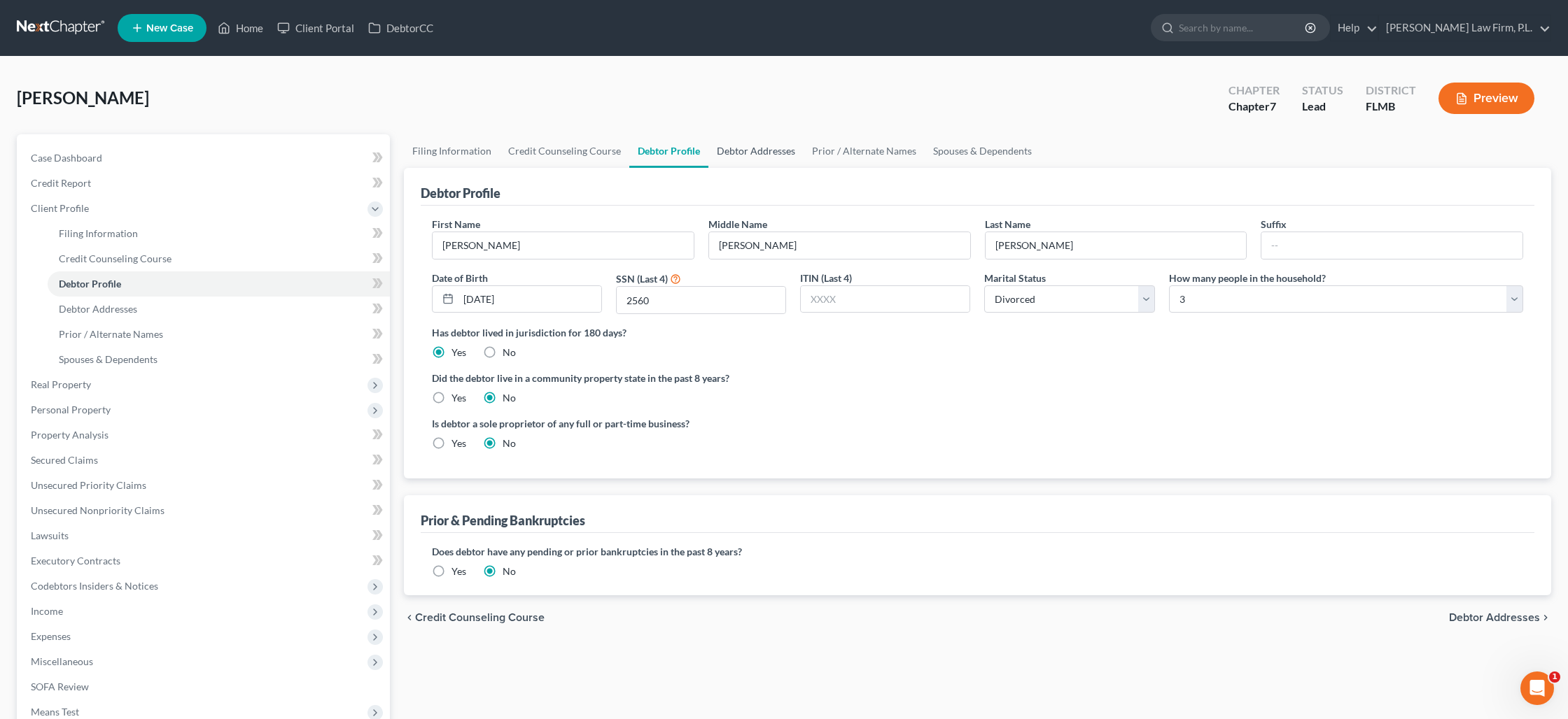
click at [733, 158] on link "Debtor Addresses" at bounding box center [756, 151] width 96 height 34
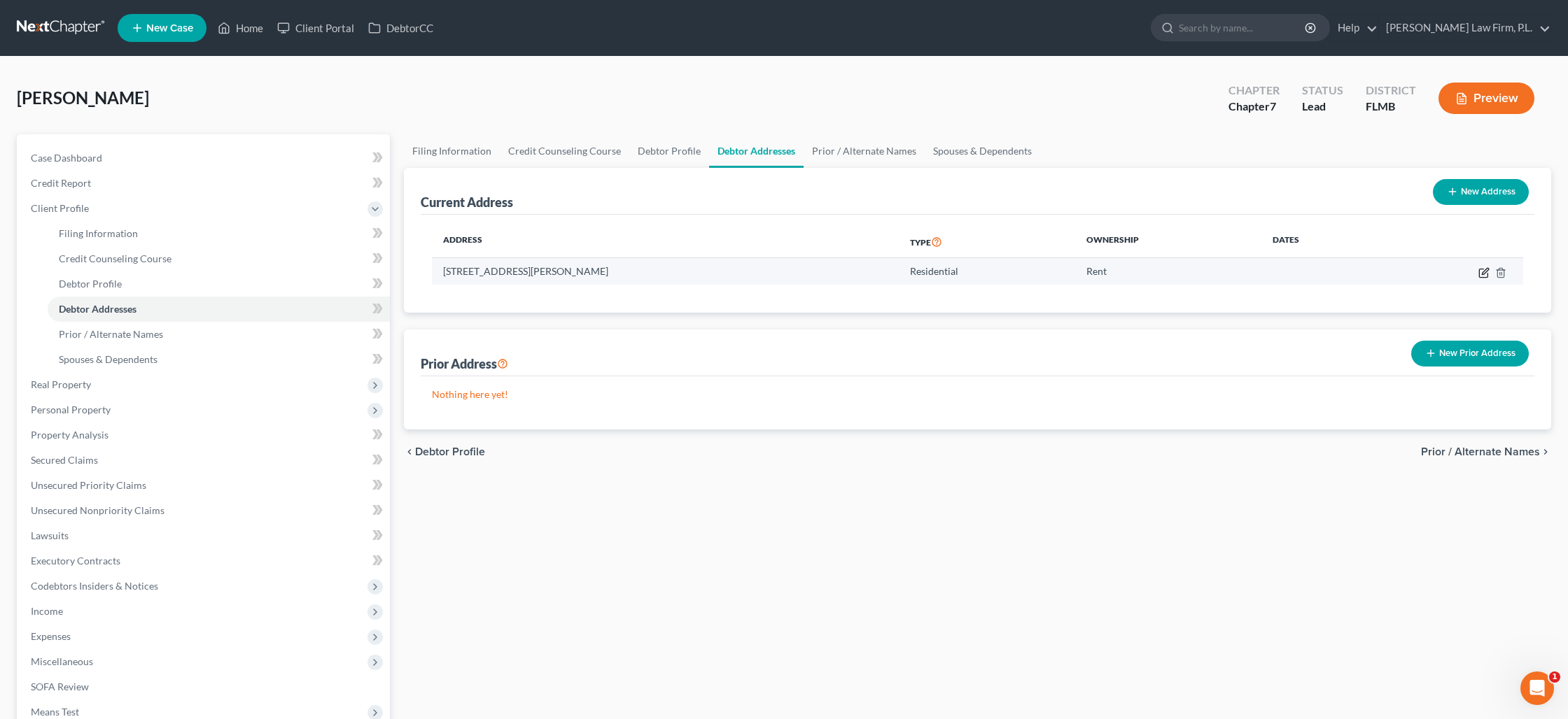
click at [1479, 271] on icon "button" at bounding box center [1483, 272] width 8 height 8
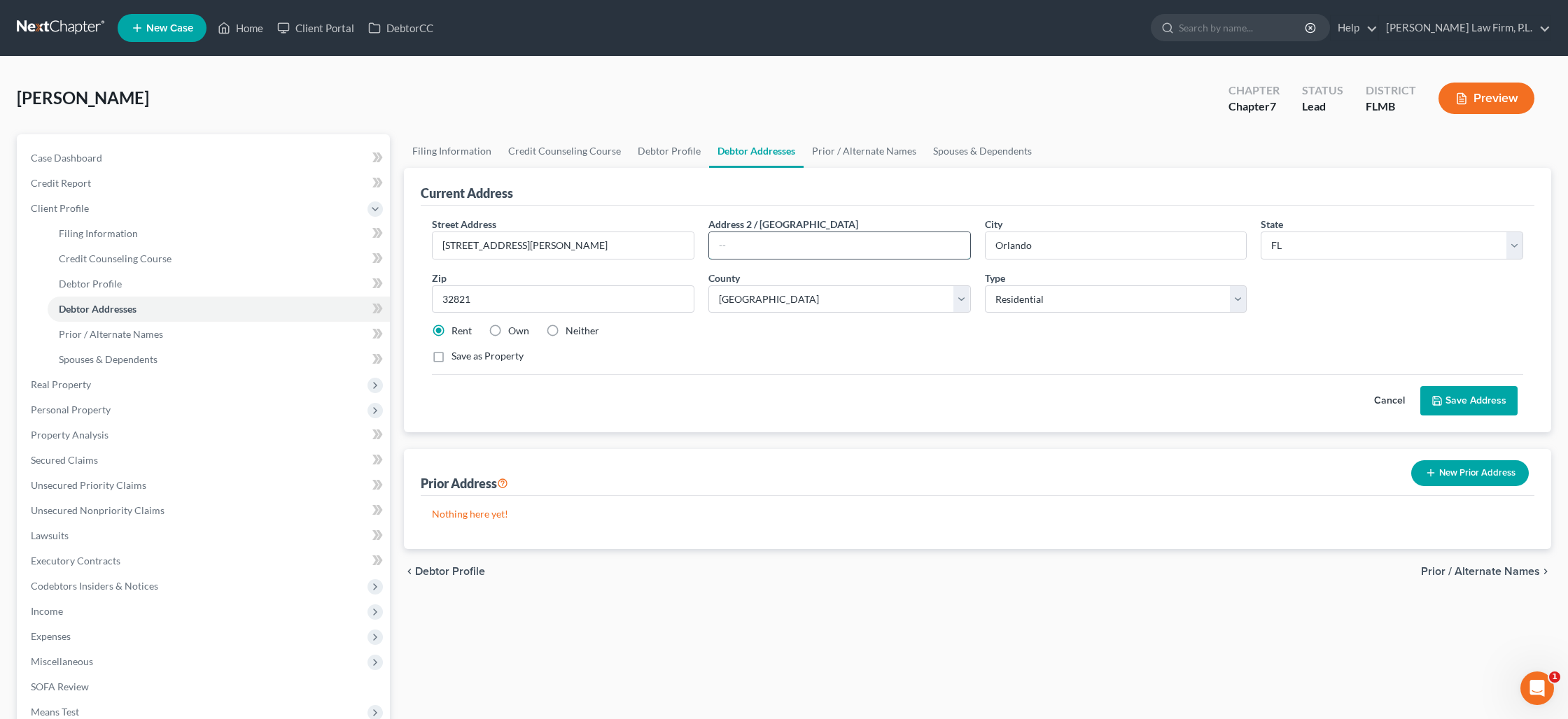
click at [734, 248] on input "text" at bounding box center [840, 245] width 261 height 27
click at [604, 246] on input "[STREET_ADDRESS][PERSON_NAME]" at bounding box center [563, 245] width 261 height 27
drag, startPoint x: 619, startPoint y: 245, endPoint x: 546, endPoint y: 248, distance: 73.1
click at [546, 248] on input "[STREET_ADDRESS][PERSON_NAME]" at bounding box center [563, 245] width 261 height 27
click at [1441, 403] on icon at bounding box center [1437, 401] width 8 height 8
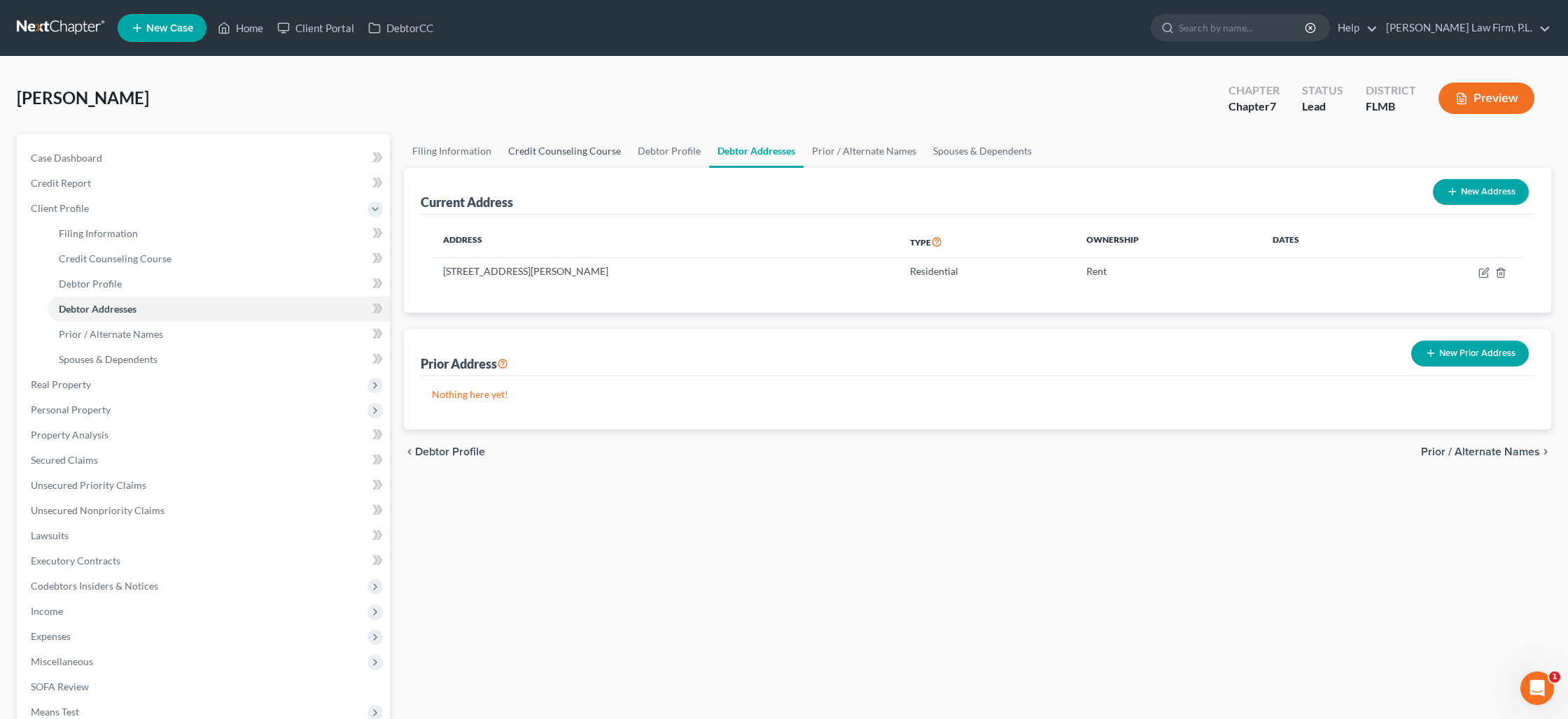
click at [537, 150] on link "Credit Counseling Course" at bounding box center [564, 151] width 129 height 34
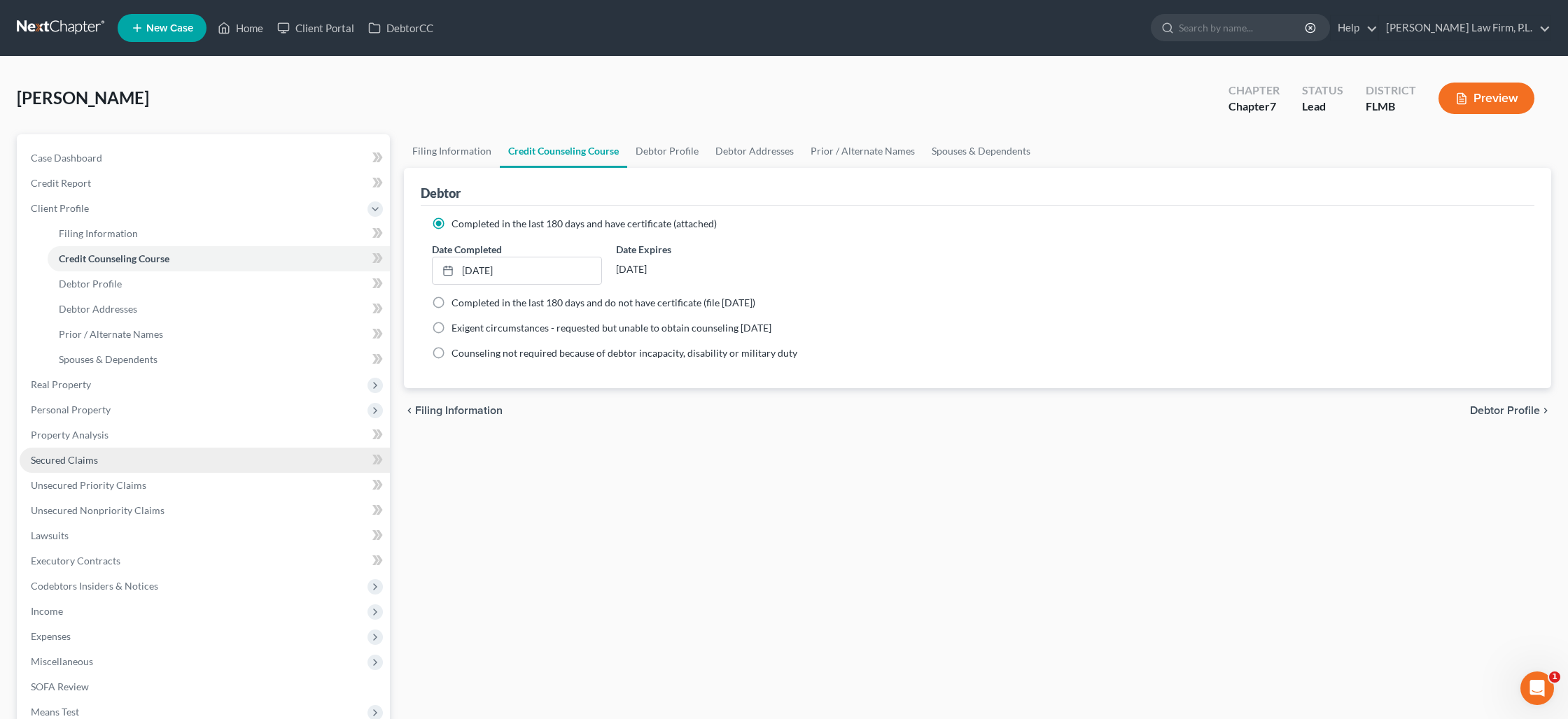
click at [83, 462] on span "Secured Claims" at bounding box center [64, 460] width 67 height 12
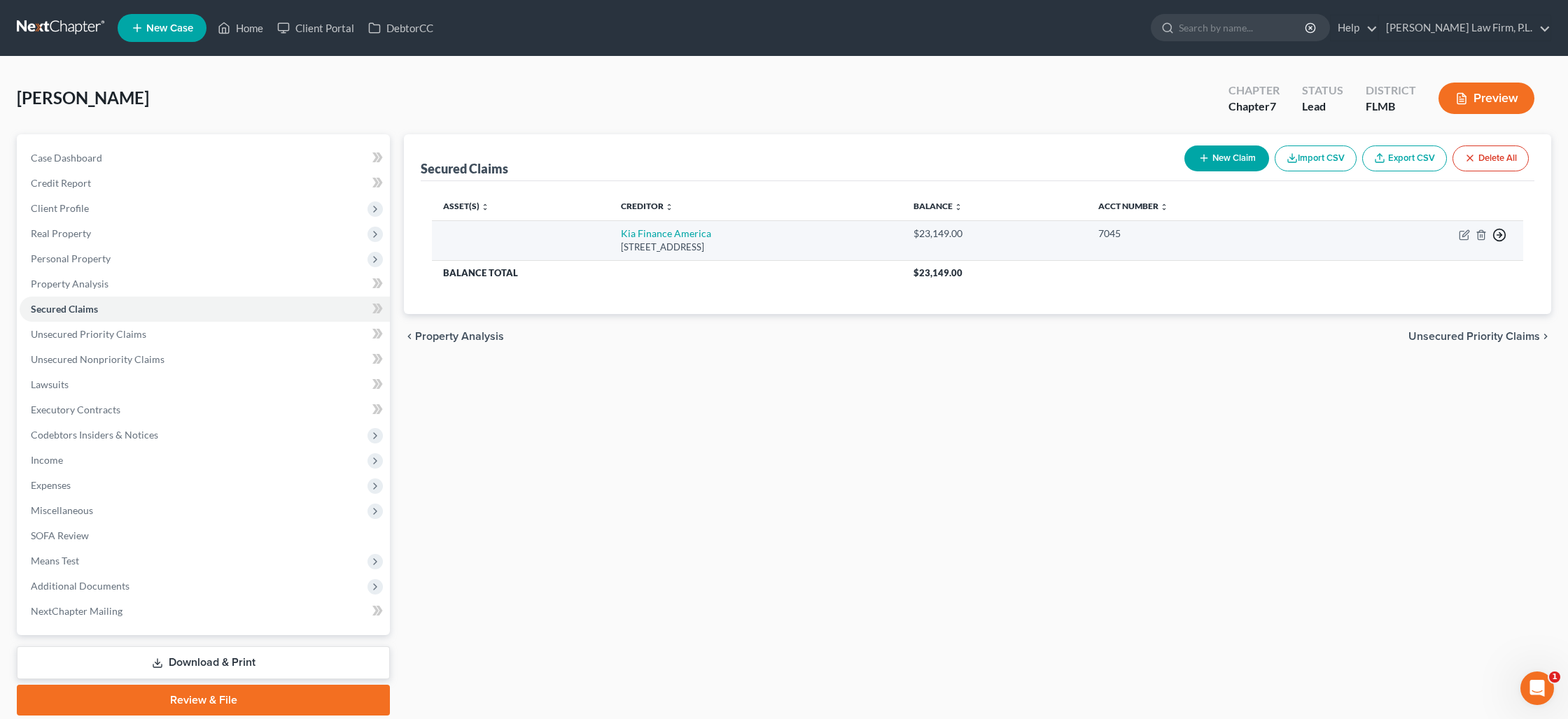
click at [1503, 233] on icon "button" at bounding box center [1499, 235] width 14 height 14
click at [1402, 297] on link "Move to G" at bounding box center [1435, 293] width 117 height 24
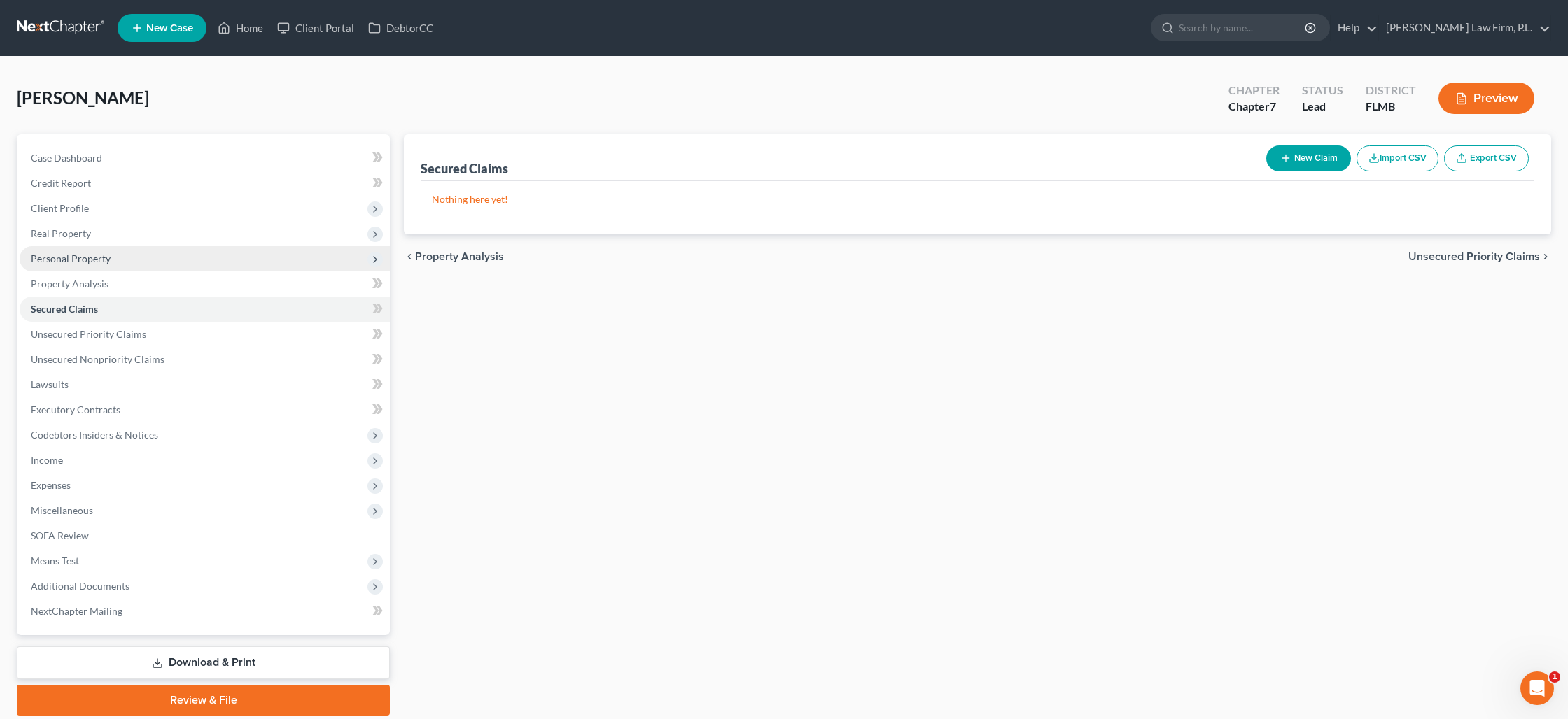
click at [77, 258] on span "Personal Property" at bounding box center [70, 259] width 80 height 12
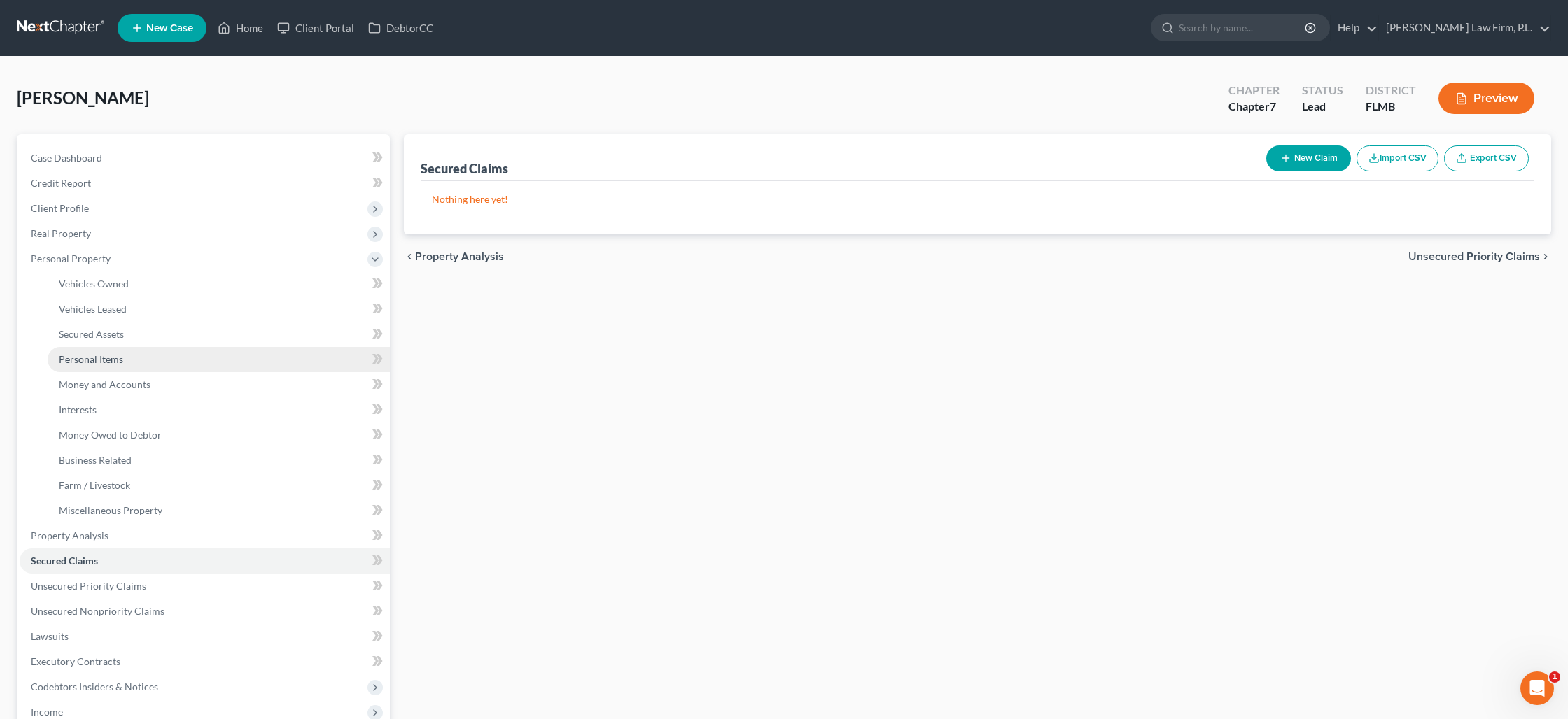
click at [114, 360] on span "Personal Items" at bounding box center [91, 360] width 64 height 12
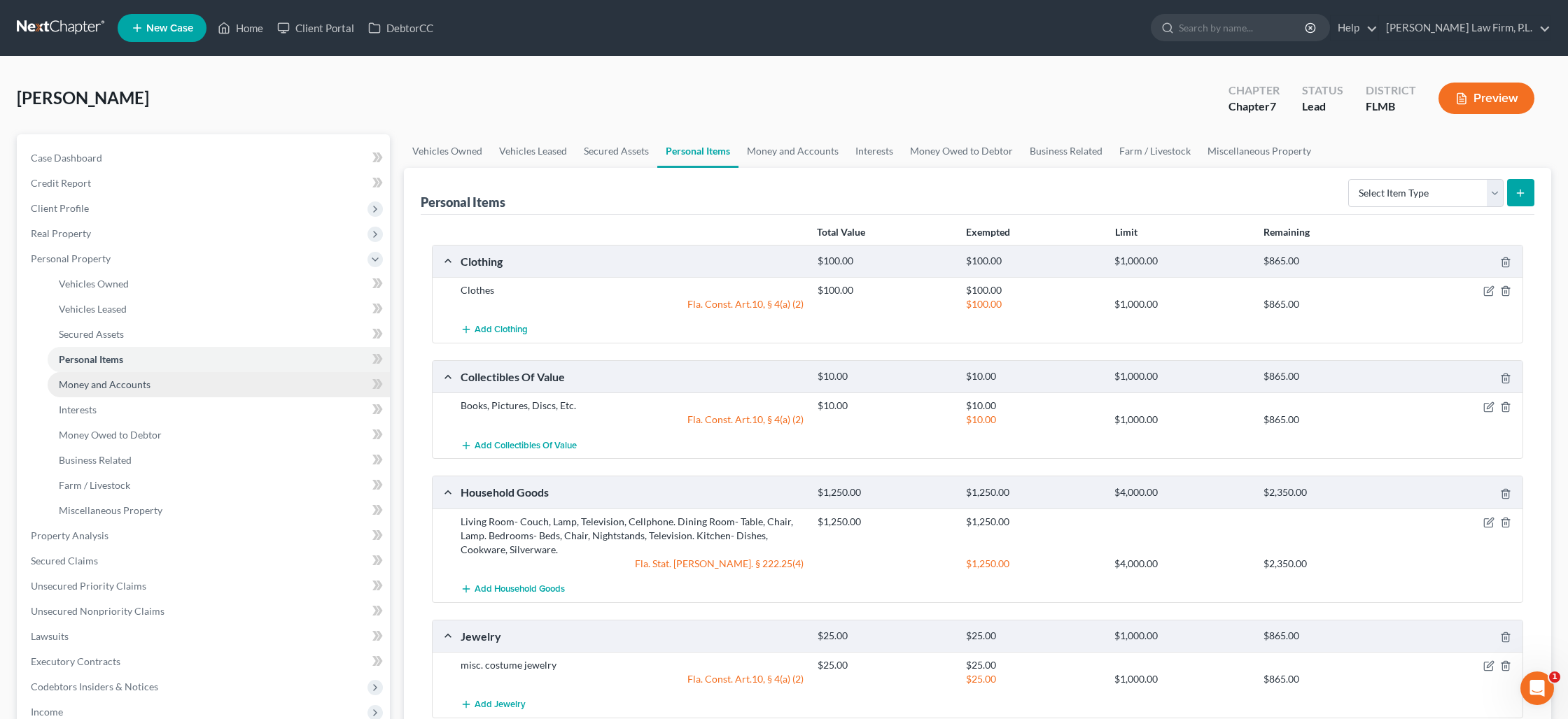
click at [122, 382] on span "Money and Accounts" at bounding box center [104, 384] width 92 height 12
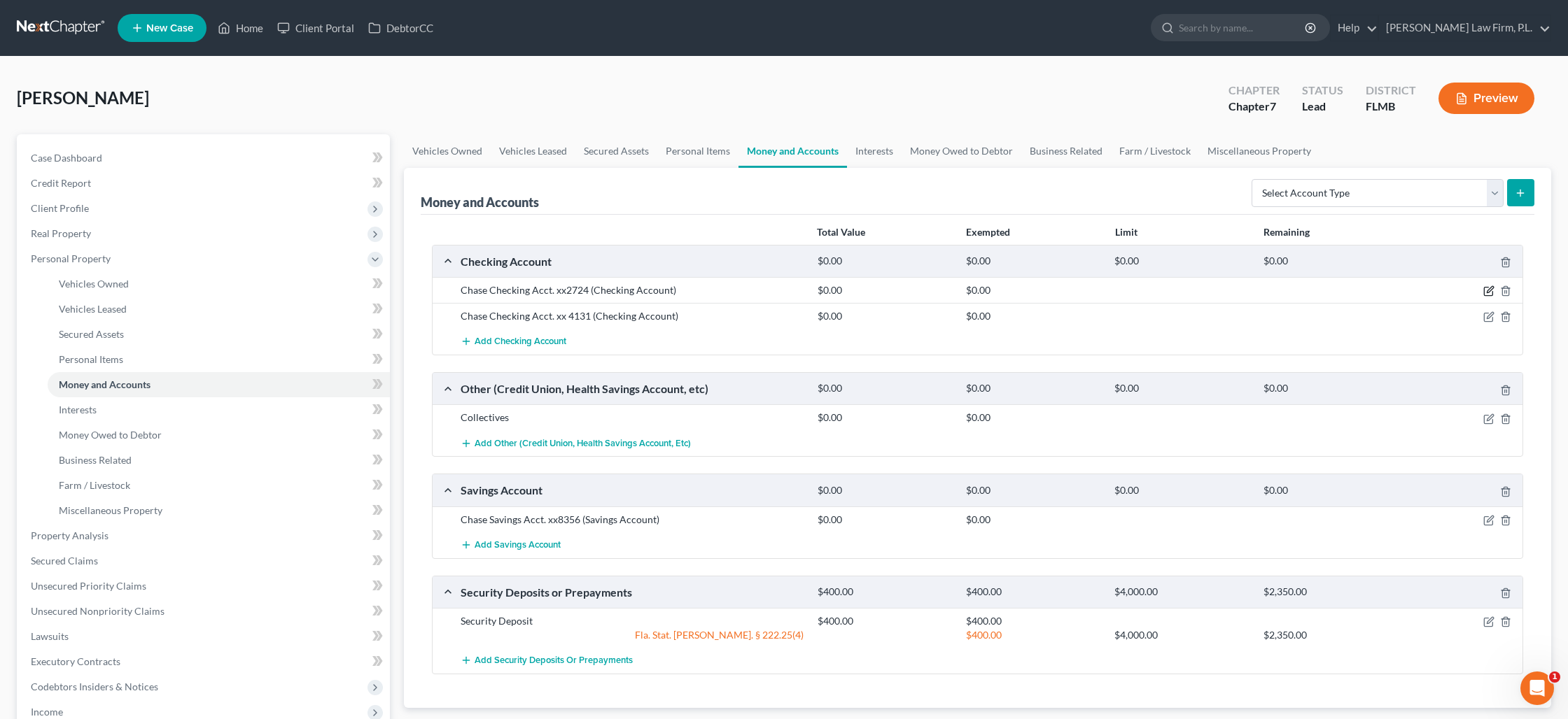
click at [1488, 290] on icon "button" at bounding box center [1490, 290] width 6 height 6
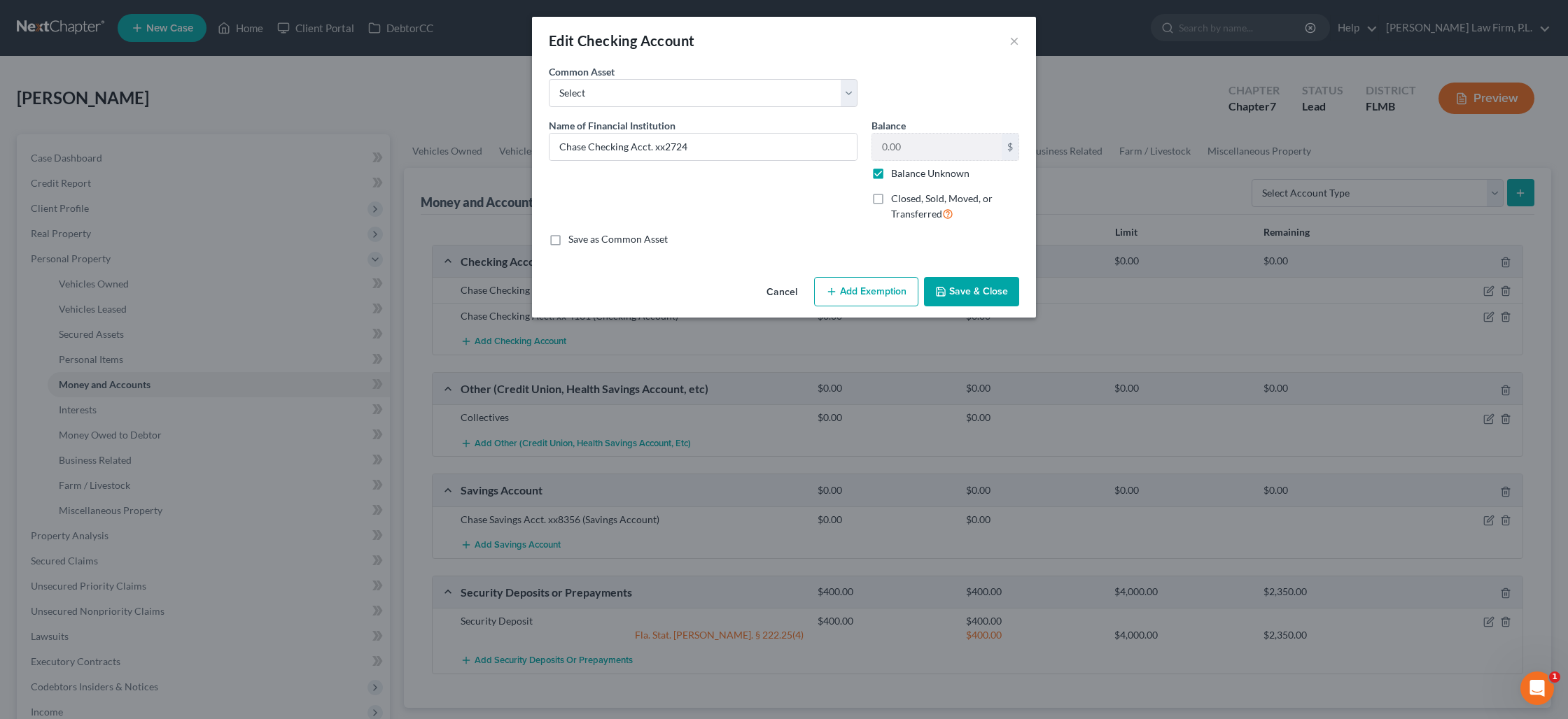
click at [891, 174] on label "Balance Unknown" at bounding box center [930, 173] width 78 height 14
click at [896, 174] on input "Balance Unknown" at bounding box center [901, 171] width 9 height 9
click at [901, 149] on input "0.00" at bounding box center [937, 147] width 129 height 27
click at [861, 292] on button "Add Exemption" at bounding box center [866, 291] width 104 height 29
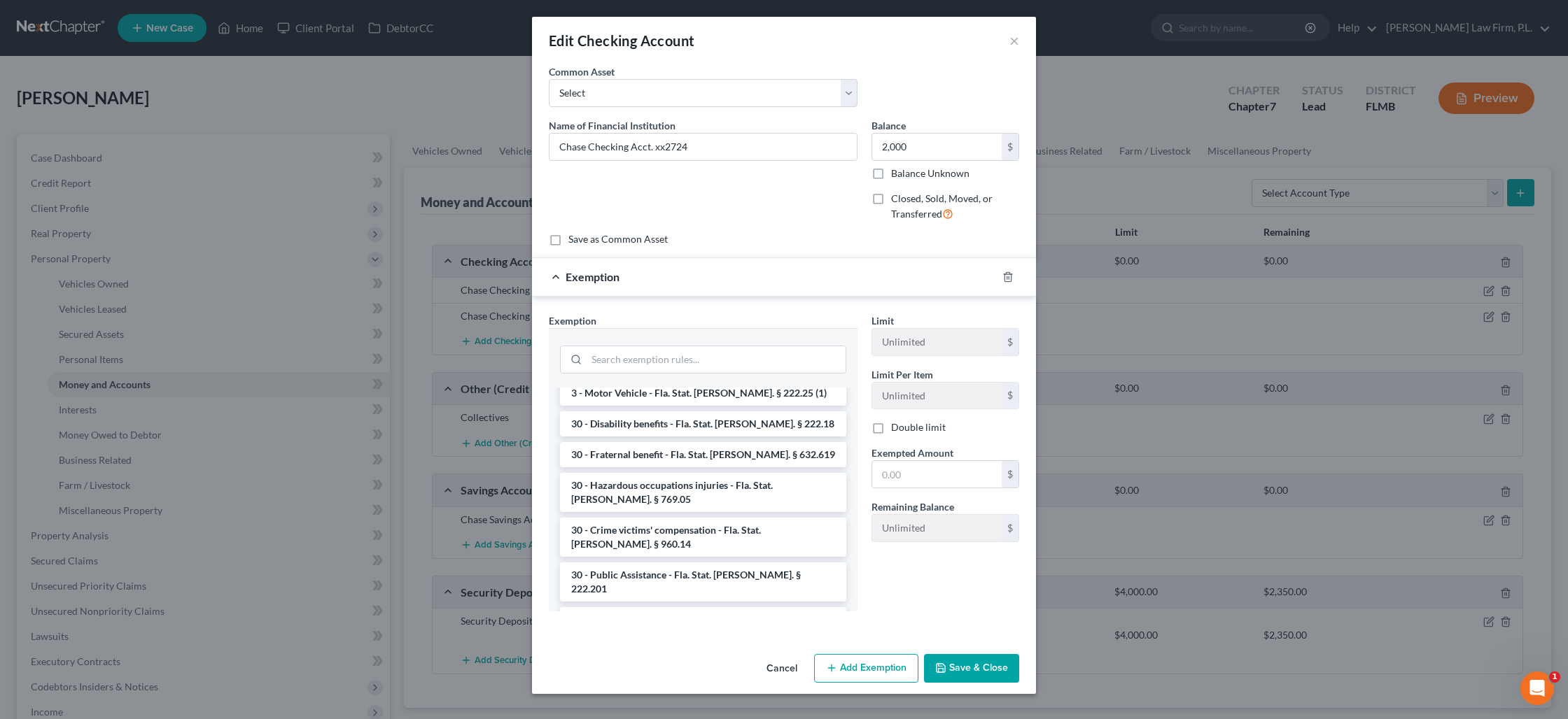
scroll to position [971, 0]
drag, startPoint x: 678, startPoint y: 585, endPoint x: 752, endPoint y: 553, distance: 80.6
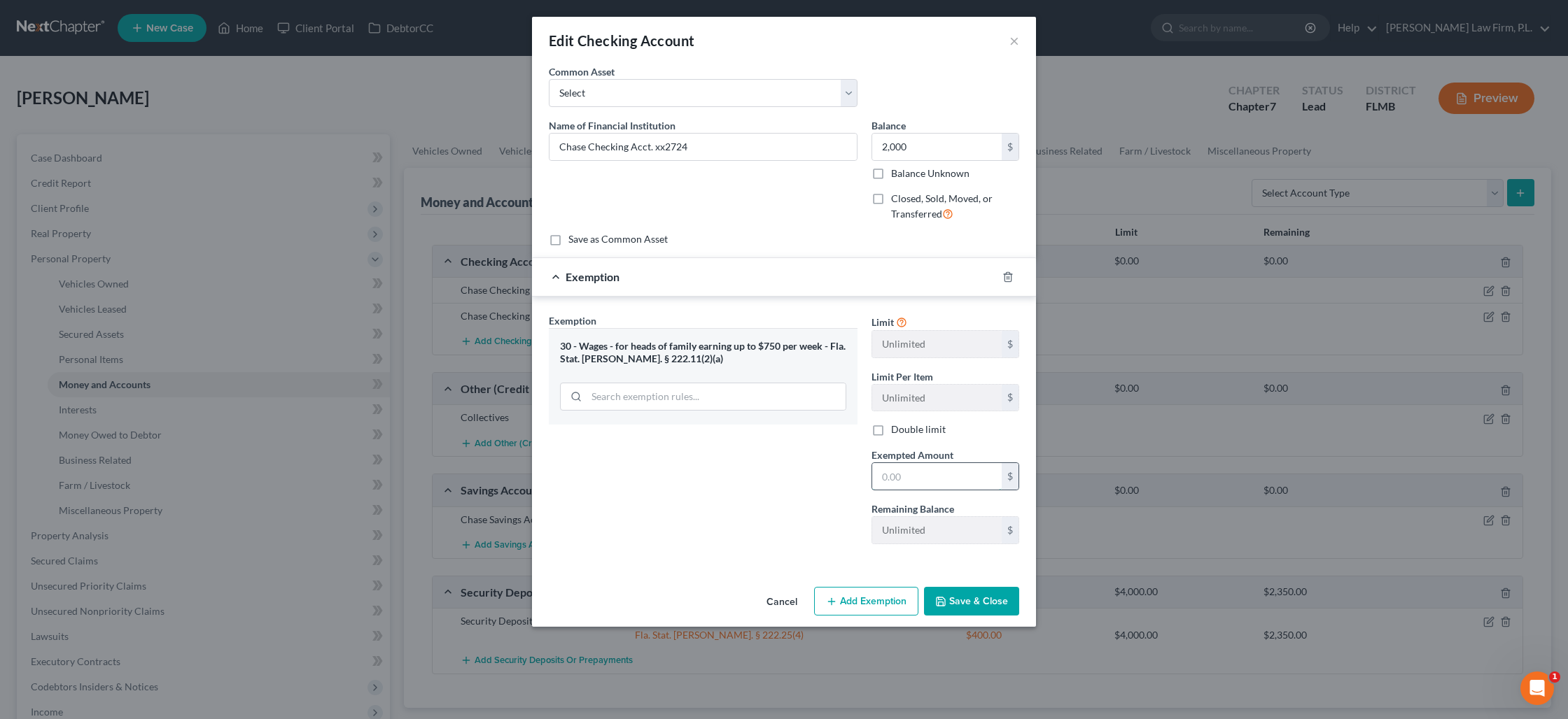
click at [889, 484] on input "text" at bounding box center [937, 477] width 129 height 27
click at [969, 607] on button "Save & Close" at bounding box center [972, 601] width 96 height 29
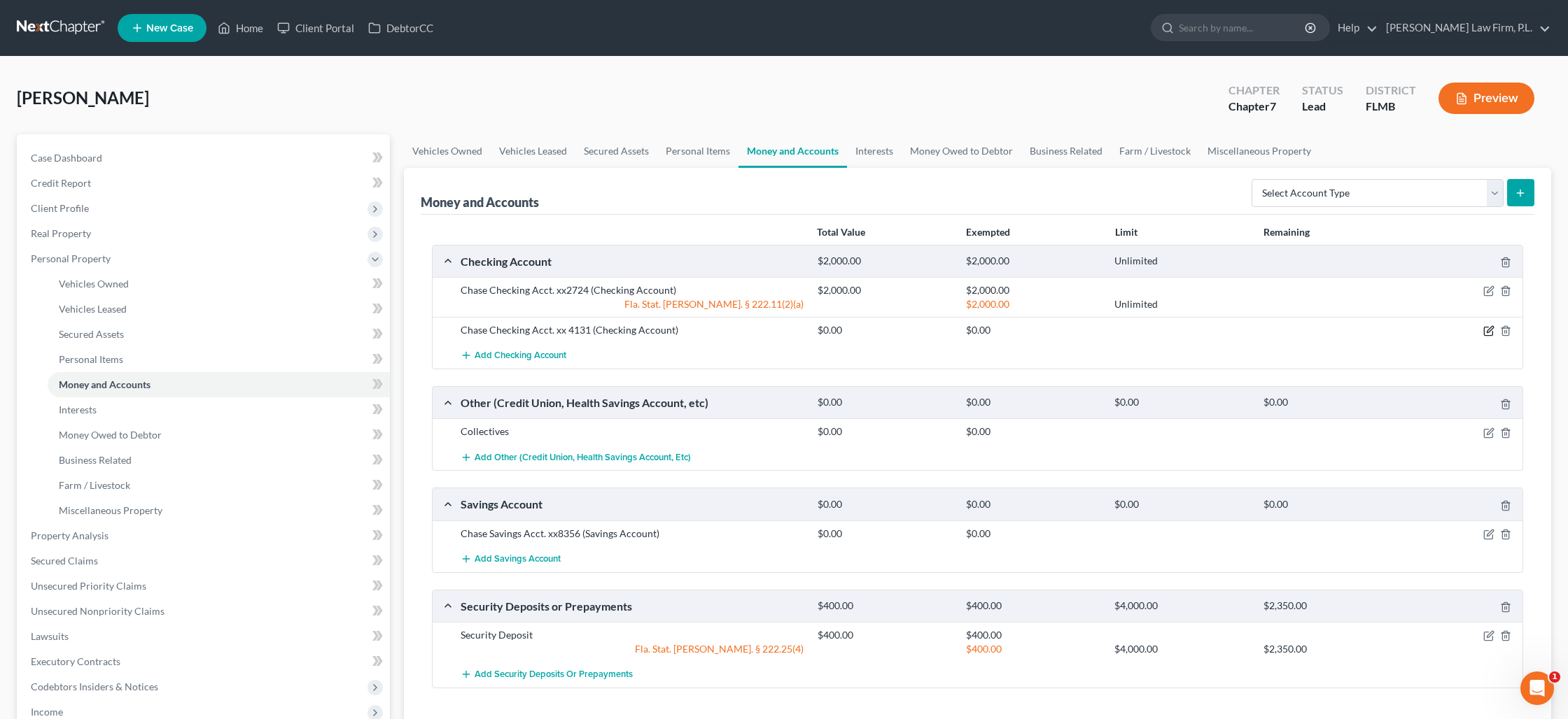
click at [1487, 333] on icon "button" at bounding box center [1488, 330] width 11 height 11
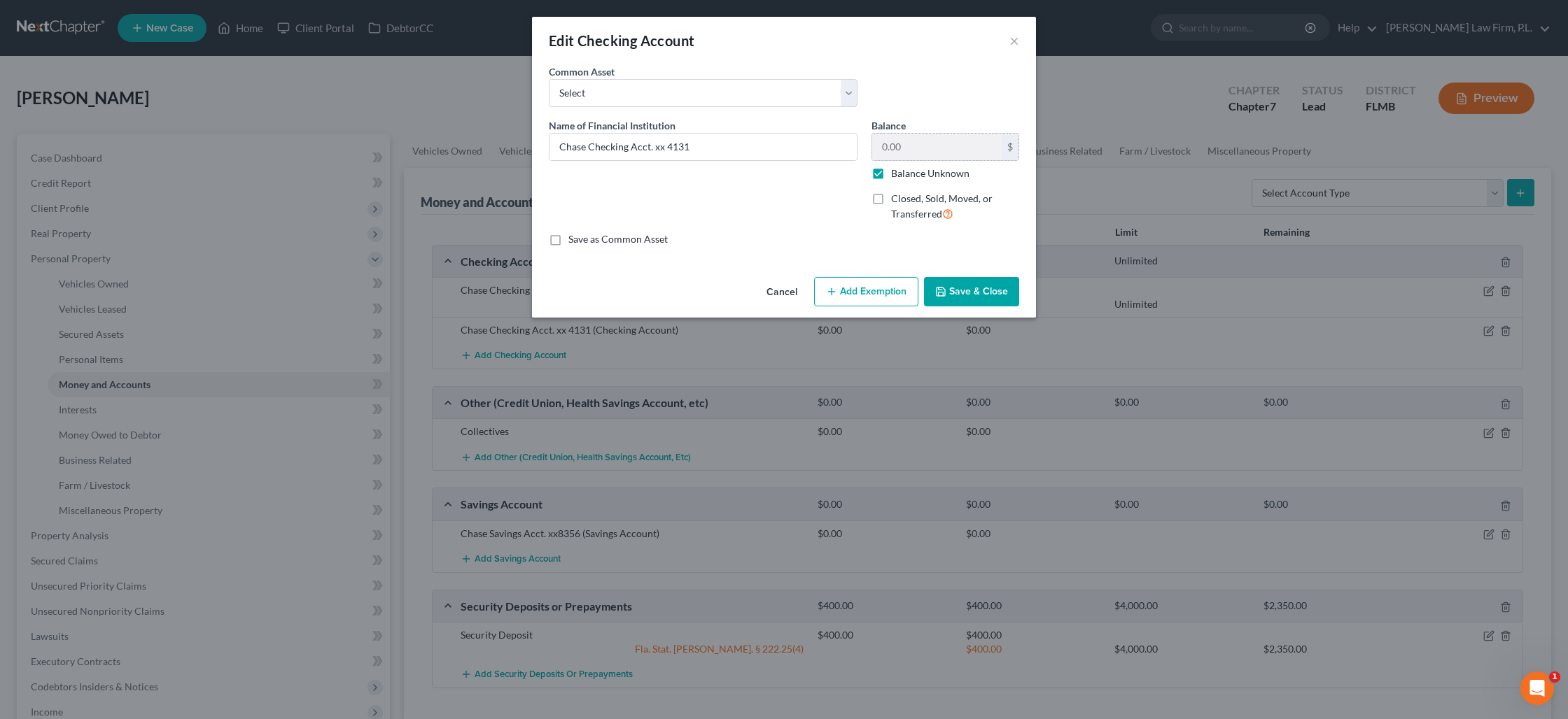
drag, startPoint x: 874, startPoint y: 173, endPoint x: 921, endPoint y: 154, distance: 50.7
click at [891, 173] on label "Balance Unknown" at bounding box center [930, 173] width 78 height 14
click at [896, 173] on input "Balance Unknown" at bounding box center [901, 171] width 9 height 9
click at [892, 150] on input "0.00" at bounding box center [937, 147] width 129 height 27
click at [874, 286] on button "Add Exemption" at bounding box center [866, 291] width 104 height 29
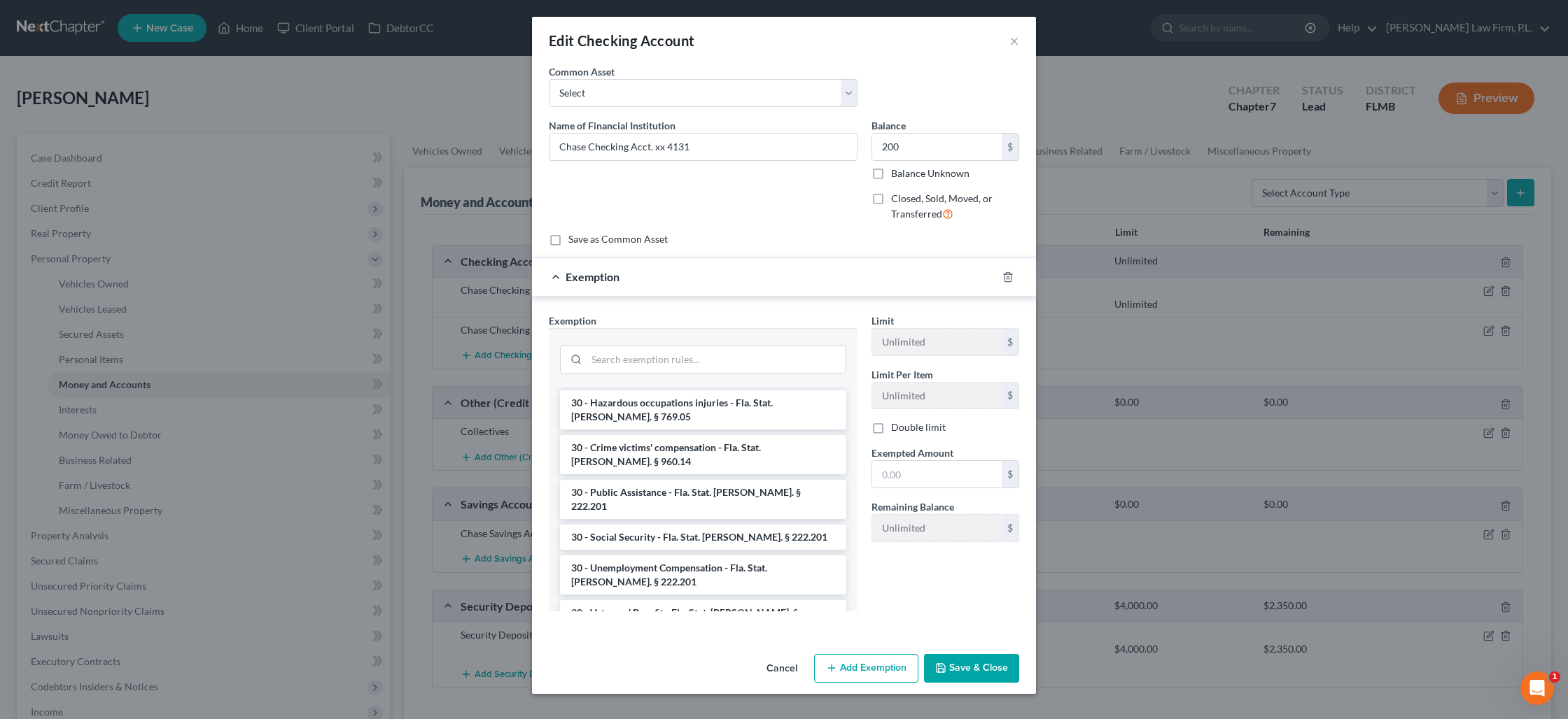
scroll to position [1052, 0]
click at [657, 687] on li "30 - Wages - for heads of family earning up to $750 per week - Fla. Stat. [PERS…" at bounding box center [703, 706] width 287 height 40
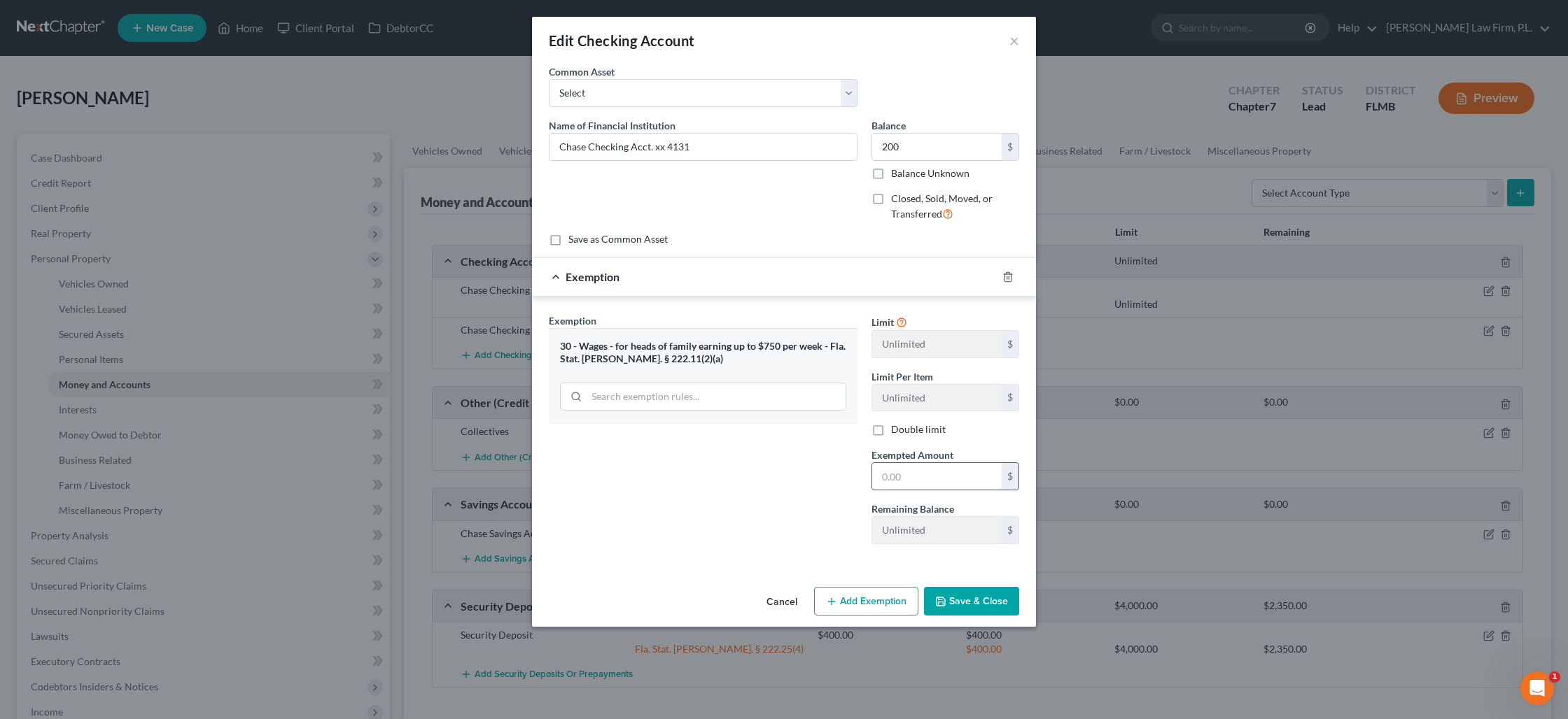
drag, startPoint x: 906, startPoint y: 473, endPoint x: 905, endPoint y: 465, distance: 8.1
click at [906, 472] on input "text" at bounding box center [937, 477] width 129 height 27
click at [975, 599] on button "Save & Close" at bounding box center [972, 601] width 96 height 29
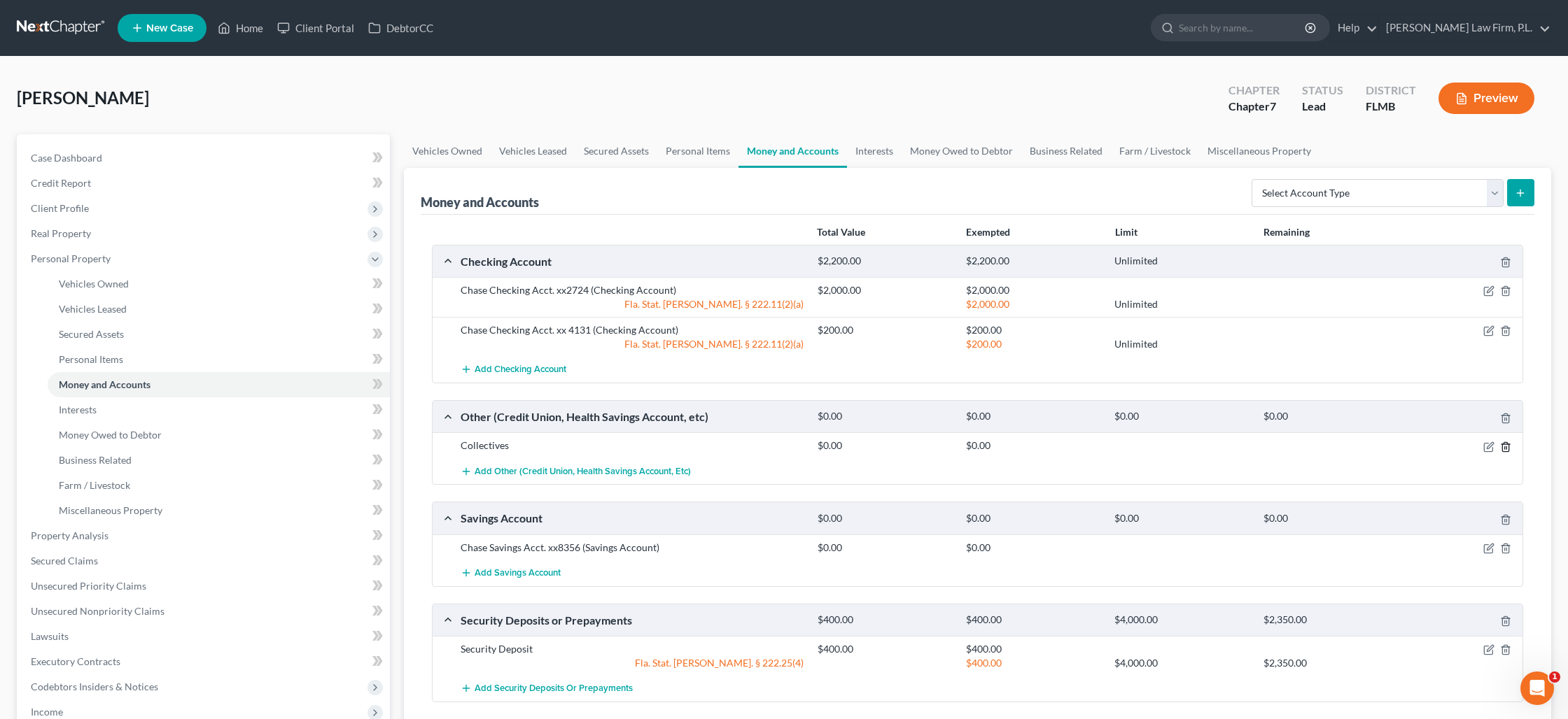
click at [1505, 451] on icon "button" at bounding box center [1505, 447] width 6 height 9
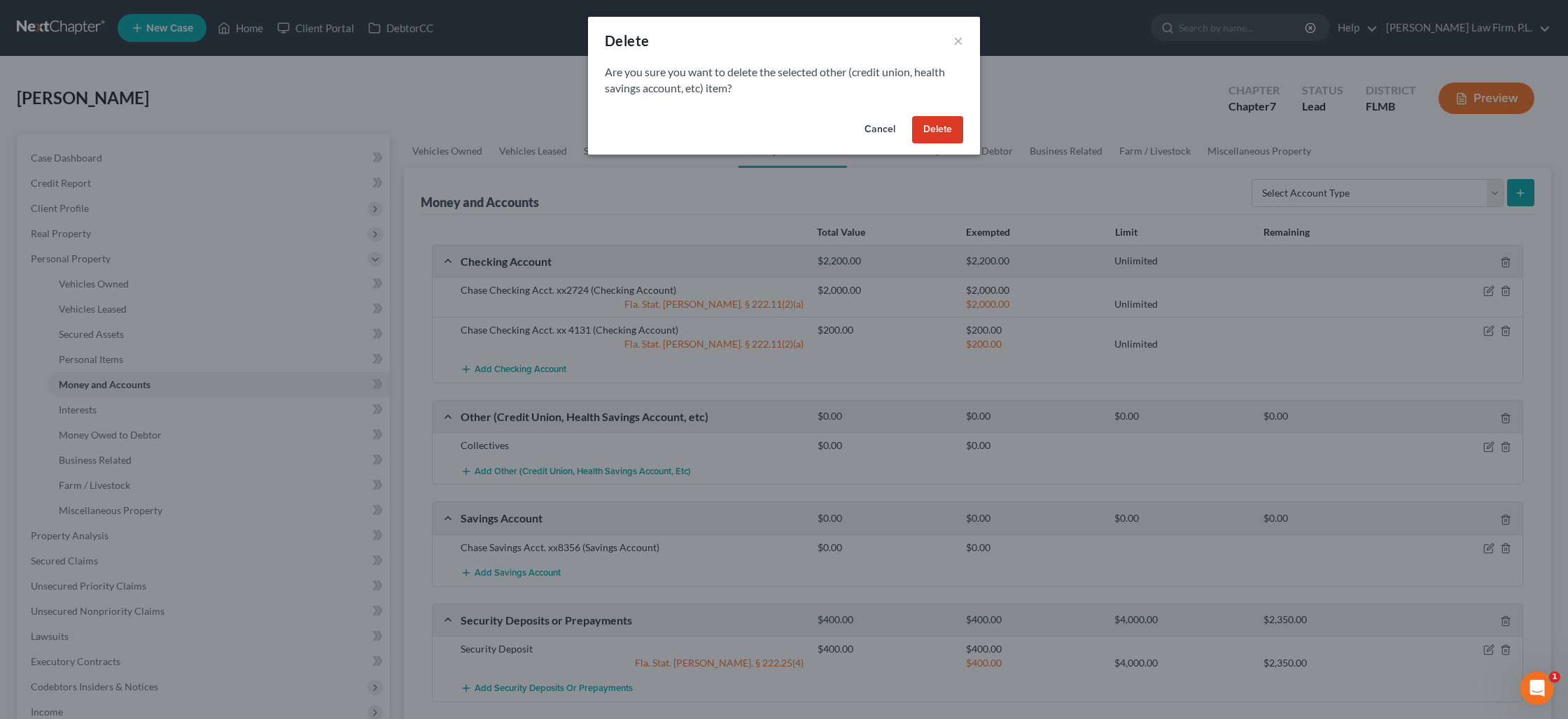
click at [920, 126] on button "Delete" at bounding box center [937, 131] width 51 height 28
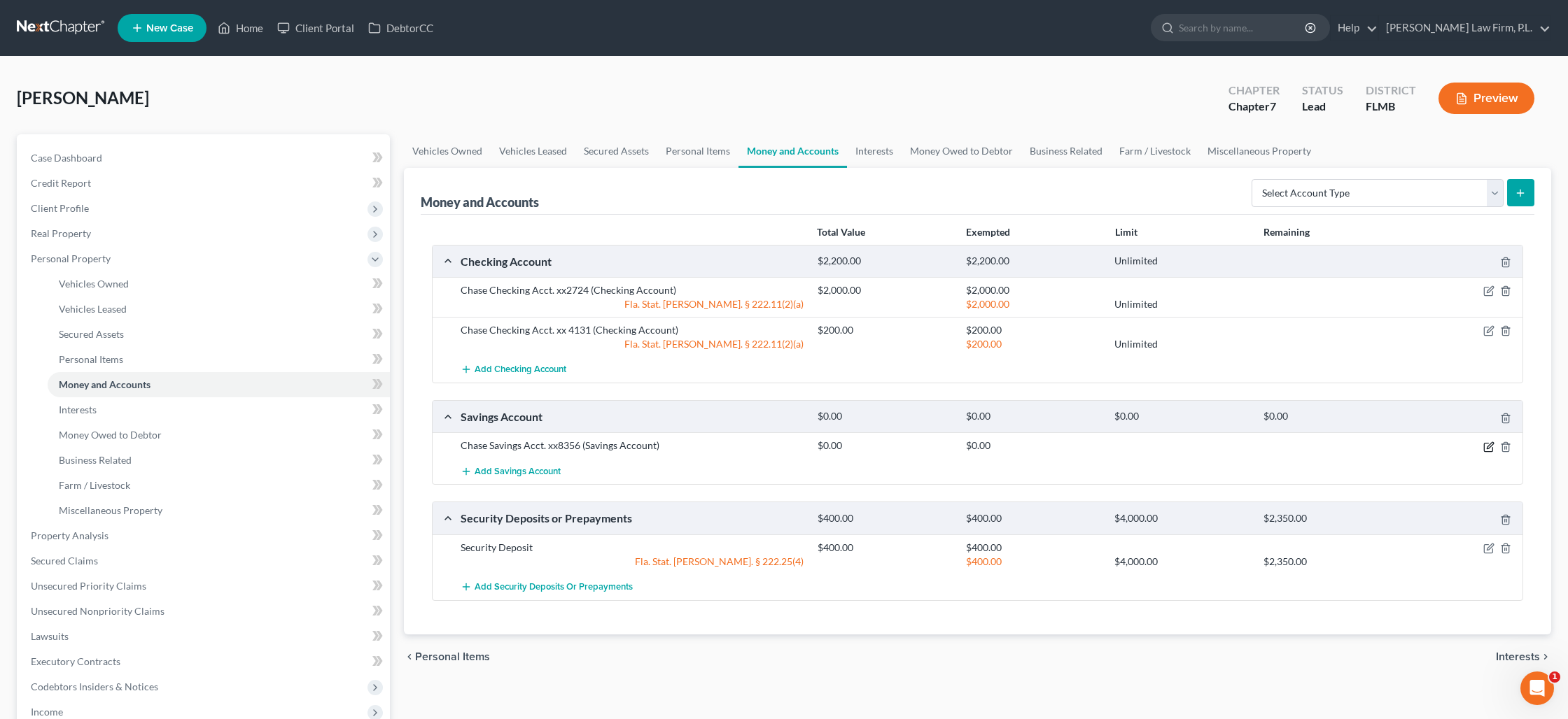
click at [1490, 445] on icon "button" at bounding box center [1488, 447] width 11 height 11
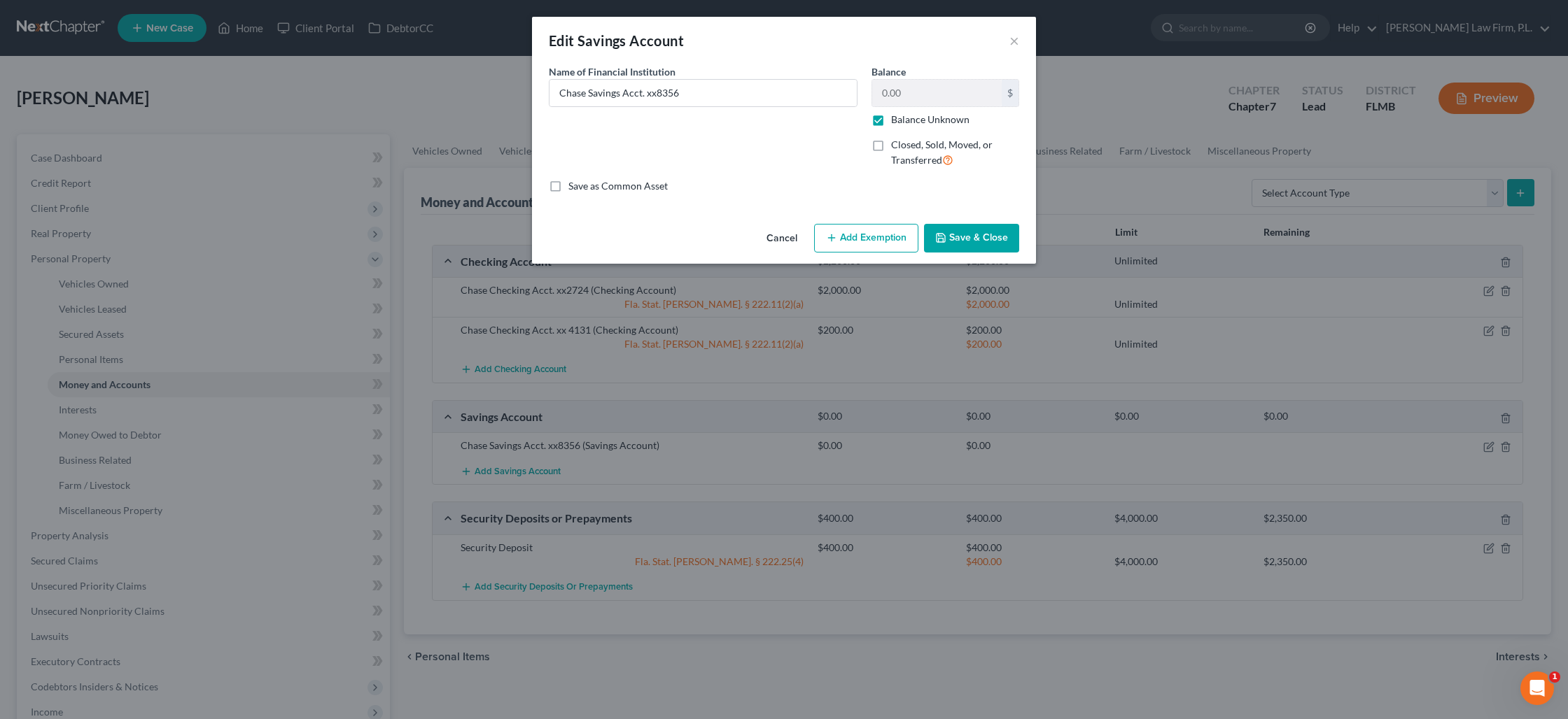
click at [891, 122] on label "Balance Unknown" at bounding box center [930, 119] width 78 height 14
click at [896, 122] on input "Balance Unknown" at bounding box center [901, 117] width 9 height 9
click at [885, 101] on input "0.00" at bounding box center [937, 93] width 129 height 27
click at [885, 240] on button "Add Exemption" at bounding box center [866, 238] width 104 height 29
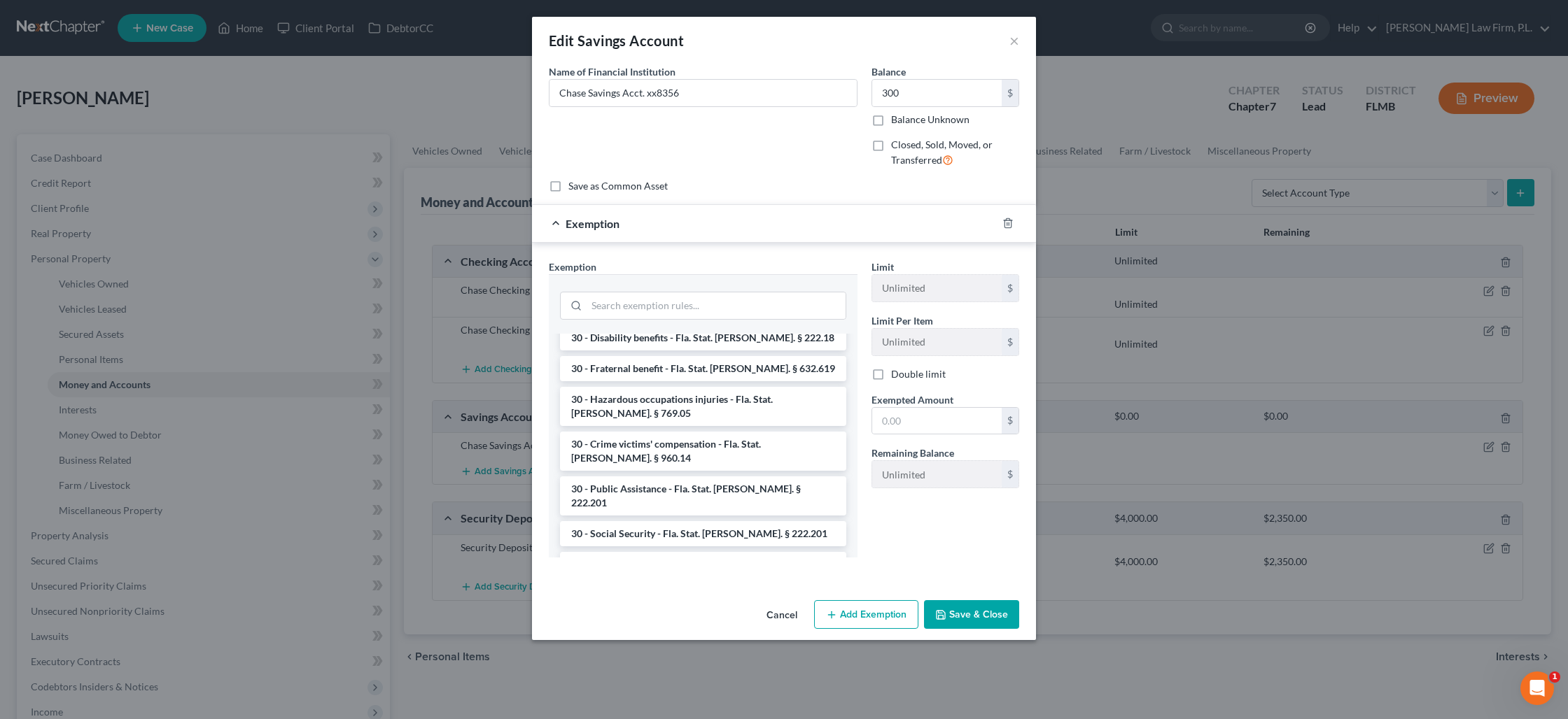
scroll to position [1057, 0]
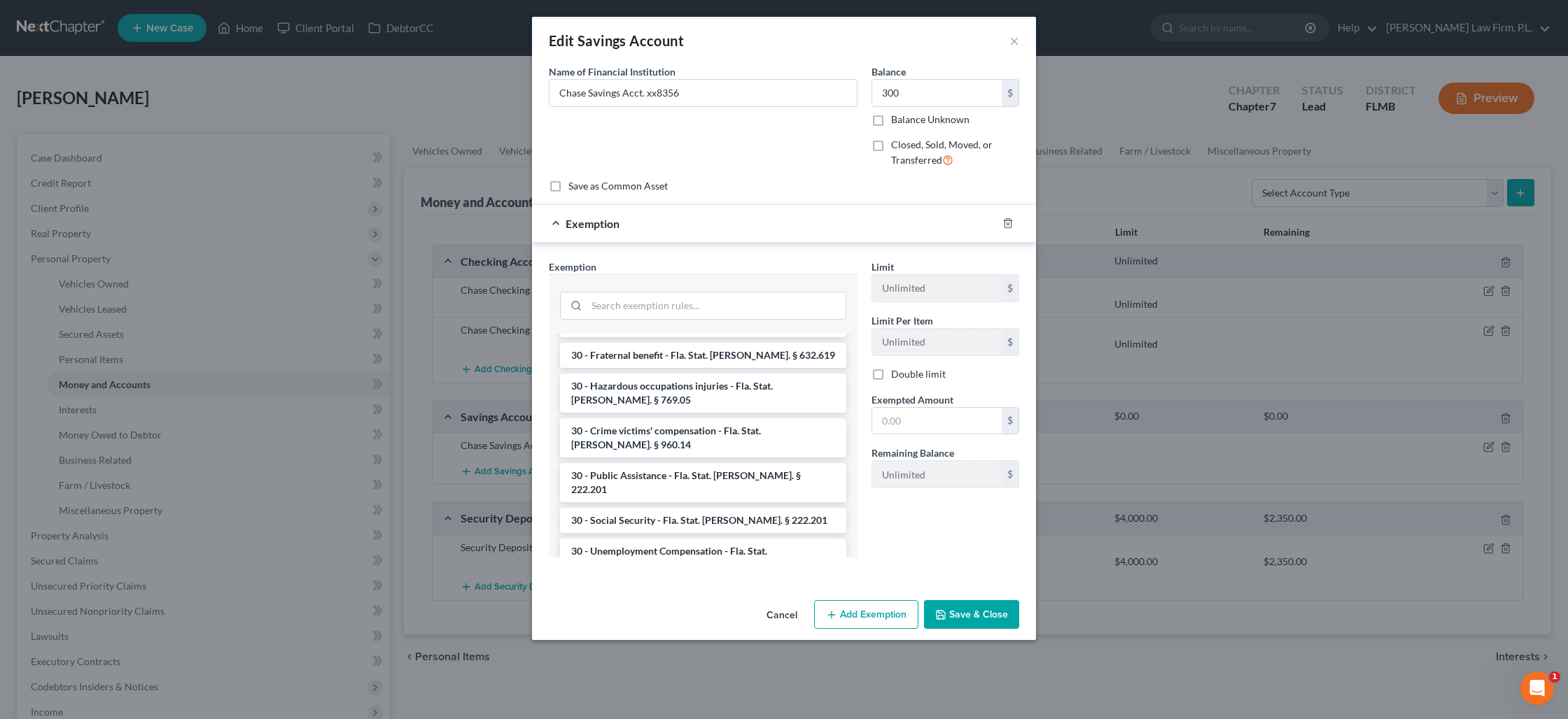
click at [723, 673] on li "30 - Wages - for heads of family earning up to $750 per week - Fla. Stat. [PERS…" at bounding box center [703, 692] width 287 height 40
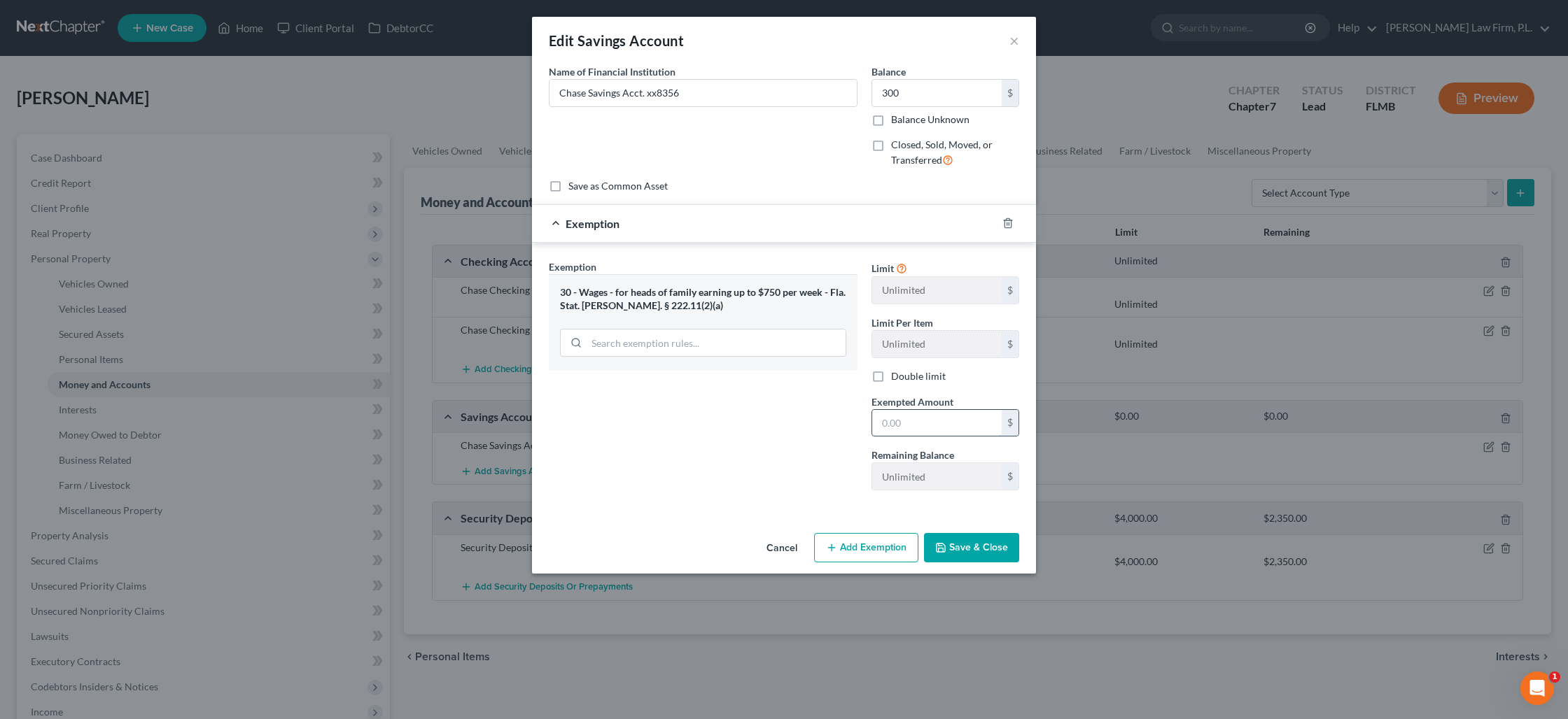
click at [905, 432] on input "text" at bounding box center [937, 424] width 129 height 27
click at [978, 552] on button "Save & Close" at bounding box center [972, 547] width 96 height 29
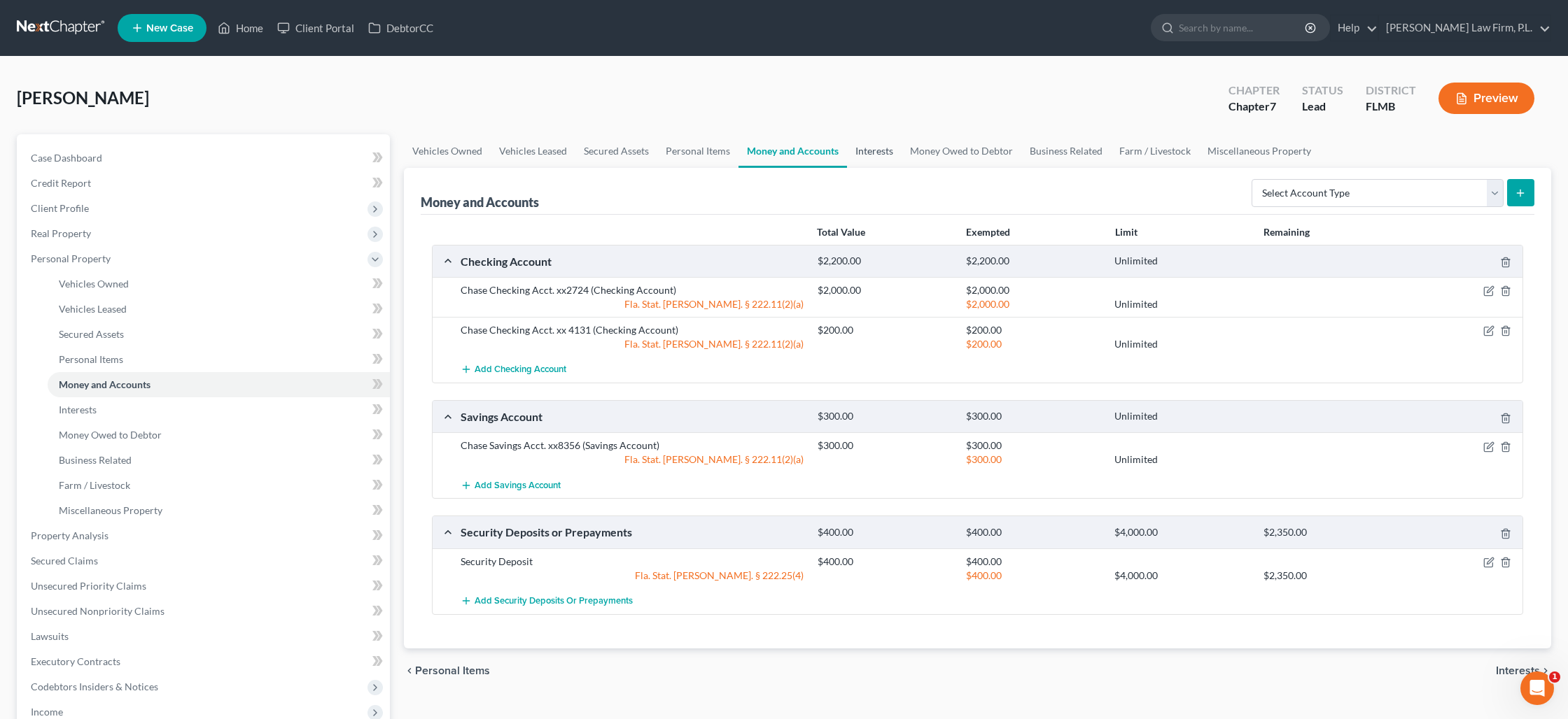
click at [881, 157] on link "Interests" at bounding box center [874, 151] width 54 height 34
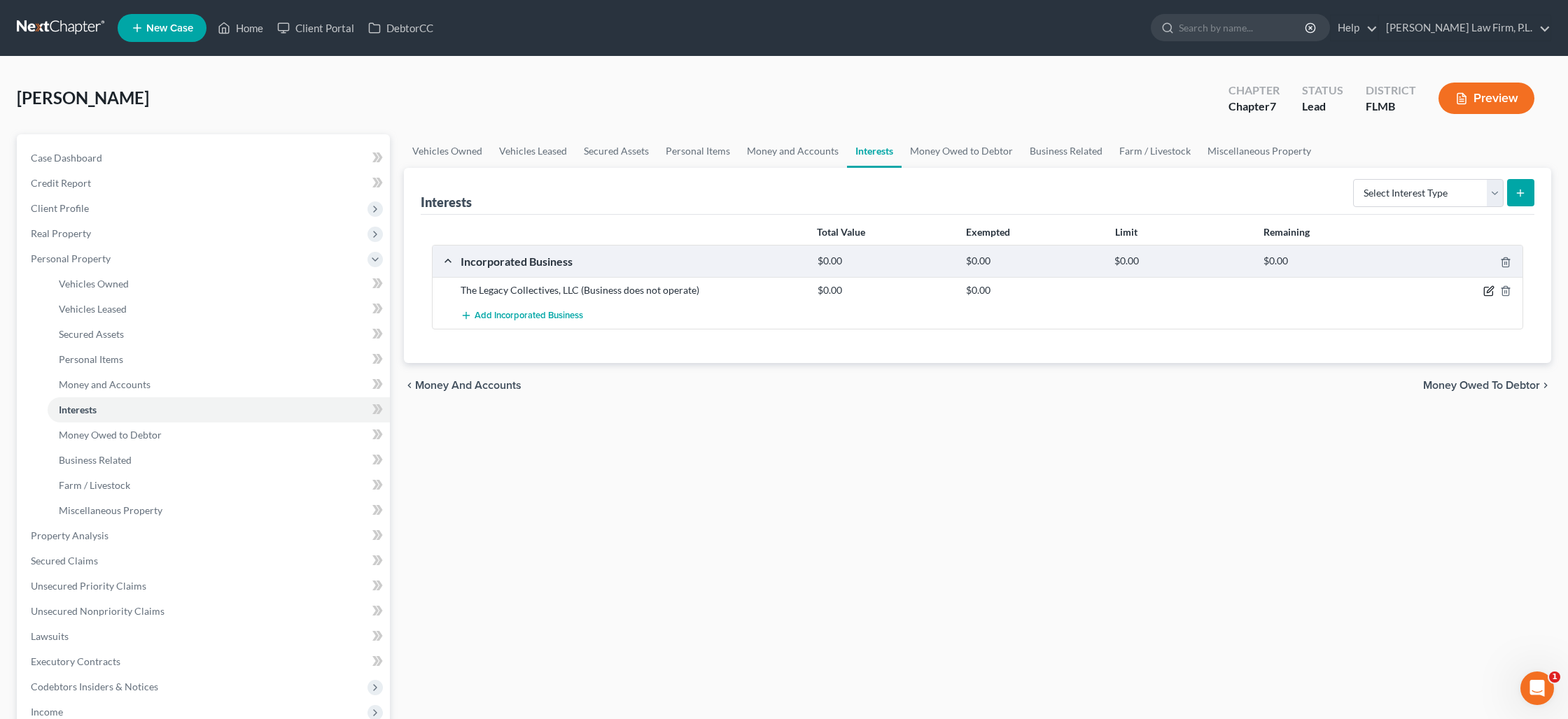
click at [1485, 290] on icon "button" at bounding box center [1488, 291] width 11 height 11
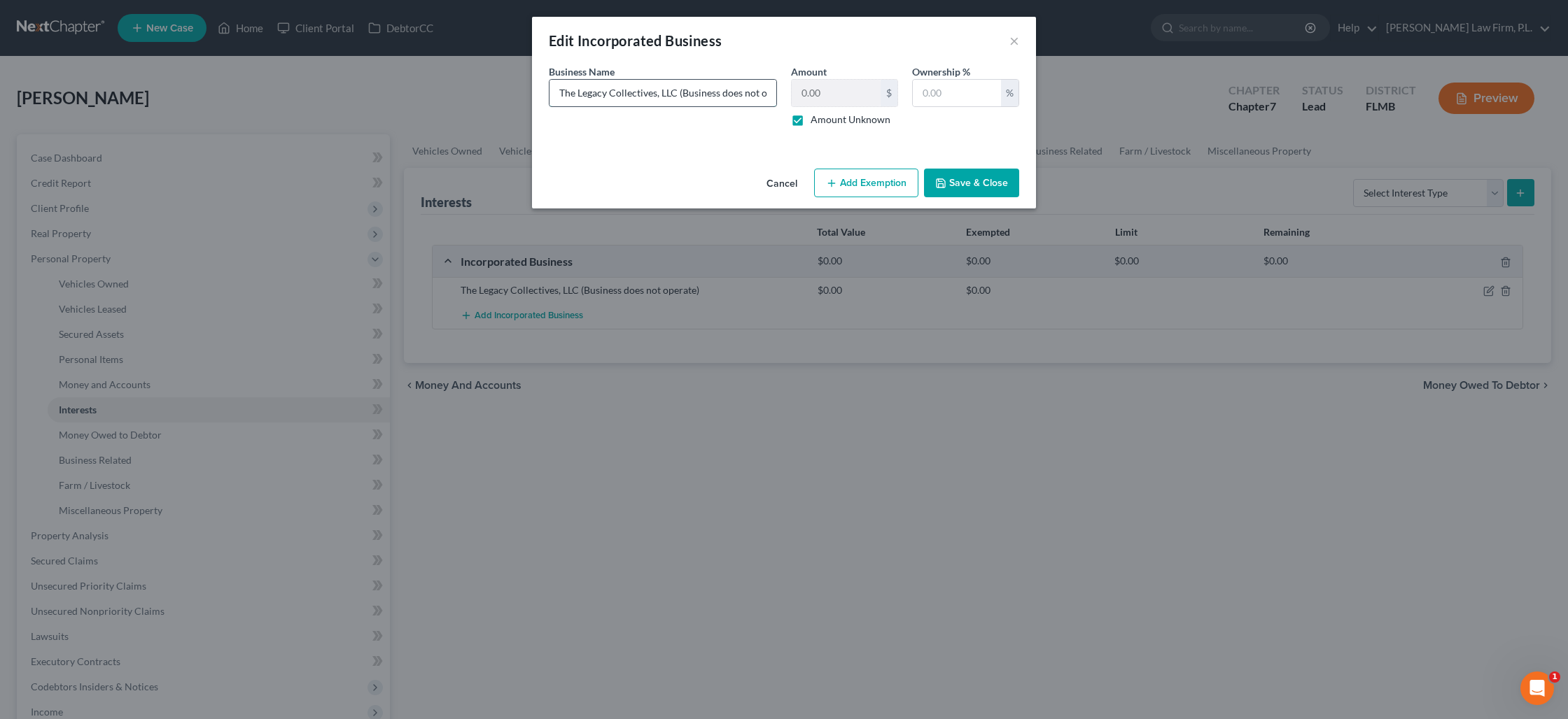
click at [681, 95] on input "The Legacy Collectives, LLC (Business does not operate)" at bounding box center [663, 93] width 227 height 27
click at [679, 95] on input "The Legacy Collectives, LLC (Business does not operate)" at bounding box center [663, 93] width 227 height 27
click at [810, 119] on label "Amount Unknown" at bounding box center [850, 119] width 80 height 14
click at [816, 119] on input "Amount Unknown" at bounding box center [821, 117] width 9 height 9
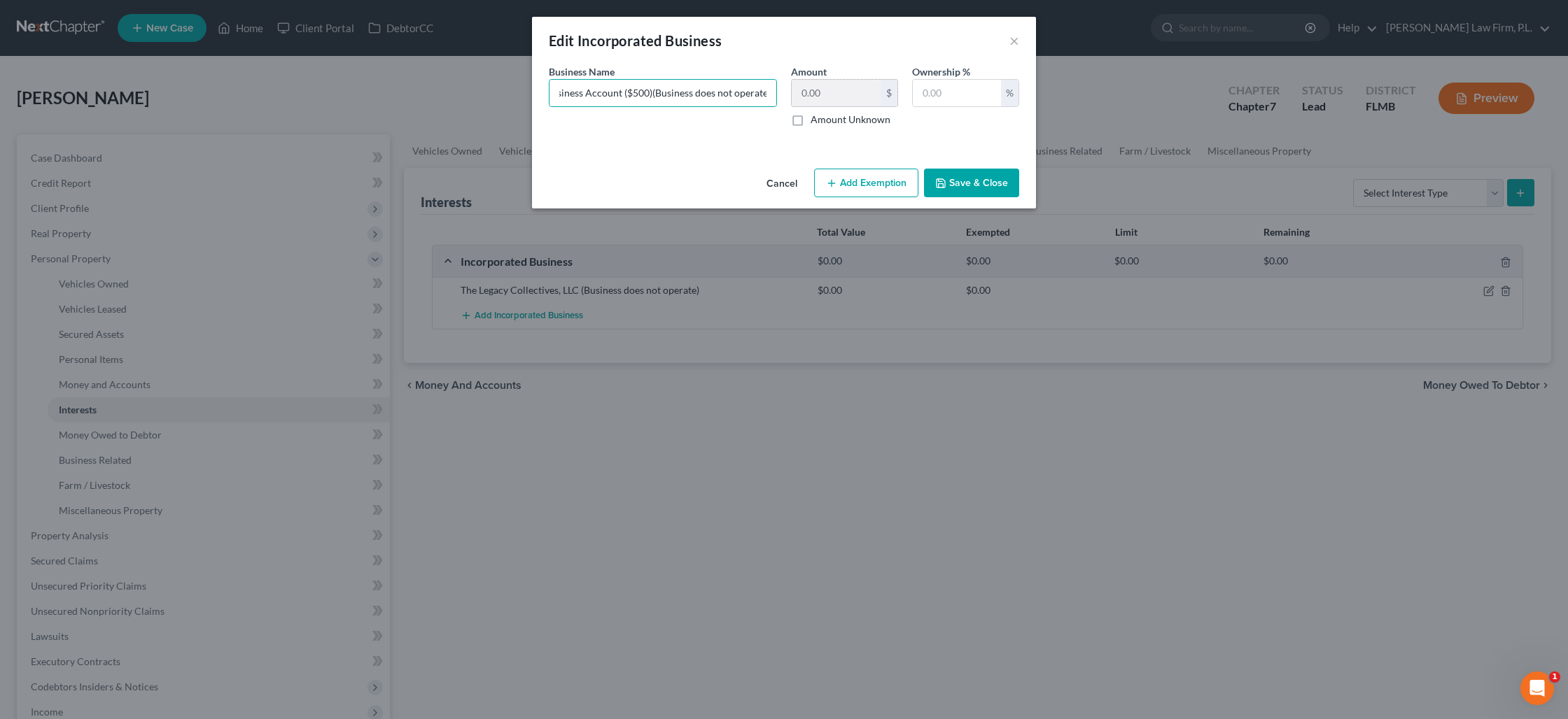
scroll to position [0, 0]
click at [819, 92] on input "0.00" at bounding box center [836, 93] width 89 height 27
click at [876, 183] on button "Add Exemption" at bounding box center [866, 183] width 104 height 29
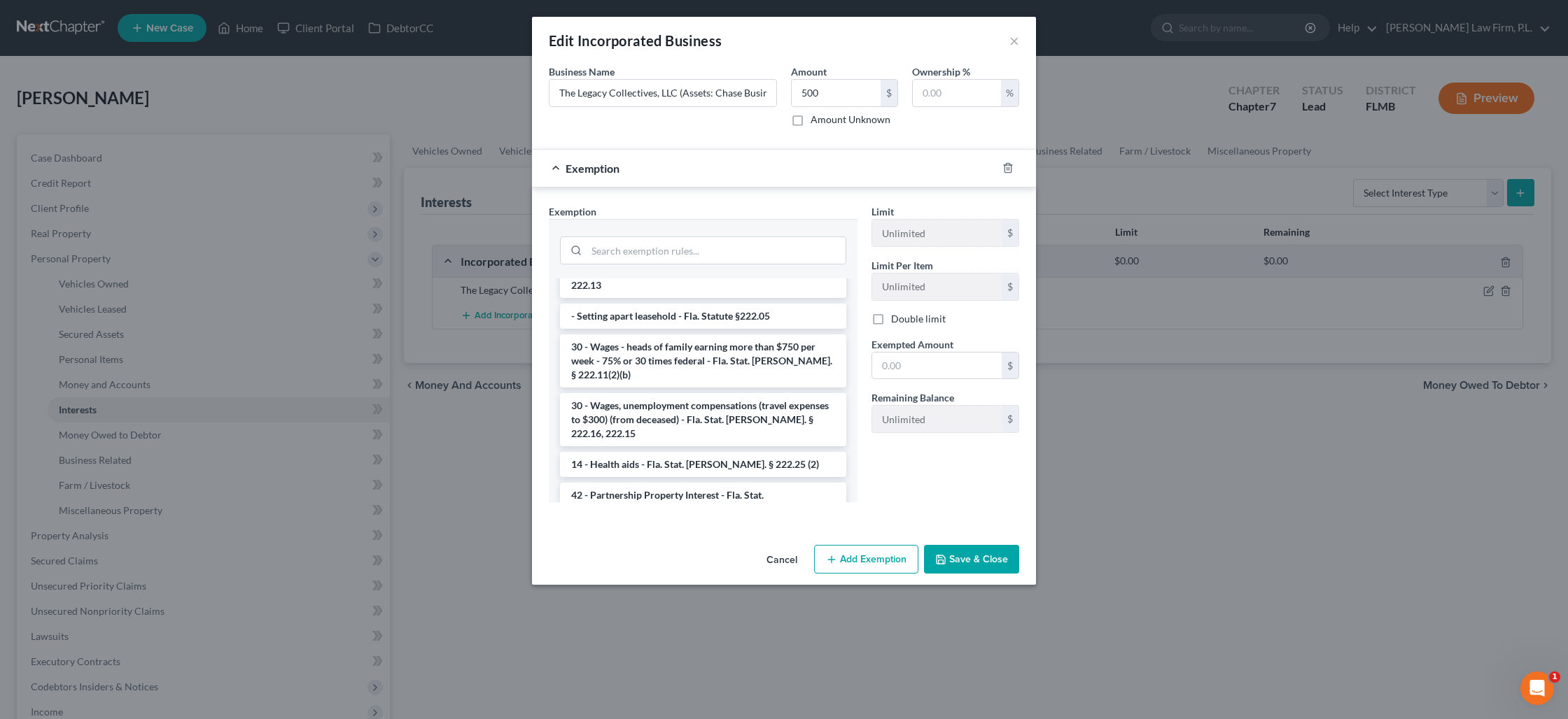
scroll to position [1155, 0]
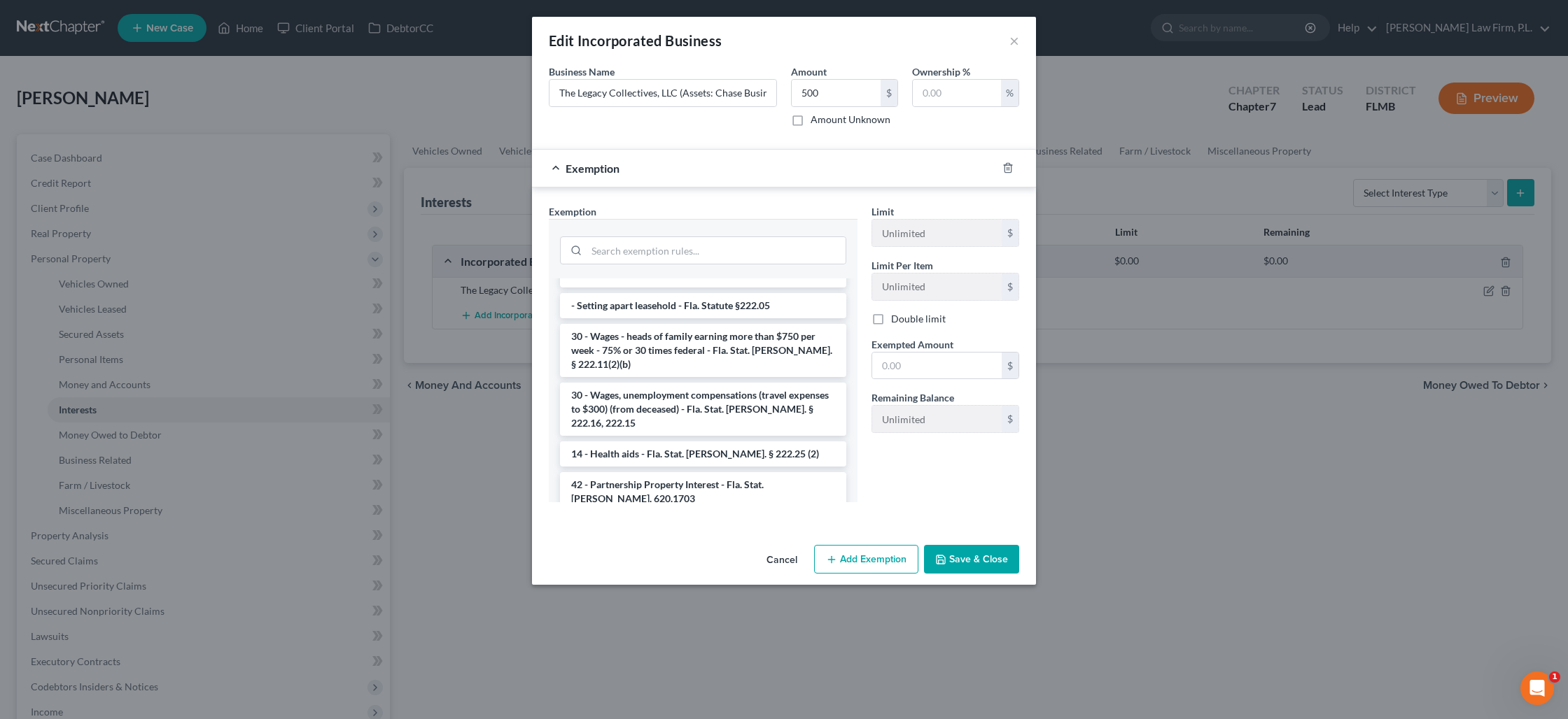
click at [706, 682] on li "14 - Wildcard Exemption - any personal property in lieu of homestead exemption …" at bounding box center [703, 708] width 287 height 53
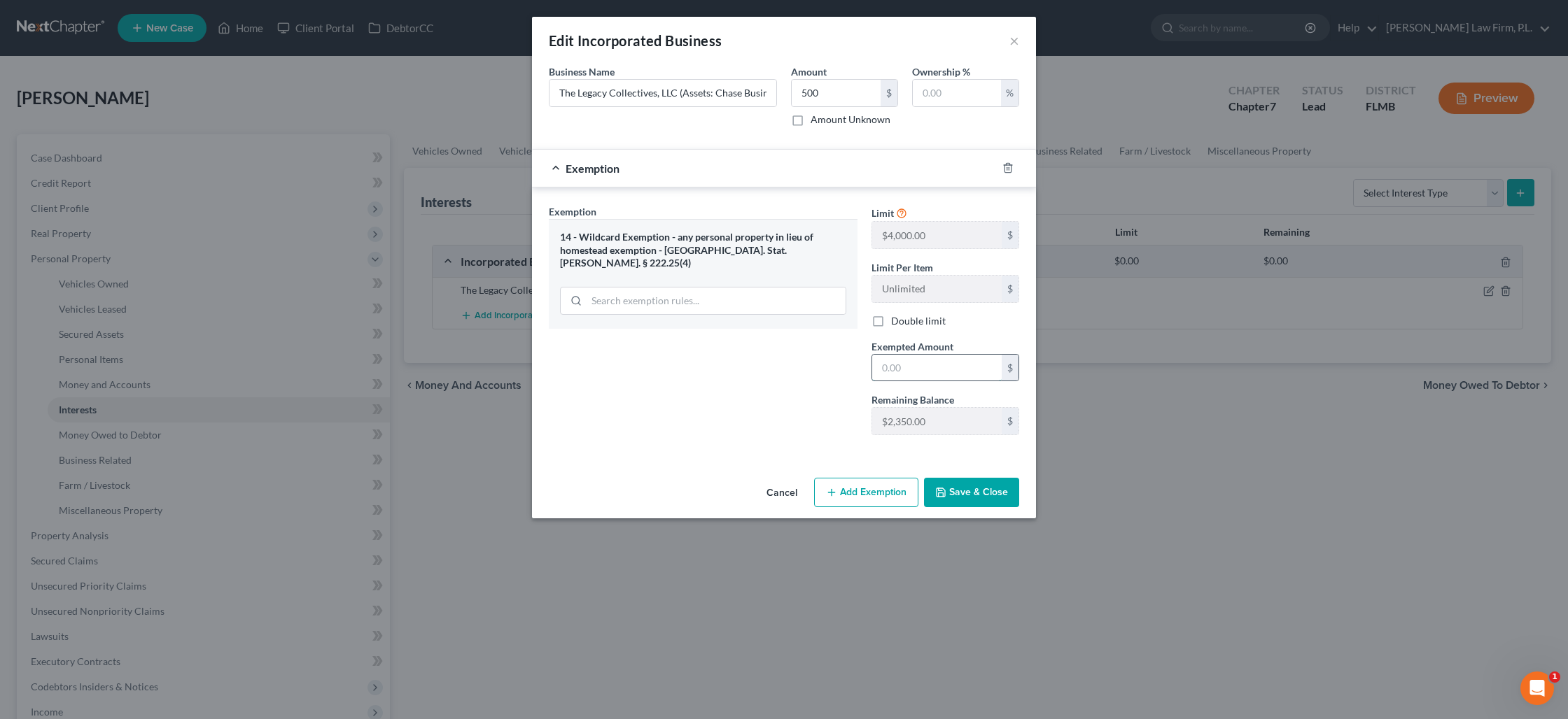
click at [908, 367] on input "text" at bounding box center [937, 368] width 129 height 27
click at [966, 497] on button "Save & Close" at bounding box center [972, 492] width 96 height 29
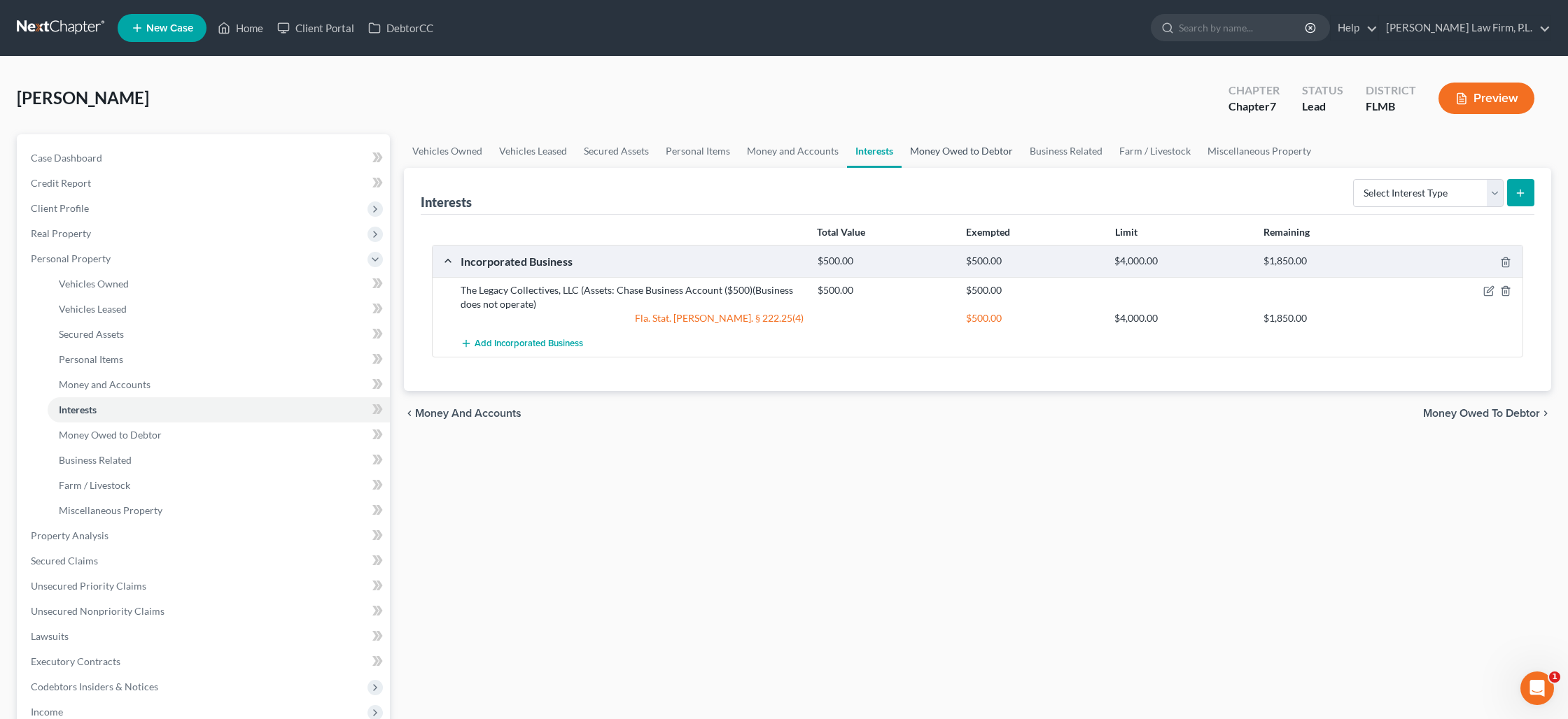
click at [933, 153] on link "Money Owed to Debtor" at bounding box center [961, 151] width 119 height 34
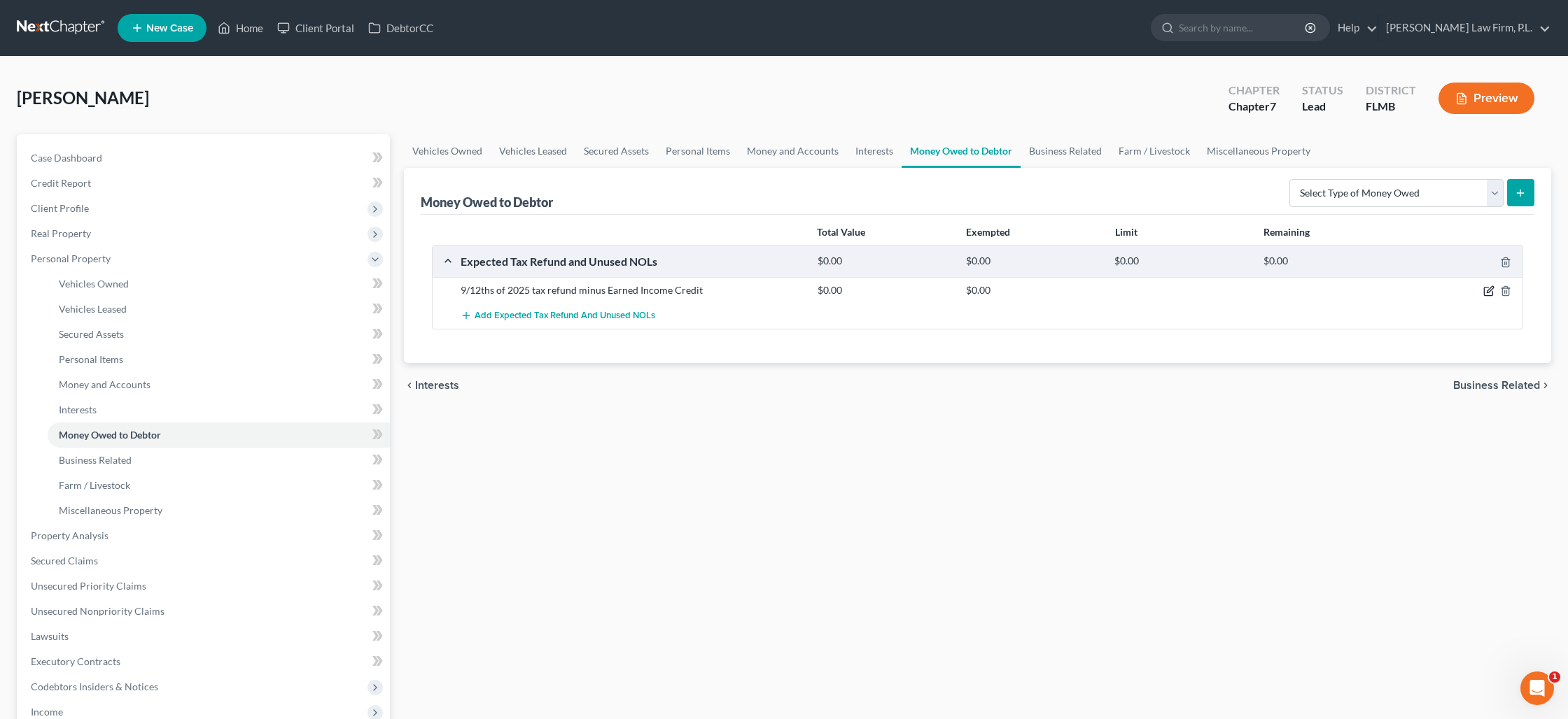
click at [1485, 295] on icon "button" at bounding box center [1487, 291] width 8 height 8
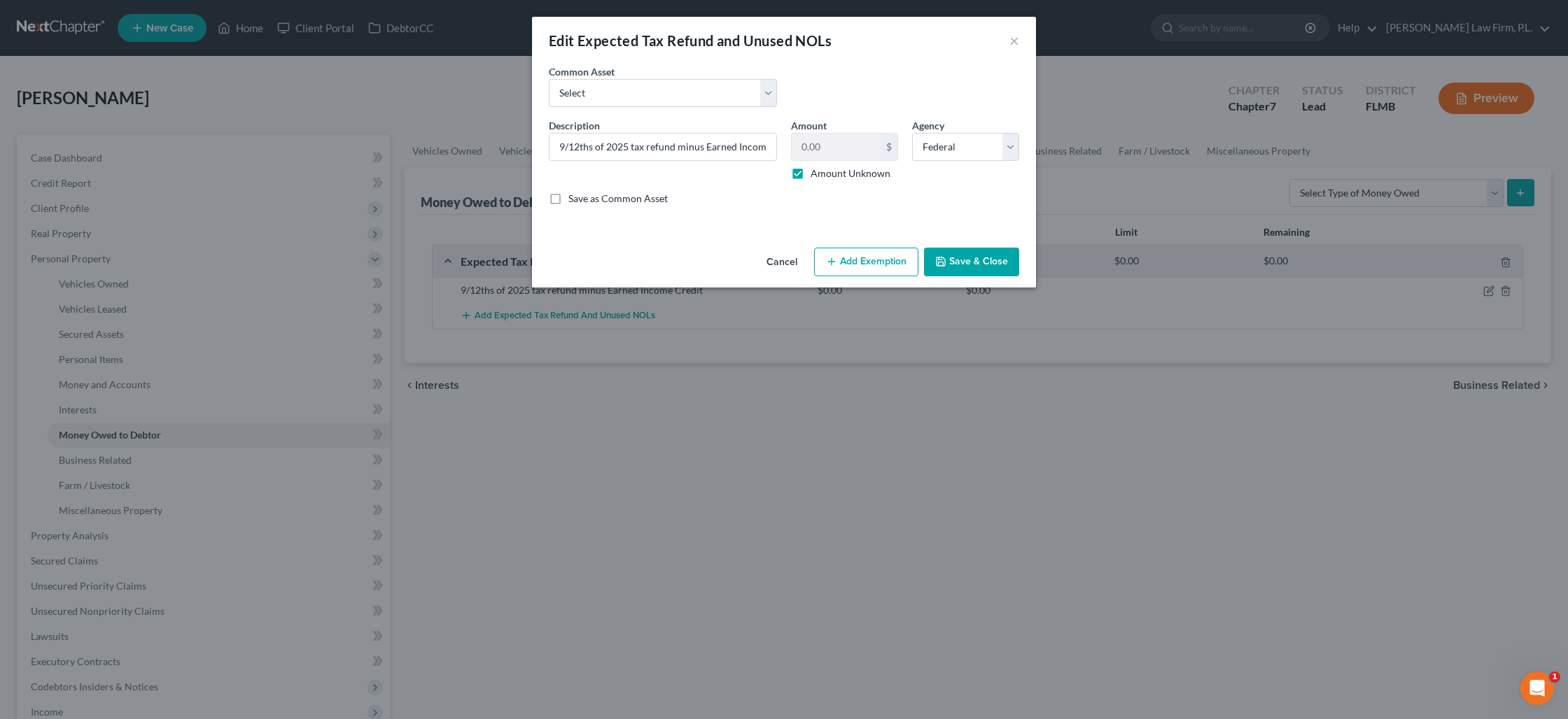
click at [865, 259] on button "Add Exemption" at bounding box center [866, 262] width 104 height 29
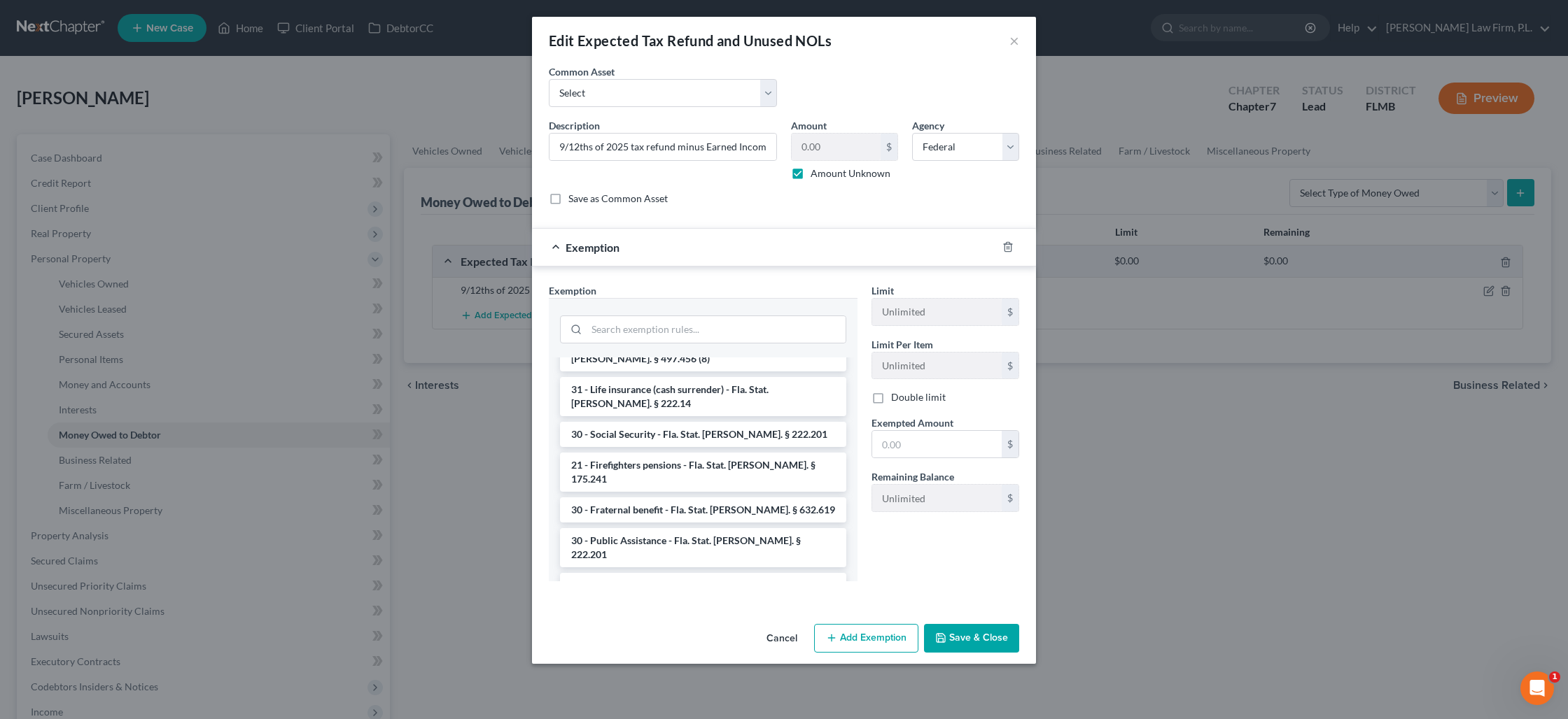
scroll to position [780, 0]
drag, startPoint x: 686, startPoint y: 463, endPoint x: 733, endPoint y: 462, distance: 47.0
click at [686, 658] on li "28 - Earned Income and Federal Tax Credit - Fla. Stat. [PERSON_NAME]. § 222.25 …" at bounding box center [703, 677] width 287 height 40
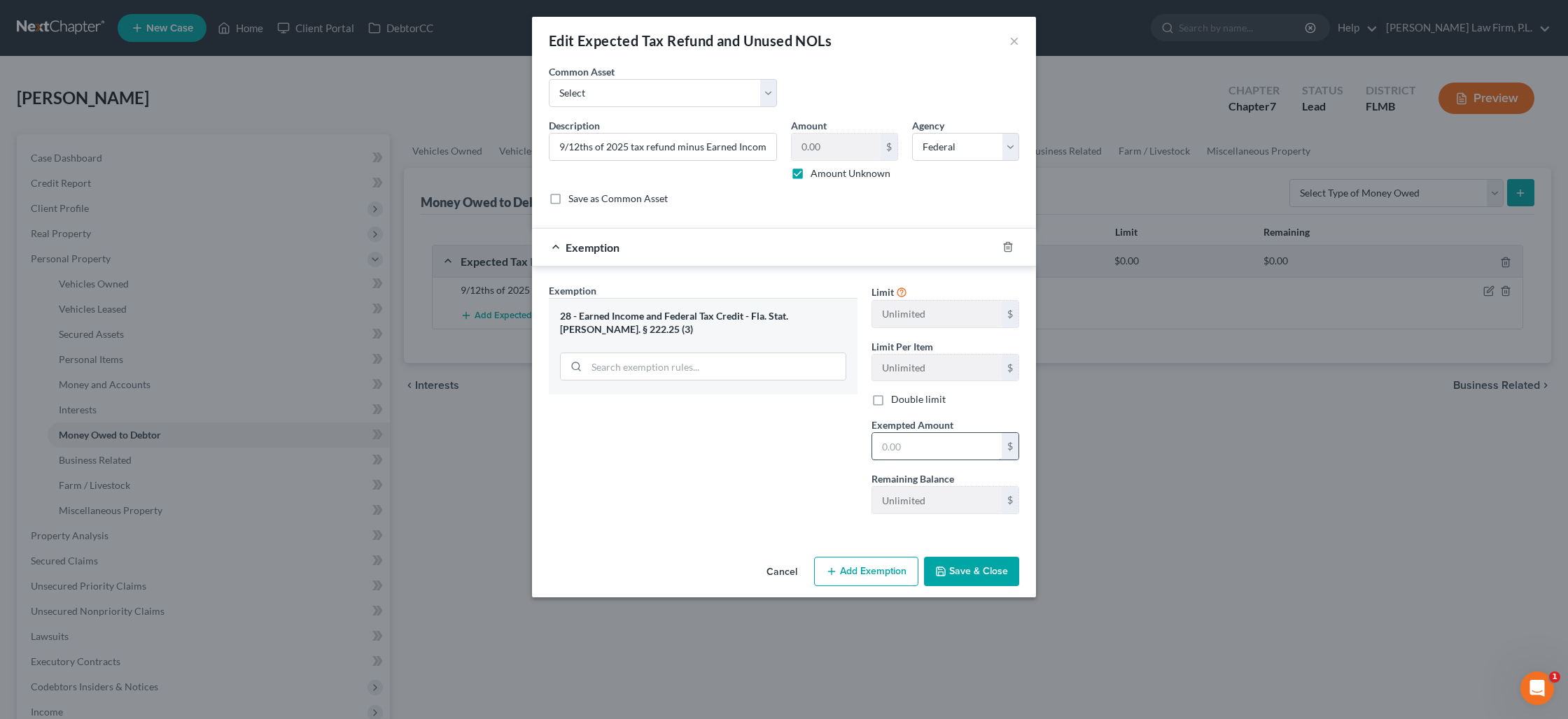
click at [923, 450] on input "text" at bounding box center [937, 447] width 129 height 27
click at [955, 572] on button "Save & Close" at bounding box center [972, 571] width 96 height 29
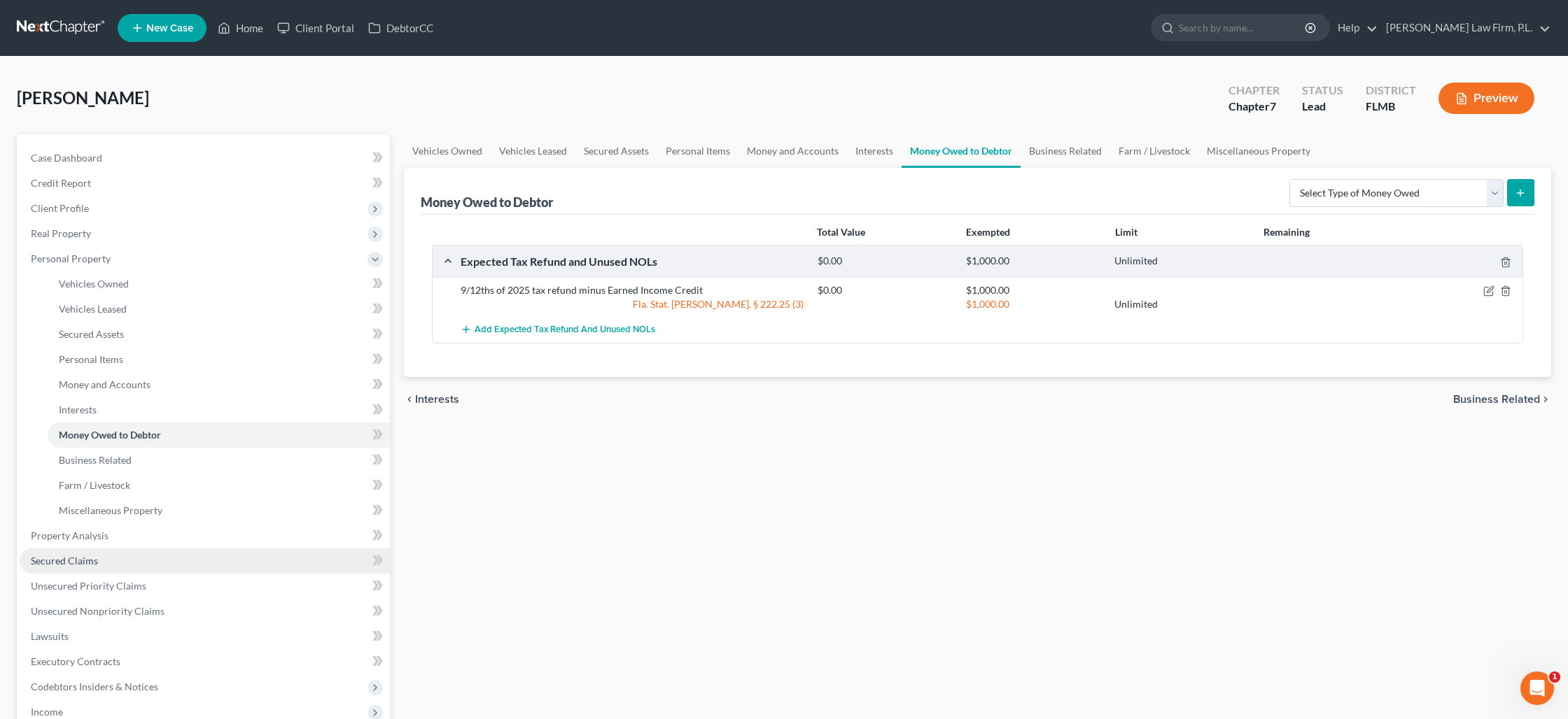
click at [92, 556] on span "Secured Claims" at bounding box center [64, 561] width 67 height 12
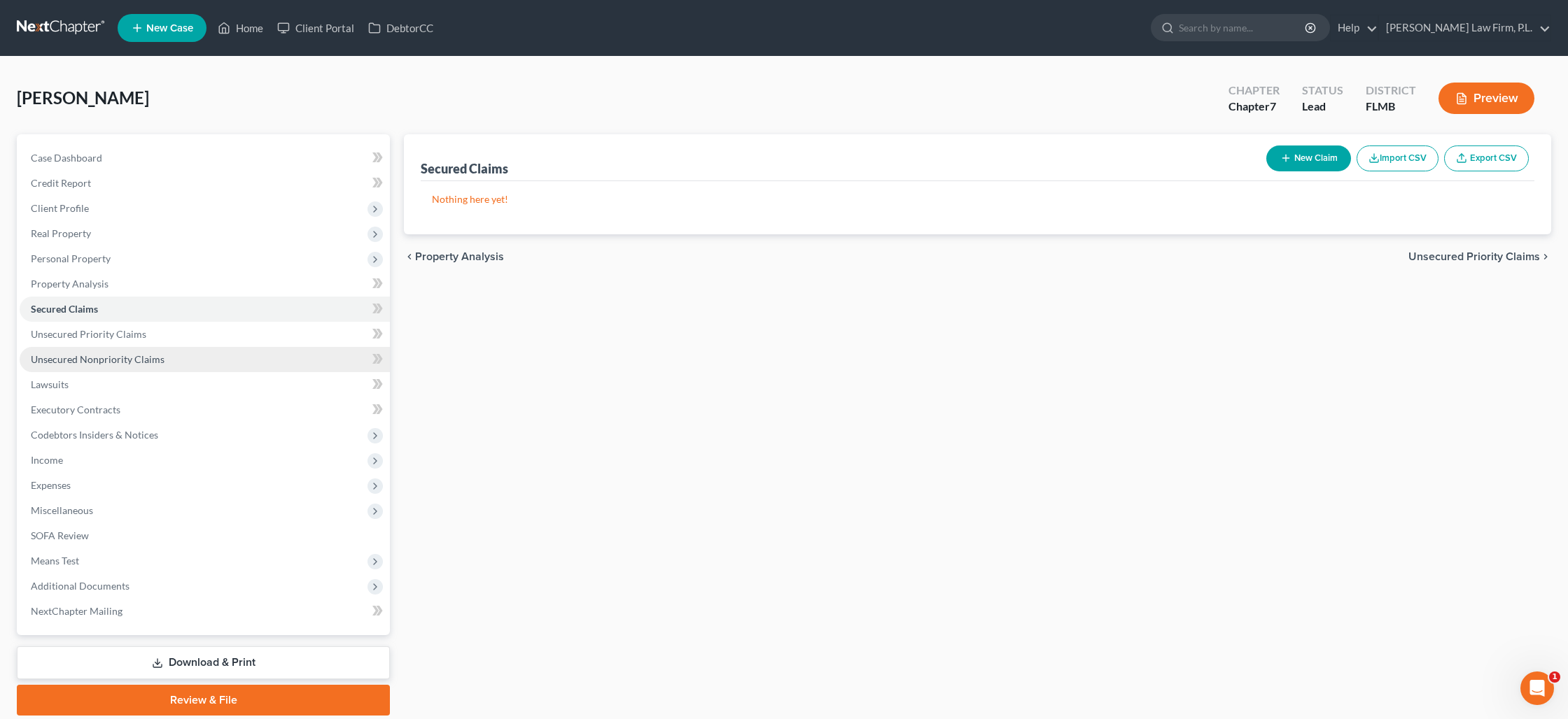
click at [63, 358] on span "Unsecured Nonpriority Claims" at bounding box center [97, 360] width 134 height 12
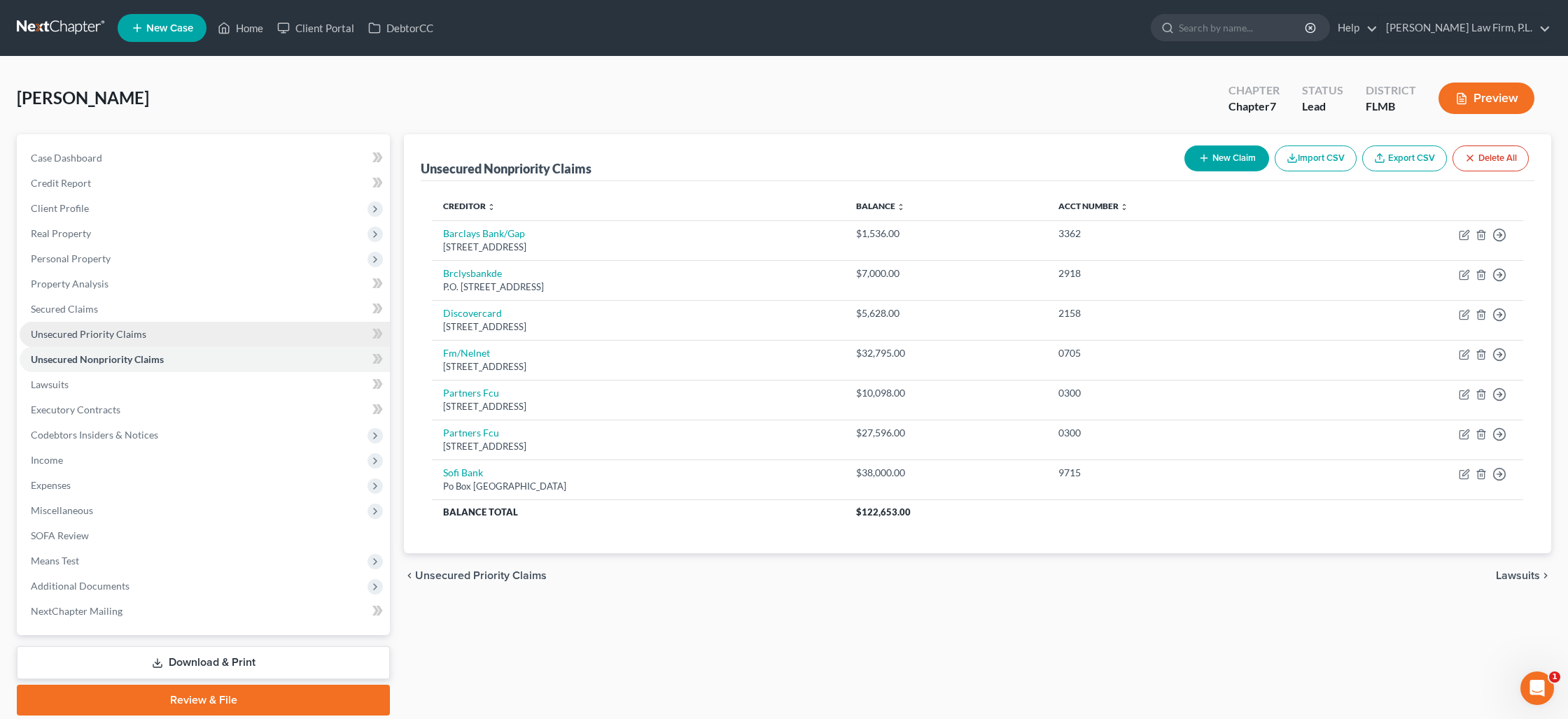
click at [131, 339] on span "Unsecured Priority Claims" at bounding box center [88, 334] width 116 height 12
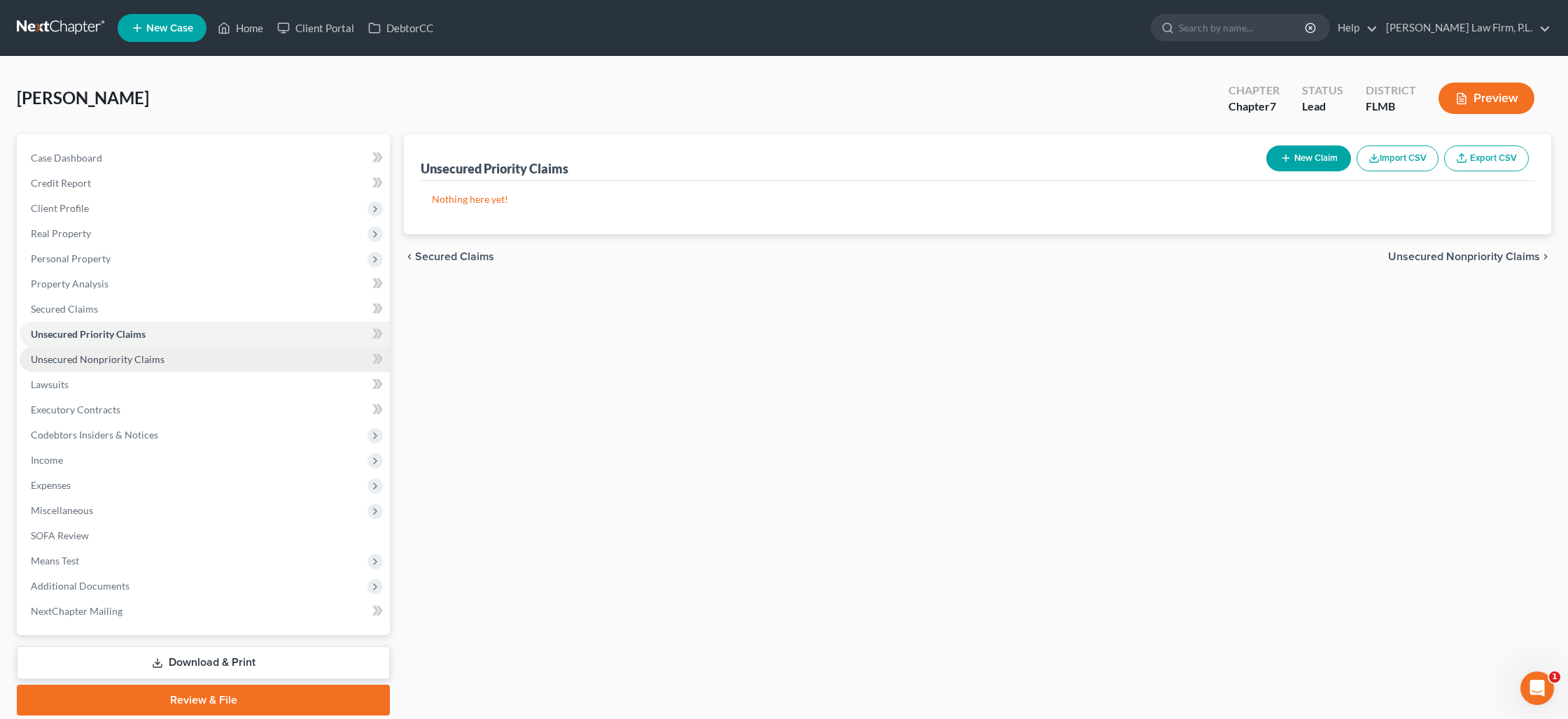
click at [131, 360] on span "Unsecured Nonpriority Claims" at bounding box center [97, 360] width 134 height 12
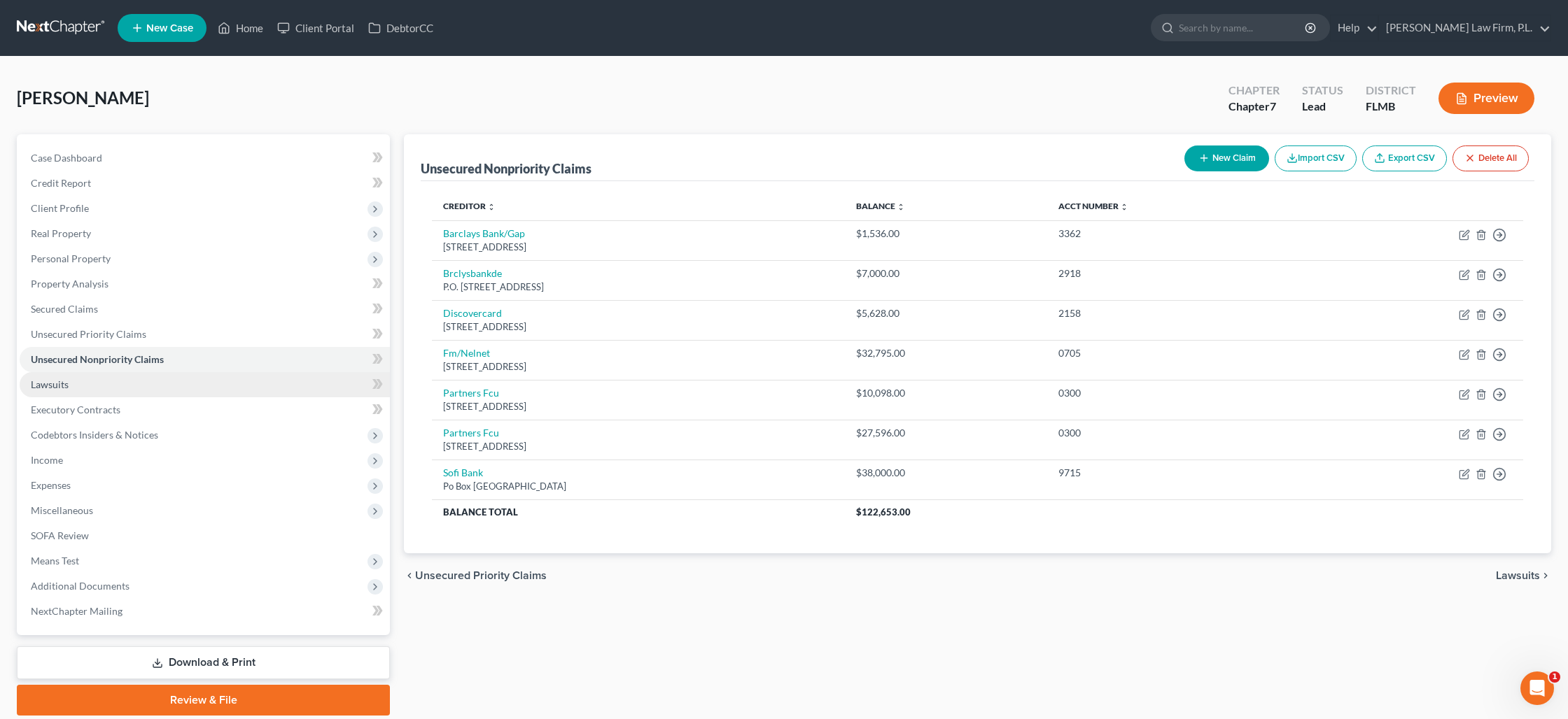
click at [100, 380] on link "Lawsuits" at bounding box center [204, 385] width 370 height 25
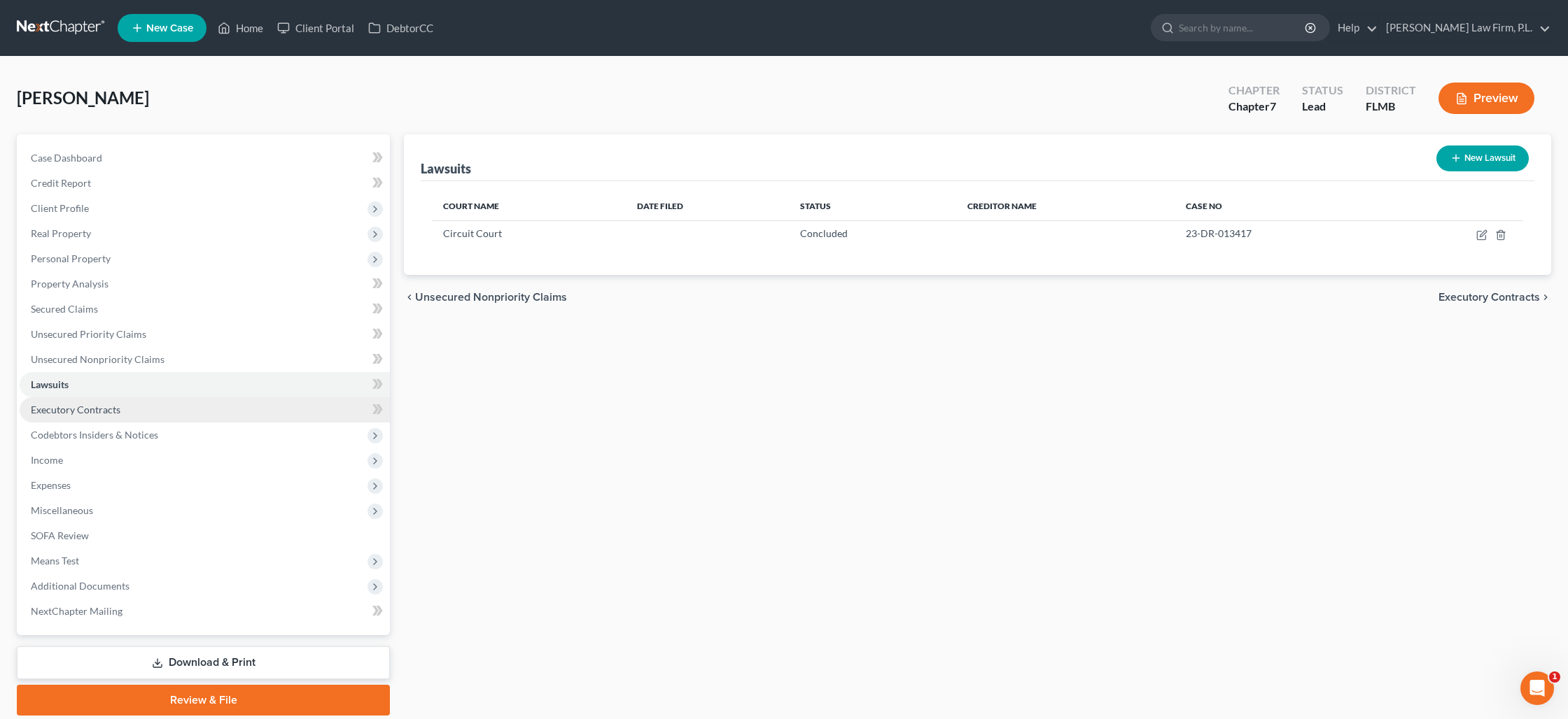
click at [73, 412] on span "Executory Contracts" at bounding box center [75, 409] width 90 height 12
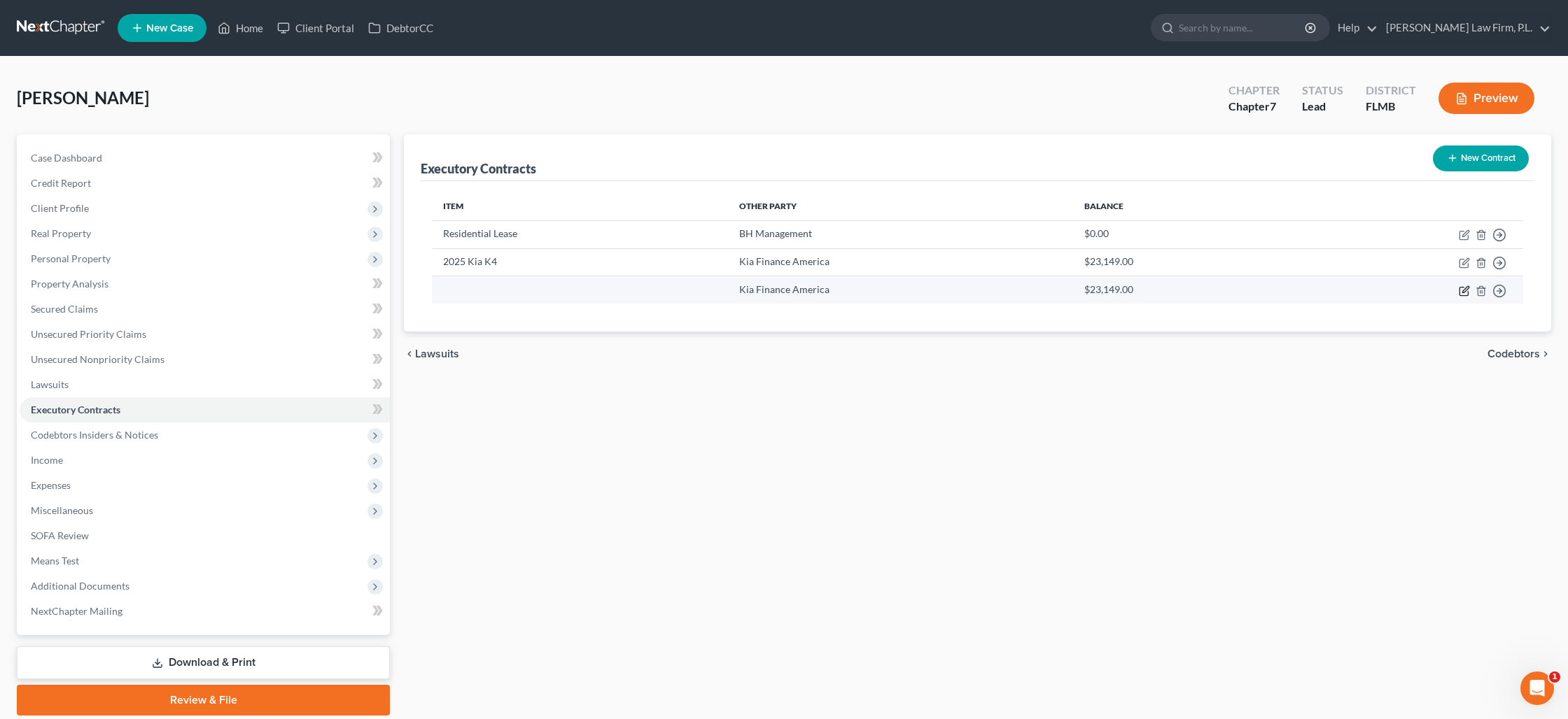
click at [1464, 290] on icon "button" at bounding box center [1465, 289] width 6 height 6
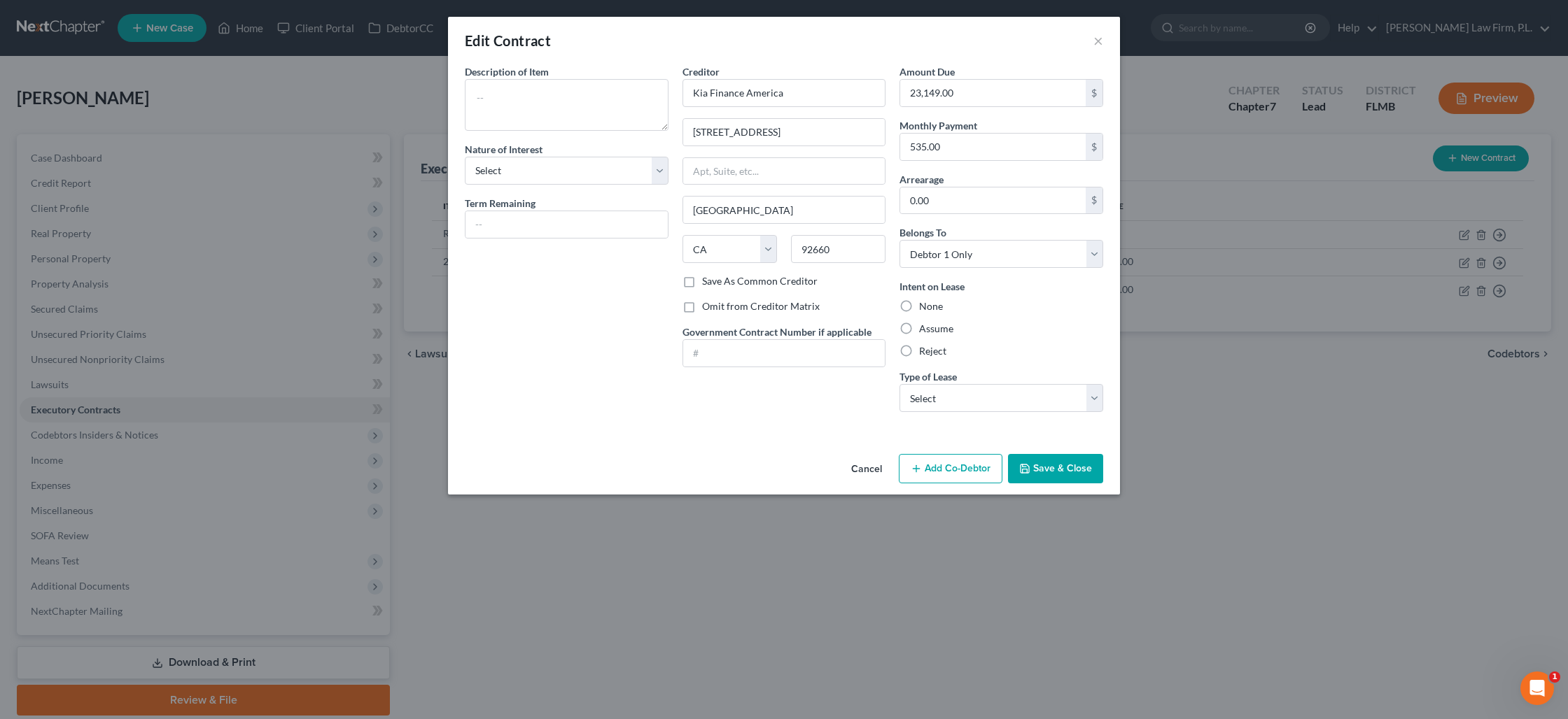
drag, startPoint x: 858, startPoint y: 472, endPoint x: 869, endPoint y: 472, distance: 11.0
click at [859, 472] on button "Cancel" at bounding box center [866, 470] width 53 height 28
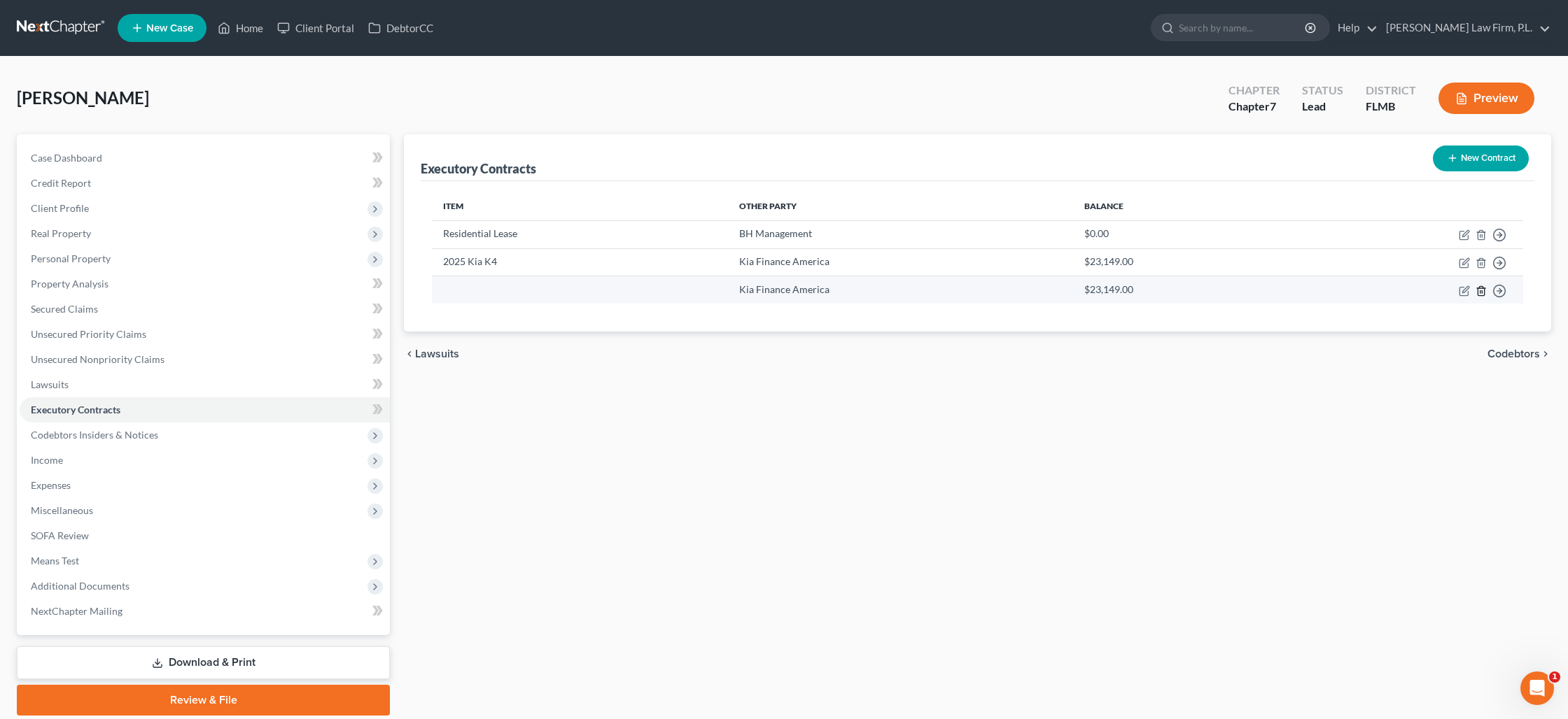
click at [1479, 292] on icon "button" at bounding box center [1481, 291] width 11 height 11
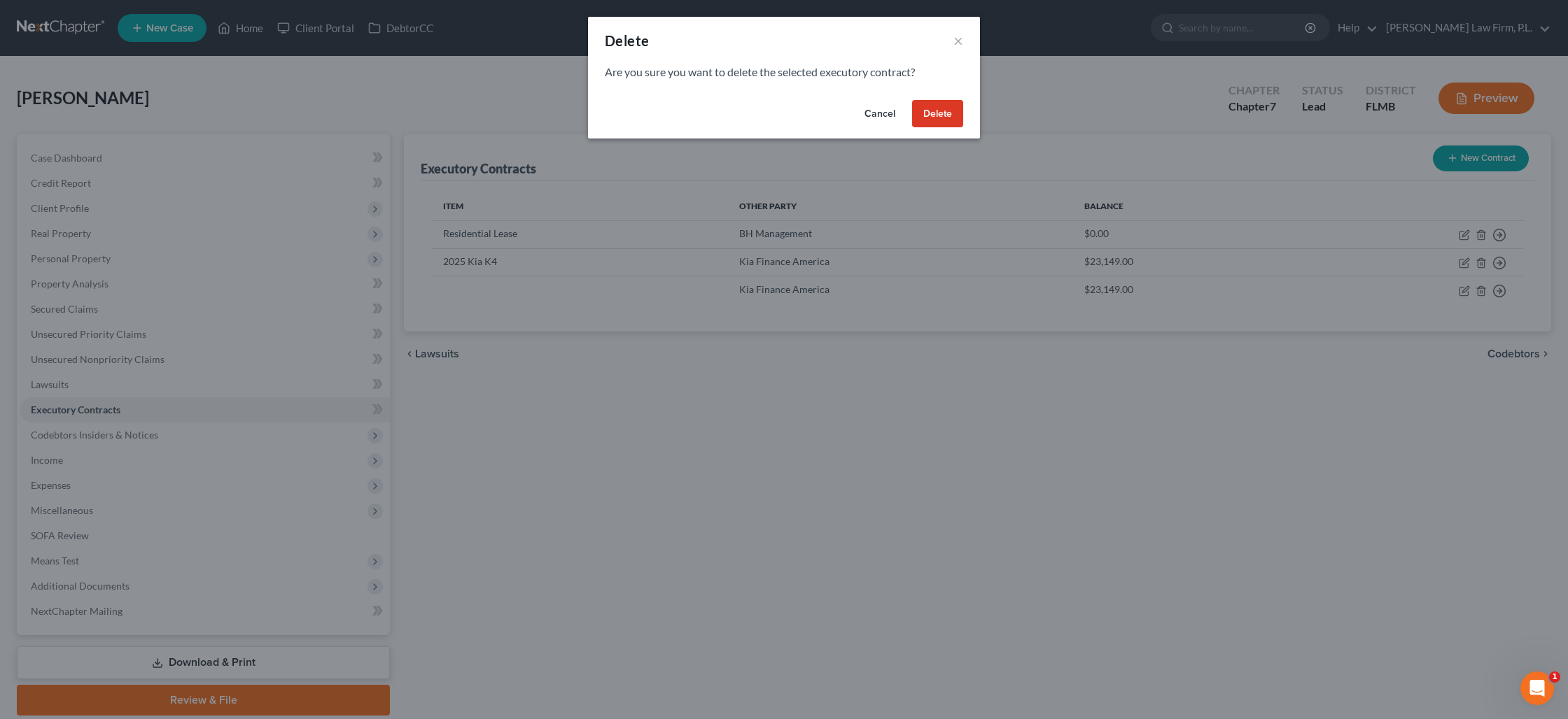
click at [932, 120] on button "Delete" at bounding box center [937, 114] width 51 height 28
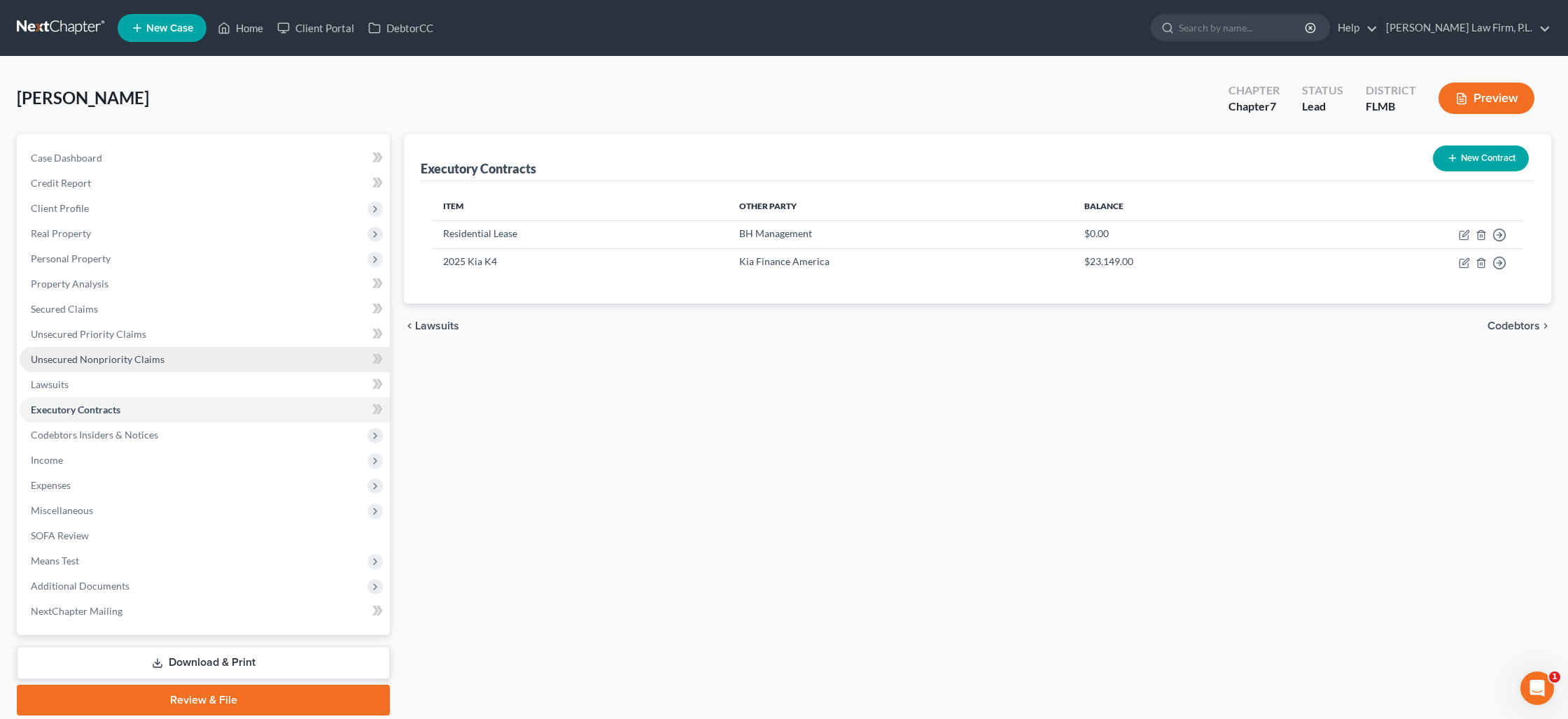
click at [84, 365] on span "Unsecured Nonpriority Claims" at bounding box center [97, 360] width 134 height 12
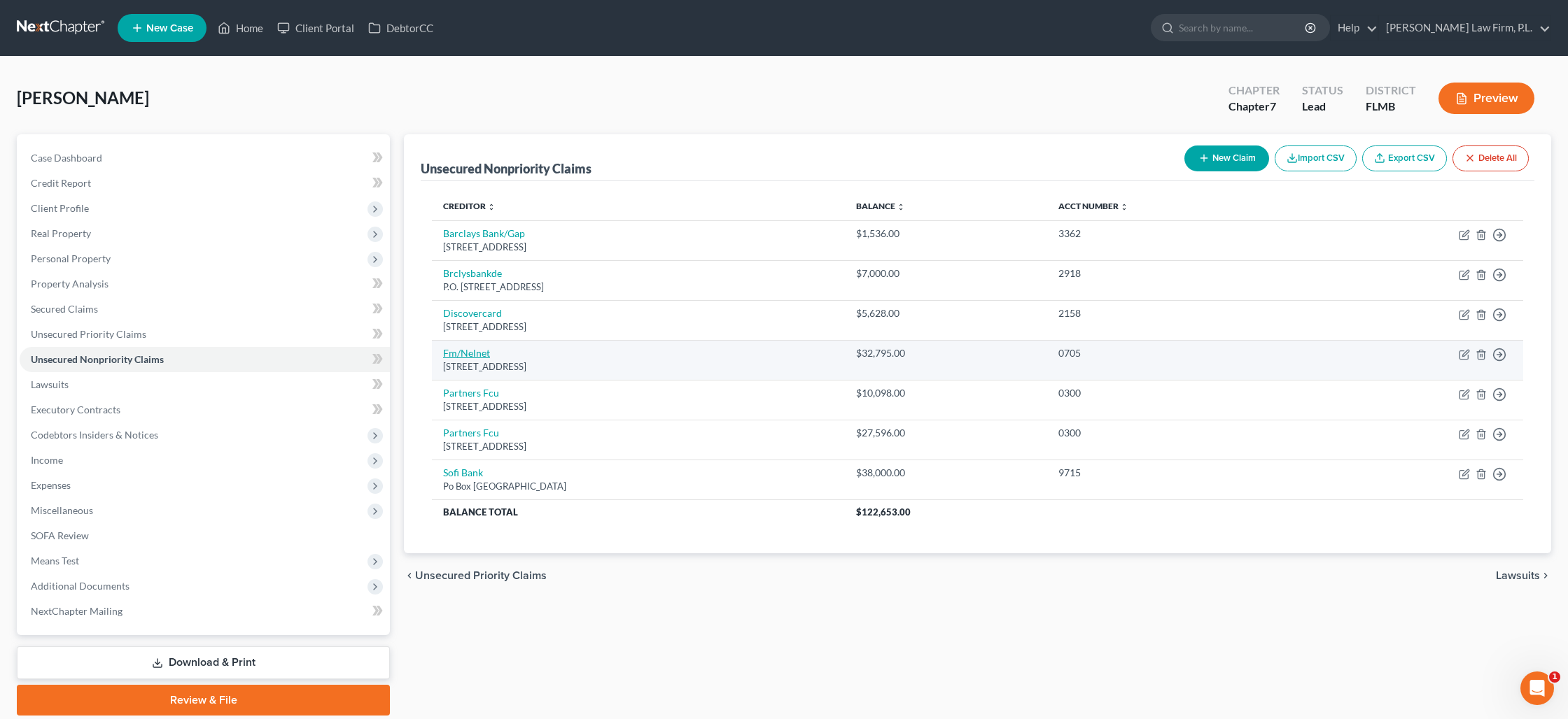
click at [472, 356] on link "Fm/Nelnet" at bounding box center [466, 353] width 47 height 12
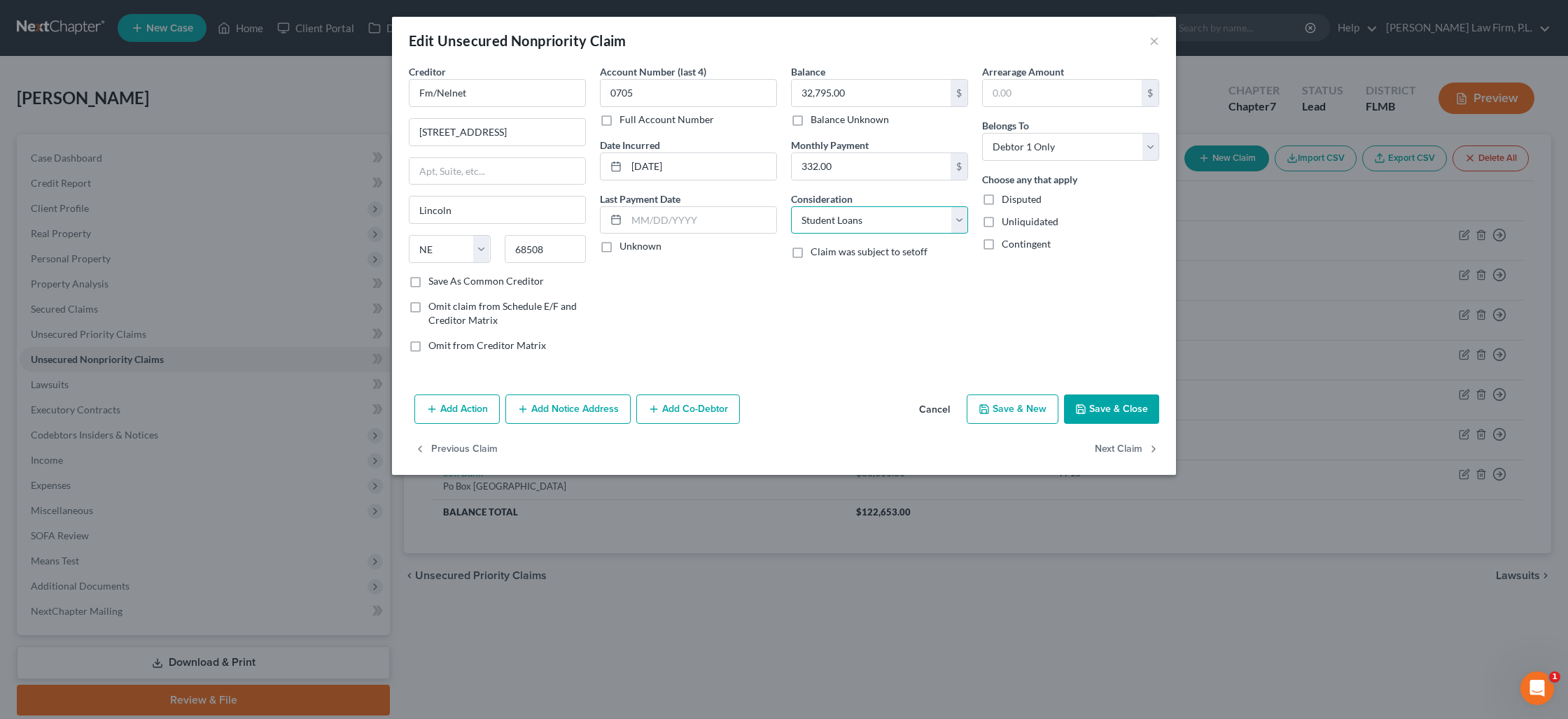
click at [837, 223] on select "Select Cable / Satellite Services Collection Agency Credit Card Debt Debt Couns…" at bounding box center [879, 221] width 177 height 28
click at [791, 207] on select "Select Cable / Satellite Services Collection Agency Credit Card Debt Debt Couns…" at bounding box center [879, 221] width 177 height 28
click at [808, 362] on div "Balance 32,795.00 $ Balance Unknown Balance Undetermined 32,795.00 $ Balance Un…" at bounding box center [879, 213] width 191 height 299
click at [434, 95] on input "Fm/Nelnet" at bounding box center [497, 93] width 177 height 28
click at [1119, 406] on button "Save & Close" at bounding box center [1111, 409] width 96 height 29
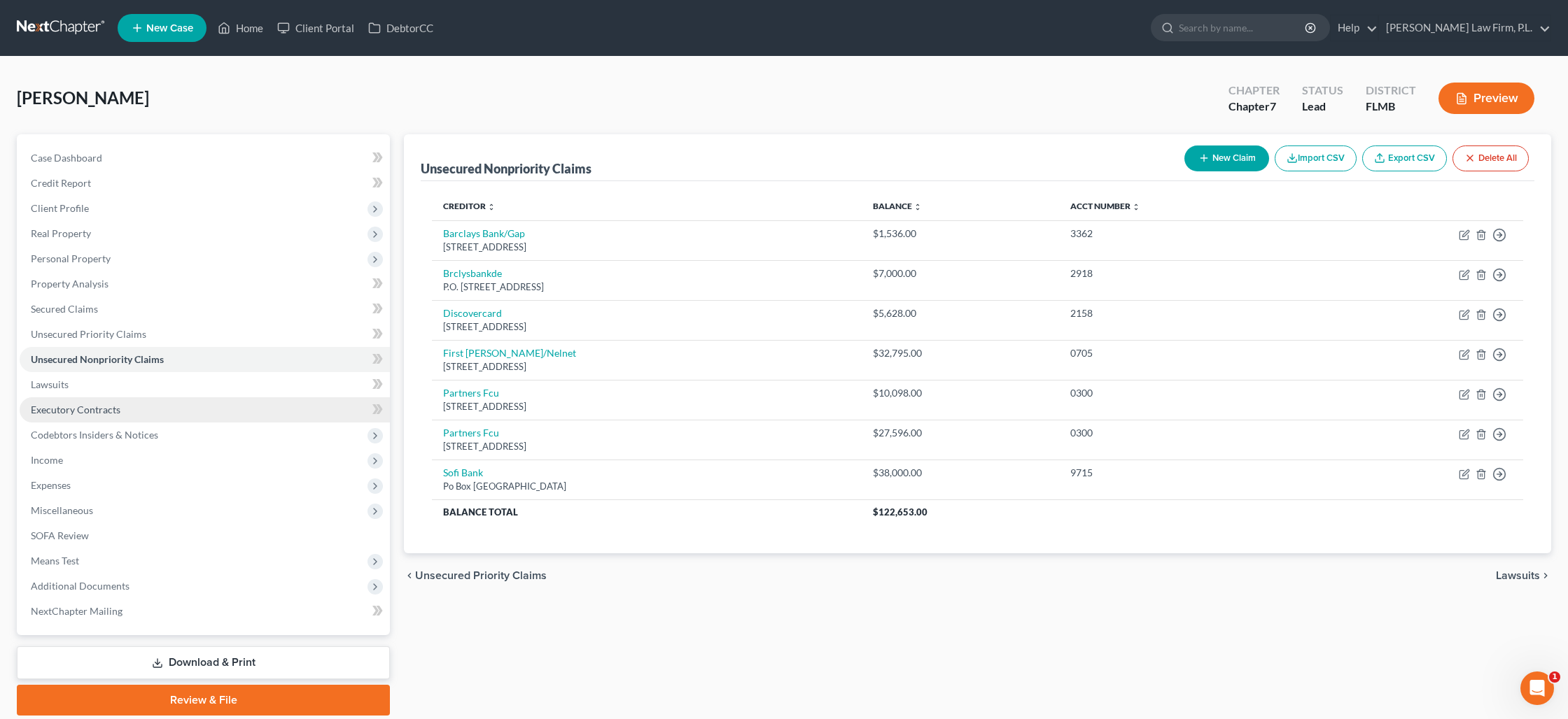
click at [67, 408] on span "Executory Contracts" at bounding box center [75, 409] width 90 height 12
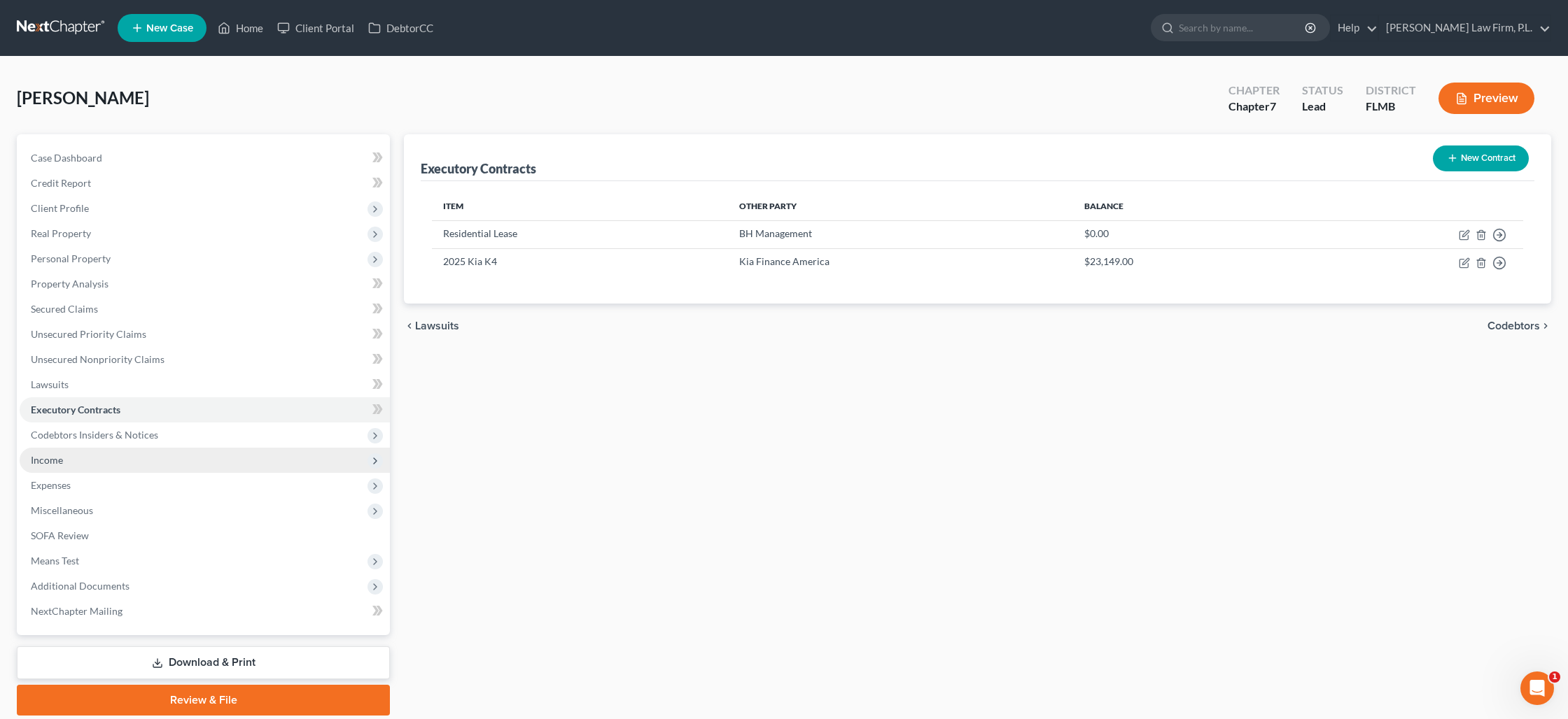
click at [54, 459] on span "Income" at bounding box center [46, 460] width 32 height 12
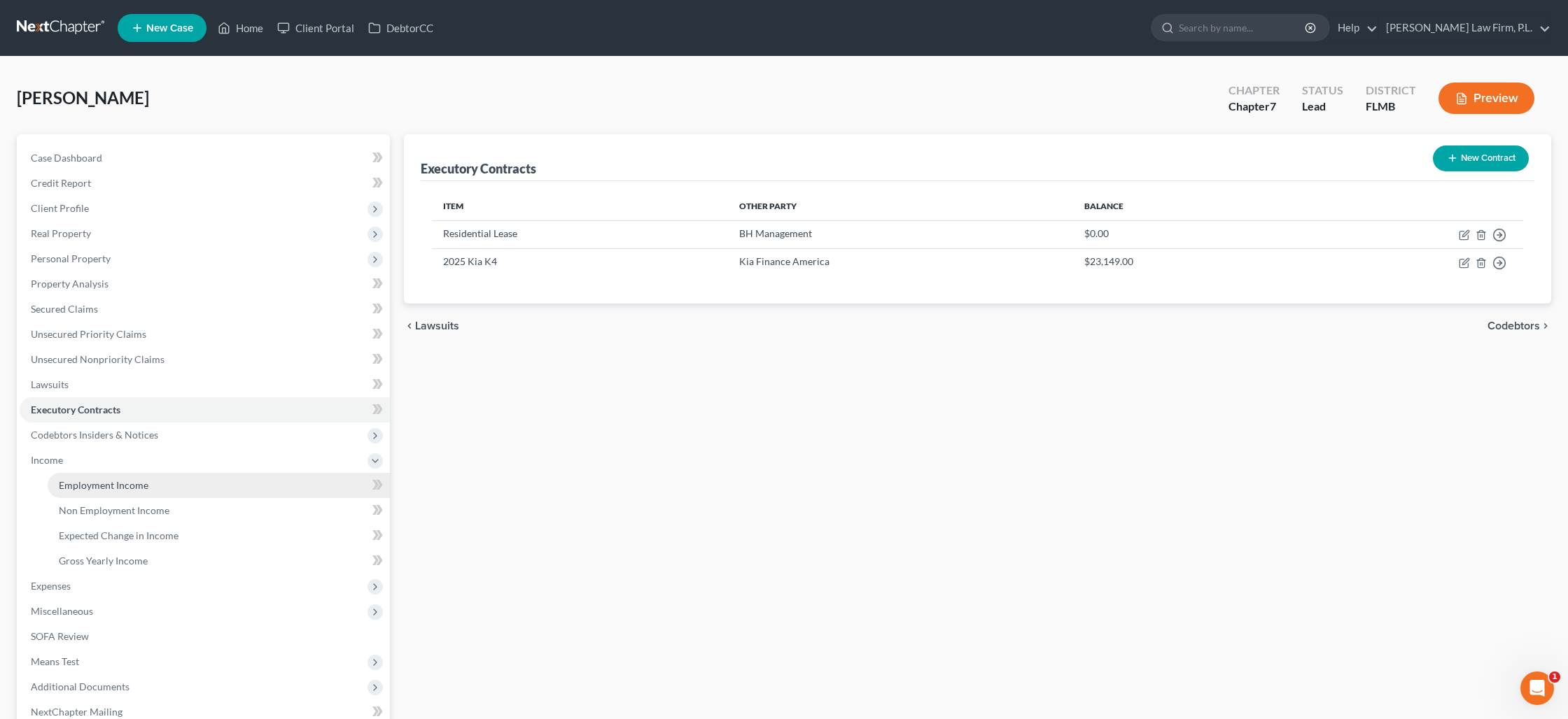
click at [96, 486] on span "Employment Income" at bounding box center [104, 485] width 90 height 12
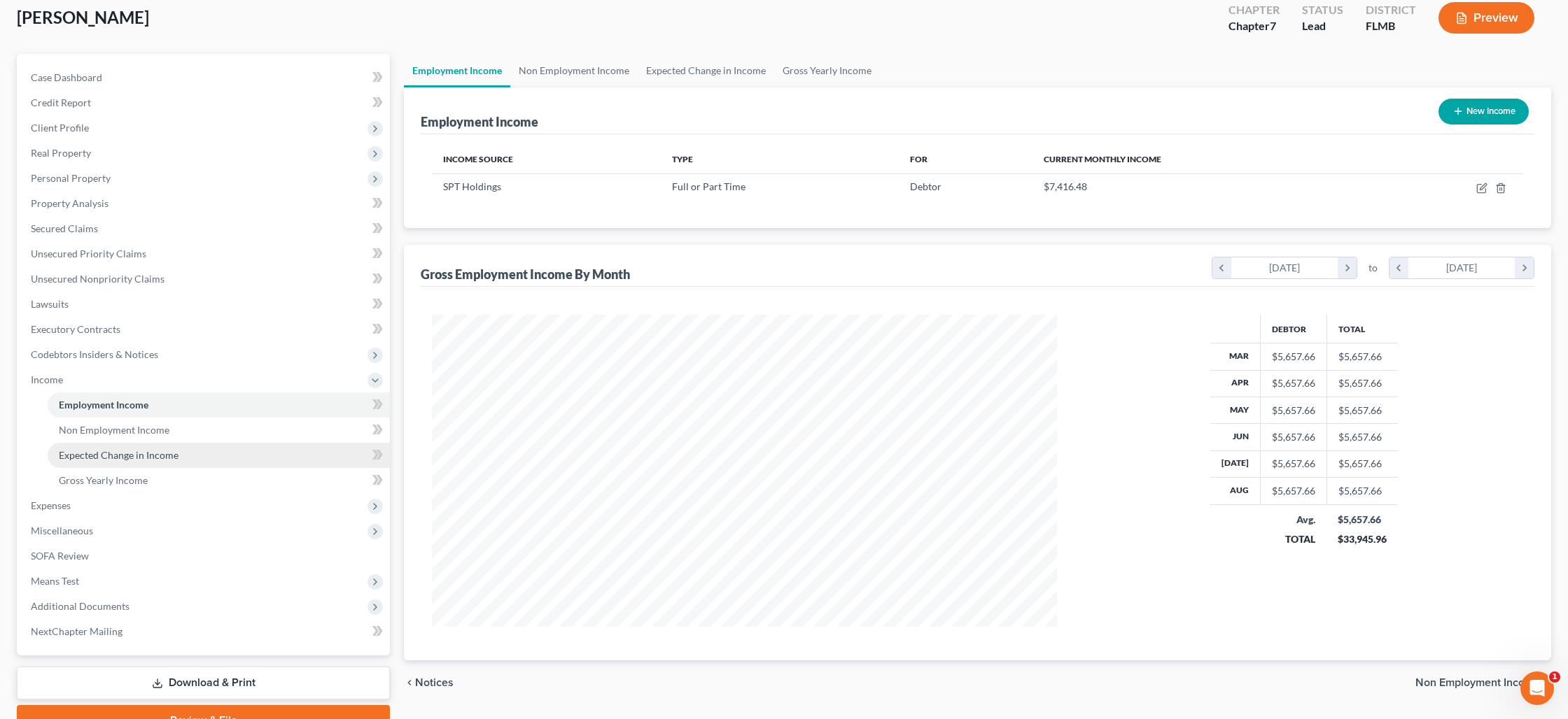
scroll to position [90, 0]
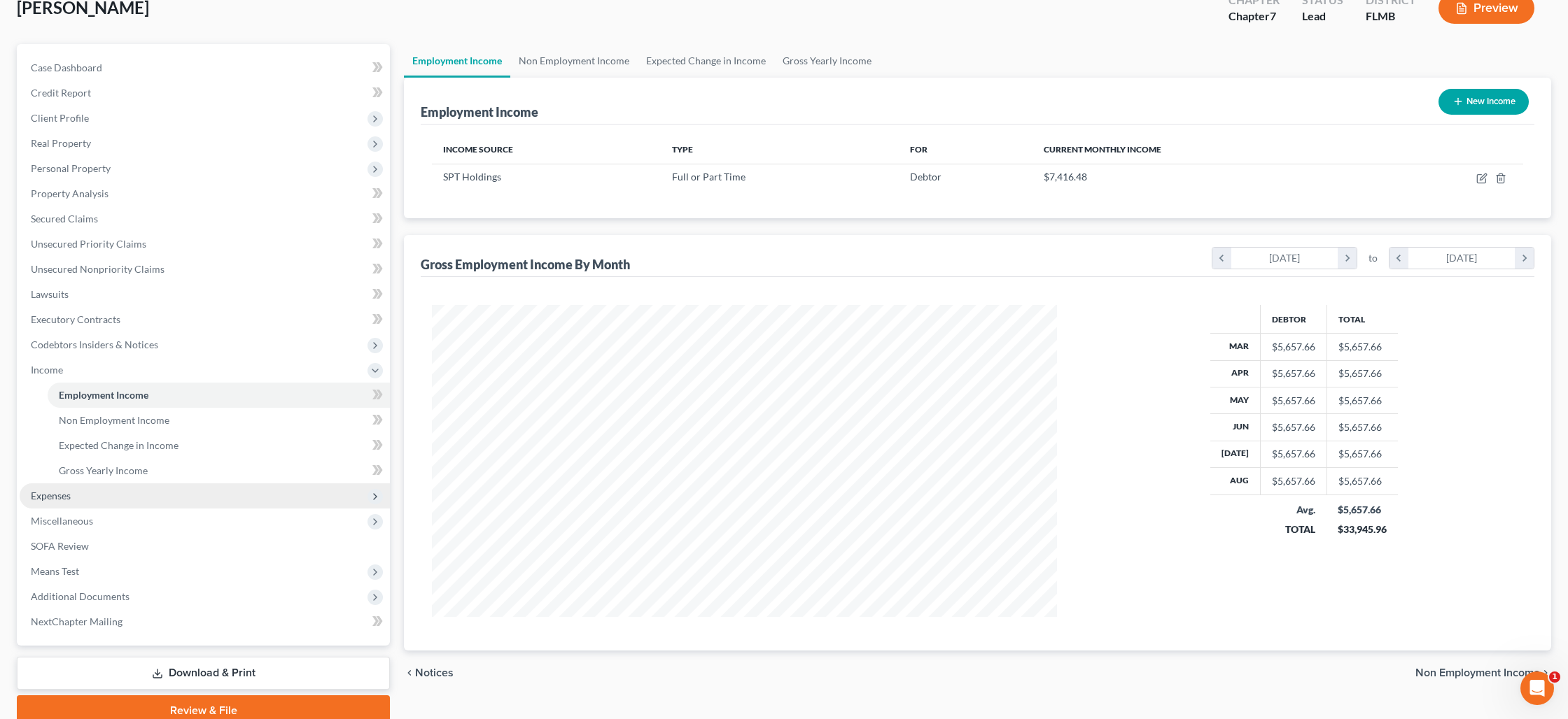
click at [85, 500] on span "Expenses" at bounding box center [204, 496] width 370 height 25
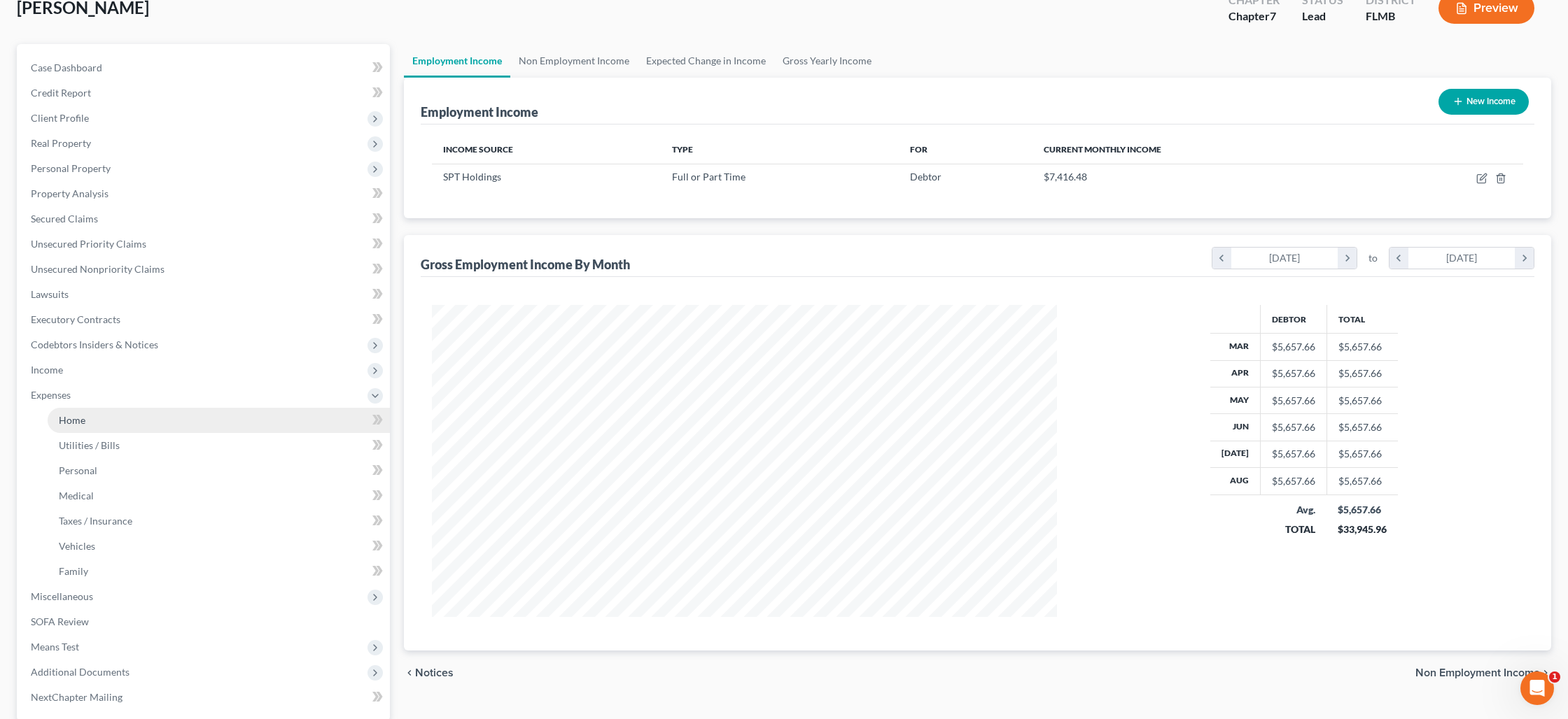
click at [76, 414] on span "Home" at bounding box center [72, 420] width 27 height 12
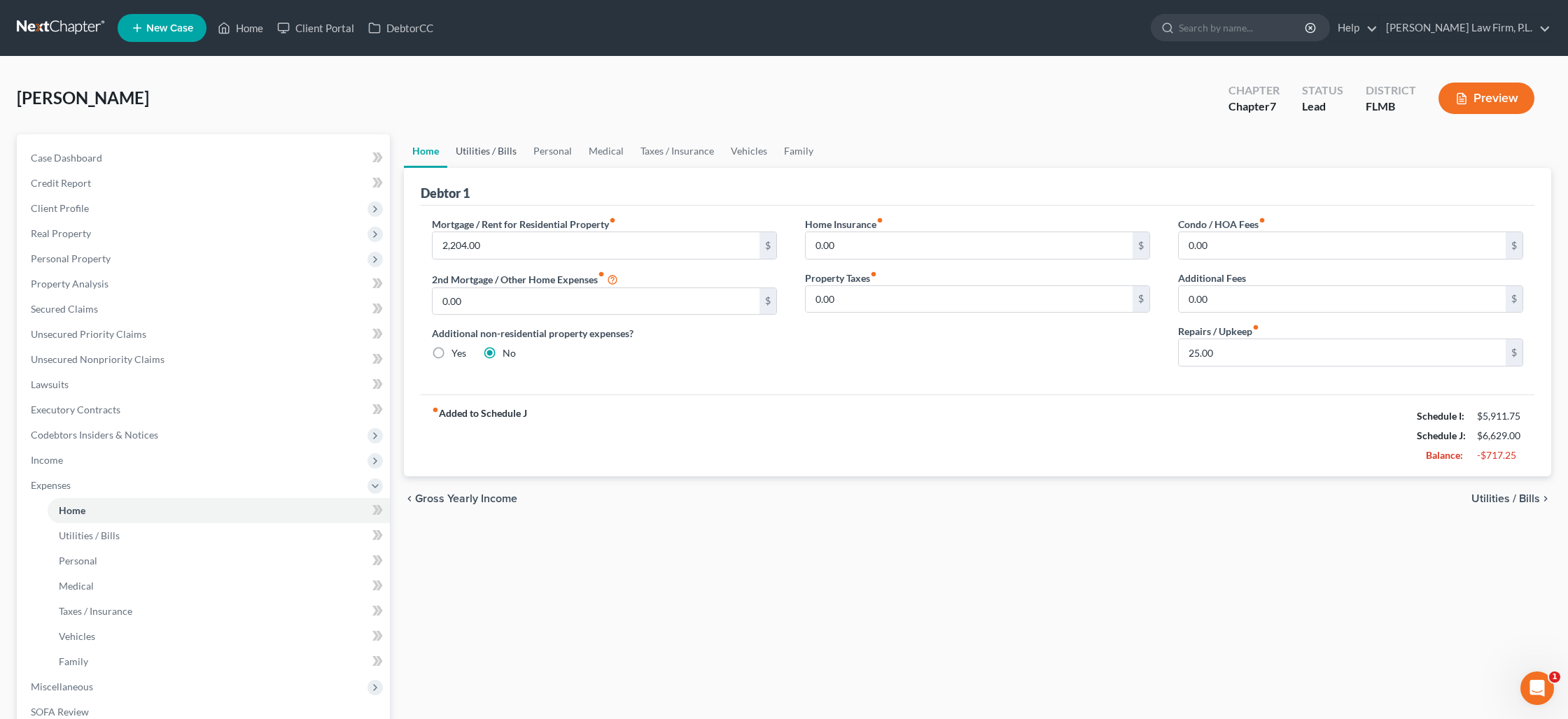
click at [503, 153] on link "Utilities / Bills" at bounding box center [486, 151] width 78 height 34
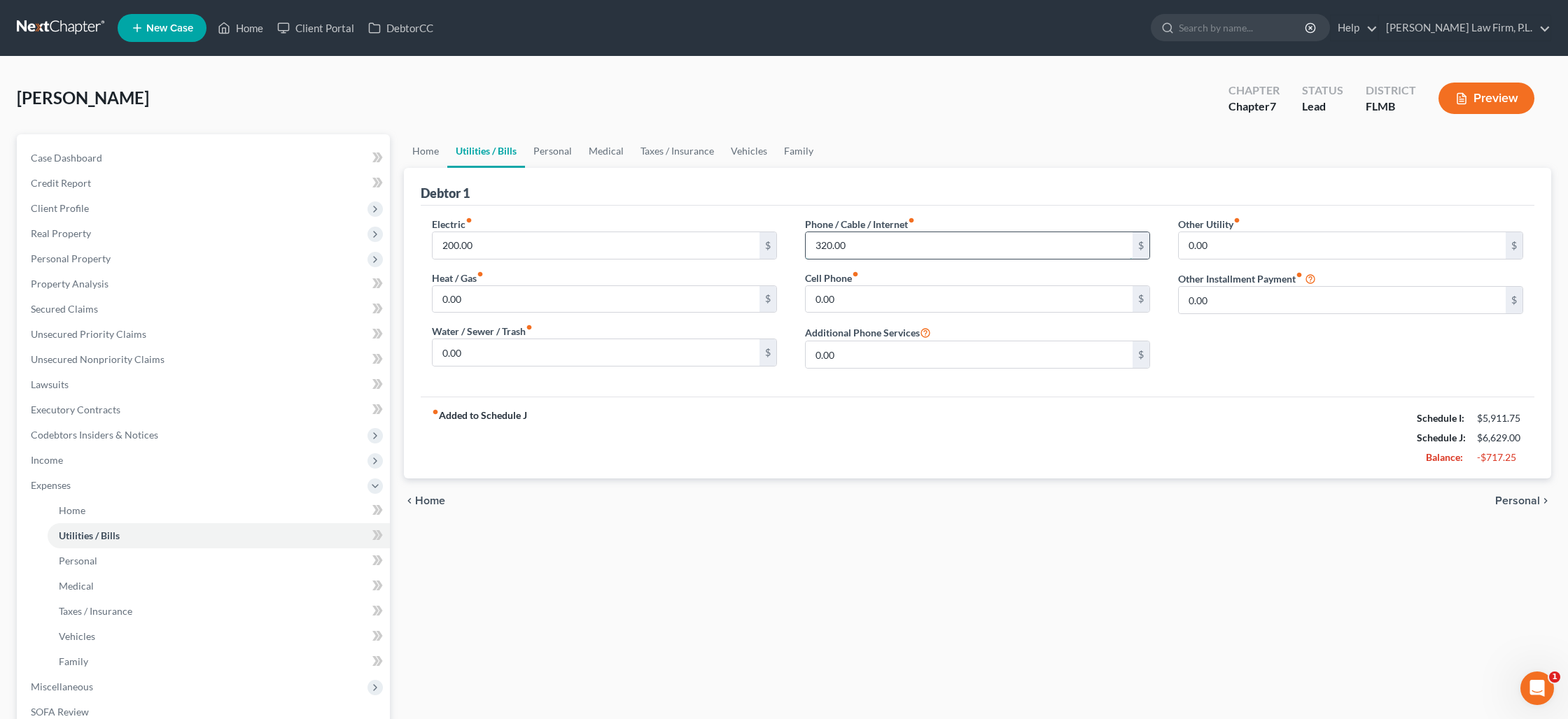
click at [851, 245] on input "320.00" at bounding box center [969, 245] width 327 height 27
click at [563, 145] on link "Personal" at bounding box center [552, 151] width 55 height 34
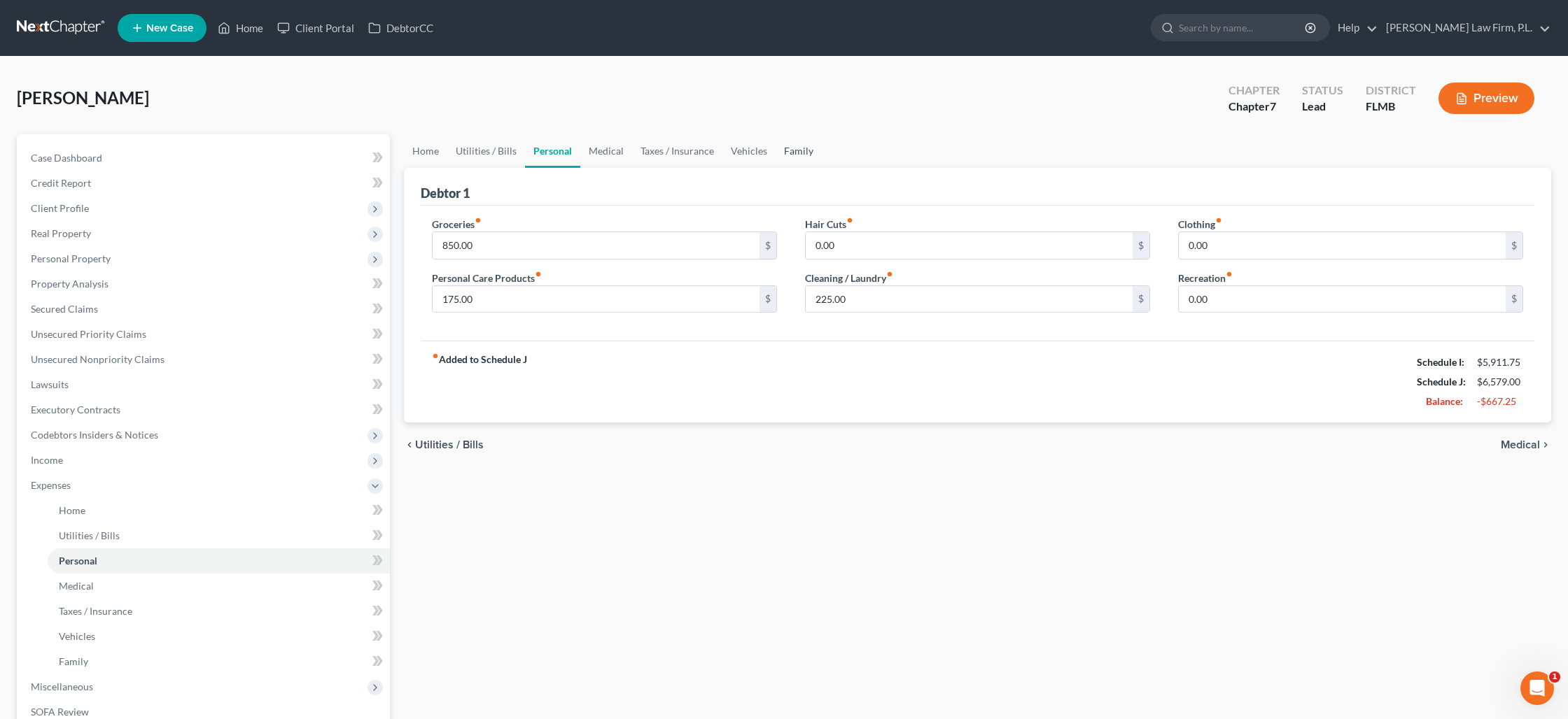
click at [795, 154] on link "Family" at bounding box center [799, 151] width 46 height 34
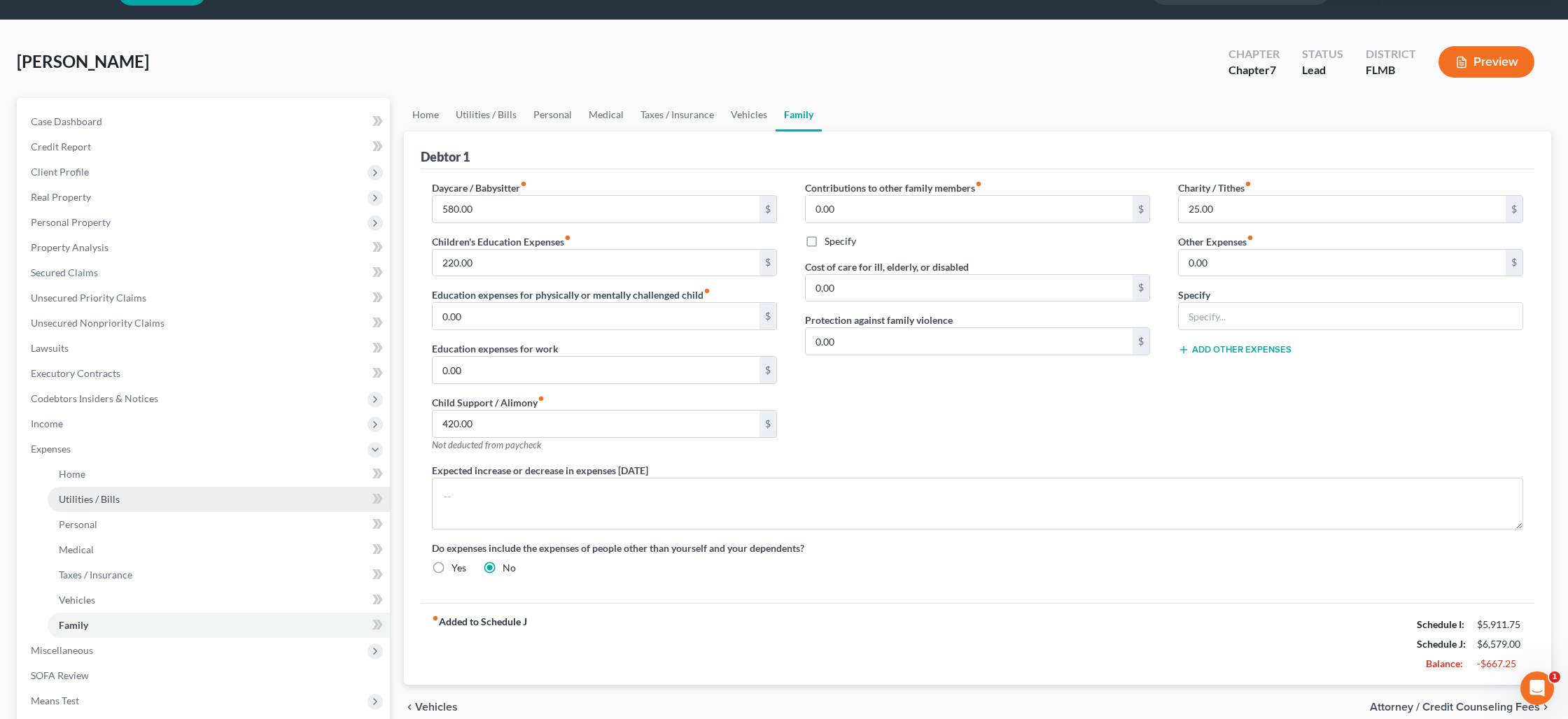
scroll to position [45, 0]
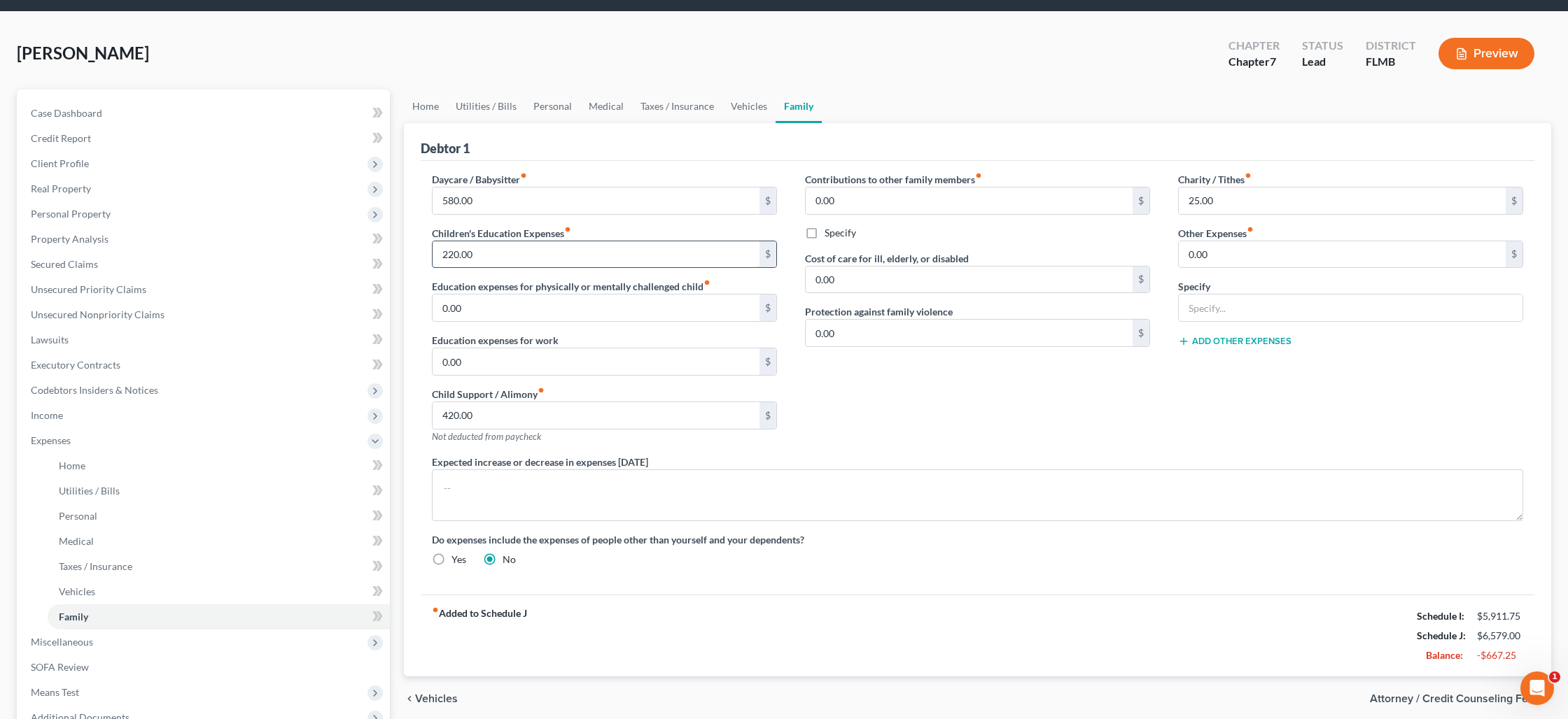
click at [475, 256] on input "220.00" at bounding box center [596, 255] width 327 height 27
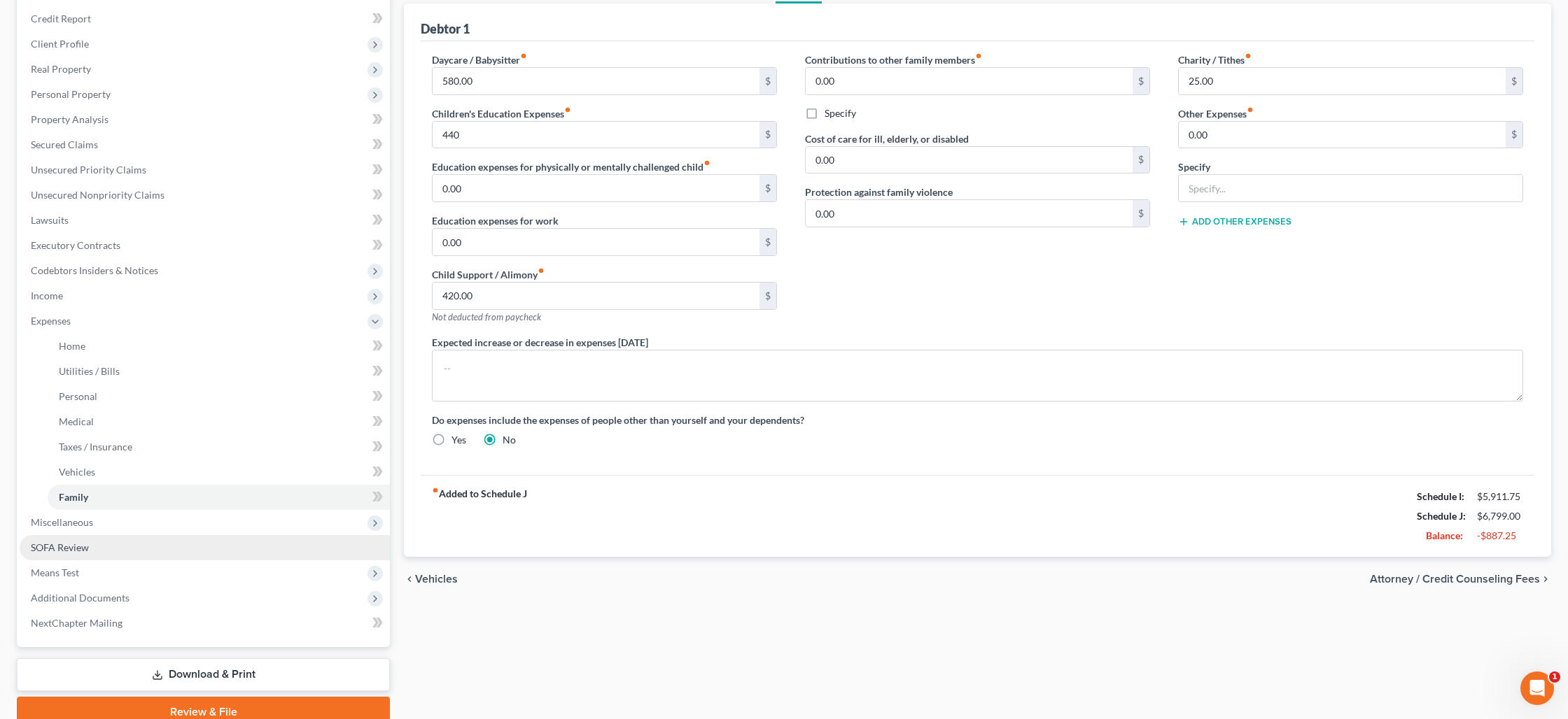
scroll to position [179, 0]
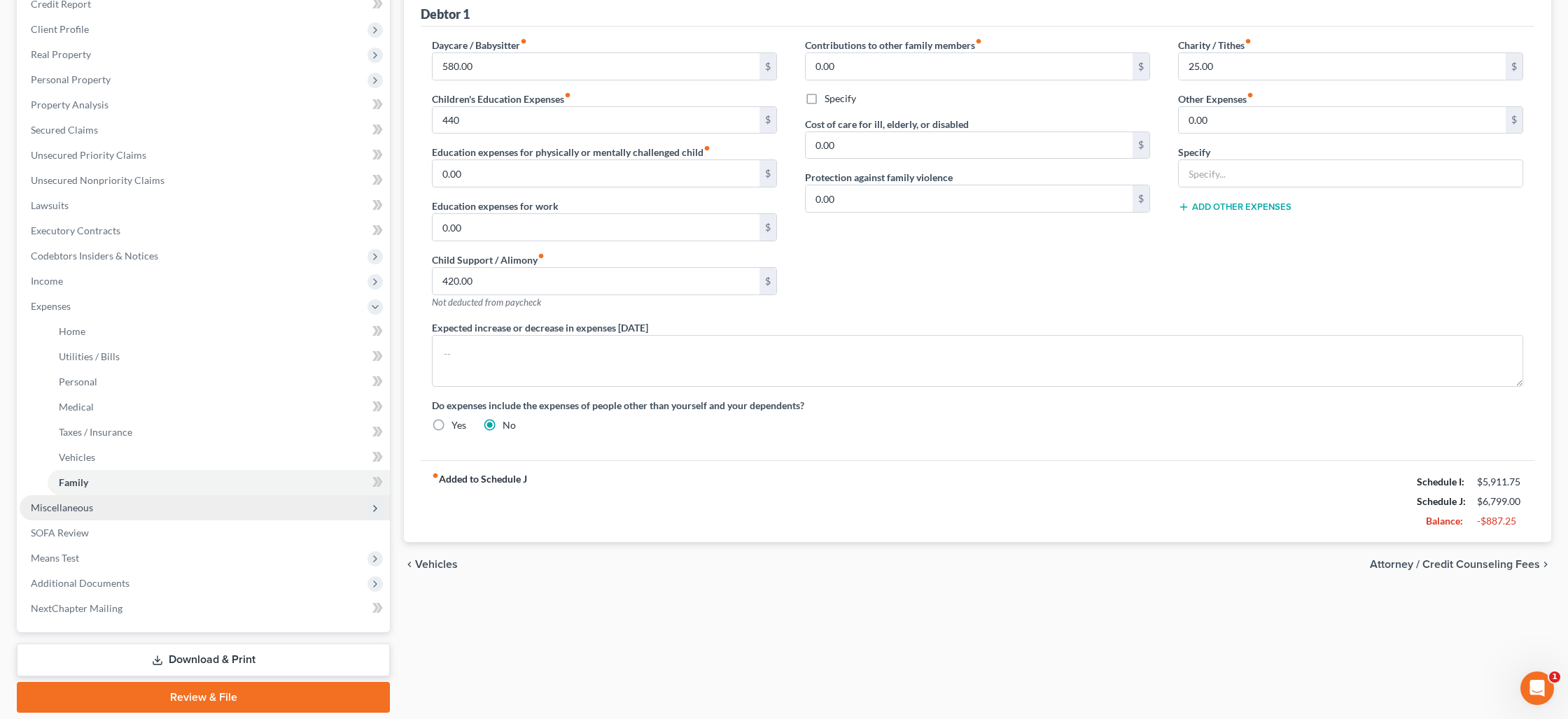
click at [129, 512] on span "Miscellaneous" at bounding box center [204, 508] width 370 height 25
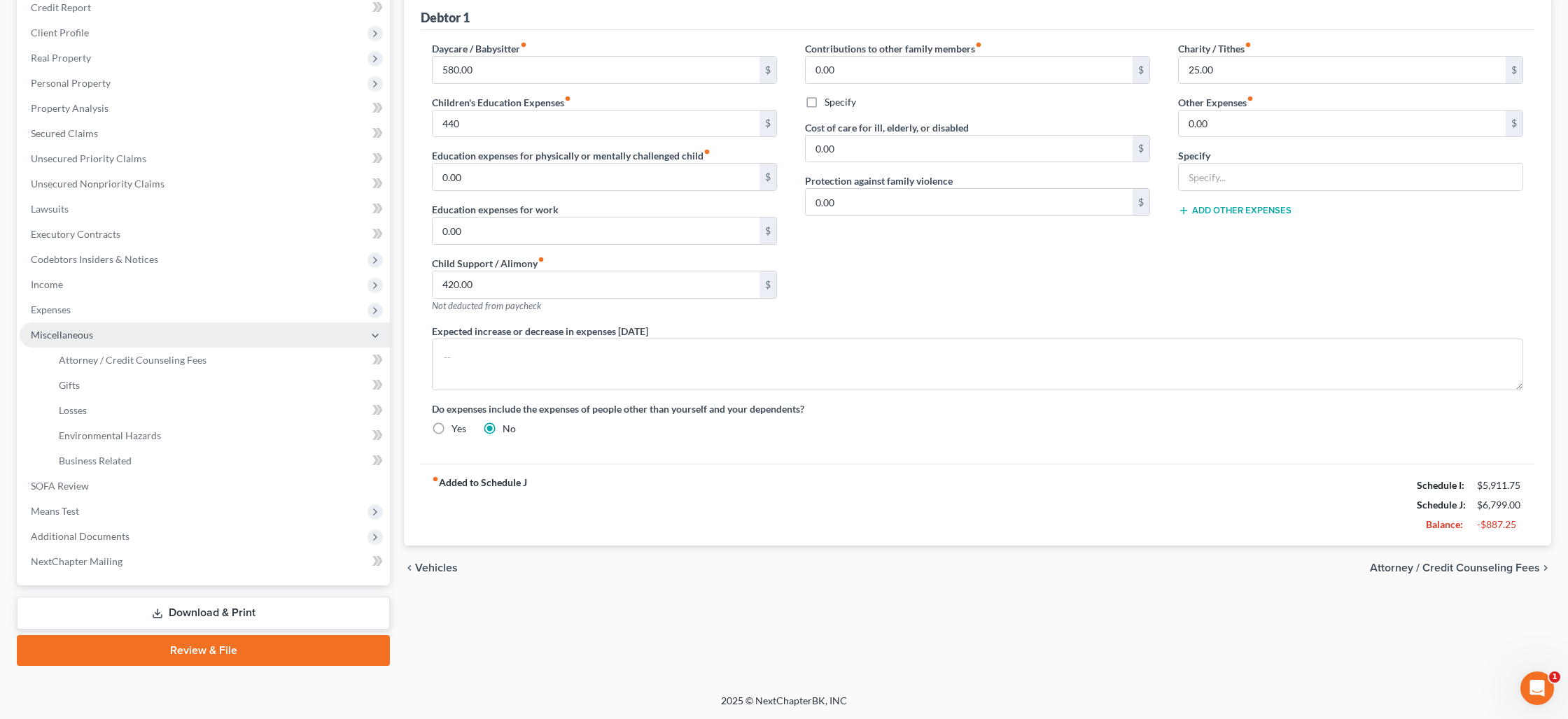
scroll to position [175, 0]
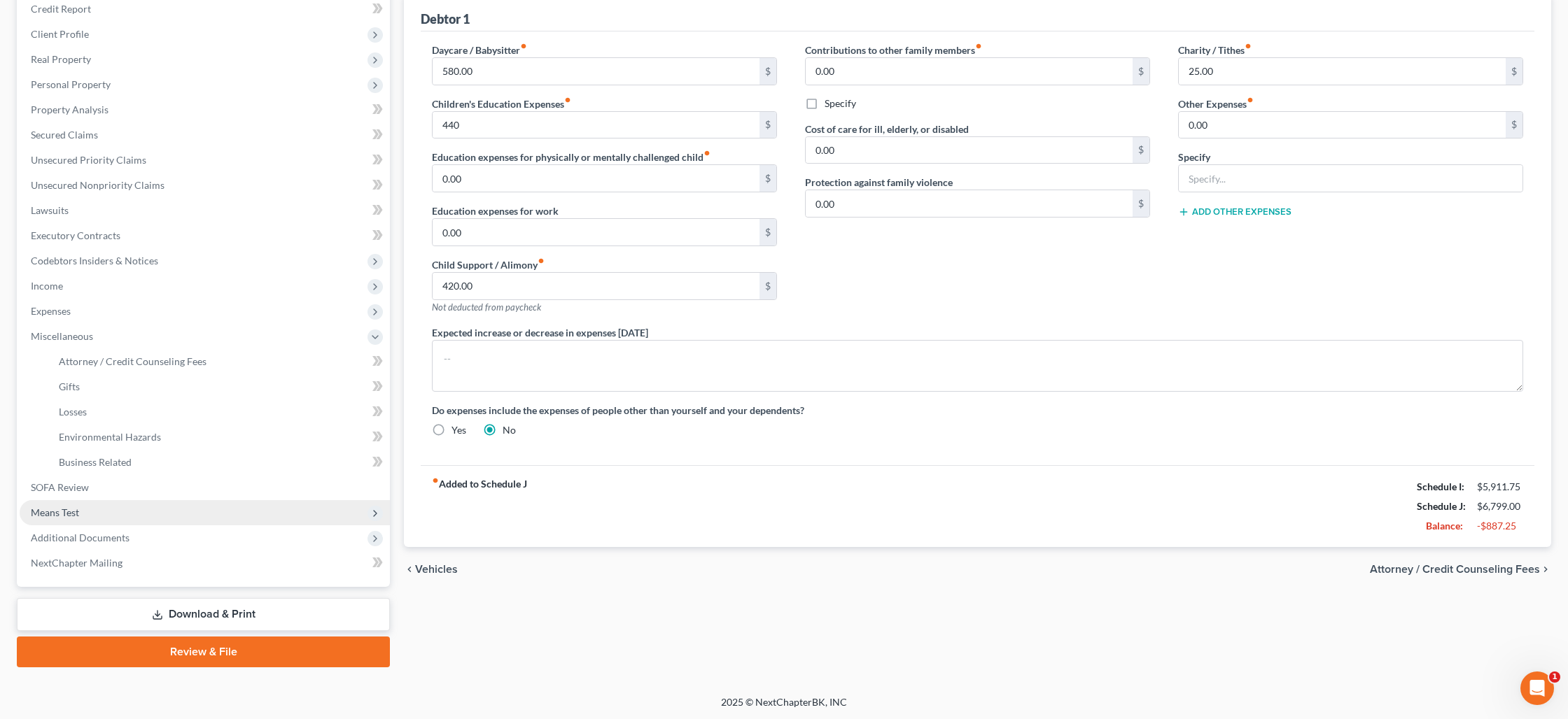
click at [159, 515] on span "Means Test" at bounding box center [204, 513] width 370 height 25
click at [87, 456] on span "Means Test Questions" at bounding box center [106, 462] width 95 height 12
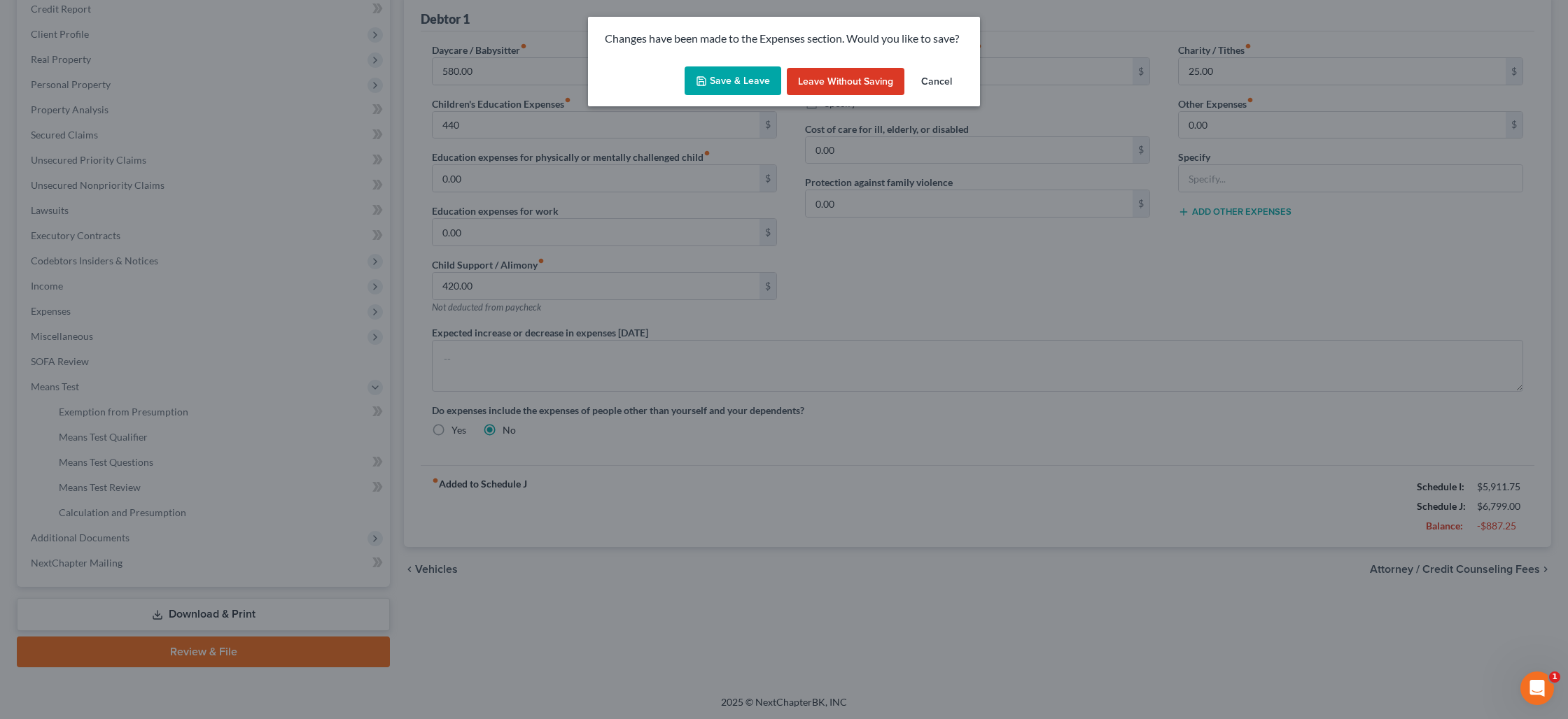
click at [740, 86] on button "Save & Leave" at bounding box center [732, 81] width 96 height 29
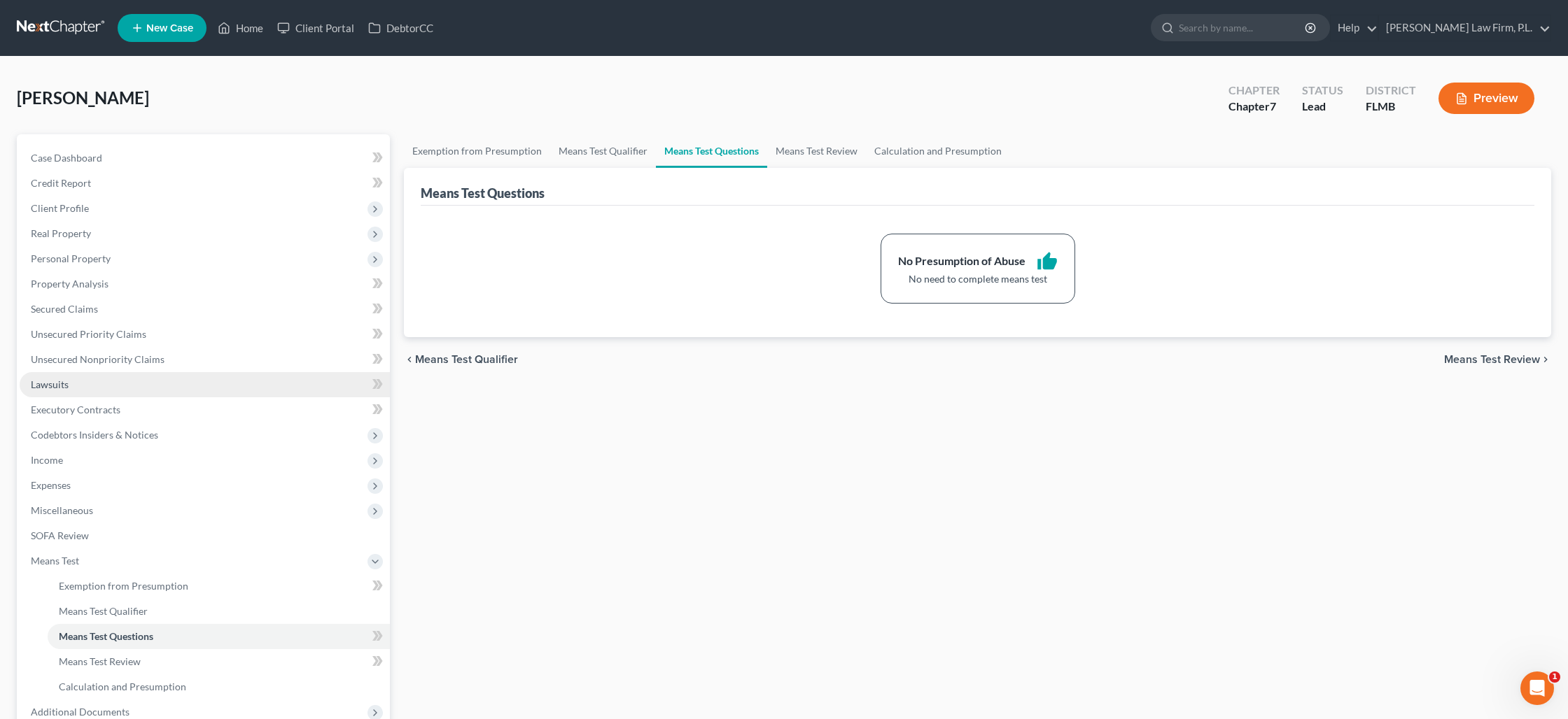
click at [43, 386] on span "Lawsuits" at bounding box center [49, 384] width 38 height 12
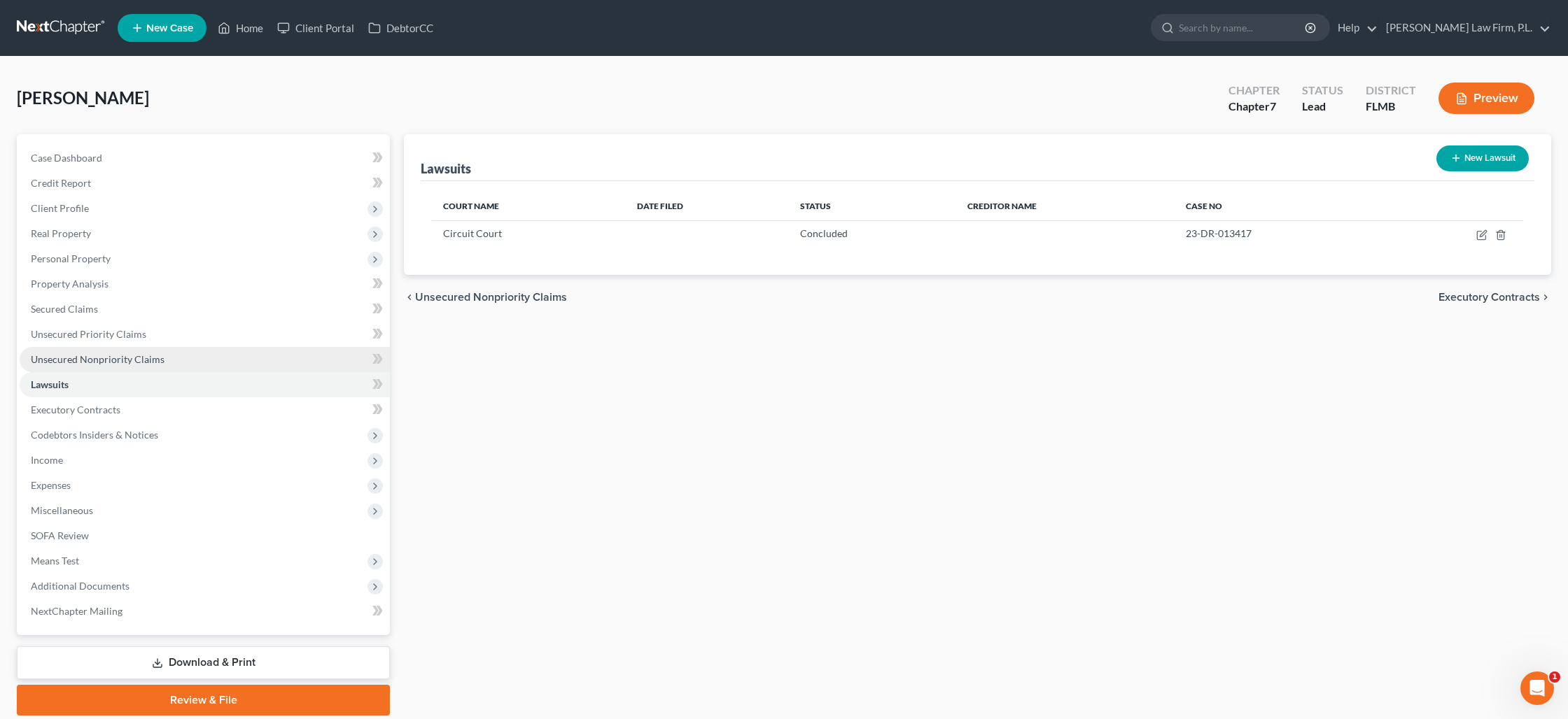
scroll to position [1, 0]
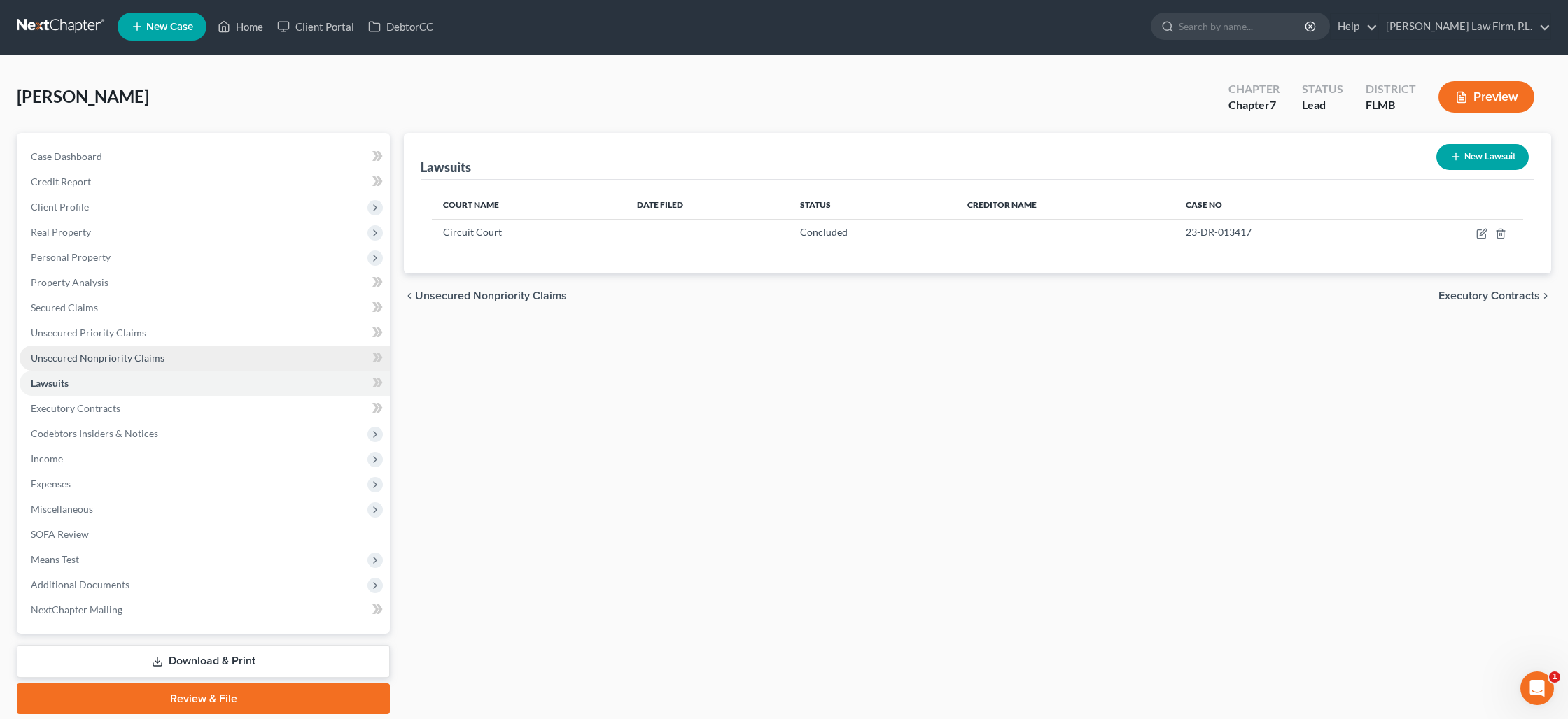
click at [85, 362] on span "Unsecured Nonpriority Claims" at bounding box center [97, 358] width 134 height 12
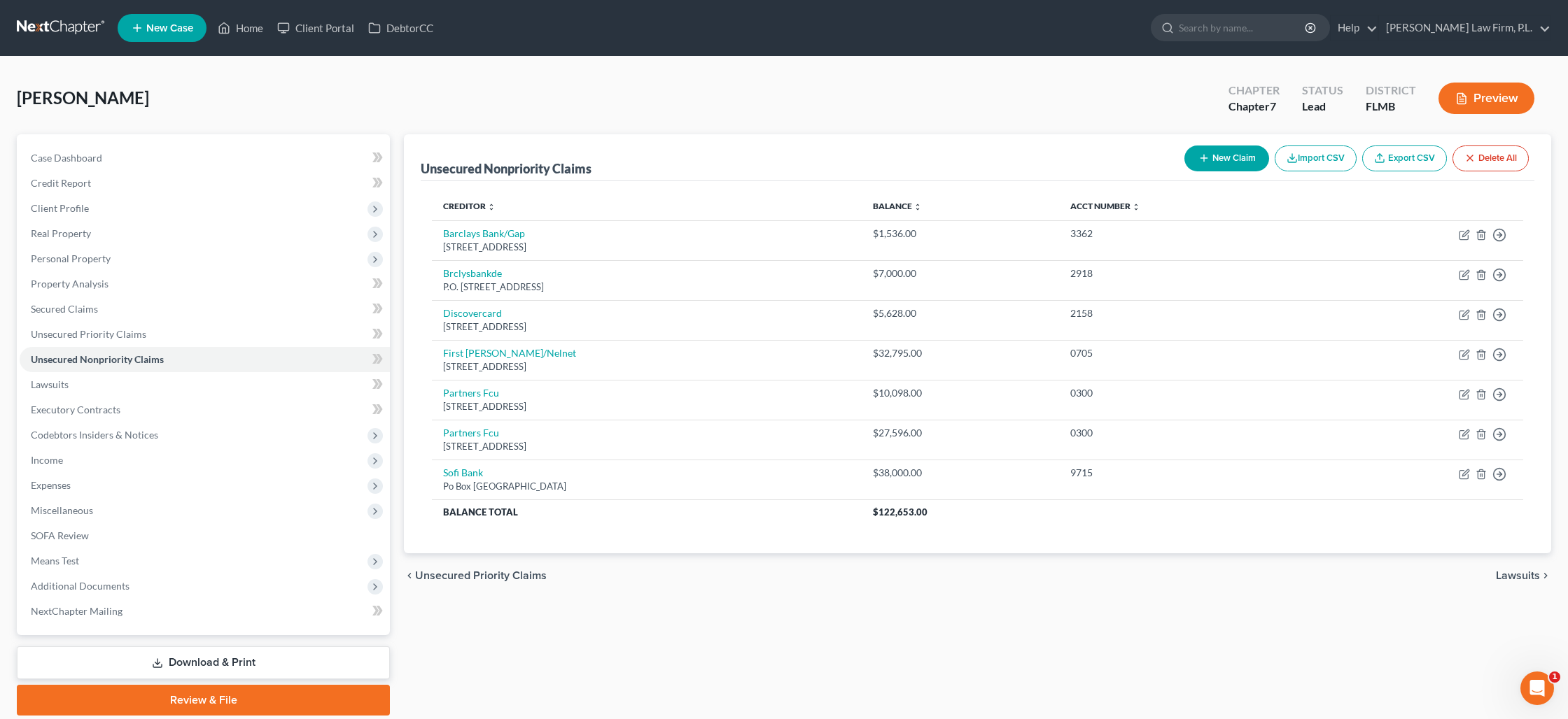
click at [231, 666] on link "Download & Print" at bounding box center [204, 663] width 373 height 33
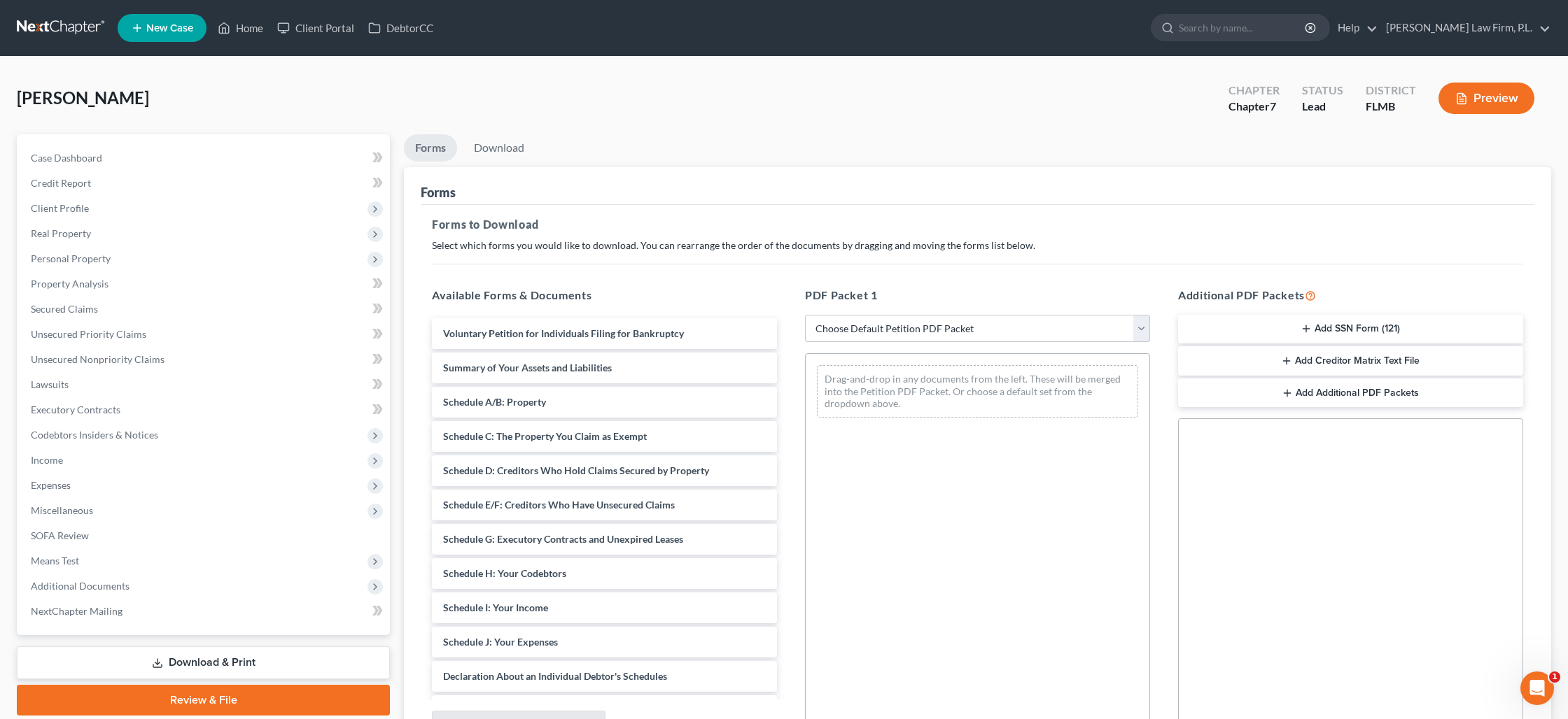
click at [906, 318] on select "Choose Default Petition PDF Packet Complete Bankruptcy Petition (all forms and …" at bounding box center [977, 329] width 345 height 28
click at [805, 315] on select "Choose Default Petition PDF Packet Complete Bankruptcy Petition (all forms and …" at bounding box center [977, 329] width 345 height 28
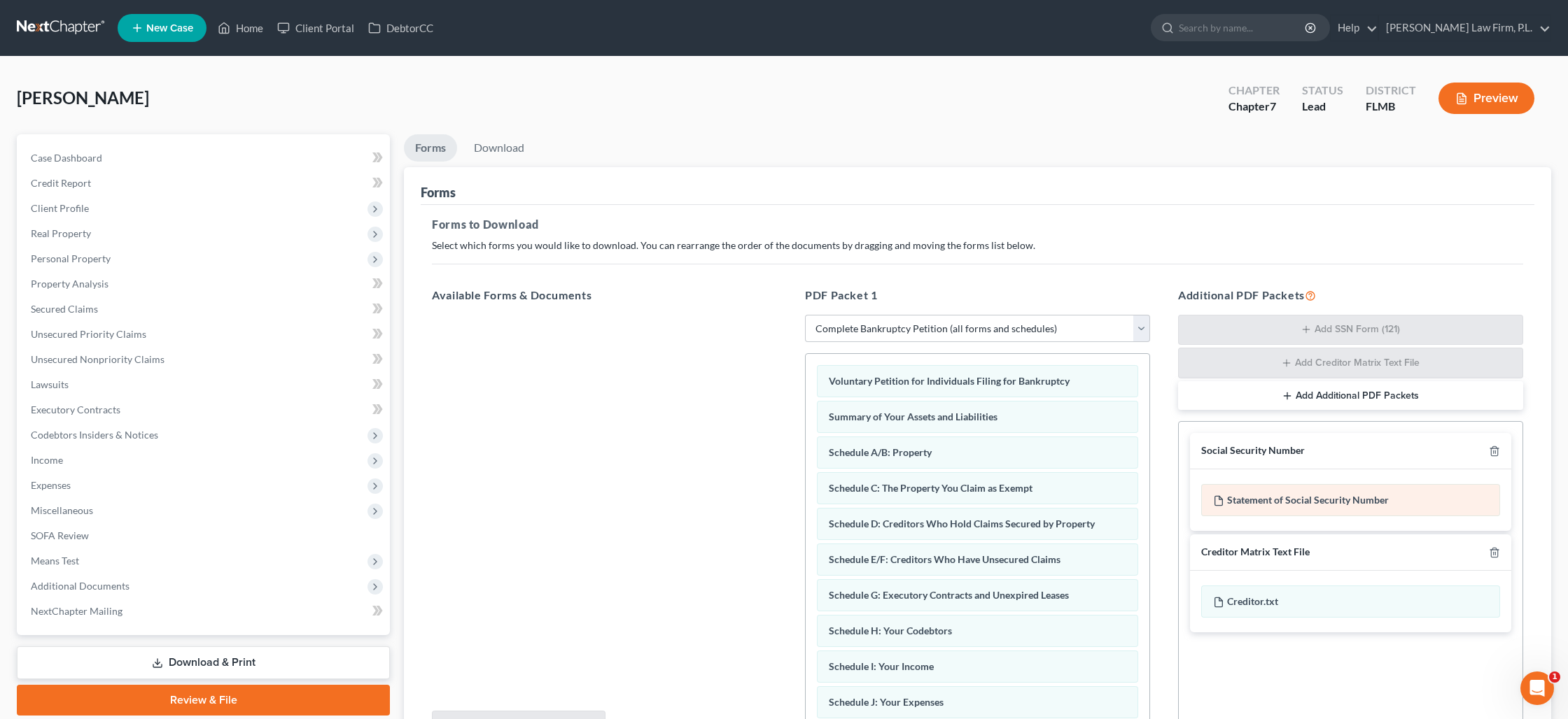
click at [1278, 500] on div "Statement of Social Security Number" at bounding box center [1350, 500] width 299 height 32
click at [1275, 503] on div "Statement of Social Security Number" at bounding box center [1350, 500] width 299 height 32
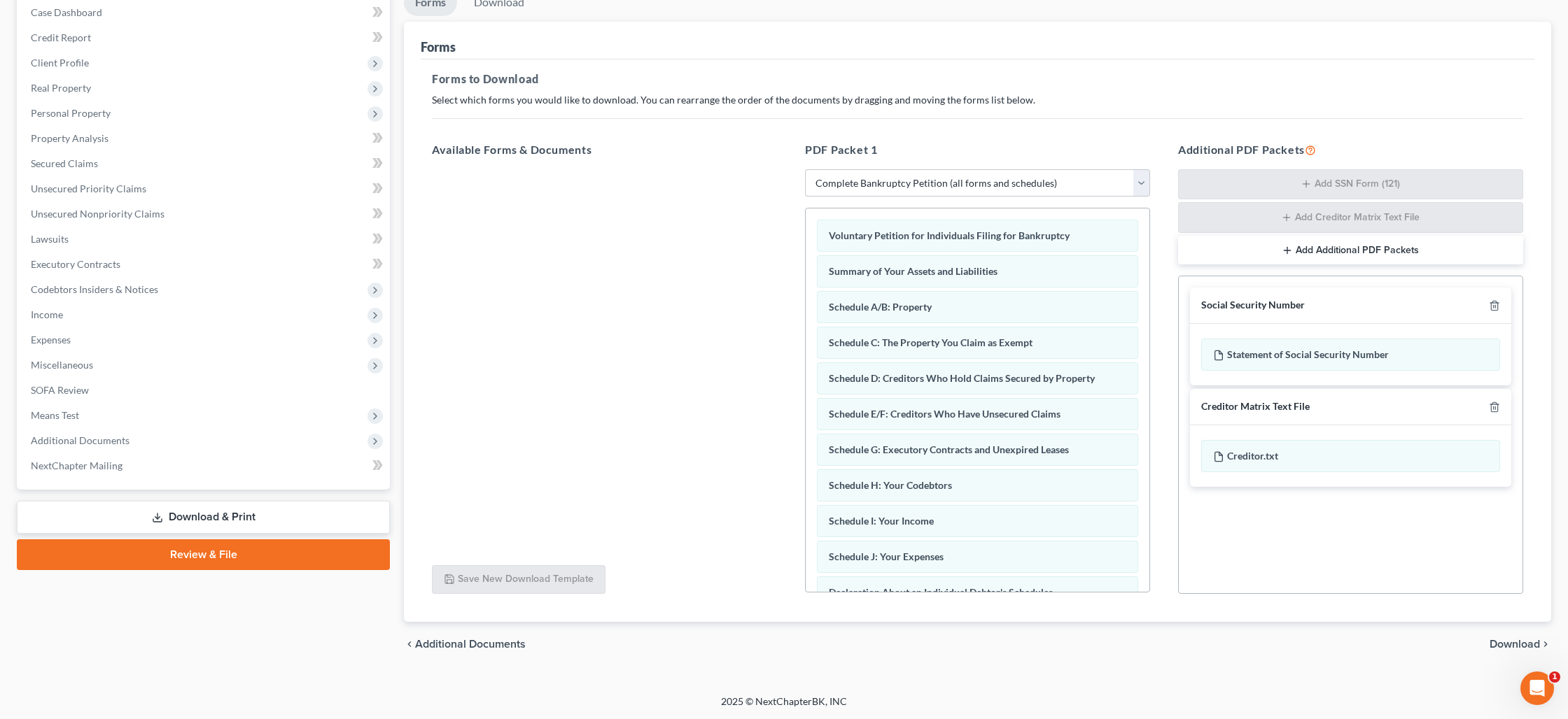
drag, startPoint x: 1501, startPoint y: 647, endPoint x: 1480, endPoint y: 637, distance: 23.3
click at [1501, 647] on span "Download" at bounding box center [1515, 644] width 51 height 11
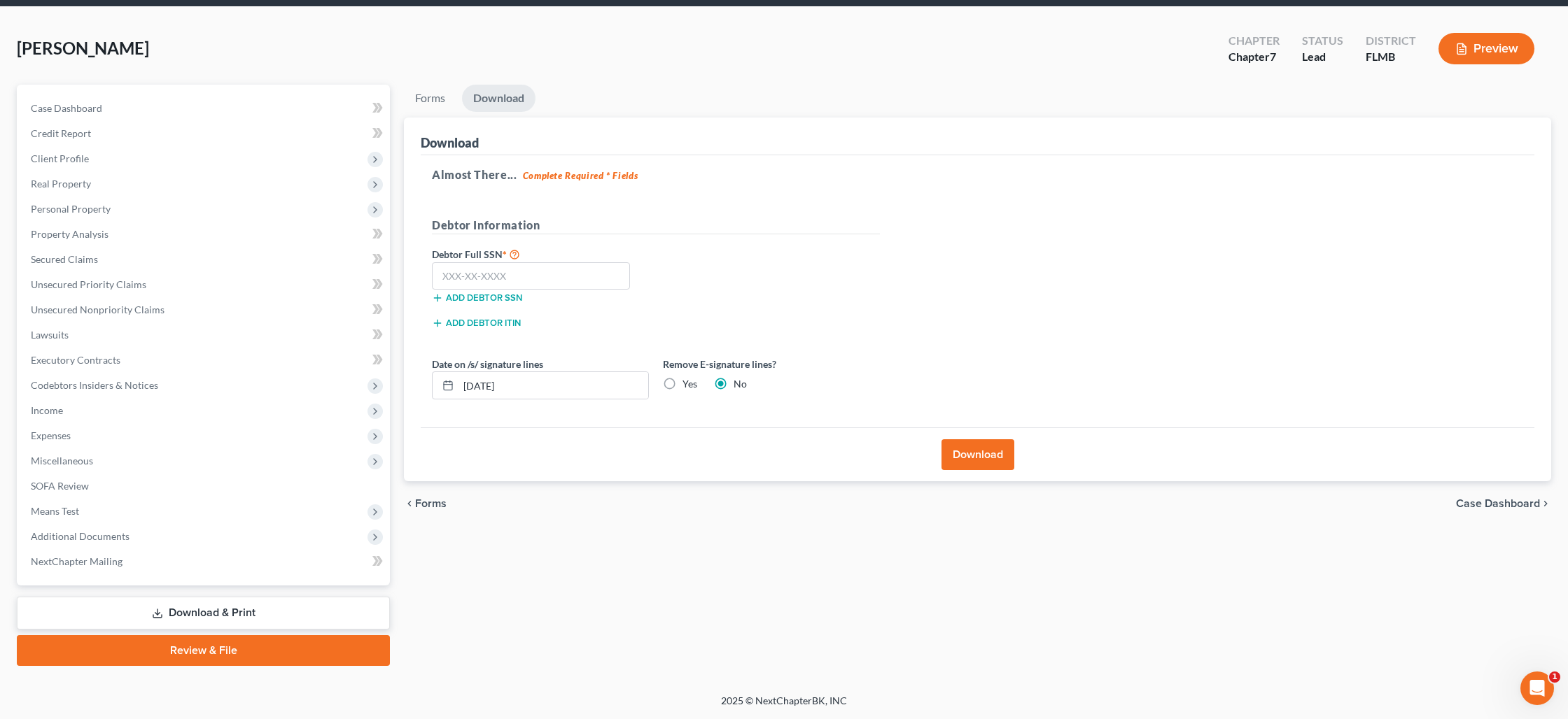
scroll to position [48, 0]
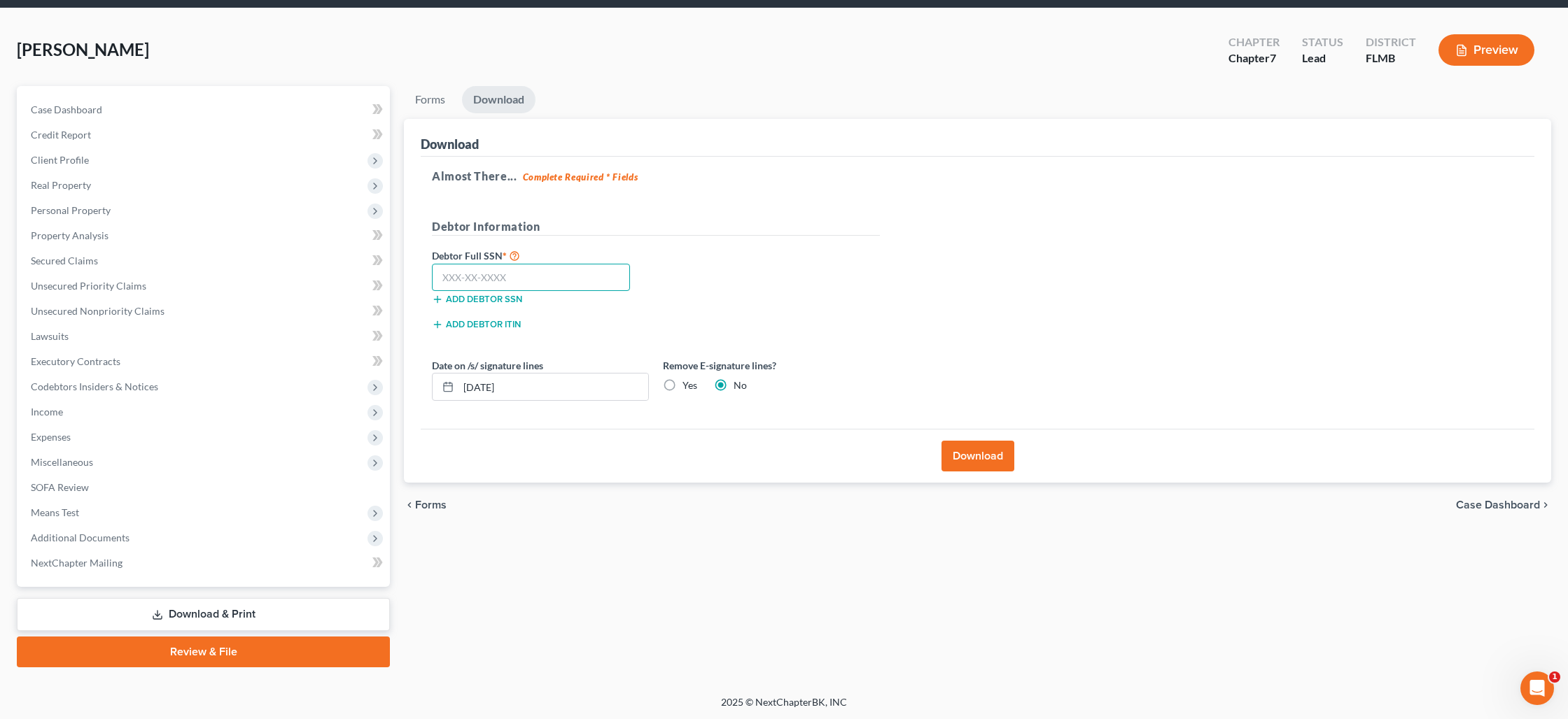
click at [538, 282] on input "text" at bounding box center [531, 278] width 198 height 28
click at [569, 390] on input "[DATE]" at bounding box center [553, 387] width 190 height 27
click at [682, 387] on label "Yes" at bounding box center [690, 385] width 15 height 14
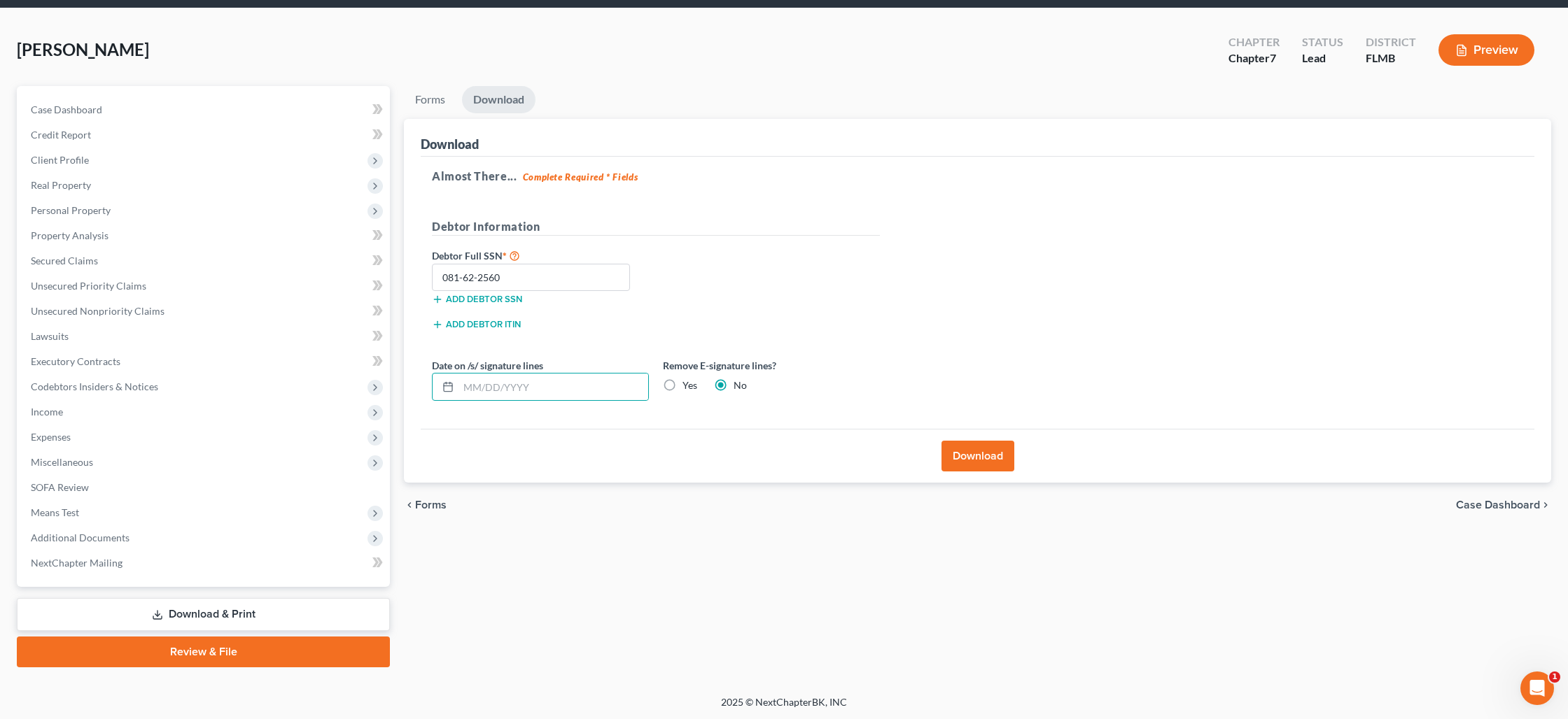
click at [688, 387] on input "Yes" at bounding box center [693, 383] width 9 height 9
click at [978, 453] on button "Download" at bounding box center [978, 456] width 73 height 31
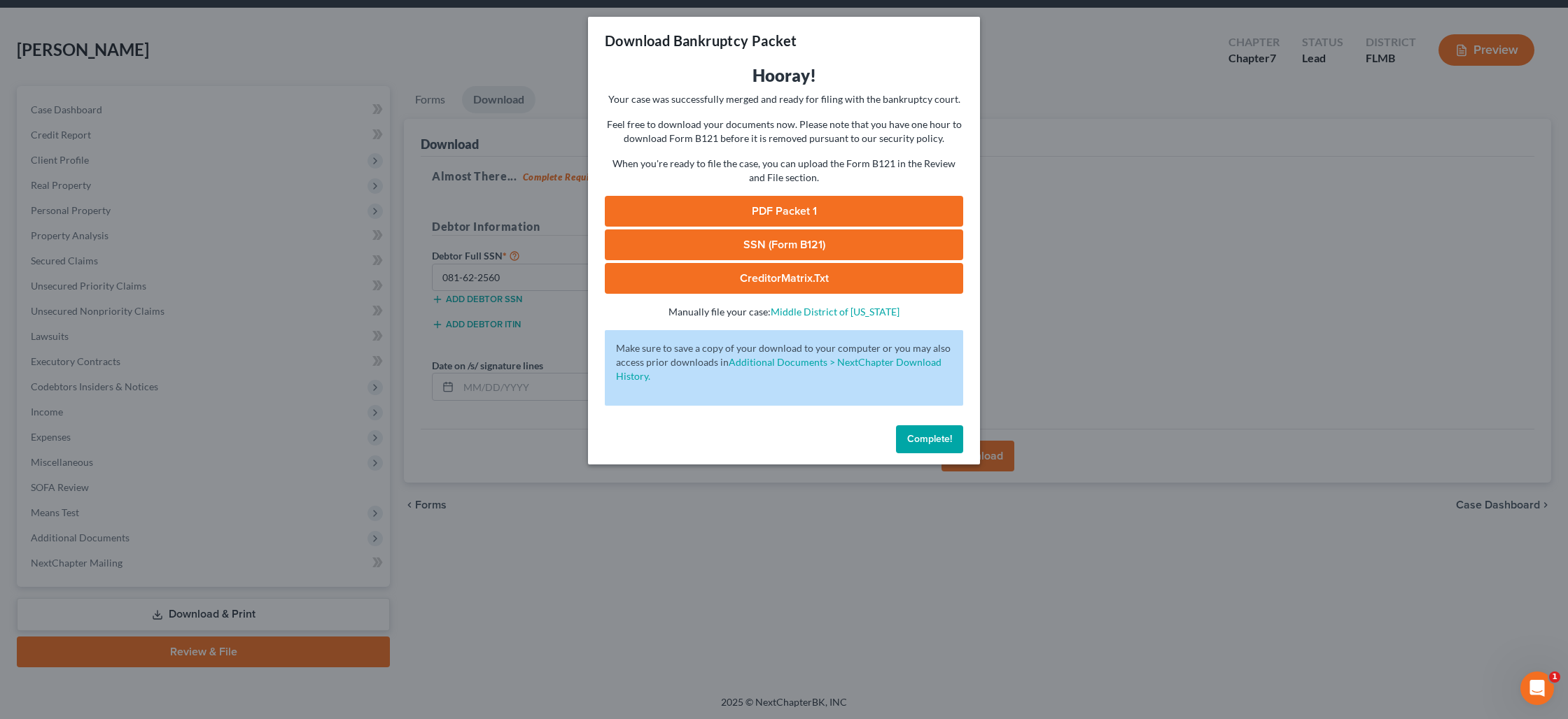
drag, startPoint x: 739, startPoint y: 222, endPoint x: 783, endPoint y: 219, distance: 44.1
click at [739, 222] on link "PDF Packet 1" at bounding box center [784, 211] width 358 height 31
click at [796, 246] on link "SSN (Form B121)" at bounding box center [784, 245] width 358 height 31
click at [923, 446] on button "Complete!" at bounding box center [929, 439] width 67 height 28
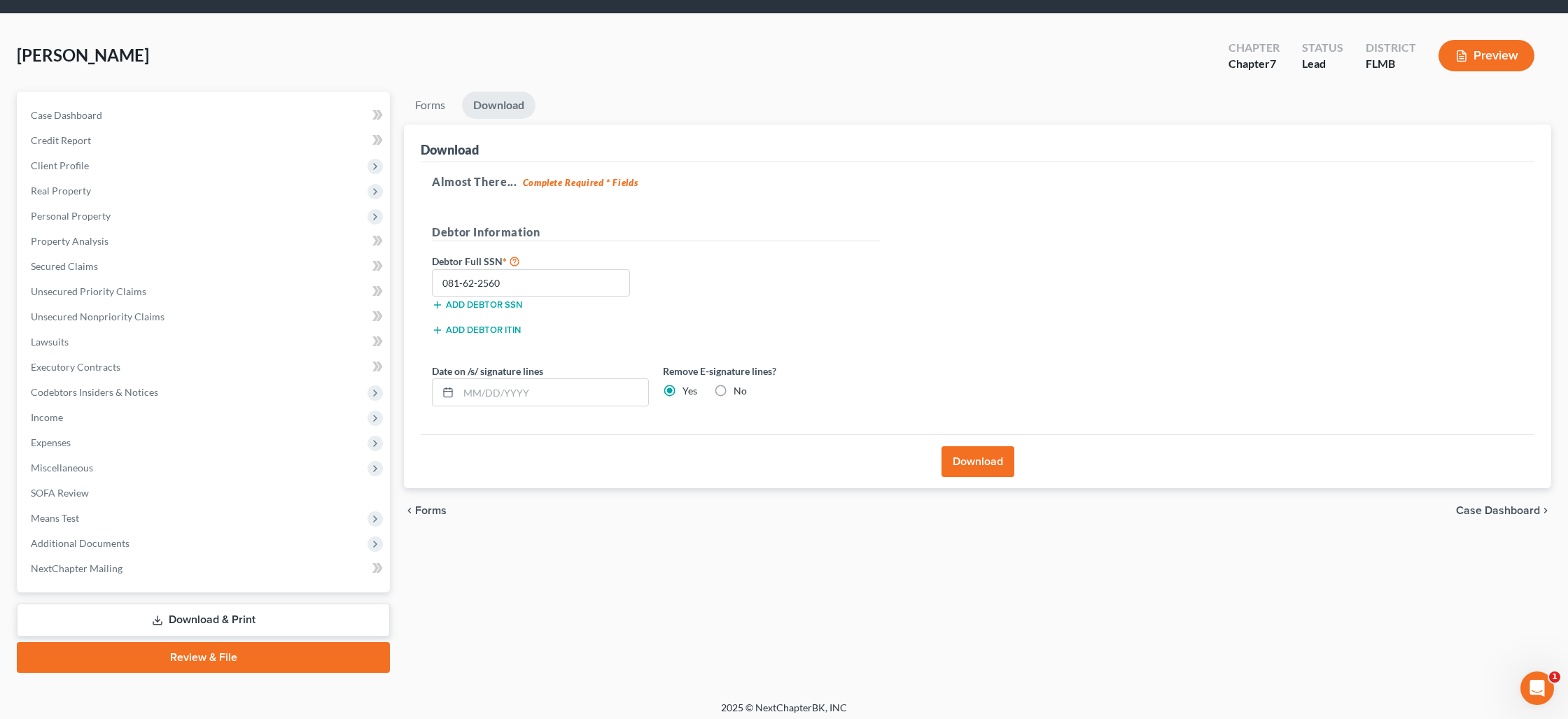
scroll to position [0, 0]
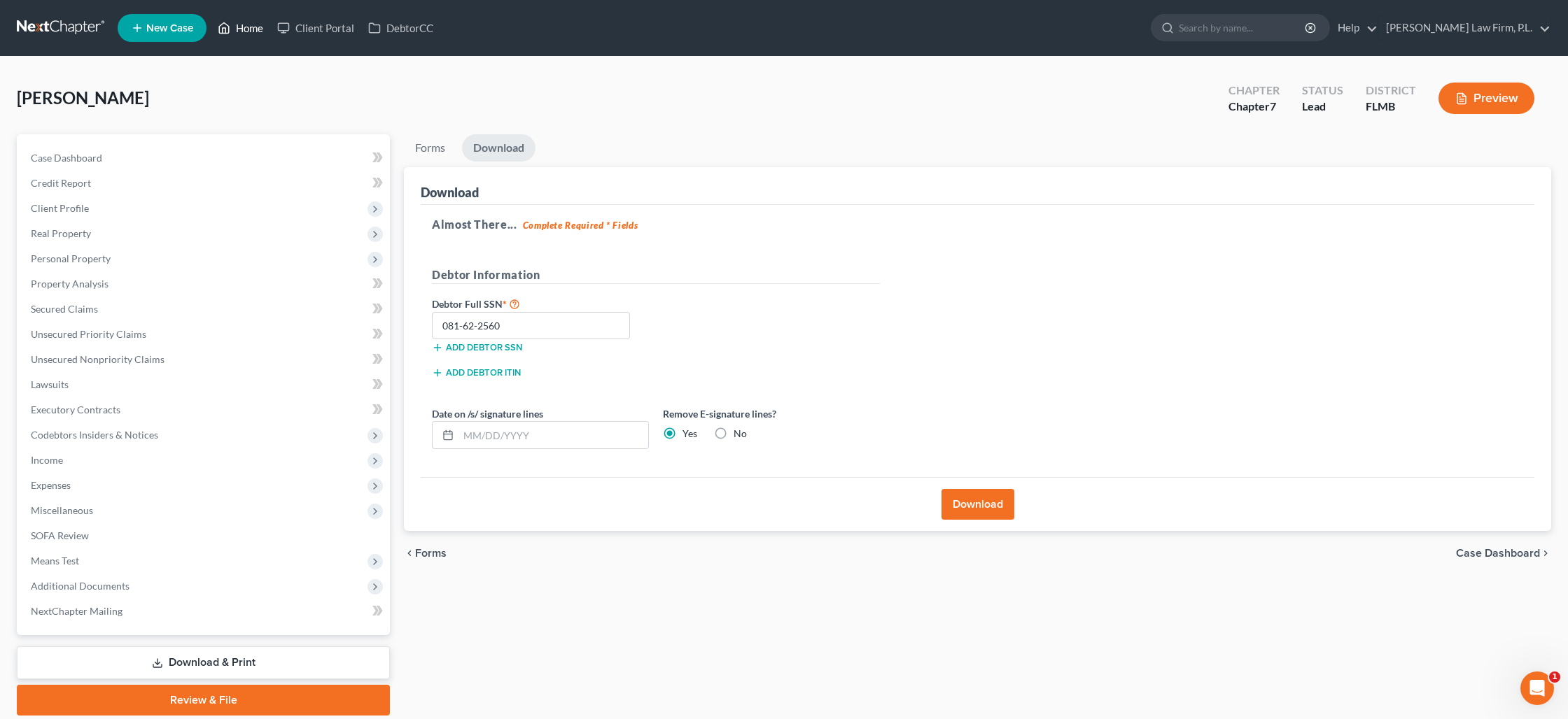
click at [246, 30] on link "Home" at bounding box center [240, 28] width 60 height 25
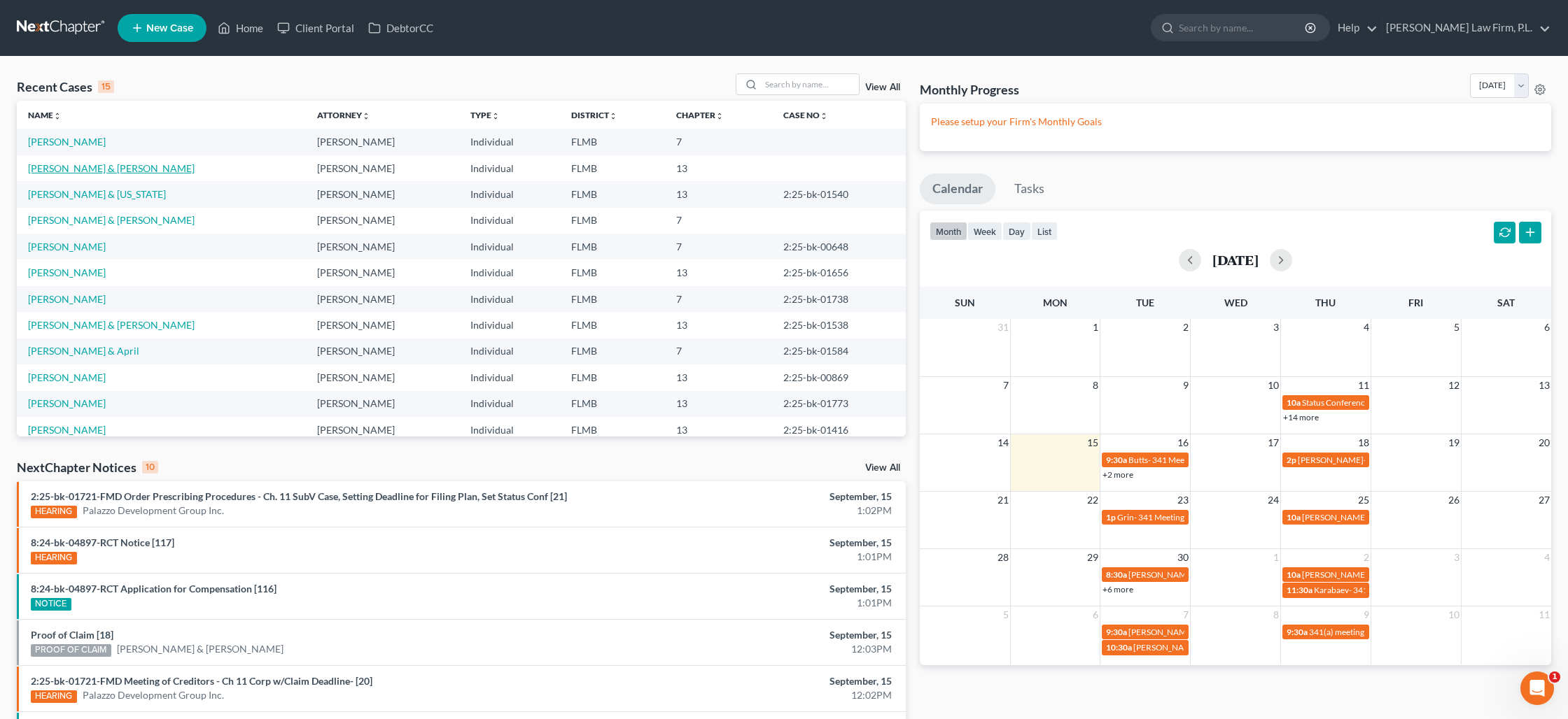
click at [75, 173] on link "[PERSON_NAME] & [PERSON_NAME]" at bounding box center [111, 169] width 166 height 12
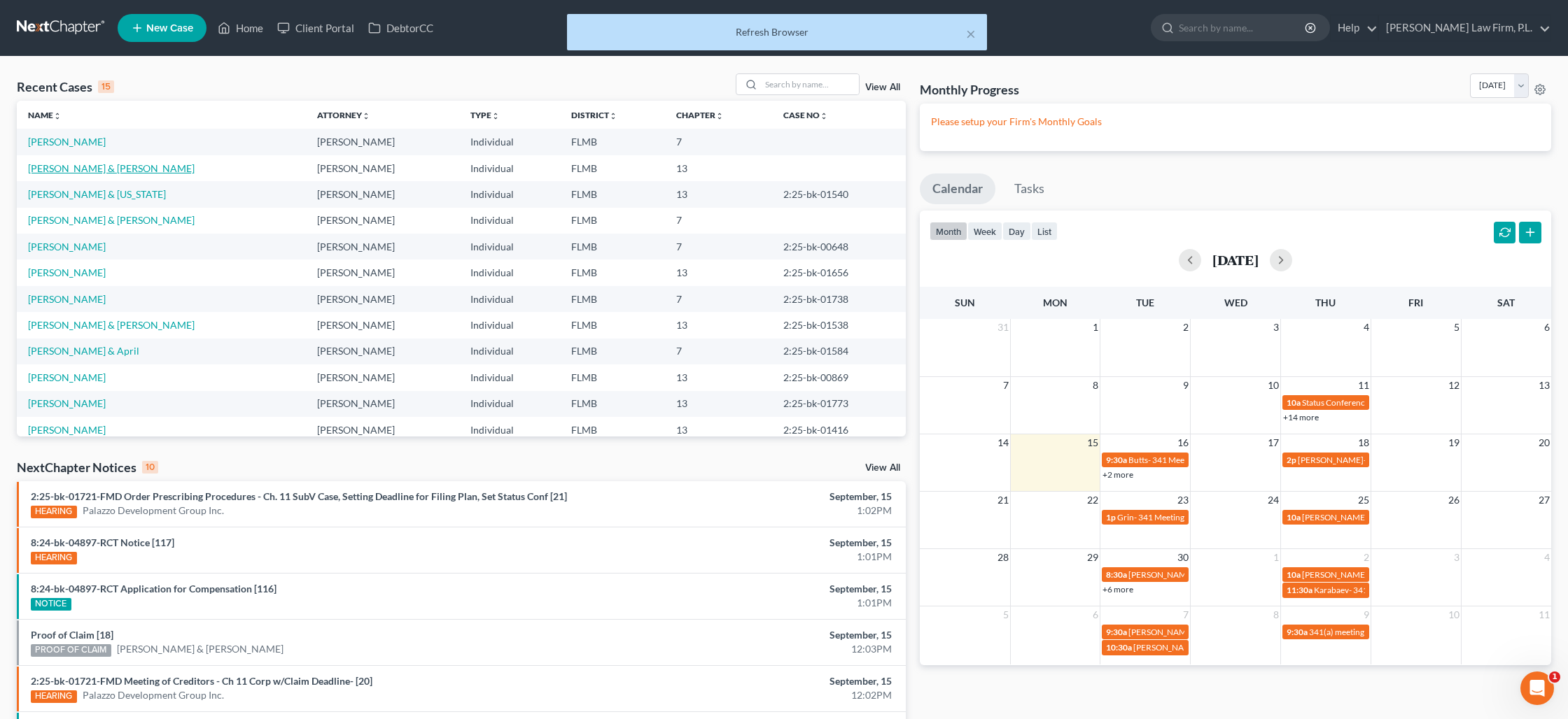
click at [75, 169] on link "[PERSON_NAME] & [PERSON_NAME]" at bounding box center [111, 169] width 166 height 12
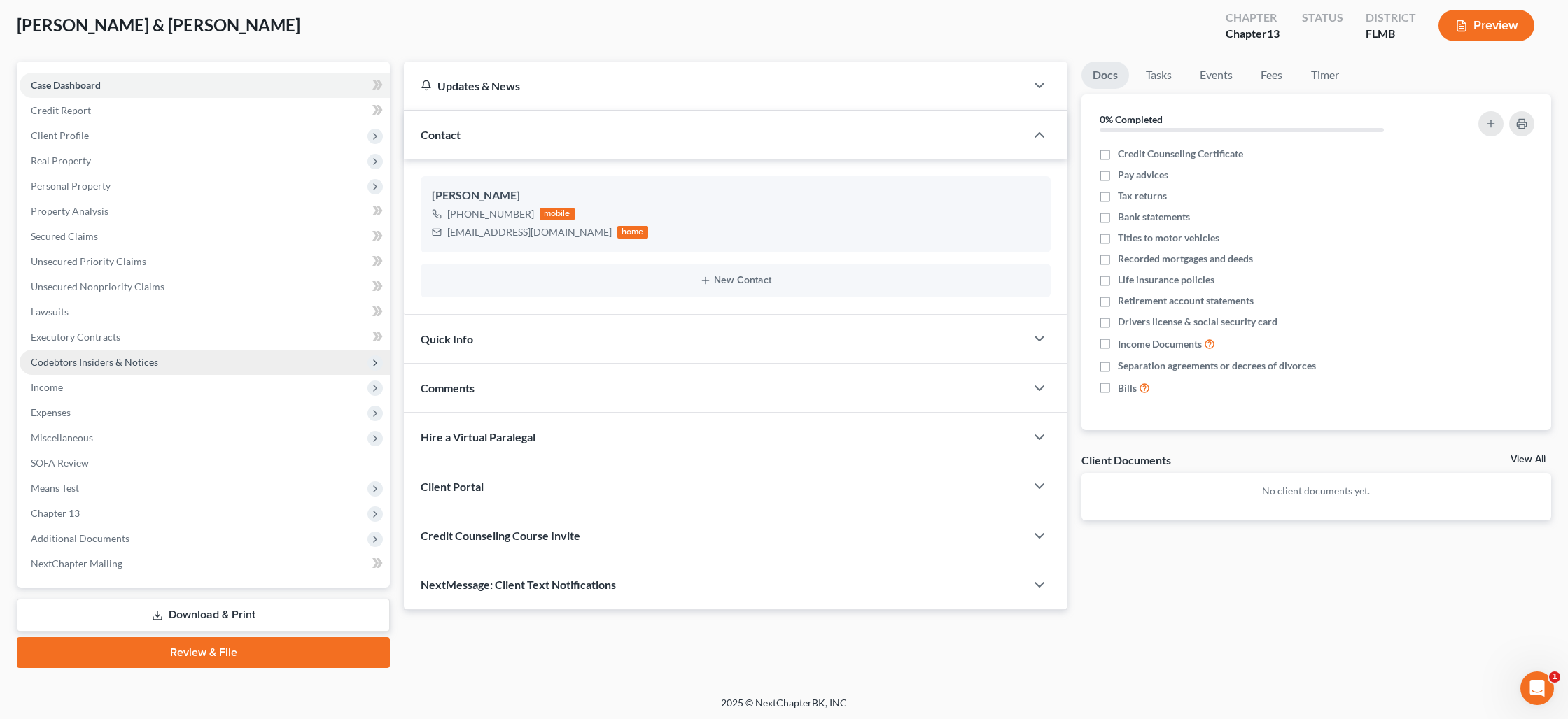
scroll to position [73, 0]
click at [225, 652] on link "Review & File" at bounding box center [204, 651] width 373 height 31
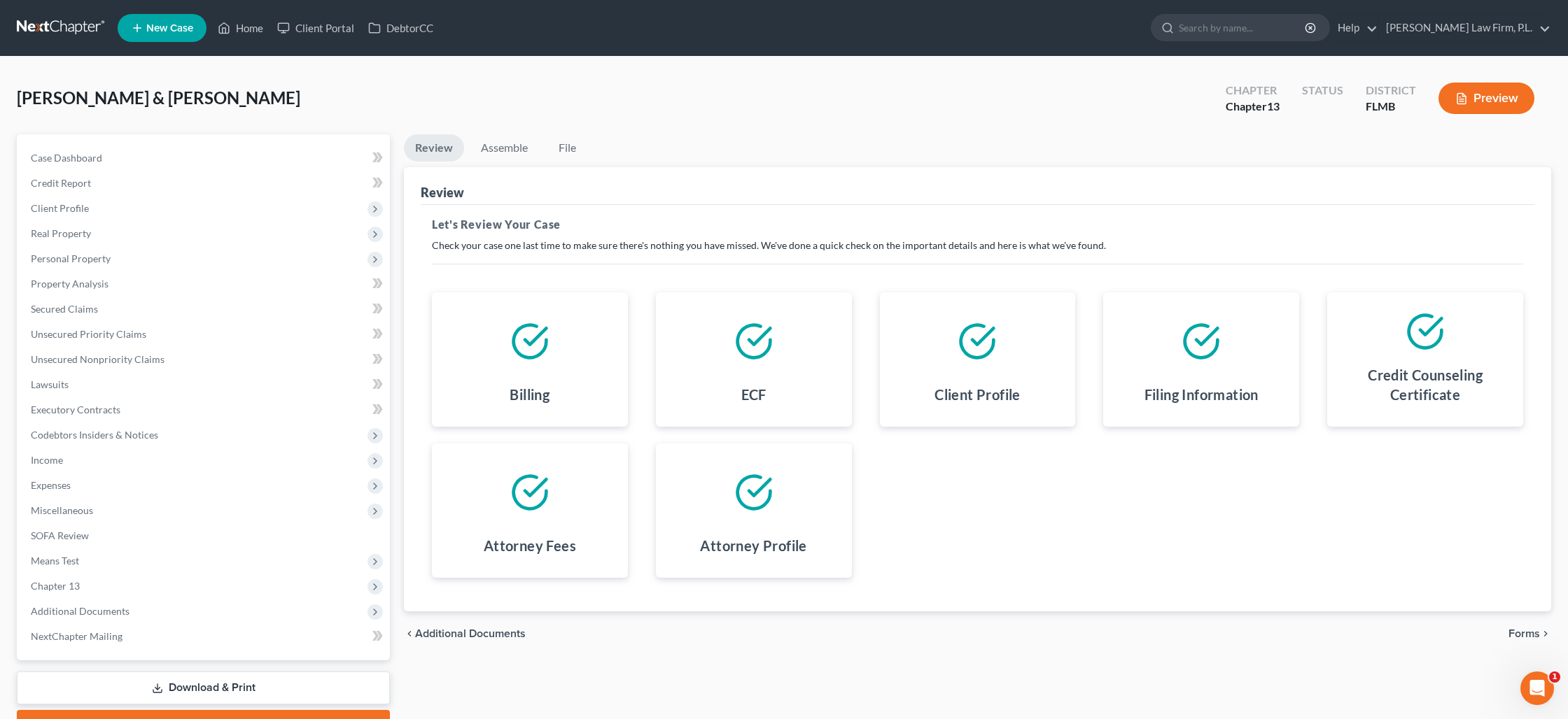
click at [1517, 634] on span "Forms" at bounding box center [1524, 633] width 31 height 11
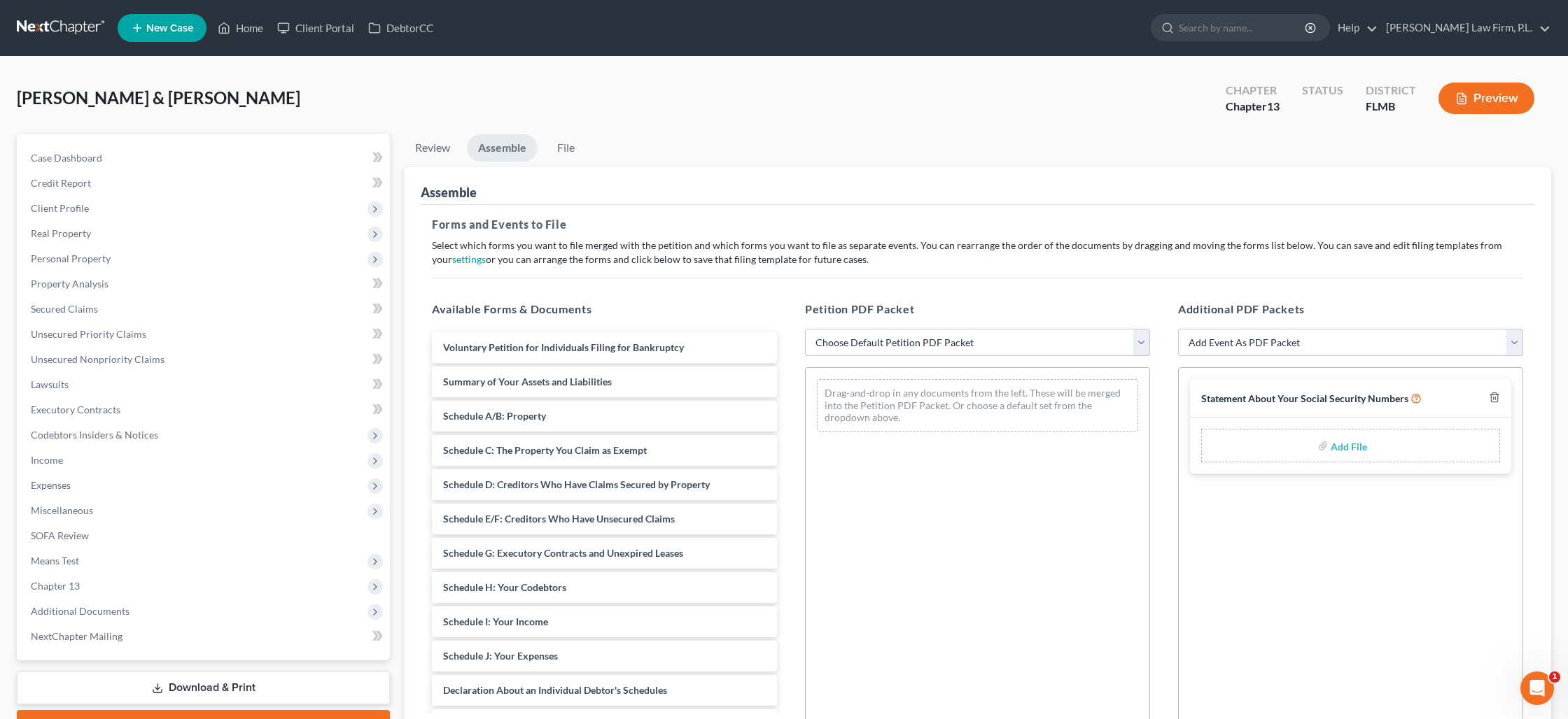
click at [899, 340] on select "Choose Default Petition PDF Packet Complete Bankruptcy Petition (all forms and …" at bounding box center [977, 343] width 345 height 28
select select "1"
click at [805, 329] on select "Choose Default Petition PDF Packet Complete Bankruptcy Petition (all forms and …" at bounding box center [977, 343] width 345 height 28
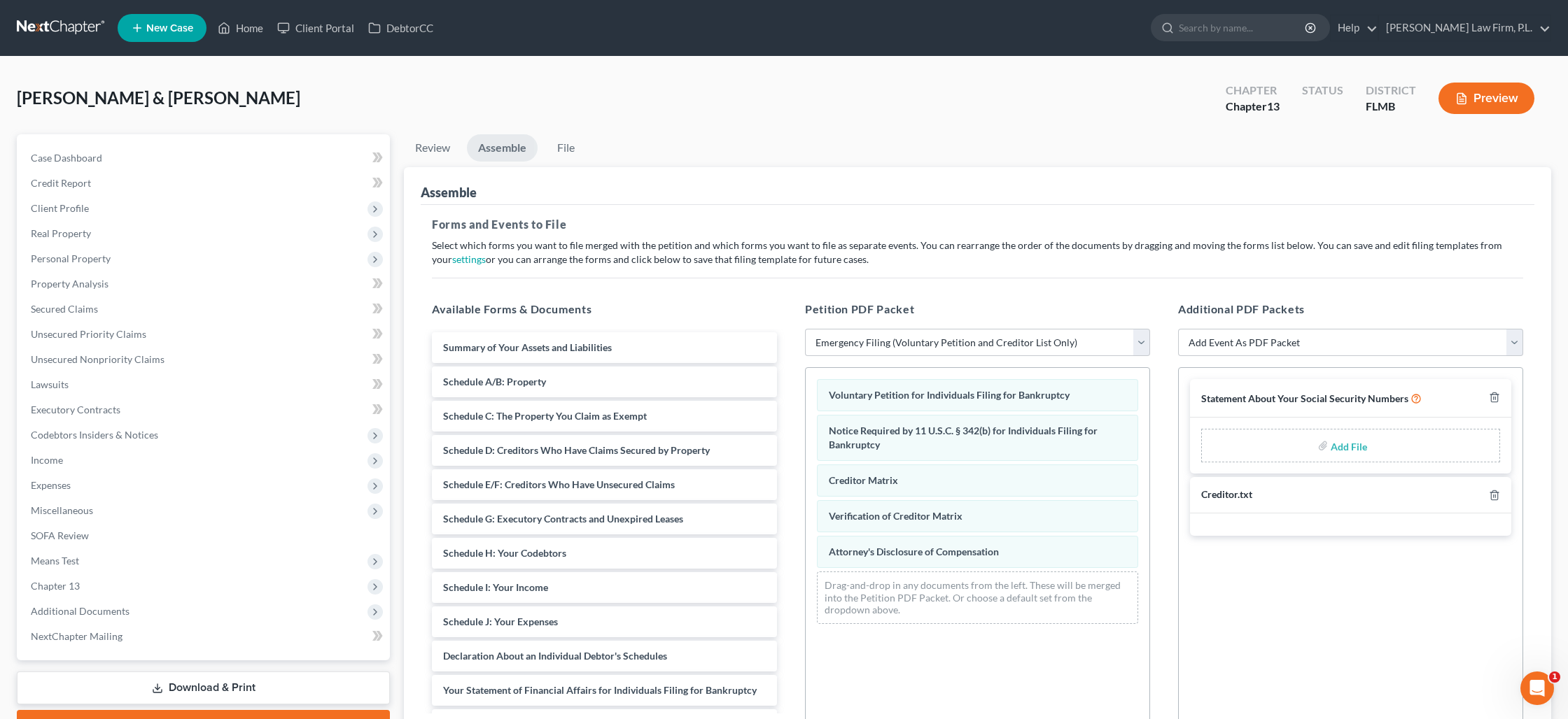
click at [1331, 445] on input "file" at bounding box center [1347, 446] width 34 height 25
type input "C:\fakepath\Knight - Statement of SS.pdf"
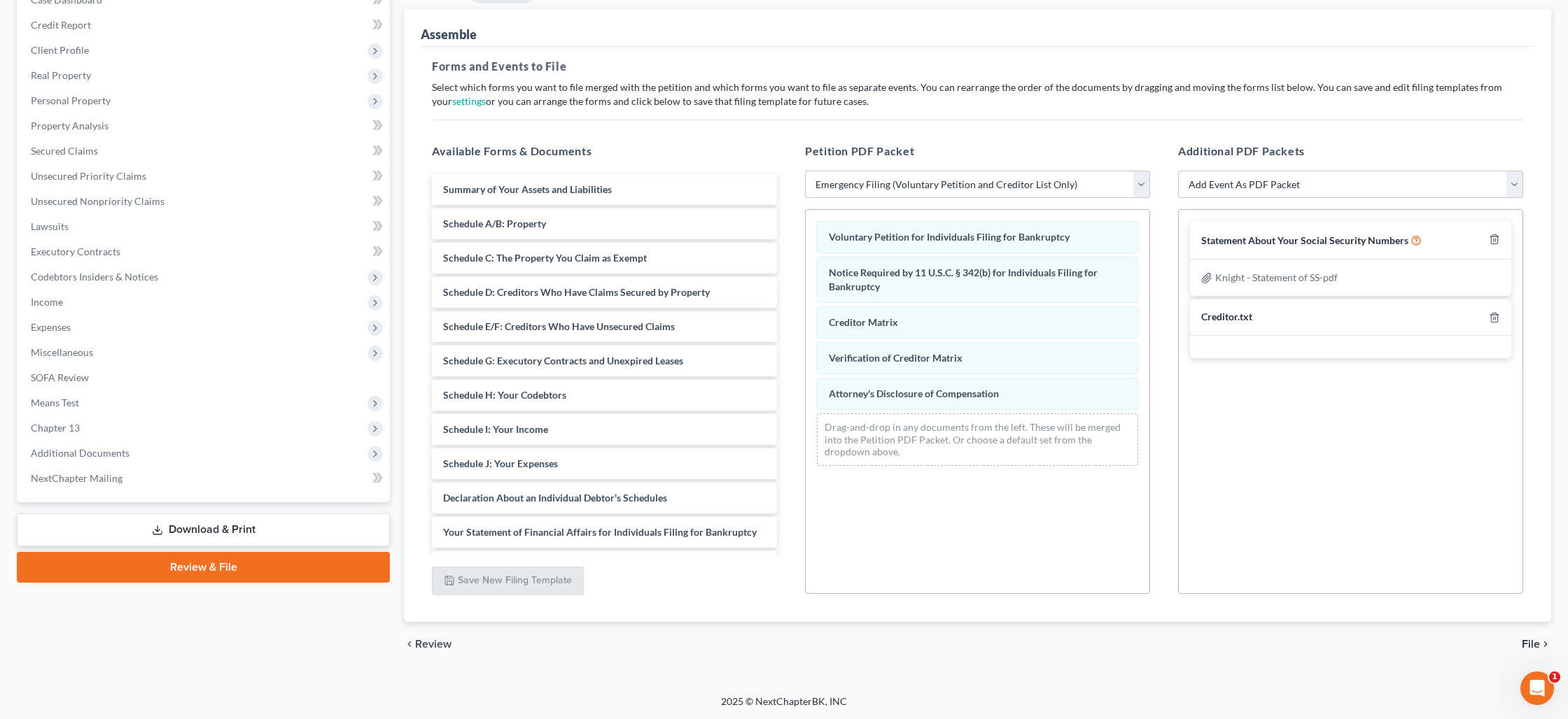
click at [1531, 644] on span "File" at bounding box center [1531, 644] width 18 height 11
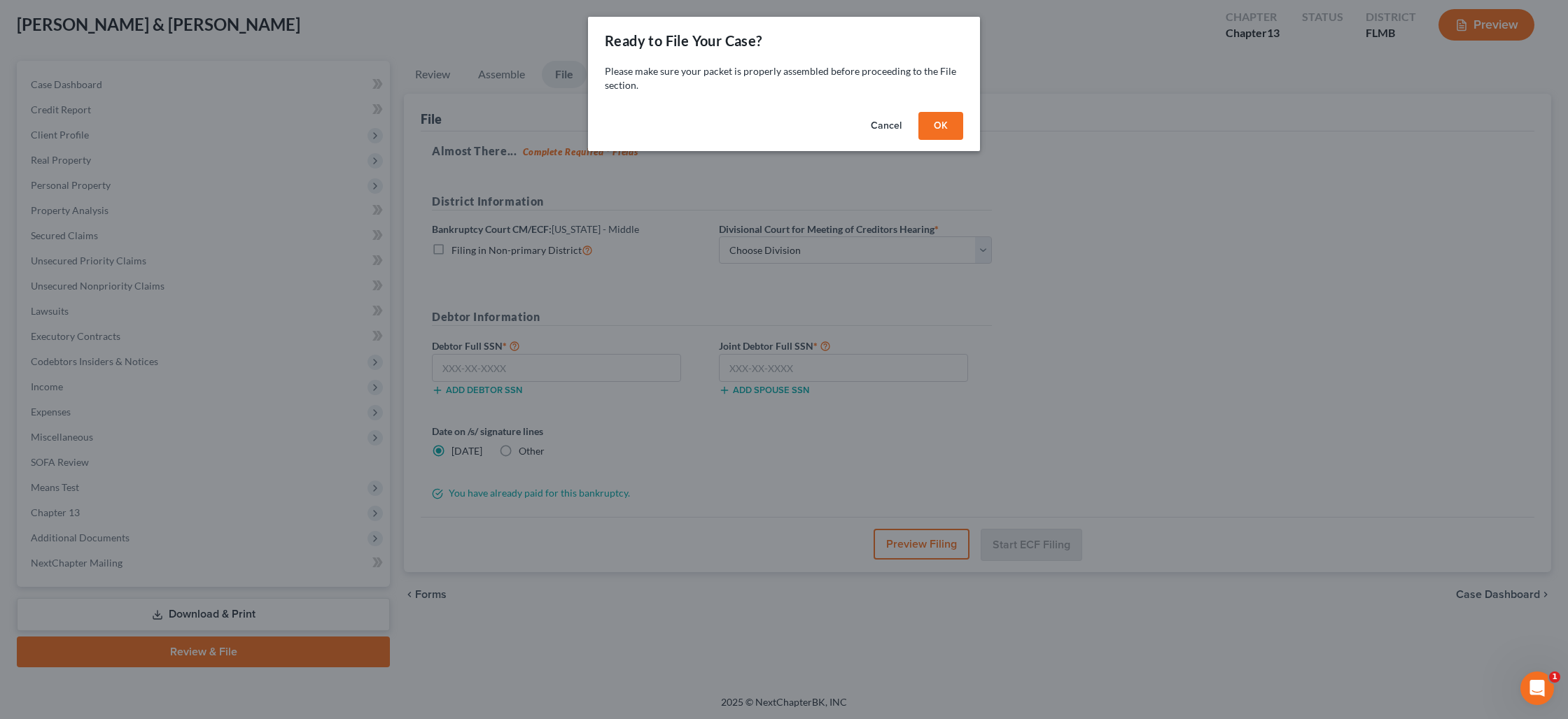
click at [938, 129] on button "OK" at bounding box center [940, 126] width 45 height 28
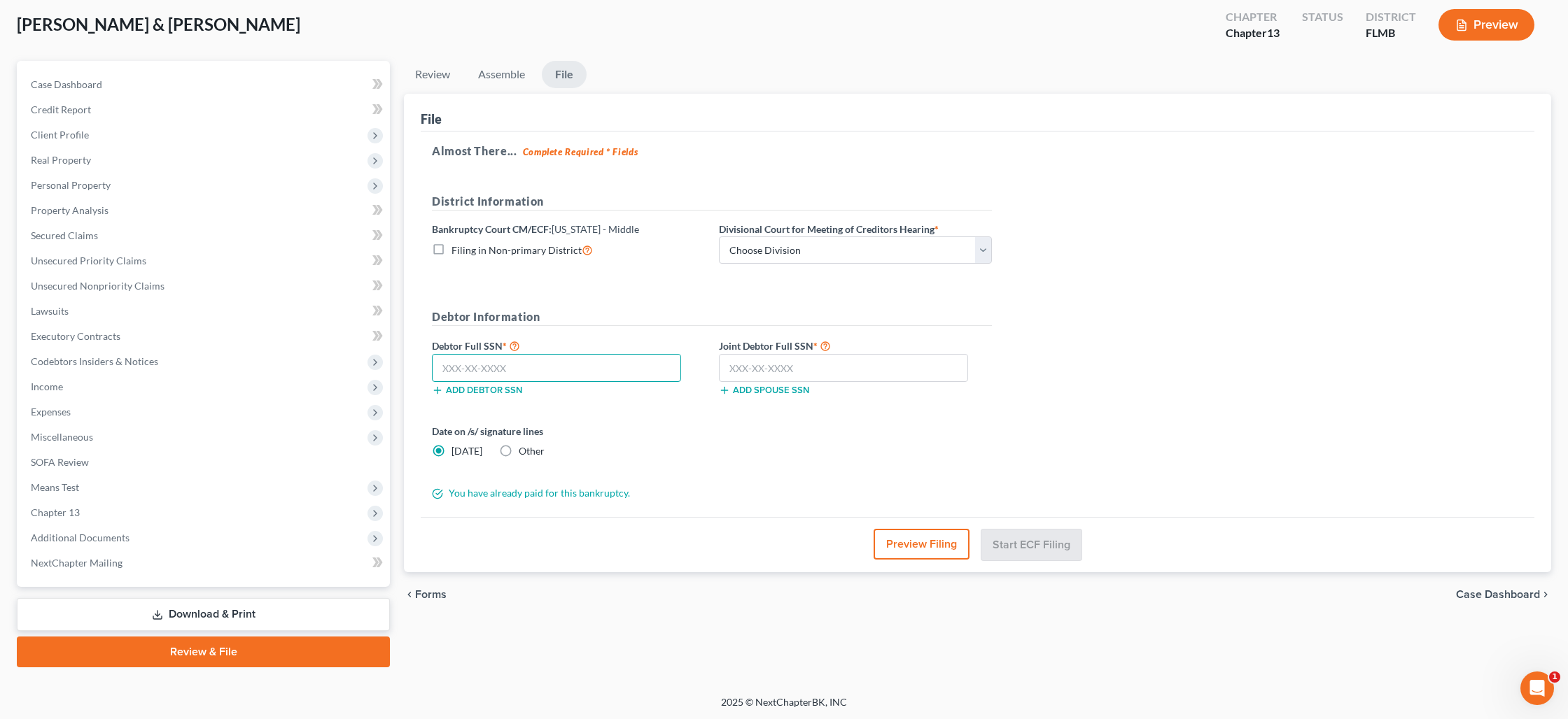
click at [610, 368] on input "text" at bounding box center [557, 368] width 249 height 28
type input "593-34-6577"
click at [758, 368] on input "339-52" at bounding box center [843, 368] width 249 height 28
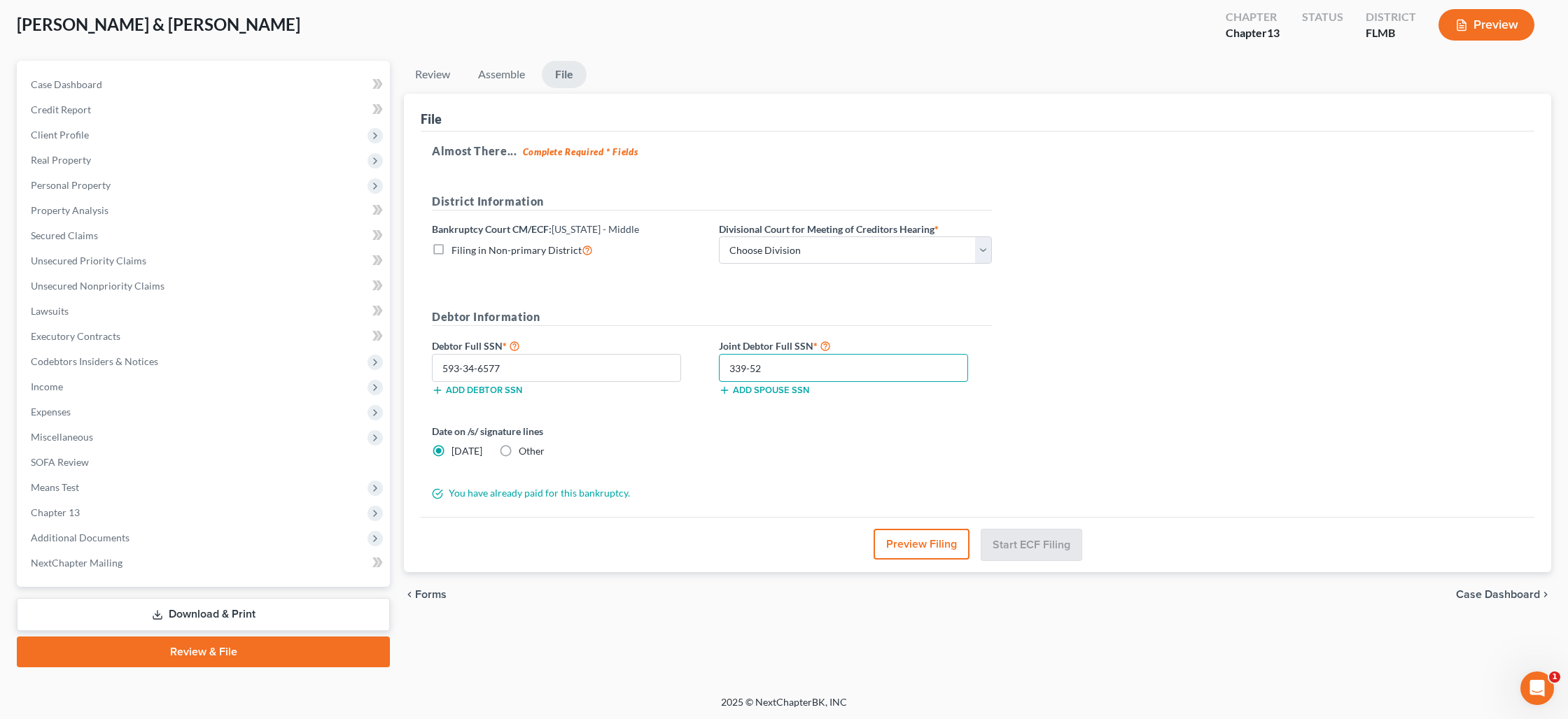
click at [758, 368] on input "339-52" at bounding box center [843, 368] width 249 height 28
type input "593-12-5778"
click at [886, 242] on select "Choose Division [GEOGRAPHIC_DATA][PERSON_NAME] [GEOGRAPHIC_DATA] [GEOGRAPHIC_DA…" at bounding box center [855, 251] width 273 height 28
select select "0"
click at [719, 236] on select "Choose Division [GEOGRAPHIC_DATA][PERSON_NAME] [GEOGRAPHIC_DATA] [GEOGRAPHIC_DA…" at bounding box center [855, 251] width 273 height 28
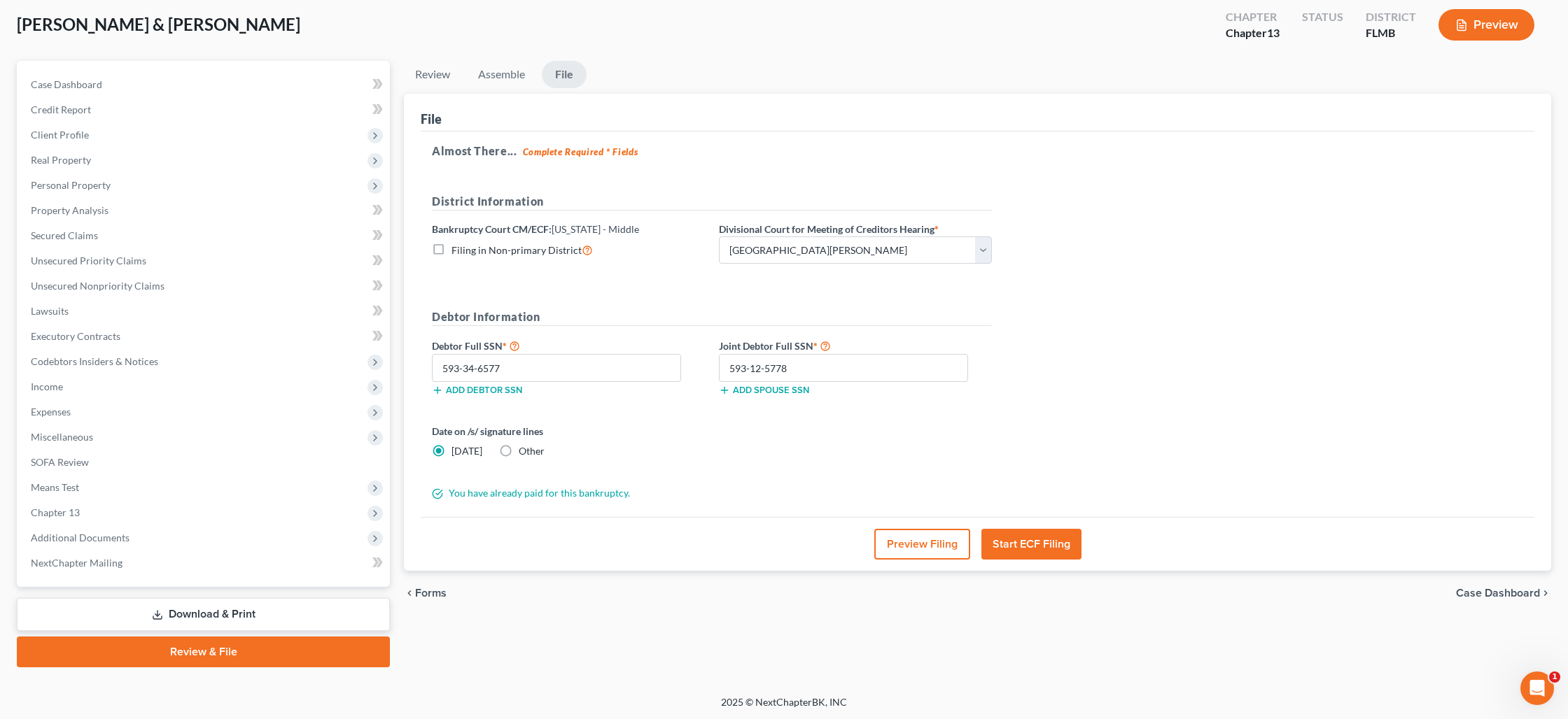
click at [1048, 543] on button "Start ECF Filing" at bounding box center [1031, 544] width 100 height 31
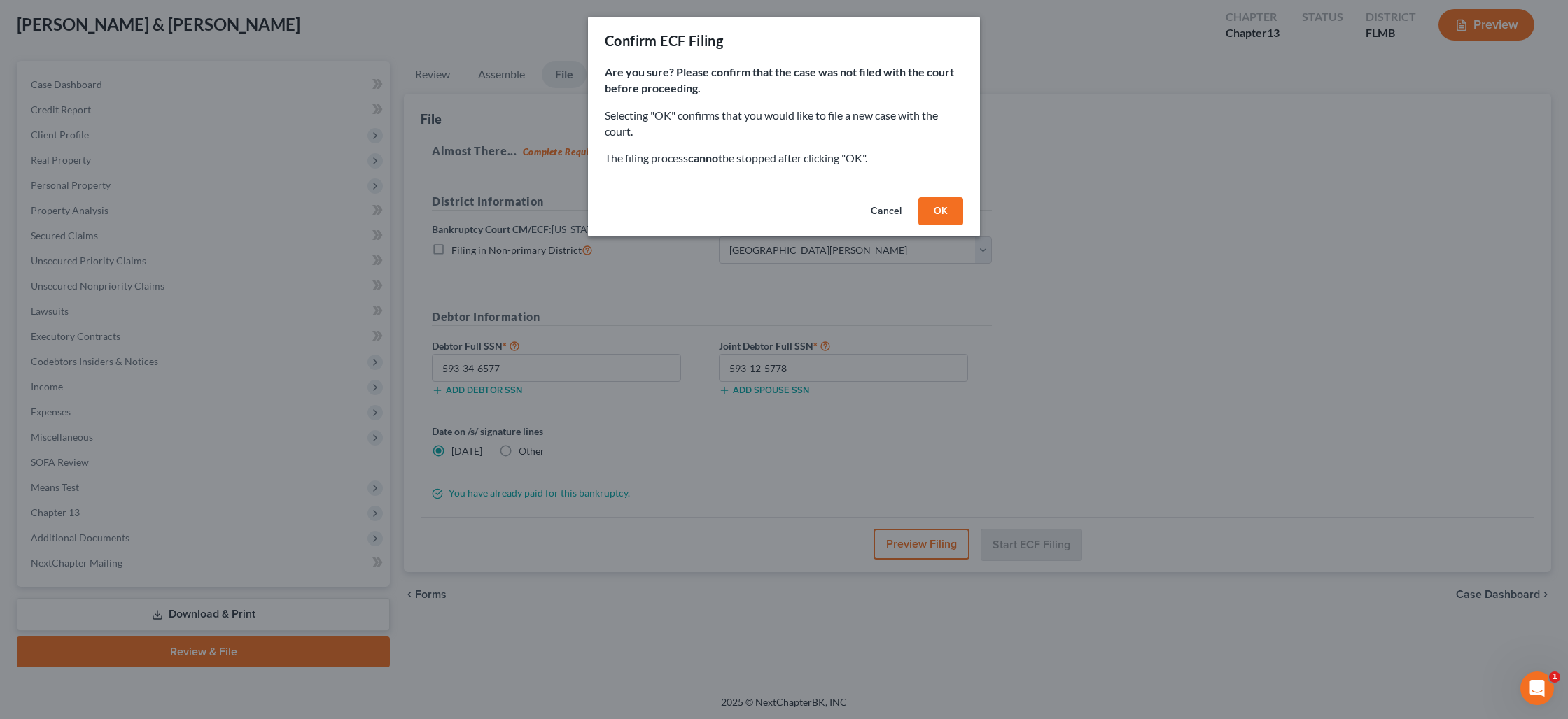
click at [928, 198] on button "OK" at bounding box center [940, 211] width 45 height 28
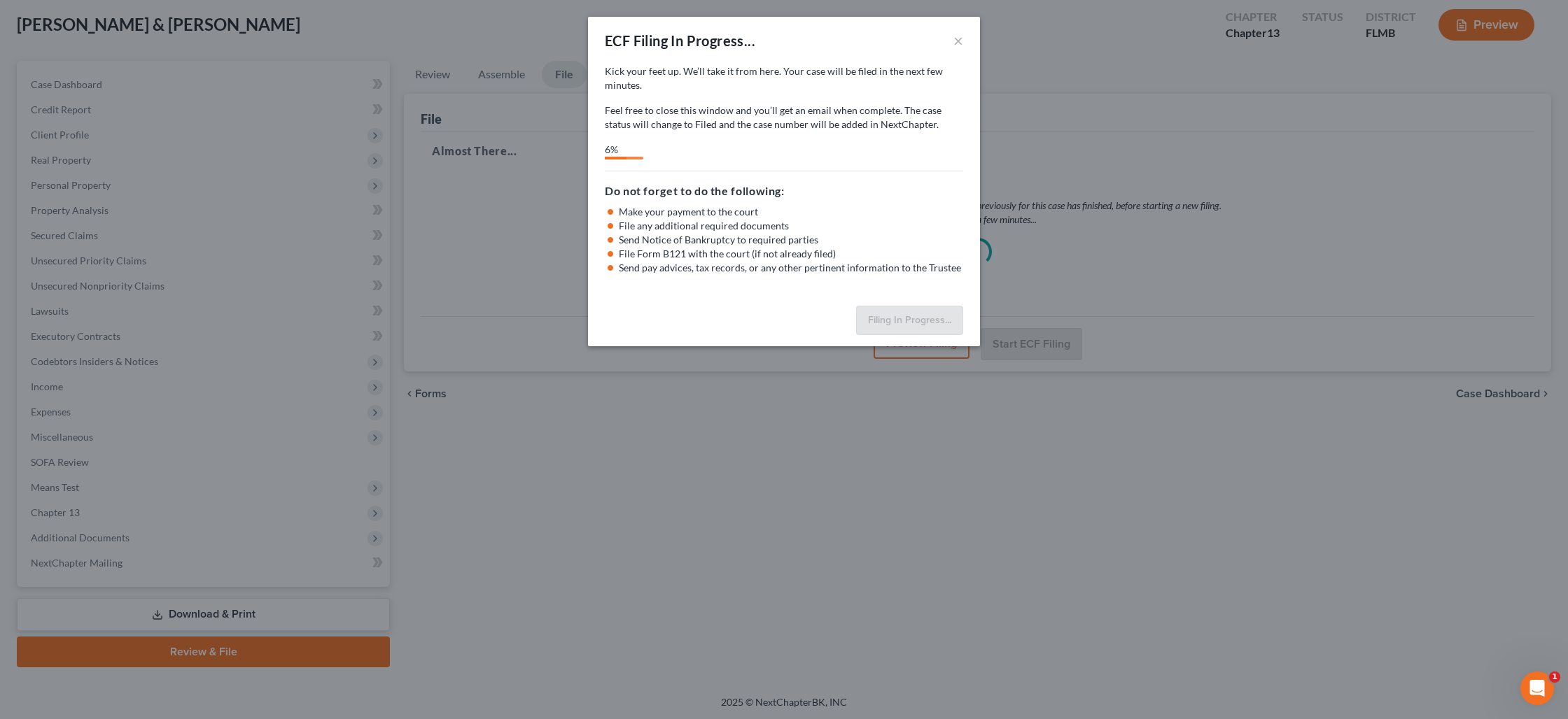
select select "0"
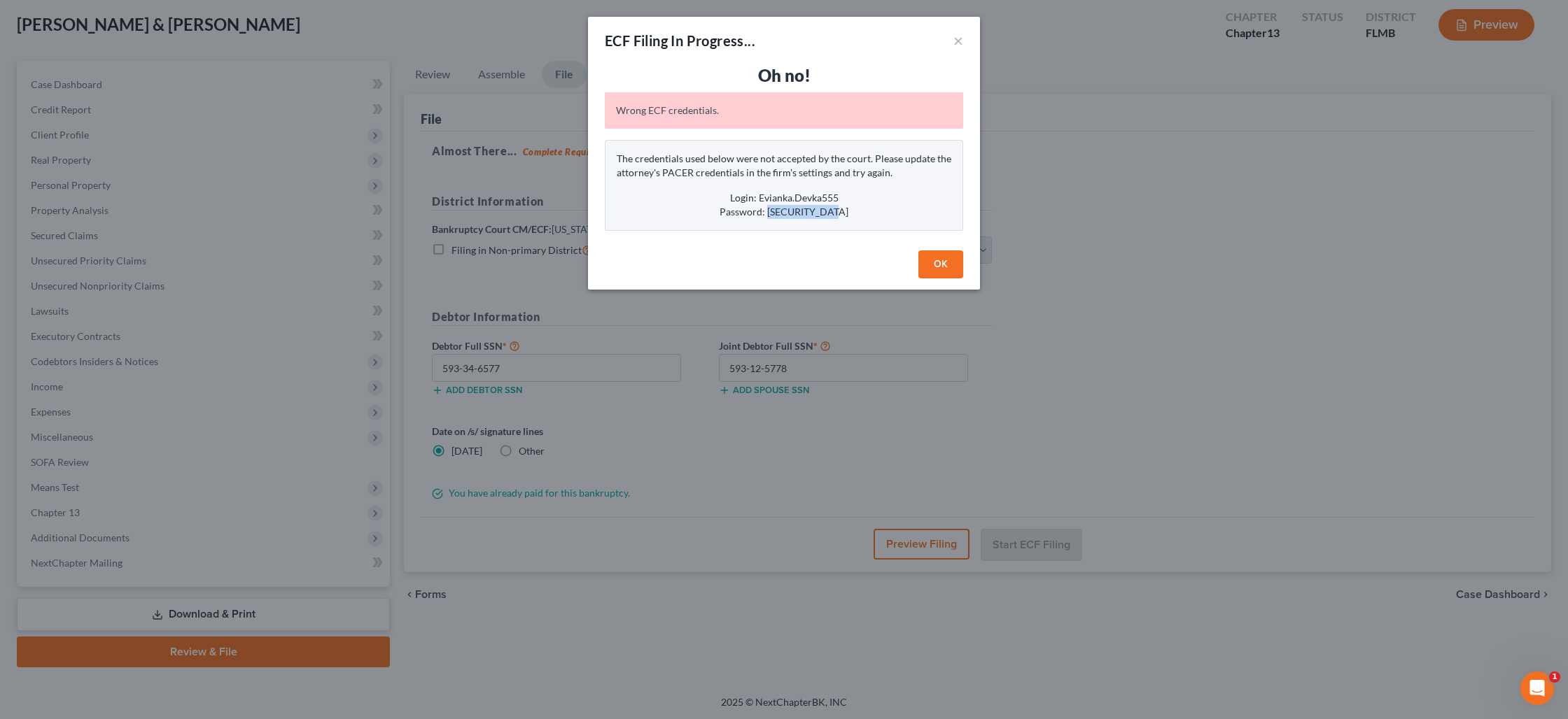
drag, startPoint x: 850, startPoint y: 213, endPoint x: 778, endPoint y: 217, distance: 72.1
click at [778, 218] on div "Password: Rozovaja.0707" at bounding box center [784, 212] width 334 height 14
click at [749, 203] on div "Login: Evianka.Devka555" at bounding box center [784, 198] width 334 height 14
drag, startPoint x: 716, startPoint y: 198, endPoint x: 843, endPoint y: 223, distance: 129.4
click at [843, 223] on div "The credentials used below were not accepted by the court. Please update the at…" at bounding box center [784, 186] width 358 height 91
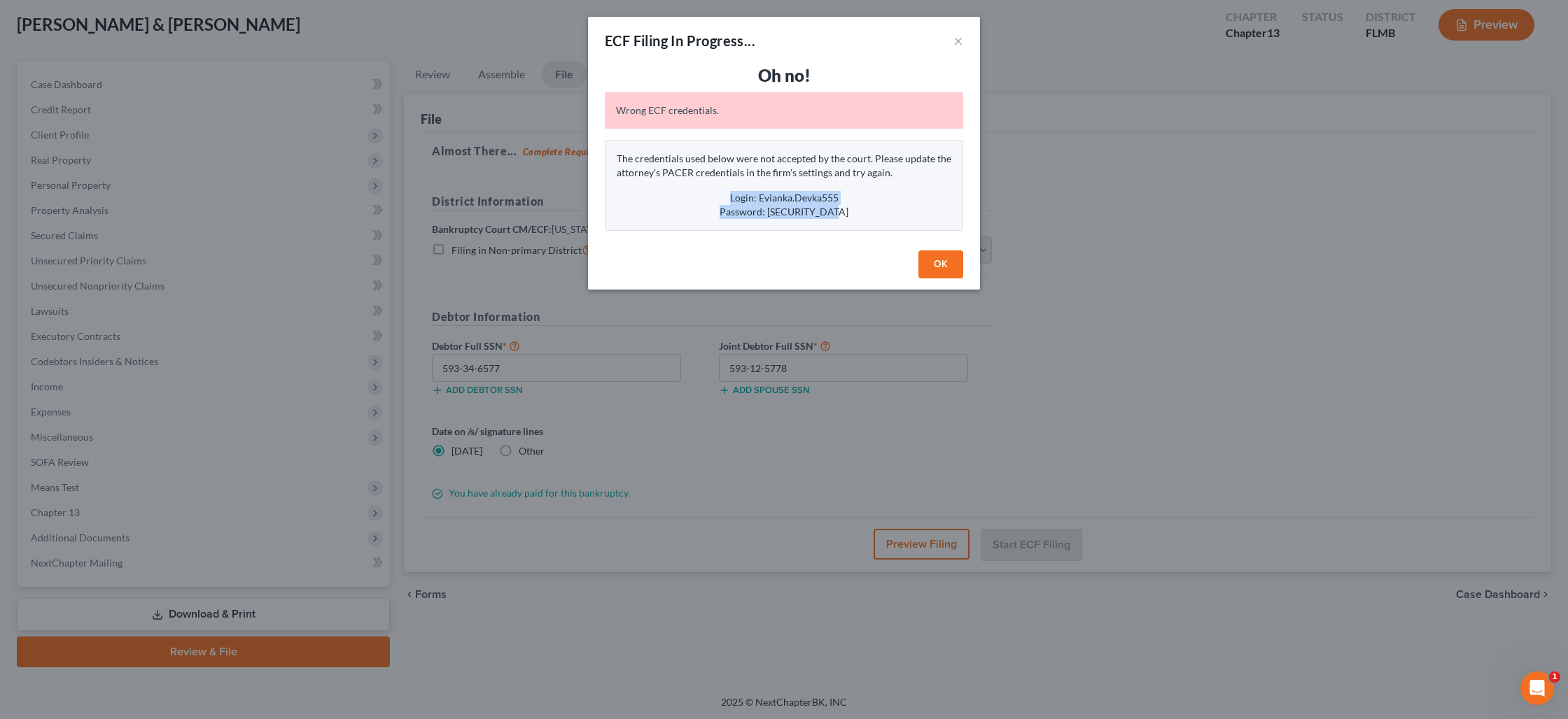
copy div "Login: Evianka.Devka555 Password: Rozovaja.0707"
click at [950, 262] on button "OK" at bounding box center [940, 265] width 45 height 28
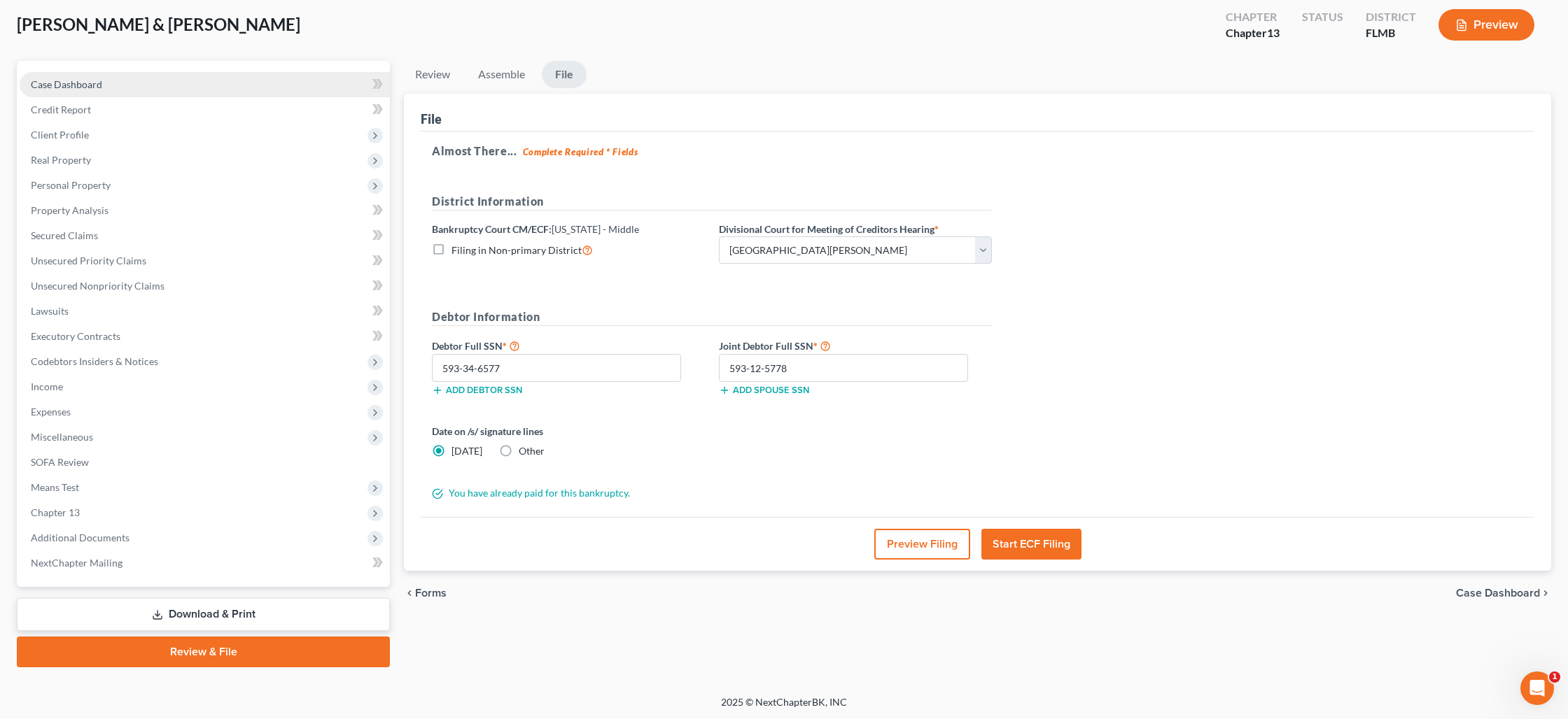
click at [51, 78] on span "Case Dashboard" at bounding box center [66, 84] width 72 height 12
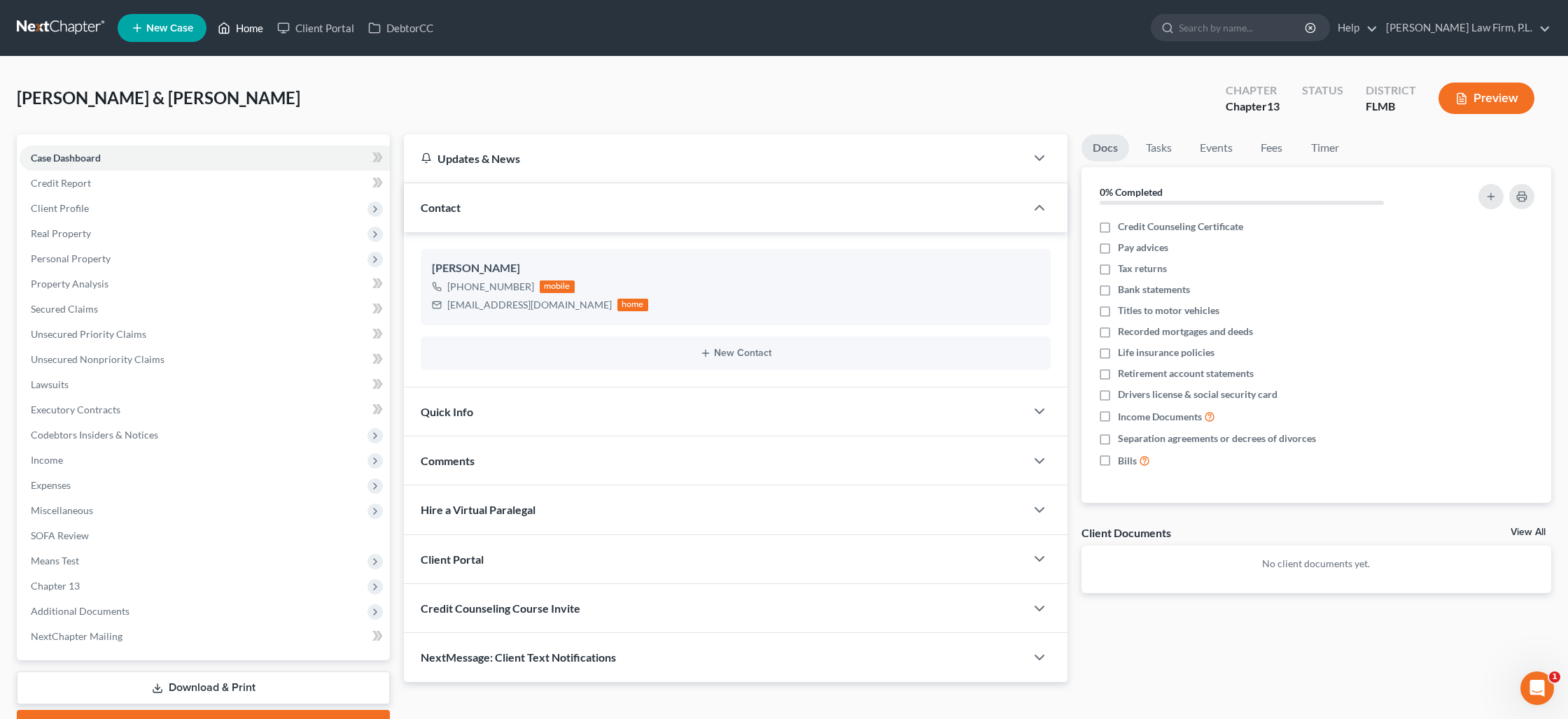
click at [243, 37] on link "Home" at bounding box center [240, 28] width 60 height 25
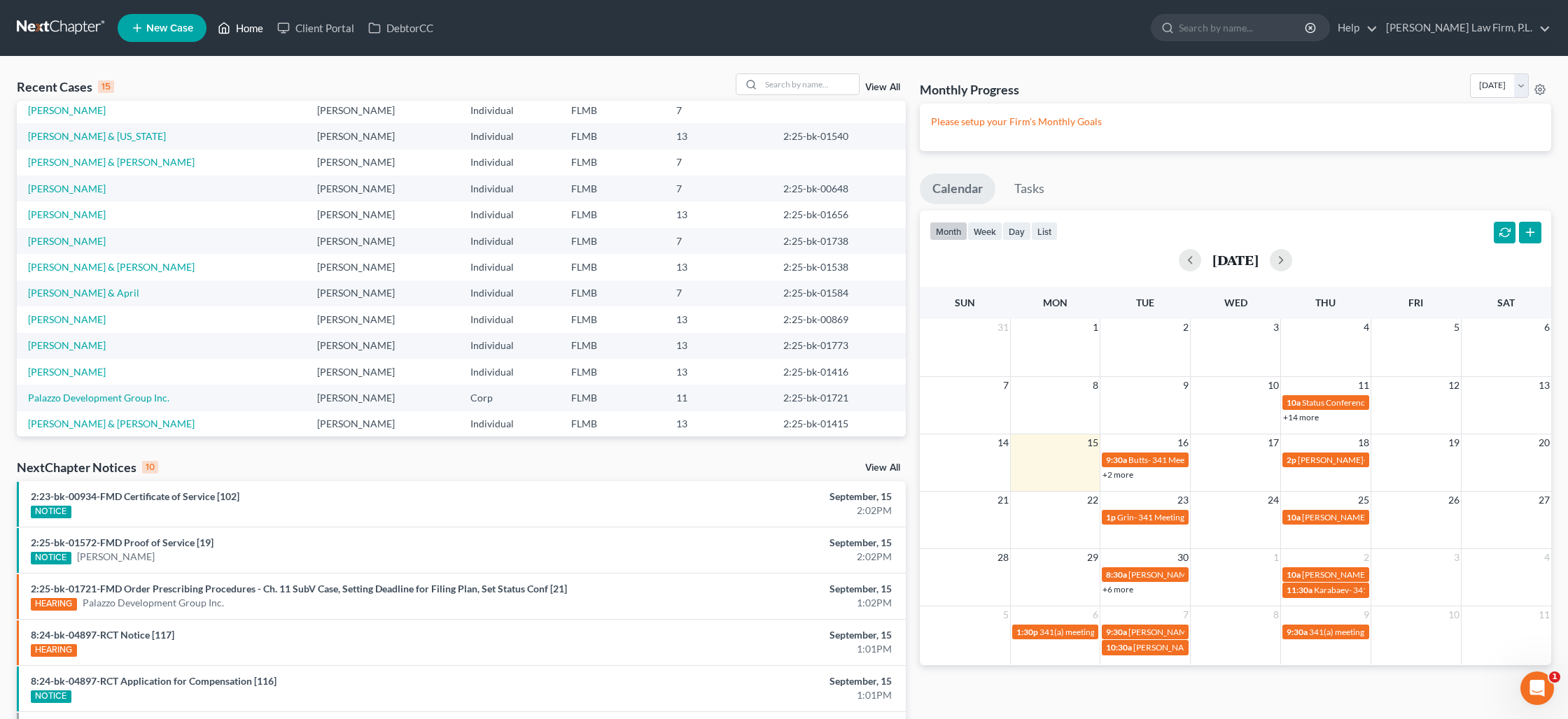
scroll to position [59, 0]
click at [145, 399] on link "Palazzo Development Group Inc." at bounding box center [99, 397] width 141 height 12
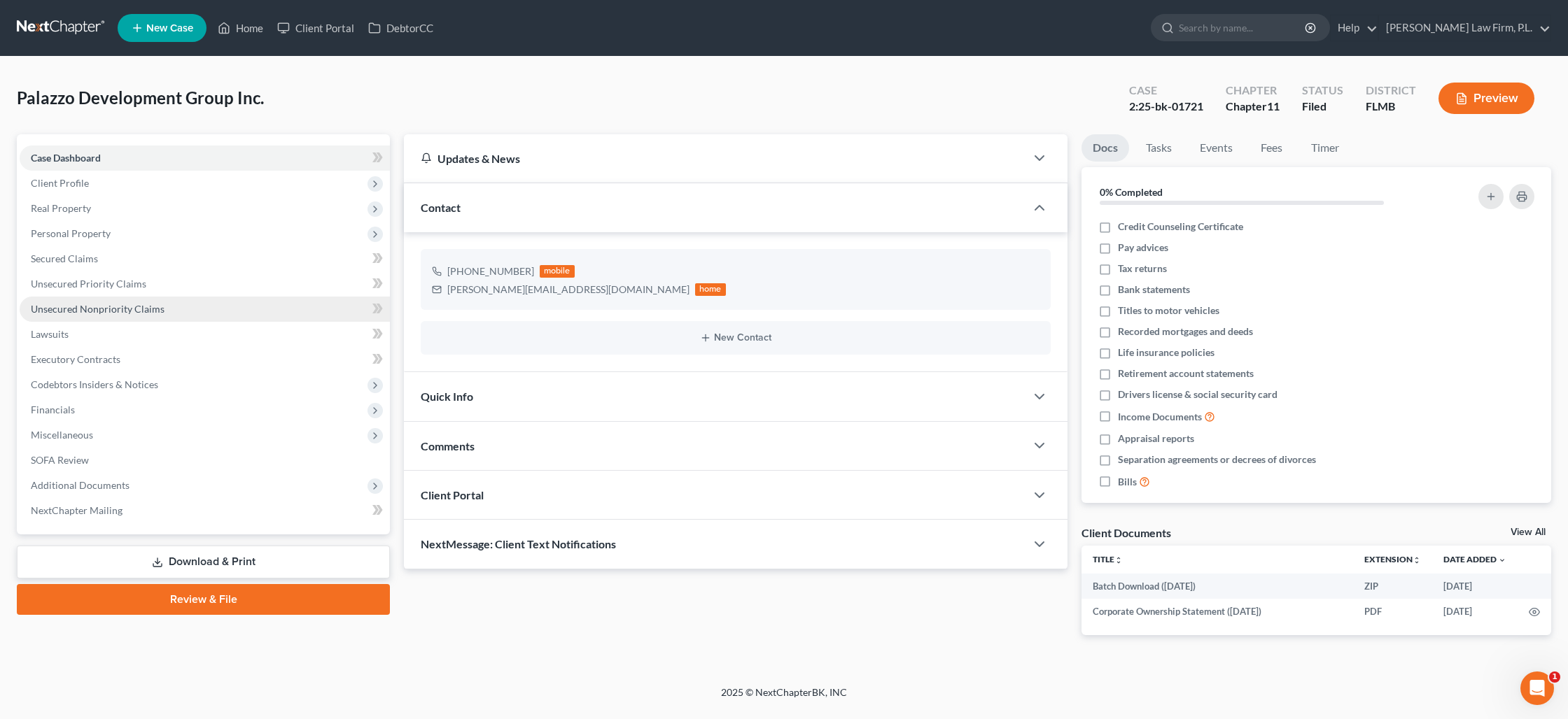
click at [78, 307] on span "Unsecured Nonpriority Claims" at bounding box center [97, 309] width 134 height 12
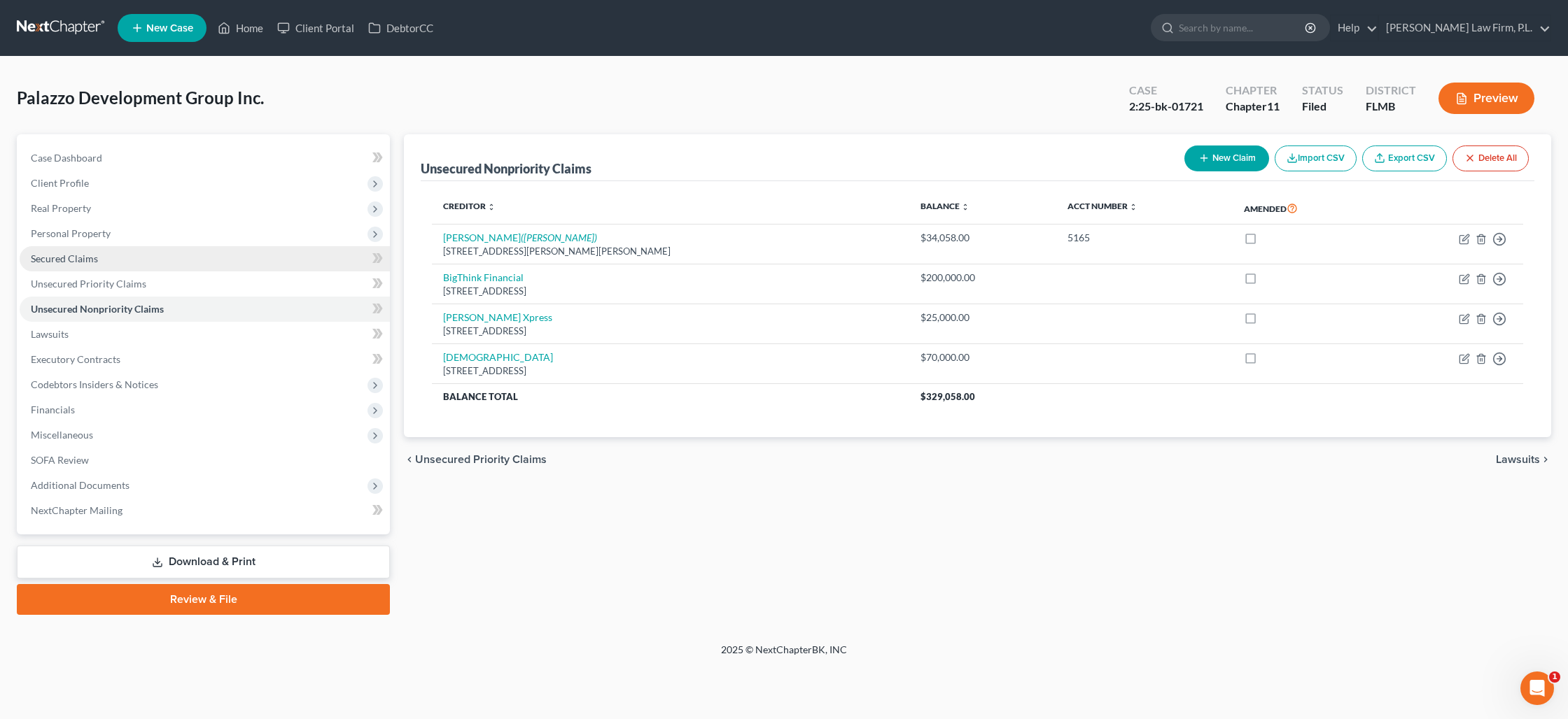
click at [87, 258] on span "Secured Claims" at bounding box center [64, 259] width 67 height 12
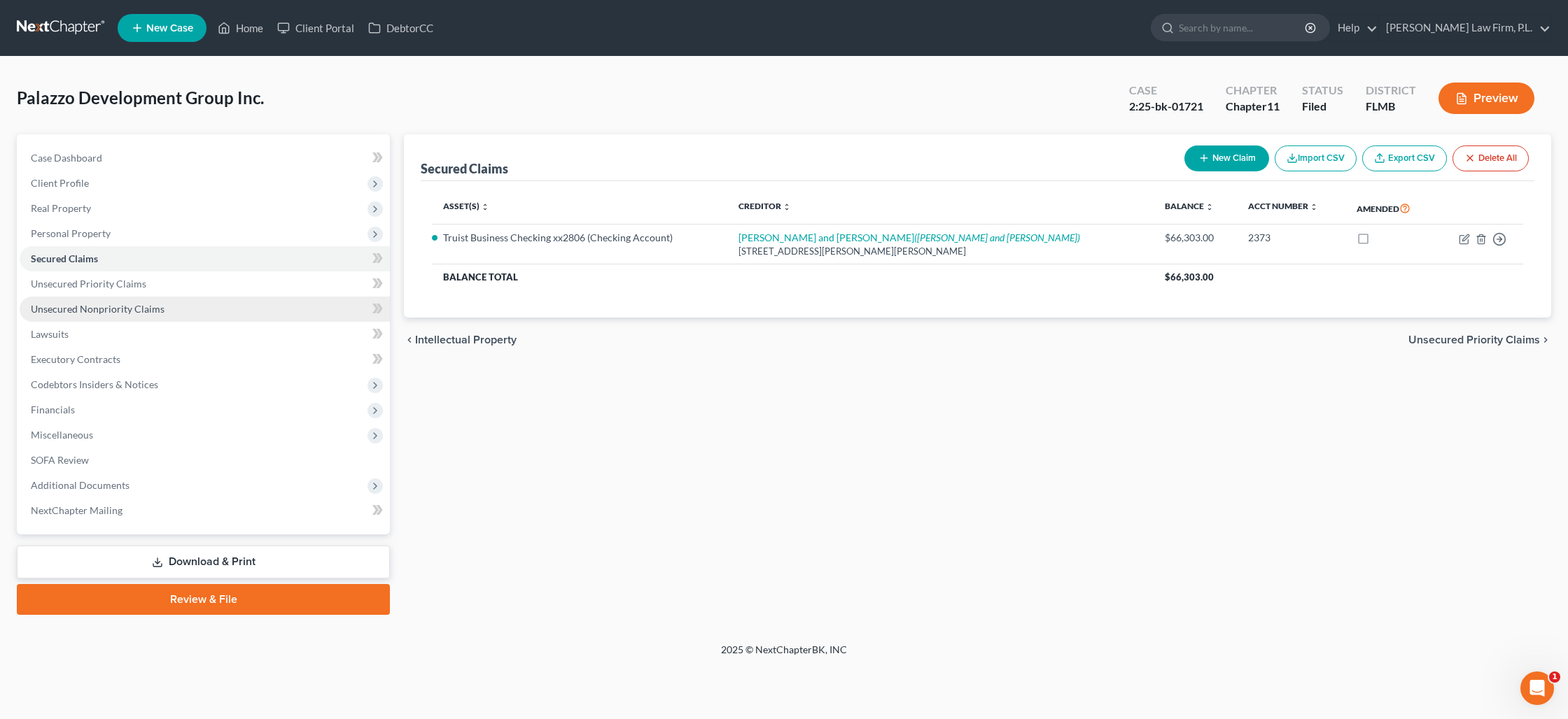
click at [160, 311] on span "Unsecured Nonpriority Claims" at bounding box center [97, 309] width 134 height 12
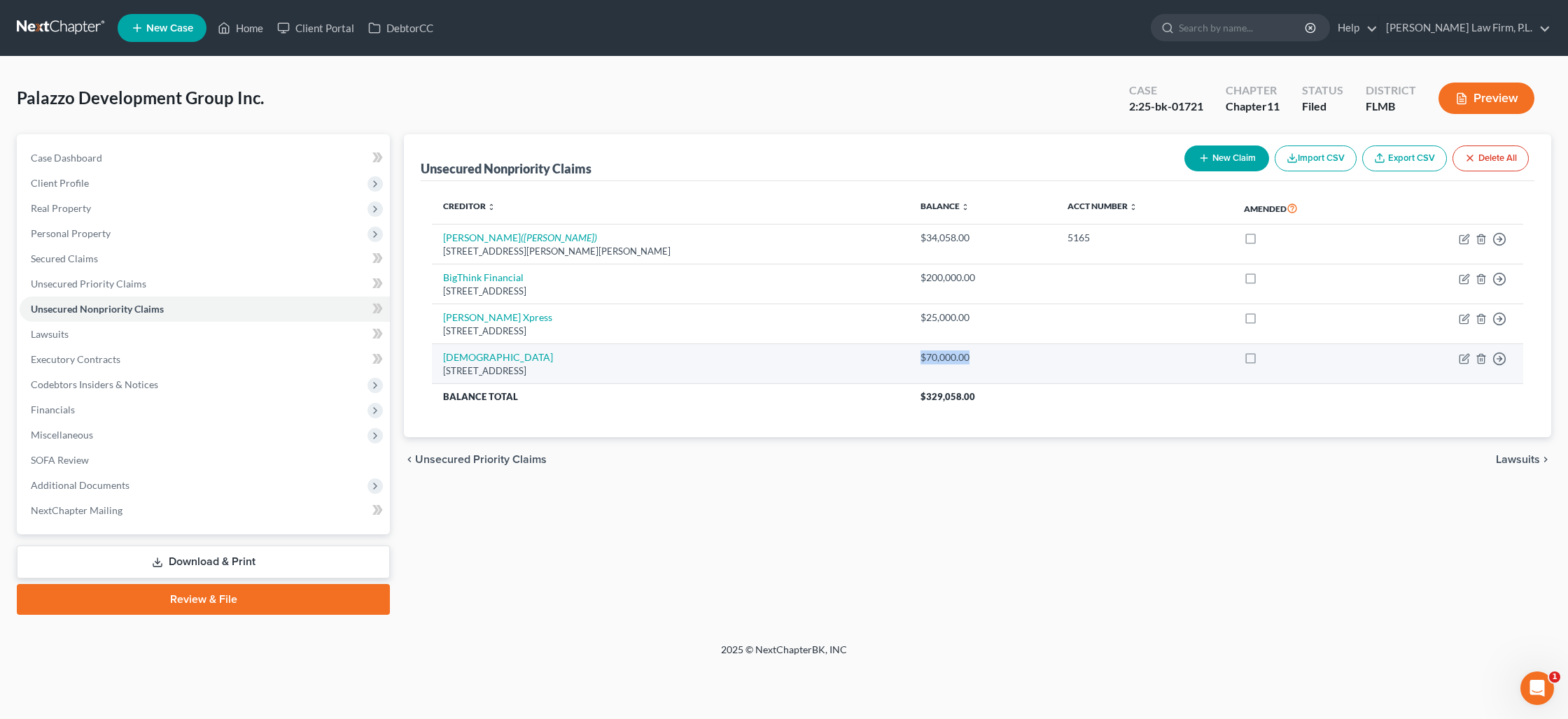
drag, startPoint x: 858, startPoint y: 357, endPoint x: 930, endPoint y: 364, distance: 72.3
click at [930, 364] on td "$70,000.00" at bounding box center [982, 363] width 147 height 40
click at [234, 25] on link "Home" at bounding box center [240, 28] width 60 height 25
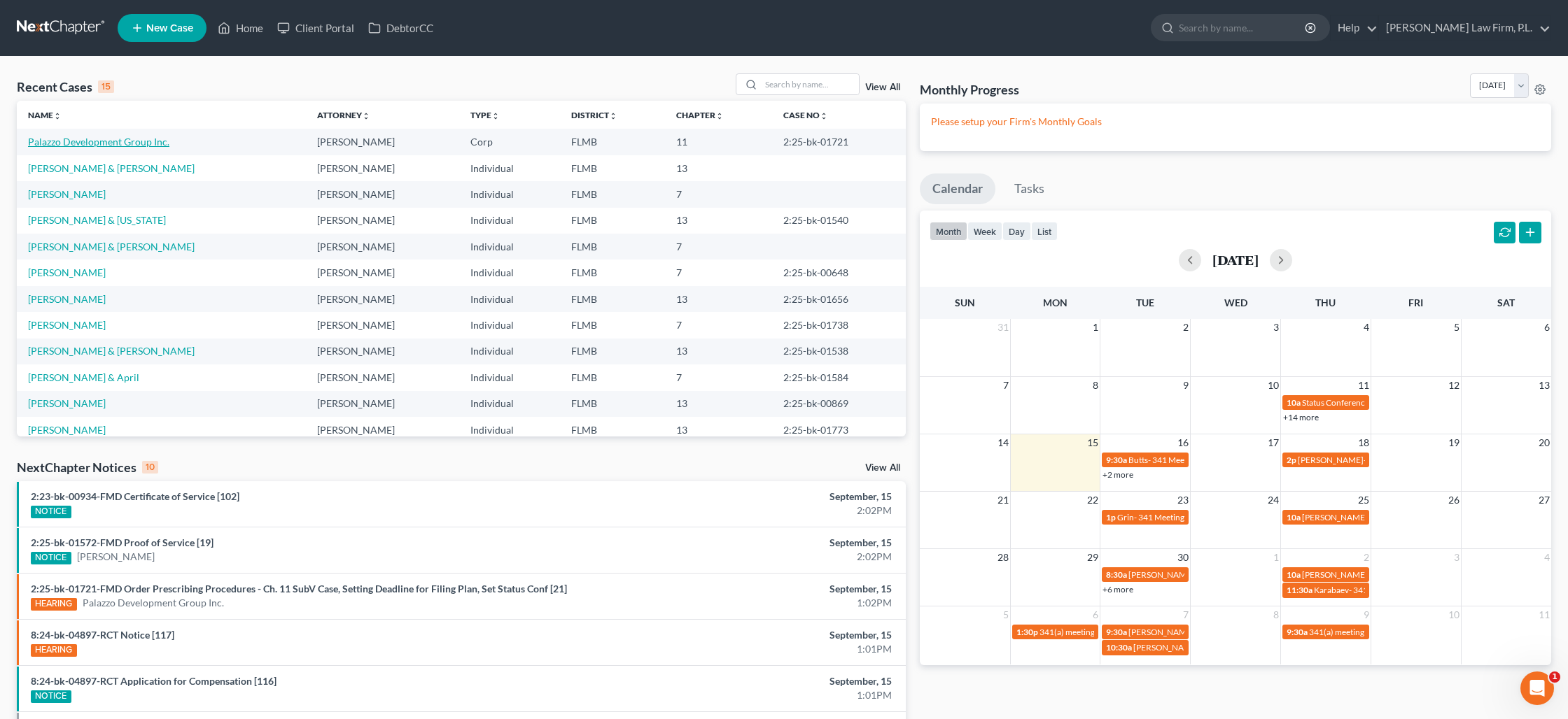
click at [137, 142] on link "Palazzo Development Group Inc." at bounding box center [99, 142] width 141 height 12
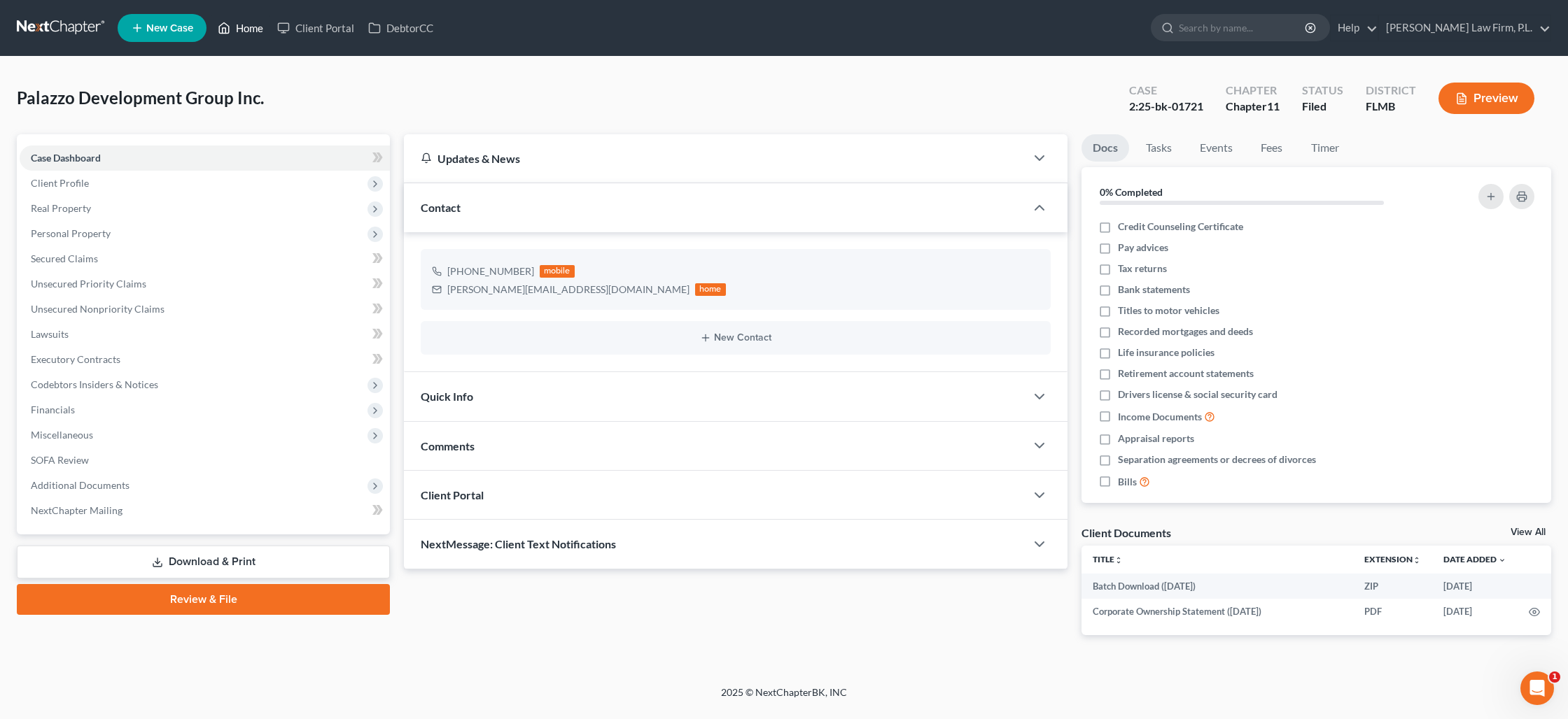
click at [230, 28] on icon at bounding box center [224, 28] width 10 height 10
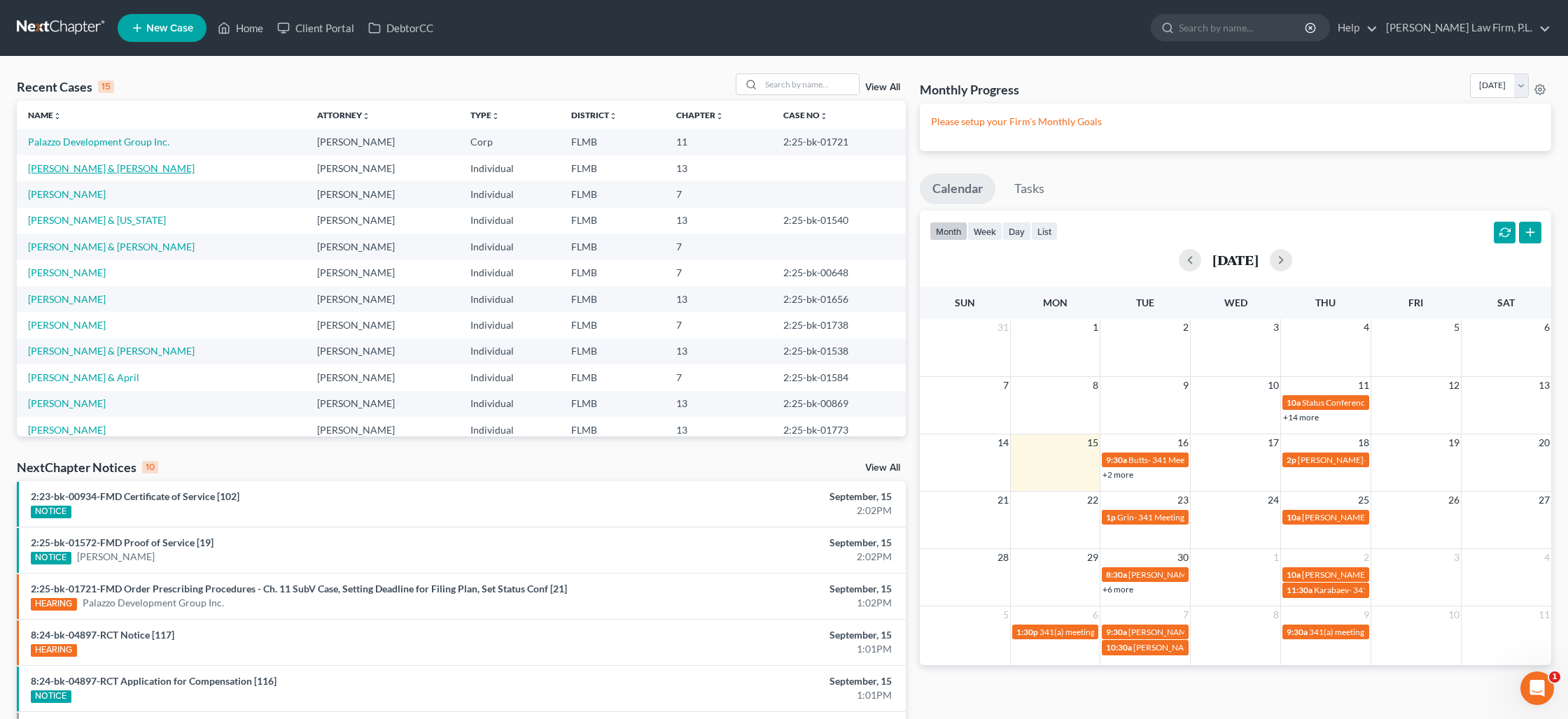
click at [84, 169] on link "[PERSON_NAME] & [PERSON_NAME]" at bounding box center [111, 169] width 166 height 12
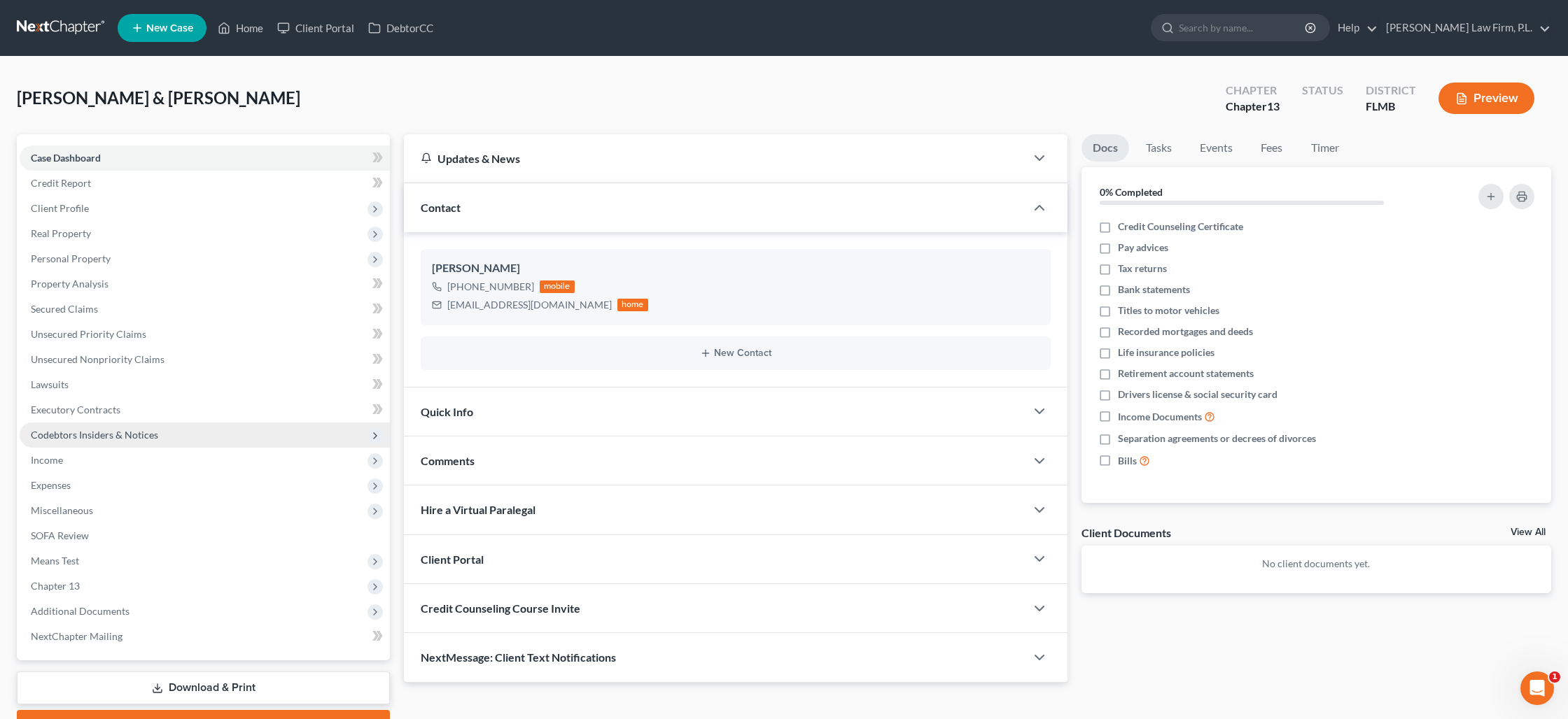
scroll to position [73, 0]
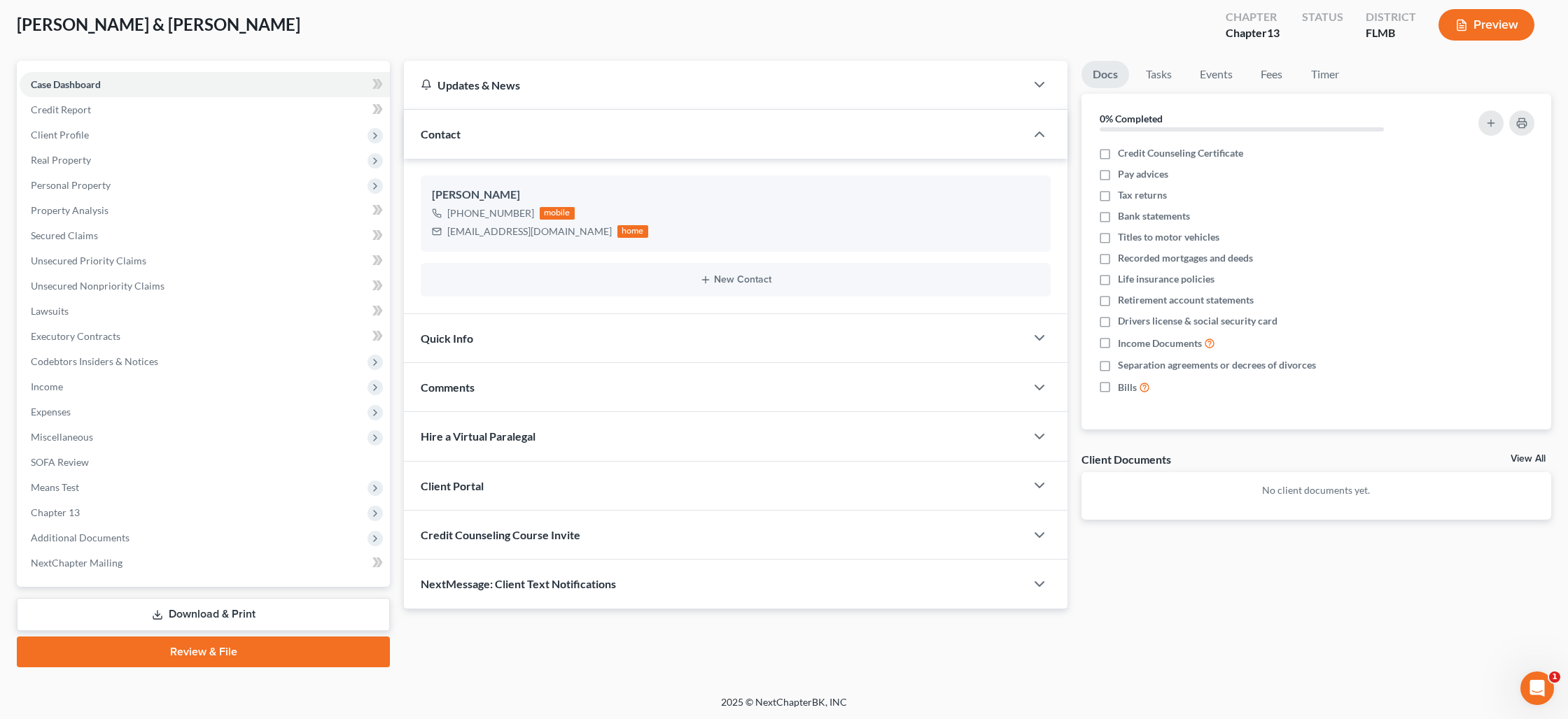
click at [219, 657] on link "Review & File" at bounding box center [204, 651] width 373 height 31
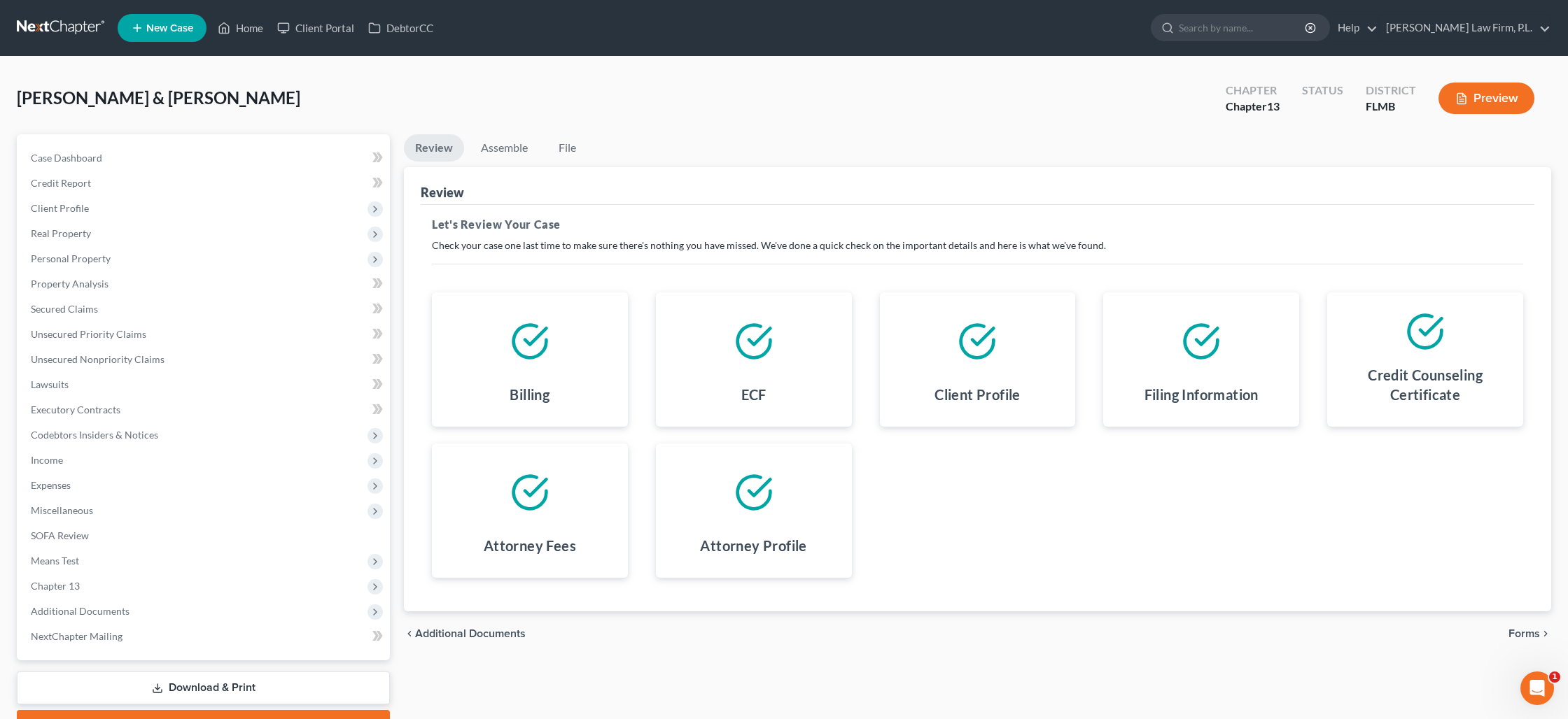
click at [1520, 638] on span "Forms" at bounding box center [1524, 633] width 31 height 11
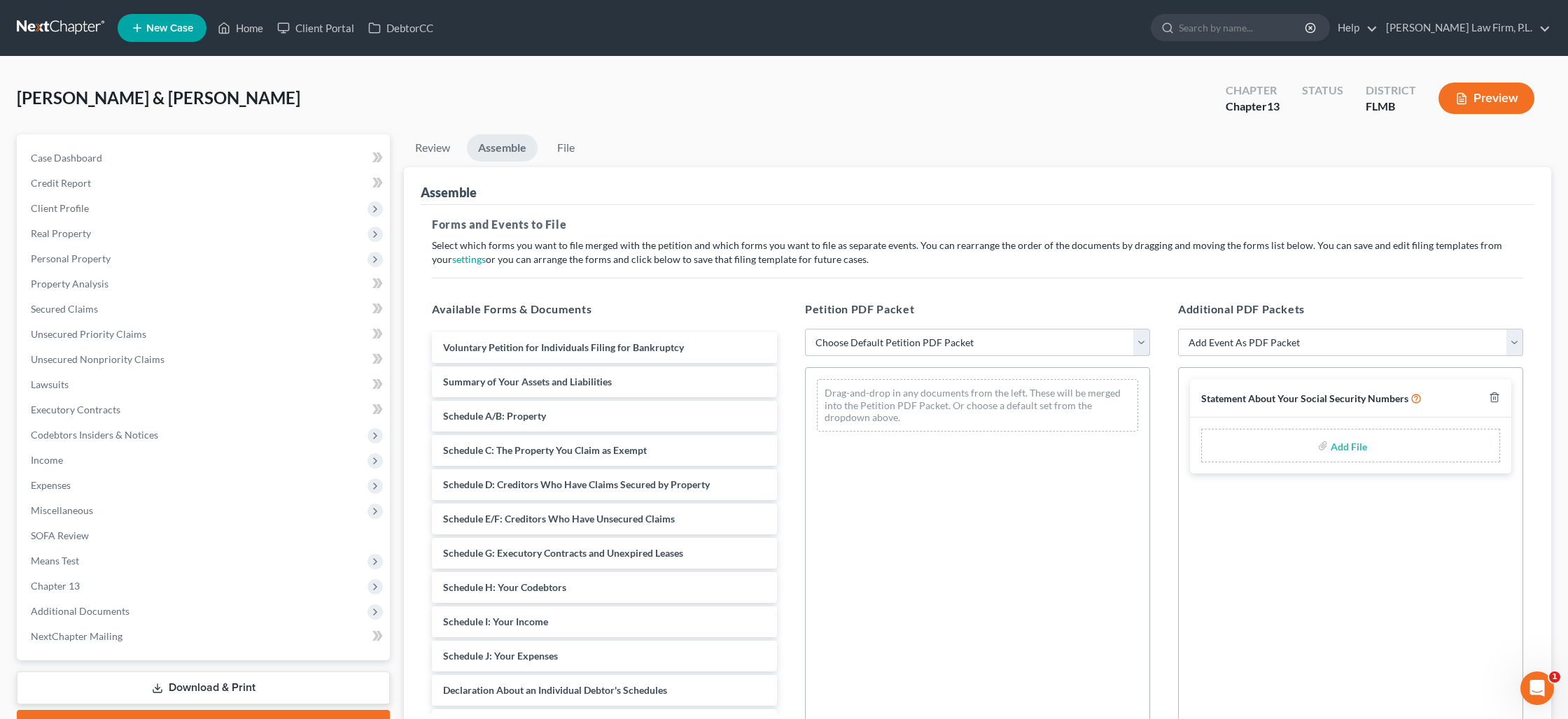
click at [876, 339] on select "Choose Default Petition PDF Packet Complete Bankruptcy Petition (all forms and …" at bounding box center [977, 343] width 345 height 28
select select "1"
click at [805, 329] on select "Choose Default Petition PDF Packet Complete Bankruptcy Petition (all forms and …" at bounding box center [977, 343] width 345 height 28
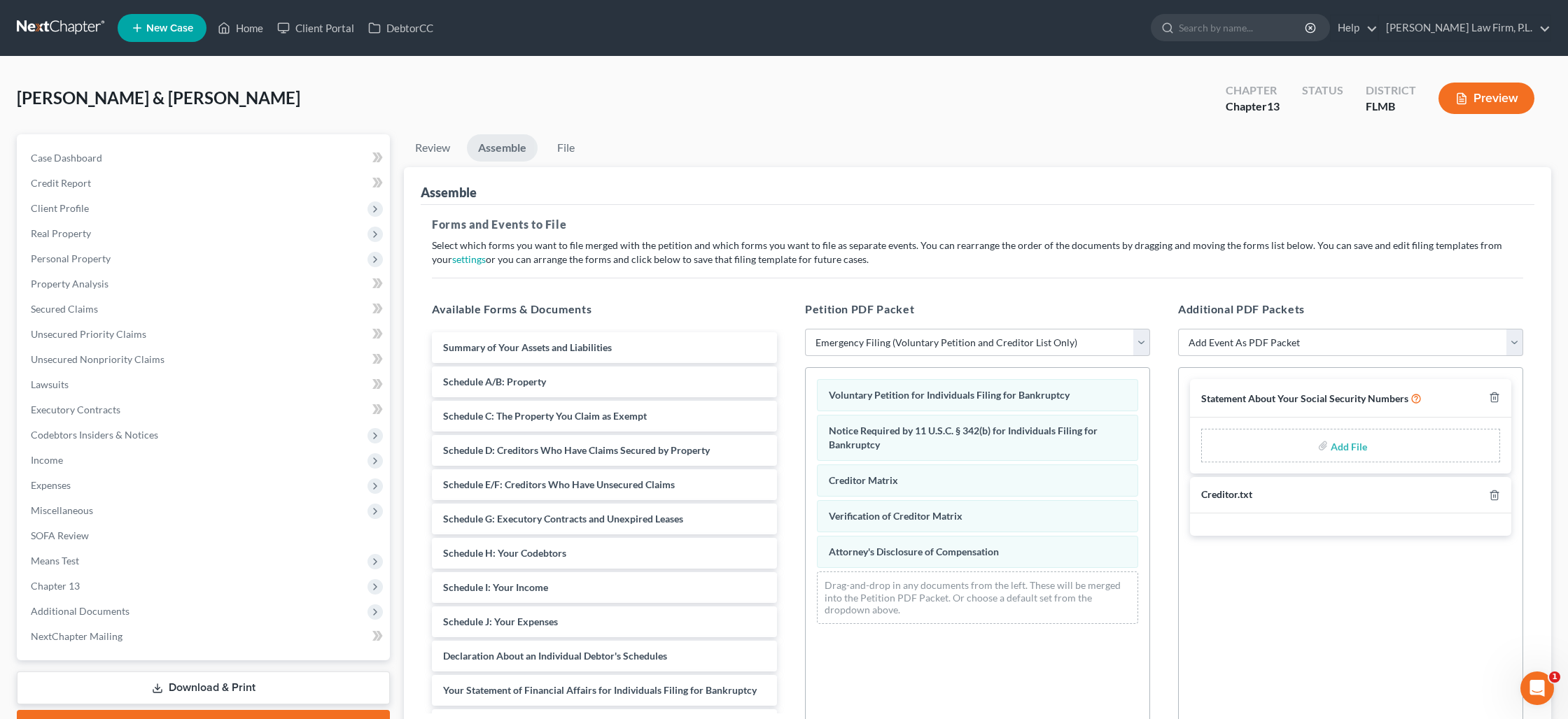
click at [1309, 448] on div "Add File" at bounding box center [1350, 445] width 299 height 34
click at [1343, 445] on input "file" at bounding box center [1347, 446] width 34 height 25
type input "C:\fakepath\Knight - Statement of SS.pdf"
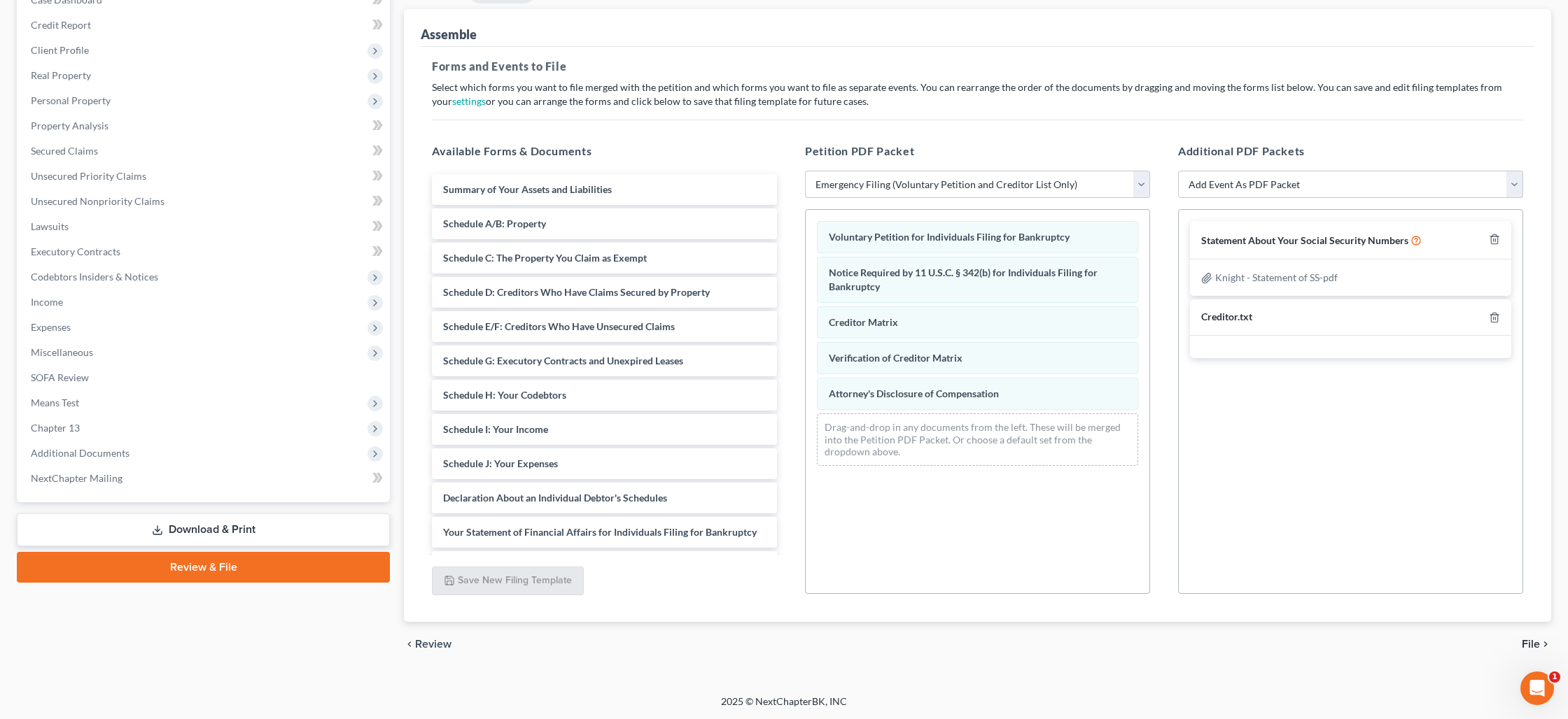
click at [1526, 643] on span "File" at bounding box center [1531, 644] width 18 height 11
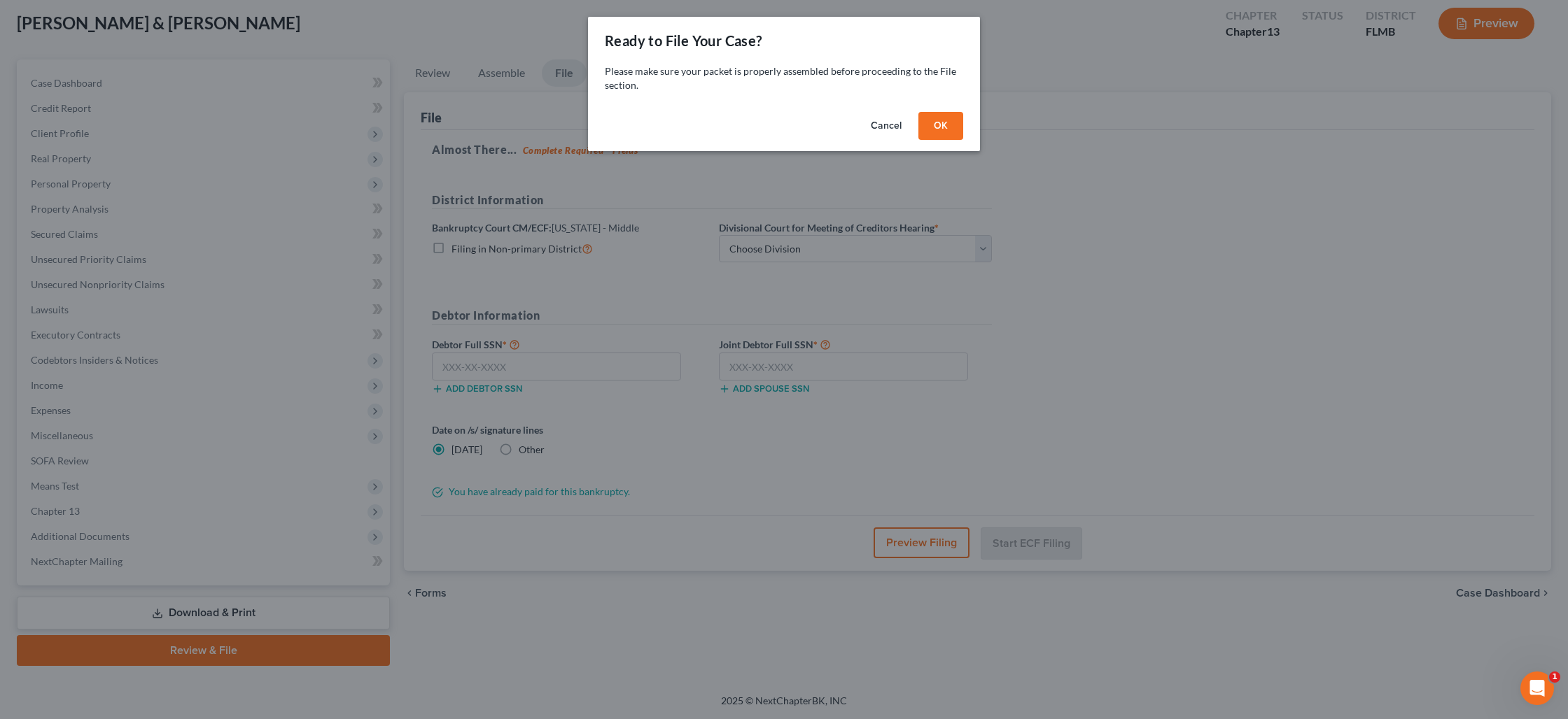
scroll to position [73, 0]
click at [937, 129] on button "OK" at bounding box center [940, 126] width 45 height 28
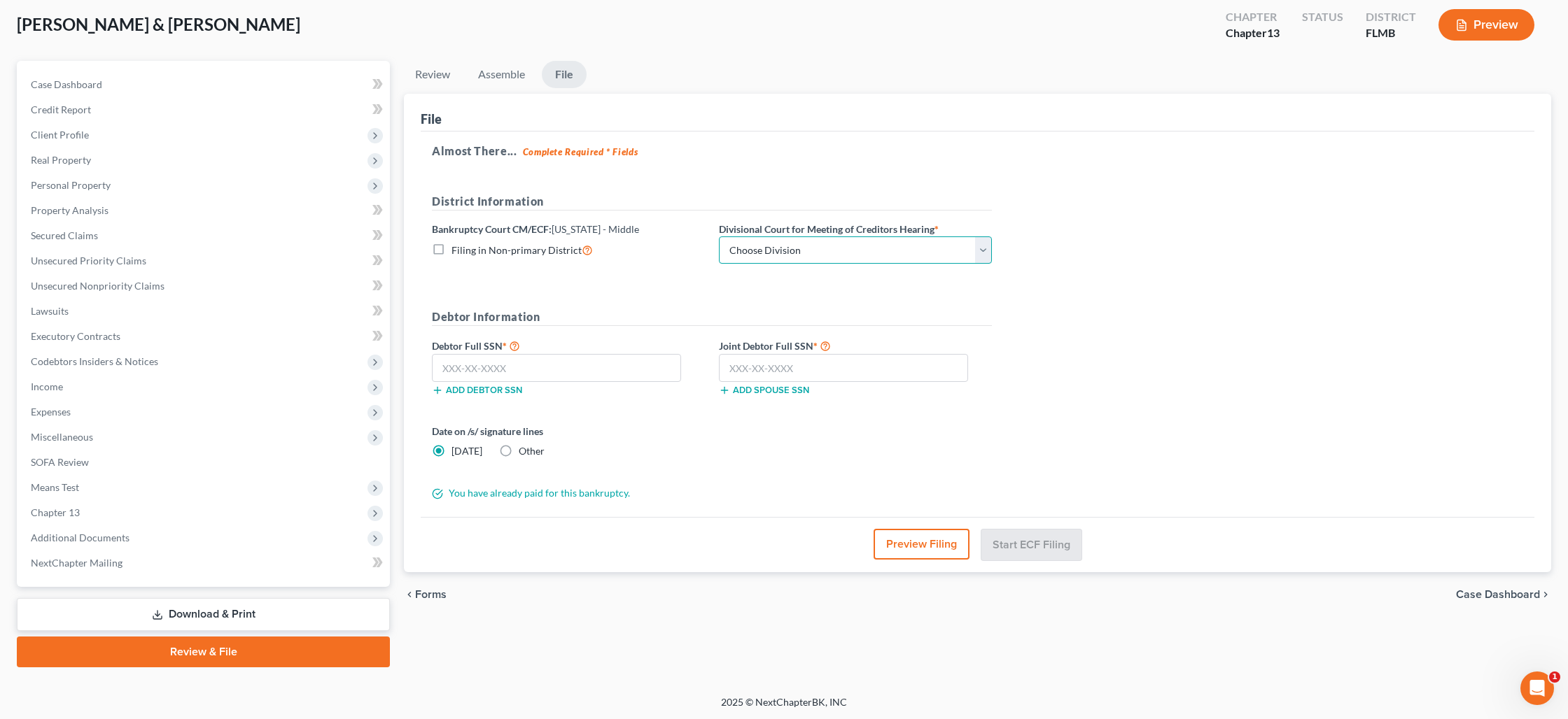
click at [745, 253] on select "Choose Division [GEOGRAPHIC_DATA][PERSON_NAME] [GEOGRAPHIC_DATA] [GEOGRAPHIC_DA…" at bounding box center [855, 251] width 273 height 28
select select "0"
click at [719, 236] on select "Choose Division [GEOGRAPHIC_DATA][PERSON_NAME] [GEOGRAPHIC_DATA] [GEOGRAPHIC_DA…" at bounding box center [855, 251] width 273 height 28
click at [525, 365] on input "text" at bounding box center [557, 368] width 249 height 28
type input "5"
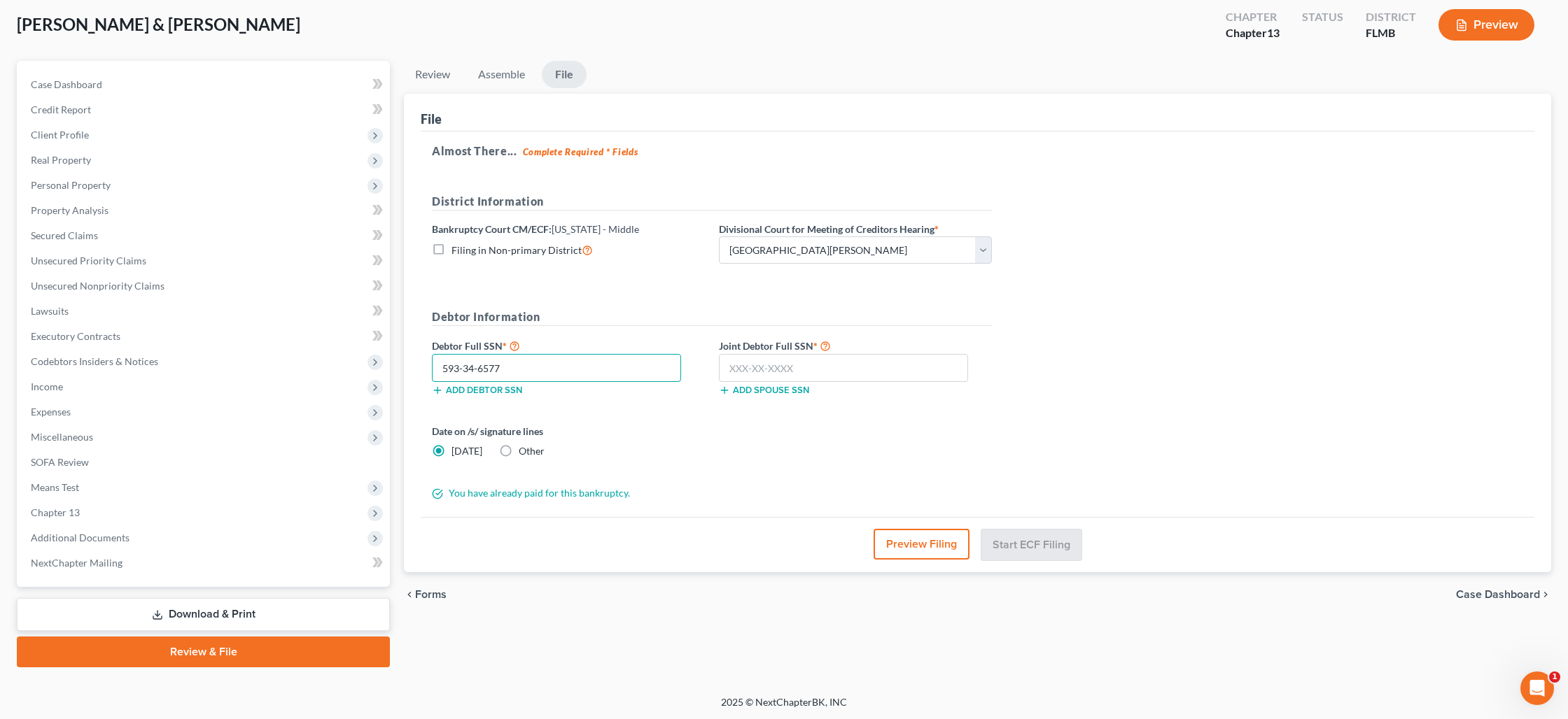
type input "593-34-6577"
type input "593-12-5778"
click at [1030, 547] on button "Start ECF Filing" at bounding box center [1031, 544] width 100 height 31
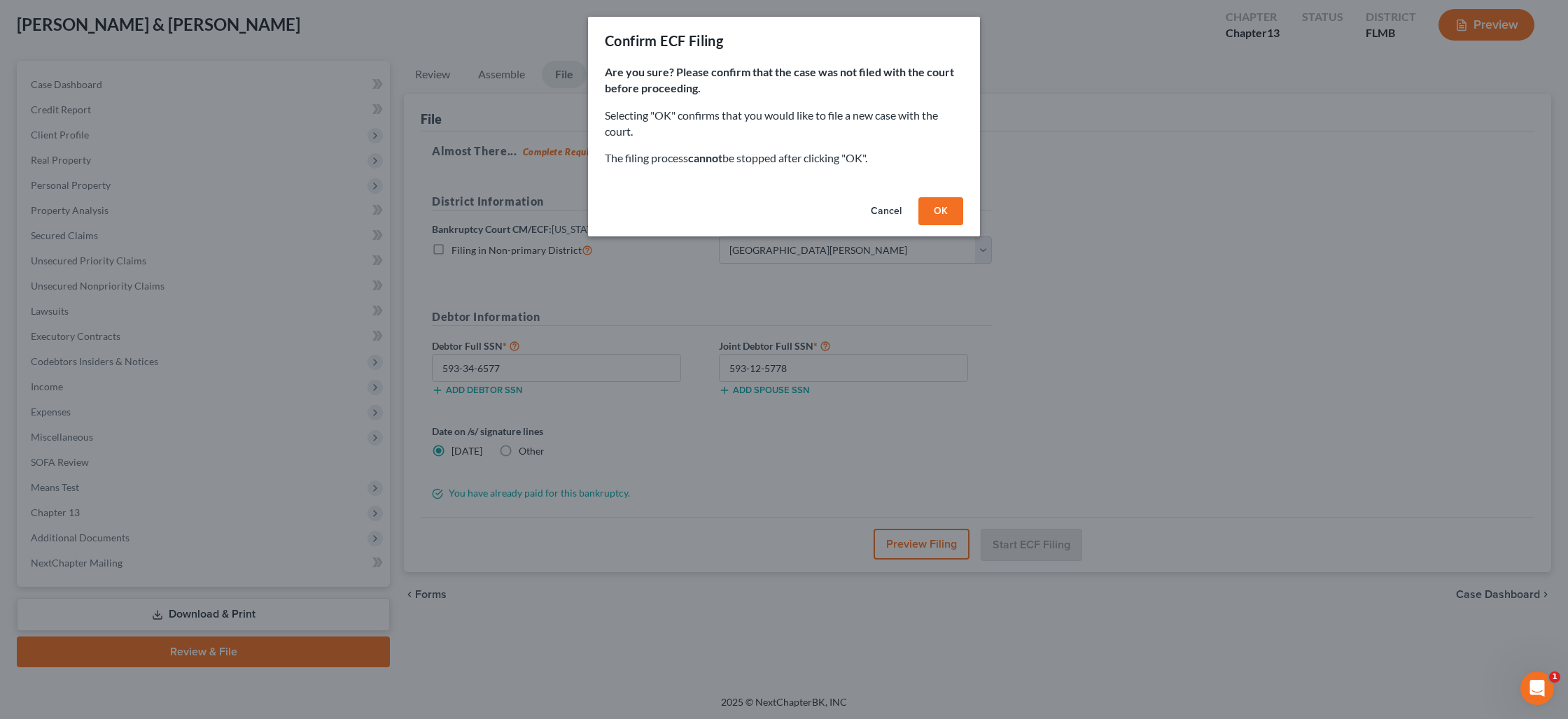
click at [937, 213] on button "OK" at bounding box center [940, 211] width 45 height 28
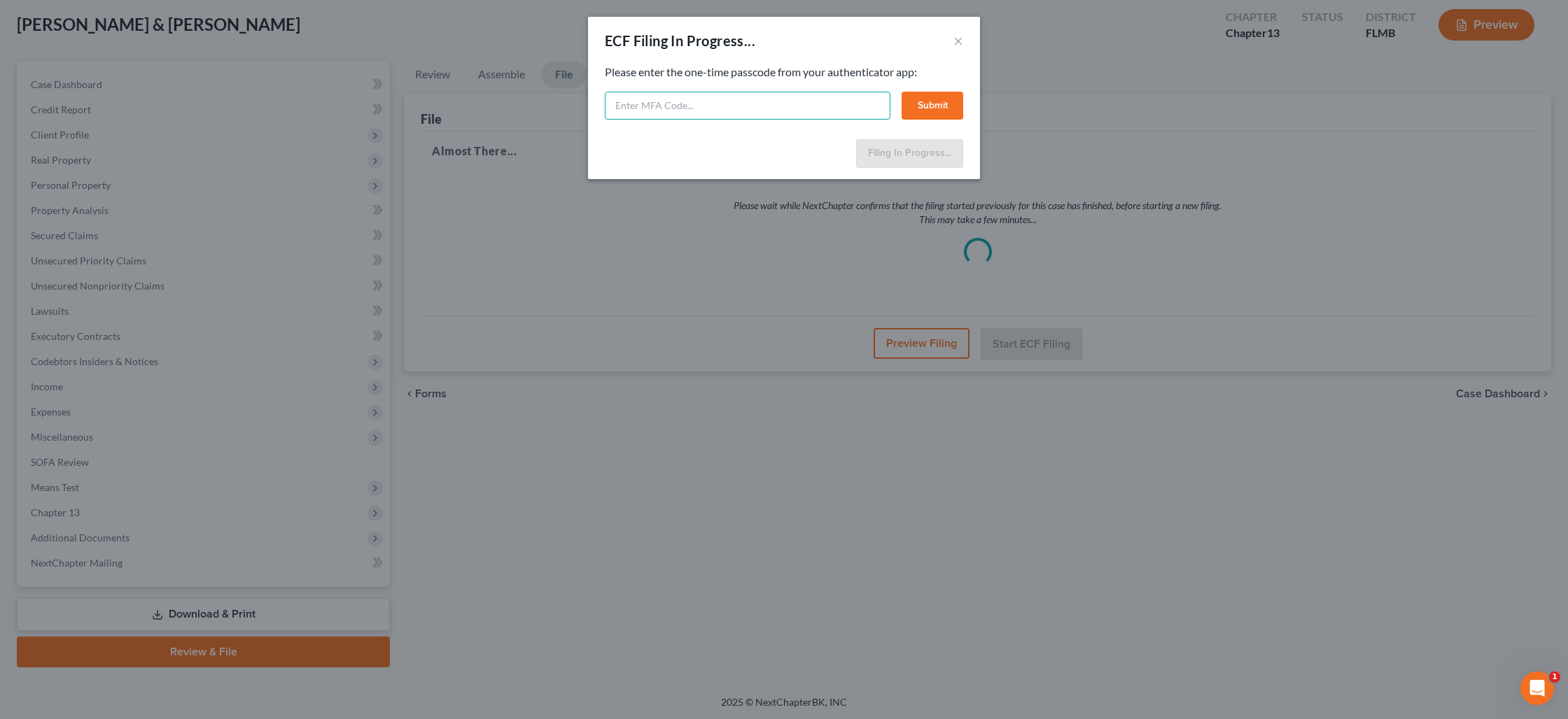
click at [725, 113] on input "text" at bounding box center [747, 106] width 286 height 28
paste input "q1hc-ir3t-ycmu-51yz"
type input "q1hc-ir3t-ycmu-51yz"
click at [920, 112] on button "Submit" at bounding box center [932, 106] width 62 height 28
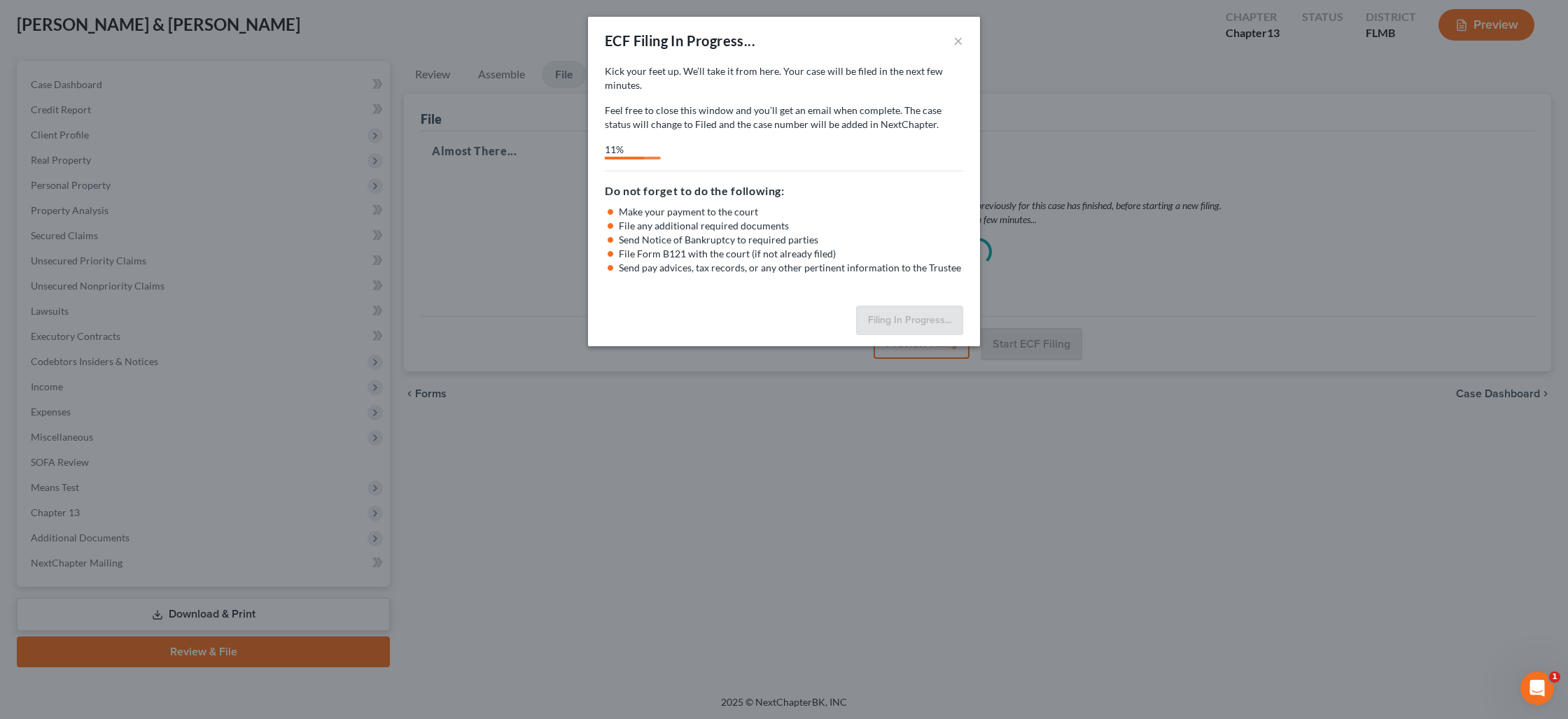
select select "0"
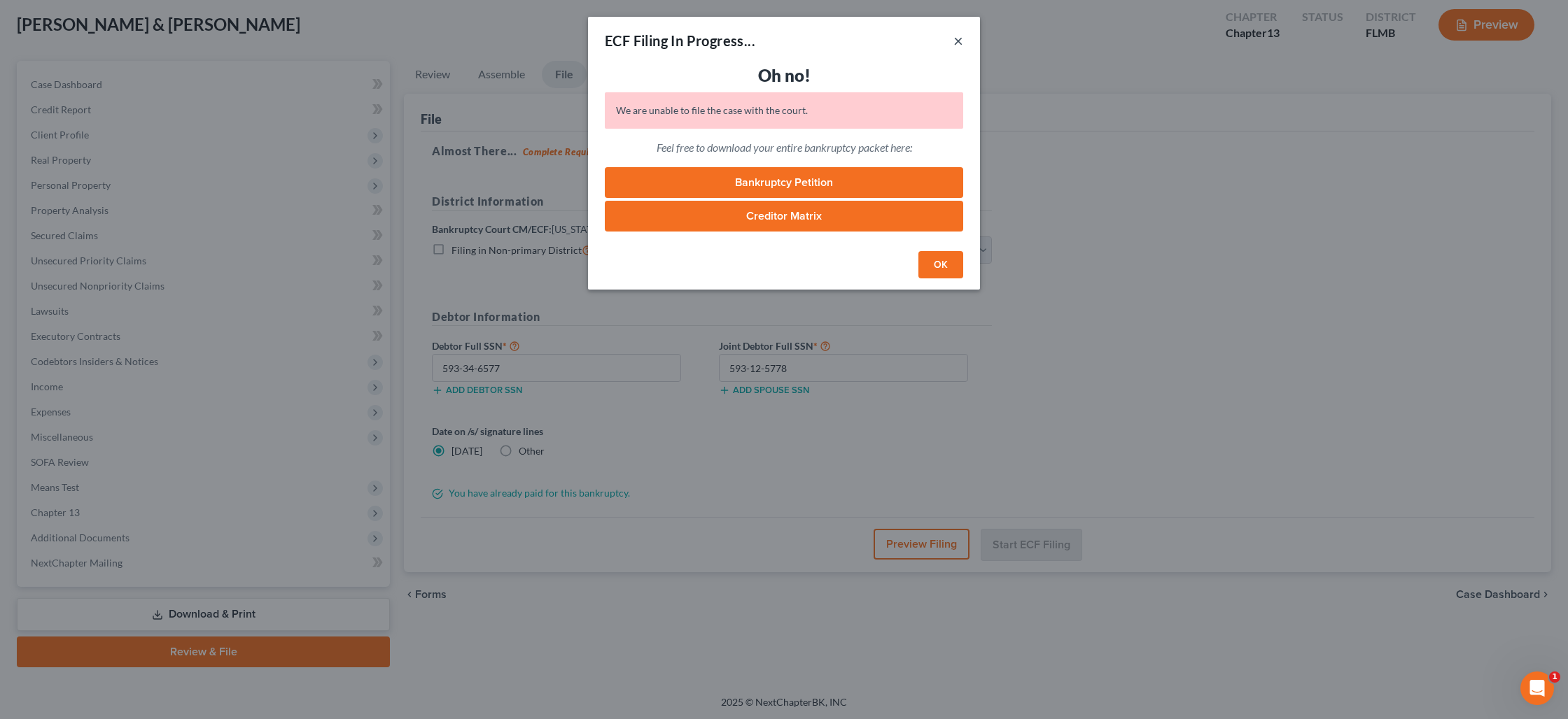
click at [958, 42] on button "×" at bounding box center [958, 40] width 10 height 17
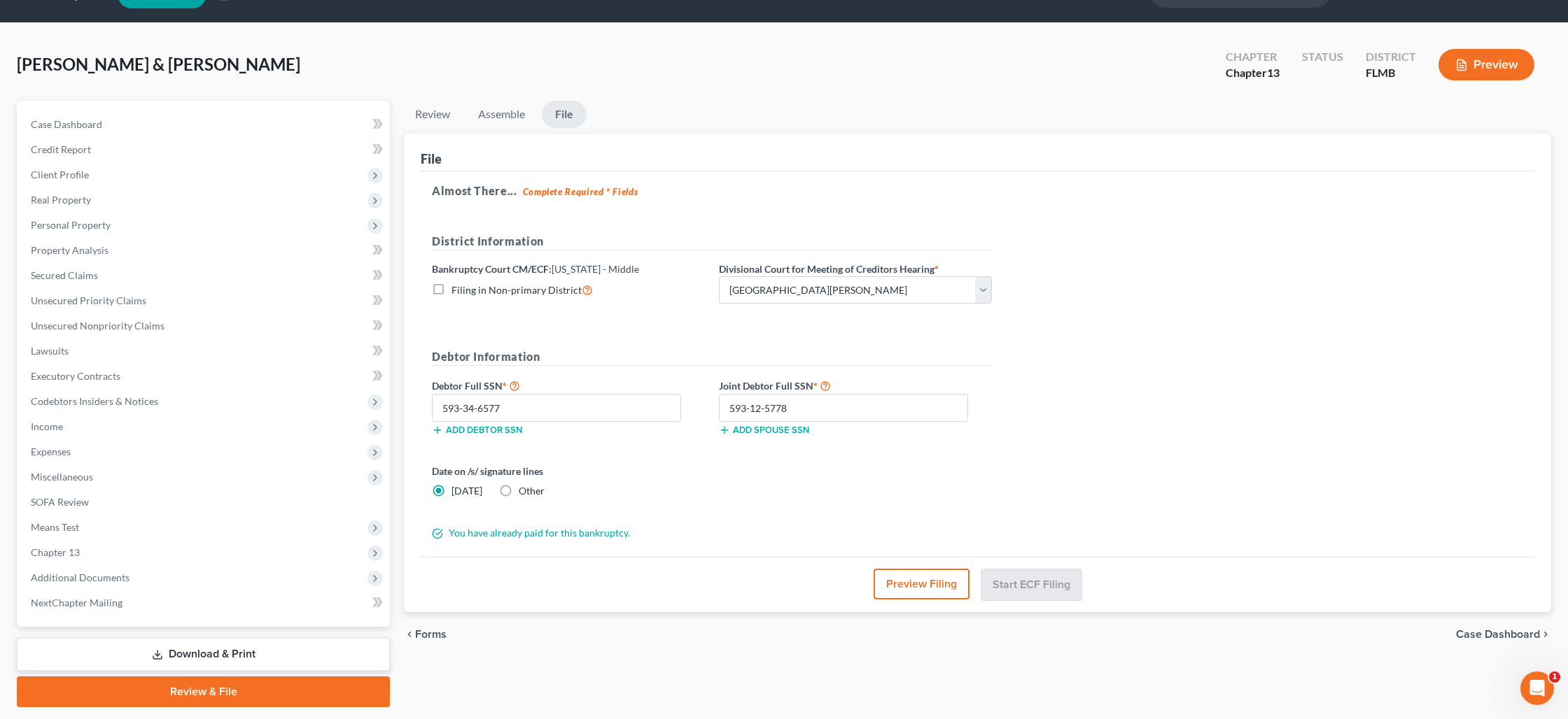
scroll to position [33, 0]
drag, startPoint x: 169, startPoint y: 493, endPoint x: 177, endPoint y: 518, distance: 26.2
click at [169, 493] on link "SOFA Review" at bounding box center [204, 503] width 370 height 25
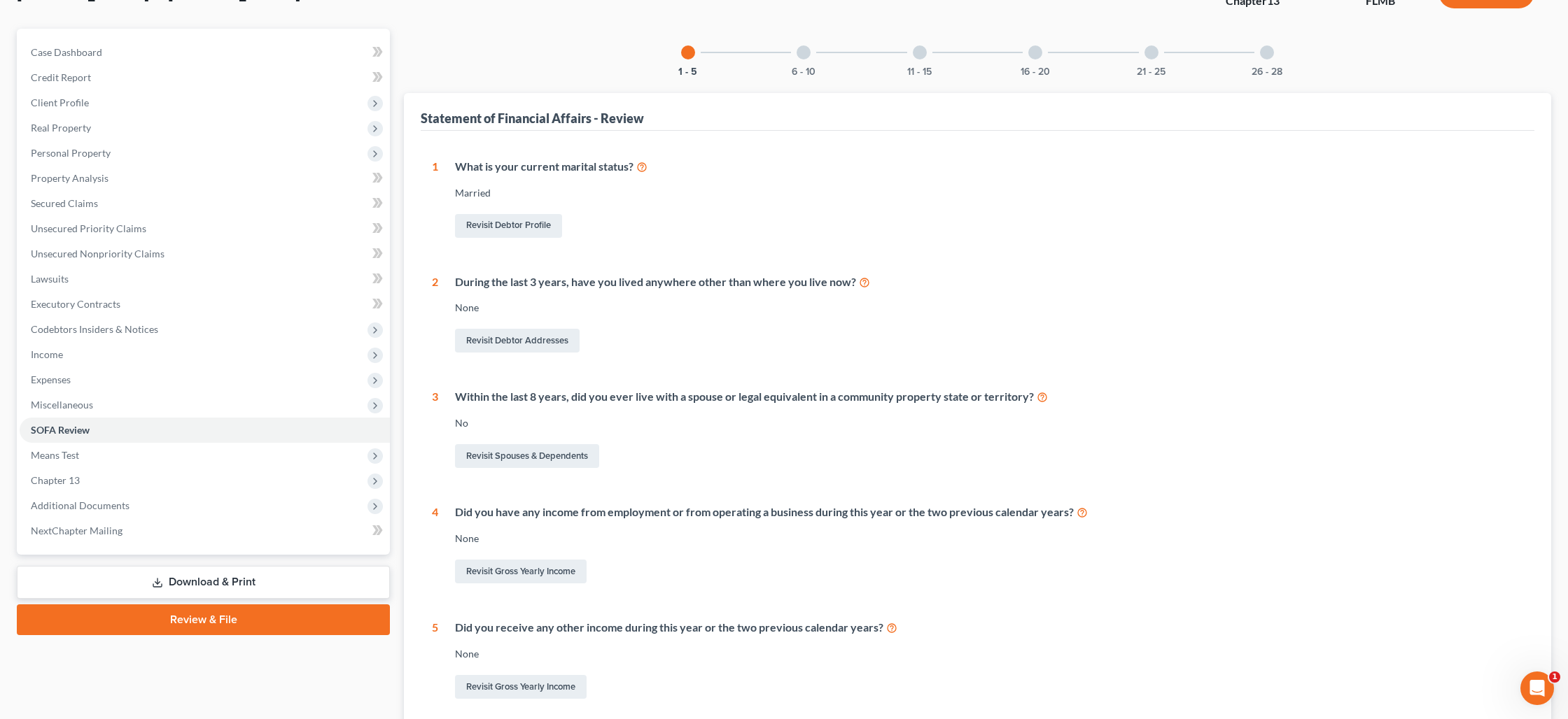
click at [233, 626] on link "Review & File" at bounding box center [204, 619] width 373 height 31
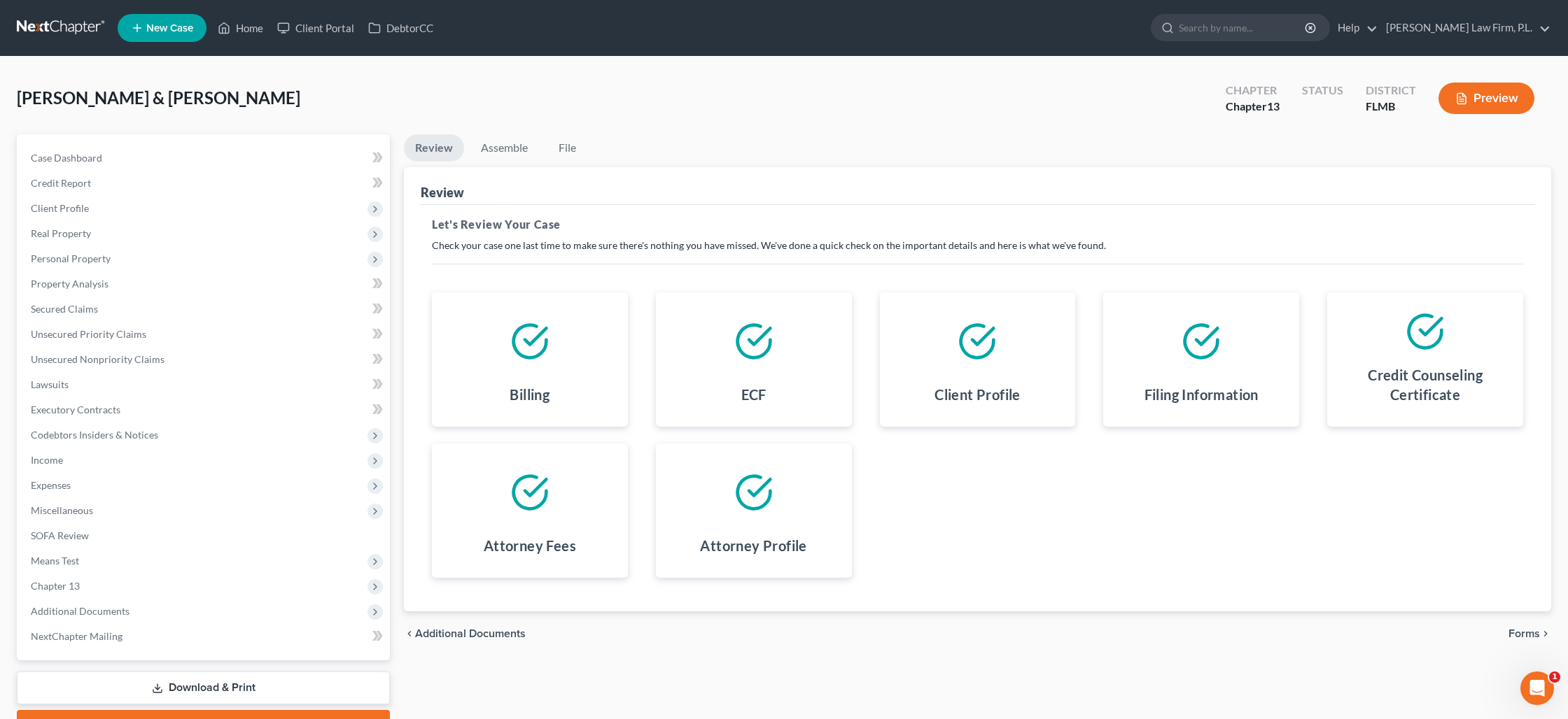
click at [1515, 639] on div "chevron_left Additional Documents Forms chevron_right" at bounding box center [977, 634] width 1147 height 45
click at [1514, 632] on span "Forms" at bounding box center [1524, 633] width 31 height 11
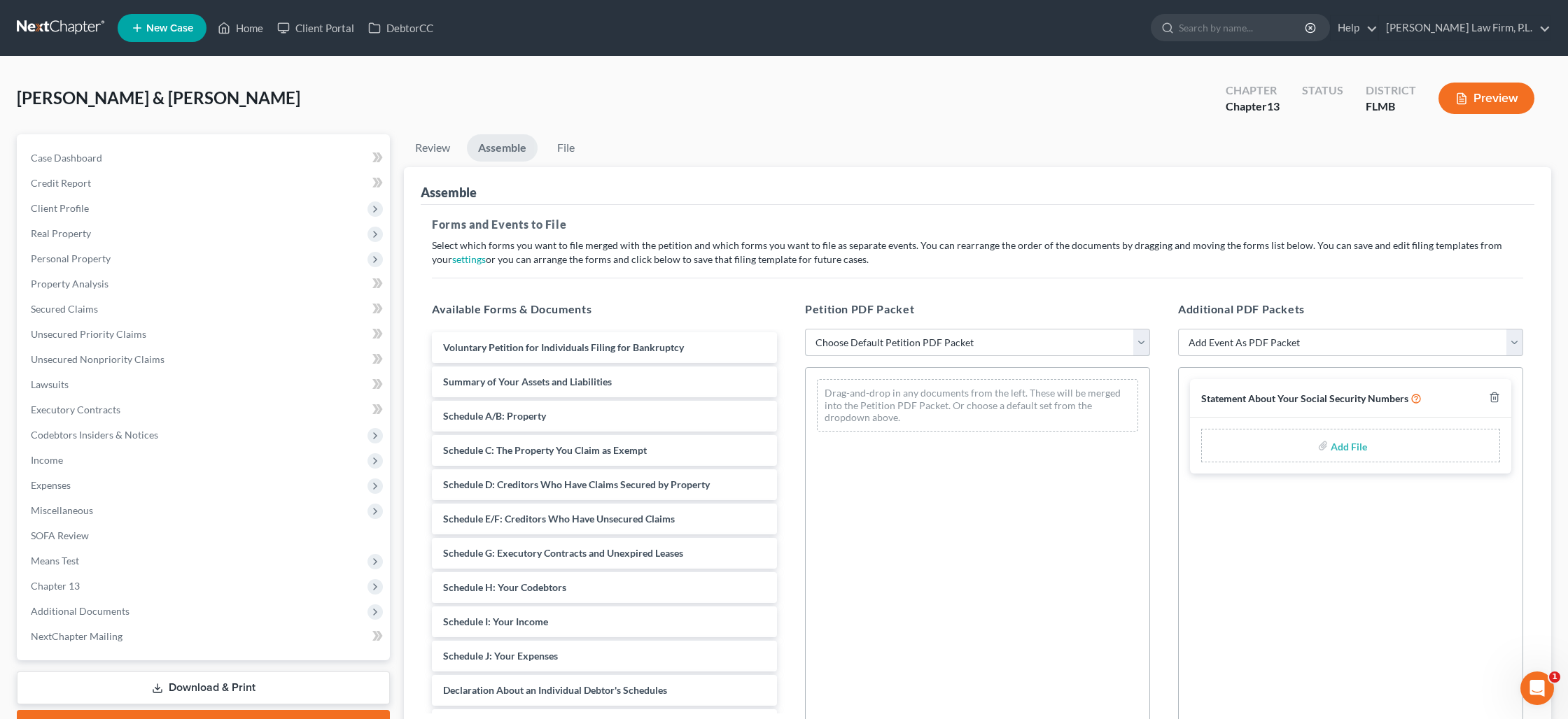
click at [837, 343] on select "Choose Default Petition PDF Packet Complete Bankruptcy Petition (all forms and …" at bounding box center [977, 343] width 345 height 28
select select "1"
click at [805, 329] on select "Choose Default Petition PDF Packet Complete Bankruptcy Petition (all forms and …" at bounding box center [977, 343] width 345 height 28
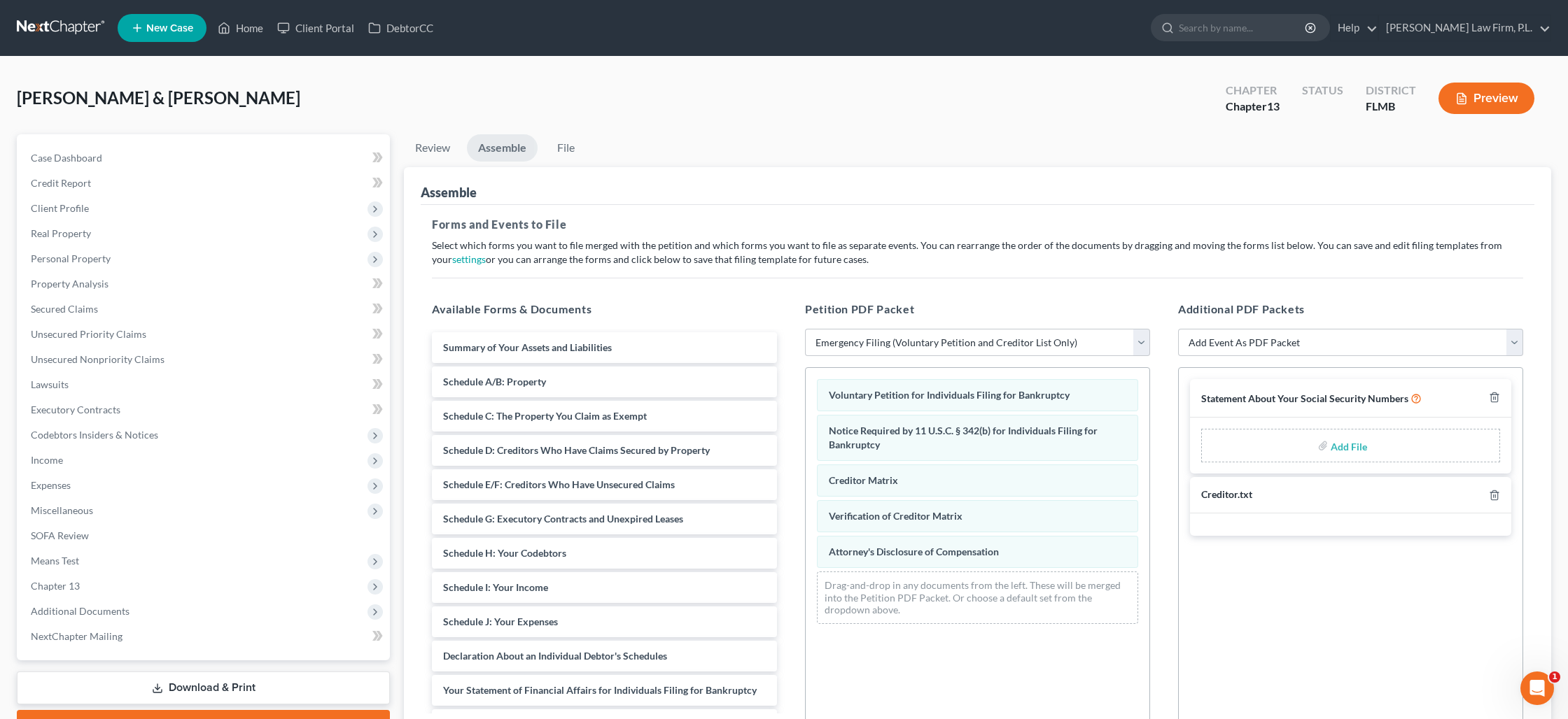
click at [1331, 449] on input "file" at bounding box center [1347, 446] width 34 height 25
type input "C:\fakepath\Knight - Statement of SS.pdf"
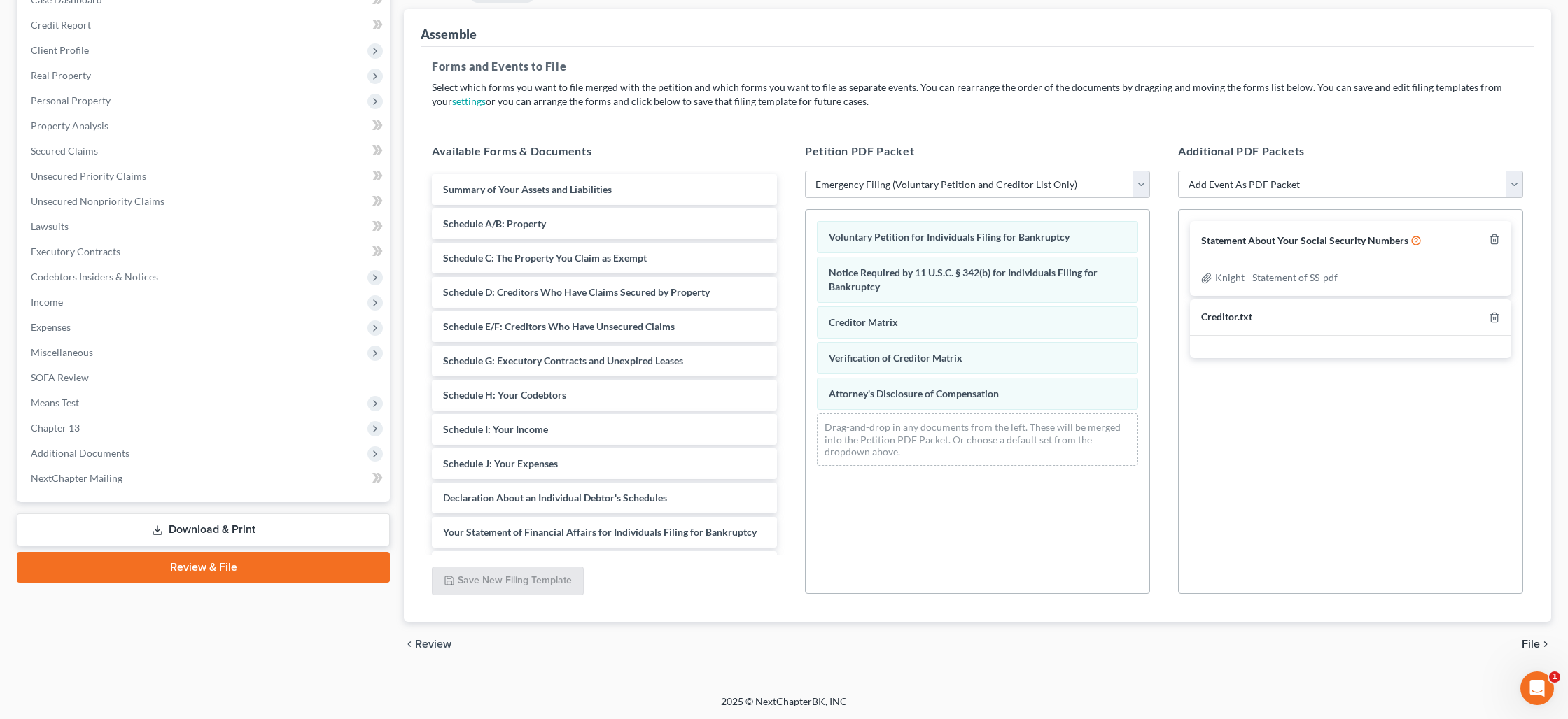
scroll to position [158, 0]
click at [1535, 645] on span "File" at bounding box center [1531, 644] width 18 height 11
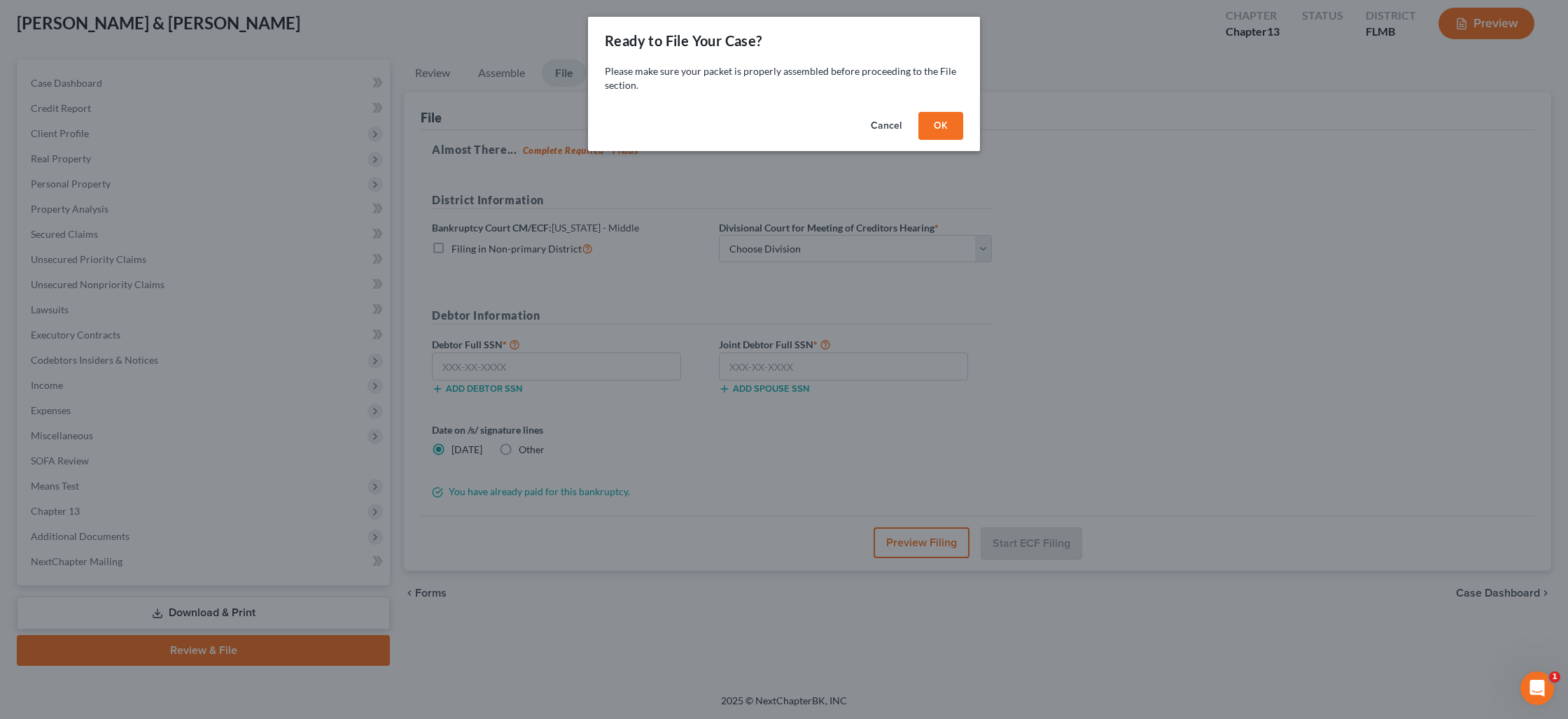
scroll to position [73, 0]
click at [943, 131] on button "OK" at bounding box center [940, 126] width 45 height 28
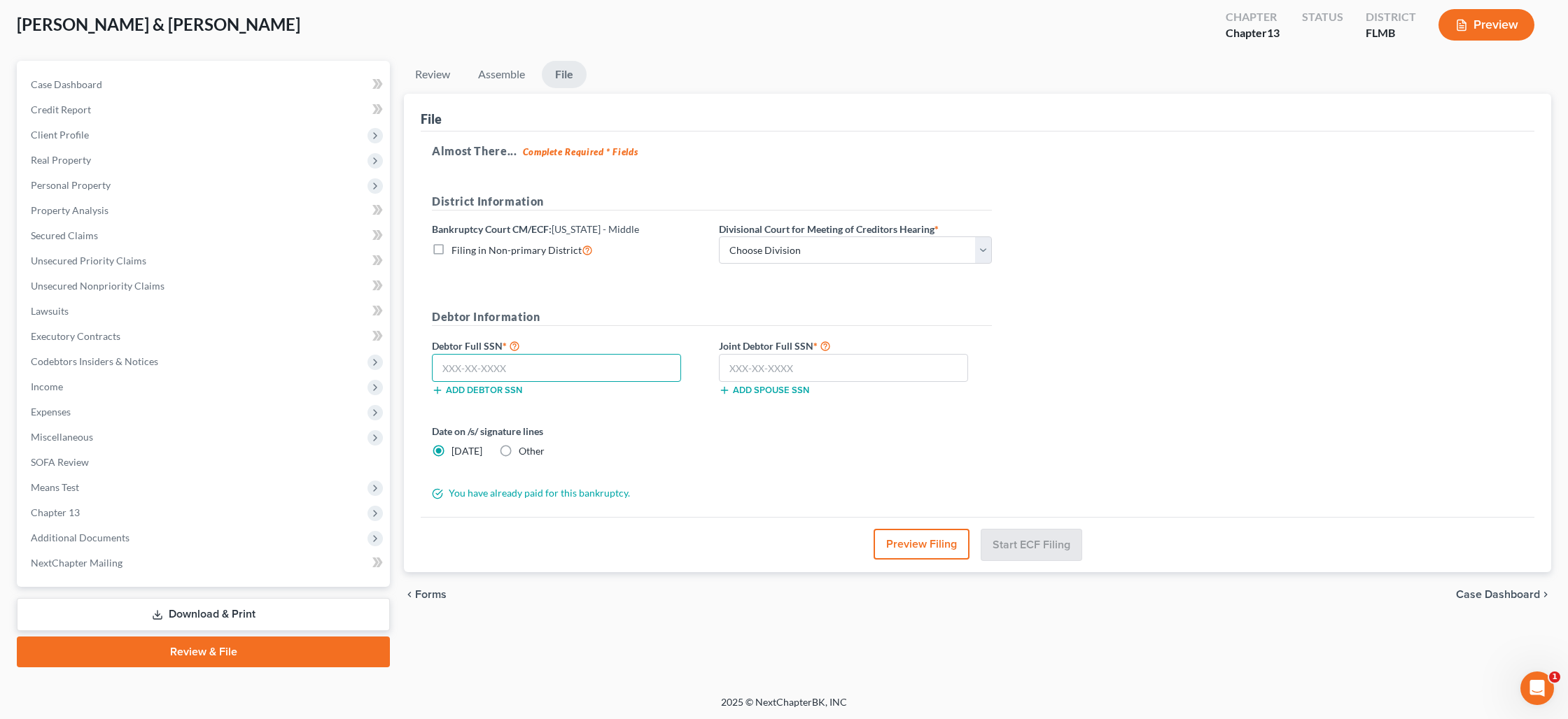
click at [449, 363] on input "text" at bounding box center [557, 368] width 249 height 28
type input "593-34-6577"
click at [753, 365] on input "text" at bounding box center [843, 368] width 249 height 28
click at [793, 257] on select "Choose Division [GEOGRAPHIC_DATA][PERSON_NAME] [GEOGRAPHIC_DATA] [GEOGRAPHIC_DA…" at bounding box center [855, 251] width 273 height 28
select select "0"
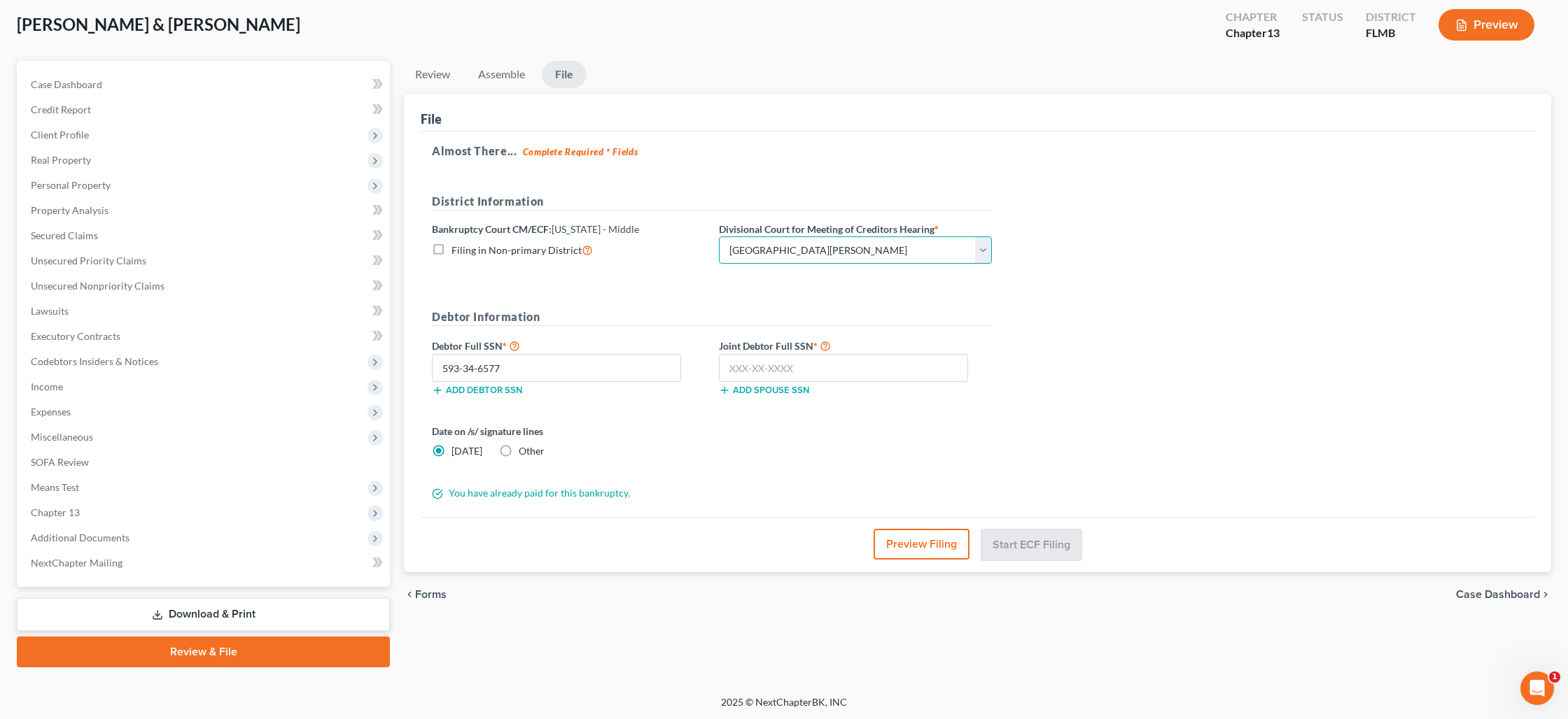
click at [719, 236] on select "Choose Division [GEOGRAPHIC_DATA][PERSON_NAME] [GEOGRAPHIC_DATA] [GEOGRAPHIC_DA…" at bounding box center [855, 251] width 273 height 28
click at [781, 365] on input "text" at bounding box center [843, 368] width 249 height 28
type input "593-12-5778"
click at [1033, 545] on button "Start ECF Filing" at bounding box center [1031, 544] width 100 height 31
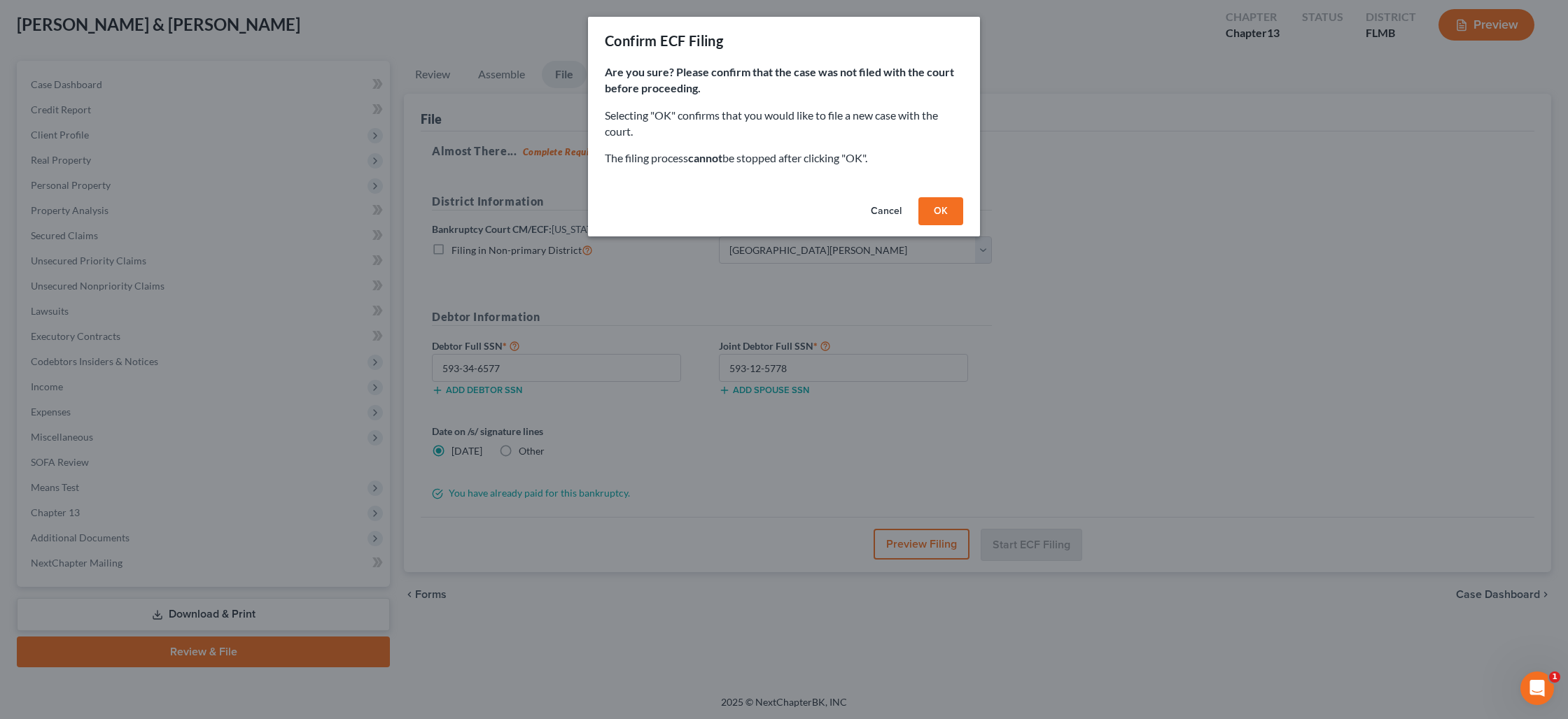
click at [940, 197] on button "OK" at bounding box center [940, 211] width 45 height 28
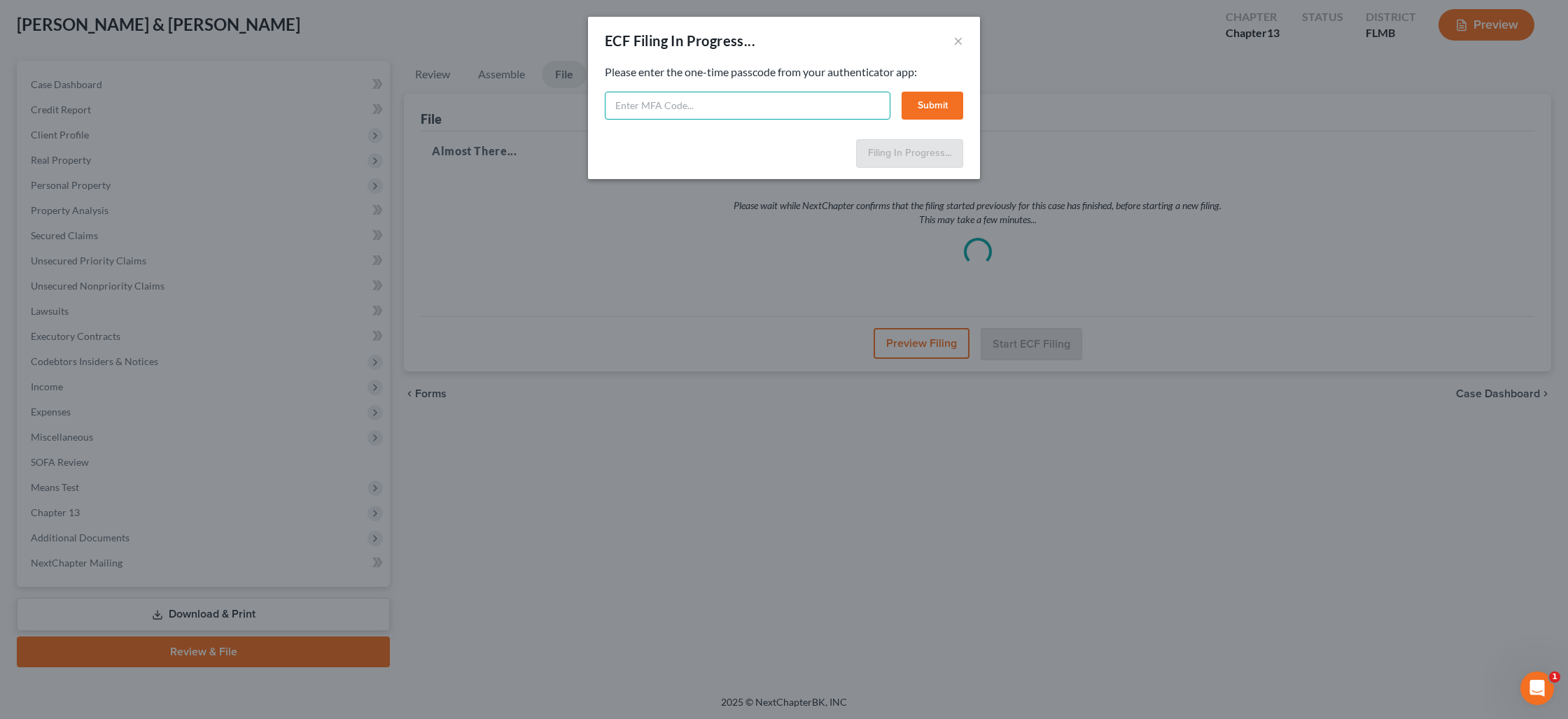
click at [706, 104] on input "text" at bounding box center [747, 106] width 286 height 28
paste input "q1hc-ir3t-ycmu-51yz"
type input "q1hc-ir3t-ycmu-51yz"
click at [935, 115] on button "Submit" at bounding box center [932, 106] width 62 height 28
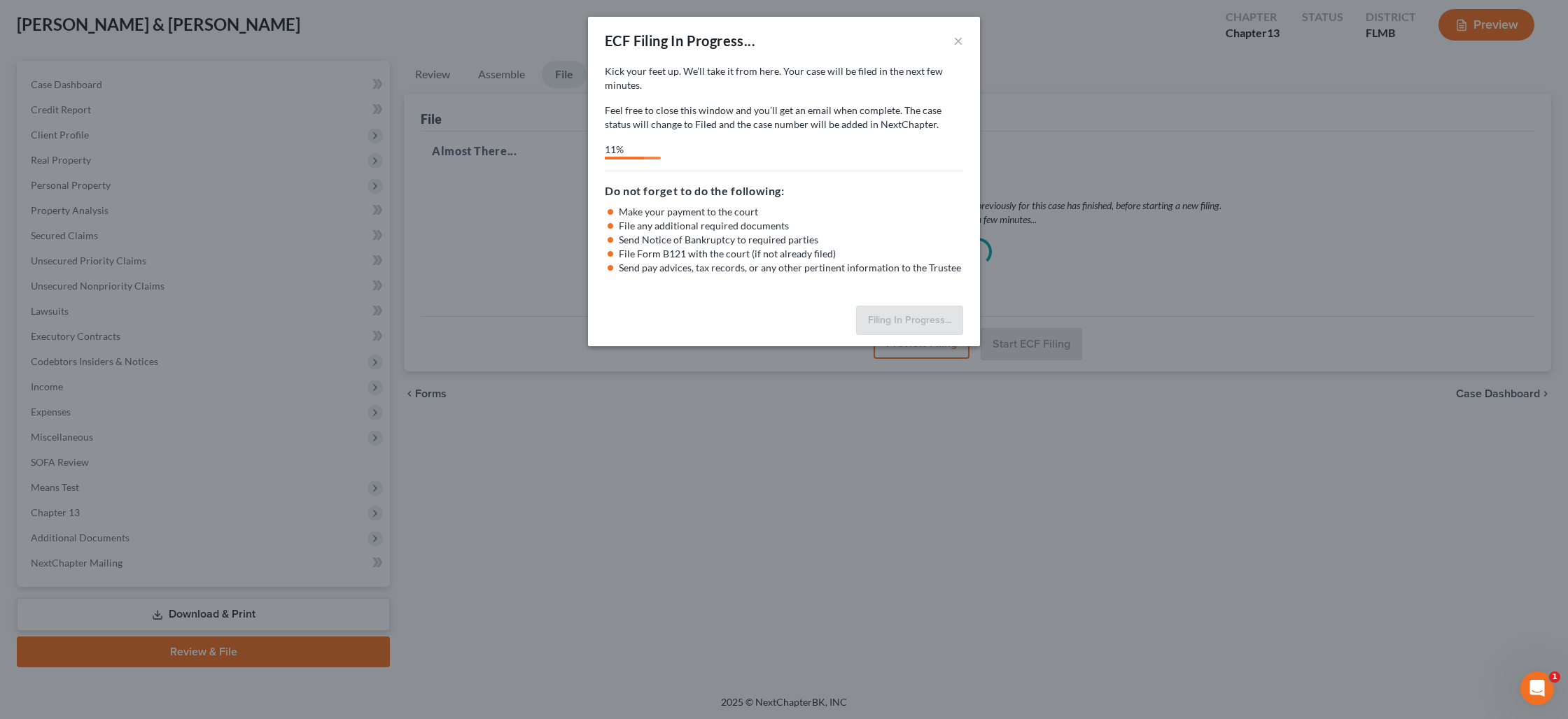
select select "0"
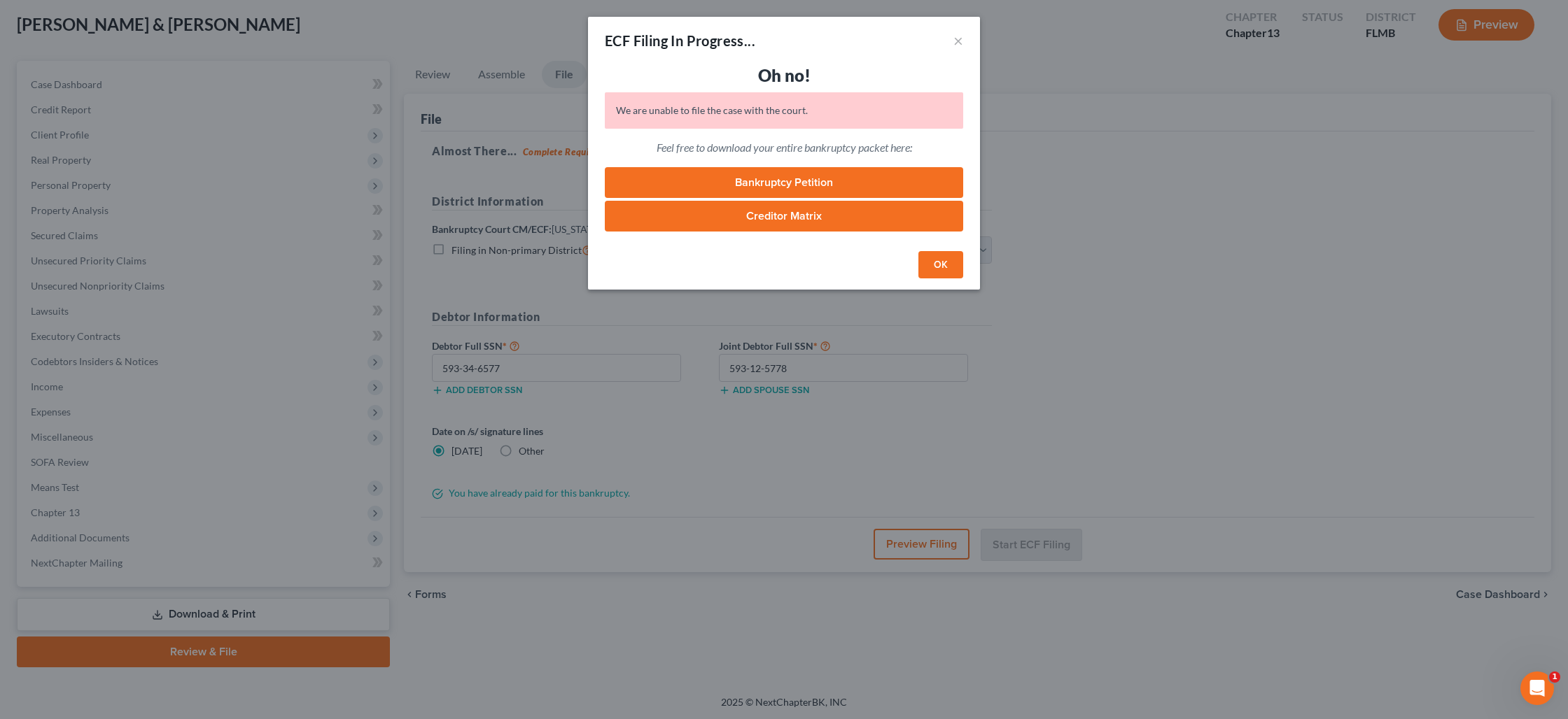
click at [784, 179] on link "Bankruptcy Petition" at bounding box center [784, 182] width 358 height 31
click at [956, 39] on button "×" at bounding box center [958, 40] width 10 height 17
